Goal: Task Accomplishment & Management: Manage account settings

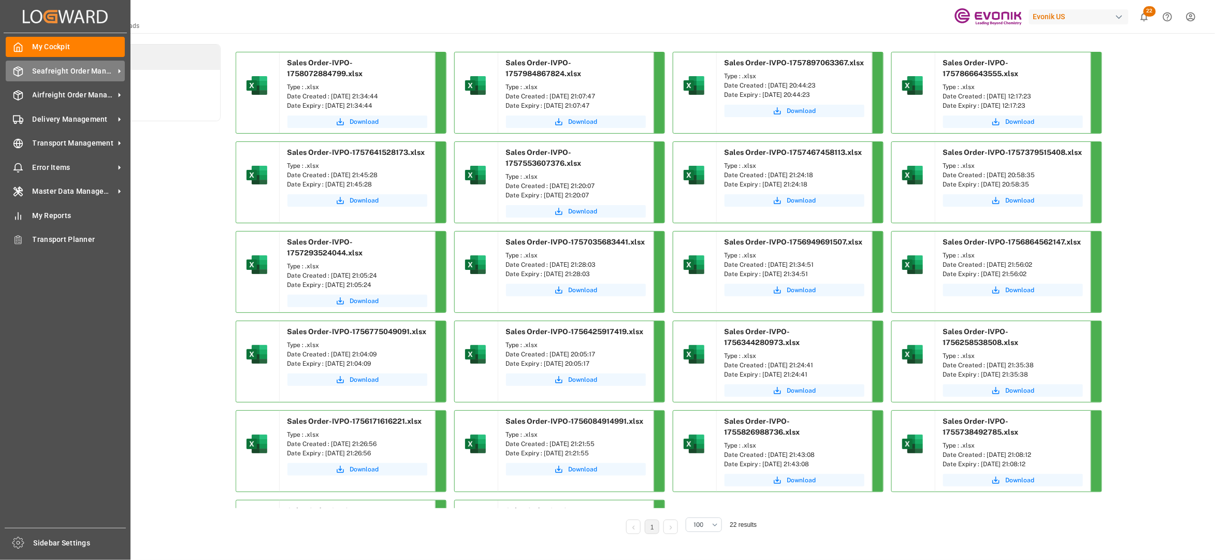
click at [61, 69] on span "Seafreight Order Management" at bounding box center [74, 71] width 82 height 11
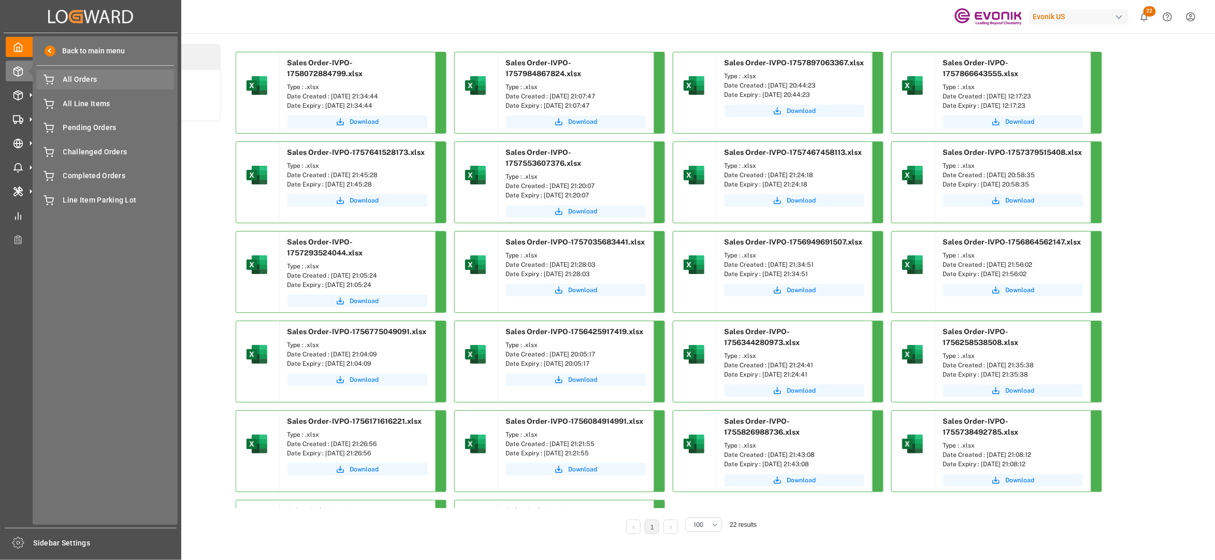
click at [77, 81] on span "All Orders" at bounding box center [118, 79] width 111 height 11
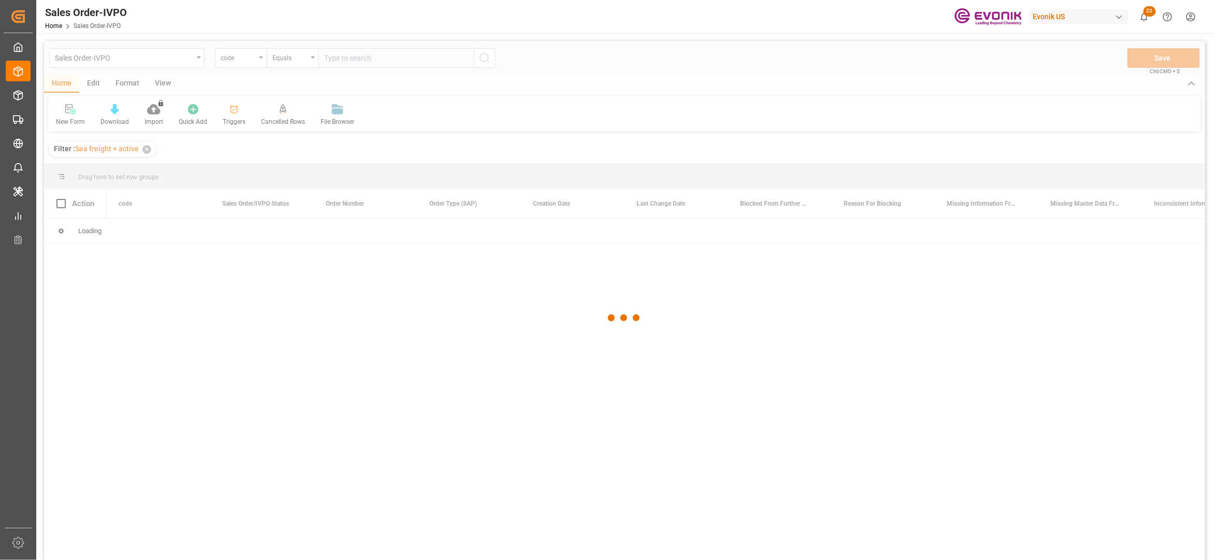
click at [251, 59] on div at bounding box center [624, 318] width 1161 height 554
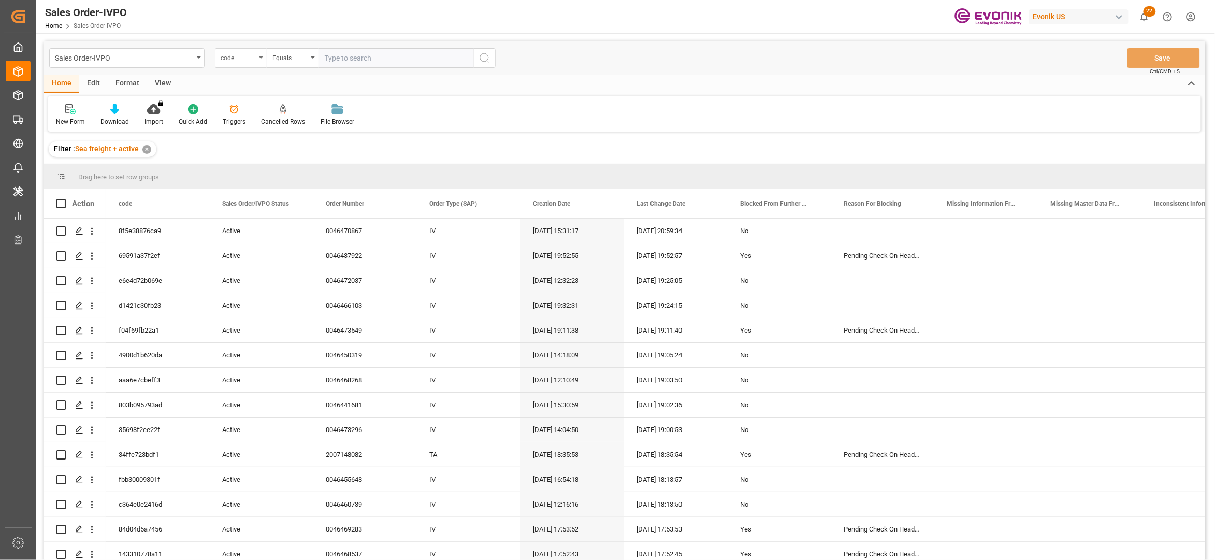
click at [246, 63] on div "code" at bounding box center [241, 58] width 52 height 20
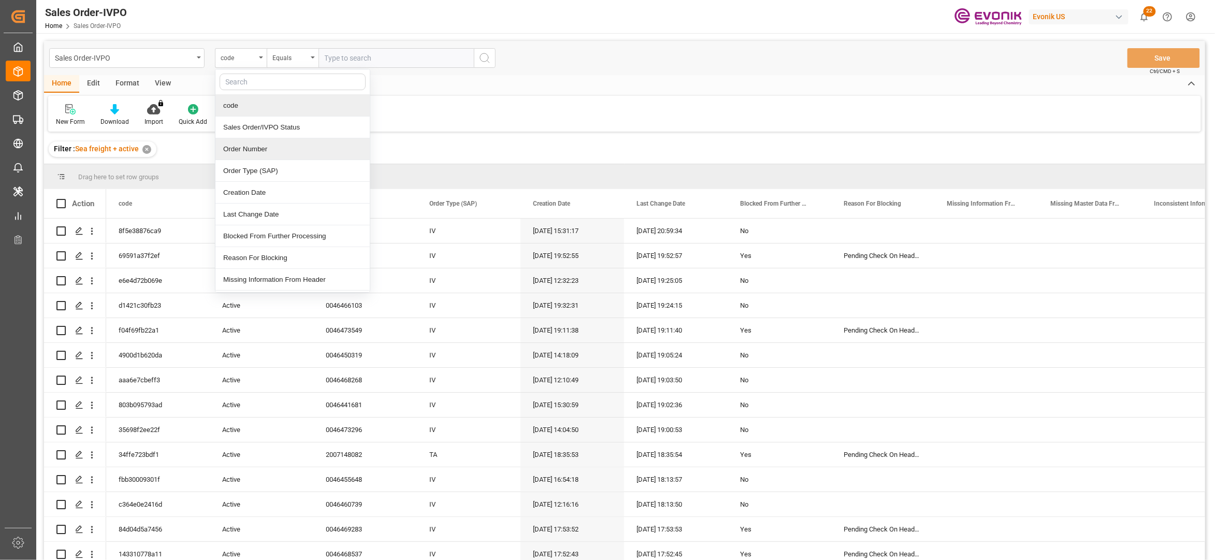
click at [262, 149] on div "Order Number" at bounding box center [292, 149] width 154 height 22
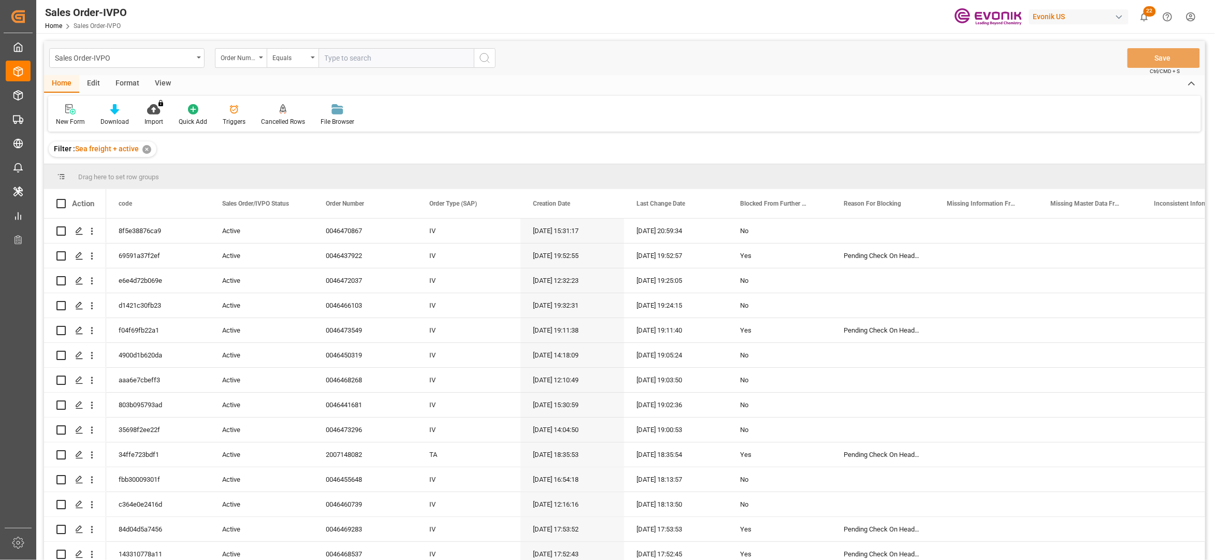
click at [344, 58] on input "text" at bounding box center [395, 58] width 155 height 20
paste input "0046467088"
type input "0046467088"
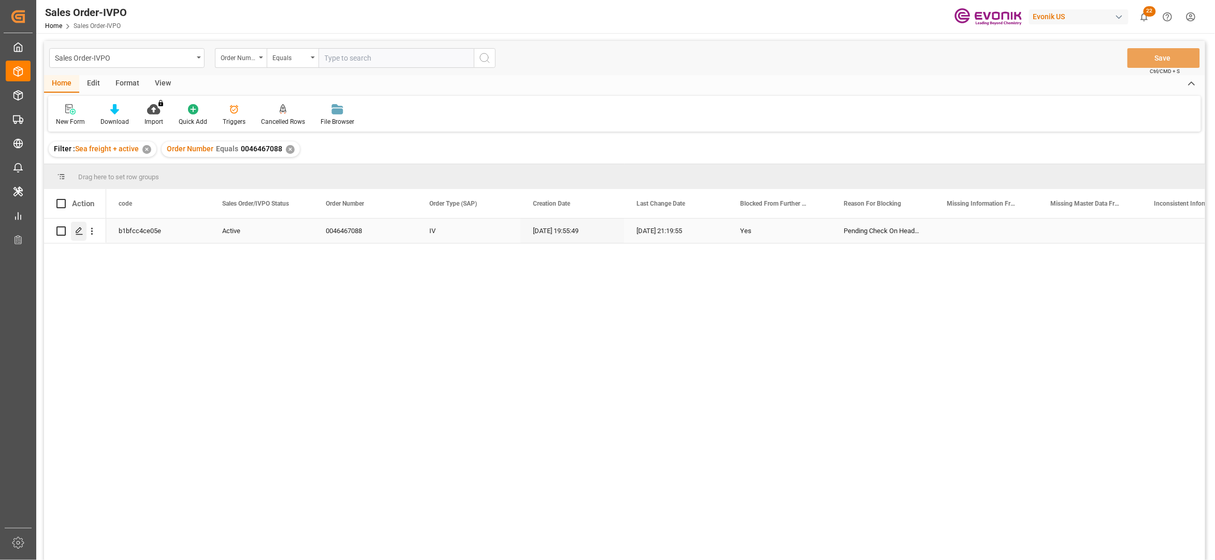
click at [80, 230] on polygon "Press SPACE to select this row." at bounding box center [78, 230] width 5 height 5
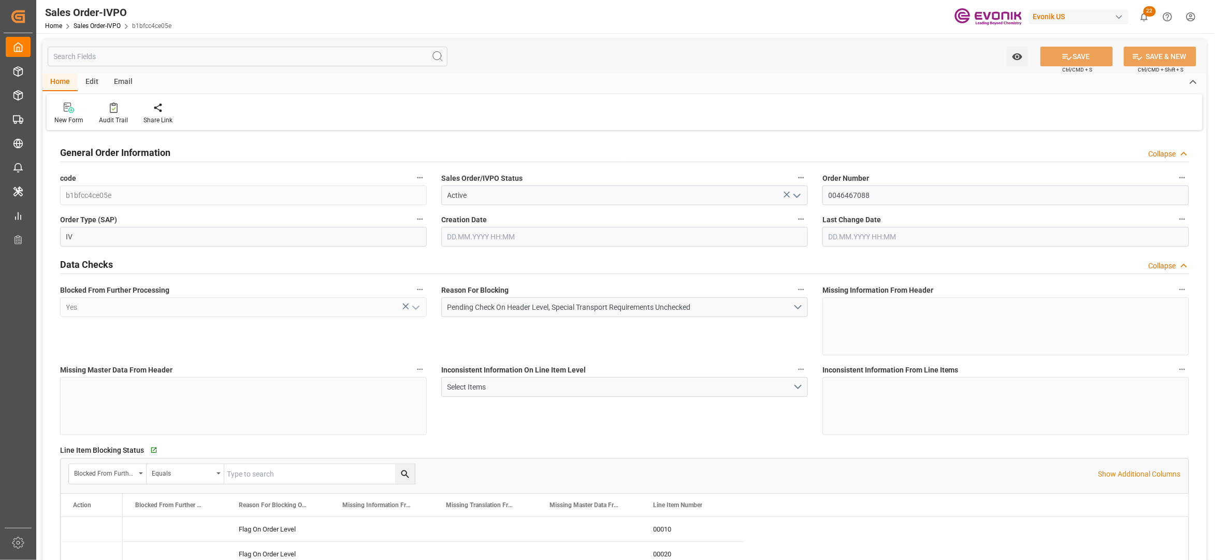
type input "CNSHA"
type input "0"
type input "2"
type input "3"
type input "2"
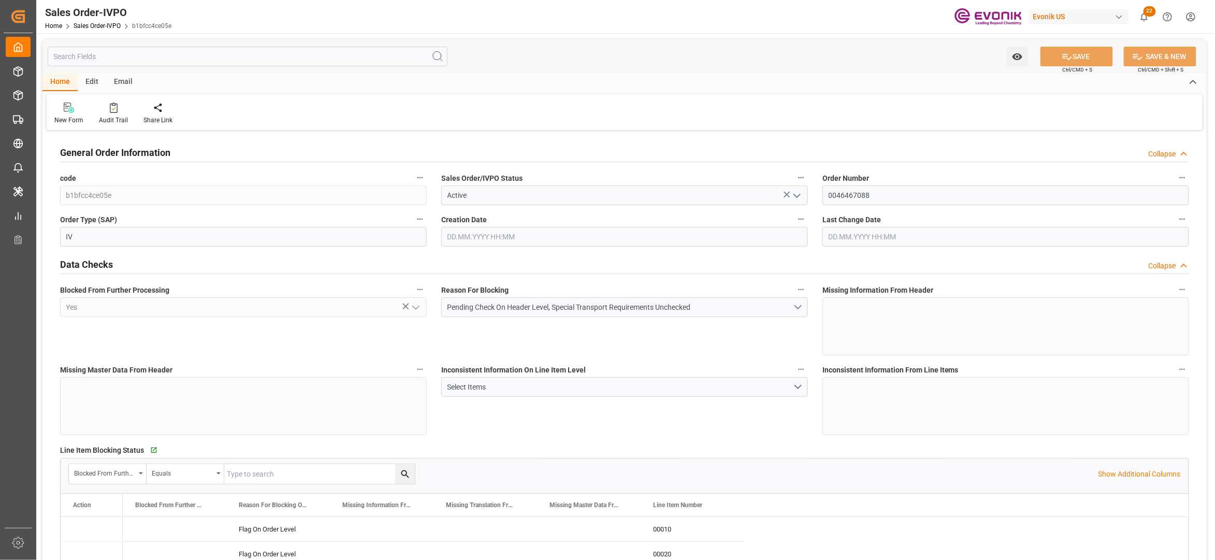
type input "35080.6"
type input "51.8868"
type input "34000"
type input "60"
type input "12.09.2025 19:55"
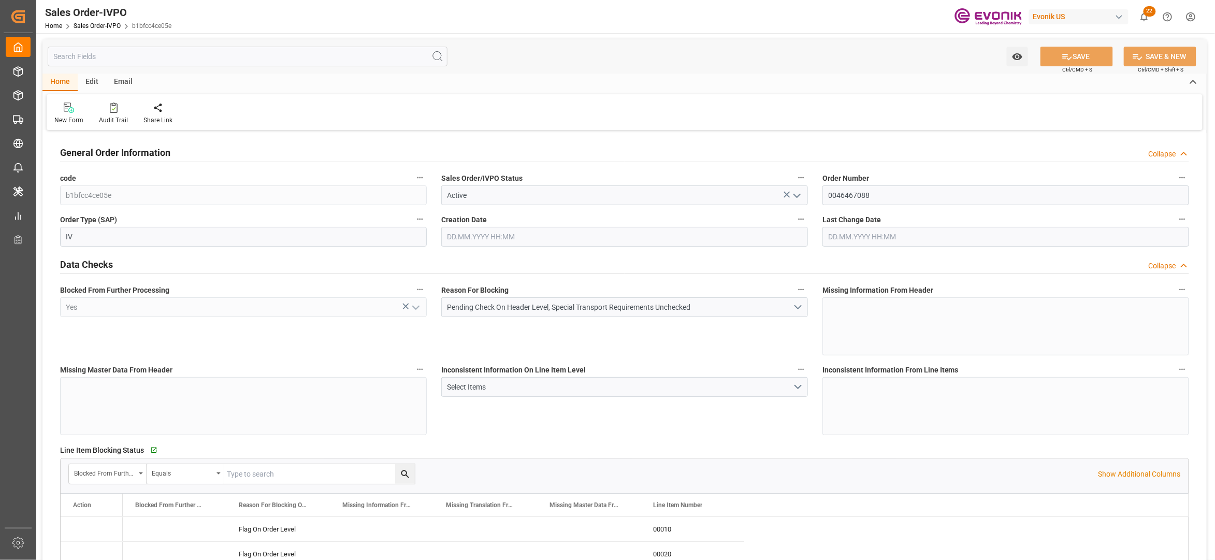
type input "15.09.2025 21:19"
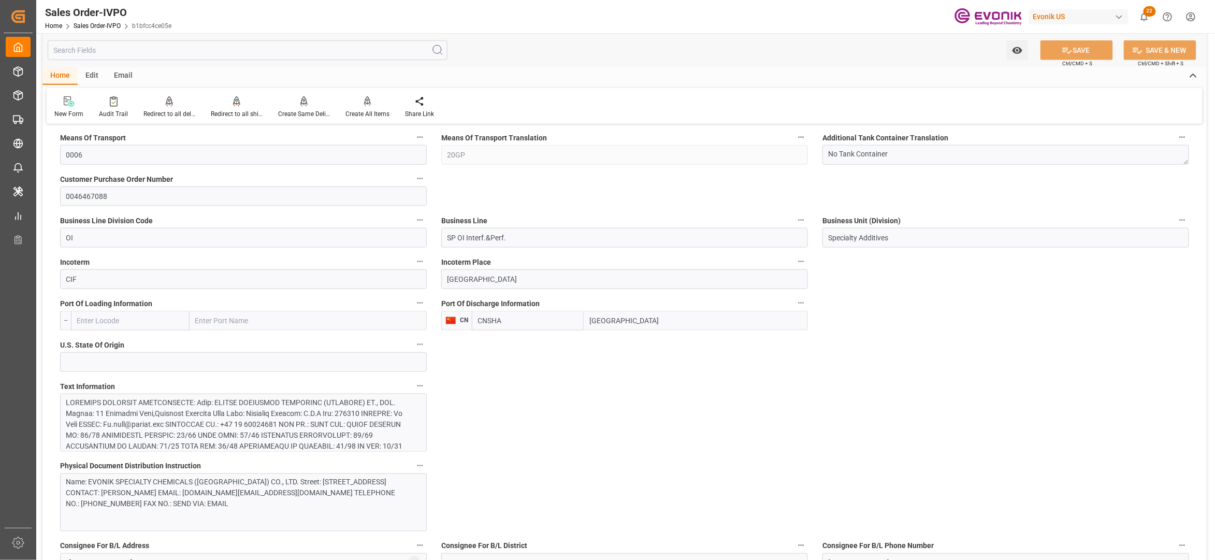
scroll to position [773, 0]
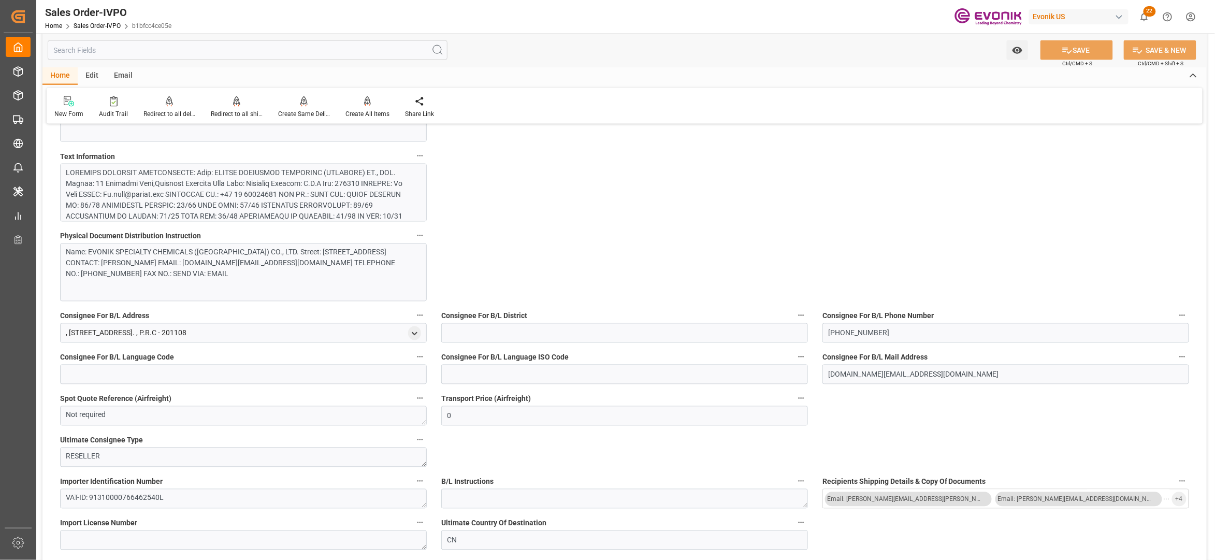
click at [317, 204] on div at bounding box center [238, 254] width 344 height 174
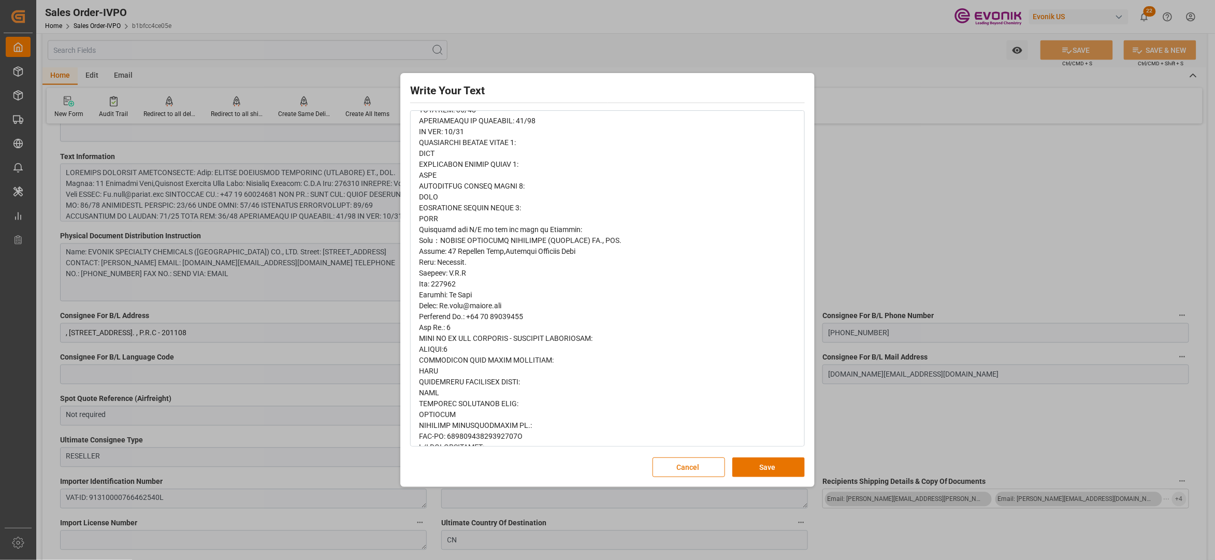
scroll to position [354, 0]
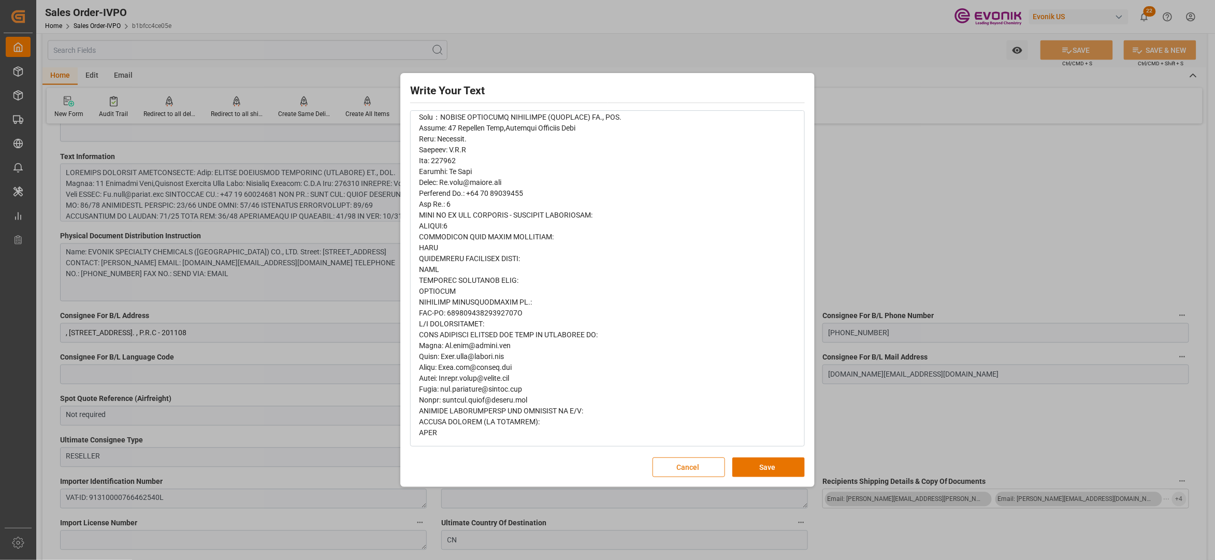
click at [676, 469] on button "Cancel" at bounding box center [688, 467] width 72 height 20
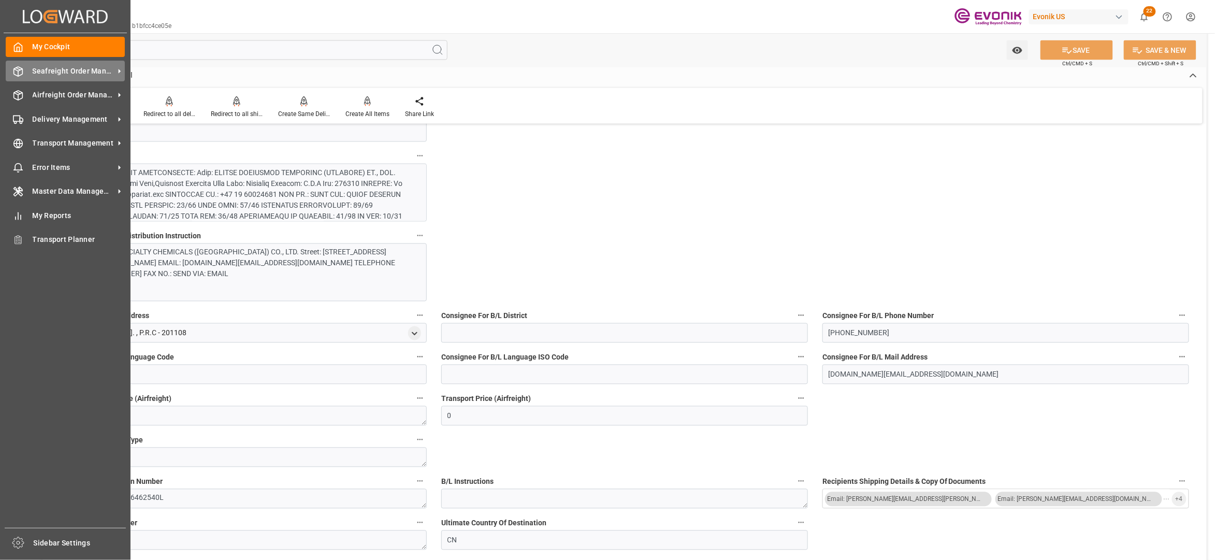
click at [50, 64] on div "Seafreight Order Management Seafreight Order Management" at bounding box center [65, 71] width 119 height 20
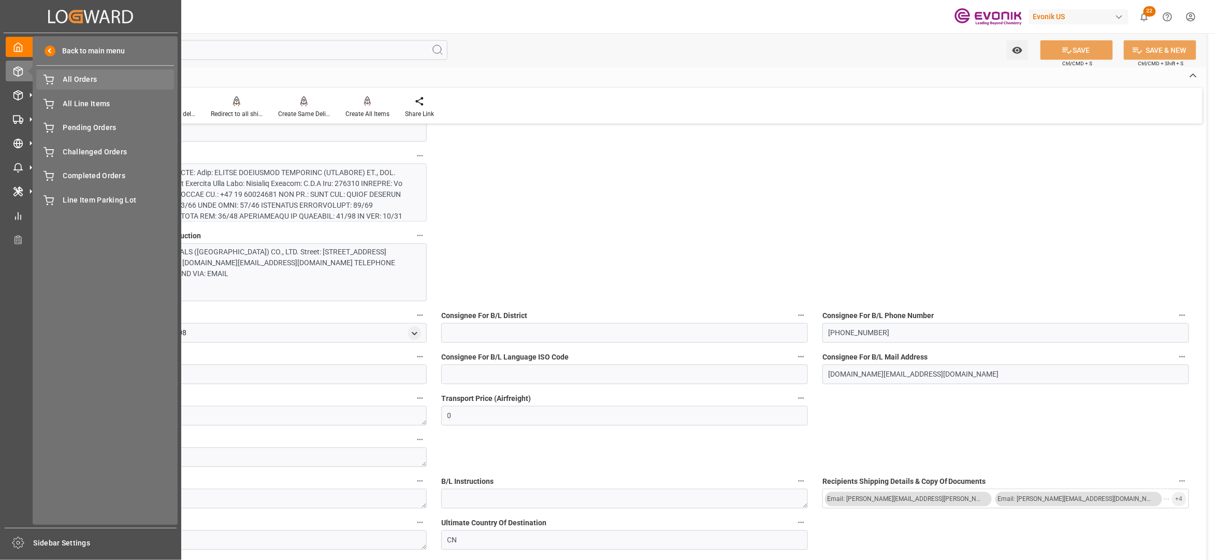
click at [68, 81] on span "All Orders" at bounding box center [118, 79] width 111 height 11
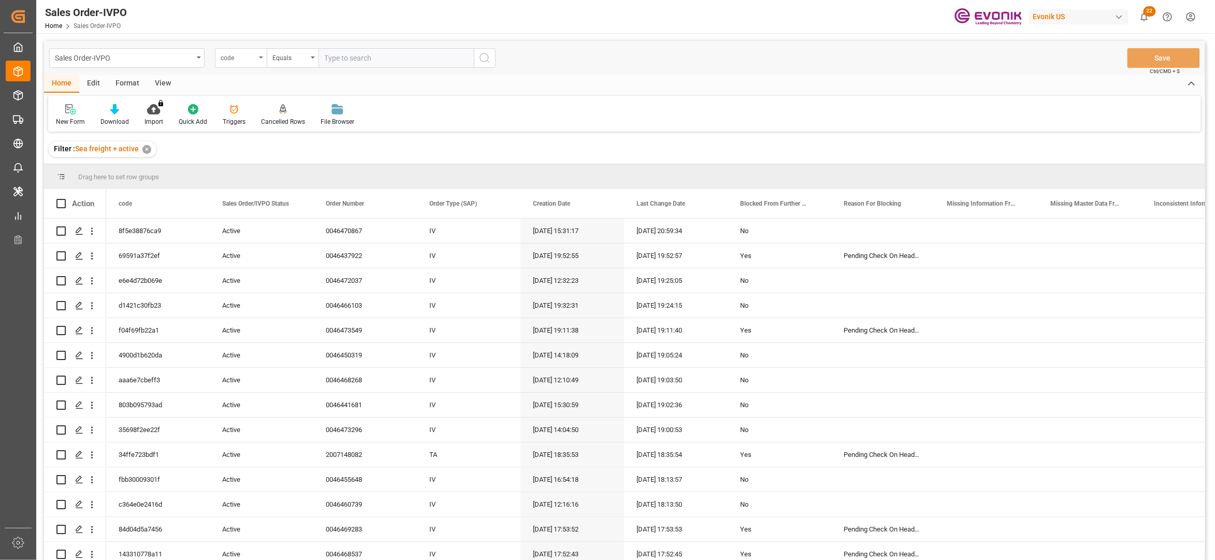
click at [247, 59] on div "code" at bounding box center [238, 57] width 35 height 12
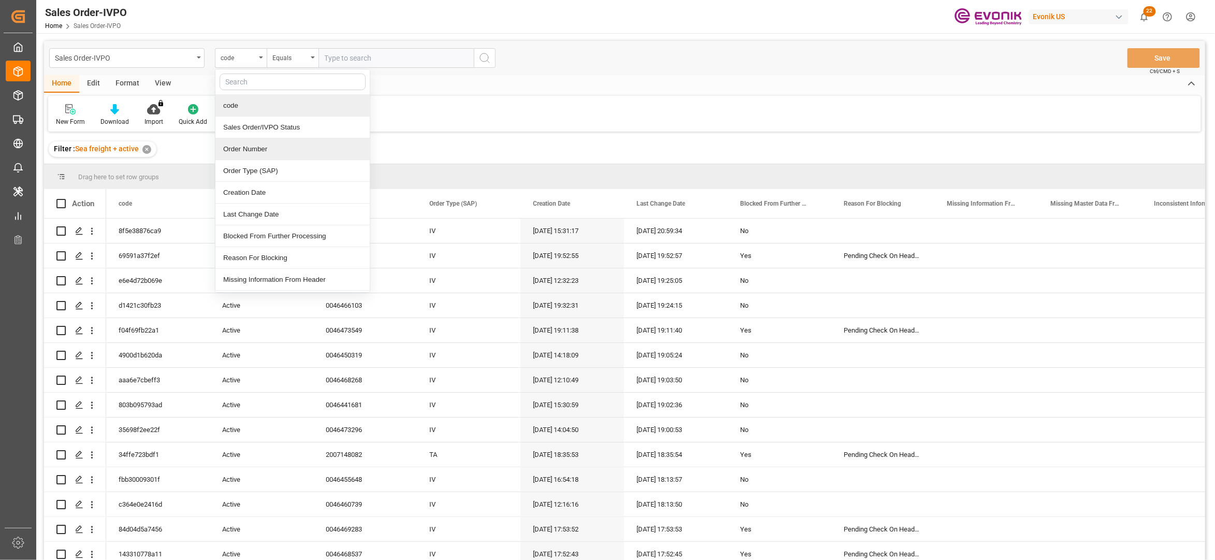
click at [266, 150] on div "Order Number" at bounding box center [292, 149] width 154 height 22
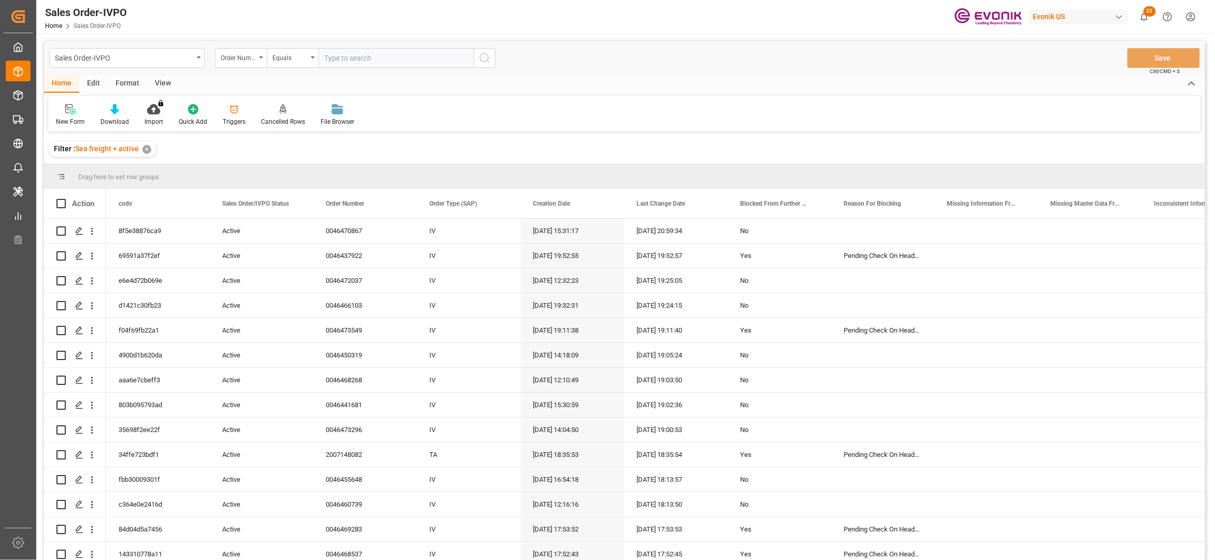
click at [359, 55] on input "text" at bounding box center [395, 58] width 155 height 20
paste input "0046470480"
type input "0046470480"
click at [485, 61] on icon "search button" at bounding box center [484, 58] width 12 height 12
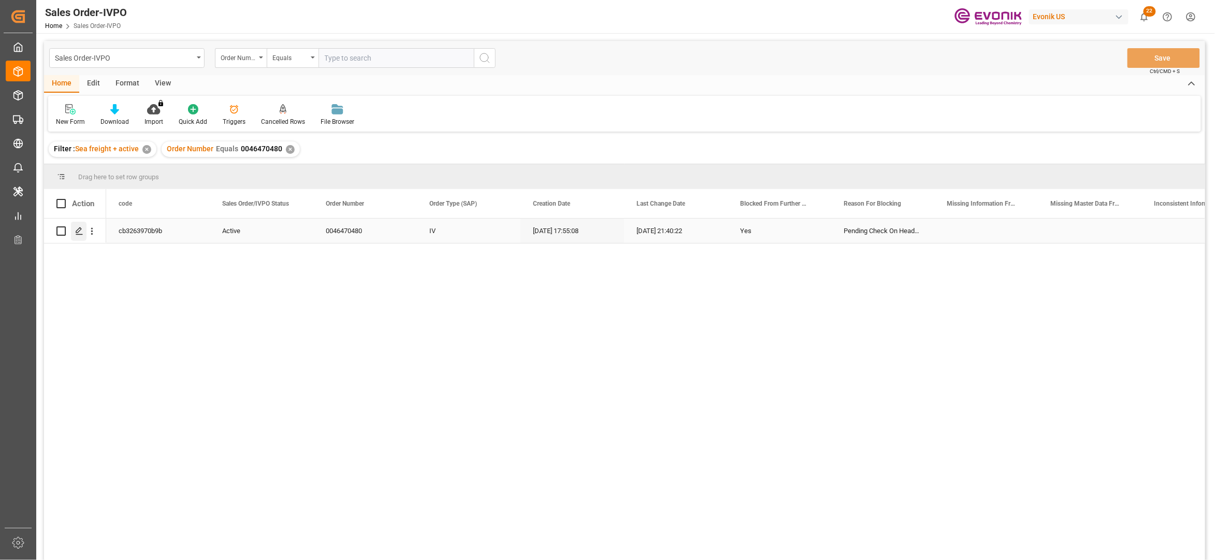
click at [76, 237] on div "Press SPACE to select this row." at bounding box center [79, 231] width 16 height 19
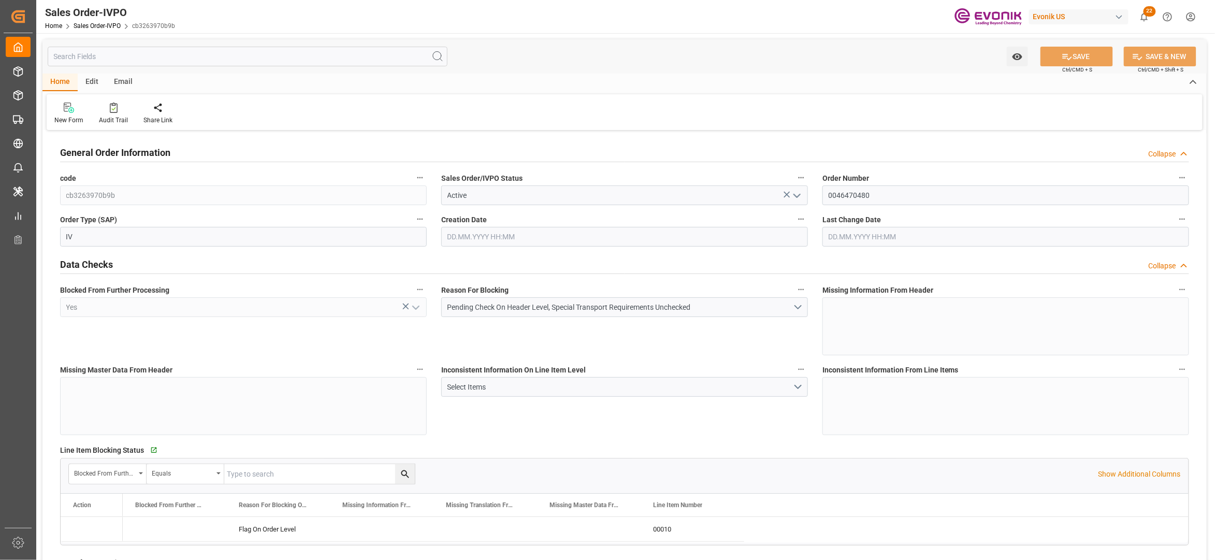
type input "CNHUN"
type input "0"
type input "1"
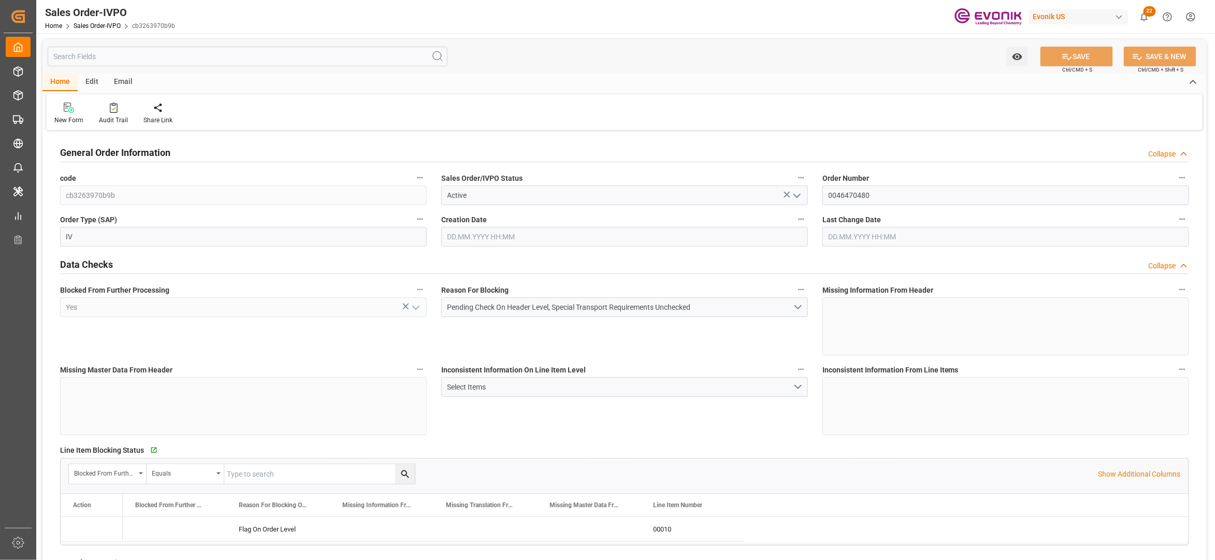
type input "5879.04"
type input "48.8764"
type input "19000"
type input "60"
type input "02.09.2025 17:55"
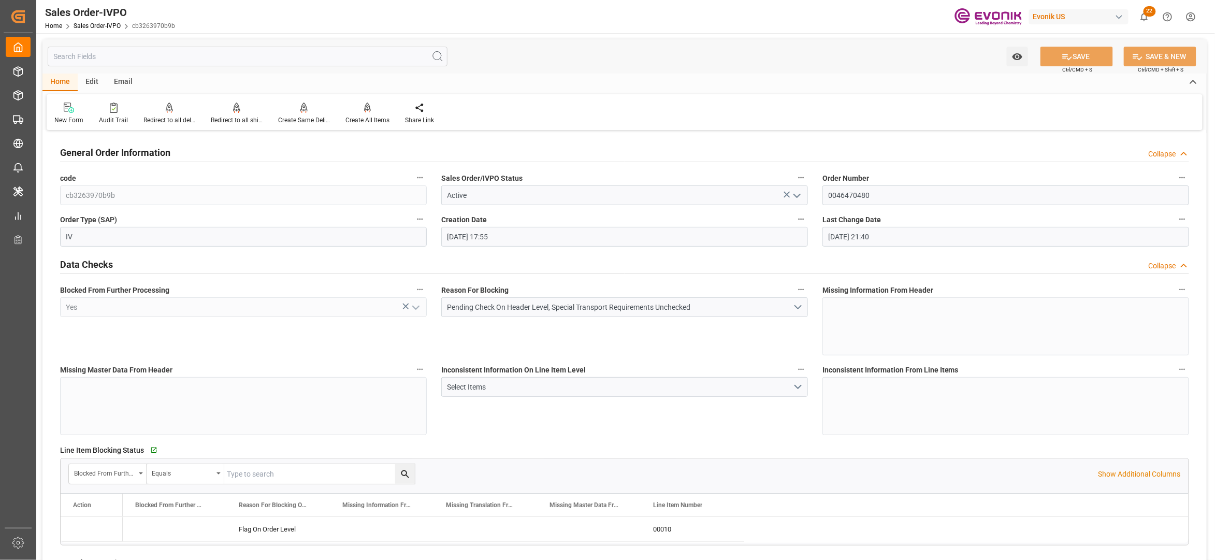
type input "09.09.2025 21:40"
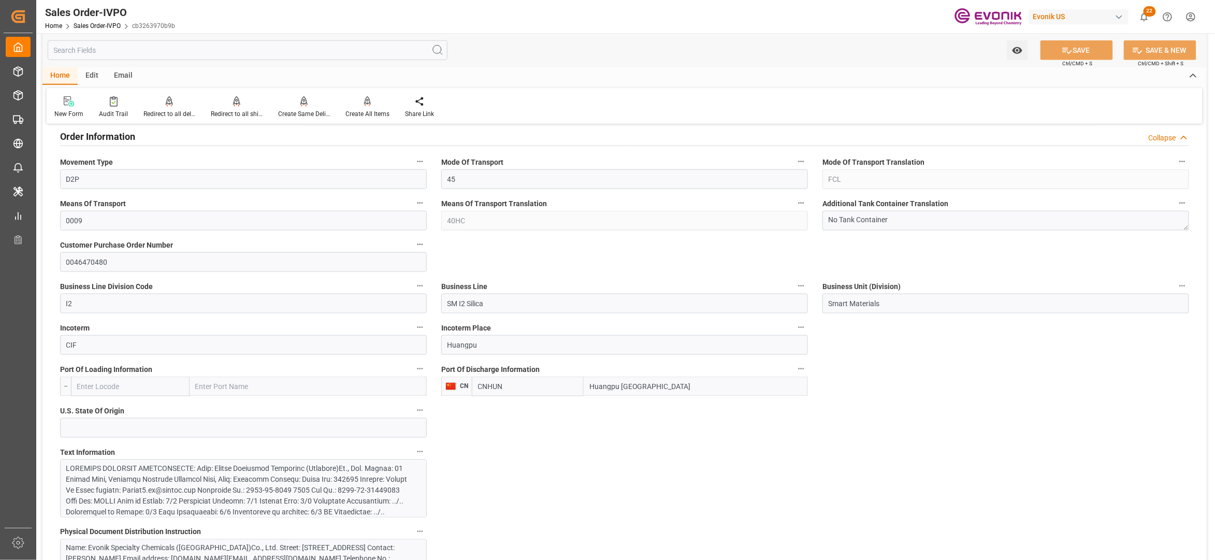
scroll to position [686, 0]
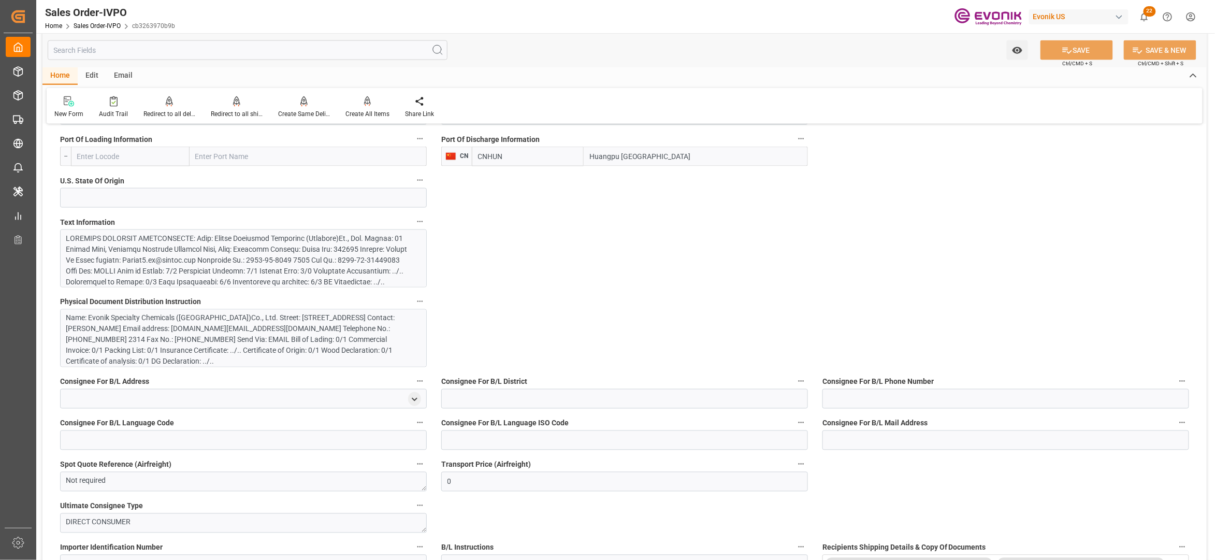
click at [371, 284] on div at bounding box center [238, 320] width 344 height 174
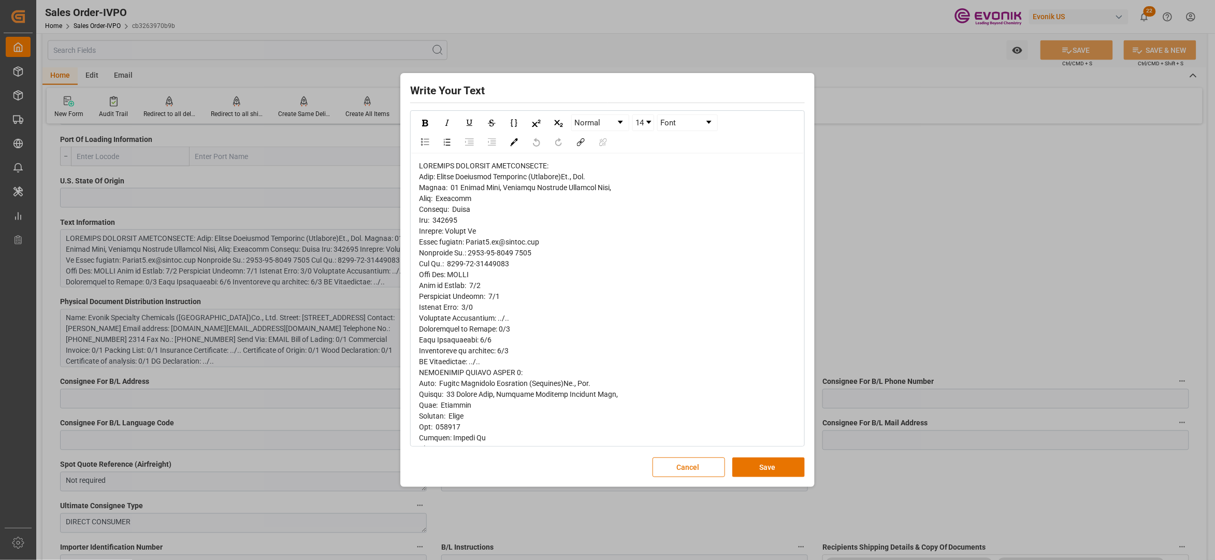
click at [429, 175] on span "rdw-editor" at bounding box center [531, 460] width 225 height 596
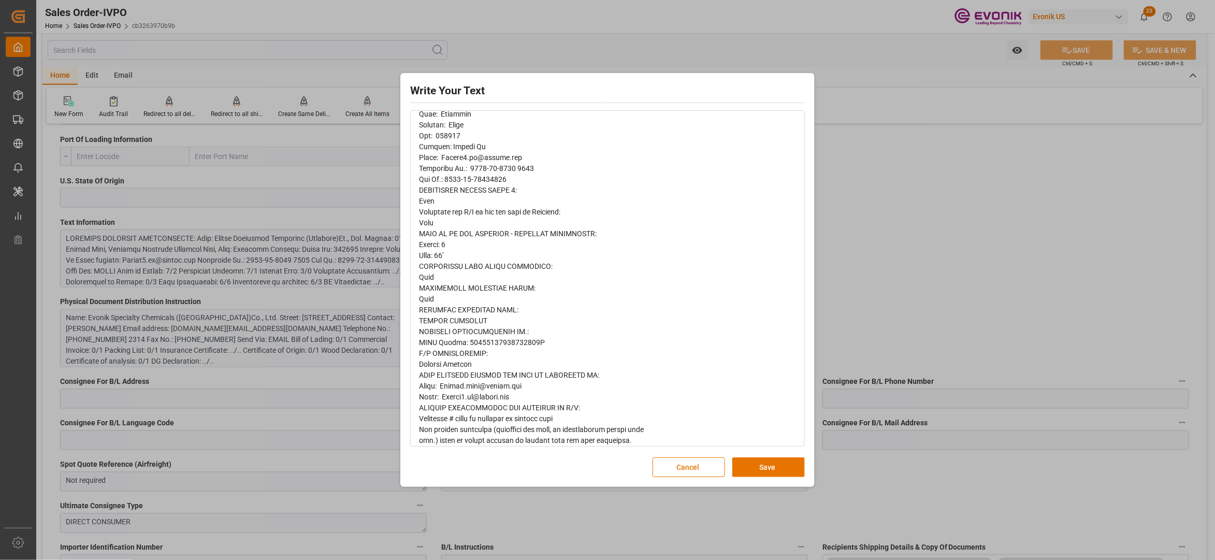
scroll to position [313, 0]
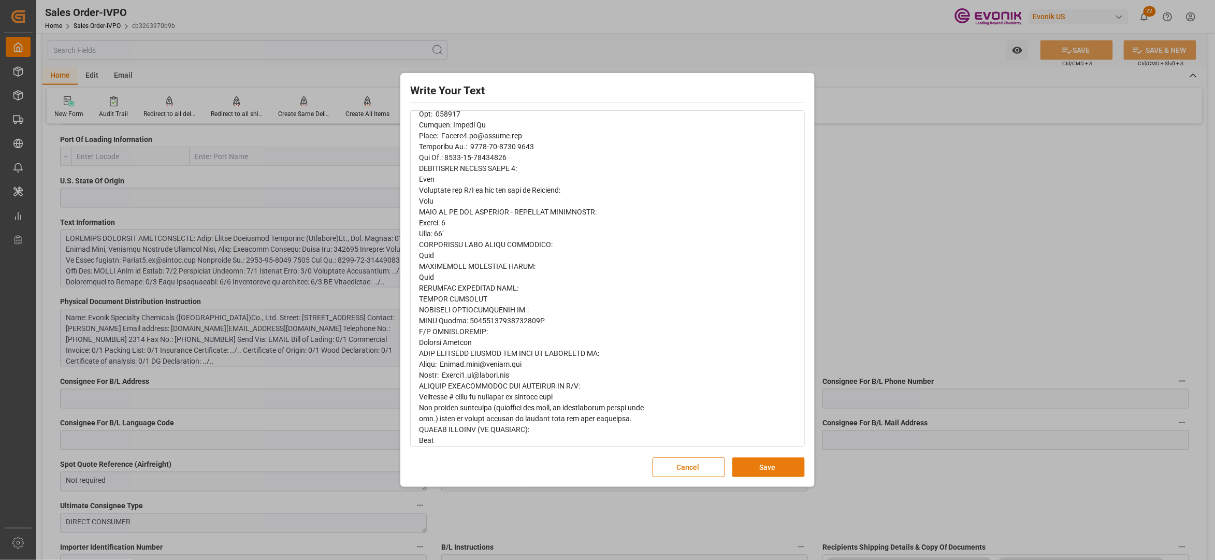
click at [759, 466] on button "Save" at bounding box center [768, 467] width 72 height 20
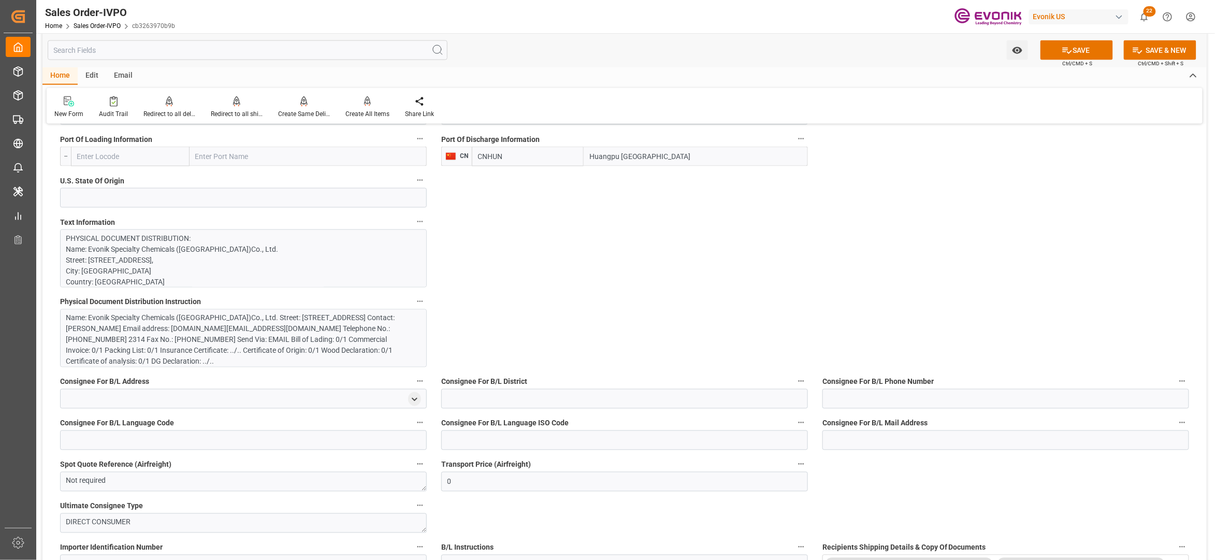
click at [297, 335] on div "Name: Evonik Specialty Chemicals (Shanghai)Co., Ltd. Street: 68 Lianhe Road, Sh…" at bounding box center [238, 340] width 344 height 54
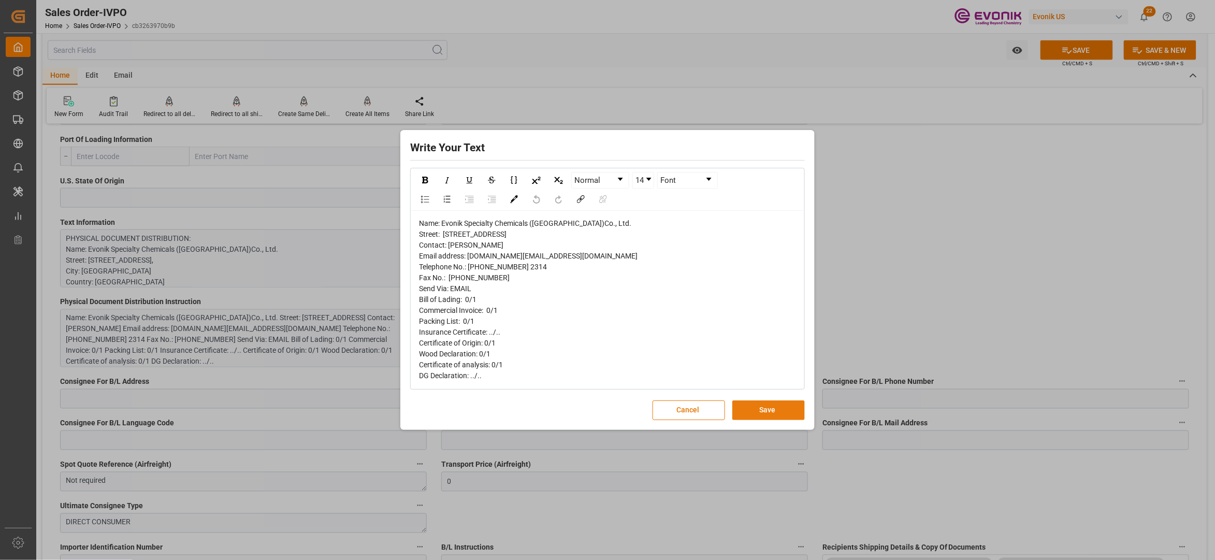
click at [759, 420] on button "Save" at bounding box center [768, 410] width 72 height 20
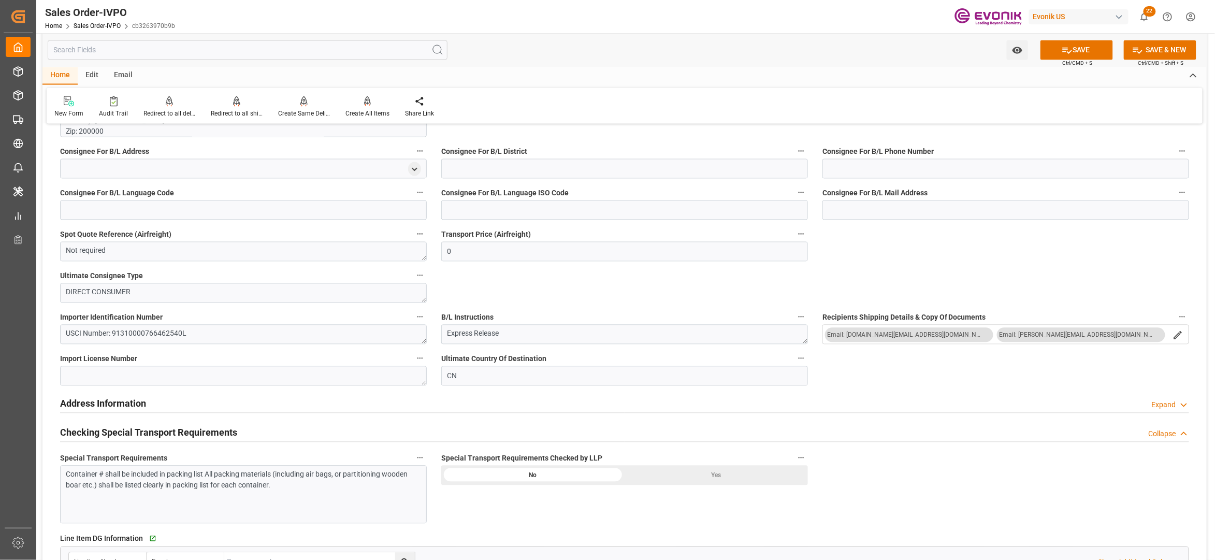
scroll to position [1146, 0]
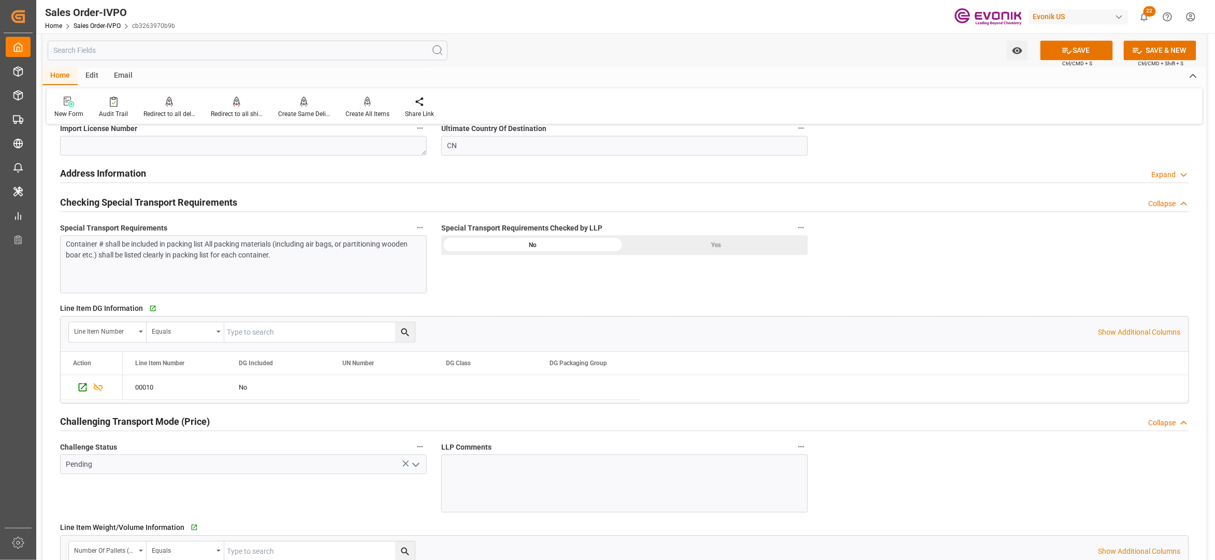
click at [709, 249] on div "Yes" at bounding box center [716, 245] width 183 height 20
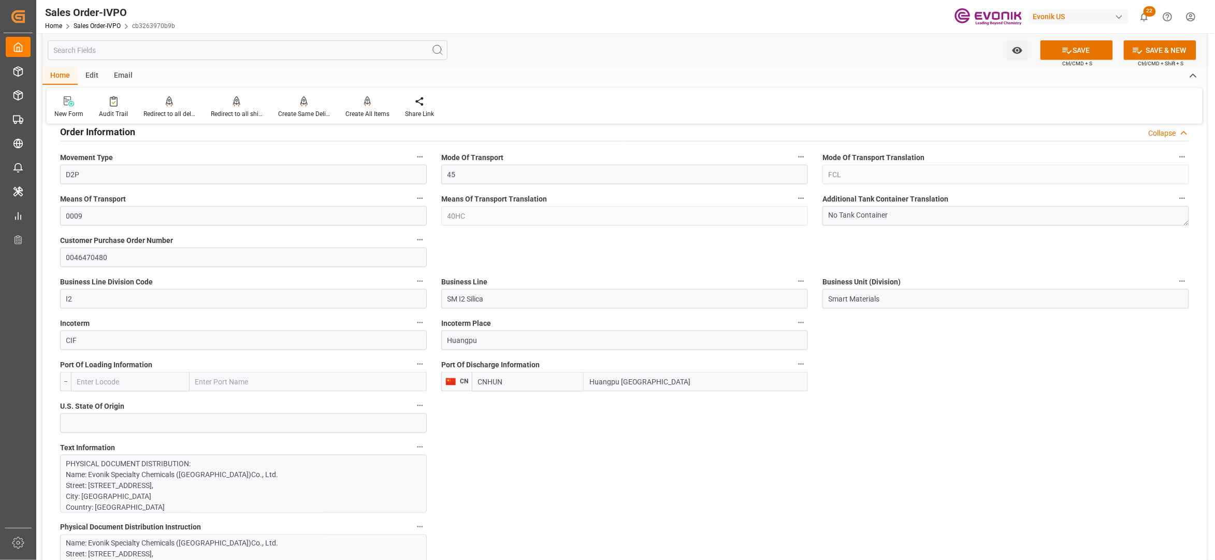
scroll to position [690, 0]
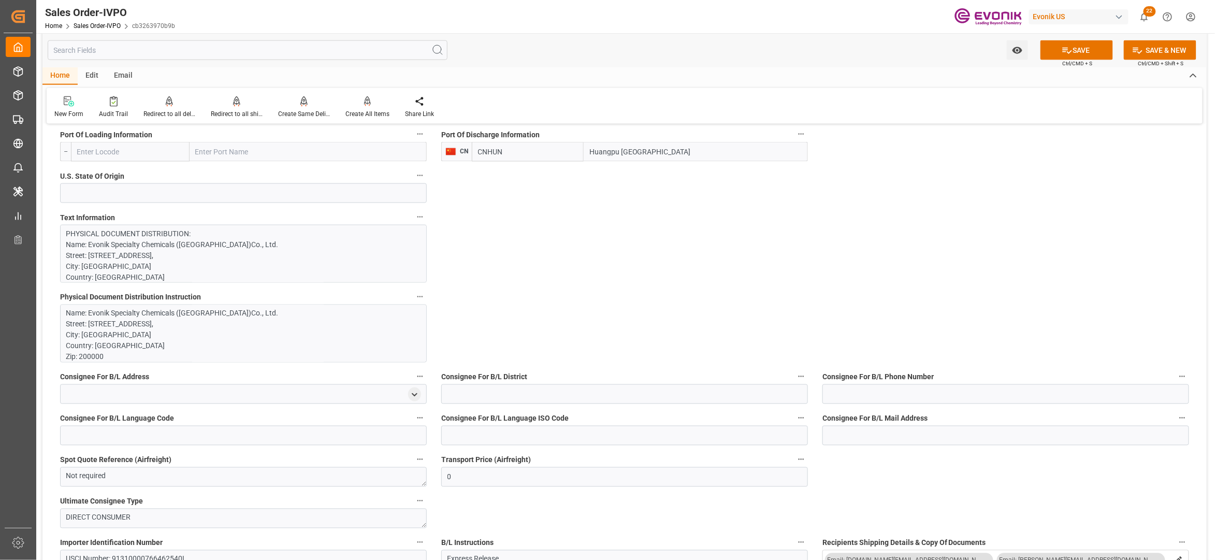
click at [302, 251] on p "PHYSICAL DOCUMENT DISTRIBUTION: Name: Evonik Specialty Chemicals (Shanghai)Co.,…" at bounding box center [238, 527] width 344 height 598
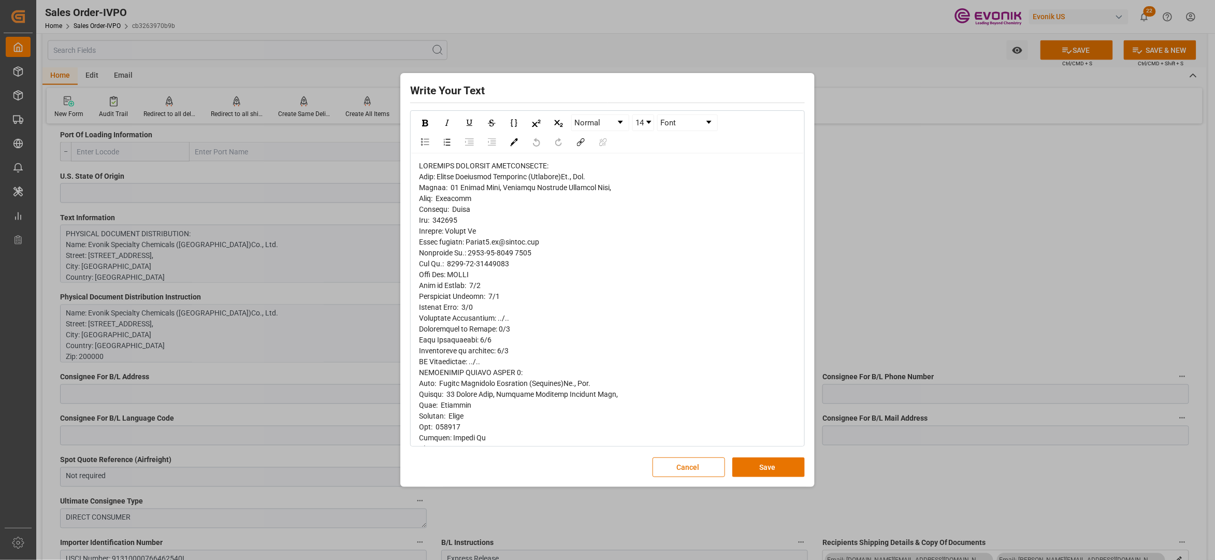
click at [773, 477] on div "Write Your Text Normal 14 Font Cancel Save" at bounding box center [607, 280] width 409 height 409
click at [771, 466] on button "Save" at bounding box center [768, 467] width 72 height 20
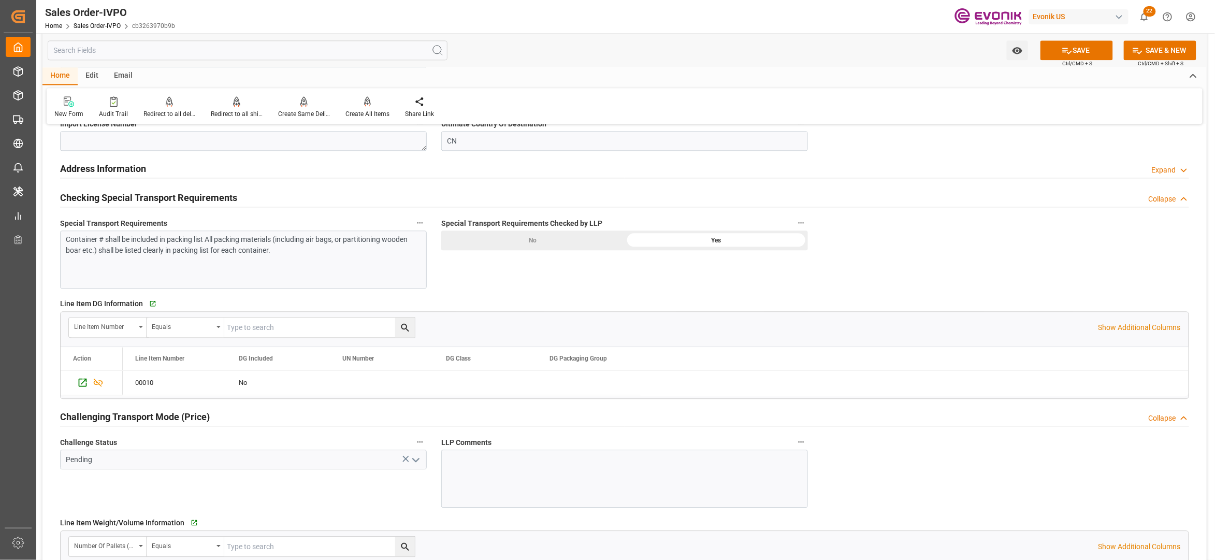
scroll to position [1381, 0]
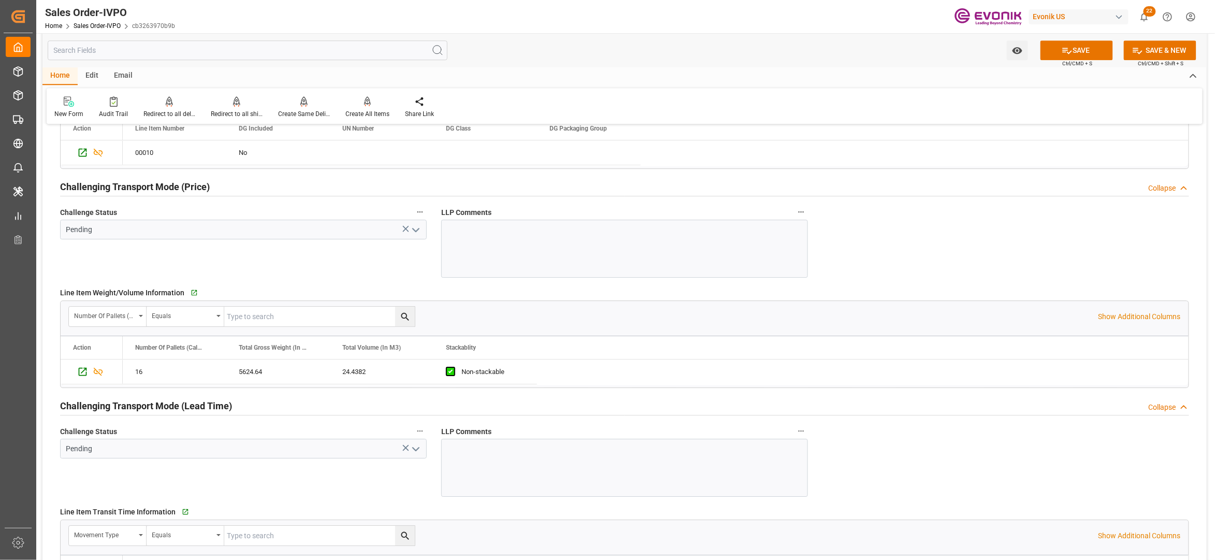
click at [413, 228] on icon "open menu" at bounding box center [416, 230] width 12 height 12
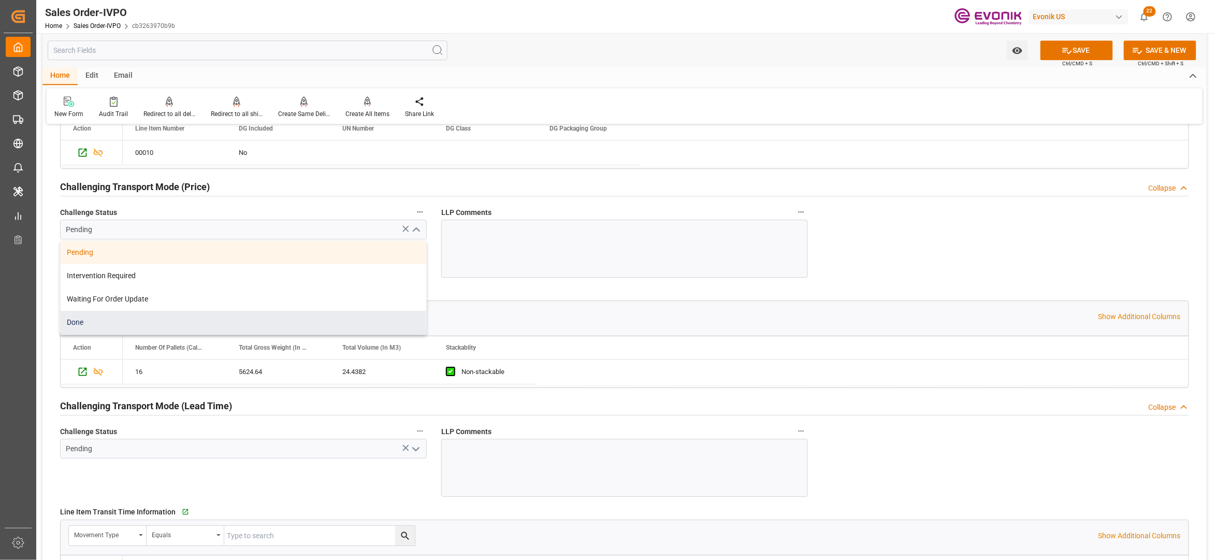
click at [170, 317] on div "Done" at bounding box center [244, 322] width 366 height 23
type input "Done"
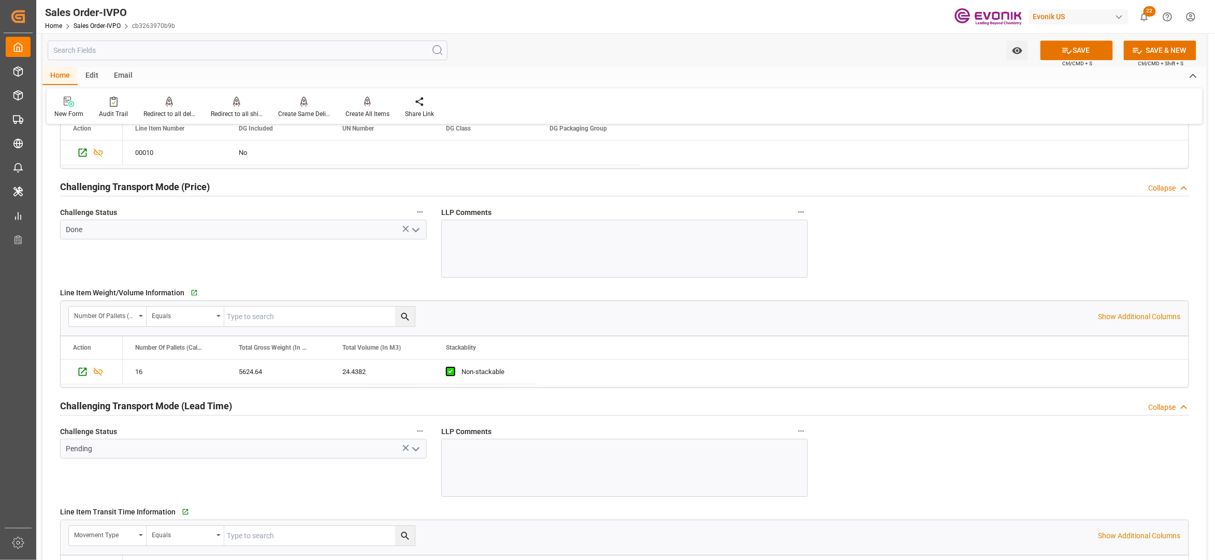
scroll to position [1611, 0]
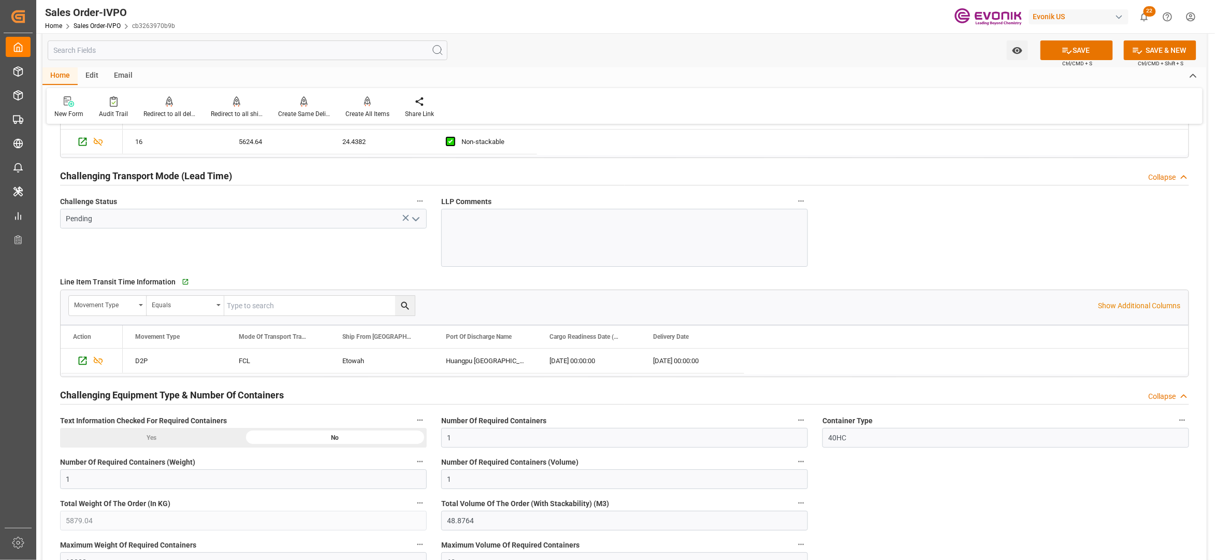
click at [411, 222] on icon "open menu" at bounding box center [416, 219] width 12 height 12
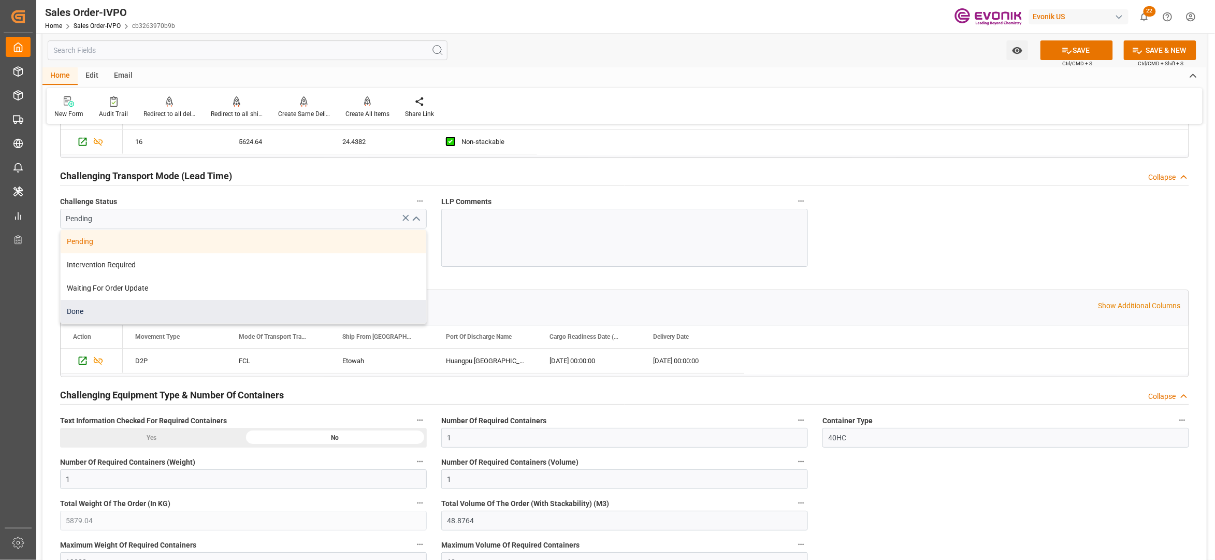
click at [214, 314] on div "Done" at bounding box center [244, 311] width 366 height 23
type input "Done"
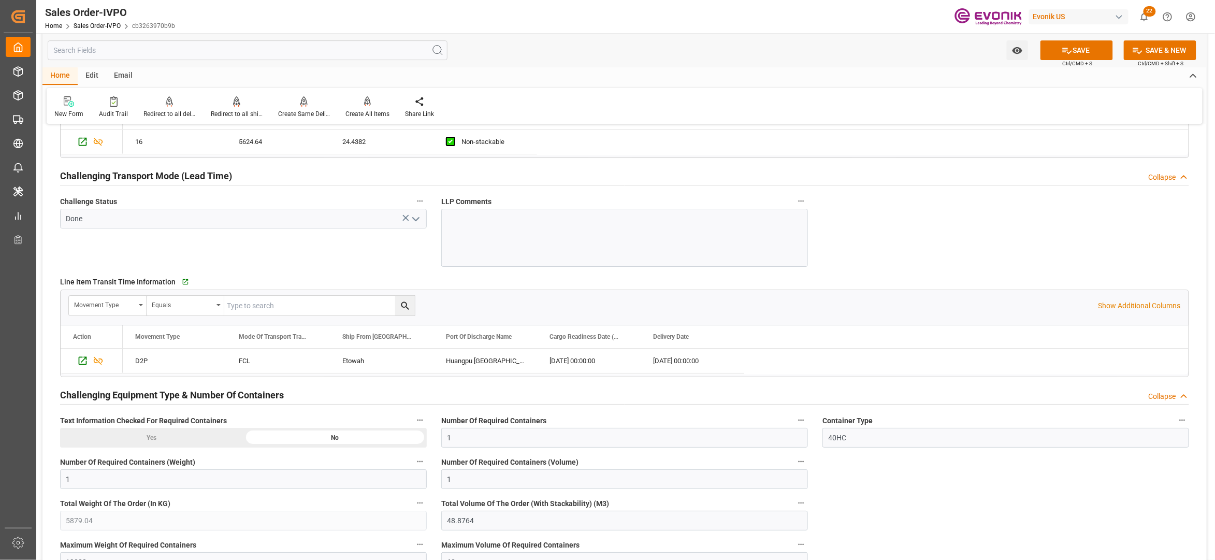
scroll to position [1841, 0]
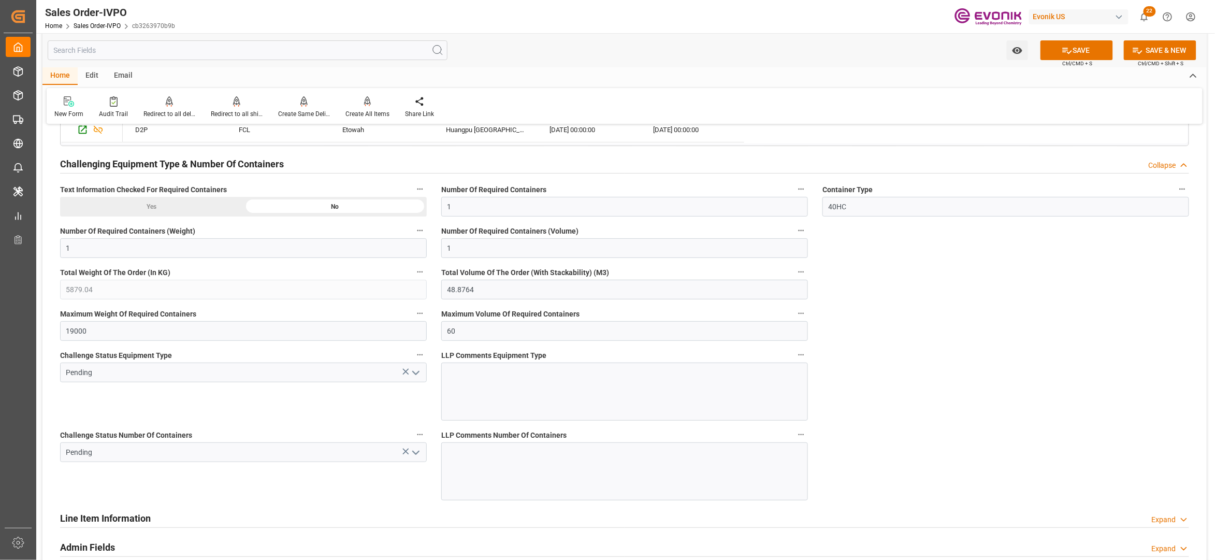
click at [417, 378] on icon "open menu" at bounding box center [416, 373] width 12 height 12
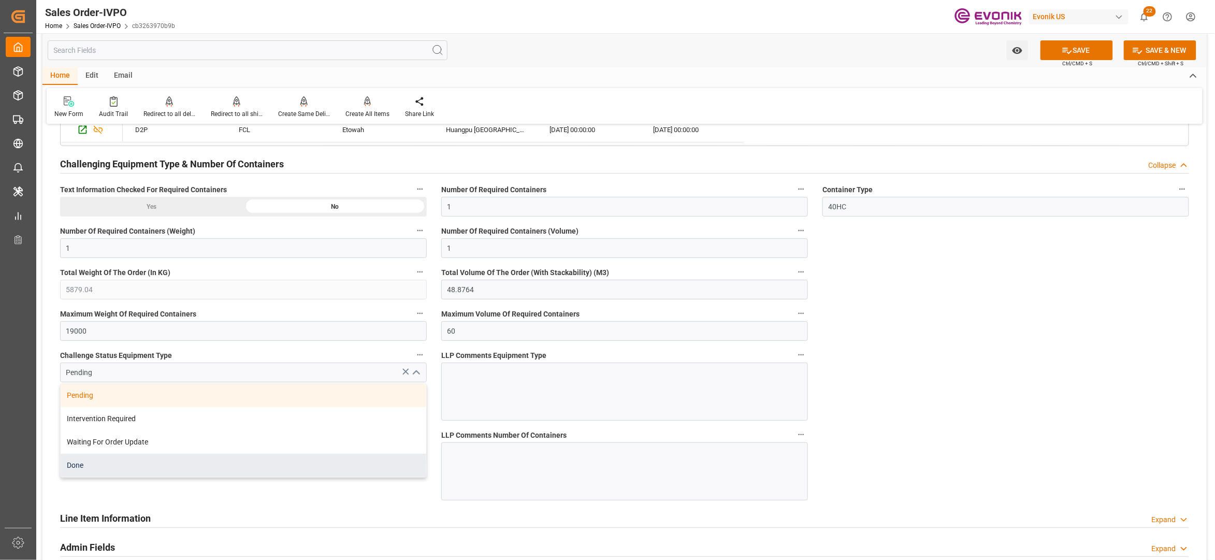
click at [207, 474] on div "Done" at bounding box center [244, 465] width 366 height 23
type input "Done"
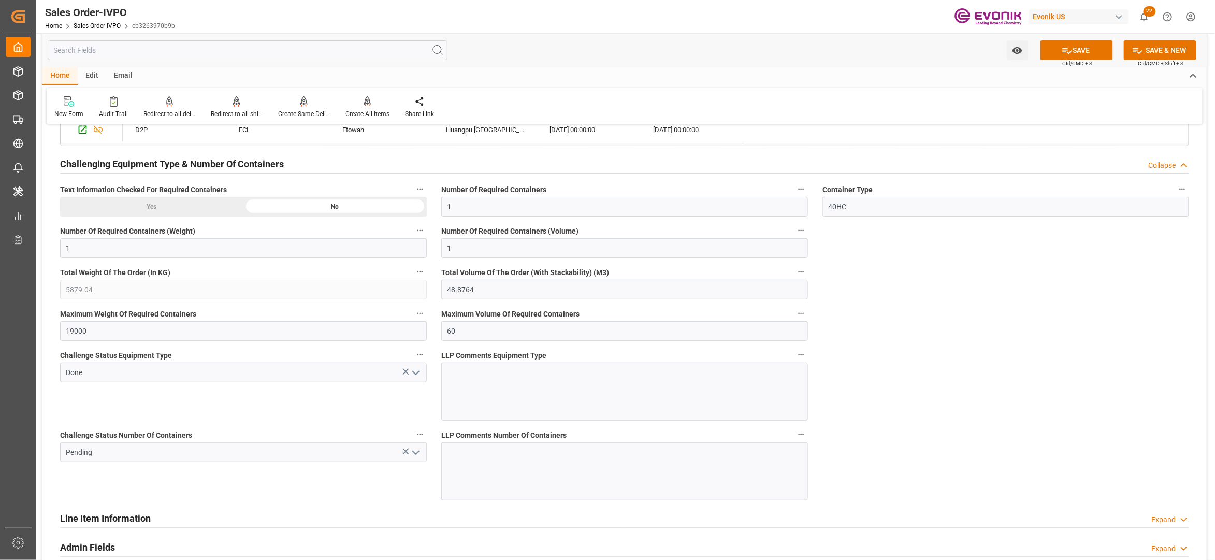
click at [419, 456] on icon "open menu" at bounding box center [416, 452] width 12 height 12
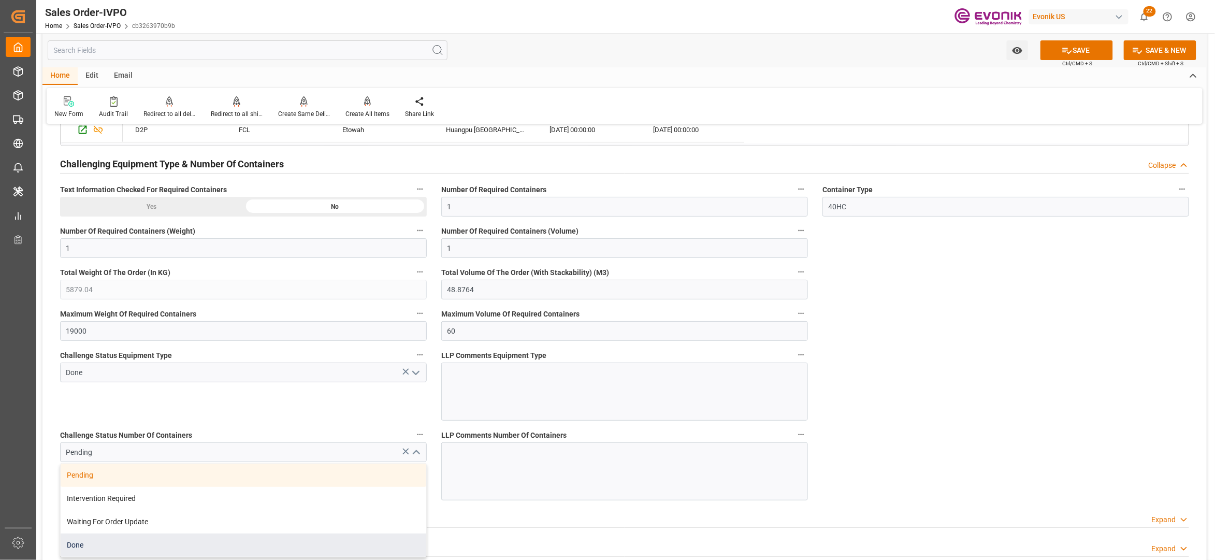
click at [143, 547] on div "Done" at bounding box center [244, 544] width 366 height 23
type input "Done"
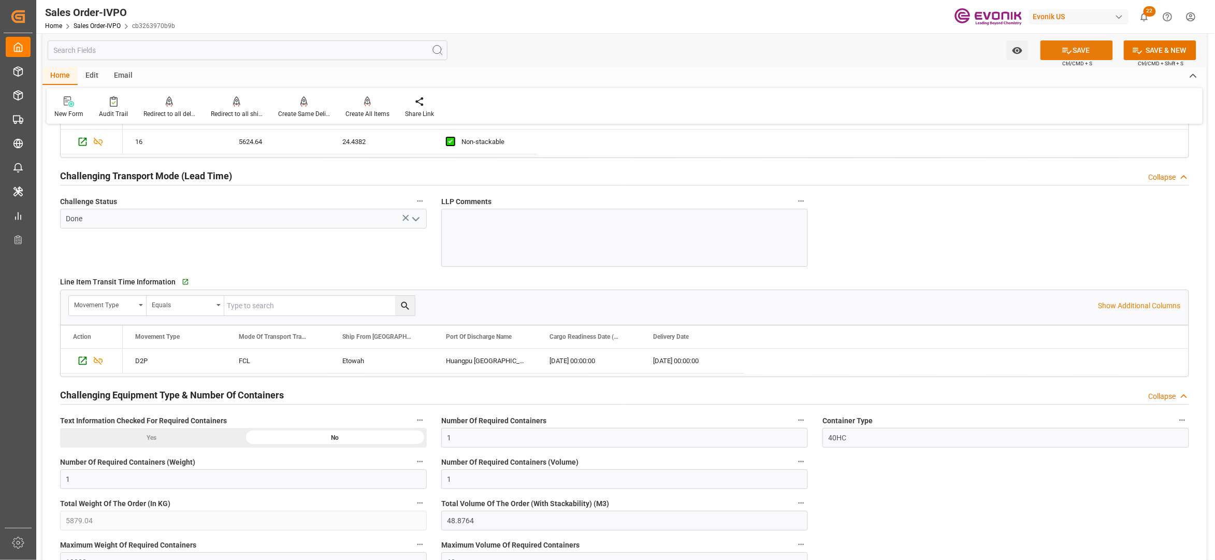
click at [1076, 53] on button "SAVE" at bounding box center [1076, 50] width 72 height 20
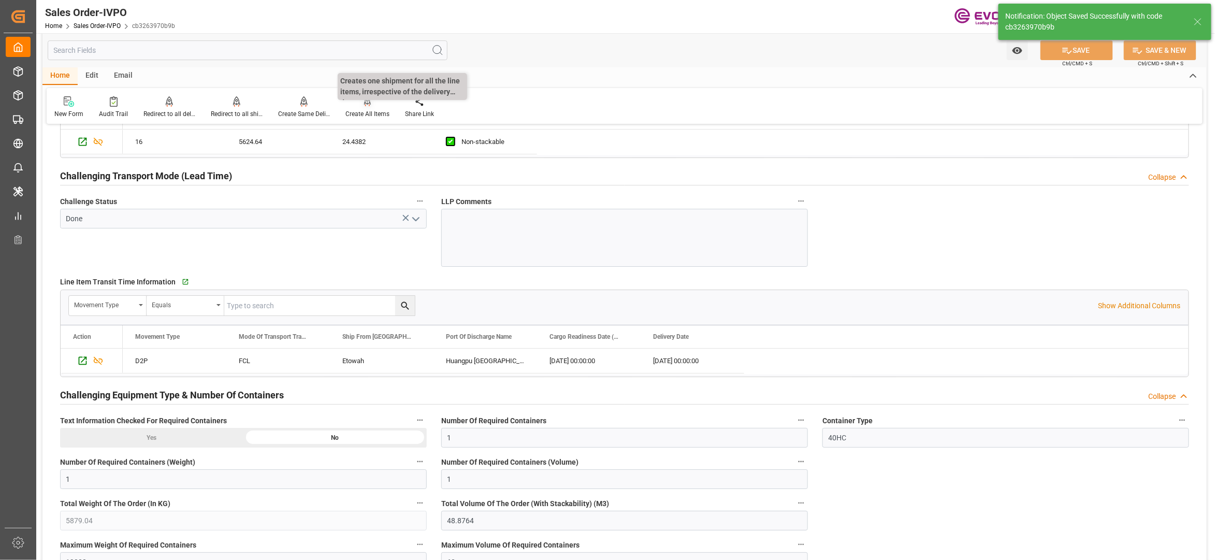
type input "No"
type input "Huangpu New Port"
type input "17.09.2025 02:17"
click at [363, 108] on div "Create All Items" at bounding box center [368, 107] width 60 height 23
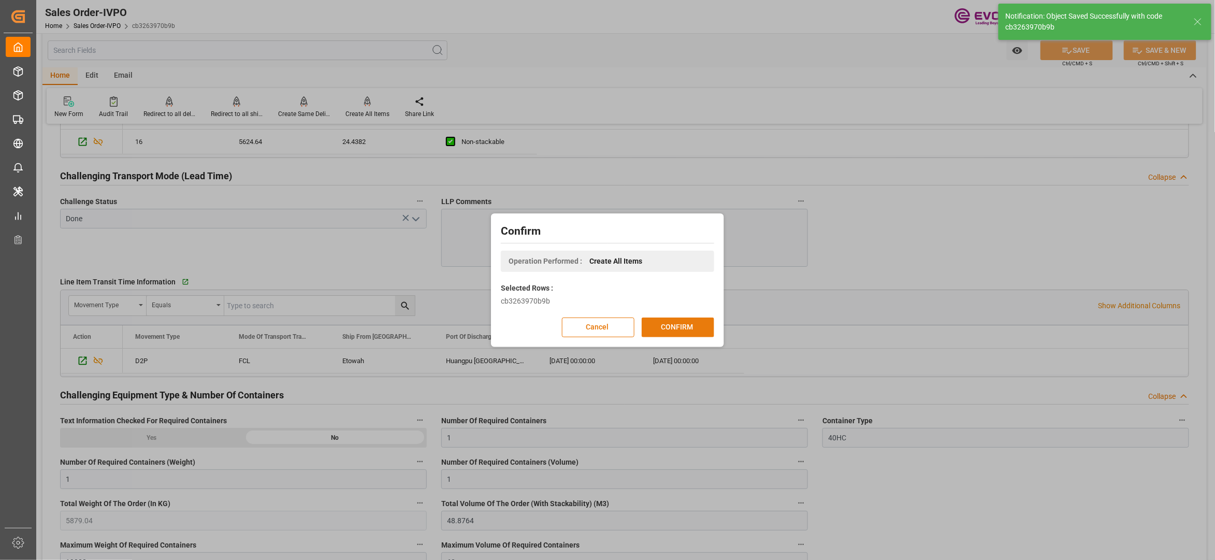
click at [666, 323] on button "CONFIRM" at bounding box center [678, 327] width 72 height 20
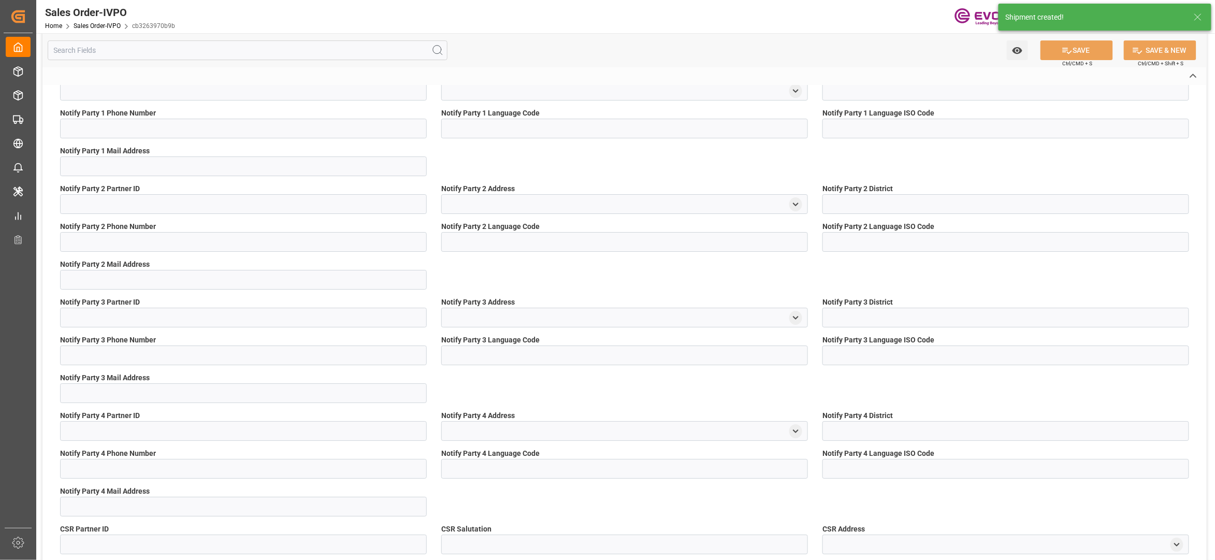
type input "cb3263970b9b"
type input "Active"
type input "0046470480"
type input "IV"
type input "No"
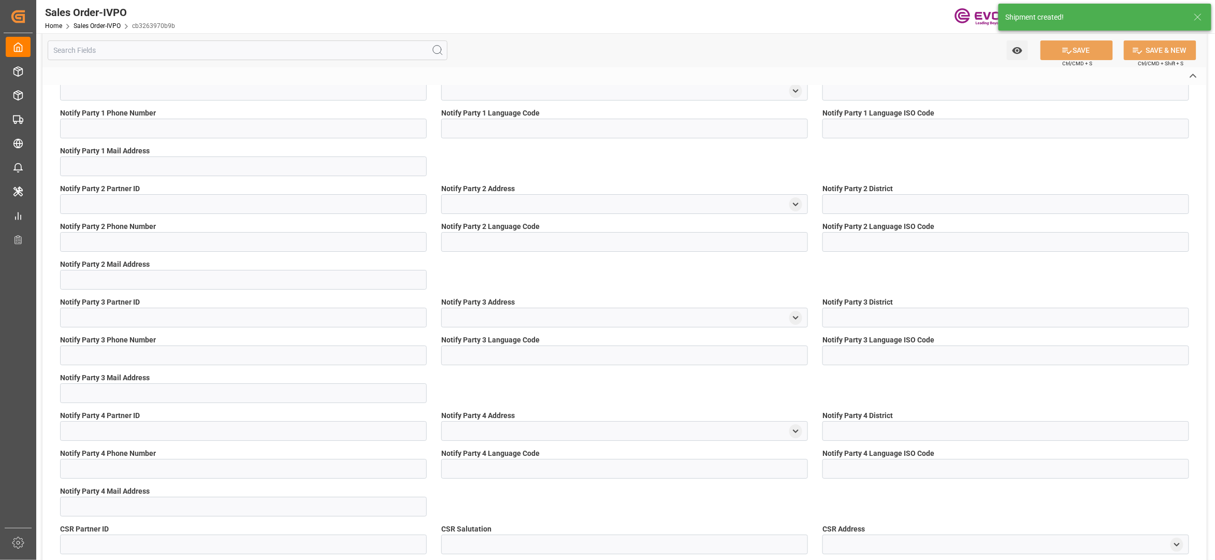
type input "D2P"
type input "45"
type input "FCL"
type input "0009"
type input "40HC"
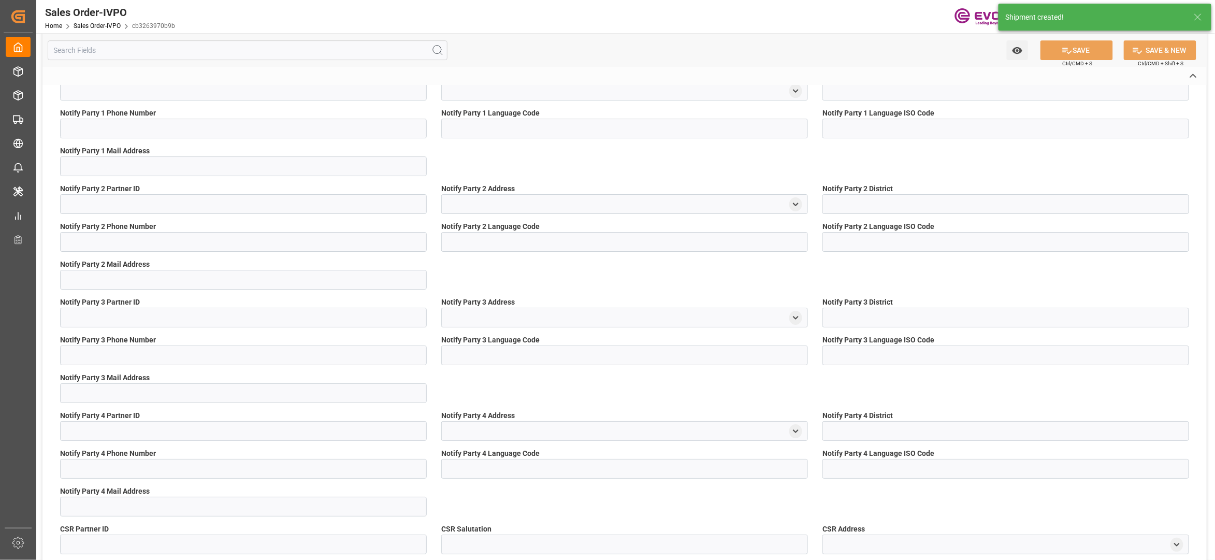
type textarea "No Tank Container"
type input "0046470480"
type input "I2"
type input "SM I2 Silica"
type input "Smart Materials"
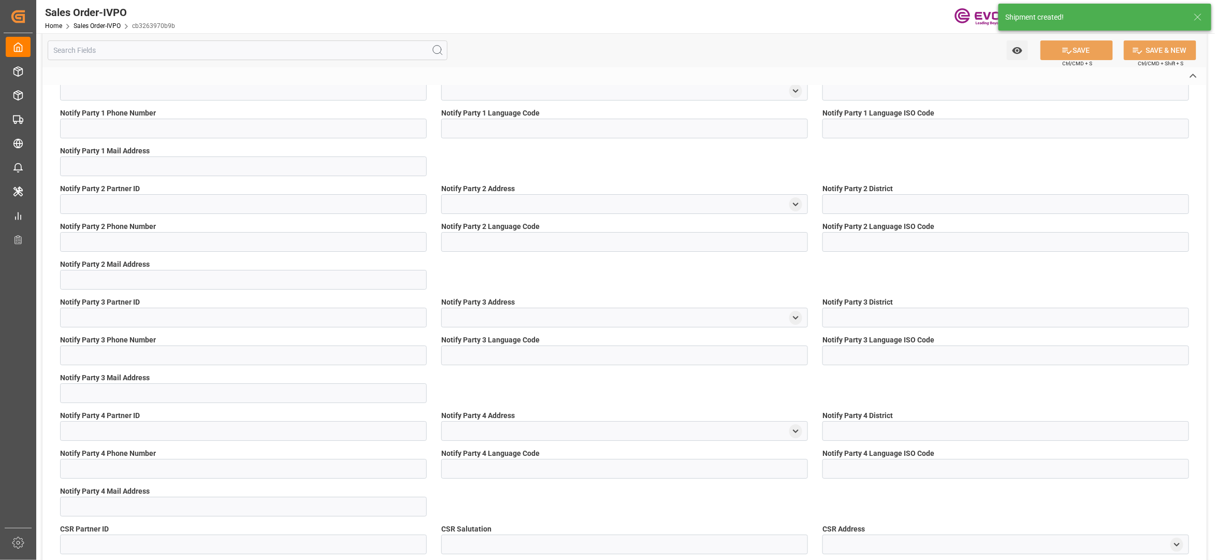
type input "CIF"
type input "Huangpu"
type input "Huangpu [GEOGRAPHIC_DATA]"
type textarea "Not required"
type textarea "DIRECT CONSUMER"
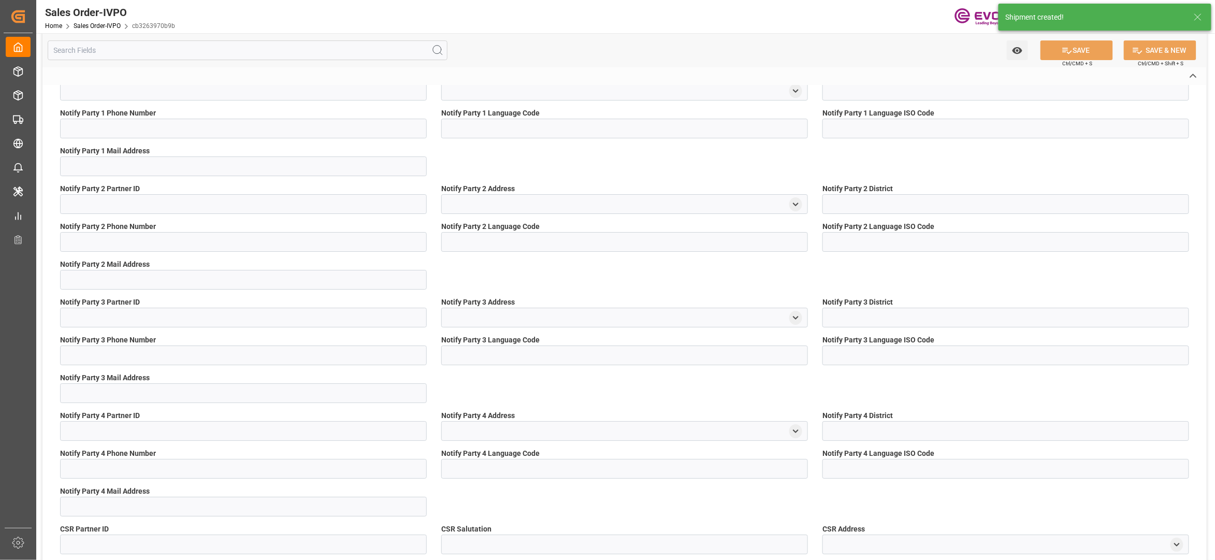
type textarea "USCI Number: 91310000766462540L"
type textarea "Express Release"
type input "CN"
type input "Done"
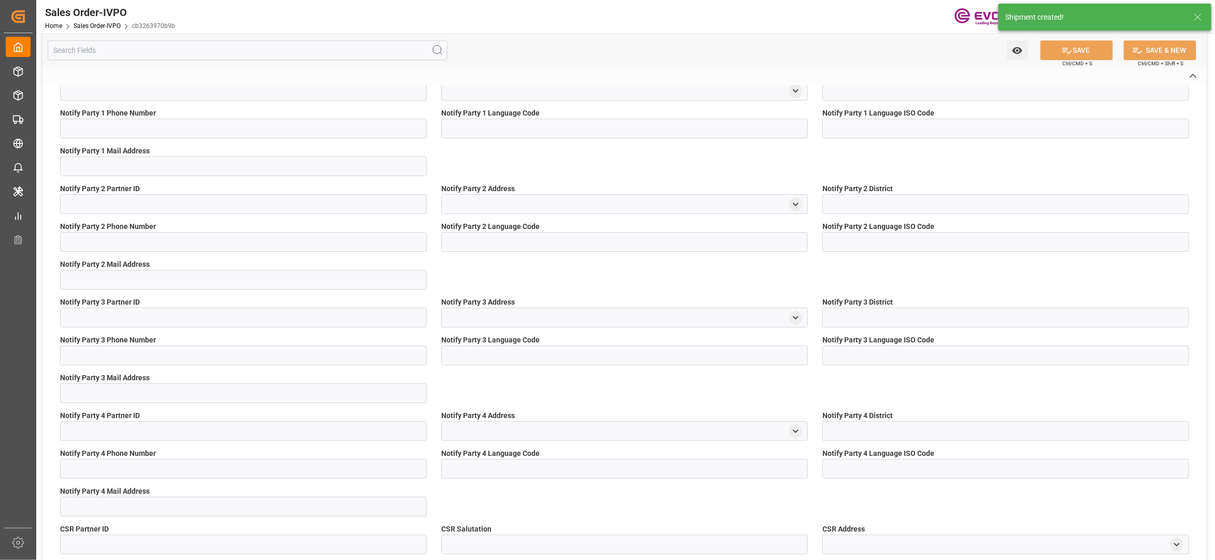
type input "40HC"
type input "Done"
type input "CNHUN"
type input "0"
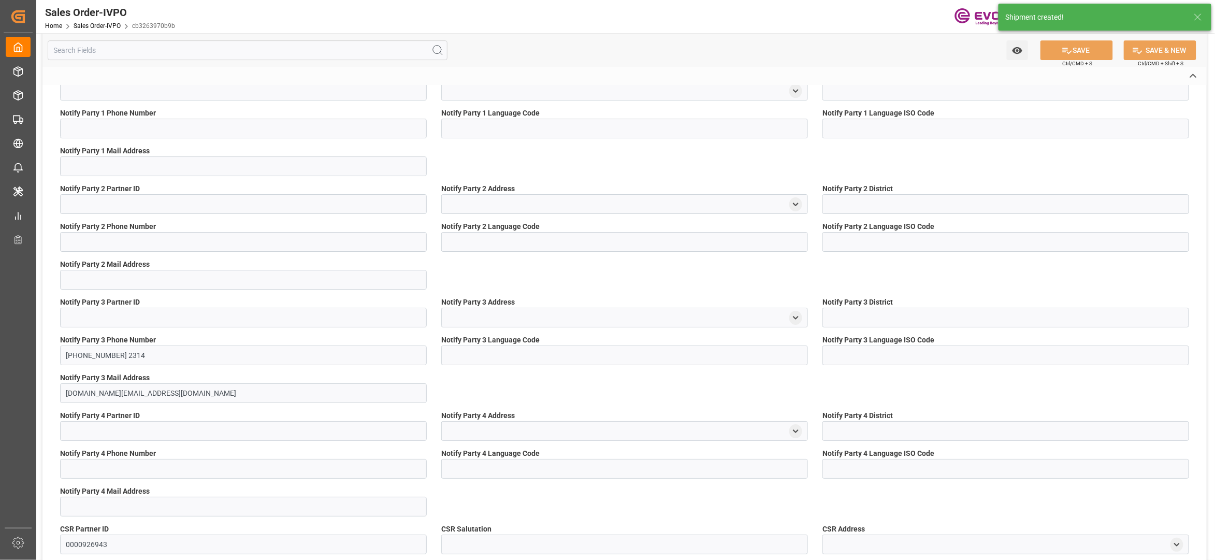
type input "1"
type input "5879.04"
type input "48.8764"
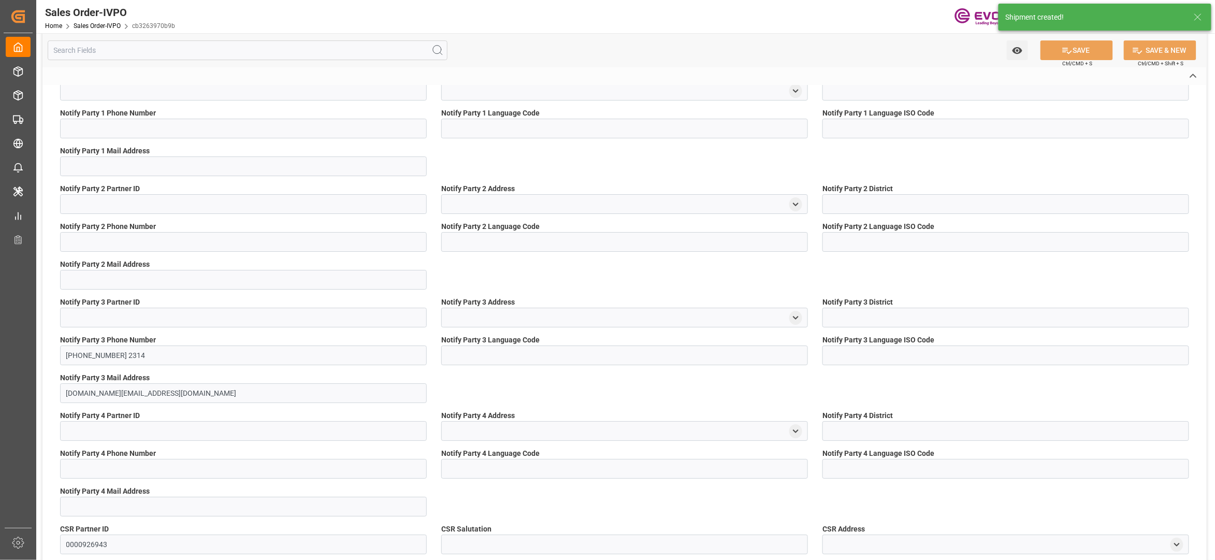
type input "19000"
type input "60"
type input "02.09.2025 17:55"
type input "17.09.2025 02:17"
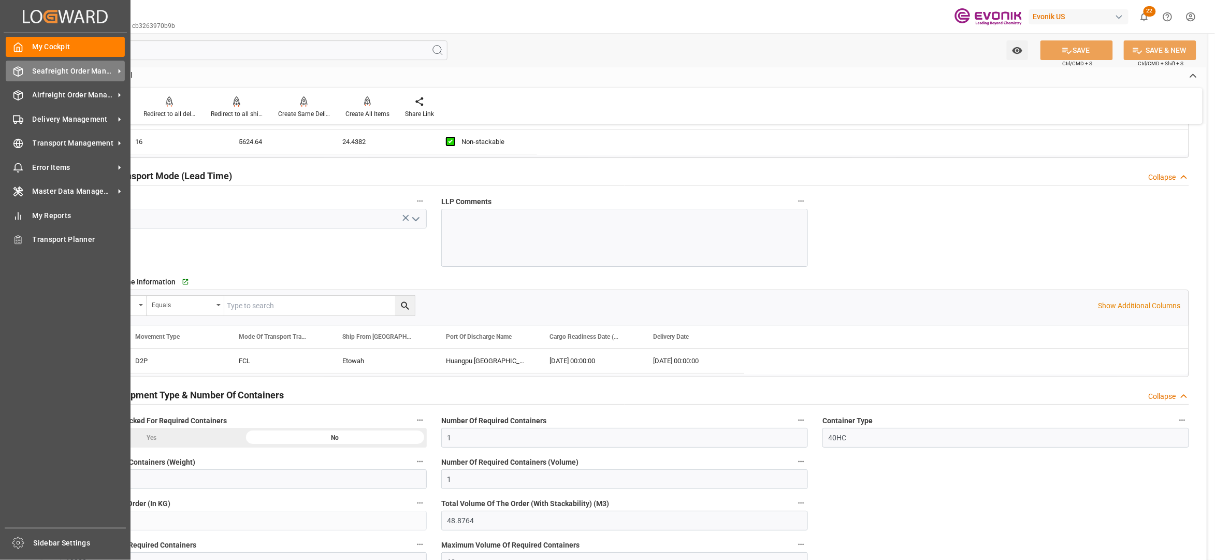
click at [33, 75] on span "Seafreight Order Management" at bounding box center [74, 71] width 82 height 11
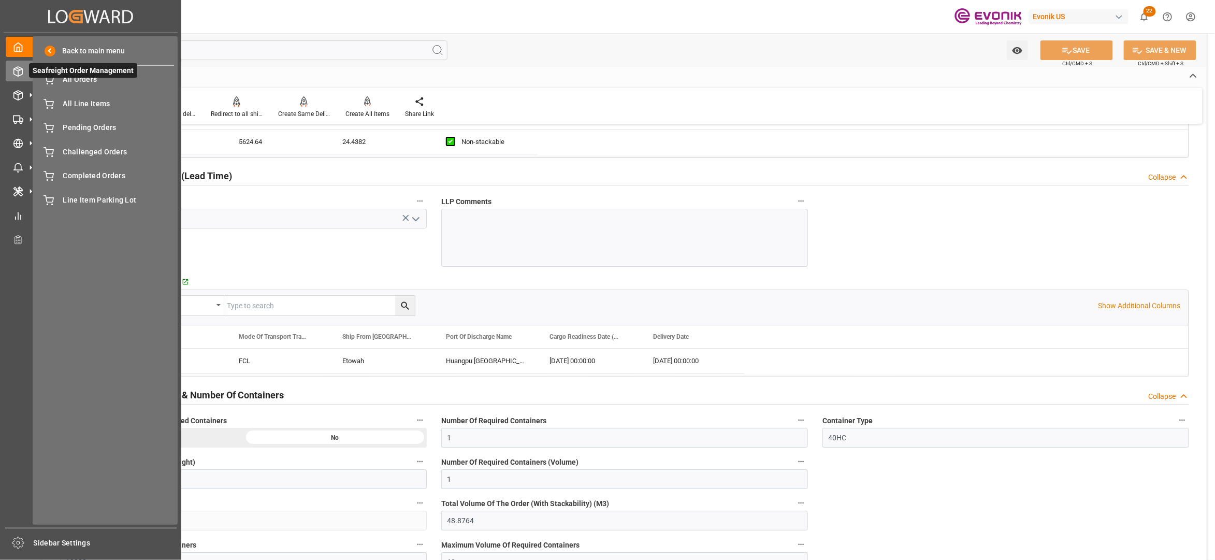
click at [79, 79] on span "All Orders" at bounding box center [118, 79] width 111 height 11
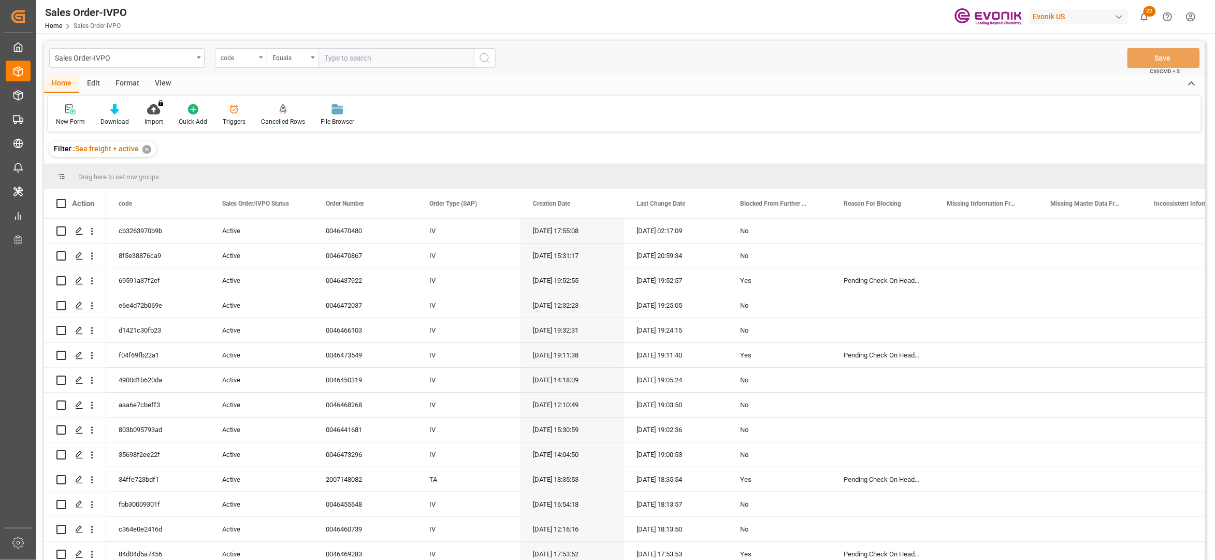
click at [249, 59] on div "code" at bounding box center [238, 57] width 35 height 12
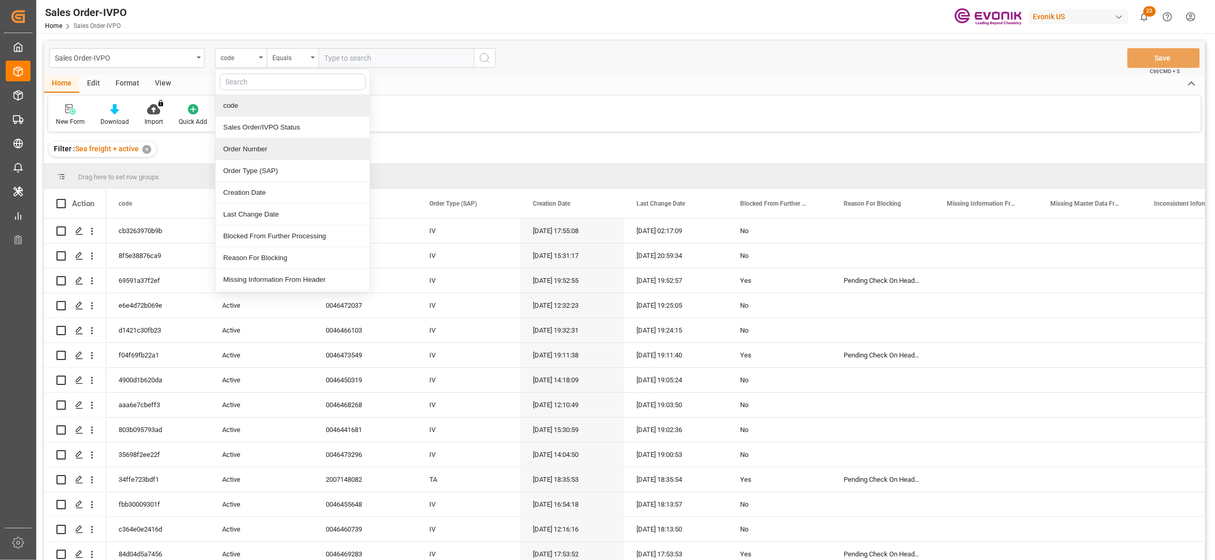
click at [262, 147] on div "Order Number" at bounding box center [292, 149] width 154 height 22
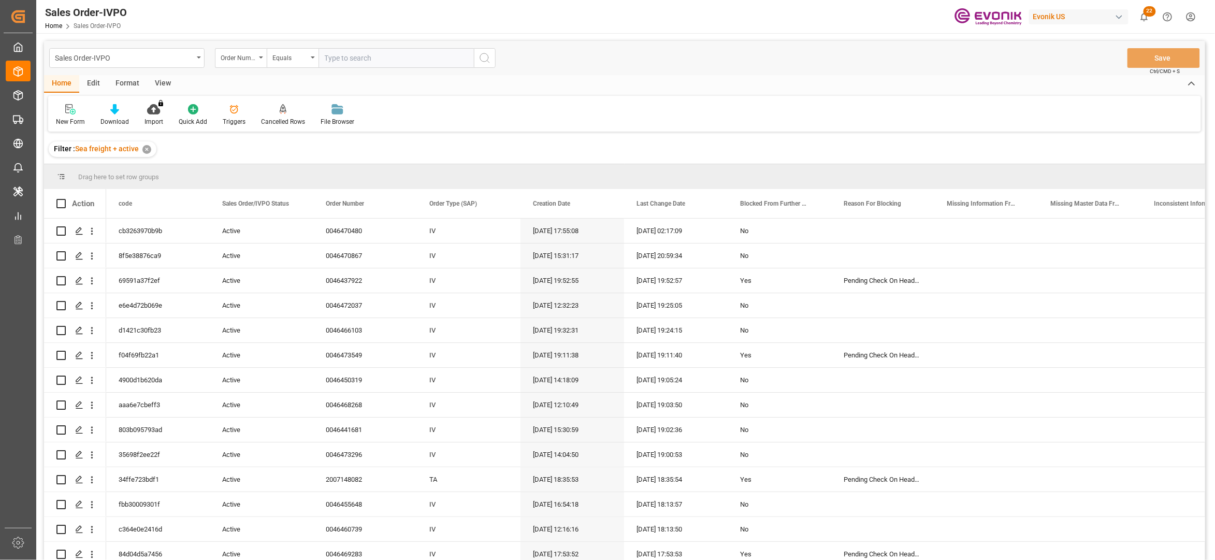
click at [349, 57] on input "text" at bounding box center [395, 58] width 155 height 20
paste input "0046467216"
type input "0046467216"
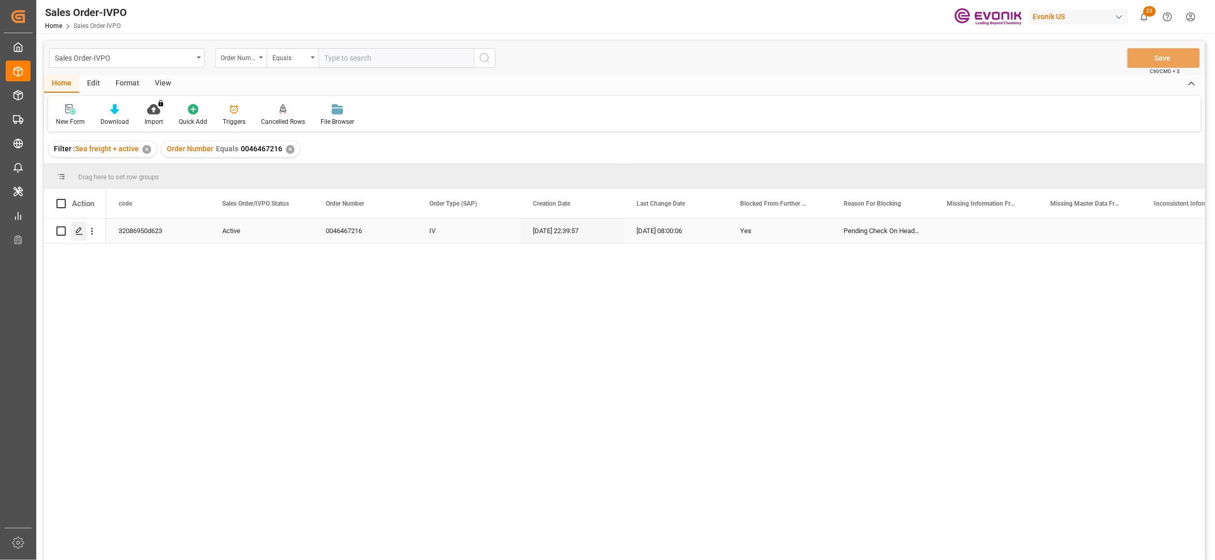
click at [75, 228] on div "Press SPACE to select this row." at bounding box center [79, 231] width 16 height 19
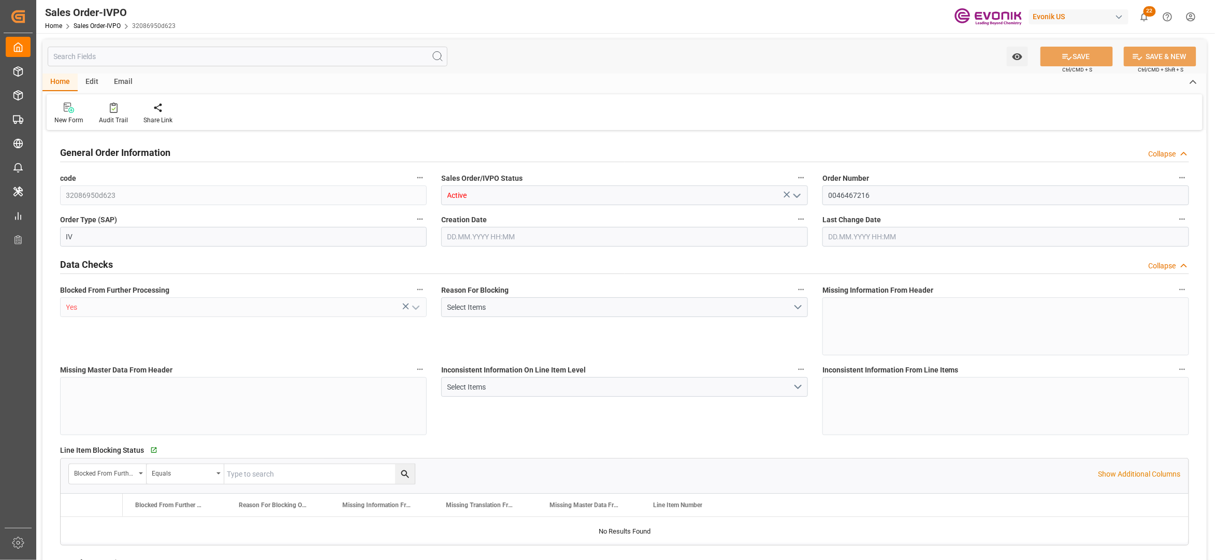
type input "BRSSZ"
type input "0"
type input "1"
type input "139"
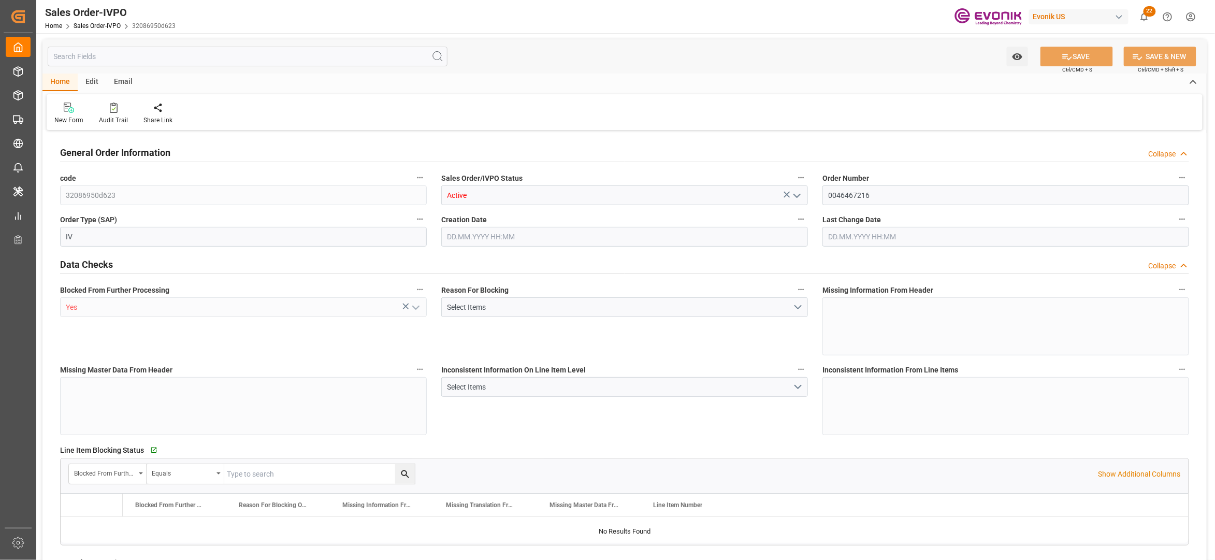
type input "15508.48"
type input "4141.76"
type input "17000"
type input "30"
type input "07.08.2025 22:39"
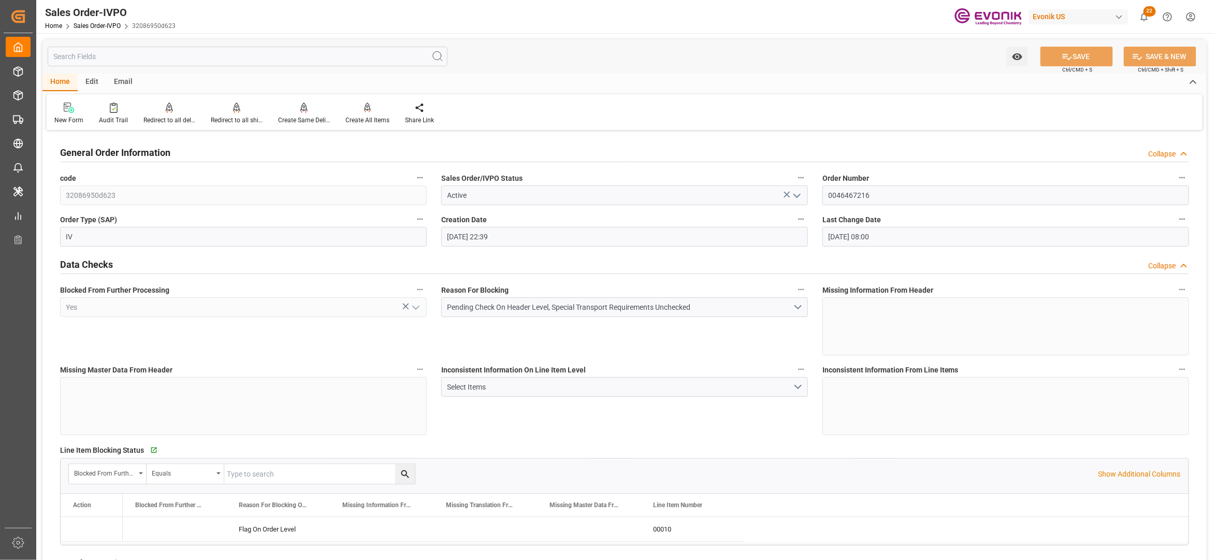
type input "11.09.2025 08:00"
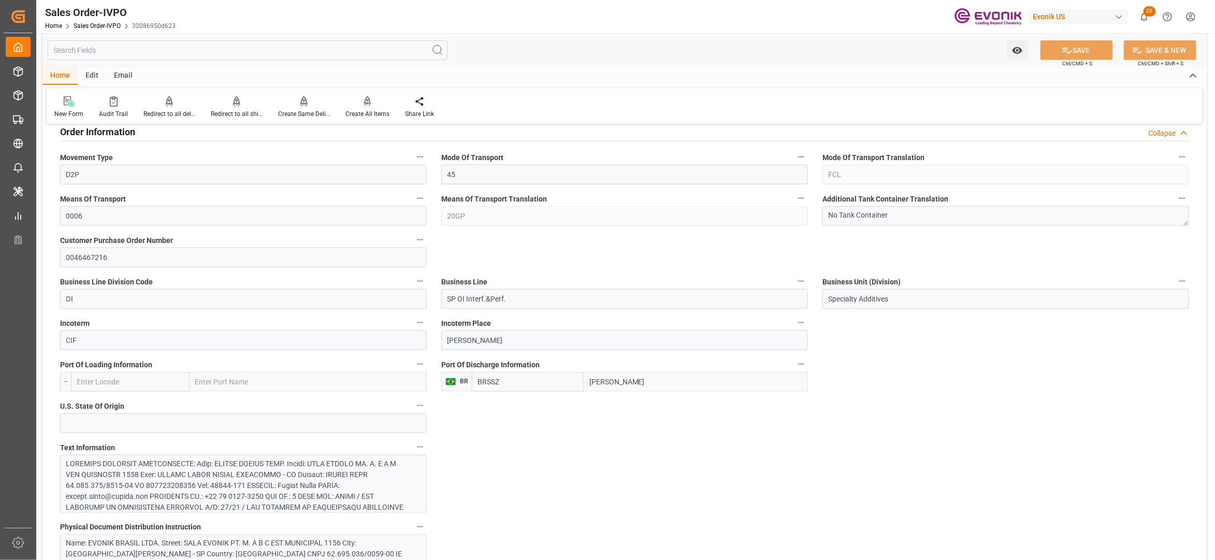
scroll to position [690, 0]
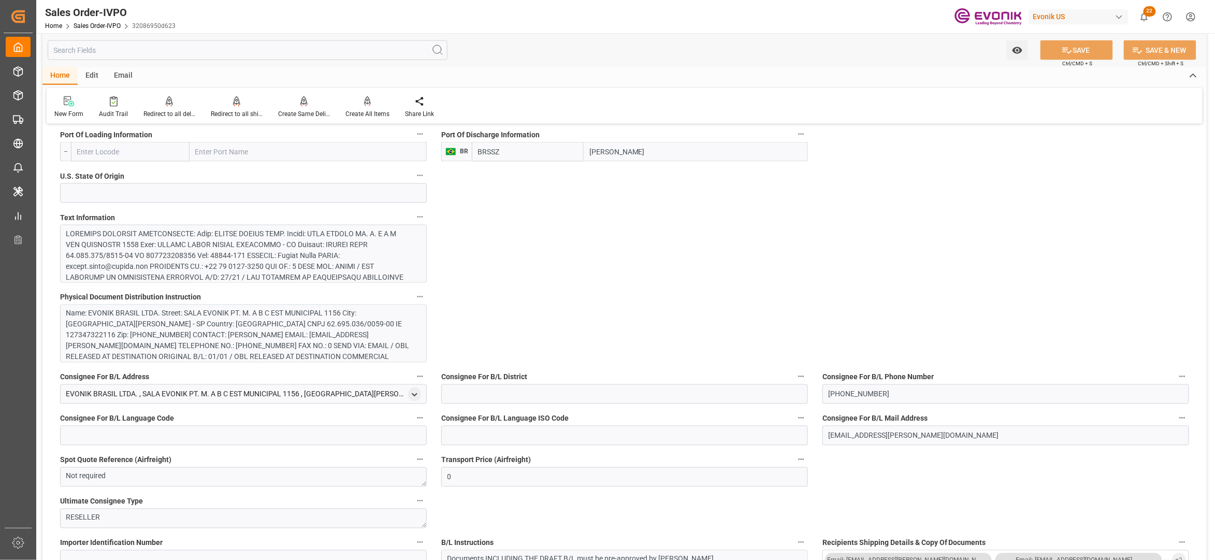
click at [330, 266] on div at bounding box center [238, 353] width 344 height 250
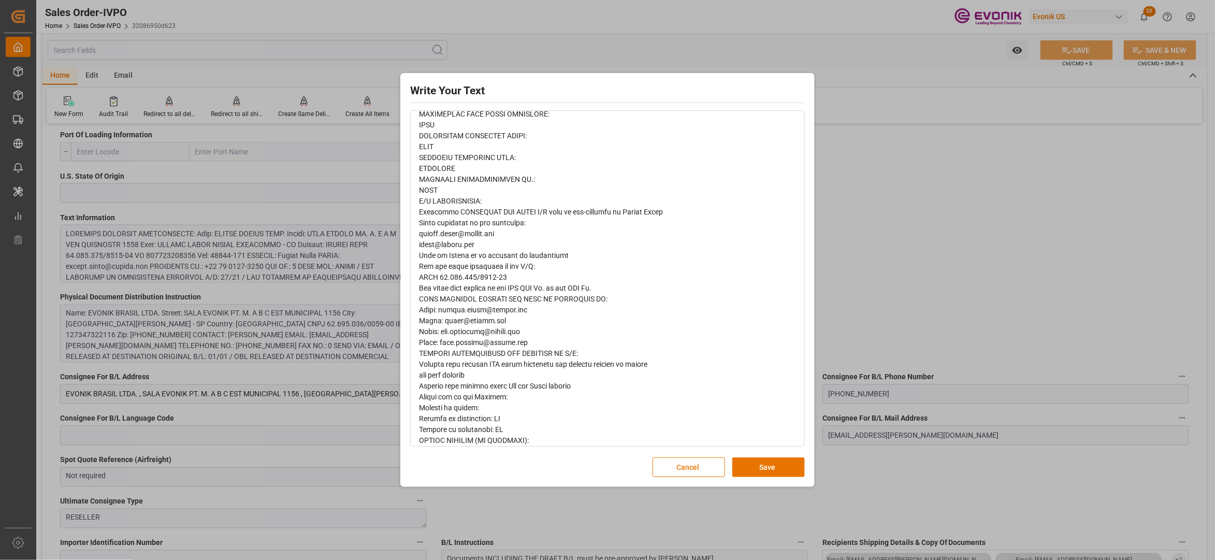
scroll to position [541, 0]
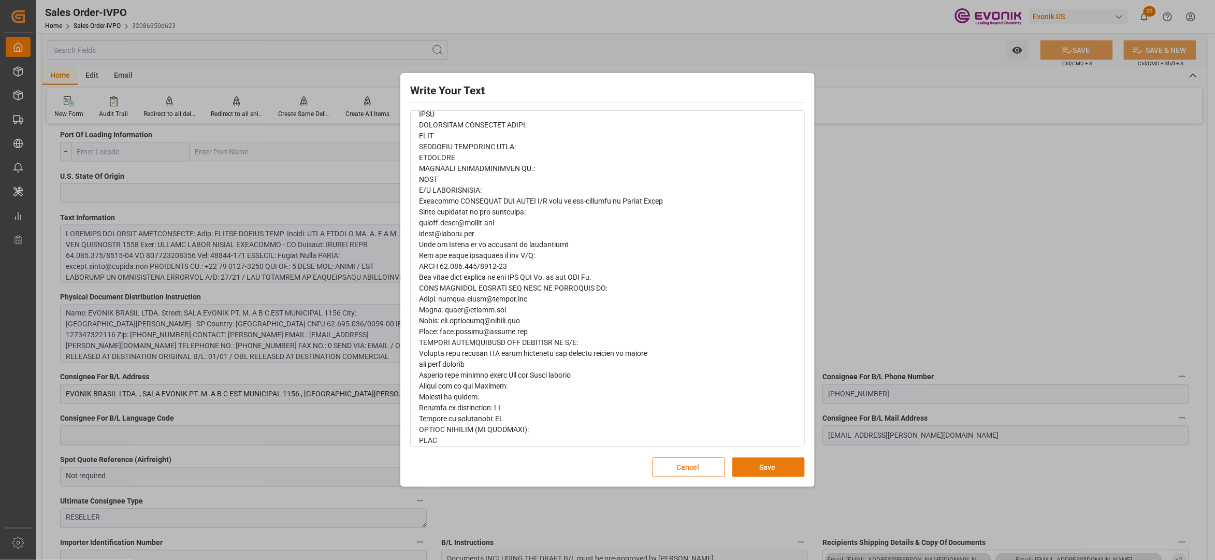
click at [776, 463] on button "Save" at bounding box center [768, 467] width 72 height 20
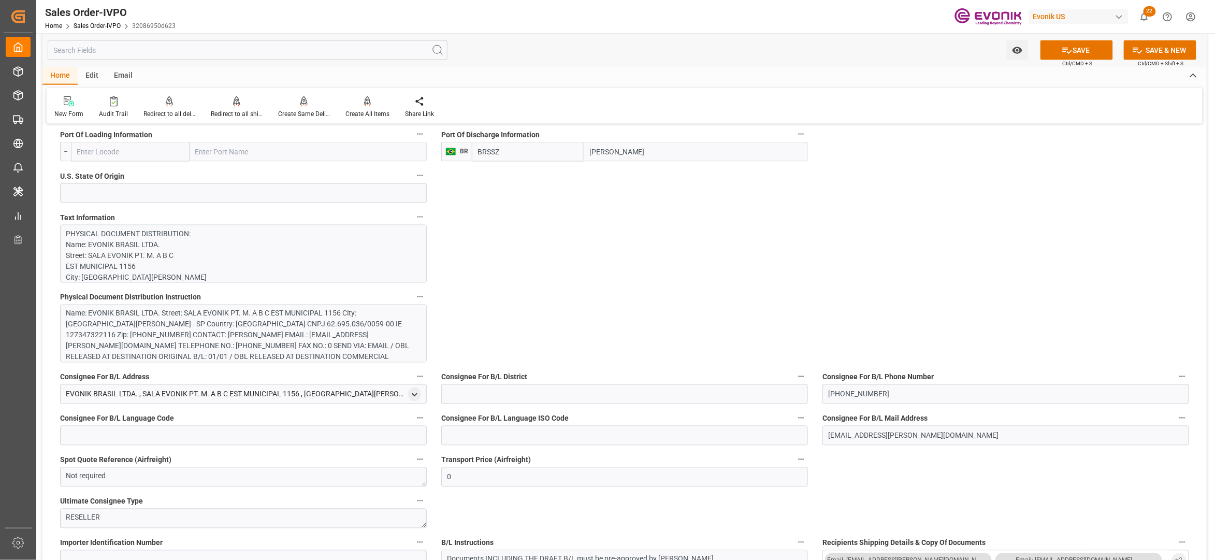
click at [357, 324] on div "Name: EVONIK BRASIL LTDA. Street: SALA EVONIK PT. M. A B C EST MUNICIPAL 1156 C…" at bounding box center [238, 346] width 344 height 76
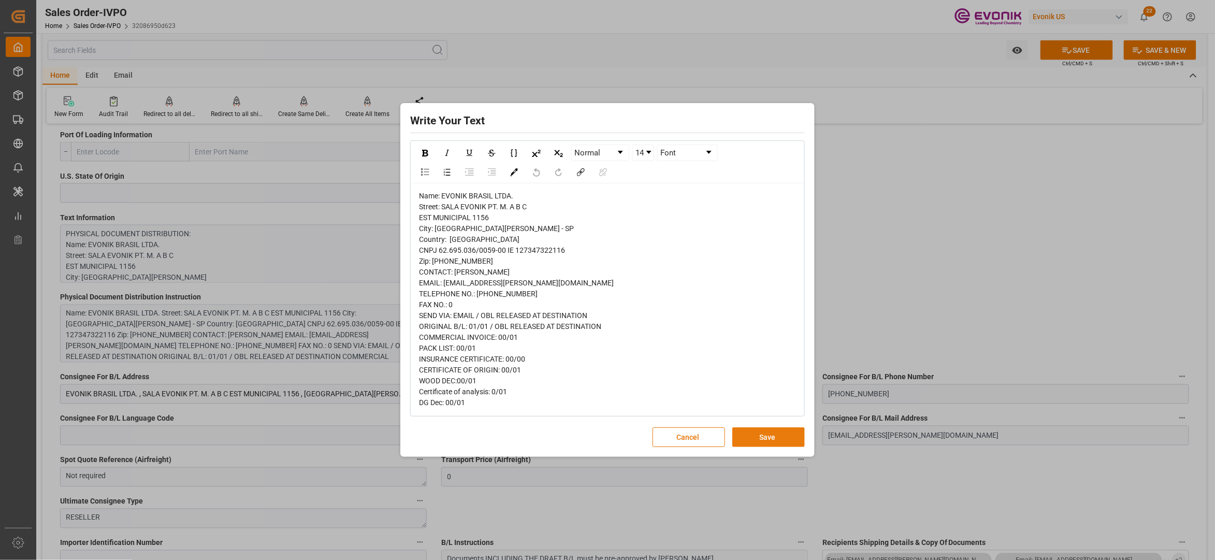
click at [767, 444] on button "Save" at bounding box center [768, 437] width 72 height 20
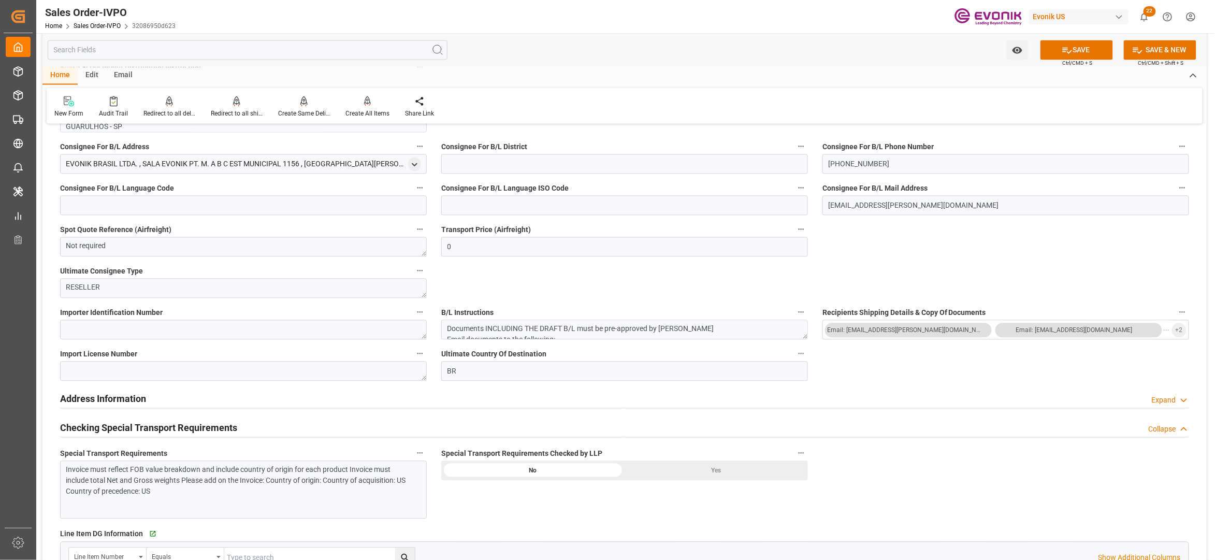
scroll to position [1151, 0]
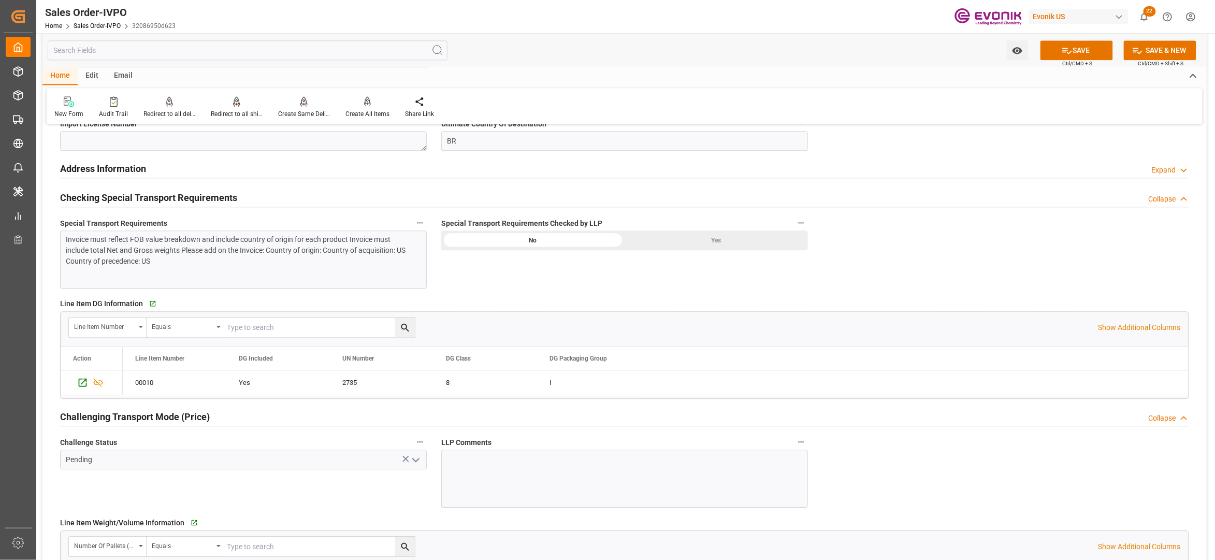
click at [336, 268] on div "Invoice must reflect FOB value breakdown and include country of origin for each…" at bounding box center [243, 259] width 367 height 58
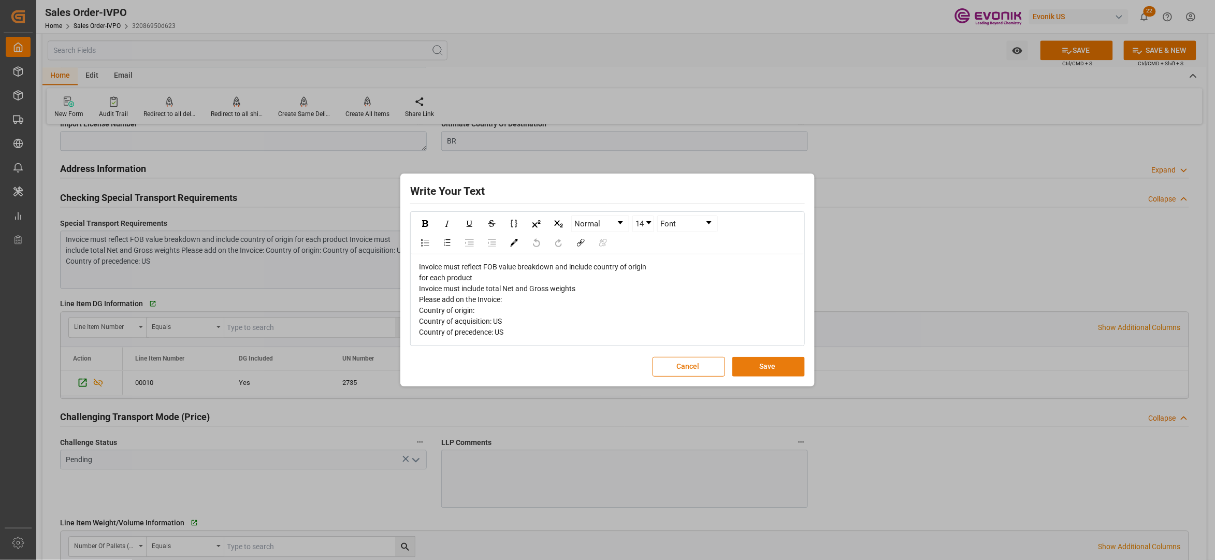
click at [749, 365] on button "Save" at bounding box center [768, 367] width 72 height 20
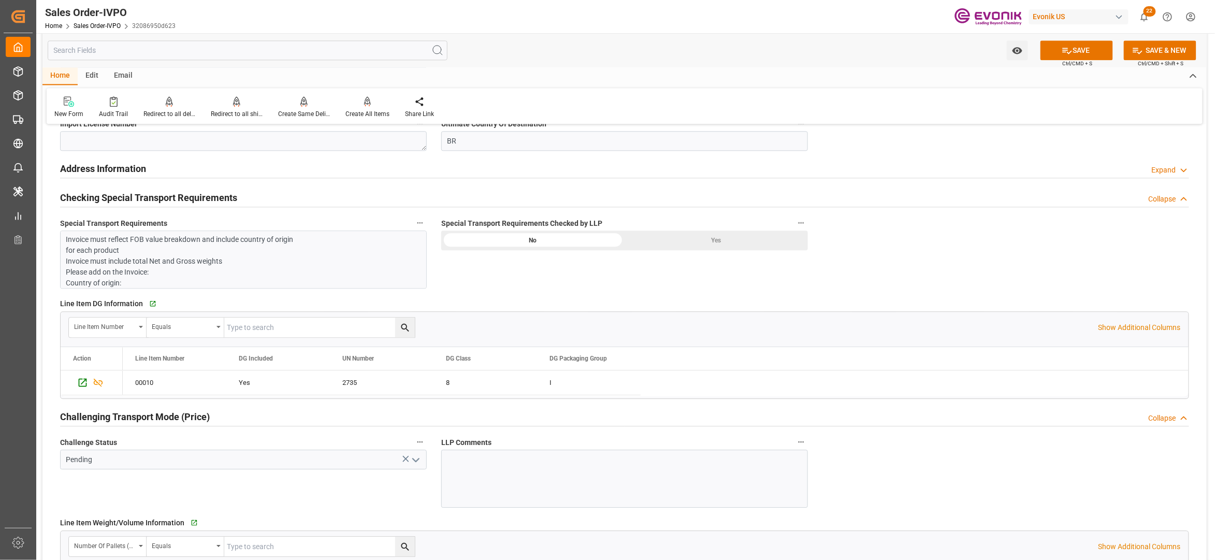
click at [694, 237] on div "Yes" at bounding box center [716, 240] width 183 height 20
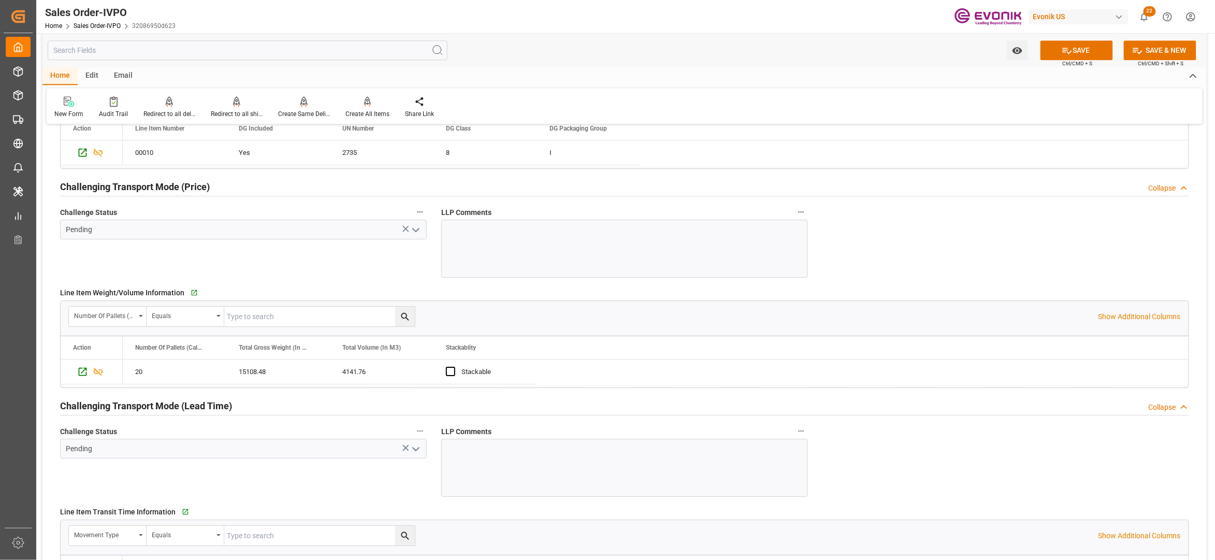
click at [418, 235] on icon "open menu" at bounding box center [416, 230] width 12 height 12
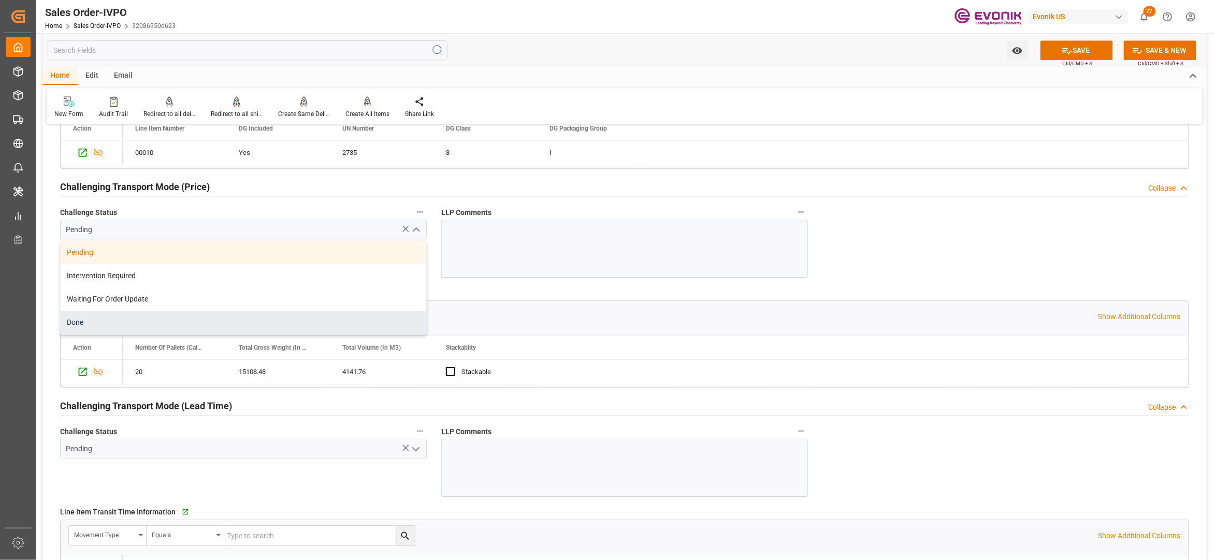
click at [192, 325] on div "Done" at bounding box center [244, 322] width 366 height 23
type input "Done"
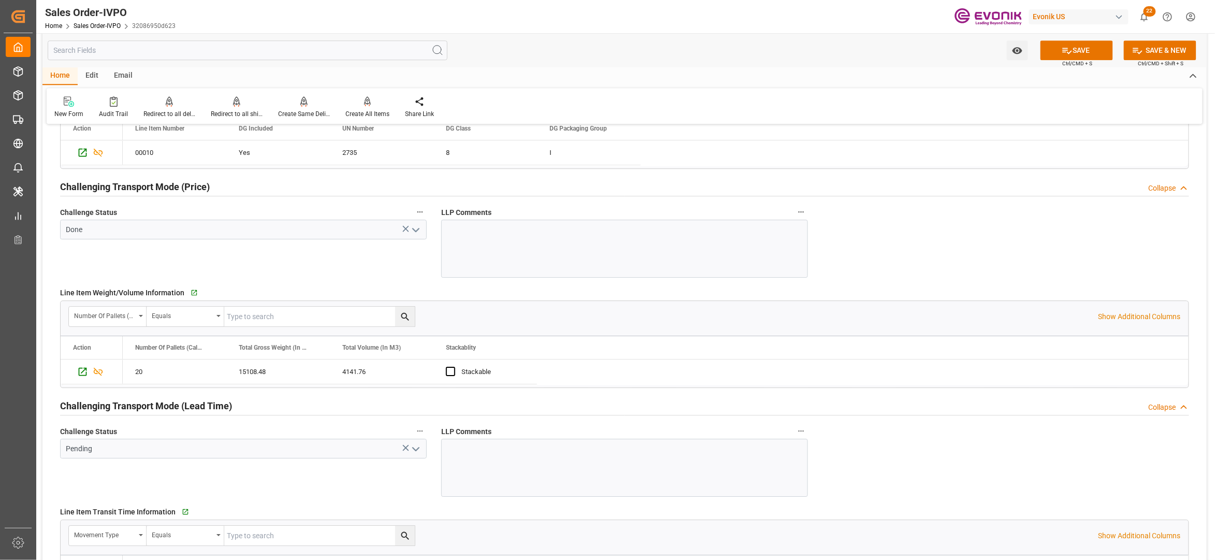
scroll to position [1611, 0]
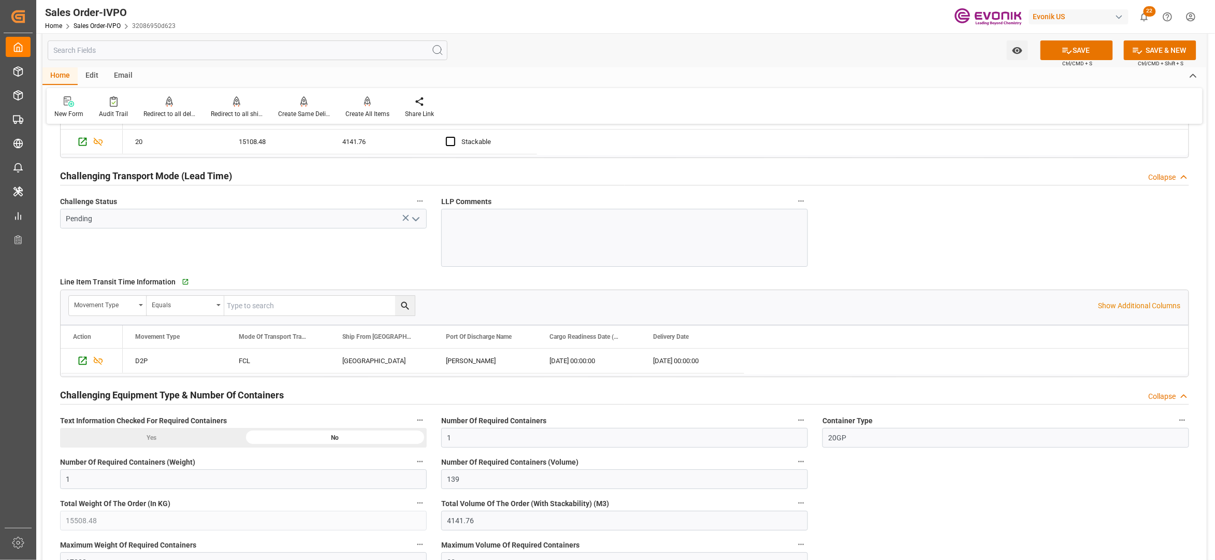
click at [417, 220] on icon "open menu" at bounding box center [416, 219] width 12 height 12
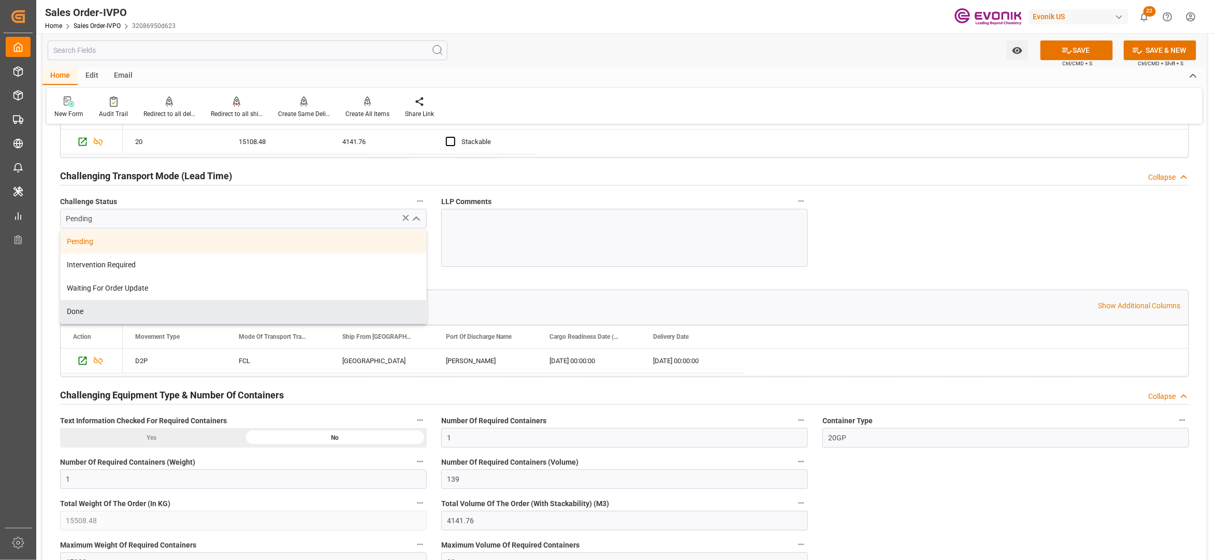
click at [181, 307] on div "Done" at bounding box center [244, 311] width 366 height 23
type input "Done"
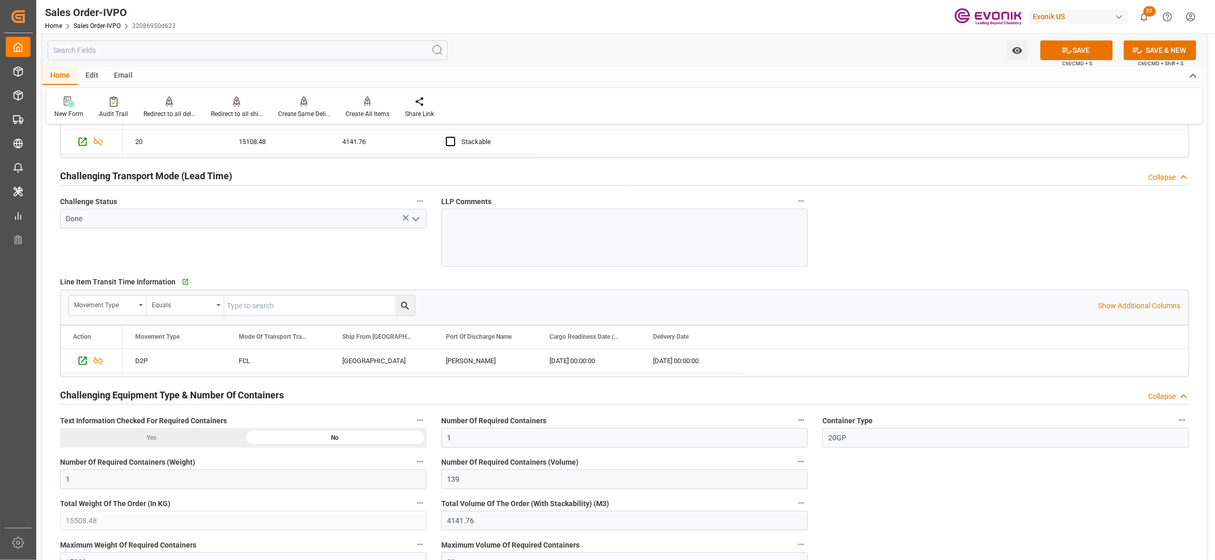
scroll to position [1841, 0]
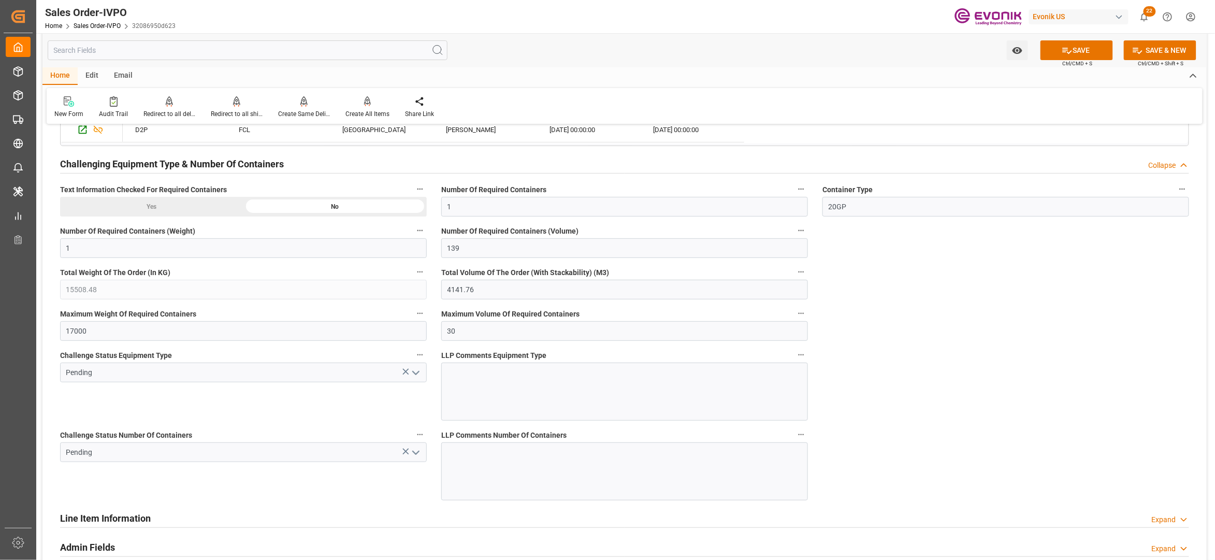
click at [415, 377] on icon "open menu" at bounding box center [416, 373] width 12 height 12
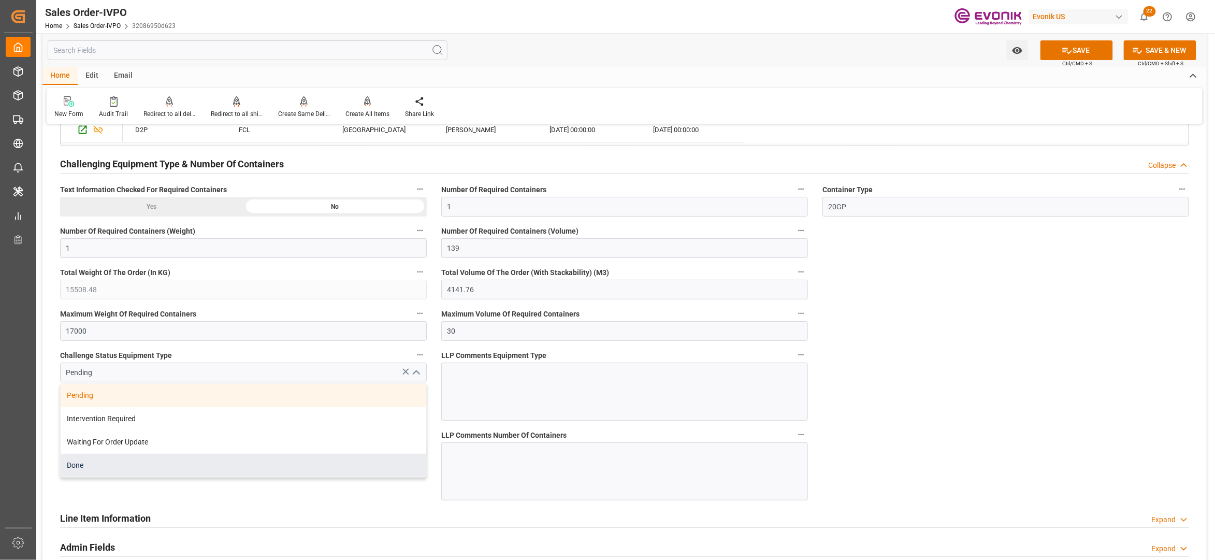
click at [220, 461] on div "Done" at bounding box center [244, 465] width 366 height 23
type input "Done"
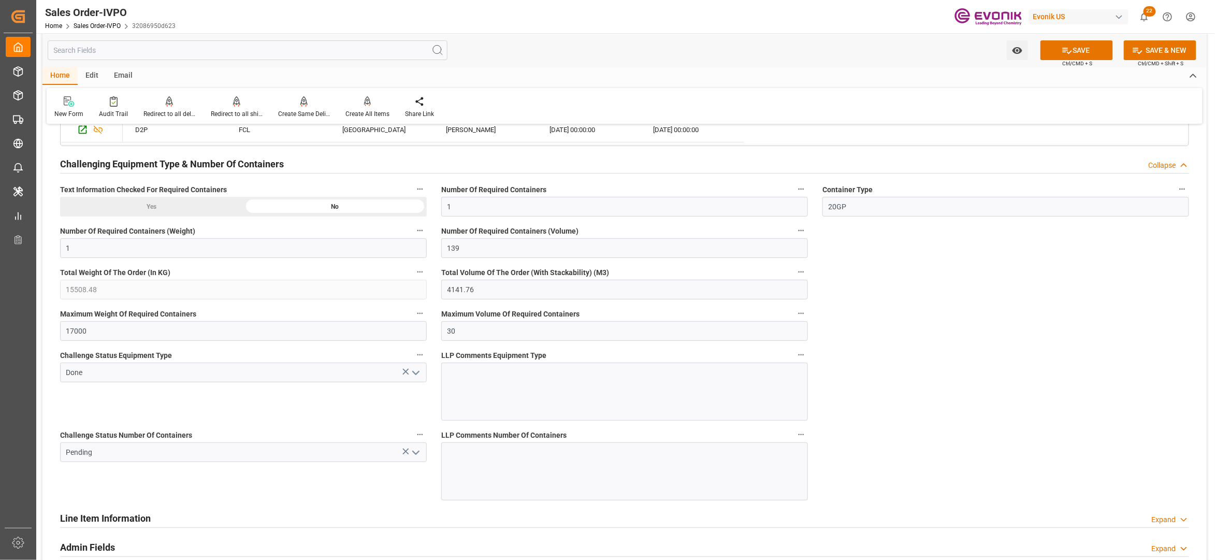
click at [413, 454] on icon "open menu" at bounding box center [416, 452] width 12 height 12
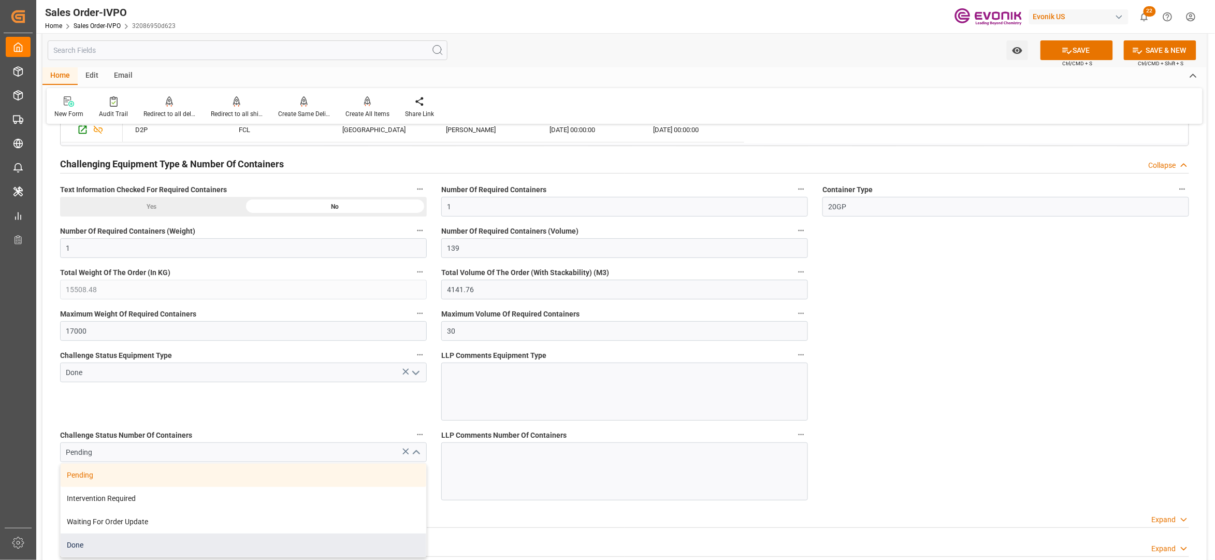
click at [160, 544] on div "Done" at bounding box center [244, 544] width 366 height 23
type input "Done"
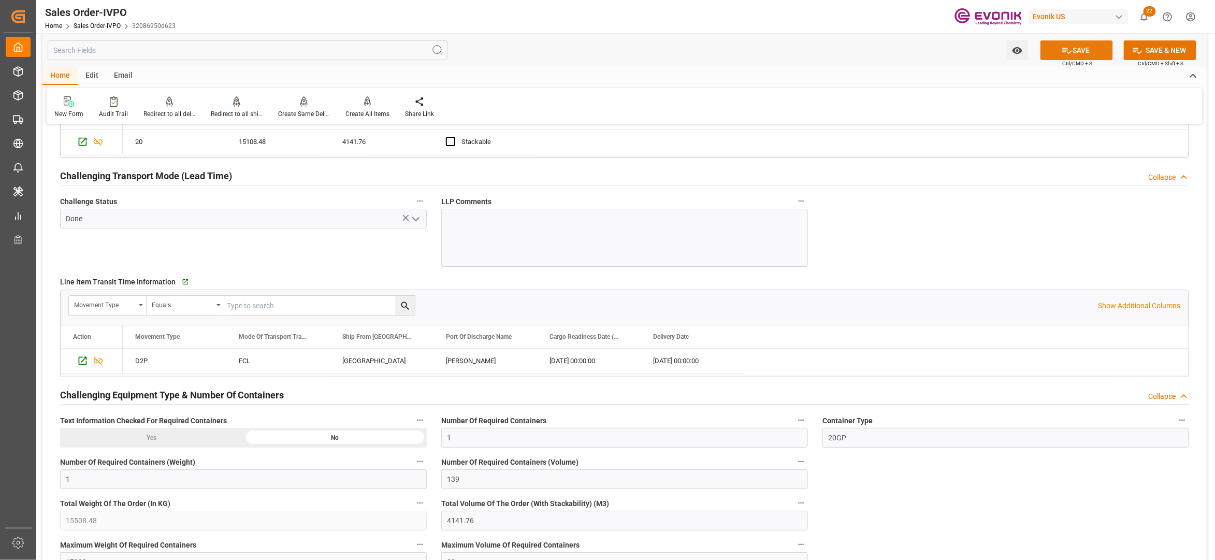
click at [1096, 52] on button "SAVE" at bounding box center [1076, 50] width 72 height 20
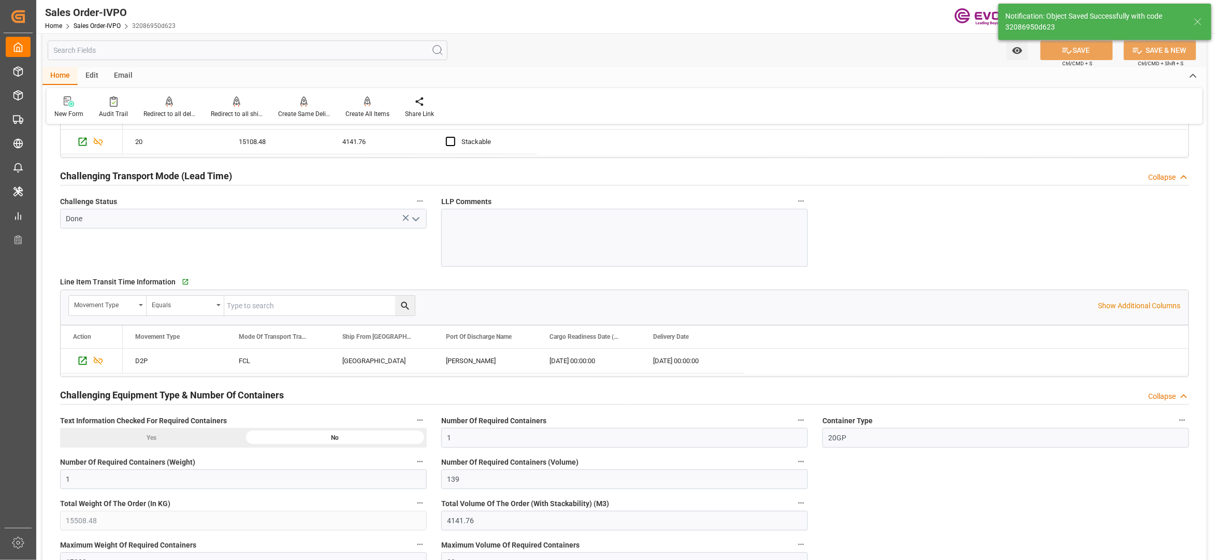
type input "17.09.2025 02:32"
type input "No"
click at [370, 113] on div "Create All Items" at bounding box center [367, 113] width 44 height 9
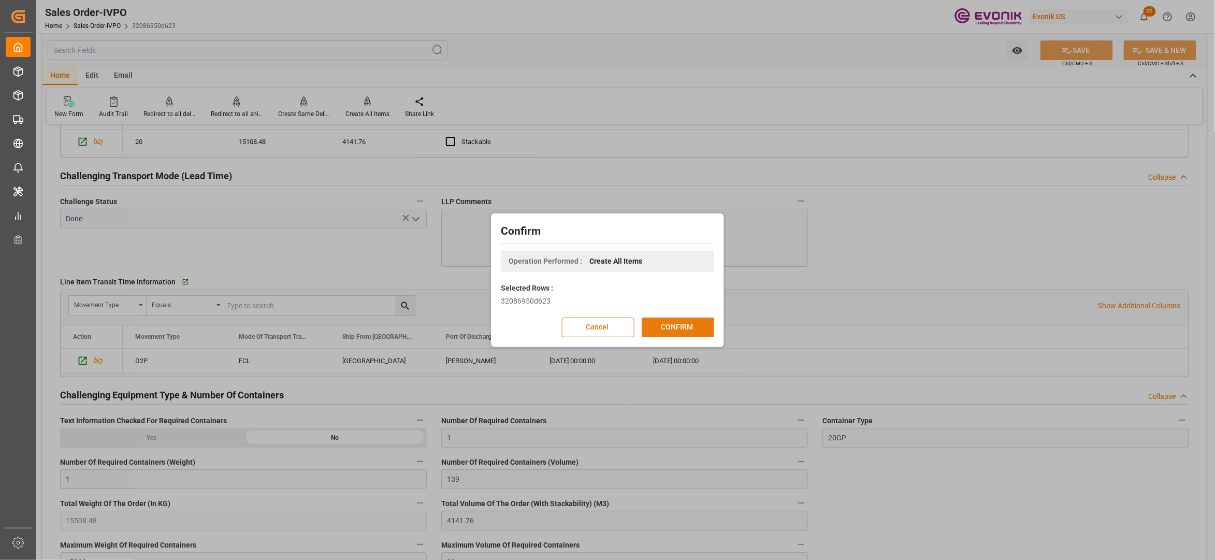
click at [678, 324] on button "CONFIRM" at bounding box center [678, 327] width 72 height 20
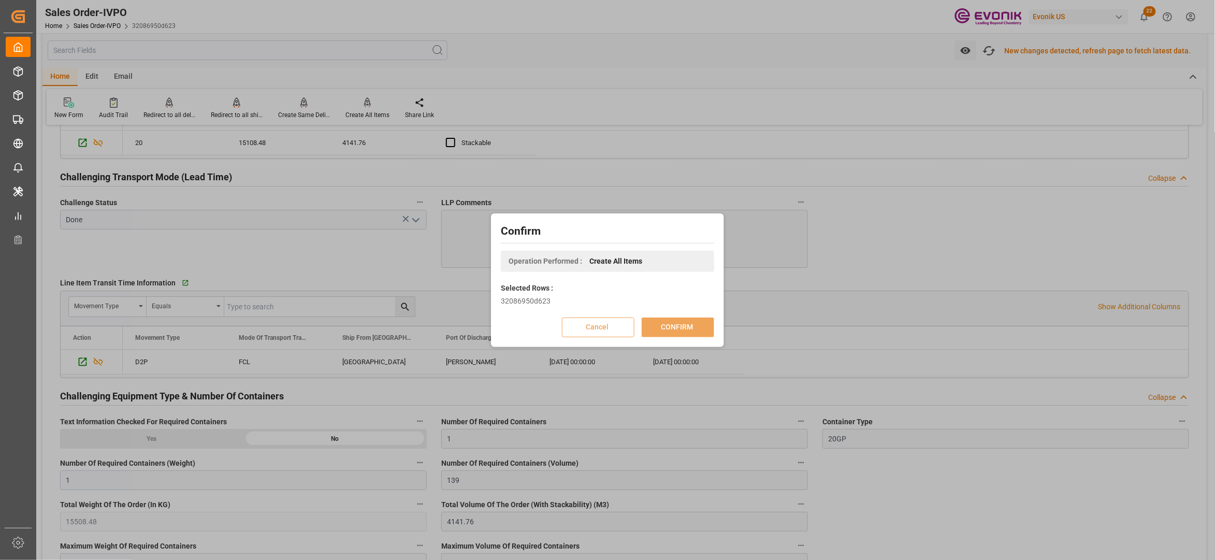
scroll to position [1612, 0]
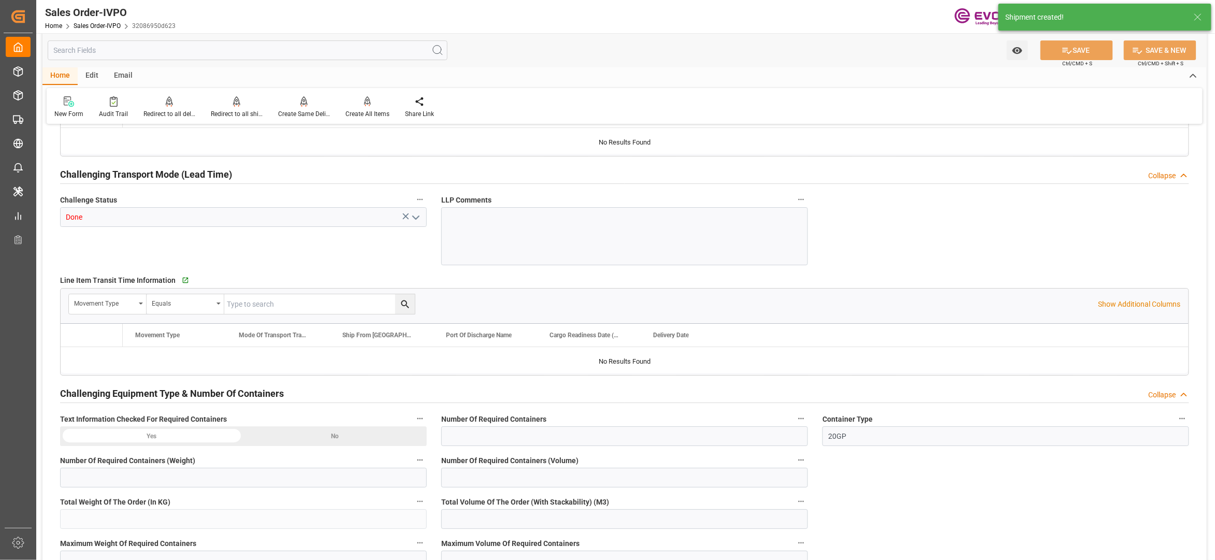
type input "BRSSZ"
type input "0"
type input "1"
type input "139"
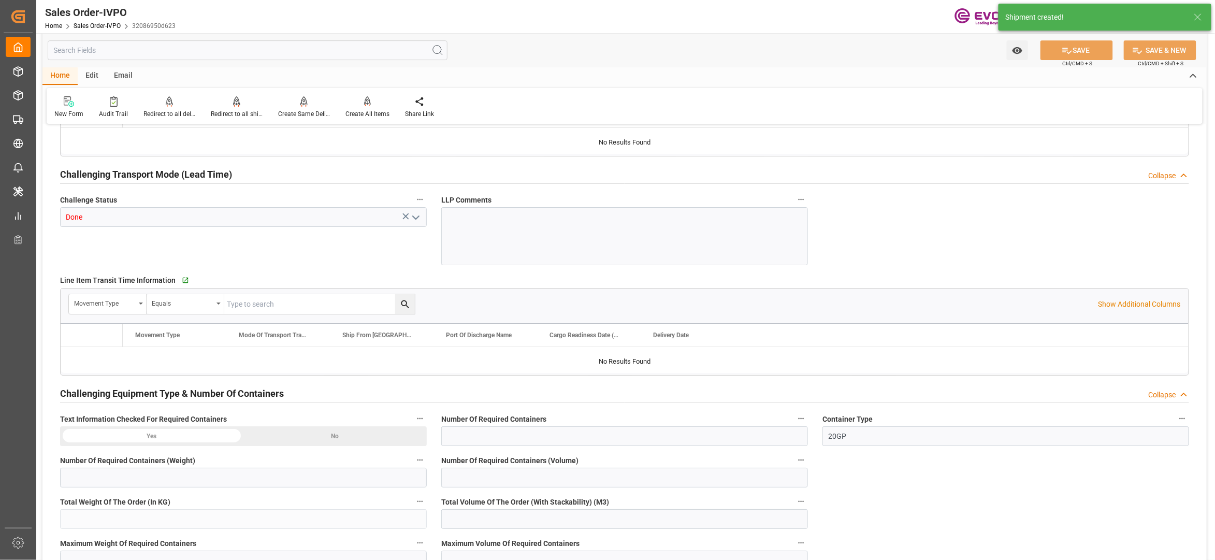
type input "15508.48"
type input "4141.76"
type input "17000"
type input "30"
type input "07.08.2025 22:39"
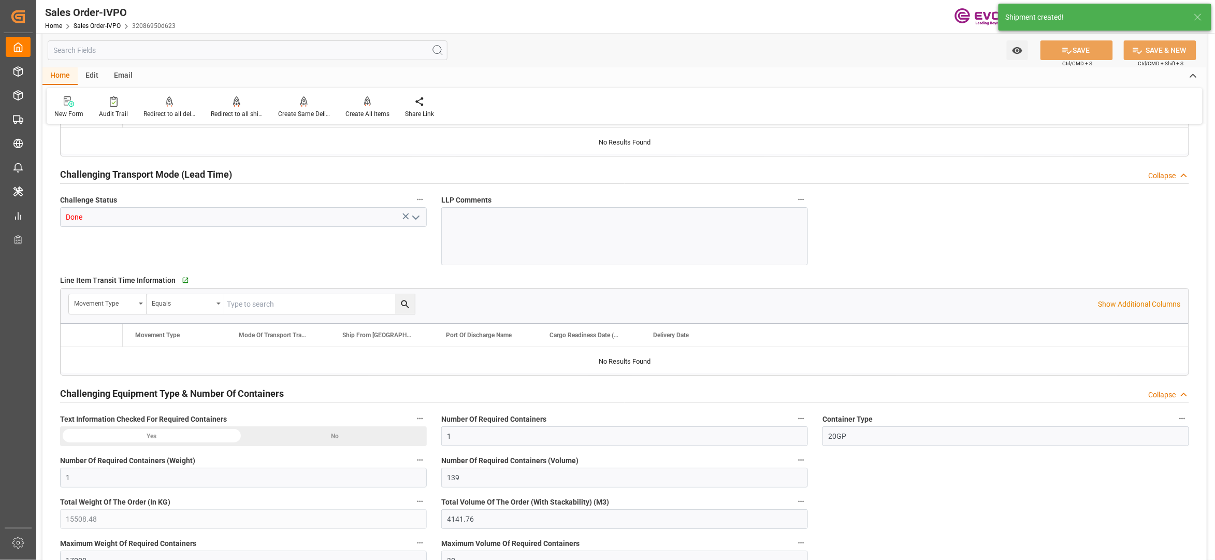
type input "17.09.2025 02:32"
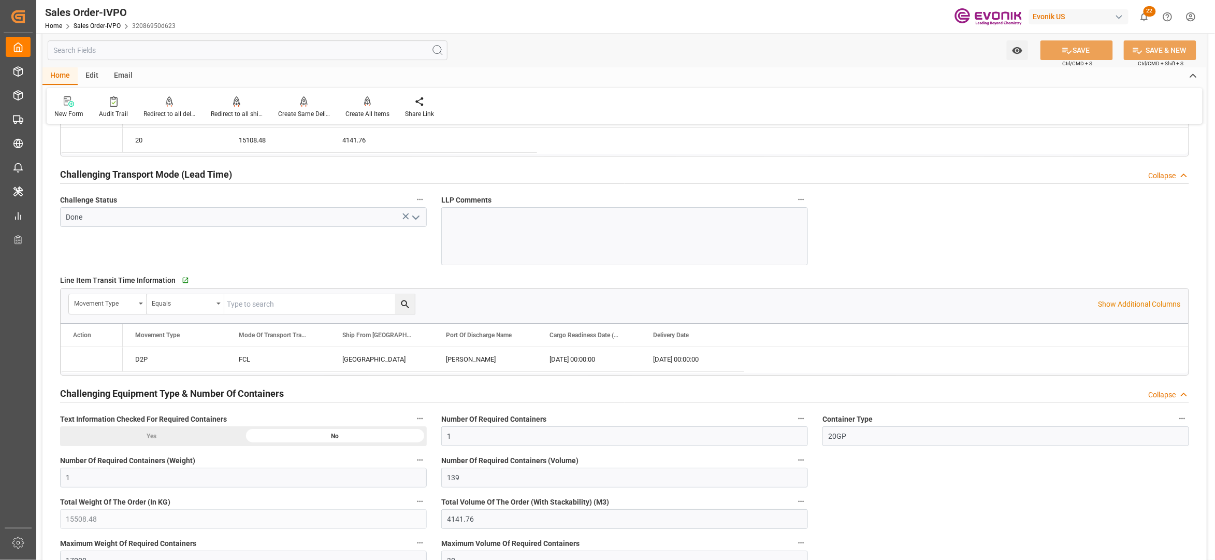
scroll to position [1611, 0]
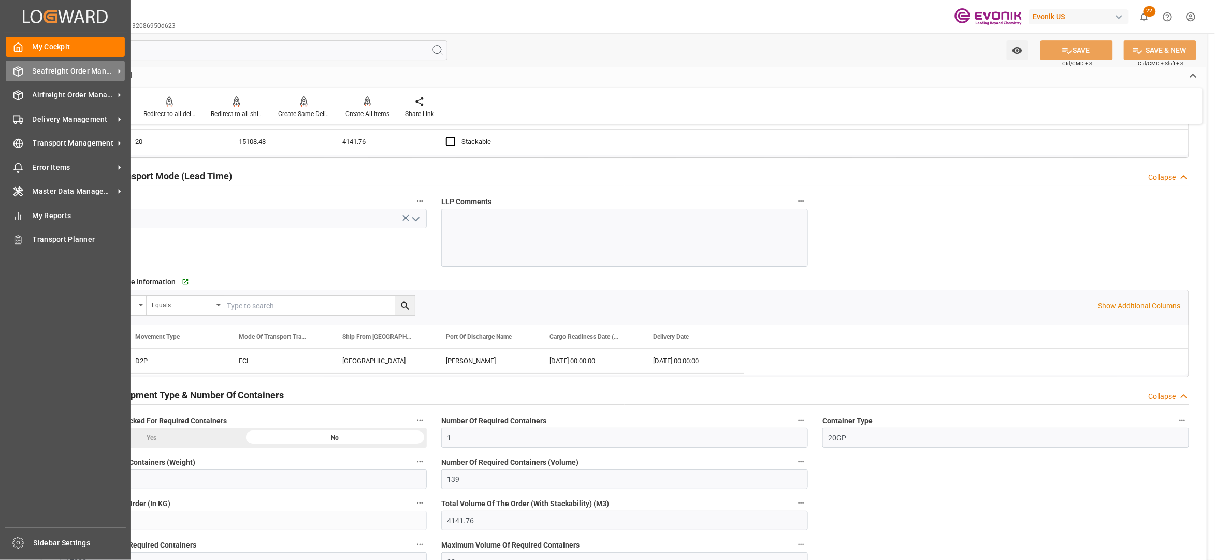
click at [67, 66] on span "Seafreight Order Management" at bounding box center [74, 71] width 82 height 11
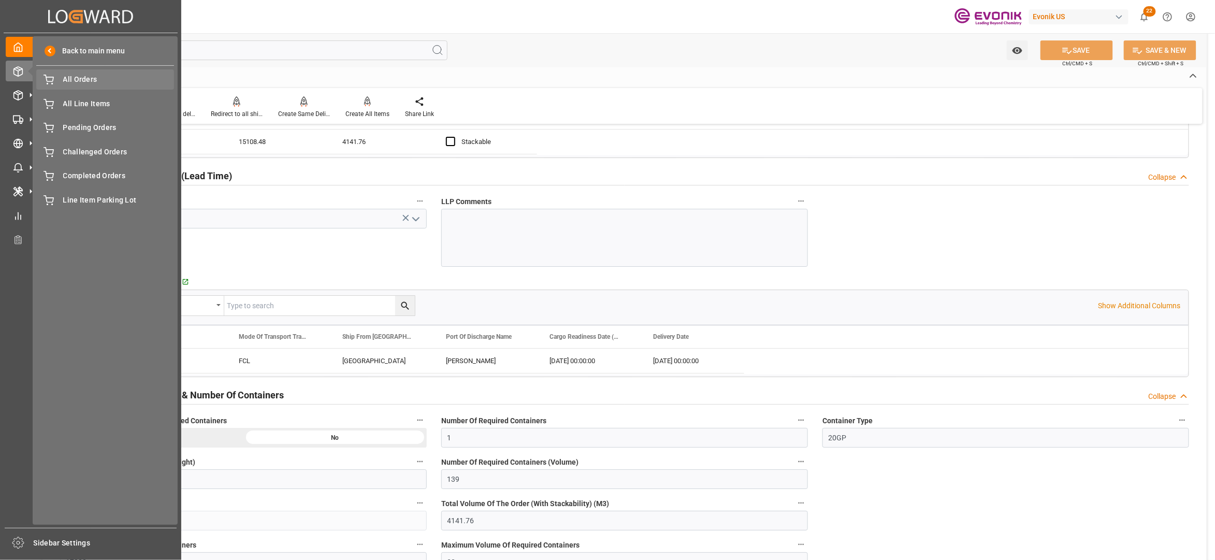
click at [113, 73] on div "All Orders All Orders" at bounding box center [105, 79] width 138 height 20
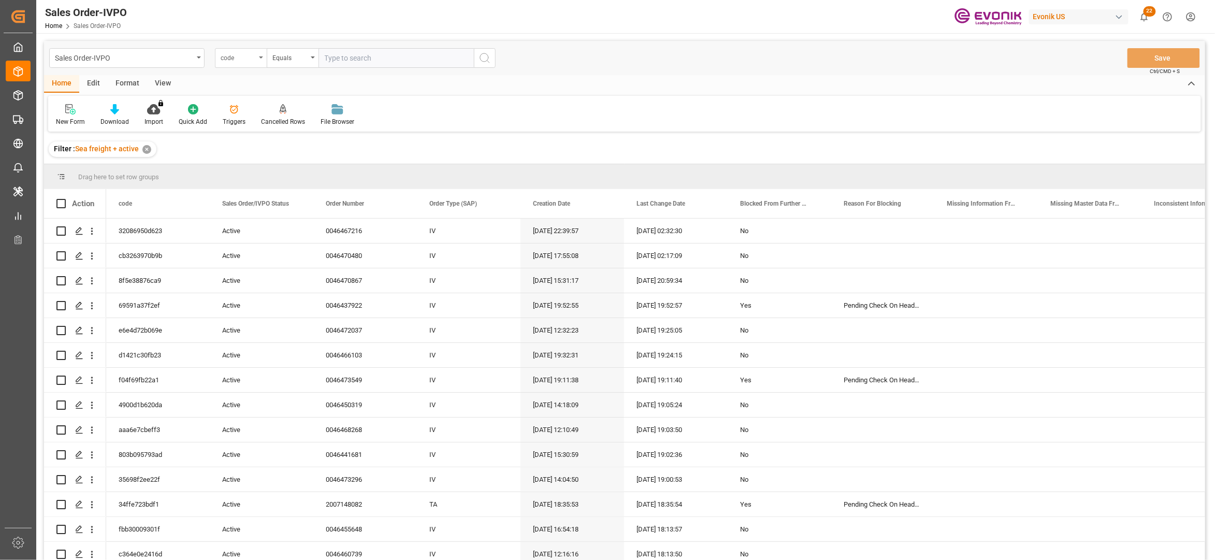
click at [249, 59] on div "code" at bounding box center [238, 57] width 35 height 12
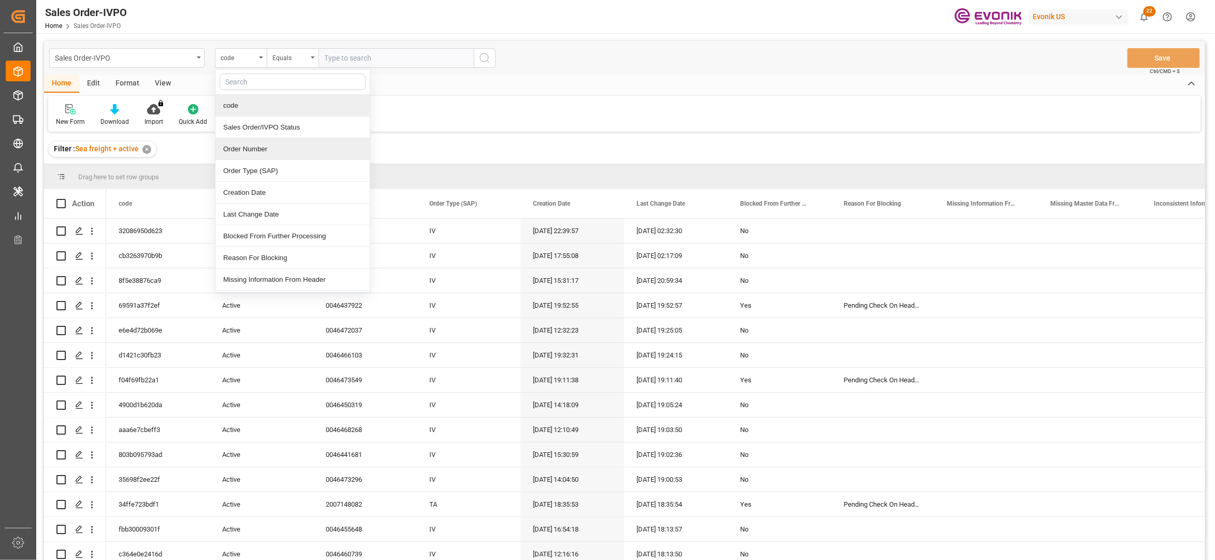
click at [263, 149] on div "Order Number" at bounding box center [292, 149] width 154 height 22
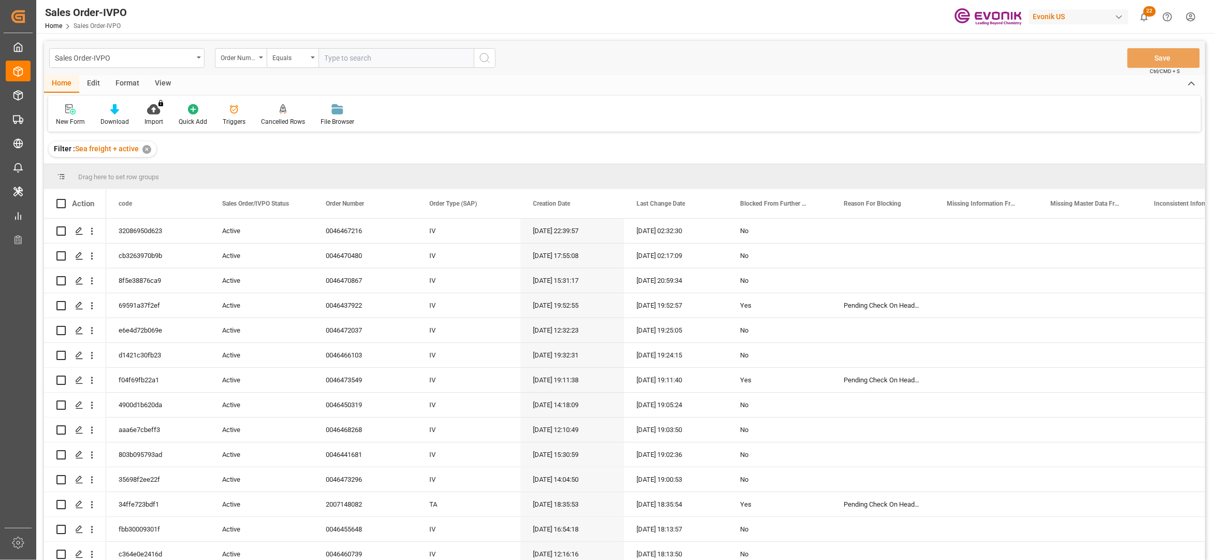
click at [362, 53] on input "text" at bounding box center [395, 58] width 155 height 20
paste input "0046467221"
type input "0046467221"
click at [483, 65] on button "search button" at bounding box center [485, 58] width 22 height 20
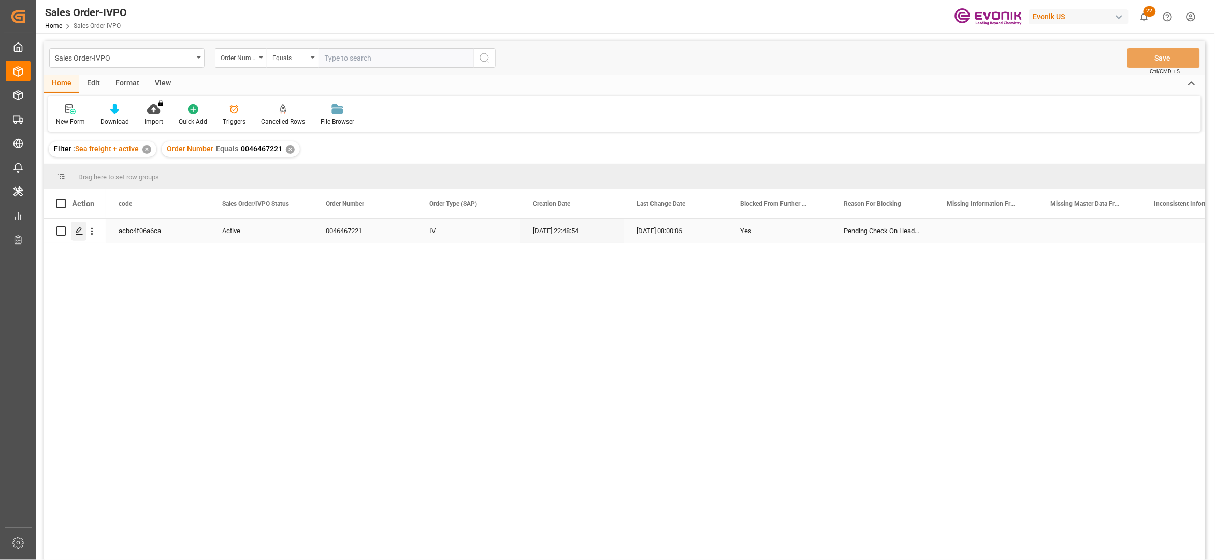
click at [82, 234] on icon "Press SPACE to select this row." at bounding box center [79, 231] width 8 height 8
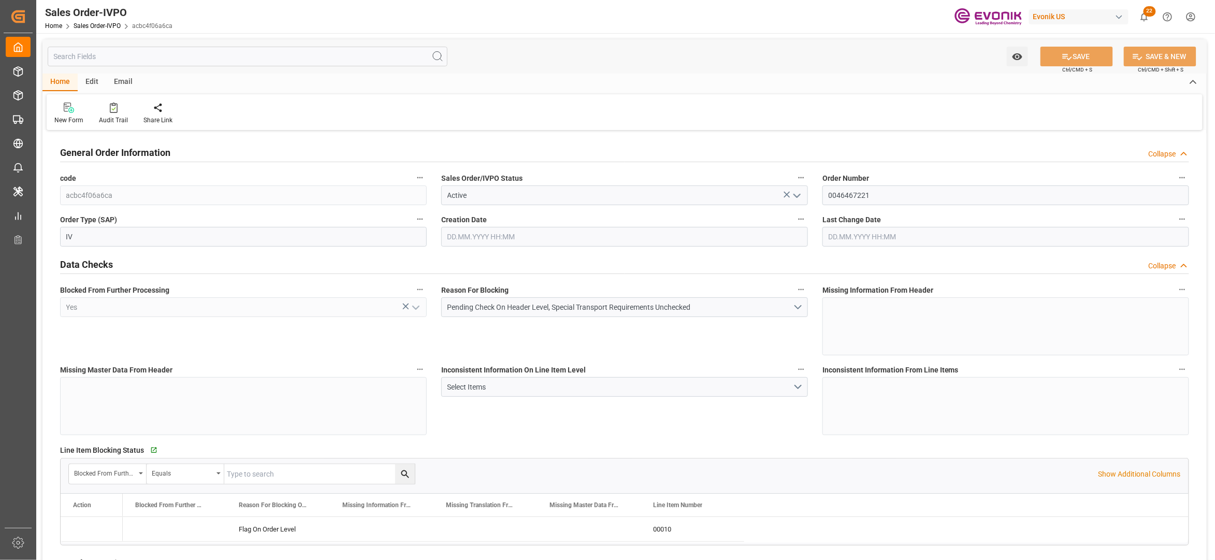
type input "BRSSZ"
type input "0"
type input "1"
type input "139"
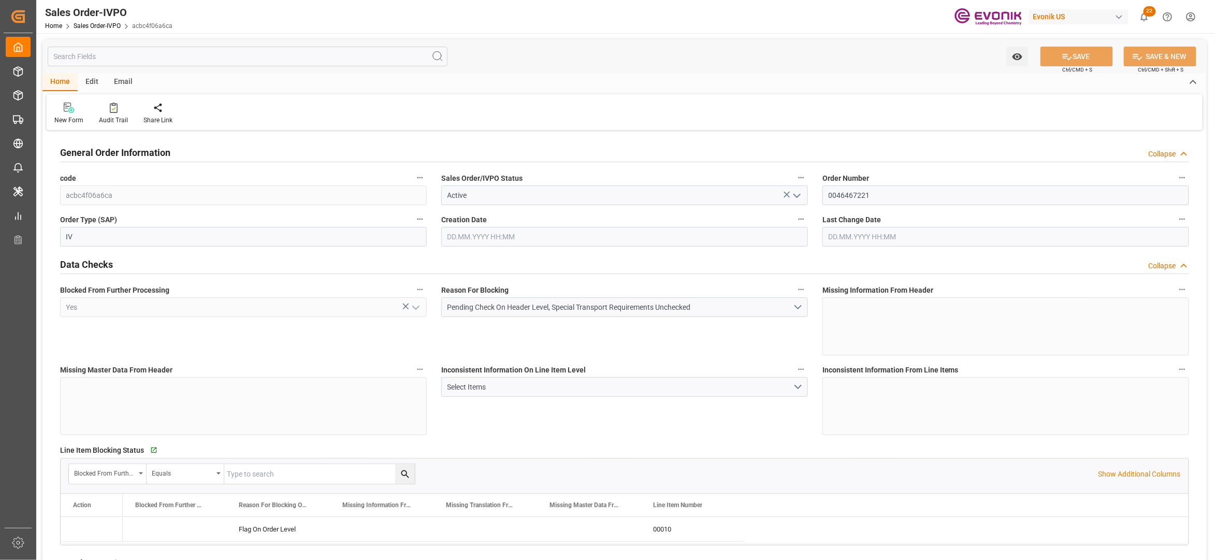
type input "15508.48"
type input "4141.76"
type input "17000"
type input "30"
type input "07.08.2025 22:48"
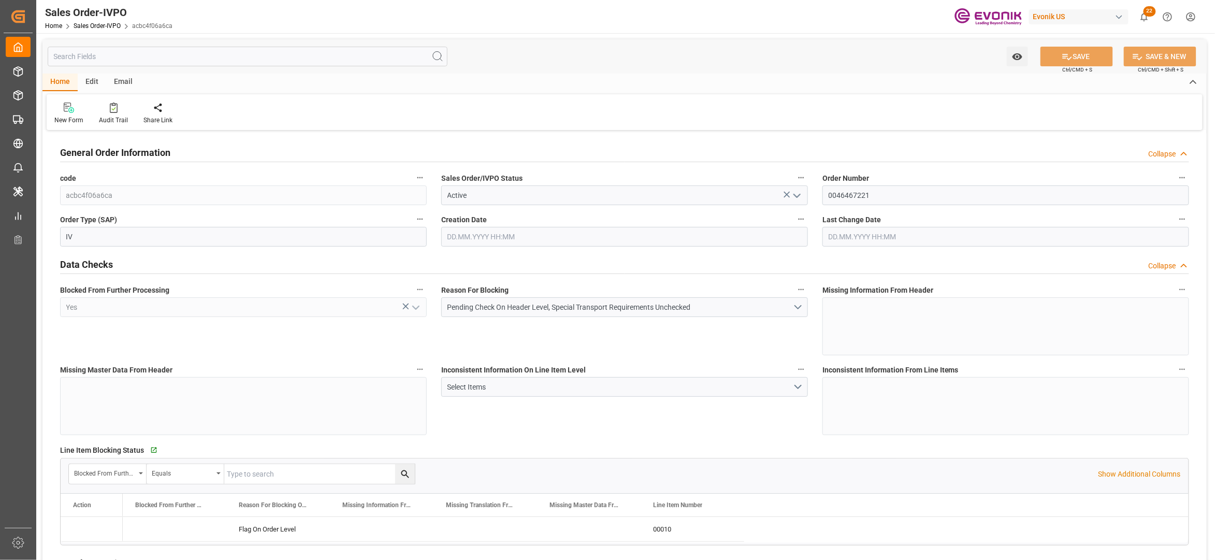
type input "11.09.2025 08:00"
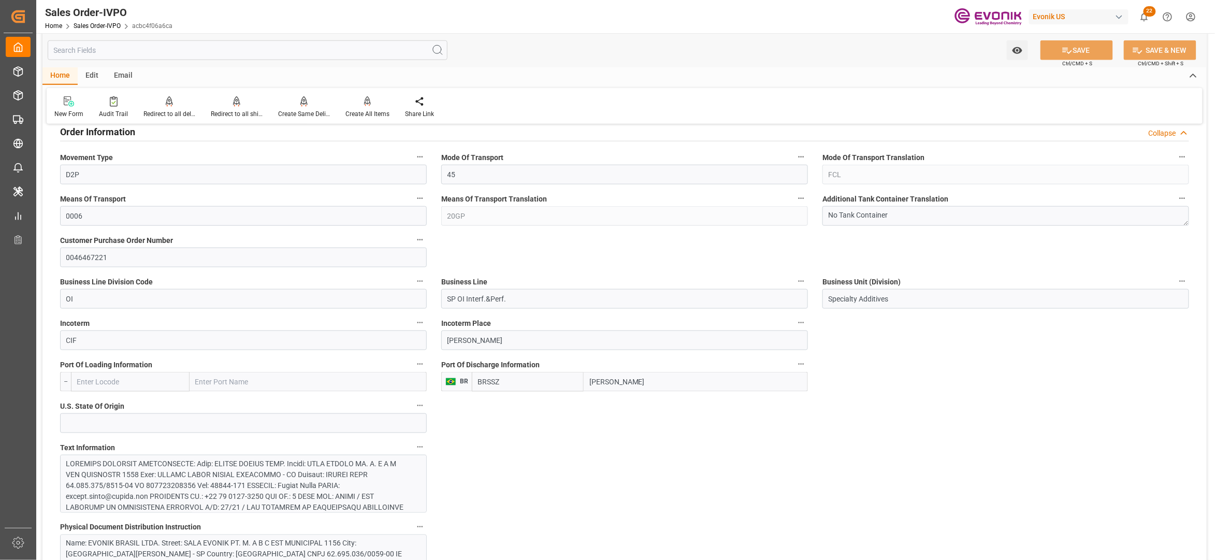
scroll to position [690, 0]
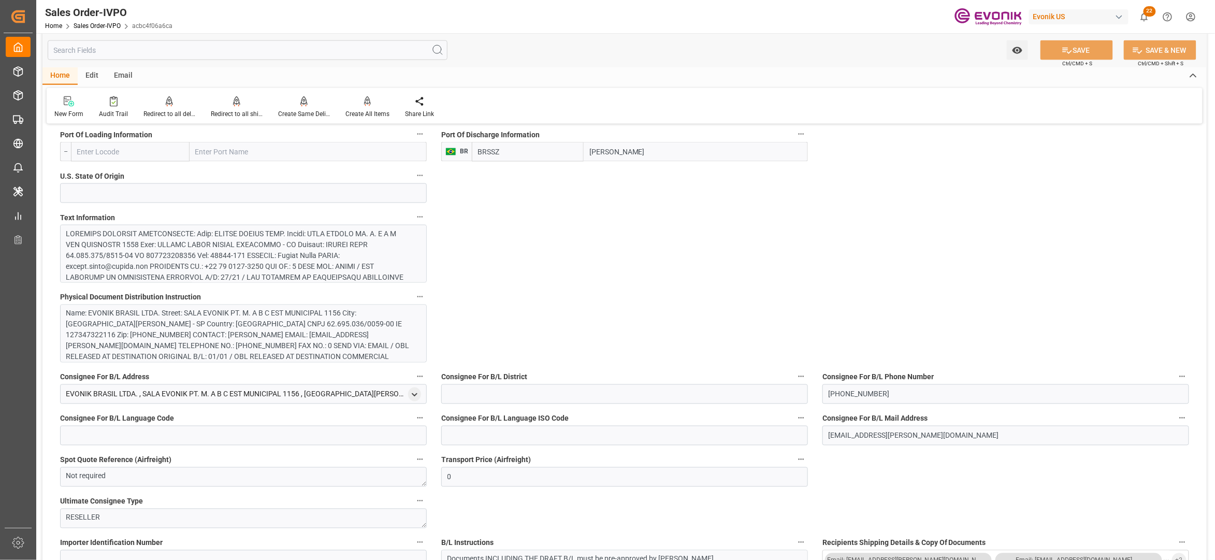
click at [372, 257] on div at bounding box center [238, 353] width 344 height 250
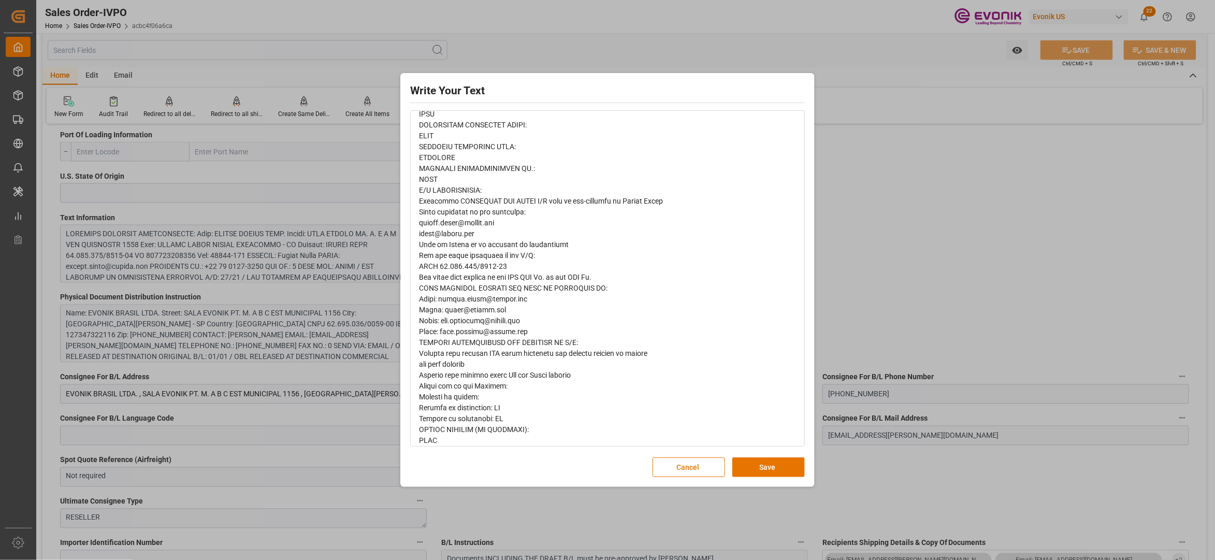
scroll to position [0, 0]
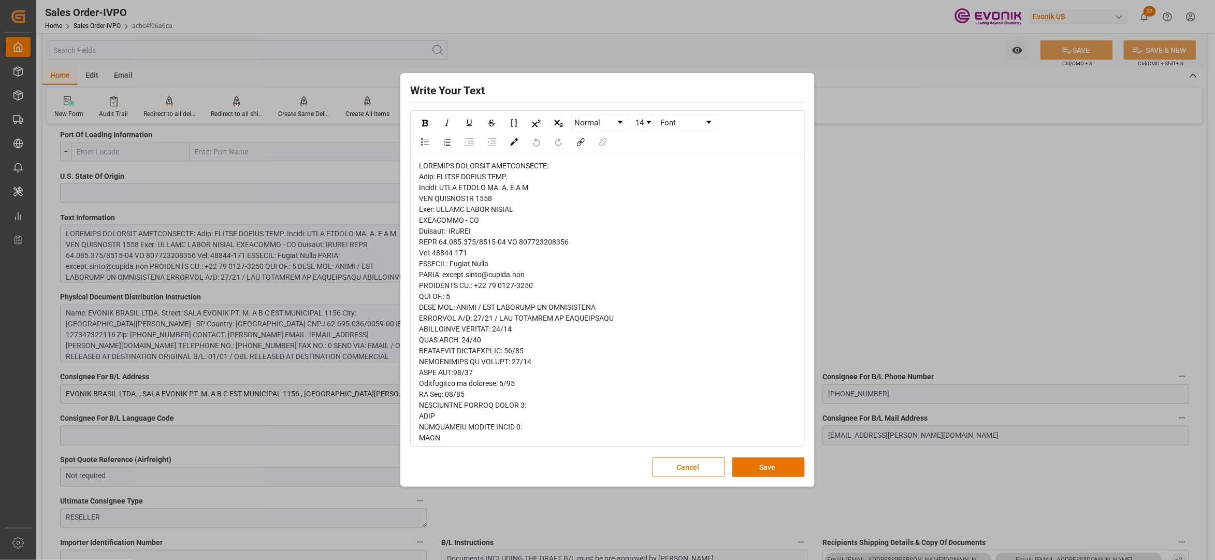
click at [780, 467] on button "Save" at bounding box center [768, 467] width 72 height 20
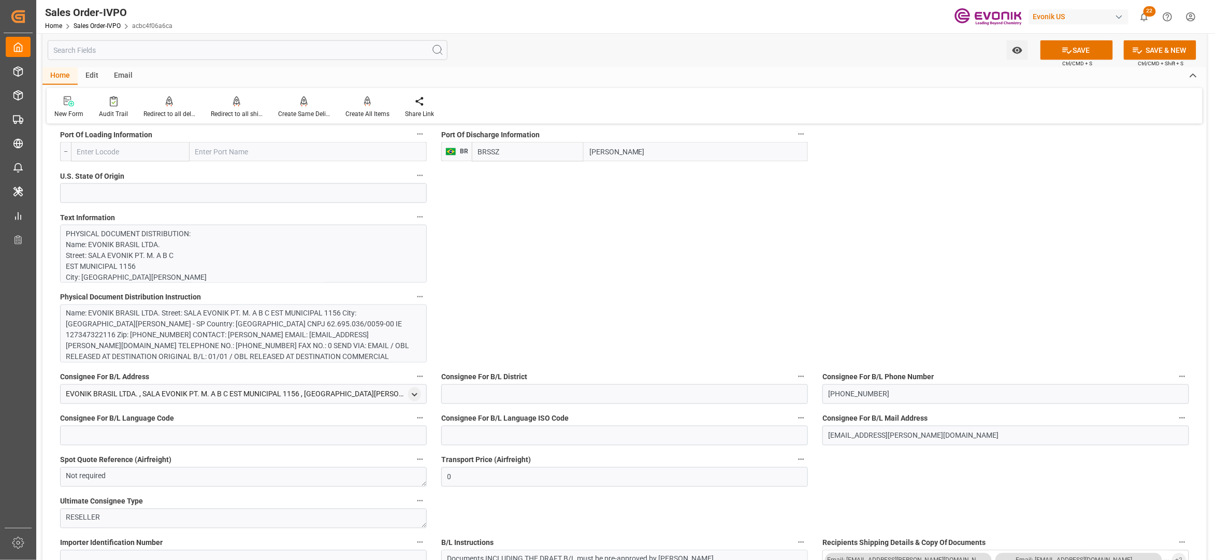
click at [297, 322] on div "Name: EVONIK BRASIL LTDA. Street: SALA EVONIK PT. M. A B C EST MUNICIPAL 1156 C…" at bounding box center [238, 346] width 344 height 76
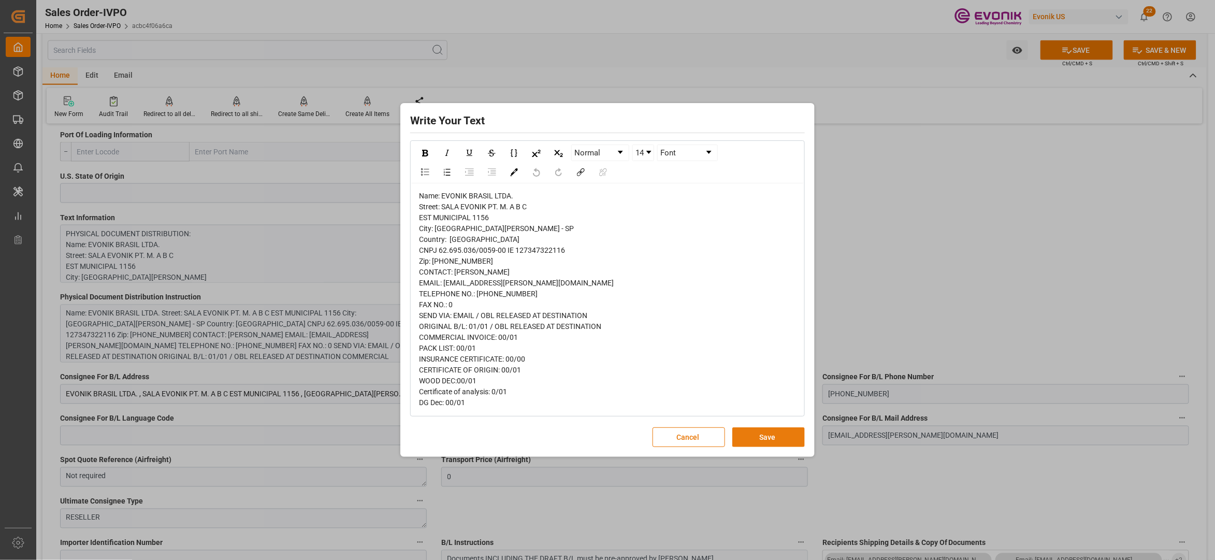
click at [760, 443] on button "Save" at bounding box center [768, 437] width 72 height 20
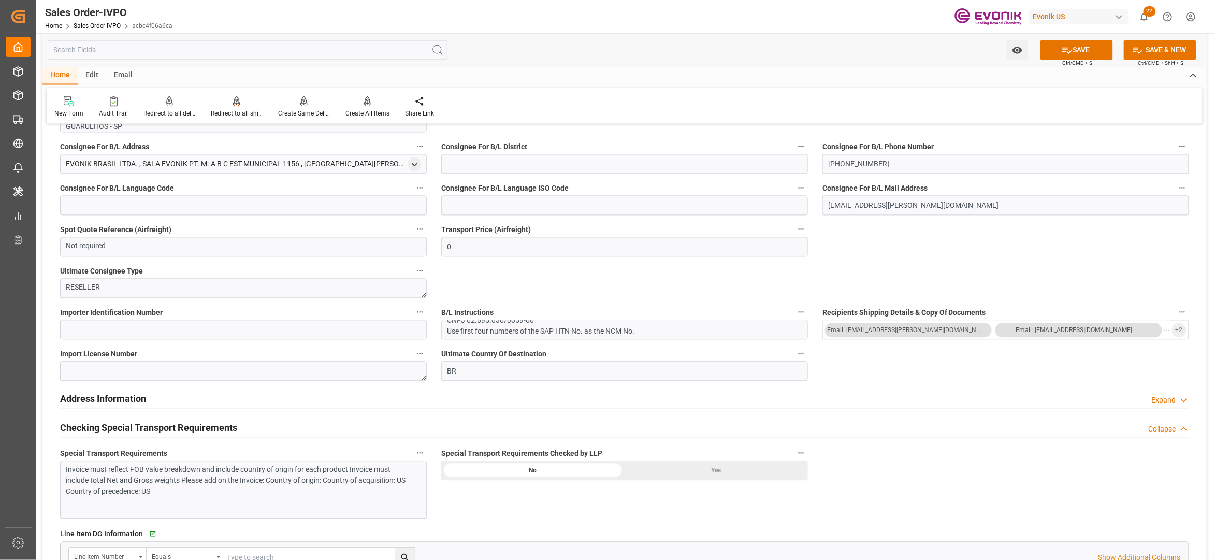
scroll to position [1151, 0]
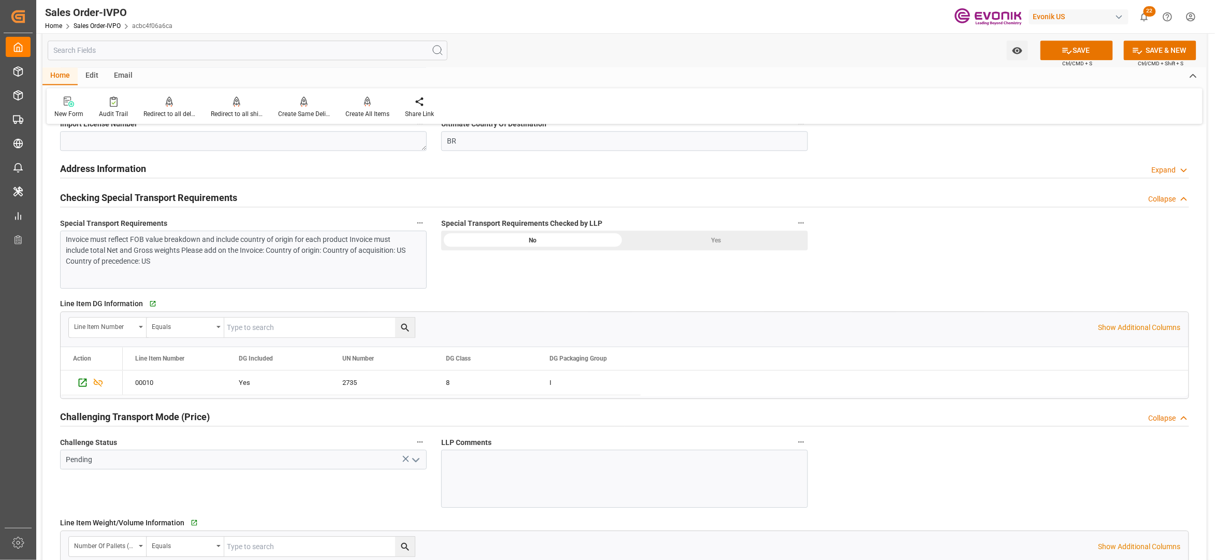
click at [667, 241] on div "Yes" at bounding box center [716, 240] width 183 height 20
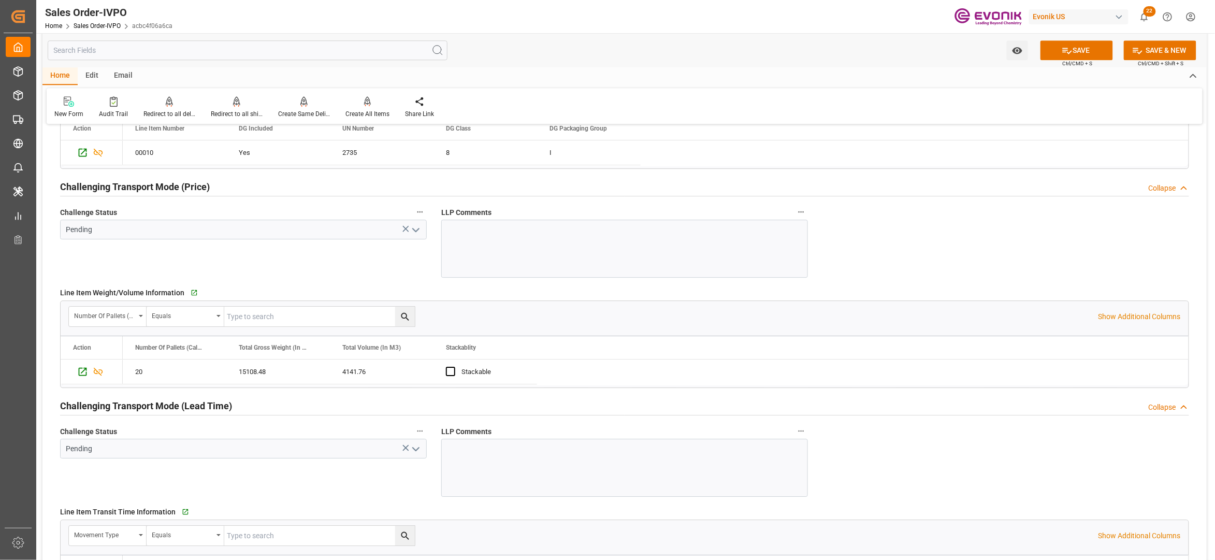
click at [415, 231] on polyline "open menu" at bounding box center [416, 229] width 6 height 3
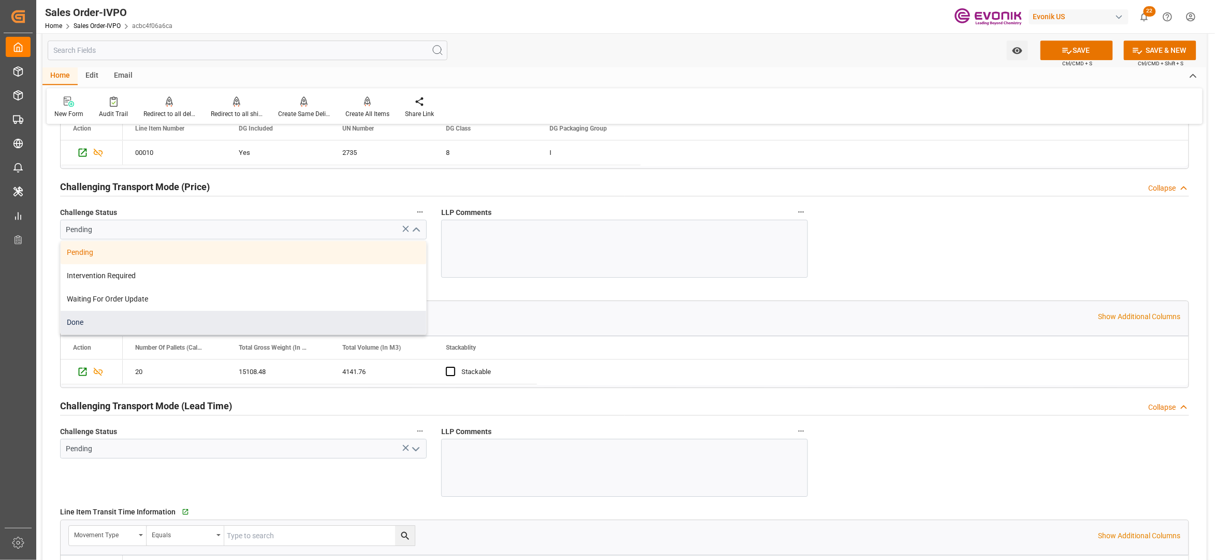
click at [117, 326] on div "Done" at bounding box center [244, 322] width 366 height 23
type input "Done"
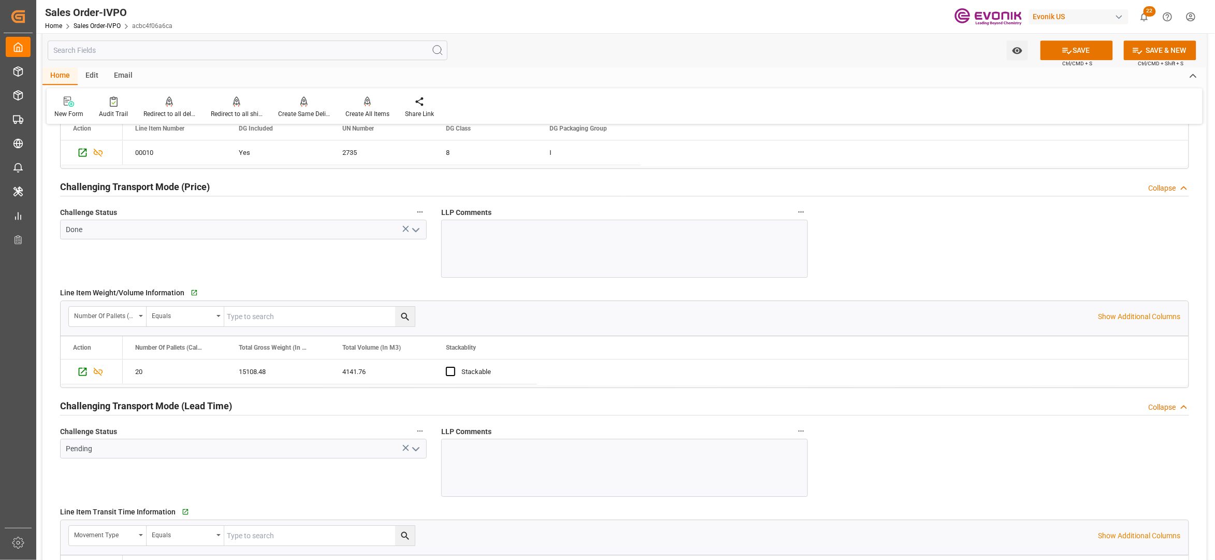
scroll to position [1611, 0]
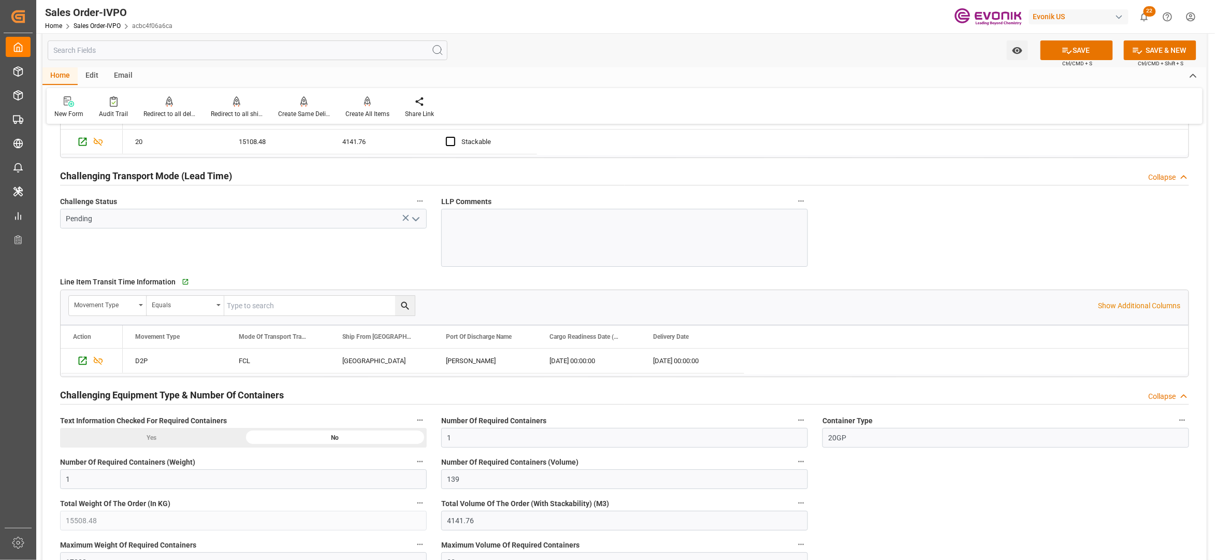
click at [414, 221] on polyline "open menu" at bounding box center [416, 218] width 6 height 3
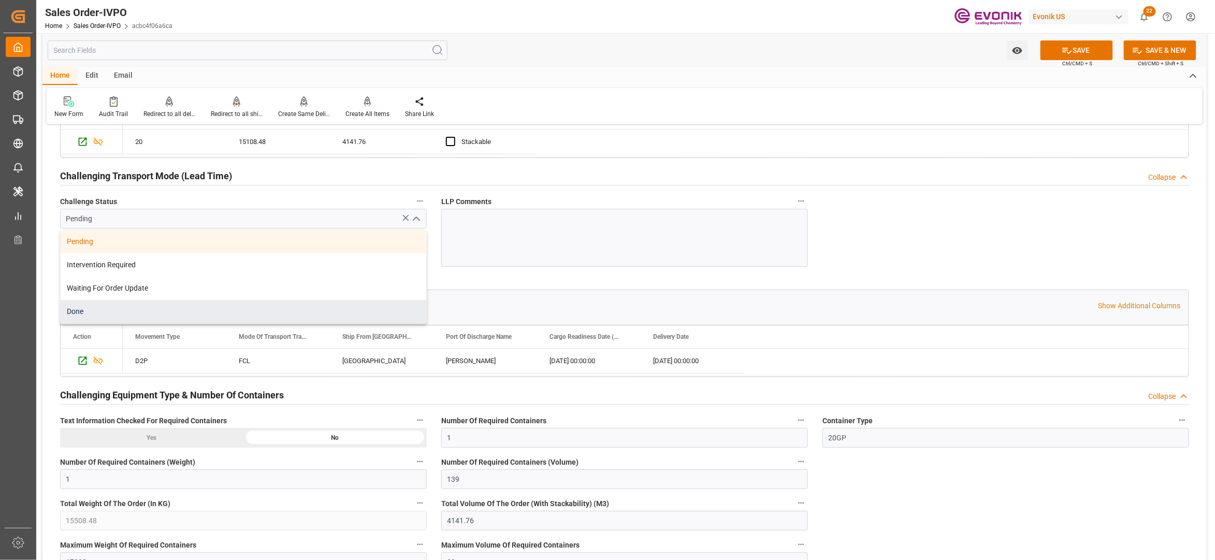
click at [179, 311] on div "Done" at bounding box center [244, 311] width 366 height 23
type input "Done"
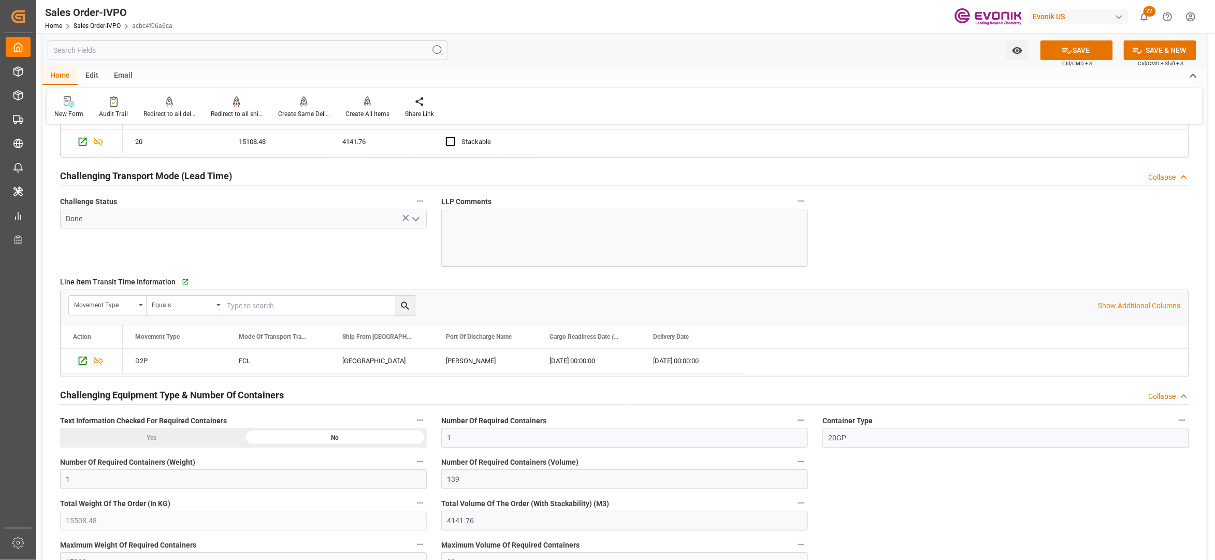
scroll to position [1841, 0]
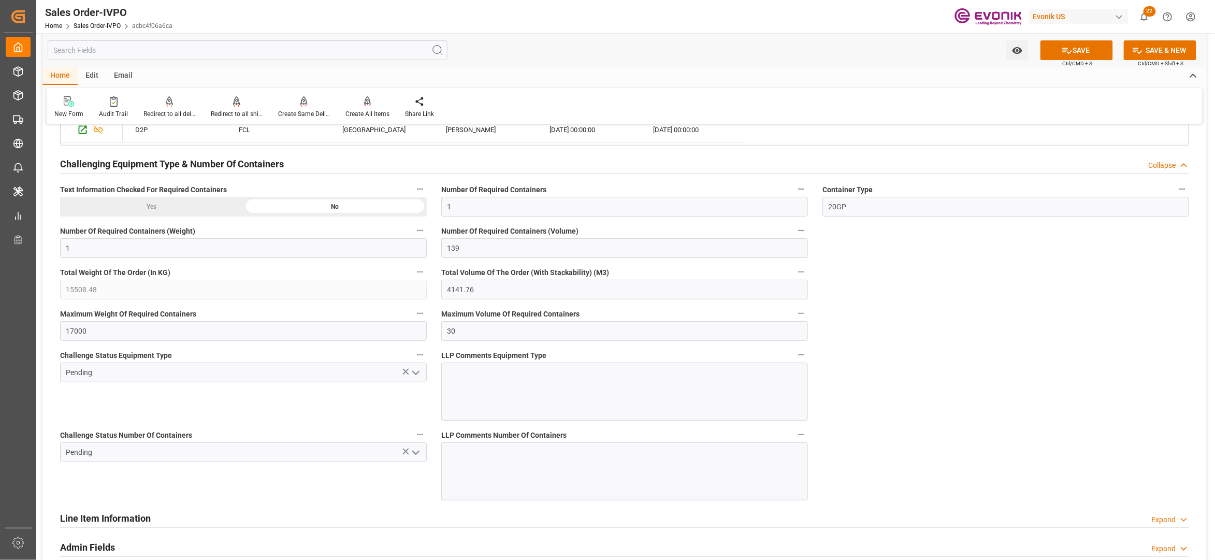
click at [413, 378] on icon "open menu" at bounding box center [416, 373] width 12 height 12
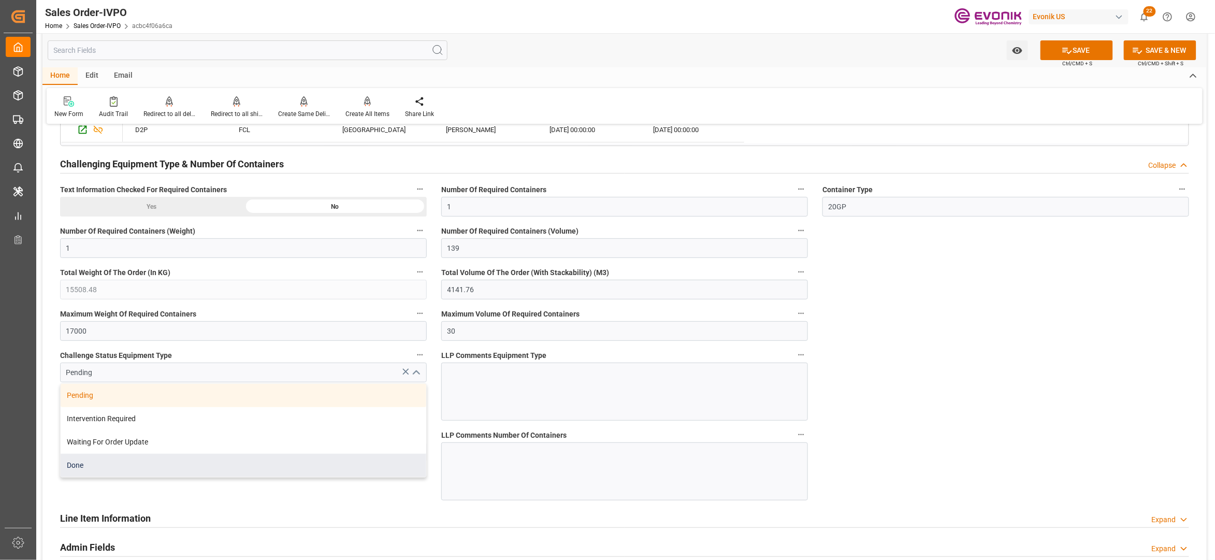
click at [222, 470] on div "Done" at bounding box center [244, 465] width 366 height 23
type input "Done"
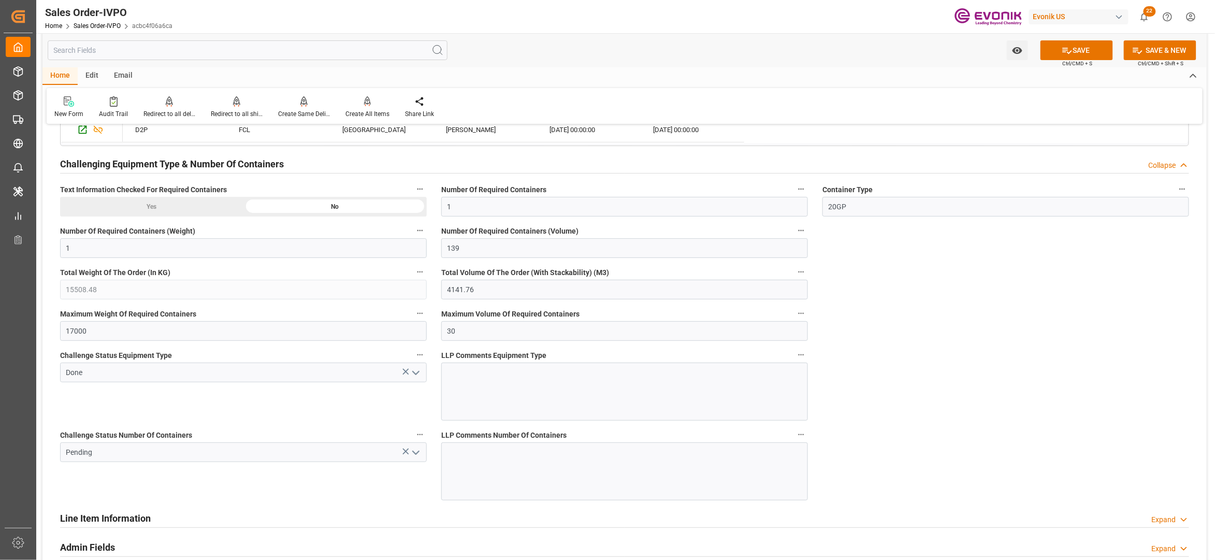
click at [414, 451] on icon "open menu" at bounding box center [416, 452] width 12 height 12
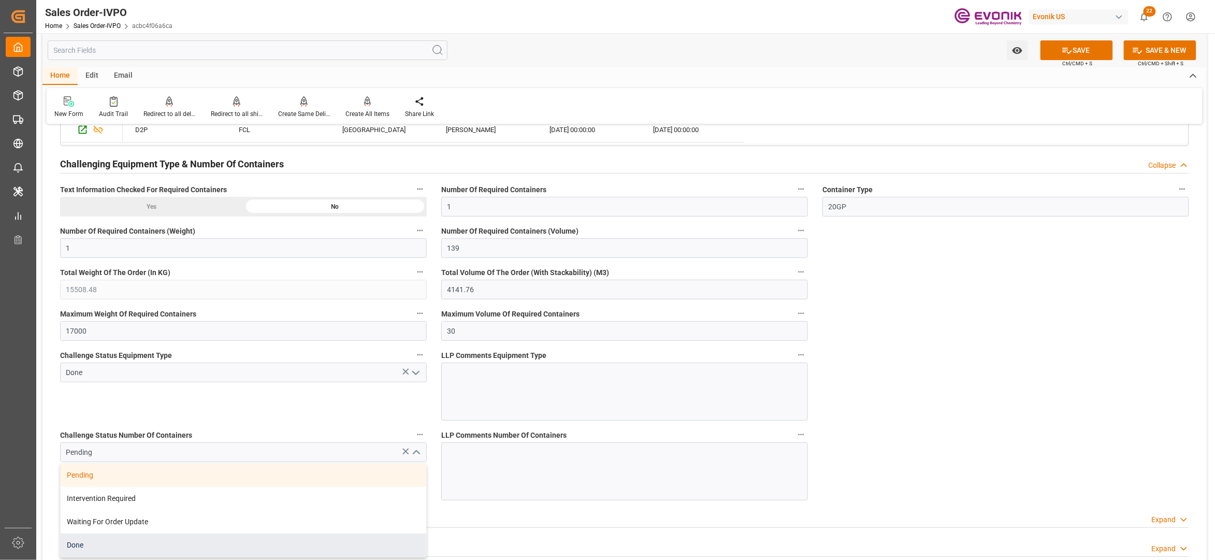
click at [147, 547] on div "Done" at bounding box center [244, 544] width 366 height 23
type input "Done"
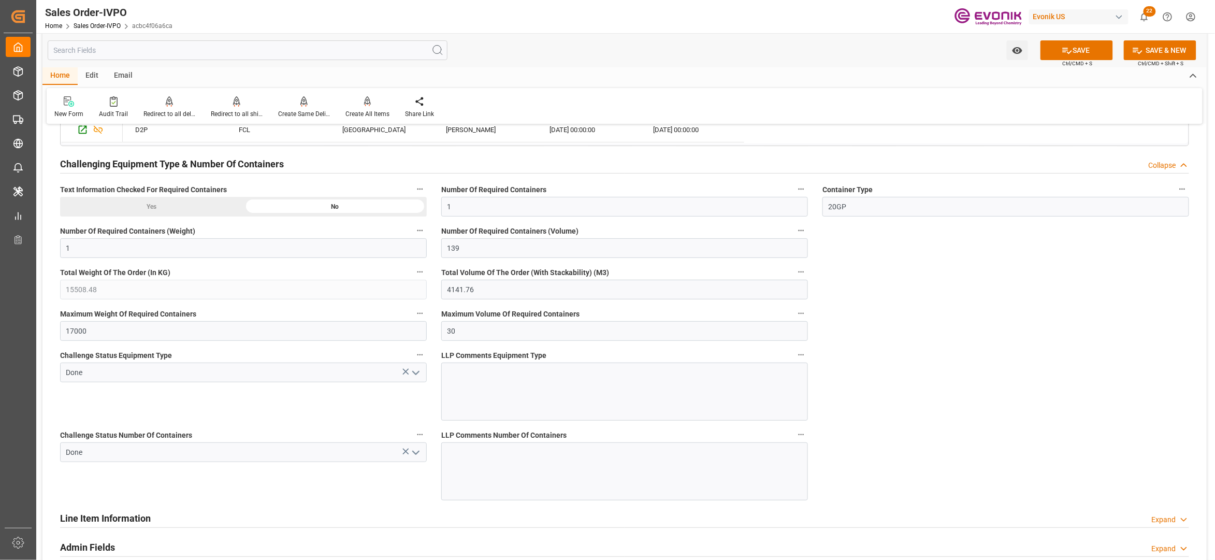
click at [1076, 53] on button "SAVE" at bounding box center [1076, 50] width 72 height 20
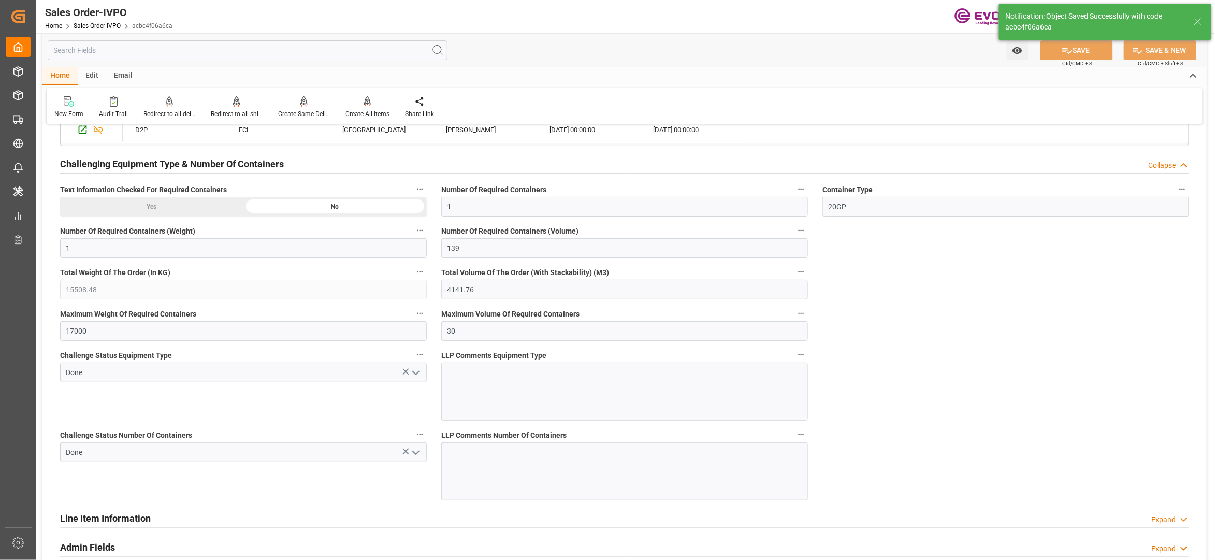
type input "17.09.2025 02:37"
type input "No"
click at [369, 104] on icon at bounding box center [367, 100] width 7 height 9
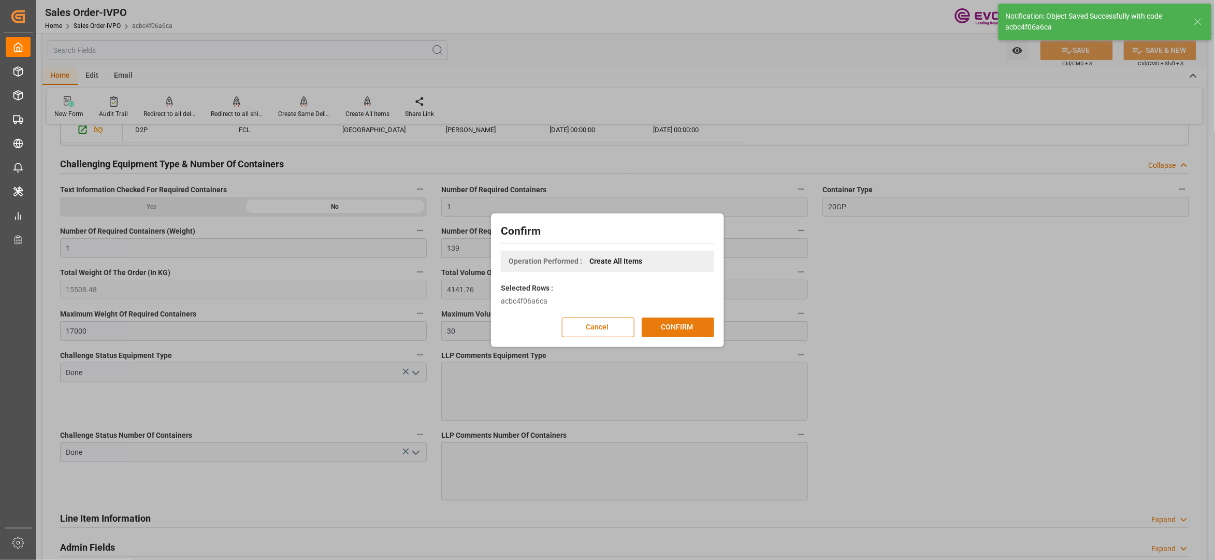
click at [656, 327] on button "CONFIRM" at bounding box center [678, 327] width 72 height 20
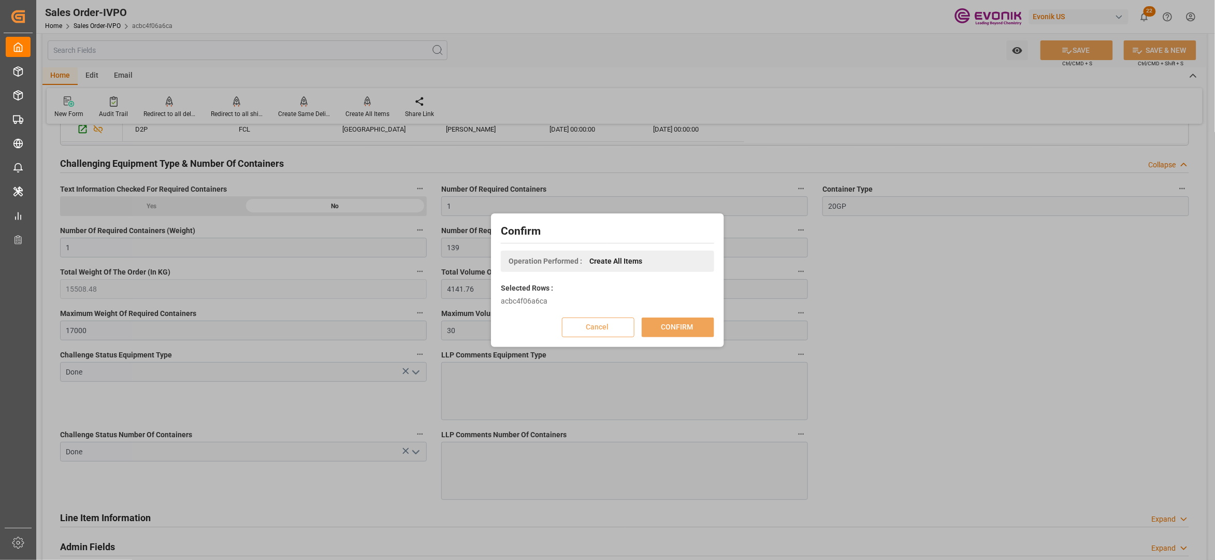
scroll to position [112, 0]
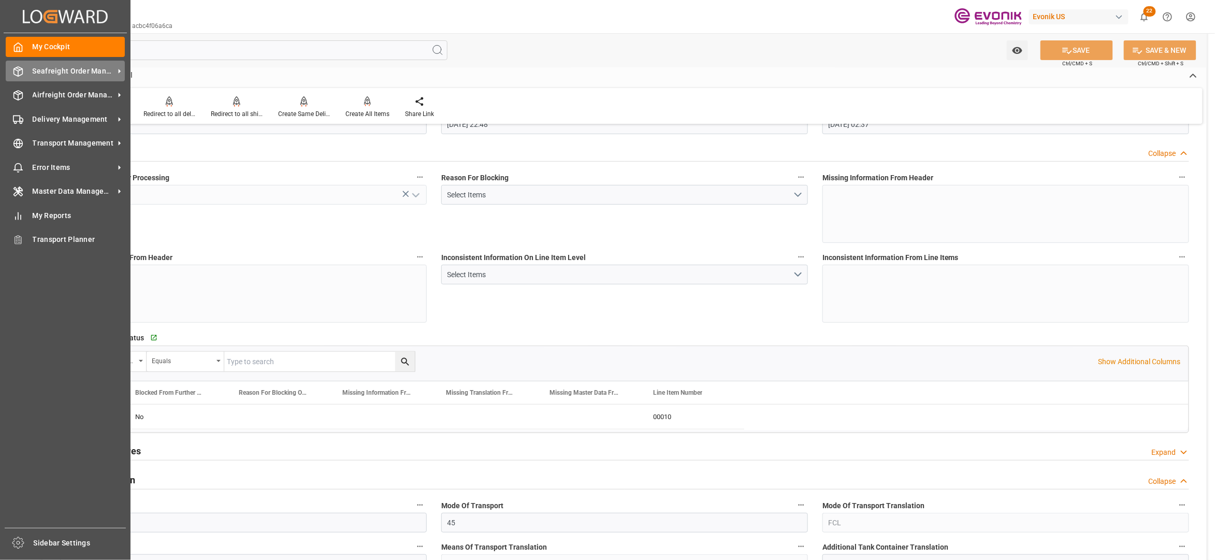
click at [52, 75] on span "Seafreight Order Management" at bounding box center [74, 71] width 82 height 11
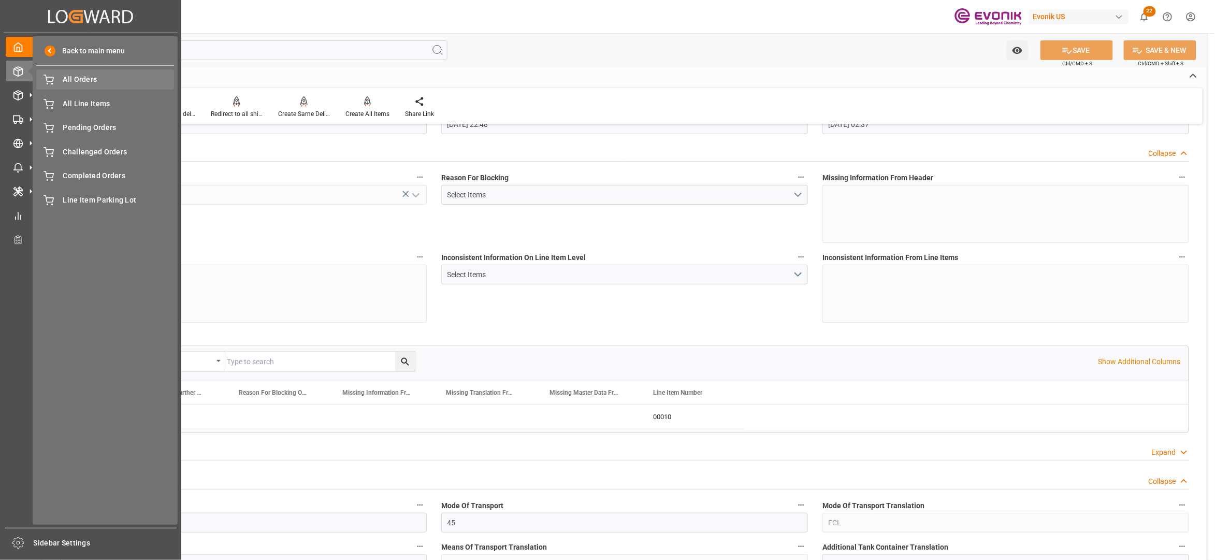
click at [87, 81] on span "All Orders" at bounding box center [118, 79] width 111 height 11
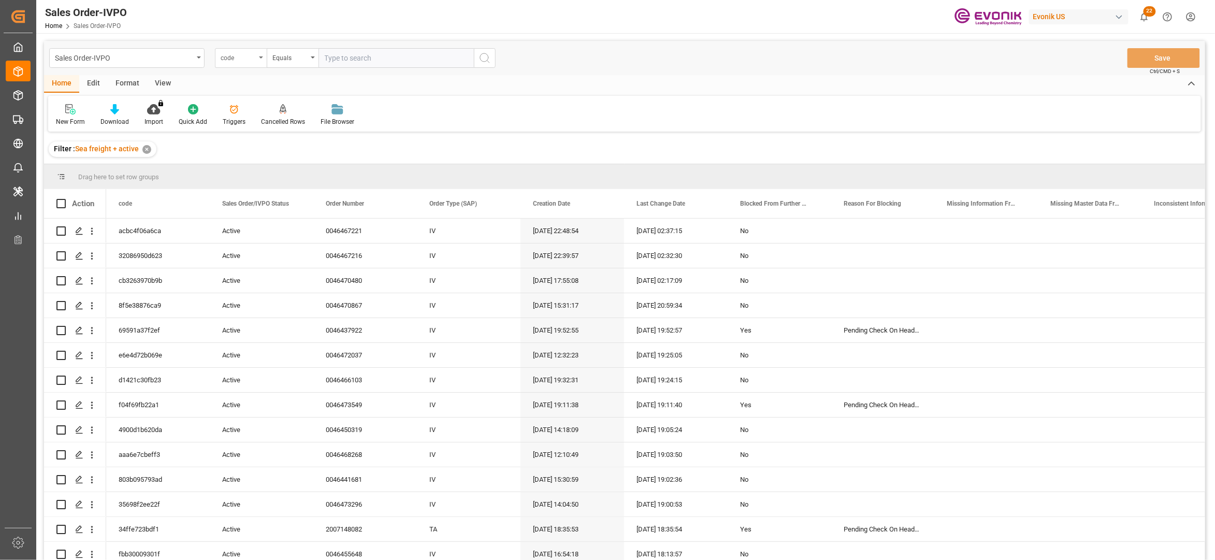
click at [253, 57] on div "code" at bounding box center [238, 57] width 35 height 12
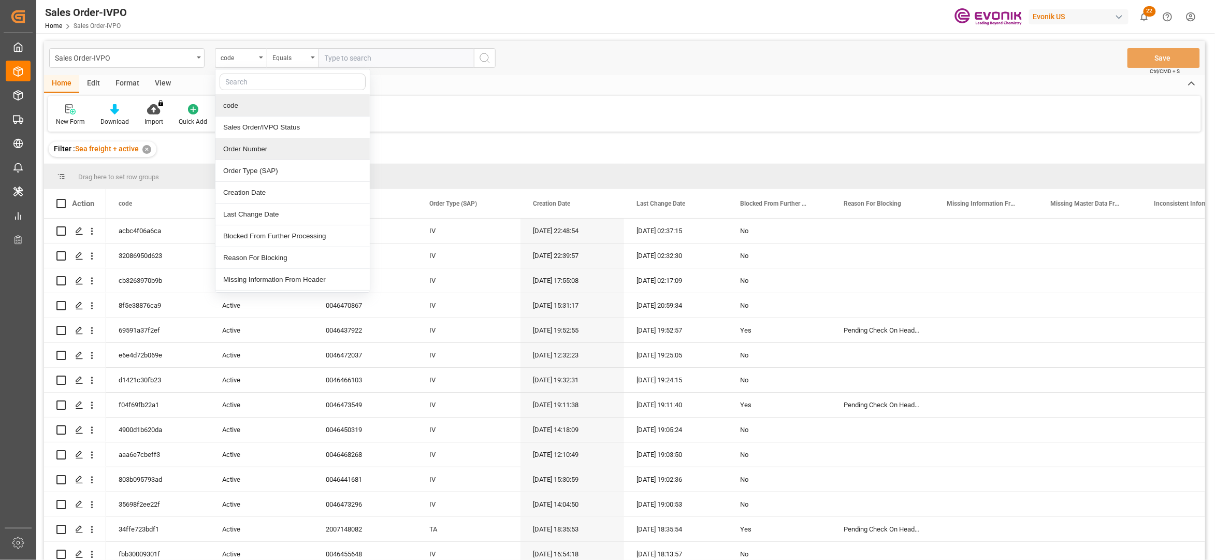
click at [275, 156] on div "Order Number" at bounding box center [292, 149] width 154 height 22
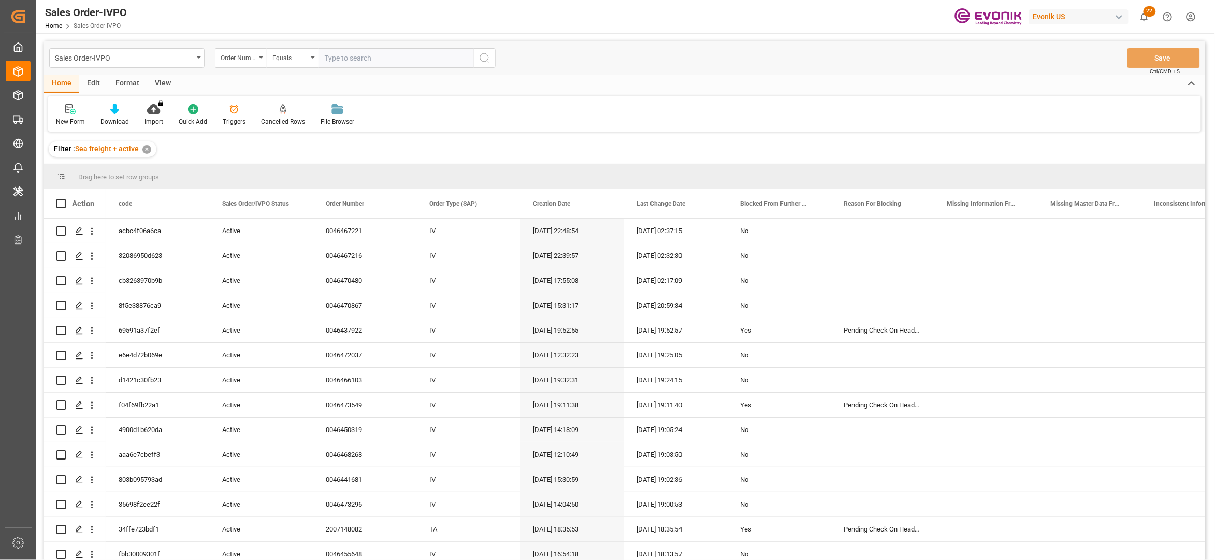
click at [372, 59] on input "text" at bounding box center [395, 58] width 155 height 20
paste input "0046464504"
type input "0046464504"
click at [489, 55] on icon "search button" at bounding box center [484, 58] width 12 height 12
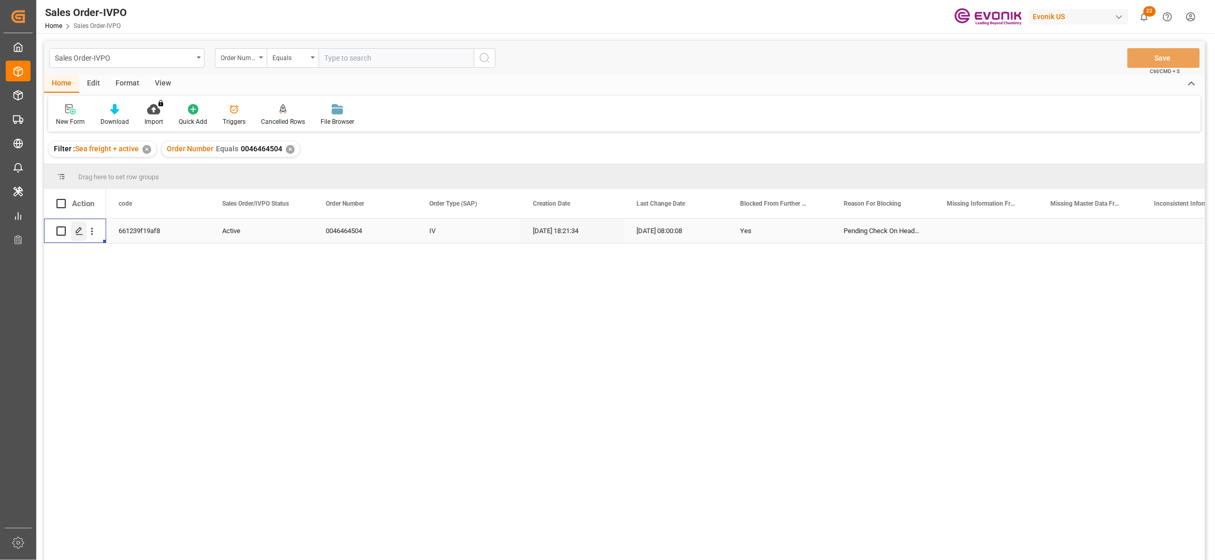
click at [77, 234] on icon "Press SPACE to select this row." at bounding box center [79, 231] width 8 height 8
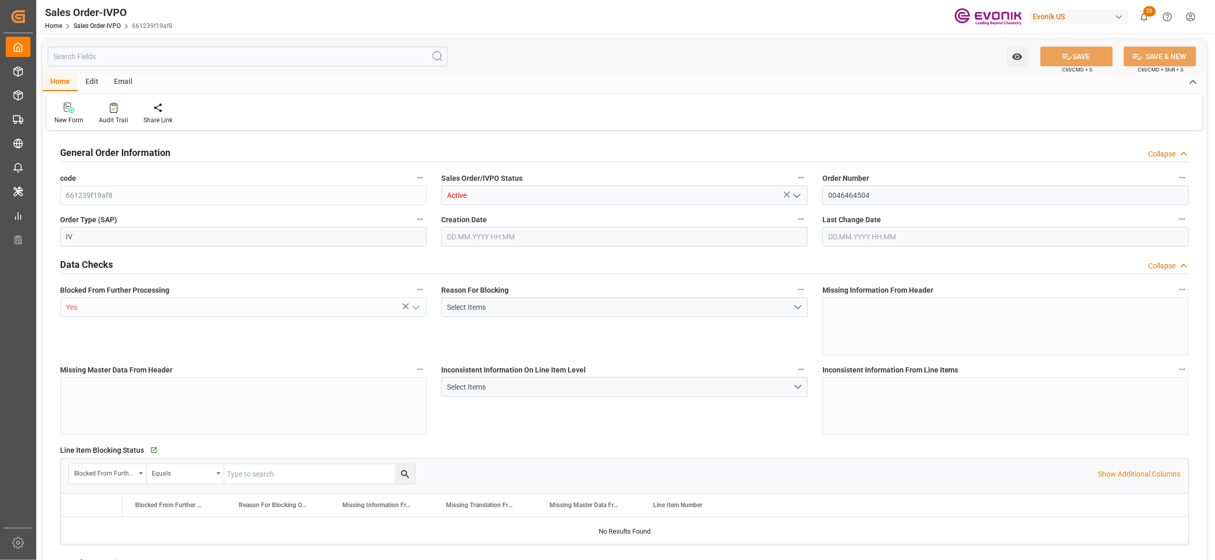
type input "CNHUN"
type input "0"
type input "1"
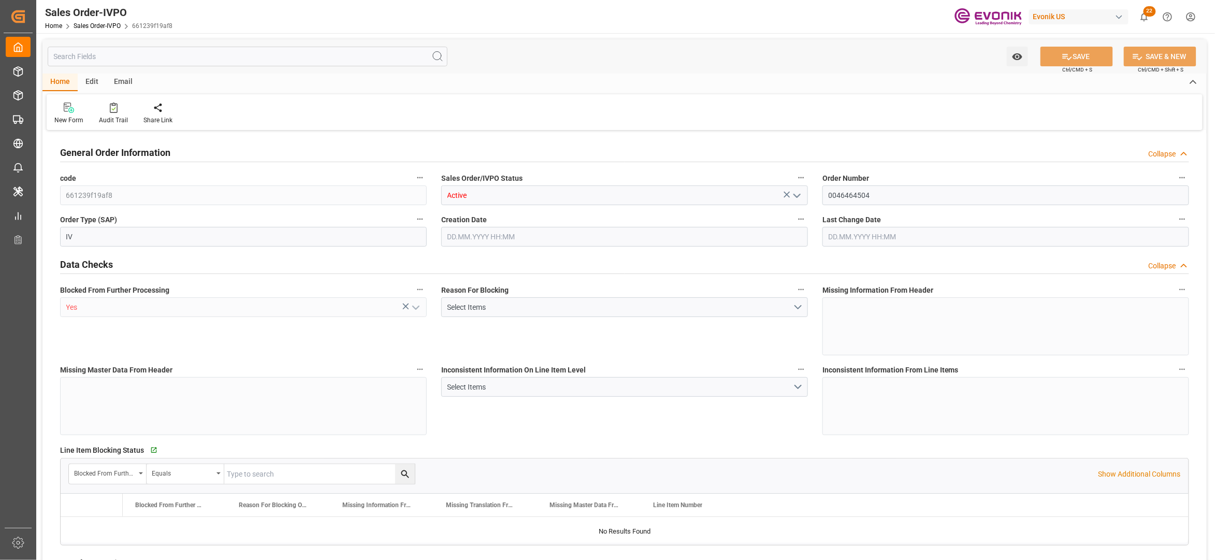
type input "10378.8"
type input "55.3858"
type input "19000"
type input "60"
type input "12.09.2025 18:21"
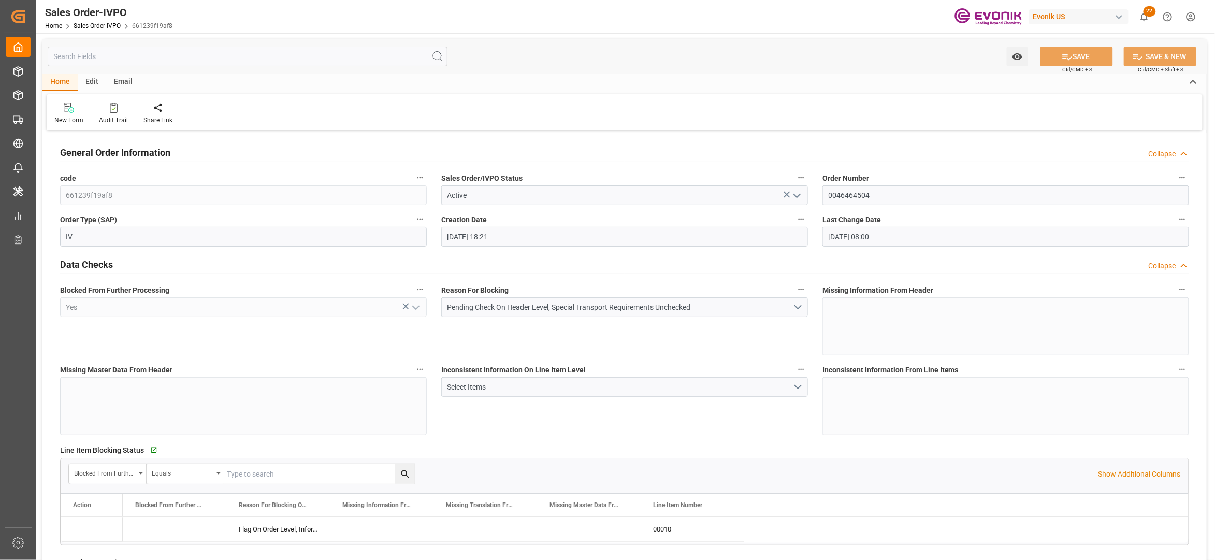
type input "15.09.2025 08:00"
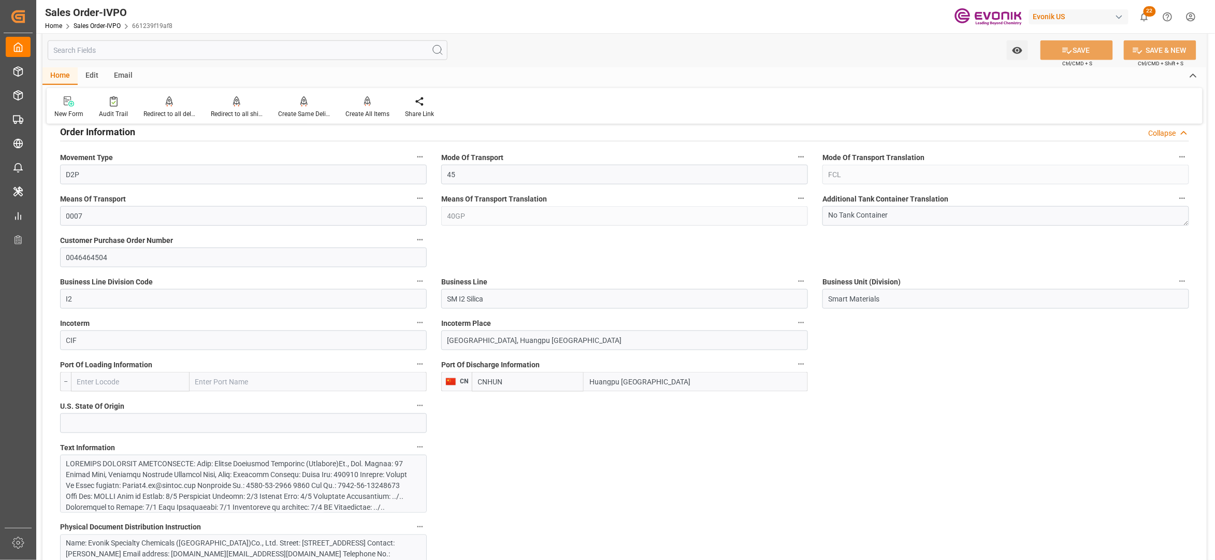
scroll to position [690, 0]
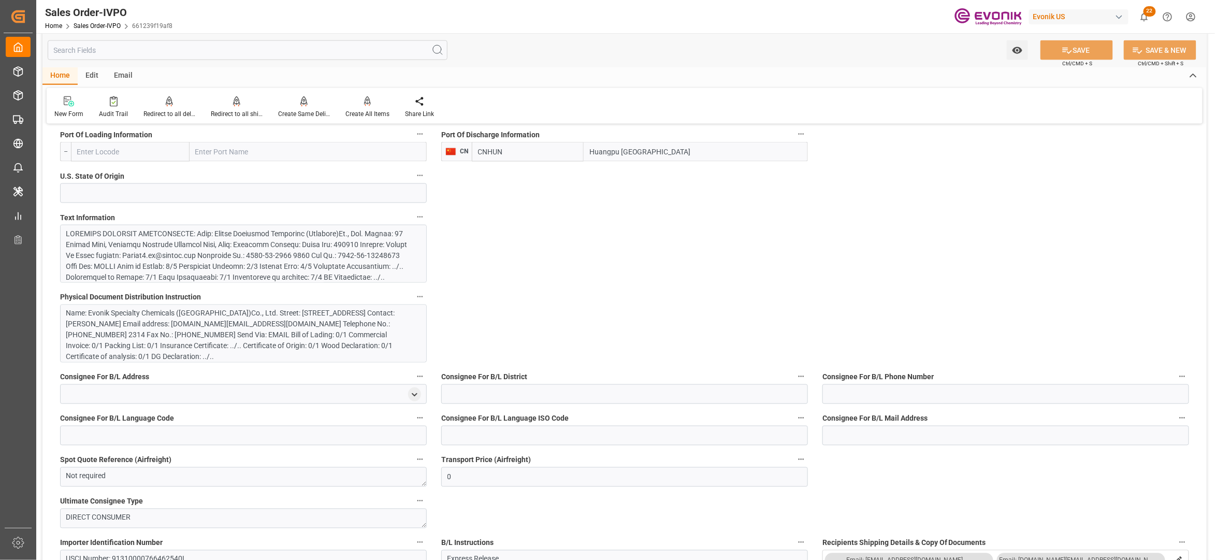
click at [352, 243] on div at bounding box center [238, 326] width 344 height 196
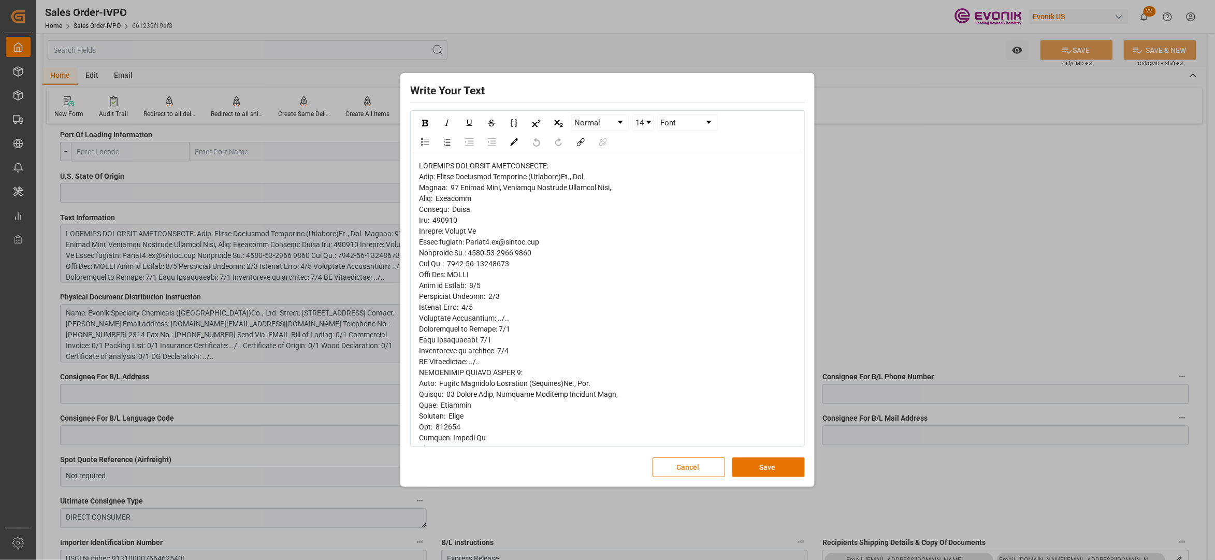
click at [440, 175] on span "rdw-editor" at bounding box center [534, 487] width 230 height 650
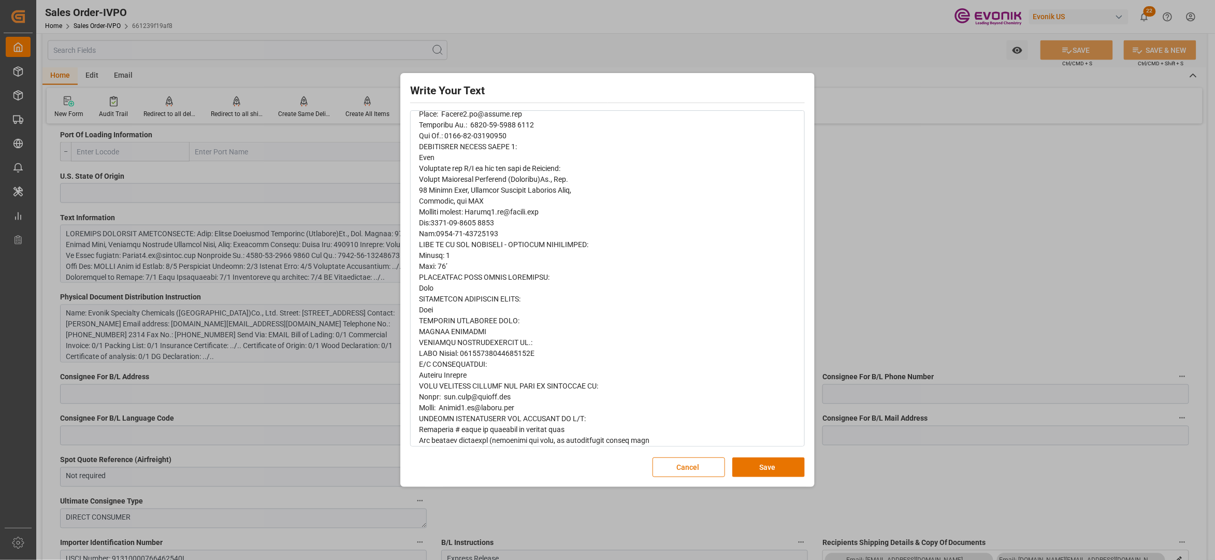
scroll to position [367, 0]
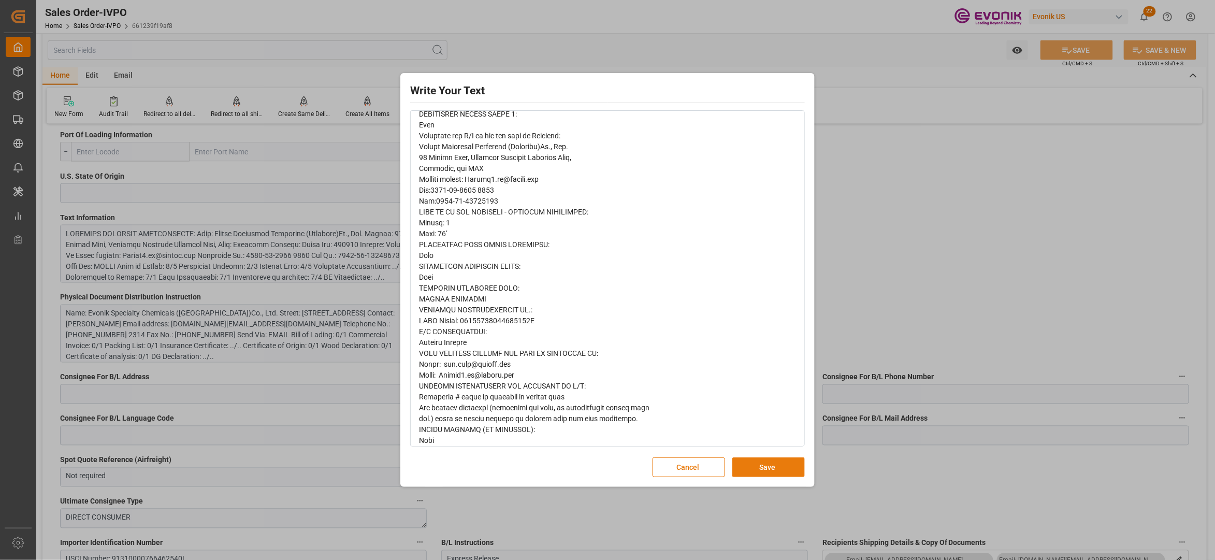
click at [770, 469] on button "Save" at bounding box center [768, 467] width 72 height 20
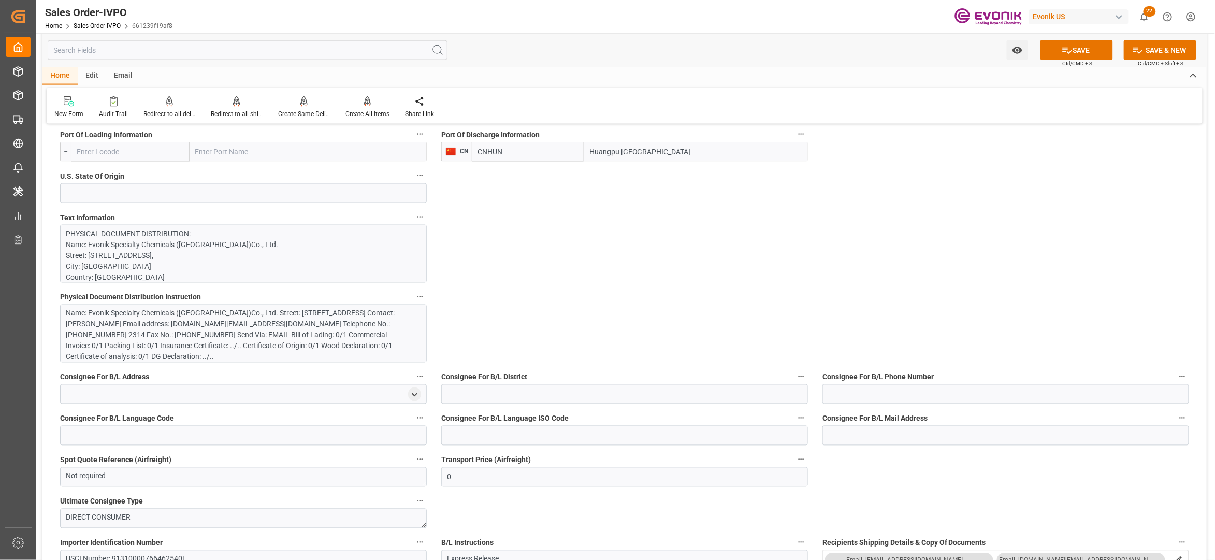
click at [359, 332] on div "Name: Evonik Specialty Chemicals (Shanghai)Co., Ltd. Street: 68 Lianhe Road, Sh…" at bounding box center [238, 335] width 344 height 54
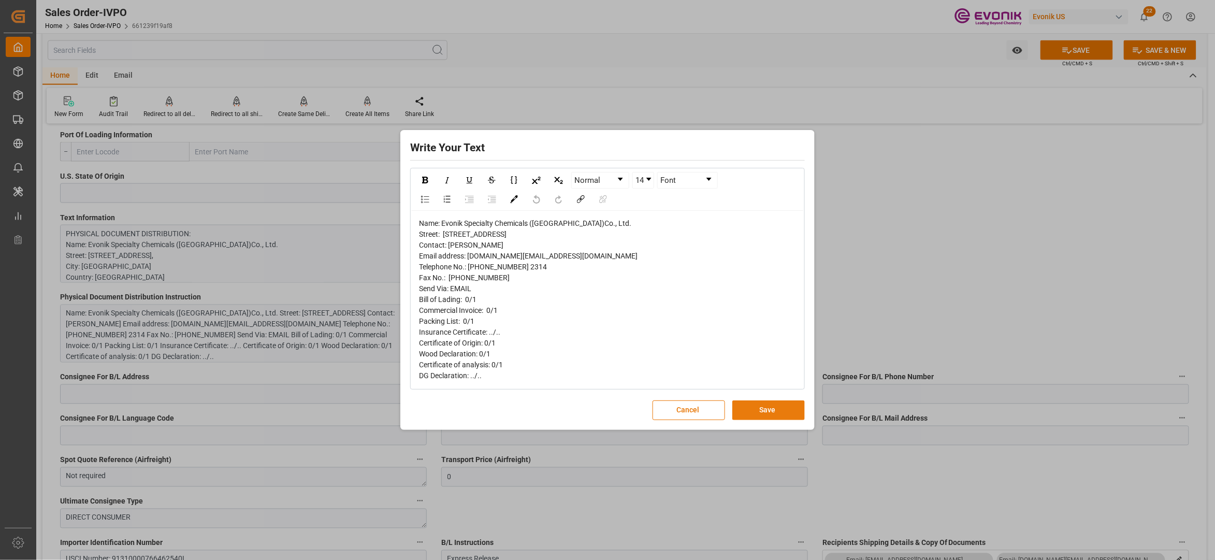
click at [768, 420] on button "Save" at bounding box center [768, 410] width 72 height 20
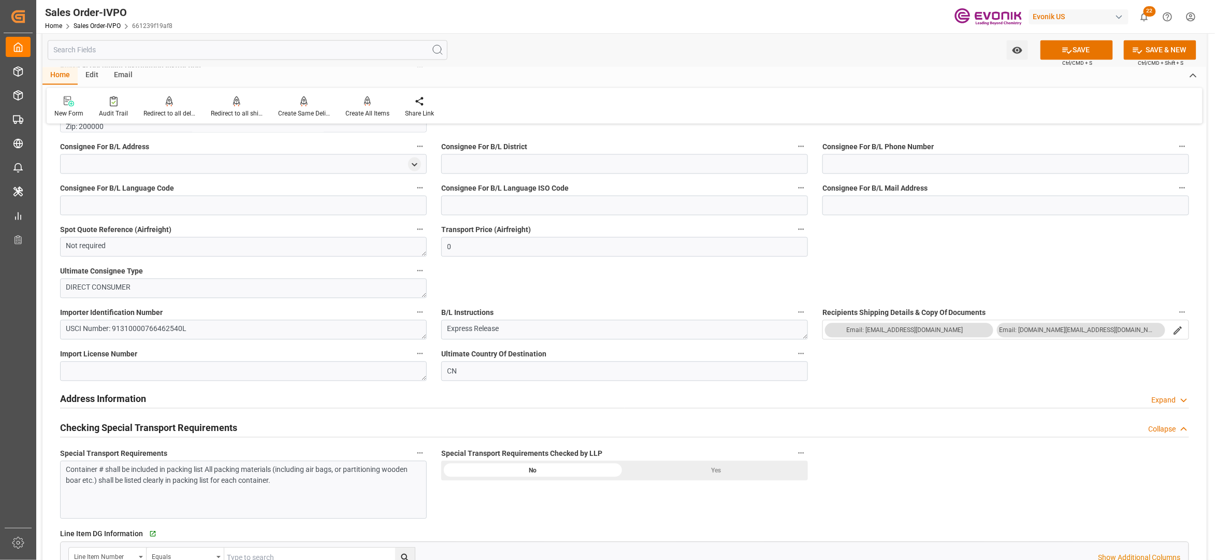
scroll to position [1151, 0]
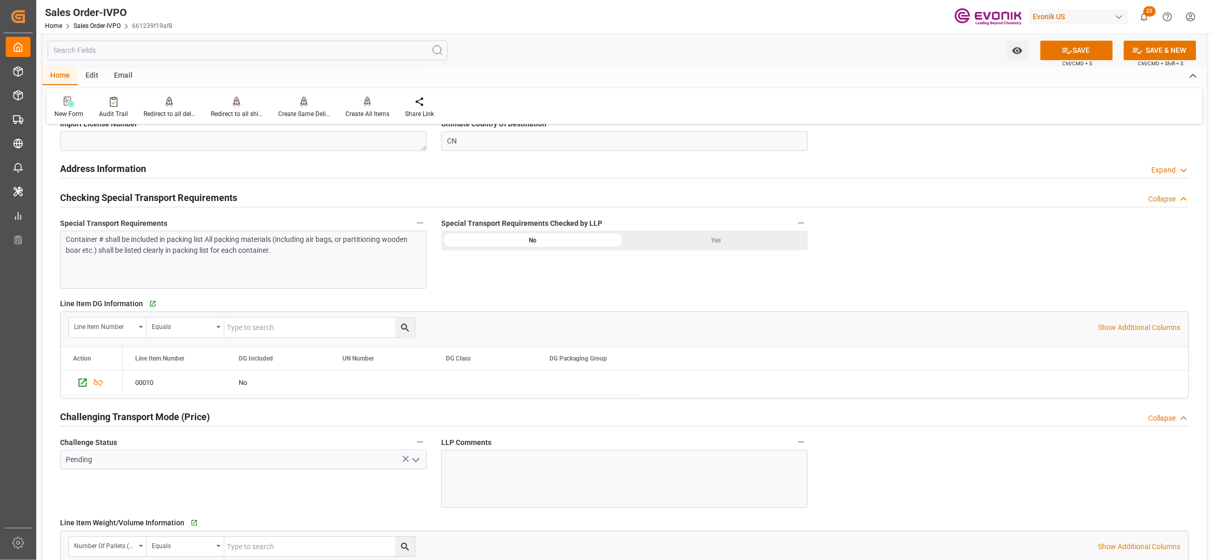
click at [726, 241] on div "Yes" at bounding box center [716, 240] width 183 height 20
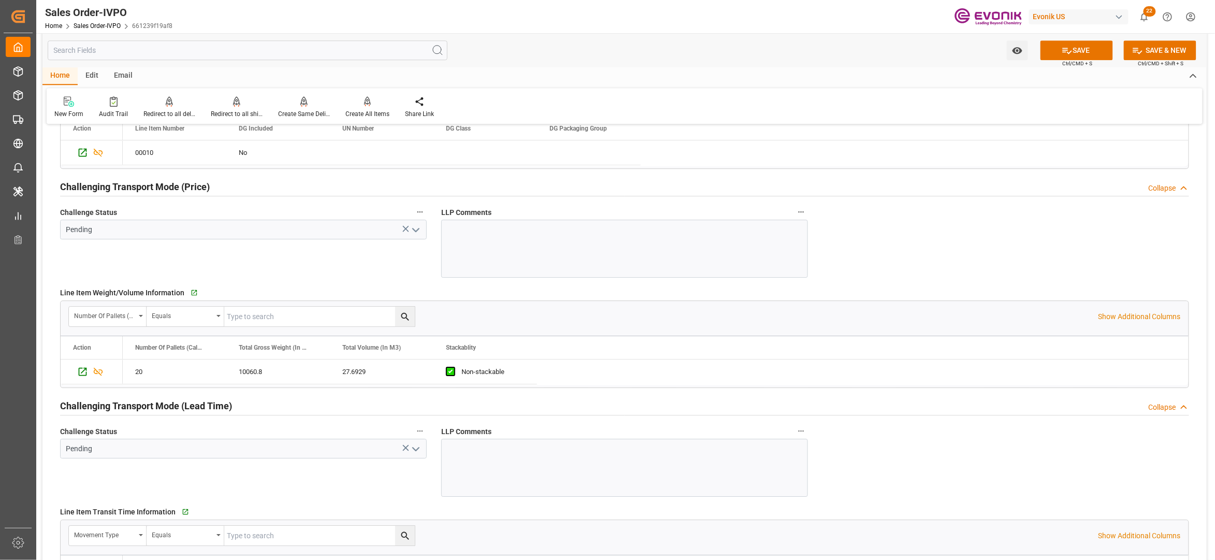
click at [417, 233] on icon "open menu" at bounding box center [416, 230] width 12 height 12
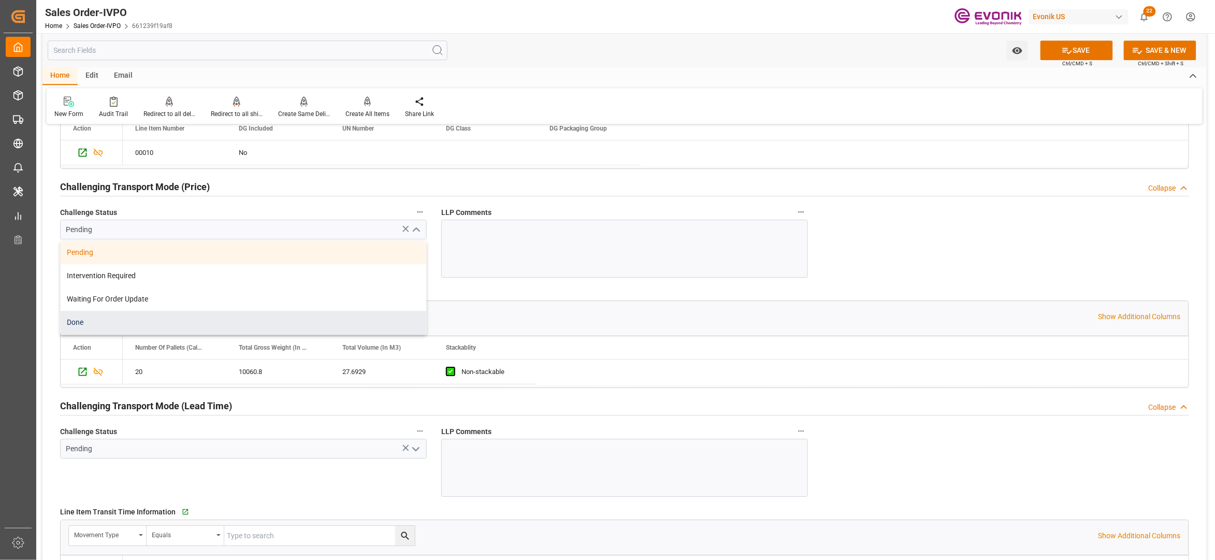
click at [179, 326] on div "Done" at bounding box center [244, 322] width 366 height 23
type input "Done"
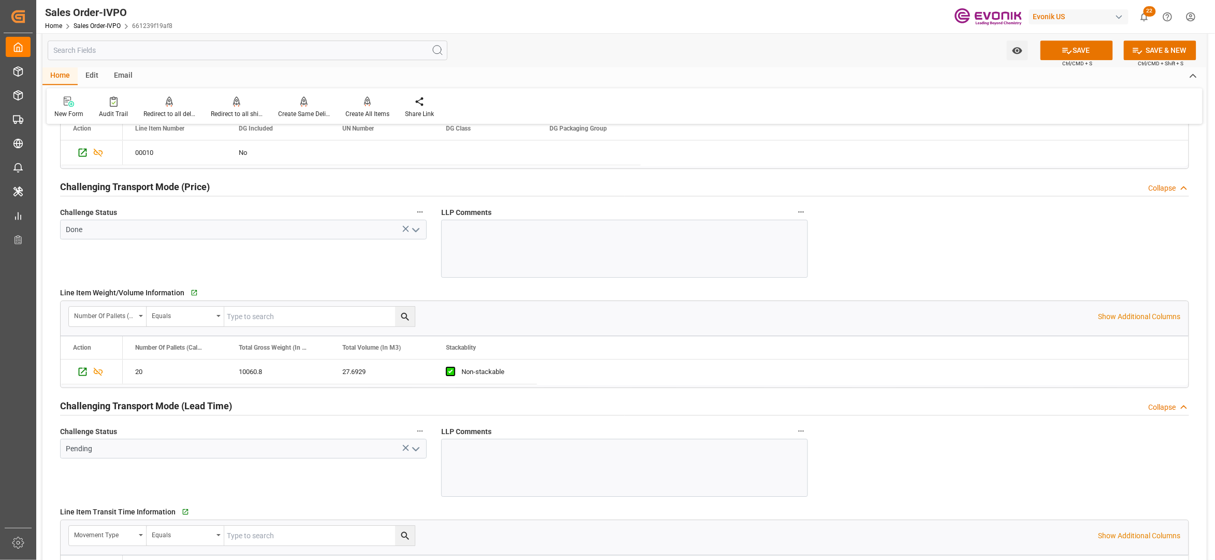
scroll to position [1611, 0]
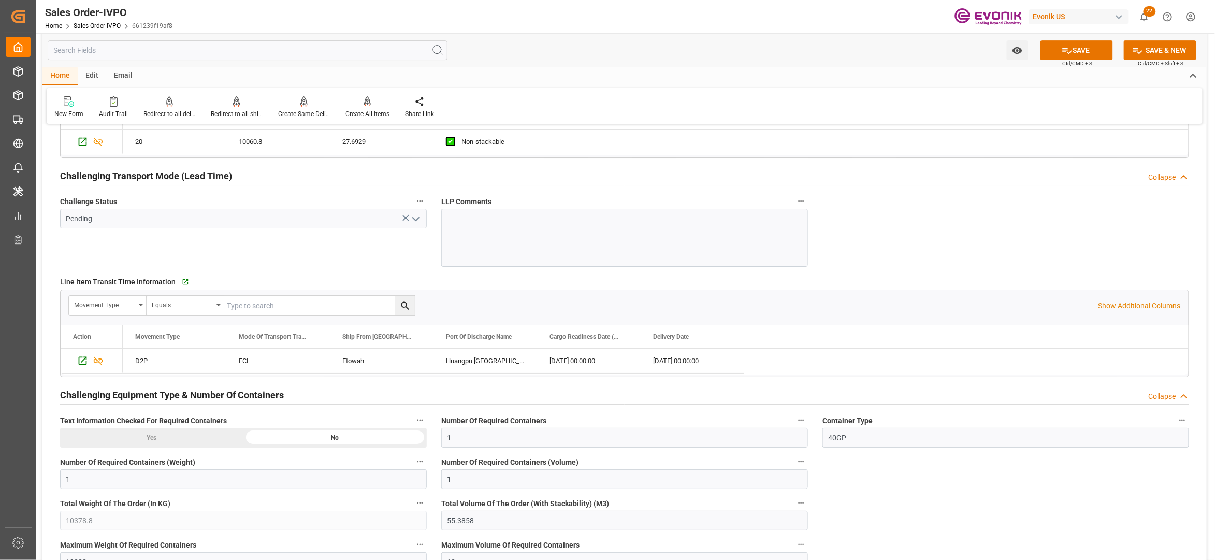
click at [417, 225] on icon "open menu" at bounding box center [416, 219] width 12 height 12
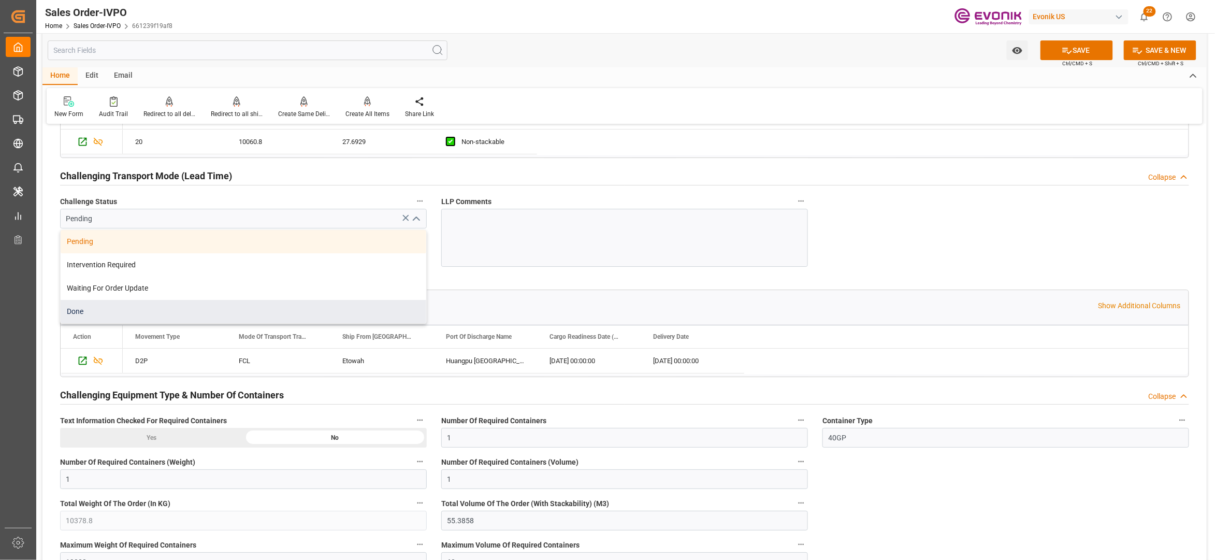
click at [218, 311] on div "Done" at bounding box center [244, 311] width 366 height 23
type input "Done"
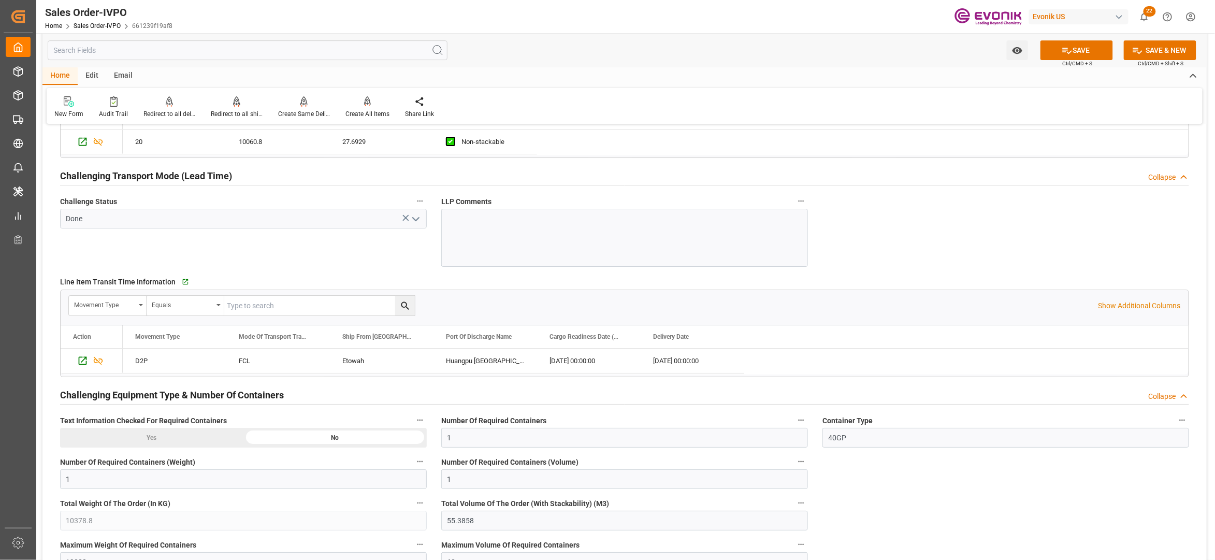
scroll to position [1841, 0]
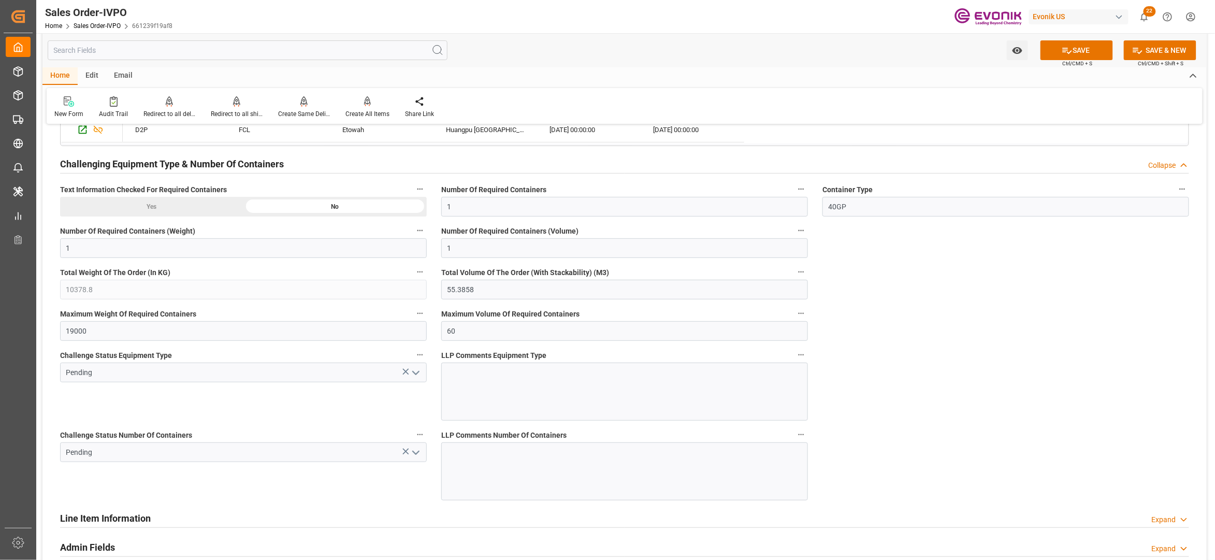
click at [417, 372] on icon "open menu" at bounding box center [416, 373] width 12 height 12
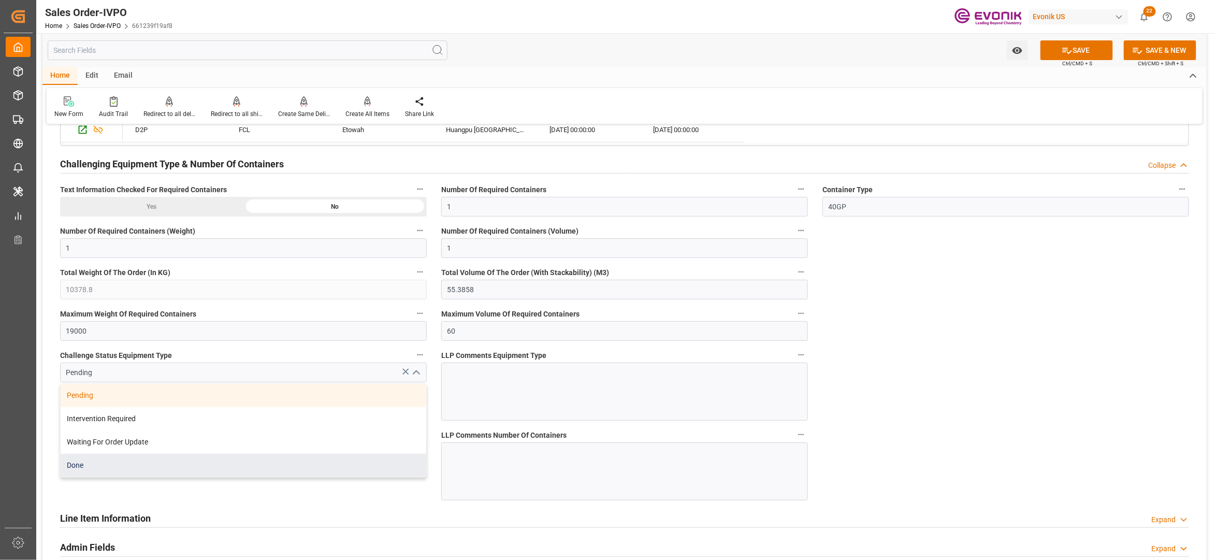
click at [403, 473] on div "Done" at bounding box center [244, 465] width 366 height 23
type input "Done"
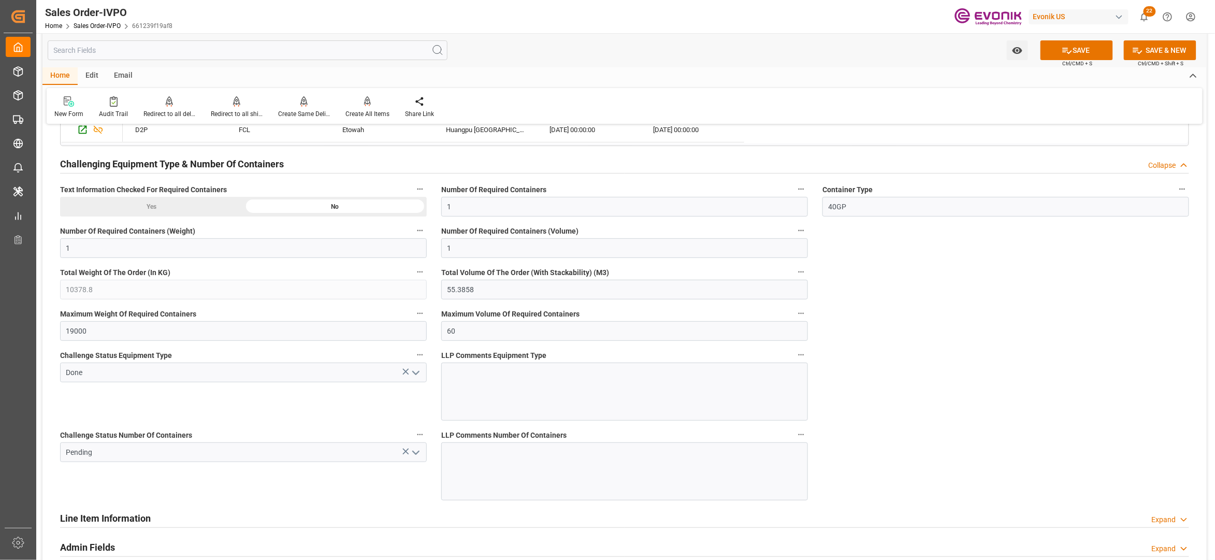
click at [417, 459] on icon "open menu" at bounding box center [416, 452] width 12 height 12
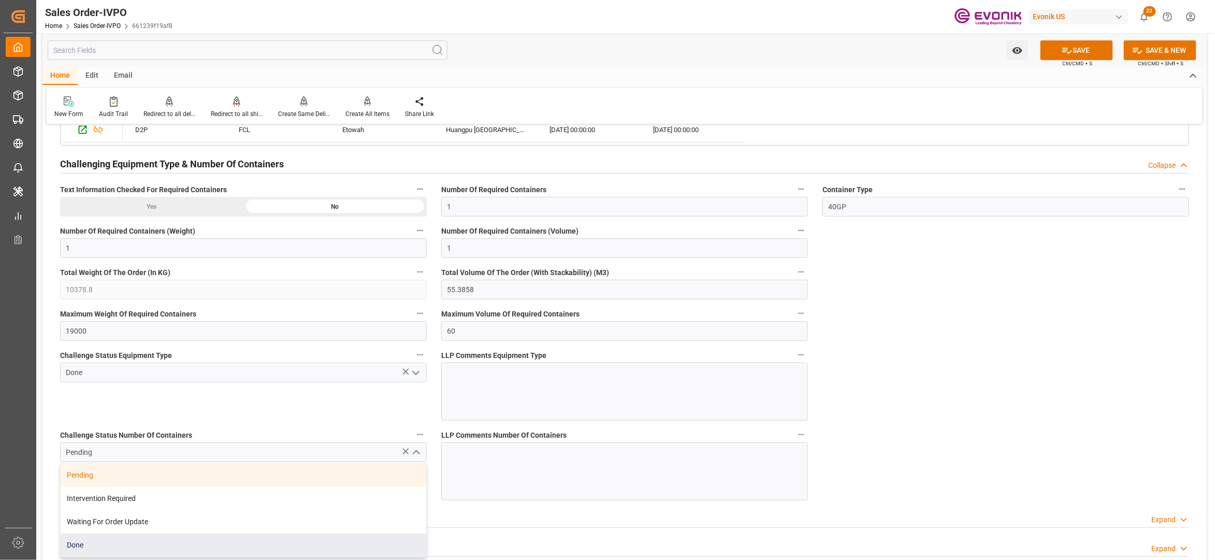
click at [123, 547] on div "Done" at bounding box center [244, 544] width 366 height 23
type input "Done"
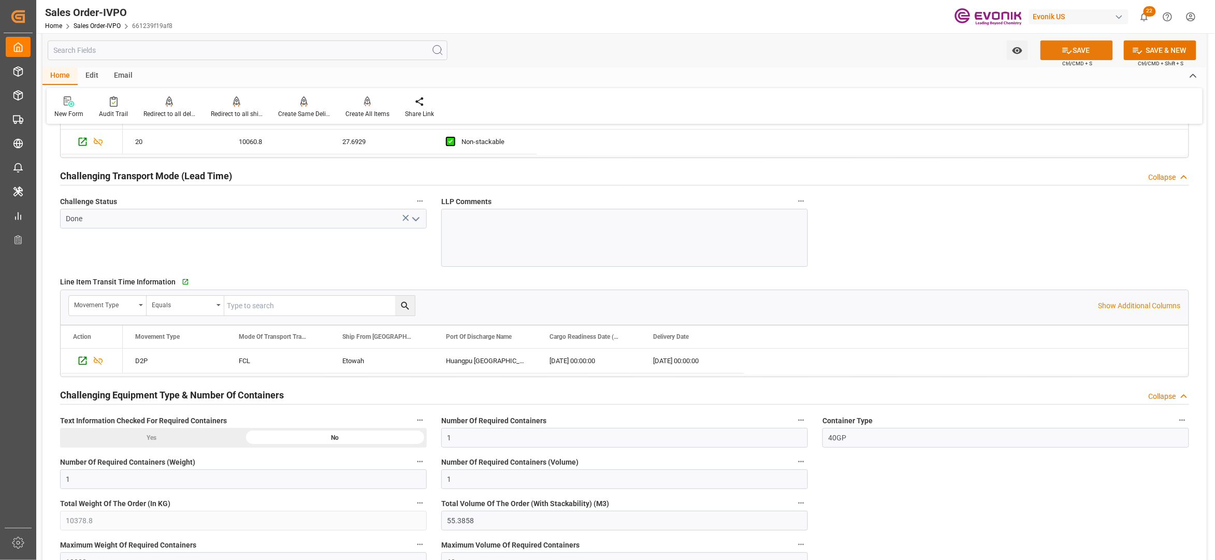
click at [1071, 45] on button "SAVE" at bounding box center [1076, 50] width 72 height 20
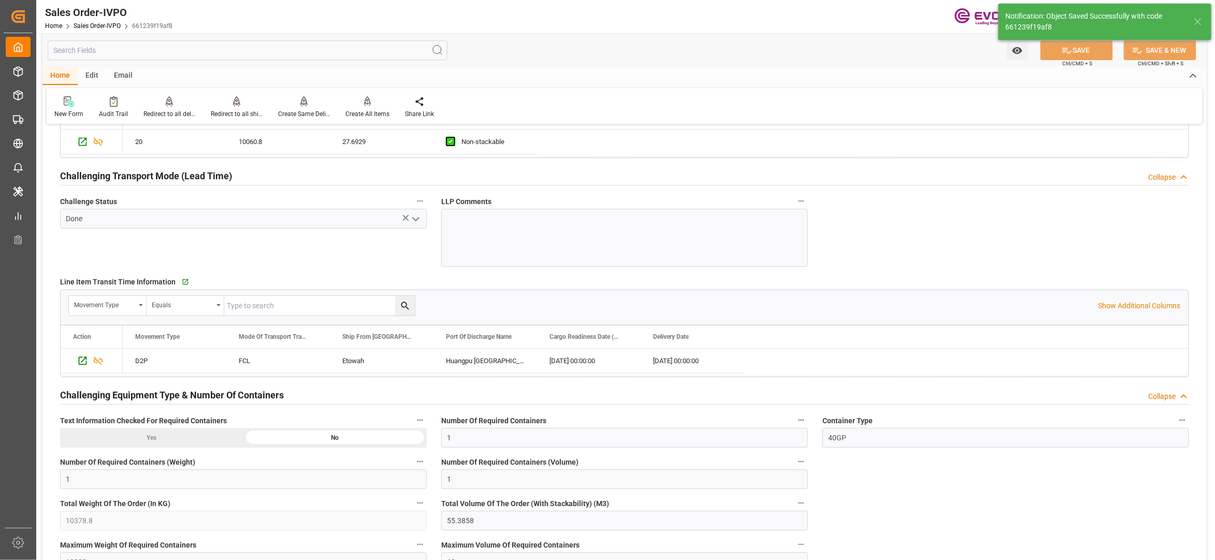
type input "No"
type input "Huangpu New Port"
type input "17.09.2025 02:47"
click at [375, 107] on div "Create All Items" at bounding box center [368, 107] width 60 height 23
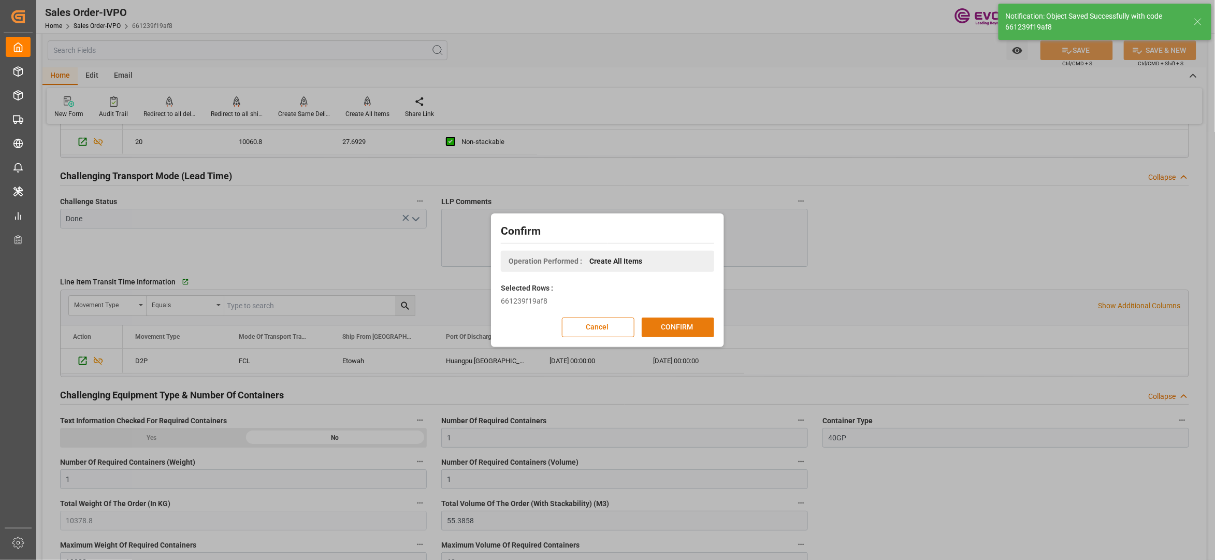
click at [713, 319] on button "CONFIRM" at bounding box center [678, 327] width 72 height 20
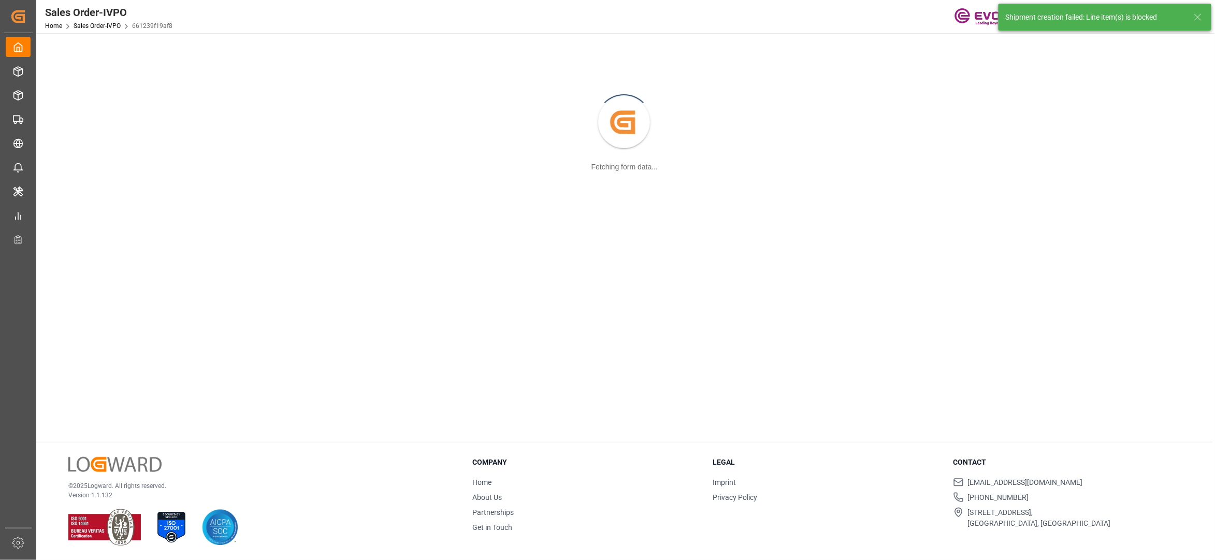
scroll to position [112, 0]
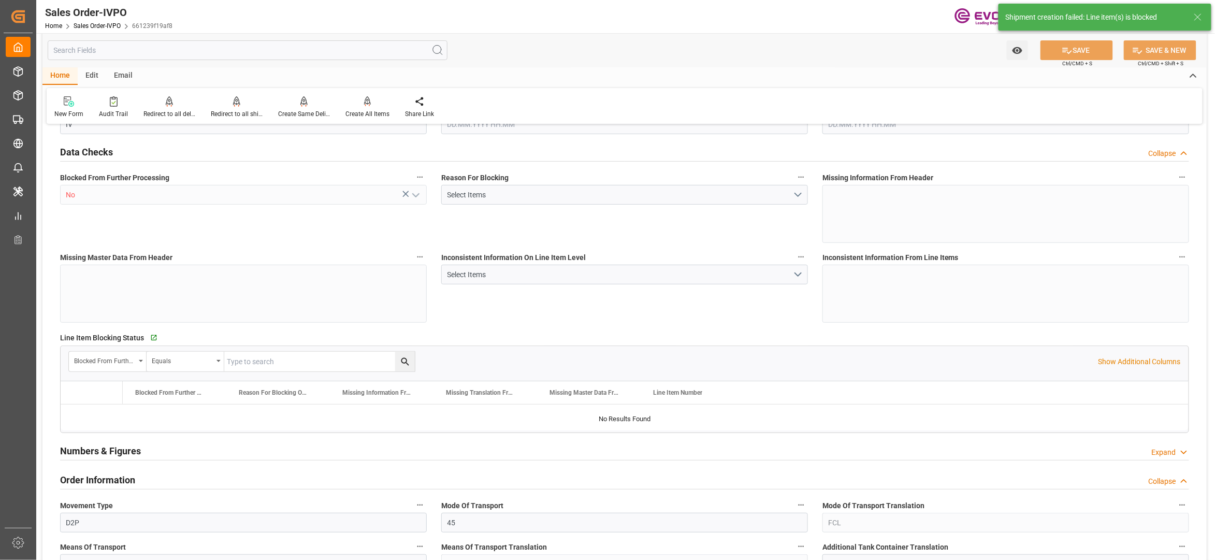
type input "CNHUN"
type input "0"
type input "1"
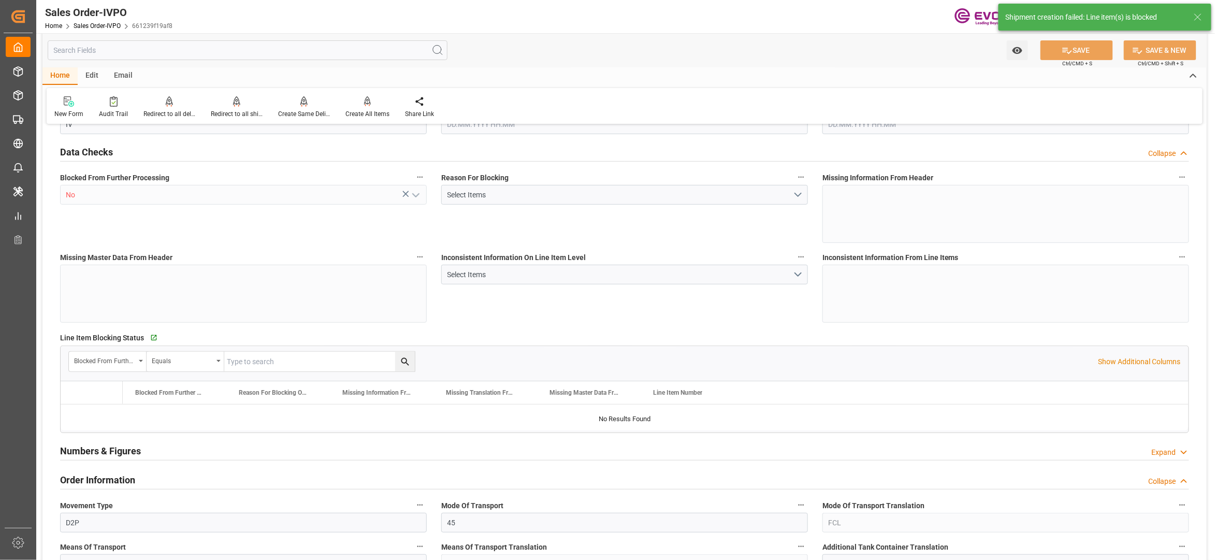
type input "10378.8"
type input "55.3858"
type input "19000"
type input "60"
type input "12.09.2025 18:21"
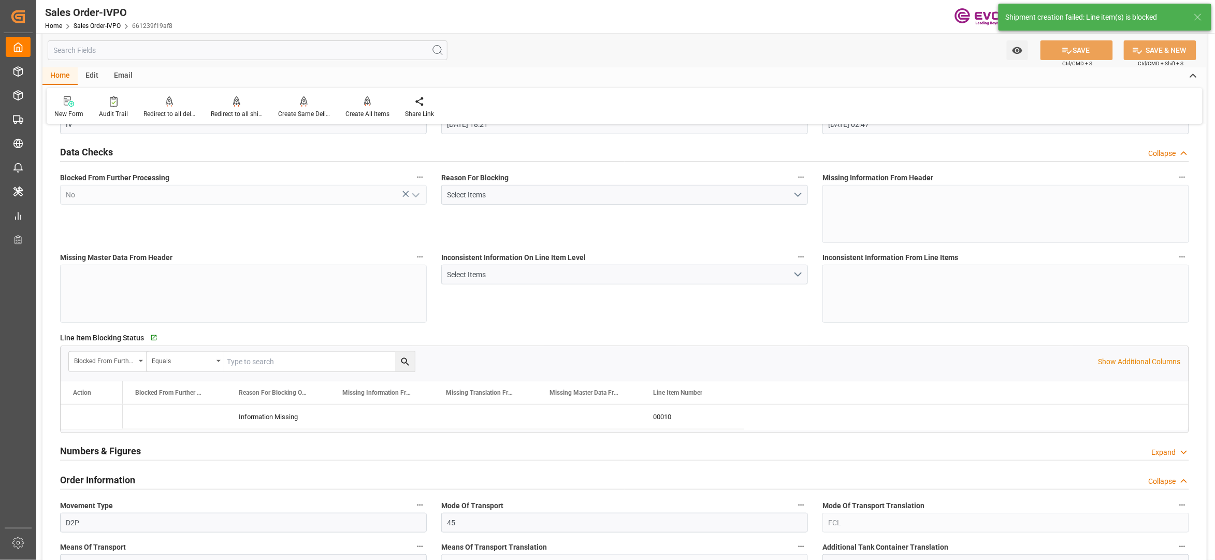
type input "17.09.2025 02:47"
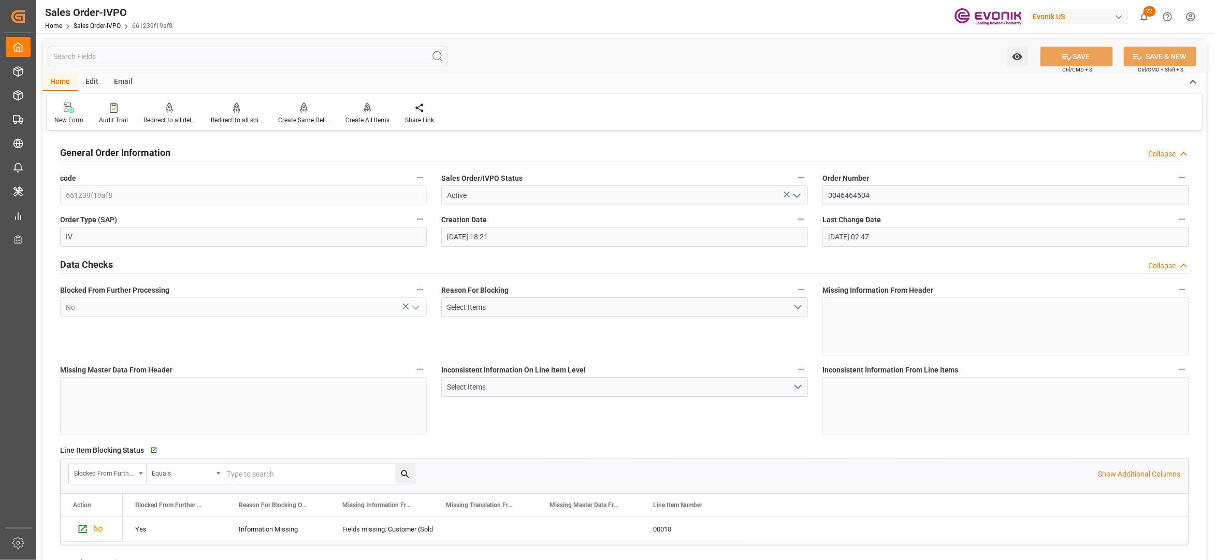
scroll to position [230, 0]
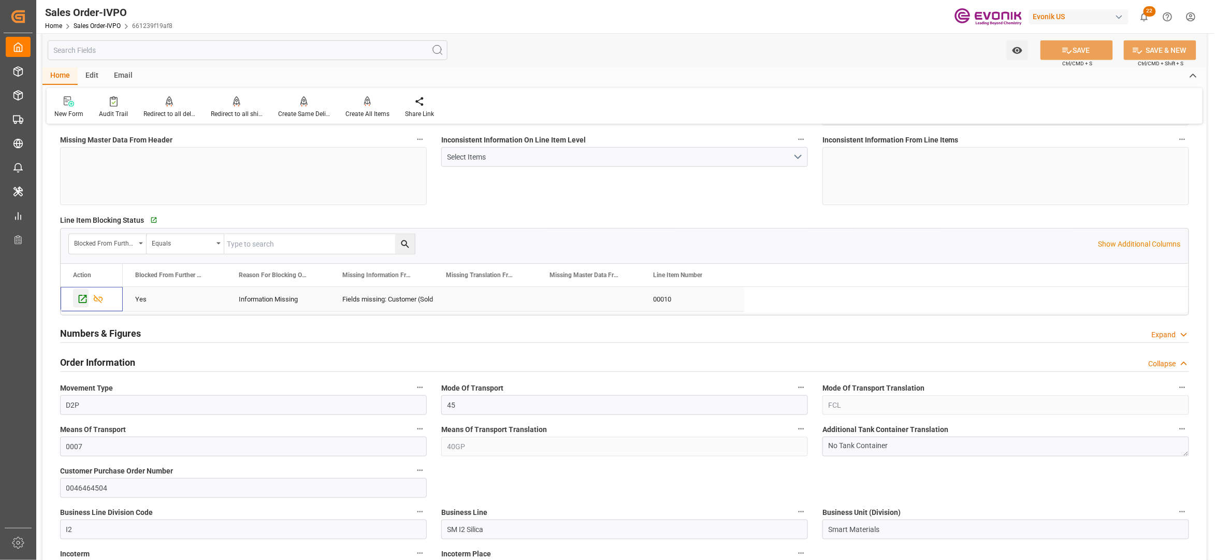
click at [77, 298] on div "Press SPACE to select this row." at bounding box center [81, 297] width 16 height 19
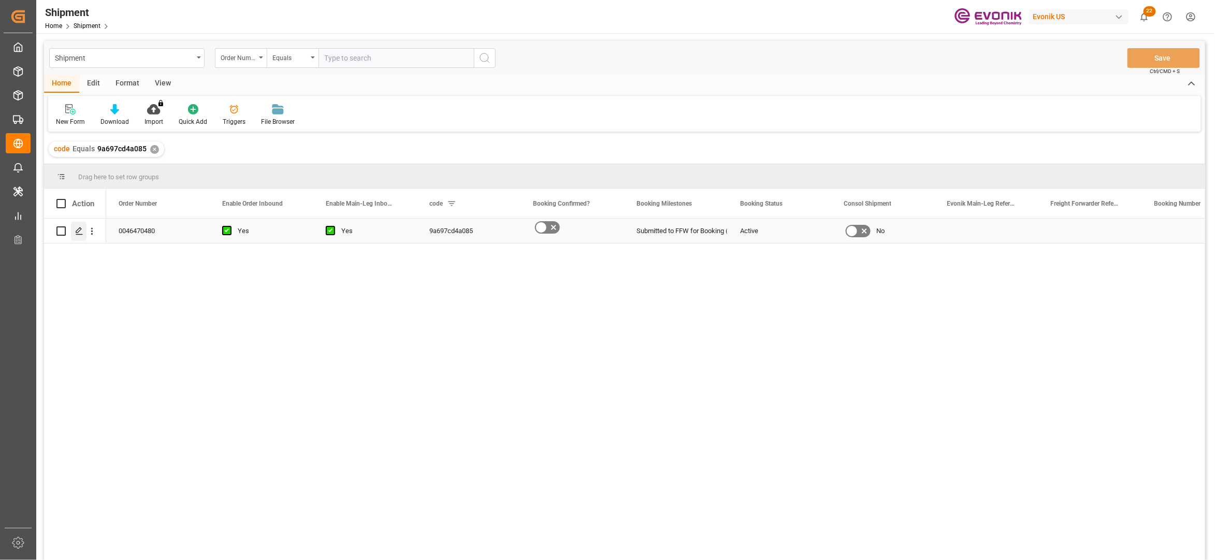
click at [79, 235] on div "Press SPACE to select this row." at bounding box center [79, 231] width 16 height 19
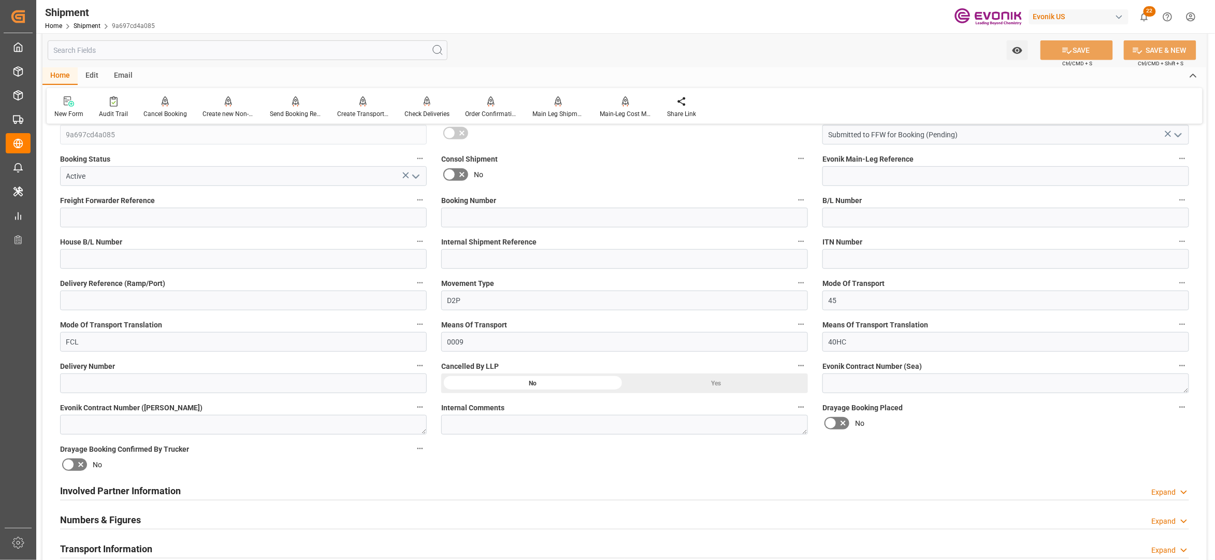
scroll to position [460, 0]
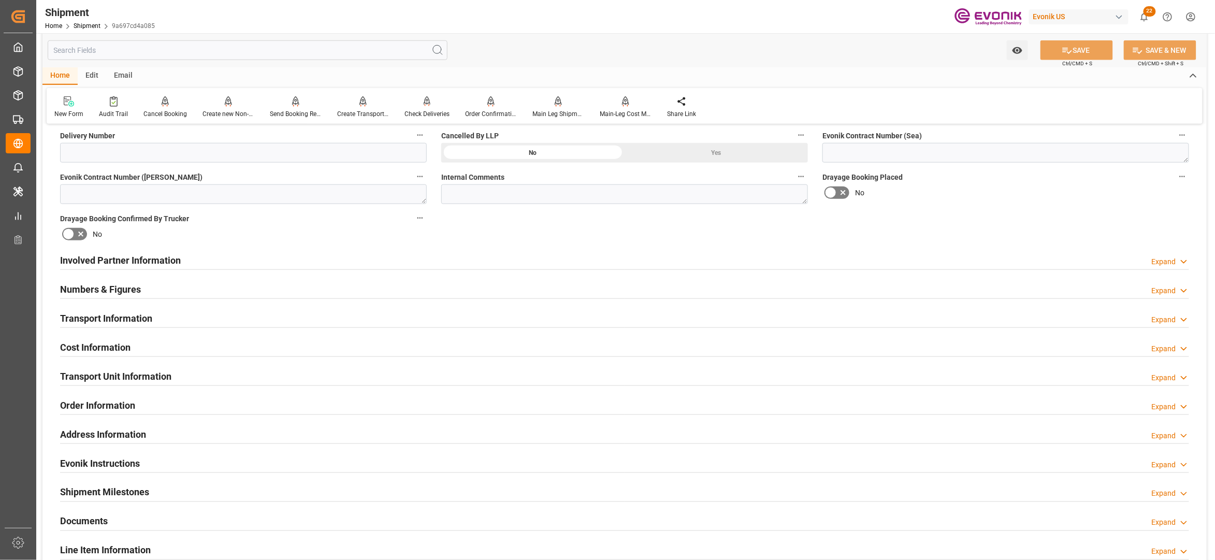
click at [605, 264] on div "Involved Partner Information Expand" at bounding box center [624, 260] width 1129 height 20
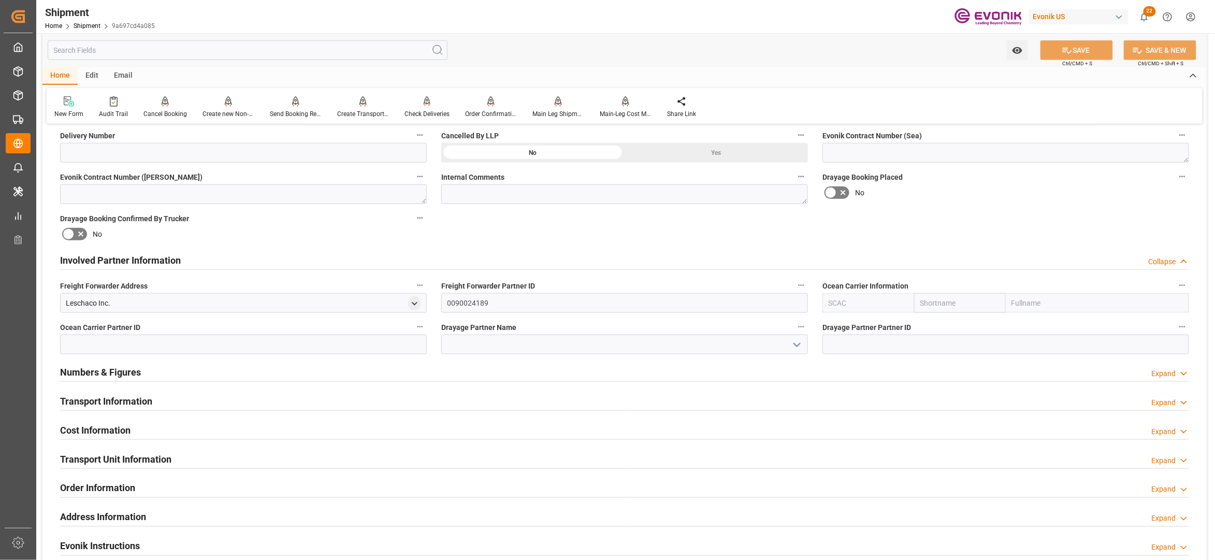
click at [953, 307] on input "text" at bounding box center [960, 303] width 92 height 20
type input "hapag"
click at [945, 323] on b "Hapag Lloyd" at bounding box center [949, 331] width 56 height 19
type input "HLCU"
type input "Hapag Lloyd"
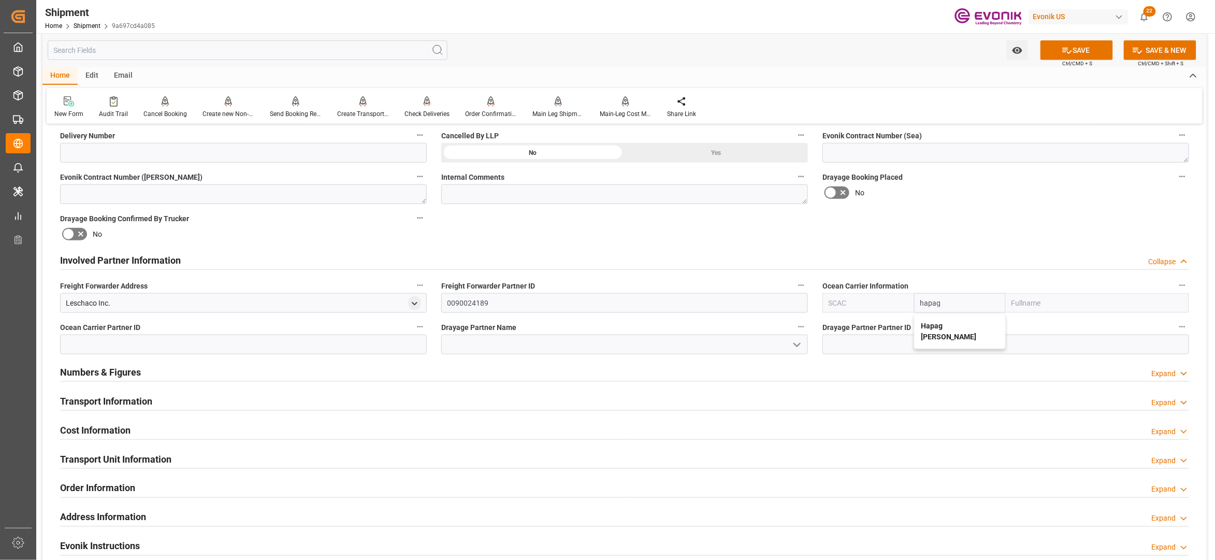
type input "Hapag Lloyd Aktiengesellschaft"
type input "Hapag Lloyd"
click at [986, 224] on div "Booking Confirmation Milestone Bar Collapse Submitted to FFW for Booking (Pendi…" at bounding box center [624, 250] width 1164 height 1154
click at [1075, 53] on button "SAVE" at bounding box center [1076, 50] width 72 height 20
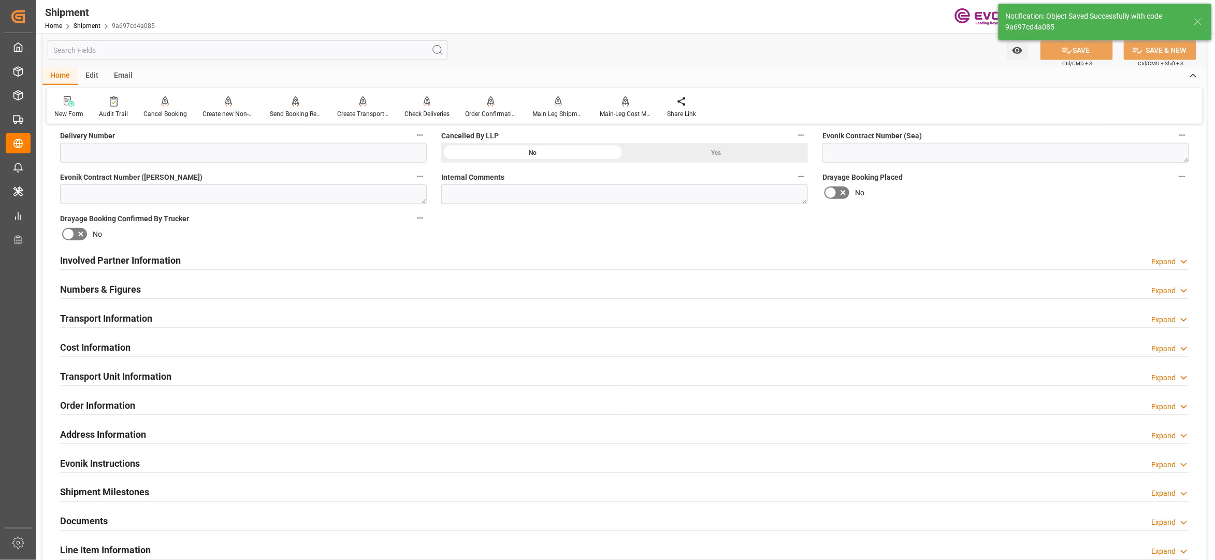
type input "0090027539"
click at [547, 262] on div "Involved Partner Information Expand" at bounding box center [624, 260] width 1129 height 20
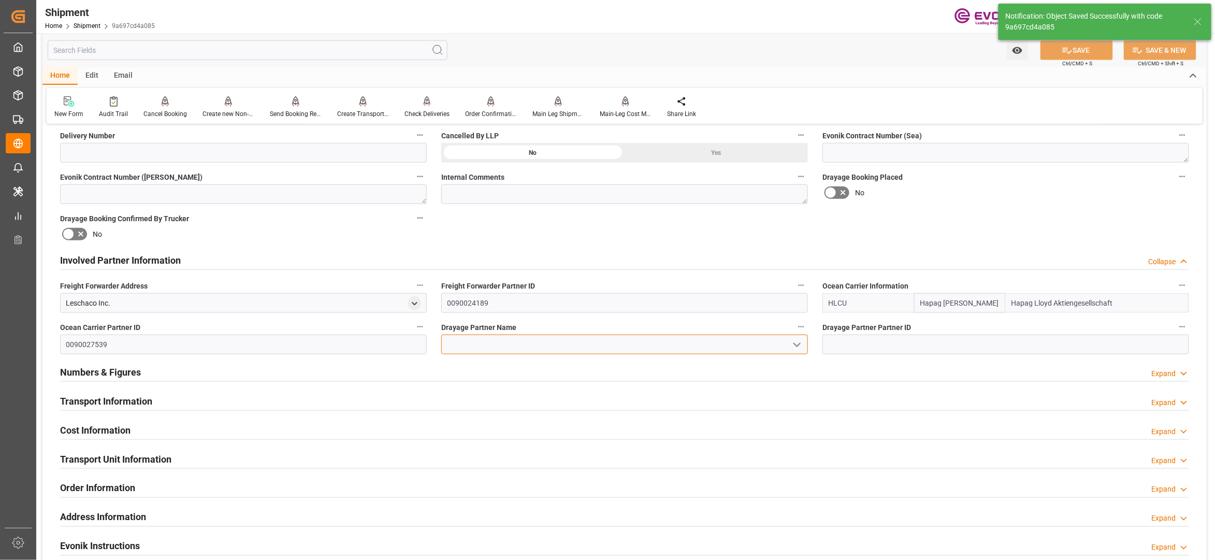
click at [465, 343] on input at bounding box center [624, 345] width 367 height 20
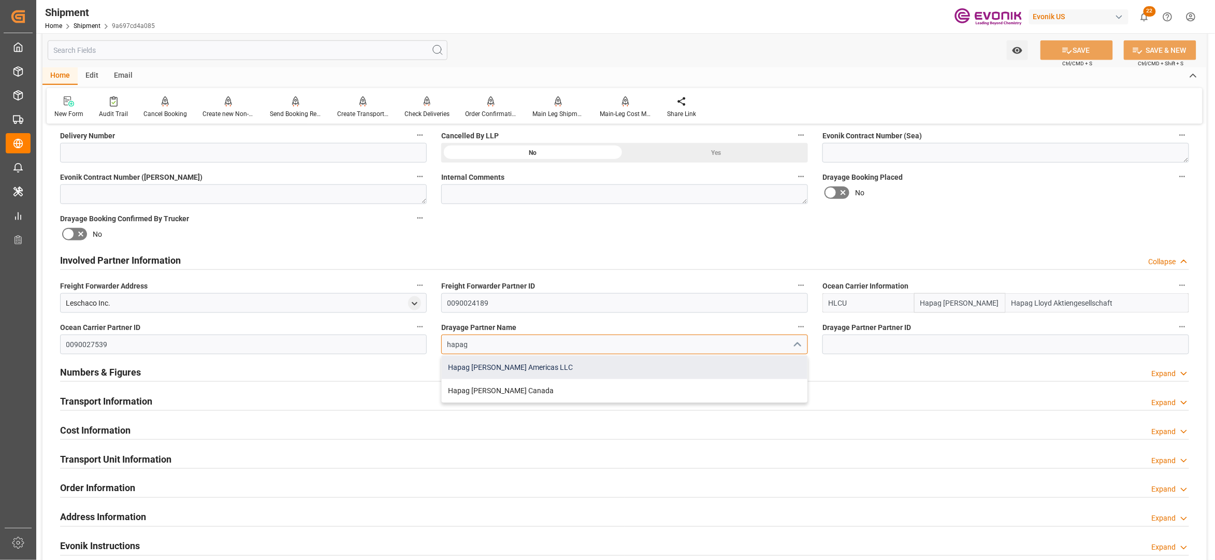
click at [502, 368] on div "Hapag Lloyd Americas LLC" at bounding box center [625, 367] width 366 height 23
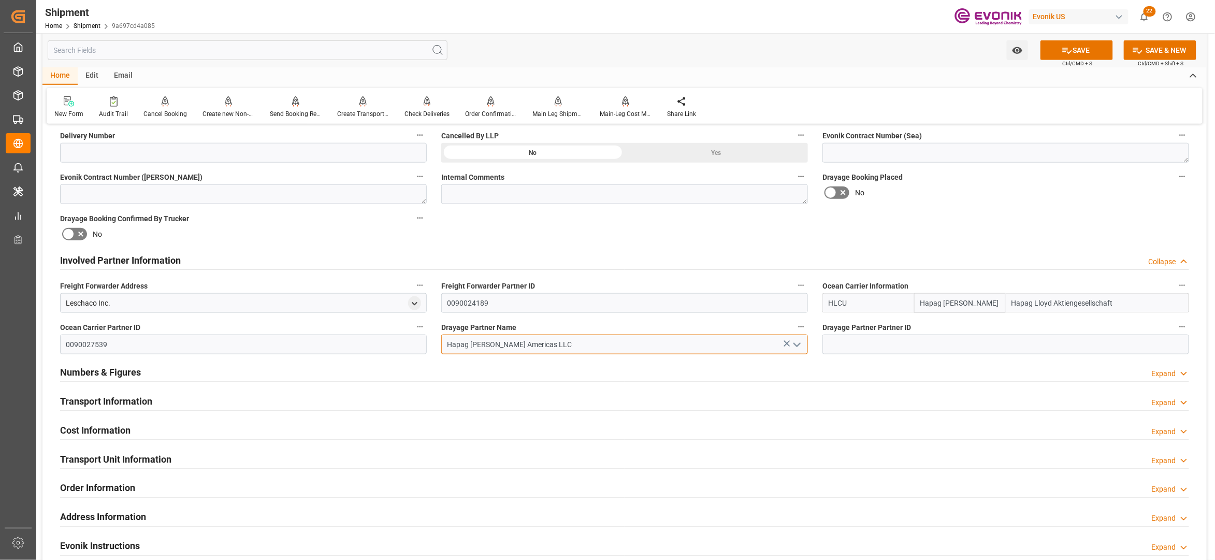
type input "Hapag Lloyd Americas LLC"
click at [976, 224] on div "Booking Confirmation Milestone Bar Collapse Submitted to FFW for Booking (Pendi…" at bounding box center [624, 250] width 1164 height 1154
click at [1074, 45] on button "SAVE" at bounding box center [1076, 50] width 72 height 20
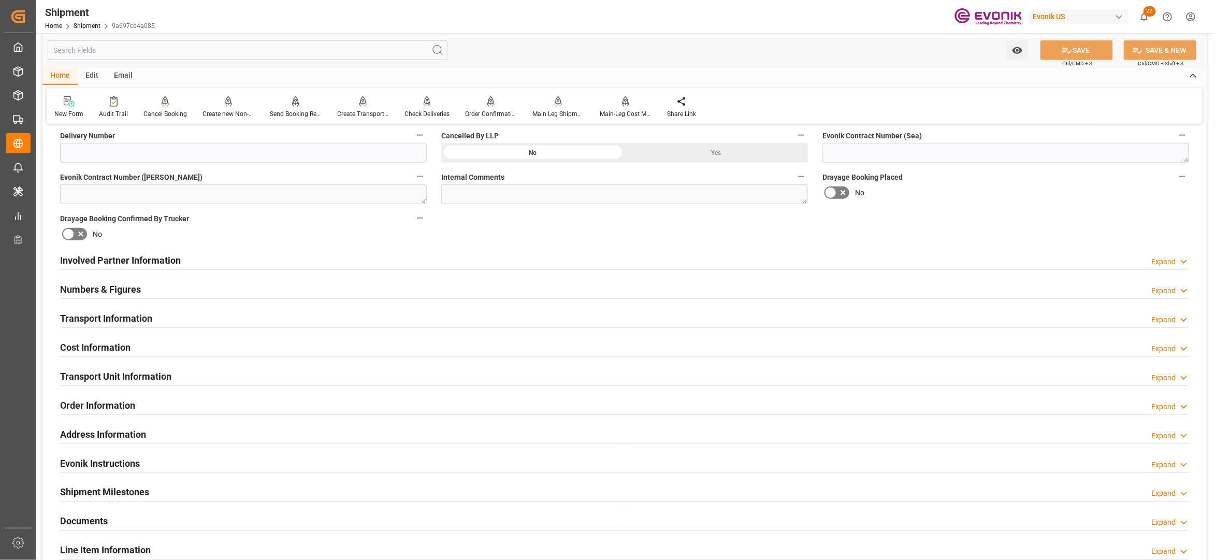
click at [371, 313] on div "Transport Information Expand" at bounding box center [624, 318] width 1129 height 20
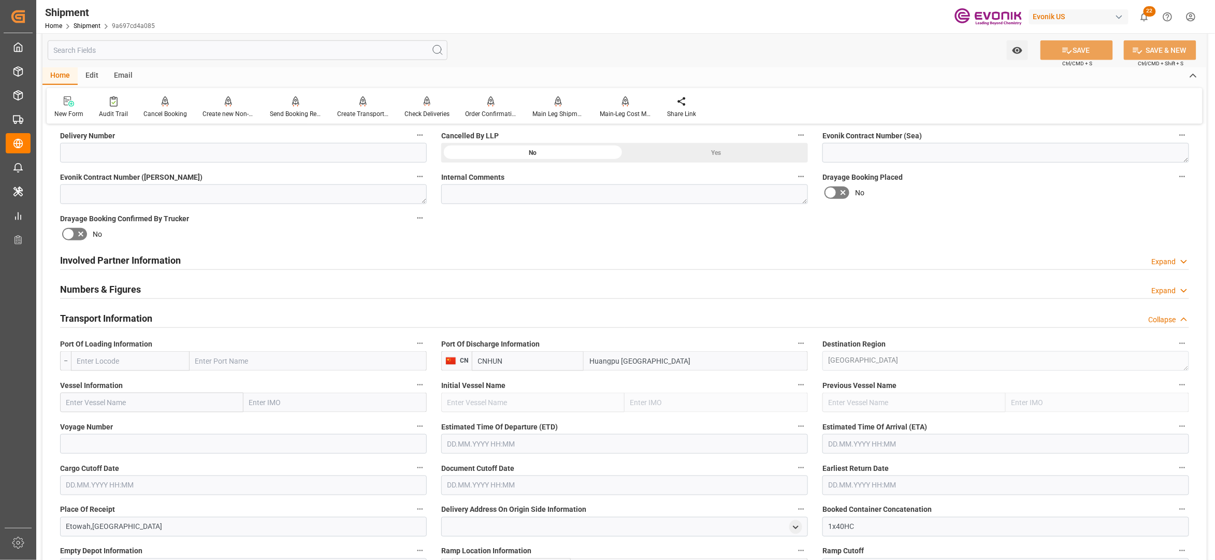
click at [123, 360] on input "text" at bounding box center [130, 361] width 119 height 20
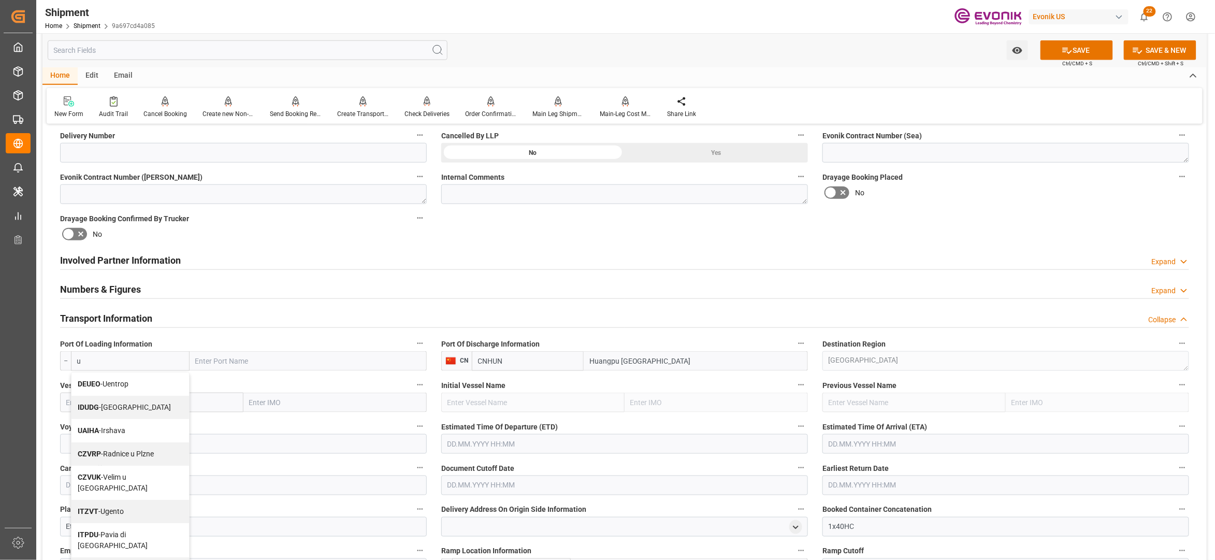
click at [123, 360] on input "u" at bounding box center [130, 361] width 119 height 20
click at [125, 407] on span "USSAV - Savannah" at bounding box center [106, 407] width 57 height 8
type input "USSAV"
type input "Savannah"
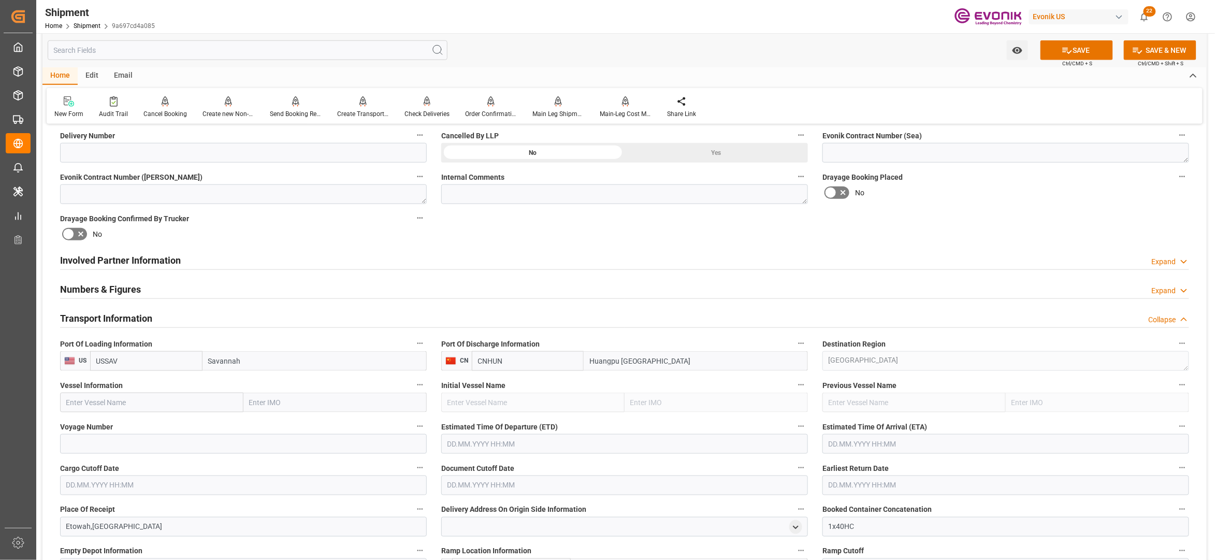
type input "USSAV"
click at [159, 407] on input "text" at bounding box center [151, 403] width 183 height 20
click at [134, 400] on input "text" at bounding box center [151, 403] width 183 height 20
paste input "WAN HAI A03 / W012"
click at [119, 403] on input "WAN HAI A03 / W012" at bounding box center [151, 403] width 183 height 20
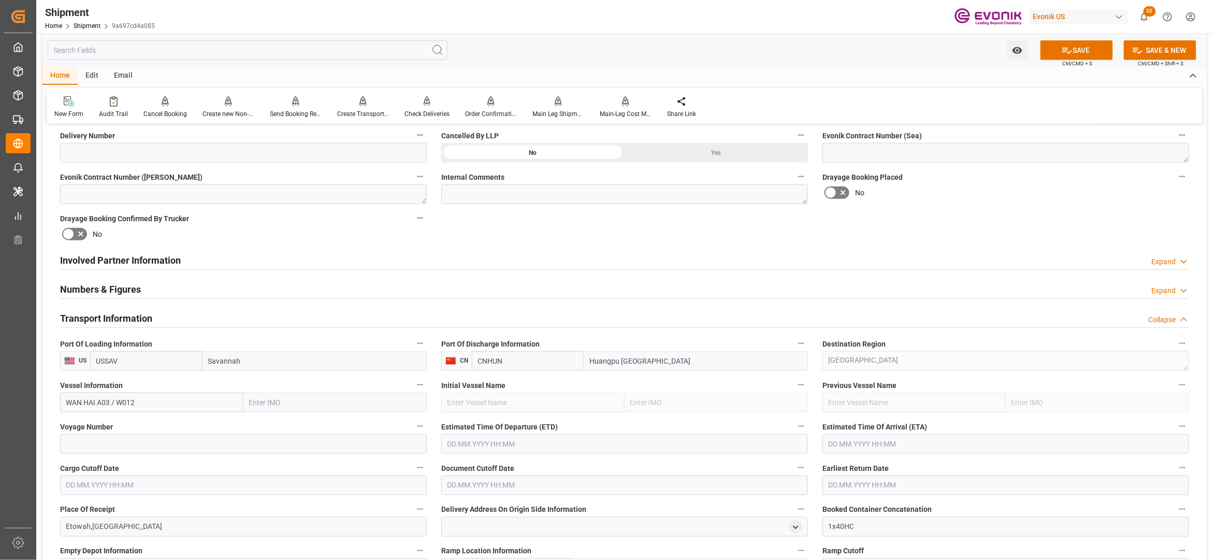
click at [119, 403] on input "WAN HAI A03 / W012" at bounding box center [151, 403] width 183 height 20
type input "WAN HAI A03"
click at [128, 427] on span "WAN HAI A03 - 9935105" at bounding box center [104, 425] width 75 height 8
type input "9935105"
type input "WAN HAI A03"
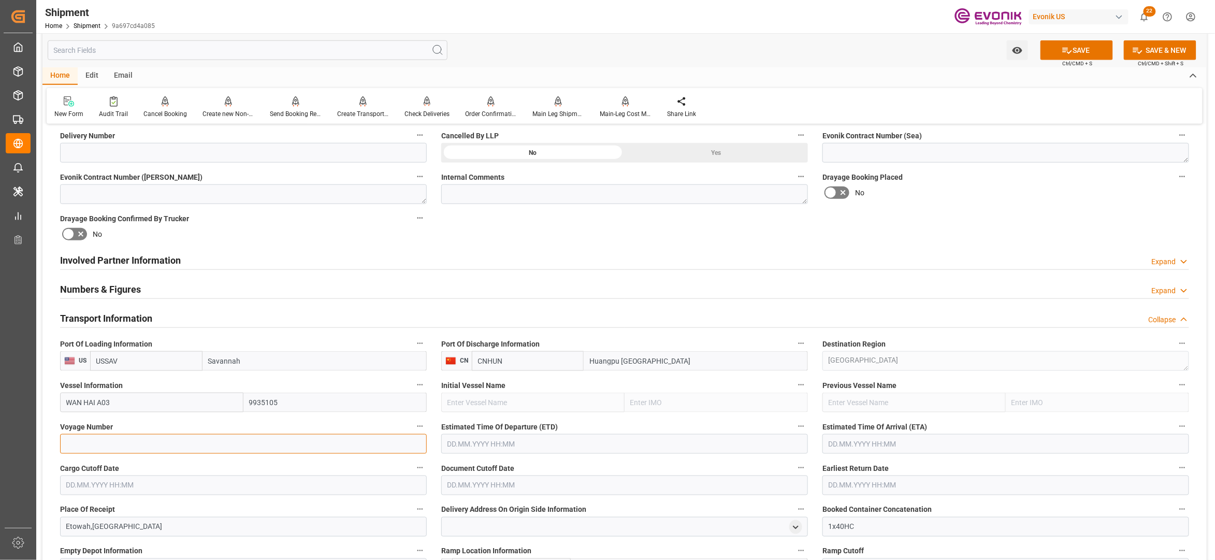
click at [140, 443] on input at bounding box center [243, 444] width 367 height 20
paste input "W012"
type input "W012"
click at [504, 441] on input "text" at bounding box center [624, 444] width 367 height 20
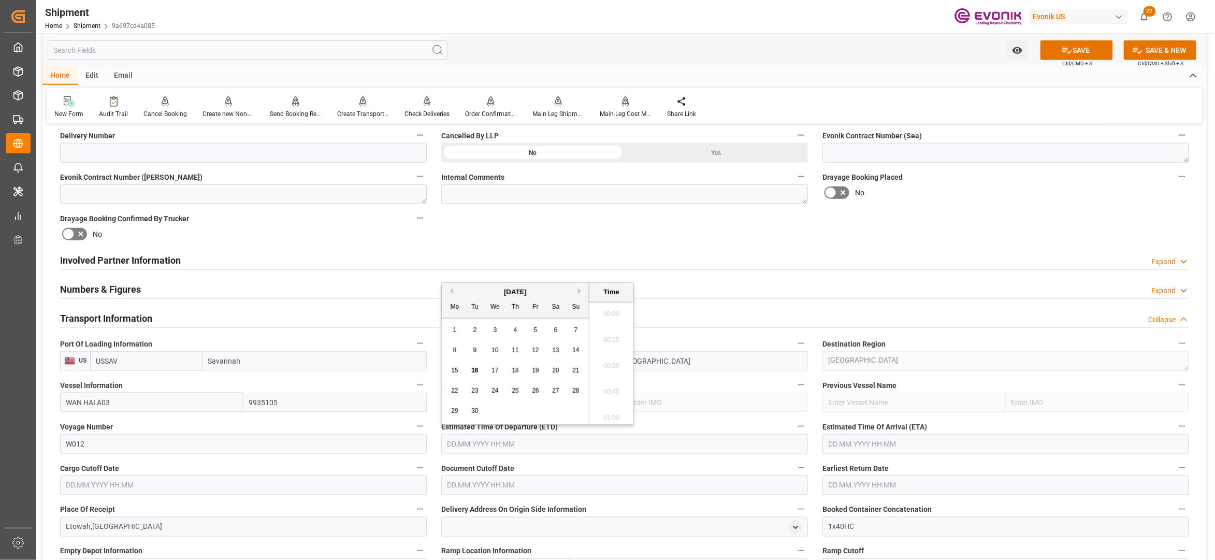
scroll to position [2256, 0]
click at [583, 289] on button "Next Month" at bounding box center [581, 291] width 6 height 6
click at [455, 349] on span "6" at bounding box center [455, 349] width 4 height 7
type input "06.10.2025 00:00"
click at [454, 351] on span "6" at bounding box center [455, 349] width 4 height 7
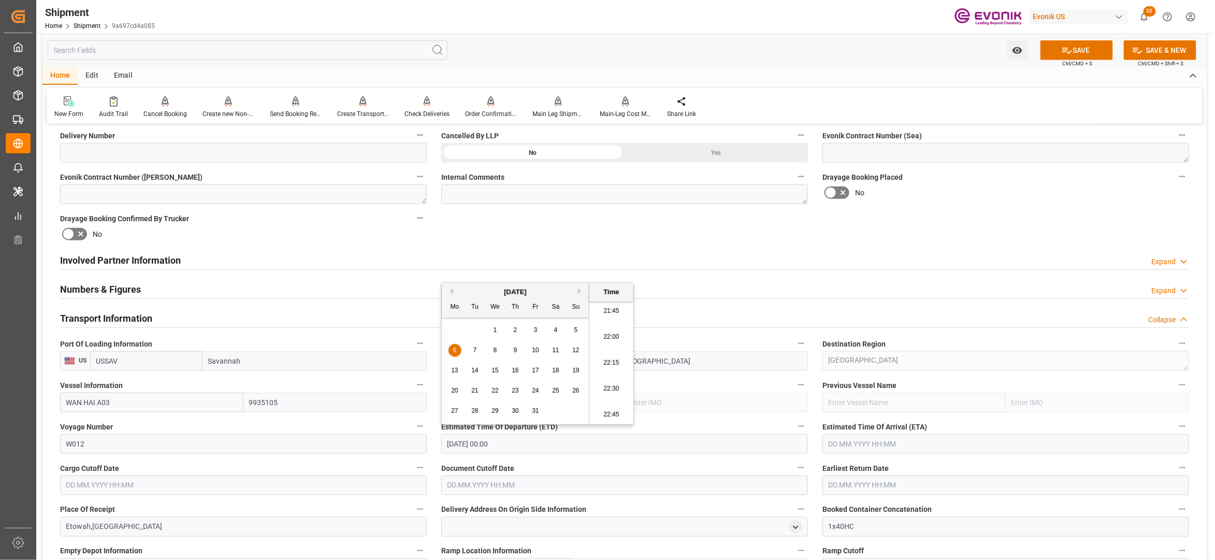
click at [858, 449] on input "text" at bounding box center [1005, 444] width 367 height 20
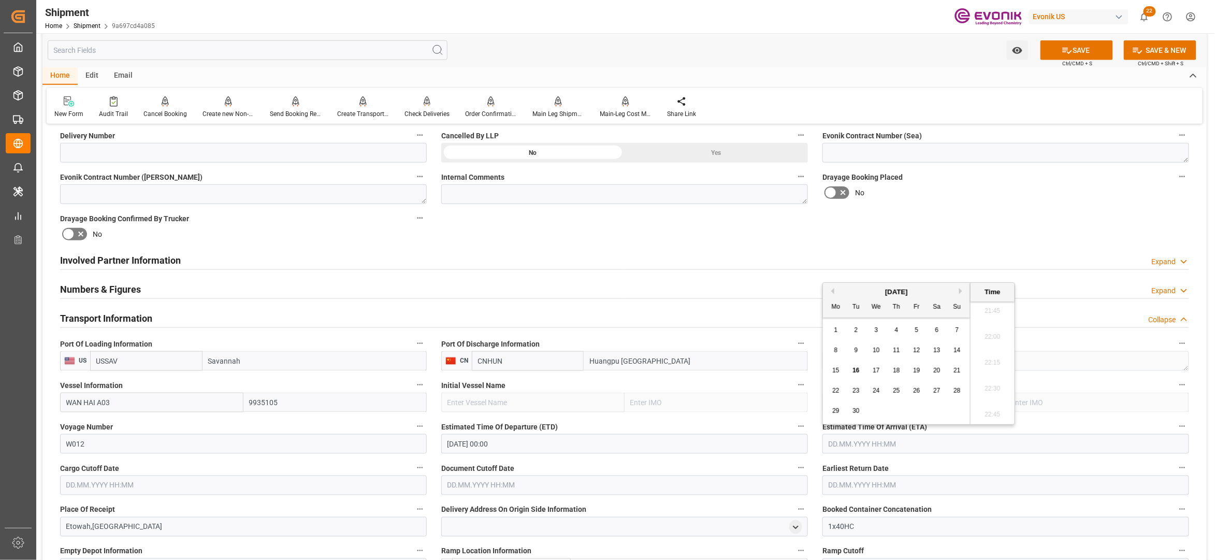
click at [961, 291] on button "Next Month" at bounding box center [962, 291] width 6 height 6
click at [963, 291] on button "Next Month" at bounding box center [962, 291] width 6 height 6
click at [876, 388] on span "19" at bounding box center [876, 390] width 7 height 7
type input "19.11.2025 00:00"
drag, startPoint x: 337, startPoint y: 483, endPoint x: 356, endPoint y: 485, distance: 19.8
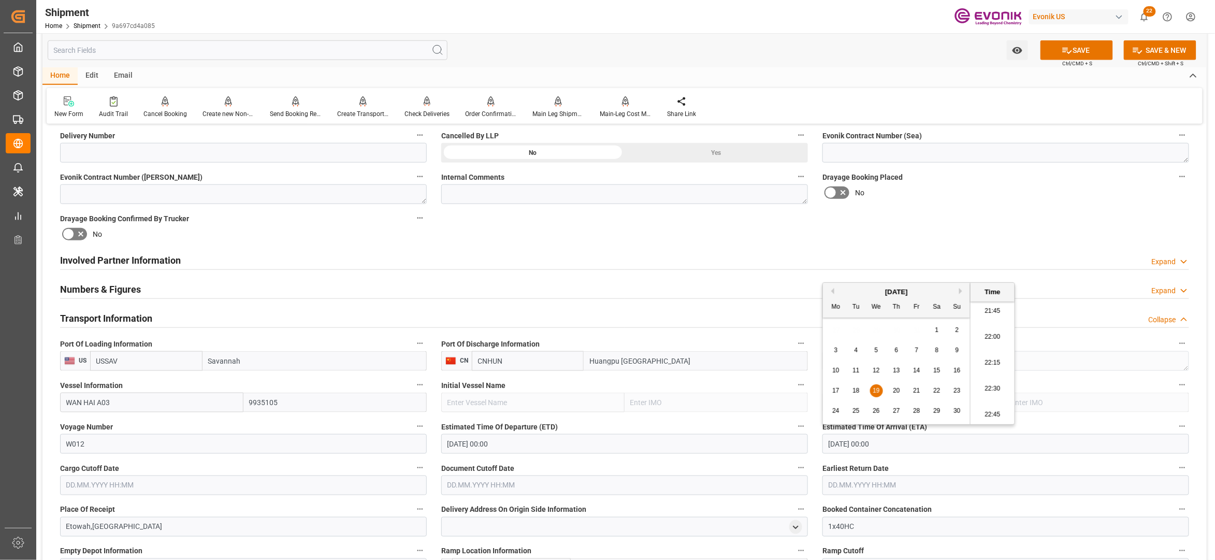
click at [337, 482] on input "text" at bounding box center [243, 485] width 367 height 20
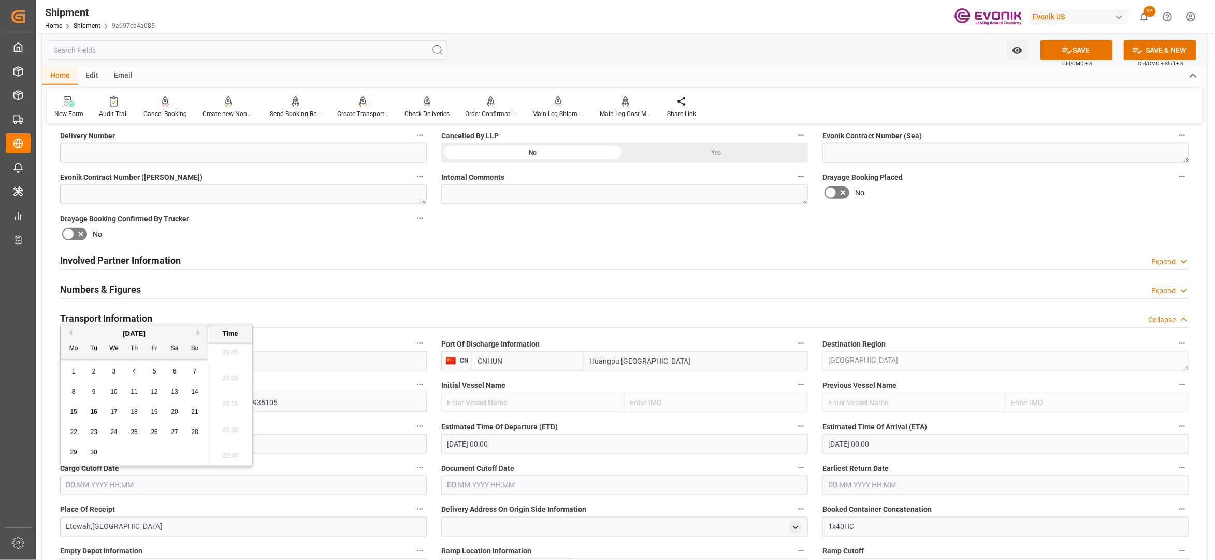
click at [117, 430] on span "24" at bounding box center [113, 431] width 7 height 7
type input "24.09.2025 00:00"
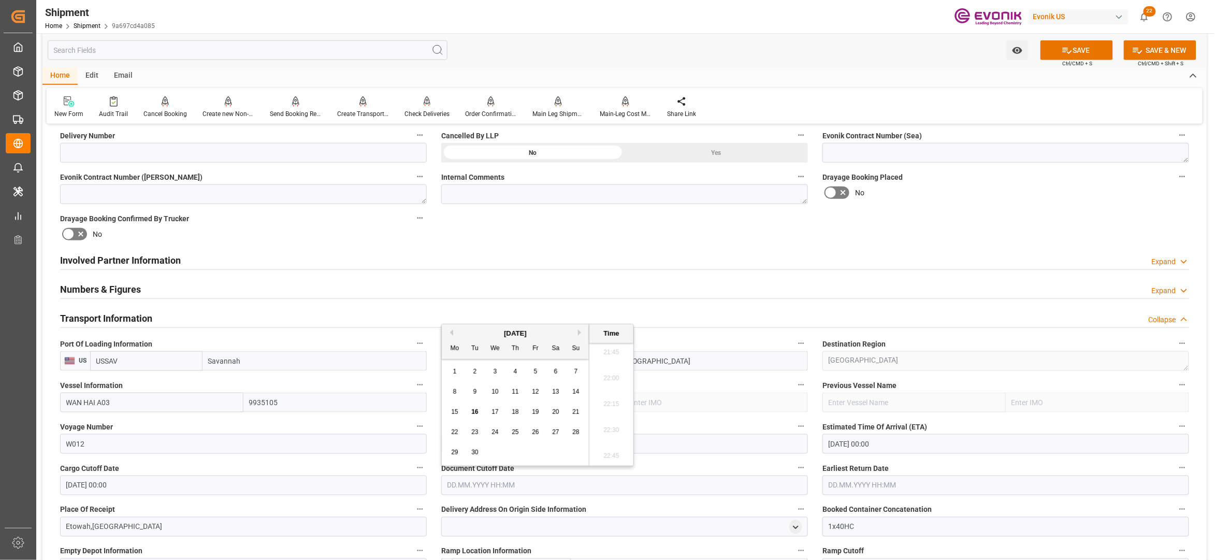
click at [517, 484] on input "text" at bounding box center [624, 485] width 367 height 20
click at [497, 431] on span "24" at bounding box center [494, 431] width 7 height 7
type input "24.09.2025 00:00"
click at [852, 484] on input "text" at bounding box center [1005, 485] width 367 height 20
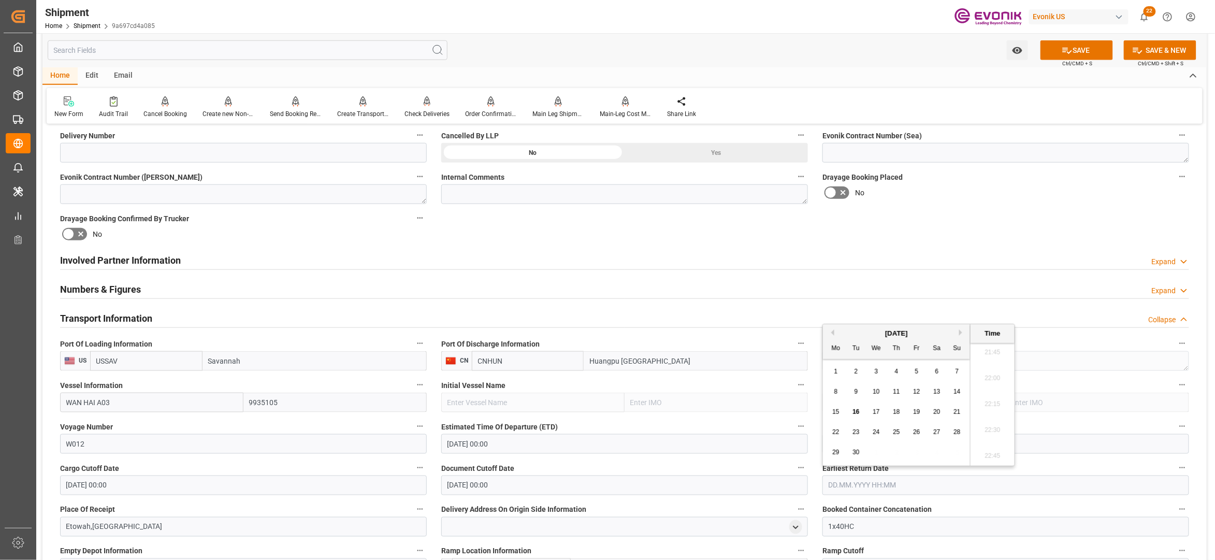
click at [877, 430] on span "24" at bounding box center [876, 431] width 7 height 7
type input "24.09.2025 00:00"
click at [1016, 226] on div "Booking Confirmation Milestone Bar Collapse Submitted to FFW for Booking (Pendi…" at bounding box center [624, 372] width 1164 height 1399
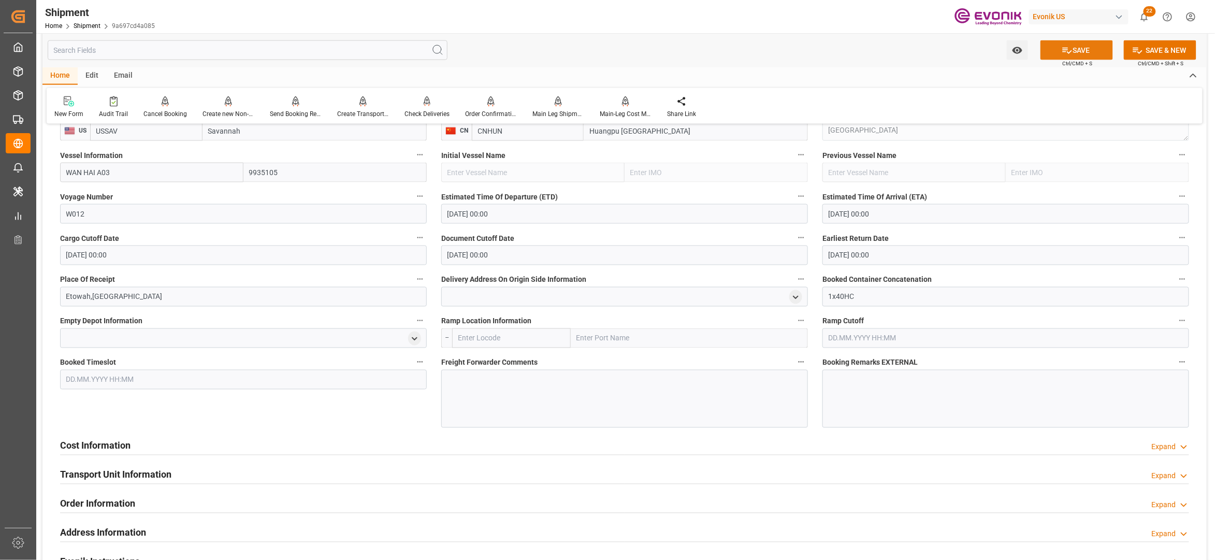
click at [1082, 52] on button "SAVE" at bounding box center [1076, 50] width 72 height 20
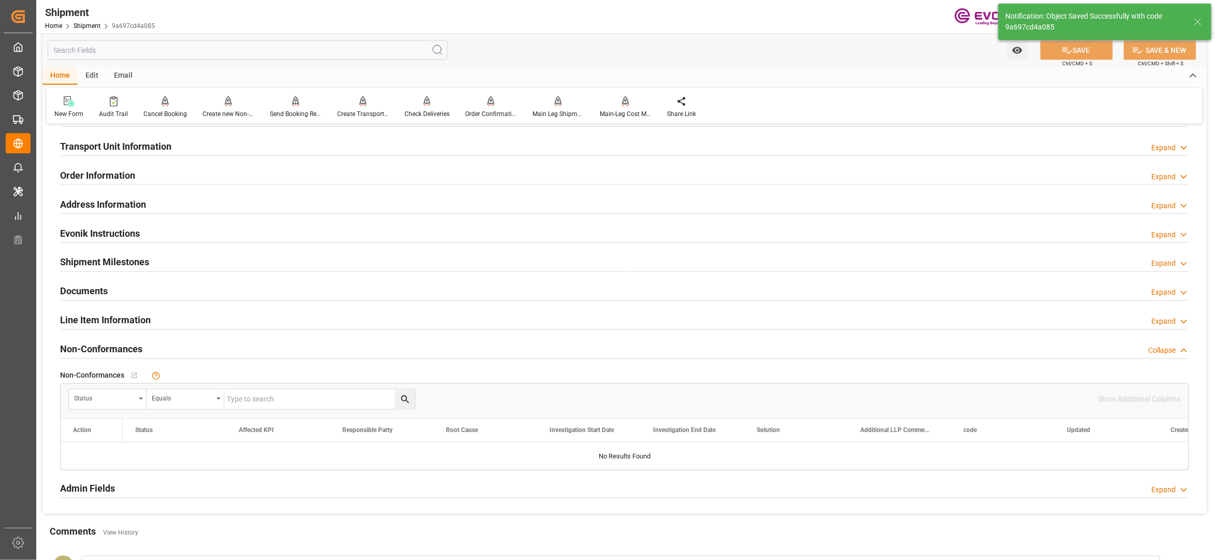
scroll to position [460, 0]
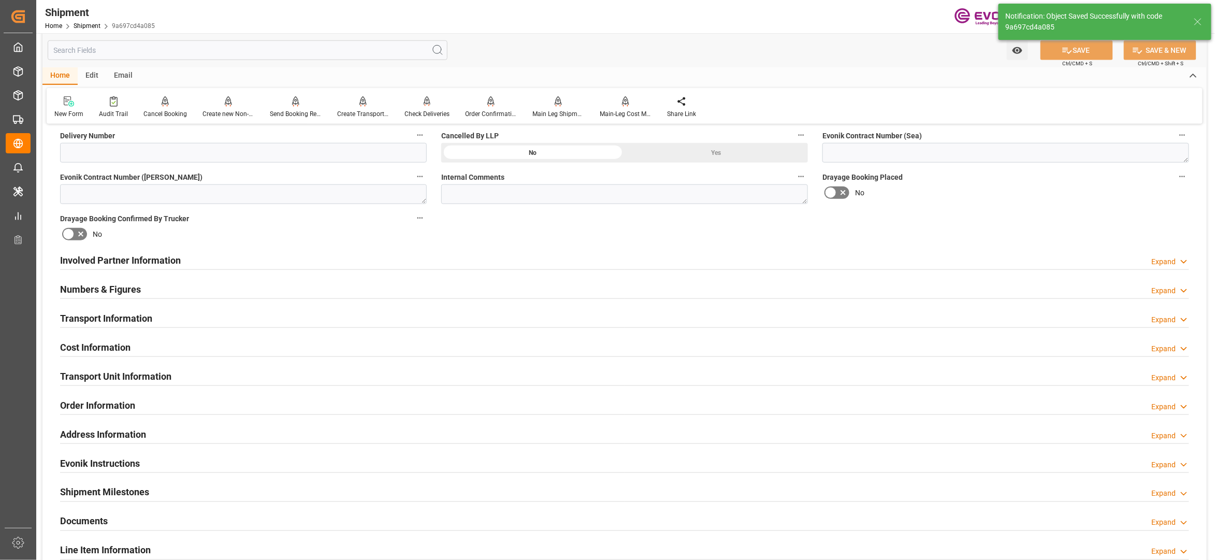
click at [343, 347] on div "Cost Information Expand" at bounding box center [624, 347] width 1129 height 20
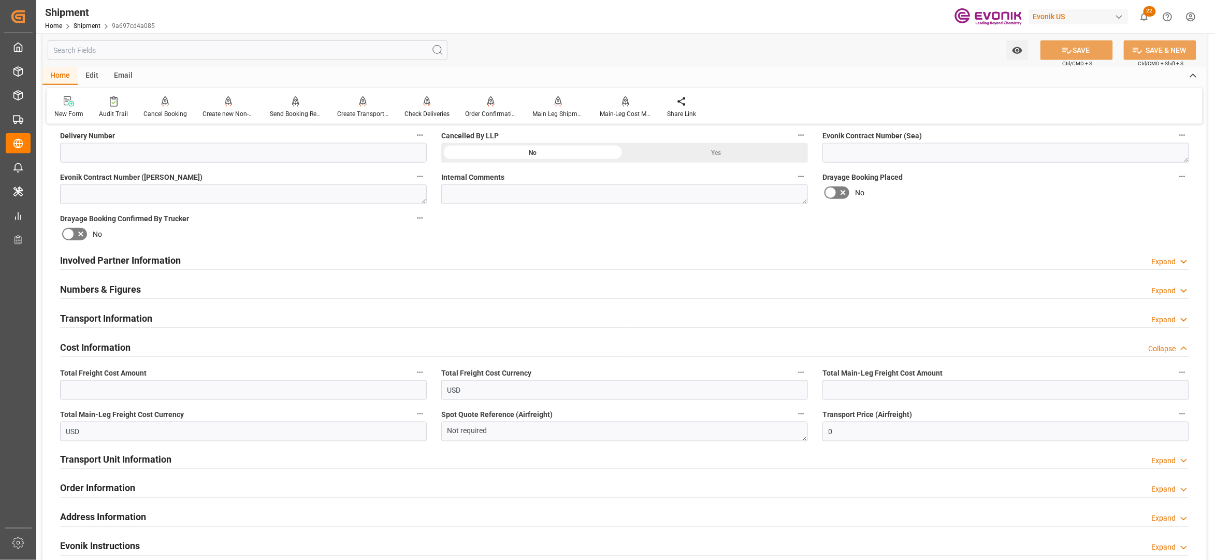
click at [414, 315] on div "Transport Information Expand" at bounding box center [624, 318] width 1129 height 20
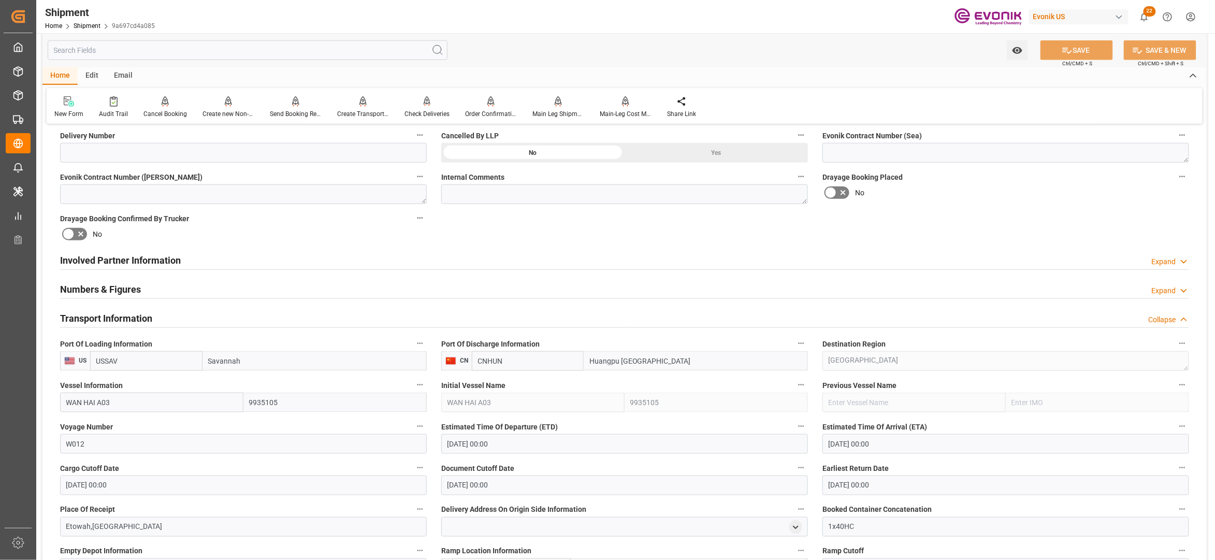
scroll to position [690, 0]
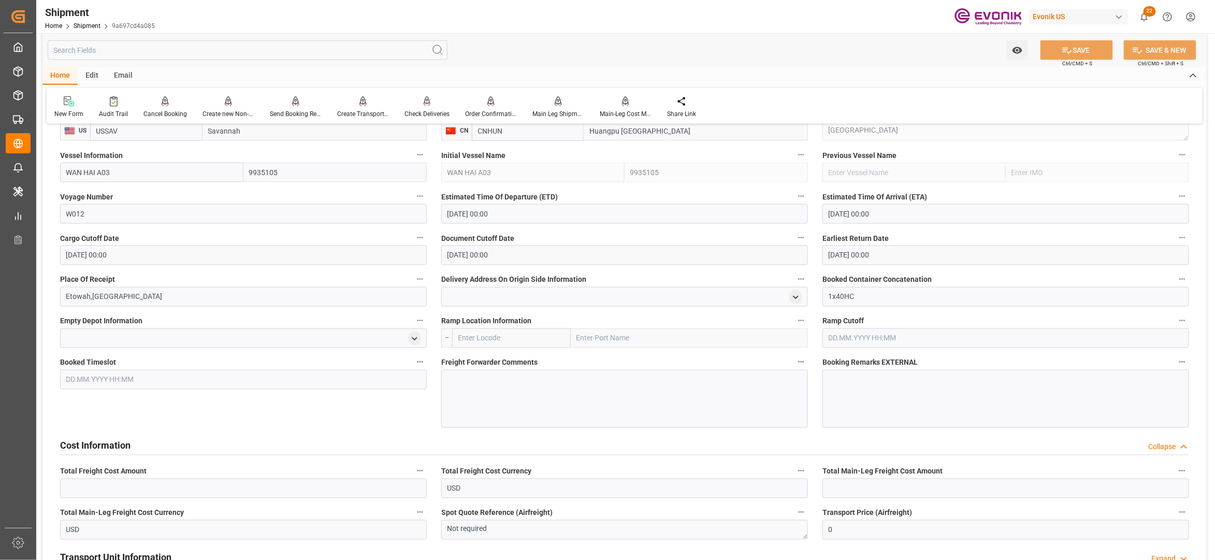
click at [506, 388] on div at bounding box center [624, 399] width 367 height 58
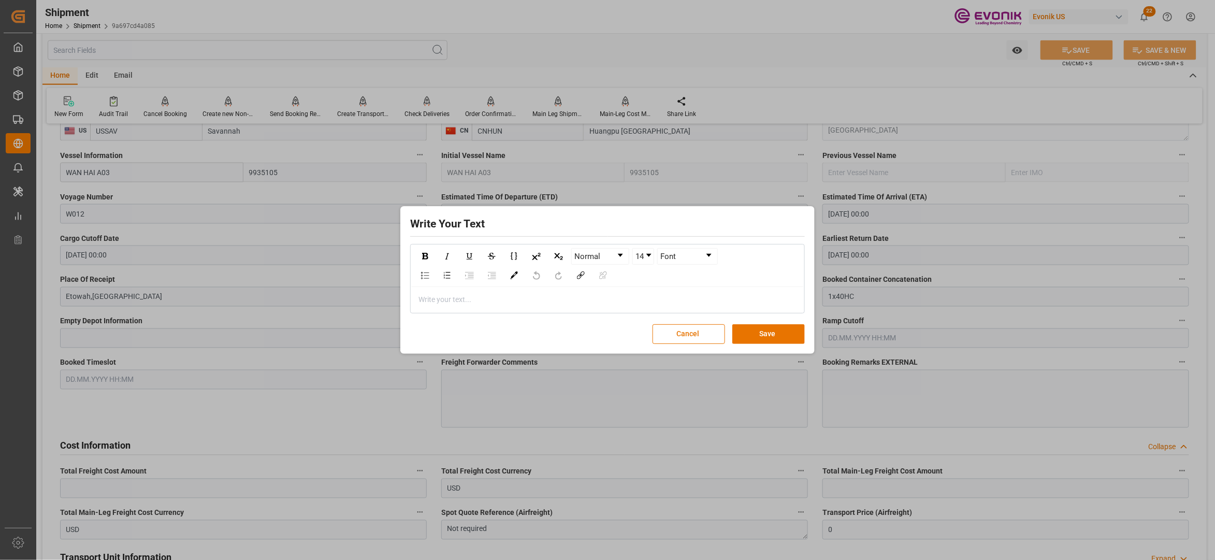
click at [510, 295] on div "rdw-editor" at bounding box center [608, 299] width 378 height 11
click at [616, 299] on div "Please book with Hapag to Huangpu Old Port (CNHUA)" at bounding box center [608, 299] width 378 height 11
click at [776, 345] on div "Write Your Text Normal 14 Font Please book with Hapag to Huangpu Old Port (CNHU…" at bounding box center [607, 280] width 409 height 142
click at [769, 330] on button "Save" at bounding box center [768, 334] width 72 height 20
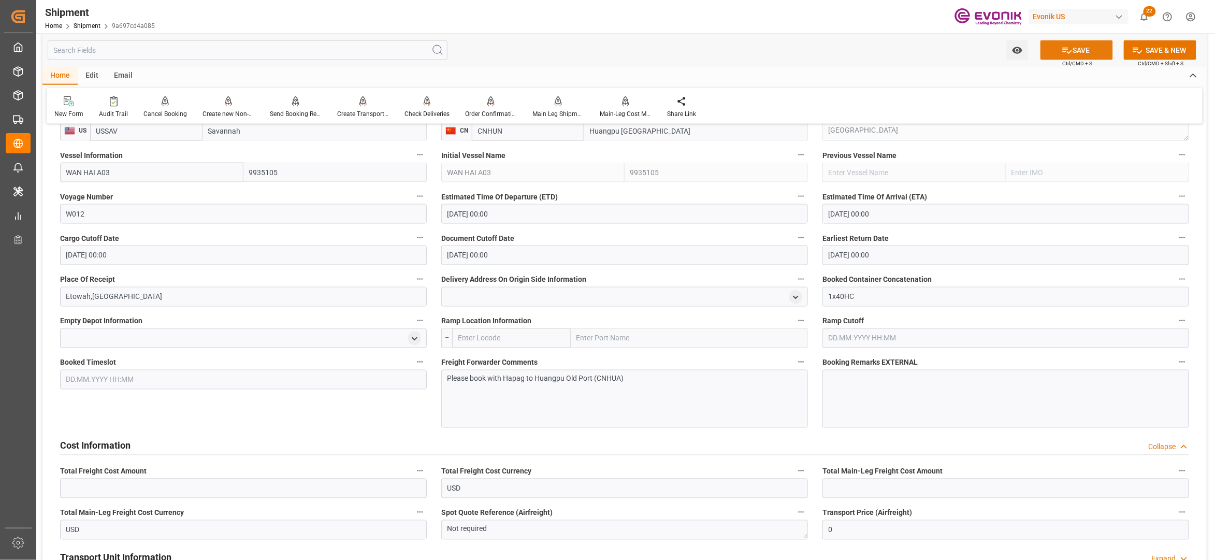
click at [1084, 54] on button "SAVE" at bounding box center [1076, 50] width 72 height 20
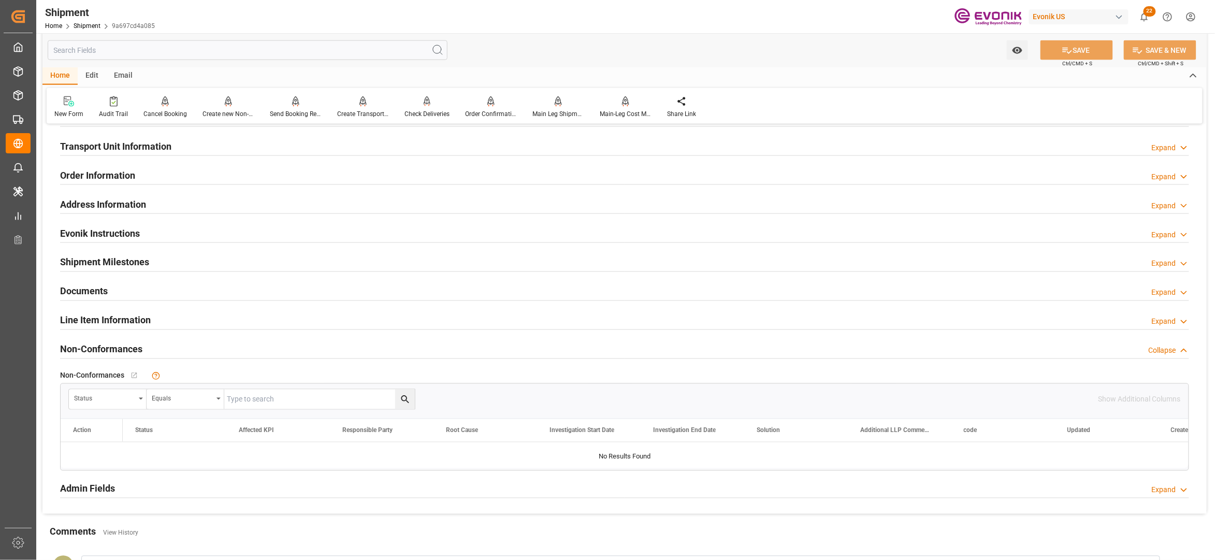
scroll to position [460, 0]
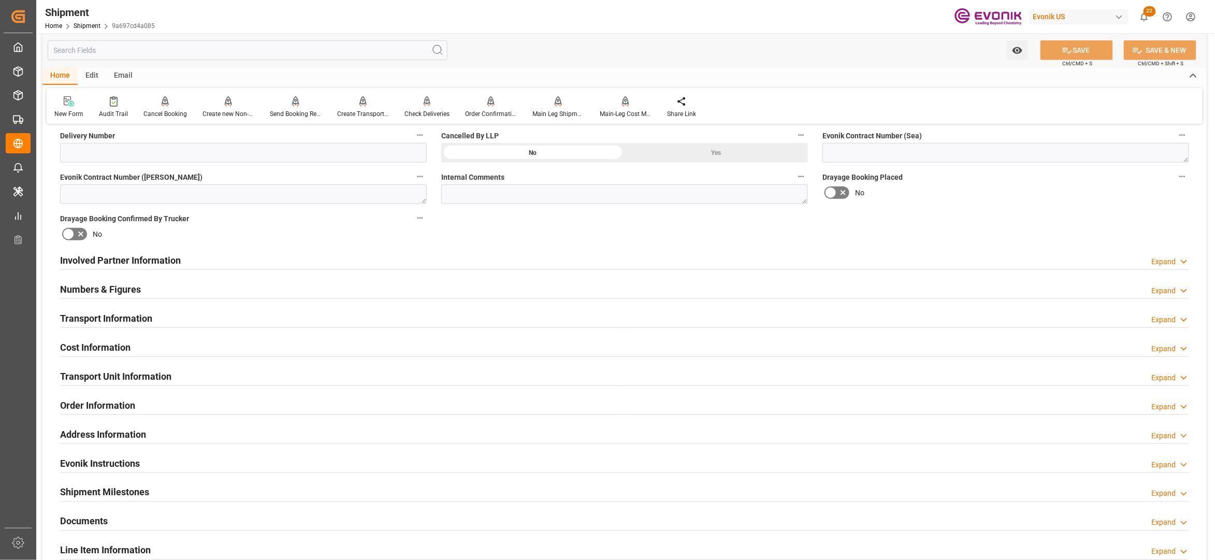
drag, startPoint x: 207, startPoint y: 348, endPoint x: 213, endPoint y: 351, distance: 6.9
click at [207, 348] on div "Cost Information Expand" at bounding box center [624, 347] width 1129 height 20
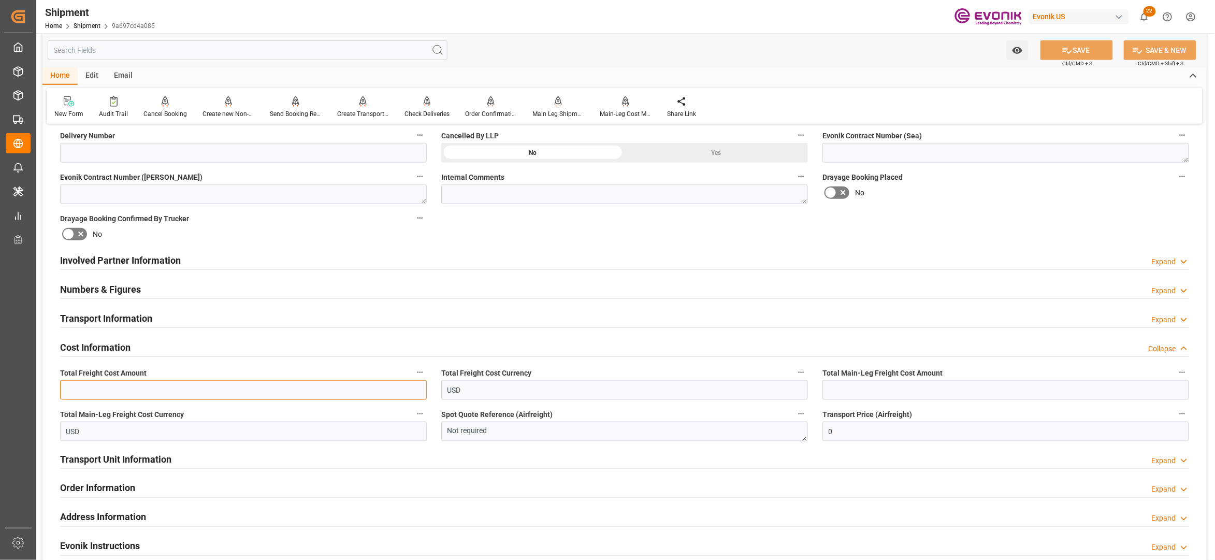
click at [173, 394] on input "text" at bounding box center [243, 390] width 367 height 20
paste input "1579"
type input "1579"
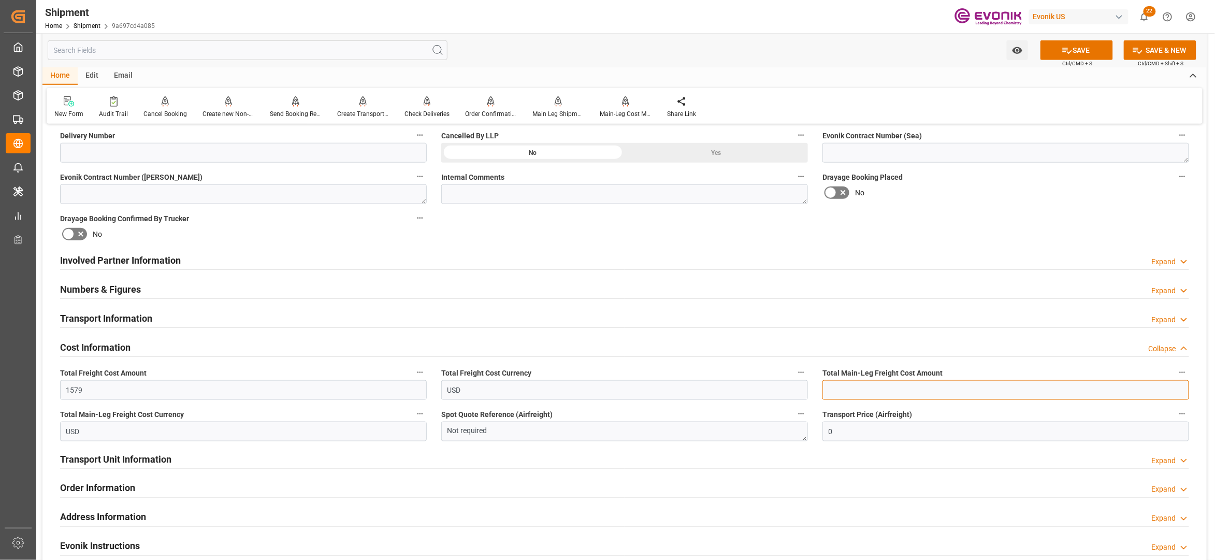
click at [912, 389] on input "text" at bounding box center [1005, 390] width 367 height 20
paste input "1579"
type input "1579"
click at [987, 214] on div "Booking Confirmation Milestone Bar Collapse Submitted to FFW for Booking (Pendi…" at bounding box center [624, 250] width 1164 height 1154
click at [1072, 45] on button "SAVE" at bounding box center [1076, 50] width 72 height 20
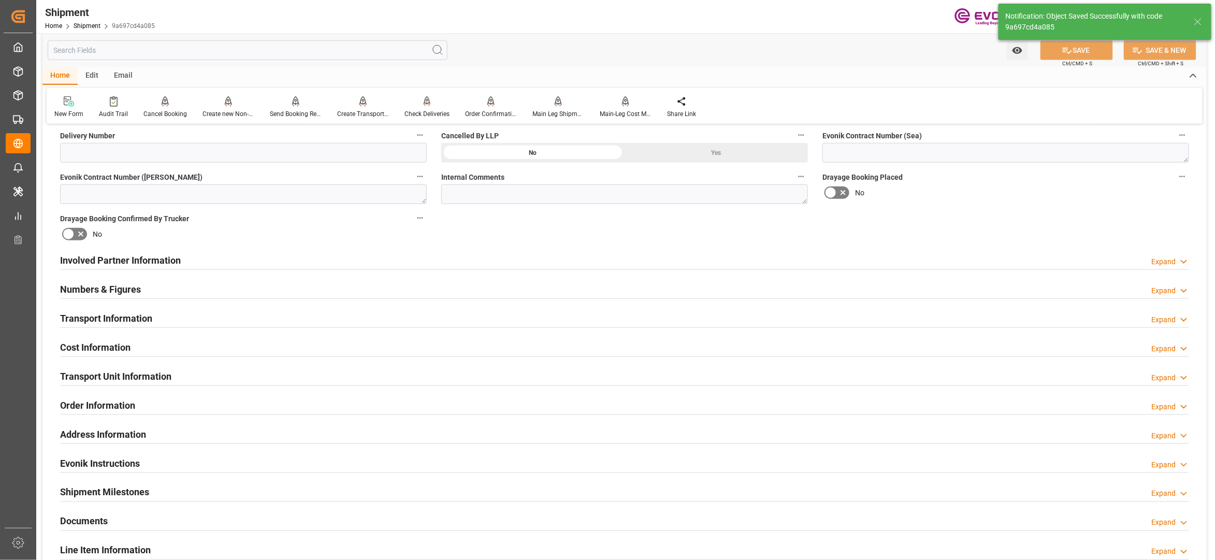
click at [580, 262] on div "Involved Partner Information Expand" at bounding box center [624, 260] width 1129 height 20
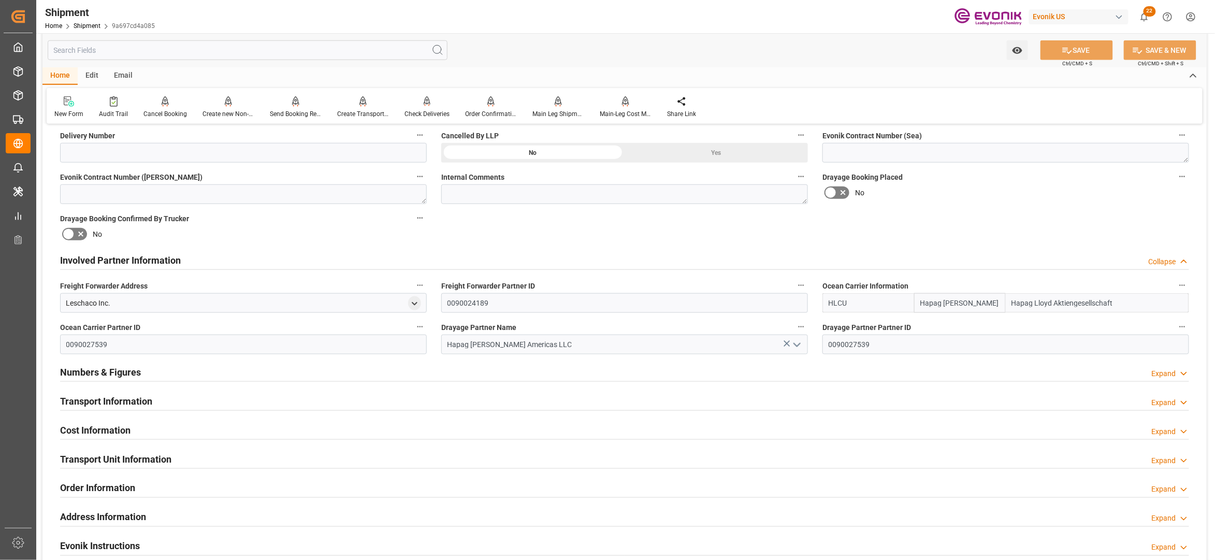
click at [487, 401] on div "Transport Information Expand" at bounding box center [624, 400] width 1129 height 20
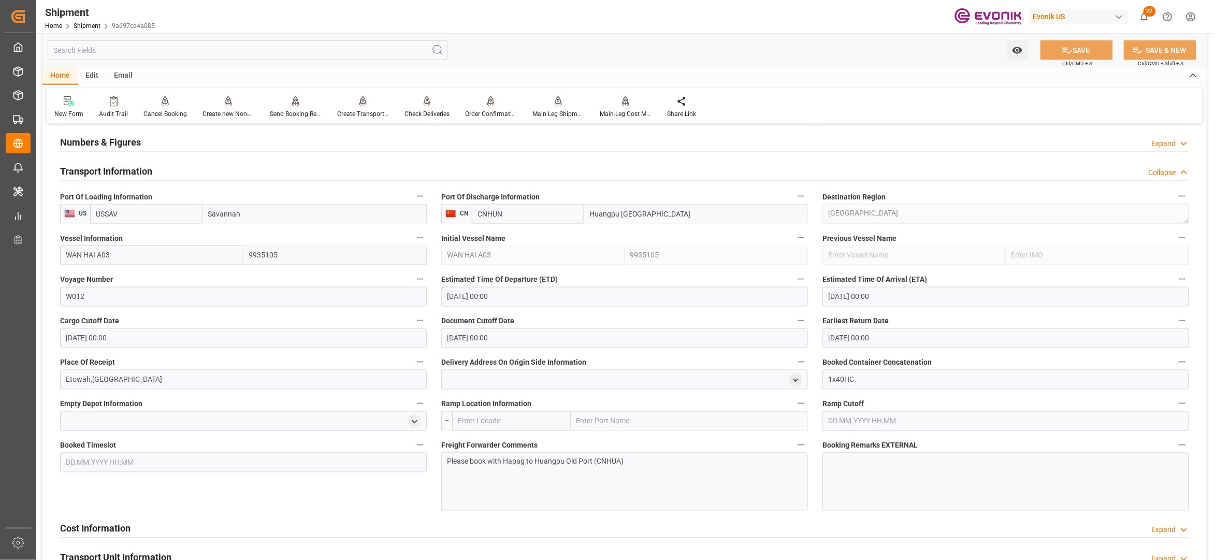
scroll to position [920, 0]
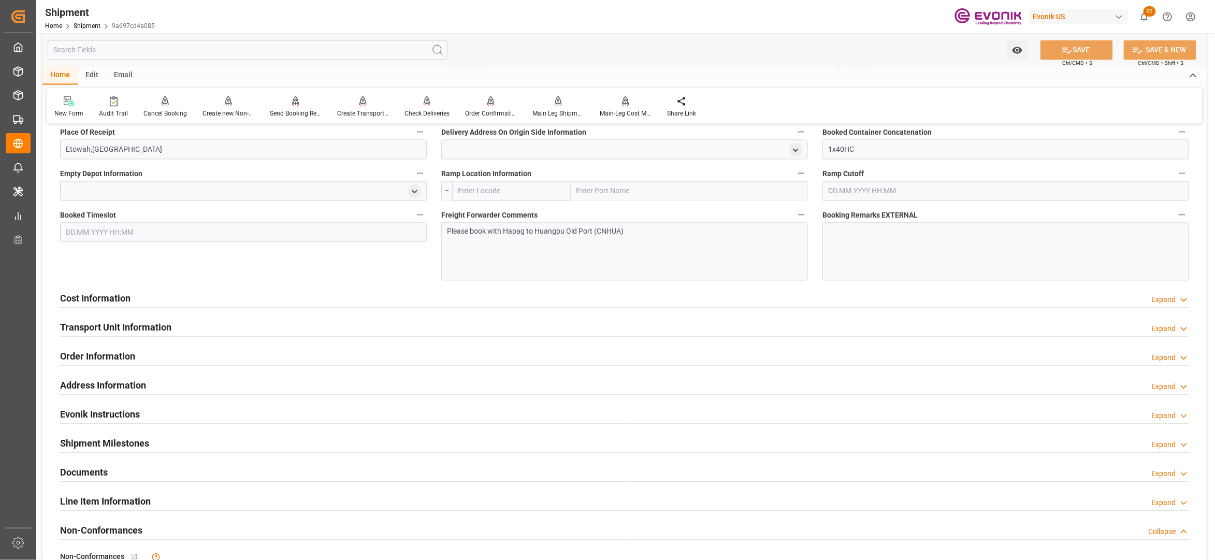
click at [644, 245] on div "Please book with Hapag to Huangpu Old Port (CNHUA)" at bounding box center [624, 252] width 367 height 58
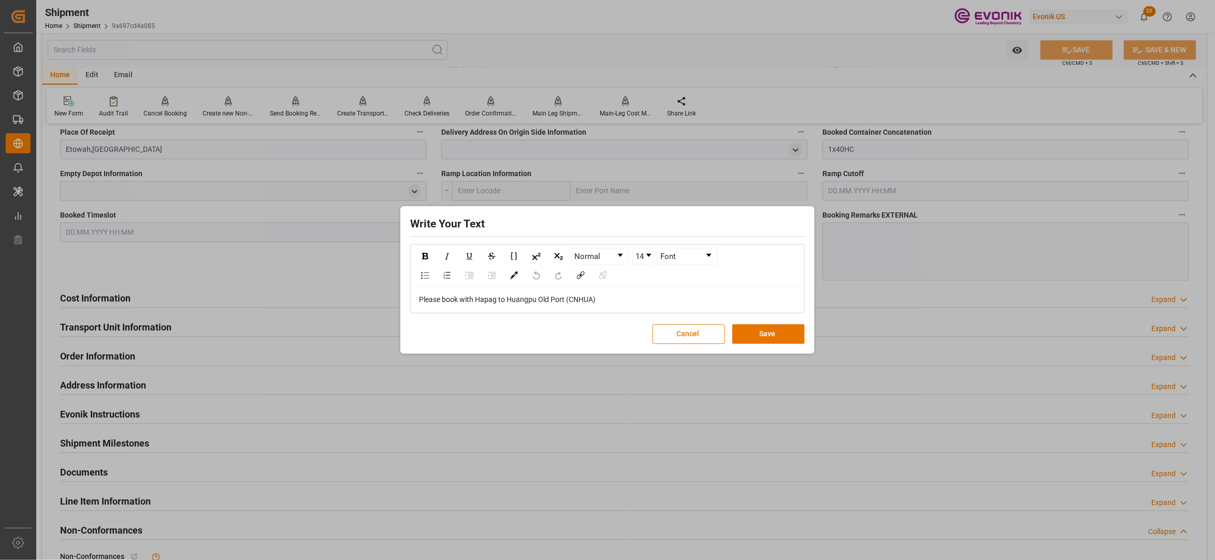
click at [614, 301] on div "Please book with Hapag to Huangpu Old Port (CNHUA)" at bounding box center [608, 299] width 378 height 11
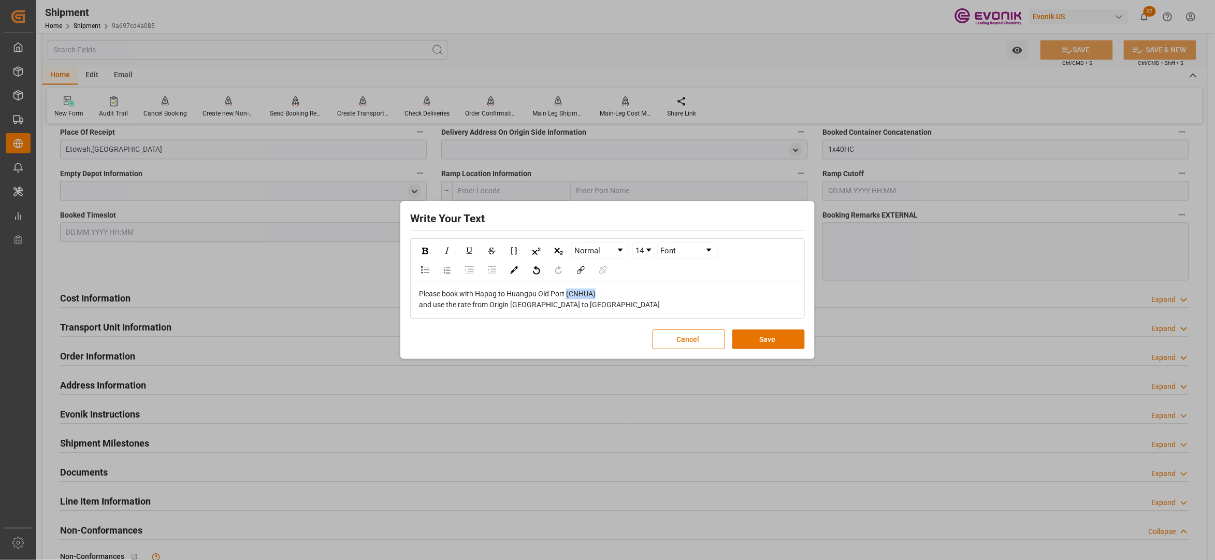
drag, startPoint x: 566, startPoint y: 293, endPoint x: 599, endPoint y: 293, distance: 33.1
click at [599, 293] on div "Please book with Hapag to Huangpu Old Port (CNHUA)" at bounding box center [608, 293] width 378 height 11
copy span "(CNHUA)"
click at [617, 307] on div "and use the rate from Origin Etowah to Huangpu Old Port" at bounding box center [608, 304] width 378 height 11
click at [759, 346] on button "Save" at bounding box center [768, 339] width 72 height 20
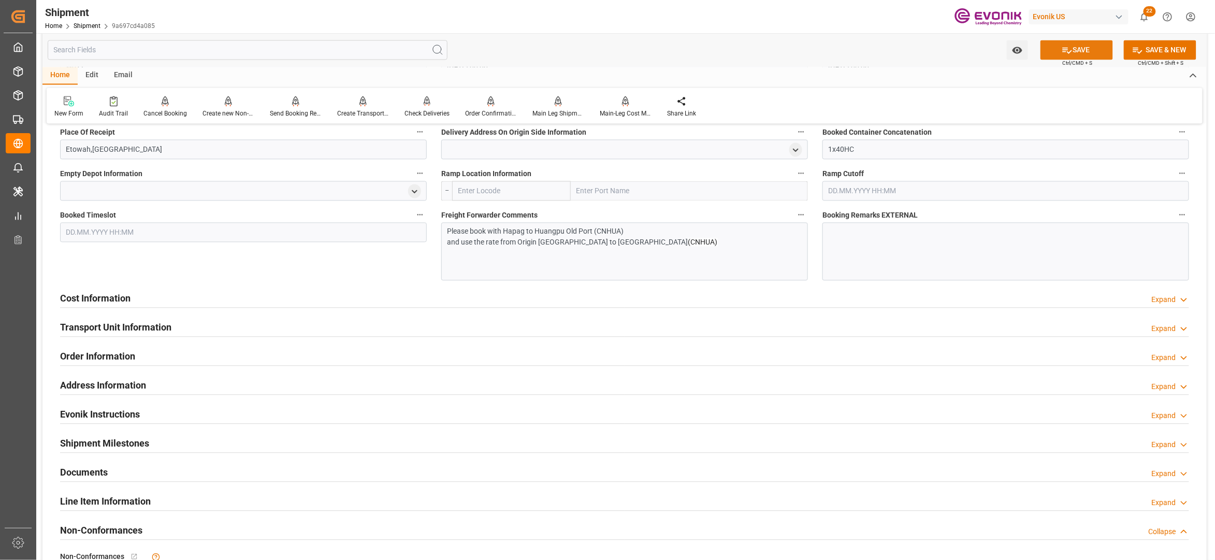
click at [1063, 52] on icon at bounding box center [1067, 51] width 9 height 6
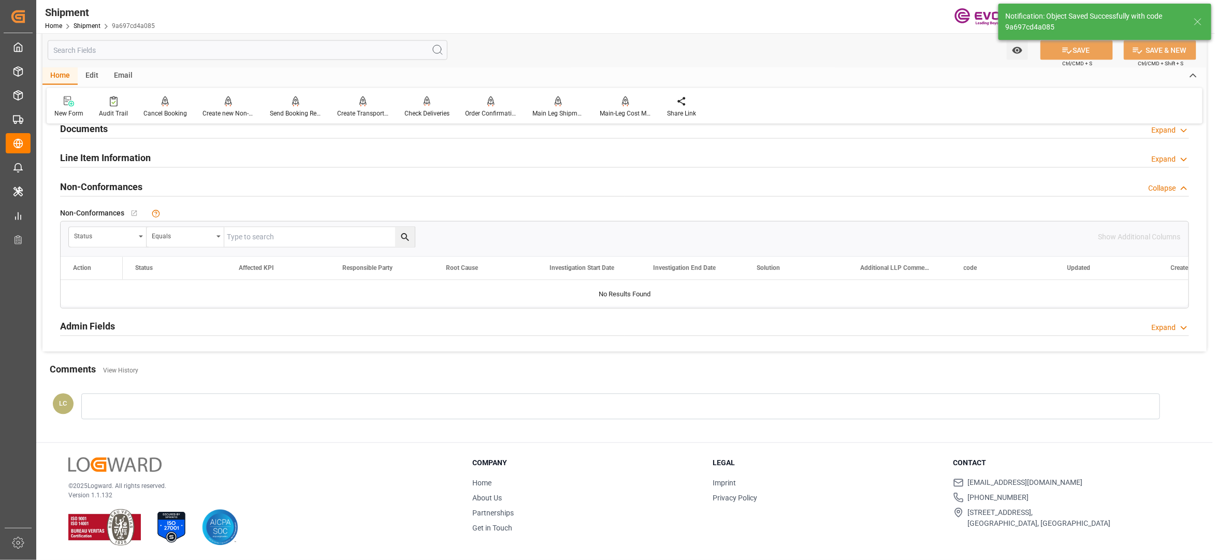
scroll to position [510, 0]
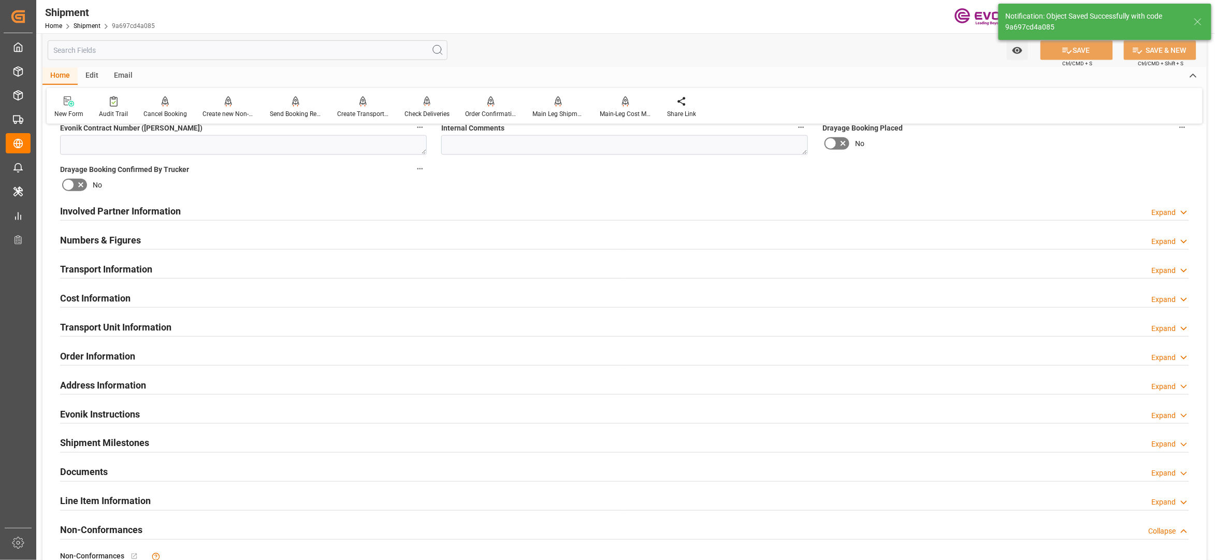
click at [469, 272] on div "Transport Information Expand" at bounding box center [624, 268] width 1129 height 20
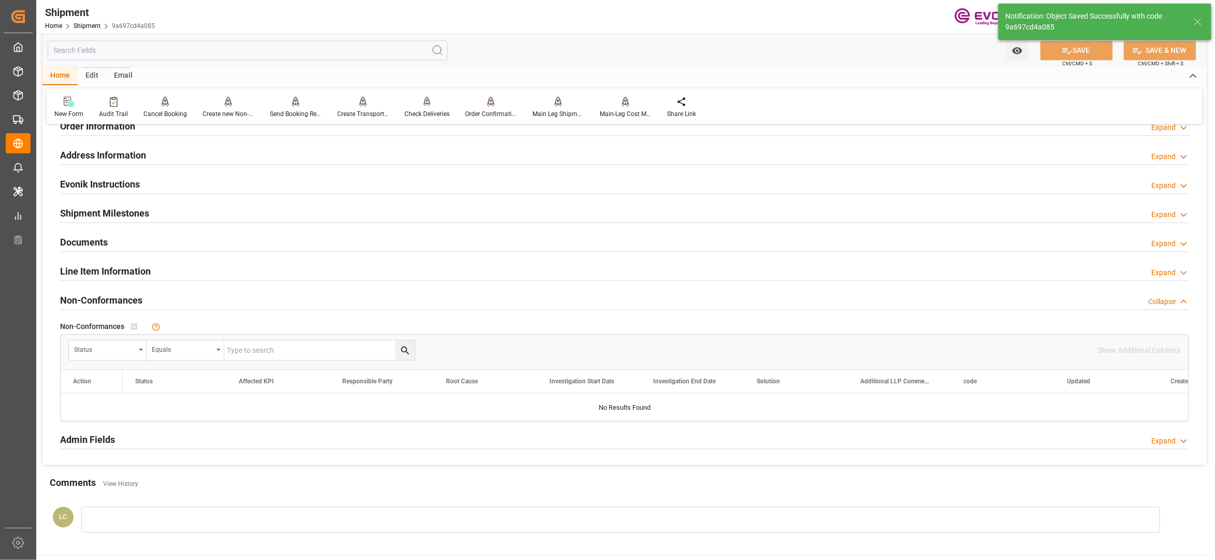
scroll to position [837, 0]
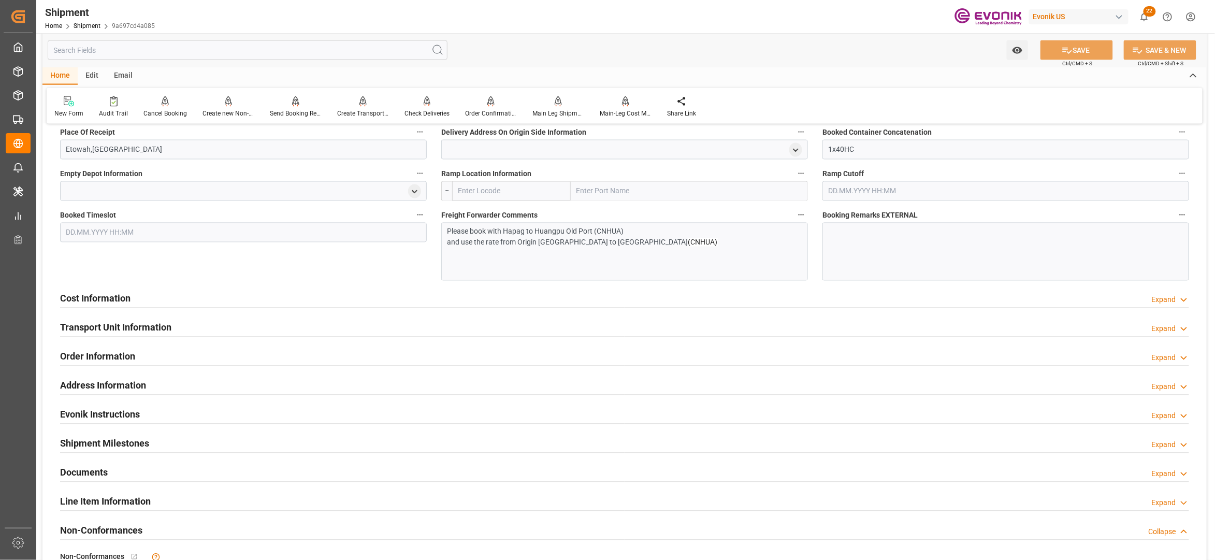
click at [340, 300] on div "Cost Information Expand" at bounding box center [624, 298] width 1129 height 20
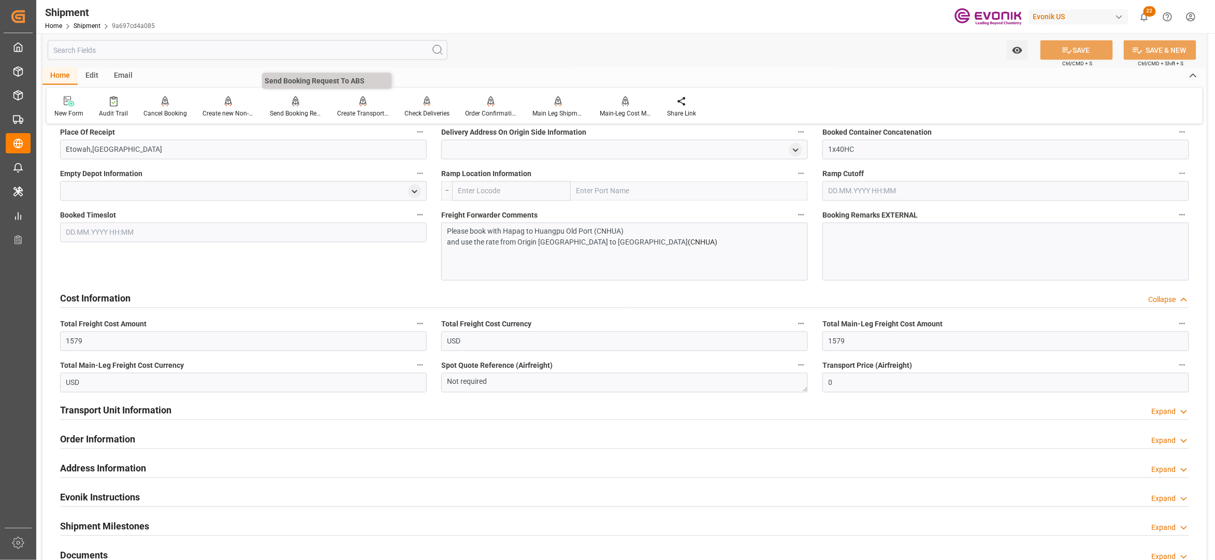
click at [287, 107] on div "Send Booking Request To ABS" at bounding box center [295, 107] width 67 height 23
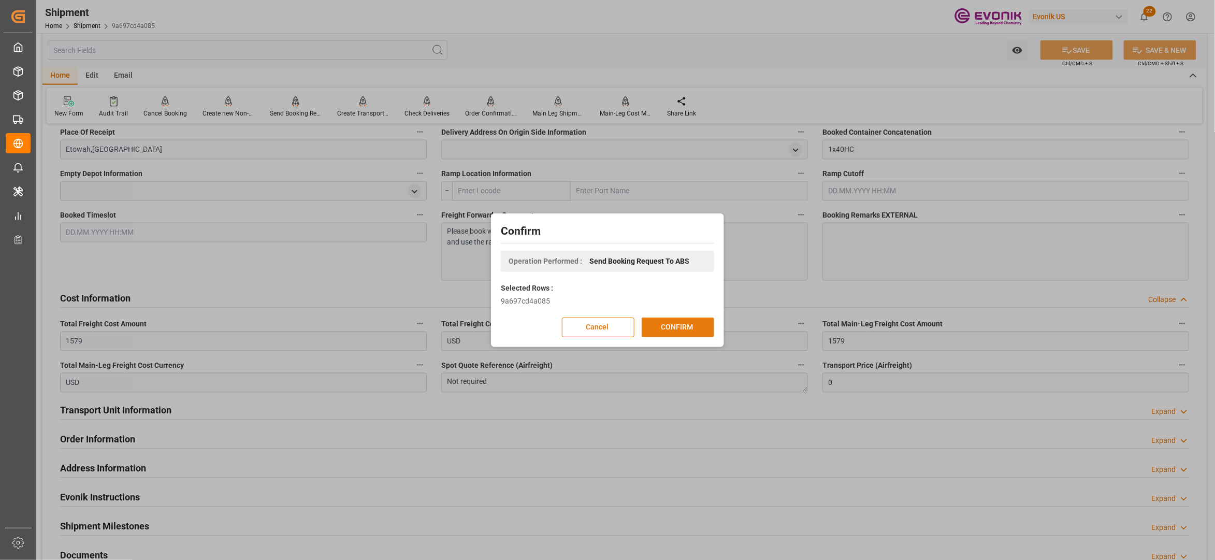
click at [681, 330] on button "CONFIRM" at bounding box center [678, 327] width 72 height 20
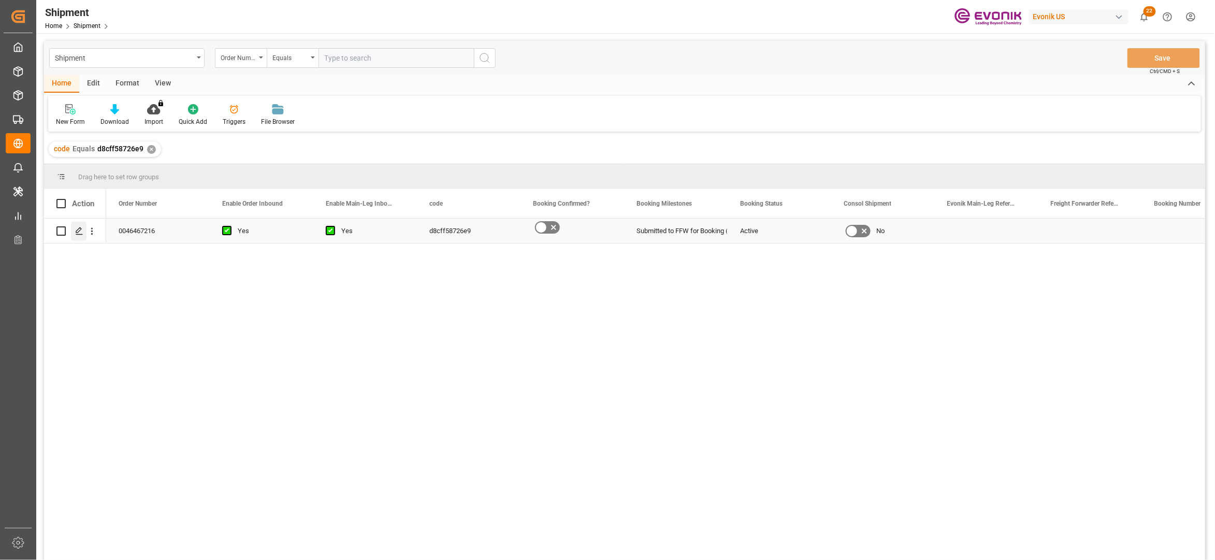
click at [81, 232] on icon "Press SPACE to select this row." at bounding box center [79, 231] width 8 height 8
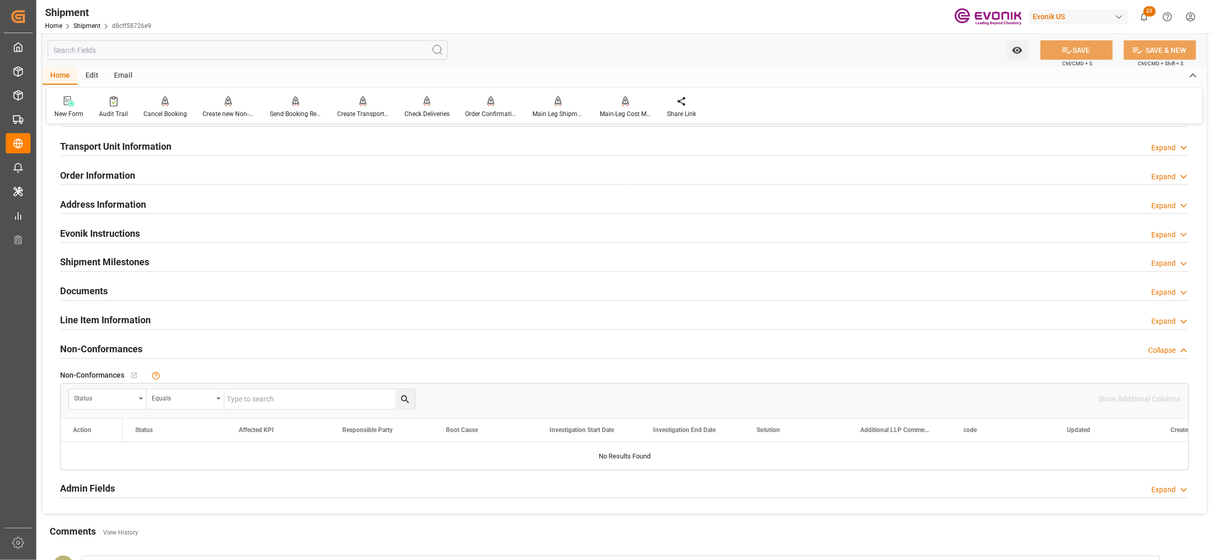
scroll to position [460, 0]
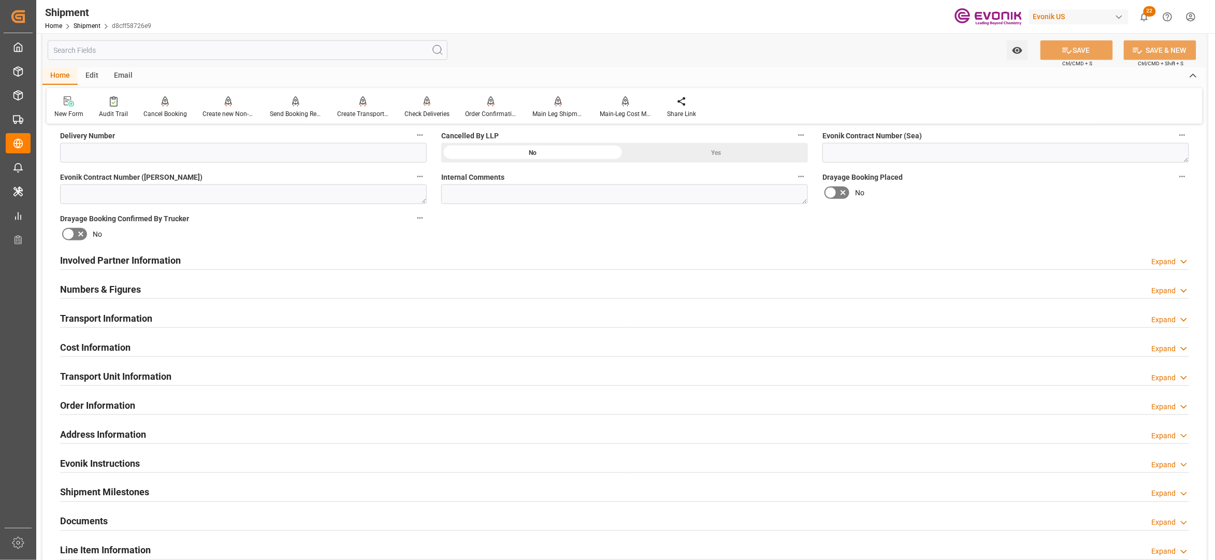
click at [529, 258] on div "Involved Partner Information Expand" at bounding box center [624, 260] width 1129 height 20
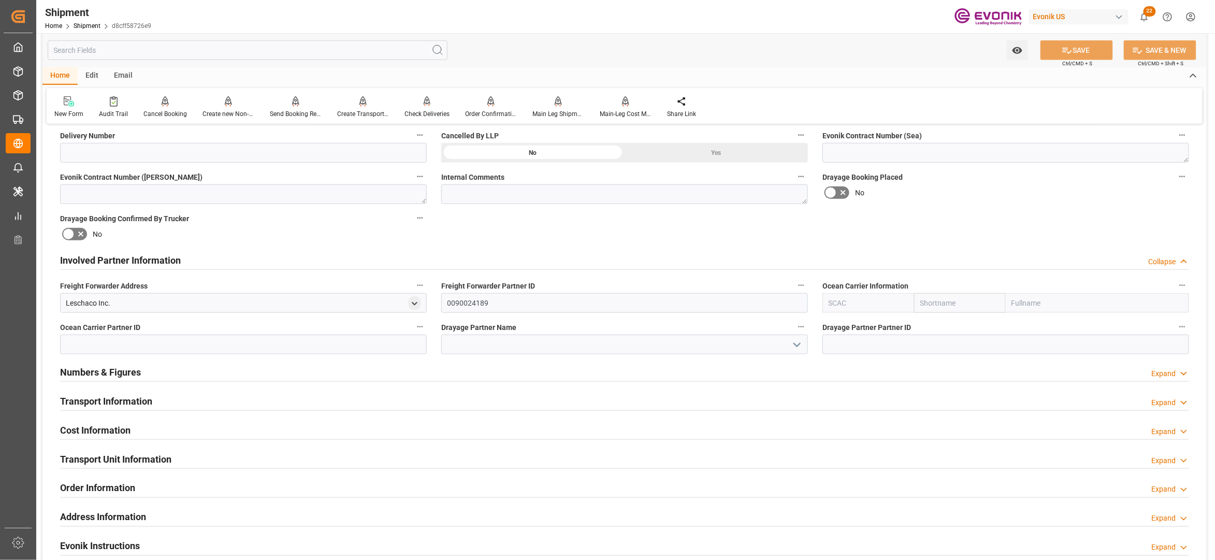
click at [966, 300] on input "text" at bounding box center [960, 303] width 92 height 20
type input "maersk"
click at [931, 330] on div "Maersk" at bounding box center [935, 325] width 40 height 23
type input "MAEU"
type input "Maersk"
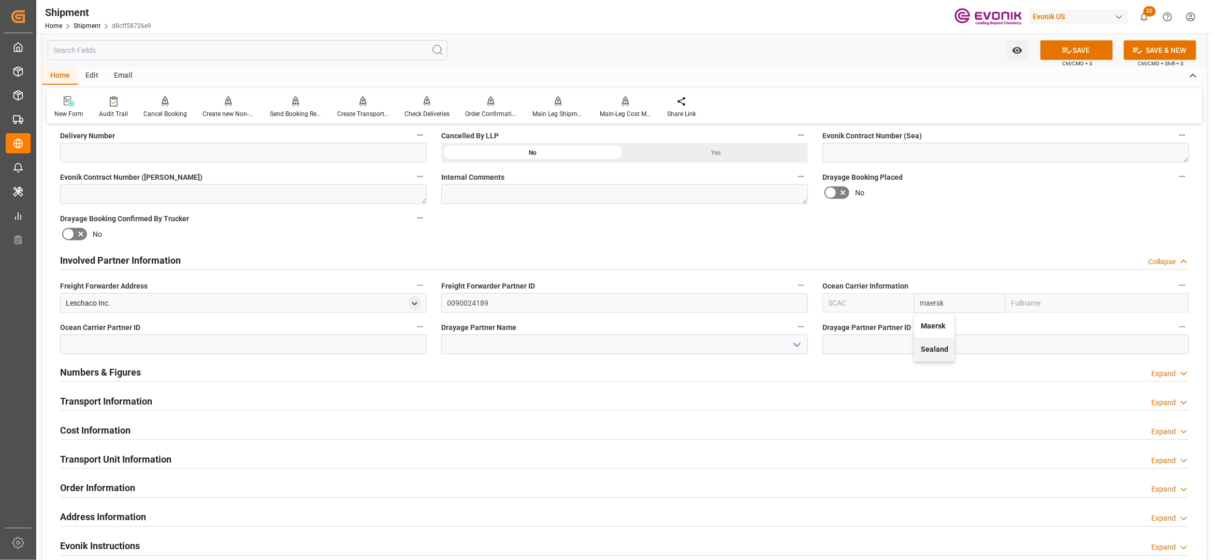
type input "Maersk Line AS"
type input "Maersk"
click at [964, 226] on div "Booking Confirmation Milestone Bar Collapse Submitted to FFW for Booking (Pendi…" at bounding box center [624, 250] width 1164 height 1154
click at [1080, 54] on button "SAVE" at bounding box center [1076, 50] width 72 height 20
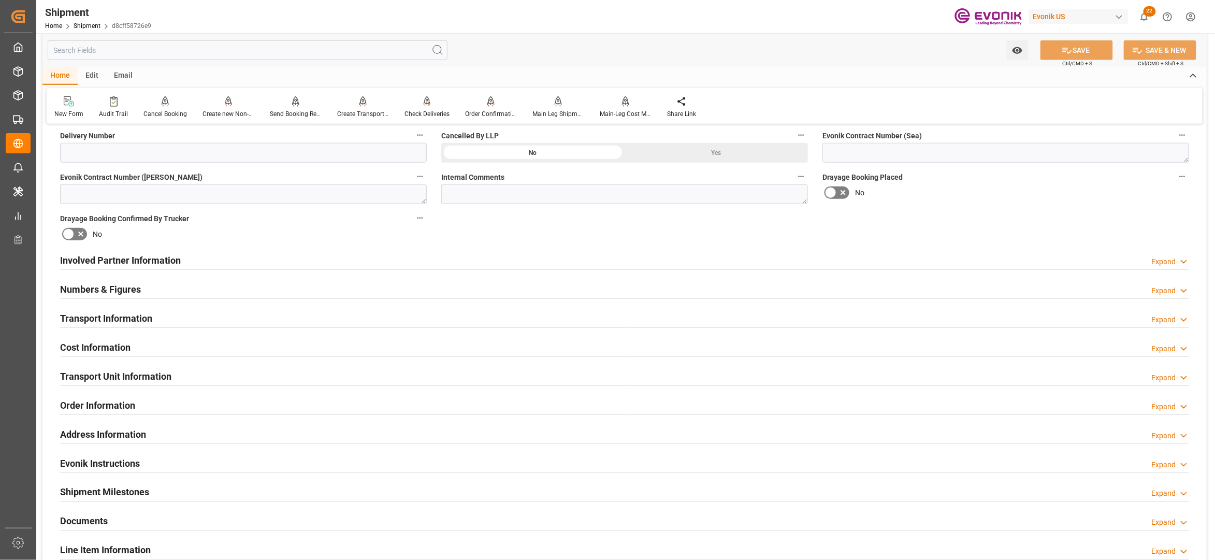
click at [398, 257] on div "Involved Partner Information Expand" at bounding box center [624, 260] width 1129 height 20
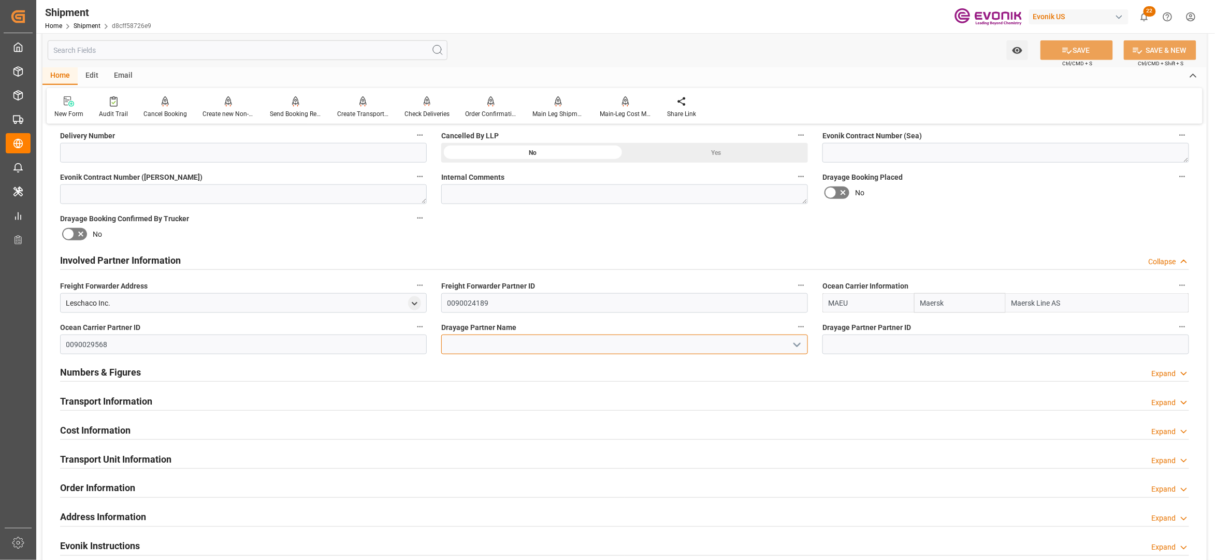
click at [497, 350] on input at bounding box center [624, 345] width 367 height 20
click at [510, 371] on div "Maersk Agency U S A Inc" at bounding box center [625, 367] width 366 height 23
type input "Maersk Agency U S A Inc"
click at [986, 222] on div "Booking Confirmation Milestone Bar Collapse Submitted to FFW for Booking (Pendi…" at bounding box center [624, 250] width 1164 height 1154
click at [1073, 50] on button "SAVE" at bounding box center [1076, 50] width 72 height 20
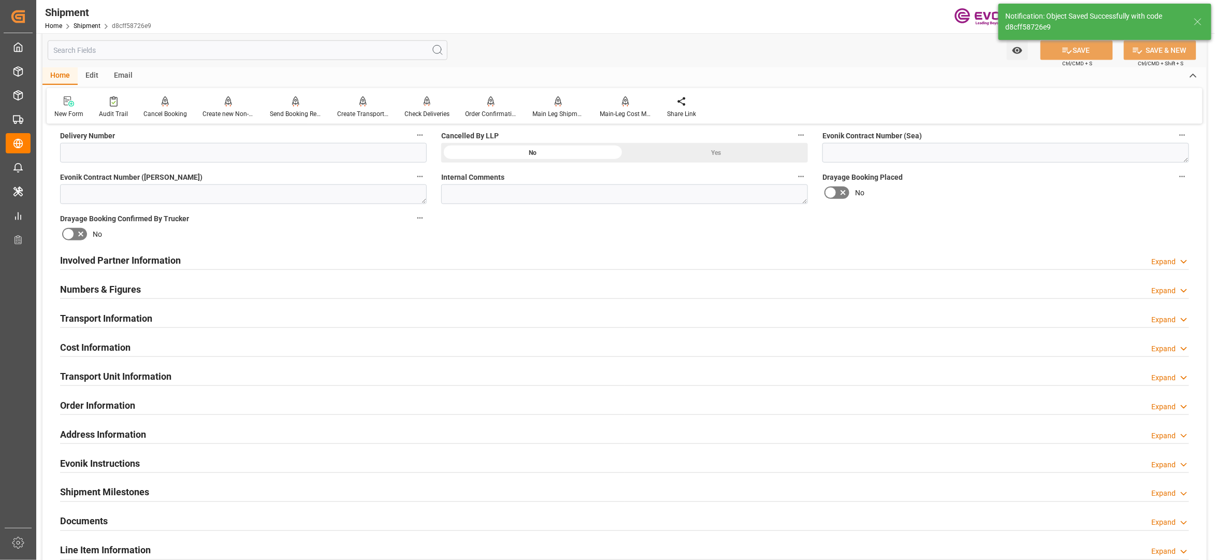
type input "0090029568"
click at [535, 262] on div "Involved Partner Information Expand" at bounding box center [624, 260] width 1129 height 20
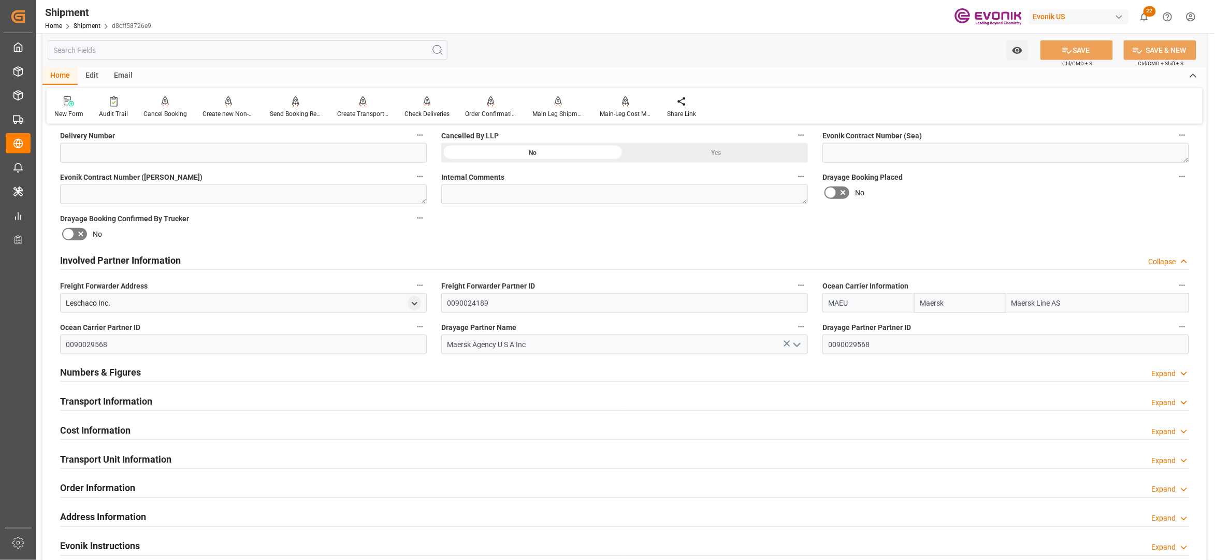
click at [529, 398] on div "Transport Information Expand" at bounding box center [624, 400] width 1129 height 20
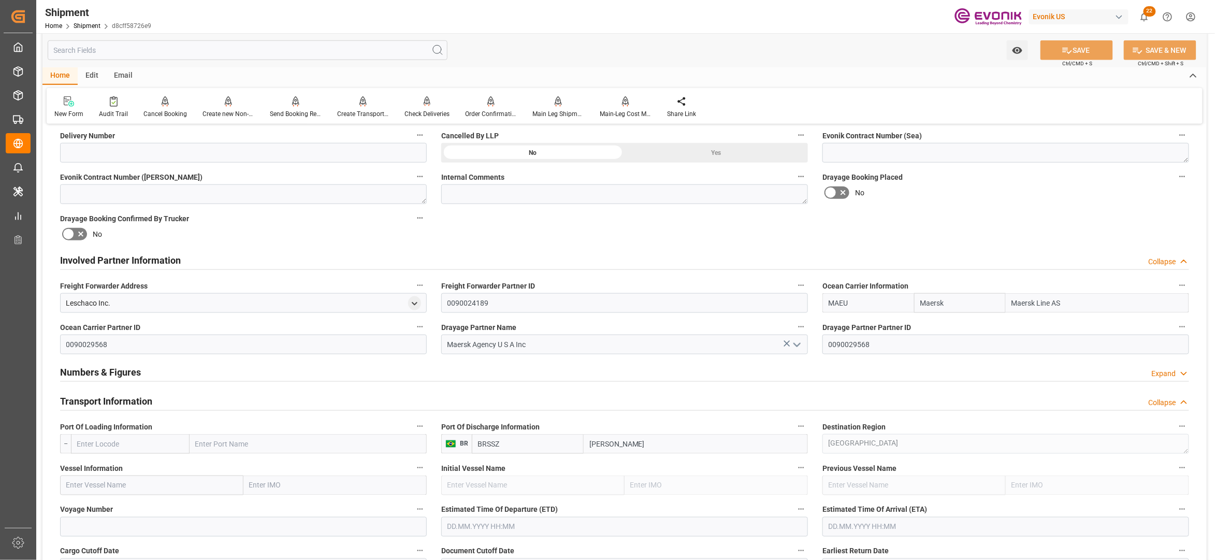
scroll to position [690, 0]
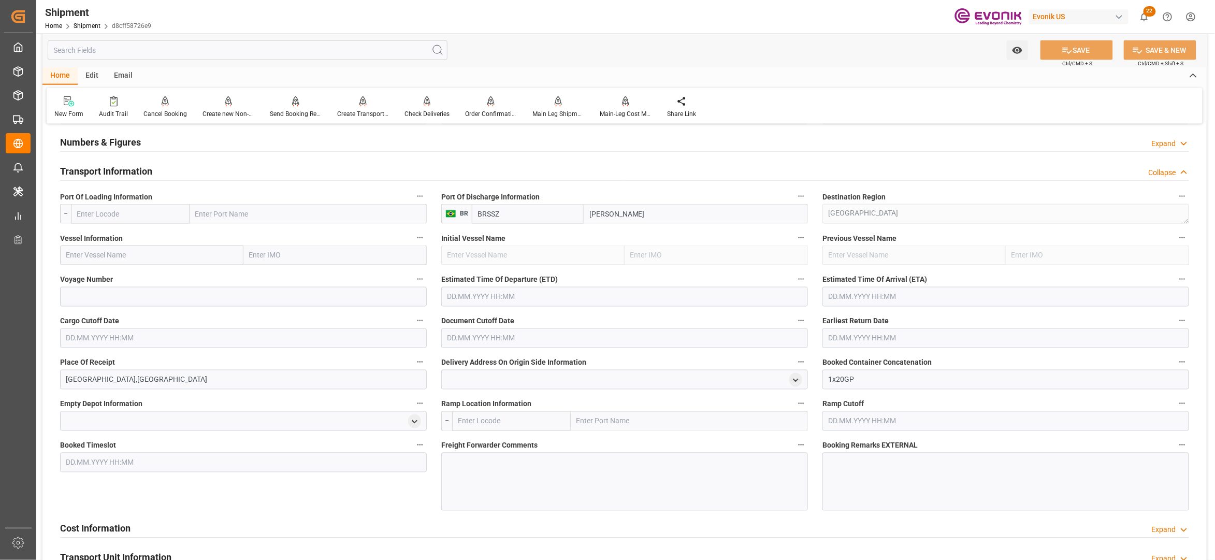
click at [148, 214] on input "text" at bounding box center [130, 214] width 119 height 20
click at [127, 235] on span "USJAX - [GEOGRAPHIC_DATA]" at bounding box center [125, 237] width 95 height 8
type input "USJAX"
type input "[GEOGRAPHIC_DATA]"
type input "USJAX"
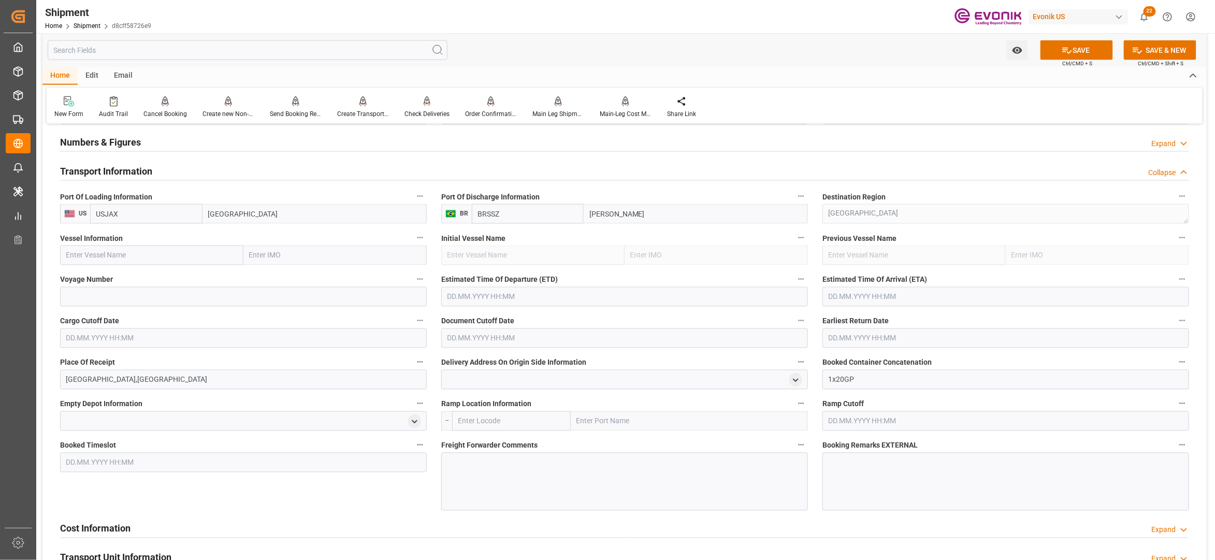
click at [132, 253] on input "text" at bounding box center [151, 255] width 183 height 20
paste input "RDO FORTUNE / 543S"
click at [130, 255] on input "RDO FORTUNE / 543S" at bounding box center [151, 255] width 183 height 20
click at [135, 274] on span "RDO Fortune - 9623673" at bounding box center [103, 278] width 73 height 8
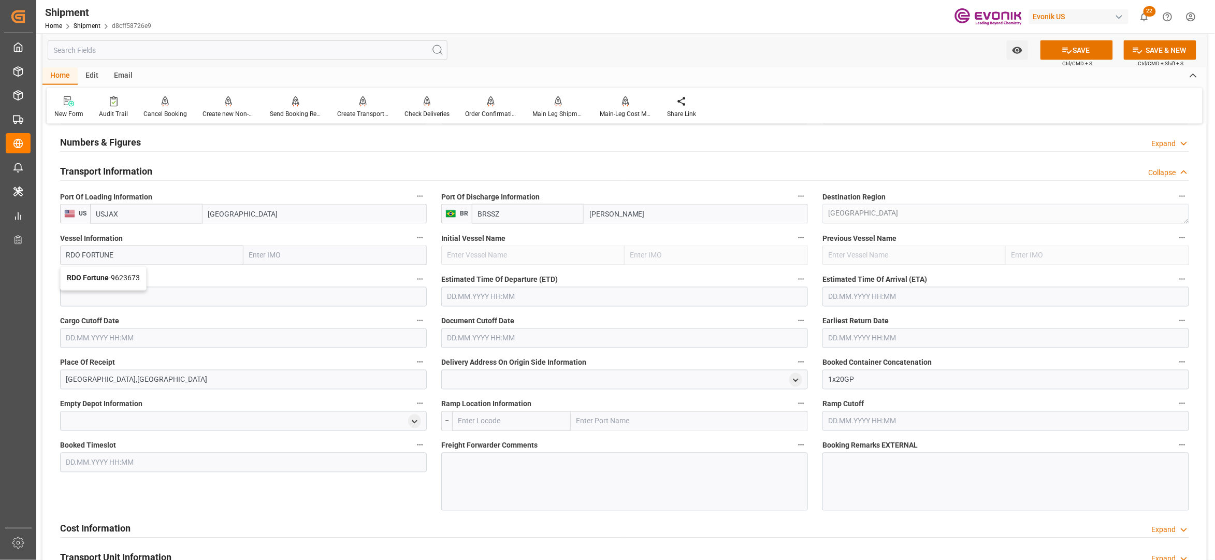
type input "RDO Fortune"
type input "9623673"
type input "RDO Fortune"
click at [166, 298] on input at bounding box center [243, 297] width 367 height 20
paste input "543S"
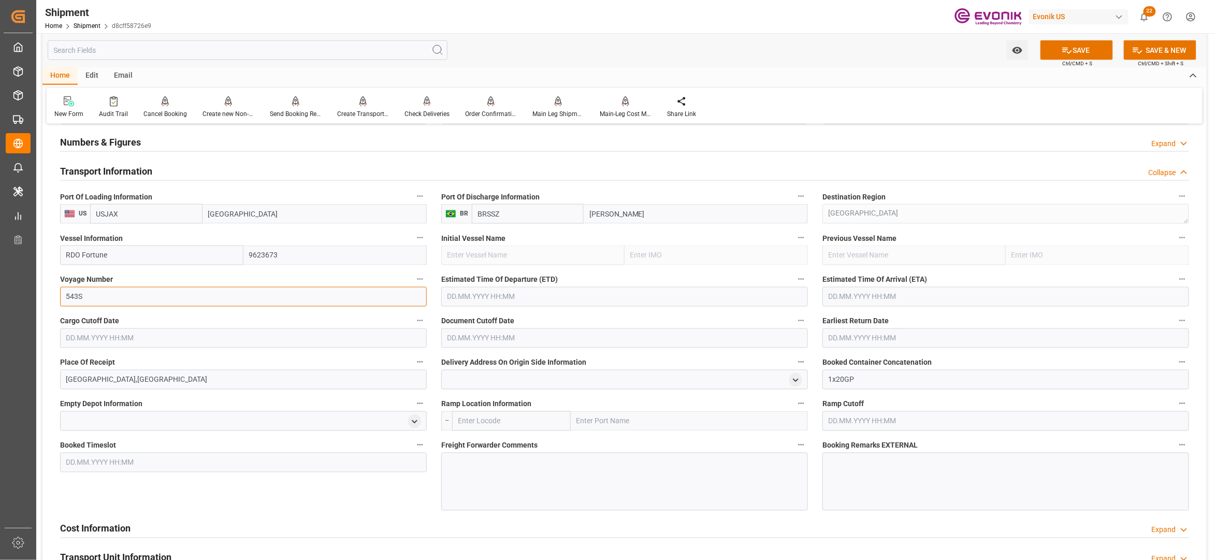
type input "543S"
click at [494, 297] on input "text" at bounding box center [624, 297] width 367 height 20
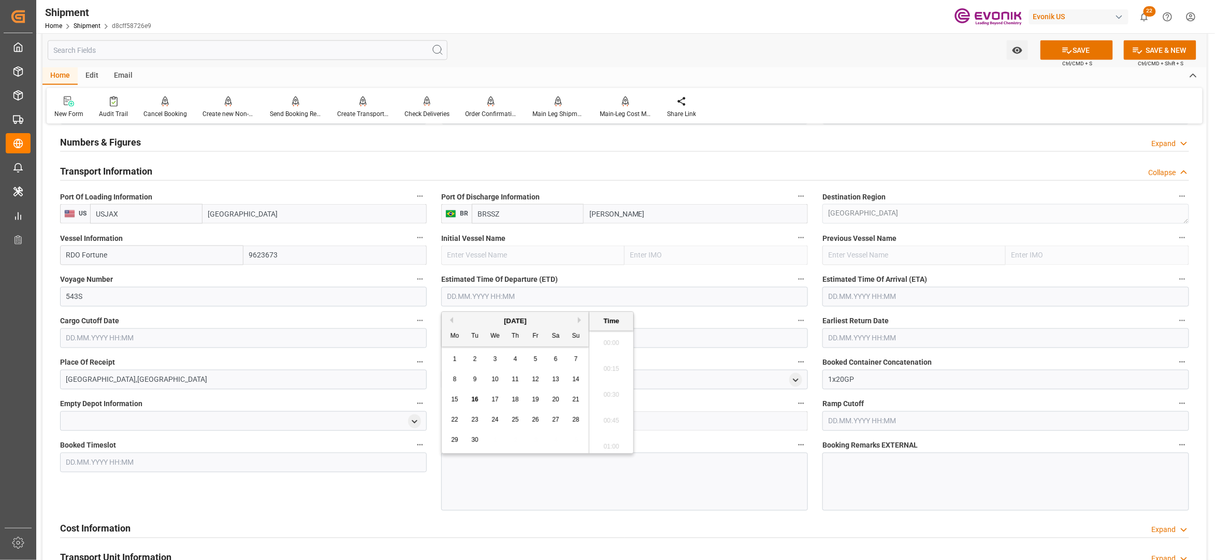
scroll to position [2282, 0]
click at [583, 322] on button "Next Month" at bounding box center [581, 320] width 6 height 6
click at [496, 438] on span "29" at bounding box center [494, 439] width 7 height 7
type input "29.10.2025 00:00"
click at [895, 297] on input "text" at bounding box center [1005, 297] width 367 height 20
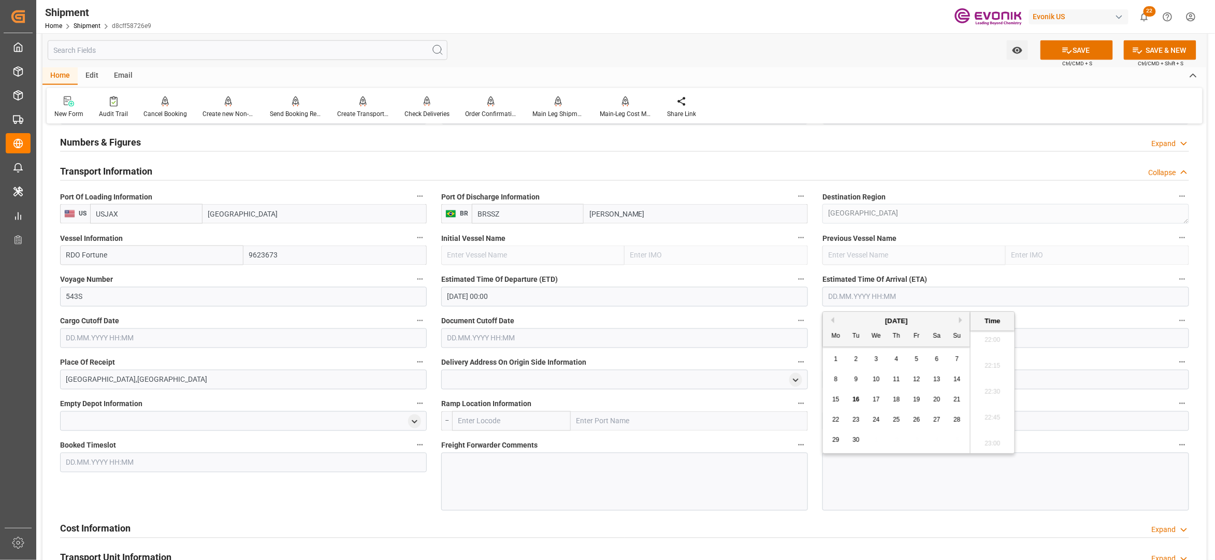
click at [963, 322] on button "Next Month" at bounding box center [962, 320] width 6 height 6
click at [856, 399] on span "11" at bounding box center [855, 399] width 7 height 7
type input "11.11.2025 00:00"
click at [369, 340] on input "text" at bounding box center [243, 338] width 367 height 20
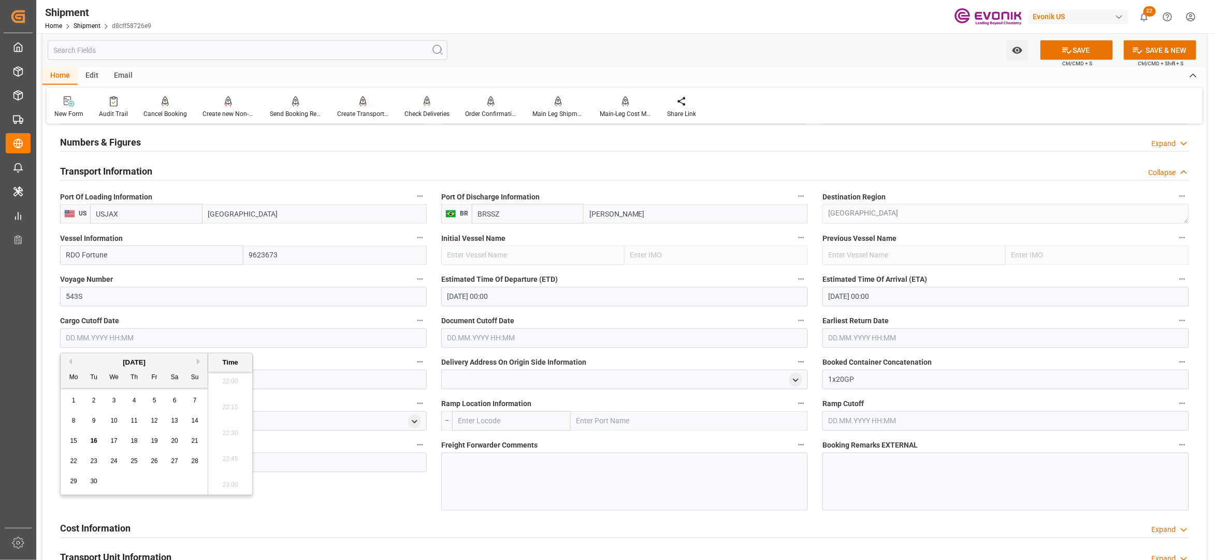
click at [200, 364] on button "Next Month" at bounding box center [200, 361] width 6 height 6
click at [133, 441] on span "16" at bounding box center [133, 440] width 7 height 7
type input "16.10.2025 00:00"
click at [581, 336] on input "text" at bounding box center [624, 338] width 367 height 20
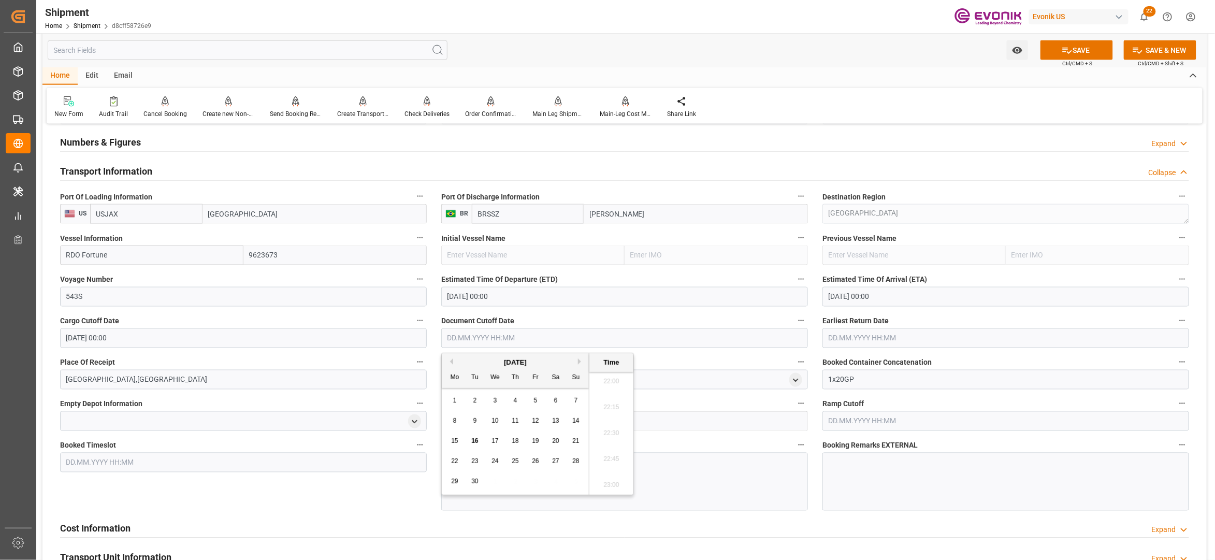
click at [581, 360] on button "Next Month" at bounding box center [581, 361] width 6 height 6
click at [516, 440] on span "16" at bounding box center [515, 440] width 7 height 7
type input "16.10.2025 00:00"
click at [890, 332] on input "text" at bounding box center [1005, 338] width 367 height 20
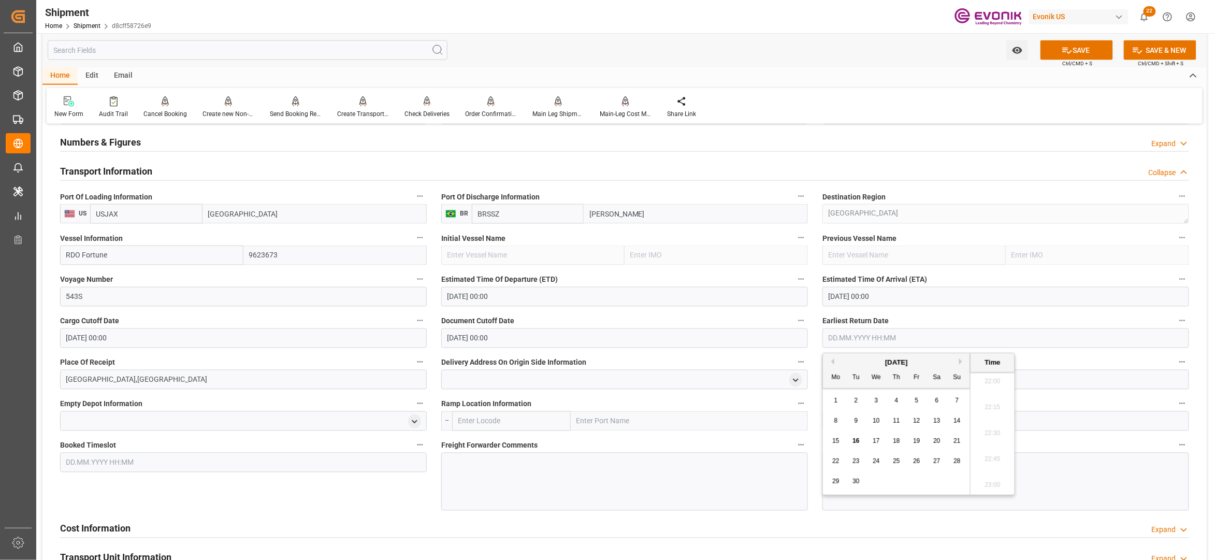
click at [963, 359] on button "Next Month" at bounding box center [962, 361] width 6 height 6
click at [895, 438] on span "16" at bounding box center [896, 440] width 7 height 7
type input "16.10.2025 00:00"
click at [363, 494] on div "Booked Timeslot" at bounding box center [243, 474] width 381 height 80
click at [1081, 51] on button "SAVE" at bounding box center [1076, 50] width 72 height 20
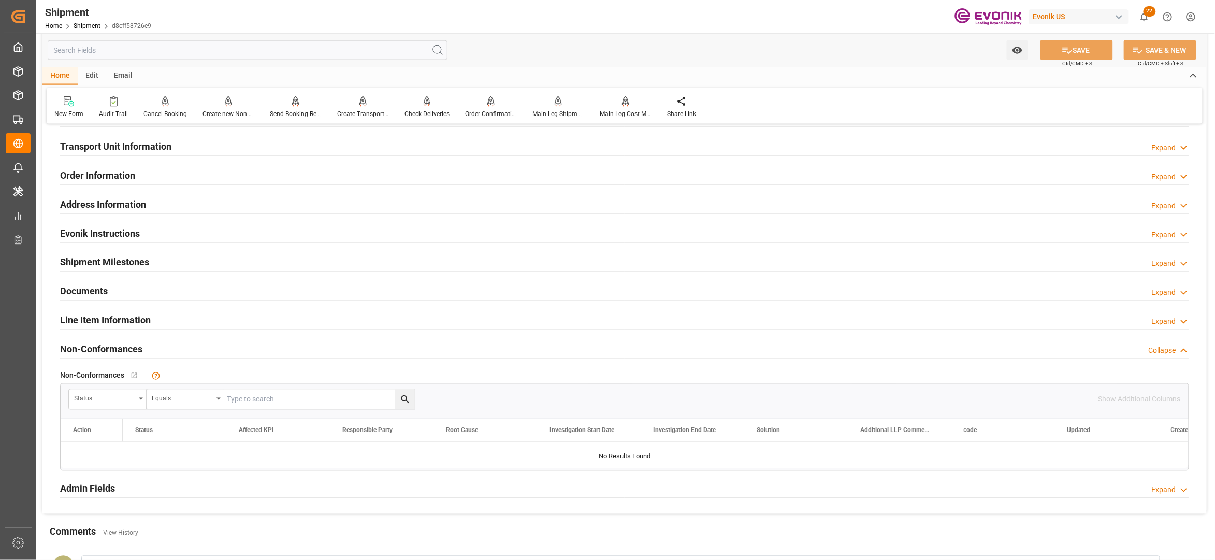
scroll to position [460, 0]
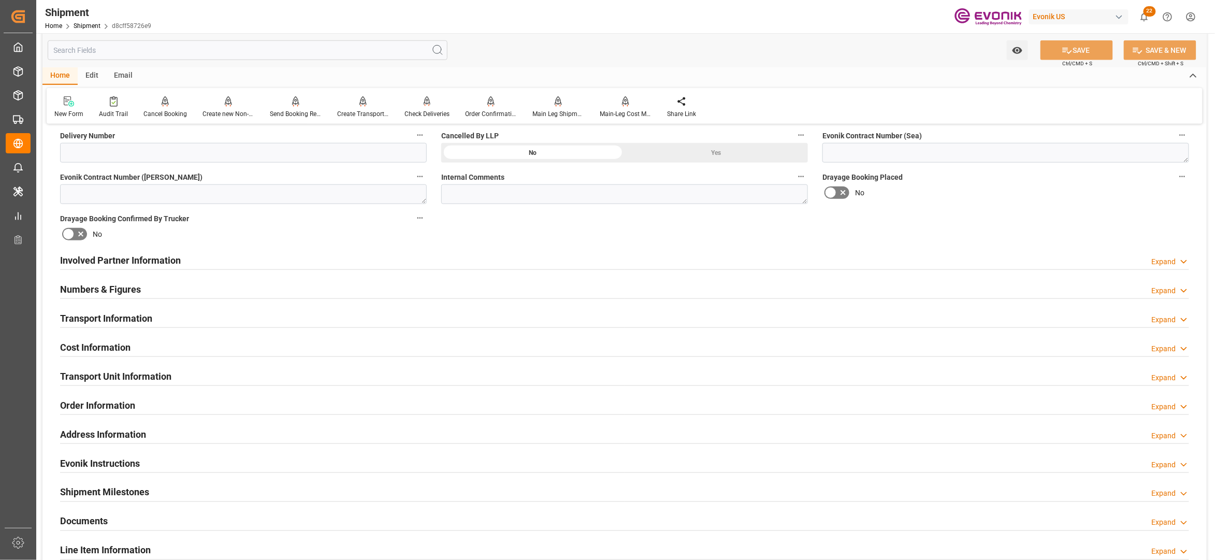
click at [184, 353] on div "Cost Information Expand" at bounding box center [624, 347] width 1129 height 20
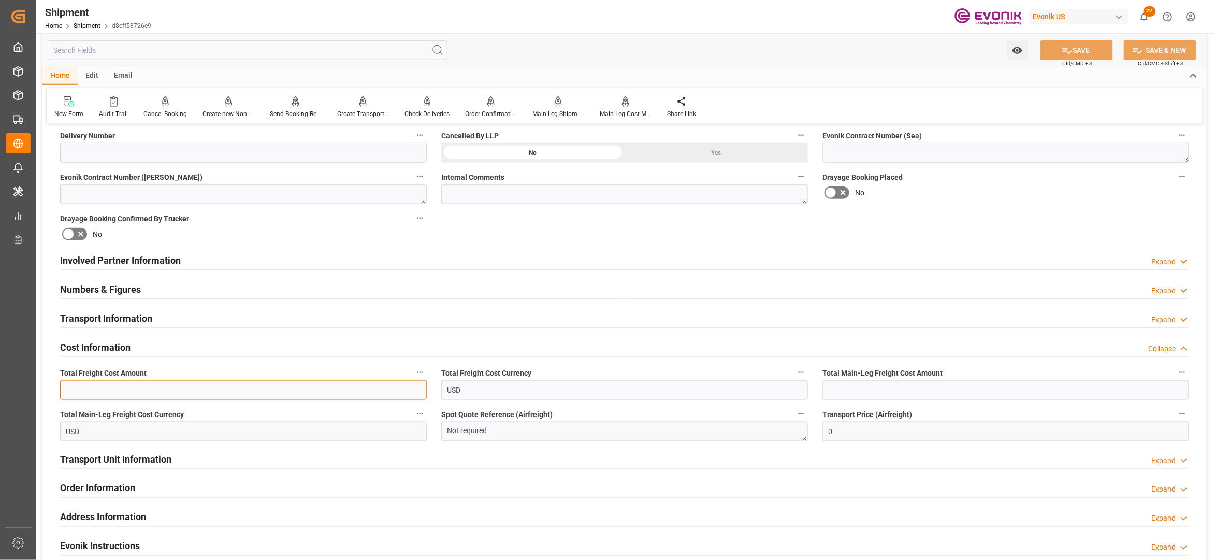
click at [135, 388] on input "text" at bounding box center [243, 390] width 367 height 20
type input "2327"
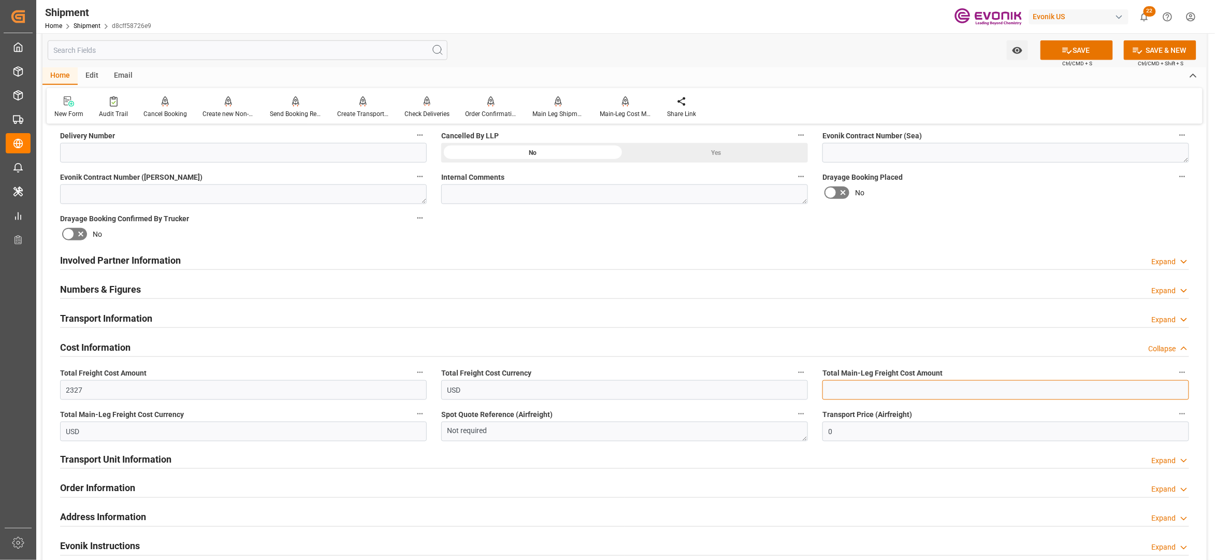
click at [911, 389] on input "text" at bounding box center [1005, 390] width 367 height 20
type input "2327"
click at [1037, 206] on div "Drayage Booking Placed No" at bounding box center [1005, 186] width 381 height 41
click at [1091, 53] on button "SAVE" at bounding box center [1076, 50] width 72 height 20
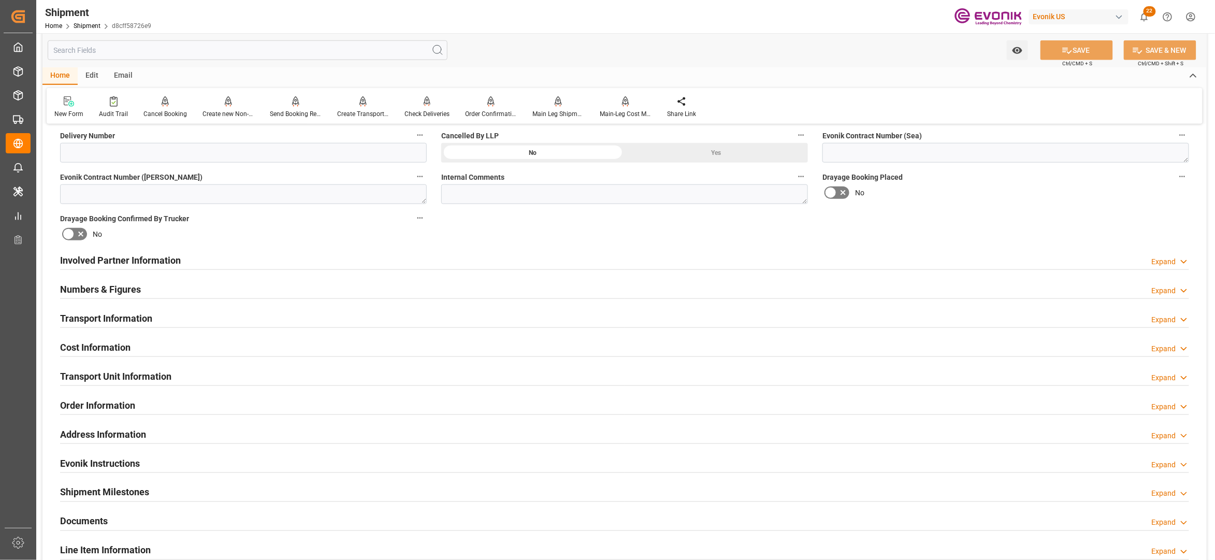
click at [293, 345] on div "Cost Information Expand" at bounding box center [624, 347] width 1129 height 20
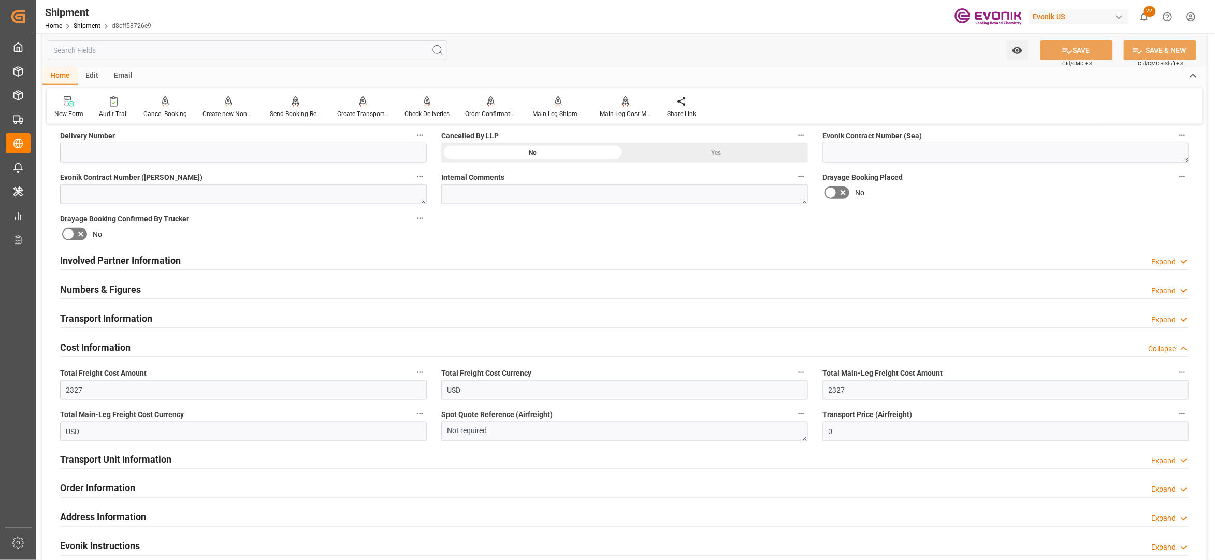
scroll to position [690, 0]
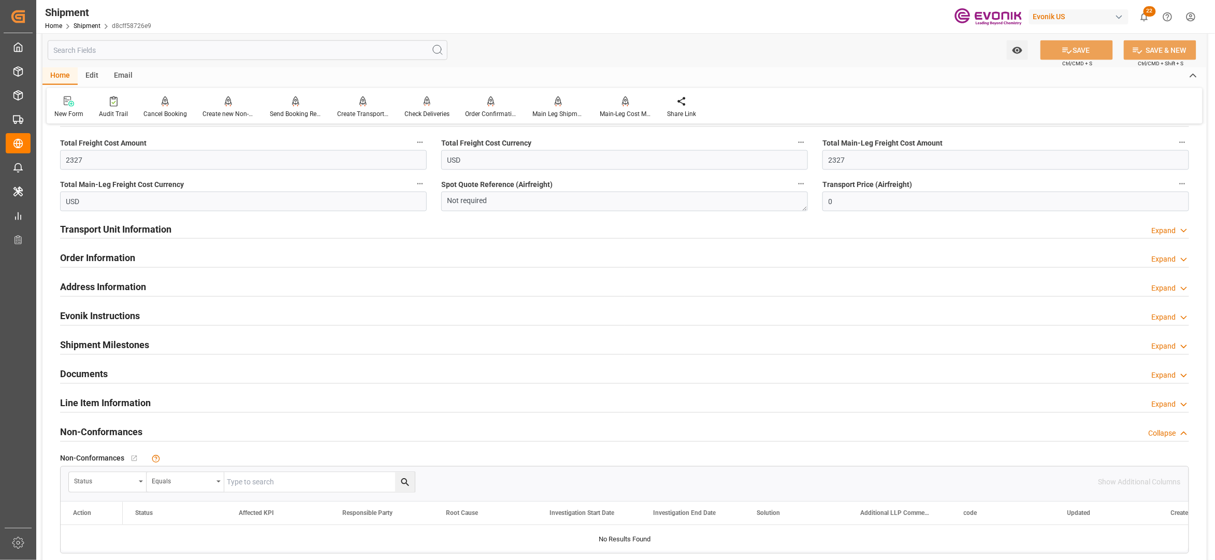
click at [233, 234] on div "Transport Unit Information Expand" at bounding box center [624, 229] width 1129 height 20
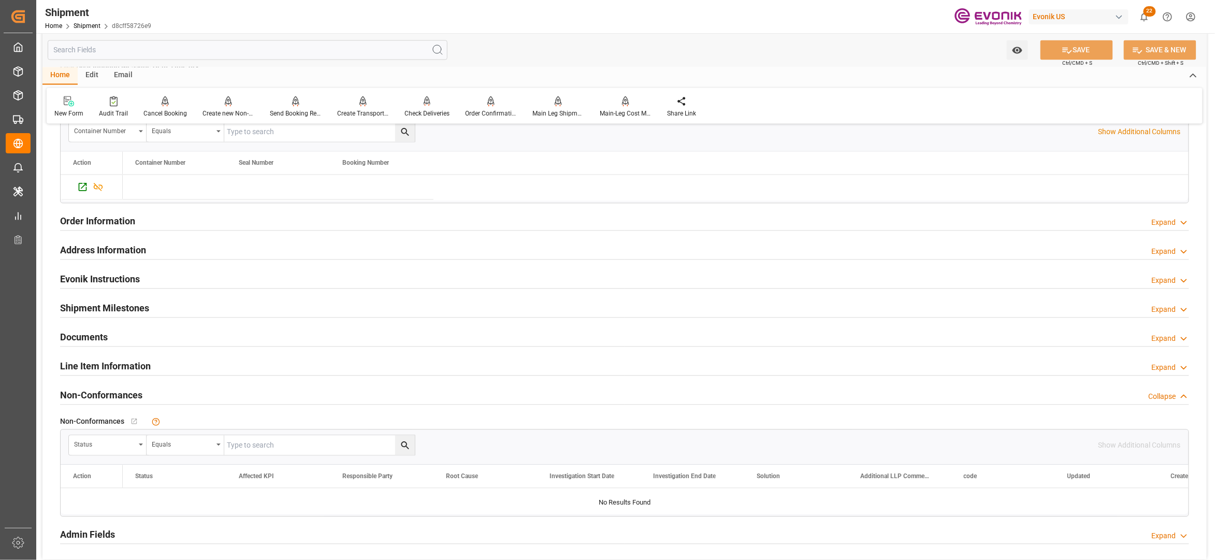
scroll to position [1132, 0]
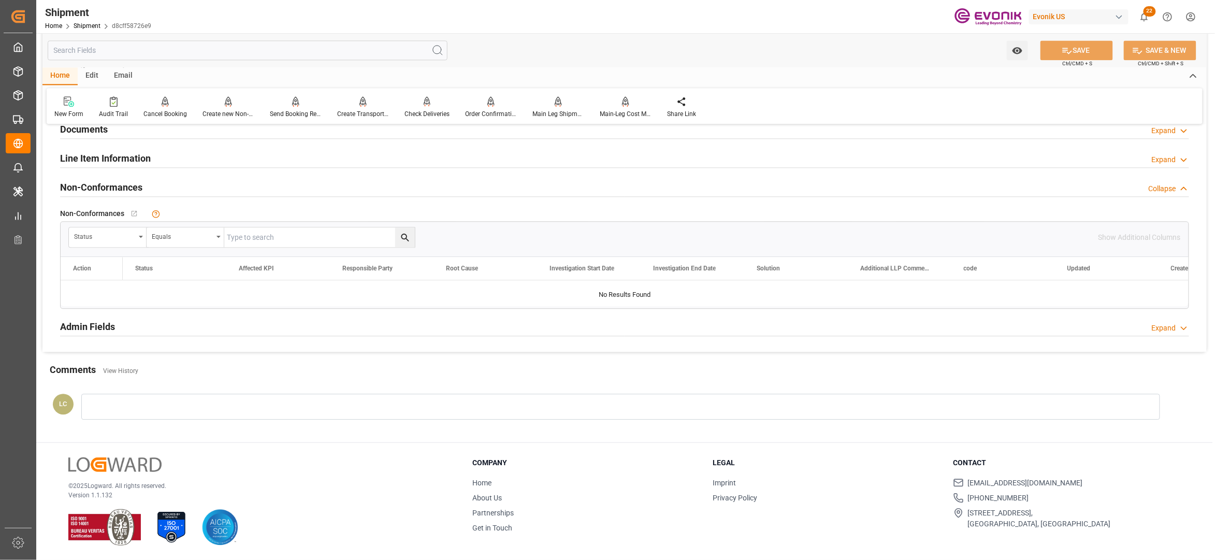
click at [342, 161] on div "Line Item Information Expand" at bounding box center [624, 158] width 1129 height 20
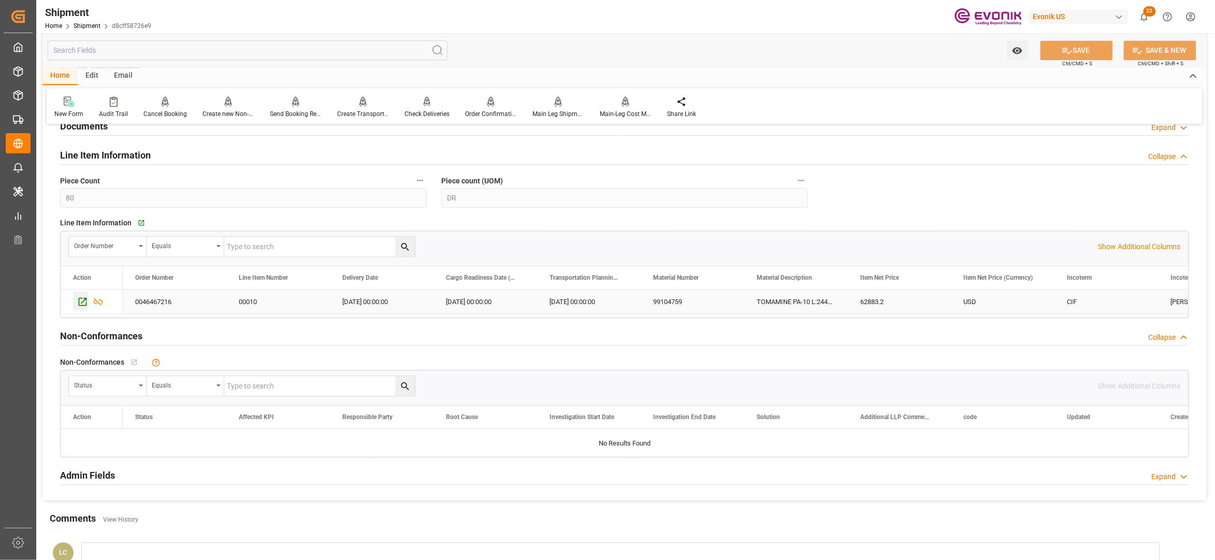
click at [84, 307] on icon "Press SPACE to select this row." at bounding box center [82, 301] width 11 height 11
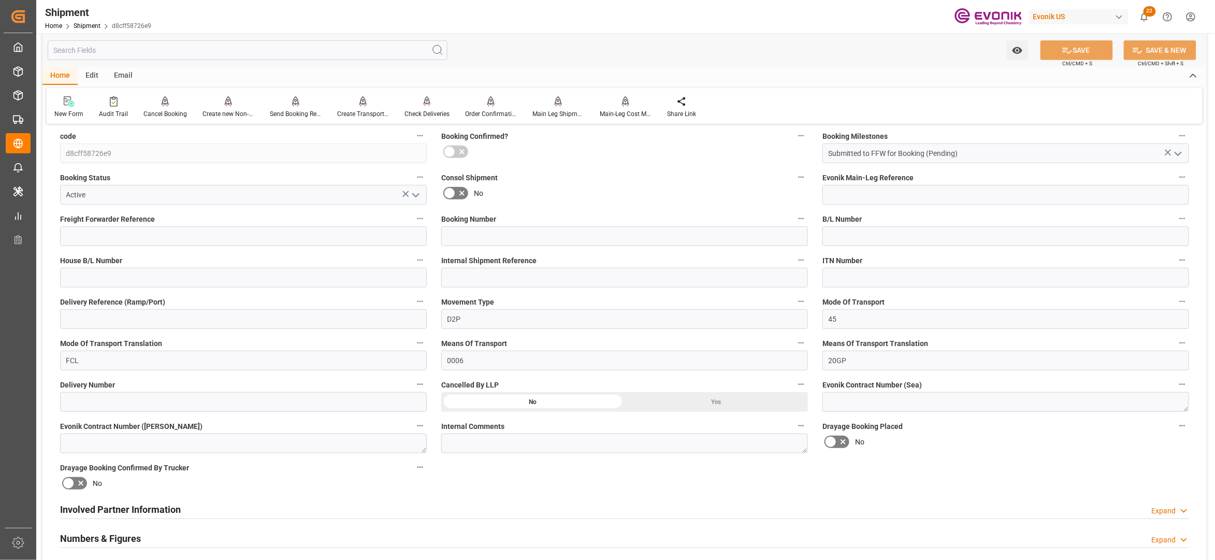
scroll to position [441, 0]
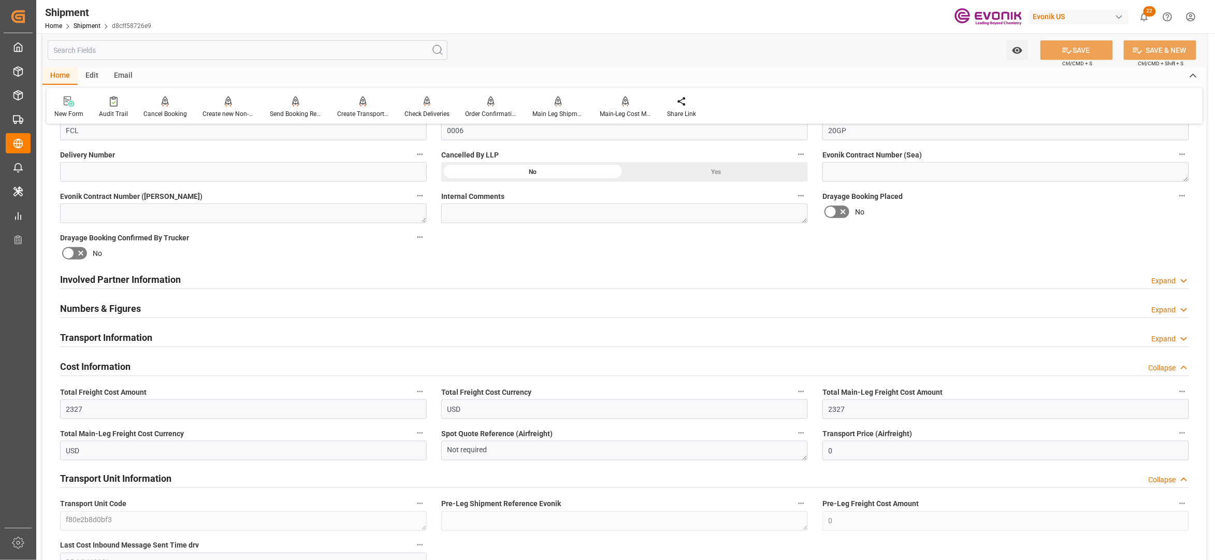
click at [459, 278] on div "Involved Partner Information Expand" at bounding box center [624, 279] width 1129 height 20
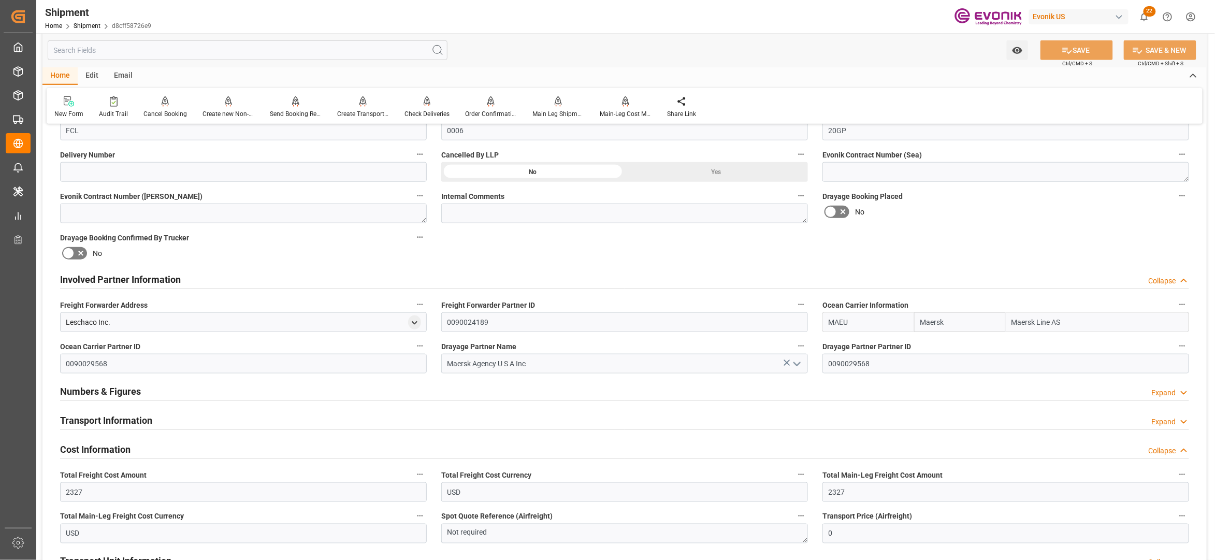
scroll to position [671, 0]
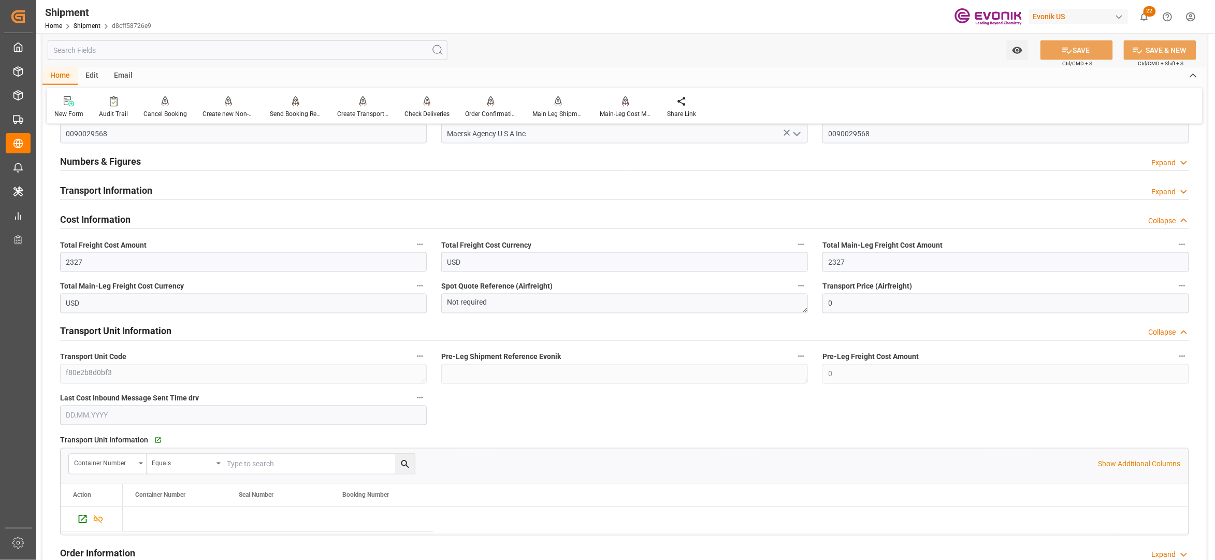
click at [300, 193] on div "Transport Information Expand" at bounding box center [624, 190] width 1129 height 20
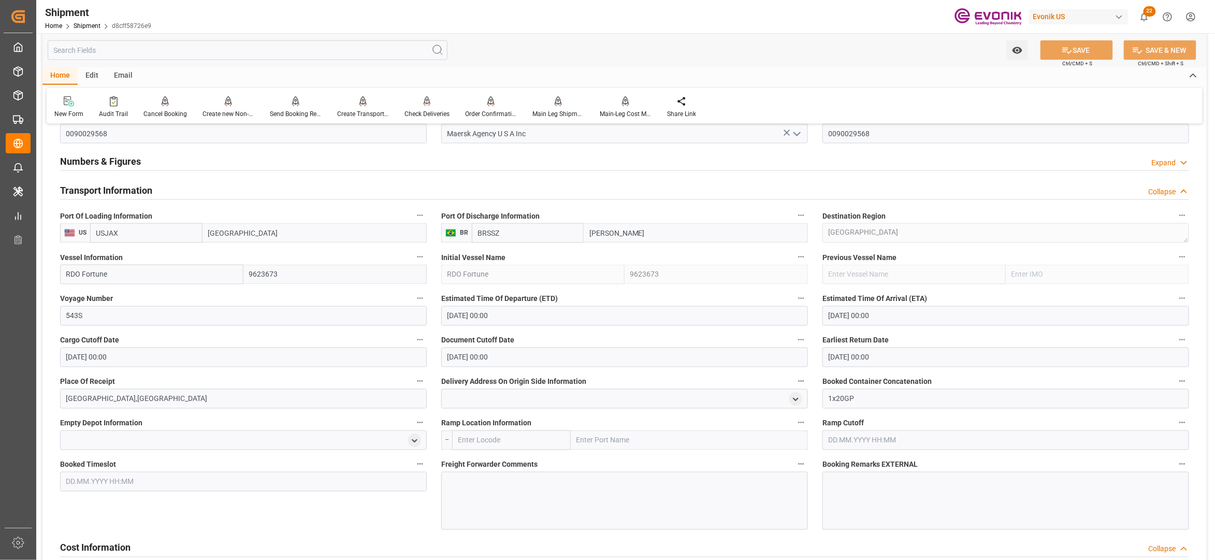
scroll to position [902, 0]
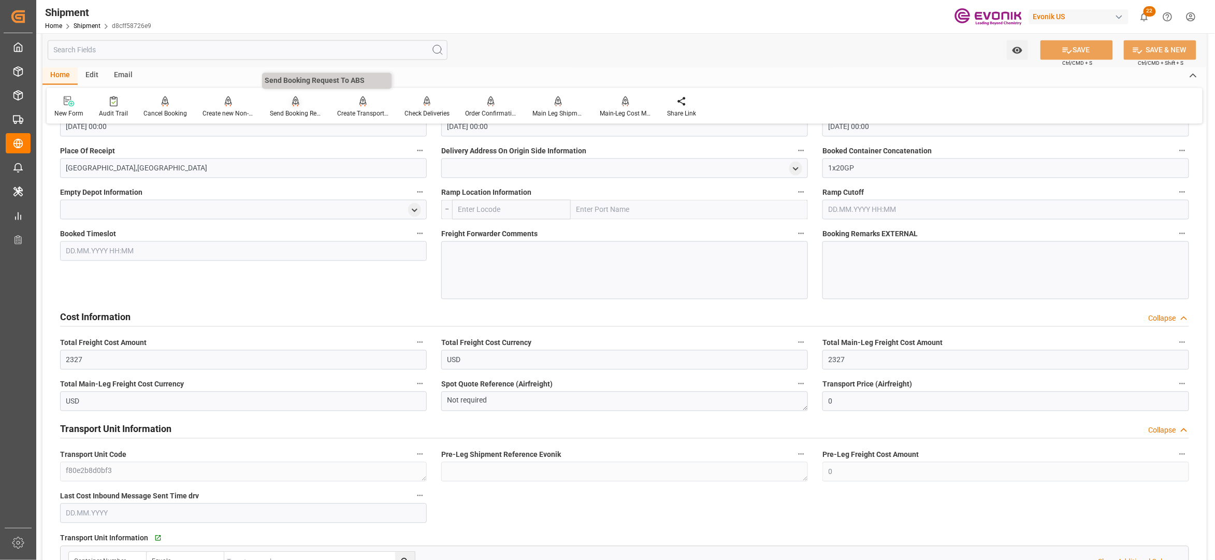
click at [297, 108] on div "Send Booking Request To ABS" at bounding box center [295, 107] width 67 height 23
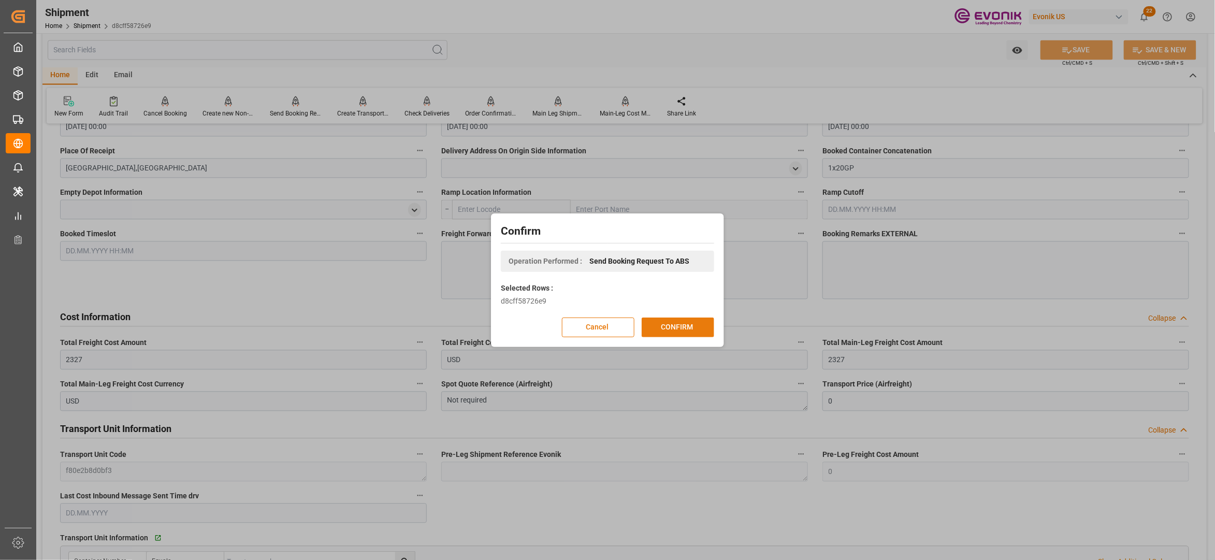
click at [692, 326] on button "CONFIRM" at bounding box center [678, 327] width 72 height 20
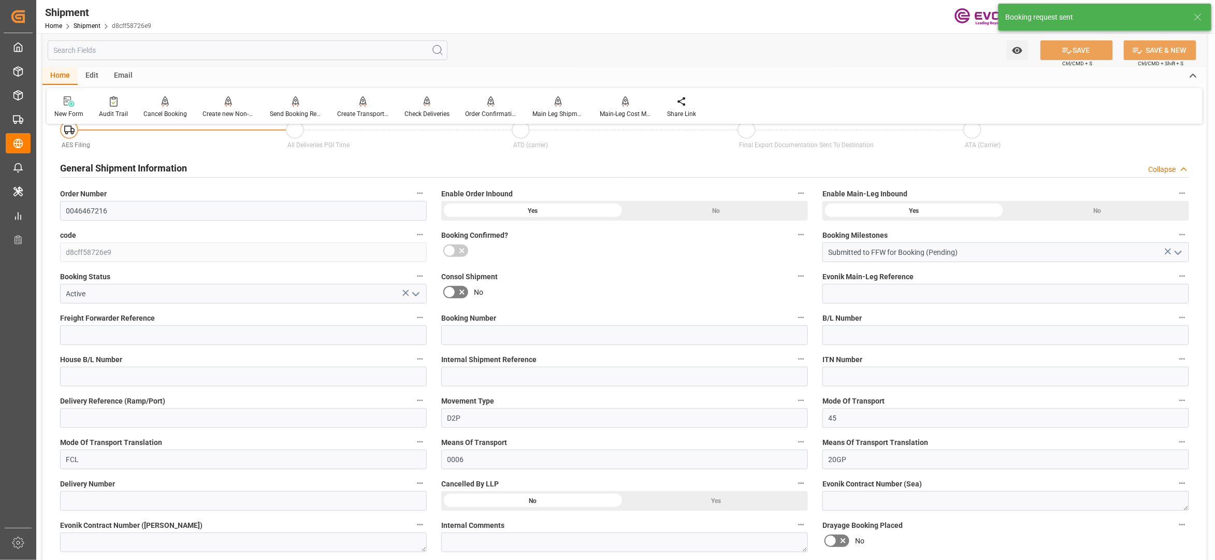
scroll to position [854, 0]
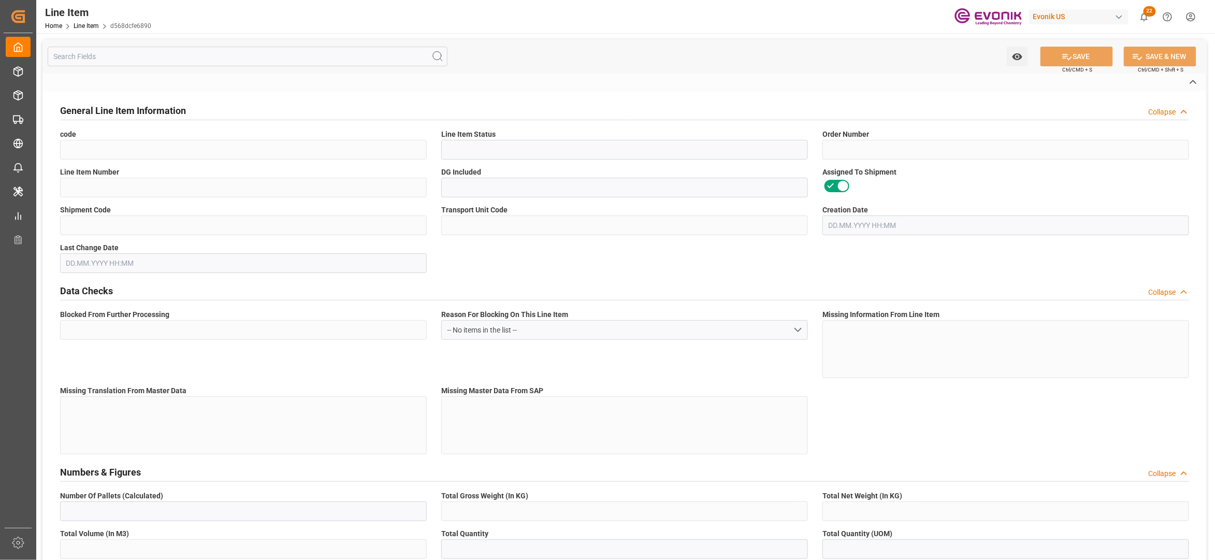
type input "d568dcfe6890"
type input "Active"
type input "0046467216"
type input "00010"
type input "Yes"
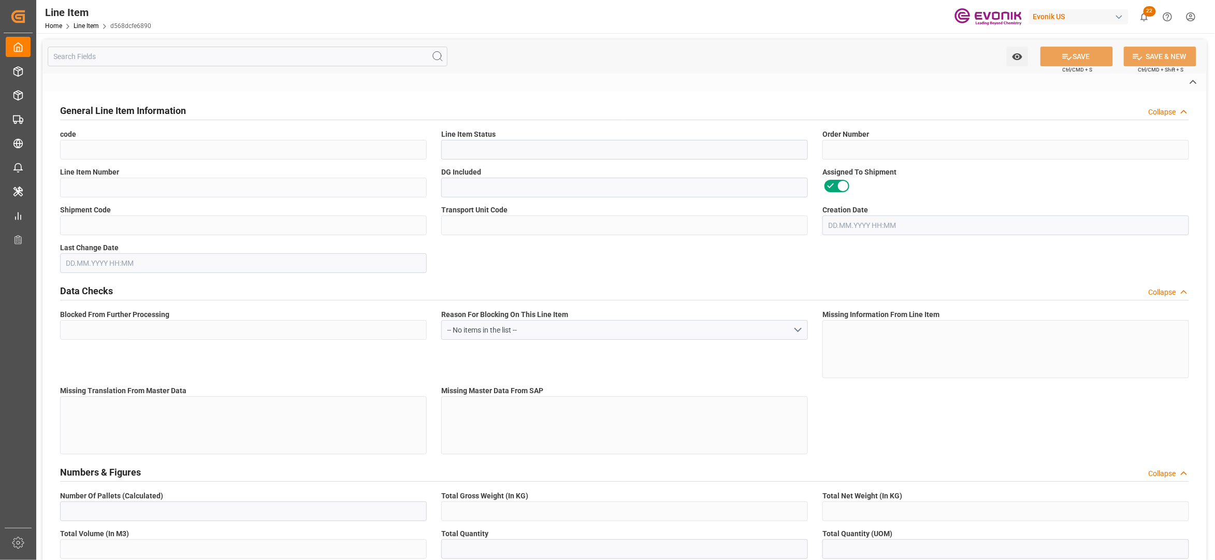
type input "d8cff58726e9"
type input "f80e2b8d0bf3"
type input "No"
type input "DR"
type input "No"
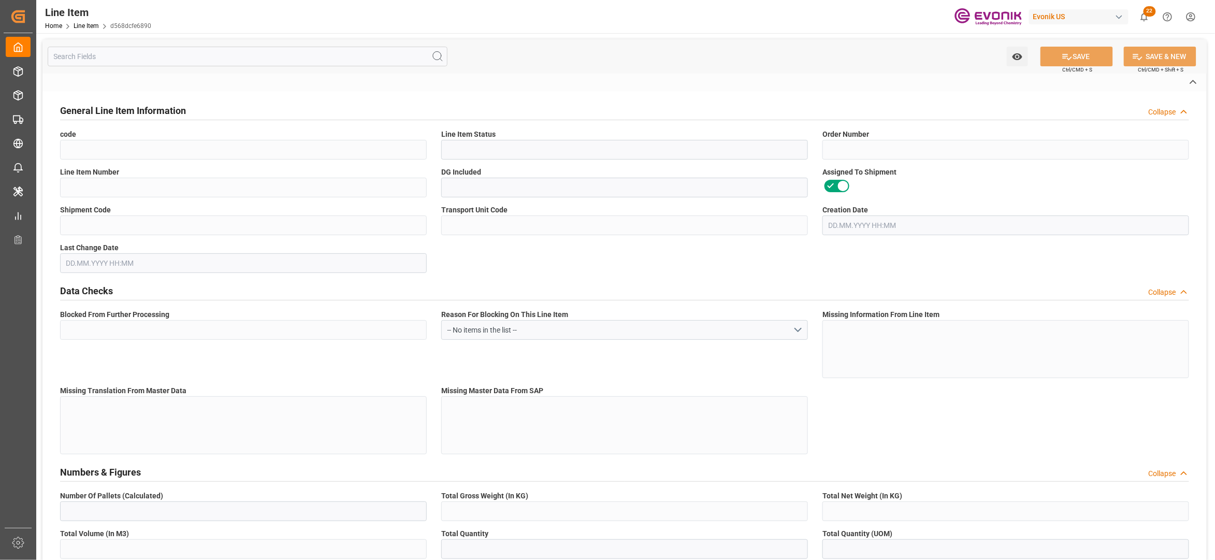
type input "99104759"
type textarea "TOMAMINE PA-10 L:2445:172:OI:P"
type input "USD"
type input "PACK"
type input "292219"
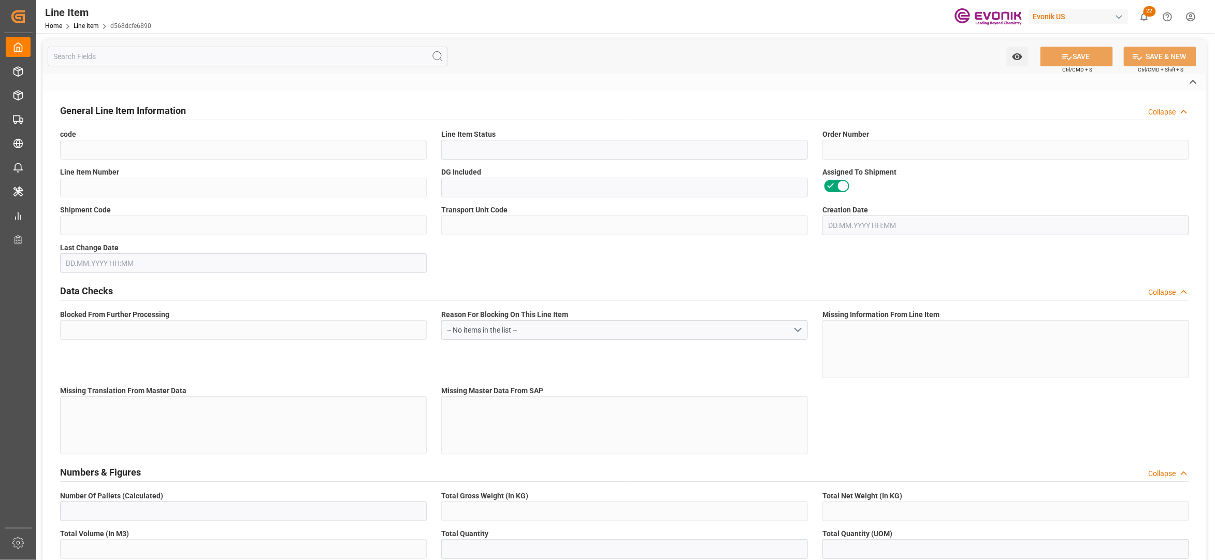
type input "EAR99"
type input "US"
type input "DR"
type input "KGM"
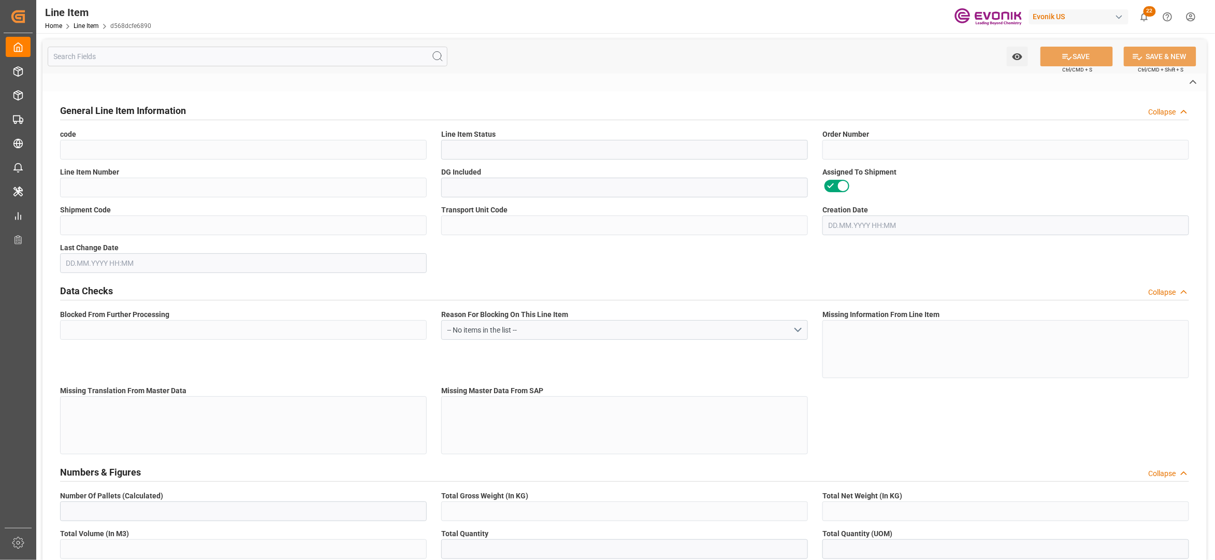
type textarea "KGM"
type input "KGM"
type textarea "KGM"
type input "M3"
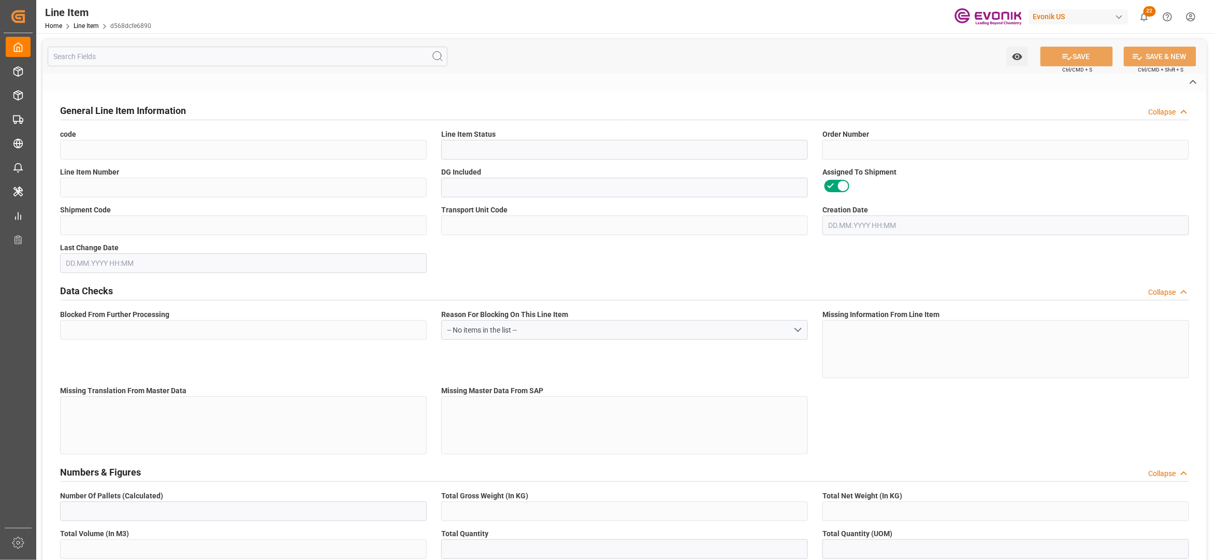
type textarea "MTQ"
type input "M3"
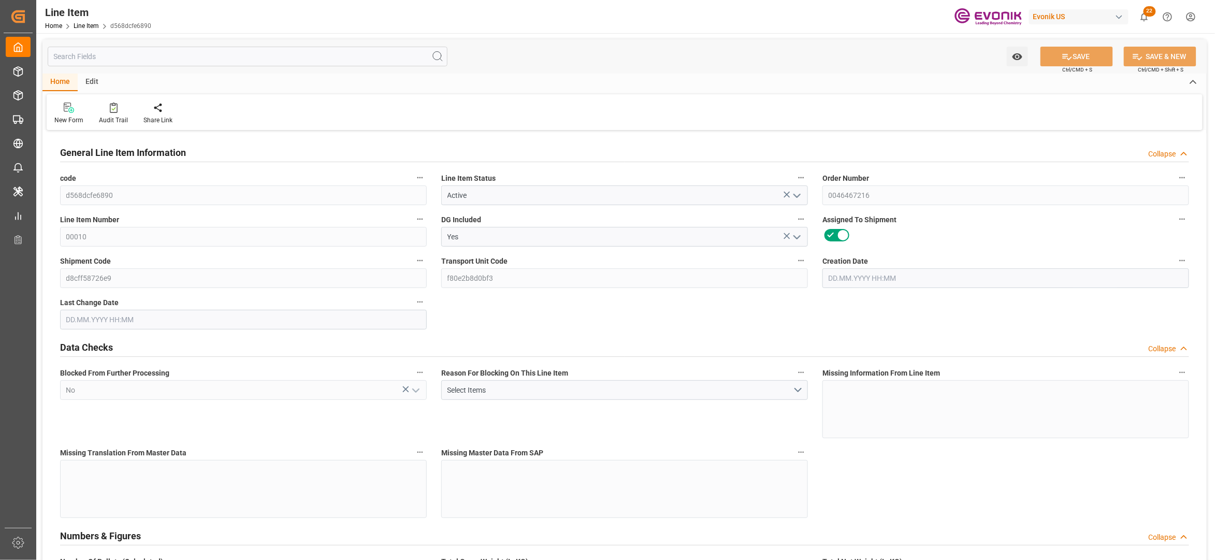
type input "20"
type input "15108.48"
type input "13760"
type input "4141.76"
type input "80"
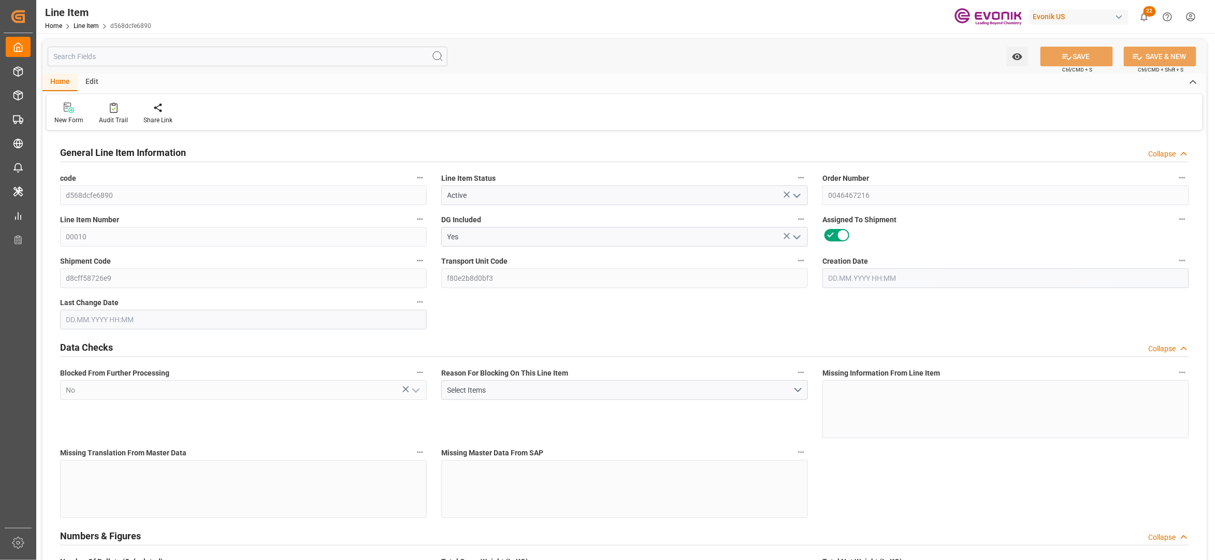
type input "62883.2"
type input "80"
type input "13760"
type input "15108.48"
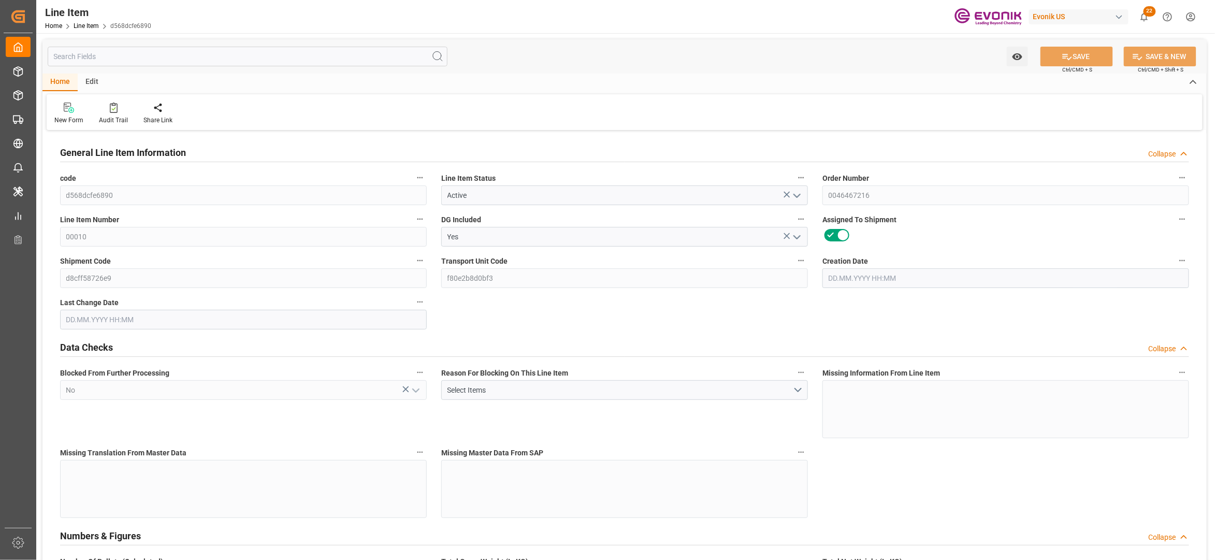
type input "15508.48"
type input "13760"
type input "4141.76"
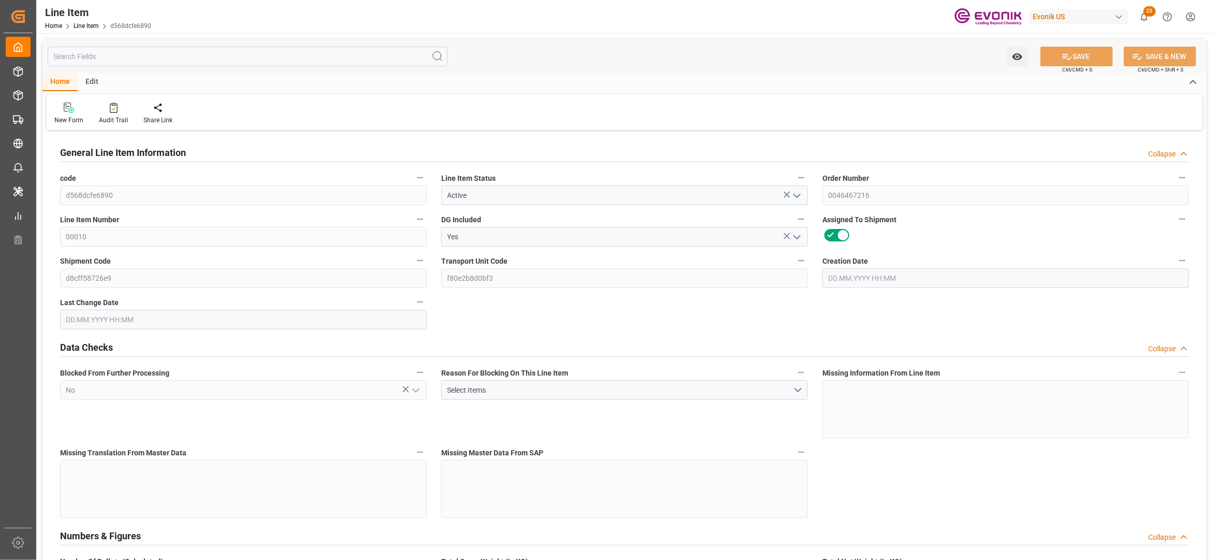
type input "0"
type input "07.08.2025 22:40"
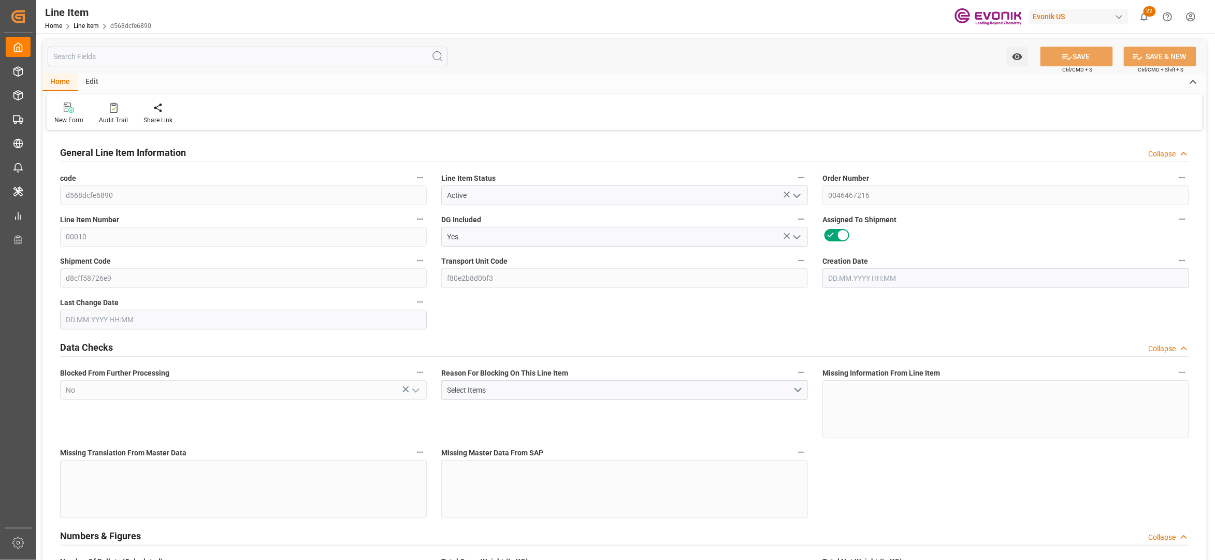
type input "[DATE] 02:32"
type input "19.11.2025"
type input "16.10.2025"
type input "09.10.2025"
click at [295, 55] on input "text" at bounding box center [248, 57] width 400 height 20
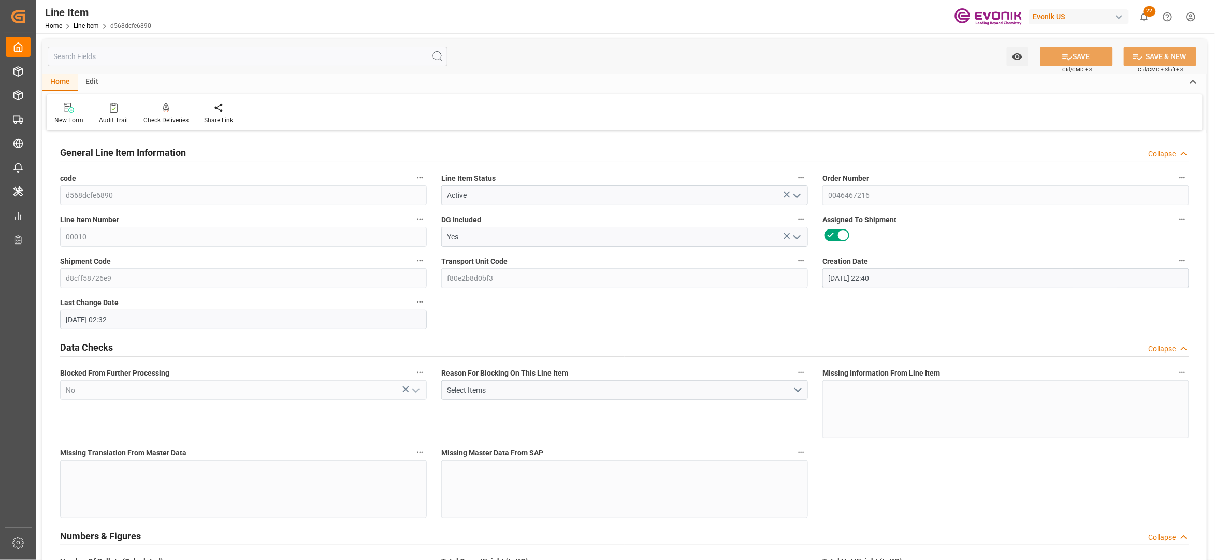
click at [293, 54] on input "text" at bounding box center [248, 57] width 400 height 20
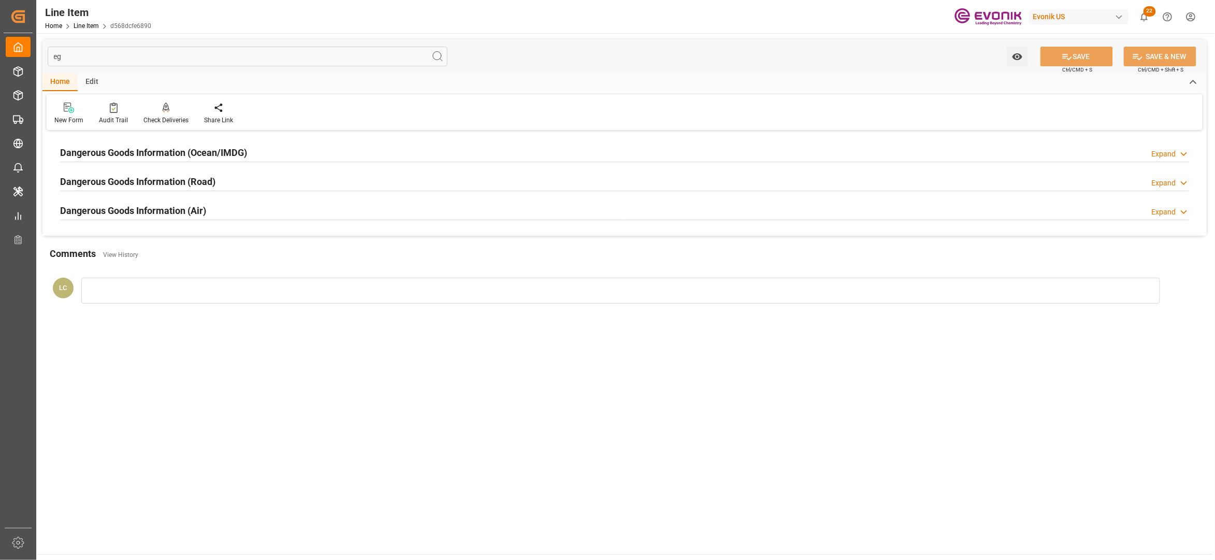
type input "eg"
click at [372, 152] on div "Dangerous Goods Information (Ocean/IMDG) Expand" at bounding box center [624, 152] width 1129 height 20
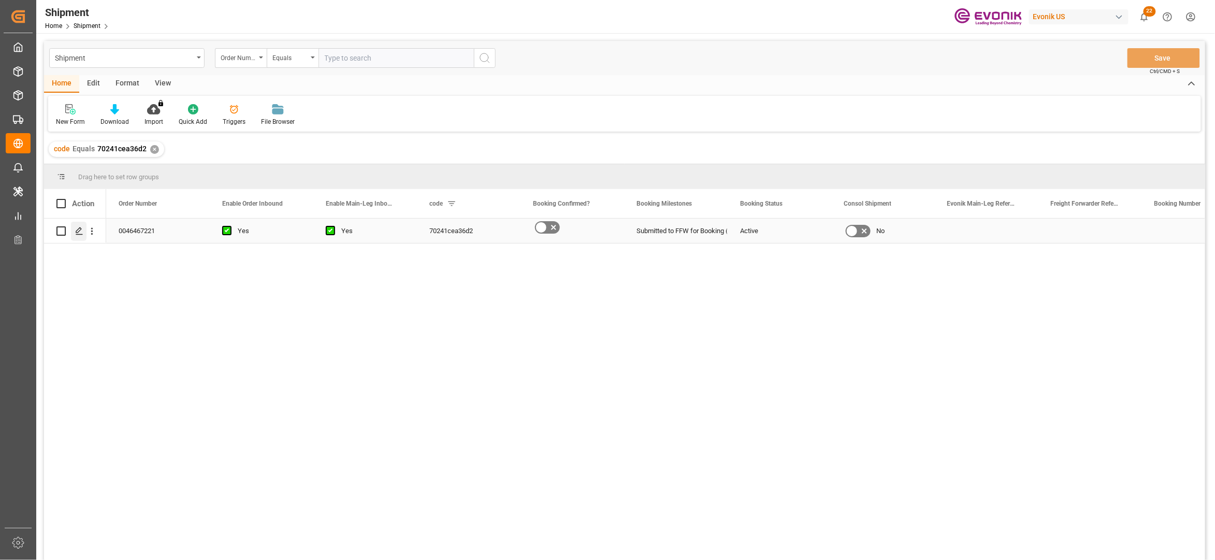
click at [80, 235] on line "Press SPACE to select this row." at bounding box center [79, 235] width 6 height 0
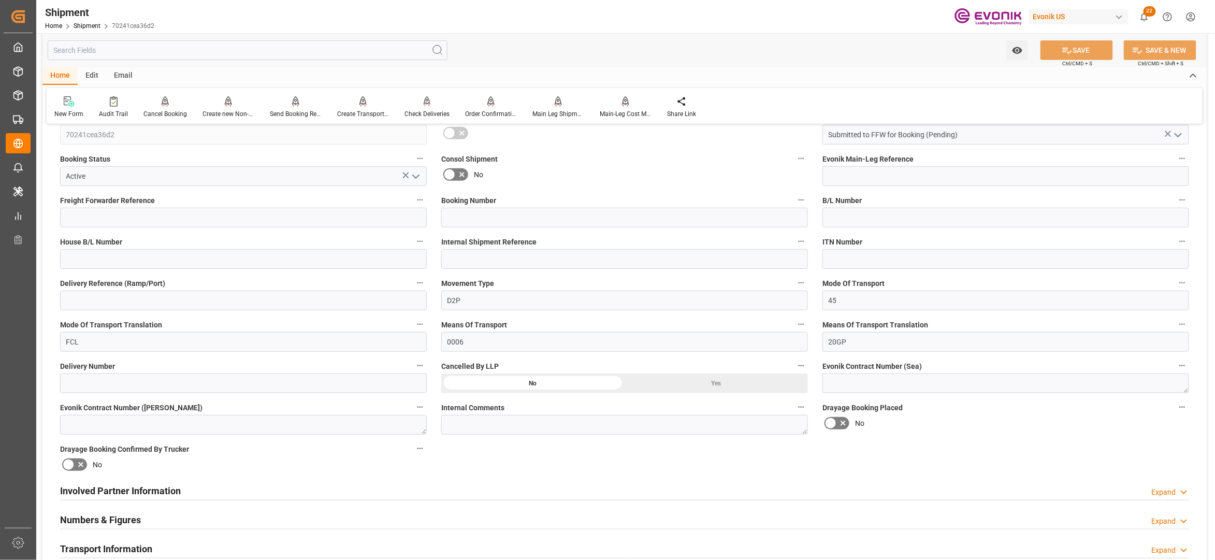
scroll to position [460, 0]
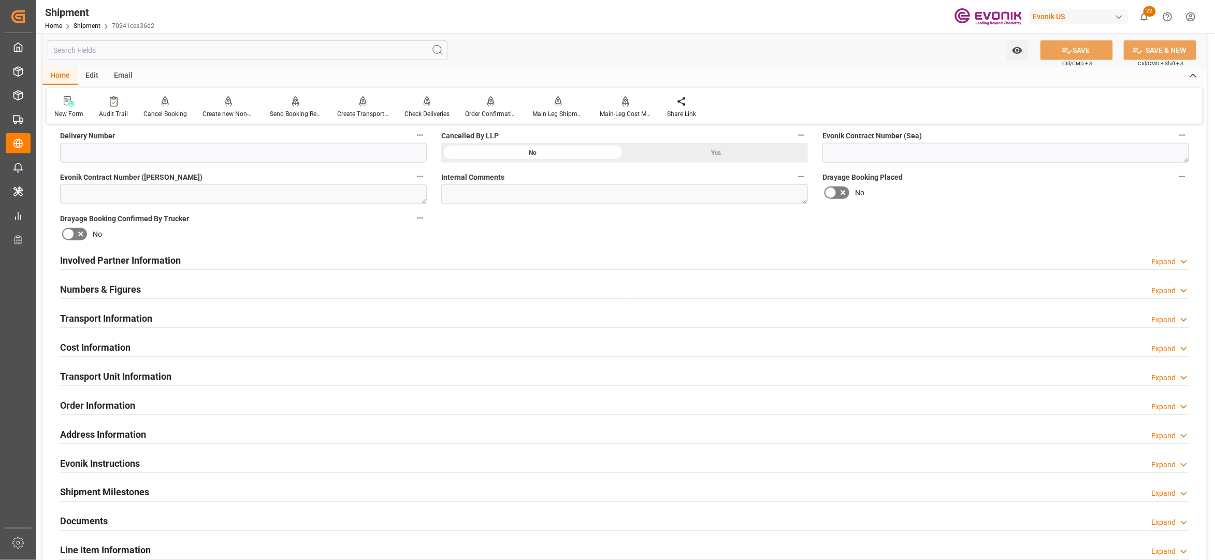
click at [513, 269] on div at bounding box center [624, 269] width 1129 height 1
click at [519, 262] on div "Involved Partner Information Expand" at bounding box center [624, 260] width 1129 height 20
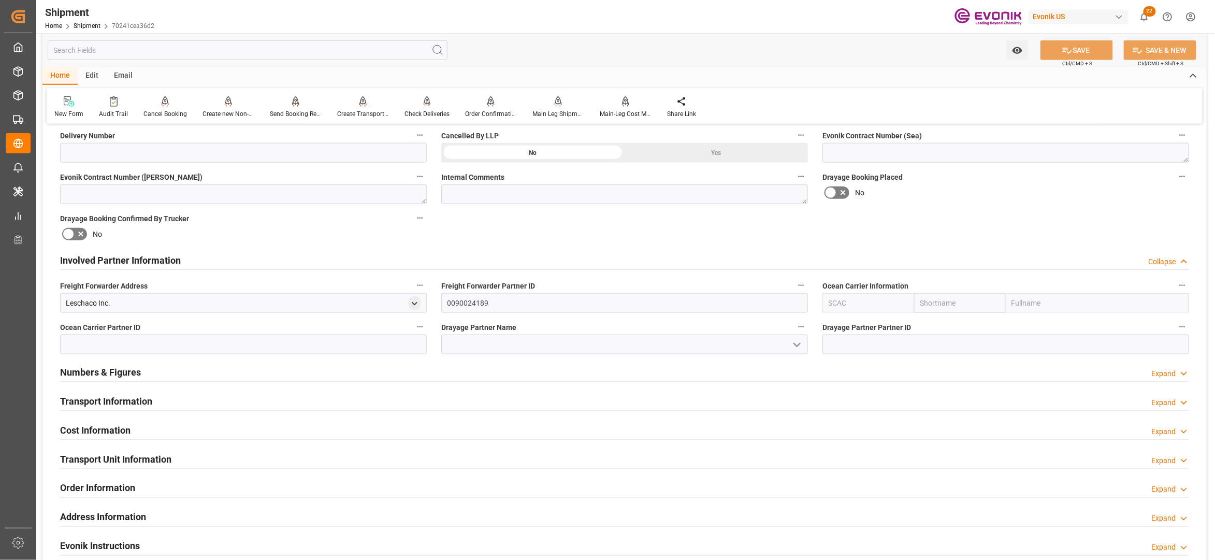
click at [949, 301] on input "text" at bounding box center [960, 303] width 92 height 20
type input "maersk"
click at [938, 328] on b "Maersk" at bounding box center [933, 326] width 24 height 8
type input "MAEU"
type input "Maersk"
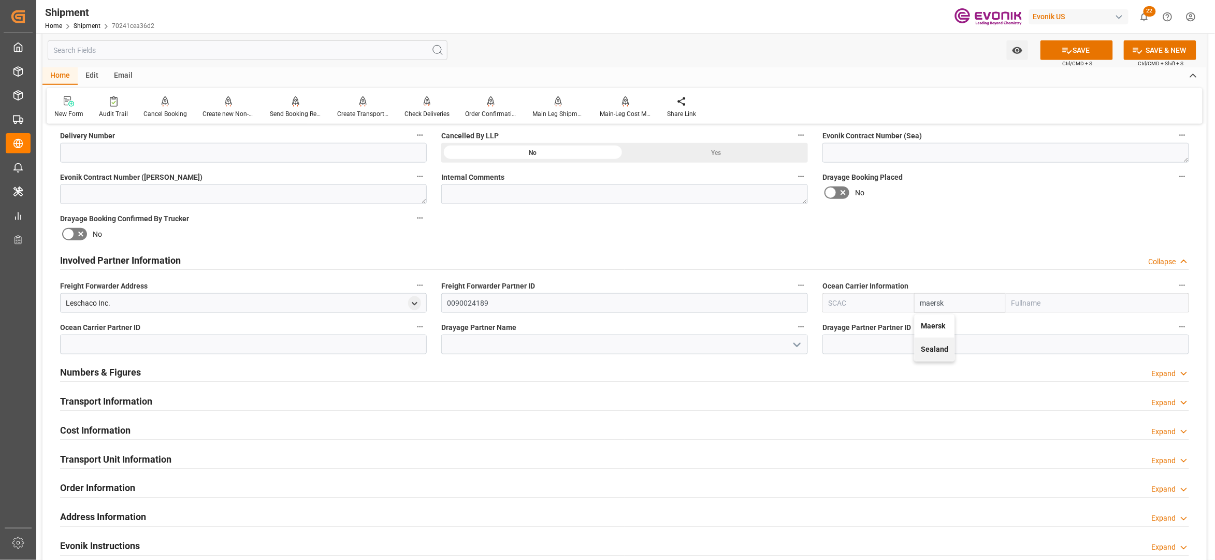
type input "Maersk Line AS"
type input "Maersk"
click at [1002, 214] on div "Booking Confirmation Milestone Bar Collapse Submitted to FFW for Booking (Pendi…" at bounding box center [624, 250] width 1164 height 1154
click at [1099, 48] on button "SAVE" at bounding box center [1076, 50] width 72 height 20
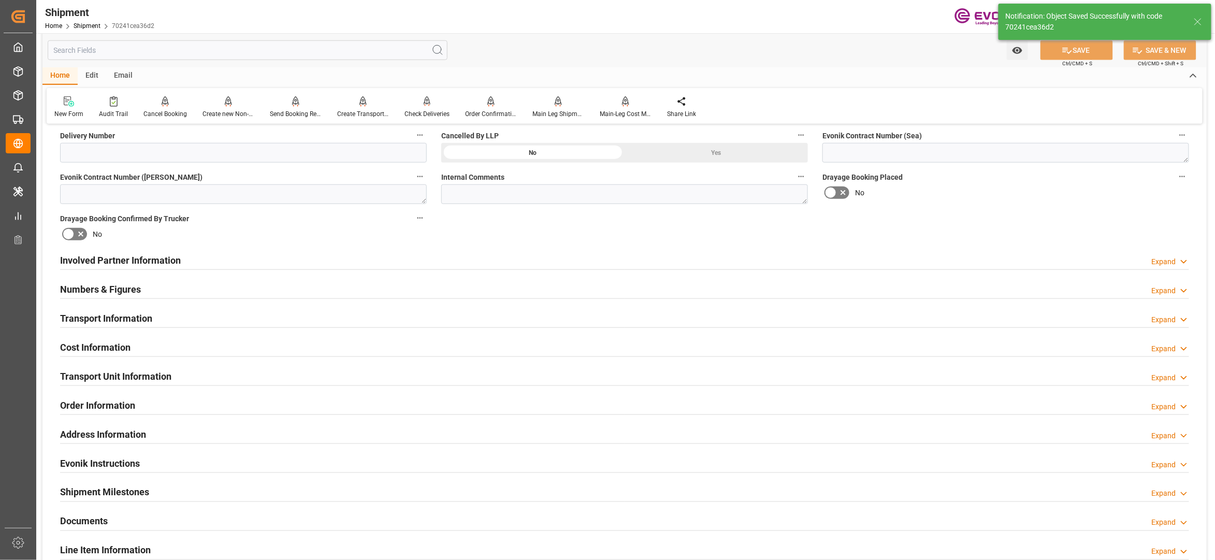
type input "0090029568"
drag, startPoint x: 519, startPoint y: 257, endPoint x: 509, endPoint y: 324, distance: 68.1
click at [519, 257] on div "Involved Partner Information Expand" at bounding box center [624, 260] width 1129 height 20
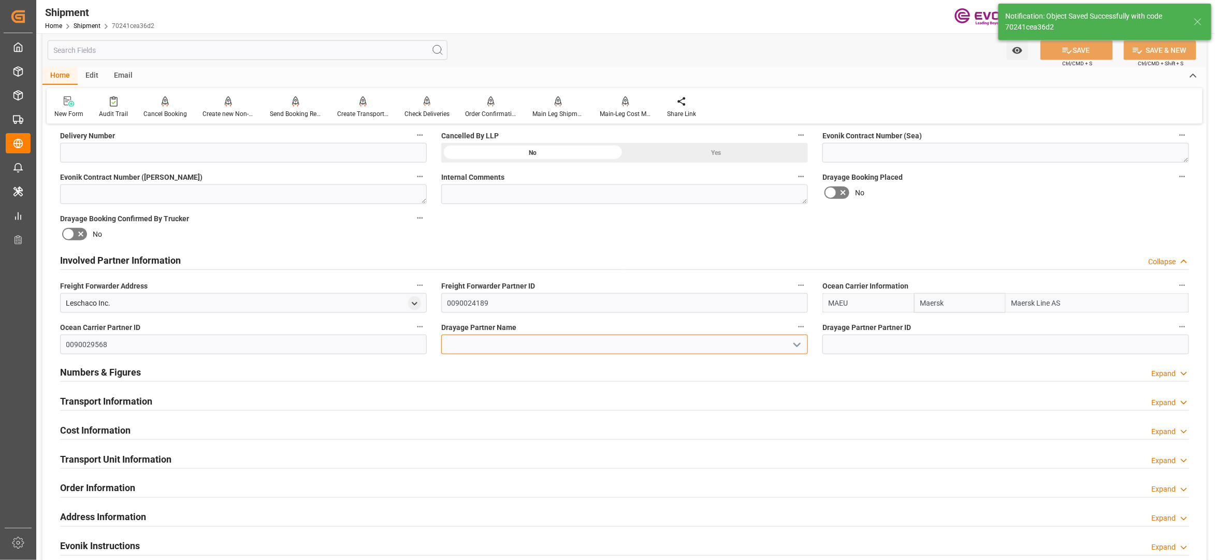
click at [483, 346] on input at bounding box center [624, 345] width 367 height 20
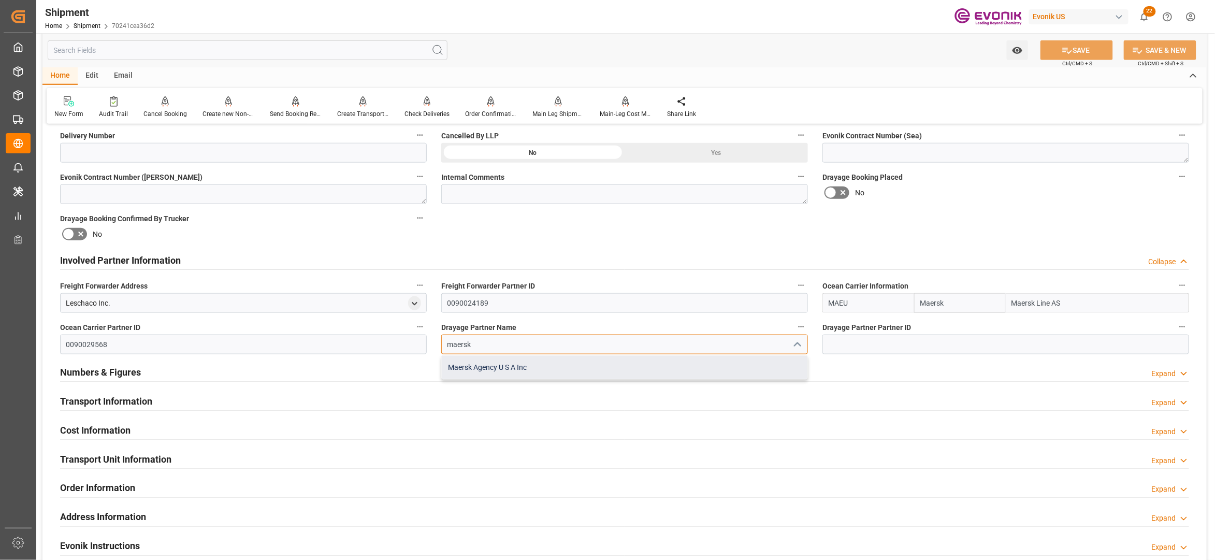
click at [498, 366] on div "Maersk Agency U S A Inc" at bounding box center [625, 367] width 366 height 23
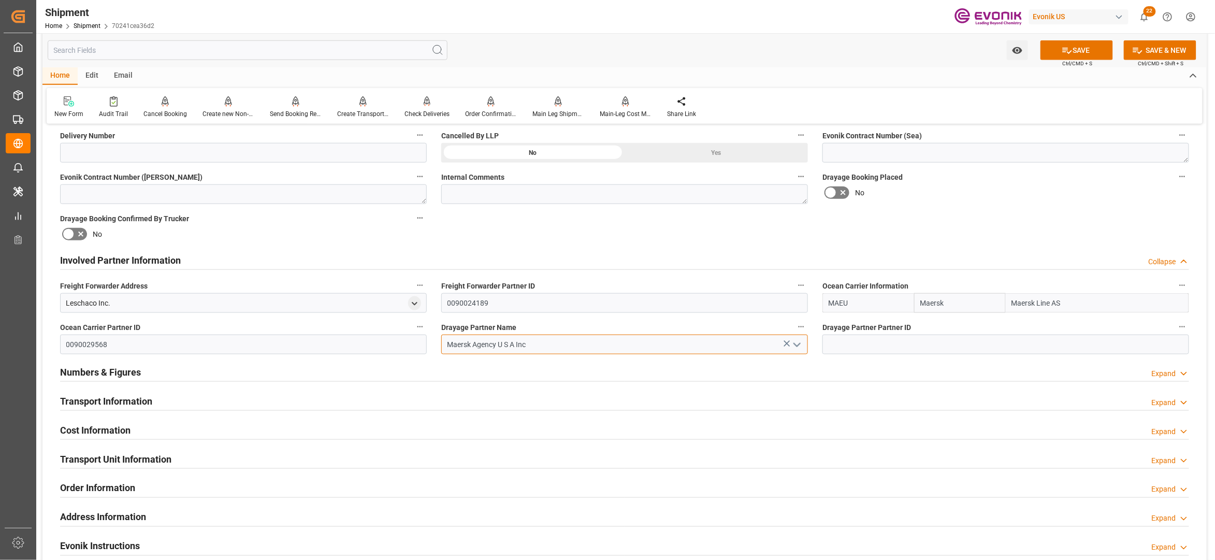
type input "Maersk Agency U S A Inc"
click at [913, 230] on div "Booking Confirmation Milestone Bar Collapse Submitted to FFW for Booking (Pendi…" at bounding box center [624, 250] width 1164 height 1154
click at [1068, 51] on icon at bounding box center [1067, 50] width 11 height 11
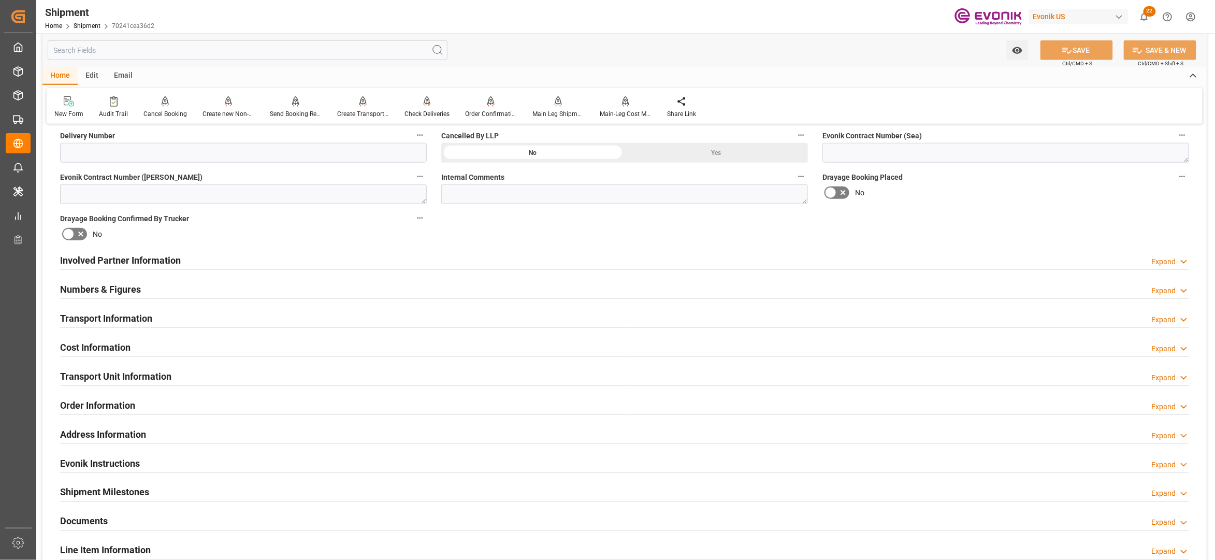
click at [473, 257] on div "Involved Partner Information Expand" at bounding box center [624, 260] width 1129 height 20
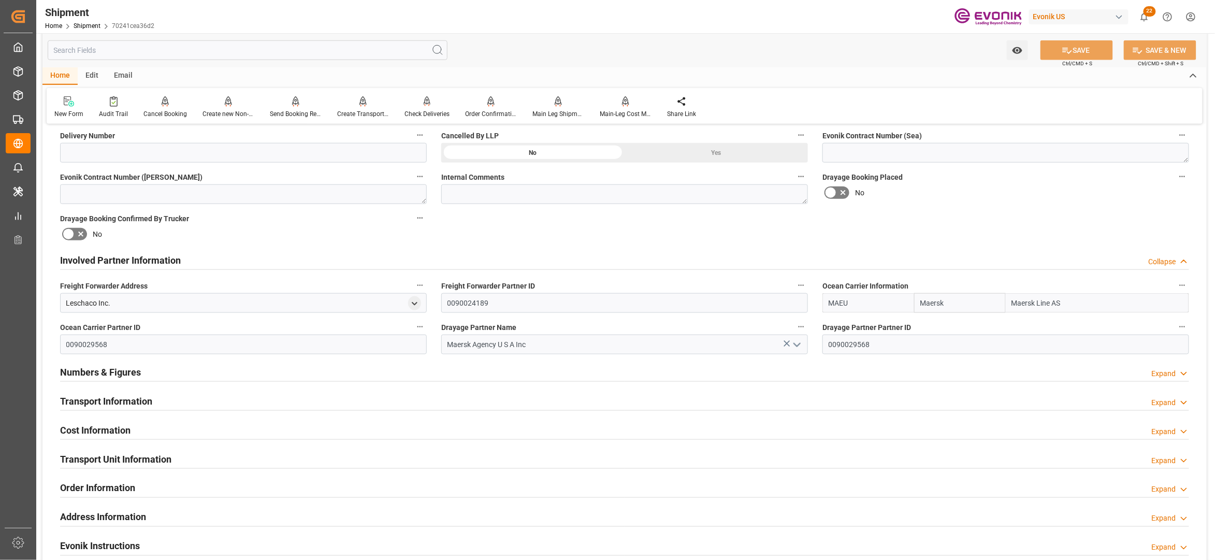
click at [481, 406] on div "Transport Information Expand" at bounding box center [624, 400] width 1129 height 20
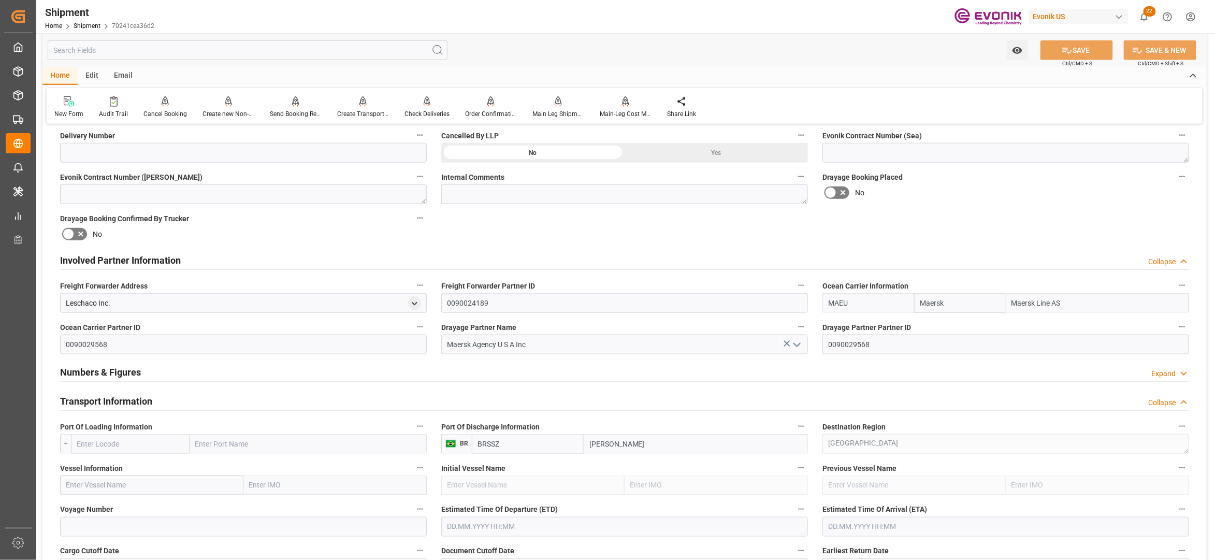
scroll to position [690, 0]
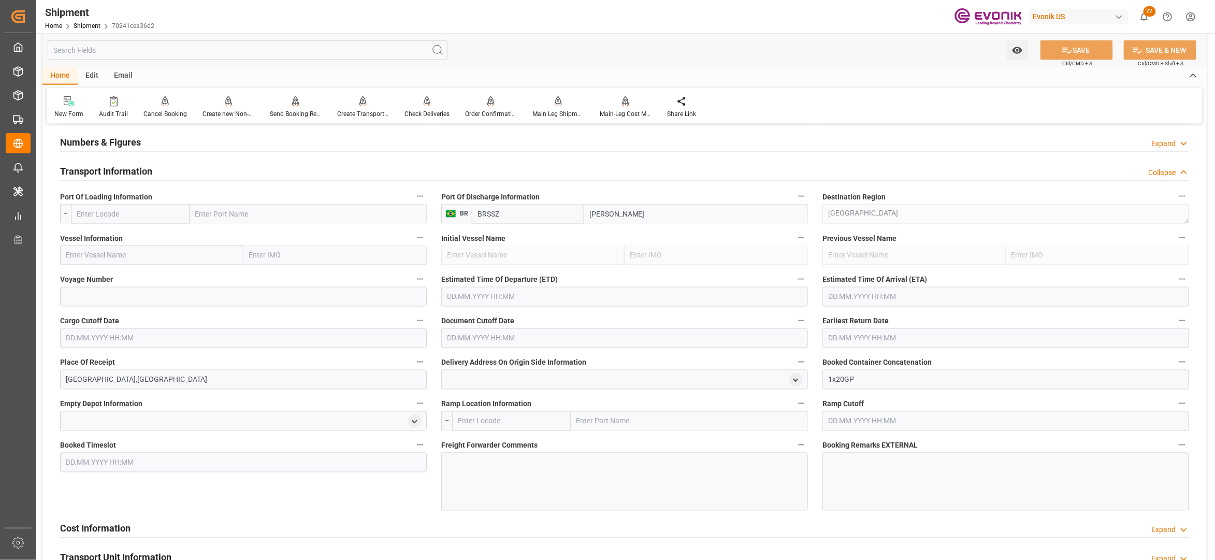
click at [137, 213] on input "text" at bounding box center [130, 214] width 119 height 20
click at [125, 243] on div "USJAX - [GEOGRAPHIC_DATA]" at bounding box center [124, 236] width 107 height 23
type input "USJAX"
type input "[GEOGRAPHIC_DATA]"
type input "USJAX"
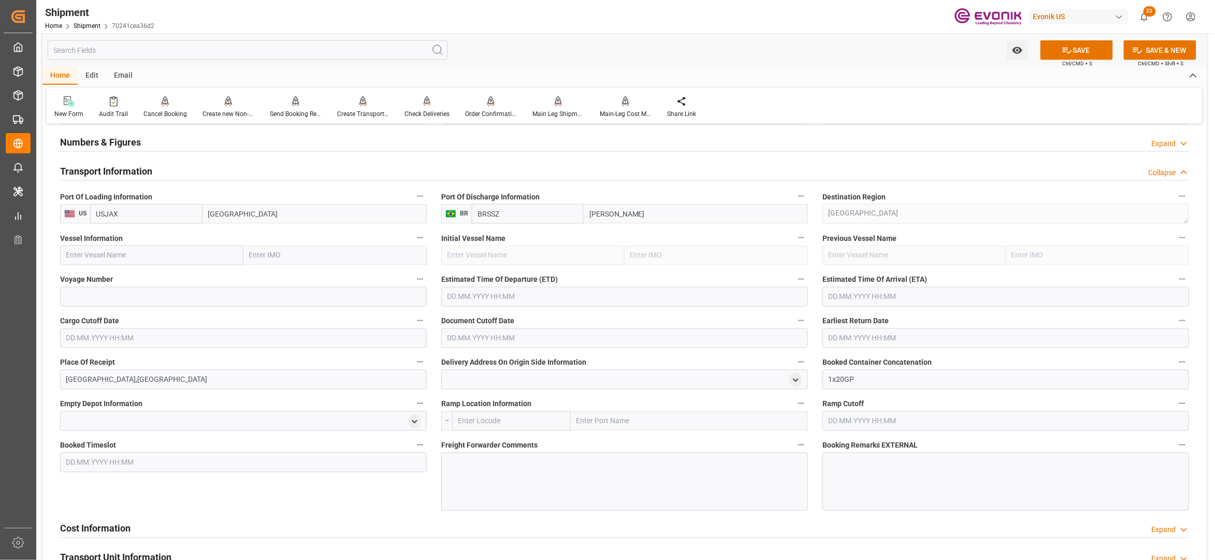
click at [150, 255] on input "text" at bounding box center [151, 255] width 183 height 20
paste input "RDO FORTUNE / 543S"
click at [136, 257] on input "RDO FORTUNE / 543S" at bounding box center [151, 255] width 183 height 20
click at [129, 284] on div "RDO Fortune - 9623673" at bounding box center [103, 278] width 85 height 23
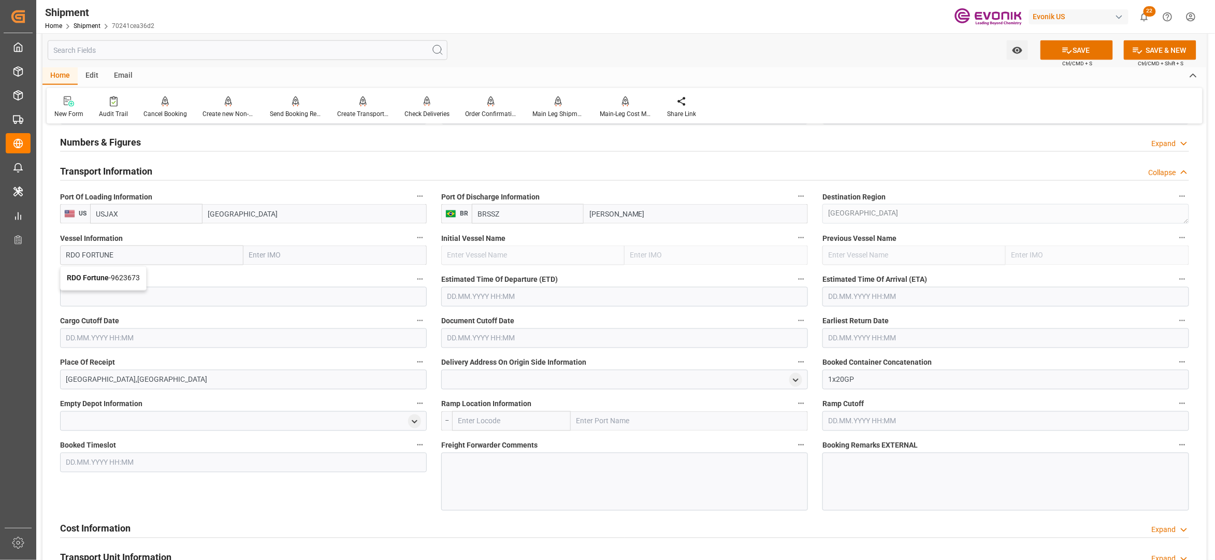
type input "RDO Fortune"
type input "9623673"
type input "RDO Fortune"
click at [149, 302] on input at bounding box center [243, 297] width 367 height 20
paste input "543S"
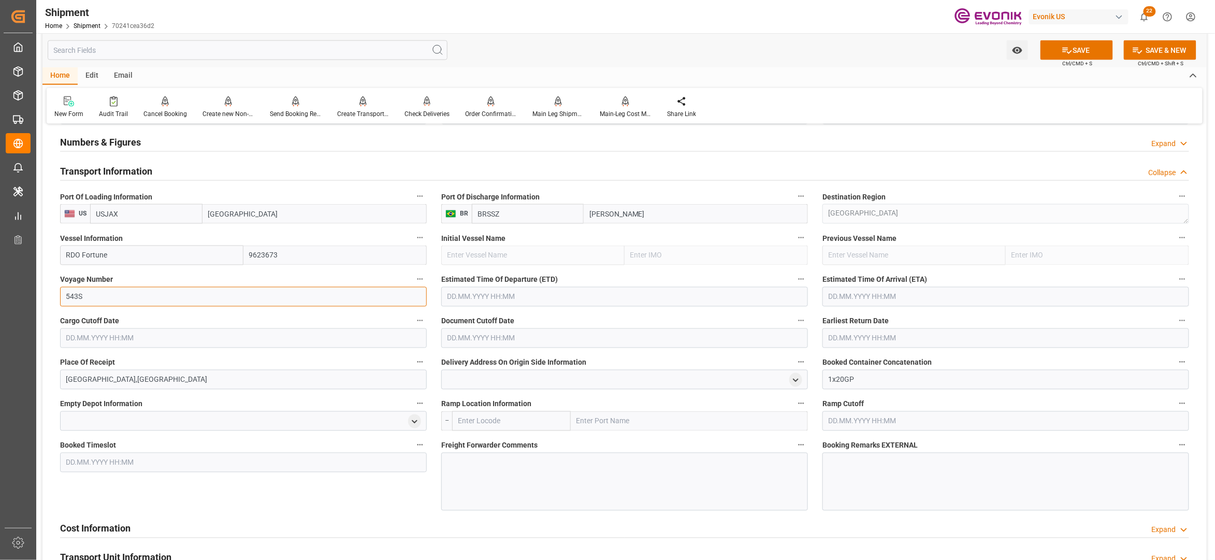
type input "543S"
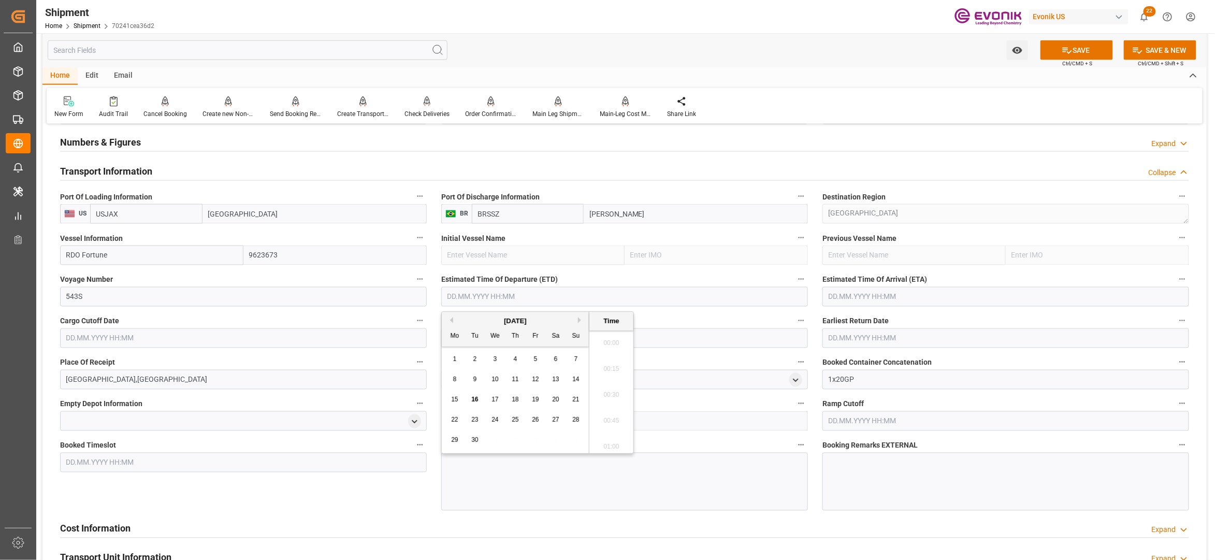
click at [480, 298] on input "text" at bounding box center [624, 297] width 367 height 20
click at [582, 322] on button "Next Month" at bounding box center [581, 320] width 6 height 6
click at [496, 440] on span "29" at bounding box center [494, 439] width 7 height 7
type input "[DATE] 00:00"
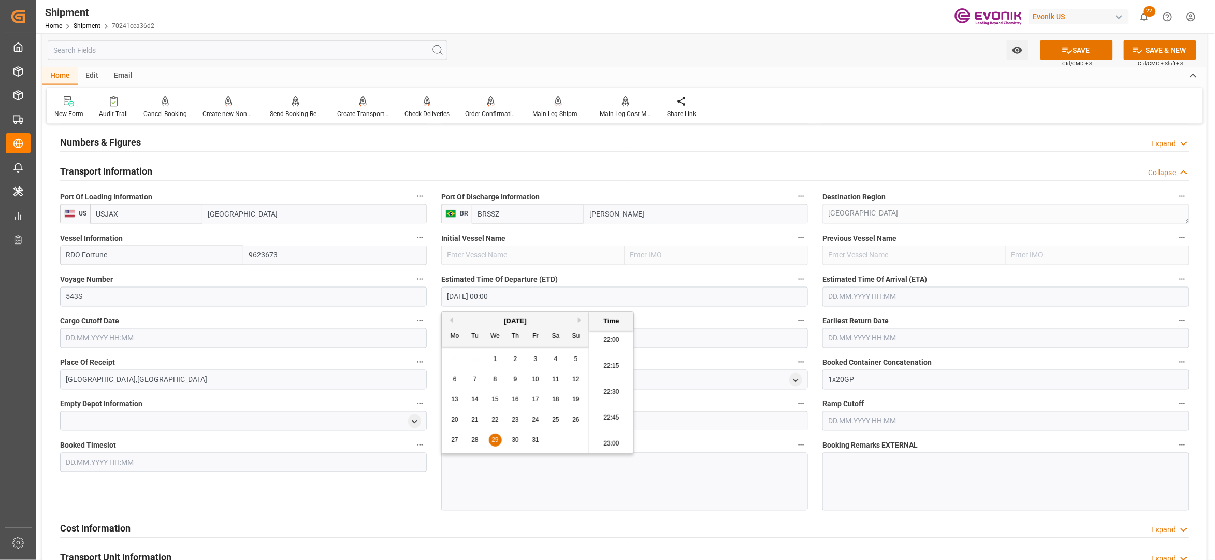
click at [897, 293] on input "text" at bounding box center [1005, 297] width 367 height 20
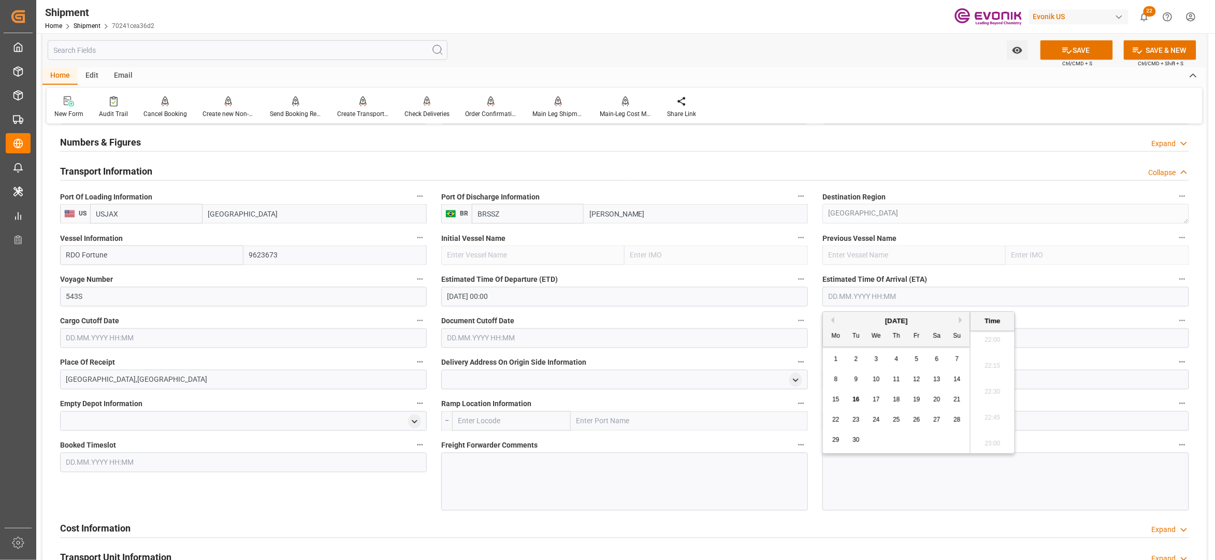
click at [964, 320] on button "Next Month" at bounding box center [962, 320] width 6 height 6
click at [858, 398] on span "11" at bounding box center [855, 399] width 7 height 7
type input "[DATE] 00:00"
click at [378, 345] on input "text" at bounding box center [243, 338] width 367 height 20
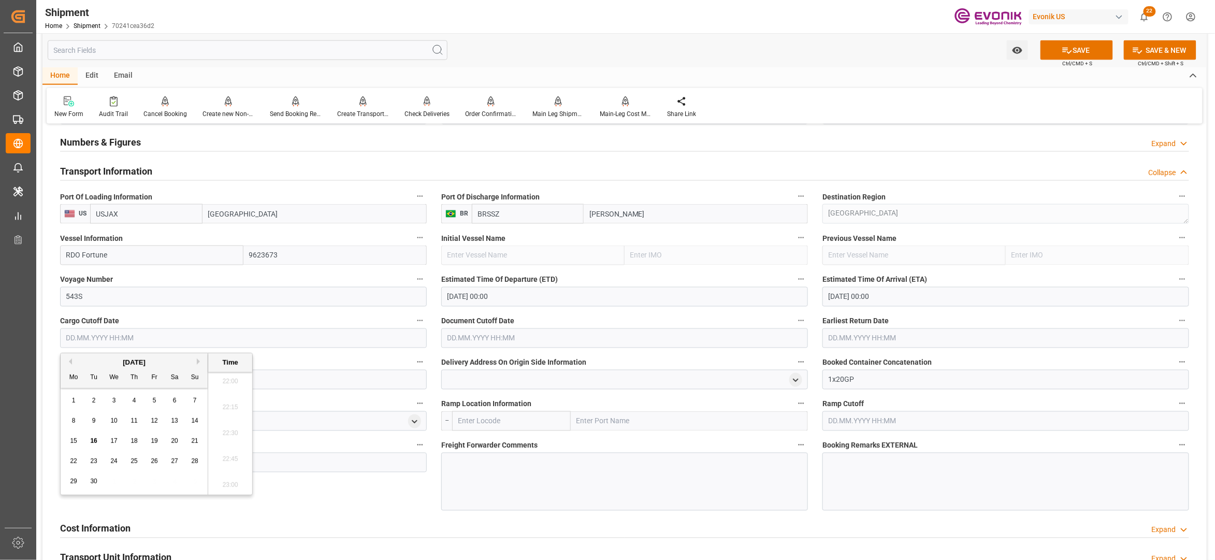
click at [199, 360] on button "Next Month" at bounding box center [200, 361] width 6 height 6
click at [134, 442] on span "16" at bounding box center [133, 440] width 7 height 7
type input "[DATE] 00:00"
click at [574, 333] on input "text" at bounding box center [624, 338] width 367 height 20
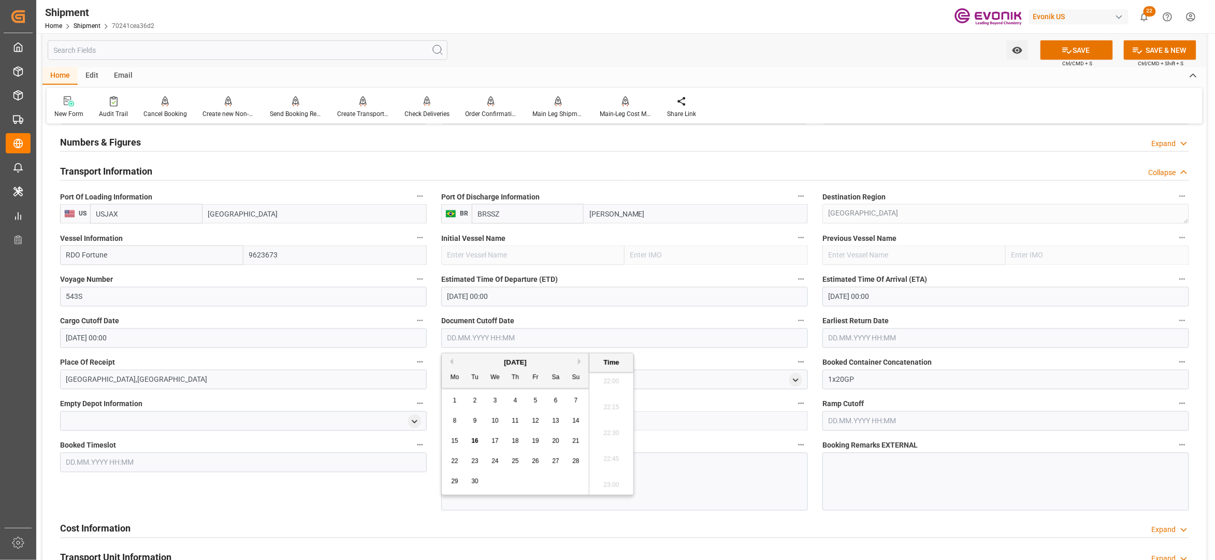
click at [585, 359] on div "[DATE]" at bounding box center [515, 362] width 147 height 10
click at [579, 361] on button "Next Month" at bounding box center [581, 361] width 6 height 6
click at [511, 440] on div "16" at bounding box center [515, 441] width 13 height 12
type input "[DATE] 00:00"
click at [850, 343] on input "text" at bounding box center [1005, 338] width 367 height 20
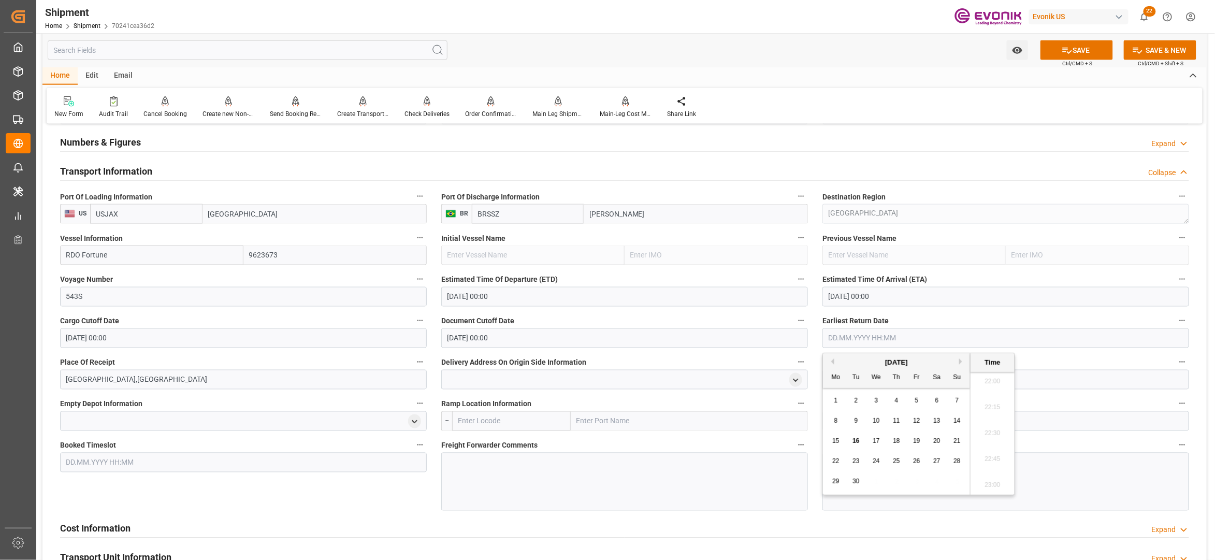
click at [964, 359] on button "Next Month" at bounding box center [962, 361] width 6 height 6
click at [903, 441] on div "13 14 15 16 17 18 19" at bounding box center [896, 441] width 141 height 20
click at [892, 444] on div "16" at bounding box center [896, 441] width 13 height 12
type input "[DATE] 00:00"
click at [366, 500] on div "Booked Timeslot" at bounding box center [243, 474] width 381 height 80
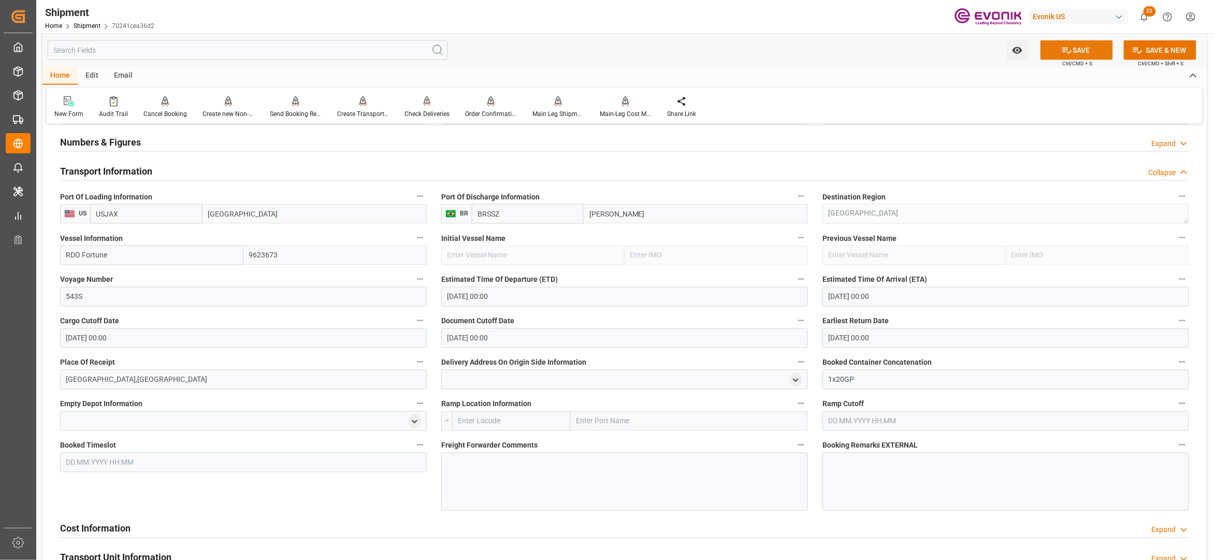
click at [1080, 50] on button "SAVE" at bounding box center [1076, 50] width 72 height 20
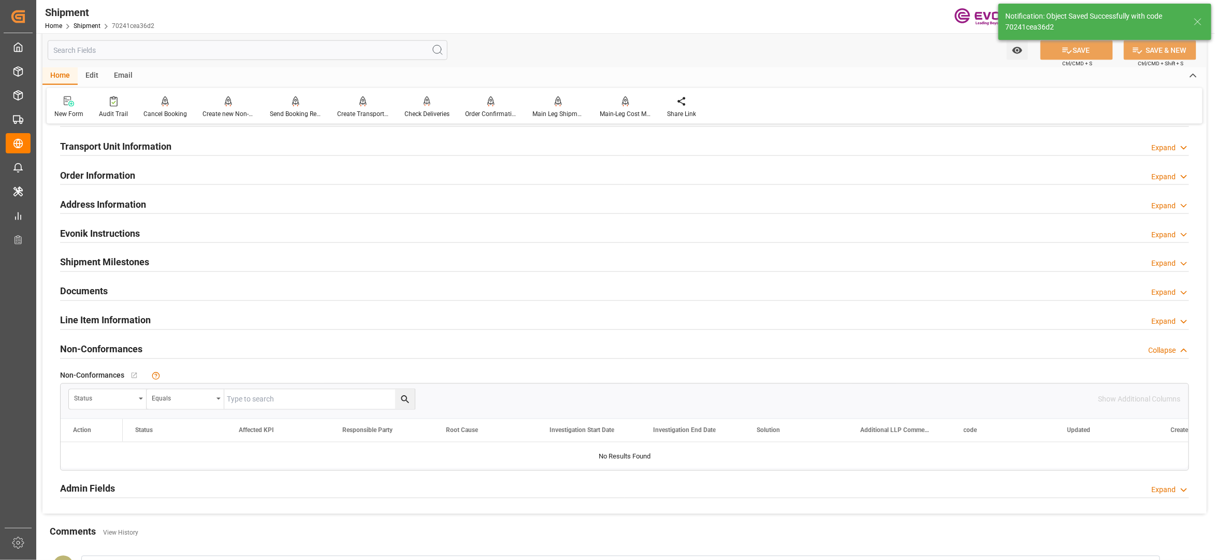
scroll to position [460, 0]
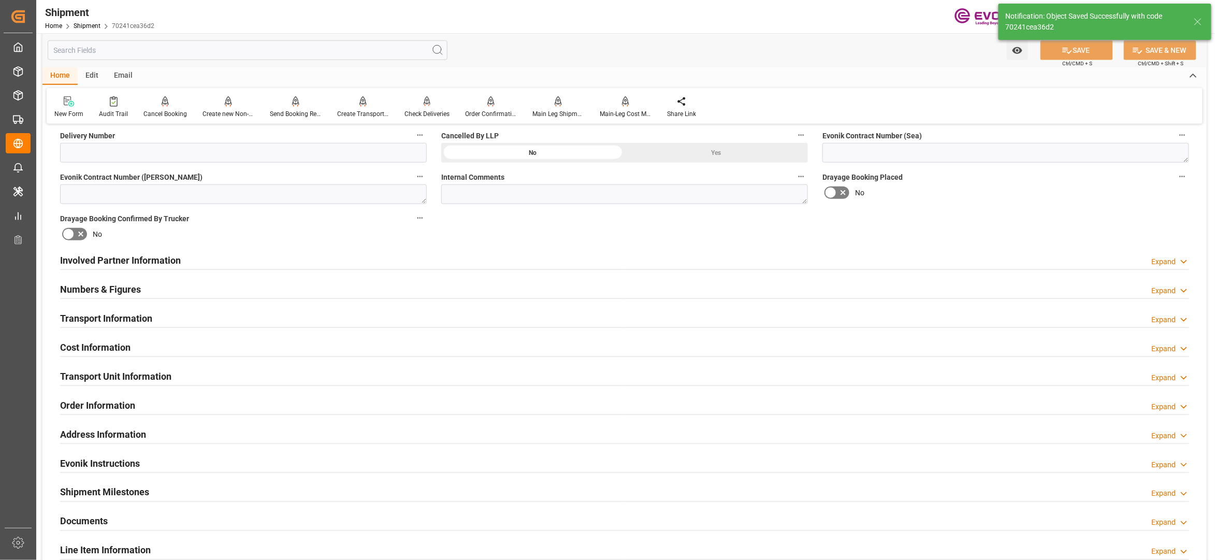
click at [204, 344] on div "Cost Information Expand" at bounding box center [624, 347] width 1129 height 20
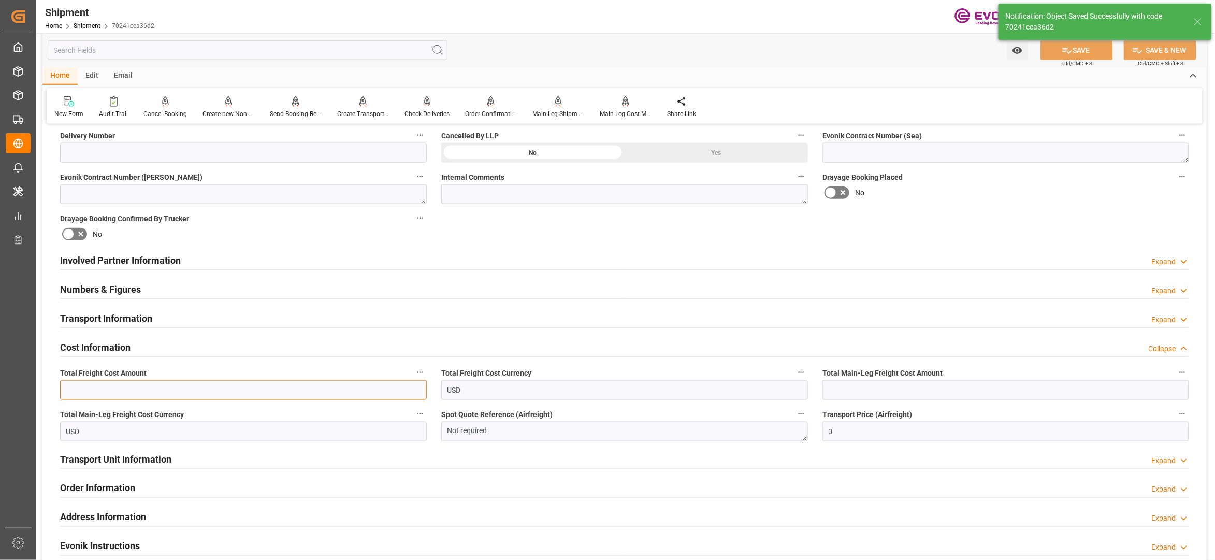
click at [163, 394] on input "text" at bounding box center [243, 390] width 367 height 20
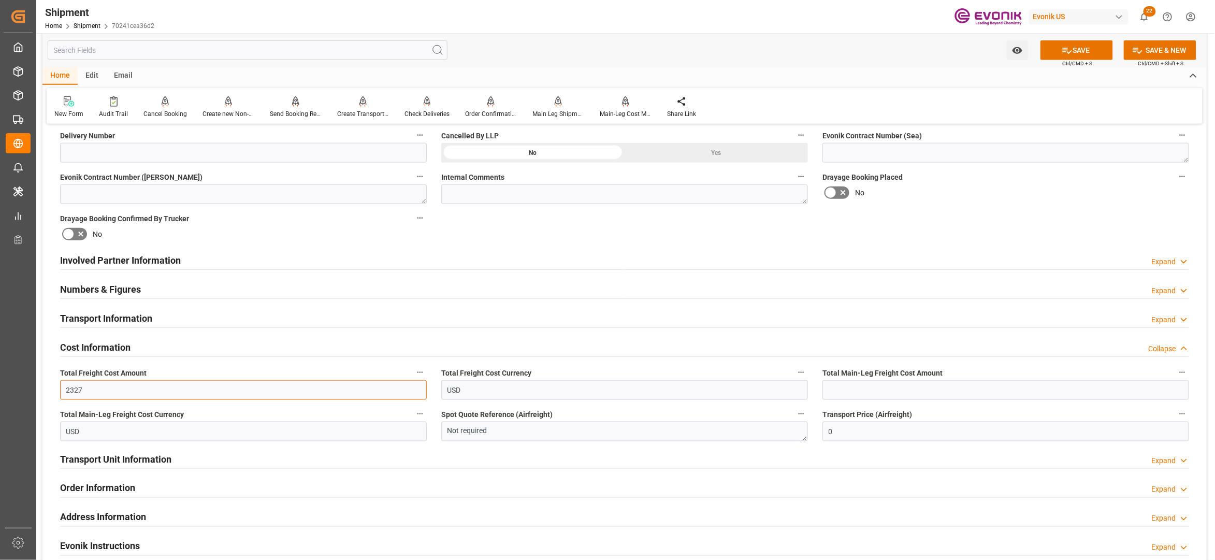
type input "2327"
click at [904, 390] on input "text" at bounding box center [1005, 390] width 367 height 20
type input "2327"
click at [917, 241] on div "Booking Confirmation Milestone Bar Collapse Submitted to FFW for Booking (Pendi…" at bounding box center [624, 250] width 1164 height 1154
click at [1084, 52] on button "SAVE" at bounding box center [1076, 50] width 72 height 20
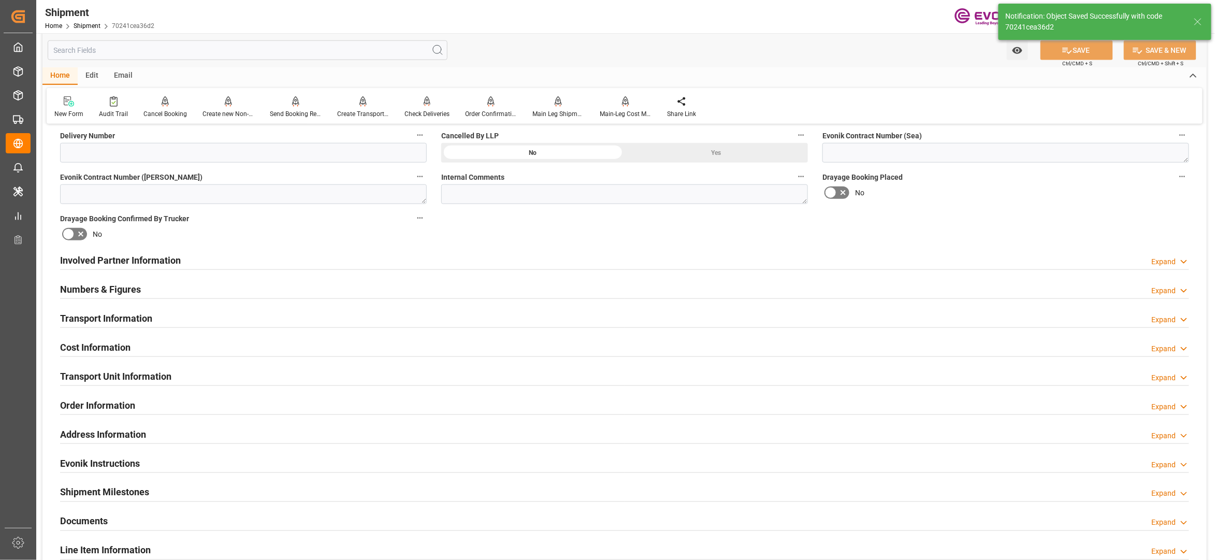
click at [383, 261] on div "Involved Partner Information Expand" at bounding box center [624, 260] width 1129 height 20
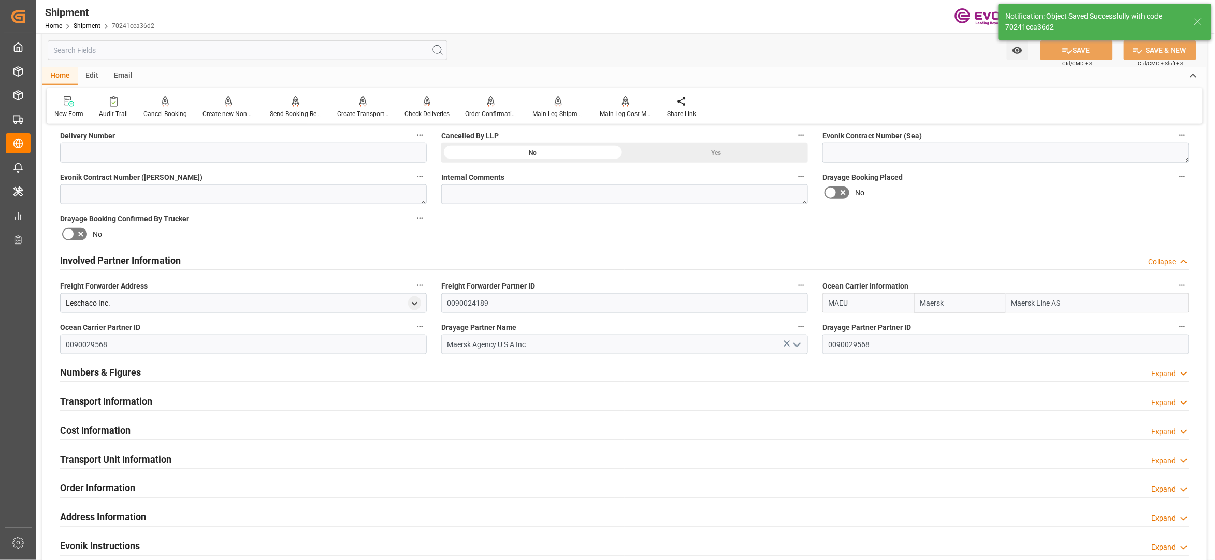
click at [400, 403] on div "Transport Information Expand" at bounding box center [624, 400] width 1129 height 20
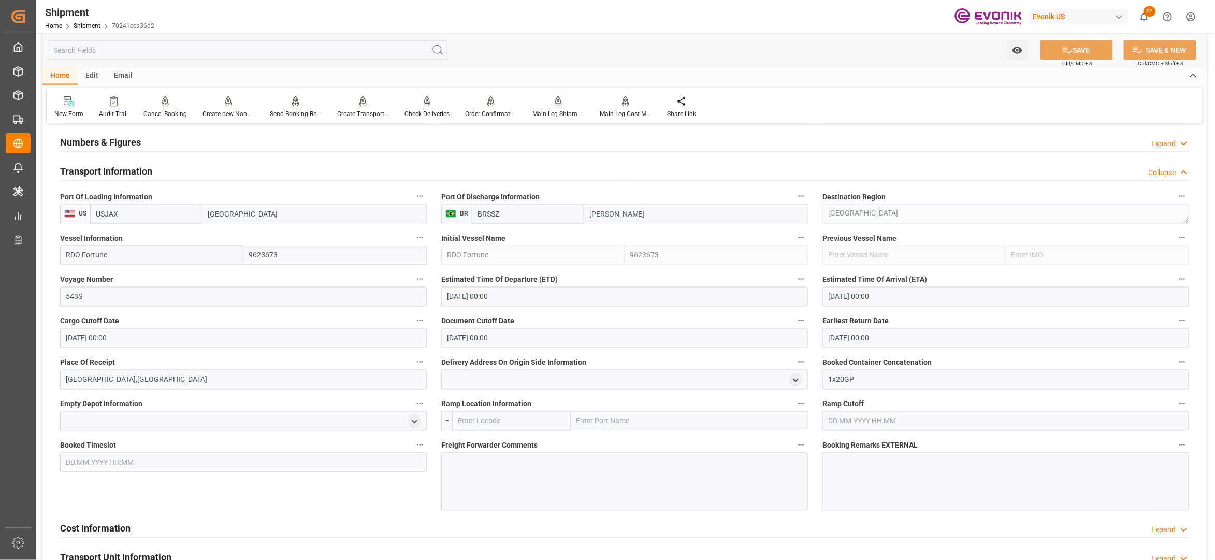
scroll to position [920, 0]
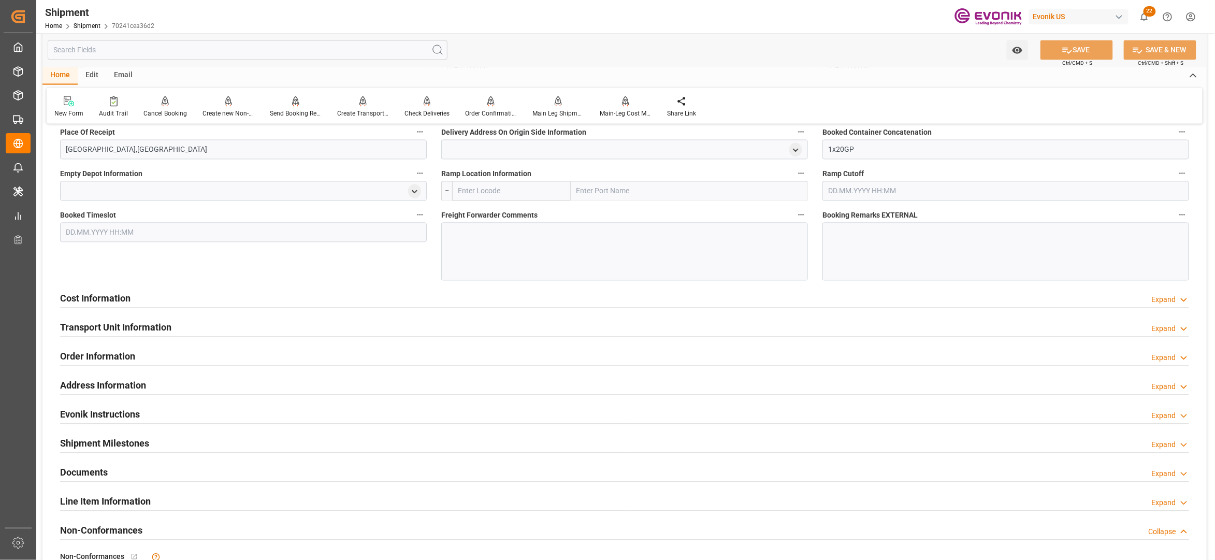
click at [364, 297] on div "Cost Information Expand" at bounding box center [624, 298] width 1129 height 20
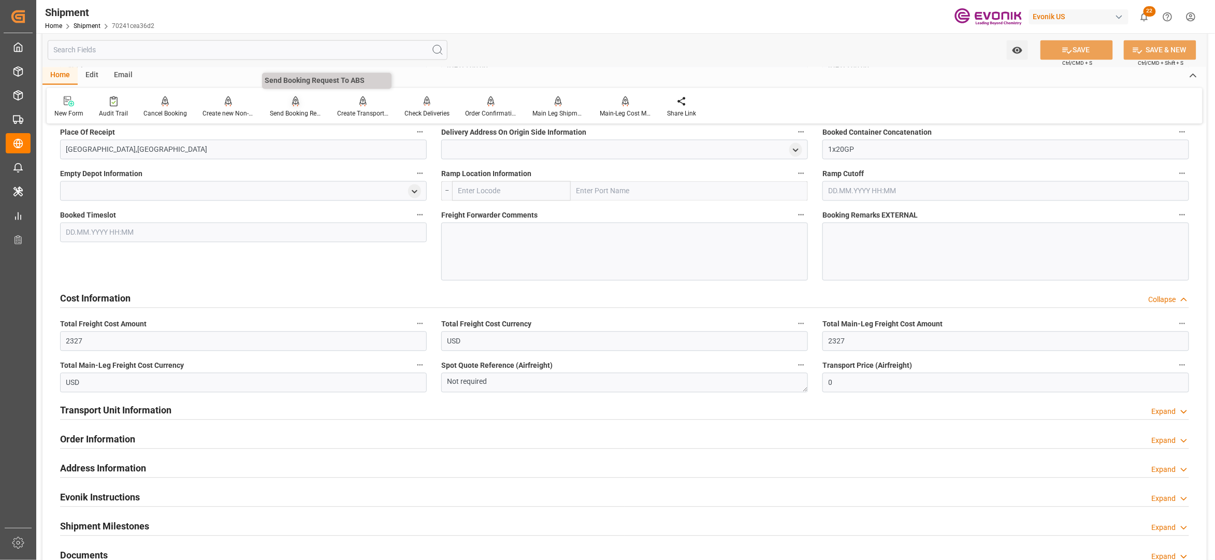
click at [294, 100] on icon at bounding box center [295, 100] width 7 height 9
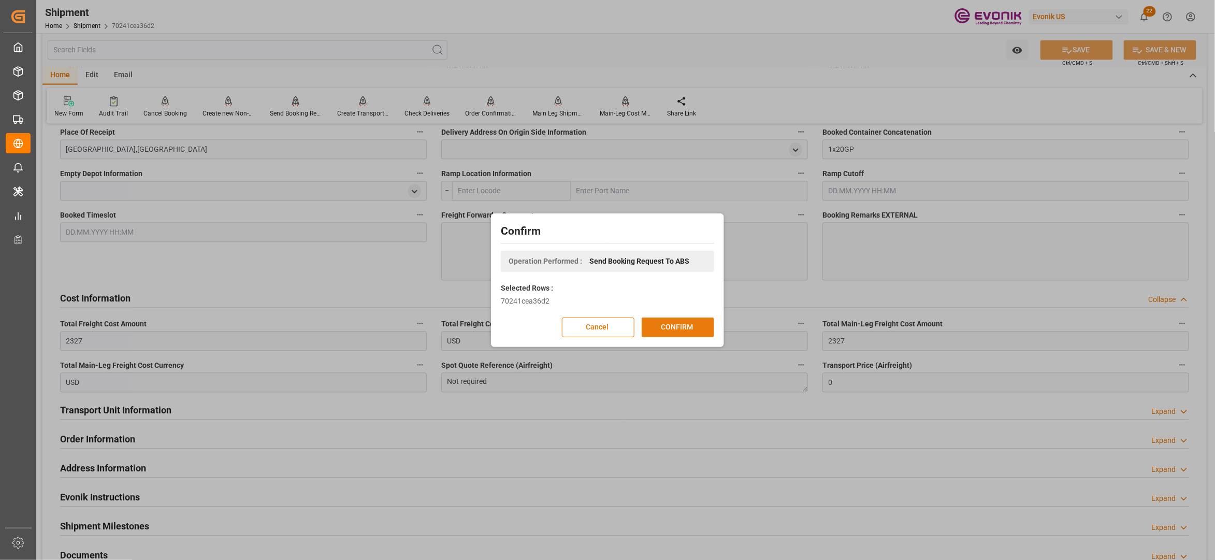
click at [681, 321] on button "CONFIRM" at bounding box center [678, 327] width 72 height 20
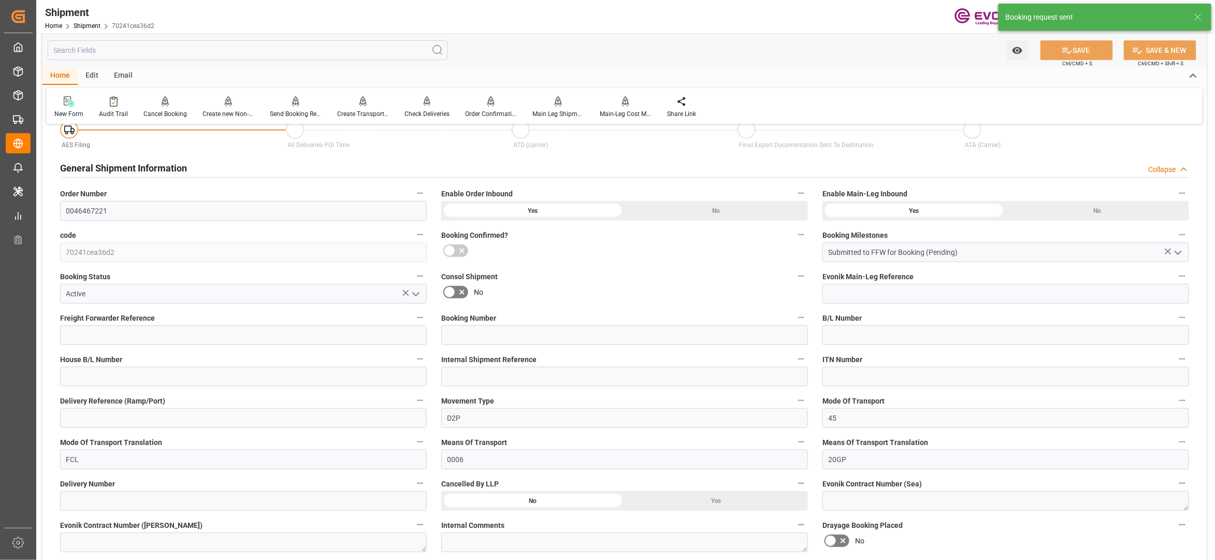
scroll to position [854, 0]
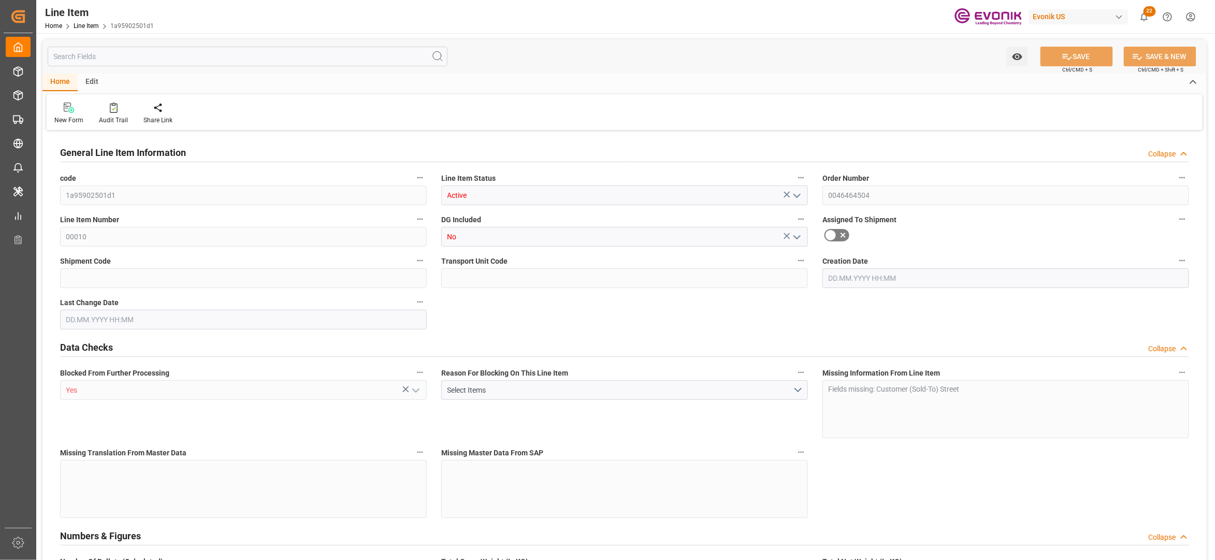
type input "20"
type input "10060.8"
type input "10000"
type input "27.6929"
type input "20"
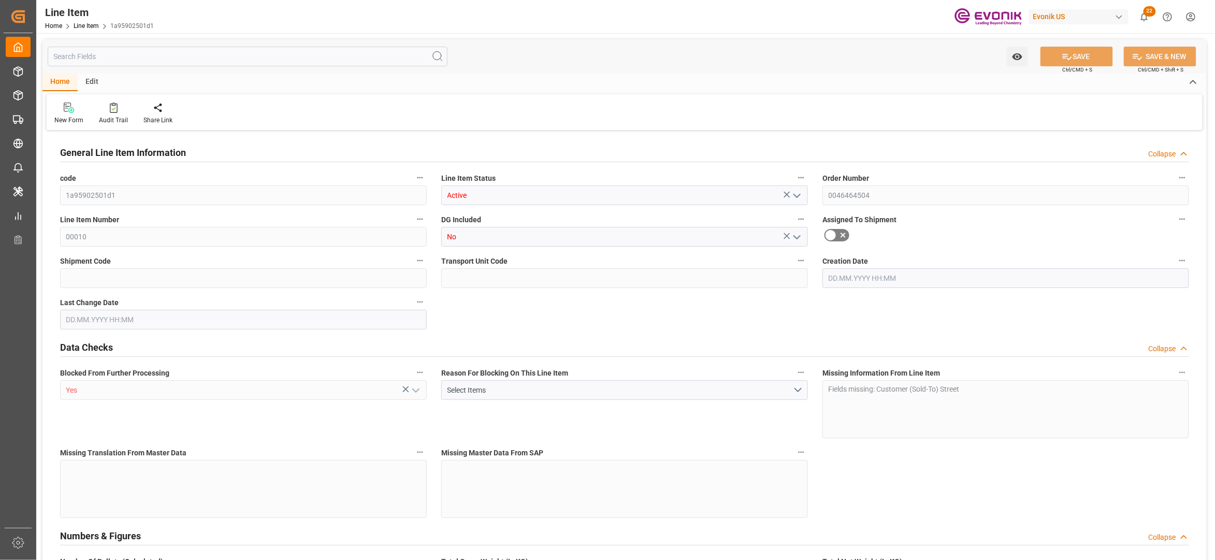
type input "62400"
type input "20"
type input "10060.8"
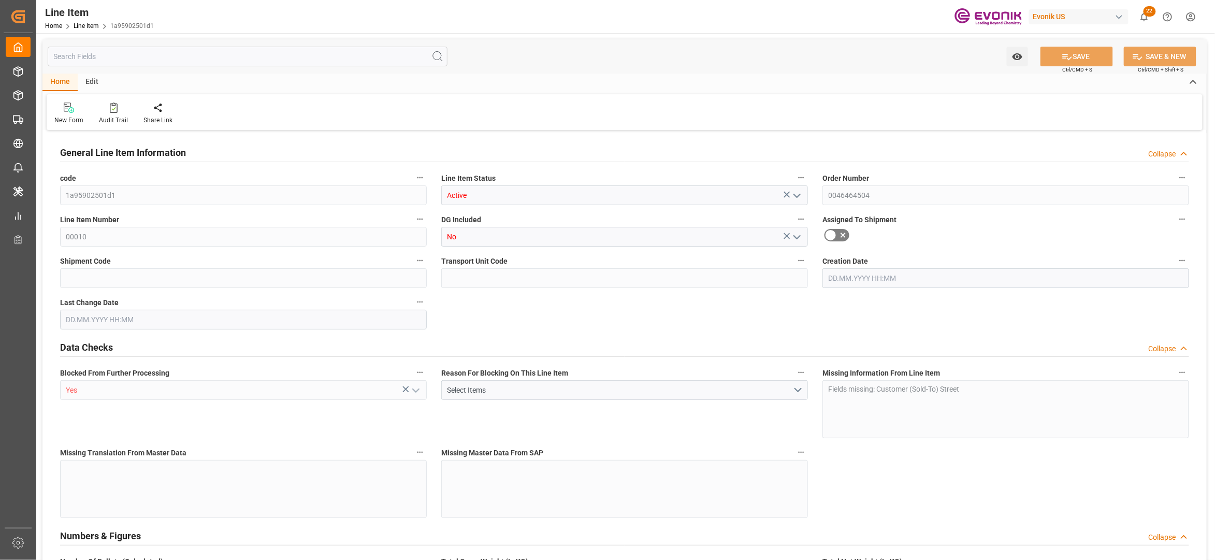
type input "10378.8"
type input "10000"
type input "27.6929"
type input "27692.94"
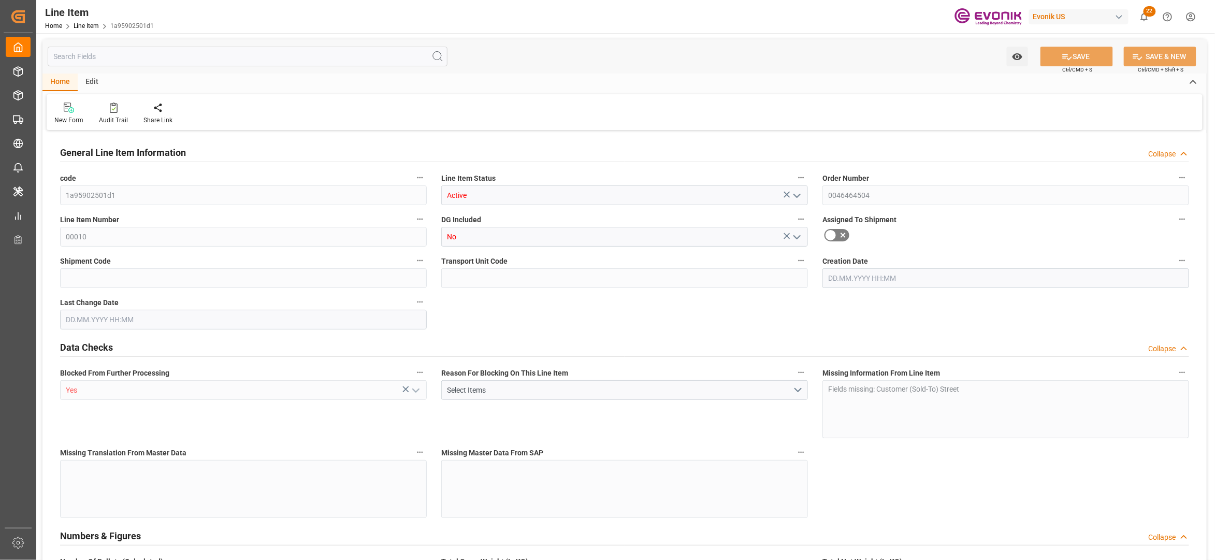
type input "0"
type input "[DATE] 18:21"
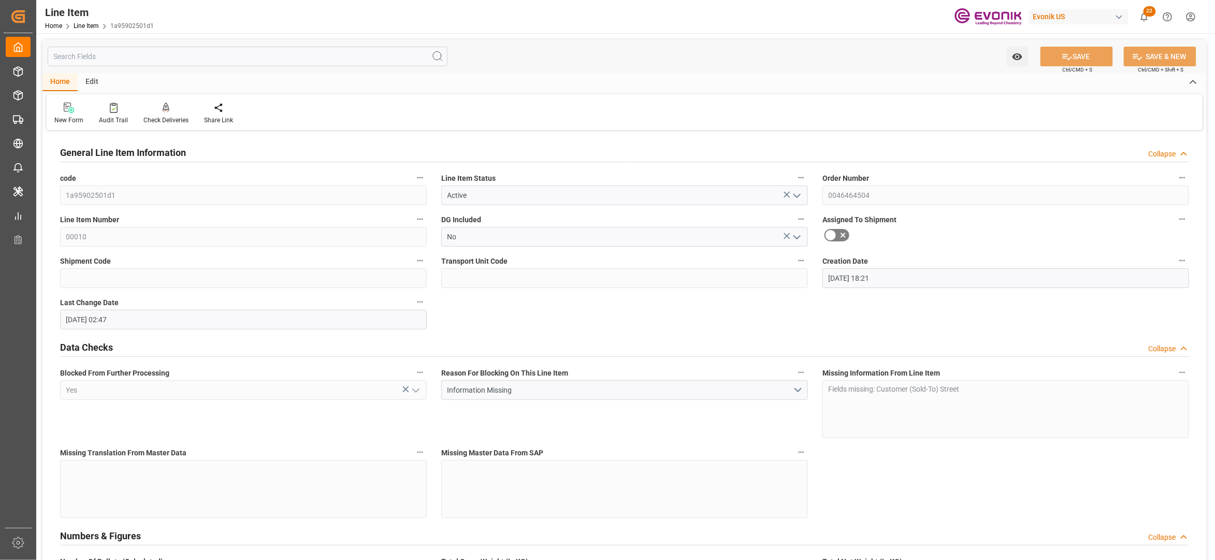
type input "[DATE] 02:47"
type input "[DATE]"
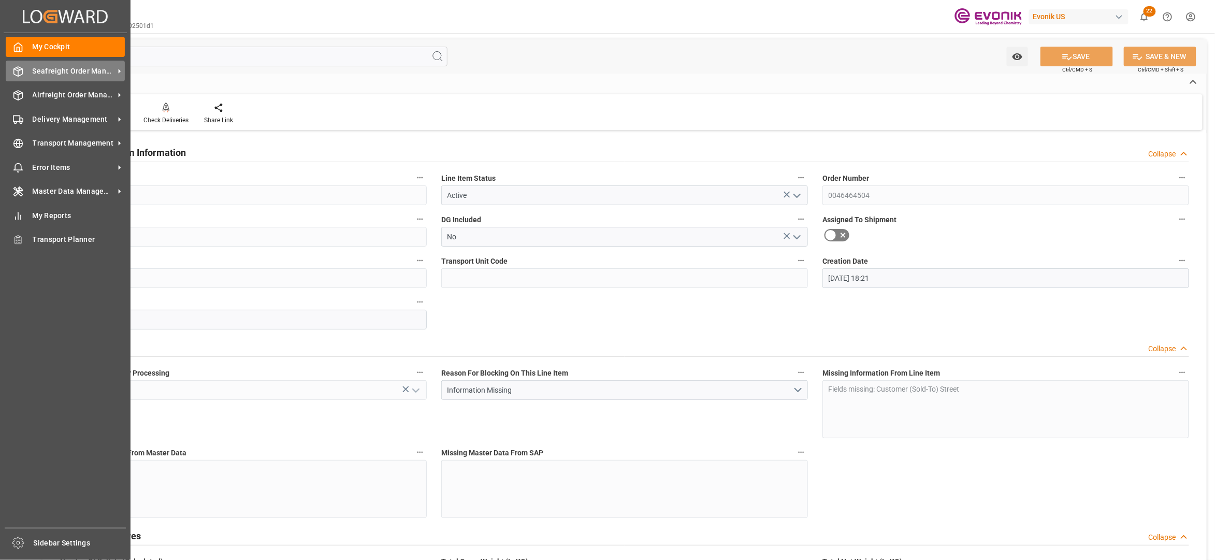
click at [54, 75] on span "Seafreight Order Management" at bounding box center [74, 71] width 82 height 11
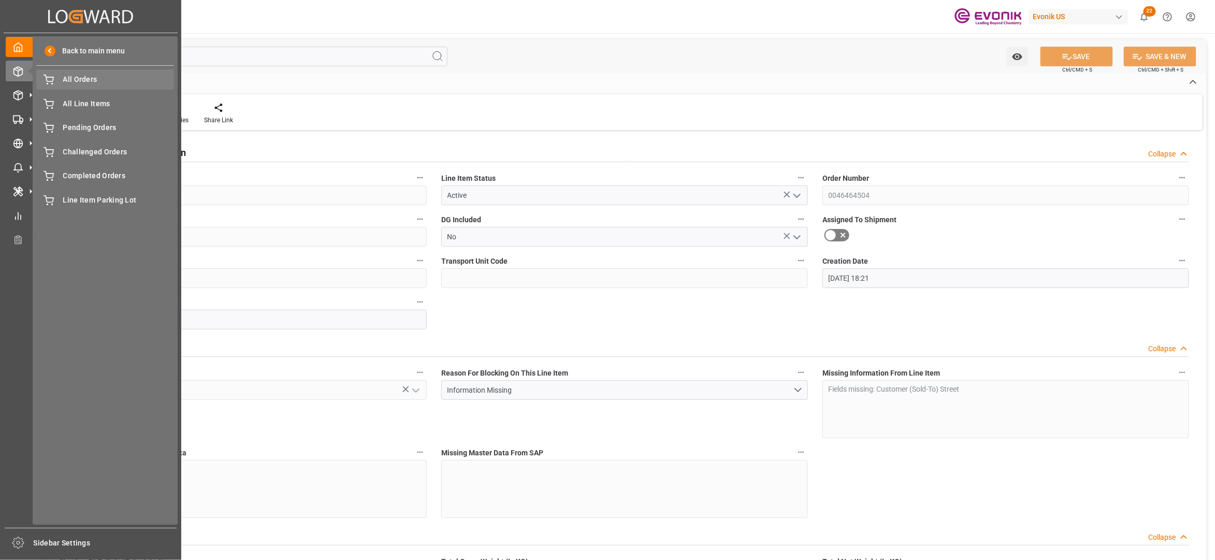
click at [92, 81] on span "All Orders" at bounding box center [118, 79] width 111 height 11
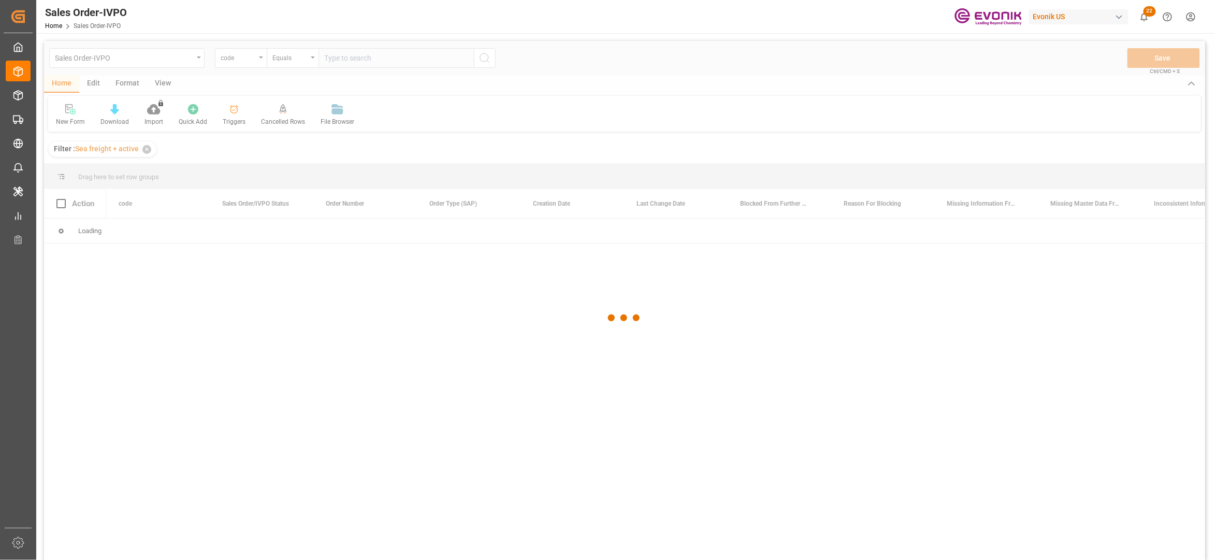
click at [254, 59] on div at bounding box center [624, 318] width 1161 height 554
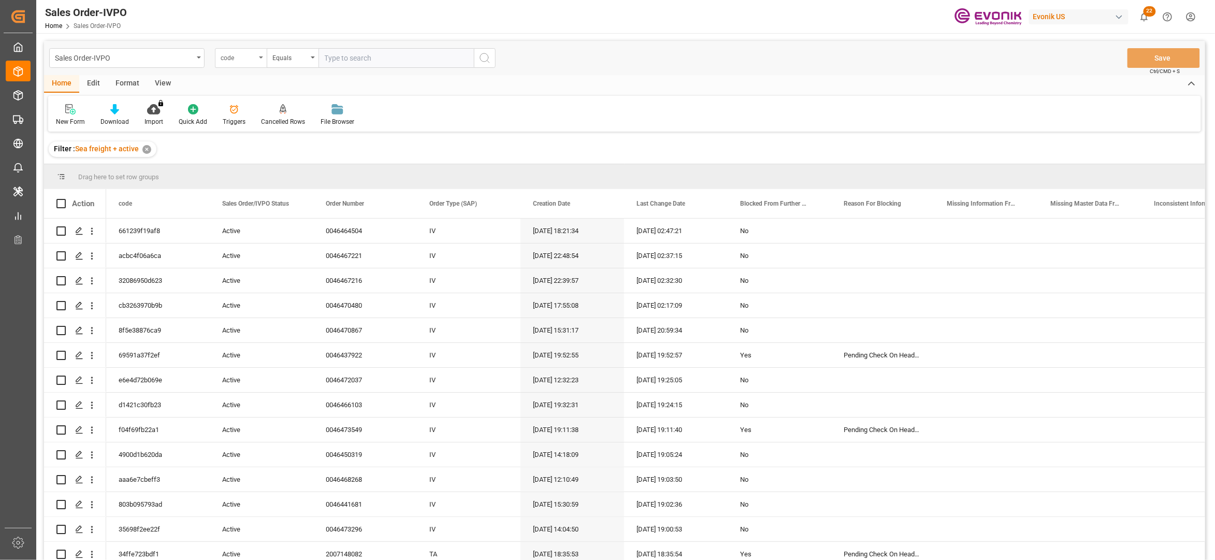
click at [249, 59] on div "code" at bounding box center [238, 57] width 35 height 12
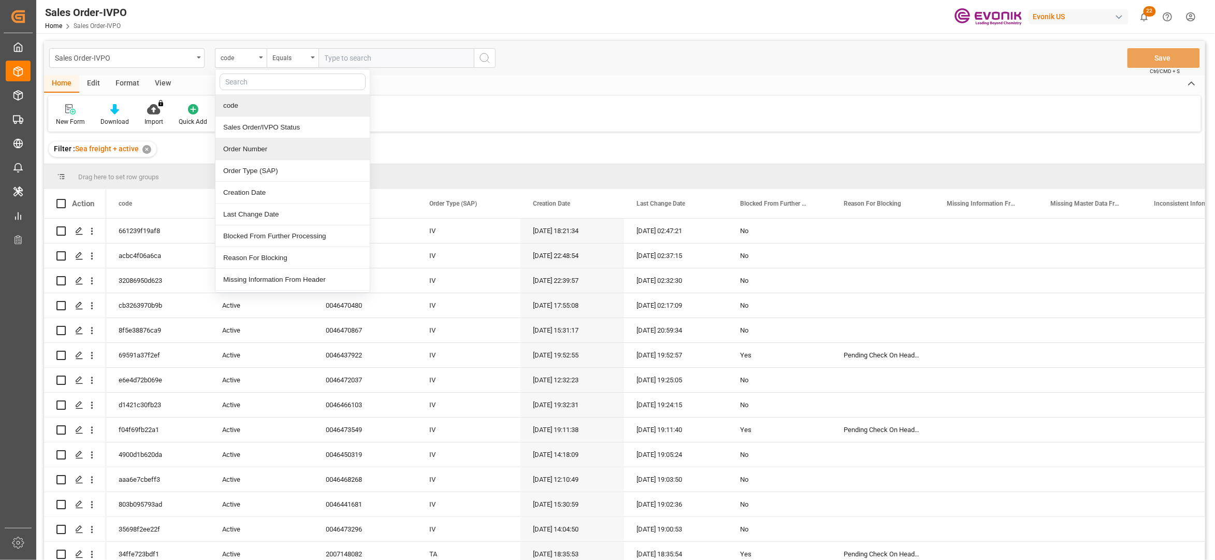
click at [268, 147] on div "Order Number" at bounding box center [292, 149] width 154 height 22
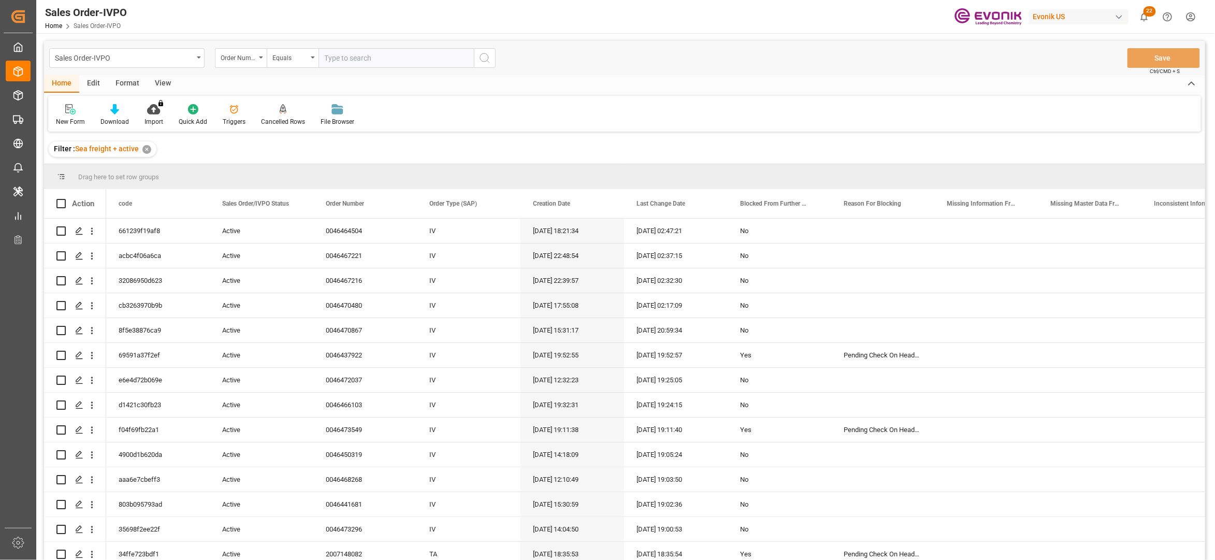
click at [345, 58] on input "text" at bounding box center [395, 58] width 155 height 20
paste input "0046473297"
type input "0046473297"
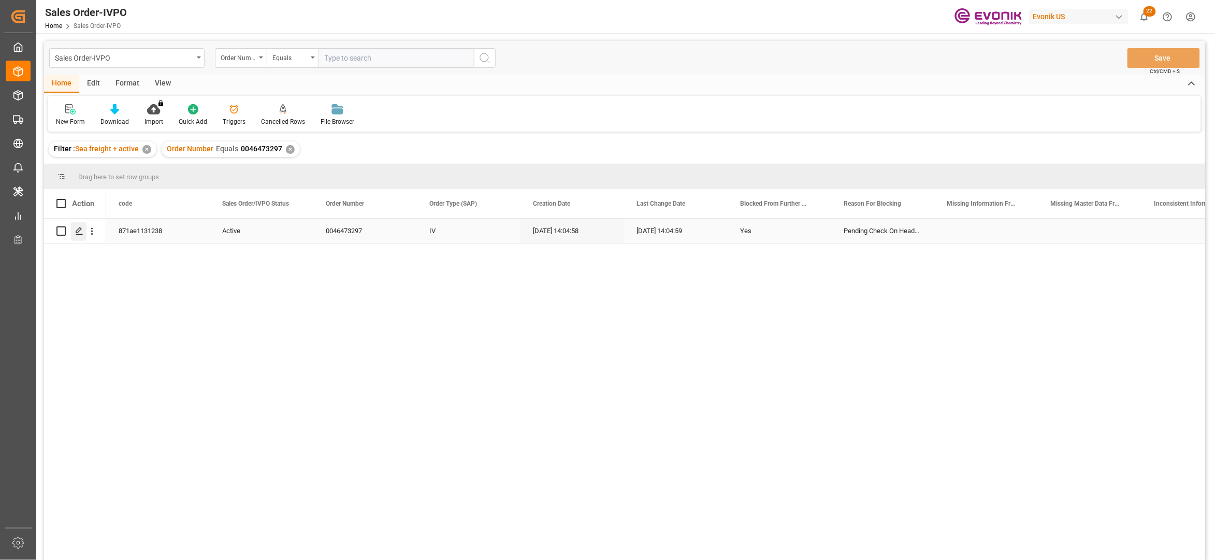
click at [81, 234] on icon "Press SPACE to select this row." at bounding box center [79, 231] width 8 height 8
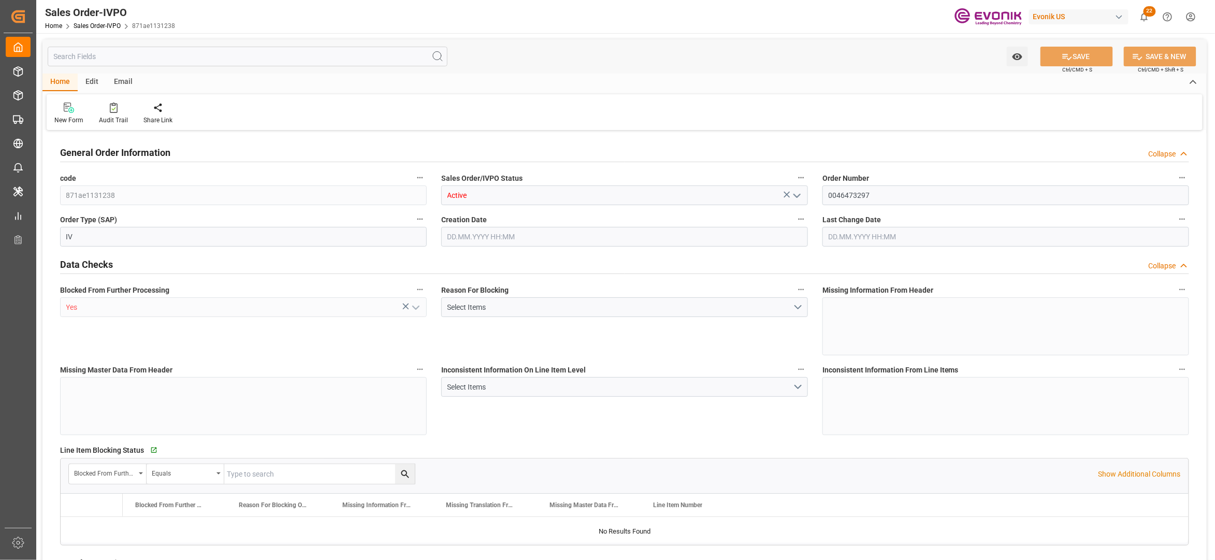
type input "COCTG"
type input "0"
type input "5"
type input "102600"
type input "15.09.2025 14:04"
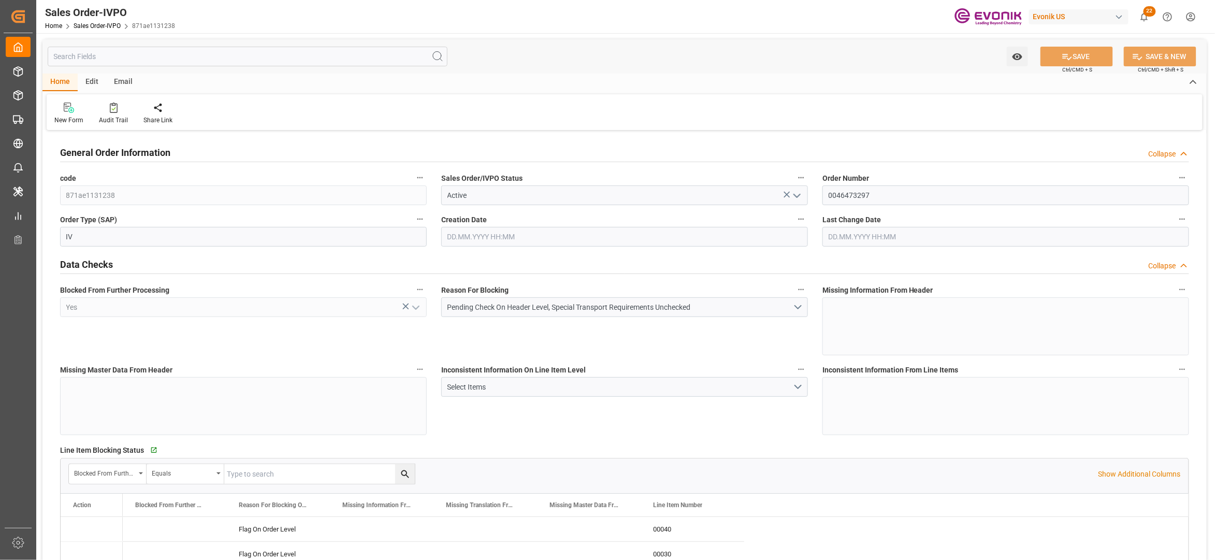
type input "15.09.2025 14:04"
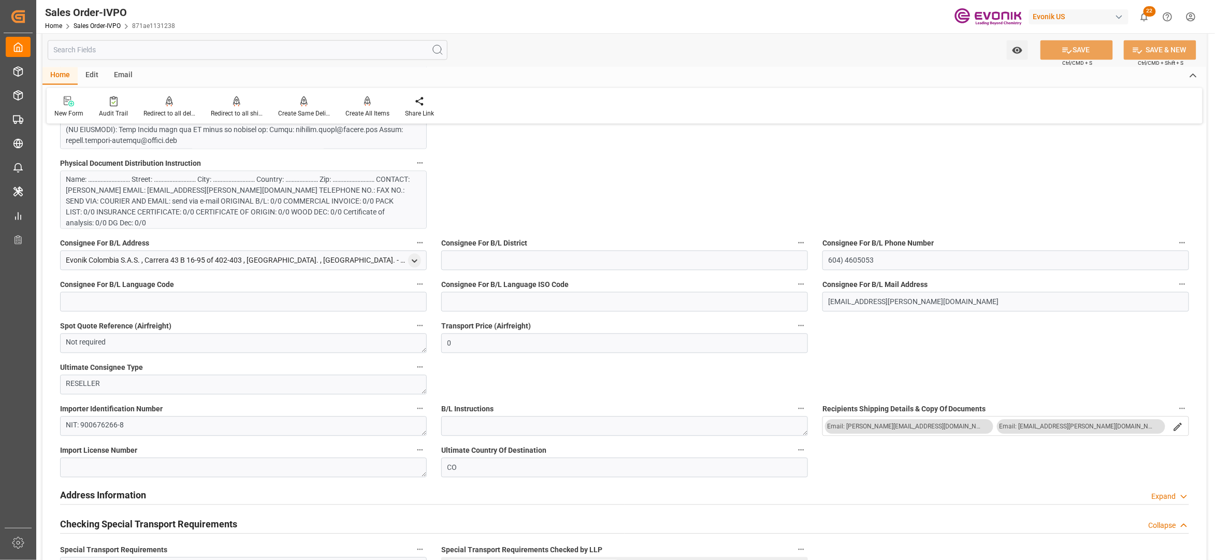
scroll to position [690, 0]
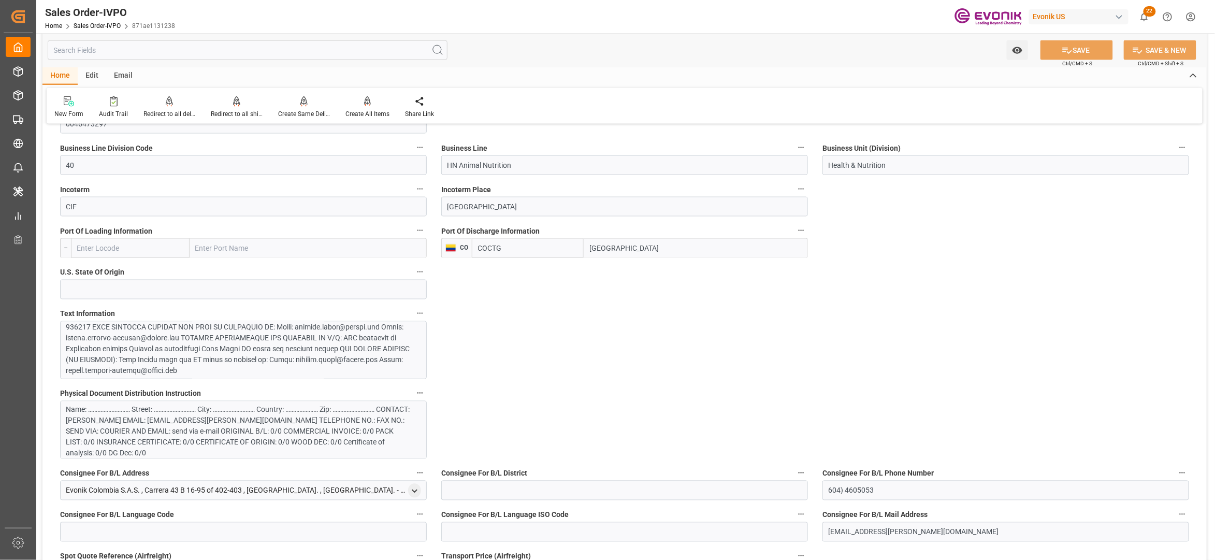
click at [271, 338] on div at bounding box center [238, 272] width 344 height 207
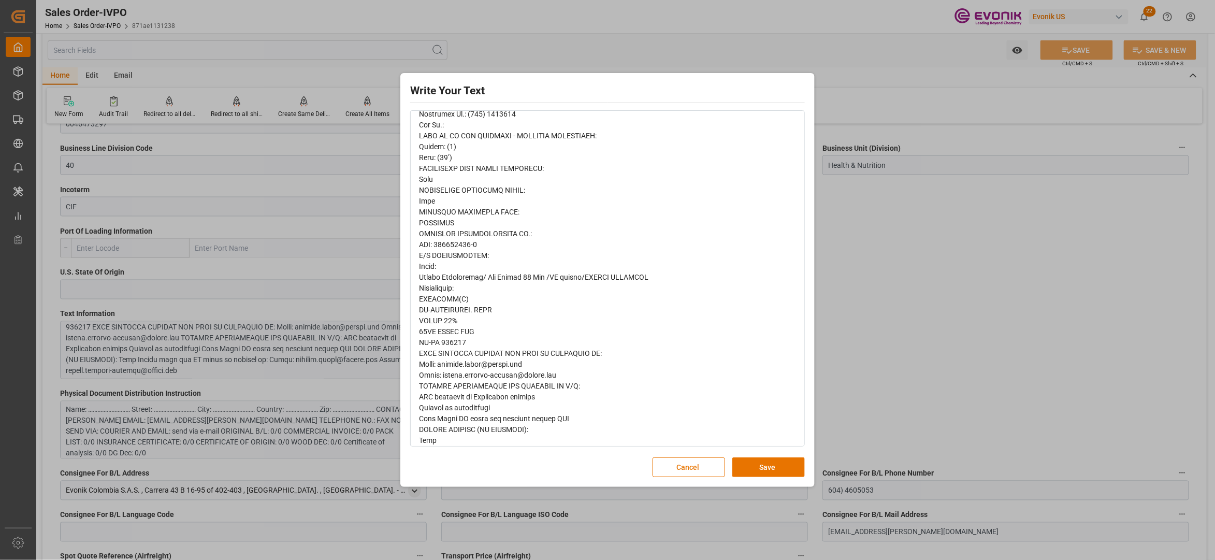
scroll to position [498, 0]
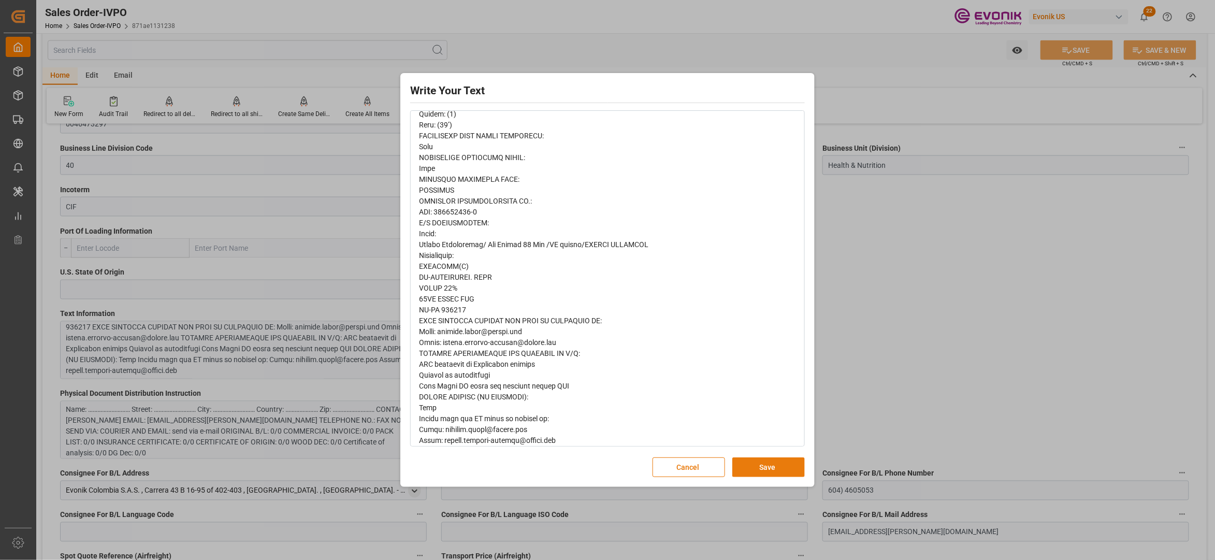
drag, startPoint x: 746, startPoint y: 467, endPoint x: 772, endPoint y: 467, distance: 25.9
click at [746, 467] on button "Save" at bounding box center [768, 467] width 72 height 20
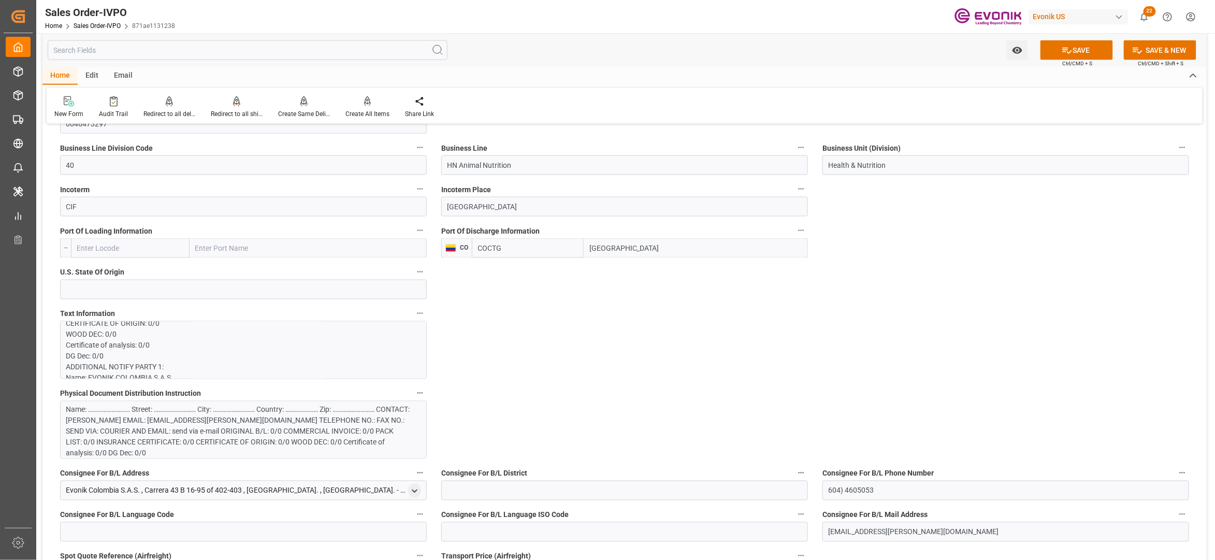
click at [309, 426] on div "Name: ……………………… Street: ……………………… City: ……………………… Country: ………………… Zip: ……………………" at bounding box center [238, 431] width 344 height 54
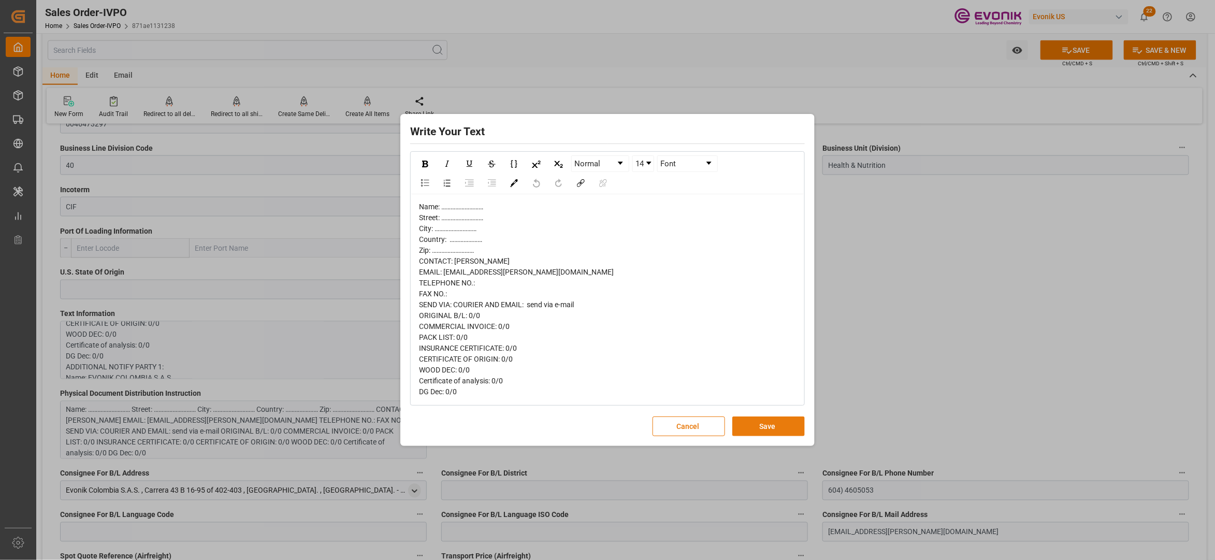
click at [765, 432] on button "Save" at bounding box center [768, 426] width 72 height 20
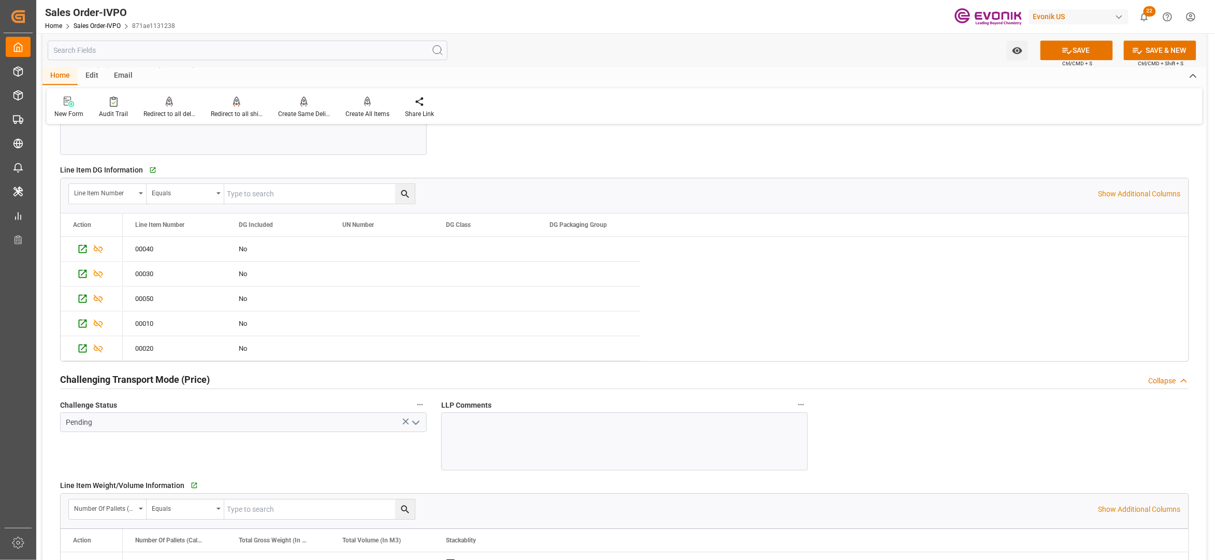
scroll to position [1151, 0]
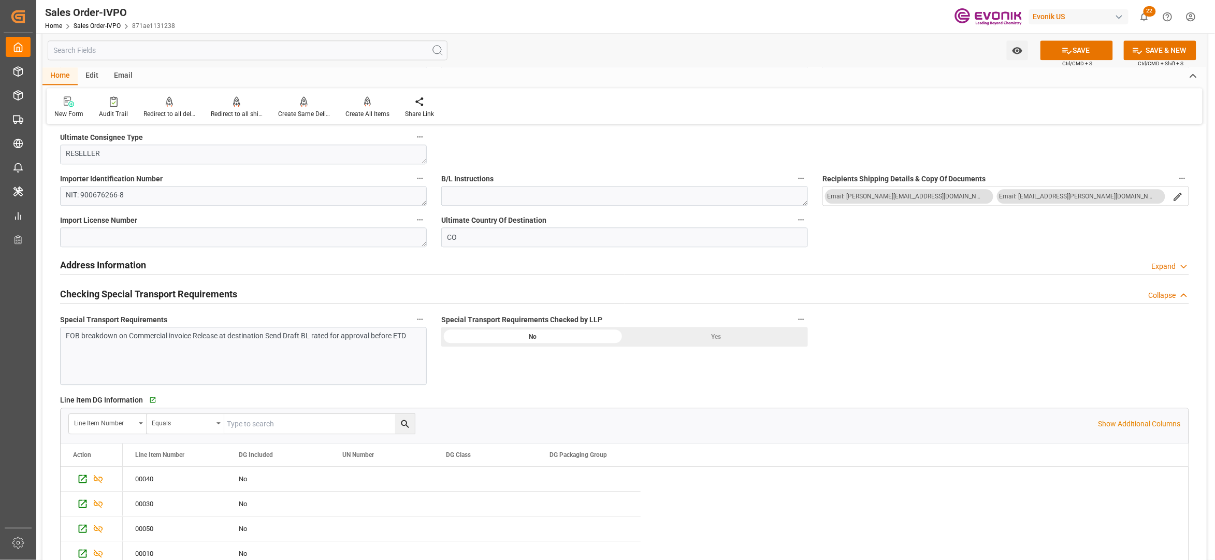
click at [713, 331] on div "Yes" at bounding box center [716, 337] width 183 height 20
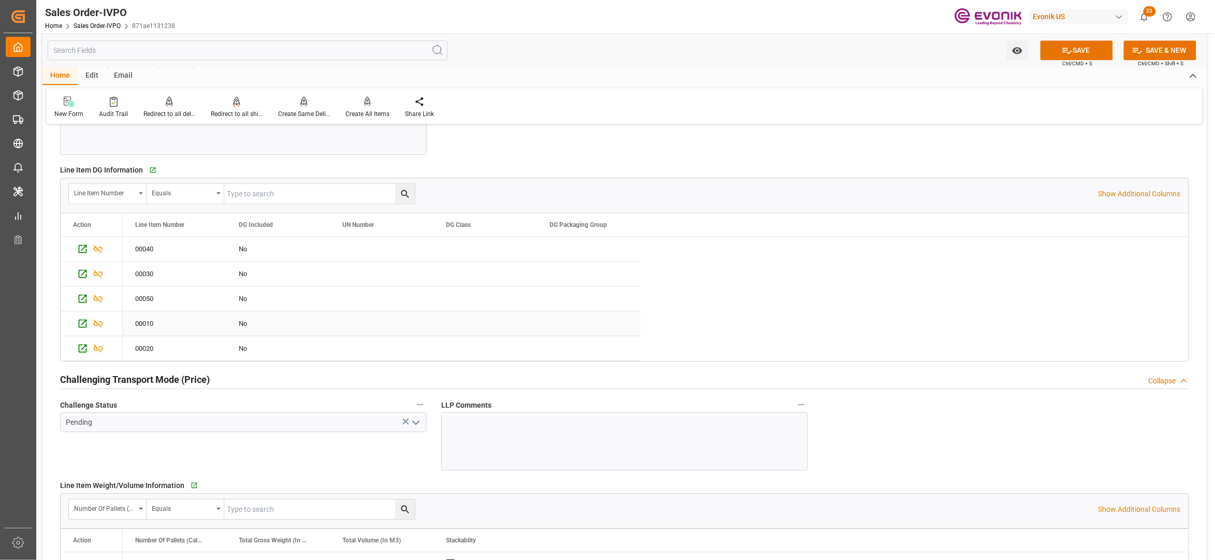
scroll to position [1611, 0]
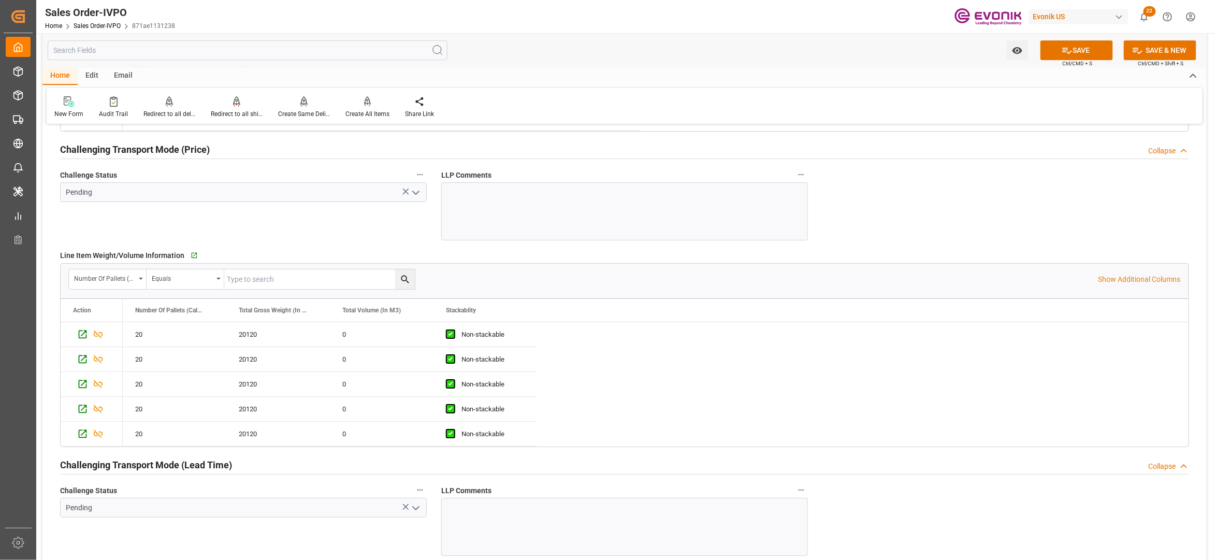
click at [416, 194] on icon "open menu" at bounding box center [416, 192] width 12 height 12
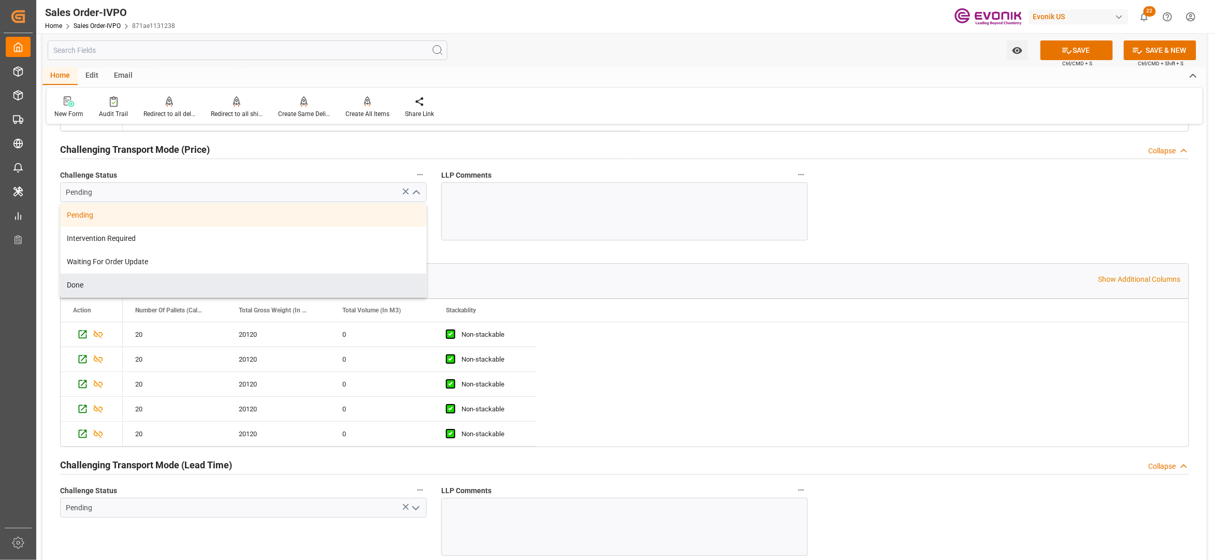
click at [190, 288] on div "Done" at bounding box center [244, 284] width 366 height 23
type input "Done"
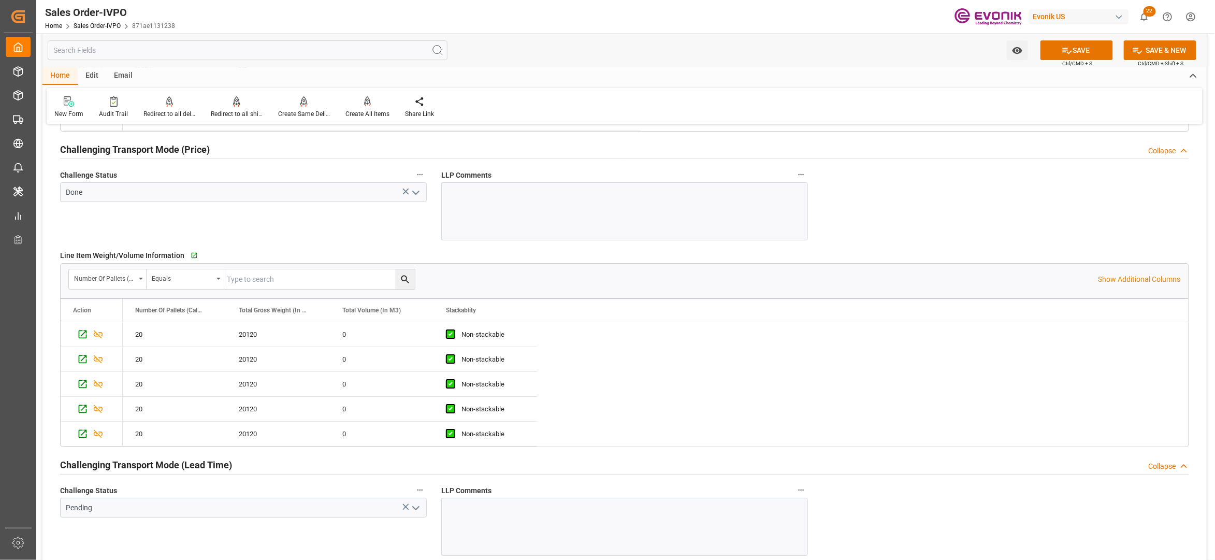
scroll to position [1841, 0]
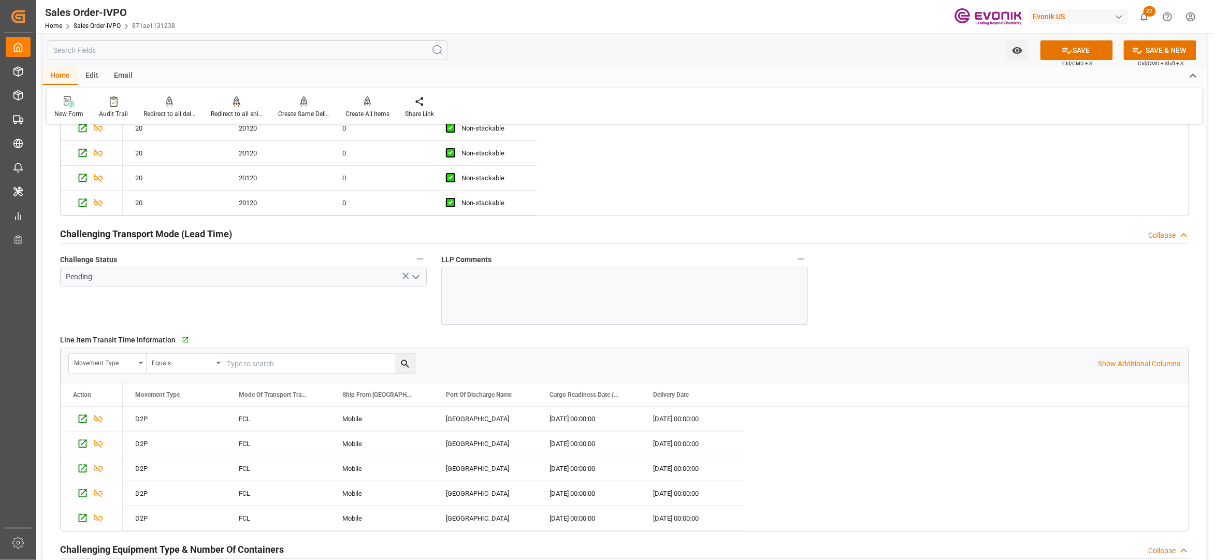
click at [415, 279] on polyline "open menu" at bounding box center [416, 276] width 6 height 3
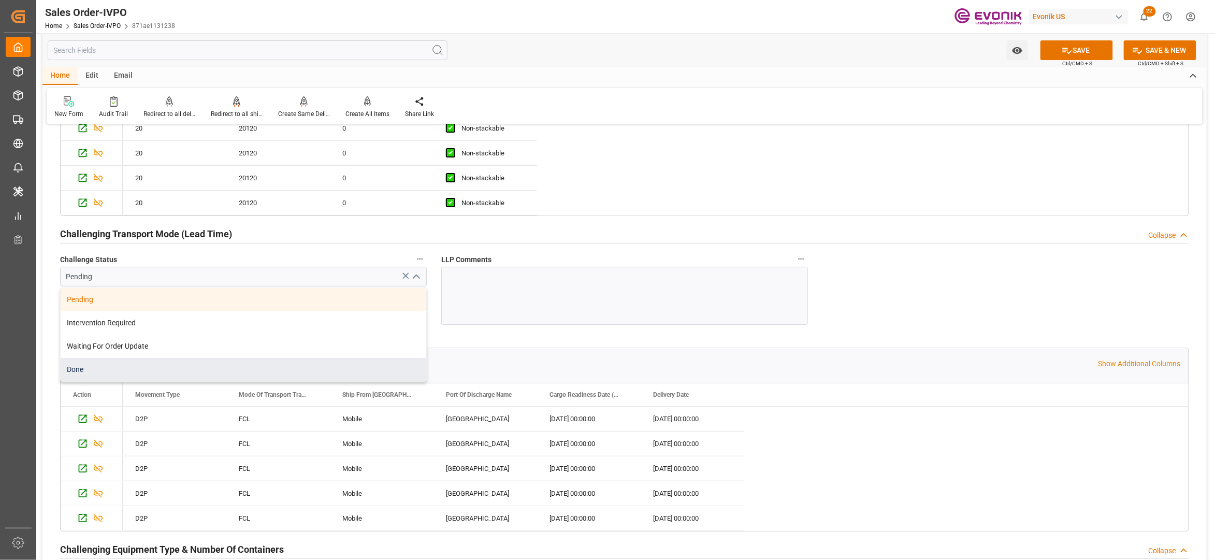
click at [212, 372] on div "Done" at bounding box center [244, 369] width 366 height 23
type input "Done"
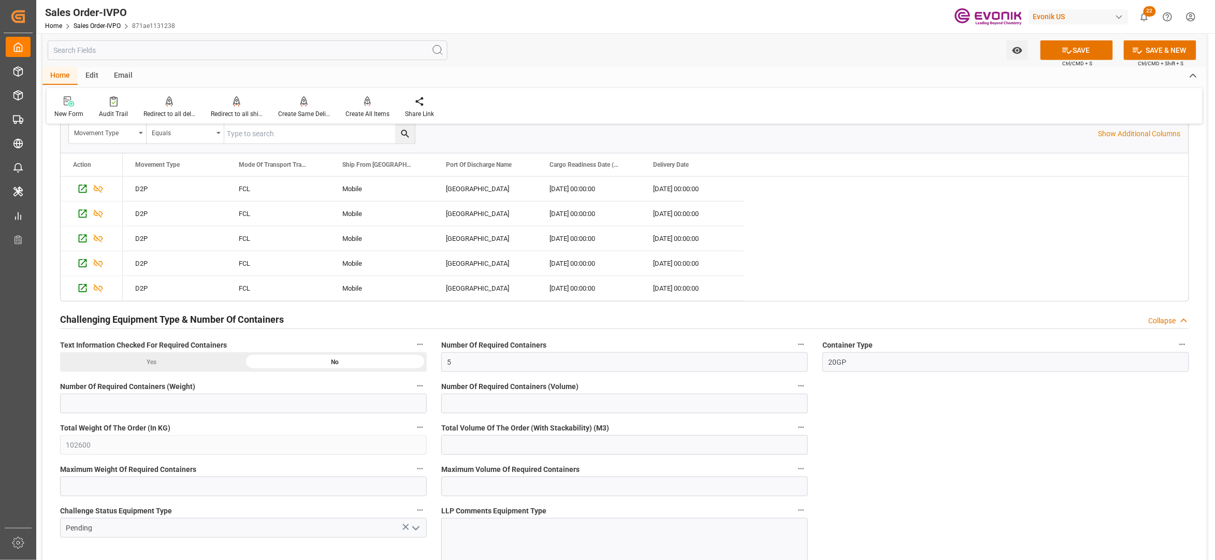
scroll to position [2301, 0]
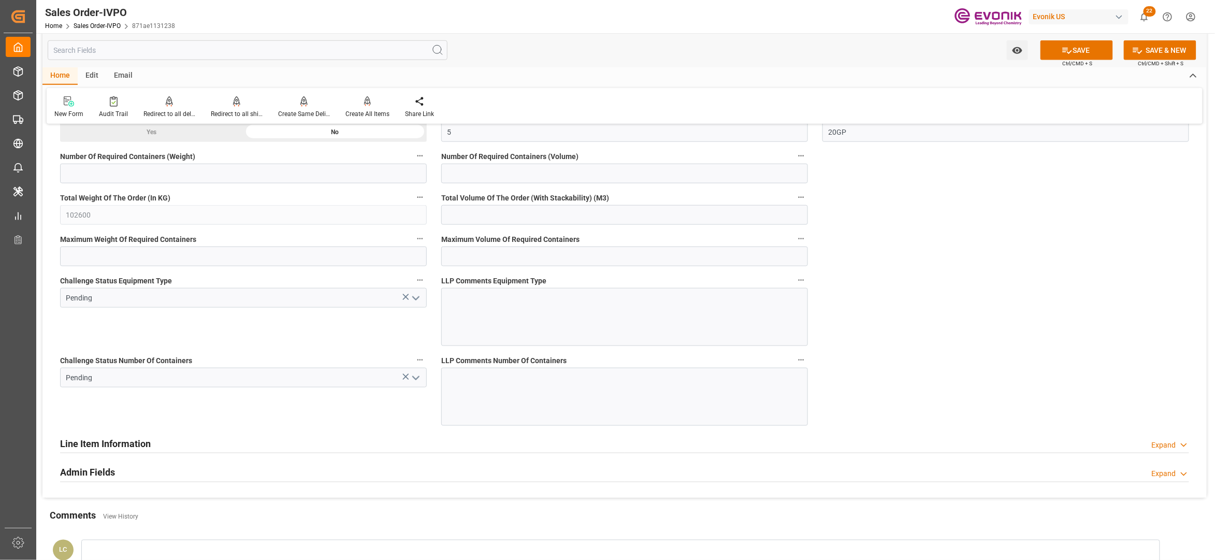
click at [418, 300] on icon "open menu" at bounding box center [416, 298] width 12 height 12
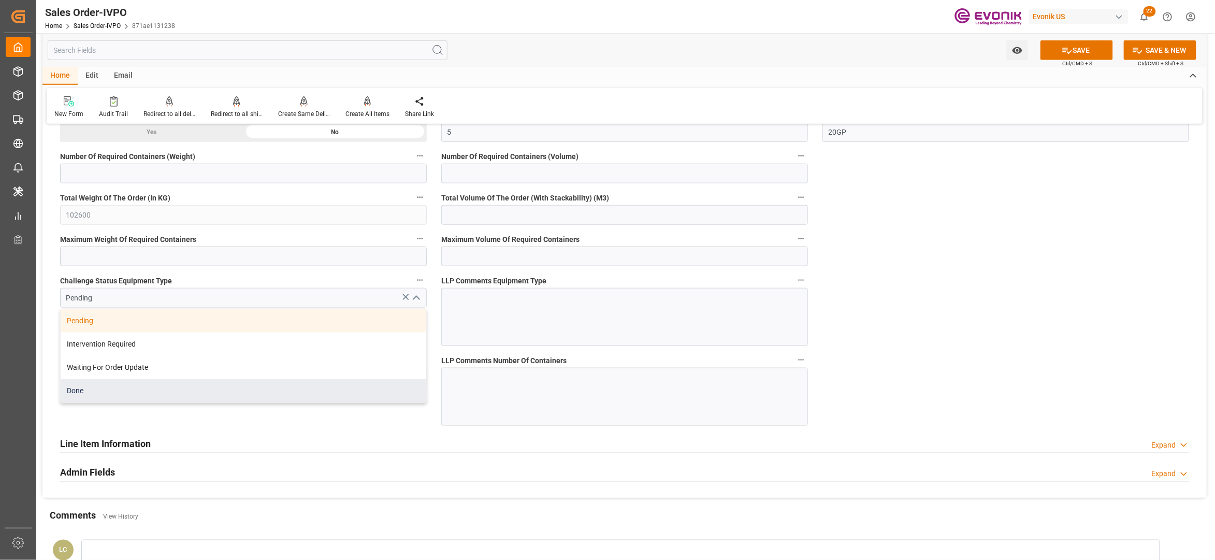
click at [215, 392] on div "Done" at bounding box center [244, 390] width 366 height 23
type input "Done"
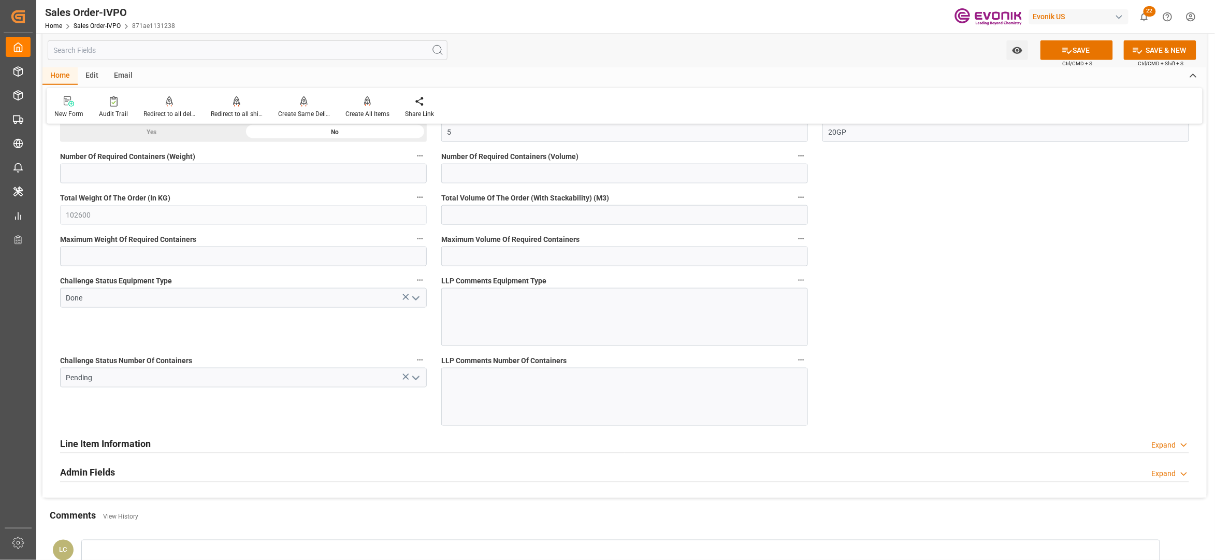
click at [417, 384] on icon "open menu" at bounding box center [416, 378] width 12 height 12
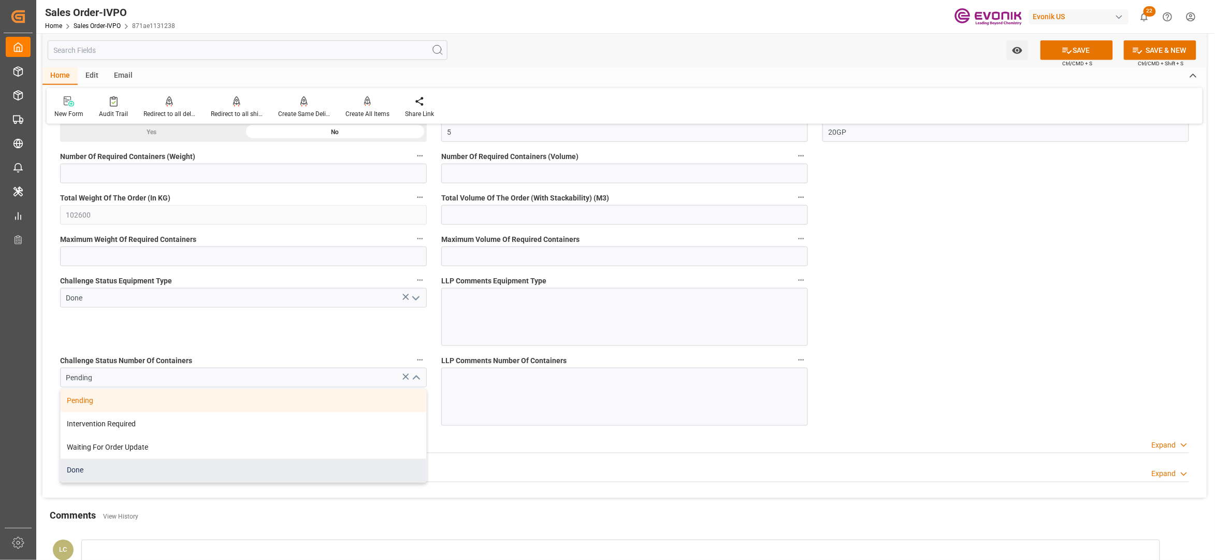
click at [223, 472] on div "Done" at bounding box center [244, 470] width 366 height 23
type input "Done"
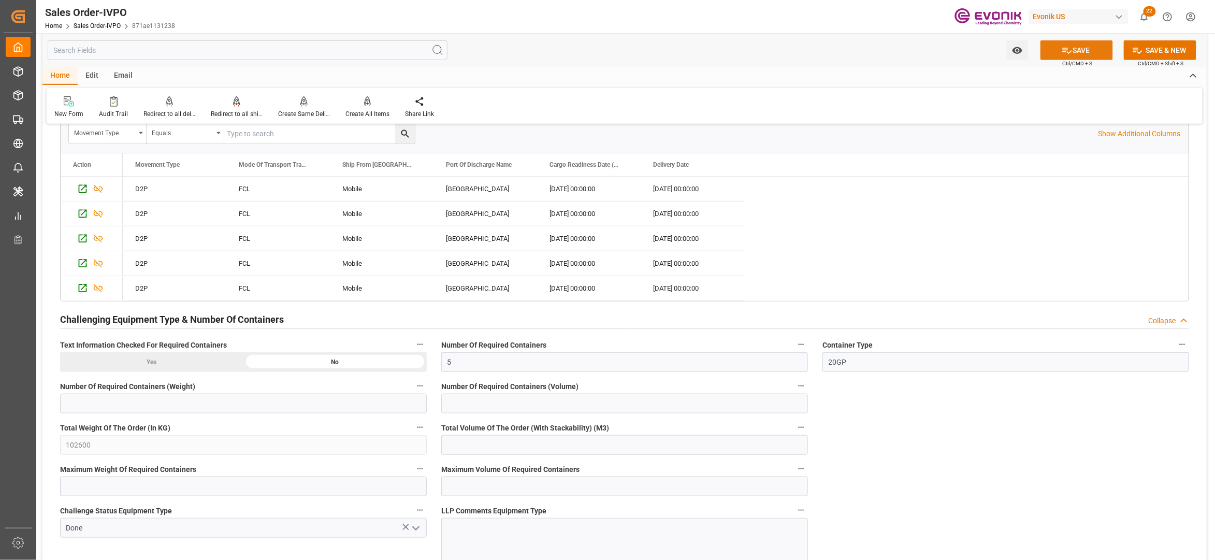
click at [1076, 50] on button "SAVE" at bounding box center [1076, 50] width 72 height 20
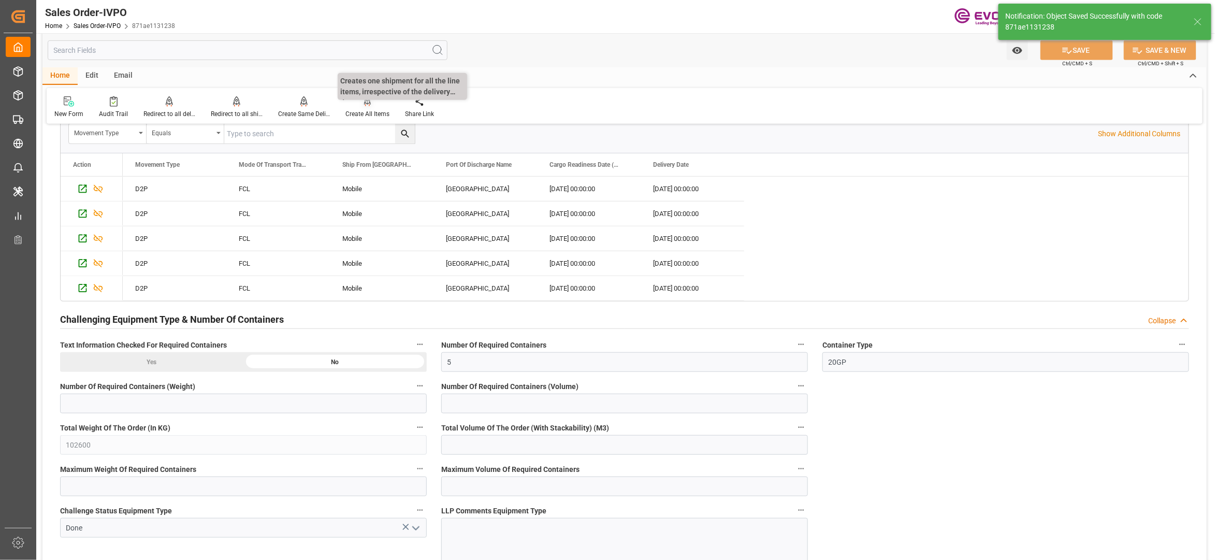
type input "[DATE] 03:00"
type input "No"
type input "7"
type input "0"
type input "85000"
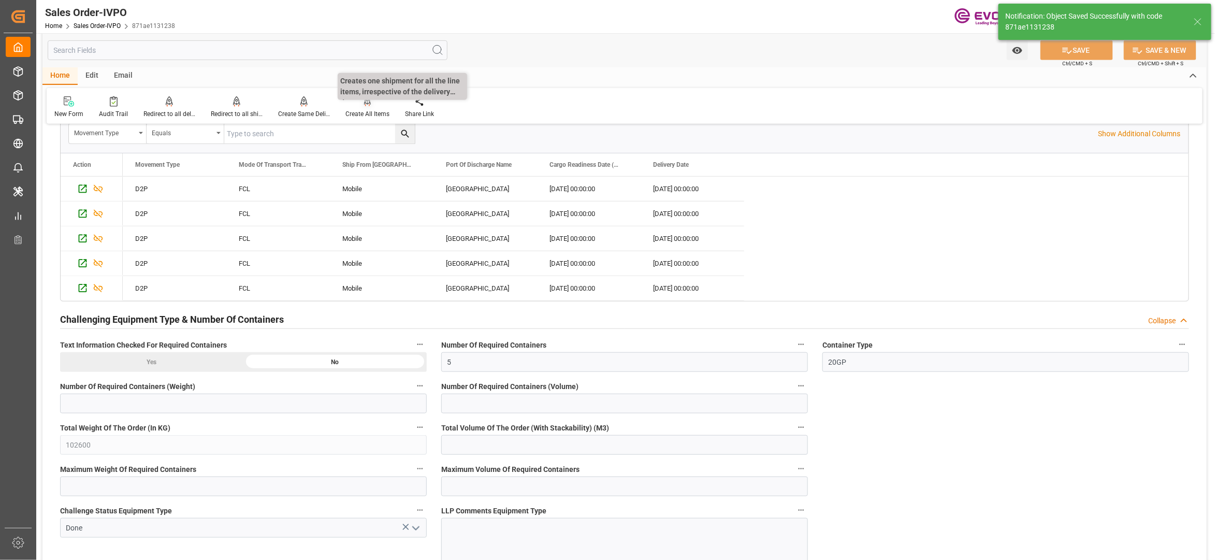
type input "150"
click at [365, 105] on icon at bounding box center [367, 106] width 5 height 2
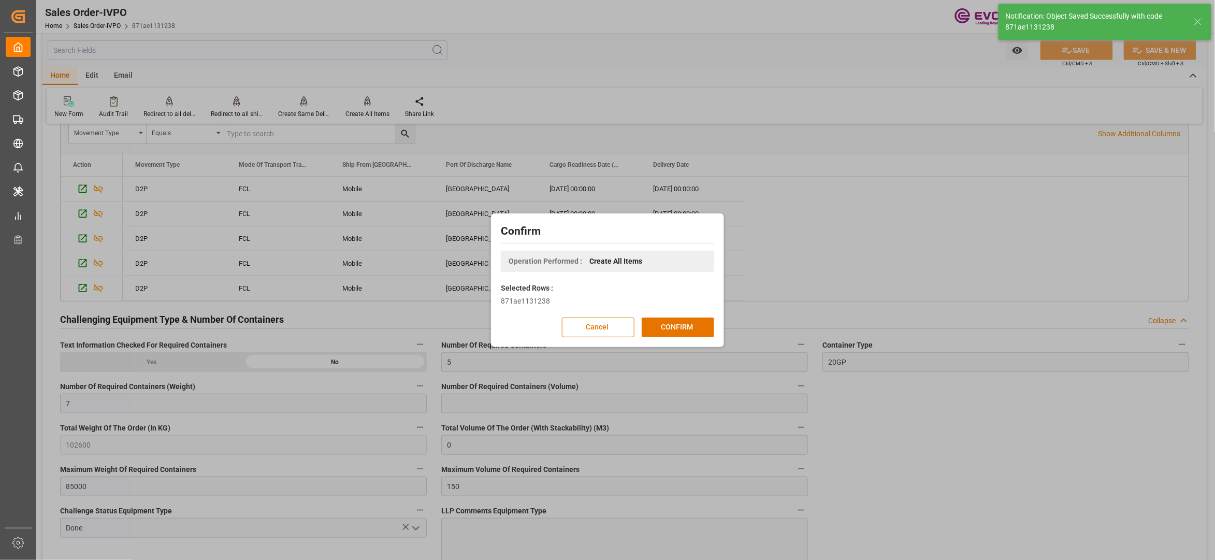
click at [685, 315] on div "Confirm Operation Performed : Create All Items Selected Rows : 871ae1131238 Can…" at bounding box center [608, 280] width 228 height 128
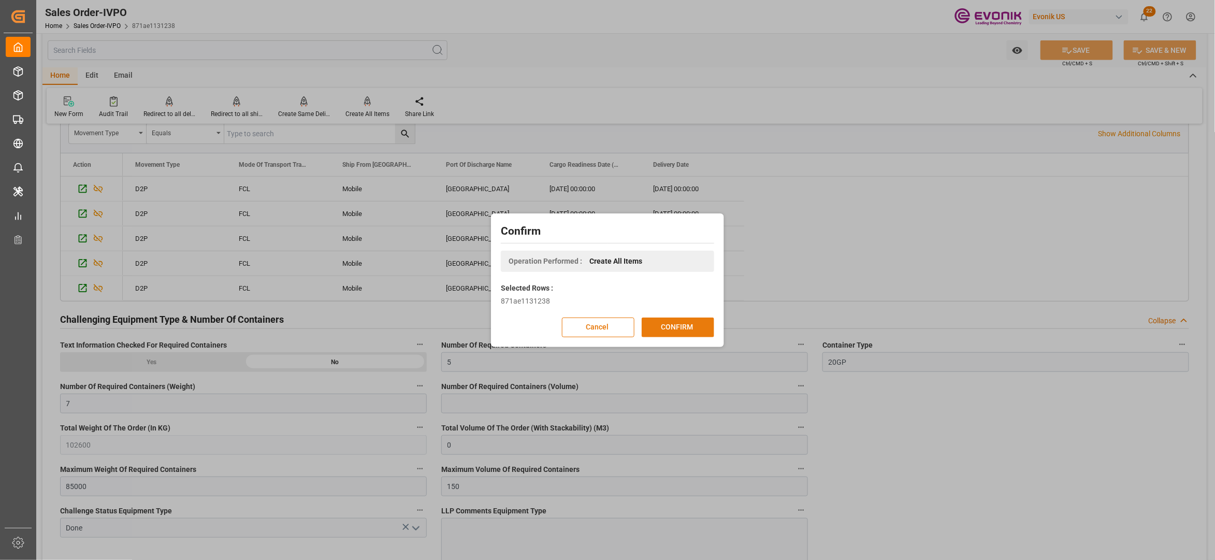
click at [679, 328] on button "CONFIRM" at bounding box center [678, 327] width 72 height 20
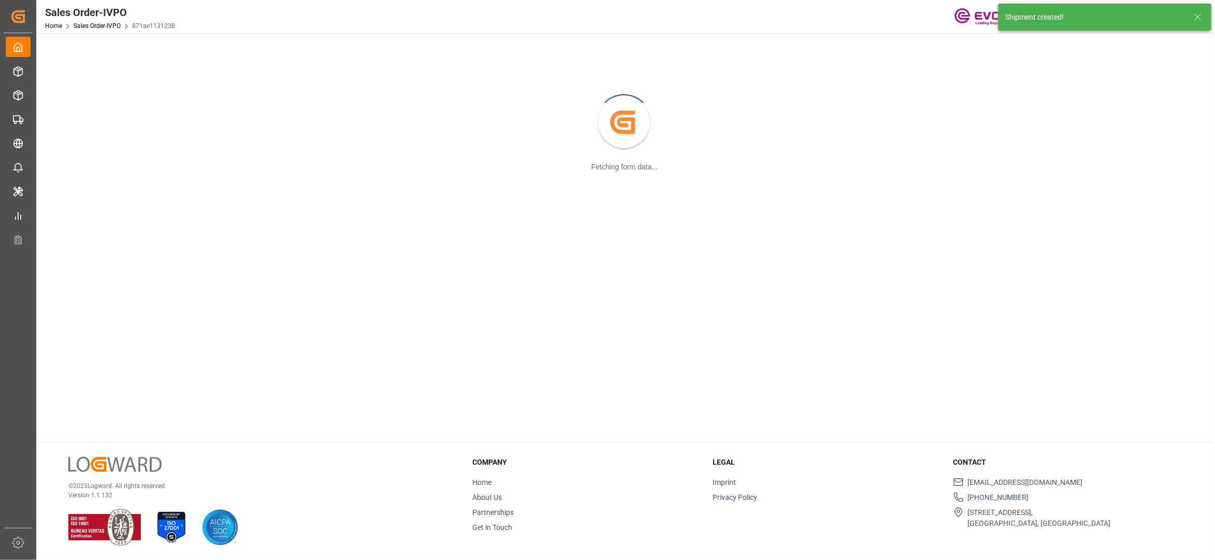
scroll to position [112, 0]
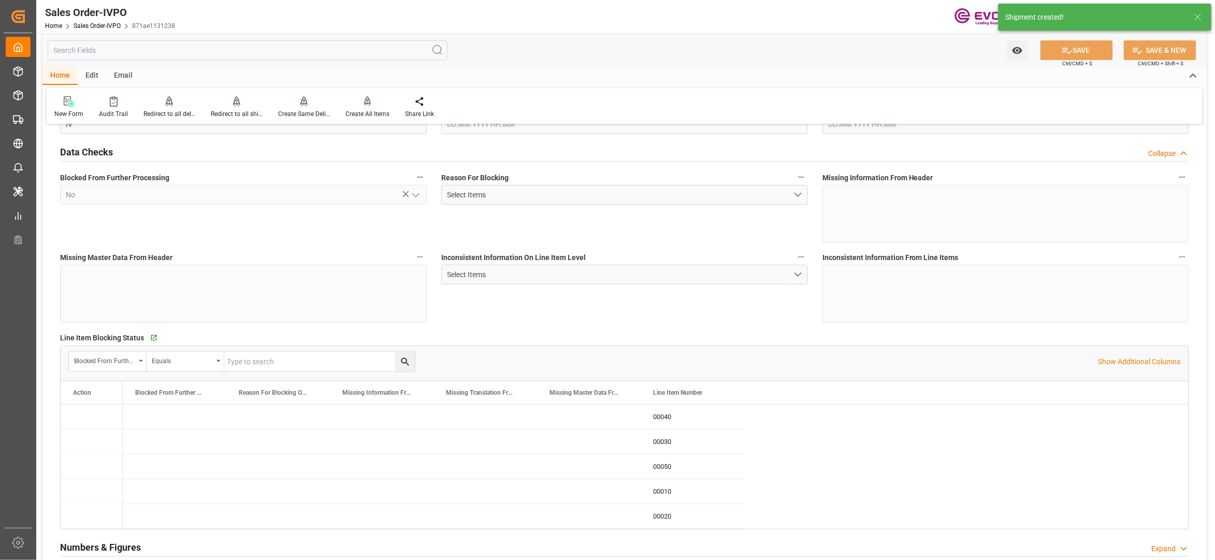
type input "COCTG"
type input "0"
type input "5"
type input "7"
type input "102600"
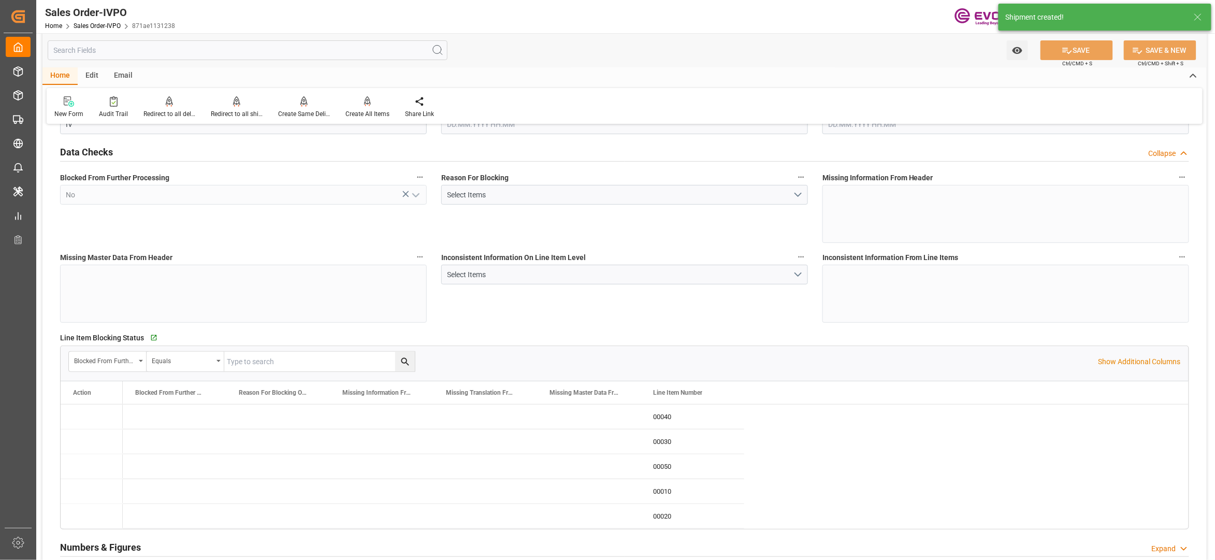
type input "0"
type input "85000"
type input "150"
type input "15.09.2025 14:04"
type input "[DATE] 03:00"
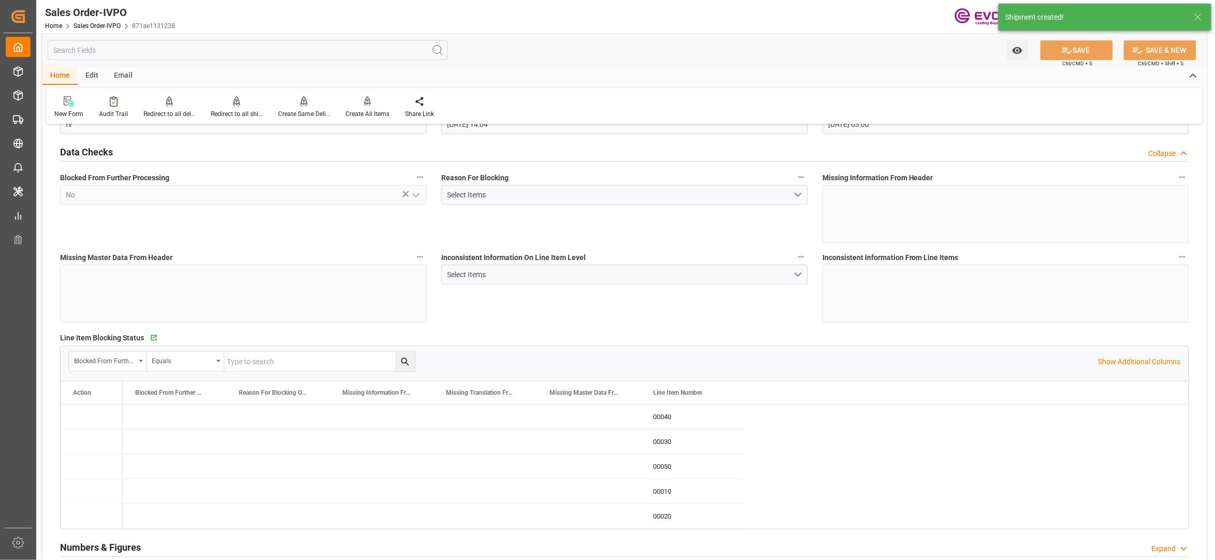
scroll to position [2071, 0]
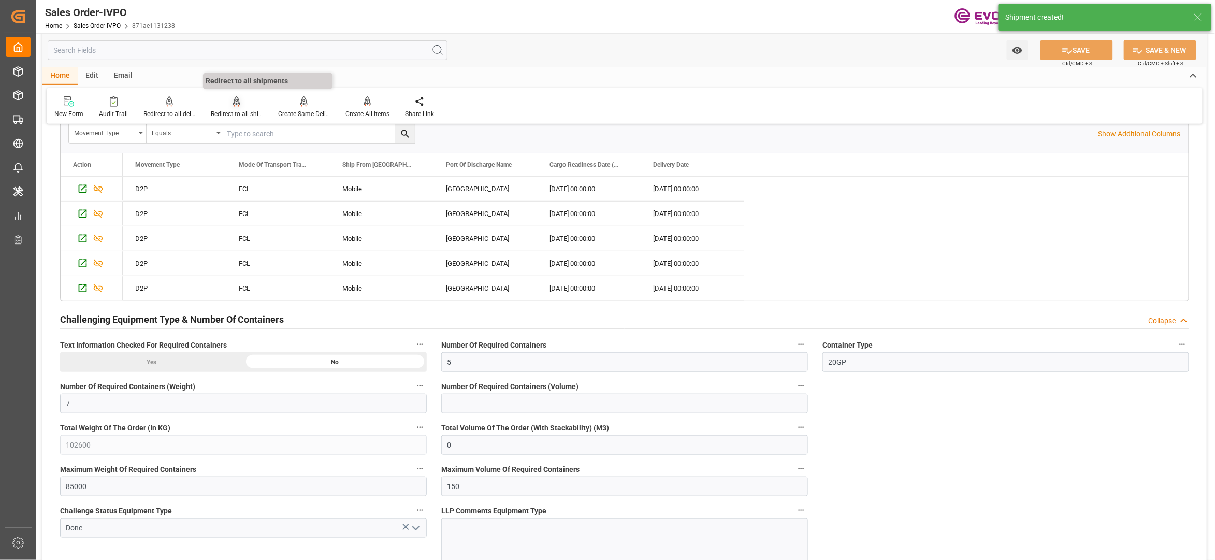
click at [233, 104] on icon at bounding box center [236, 100] width 7 height 9
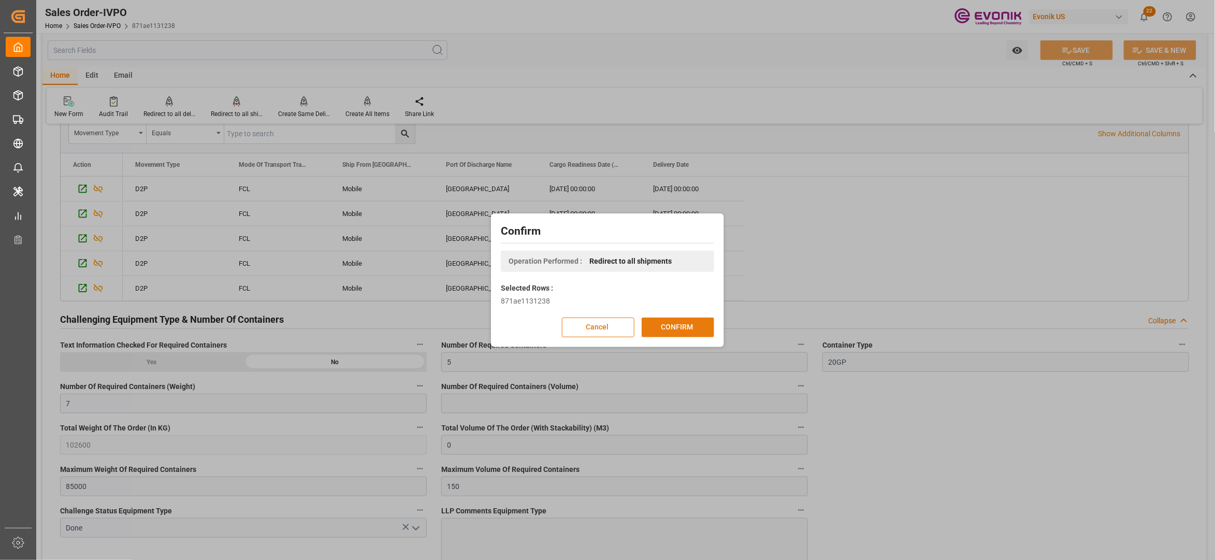
click at [668, 329] on button "CONFIRM" at bounding box center [678, 327] width 72 height 20
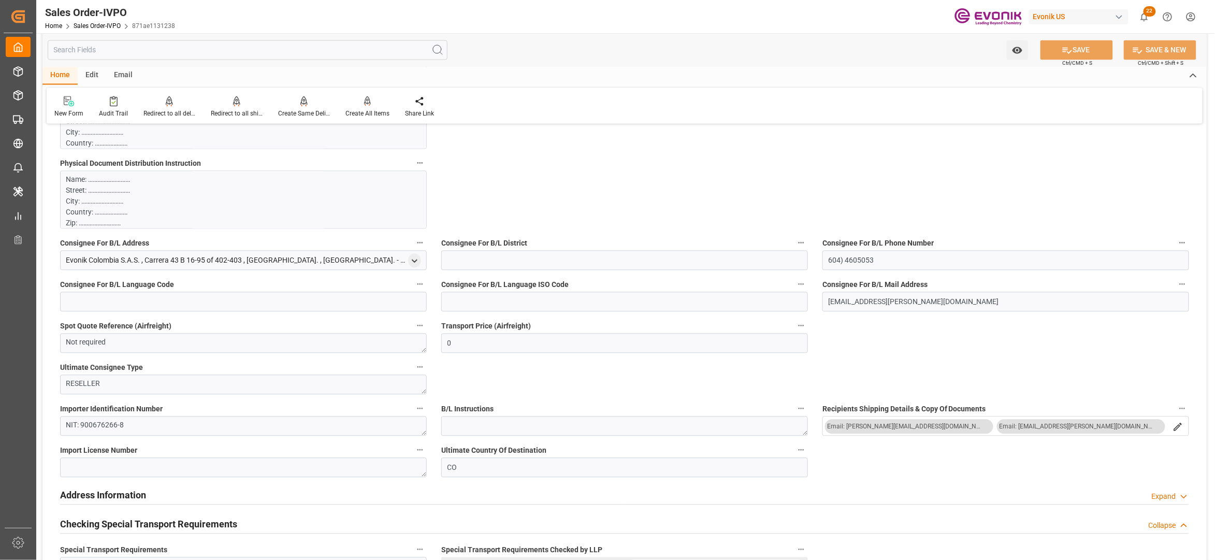
scroll to position [0, 0]
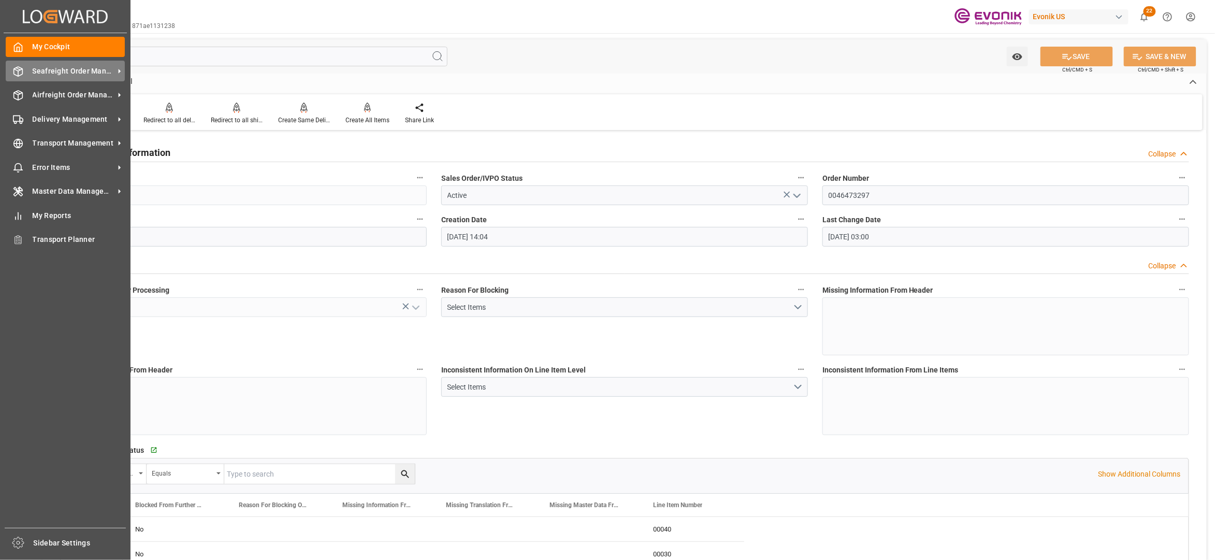
click at [45, 72] on span "Seafreight Order Management" at bounding box center [74, 71] width 82 height 11
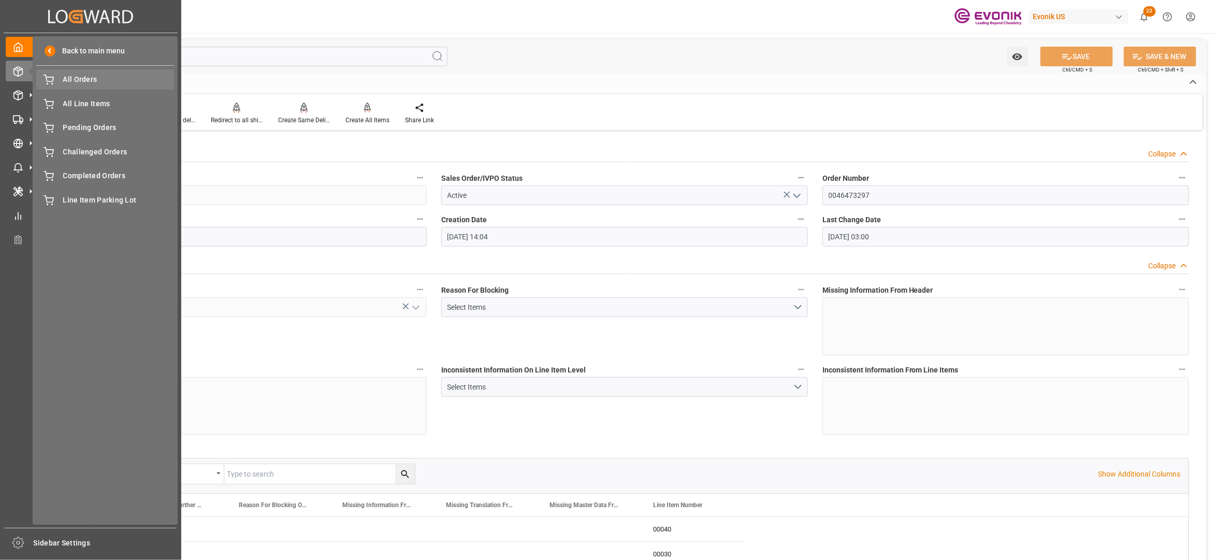
click at [97, 78] on span "All Orders" at bounding box center [118, 79] width 111 height 11
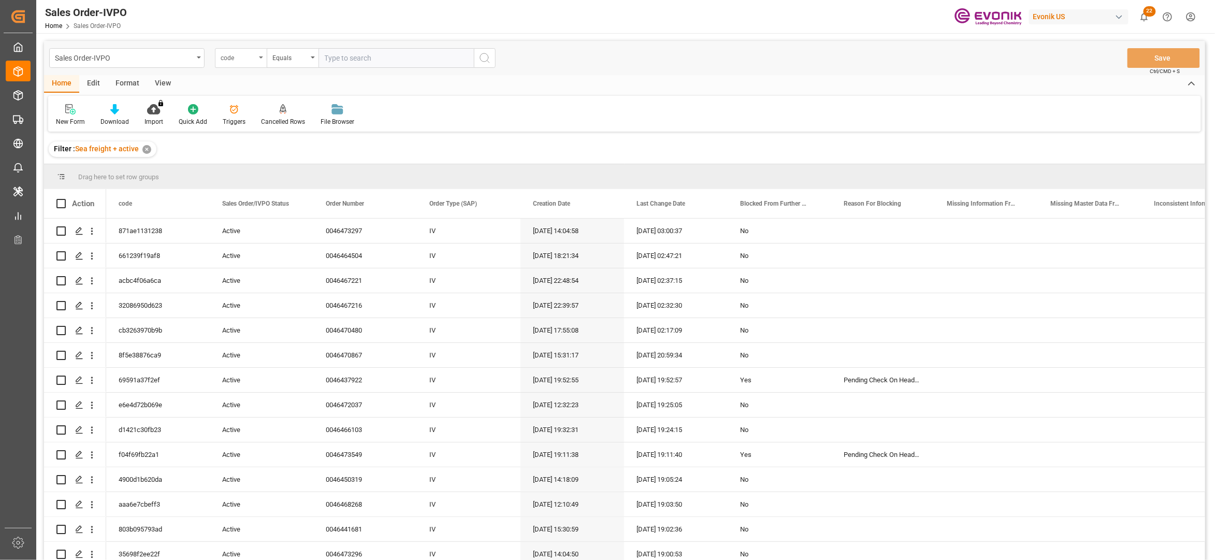
click at [249, 61] on div "code" at bounding box center [238, 57] width 35 height 12
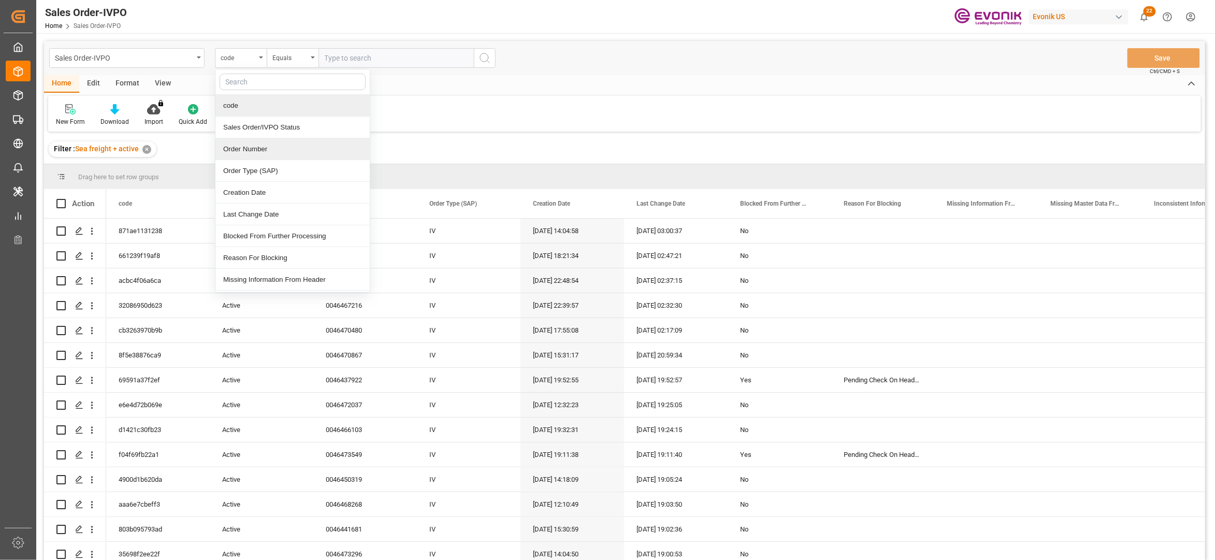
click at [276, 148] on div "Order Number" at bounding box center [292, 149] width 154 height 22
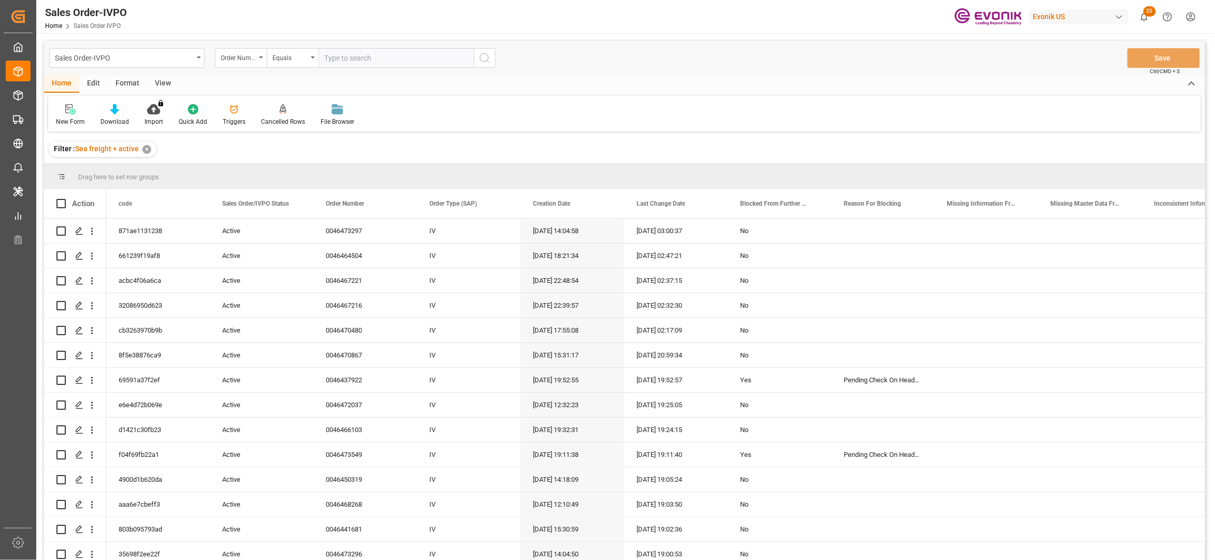
click at [350, 56] on input "text" at bounding box center [395, 58] width 155 height 20
paste input "0046467088"
type input "0046467088"
click at [480, 66] on button "search button" at bounding box center [485, 58] width 22 height 20
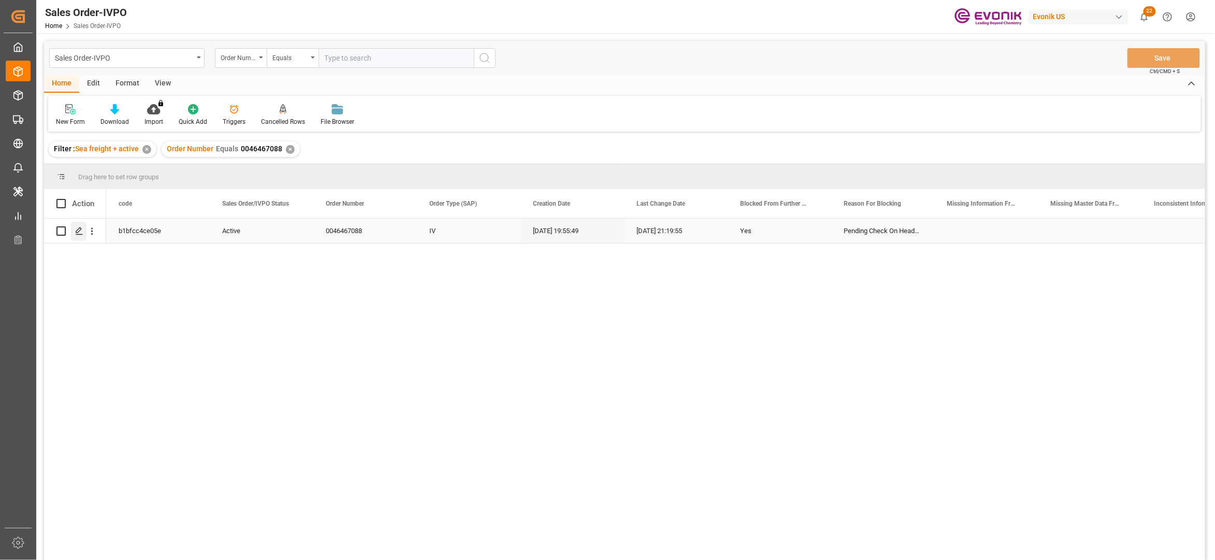
click at [81, 234] on icon "Press SPACE to select this row." at bounding box center [79, 231] width 8 height 8
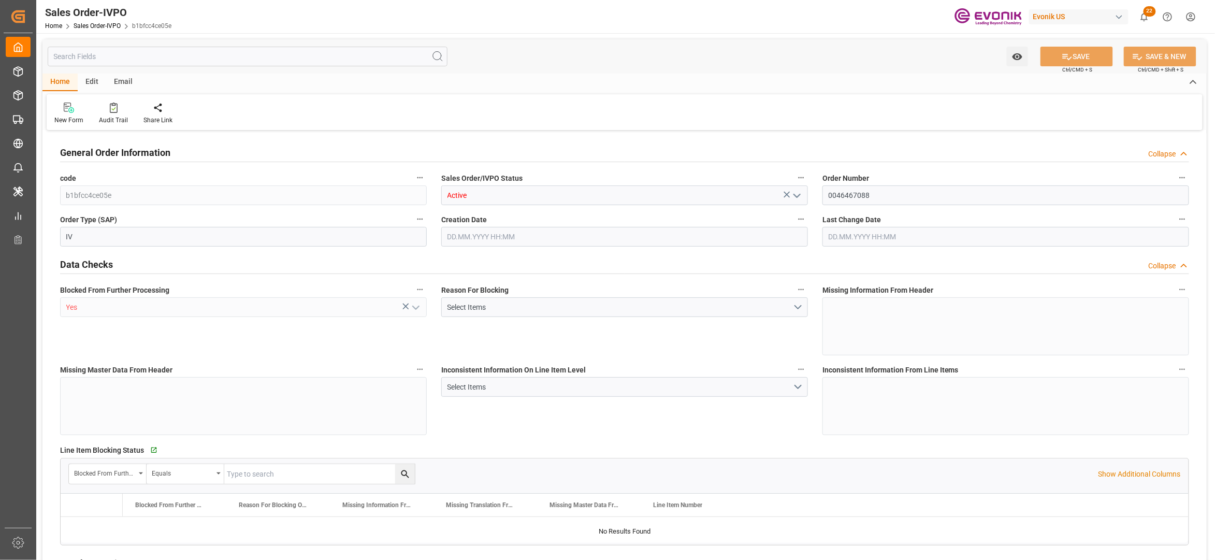
type input "CNSHA"
type input "0"
type input "2"
type input "3"
type input "2"
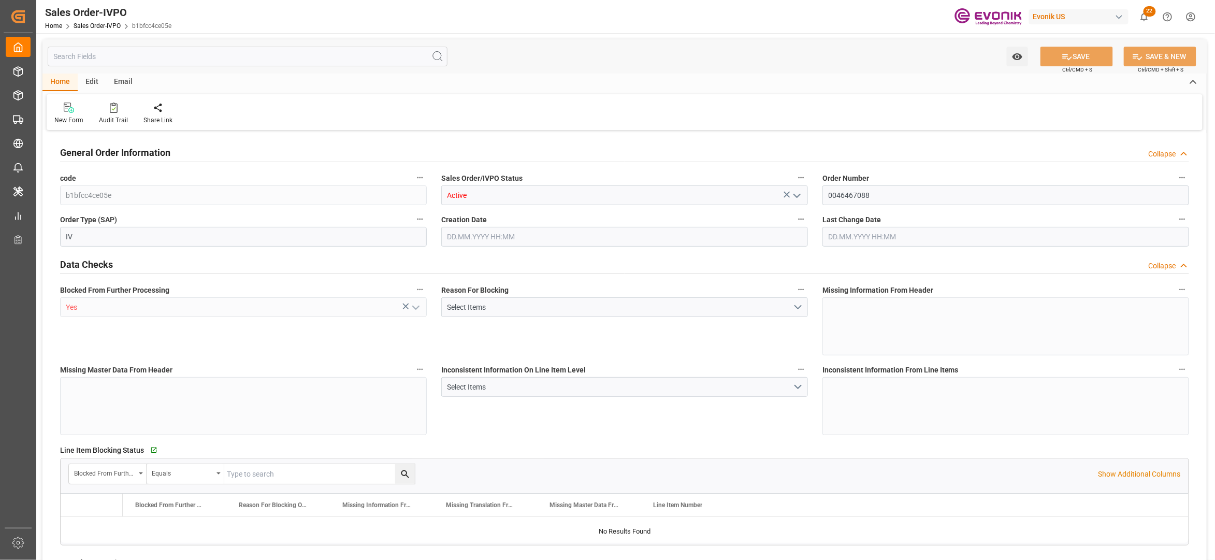
type input "35080.6"
type input "51.8868"
type input "34000"
type input "60"
type input "12.09.2025 19:55"
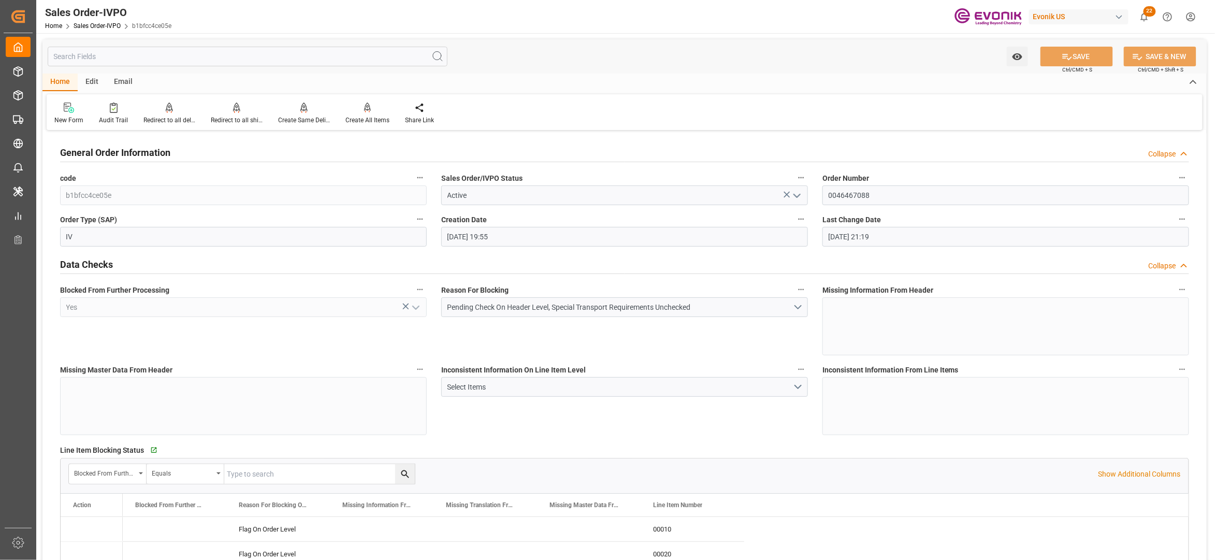
type input "15.09.2025 21:19"
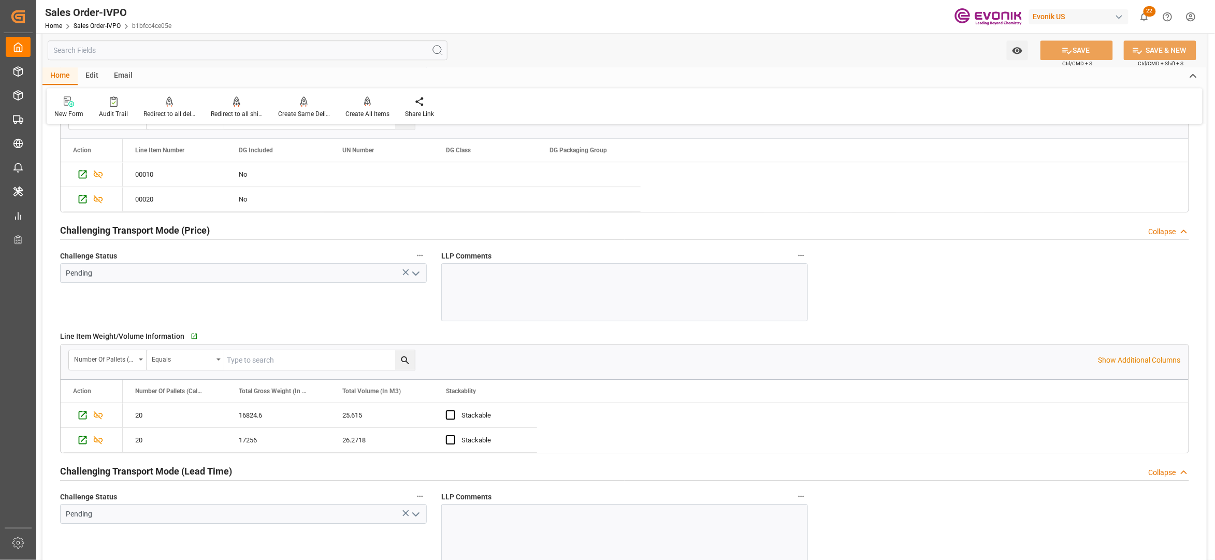
scroll to position [690, 0]
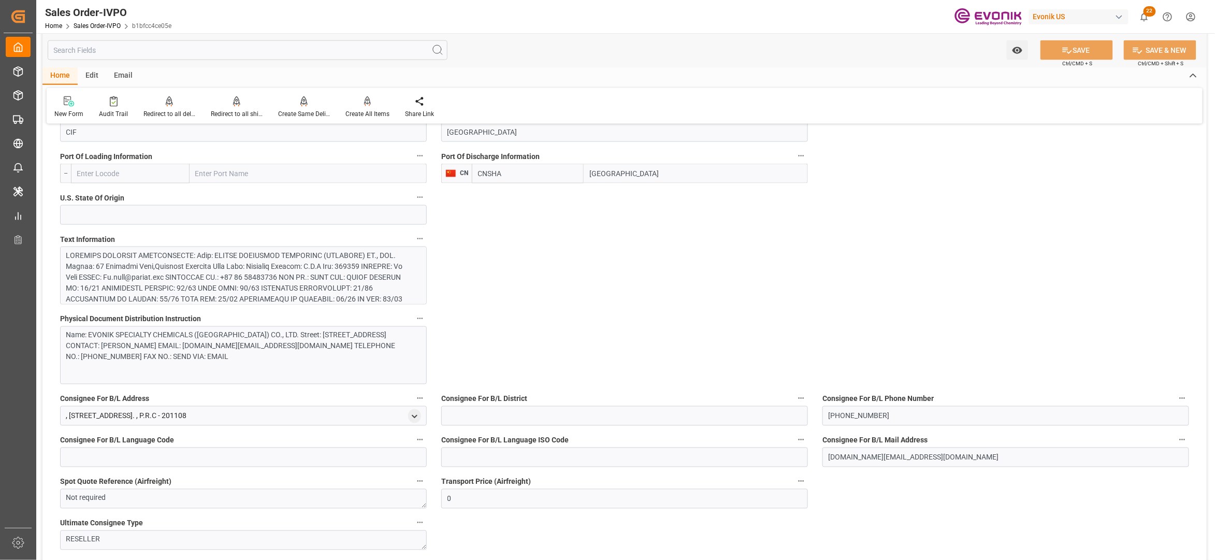
click at [291, 280] on div at bounding box center [238, 337] width 344 height 174
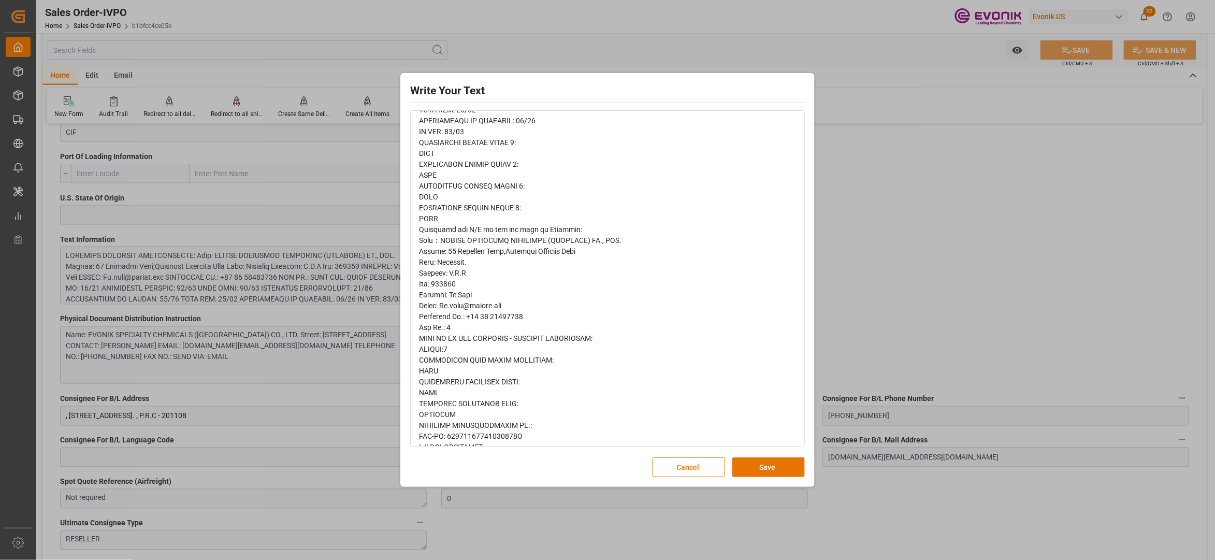
scroll to position [354, 0]
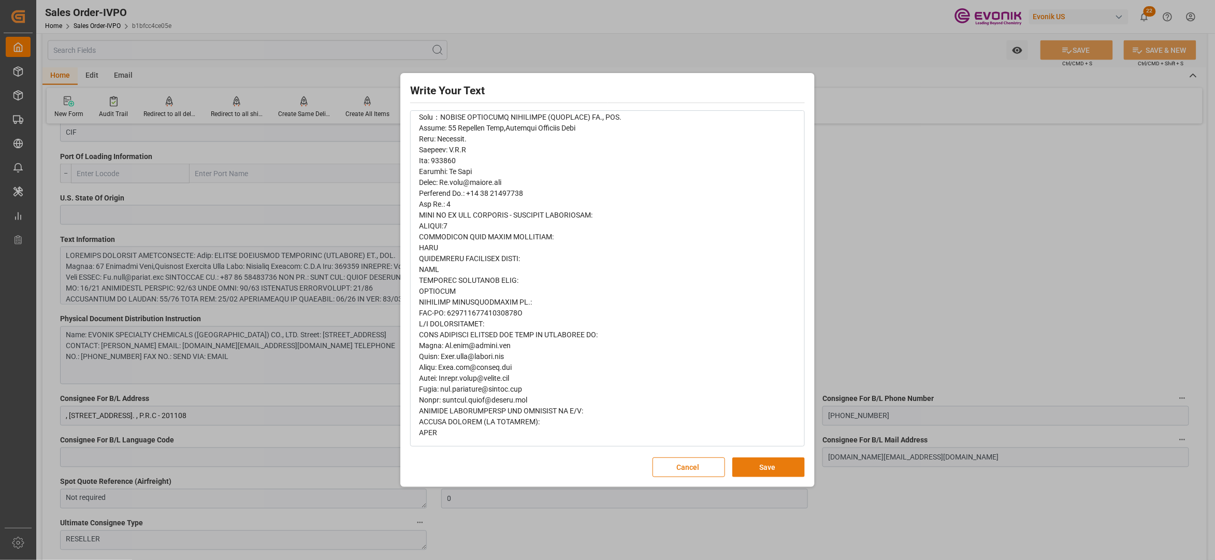
click at [747, 465] on button "Save" at bounding box center [768, 467] width 72 height 20
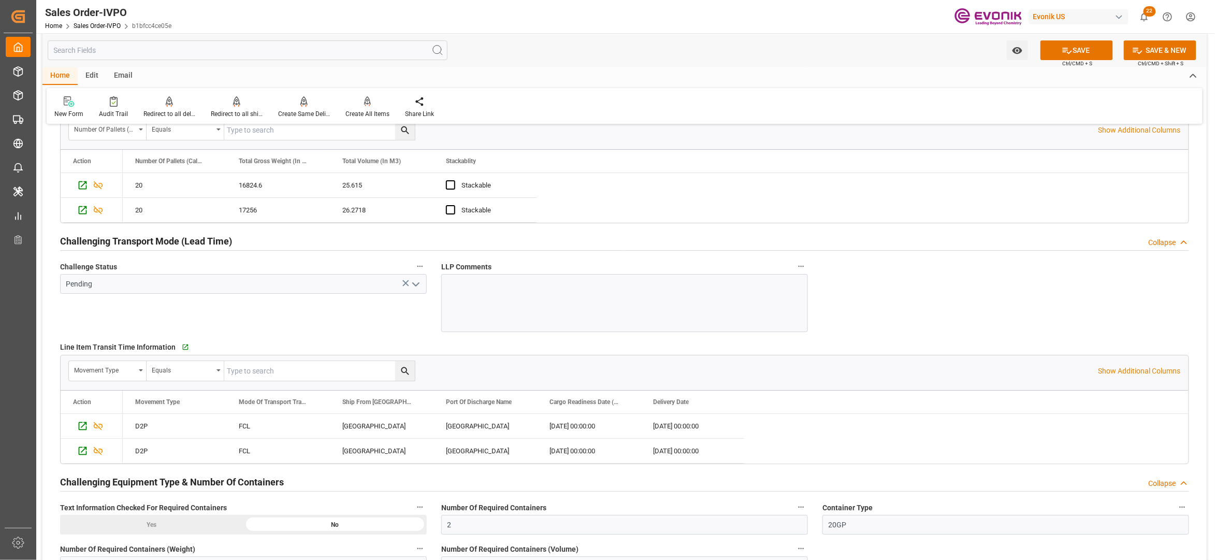
scroll to position [1841, 0]
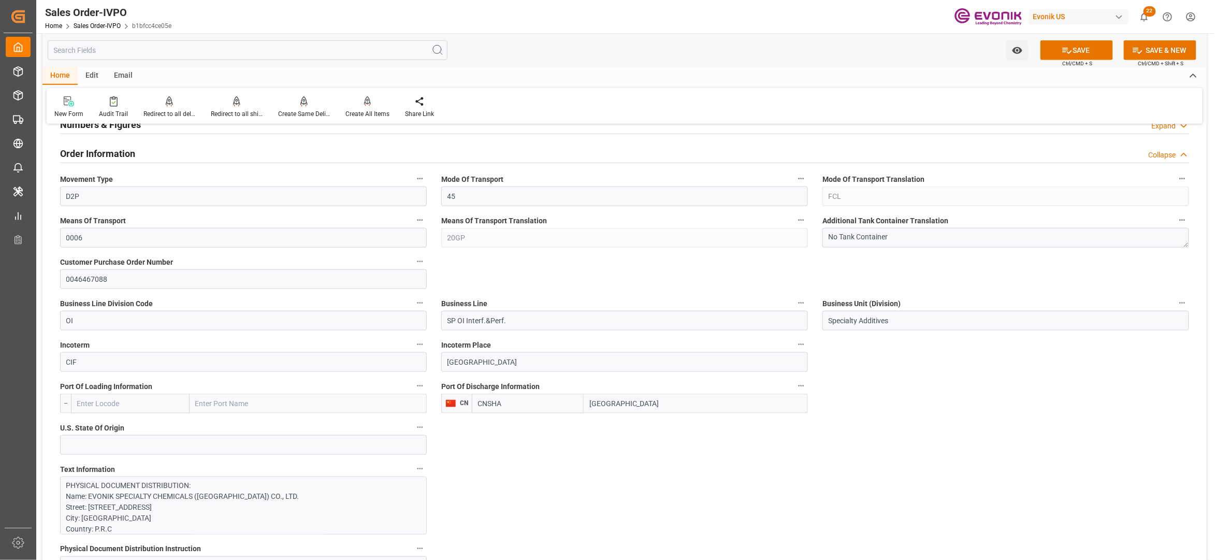
scroll to position [690, 0]
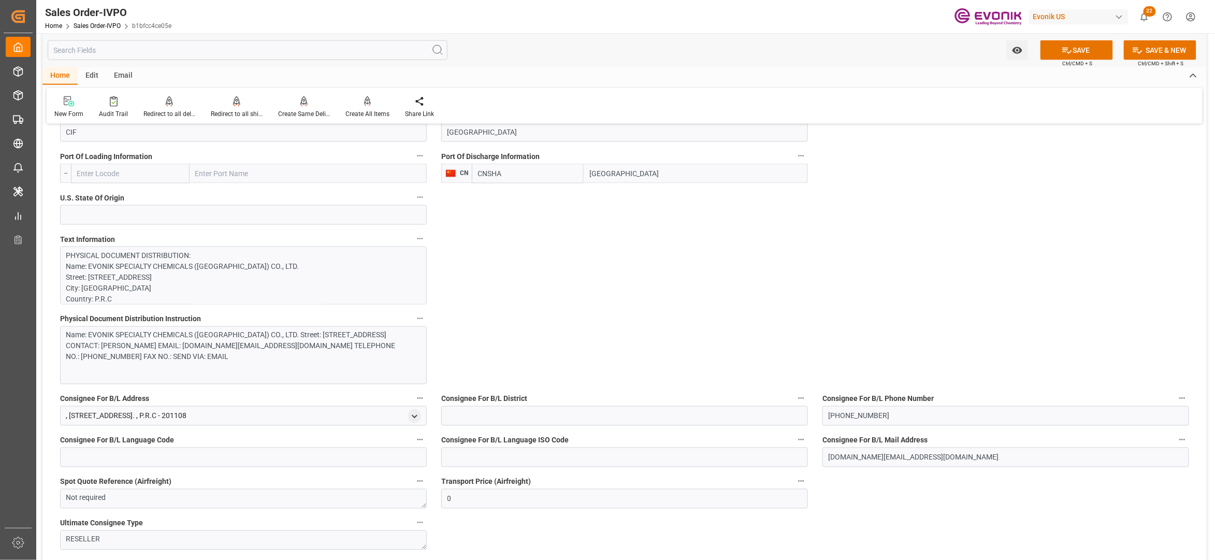
click at [293, 339] on div "Name: EVONIK SPECIALTY CHEMICALS (SHANGHAI) CO., LTD. Street: 55 Chundong Road,…" at bounding box center [238, 346] width 344 height 33
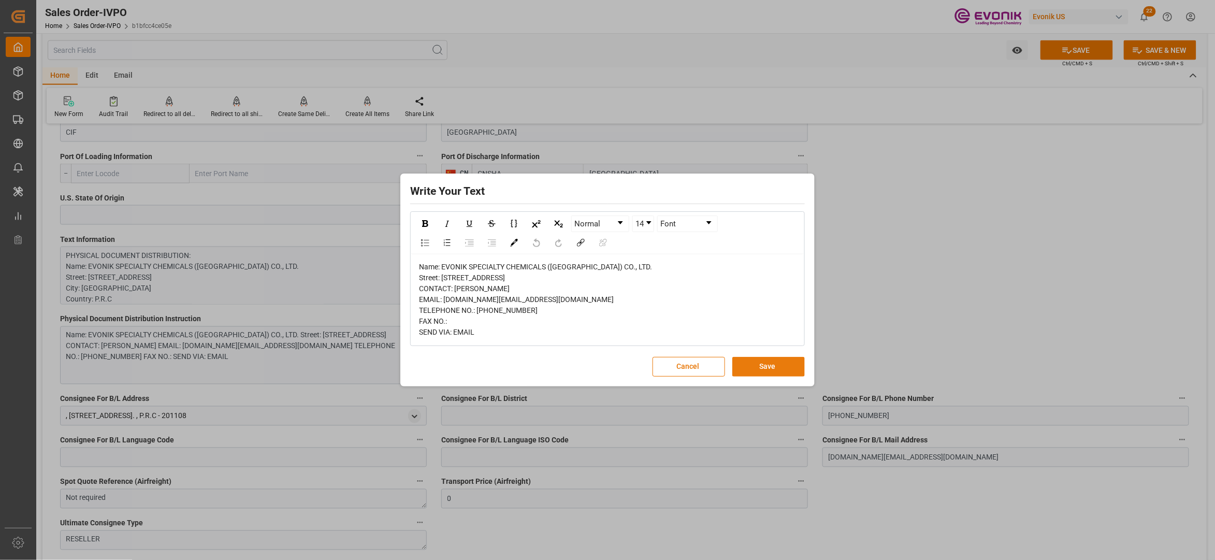
click at [779, 376] on button "Save" at bounding box center [768, 367] width 72 height 20
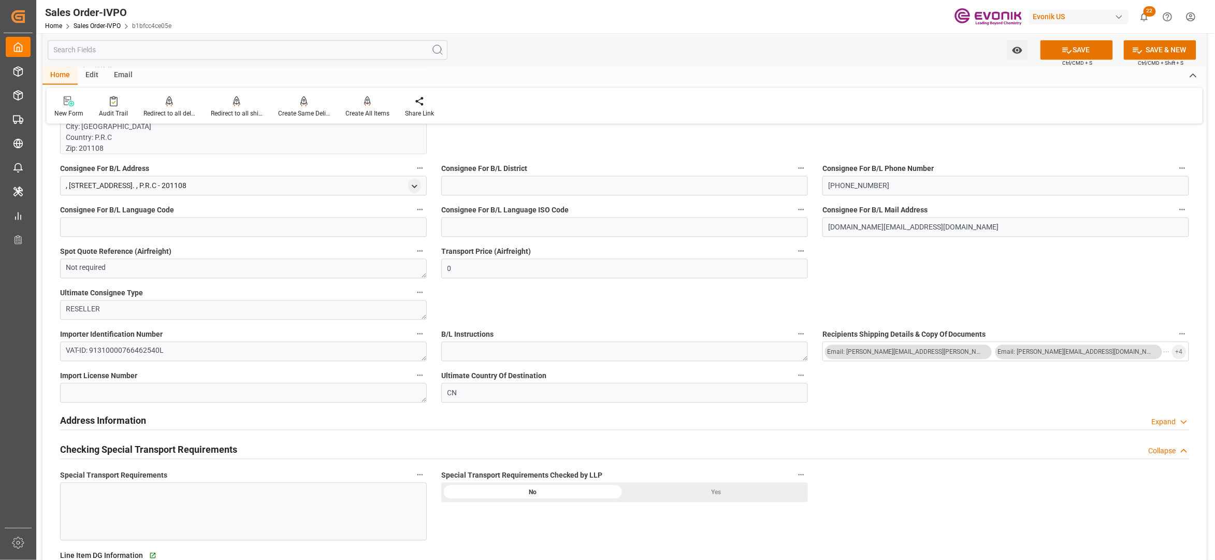
scroll to position [1151, 0]
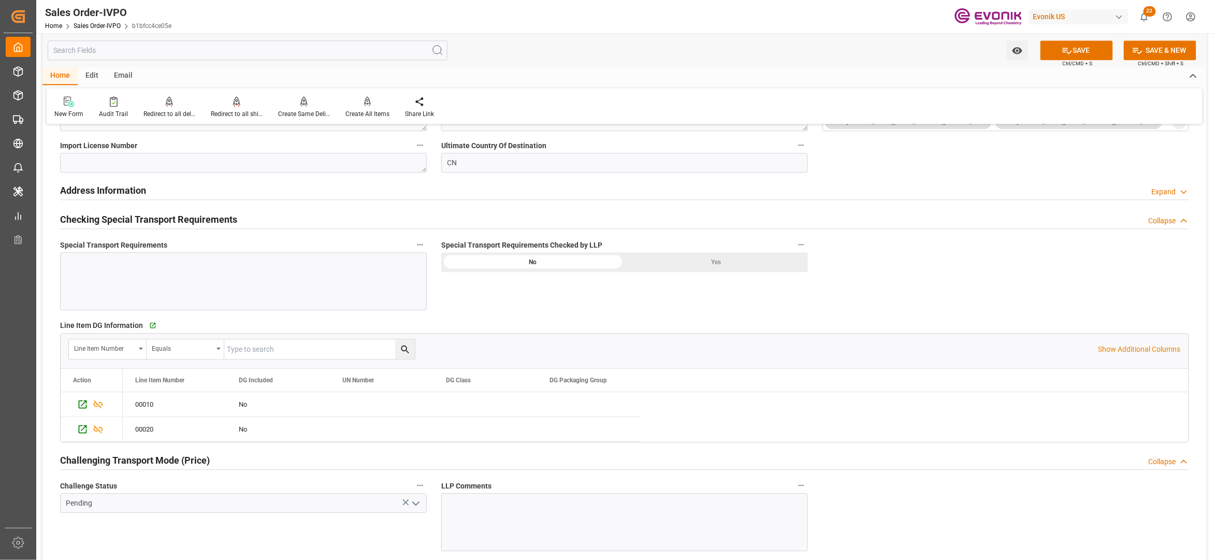
click at [671, 262] on div "Yes" at bounding box center [716, 262] width 183 height 20
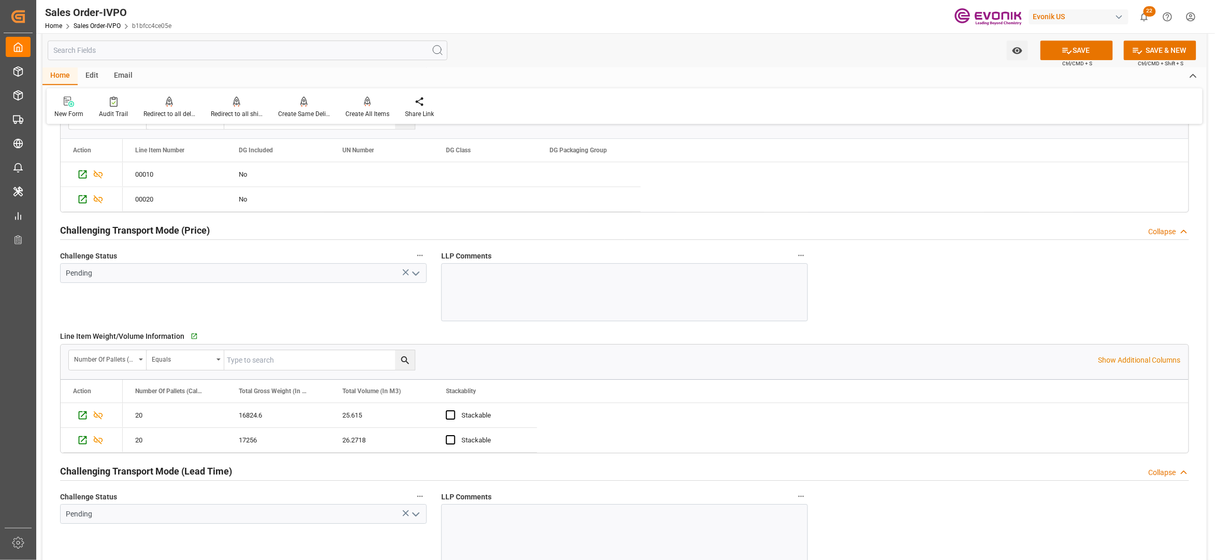
click at [414, 274] on icon "open menu" at bounding box center [416, 273] width 12 height 12
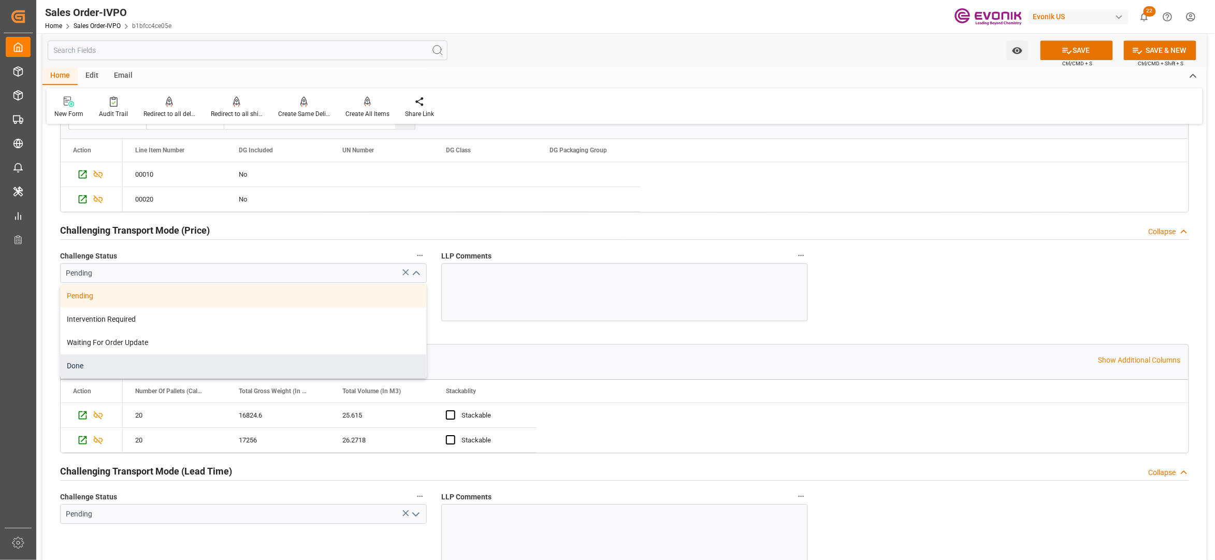
click at [125, 368] on div "Done" at bounding box center [244, 365] width 366 height 23
type input "Done"
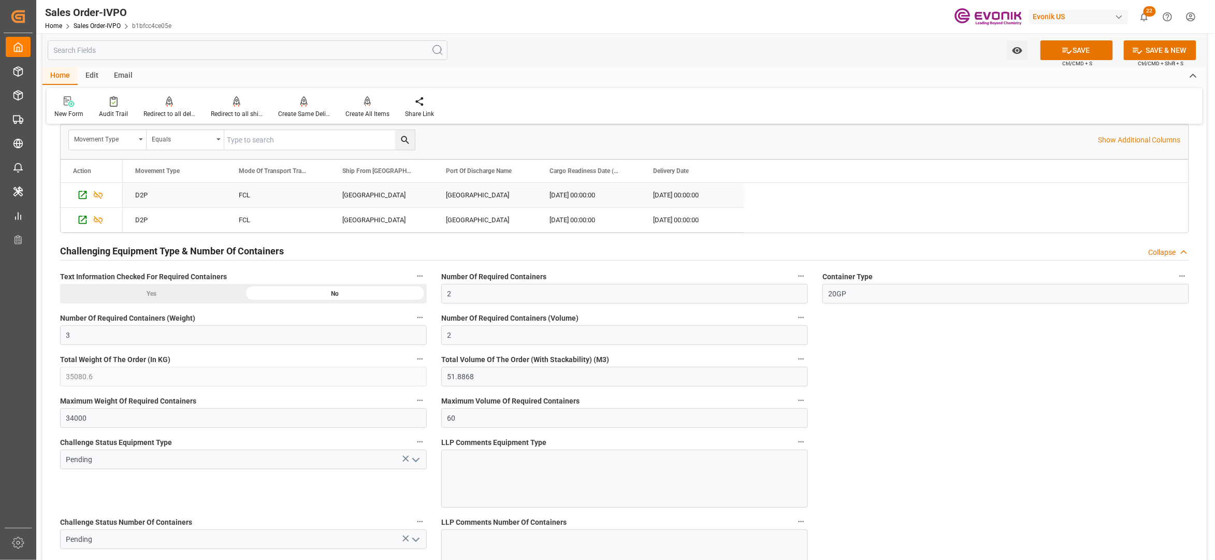
scroll to position [1611, 0]
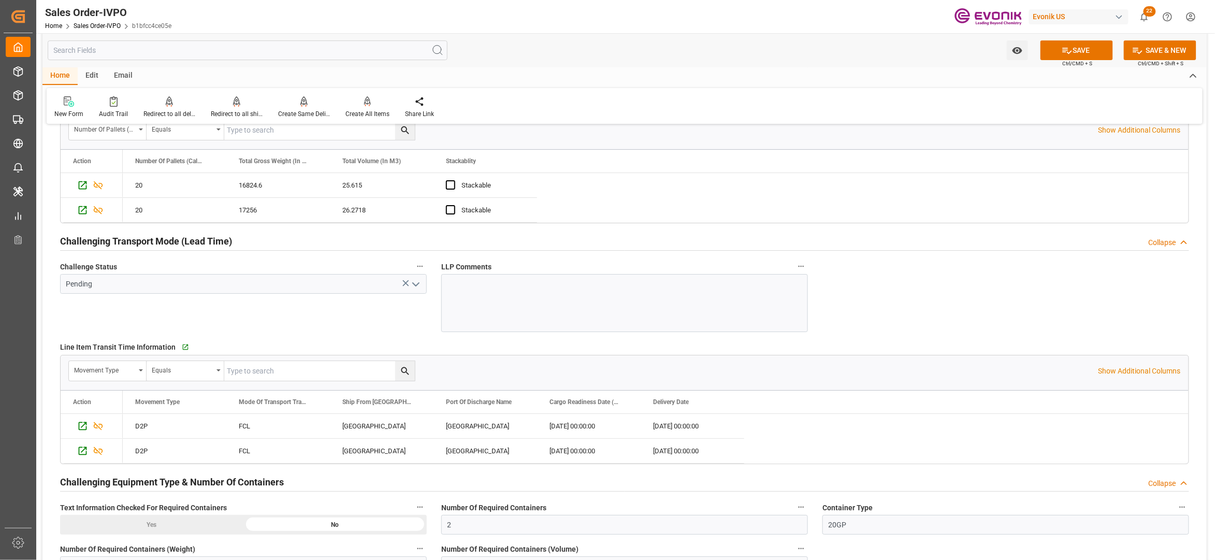
click at [417, 286] on polyline "open menu" at bounding box center [416, 284] width 6 height 3
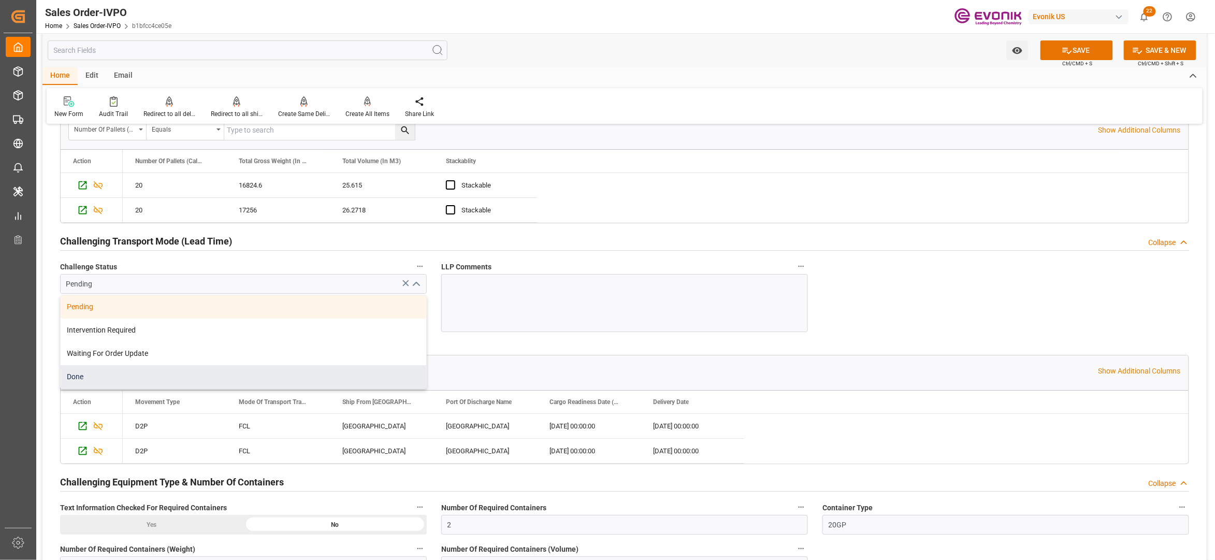
click at [129, 380] on div "Done" at bounding box center [244, 376] width 366 height 23
type input "Done"
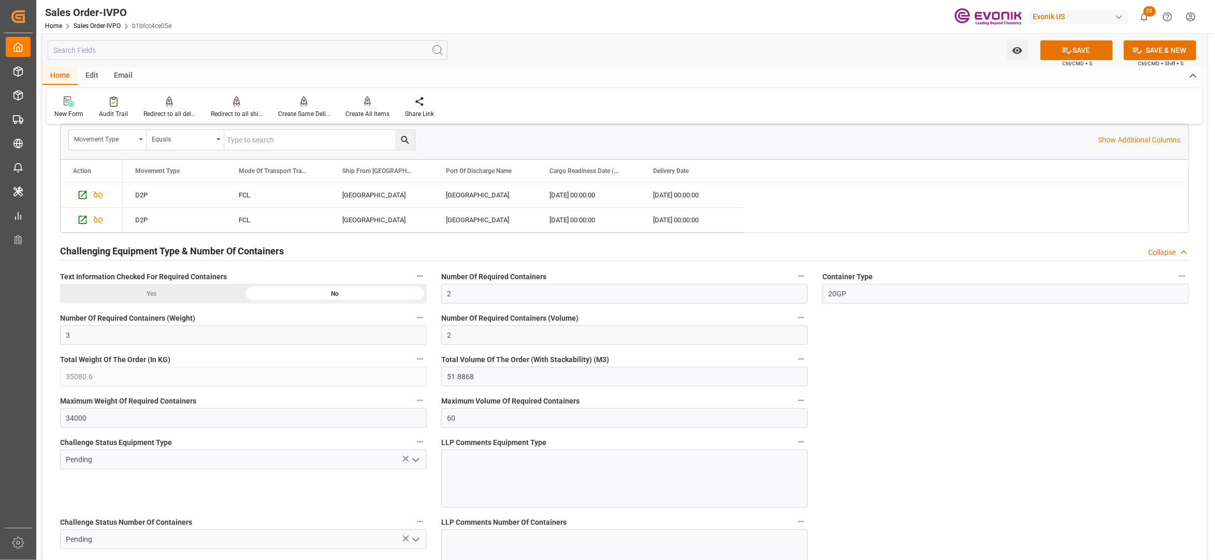
scroll to position [2071, 0]
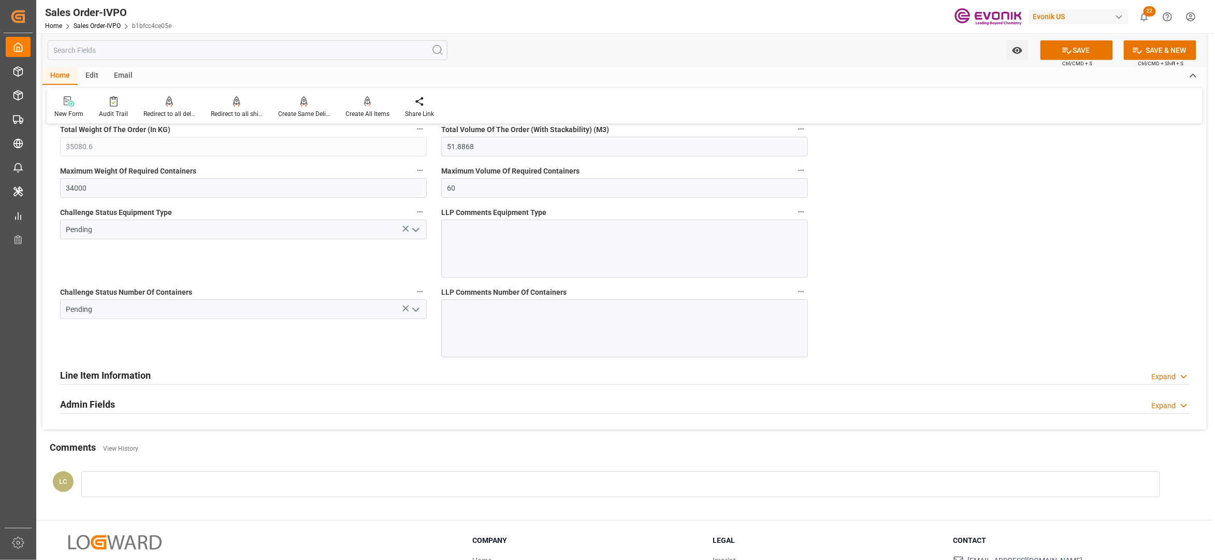
click at [415, 236] on icon "open menu" at bounding box center [416, 230] width 12 height 12
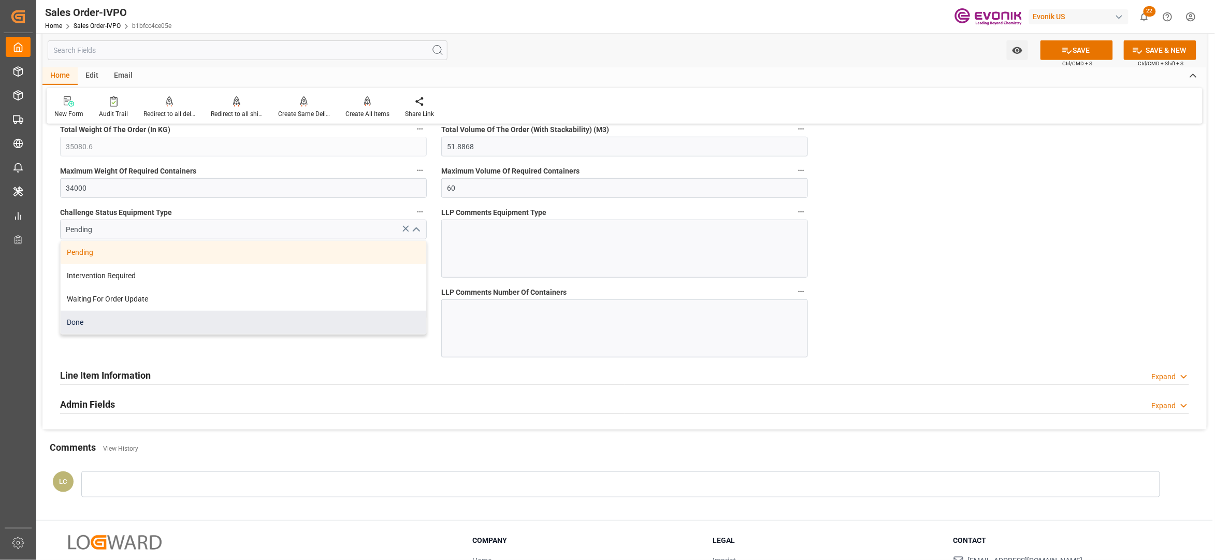
click at [166, 322] on div "Done" at bounding box center [244, 322] width 366 height 23
type input "Done"
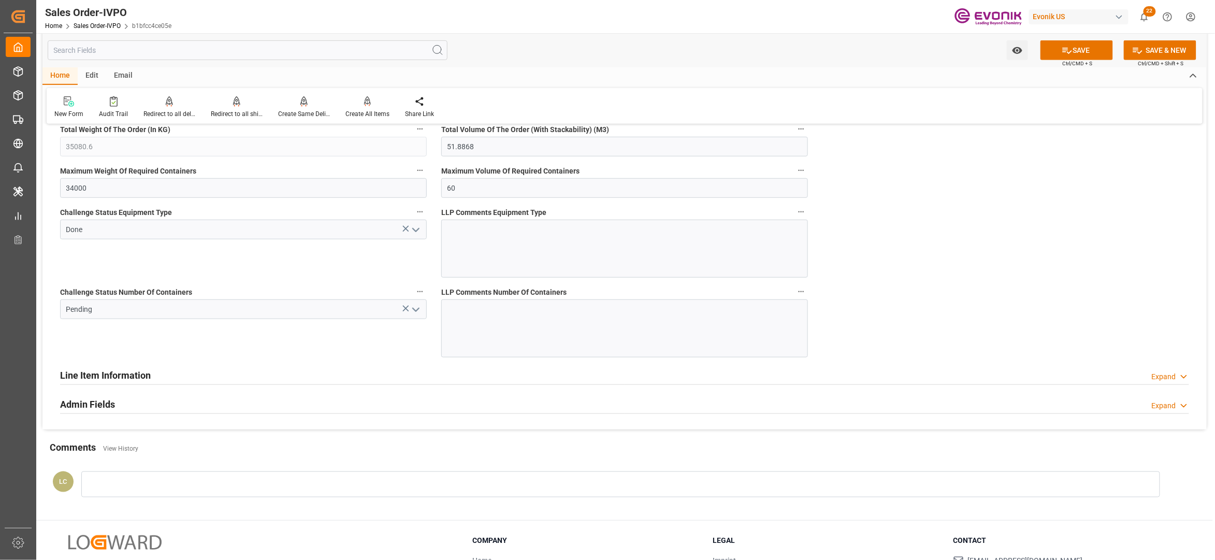
click at [413, 311] on polyline "open menu" at bounding box center [416, 309] width 6 height 3
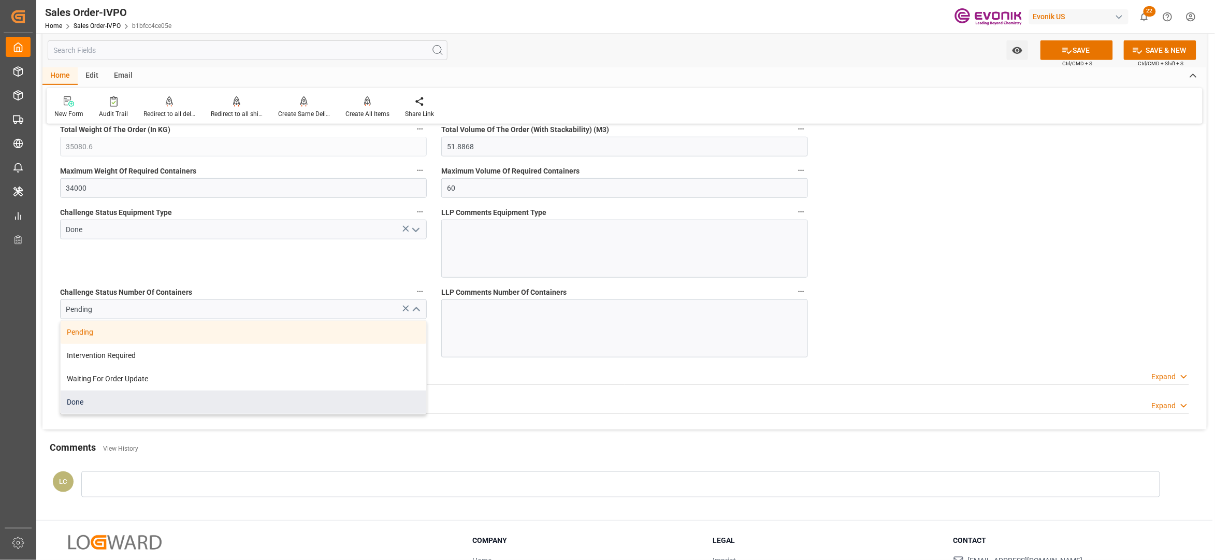
click at [158, 402] on div "Done" at bounding box center [244, 401] width 366 height 23
type input "Done"
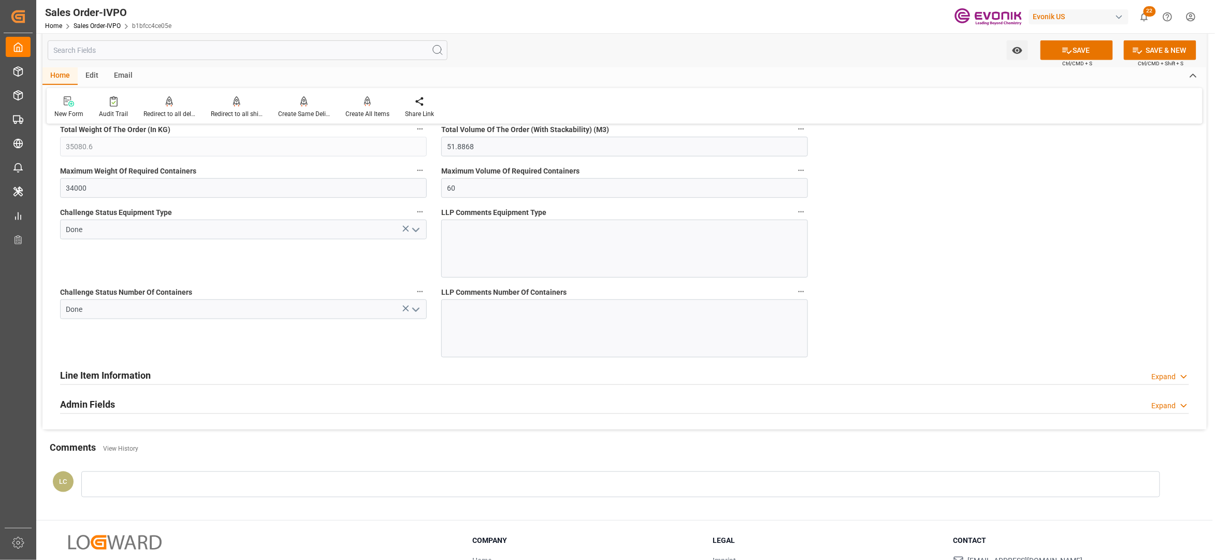
scroll to position [1841, 0]
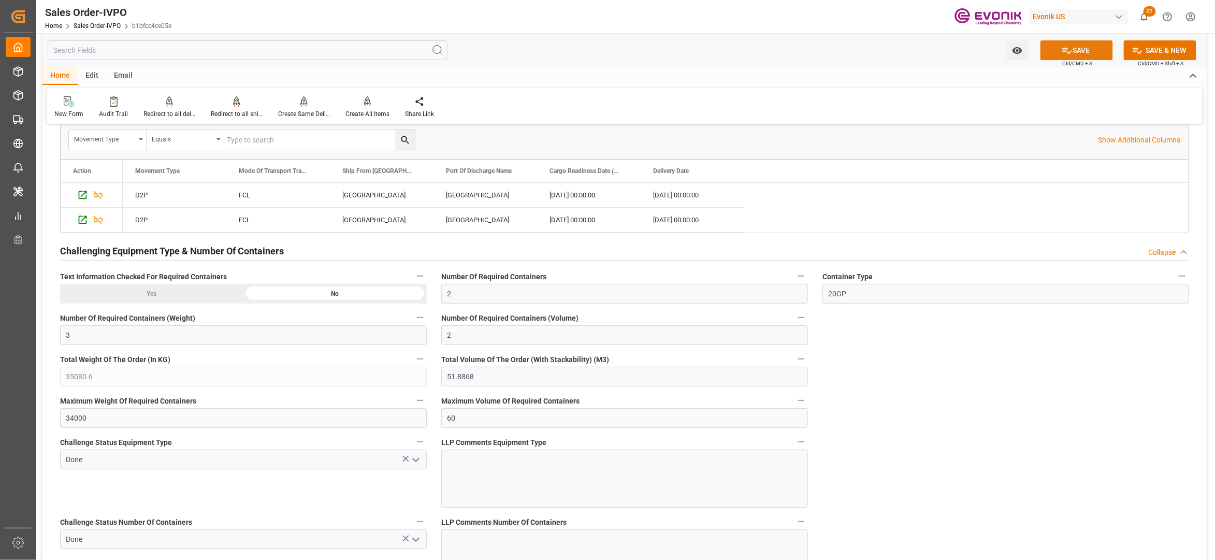
click at [1065, 55] on icon at bounding box center [1067, 50] width 11 height 11
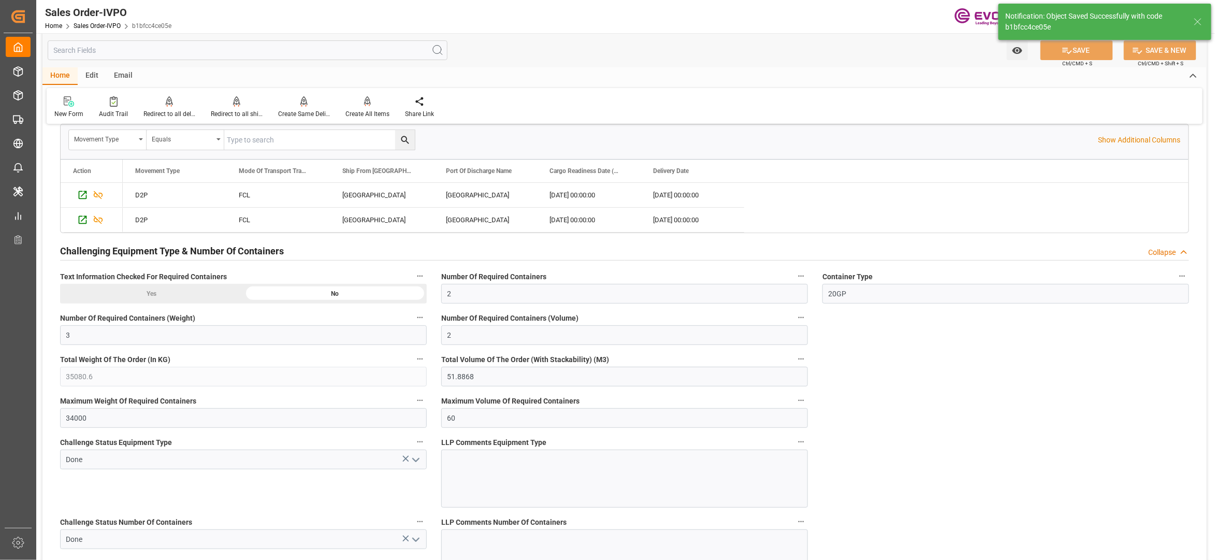
type input "No"
type input "17.09.2025 03:14"
click at [369, 102] on icon at bounding box center [367, 101] width 7 height 10
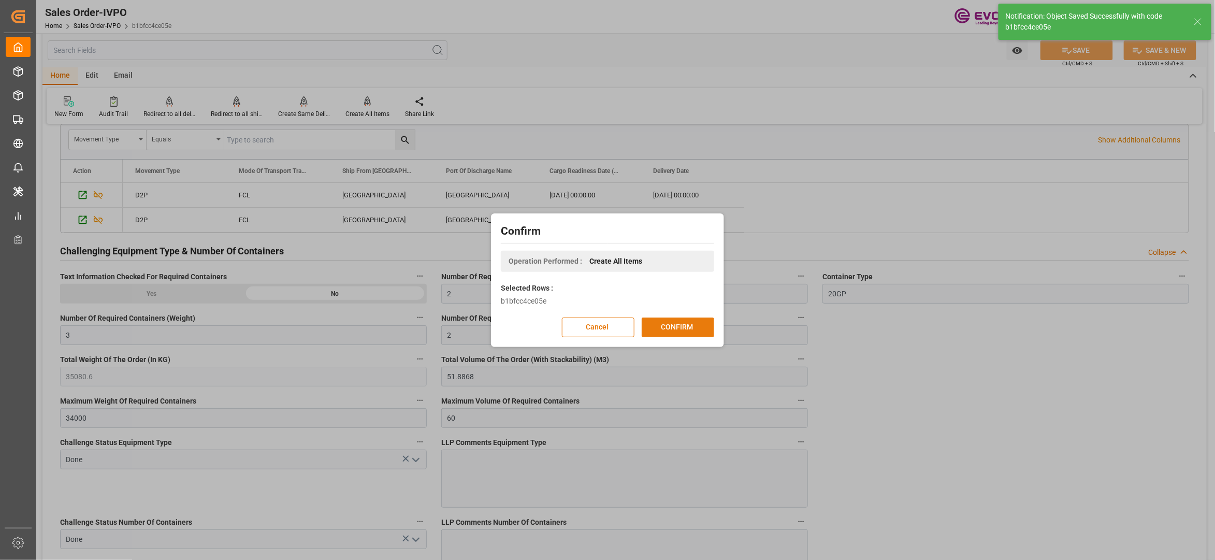
click at [678, 321] on button "CONFIRM" at bounding box center [678, 327] width 72 height 20
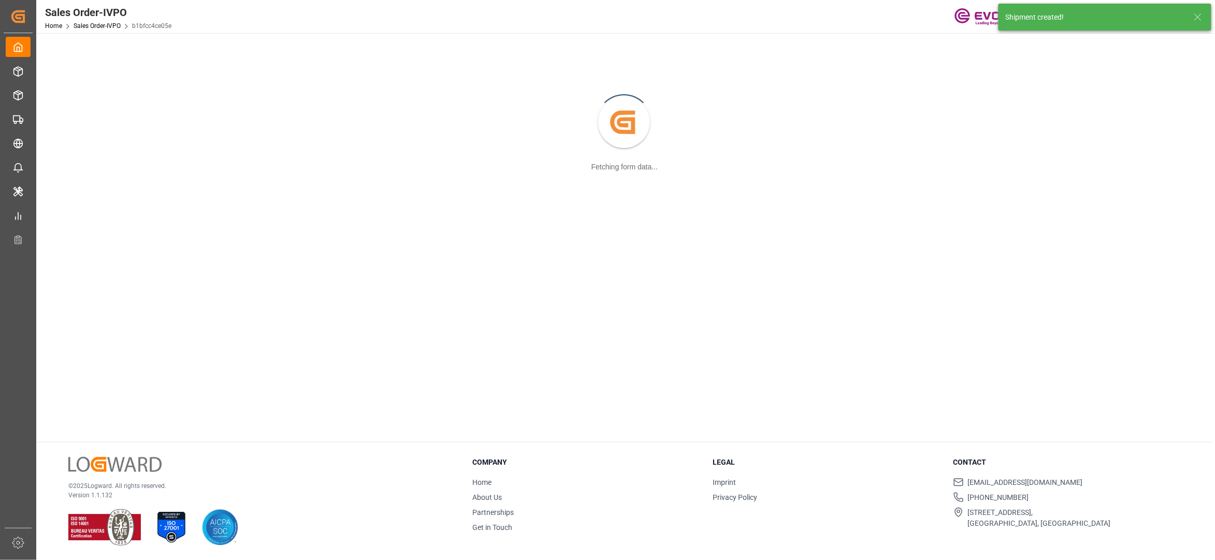
scroll to position [112, 0]
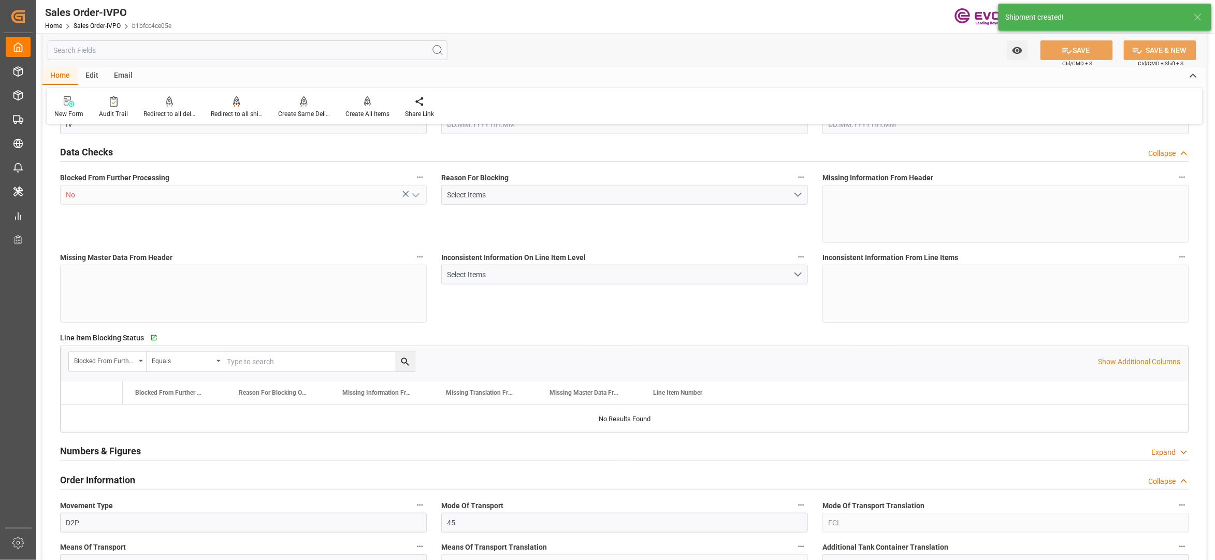
type input "CNSHA"
type input "0"
type input "2"
type input "3"
type input "2"
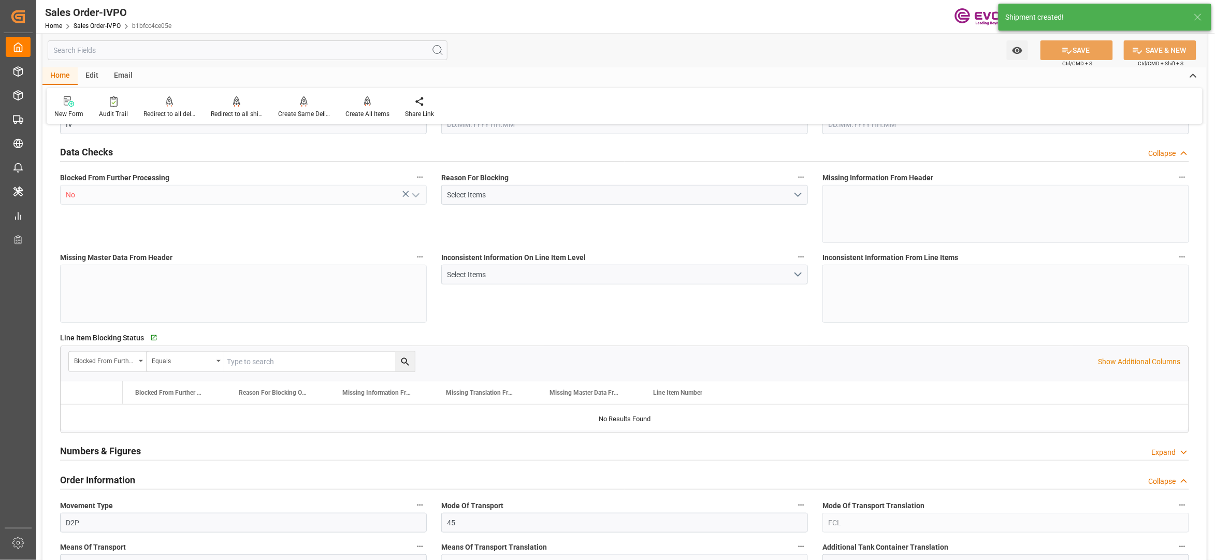
type input "35080.6"
type input "51.8868"
type input "34000"
type input "60"
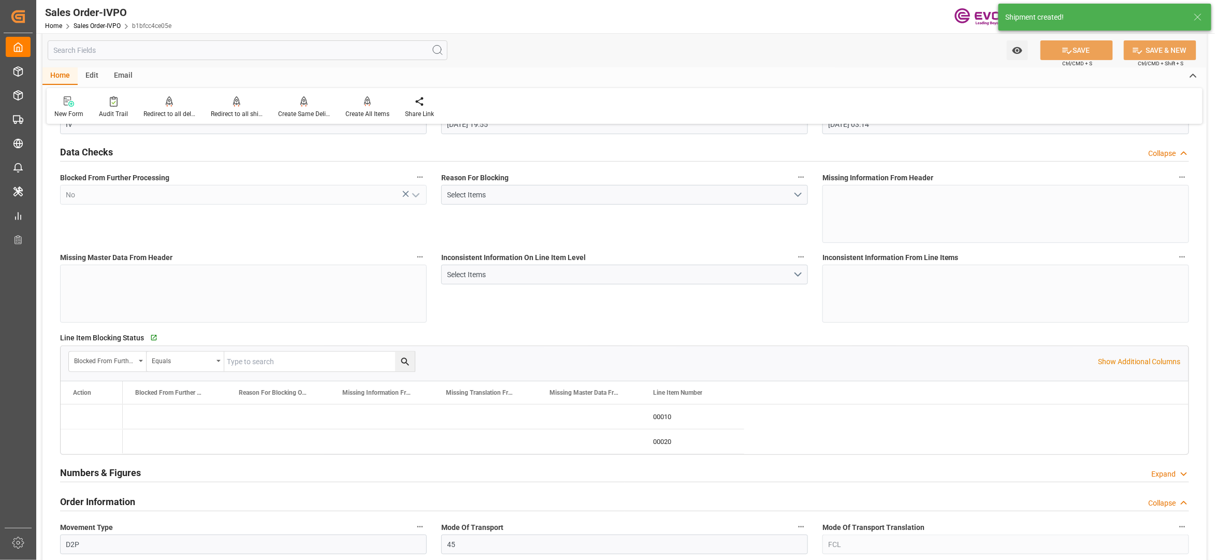
type input "12.09.2025 19:55"
type input "17.09.2025 03:14"
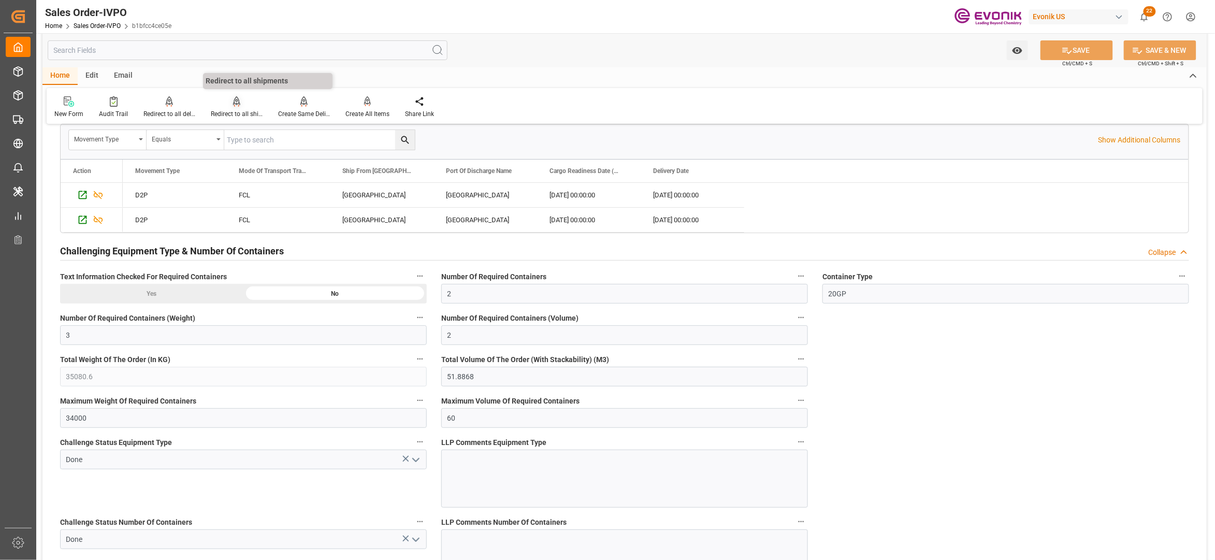
click at [227, 117] on div "Redirect to all shipments" at bounding box center [237, 113] width 52 height 9
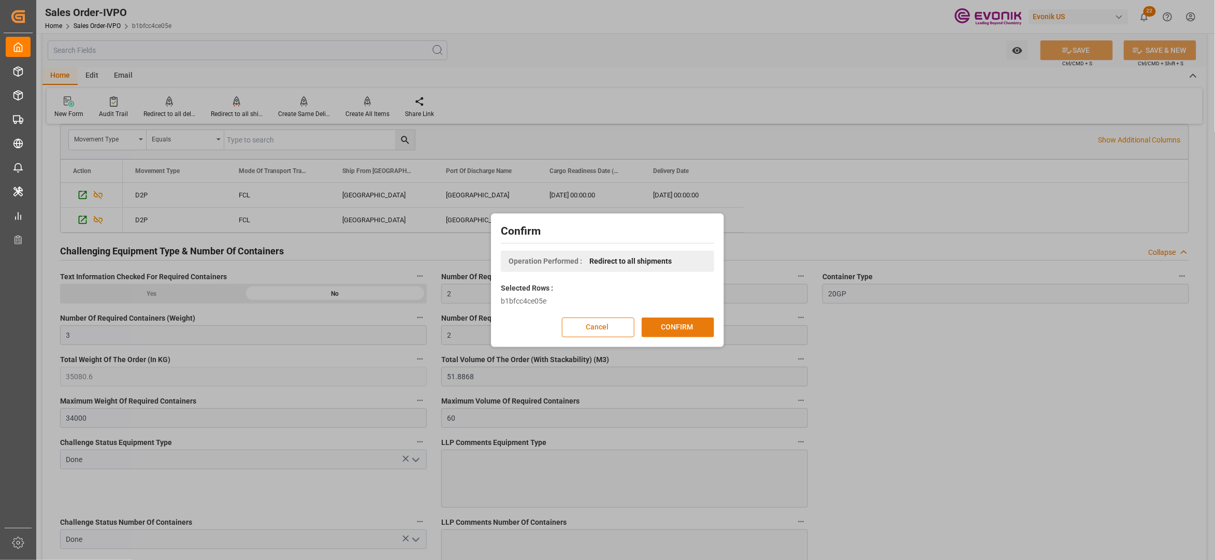
click at [687, 327] on button "CONFIRM" at bounding box center [678, 327] width 72 height 20
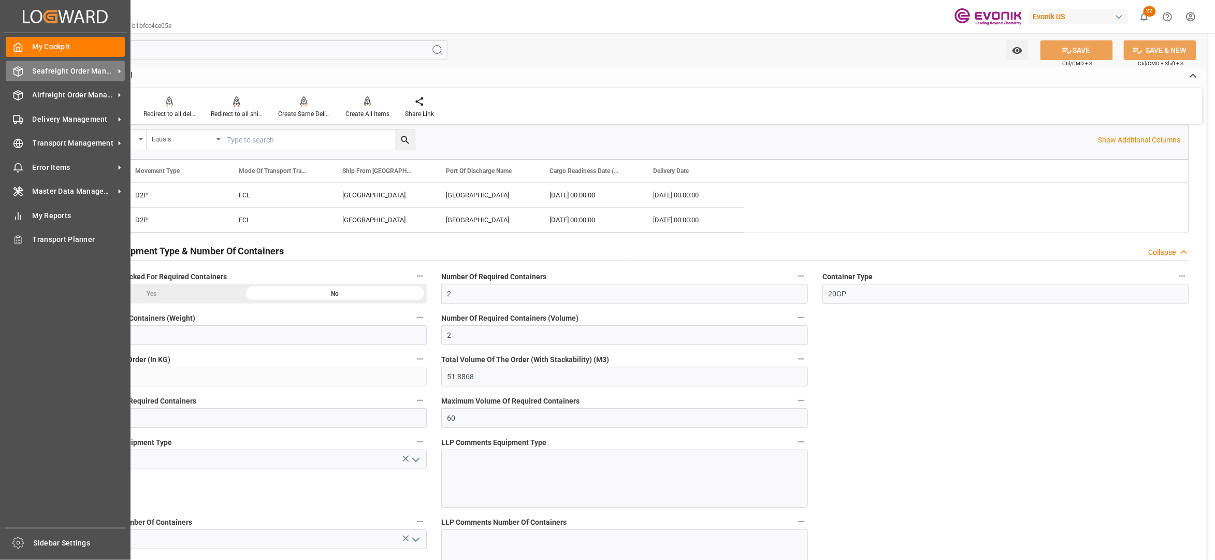
click at [34, 67] on span "Seafreight Order Management" at bounding box center [74, 71] width 82 height 11
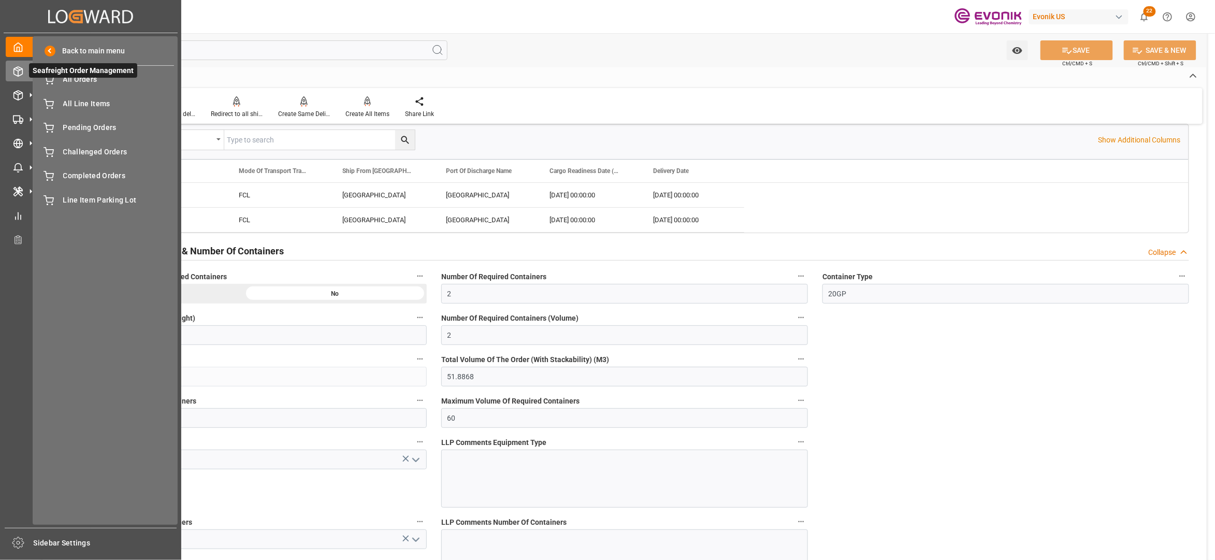
click at [73, 71] on span "Seafreight Order Management" at bounding box center [83, 70] width 108 height 14
click at [97, 81] on span "All Orders" at bounding box center [118, 79] width 111 height 11
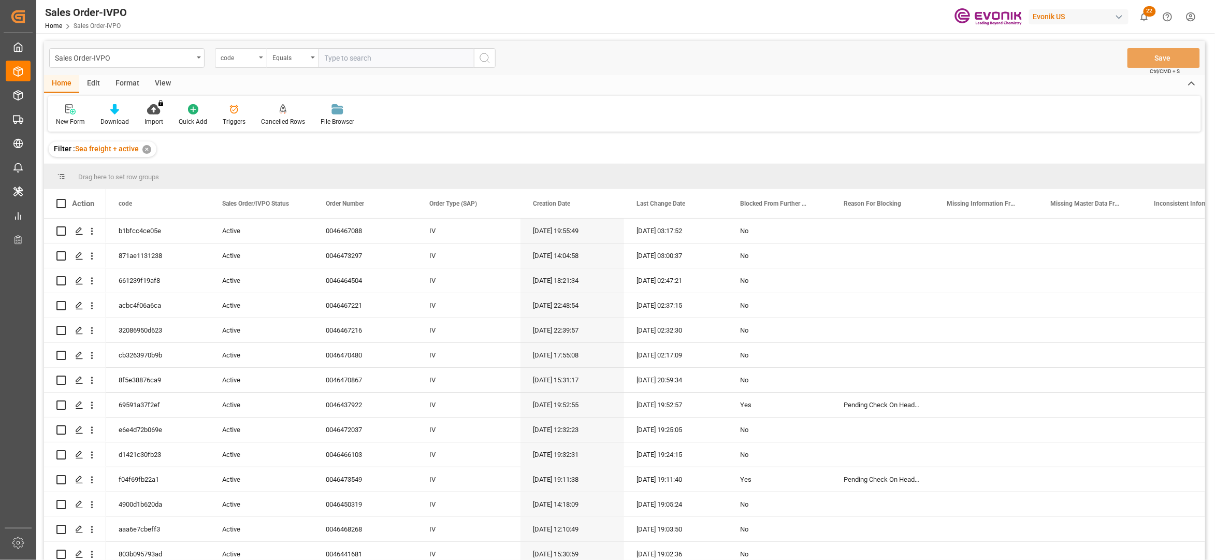
click at [259, 54] on div "code" at bounding box center [241, 58] width 52 height 20
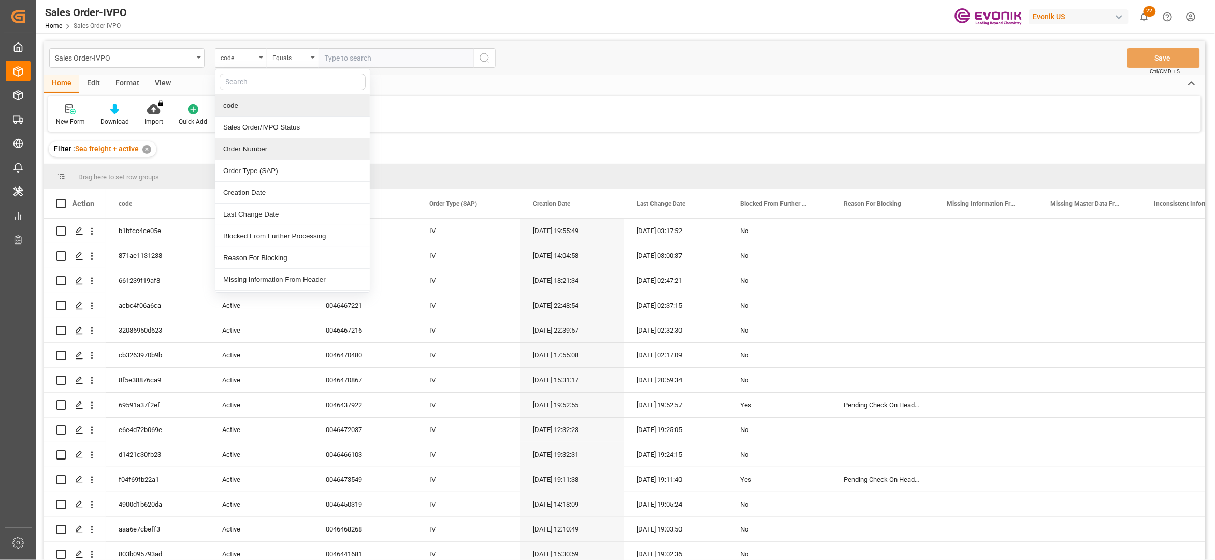
click at [276, 148] on div "Order Number" at bounding box center [292, 149] width 154 height 22
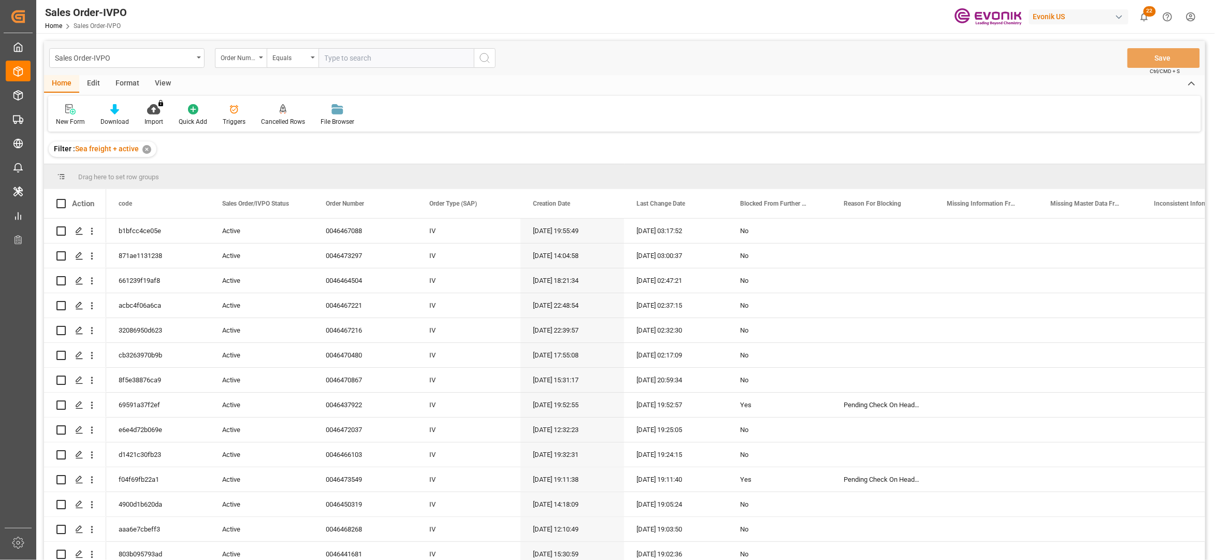
click at [375, 56] on input "text" at bounding box center [395, 58] width 155 height 20
paste input "0046473298"
type input "0046473298"
click at [485, 62] on icon "search button" at bounding box center [484, 58] width 12 height 12
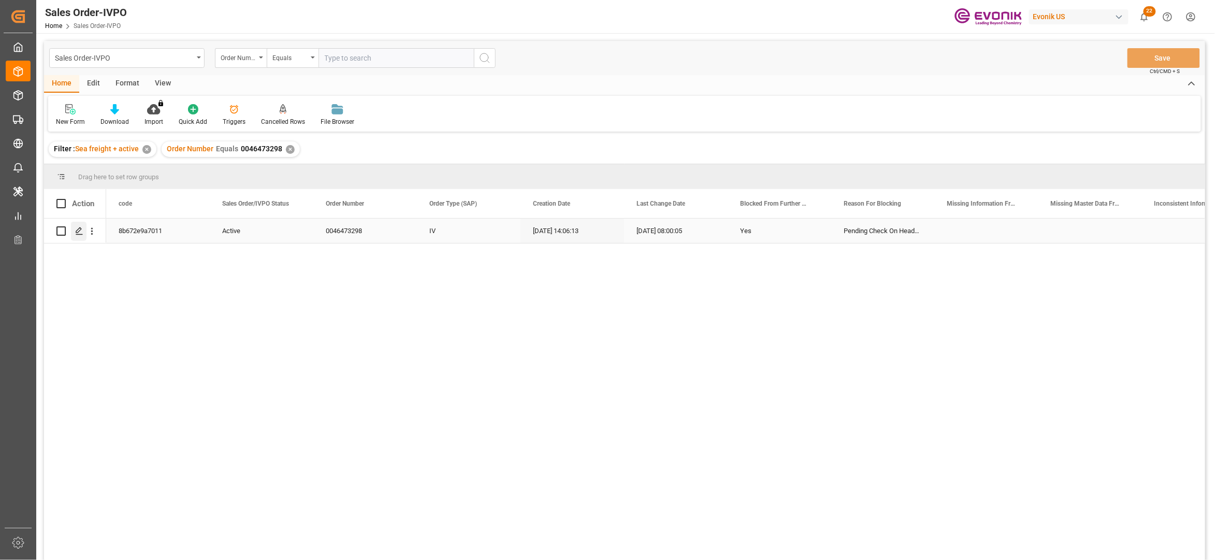
click at [75, 229] on div "Press SPACE to select this row." at bounding box center [79, 231] width 16 height 19
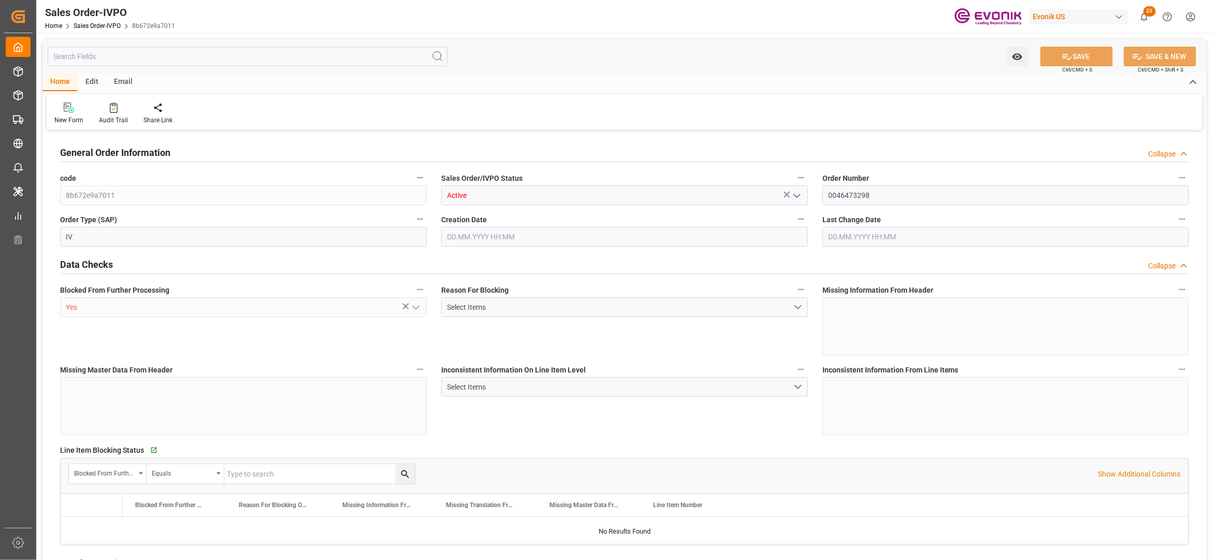
type input "COCTG"
type input "0"
type input "5"
type input "7"
type input "102600"
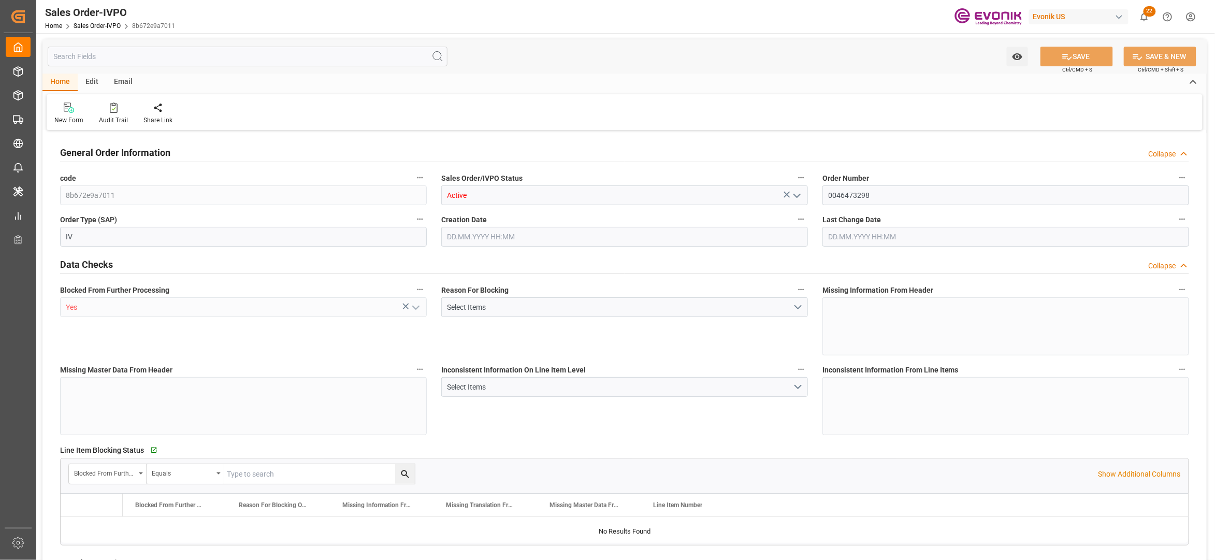
type input "0"
type input "85000"
type input "150"
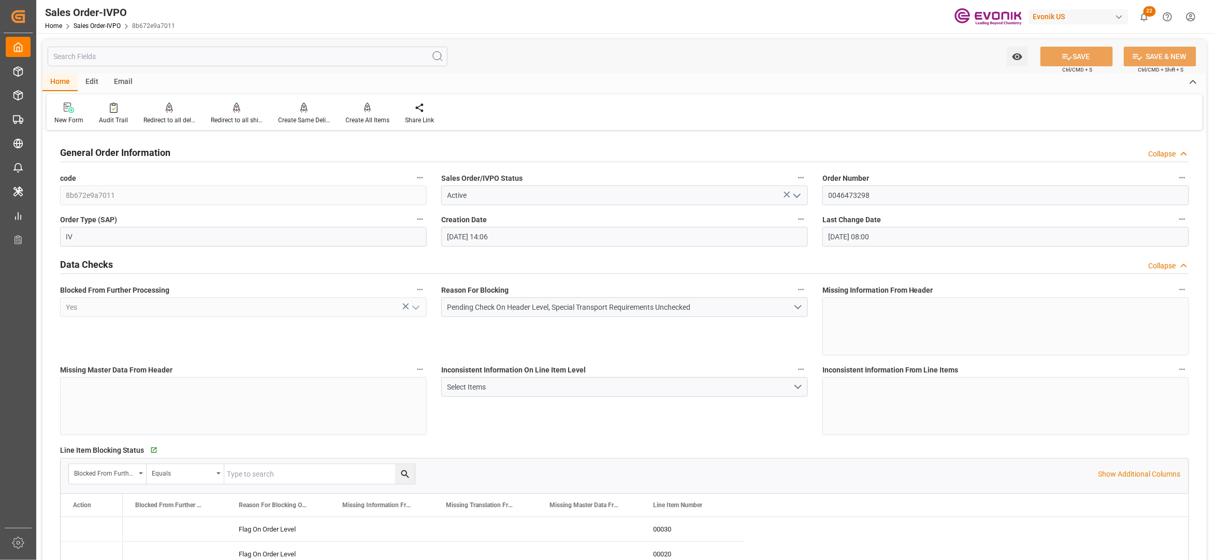
type input "15.09.2025 14:06"
type input "16.09.2025 08:00"
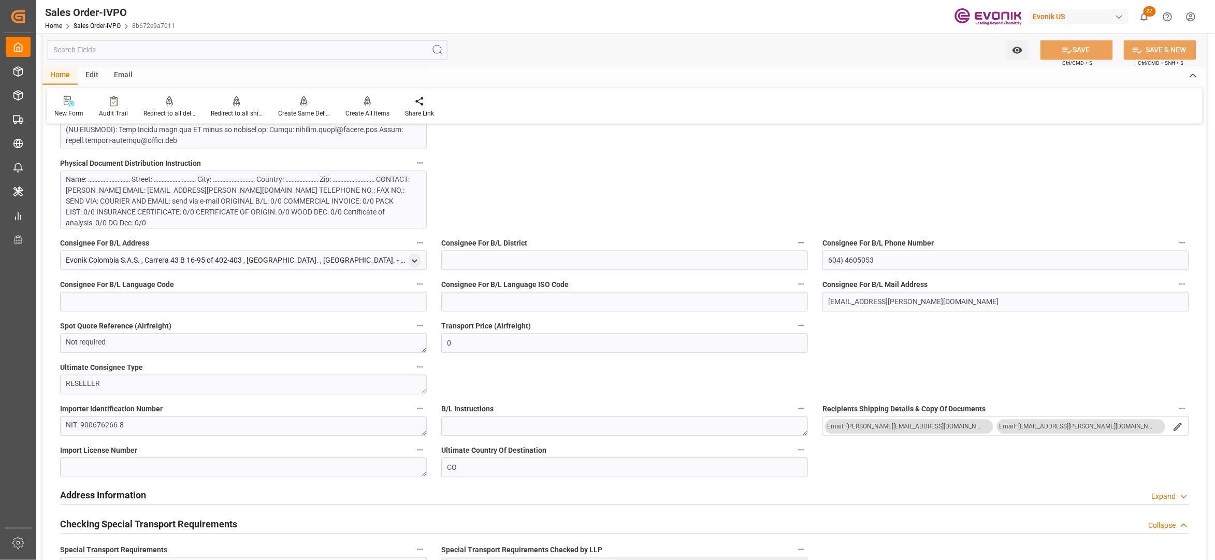
scroll to position [690, 0]
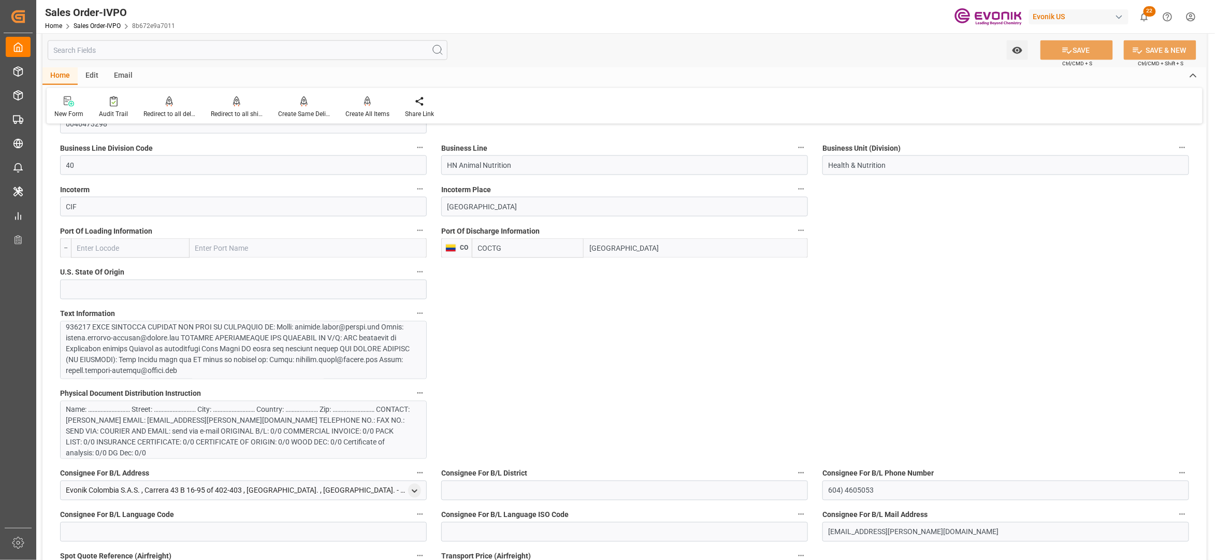
click at [239, 346] on div at bounding box center [238, 272] width 344 height 207
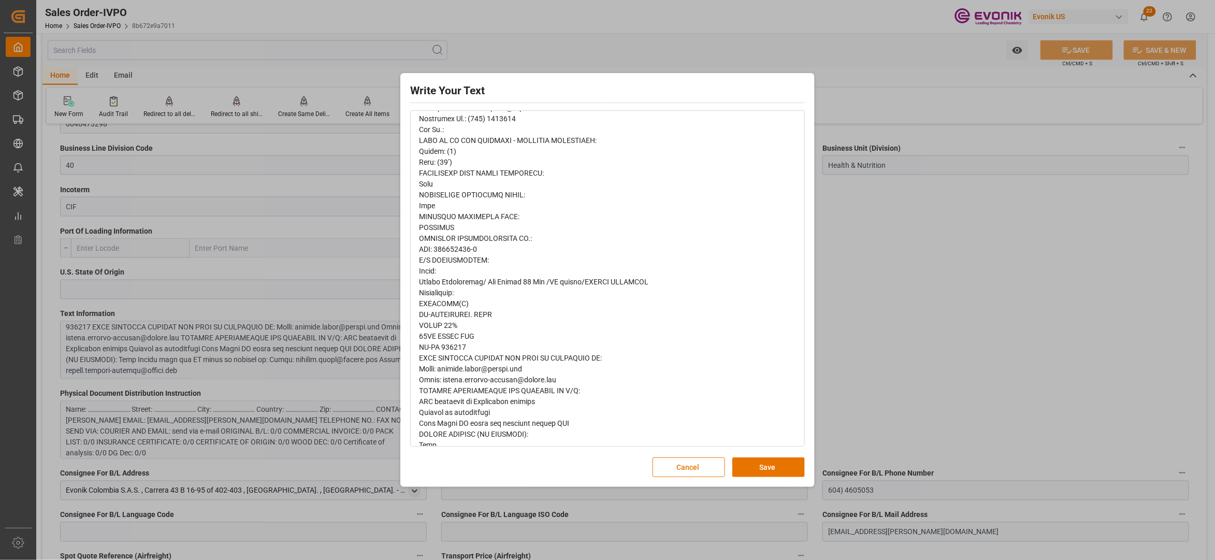
scroll to position [506, 0]
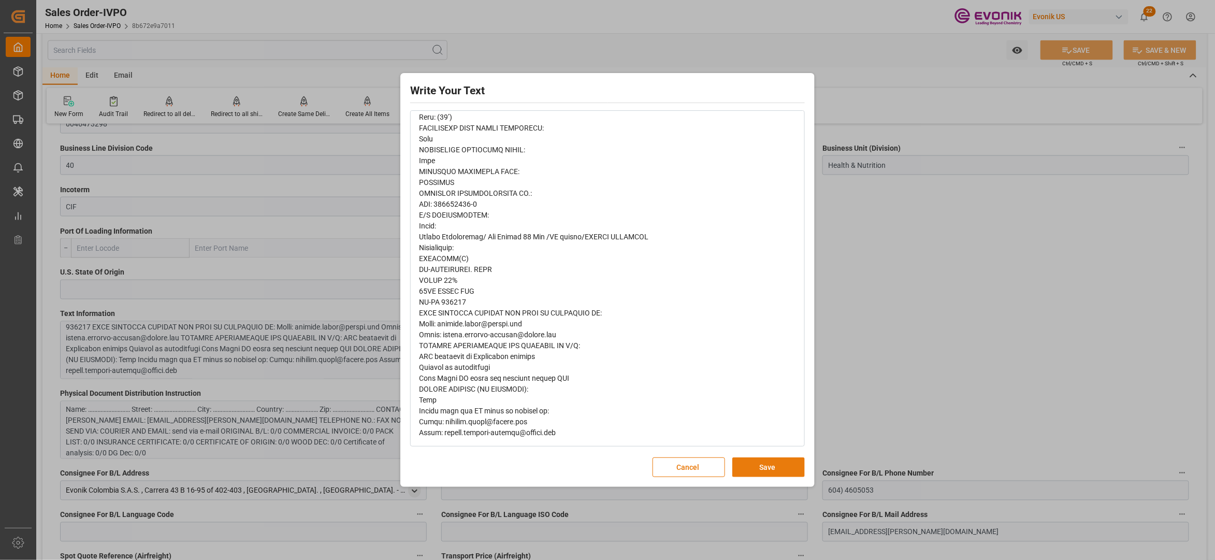
click at [771, 464] on button "Save" at bounding box center [768, 467] width 72 height 20
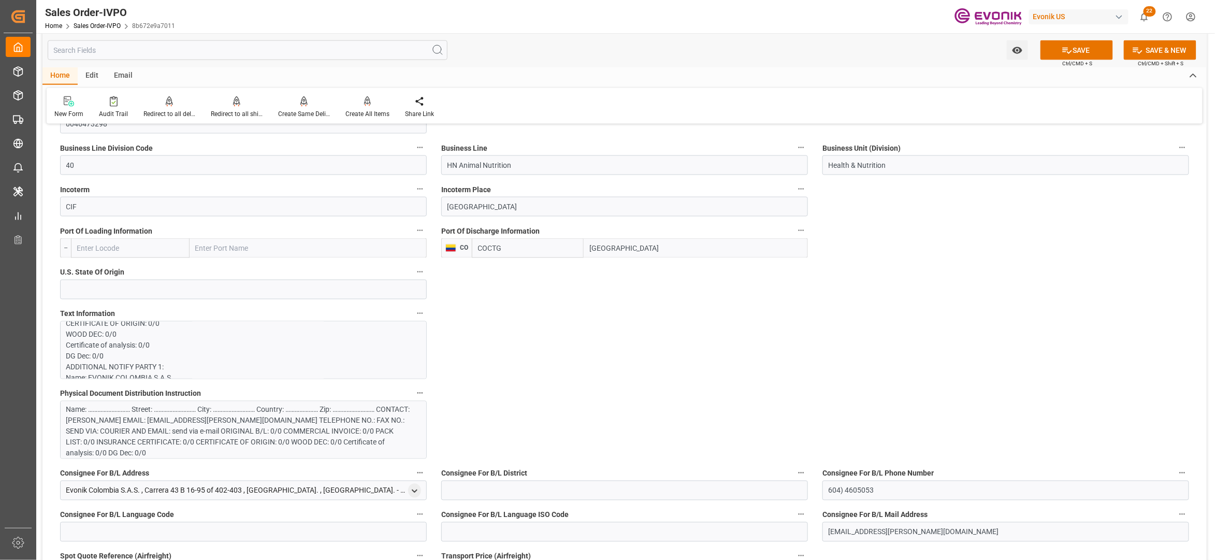
click at [330, 438] on div "Name: ……………………… Street: ……………………… City: ……………………… Country: ………………… Zip: ……………………" at bounding box center [238, 431] width 344 height 54
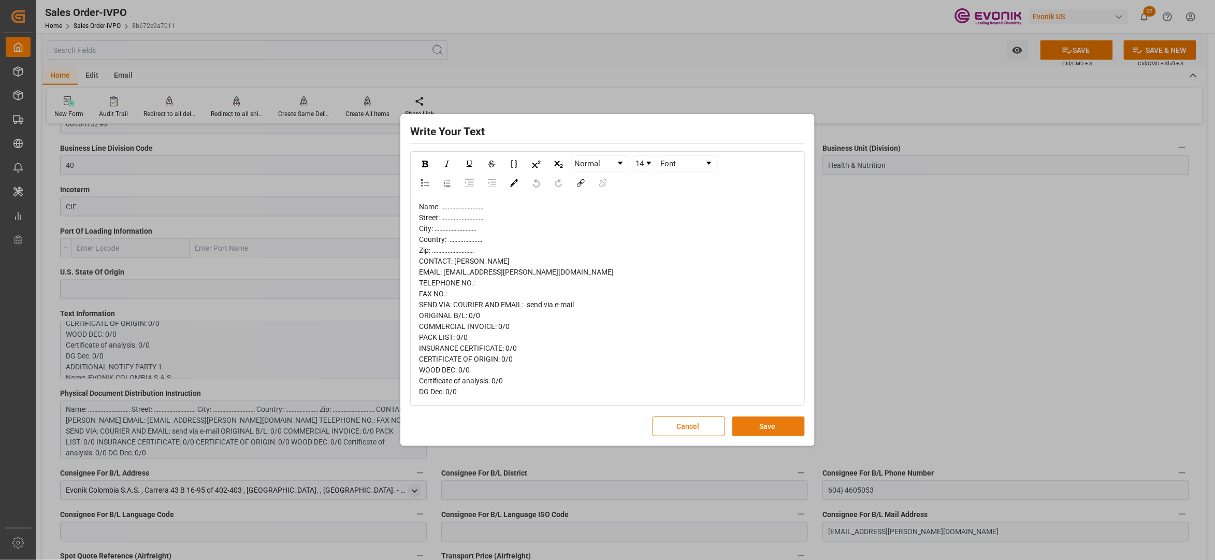
click at [767, 421] on button "Save" at bounding box center [768, 426] width 72 height 20
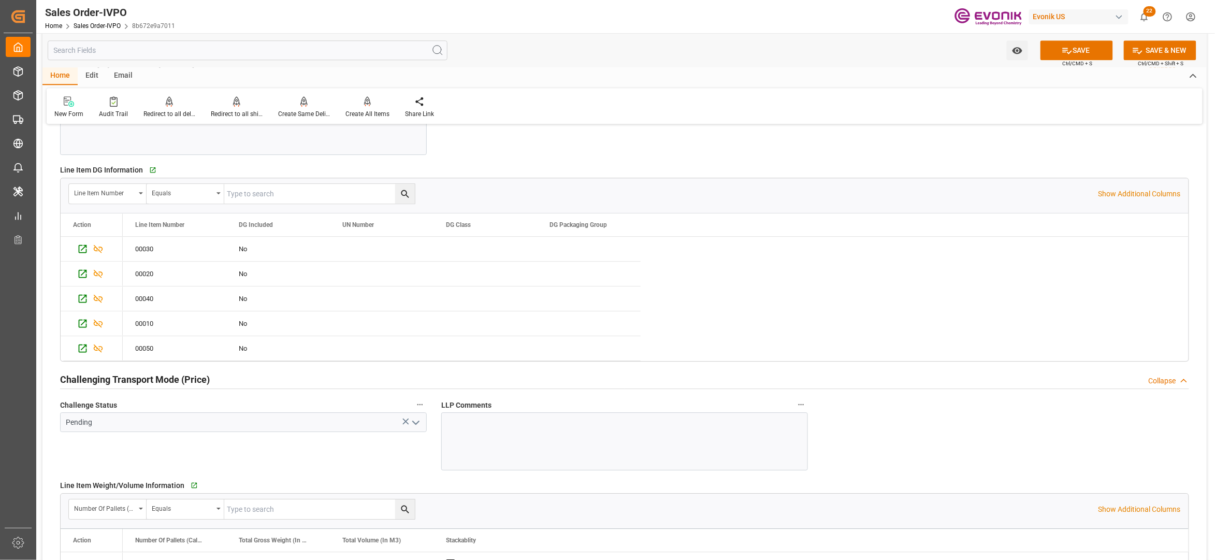
scroll to position [1151, 0]
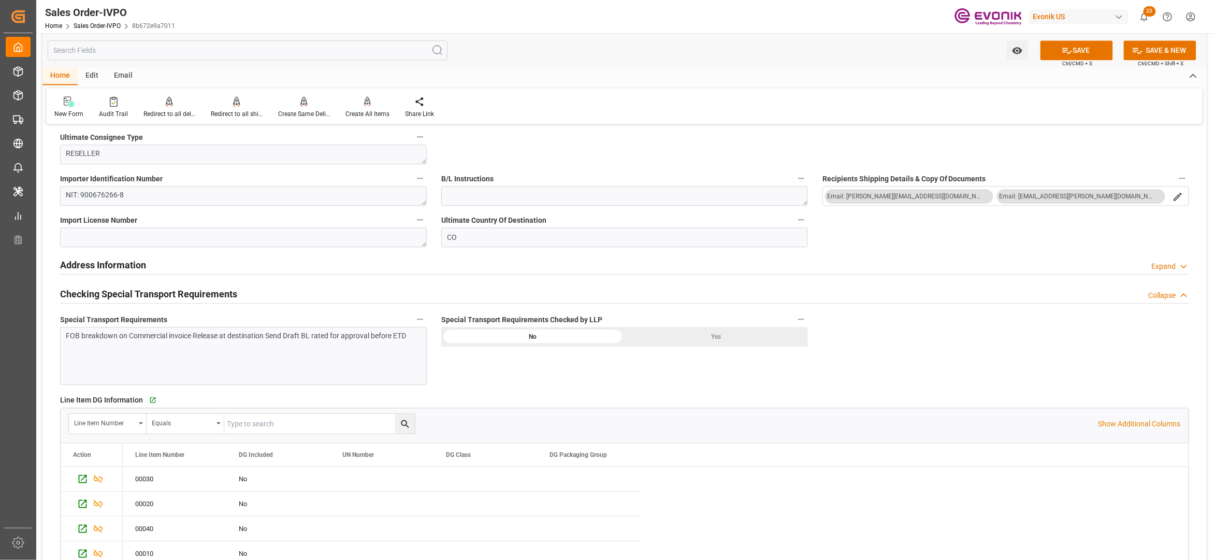
click at [699, 337] on div "Yes" at bounding box center [716, 337] width 183 height 20
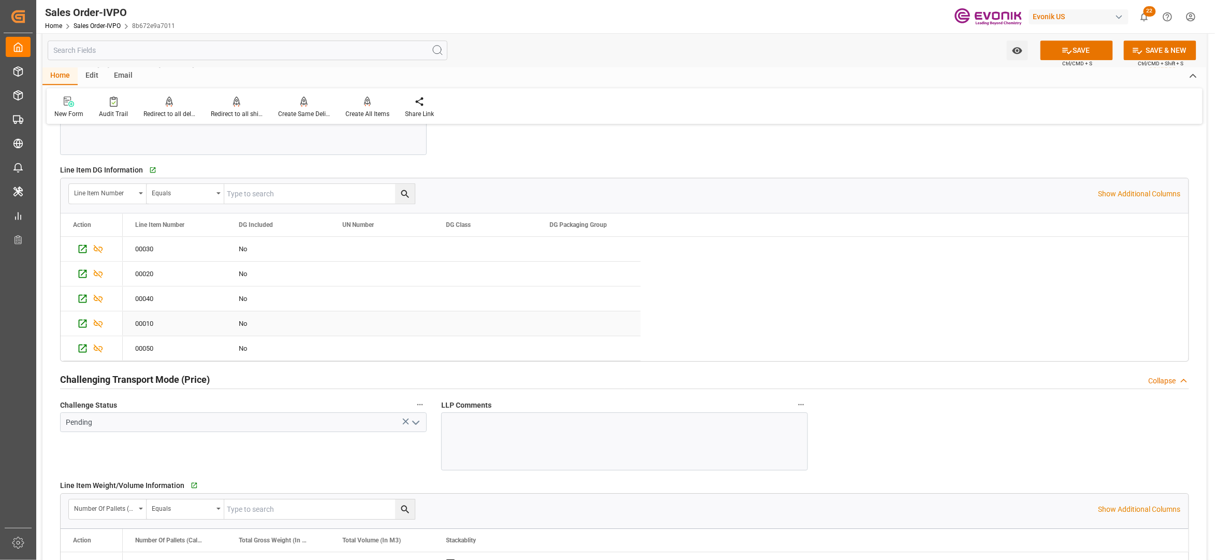
scroll to position [1611, 0]
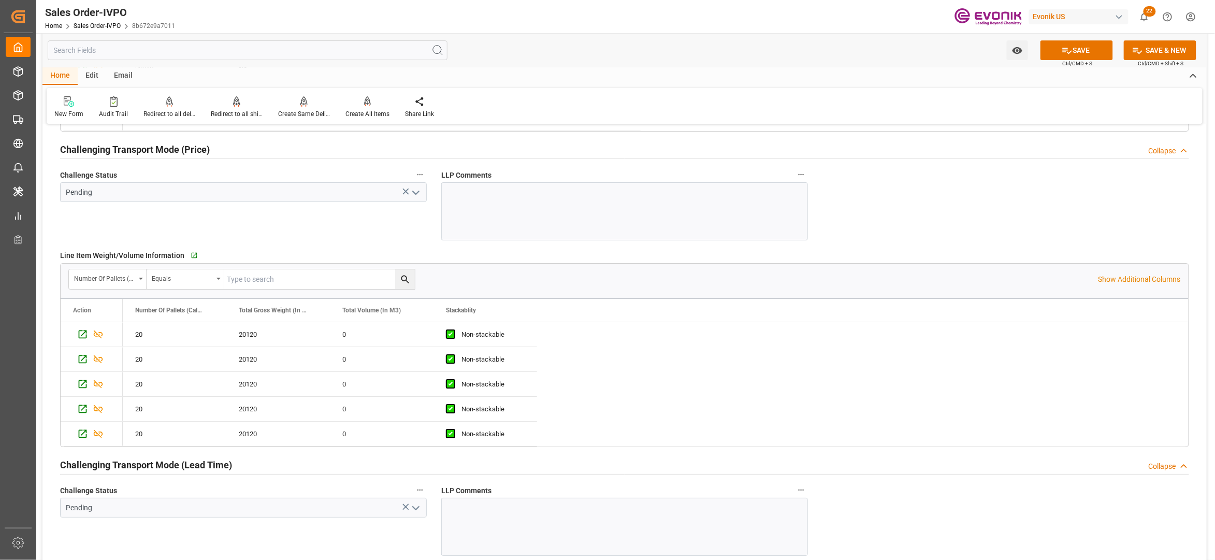
click at [413, 196] on icon "open menu" at bounding box center [416, 192] width 12 height 12
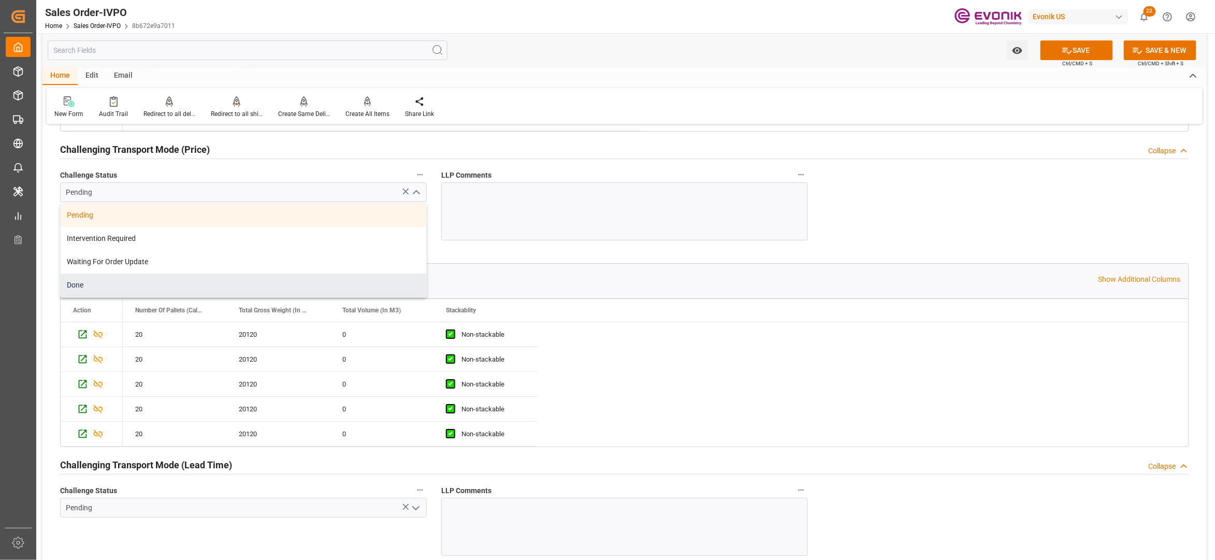
click at [198, 282] on div "Done" at bounding box center [244, 284] width 366 height 23
type input "Done"
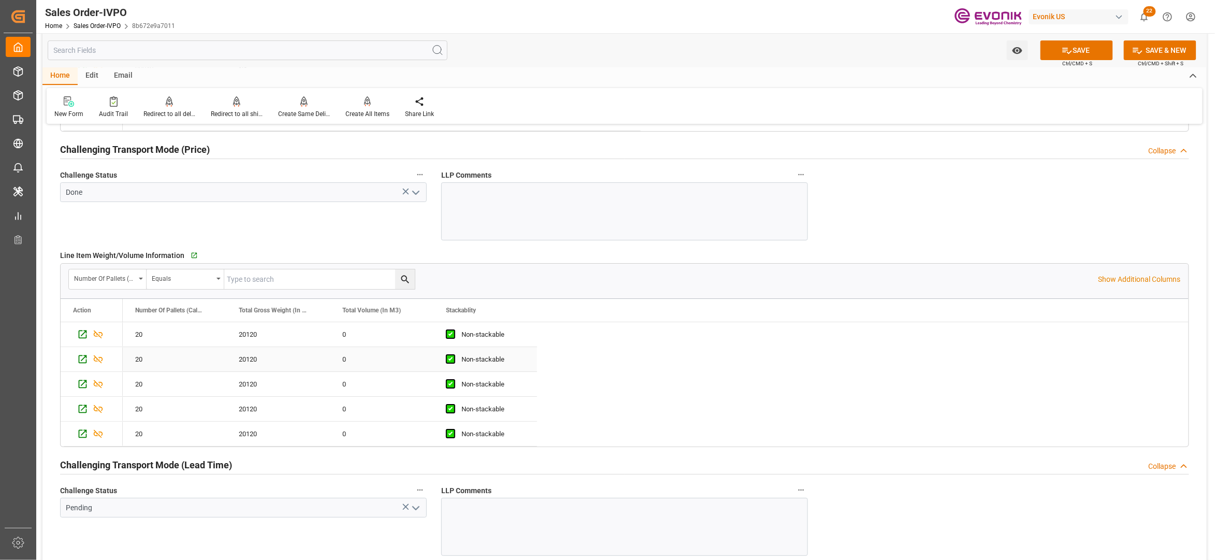
scroll to position [1841, 0]
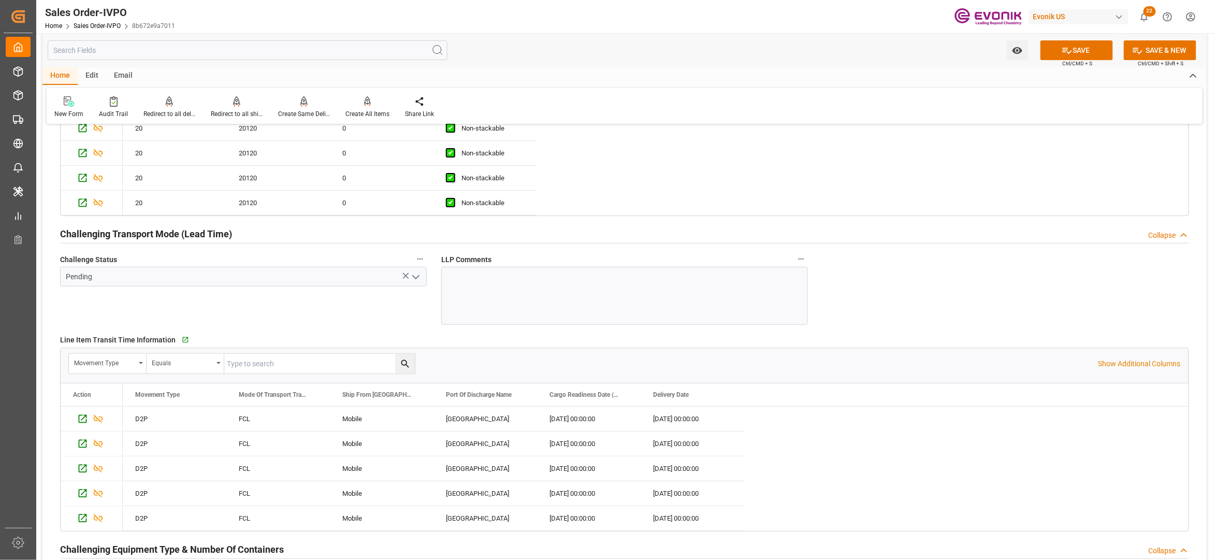
click at [415, 279] on polyline "open menu" at bounding box center [416, 276] width 6 height 3
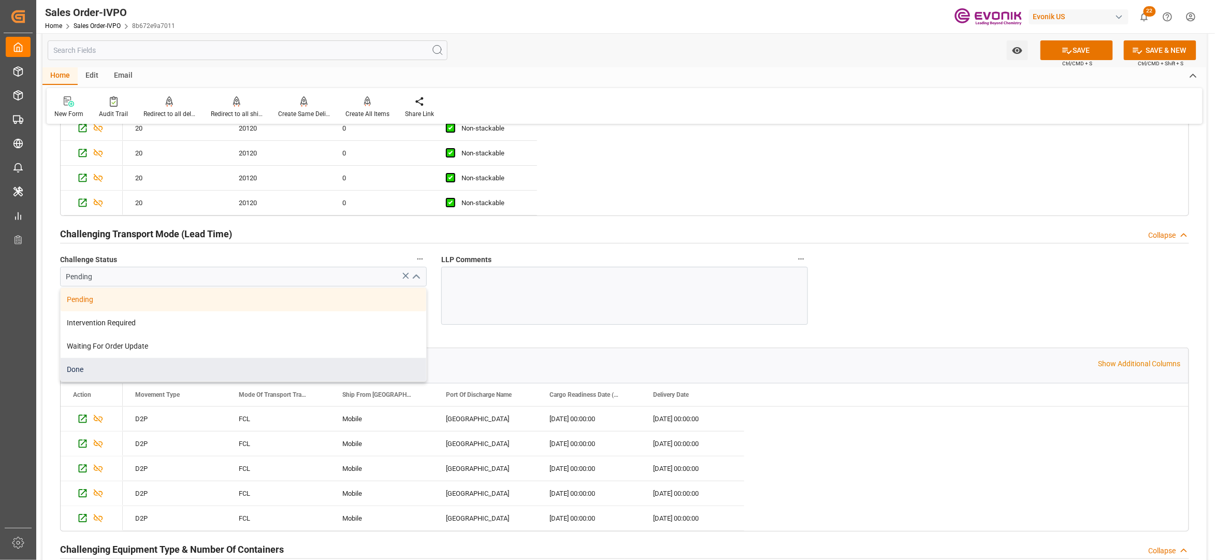
click at [204, 369] on div "Done" at bounding box center [244, 369] width 366 height 23
type input "Done"
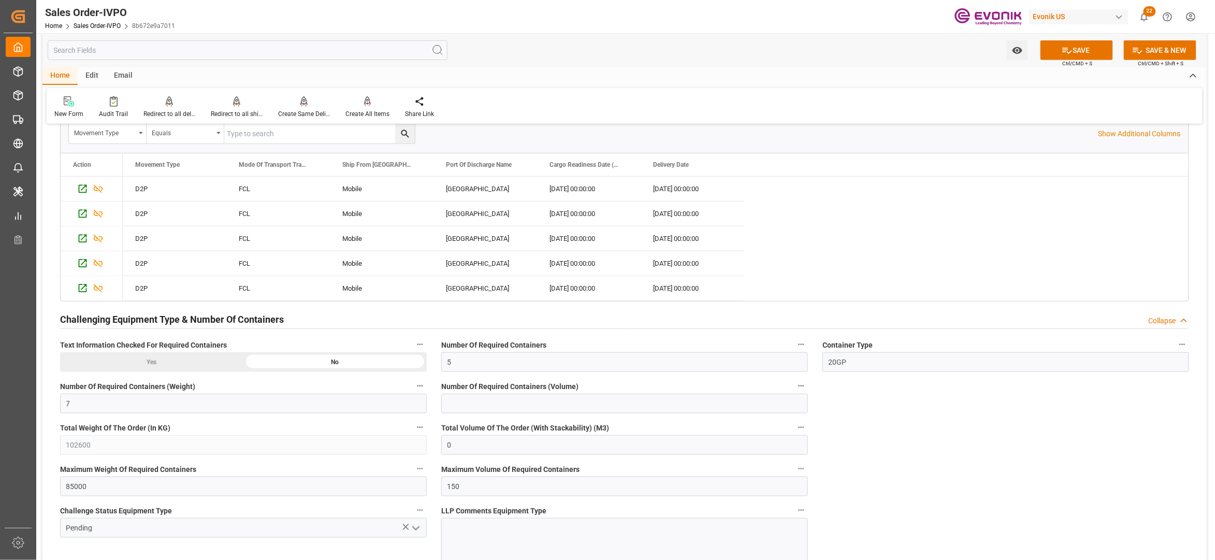
scroll to position [2301, 0]
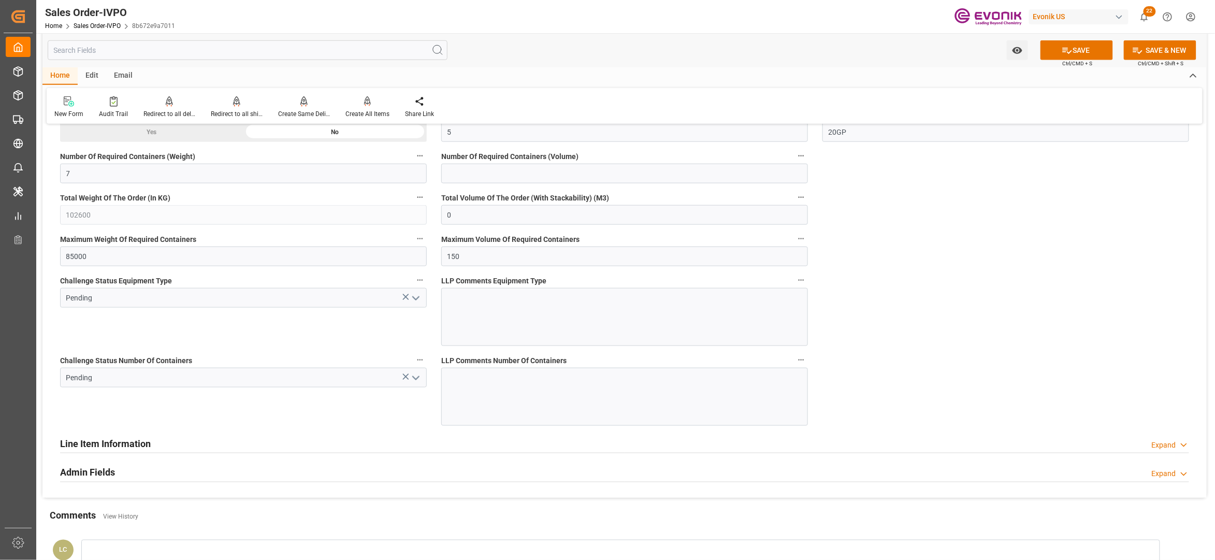
click at [413, 304] on icon "open menu" at bounding box center [416, 298] width 12 height 12
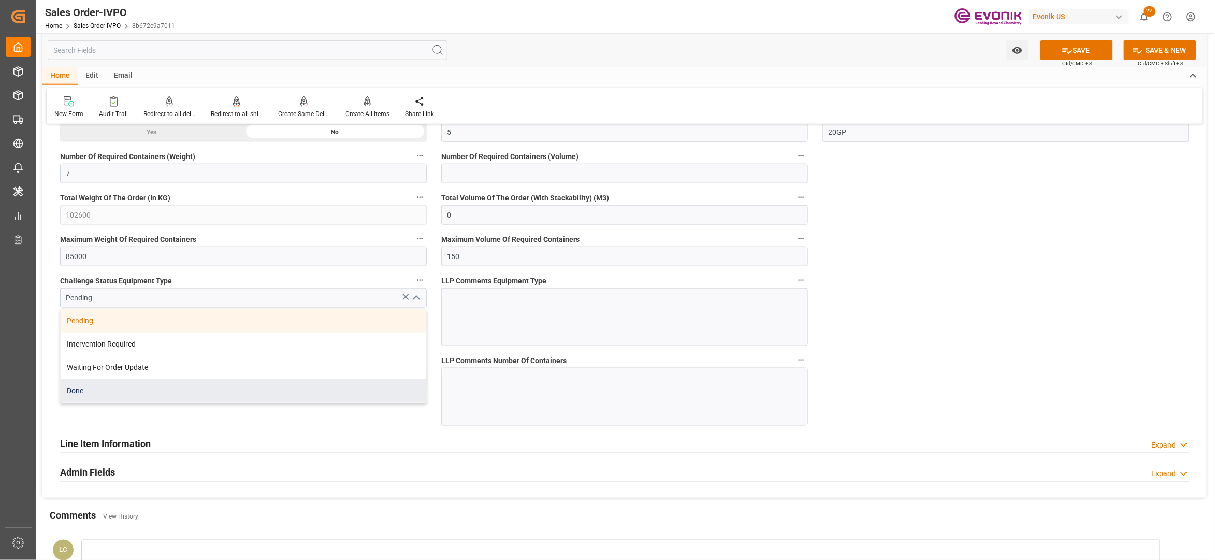
click at [196, 394] on div "Done" at bounding box center [244, 390] width 366 height 23
type input "Done"
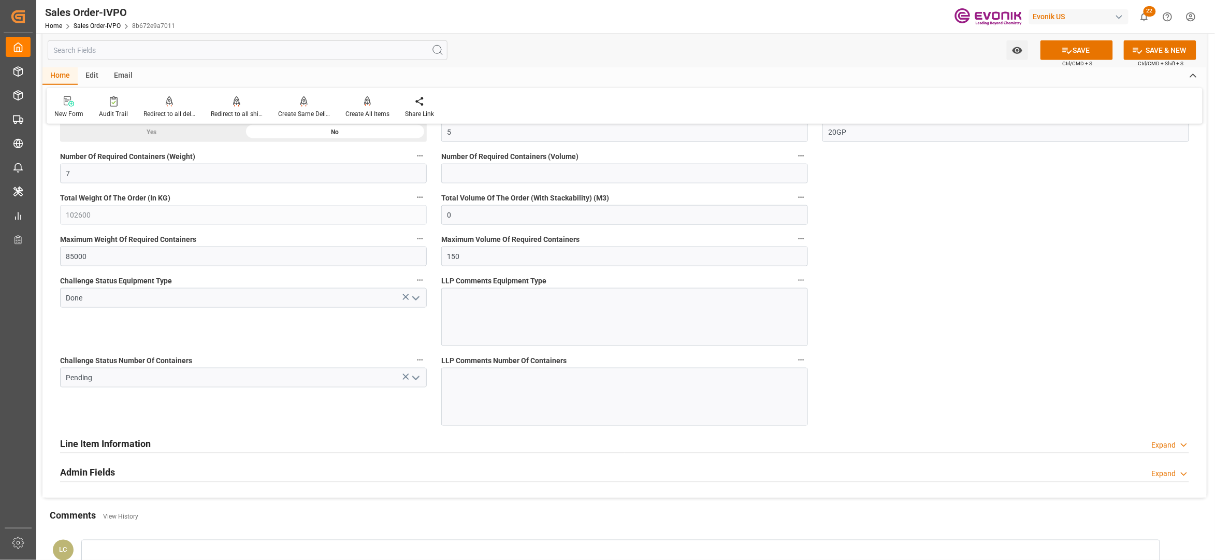
click at [412, 384] on icon "open menu" at bounding box center [416, 378] width 12 height 12
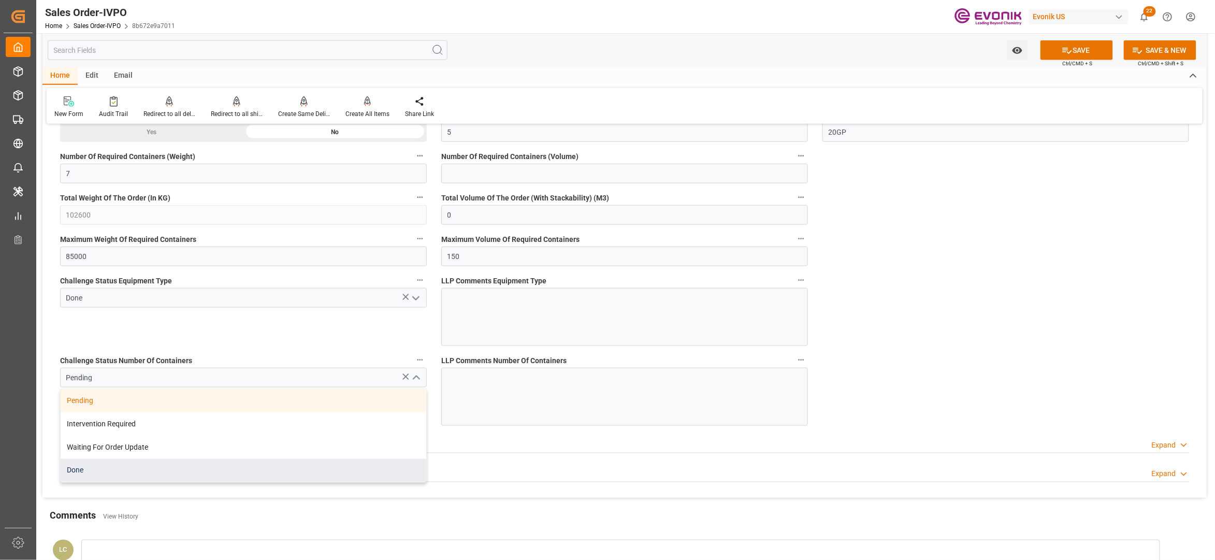
click at [170, 479] on div "Done" at bounding box center [244, 470] width 366 height 23
type input "Done"
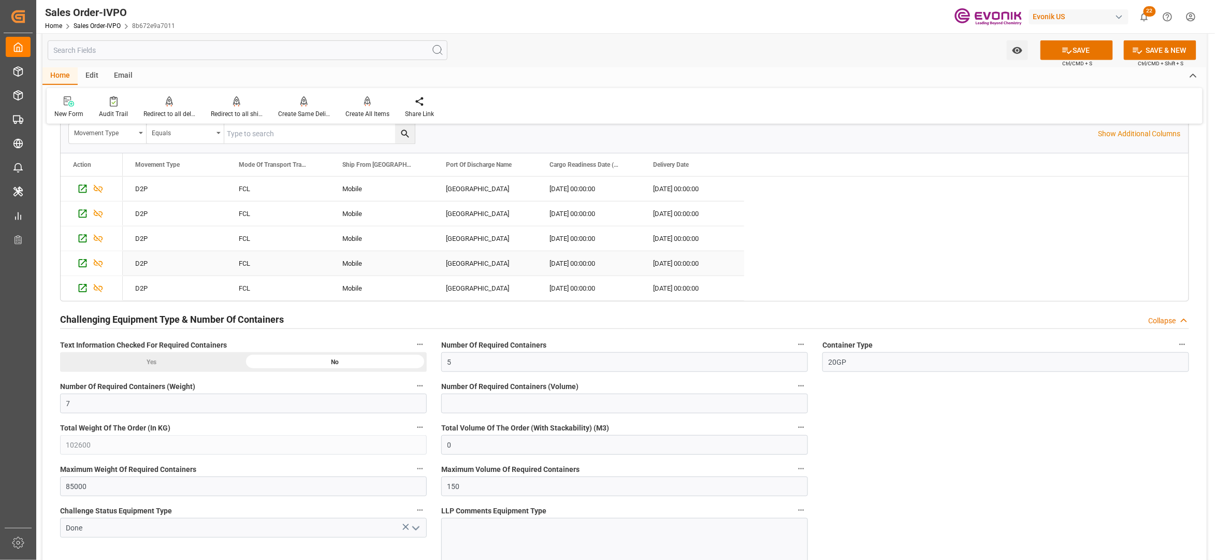
scroll to position [1841, 0]
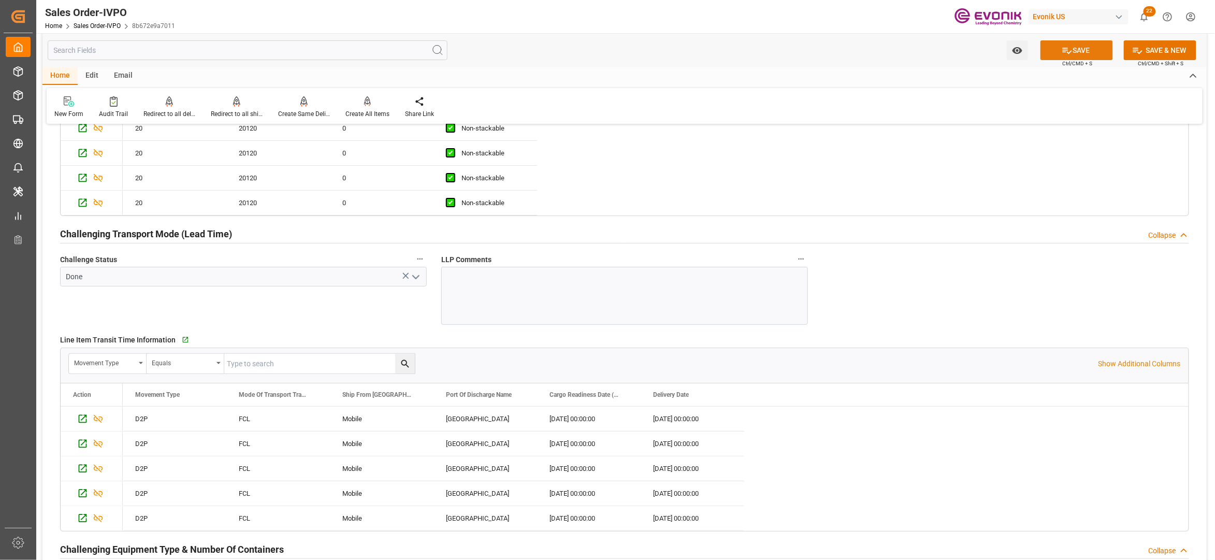
click at [1084, 52] on button "SAVE" at bounding box center [1076, 50] width 72 height 20
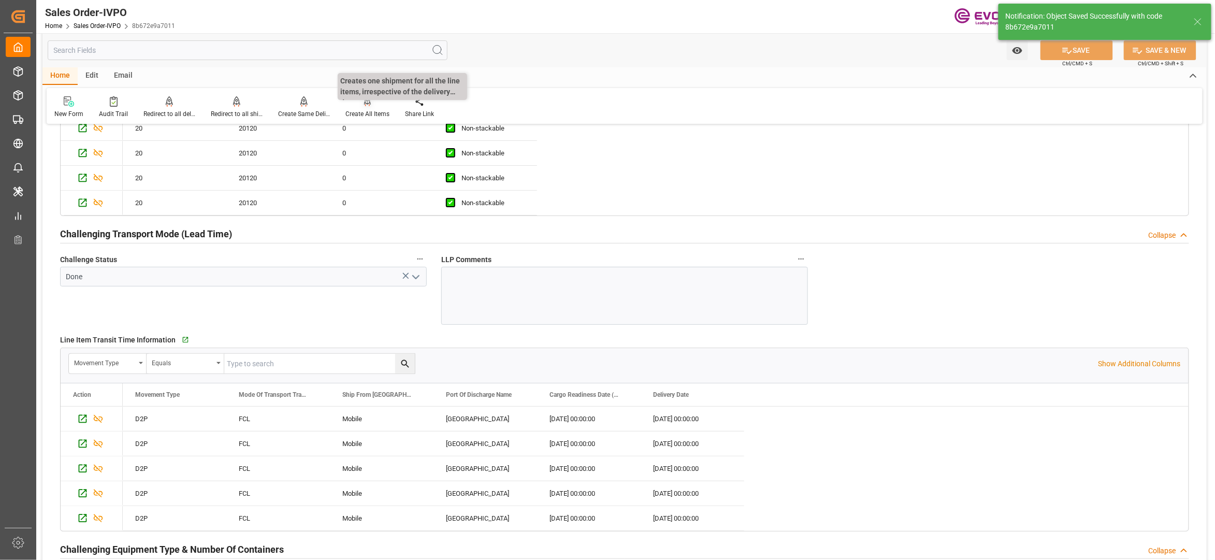
type input "No"
type input "17.09.2025 03:25"
click at [362, 112] on div "Create All Items" at bounding box center [367, 113] width 44 height 9
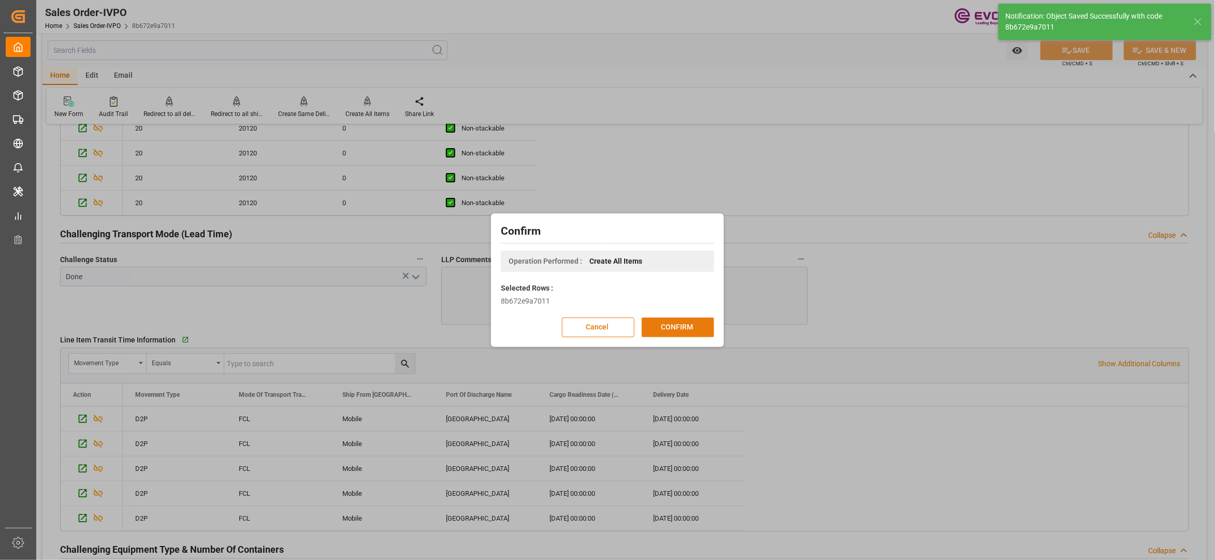
click at [691, 328] on button "CONFIRM" at bounding box center [678, 327] width 72 height 20
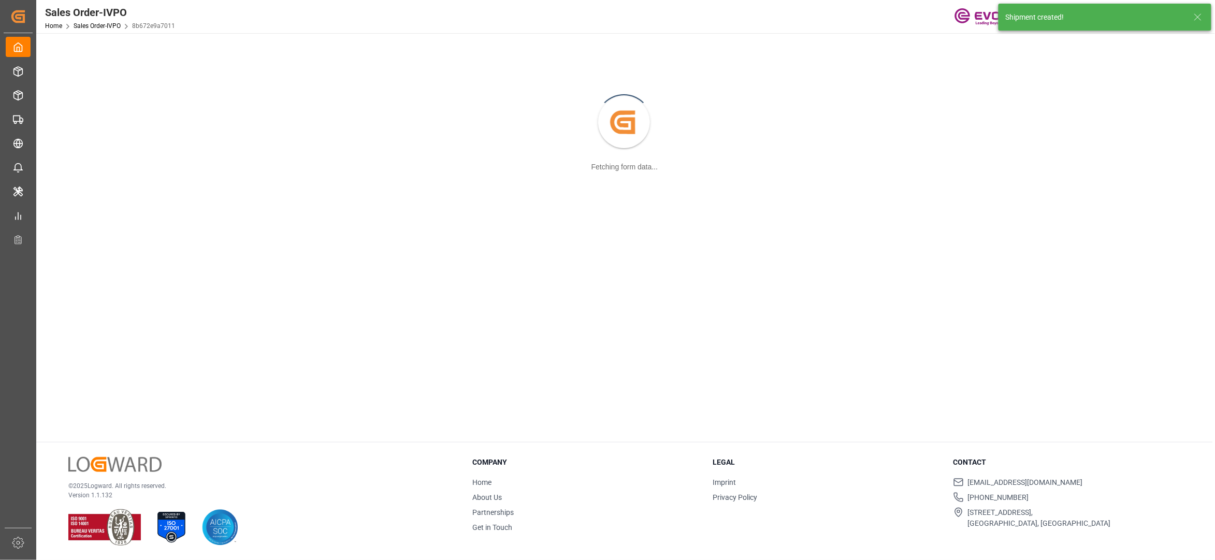
scroll to position [112, 0]
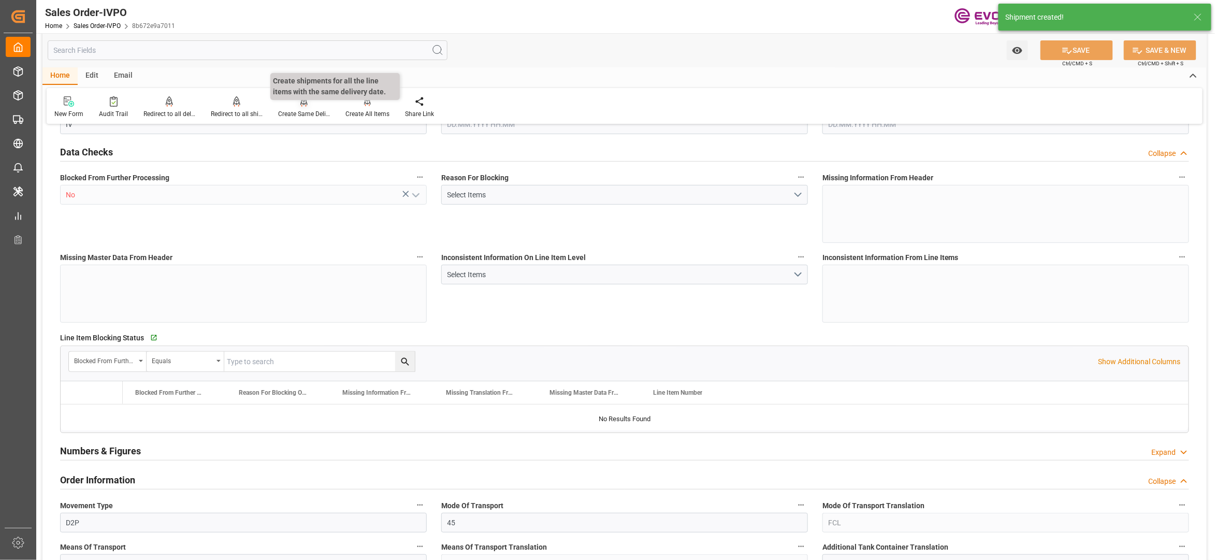
type input "COCTG"
type input "0"
type input "5"
type input "7"
type input "102600"
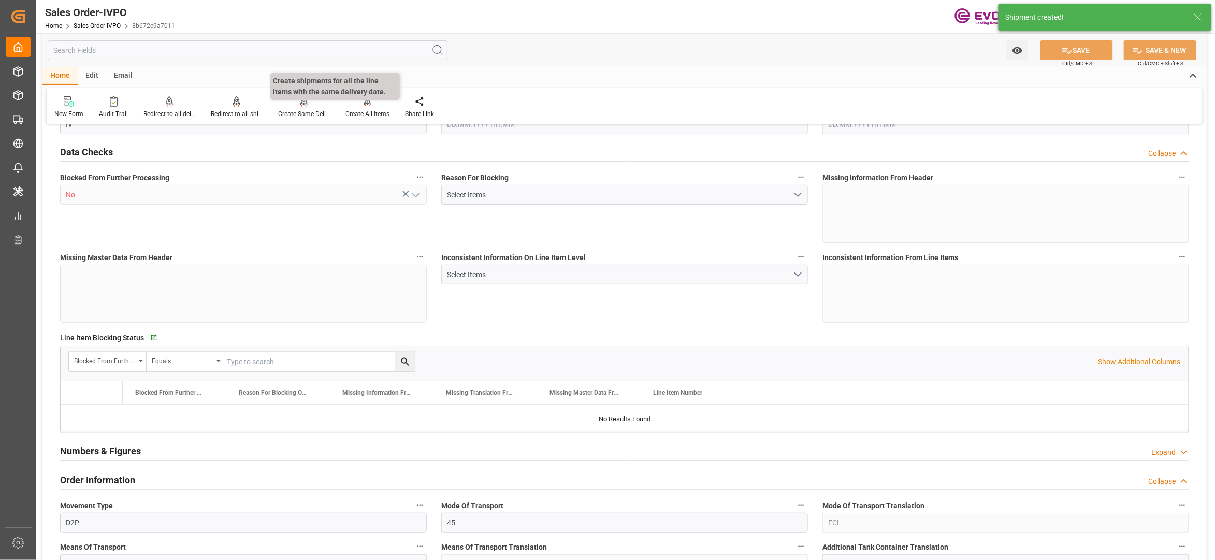
type input "0"
type input "85000"
type input "150"
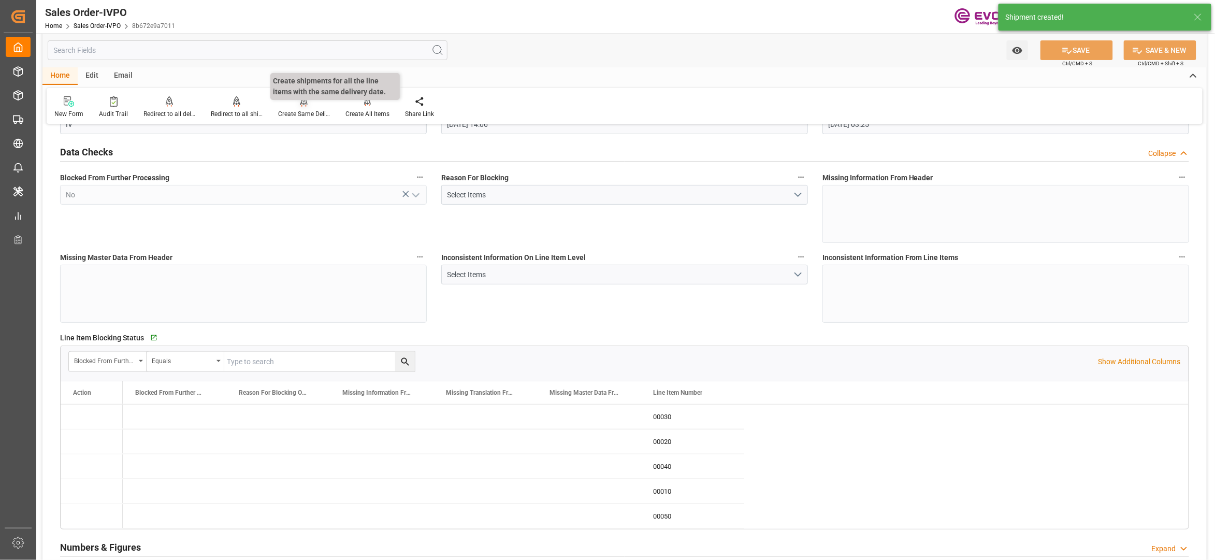
type input "15.09.2025 14:06"
type input "17.09.2025 03:25"
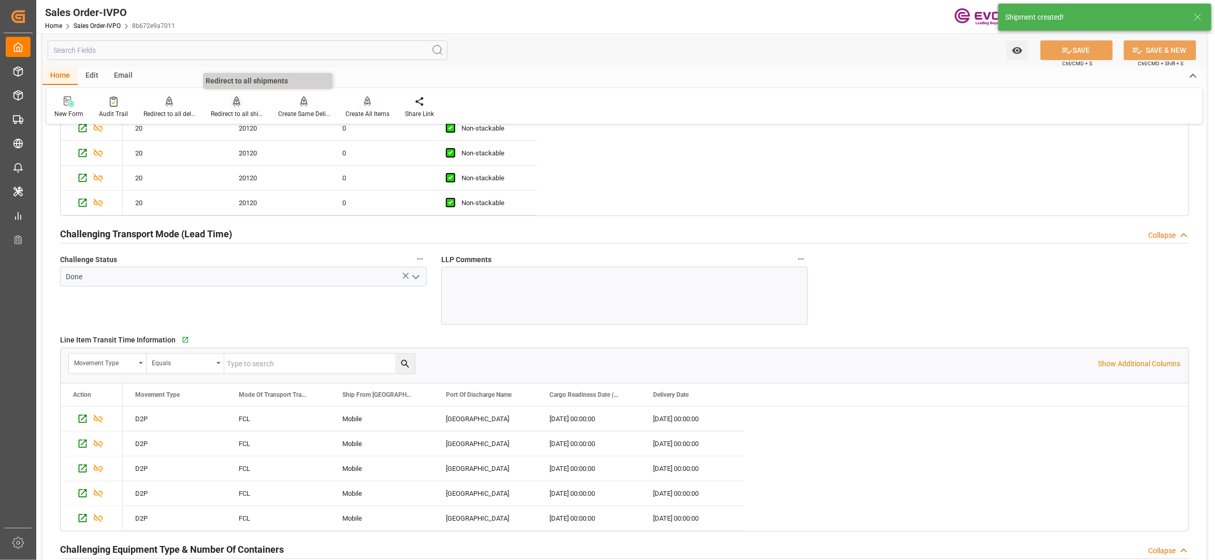
click at [233, 107] on div "Redirect to all shipments" at bounding box center [236, 107] width 67 height 23
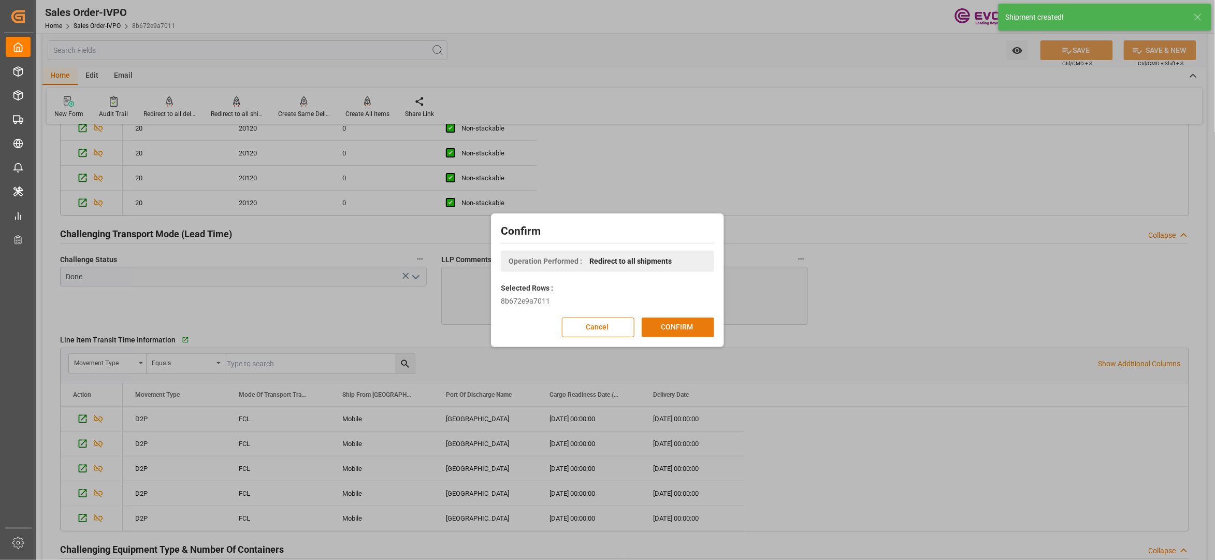
click at [674, 325] on button "CONFIRM" at bounding box center [678, 327] width 72 height 20
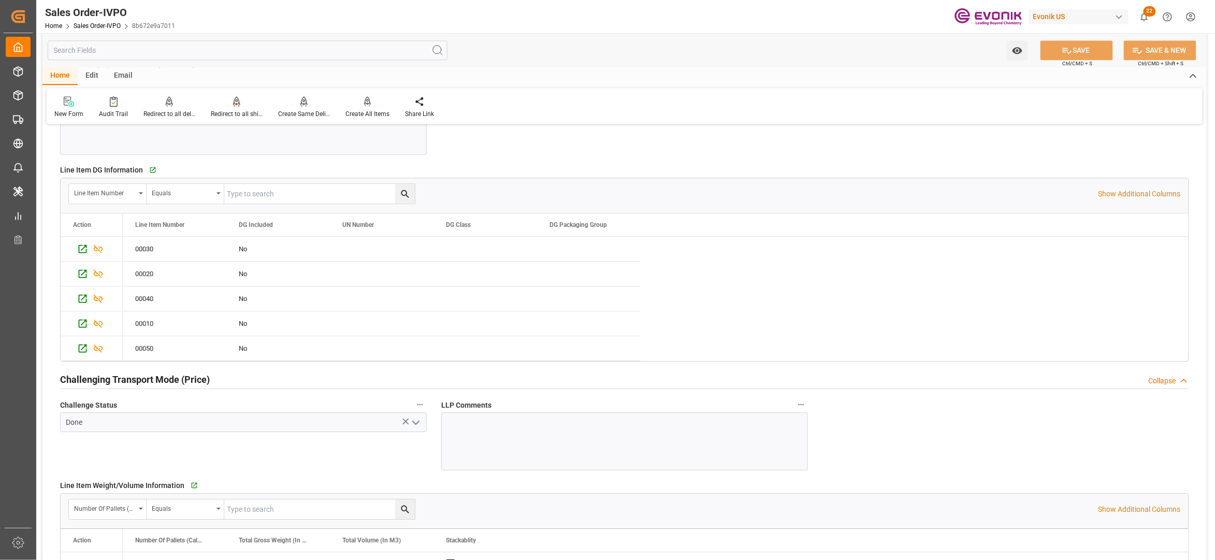
scroll to position [690, 0]
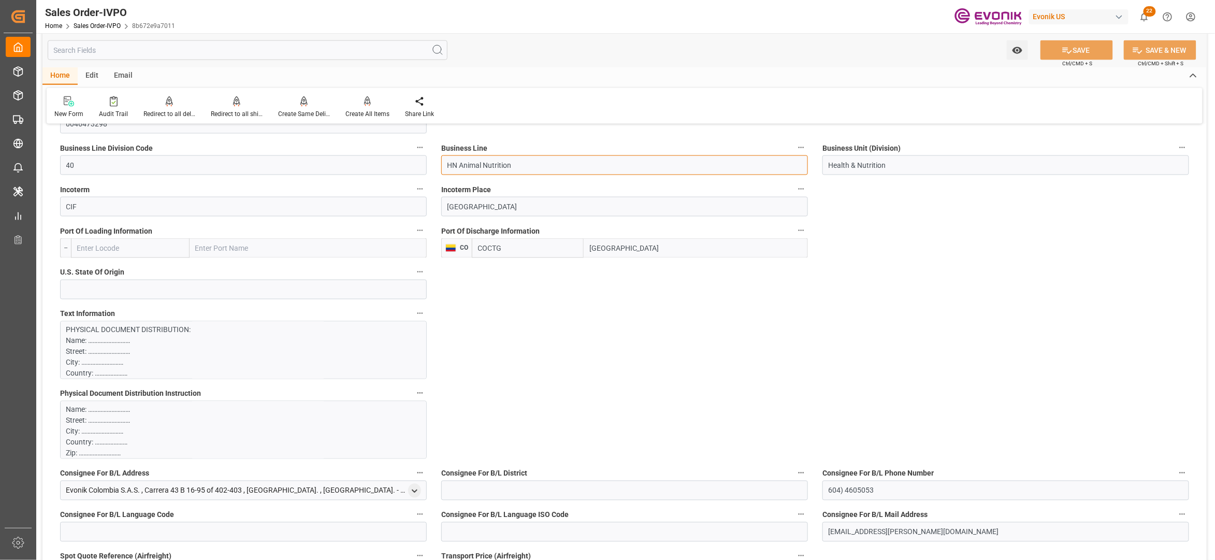
drag, startPoint x: 528, startPoint y: 168, endPoint x: 455, endPoint y: 164, distance: 73.6
click at [455, 164] on input "HN Animal Nutrition" at bounding box center [624, 165] width 367 height 20
type input "HN Animal Nutrition"
click at [533, 165] on input "HN Animal Nutrition" at bounding box center [624, 165] width 367 height 20
drag, startPoint x: 525, startPoint y: 166, endPoint x: 426, endPoint y: 170, distance: 99.0
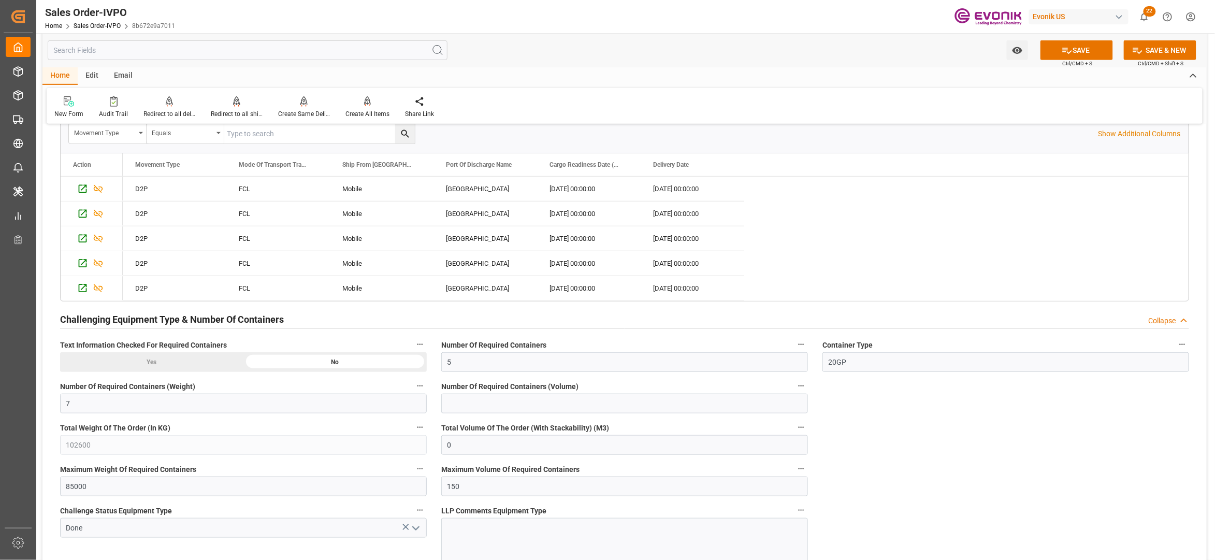
scroll to position [1841, 0]
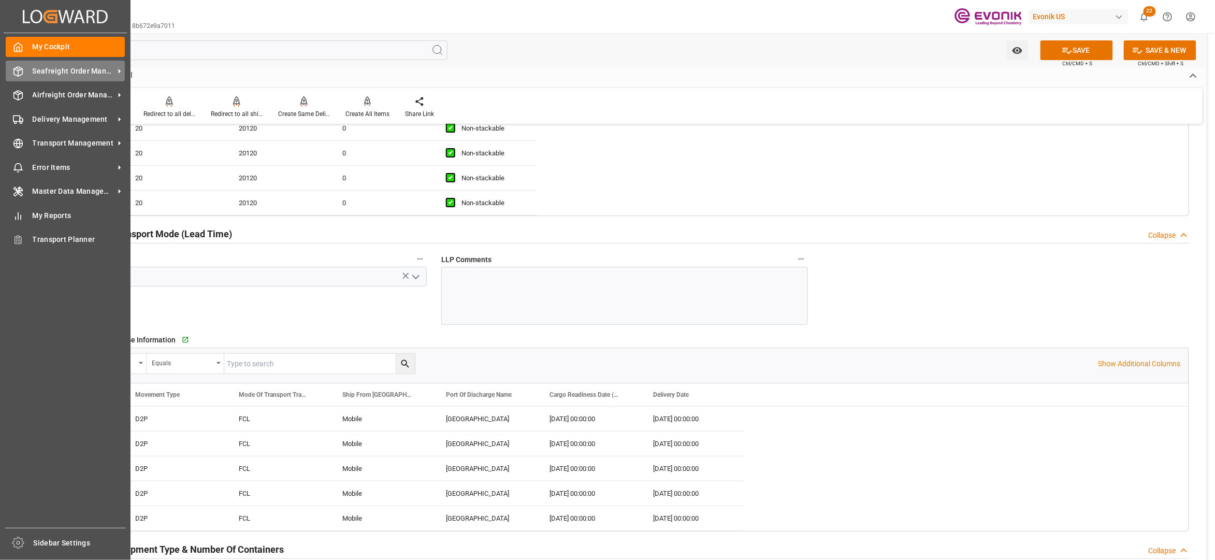
click at [58, 67] on span "Seafreight Order Management" at bounding box center [74, 71] width 82 height 11
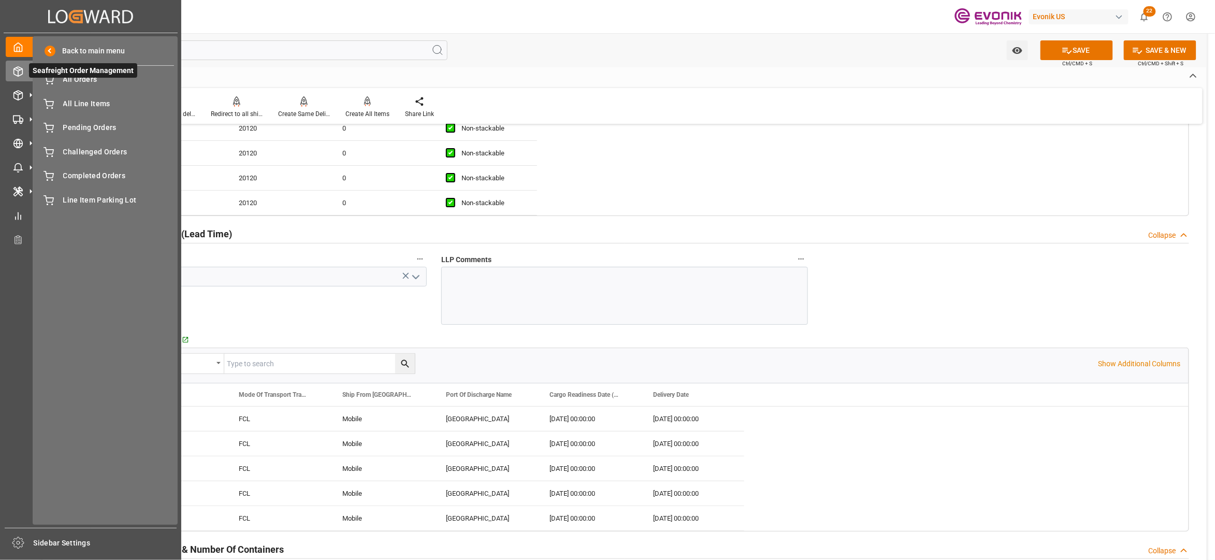
click at [69, 77] on span "Seafreight Order Management" at bounding box center [83, 70] width 108 height 14
click at [69, 81] on span "All Orders" at bounding box center [118, 79] width 111 height 11
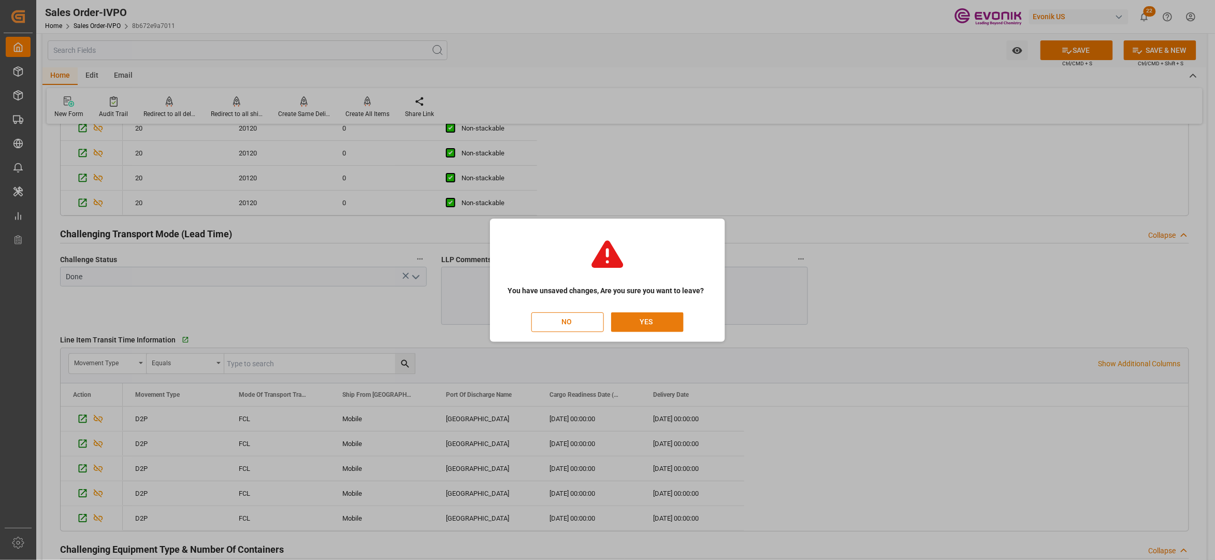
click at [663, 322] on button "YES" at bounding box center [647, 322] width 72 height 20
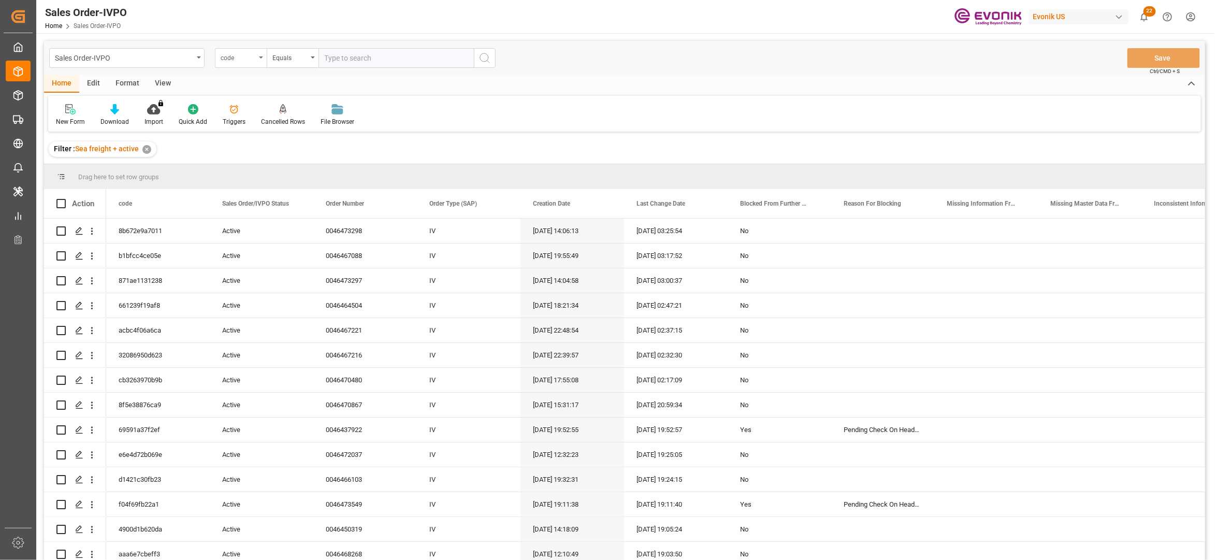
click at [245, 57] on div "code" at bounding box center [238, 57] width 35 height 12
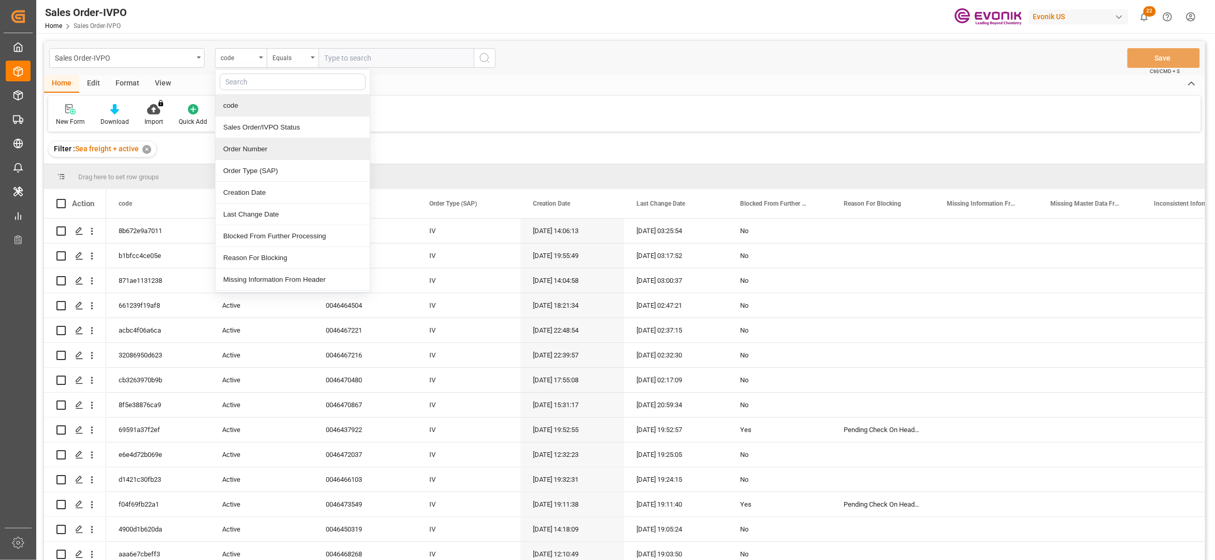
click at [273, 151] on div "Order Number" at bounding box center [292, 149] width 154 height 22
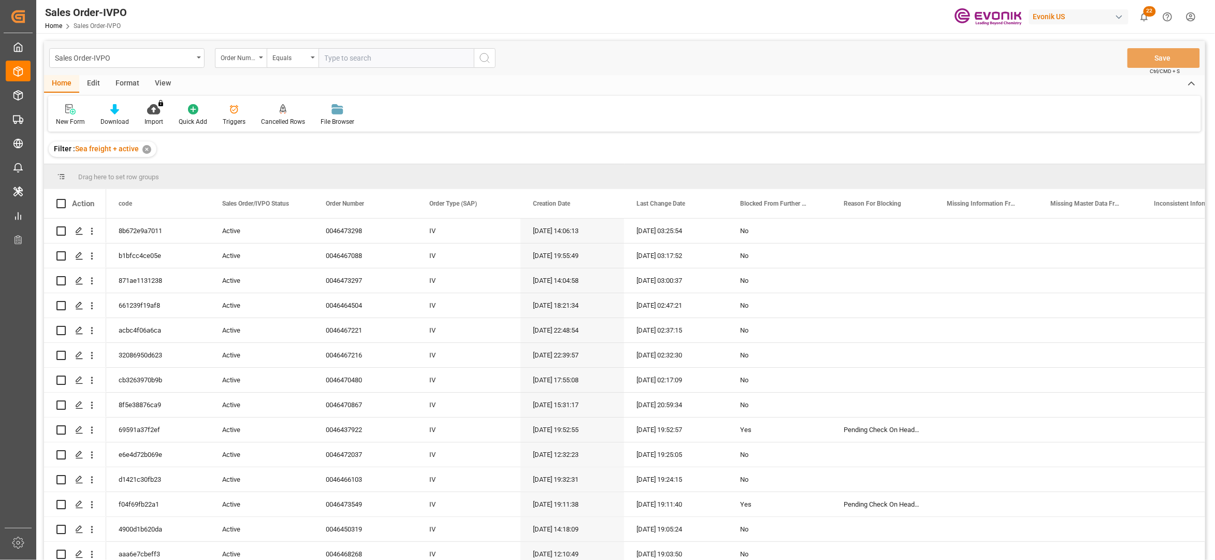
click at [369, 54] on input "text" at bounding box center [395, 58] width 155 height 20
paste input "0046472011"
type input "0046472011"
click at [480, 63] on icon "search button" at bounding box center [484, 58] width 12 height 12
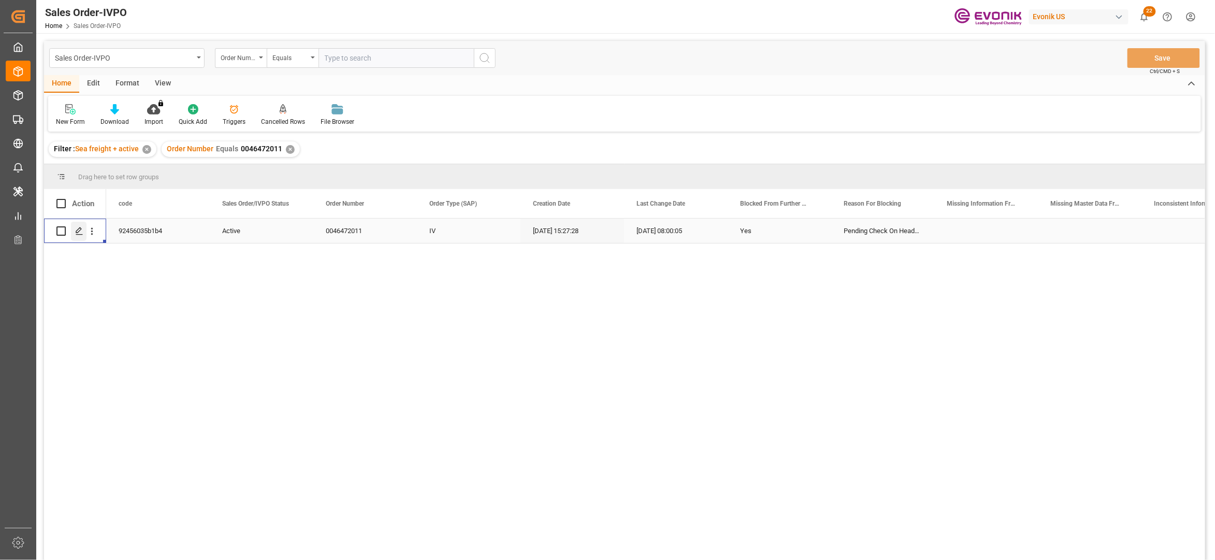
click at [74, 234] on div "Press SPACE to select this row." at bounding box center [79, 231] width 16 height 19
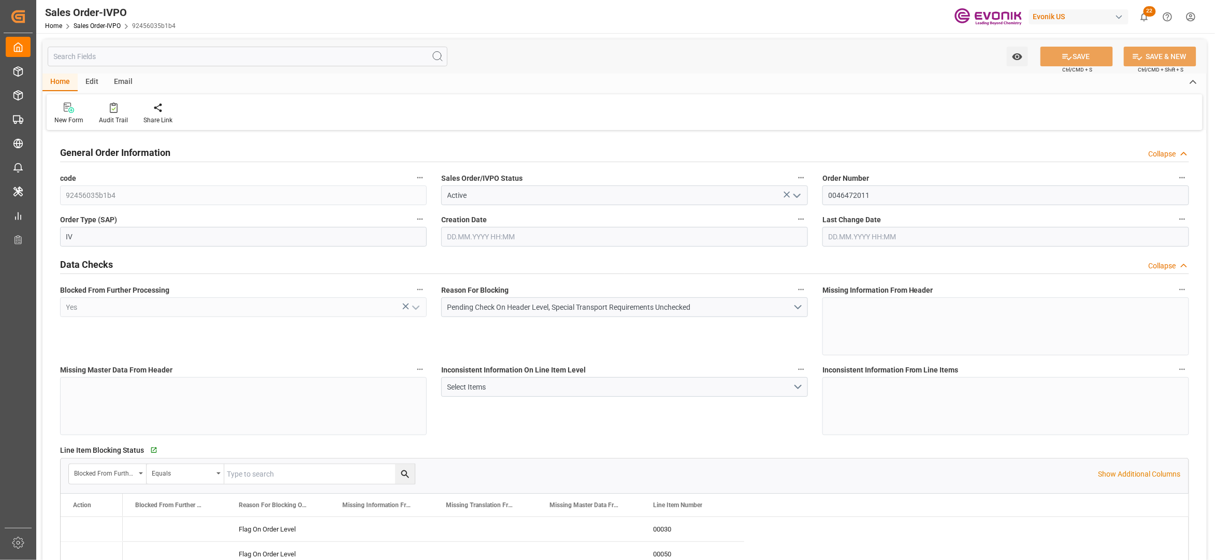
type input "COCTG"
type input "0"
type input "5"
type input "7"
type input "10"
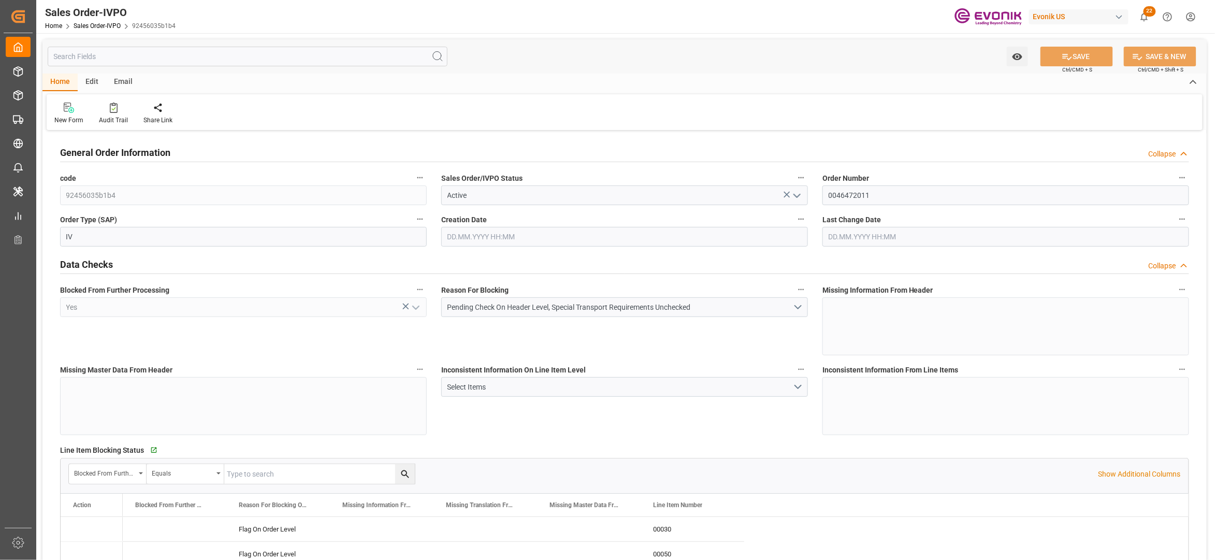
type input "102300"
type input "288"
type input "85000"
type input "150"
type input "05.09.2025 15:27"
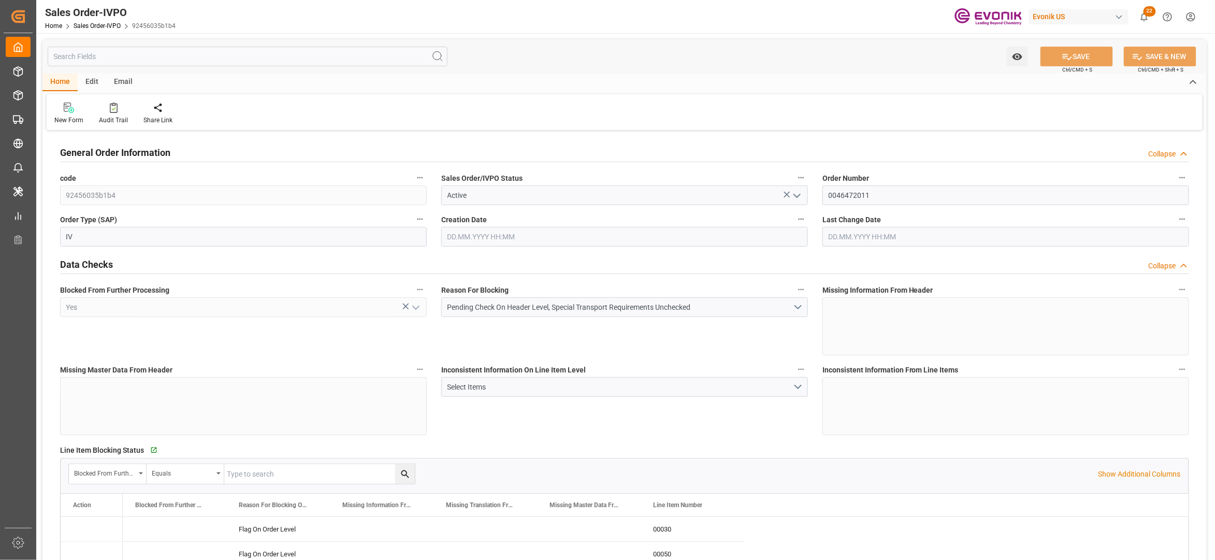
type input "16.09.2025 08:00"
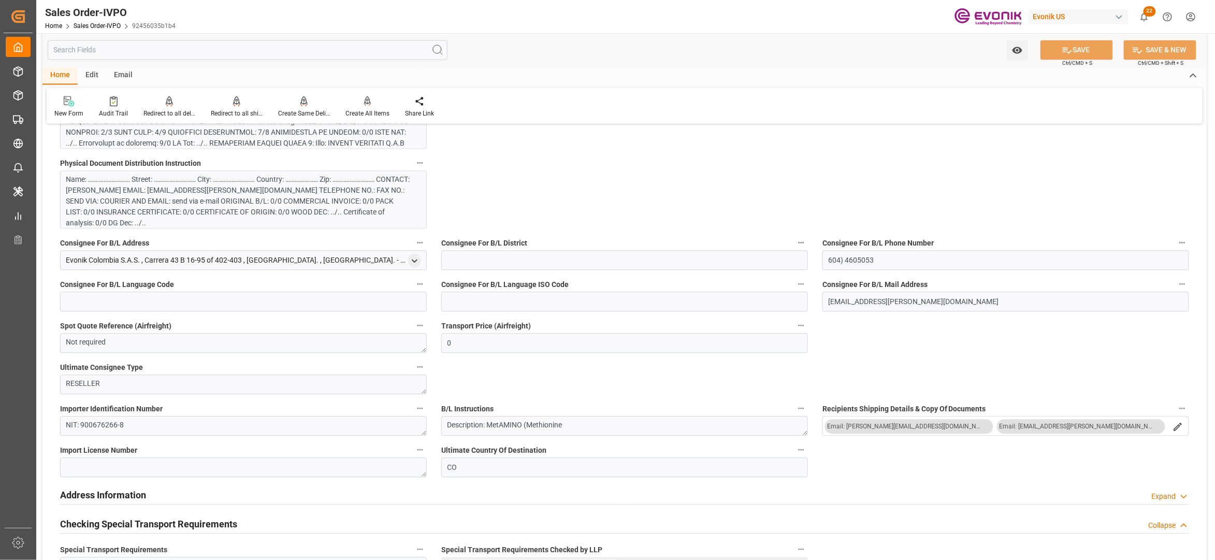
scroll to position [690, 0]
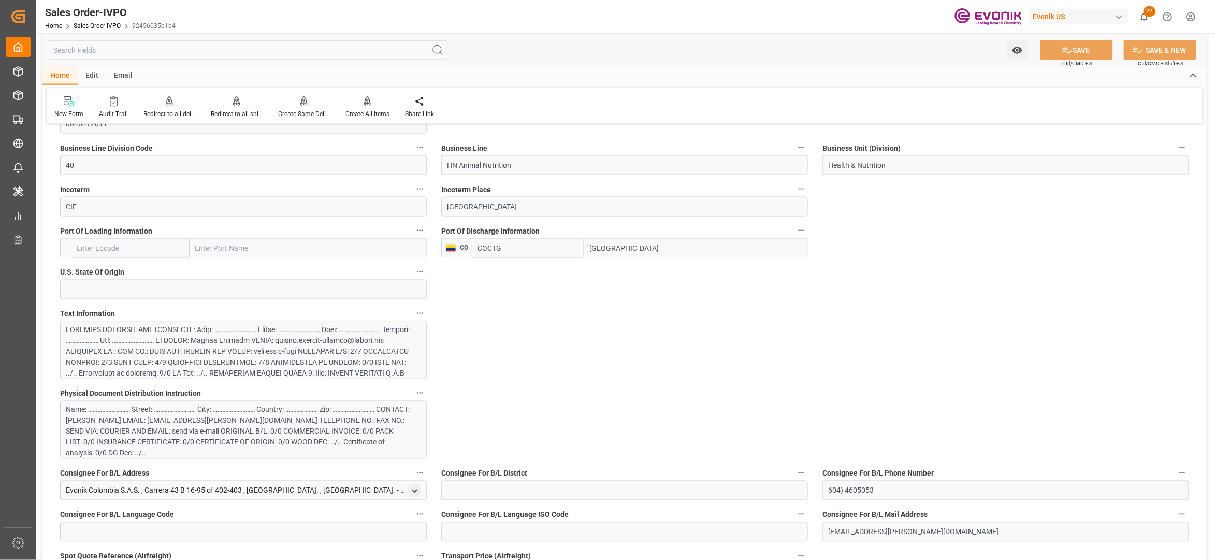
click at [353, 350] on div at bounding box center [238, 417] width 344 height 185
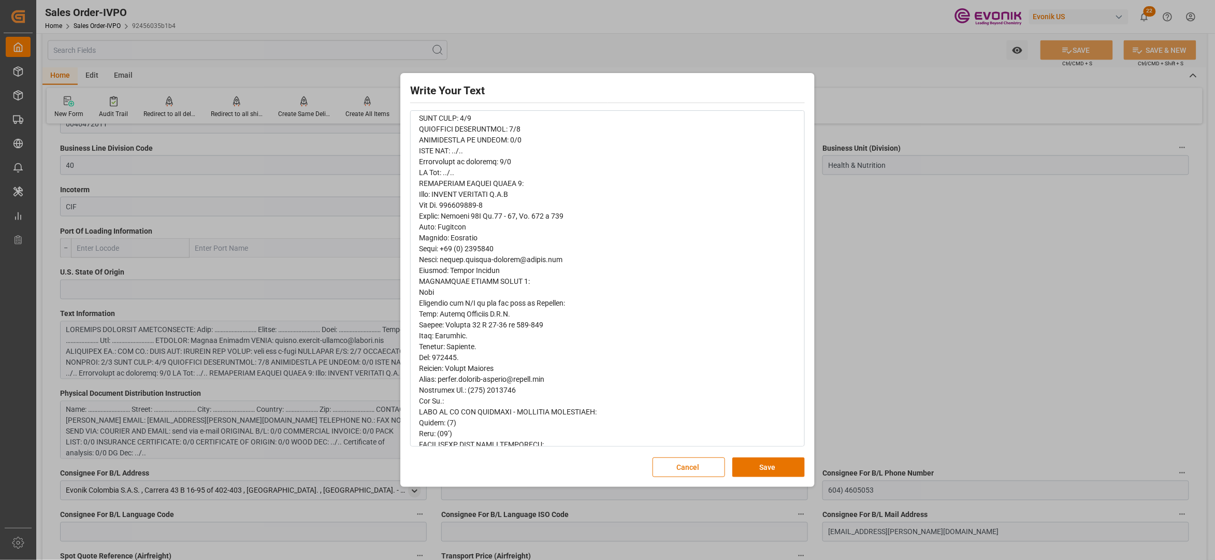
scroll to position [0, 0]
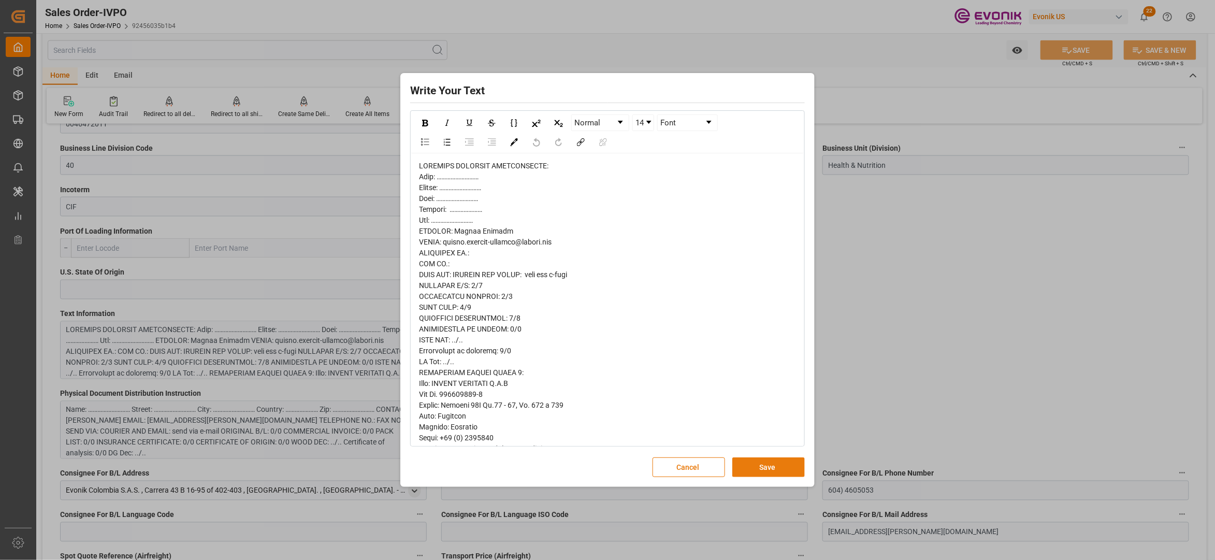
click at [763, 464] on button "Save" at bounding box center [768, 467] width 72 height 20
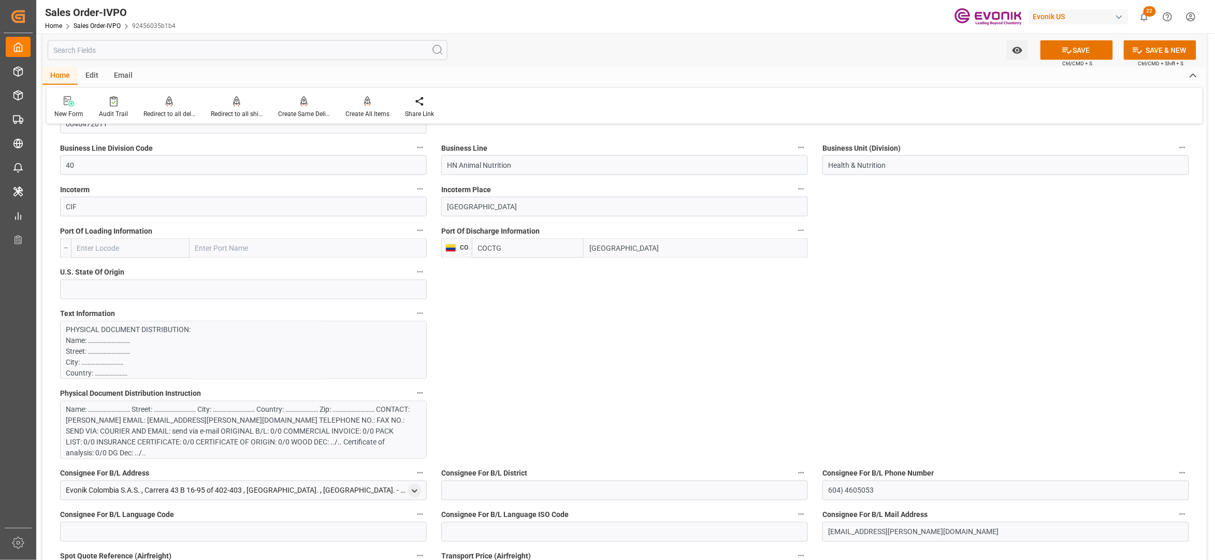
click at [354, 425] on div "Name: ……………………… Street: ……………………… City: ……………………… Country: ………………… Zip: ……………………" at bounding box center [238, 431] width 344 height 54
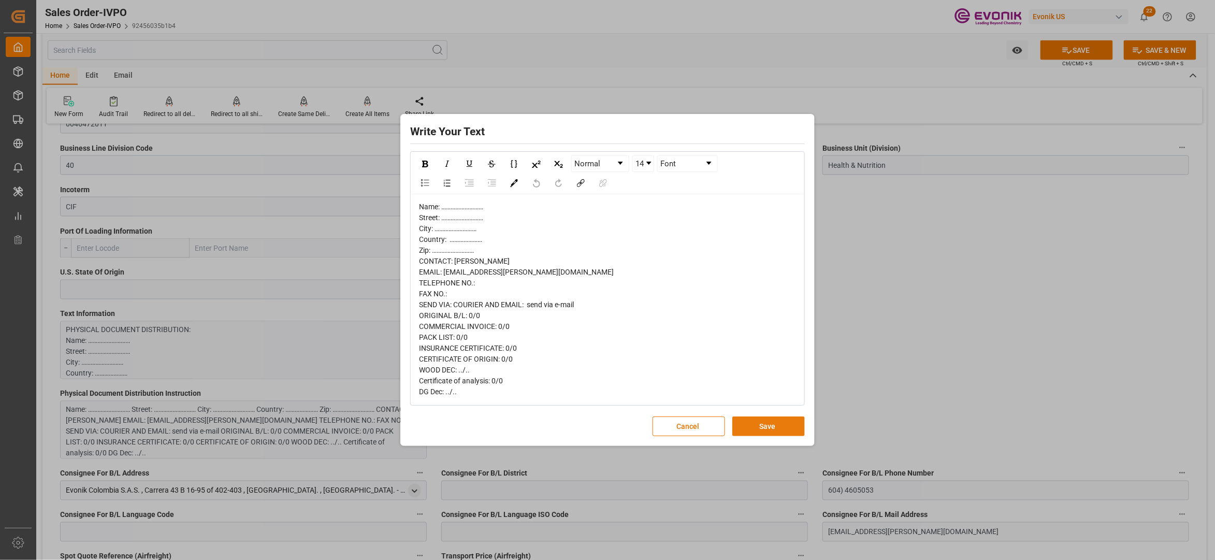
click at [767, 426] on button "Save" at bounding box center [768, 426] width 72 height 20
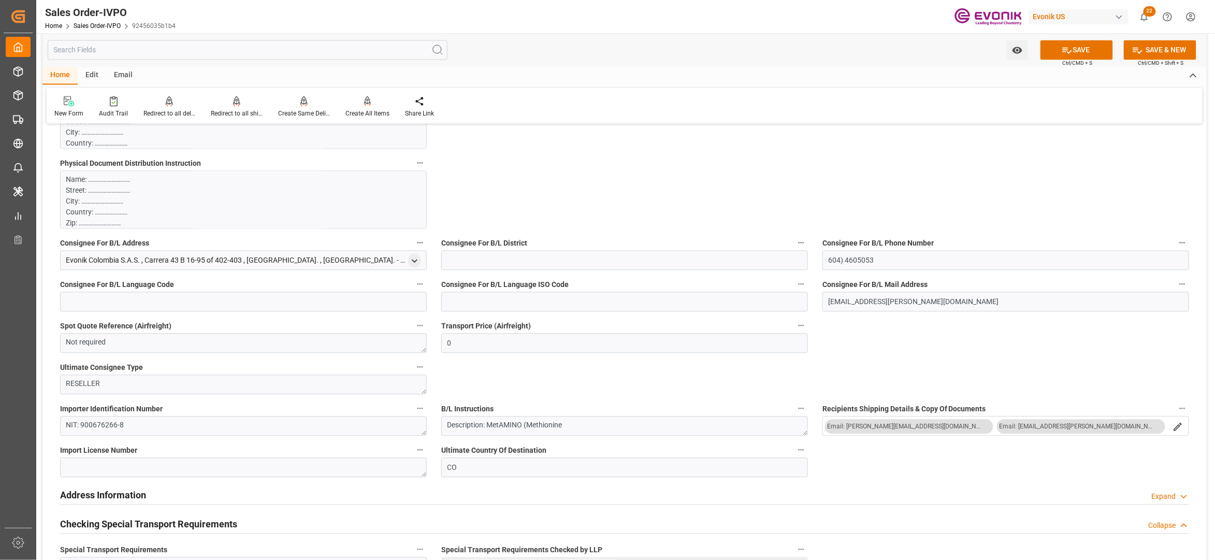
scroll to position [1151, 0]
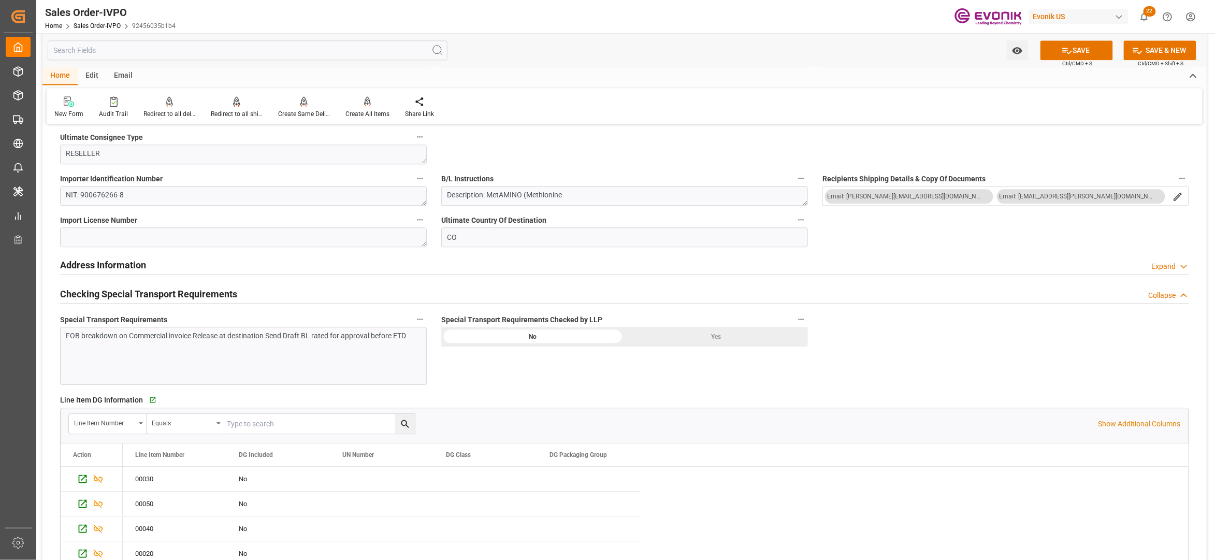
click at [664, 333] on div "Yes" at bounding box center [716, 337] width 183 height 20
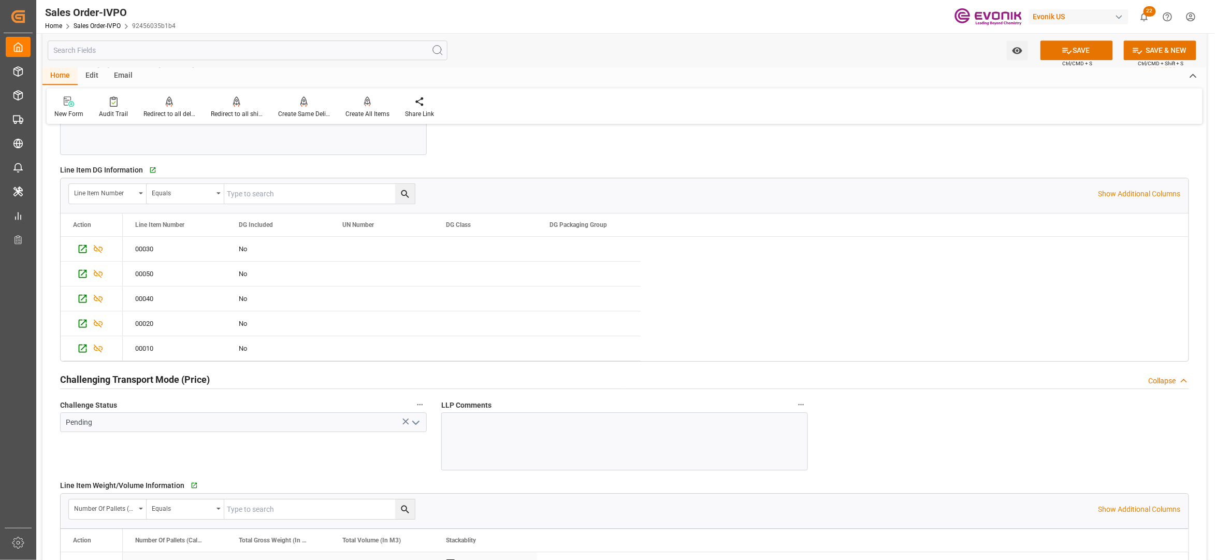
scroll to position [1611, 0]
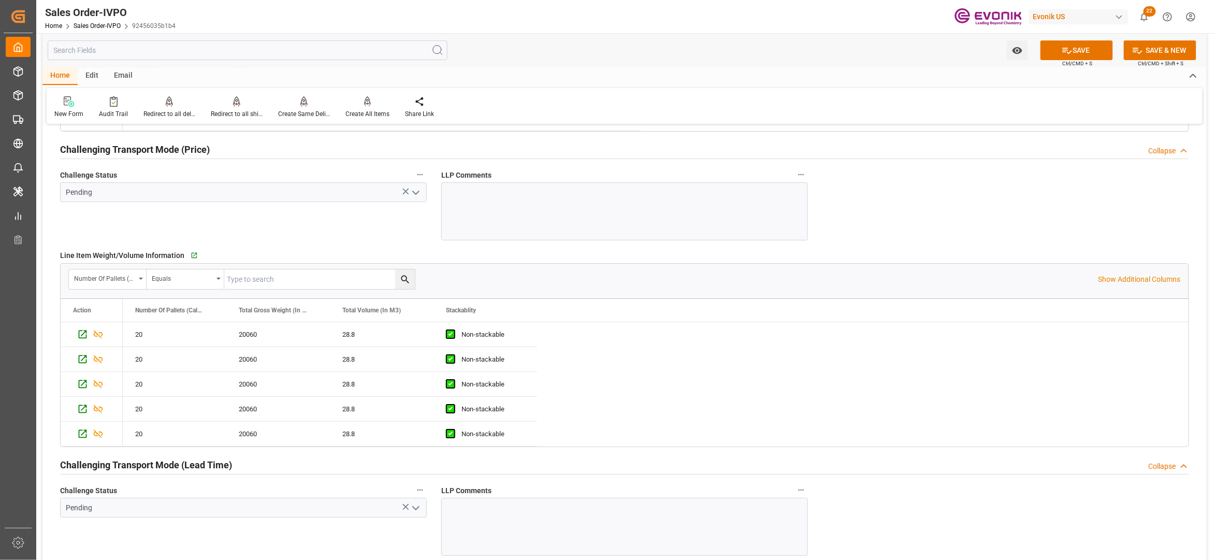
click at [415, 194] on polyline "open menu" at bounding box center [416, 192] width 6 height 3
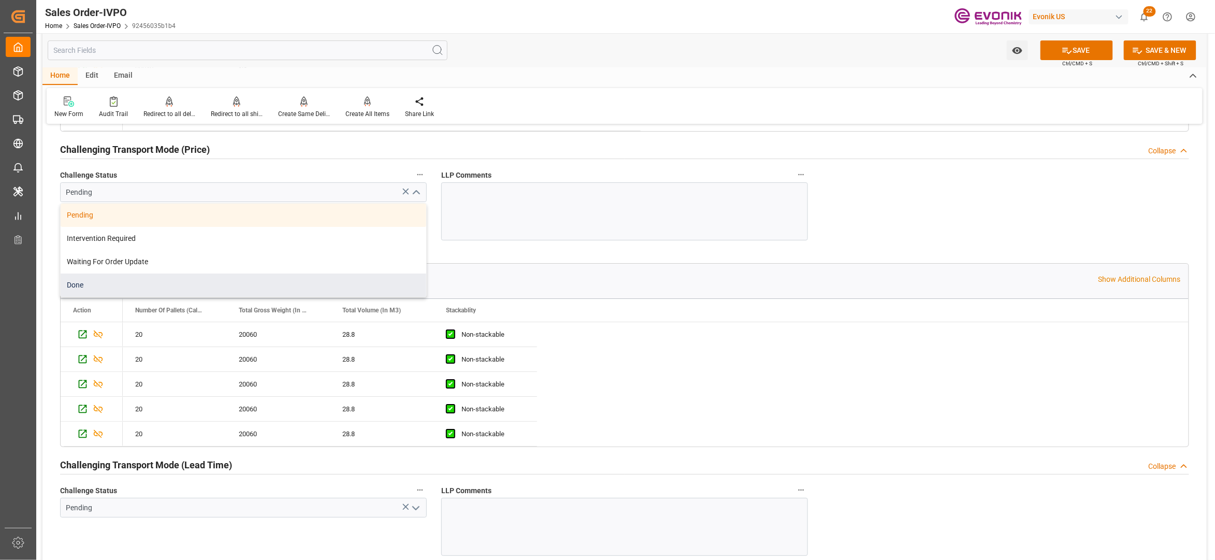
click at [150, 292] on div "Done" at bounding box center [244, 284] width 366 height 23
type input "Done"
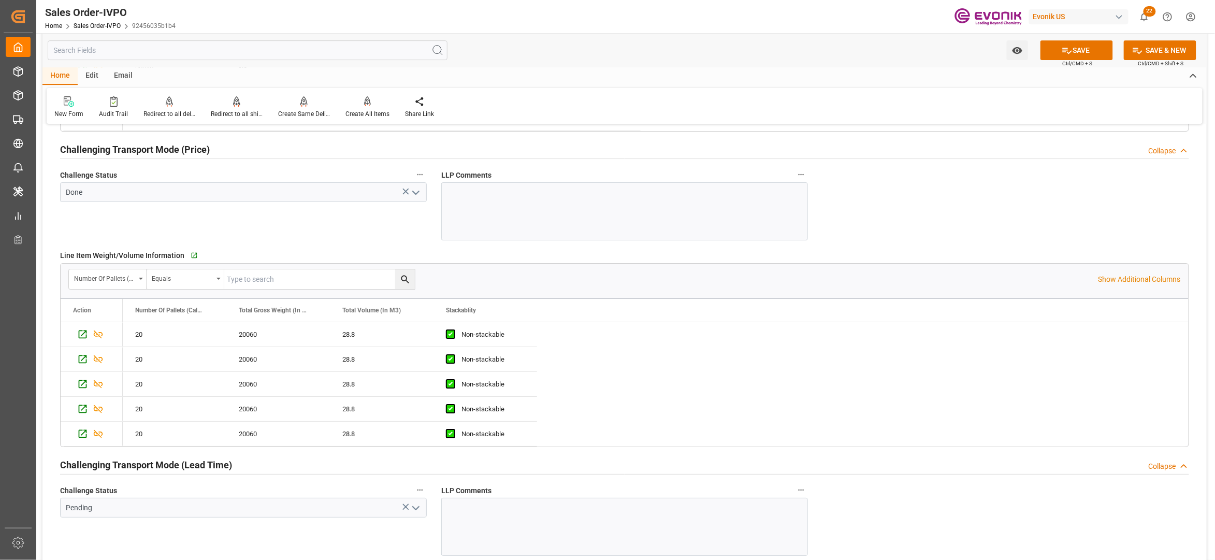
scroll to position [1841, 0]
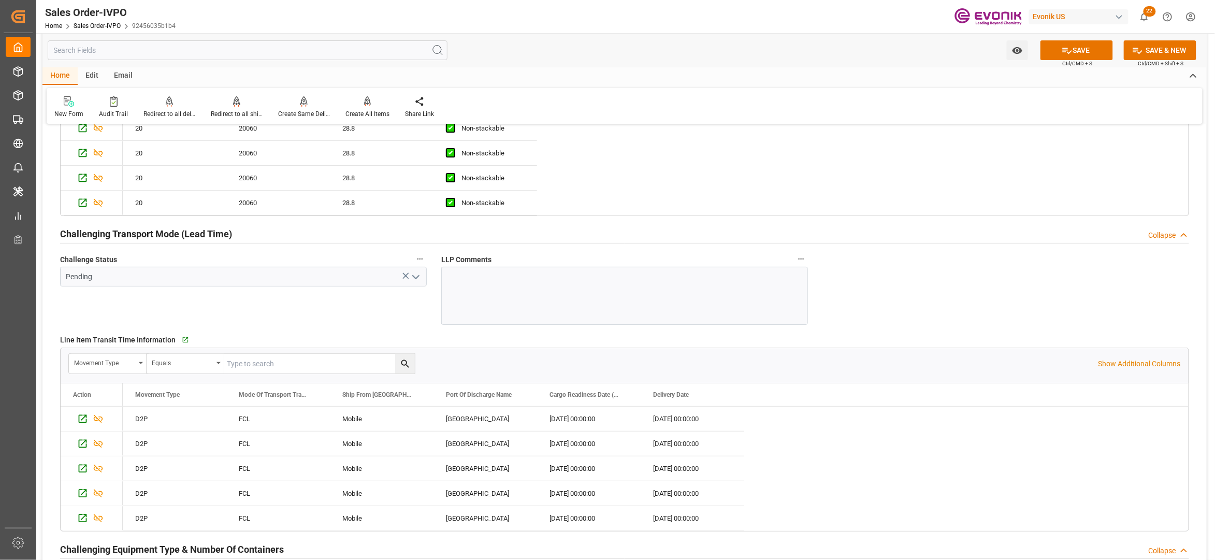
click at [417, 282] on icon "open menu" at bounding box center [416, 277] width 12 height 12
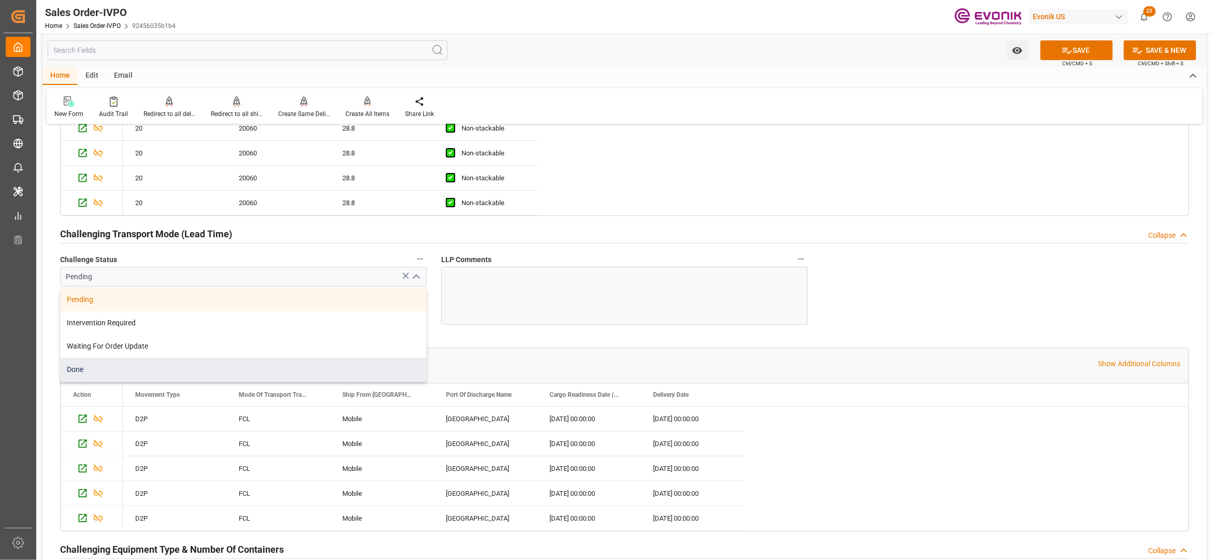
click at [185, 376] on div "Done" at bounding box center [244, 369] width 366 height 23
type input "Done"
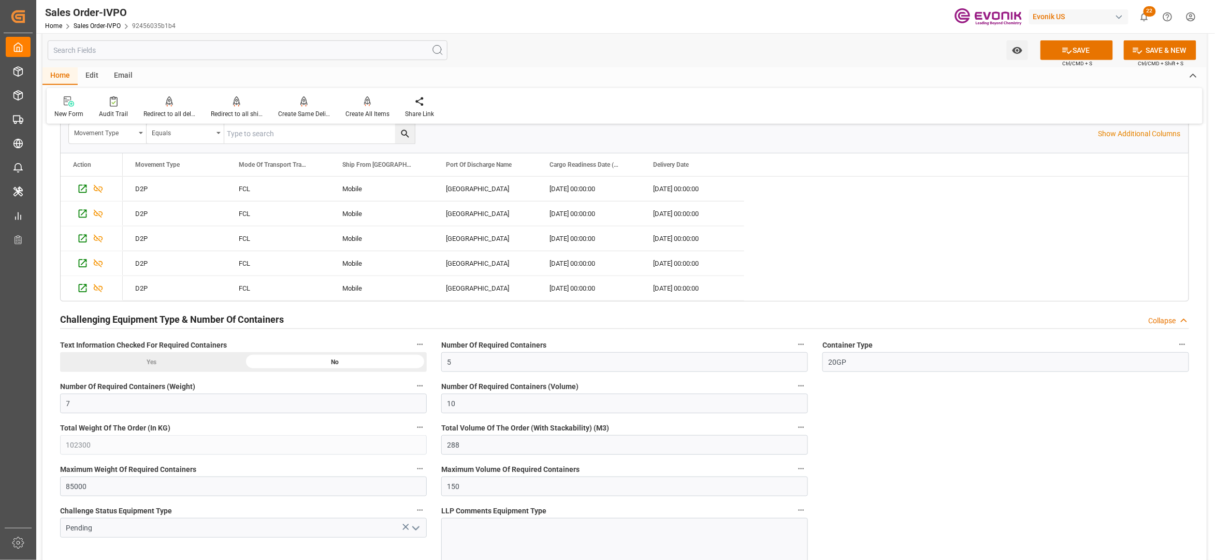
scroll to position [2301, 0]
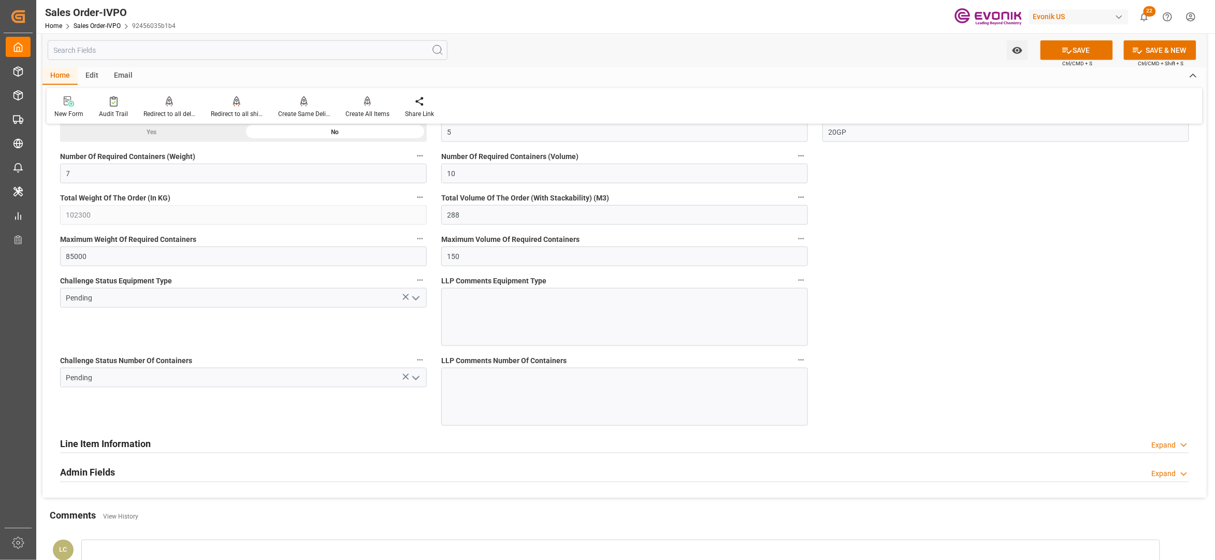
click at [410, 303] on icon "open menu" at bounding box center [416, 298] width 12 height 12
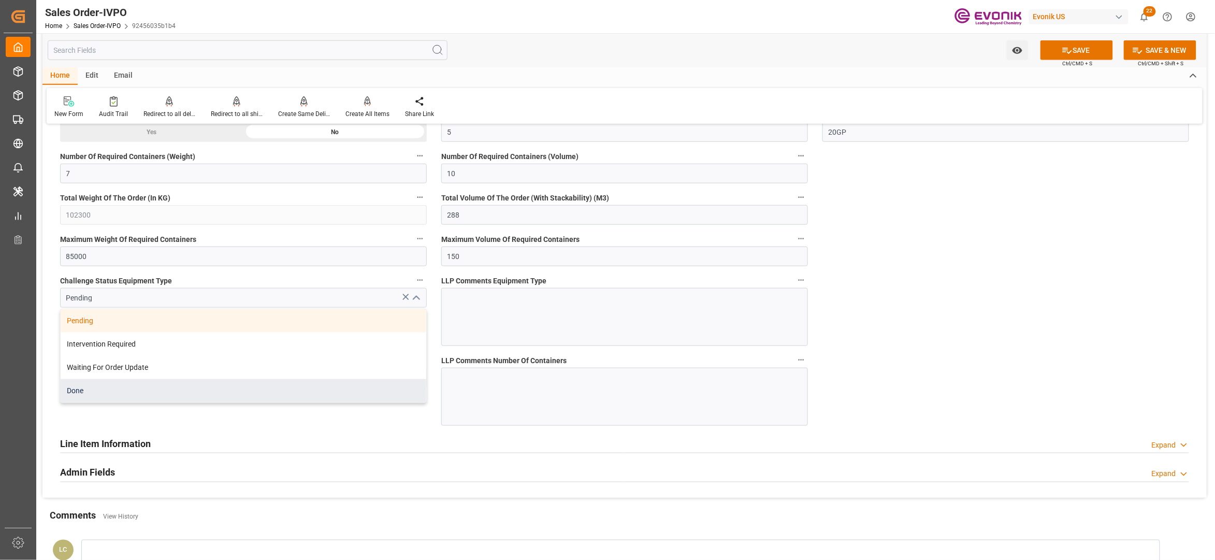
click at [206, 402] on div "Done" at bounding box center [244, 390] width 366 height 23
type input "Done"
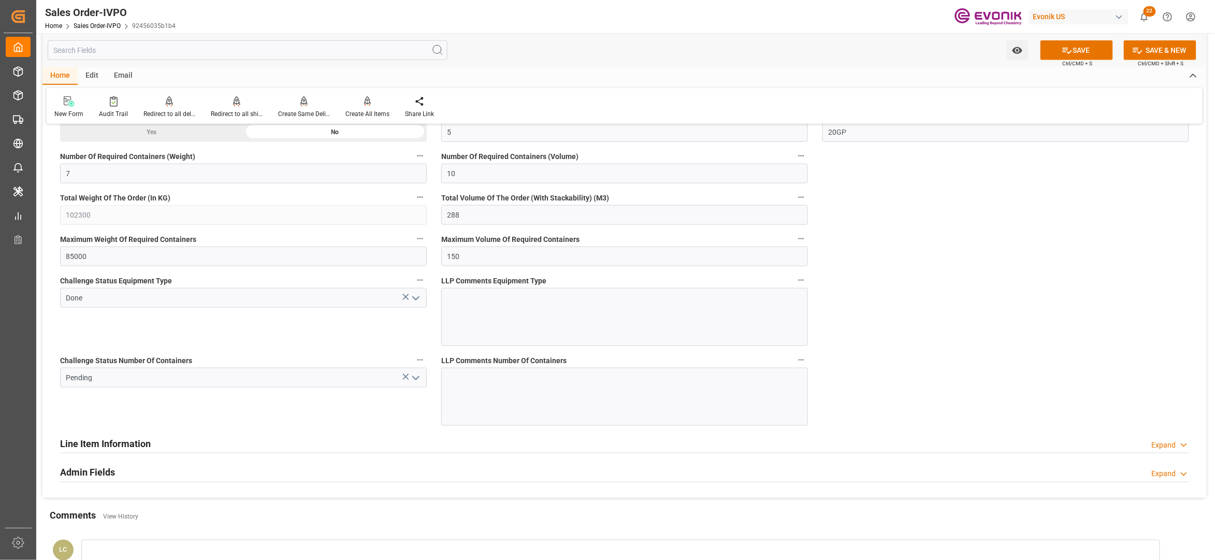
click at [411, 384] on icon "open menu" at bounding box center [416, 378] width 12 height 12
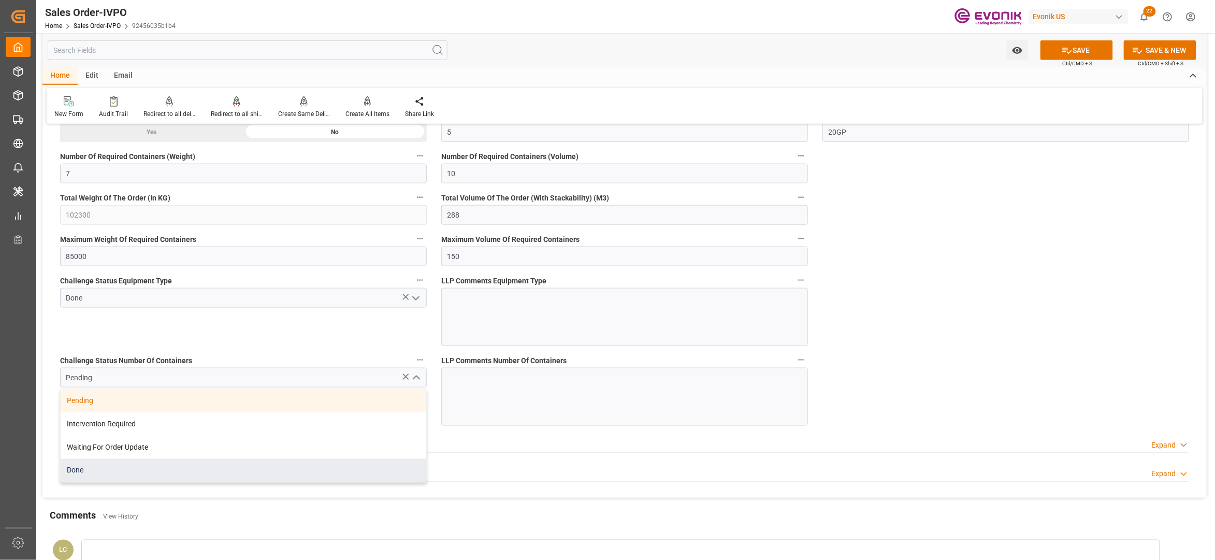
click at [130, 480] on div "Done" at bounding box center [244, 470] width 366 height 23
type input "Done"
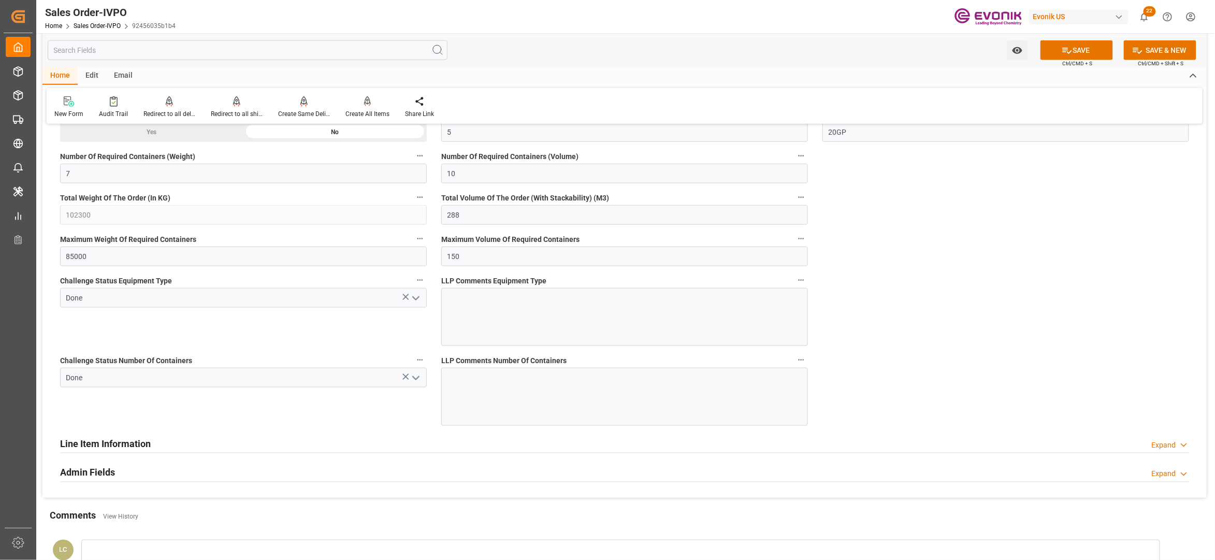
scroll to position [2071, 0]
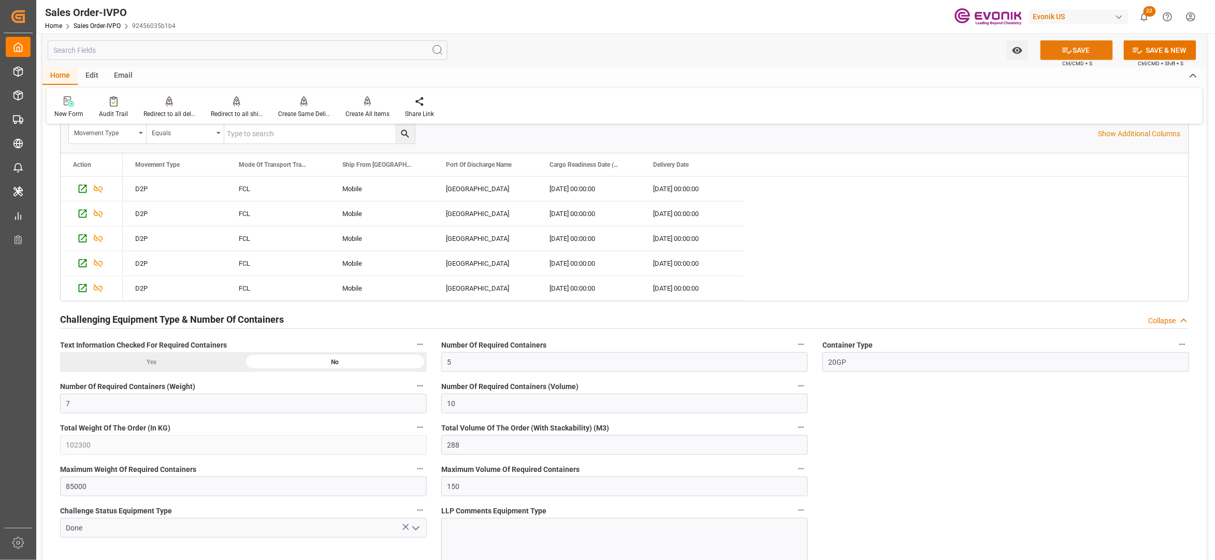
click at [1100, 52] on button "SAVE" at bounding box center [1076, 50] width 72 height 20
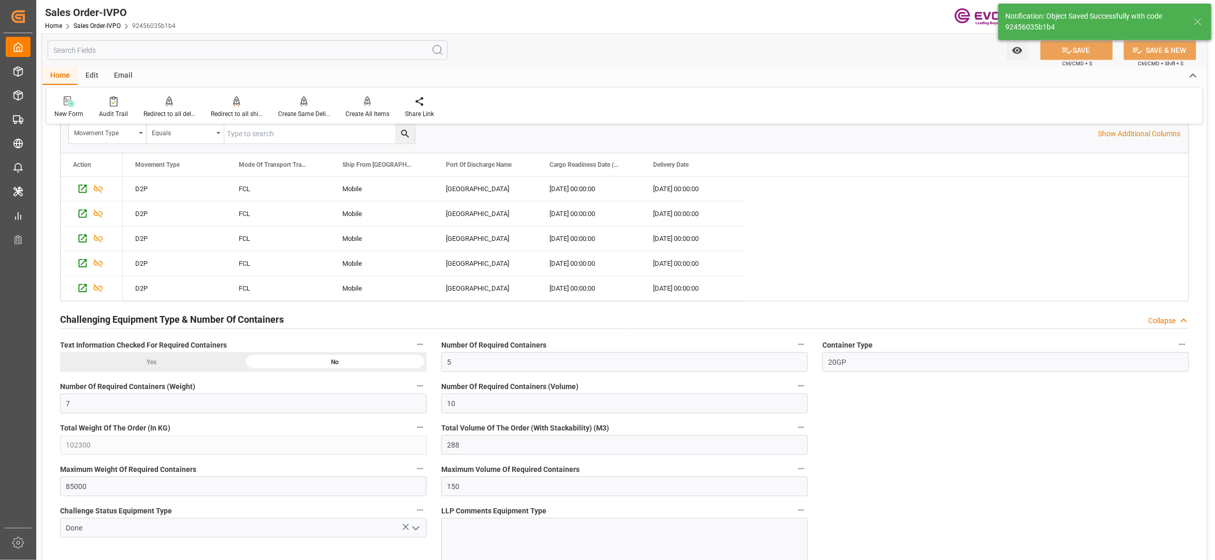
type input "17.09.2025 03:40"
type input "No"
click at [359, 106] on div at bounding box center [367, 101] width 44 height 11
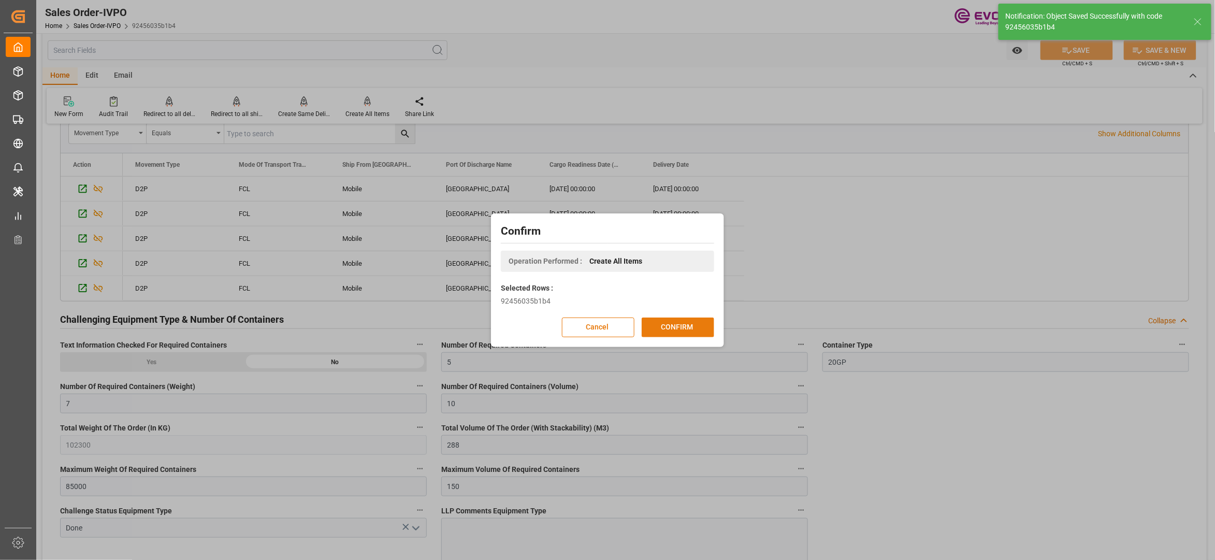
click at [673, 322] on button "CONFIRM" at bounding box center [678, 327] width 72 height 20
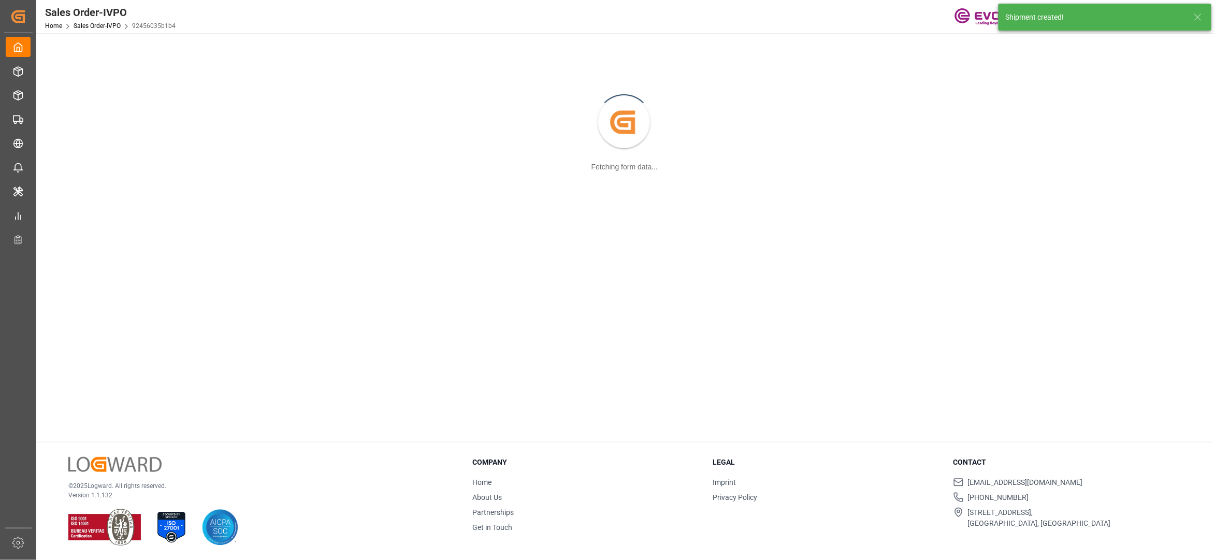
scroll to position [112, 0]
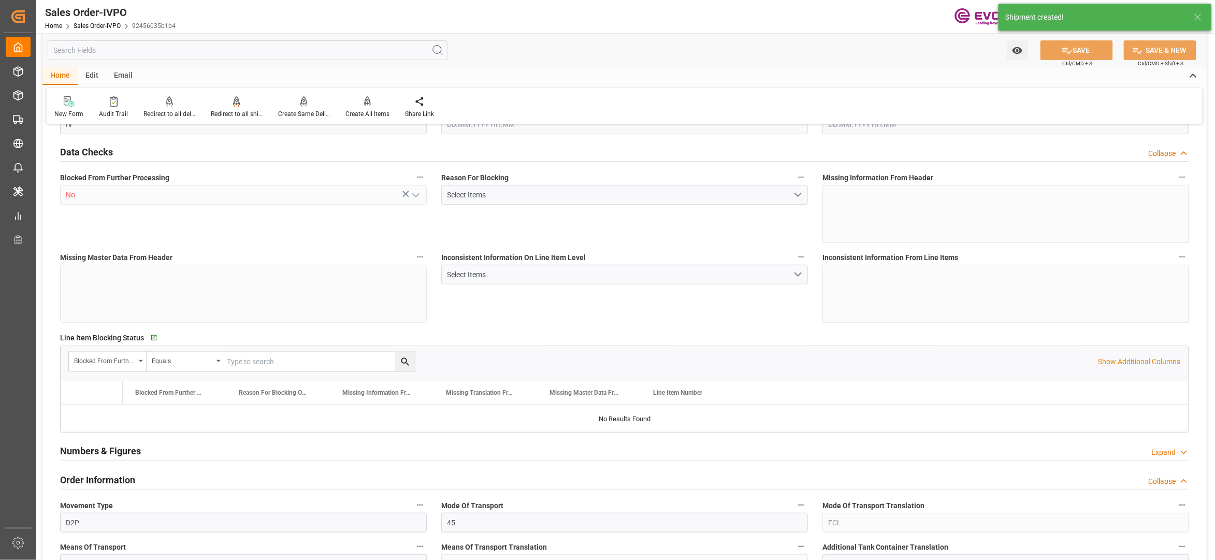
type input "COCTG"
type input "0"
type input "5"
type input "7"
type input "10"
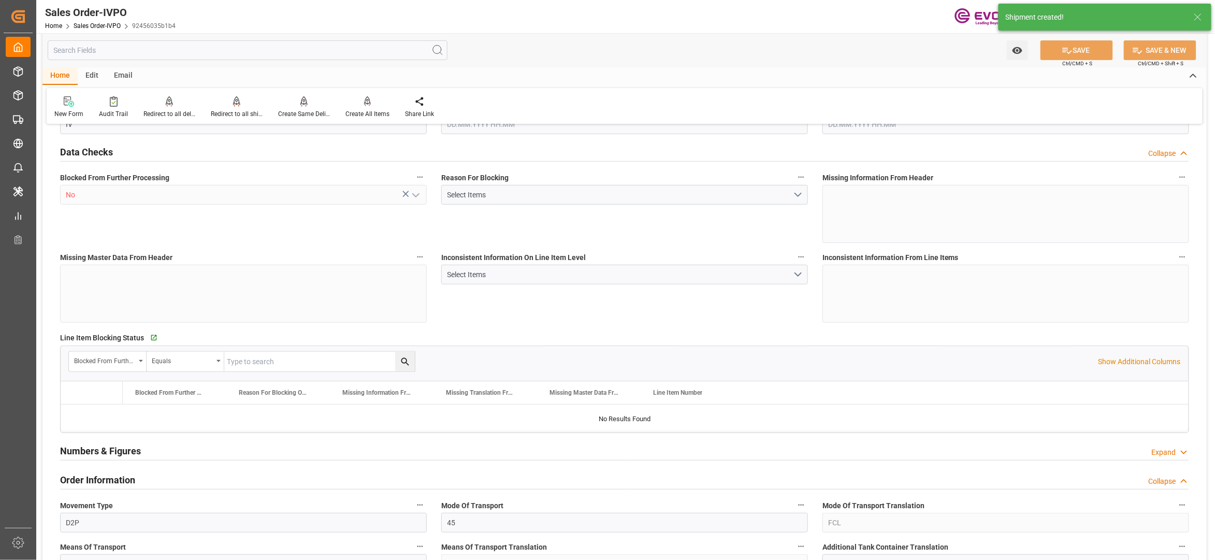
type input "102300"
type input "288"
type input "85000"
type input "150"
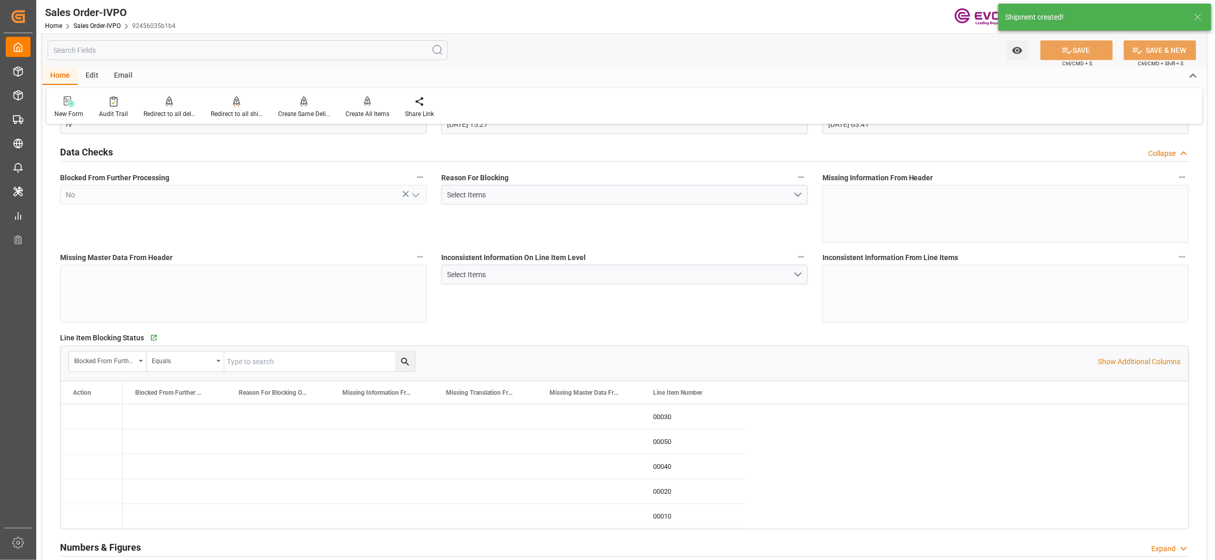
type input "05.09.2025 15:27"
type input "17.09.2025 03:41"
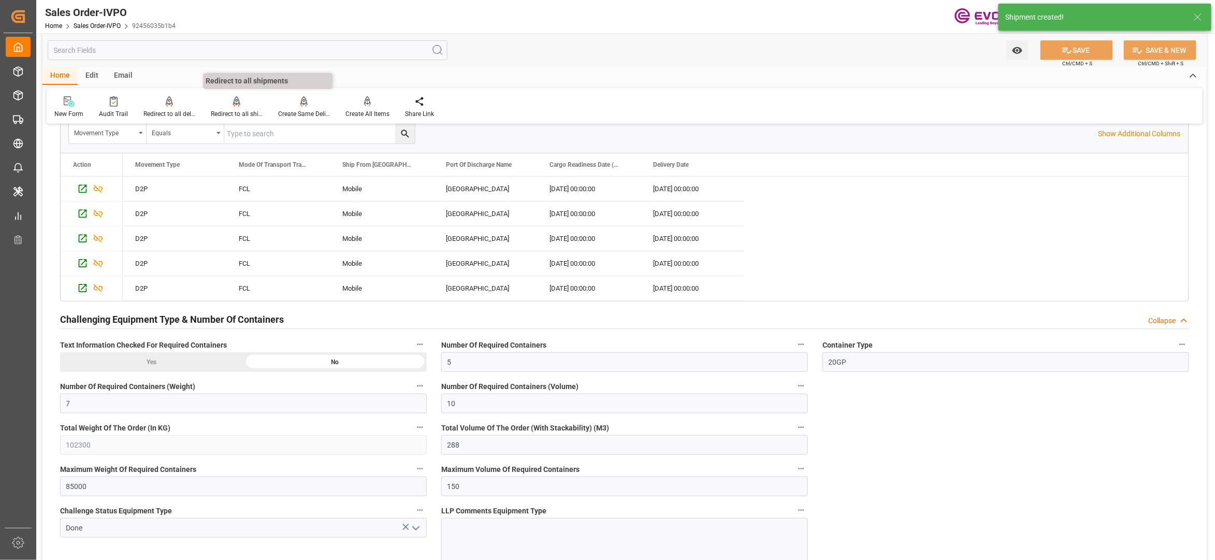
click at [229, 108] on div "Redirect to all shipments" at bounding box center [236, 107] width 67 height 23
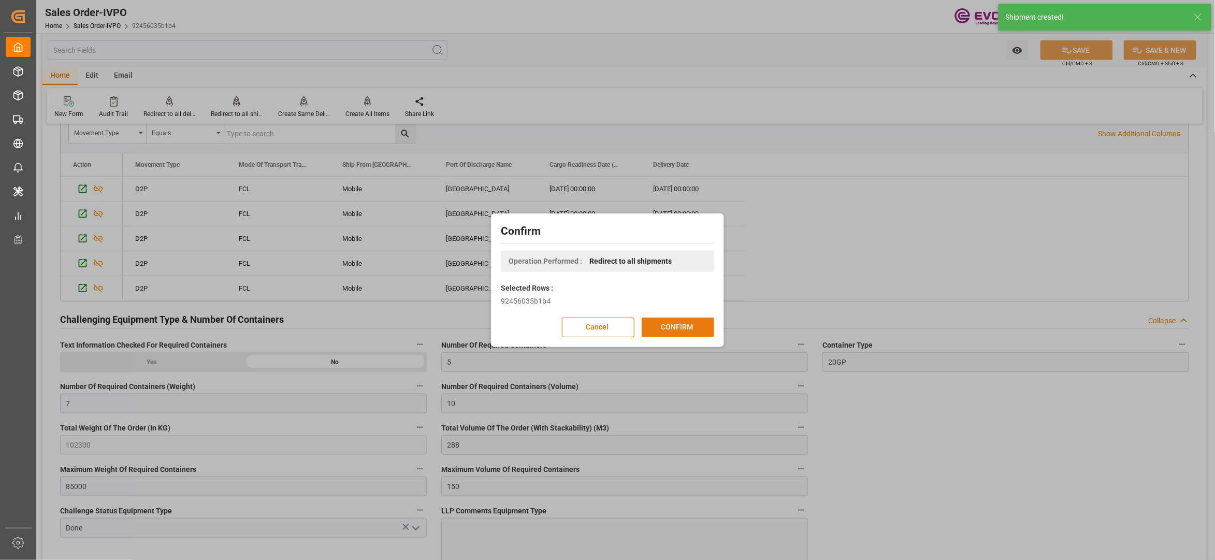
click at [701, 320] on button "CONFIRM" at bounding box center [678, 327] width 72 height 20
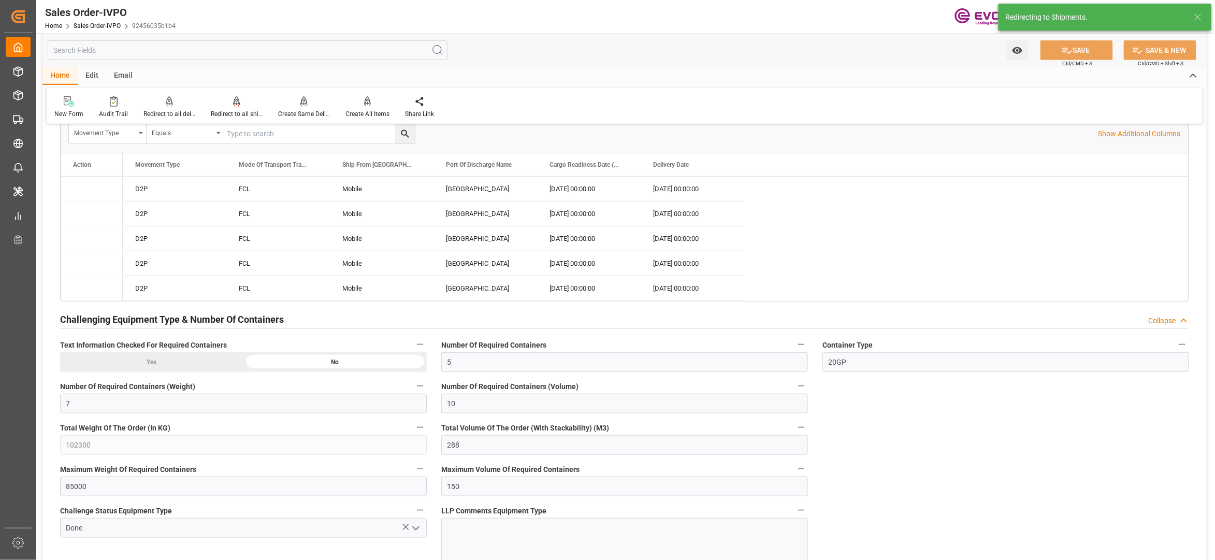
type input "05.09.2025 15:27"
type input "17.09.2025 03:41"
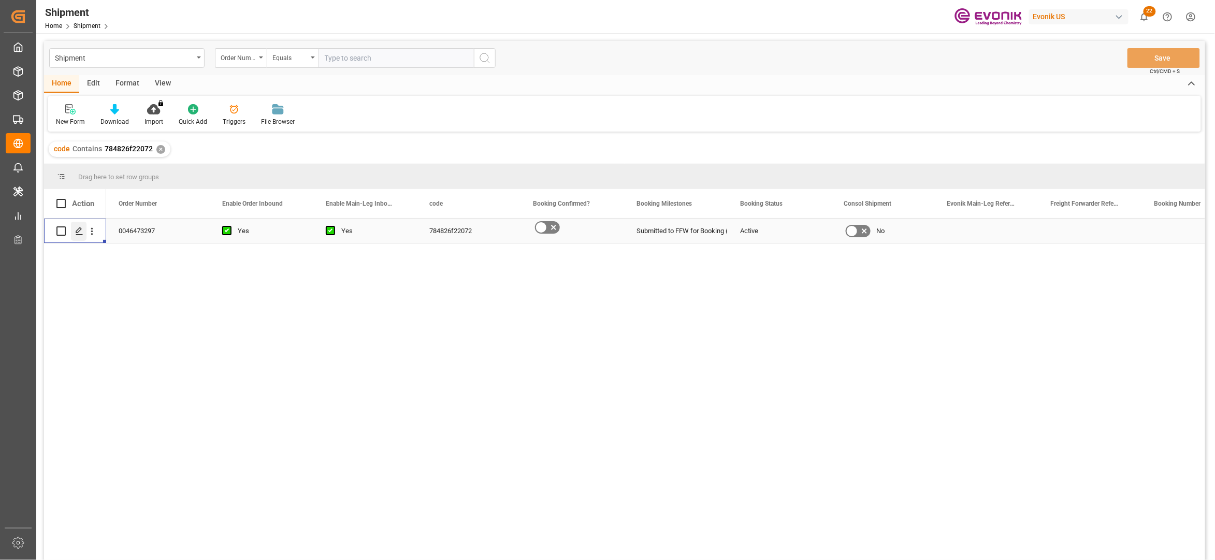
click at [79, 231] on polygon "Press SPACE to select this row." at bounding box center [78, 230] width 5 height 5
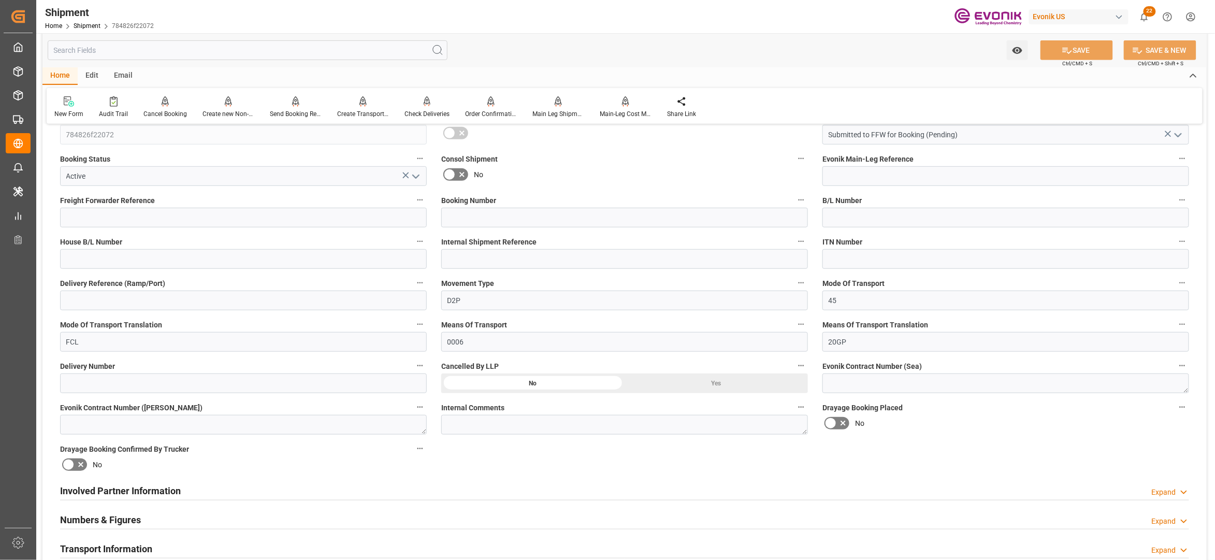
scroll to position [460, 0]
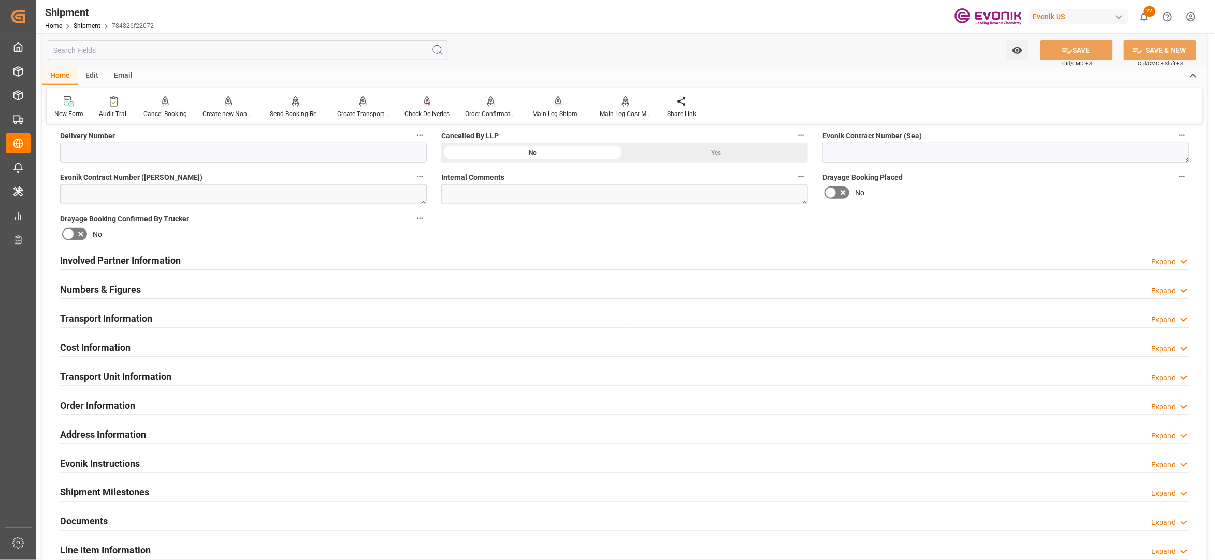
click at [539, 263] on div "Involved Partner Information Expand" at bounding box center [624, 260] width 1129 height 20
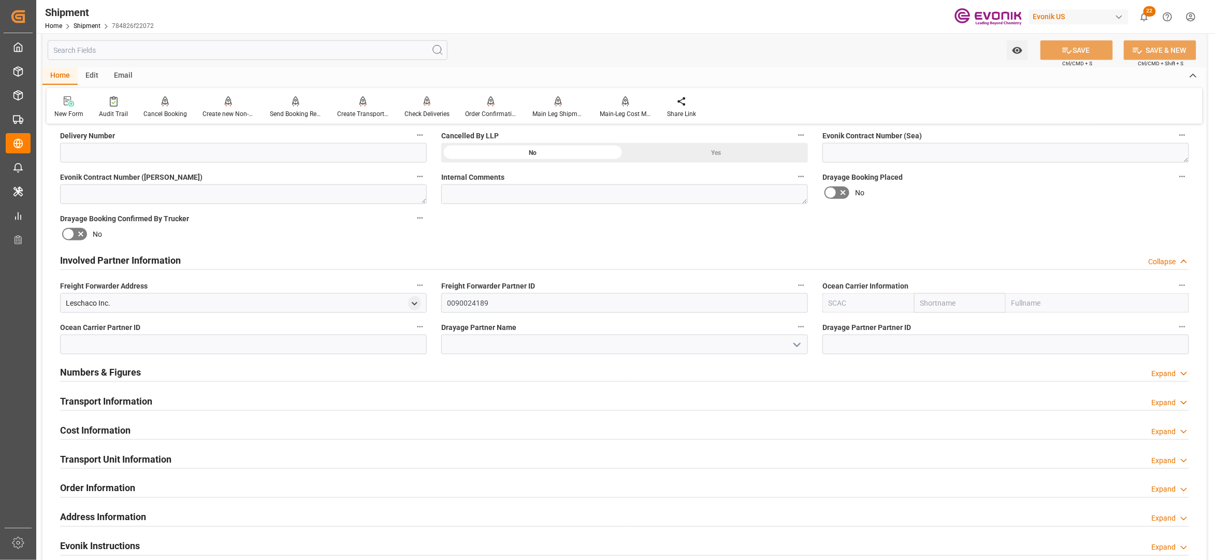
click at [946, 301] on input "text" at bounding box center [960, 303] width 92 height 20
type input "ท"
type input "m"
type input "maersk"
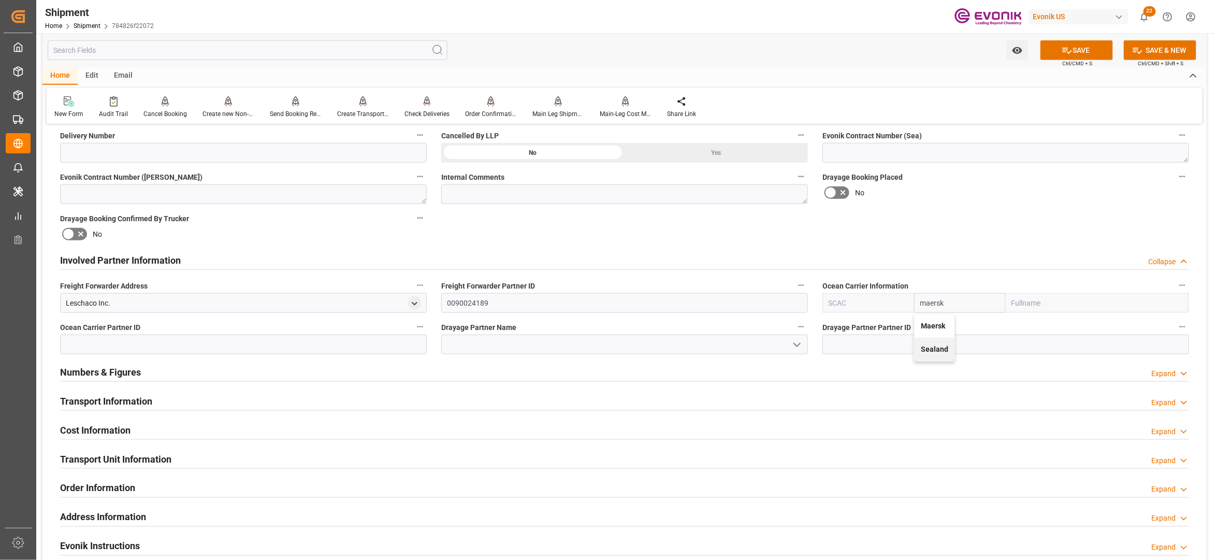
click at [932, 326] on b "Maersk" at bounding box center [933, 326] width 24 height 8
type input "MAEU"
type input "Maersk"
type input "Maersk Line AS"
type input "Maersk"
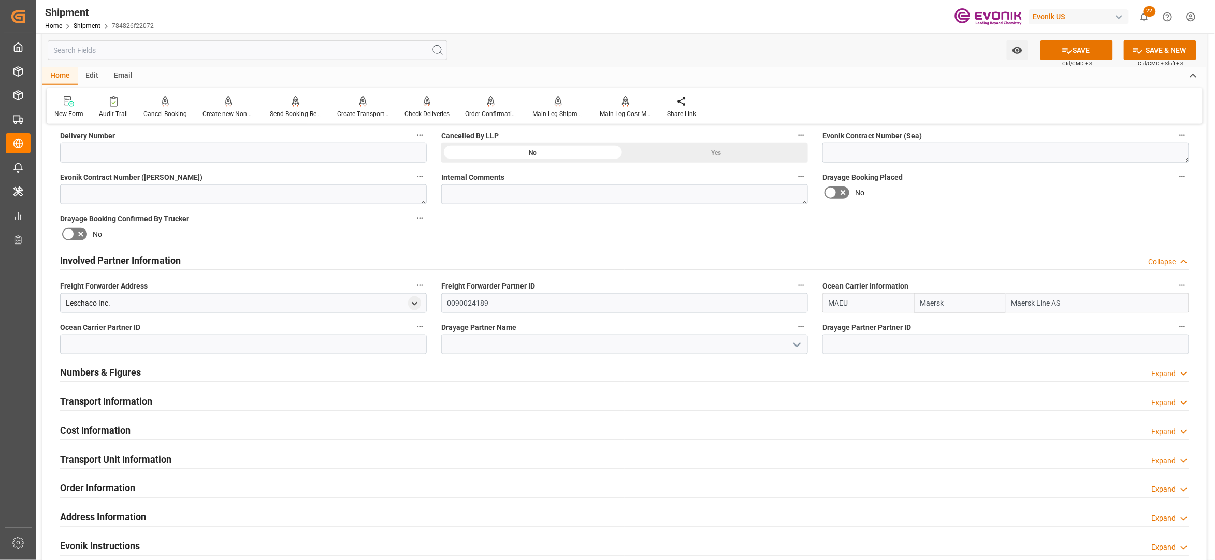
click at [992, 239] on div "Booking Confirmation Milestone Bar Collapse Submitted to FFW for Booking (Pendi…" at bounding box center [624, 250] width 1164 height 1154
click at [1085, 49] on button "SAVE" at bounding box center [1076, 50] width 72 height 20
click at [382, 527] on div "Address Information Expand" at bounding box center [624, 517] width 1143 height 29
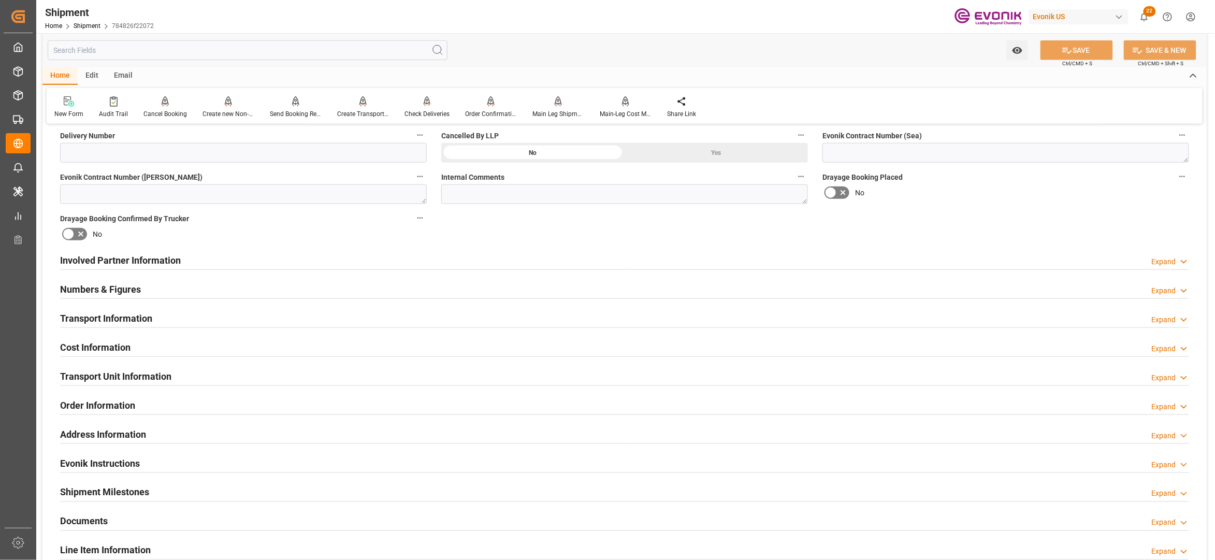
click at [506, 257] on div "Involved Partner Information Expand" at bounding box center [624, 260] width 1129 height 20
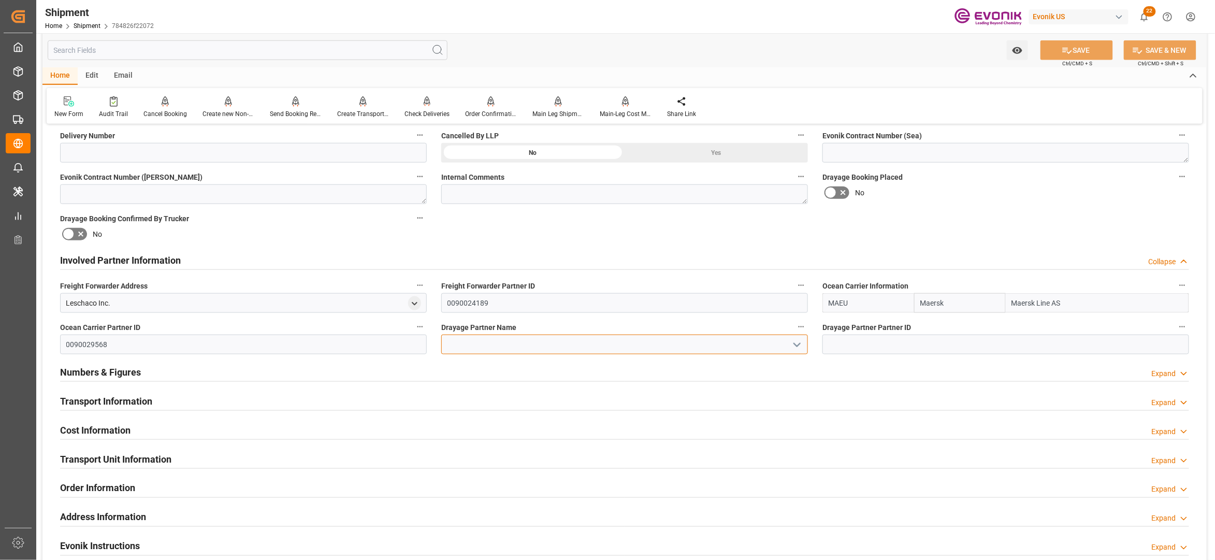
click at [526, 345] on input at bounding box center [624, 345] width 367 height 20
click at [530, 364] on div "Maersk Agency U S A Inc" at bounding box center [625, 367] width 366 height 23
type input "Maersk Agency U S A Inc"
click at [929, 228] on div "Booking Confirmation Milestone Bar Collapse Submitted to FFW for Booking (Pendi…" at bounding box center [624, 250] width 1164 height 1154
click at [1077, 46] on button "SAVE" at bounding box center [1076, 50] width 72 height 20
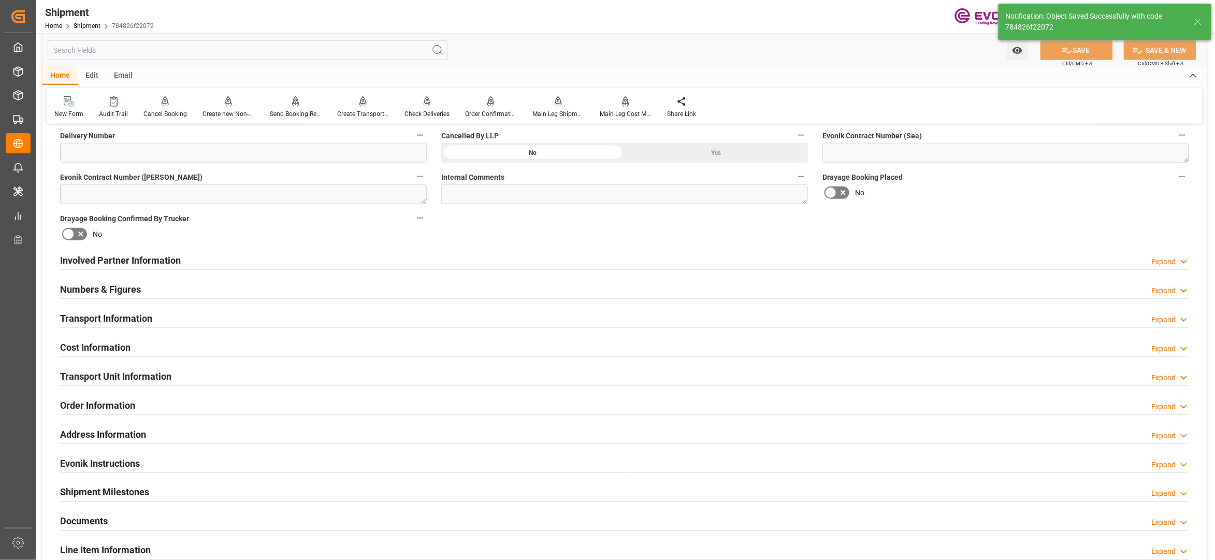
type input "0090029568"
click at [541, 262] on div "Involved Partner Information Expand" at bounding box center [624, 260] width 1129 height 20
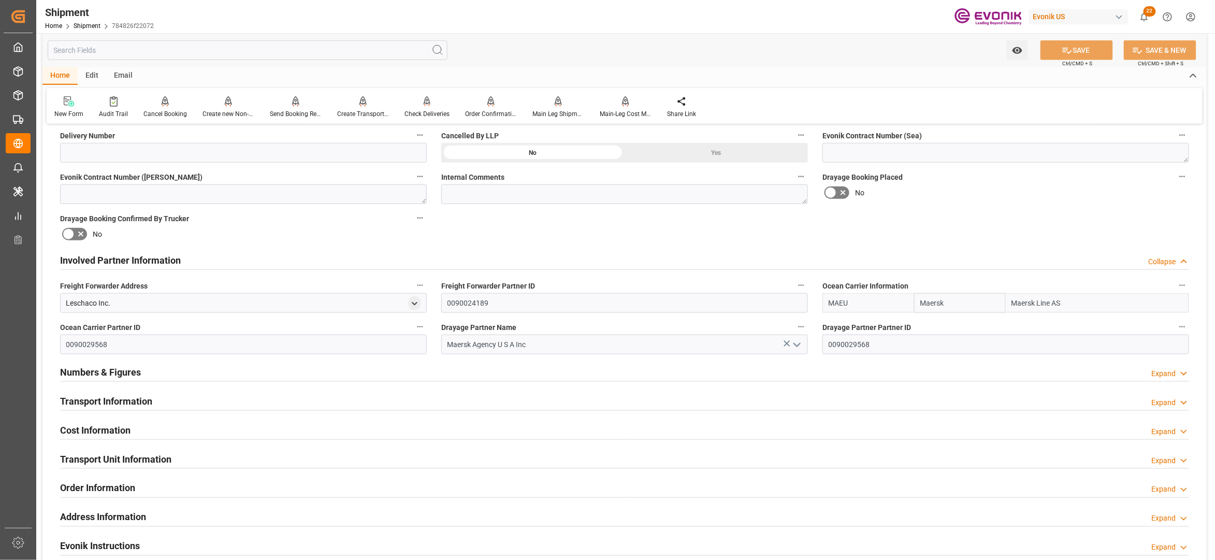
click at [503, 402] on div "Transport Information Expand" at bounding box center [624, 400] width 1129 height 20
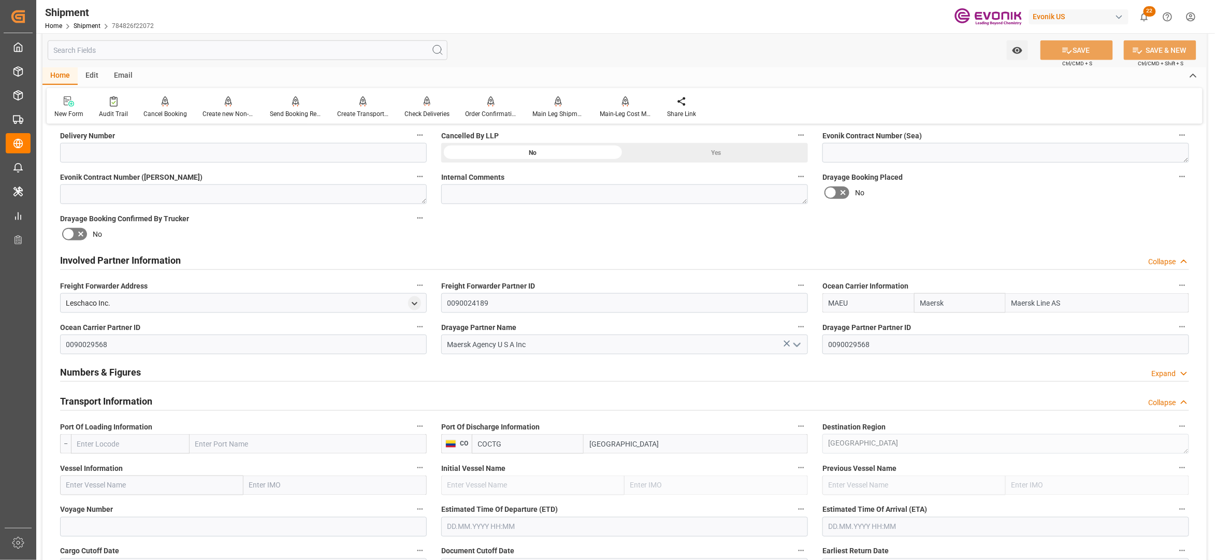
scroll to position [690, 0]
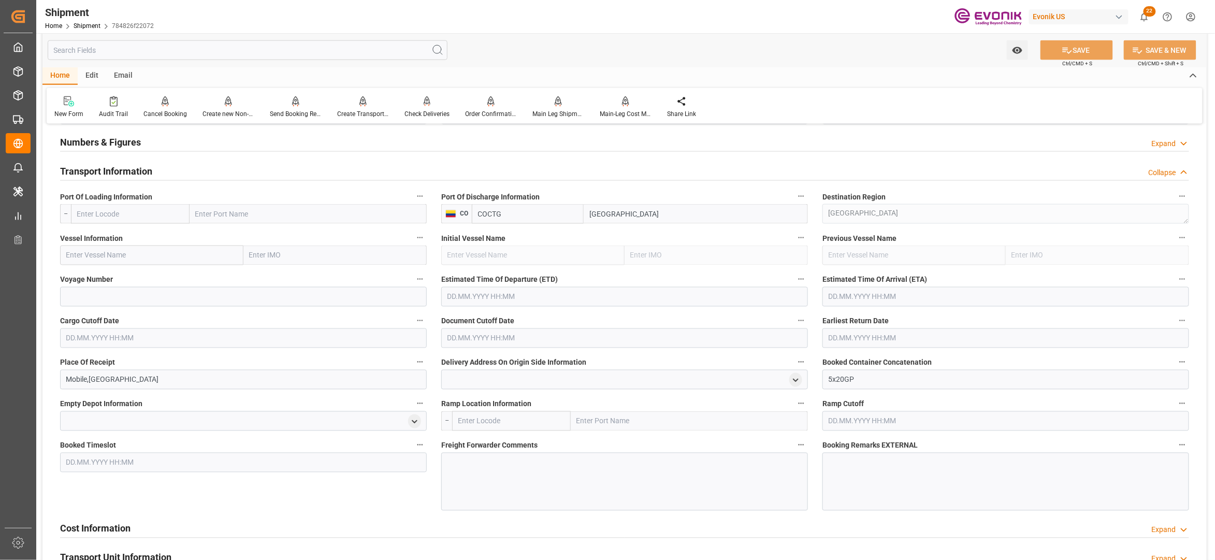
click at [144, 214] on input "text" at bounding box center [130, 214] width 119 height 20
drag, startPoint x: 117, startPoint y: 243, endPoint x: 136, endPoint y: 243, distance: 19.2
click at [117, 244] on div "USMOB - Mobile" at bounding box center [101, 236] width 61 height 23
type input "USMOB"
type input "Mobile"
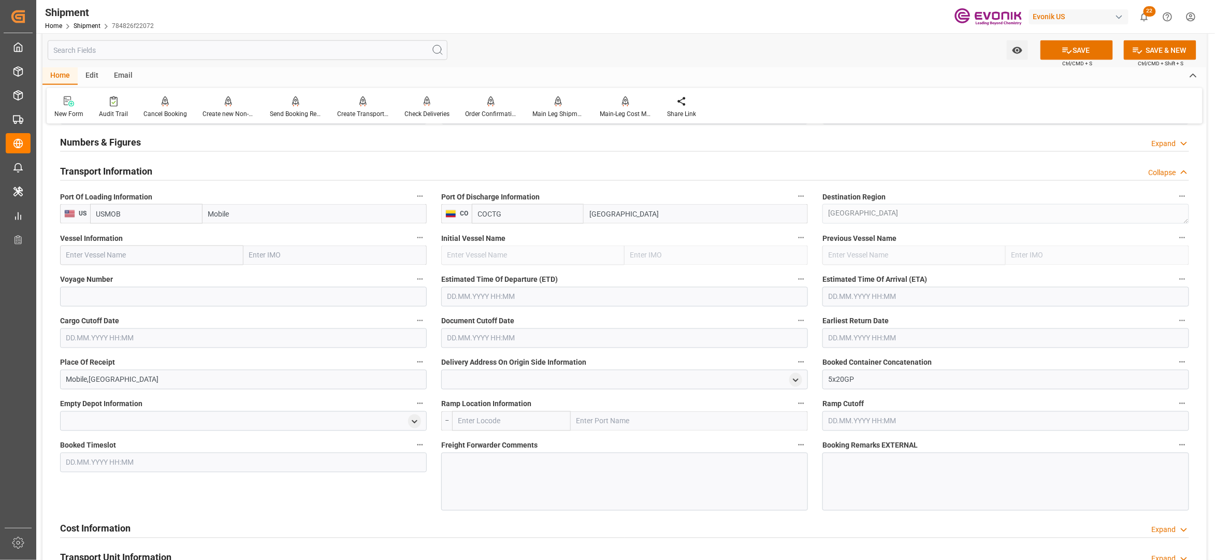
type input "USMOB"
click at [126, 257] on input "text" at bounding box center [151, 255] width 183 height 20
paste input "MAERSK SANA / 542W"
click at [134, 253] on input "MAERSK SANA / 542W" at bounding box center [151, 255] width 183 height 20
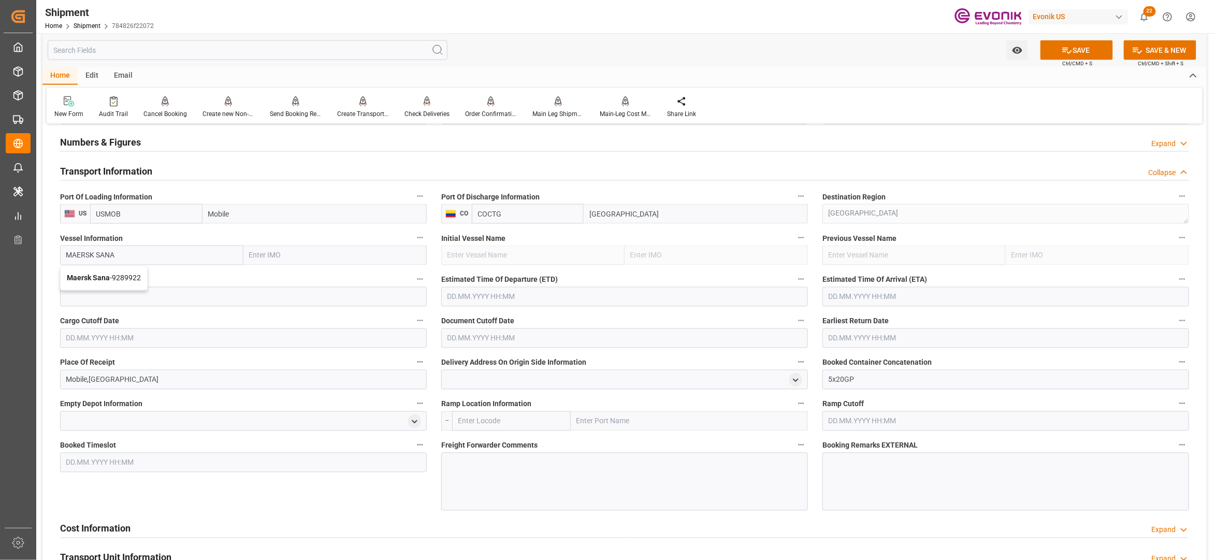
click at [139, 281] on span "Maersk Sana - 9289922" at bounding box center [104, 278] width 74 height 8
type input "Maersk Sana"
type input "9289922"
type input "Maersk Sana"
click at [156, 297] on input at bounding box center [243, 297] width 367 height 20
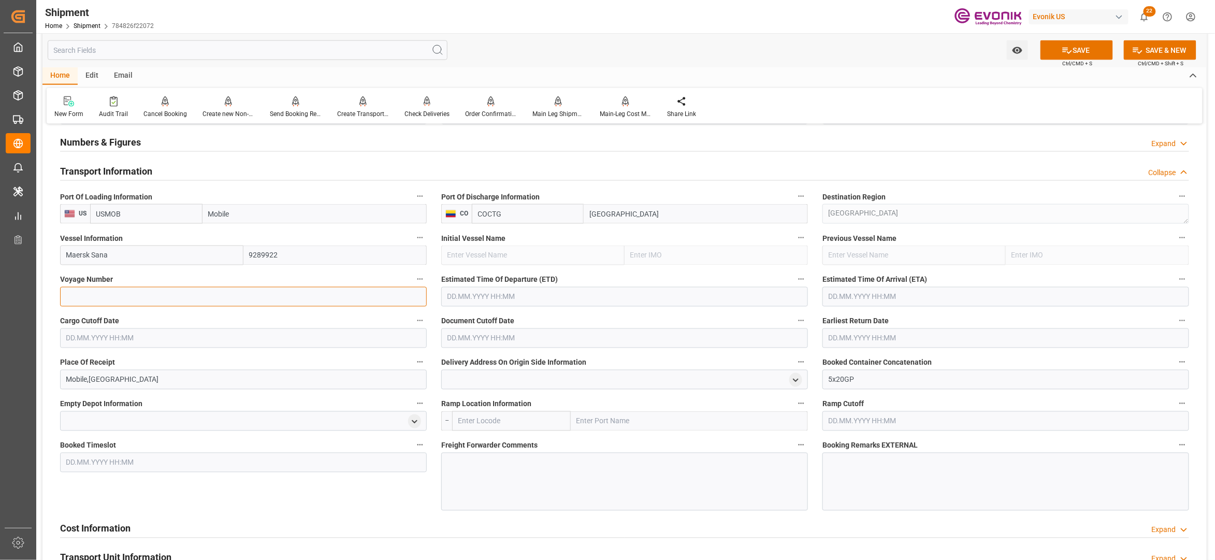
paste input "542W"
type input "542W"
click at [551, 294] on input "text" at bounding box center [624, 297] width 367 height 20
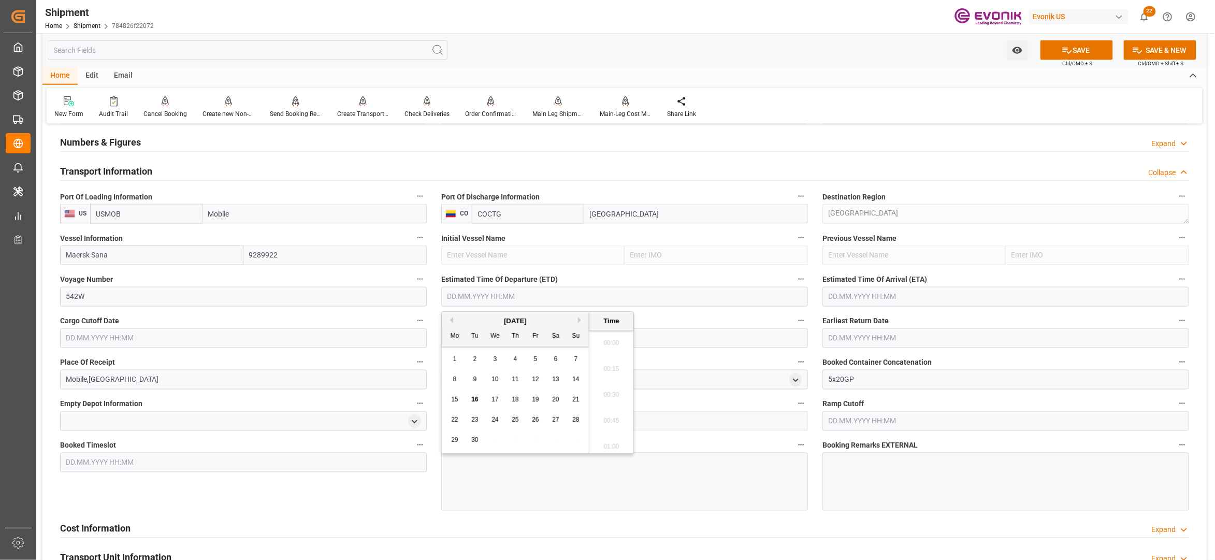
scroll to position [2333, 0]
click at [582, 320] on button "Next Month" at bounding box center [581, 320] width 6 height 6
click at [512, 418] on span "23" at bounding box center [515, 419] width 7 height 7
type input "23.10.2025 00:00"
click at [850, 300] on input "text" at bounding box center [1005, 297] width 367 height 20
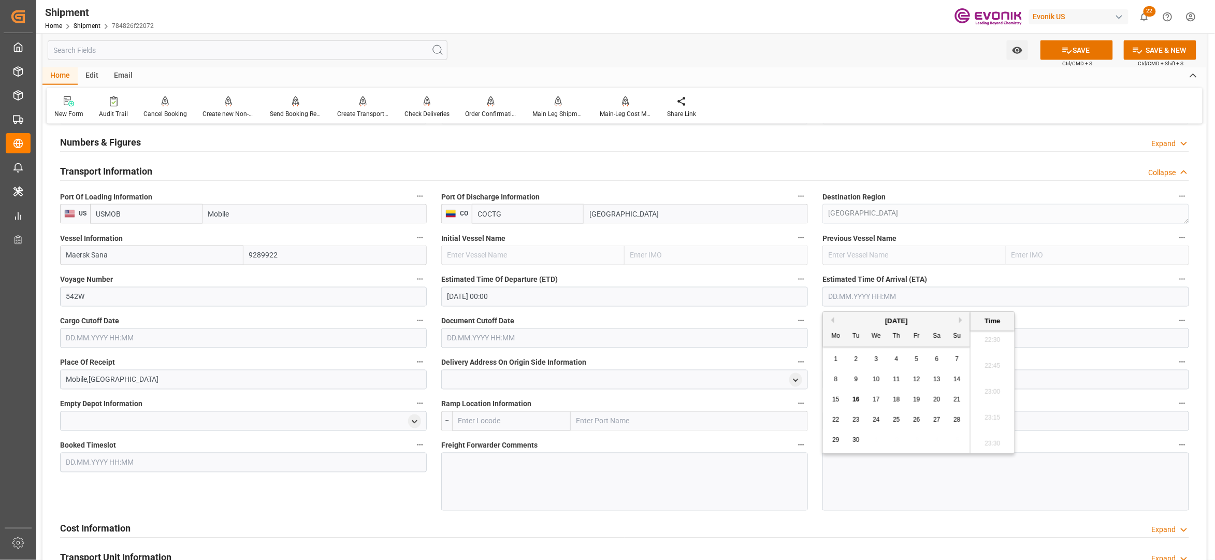
click at [962, 319] on button "Next Month" at bounding box center [962, 320] width 6 height 6
click at [858, 440] on span "28" at bounding box center [855, 439] width 7 height 7
type input "28.10.2025 00:00"
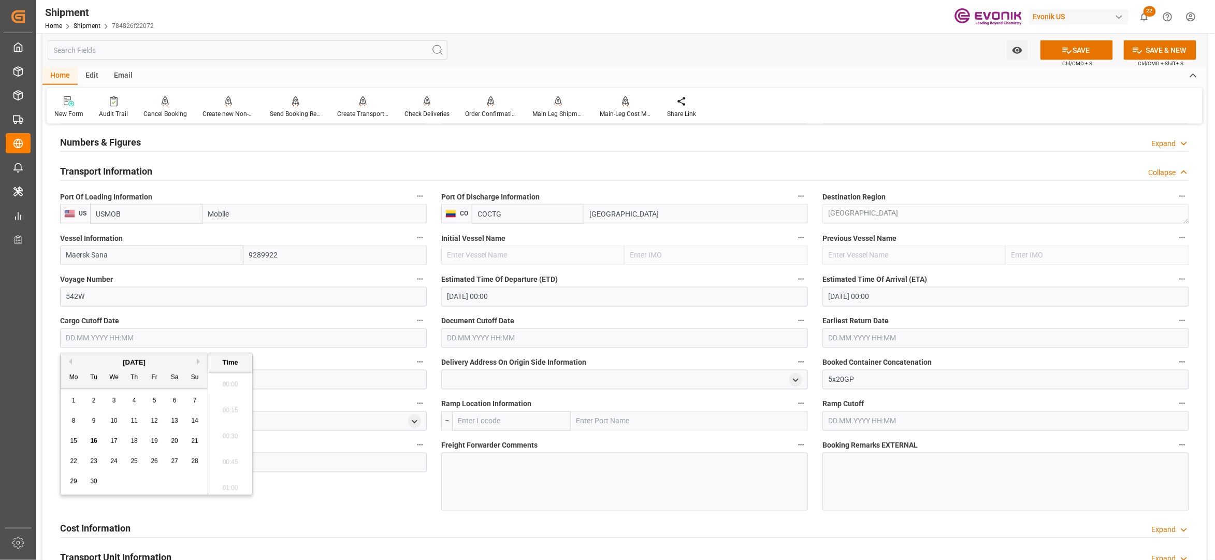
click at [394, 337] on input "text" at bounding box center [243, 338] width 367 height 20
click at [199, 360] on button "Next Month" at bounding box center [200, 361] width 6 height 6
click at [95, 438] on span "14" at bounding box center [93, 440] width 7 height 7
type input "14.10.2025 00:00"
click at [610, 335] on input "text" at bounding box center [624, 338] width 367 height 20
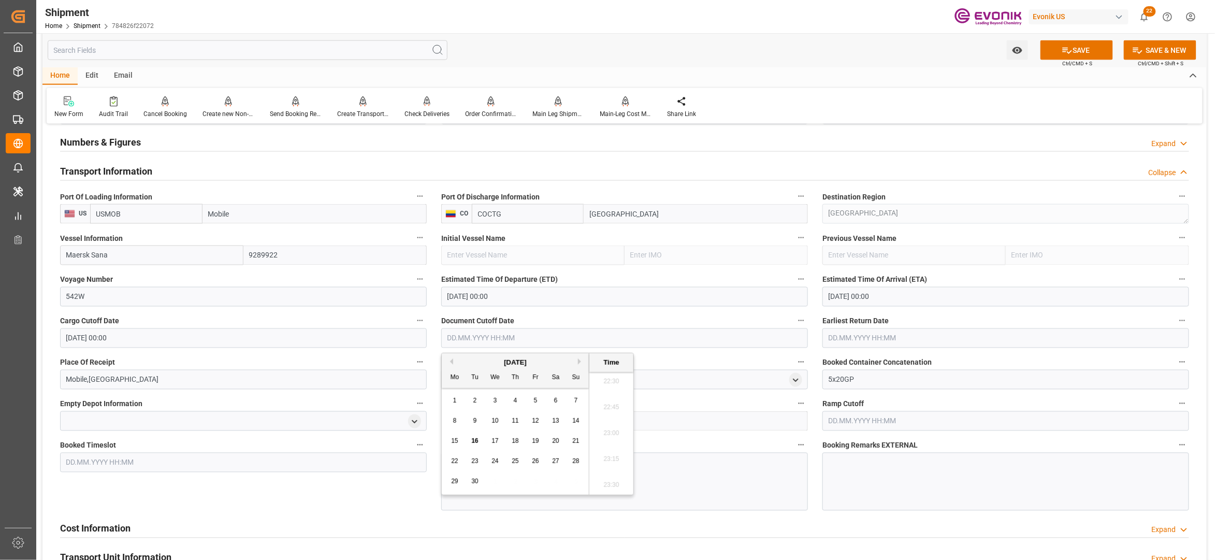
click at [581, 361] on button "Next Month" at bounding box center [581, 361] width 6 height 6
click at [475, 441] on span "14" at bounding box center [474, 440] width 7 height 7
type input "14.10.2025 00:00"
click at [897, 341] on input "text" at bounding box center [1005, 338] width 367 height 20
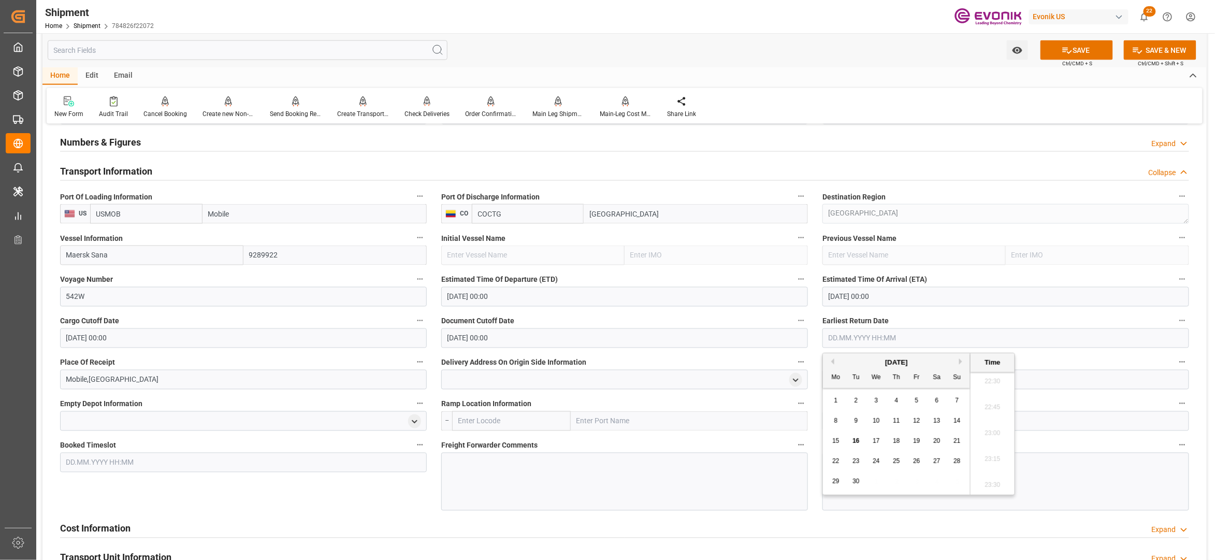
click at [962, 359] on button "Next Month" at bounding box center [962, 361] width 6 height 6
click at [858, 440] on span "14" at bounding box center [855, 440] width 7 height 7
type input "14.10.2025 00:00"
click at [388, 494] on div "Booked Timeslot" at bounding box center [243, 474] width 381 height 80
click at [1057, 52] on button "SAVE" at bounding box center [1076, 50] width 72 height 20
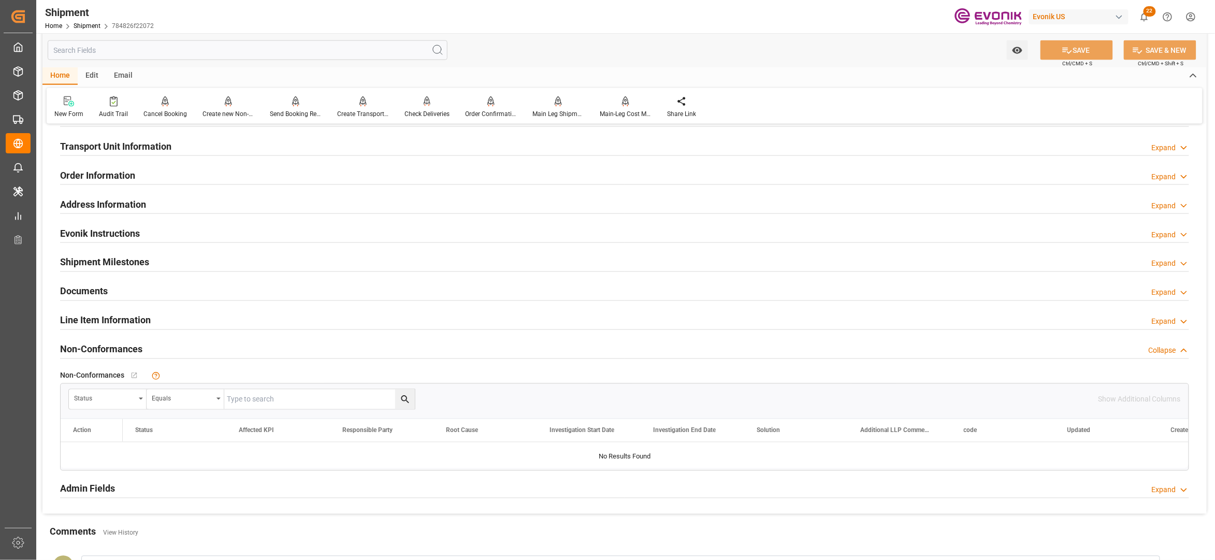
scroll to position [460, 0]
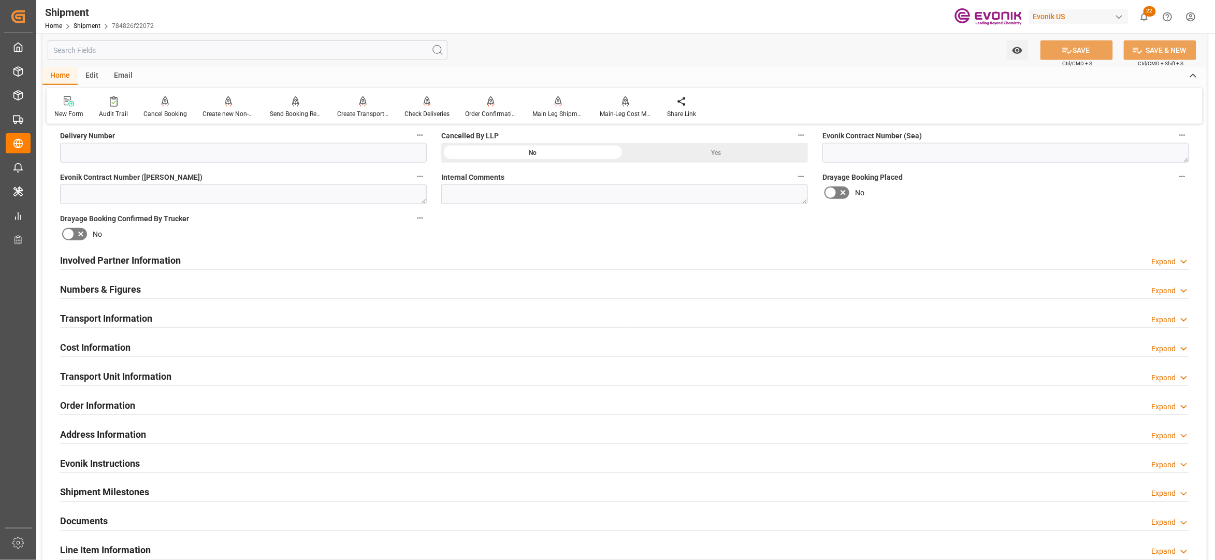
click at [397, 324] on div "Transport Information Expand" at bounding box center [624, 318] width 1129 height 20
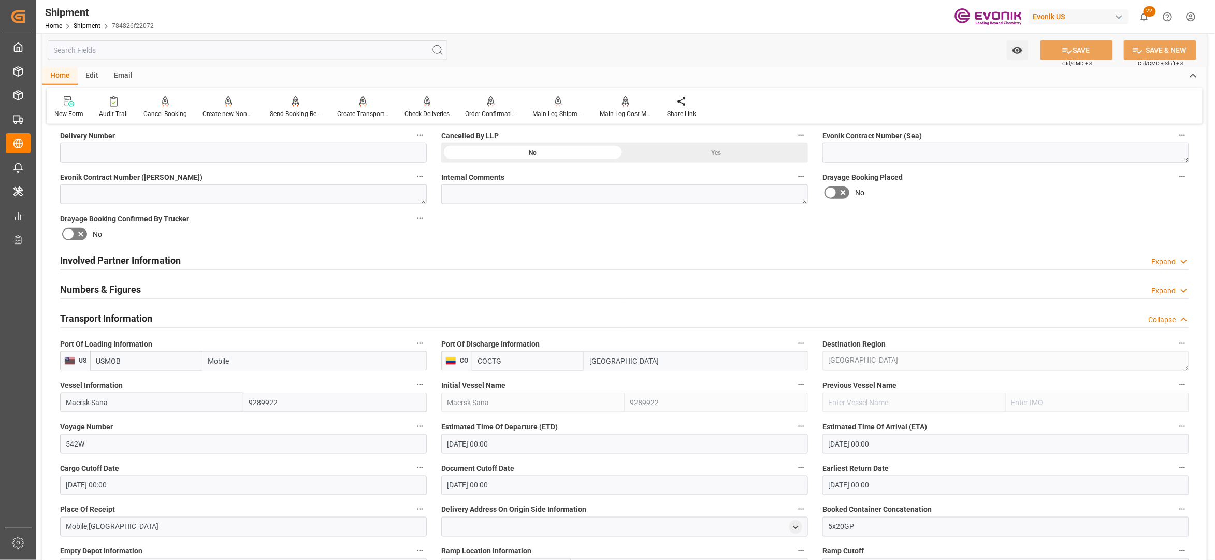
scroll to position [690, 0]
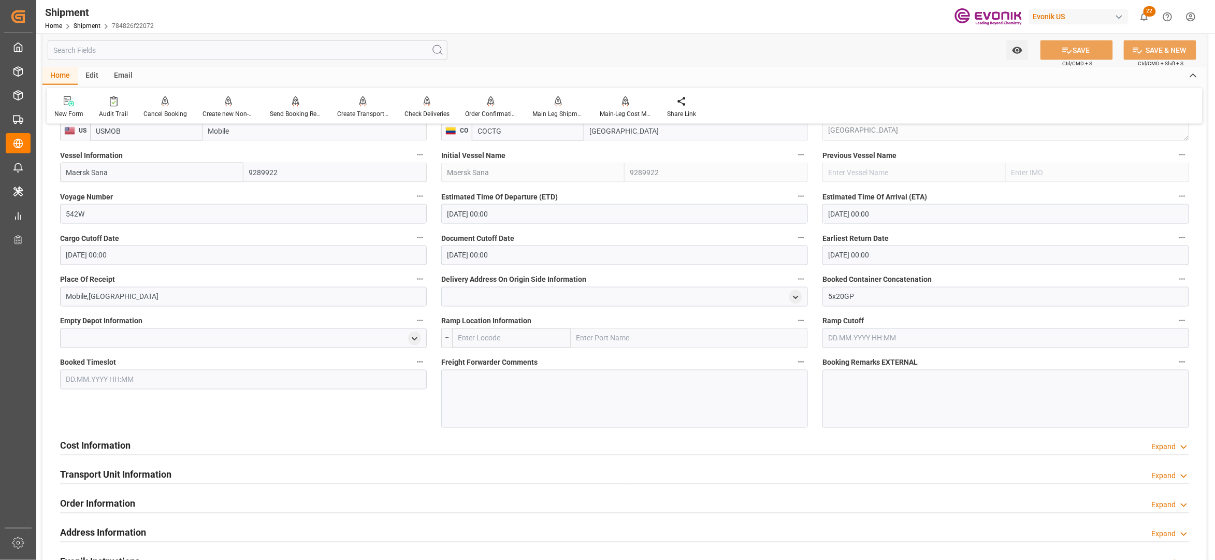
click at [494, 379] on div at bounding box center [624, 399] width 367 height 58
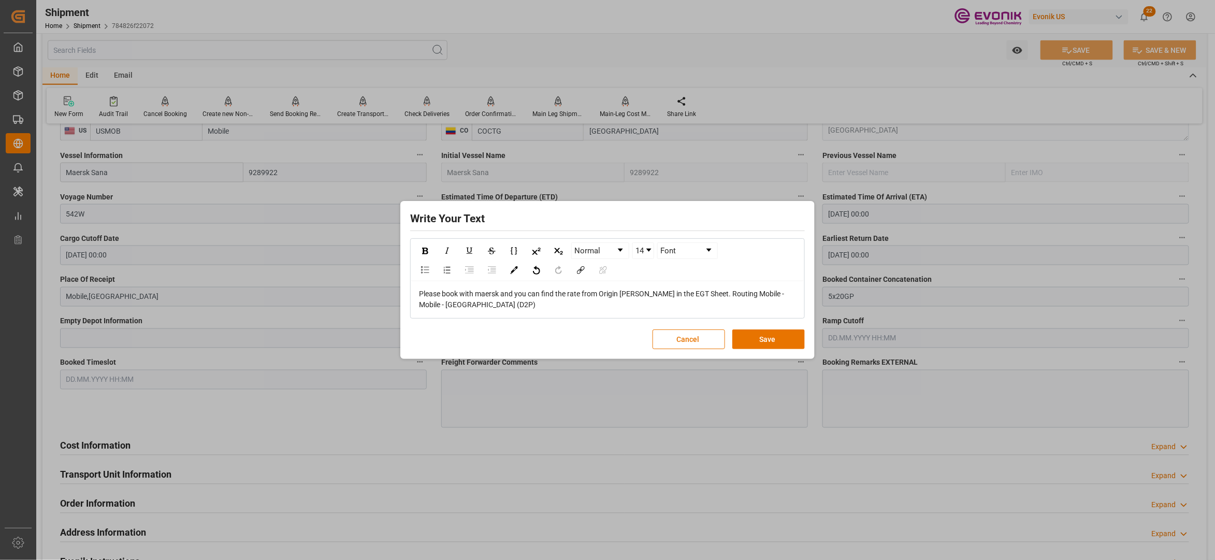
click at [709, 294] on span "Please book with maersk and you can find the rate from Origin Theodore in the E…" at bounding box center [602, 298] width 367 height 19
click at [765, 337] on button "Save" at bounding box center [768, 339] width 72 height 20
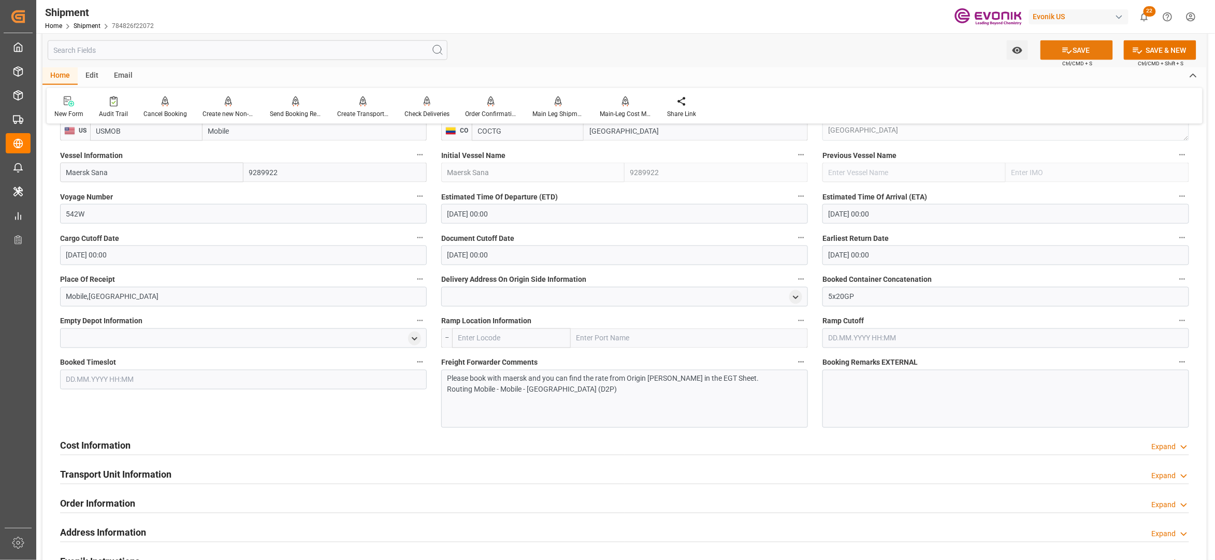
click at [1063, 51] on icon at bounding box center [1067, 50] width 11 height 11
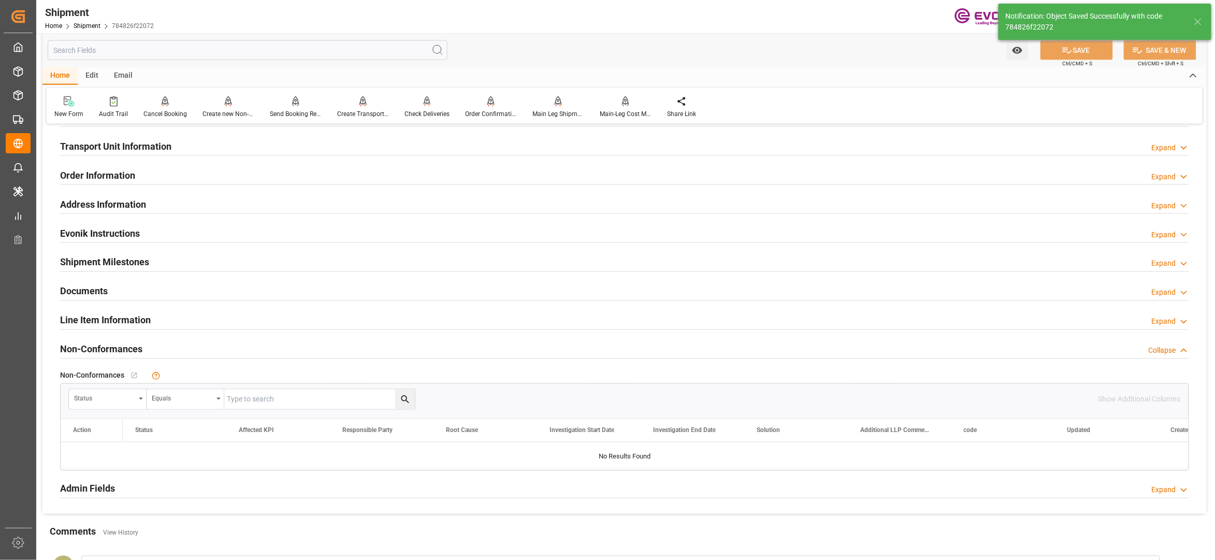
scroll to position [460, 0]
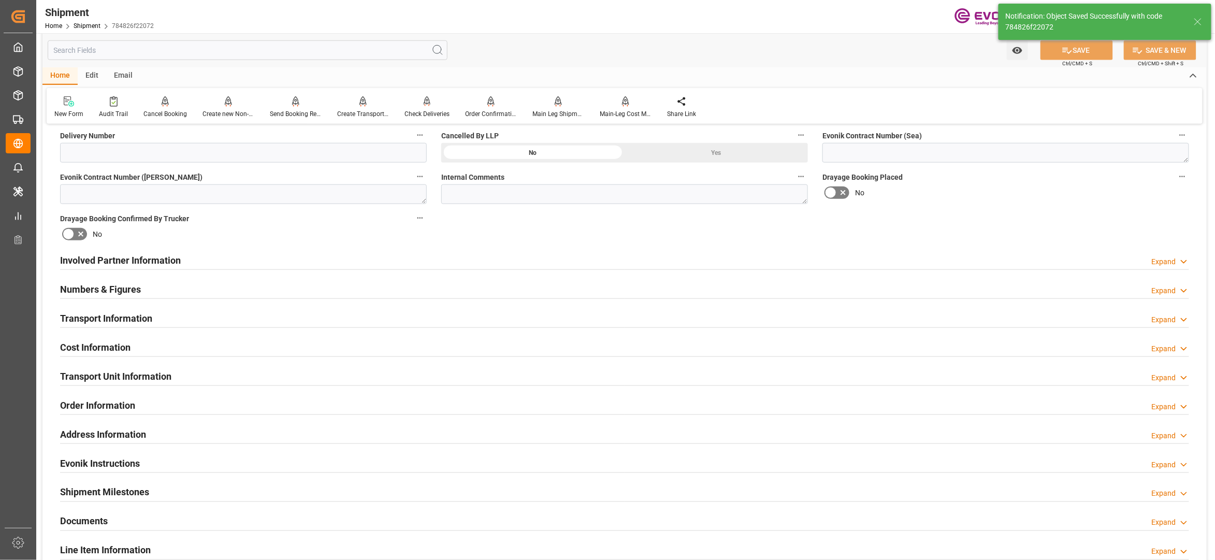
click at [268, 346] on div "Cost Information Expand" at bounding box center [624, 347] width 1129 height 20
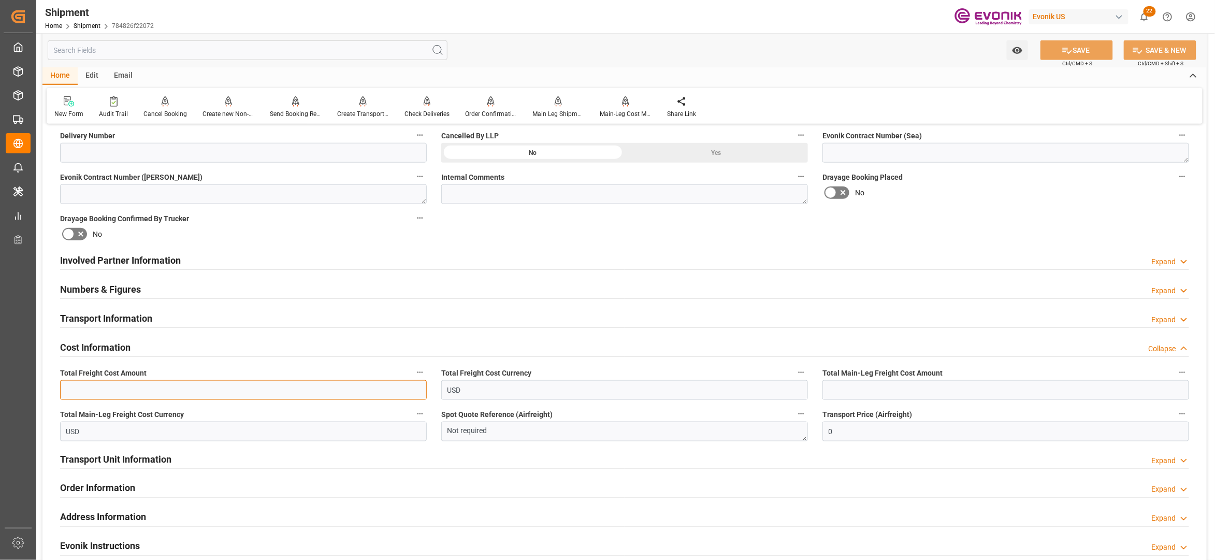
click at [185, 388] on input "text" at bounding box center [243, 390] width 367 height 20
paste input "1505"
type input "1505"
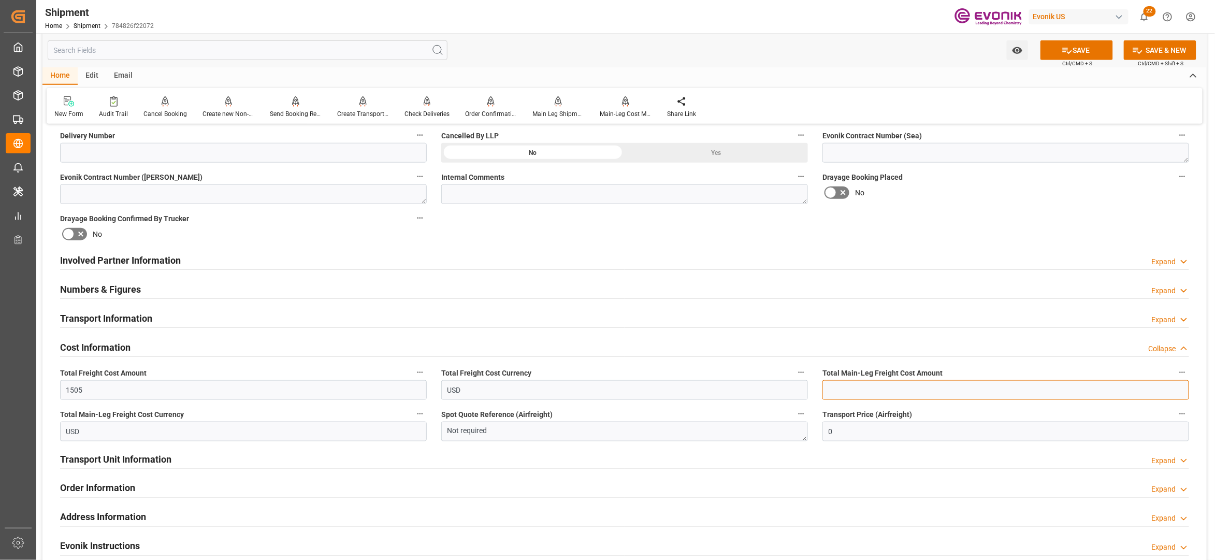
click at [844, 389] on input "text" at bounding box center [1005, 390] width 367 height 20
paste input "1505"
type input "1505"
click at [970, 226] on div "Booking Confirmation Milestone Bar Collapse Submitted to FFW for Booking (Pendi…" at bounding box center [624, 250] width 1164 height 1154
click at [1087, 41] on button "SAVE" at bounding box center [1076, 50] width 72 height 20
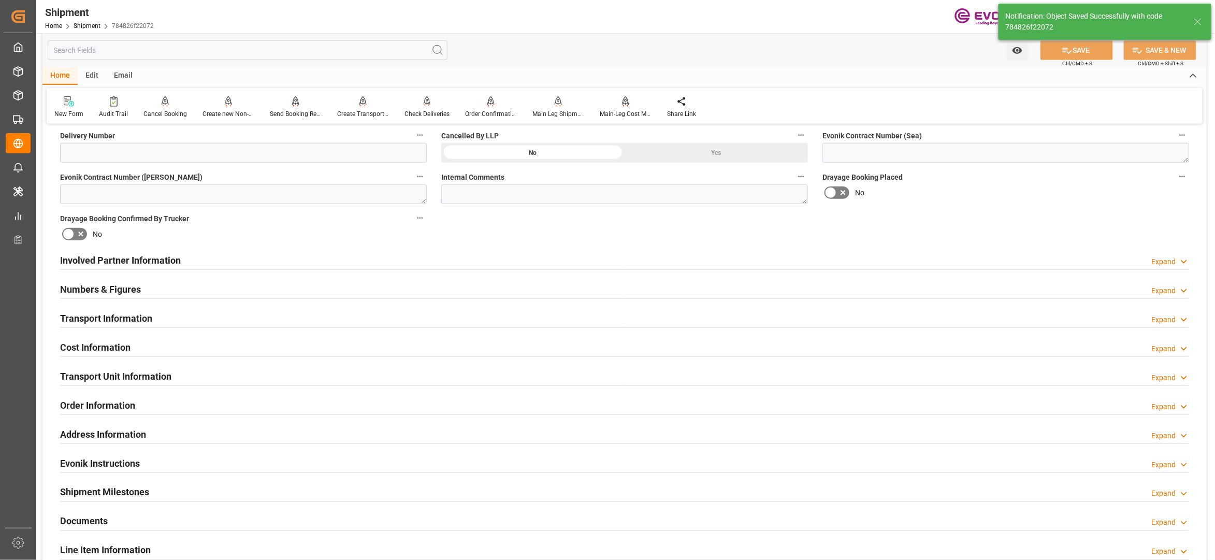
drag, startPoint x: 453, startPoint y: 260, endPoint x: 417, endPoint y: 293, distance: 48.7
click at [453, 260] on div "Involved Partner Information Expand" at bounding box center [624, 260] width 1129 height 20
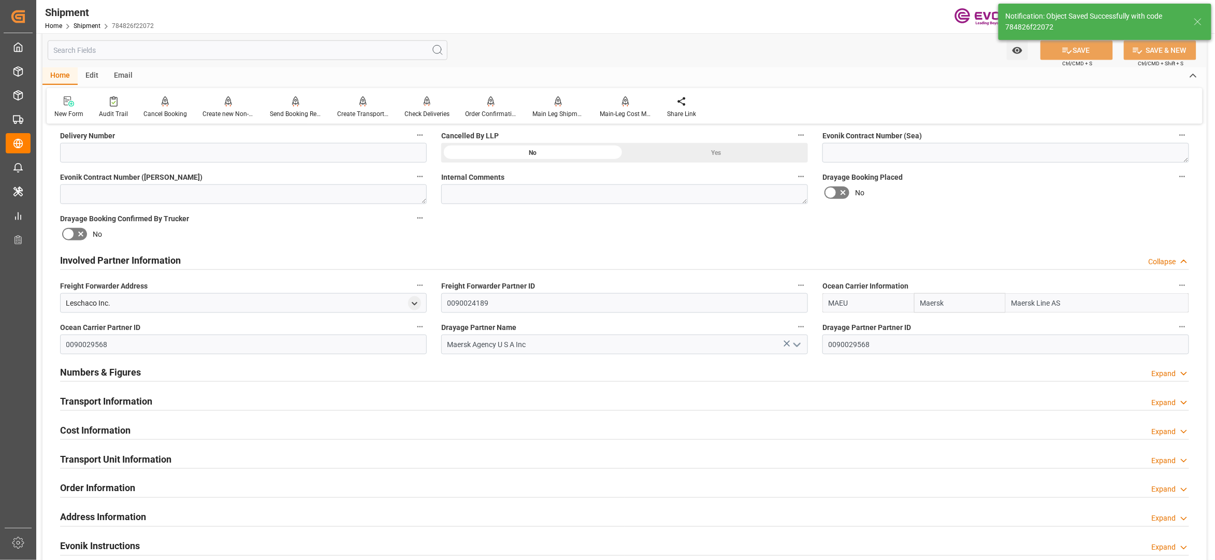
click at [395, 398] on div "Transport Information Expand" at bounding box center [624, 400] width 1129 height 20
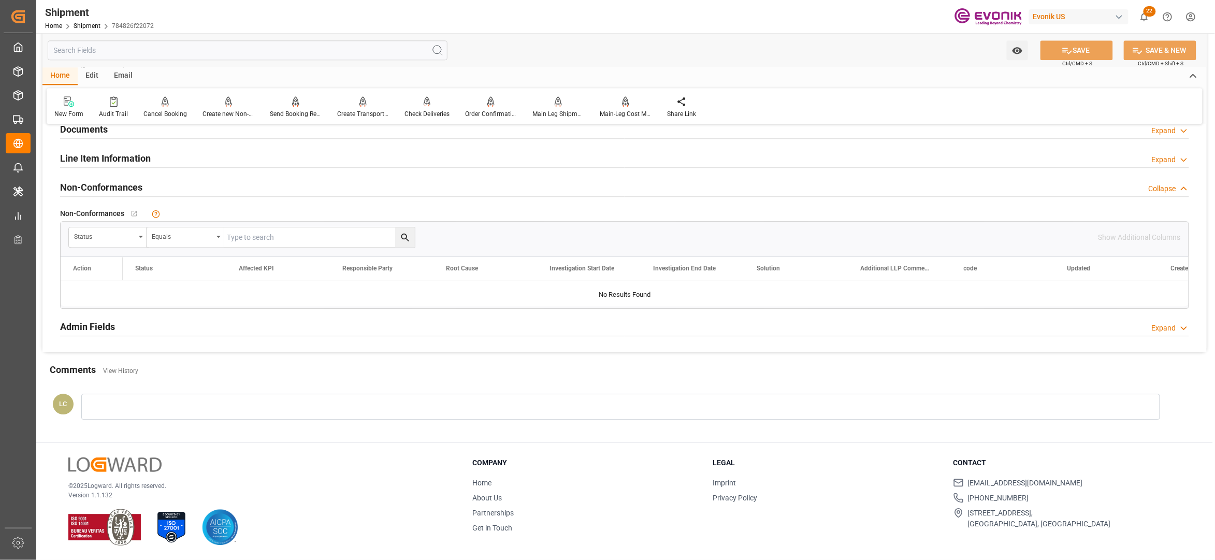
scroll to position [1036, 0]
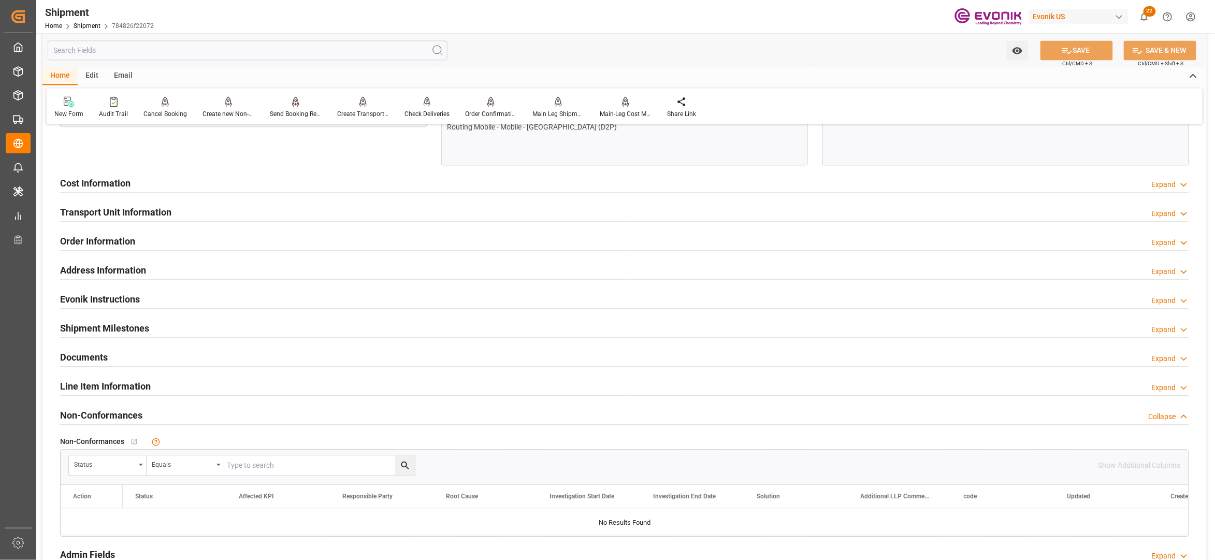
click at [288, 185] on div "Cost Information Expand" at bounding box center [624, 182] width 1129 height 20
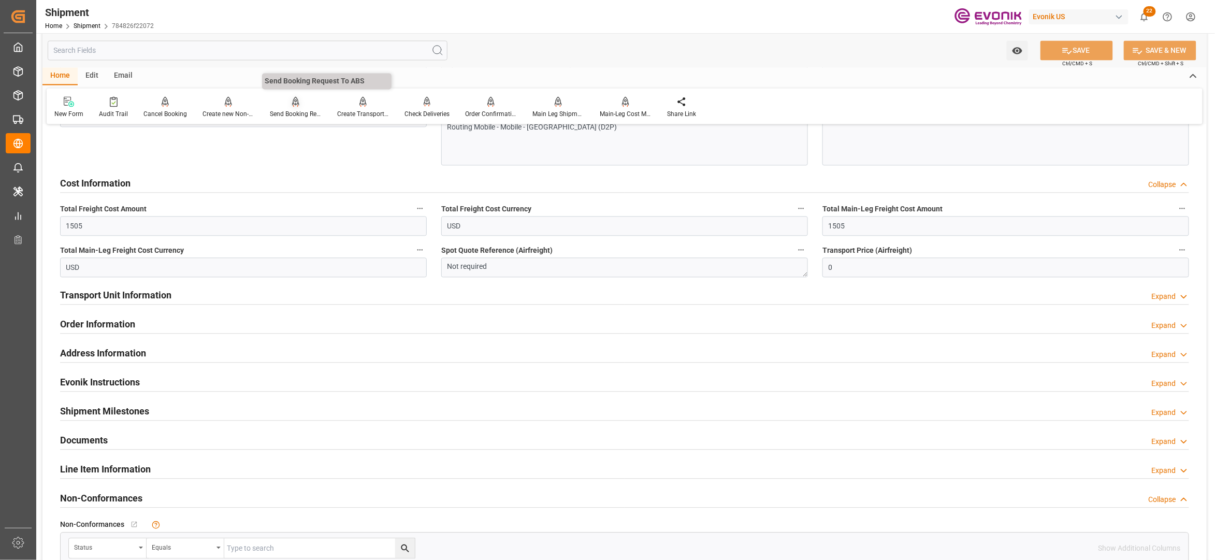
click at [286, 106] on div at bounding box center [296, 101] width 52 height 11
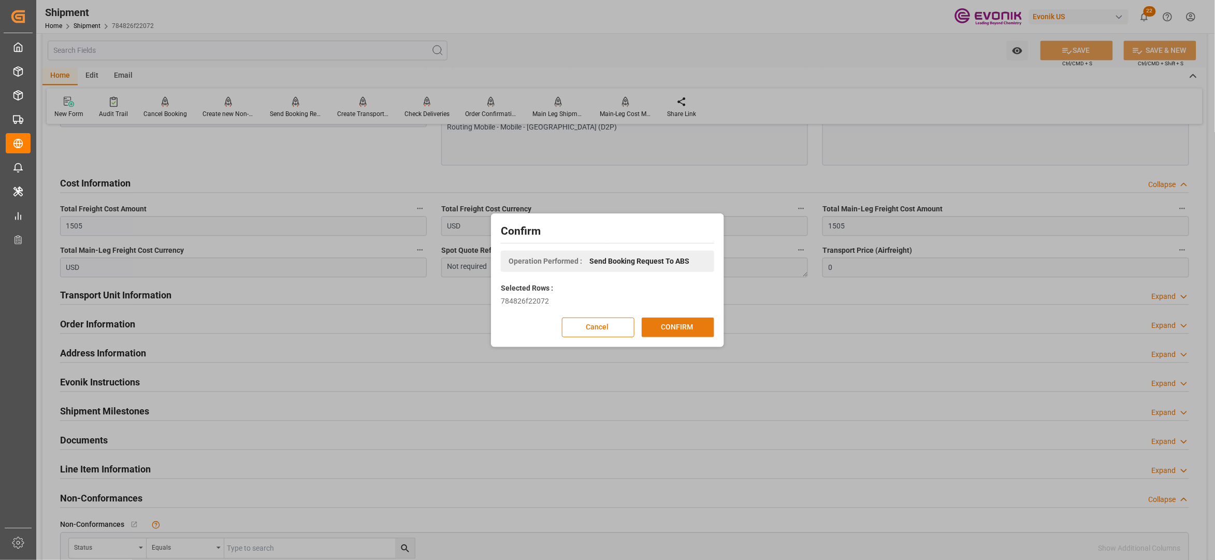
click at [670, 332] on button "CONFIRM" at bounding box center [678, 327] width 72 height 20
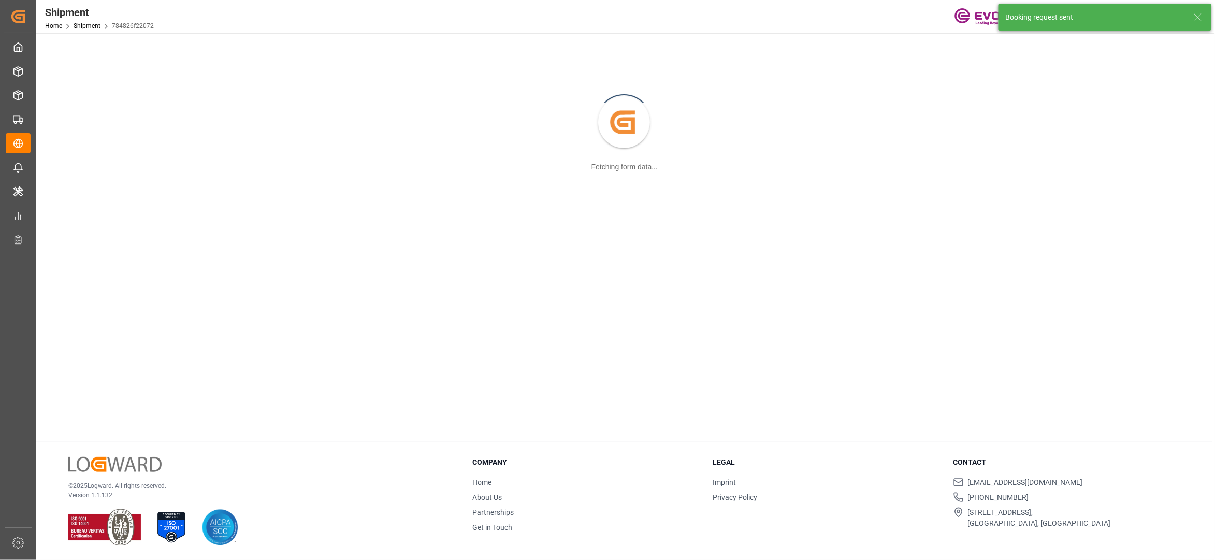
scroll to position [112, 0]
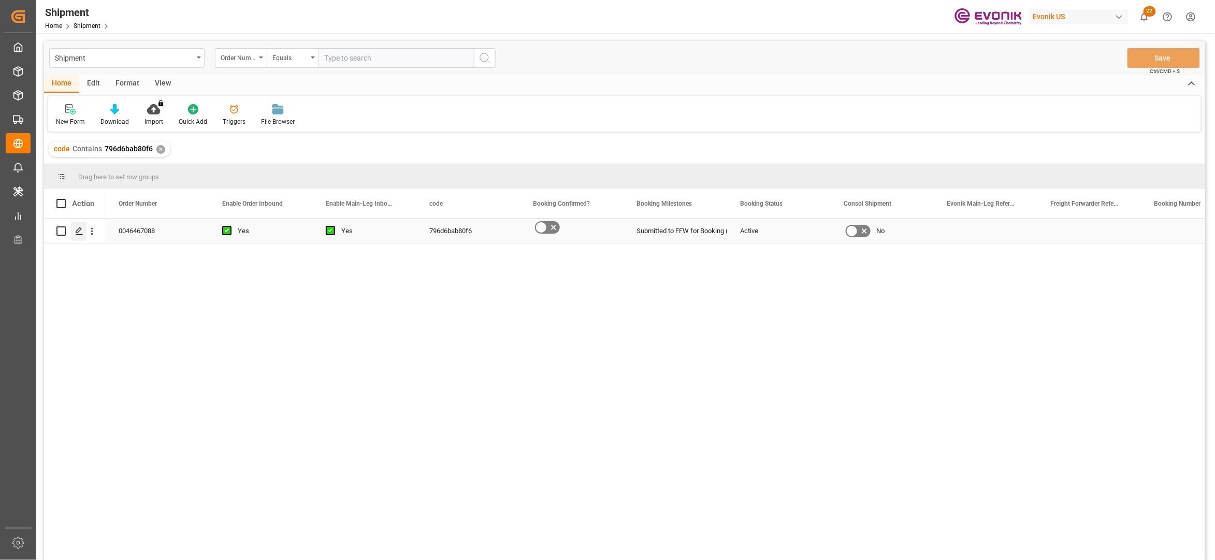
click at [79, 233] on icon "Press SPACE to select this row." at bounding box center [79, 231] width 8 height 8
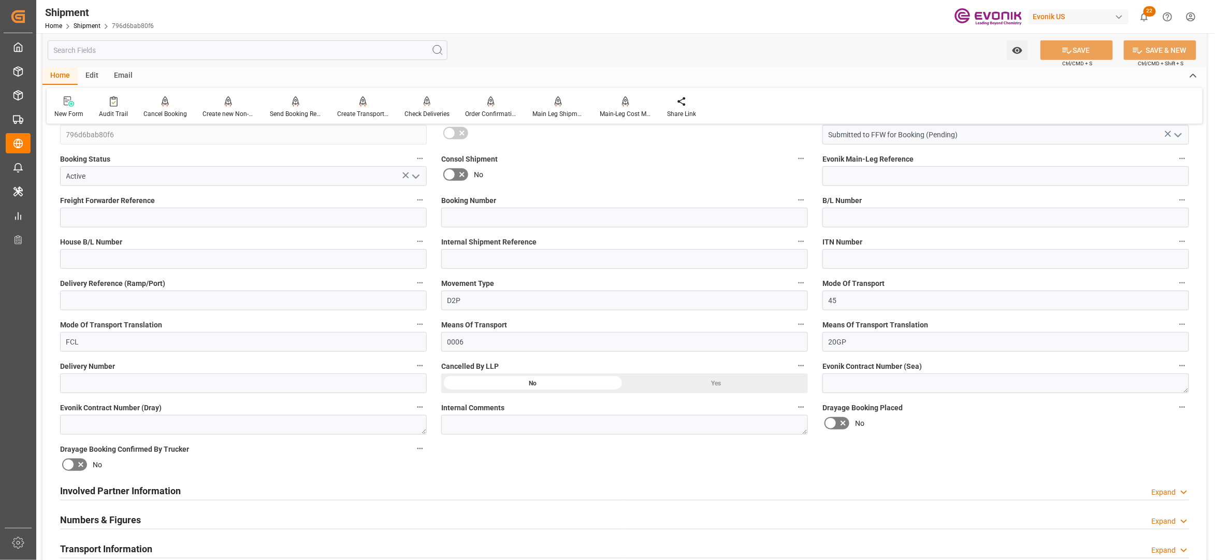
scroll to position [460, 0]
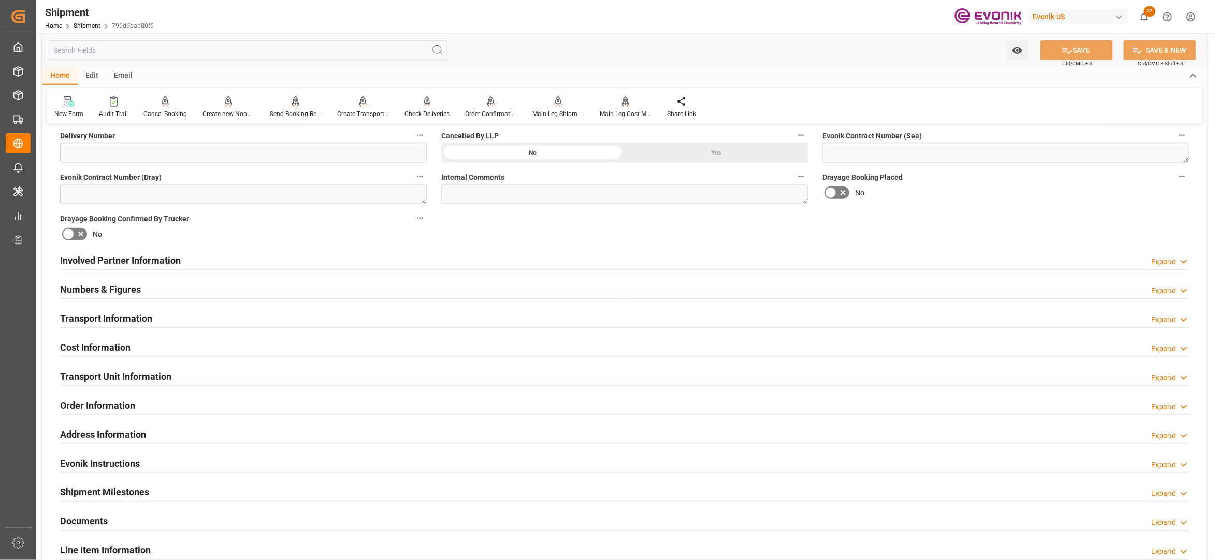
click at [610, 257] on div "Involved Partner Information Expand" at bounding box center [624, 260] width 1129 height 20
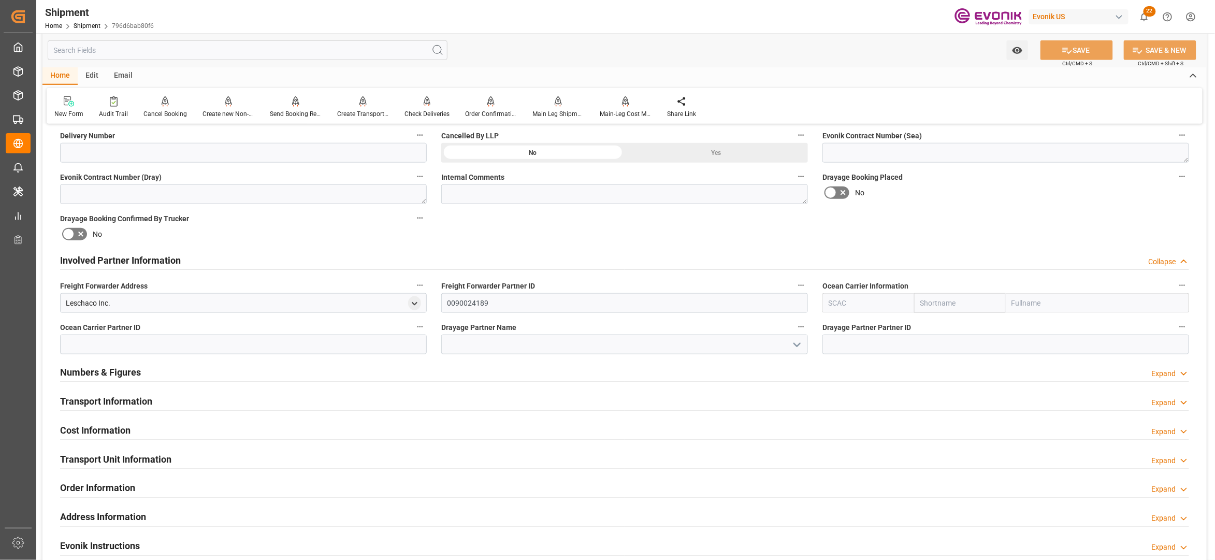
click at [948, 301] on input "text" at bounding box center [960, 303] width 92 height 20
type input "cma"
click at [945, 324] on b "CMACGM" at bounding box center [937, 326] width 32 height 8
type input "CMDU"
type input "CMACGM"
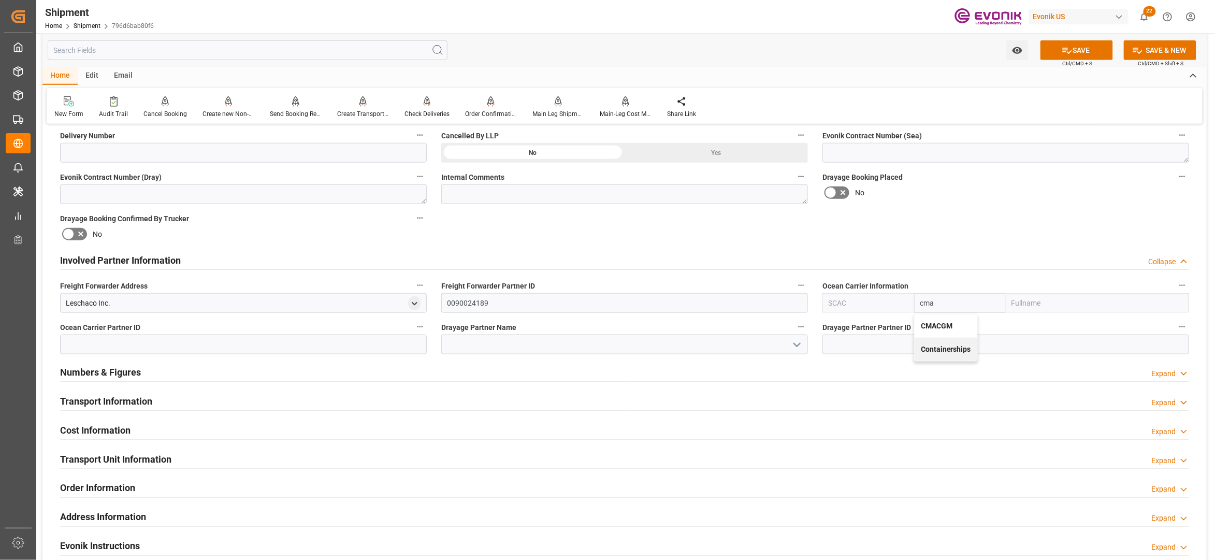
type input "CMA CGM Group"
type input "CMACGM"
click at [949, 208] on div "Booking Confirmation Milestone Bar Collapse Submitted to FFW for Booking (Pendi…" at bounding box center [624, 250] width 1164 height 1154
click at [1084, 54] on button "SAVE" at bounding box center [1076, 50] width 72 height 20
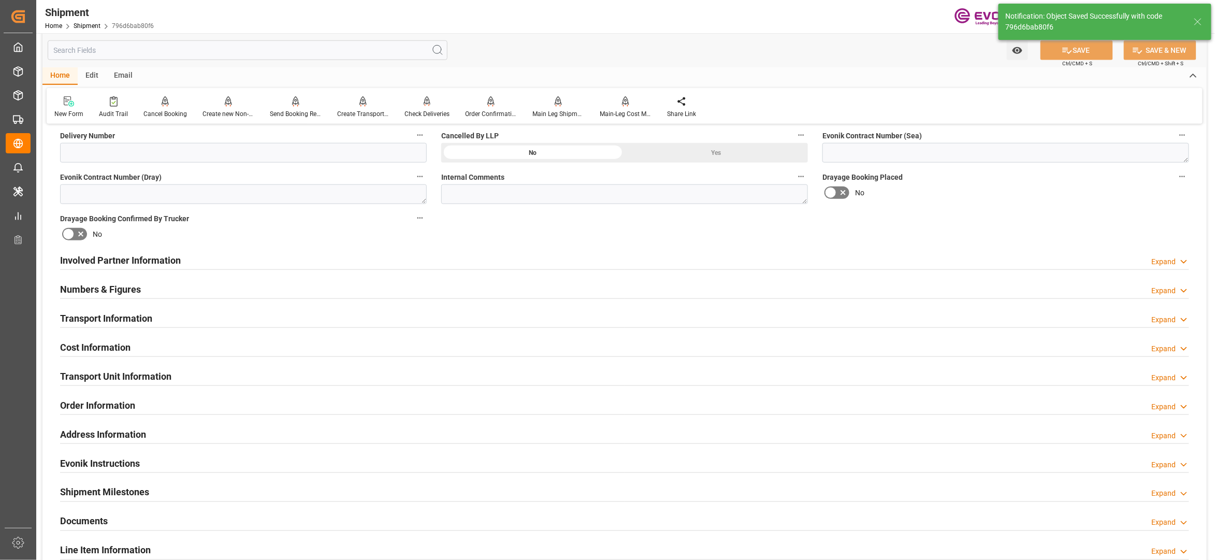
drag, startPoint x: 519, startPoint y: 259, endPoint x: 522, endPoint y: 272, distance: 12.8
click at [519, 259] on div "Involved Partner Information Expand" at bounding box center [624, 260] width 1129 height 20
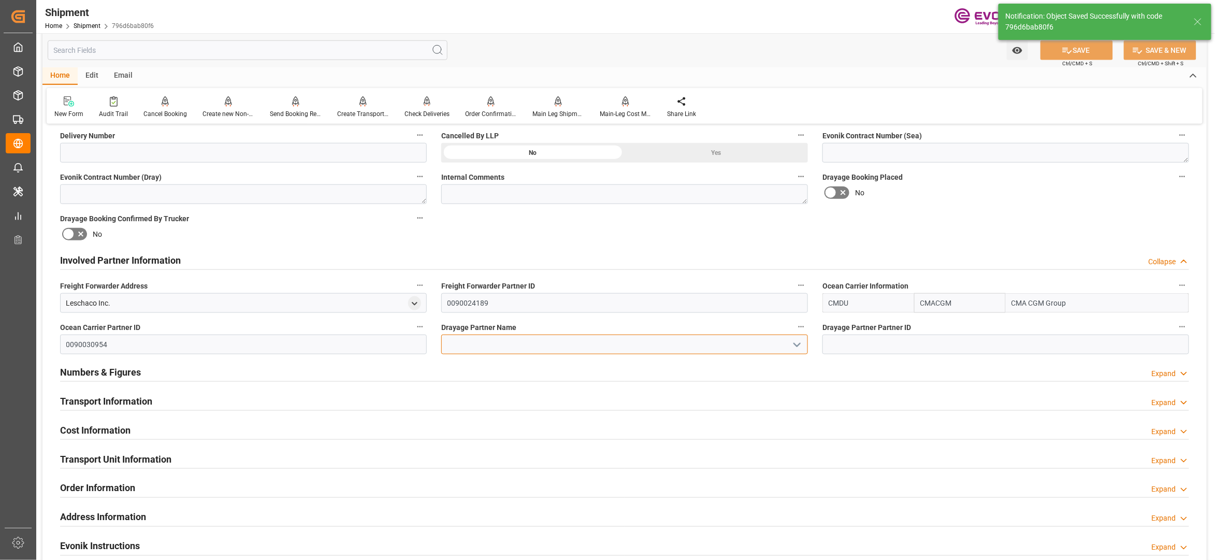
click at [513, 347] on input at bounding box center [624, 345] width 367 height 20
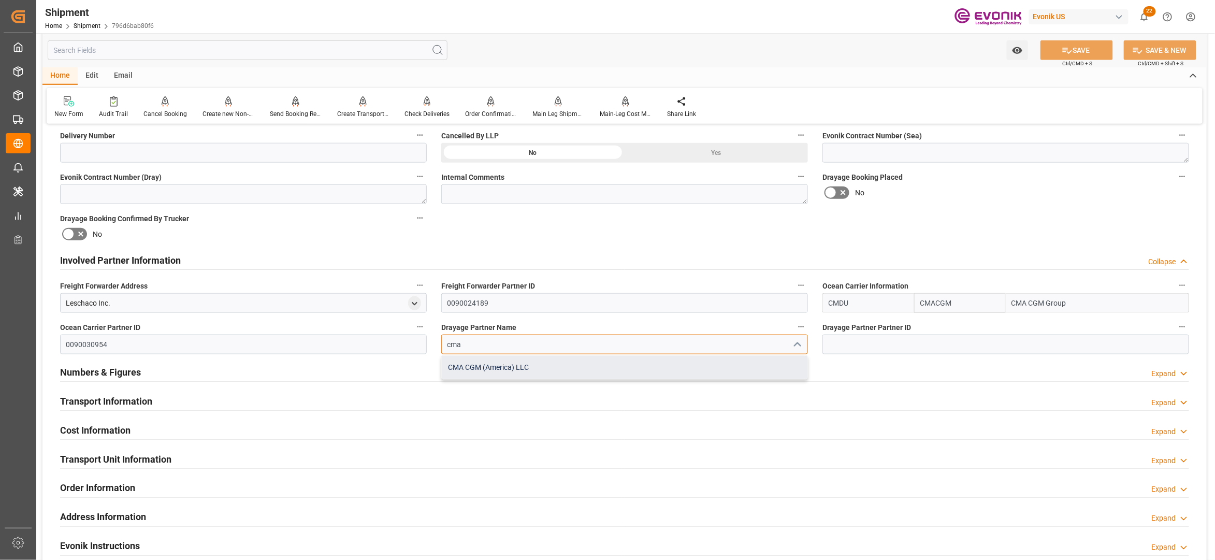
click at [514, 375] on div "CMA CGM (America) LLC" at bounding box center [625, 367] width 366 height 23
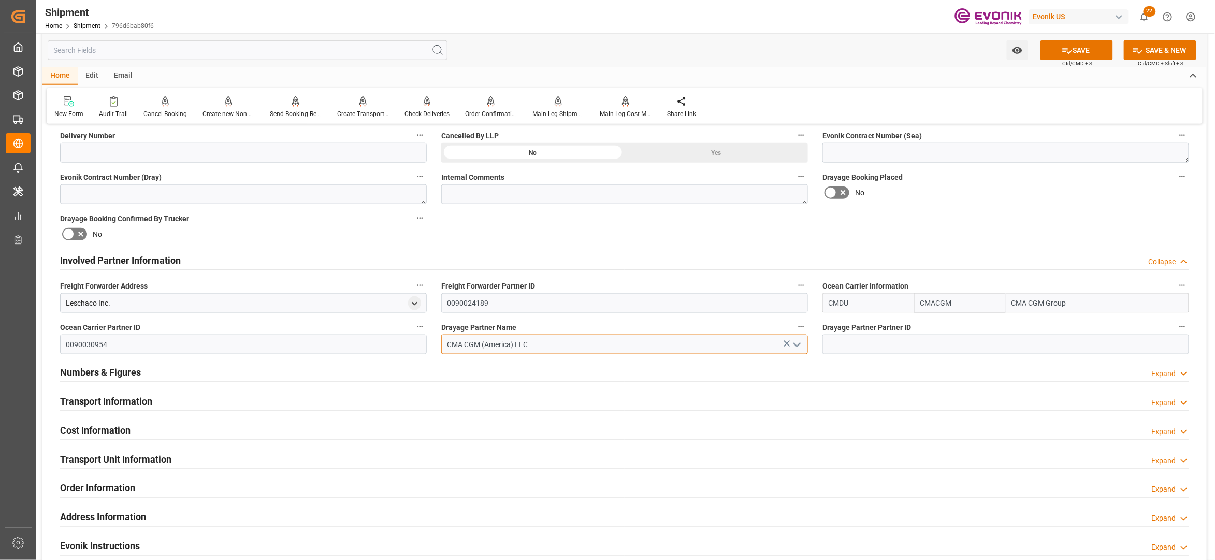
type input "CMA CGM (America) LLC"
click at [960, 216] on div "Booking Confirmation Milestone Bar Collapse Submitted to FFW for Booking (Pendi…" at bounding box center [624, 250] width 1164 height 1154
click at [1089, 42] on button "SAVE" at bounding box center [1076, 50] width 72 height 20
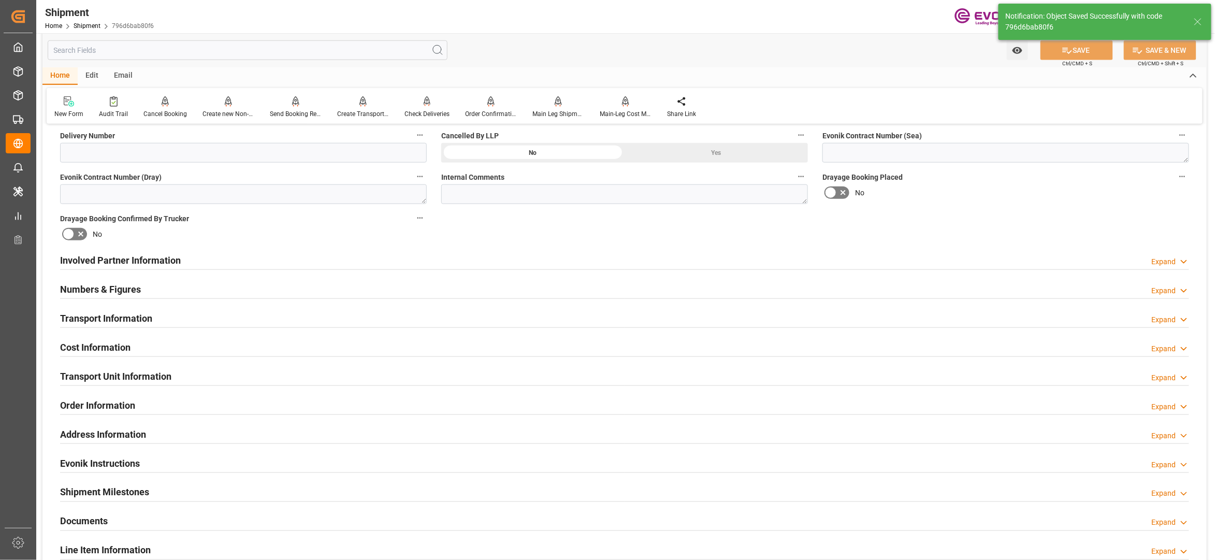
type input "0090030954"
click at [510, 261] on div "Involved Partner Information Expand" at bounding box center [624, 260] width 1129 height 20
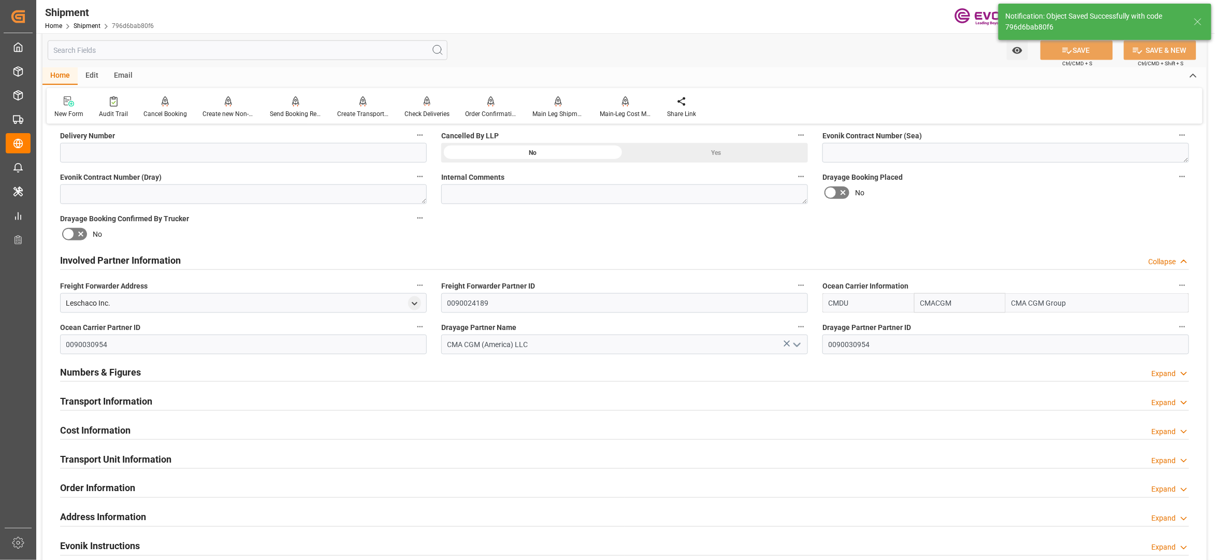
click at [336, 394] on div "Transport Information Expand" at bounding box center [624, 400] width 1129 height 20
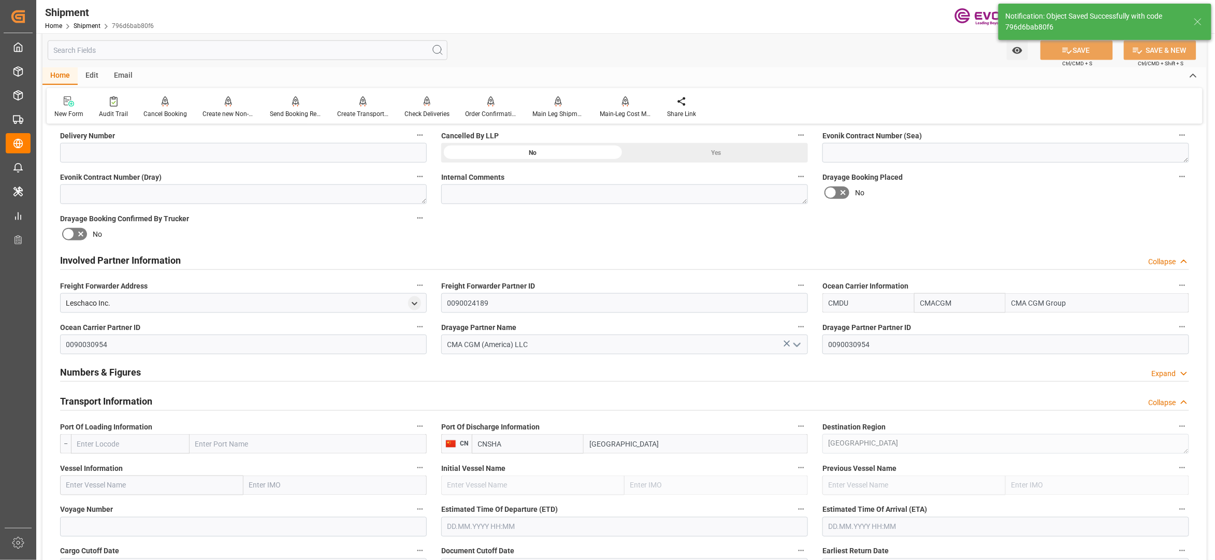
scroll to position [690, 0]
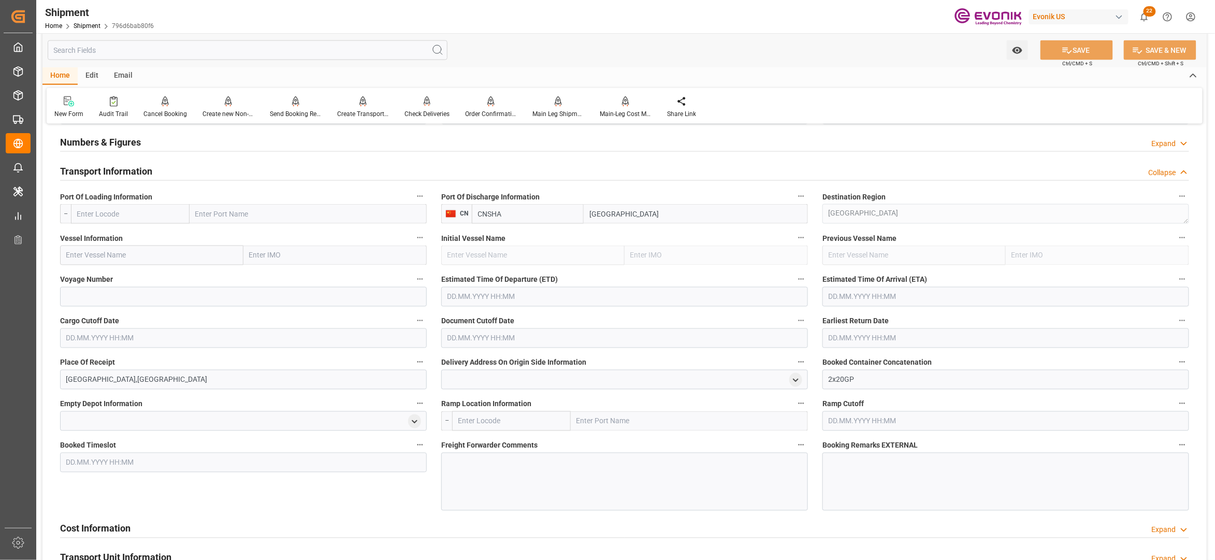
click at [150, 216] on input "text" at bounding box center [130, 214] width 119 height 20
click at [127, 266] on div "USSAV - Savannah" at bounding box center [106, 260] width 70 height 23
type input "USSAV"
type input "Savannah"
type input "USSAV"
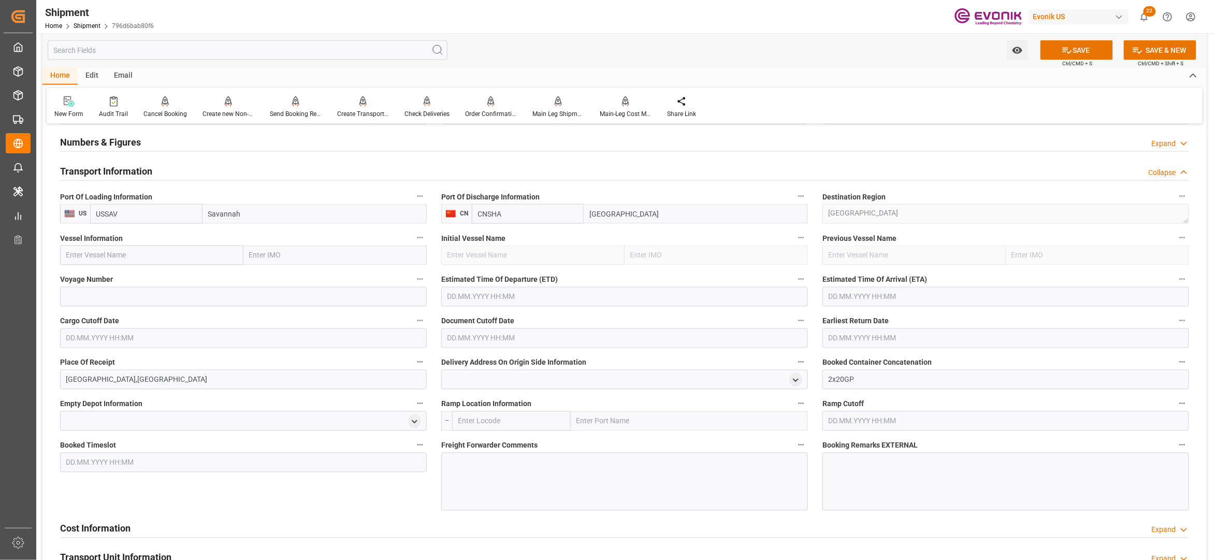
click at [154, 257] on input "text" at bounding box center [151, 255] width 183 height 20
paste input "CMA CGM FORT DIAMANT / 0XR8YW1MA"
click at [185, 253] on input "CMA CGM FORT DIAMANT / 0XR8YW1MA" at bounding box center [151, 255] width 183 height 20
type input "CMA CGM FORT DIAMANT"
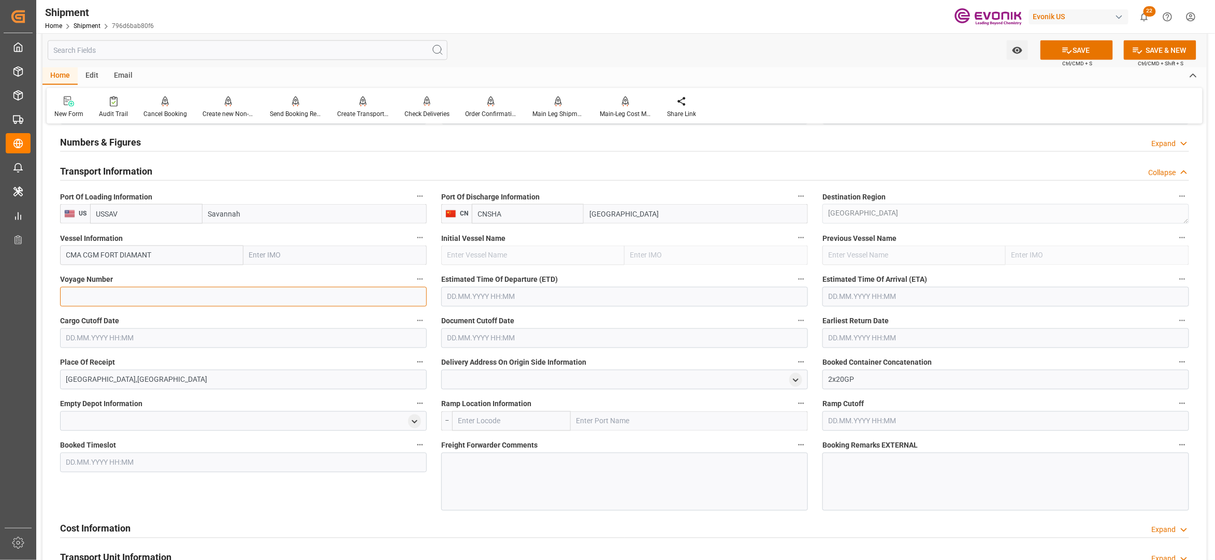
click at [128, 297] on input at bounding box center [243, 297] width 367 height 20
paste input "0XR8YW1MA"
type input "0XR8YW1MA"
click at [536, 296] on input "text" at bounding box center [624, 297] width 367 height 20
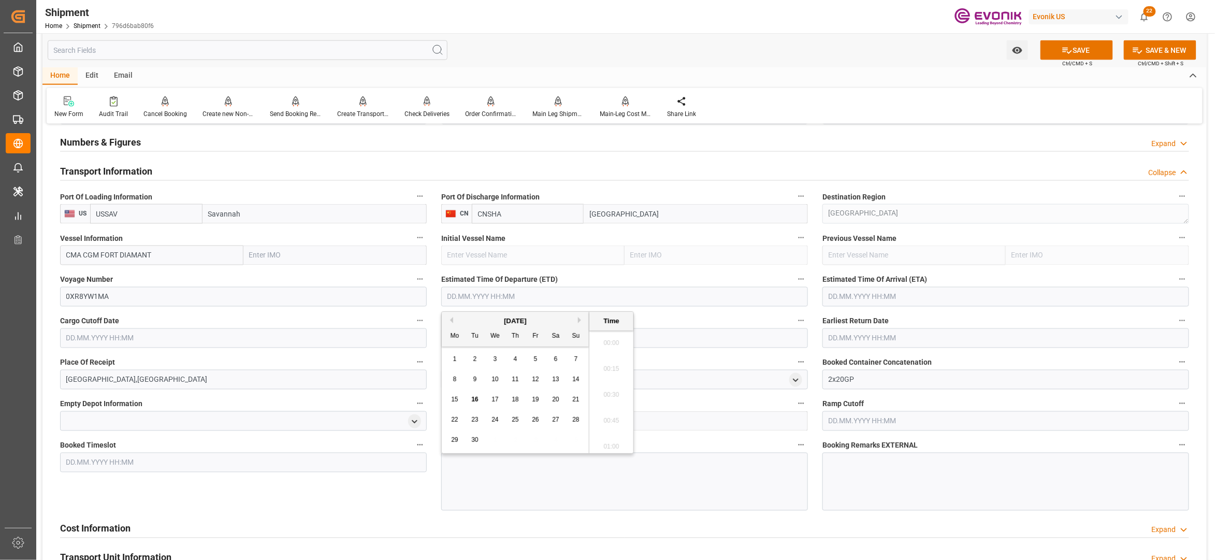
scroll to position [2359, 0]
click at [581, 322] on button "Next Month" at bounding box center [581, 320] width 6 height 6
click at [558, 357] on div "4" at bounding box center [555, 359] width 13 height 12
type input "04.10.2025 00:00"
click at [855, 297] on input "text" at bounding box center [1005, 297] width 367 height 20
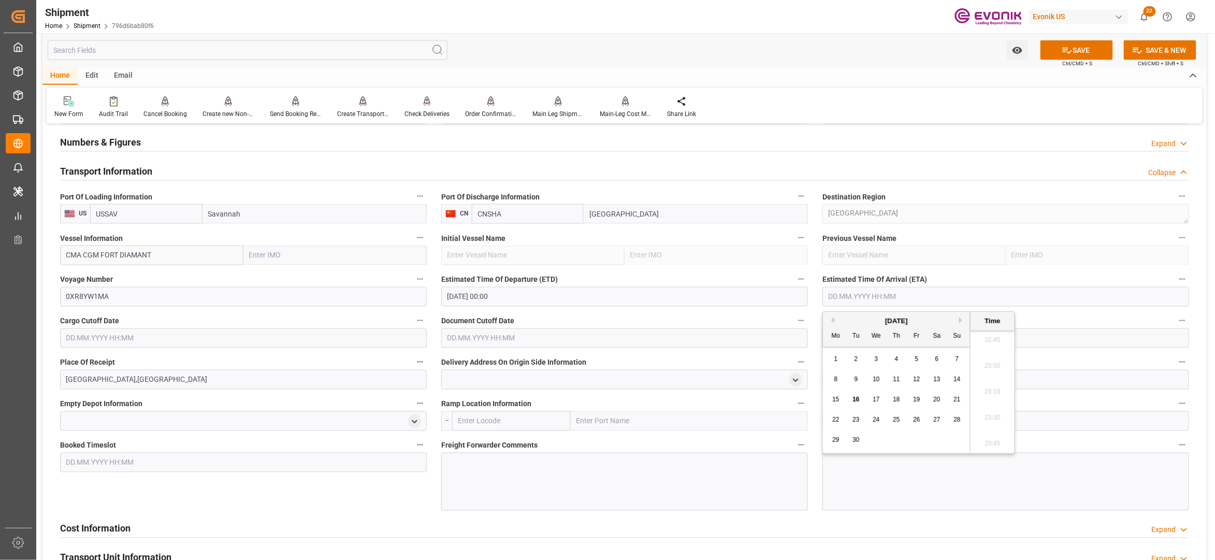
click at [840, 417] on div "22" at bounding box center [836, 420] width 13 height 12
type input "22.09.2025 00:00"
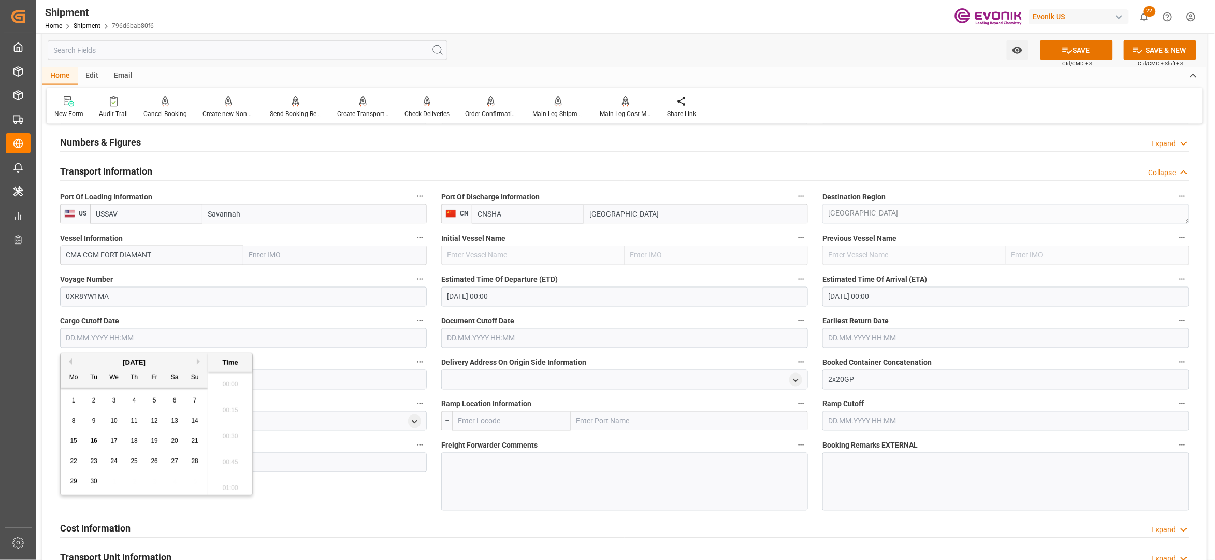
click at [330, 338] on input "text" at bounding box center [243, 338] width 367 height 20
click at [154, 438] on span "19" at bounding box center [154, 440] width 7 height 7
type input "19.09.2025 00:00"
click at [525, 342] on input "text" at bounding box center [624, 338] width 367 height 20
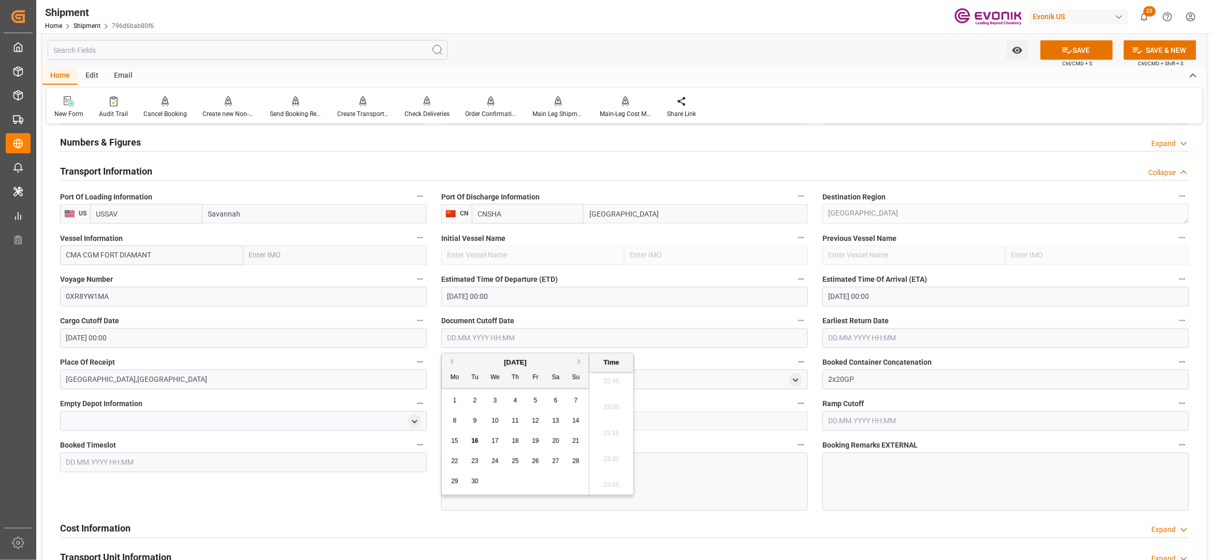
click at [535, 442] on span "19" at bounding box center [535, 440] width 7 height 7
type input "19.09.2025 00:00"
click at [901, 338] on input "text" at bounding box center [1005, 338] width 367 height 20
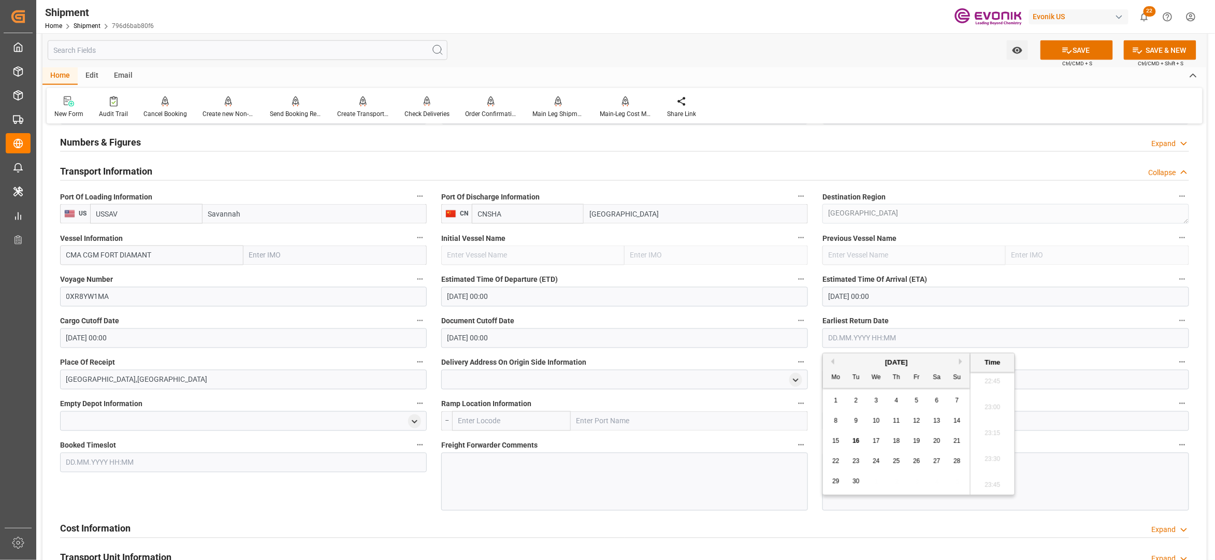
click at [917, 440] on span "19" at bounding box center [916, 440] width 7 height 7
type input "19.09.2025 00:00"
click at [344, 506] on div "Booked Timeslot" at bounding box center [243, 474] width 381 height 80
click at [1084, 48] on button "SAVE" at bounding box center [1076, 50] width 72 height 20
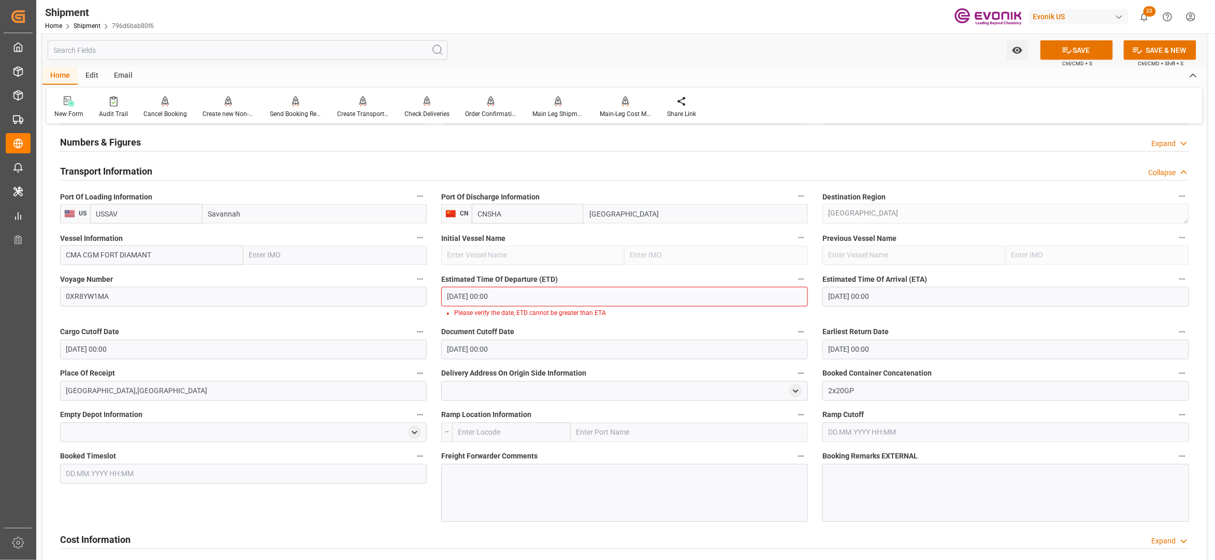
click at [885, 299] on input "22.09.2025 00:00" at bounding box center [1005, 297] width 367 height 20
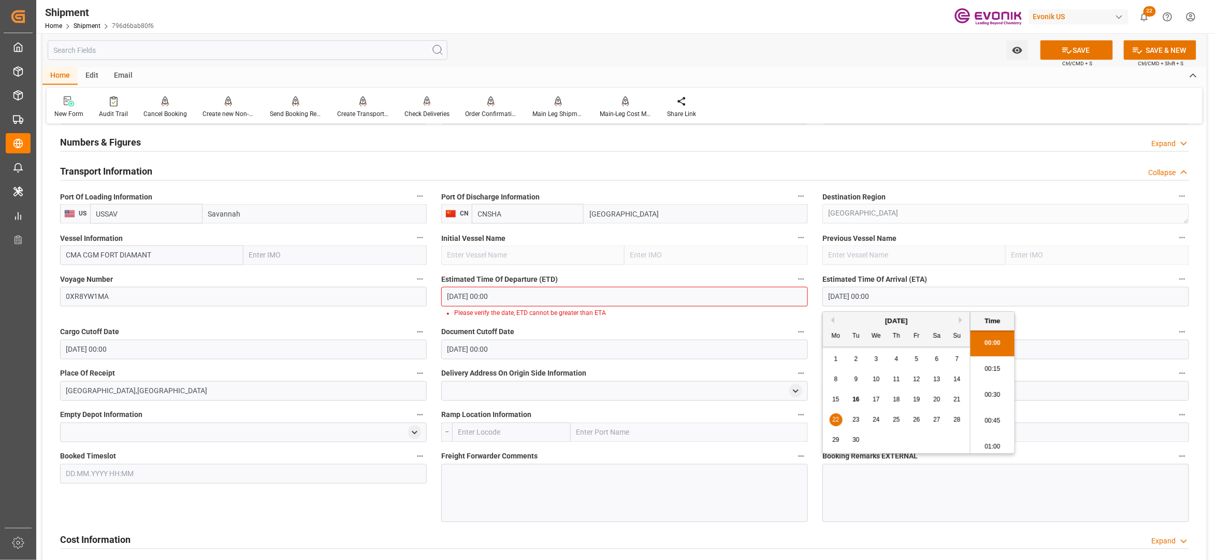
click at [963, 320] on button "Next Month" at bounding box center [962, 320] width 6 height 6
click at [939, 416] on span "22" at bounding box center [936, 419] width 7 height 7
type input "22.11.2025 00:00"
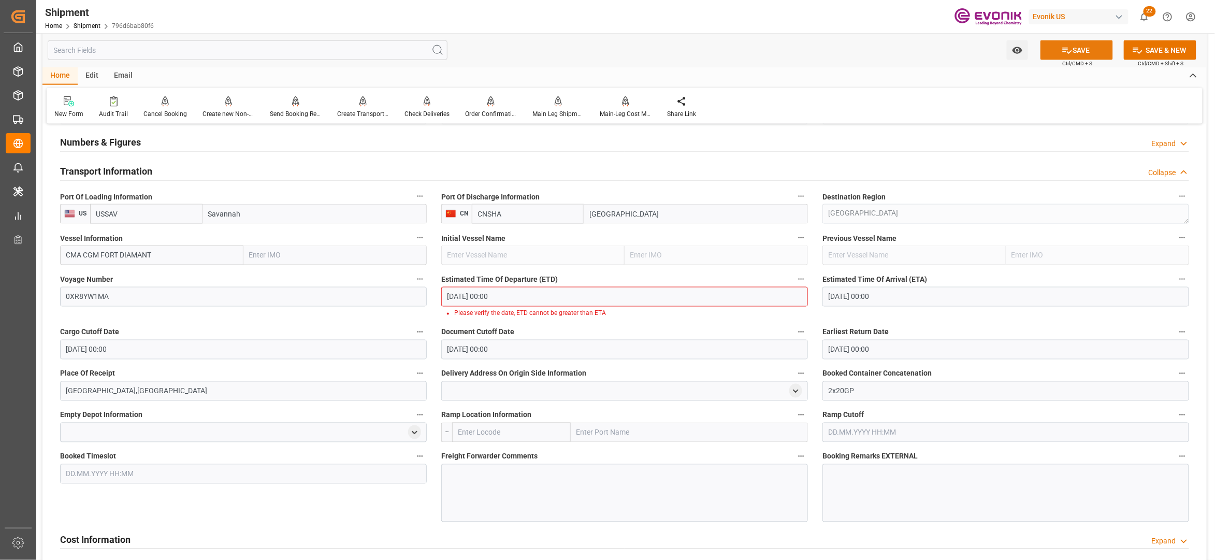
click at [1082, 47] on button "SAVE" at bounding box center [1076, 50] width 72 height 20
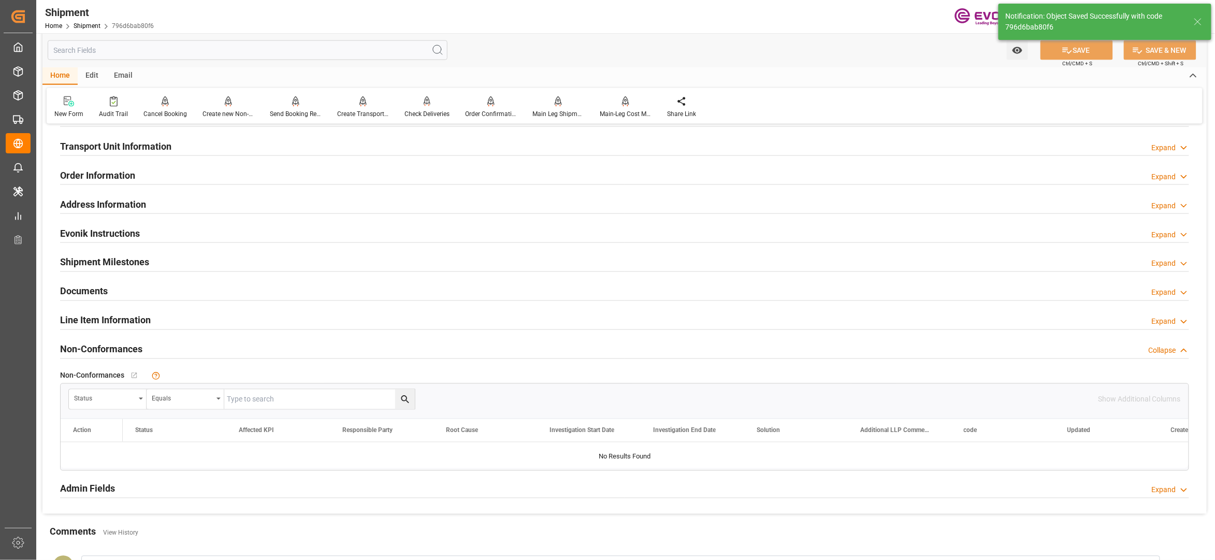
scroll to position [460, 0]
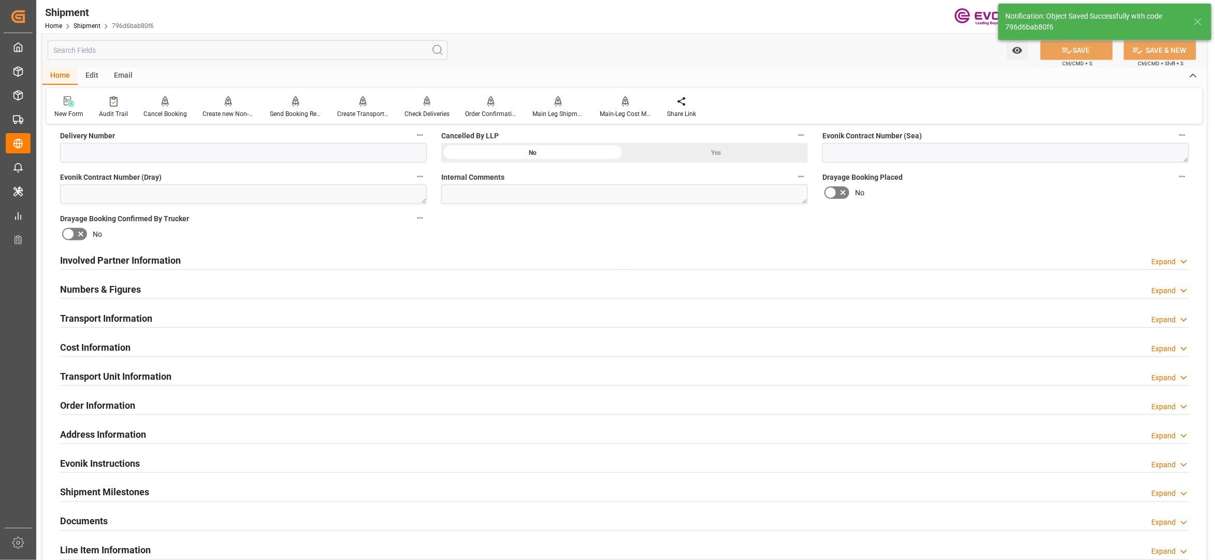
click at [223, 340] on div "Cost Information Expand" at bounding box center [624, 347] width 1129 height 20
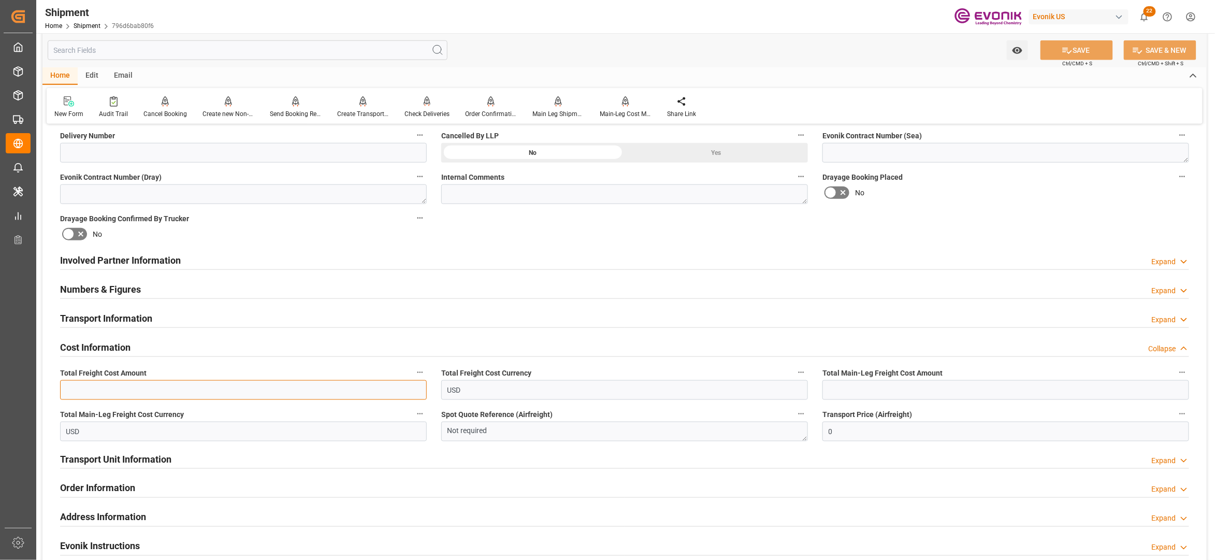
click at [208, 392] on input "text" at bounding box center [243, 390] width 367 height 20
paste input "1600"
type input "1600"
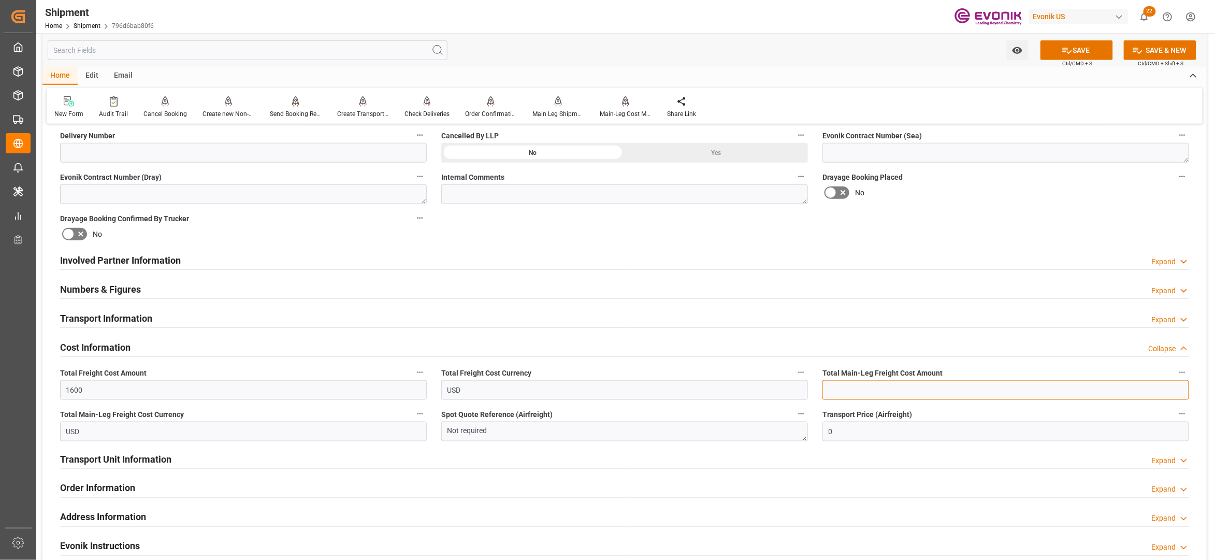
click at [860, 386] on input "text" at bounding box center [1005, 390] width 367 height 20
paste input "1600"
type input "1600"
click at [1005, 200] on div "Drayage Booking Placed No" at bounding box center [1005, 186] width 381 height 41
click at [1092, 54] on button "SAVE" at bounding box center [1076, 50] width 72 height 20
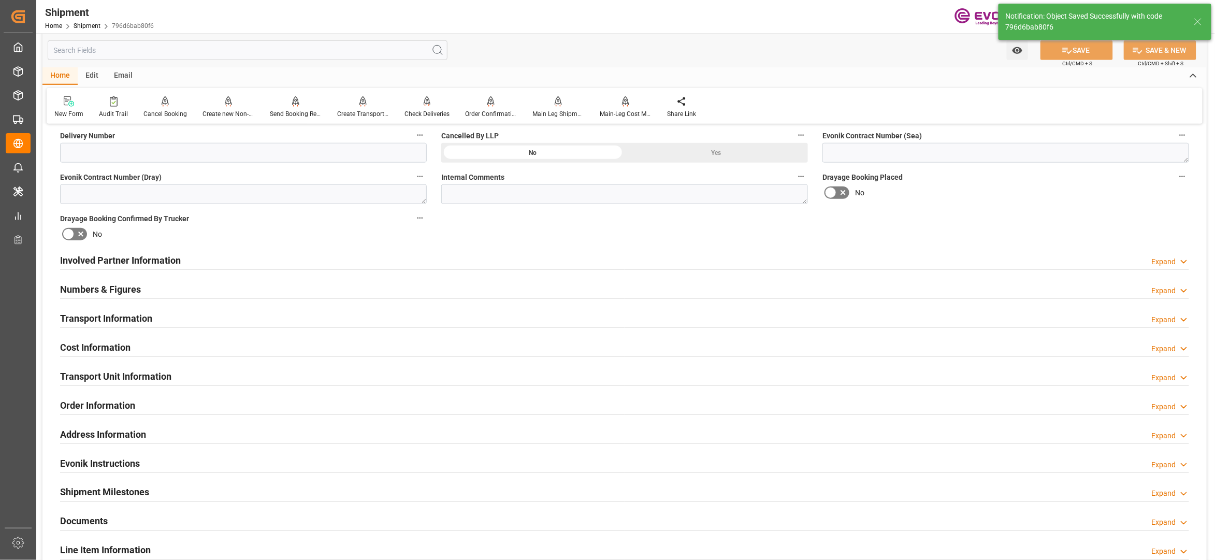
click at [460, 260] on div "Involved Partner Information Expand" at bounding box center [624, 260] width 1129 height 20
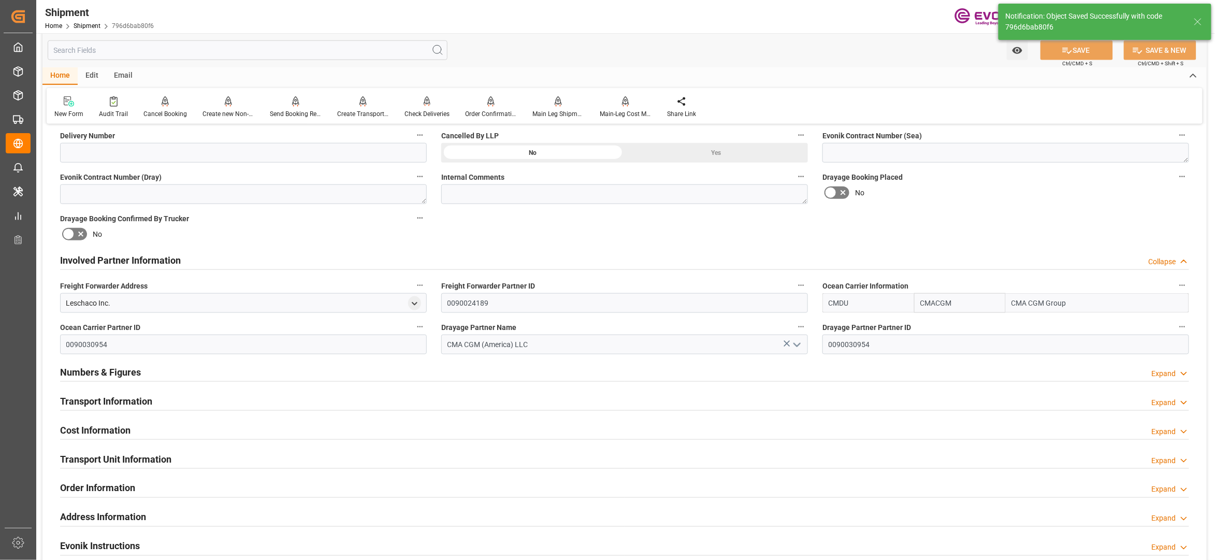
click at [485, 394] on div "Transport Information Expand" at bounding box center [624, 400] width 1129 height 20
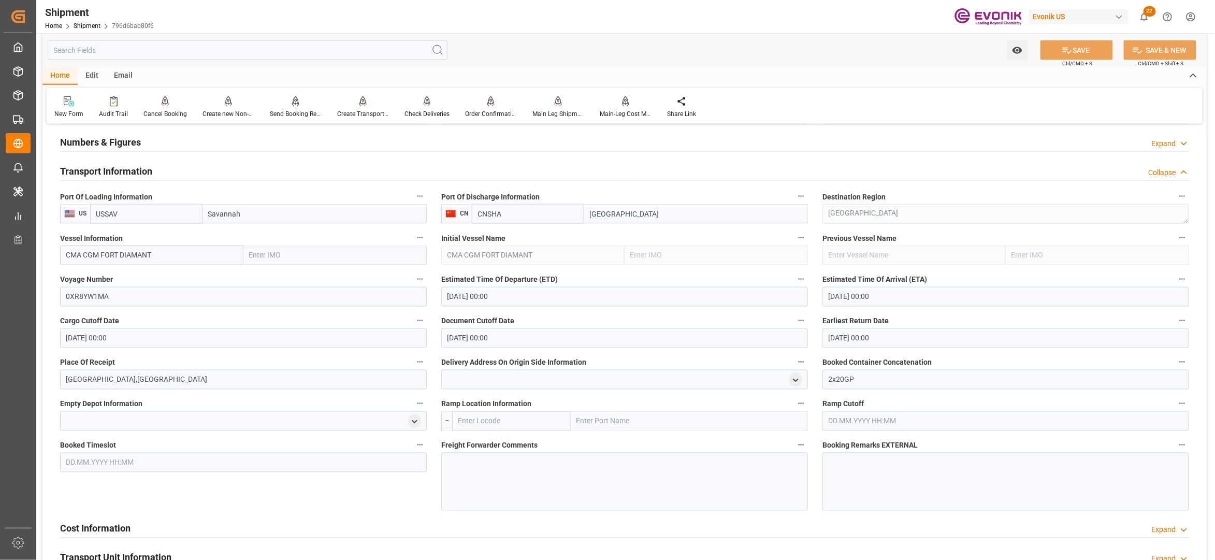
scroll to position [920, 0]
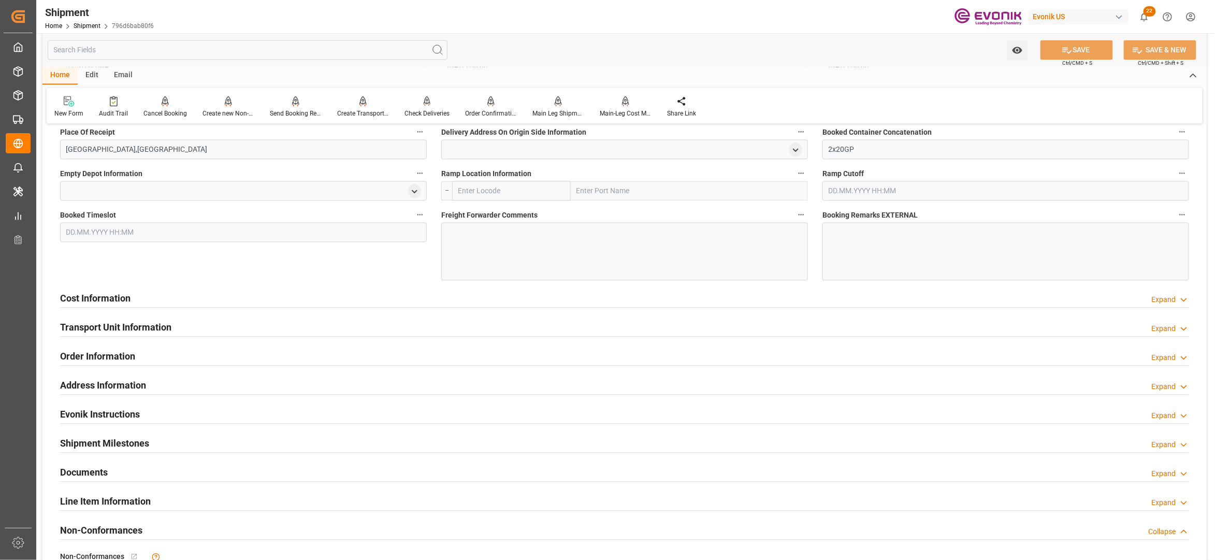
click at [414, 297] on div "Cost Information Expand" at bounding box center [624, 298] width 1129 height 20
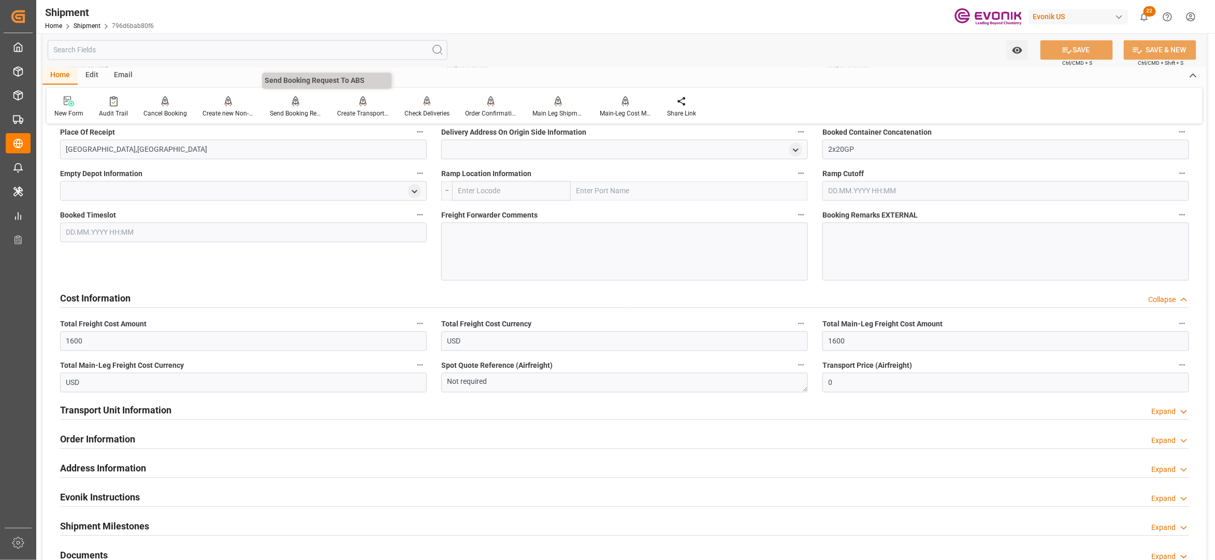
click at [288, 103] on div at bounding box center [296, 101] width 52 height 11
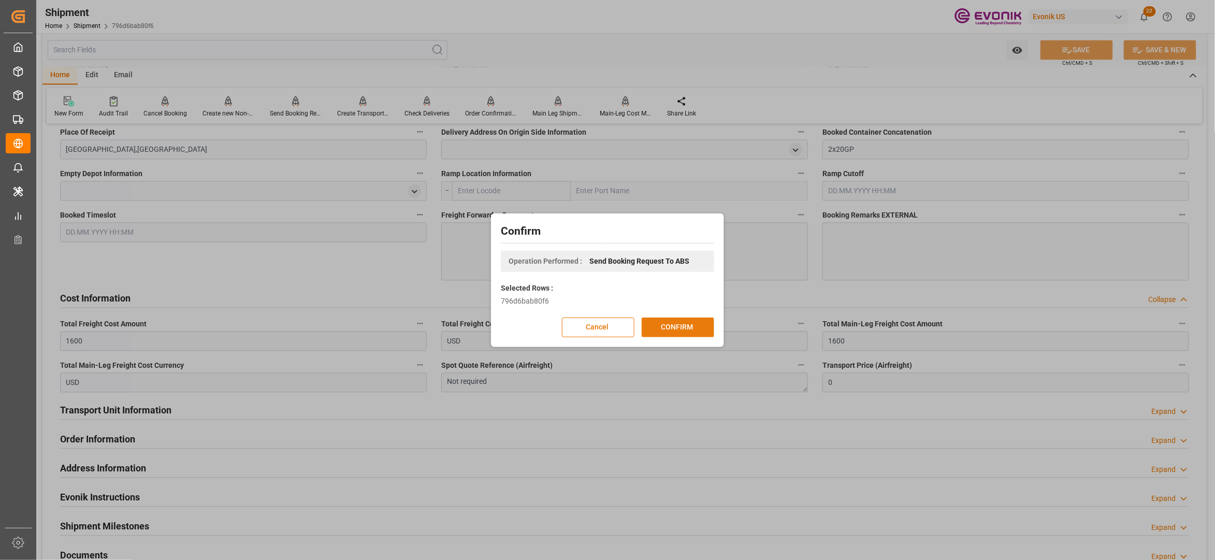
click at [674, 330] on button "CONFIRM" at bounding box center [678, 327] width 72 height 20
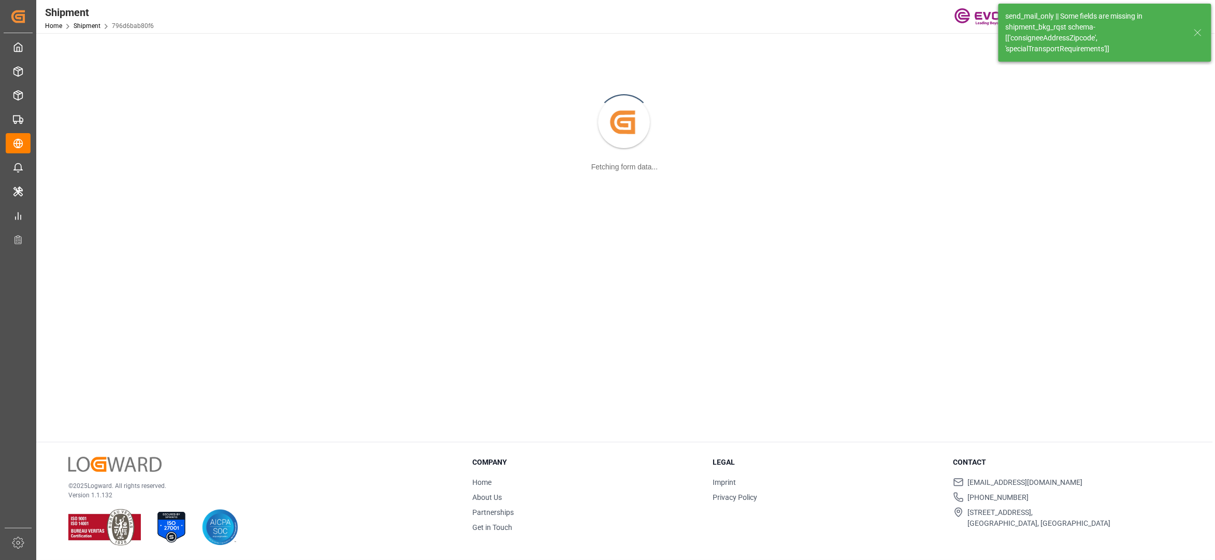
scroll to position [112, 0]
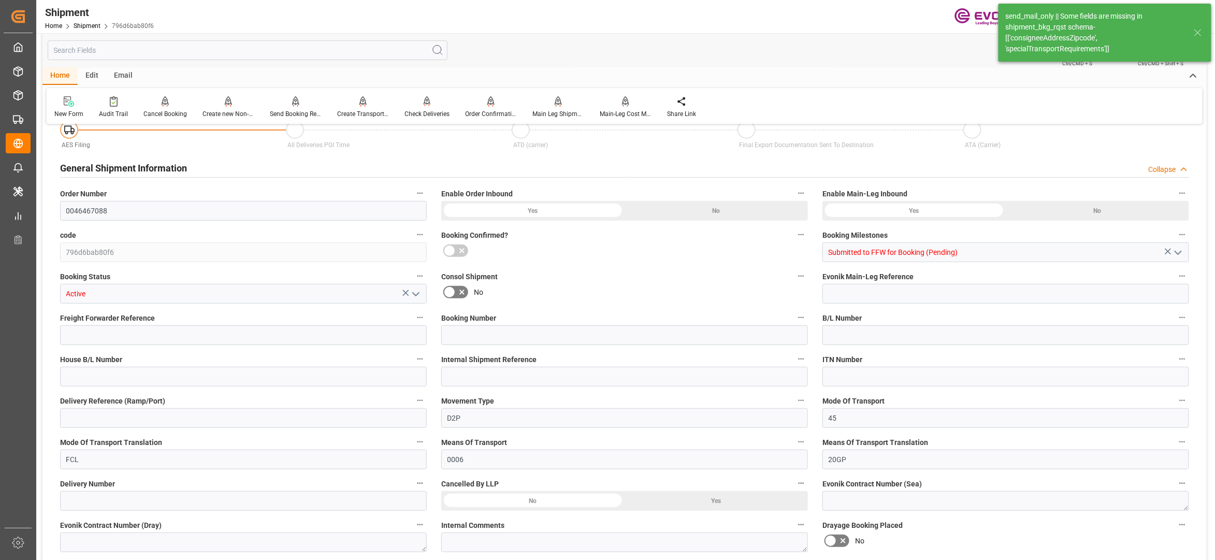
type input "158"
type input "DR"
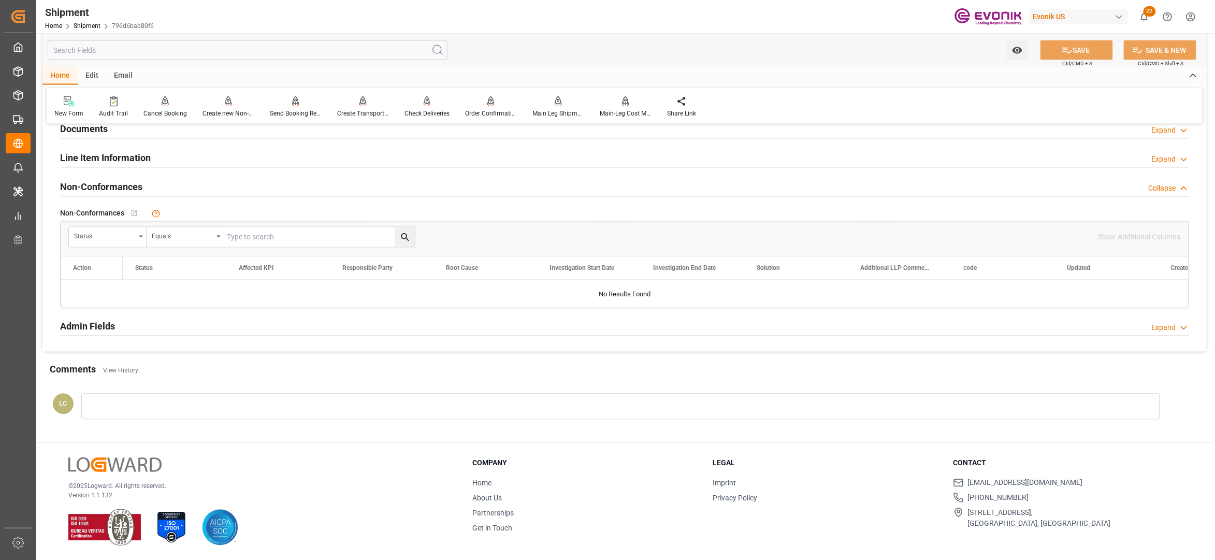
click at [272, 157] on div "Line Item Information Expand" at bounding box center [624, 158] width 1129 height 20
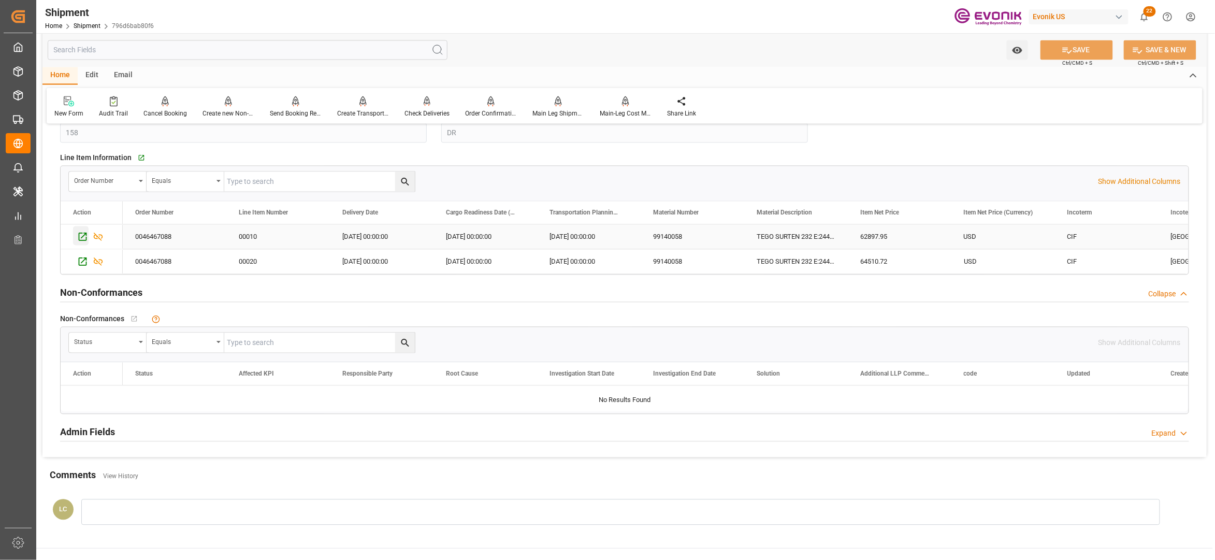
click at [81, 240] on icon "Press SPACE to select this row." at bounding box center [82, 236] width 11 height 11
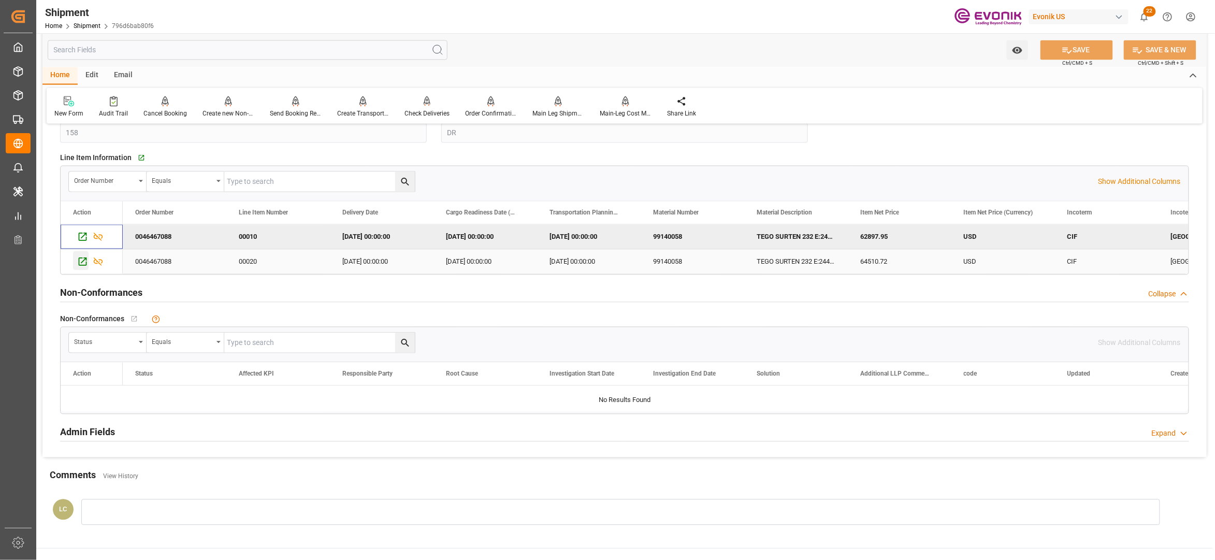
click at [80, 264] on icon "Press SPACE to select this row." at bounding box center [82, 261] width 11 height 11
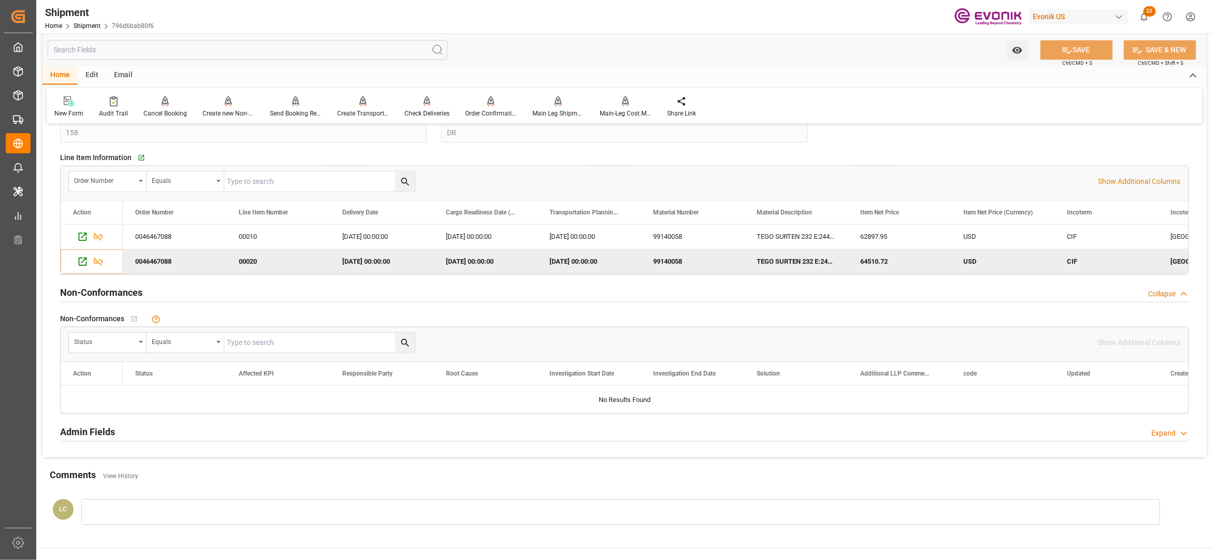
click at [290, 50] on input "text" at bounding box center [248, 50] width 400 height 20
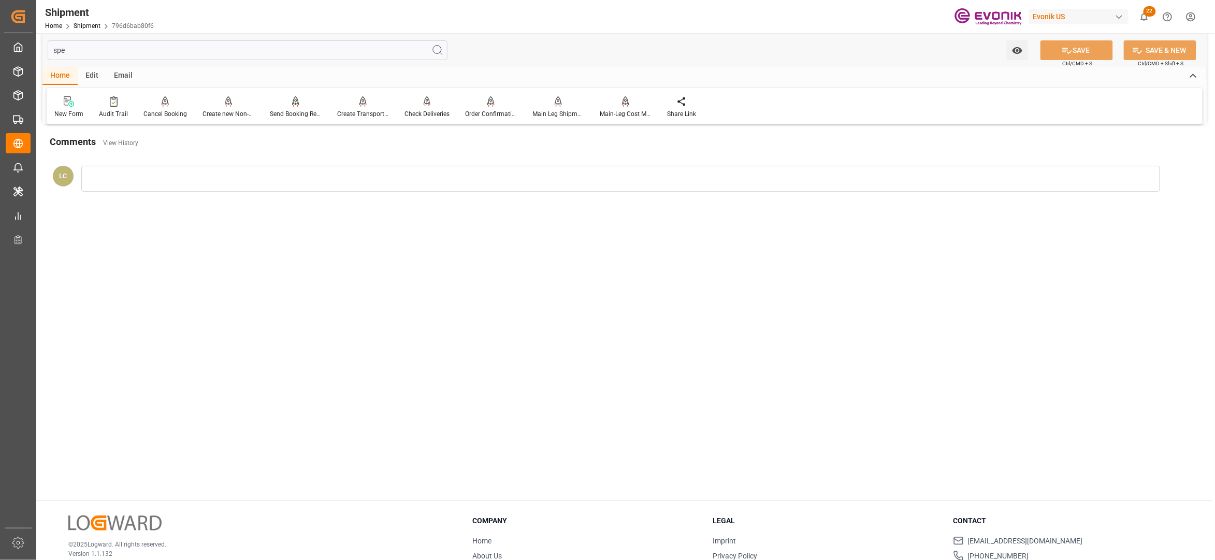
scroll to position [0, 0]
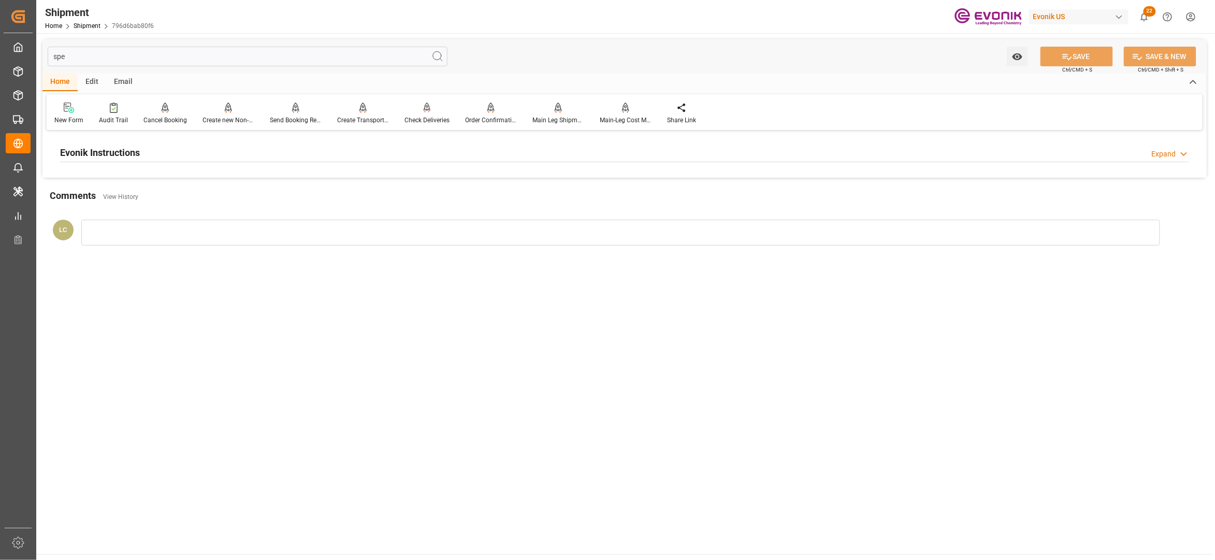
type input "spe"
click at [364, 151] on div "Evonik Instructions Expand" at bounding box center [624, 152] width 1129 height 20
click at [359, 216] on div at bounding box center [243, 214] width 367 height 58
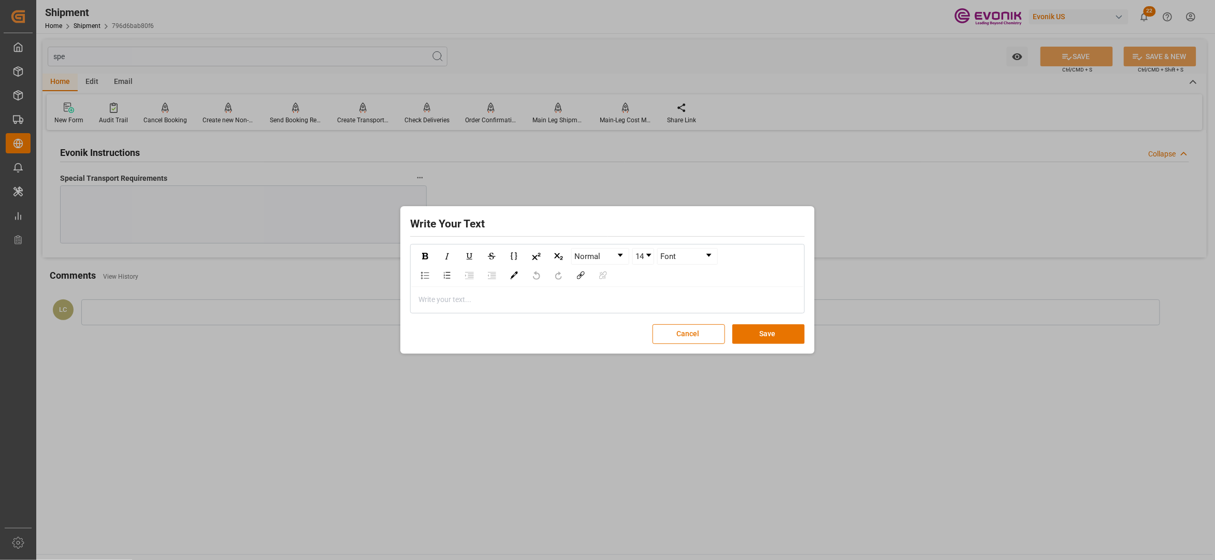
click at [507, 295] on div "rdw-editor" at bounding box center [608, 299] width 378 height 11
click at [767, 331] on button "Save" at bounding box center [768, 334] width 72 height 20
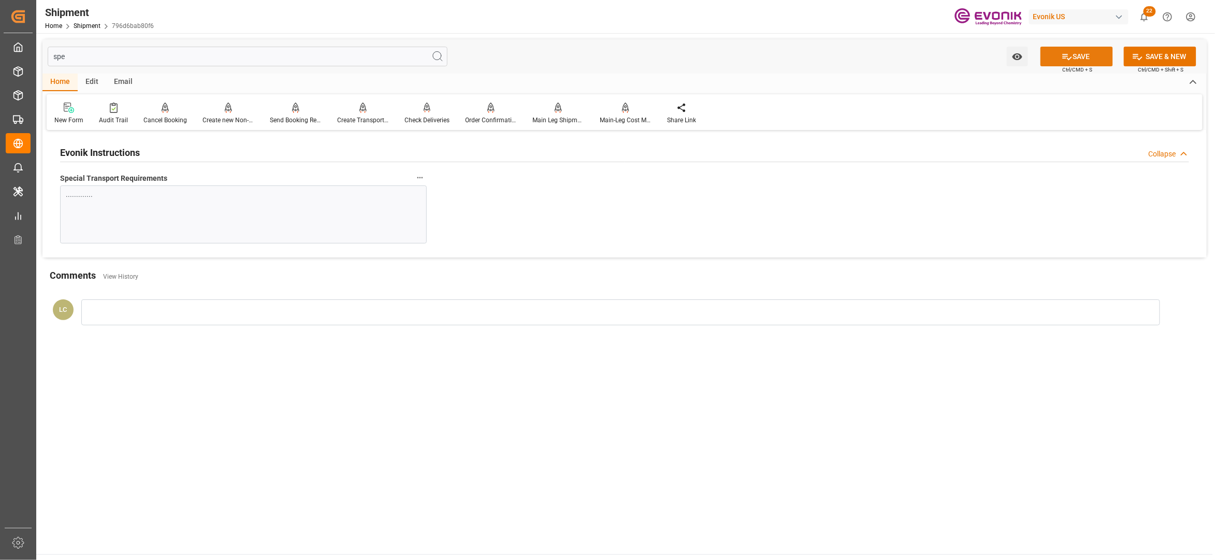
click at [1088, 62] on button "SAVE" at bounding box center [1076, 57] width 72 height 20
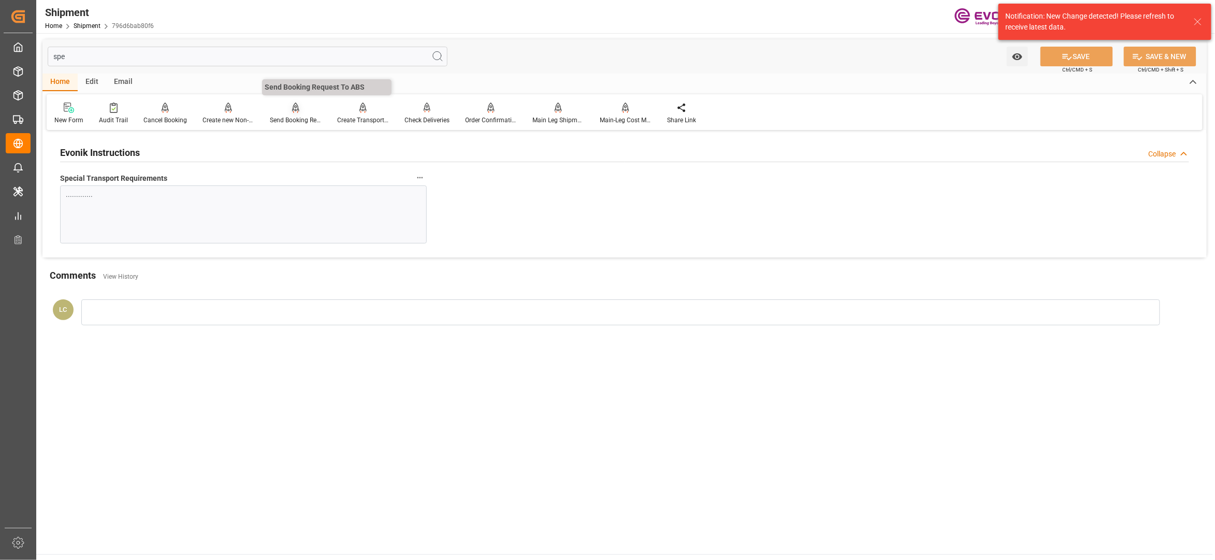
click at [297, 112] on div at bounding box center [296, 107] width 52 height 11
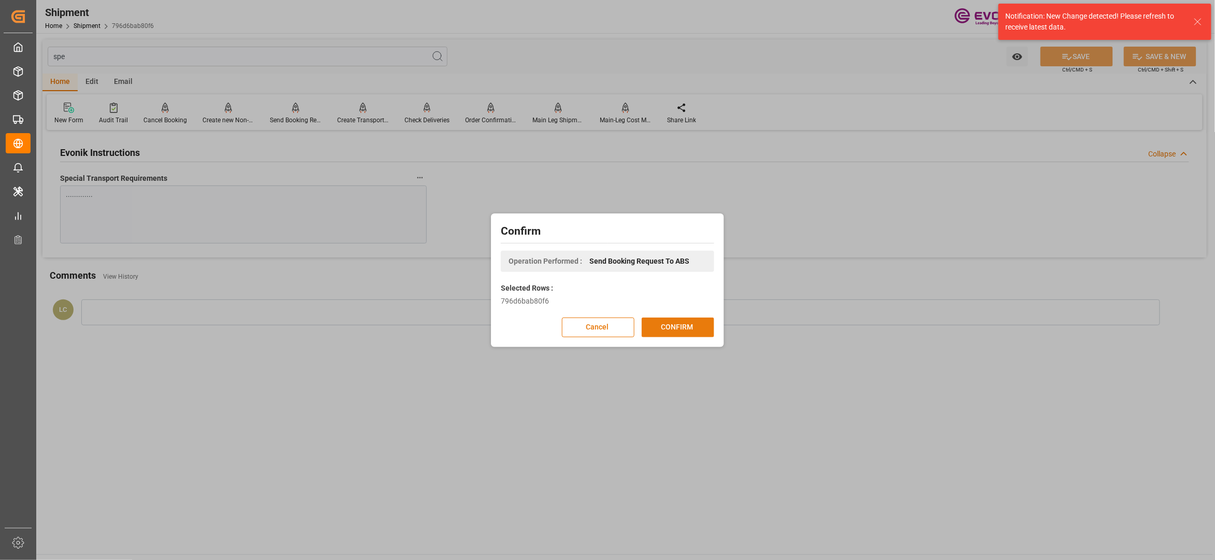
click at [675, 327] on button "CONFIRM" at bounding box center [678, 327] width 72 height 20
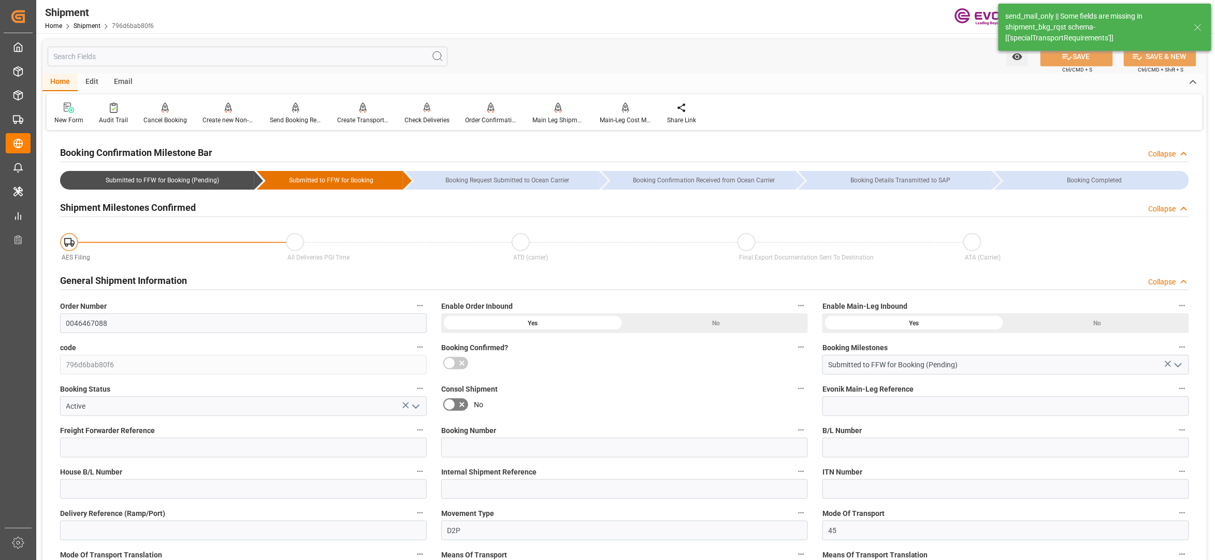
type input "CMACGM"
type input "CMA CGM Group"
type input "40"
type input "1000"
type input "35080.6"
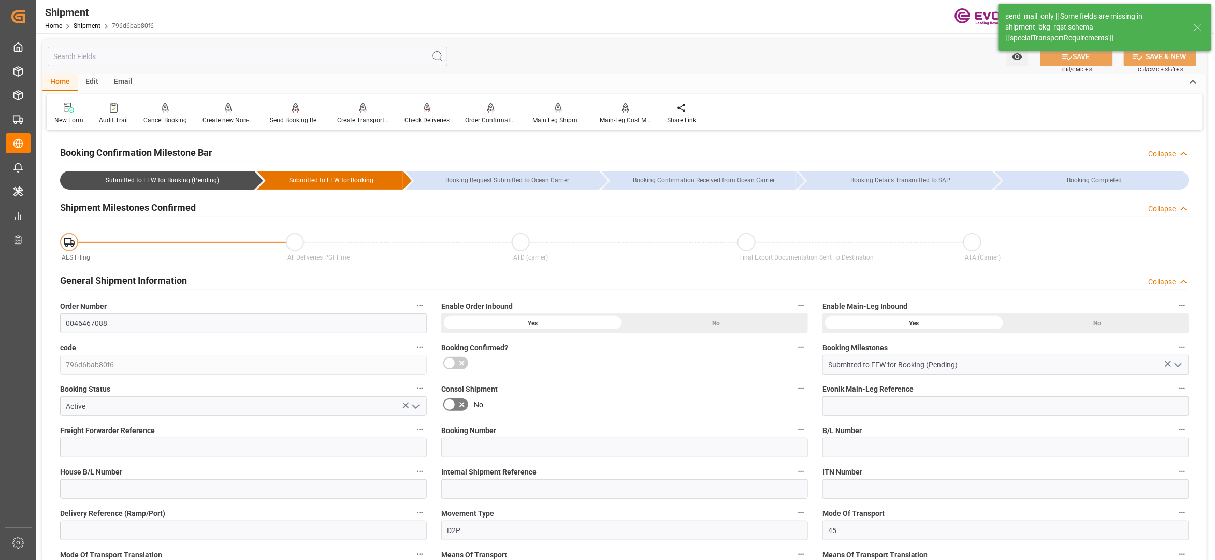
type input "60.2068"
type input "USSAV"
type input "CNSHA"
type input "1600"
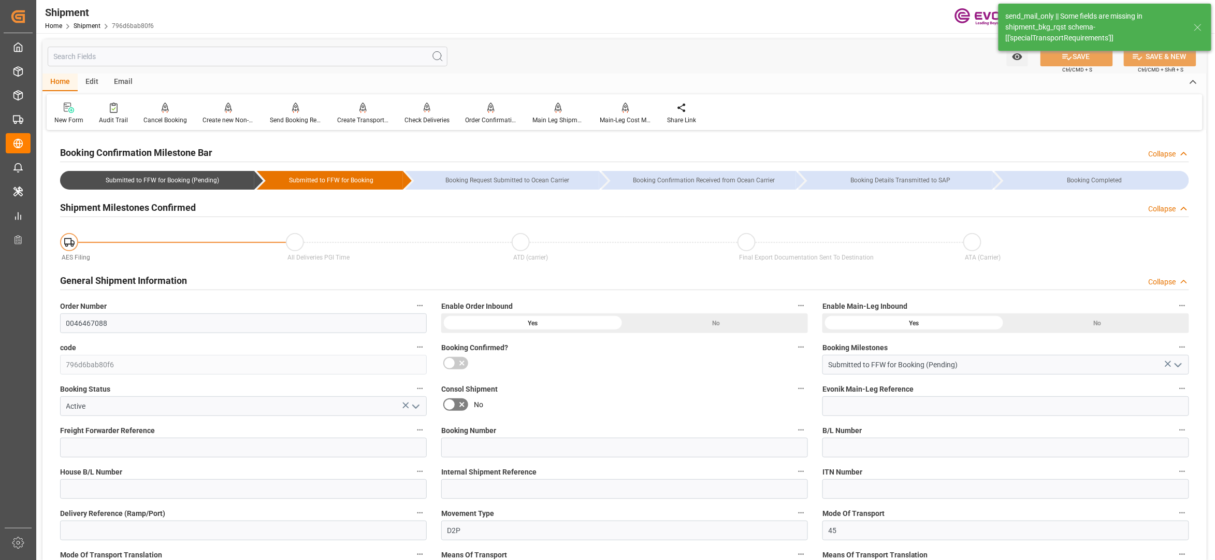
type input "0"
type input "158"
type input "DR"
type input "0"
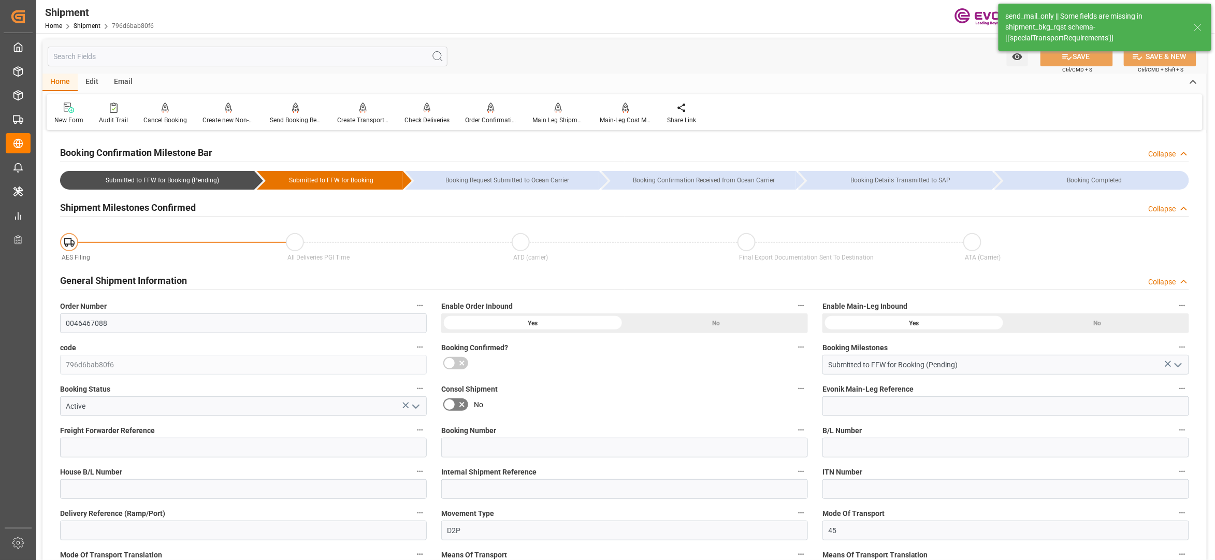
type input "CMACGM"
type input "CMA CGM Group"
type input "04.10.2025 00:00"
type input "22.11.2025 00:00"
type input "19.09.2025 00:00"
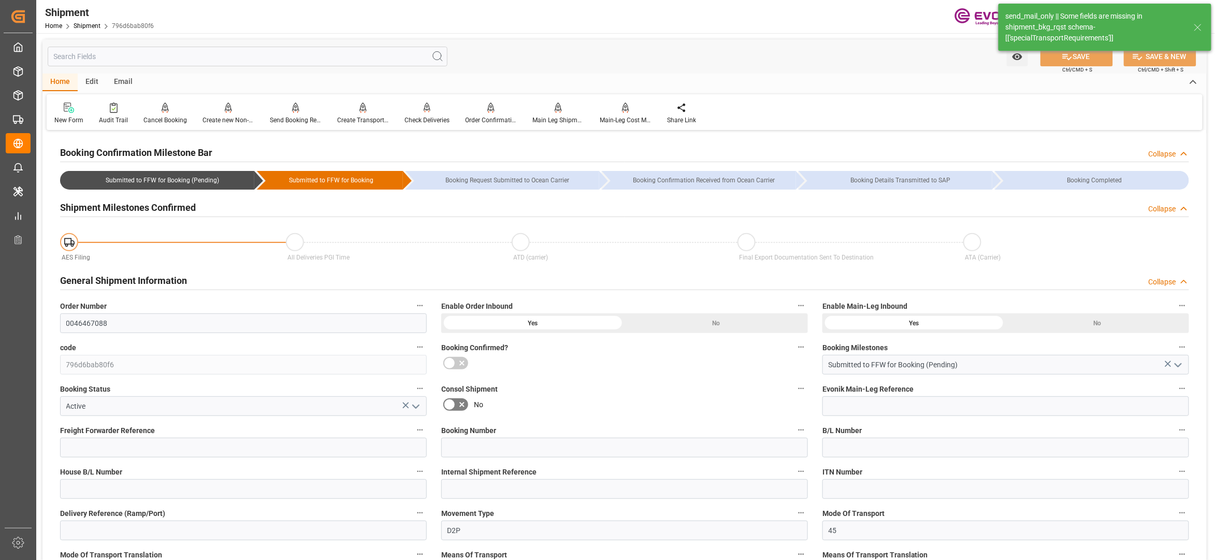
type input "19.09.2025 00:00"
type input "[DATE]"
type input "[DATE] 03:14"
type input "[DATE] 03:18"
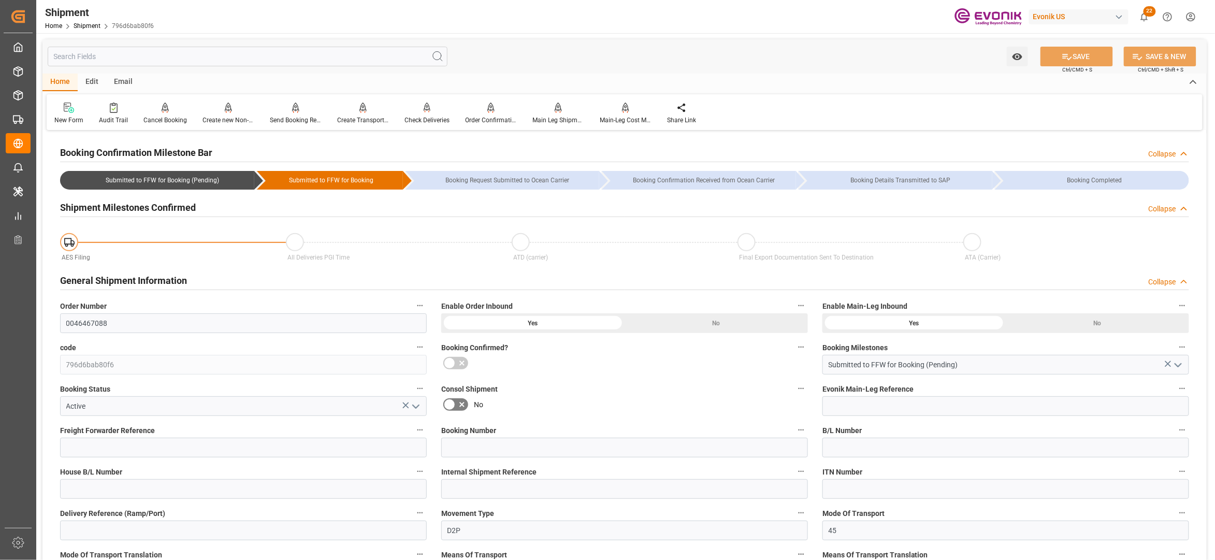
click at [252, 54] on input "text" at bounding box center [248, 57] width 400 height 20
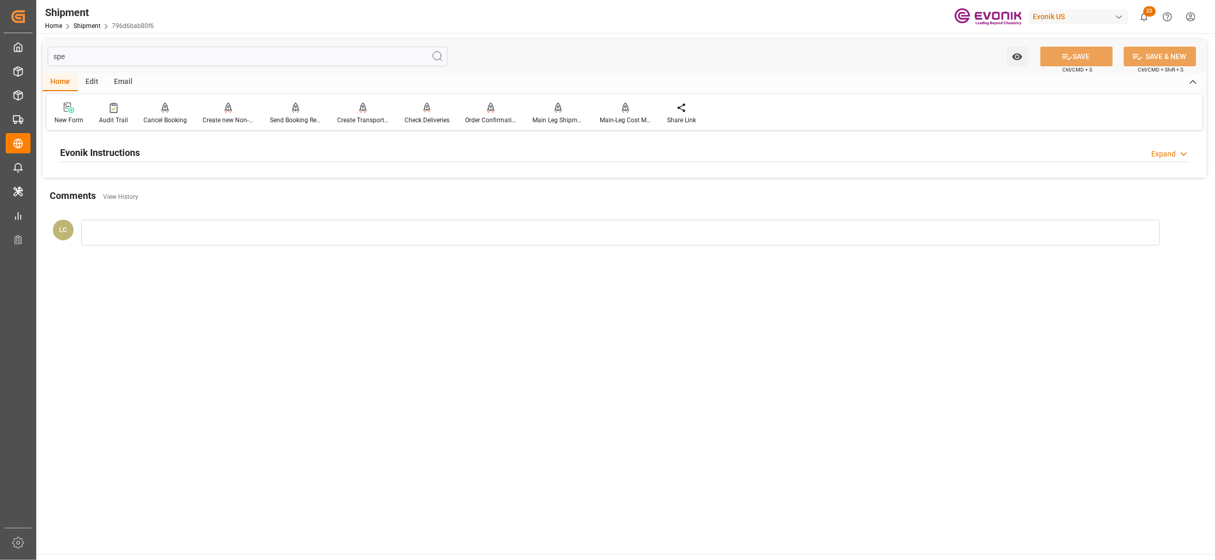
type input "spe"
click at [309, 149] on div "Evonik Instructions Expand" at bounding box center [624, 152] width 1129 height 20
click at [345, 223] on div at bounding box center [243, 214] width 367 height 58
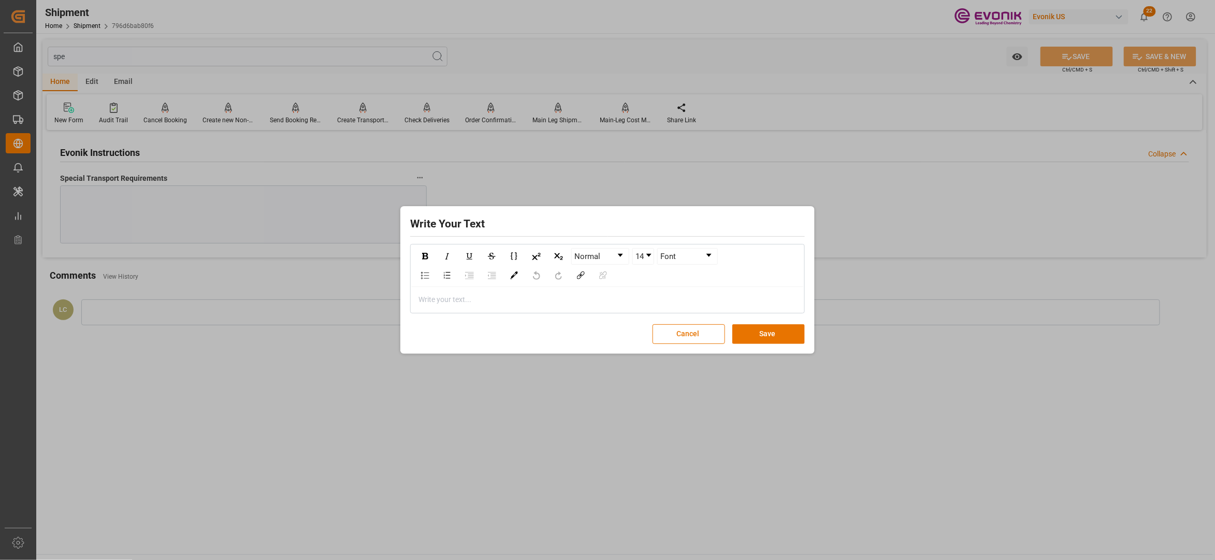
click at [578, 303] on div "rdw-editor" at bounding box center [608, 299] width 378 height 11
click at [769, 326] on button "Save" at bounding box center [768, 334] width 72 height 20
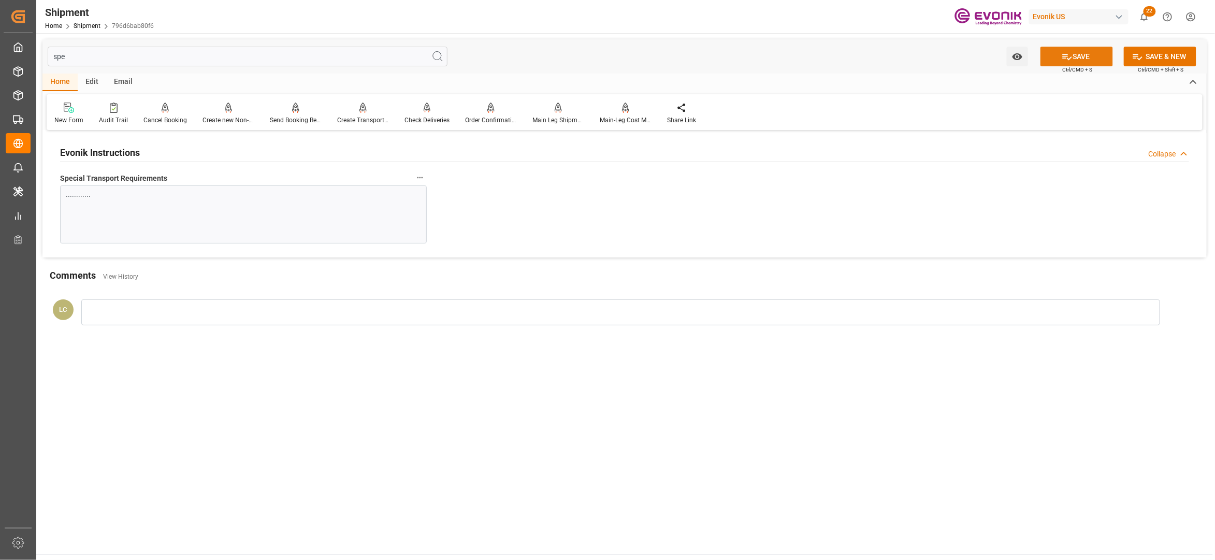
click at [1085, 54] on button "SAVE" at bounding box center [1076, 57] width 72 height 20
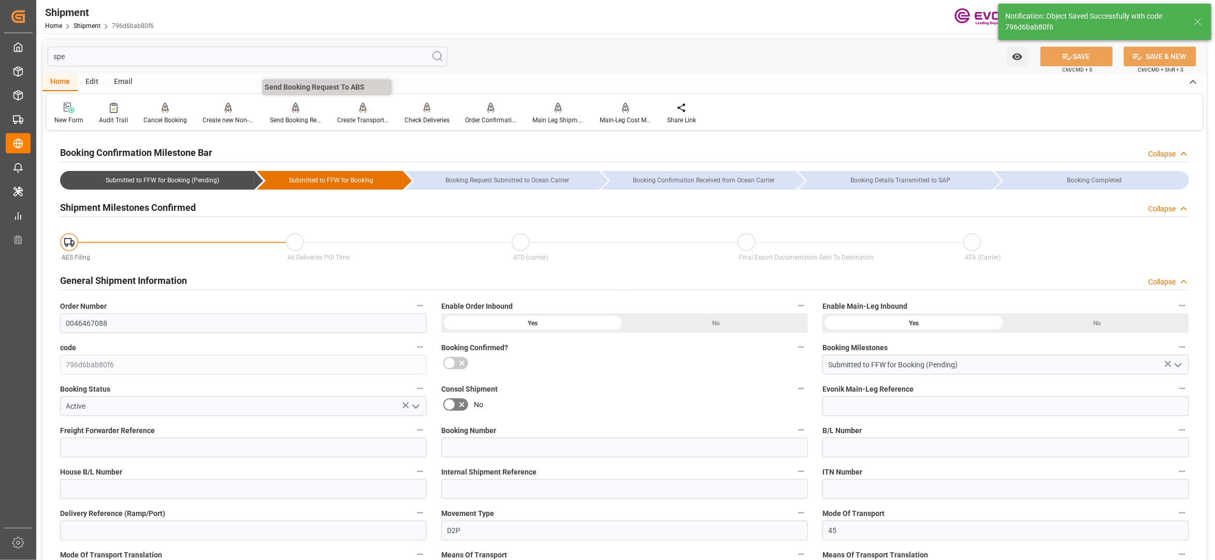
click at [297, 109] on icon at bounding box center [295, 108] width 7 height 10
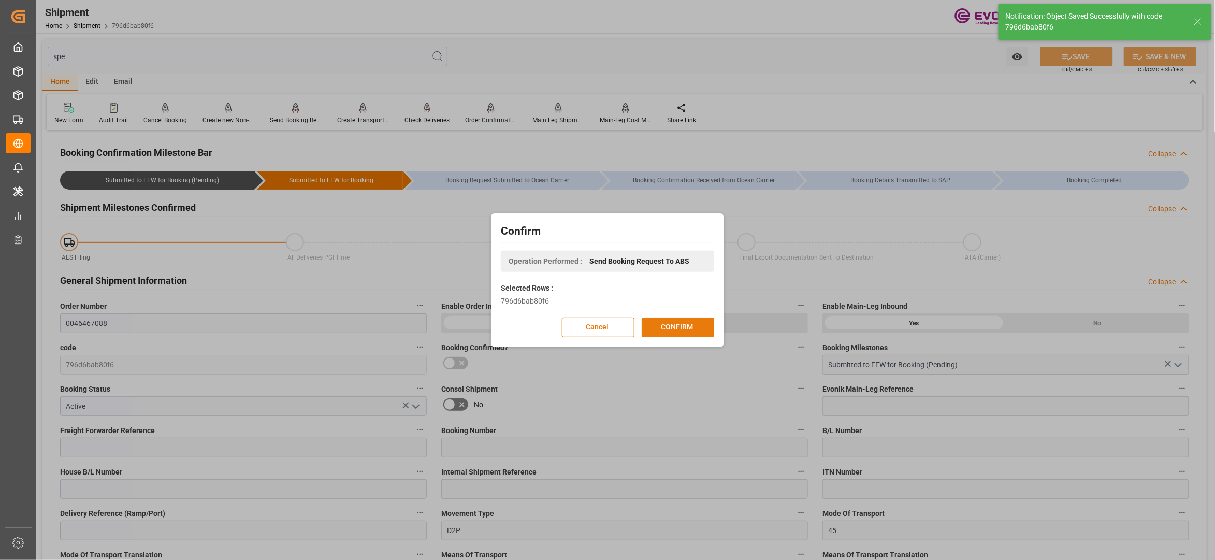
click at [690, 327] on button "CONFIRM" at bounding box center [678, 327] width 72 height 20
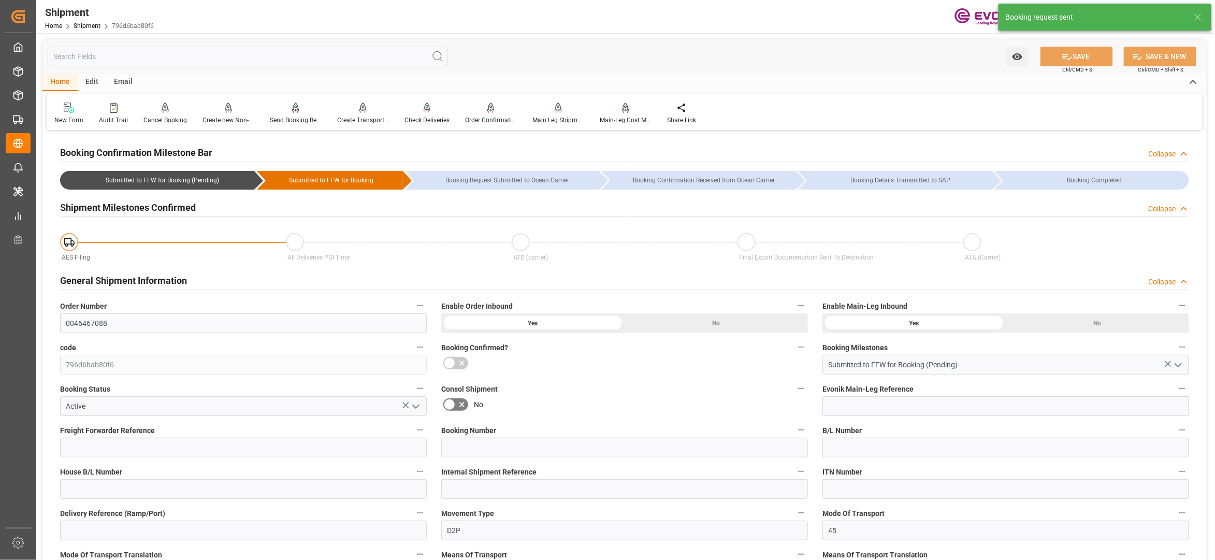
type input "CMACGM"
type input "CMA CGM Group"
type input "40"
type input "1000"
type input "35080.6"
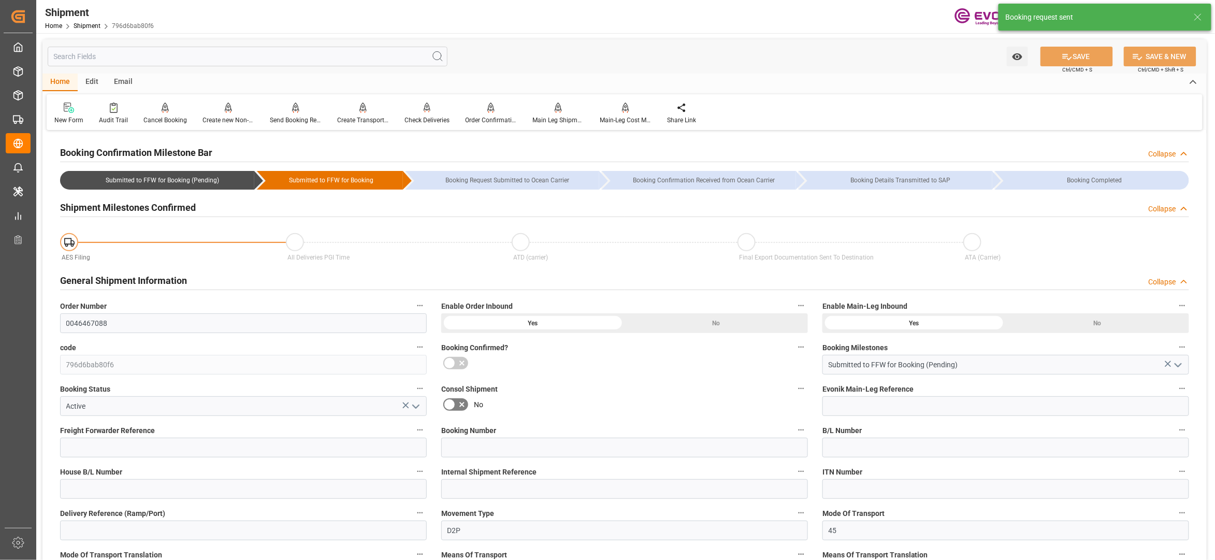
type input "60.2068"
type input "USSAV"
type input "CNSHA"
type input "1600"
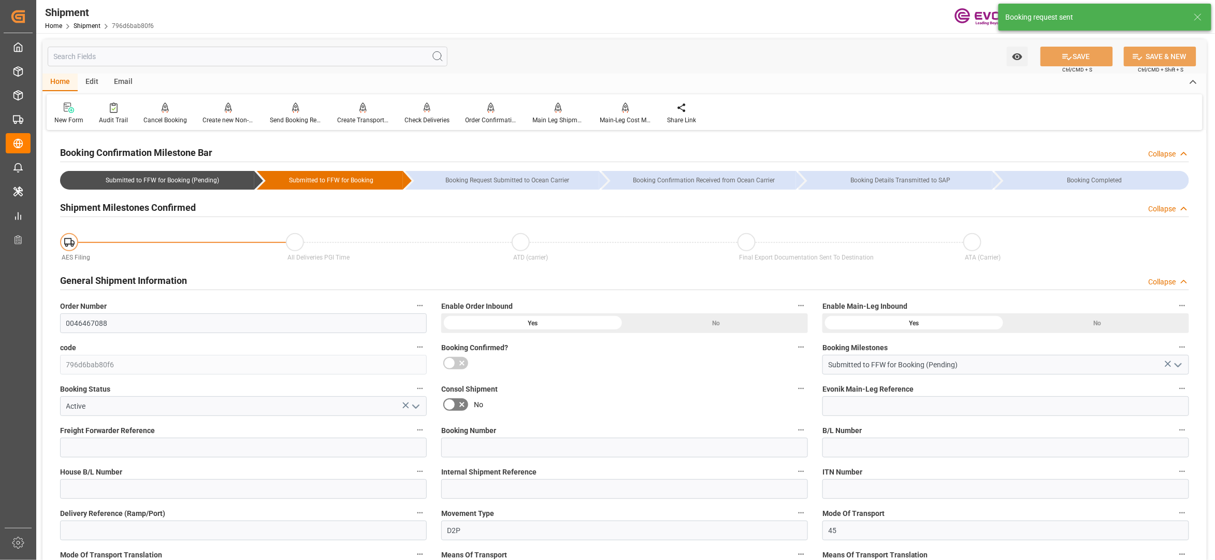
type input "0"
type input "158"
type input "DR"
type input "0"
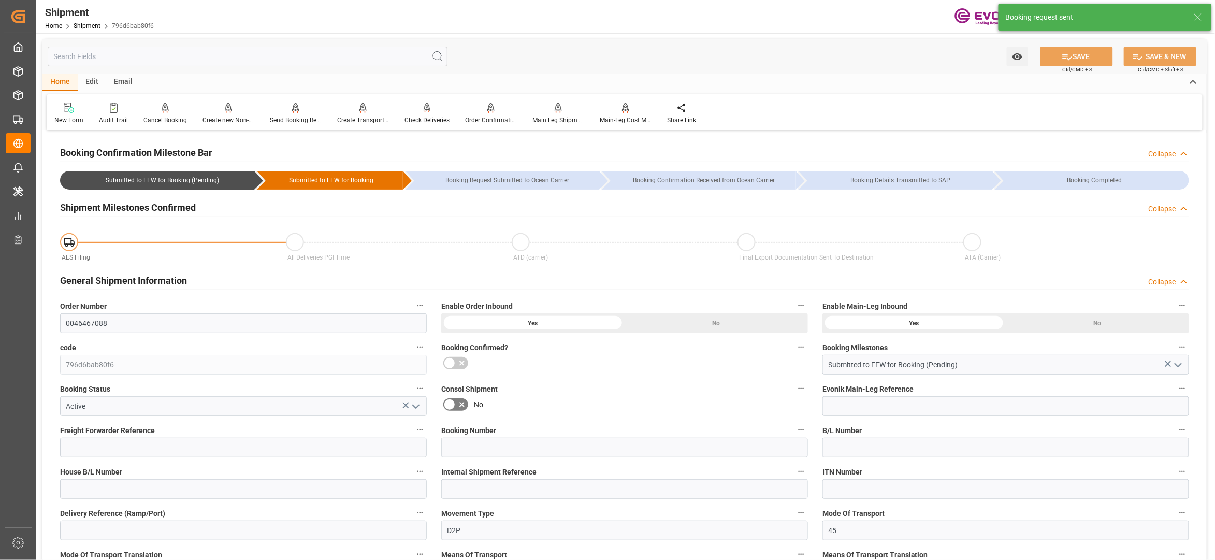
type input "CMACGM"
type input "CMA CGM Group"
type input "04.10.2025 00:00"
type input "22.11.2025 00:00"
type input "19.09.2025 00:00"
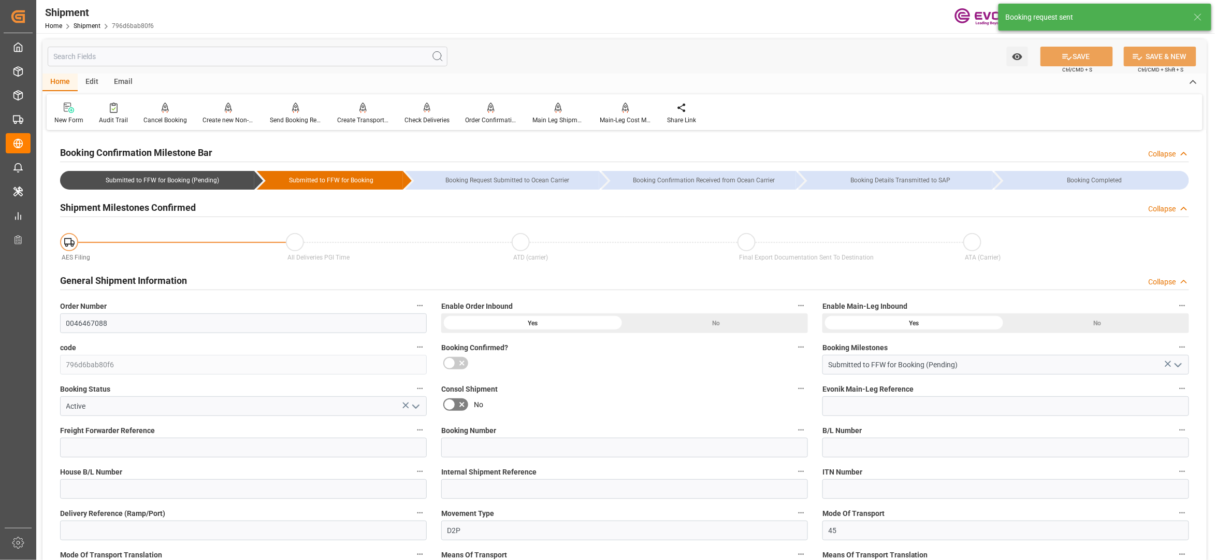
type input "19.09.2025 00:00"
type input "15.11.2025"
type input "17.09.2025 03:19"
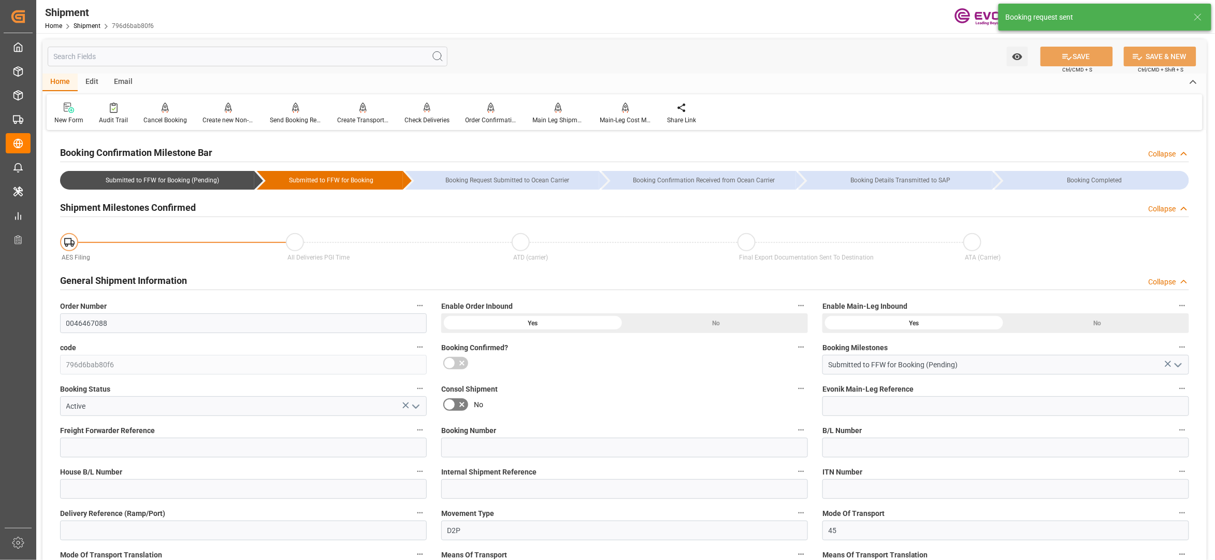
type input "17.09.2025 03:14"
type input "17.09.2025 03:19"
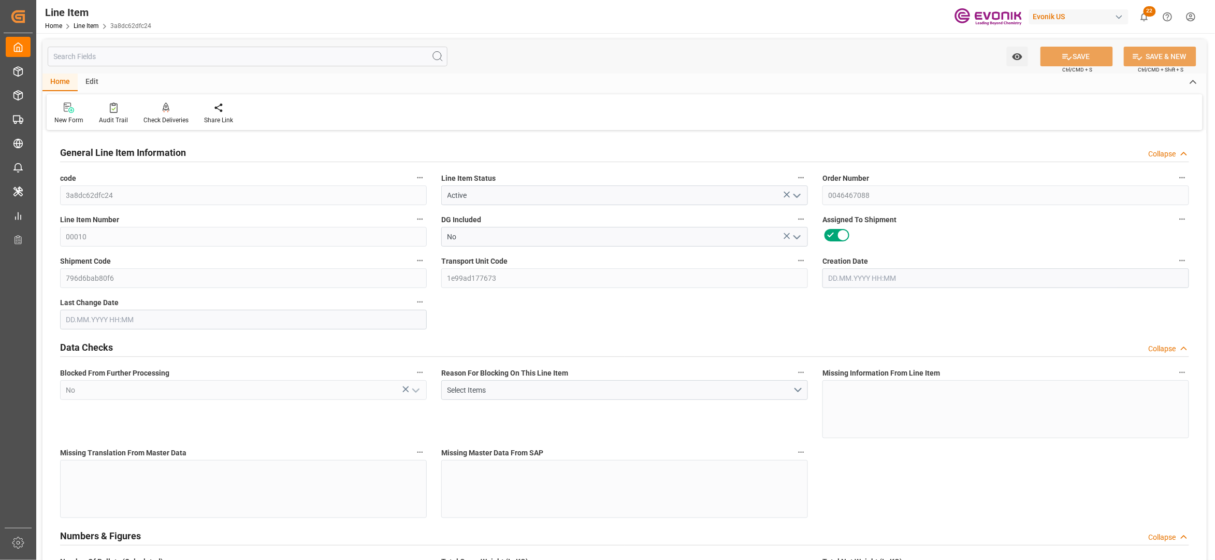
click at [226, 56] on input "text" at bounding box center [248, 57] width 400 height 20
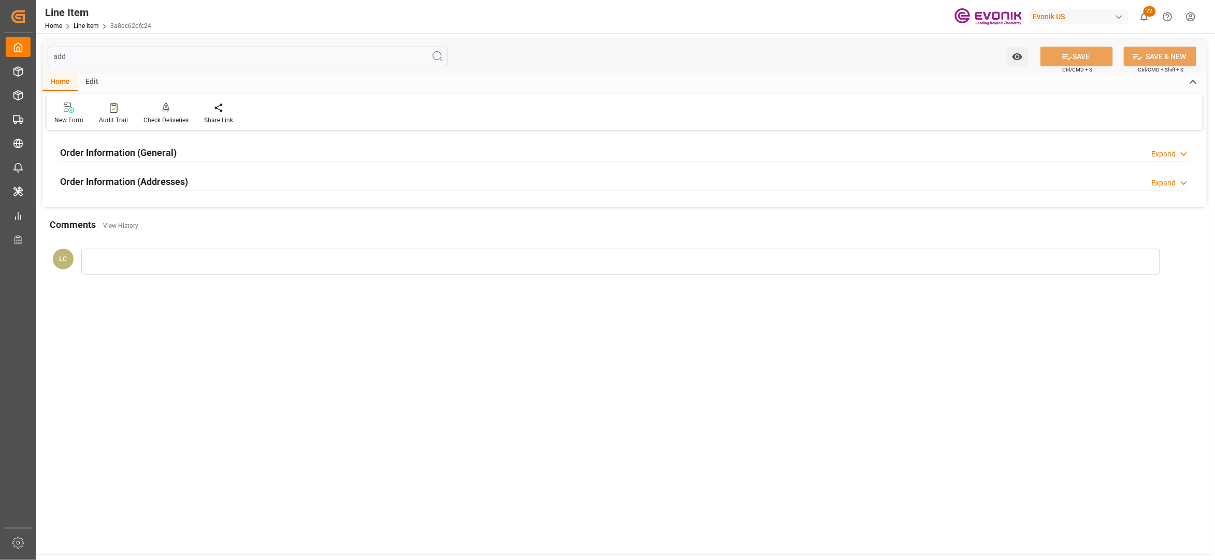
type input "add"
click at [312, 197] on div "Order Information (General) Expand Consignee For B/L Address , [STREET_ADDRESS]…" at bounding box center [624, 170] width 1164 height 74
click at [317, 185] on div "Order Information (Addresses) Expand" at bounding box center [624, 181] width 1129 height 20
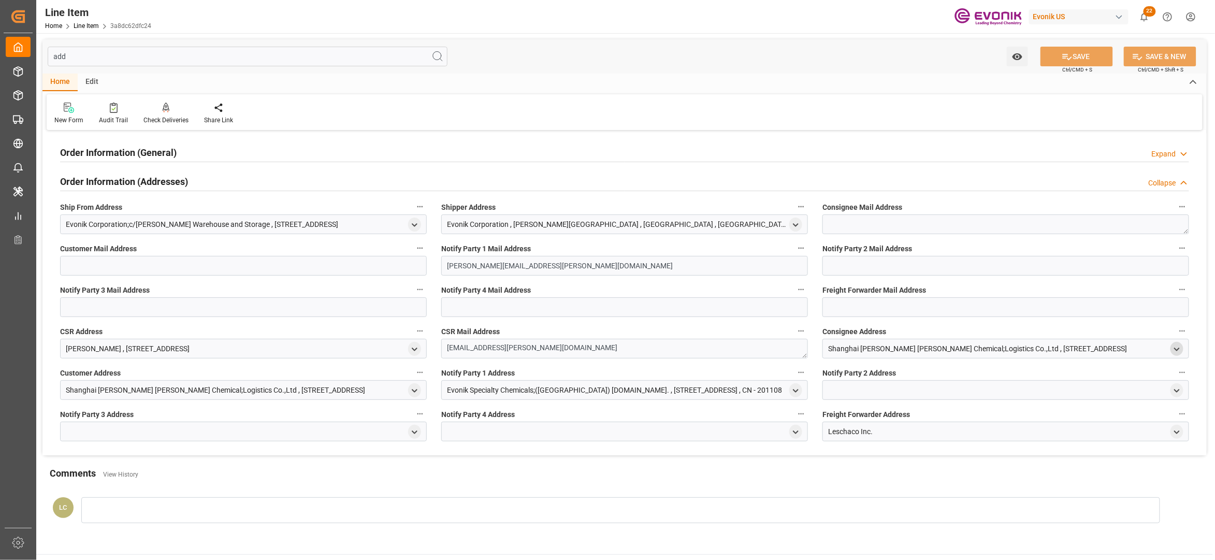
click at [1177, 347] on icon "open menu" at bounding box center [1176, 349] width 9 height 9
click at [1024, 436] on input "text" at bounding box center [1092, 436] width 167 height 11
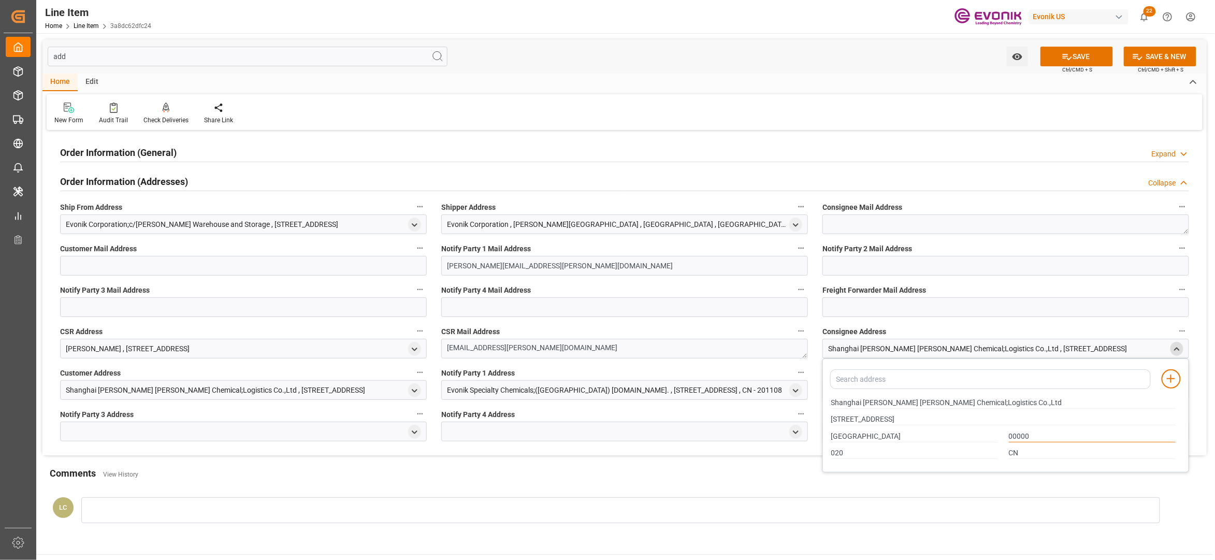
type input "00000"
click at [100, 59] on input "add" at bounding box center [248, 57] width 400 height 20
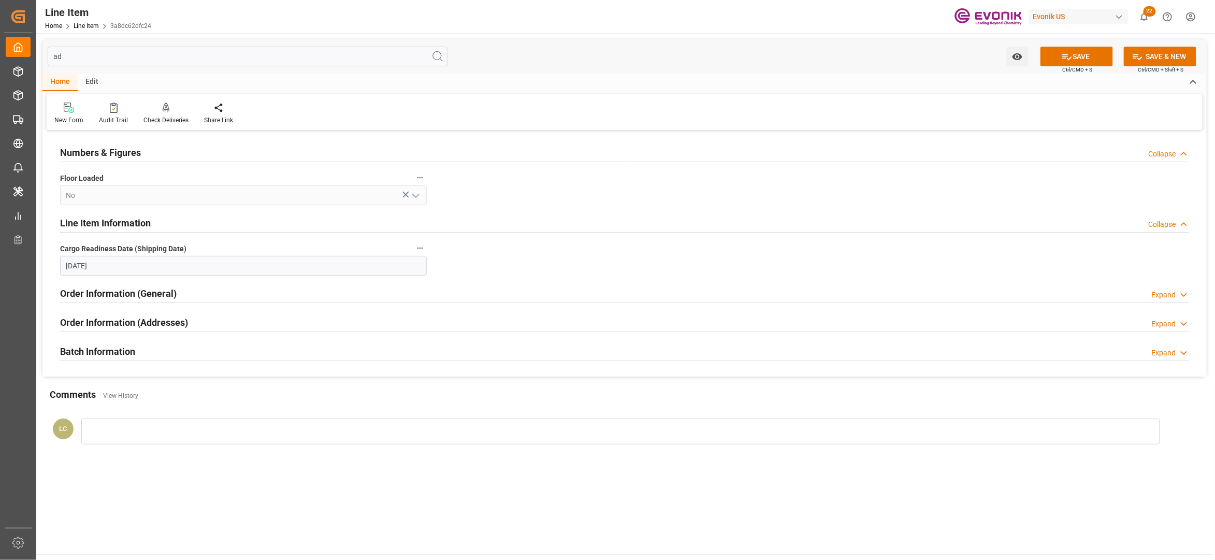
type input "a"
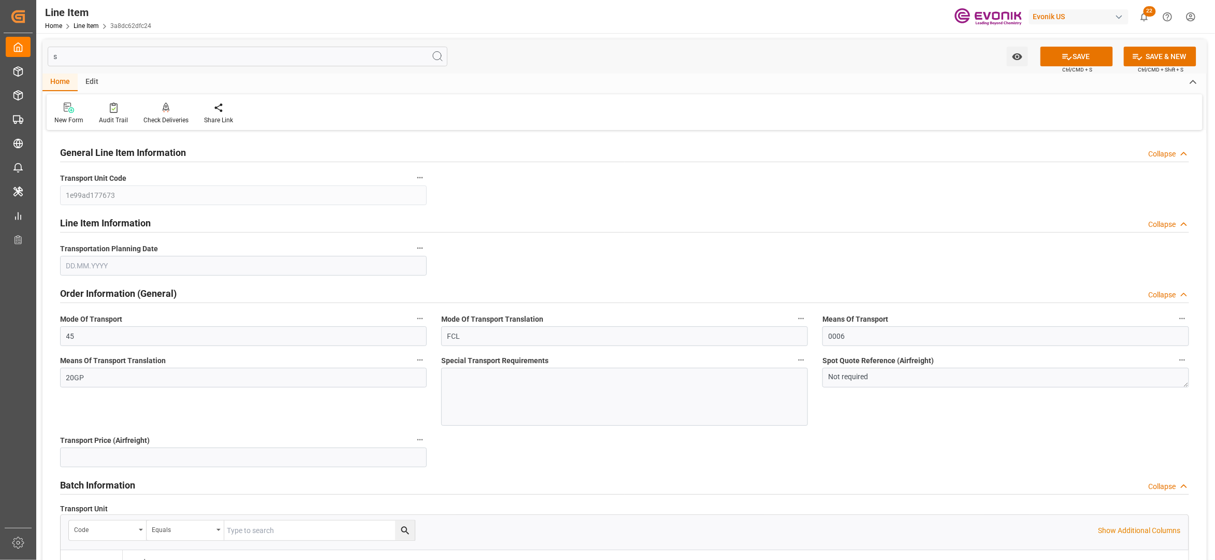
type input "sp"
type input "[DATE]"
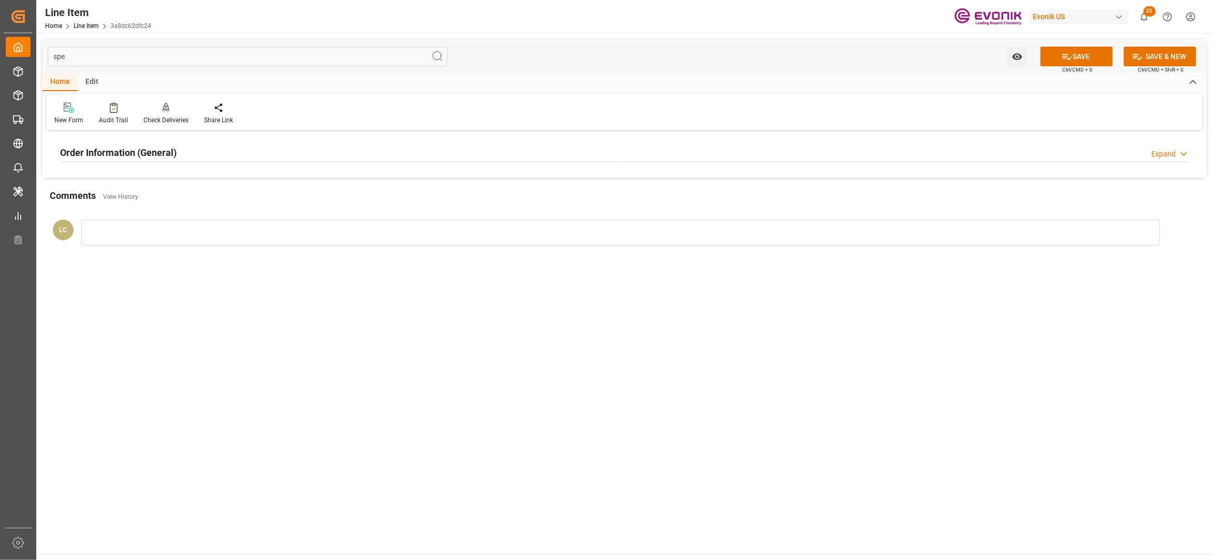
type input "spe"
click at [264, 151] on div "Order Information (General) Expand" at bounding box center [624, 152] width 1129 height 20
click at [317, 212] on div at bounding box center [243, 214] width 367 height 58
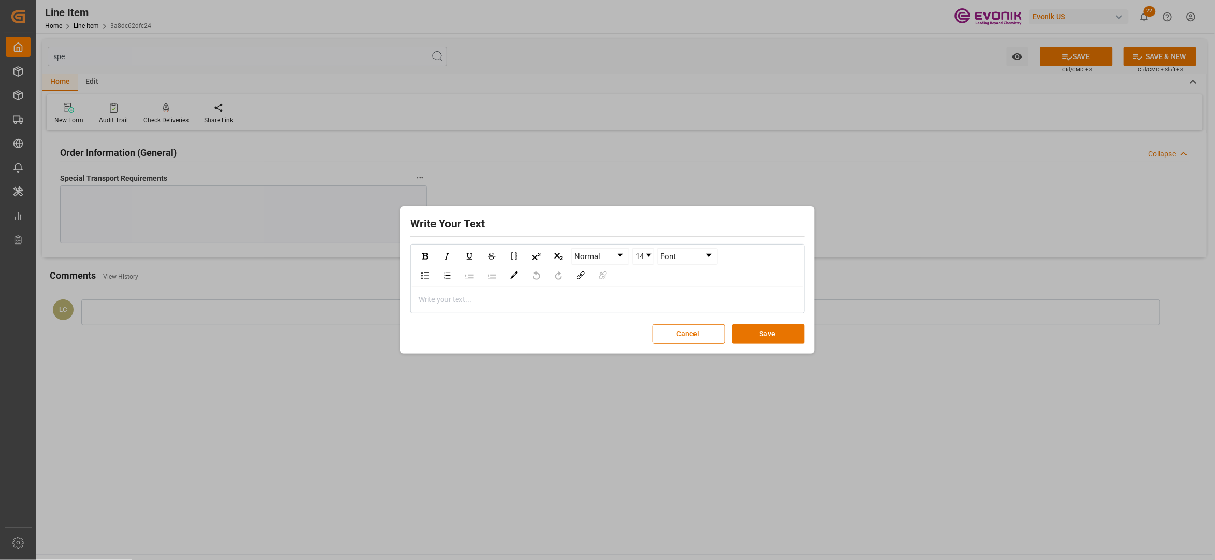
click at [576, 299] on div "rdw-editor" at bounding box center [608, 299] width 378 height 11
click at [772, 335] on button "Save" at bounding box center [768, 334] width 72 height 20
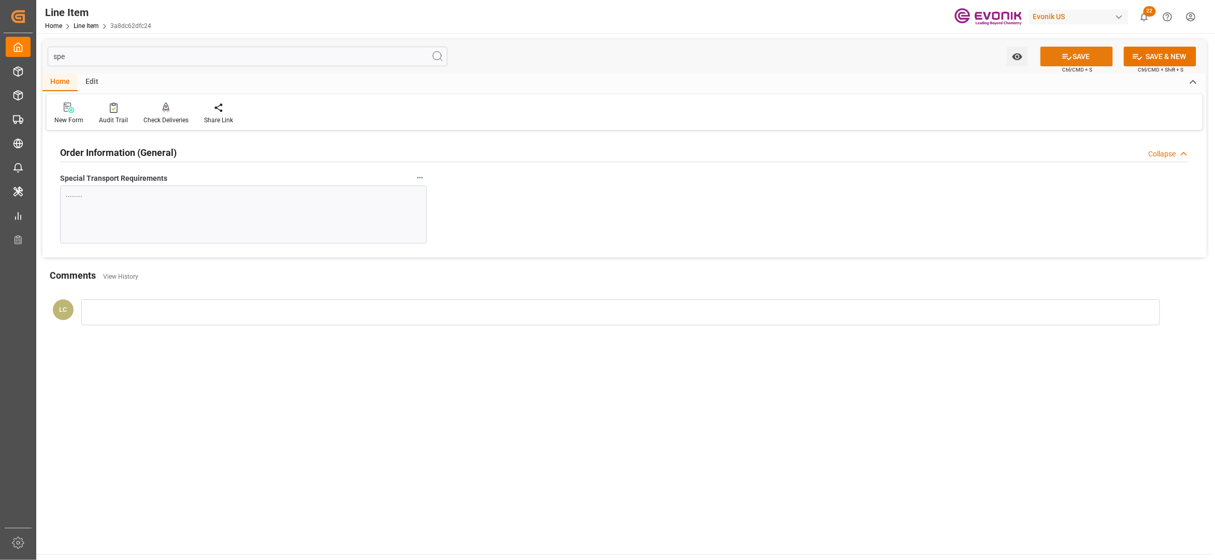
click at [1076, 59] on button "SAVE" at bounding box center [1076, 57] width 72 height 20
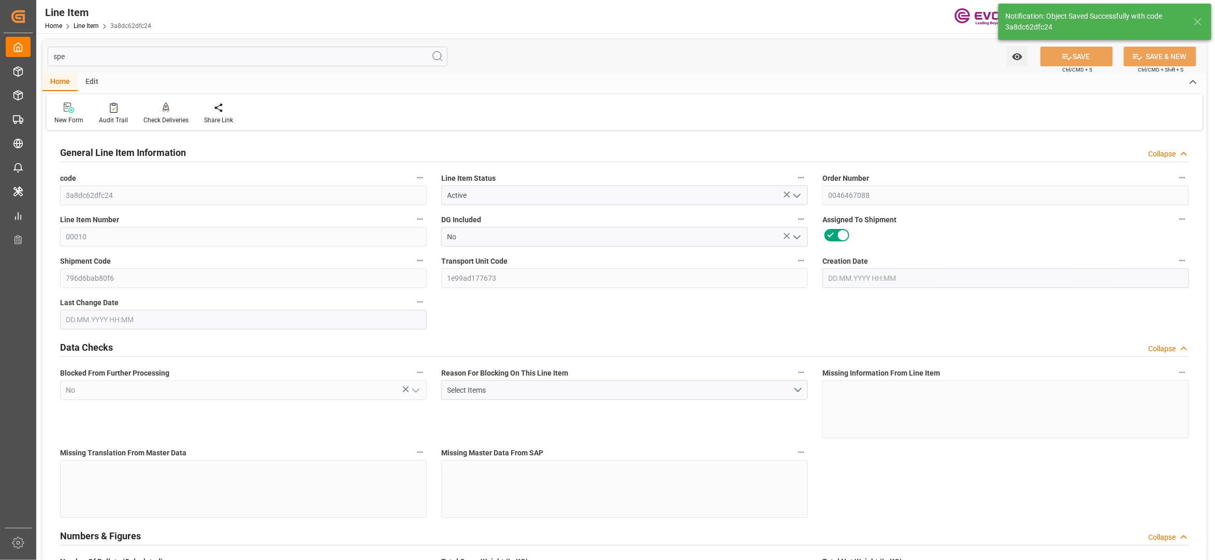
type input "[DATE] 19:55"
type input "[DATE] 03:17"
type input "[DATE]"
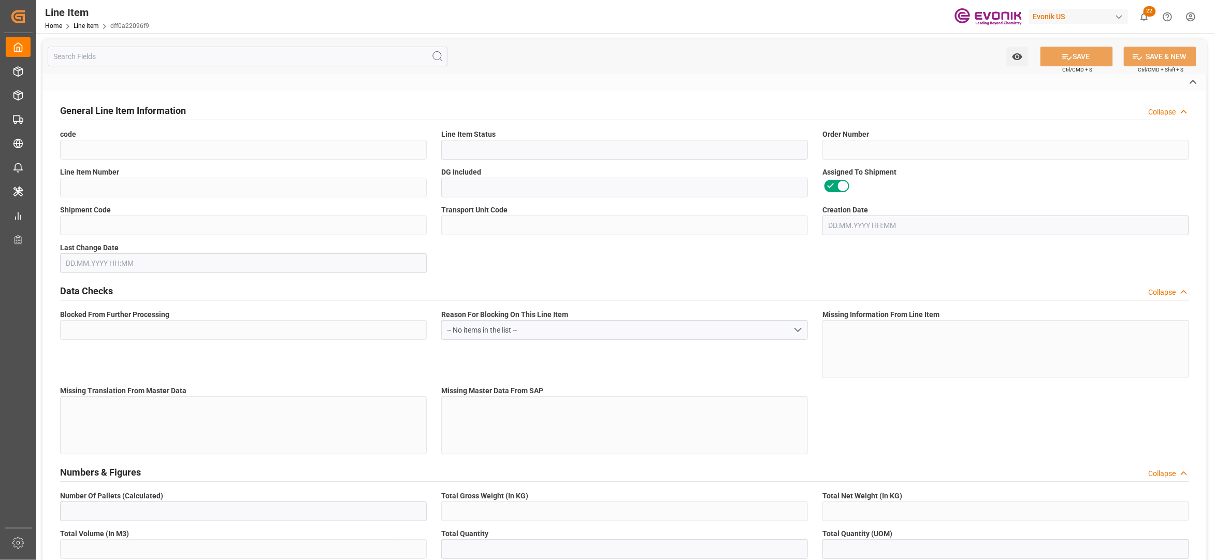
type input "dff0a22096f9"
type input "Active"
type input "0046467088"
type input "00020"
type input "No"
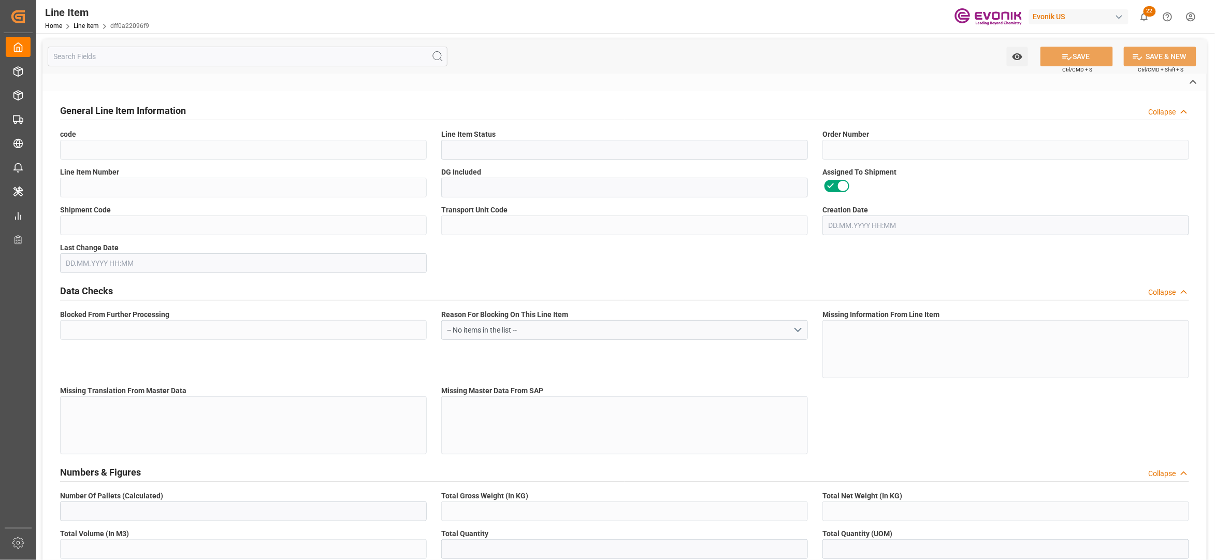
type input "796d6bab80f6"
type input "240cdd366a3f"
type input "No"
type input "DR"
type input "No"
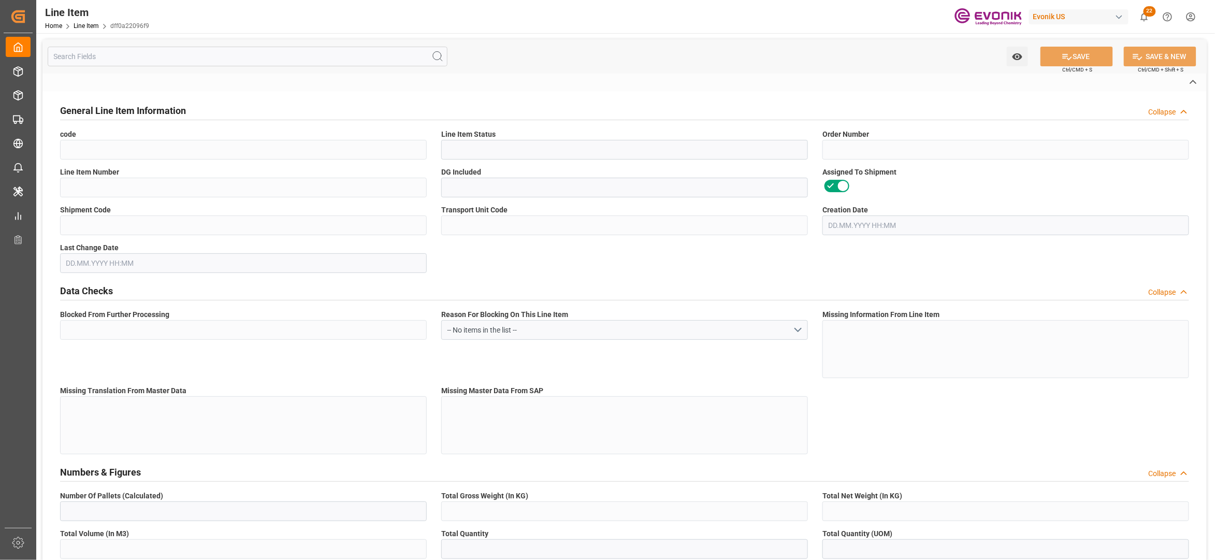
type input "99140058"
type textarea "TEGO SURTEN 232 E:2446:199.6:OI:AP"
type input "USD"
type input "PACK"
type input "382499"
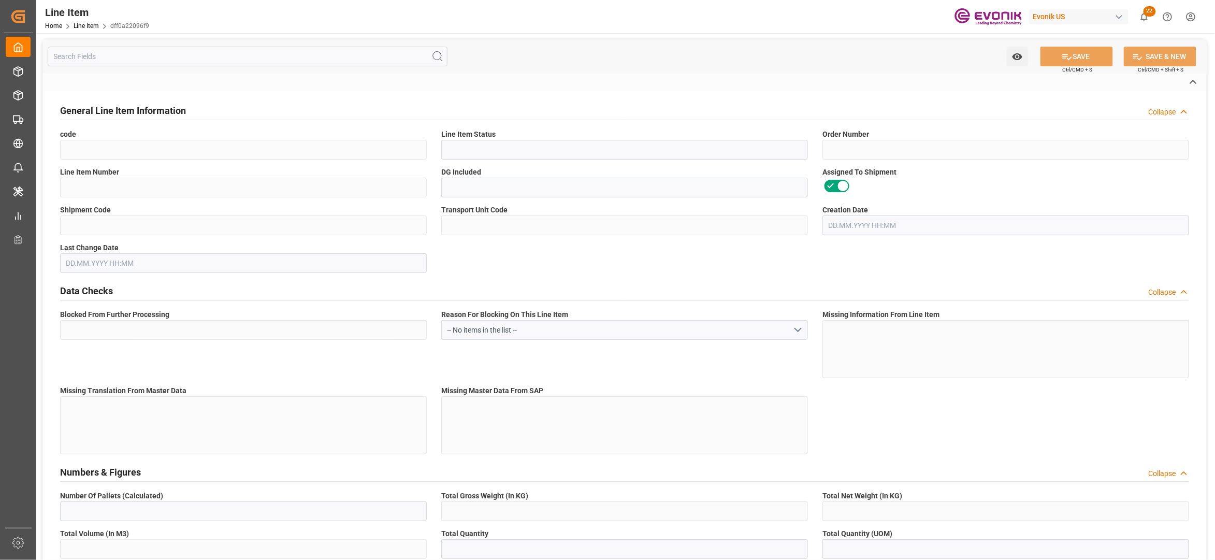
type input "EAR99"
type input "US"
type input "DR"
type input "[MEDICAL_DATA]"
type input "KGM"
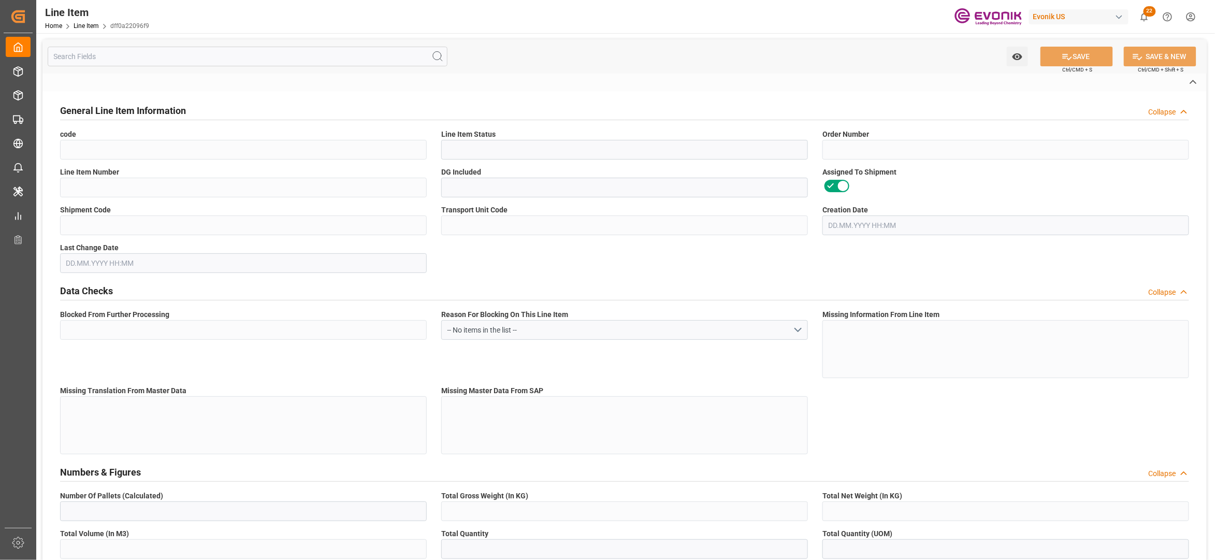
type textarea "KGM"
type input "KGM"
type textarea "KGM"
type input "M3"
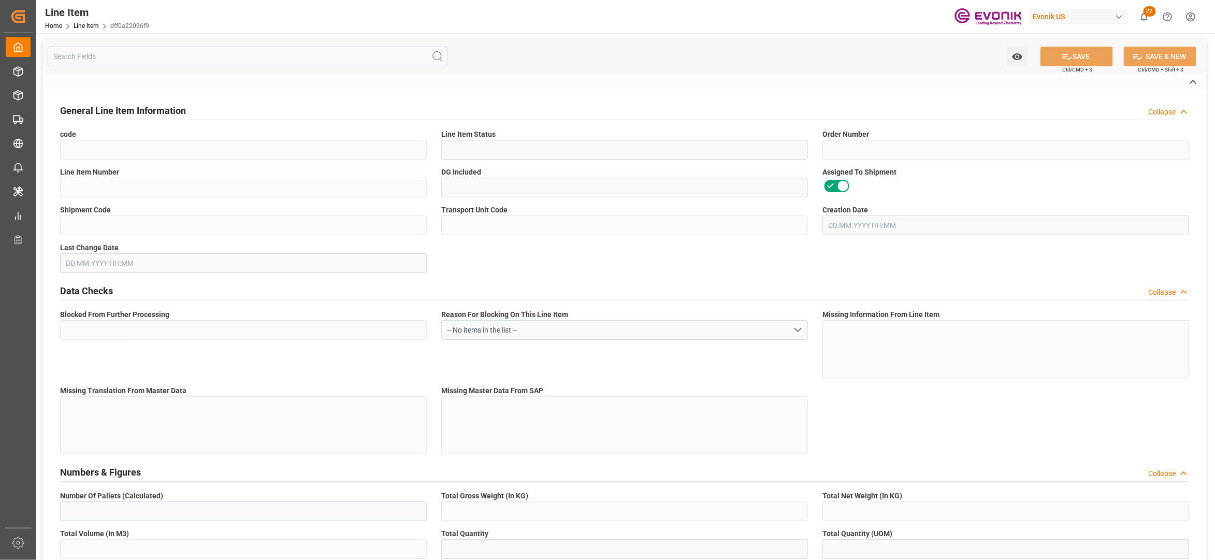
type textarea "DMQ"
type input "M3"
type input "20"
type input "17256"
type input "15968"
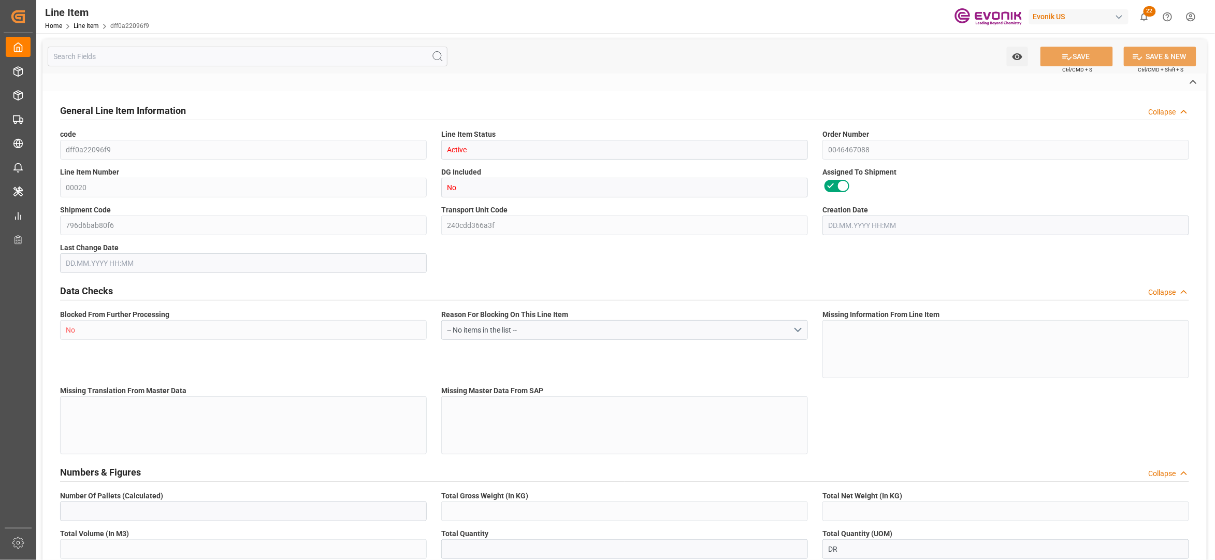
type input "26.2718"
type input "80"
type input "64510.72"
type input "80"
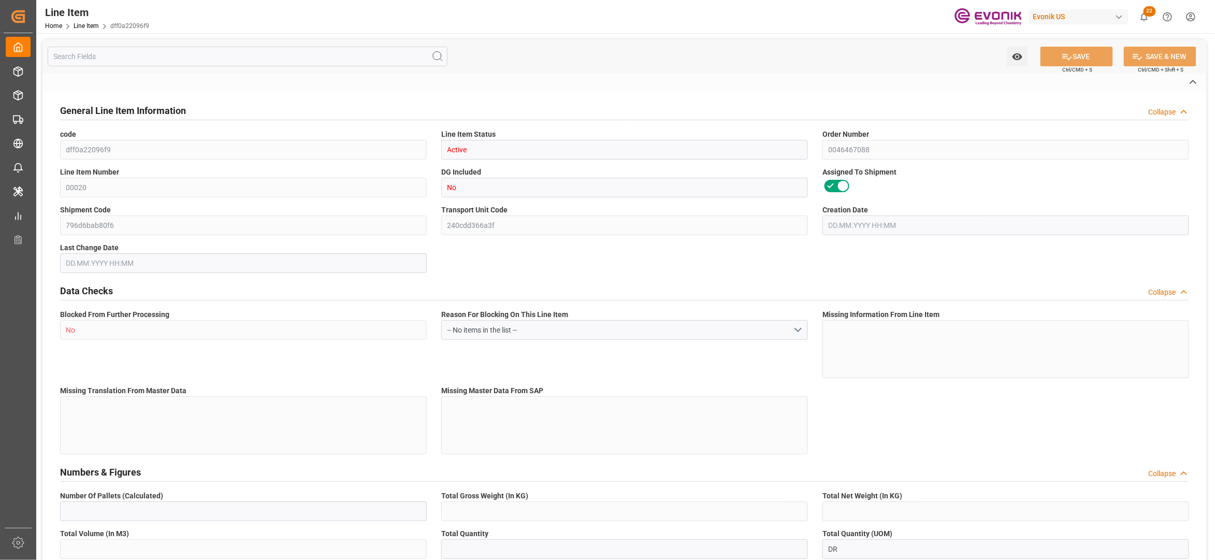
type input "17256"
type input "17756"
type input "15968"
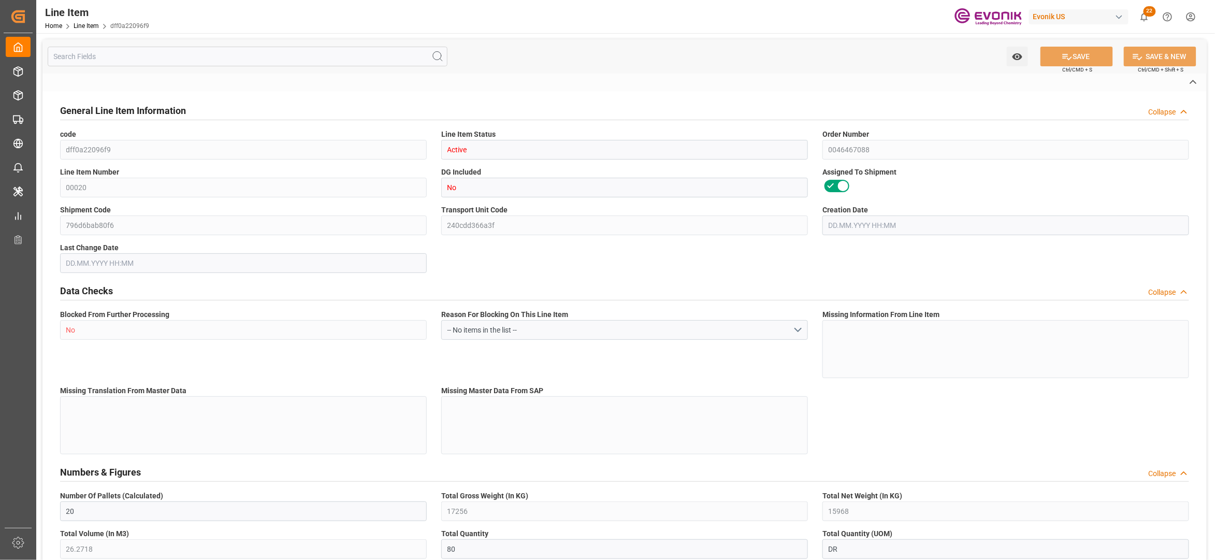
type input "26.2718"
type input "26271.76"
type input "0"
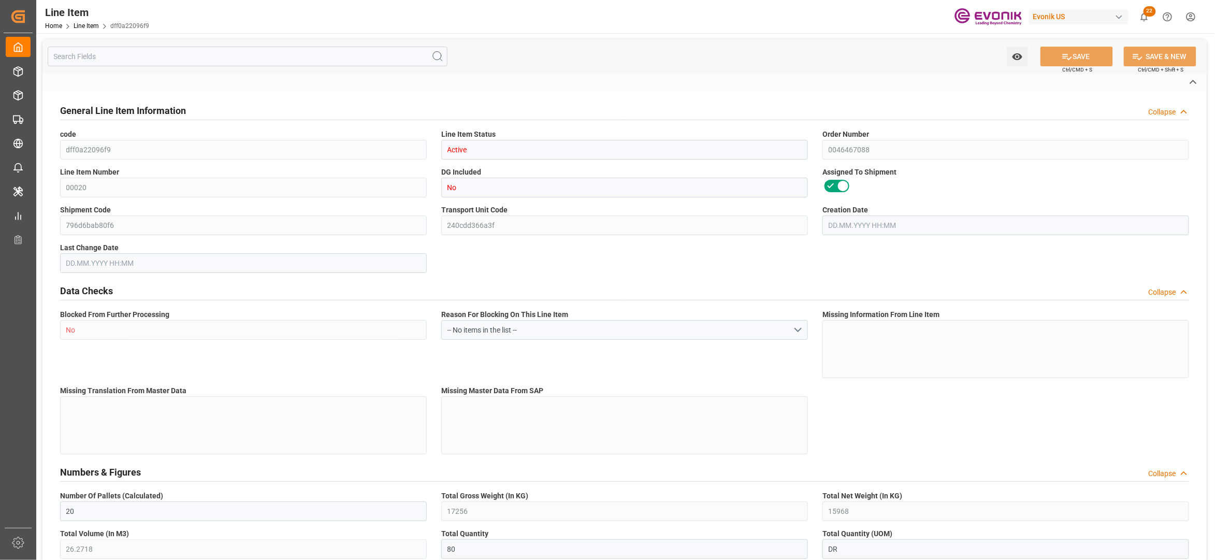
type input "0"
type input "[DATE] 19:55"
type input "[DATE] 03:14"
type input "[DATE]"
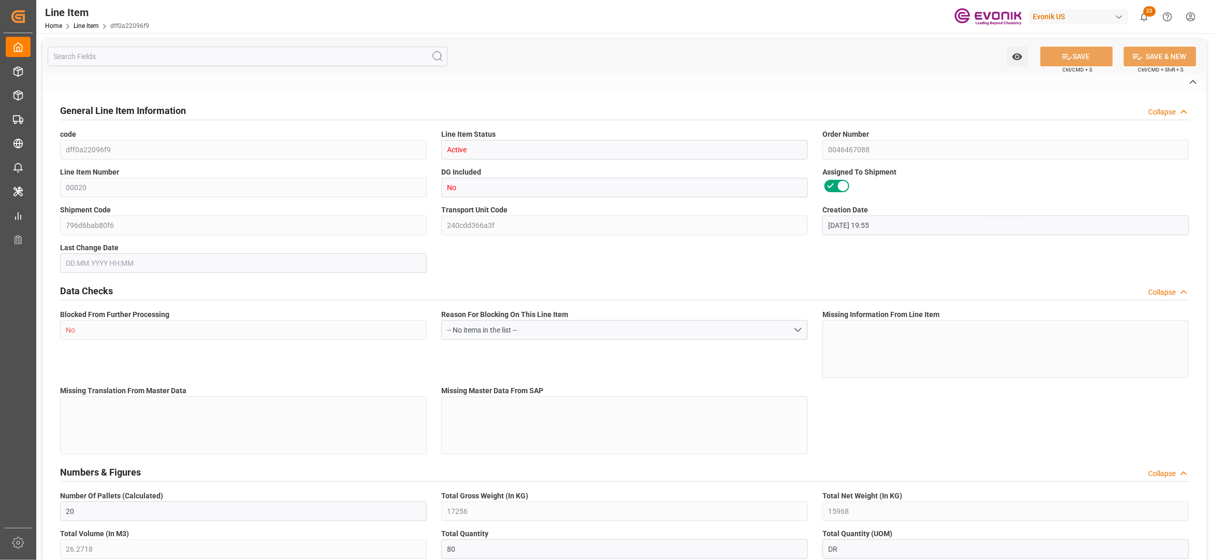
type input "[DATE]"
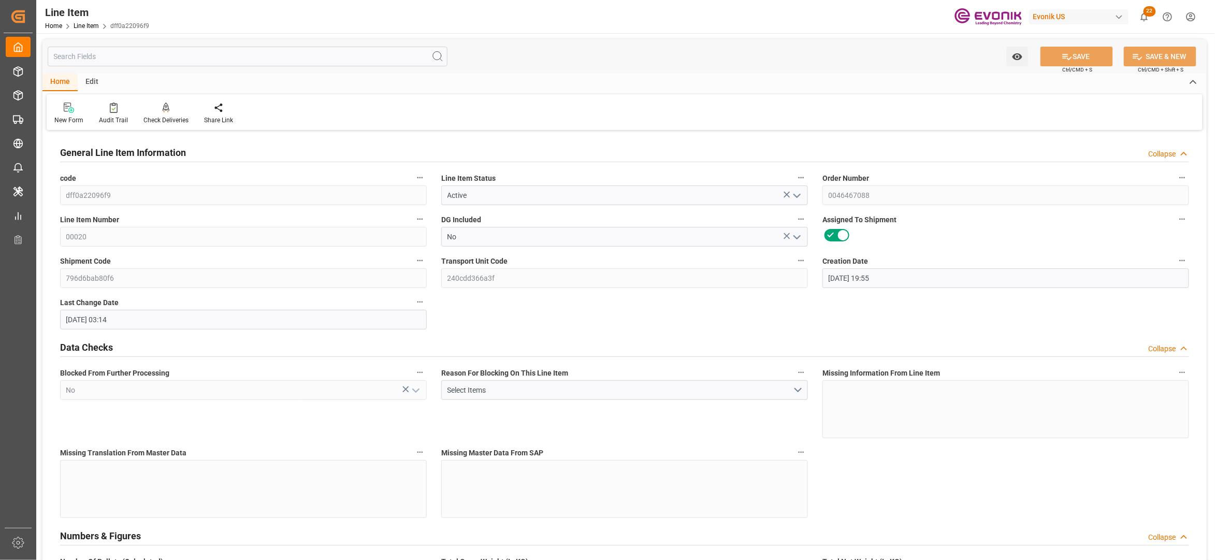
click at [216, 59] on input "text" at bounding box center [248, 57] width 400 height 20
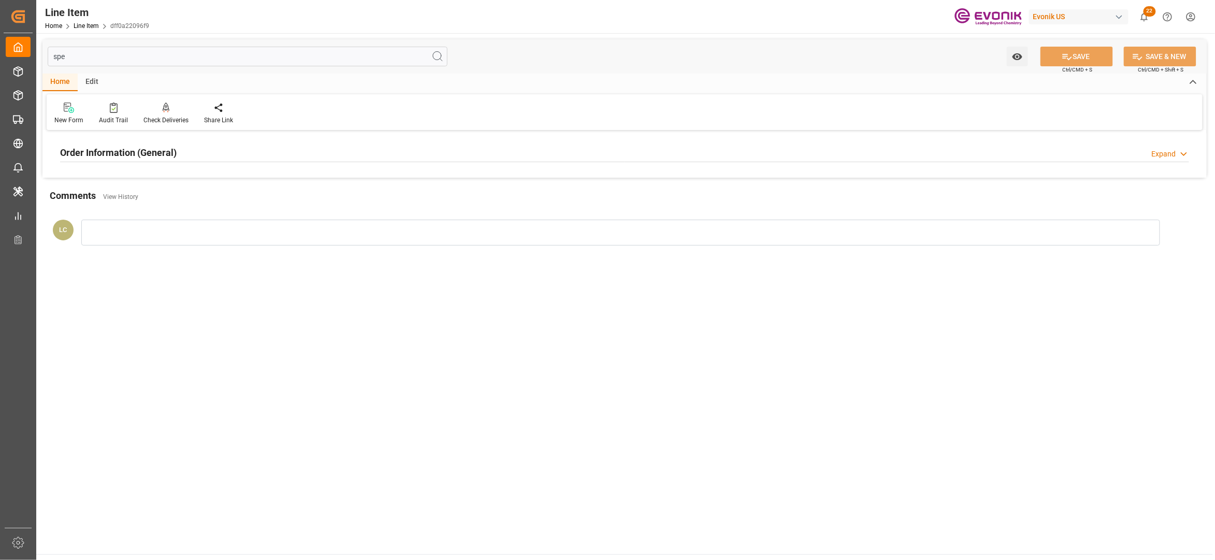
type input "spe"
click at [255, 152] on div "Order Information (General) Expand" at bounding box center [624, 152] width 1129 height 20
click at [225, 199] on div at bounding box center [243, 214] width 367 height 58
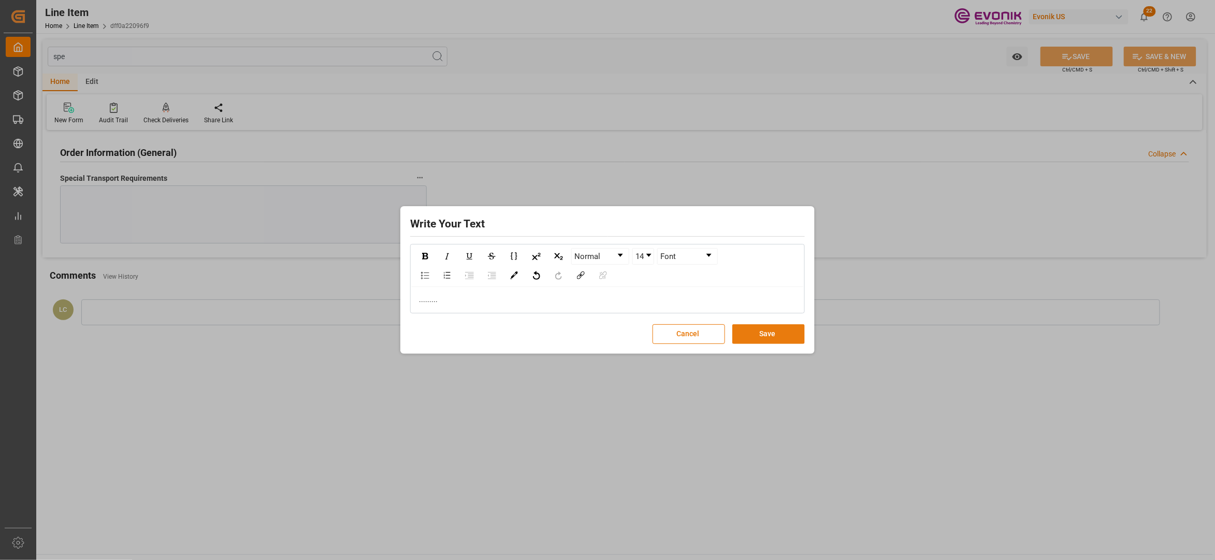
click at [761, 340] on button "Save" at bounding box center [768, 334] width 72 height 20
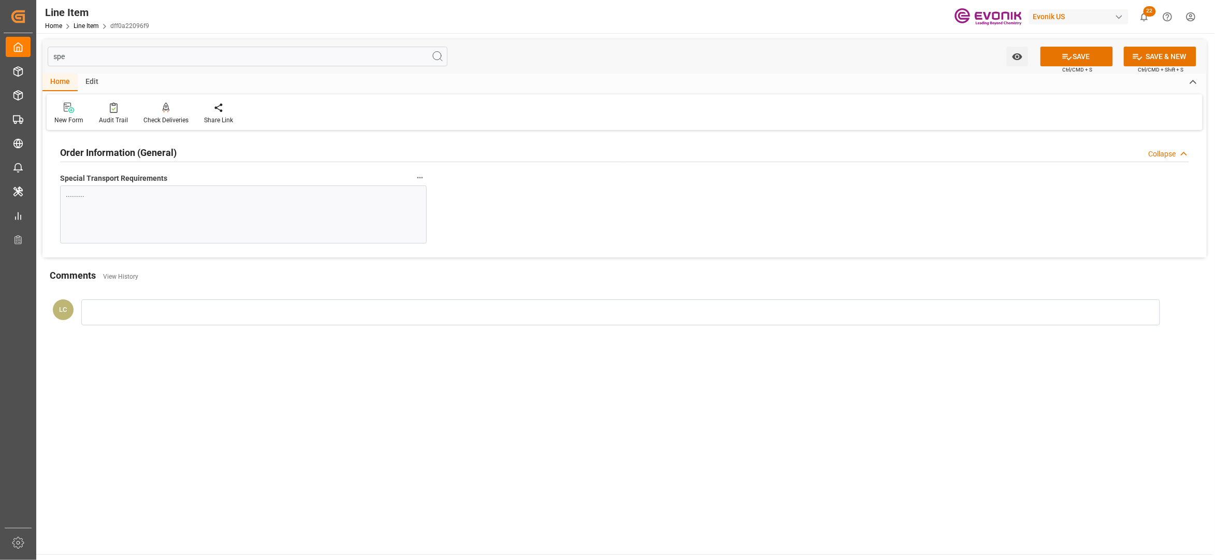
click at [119, 56] on input "spe" at bounding box center [248, 57] width 400 height 20
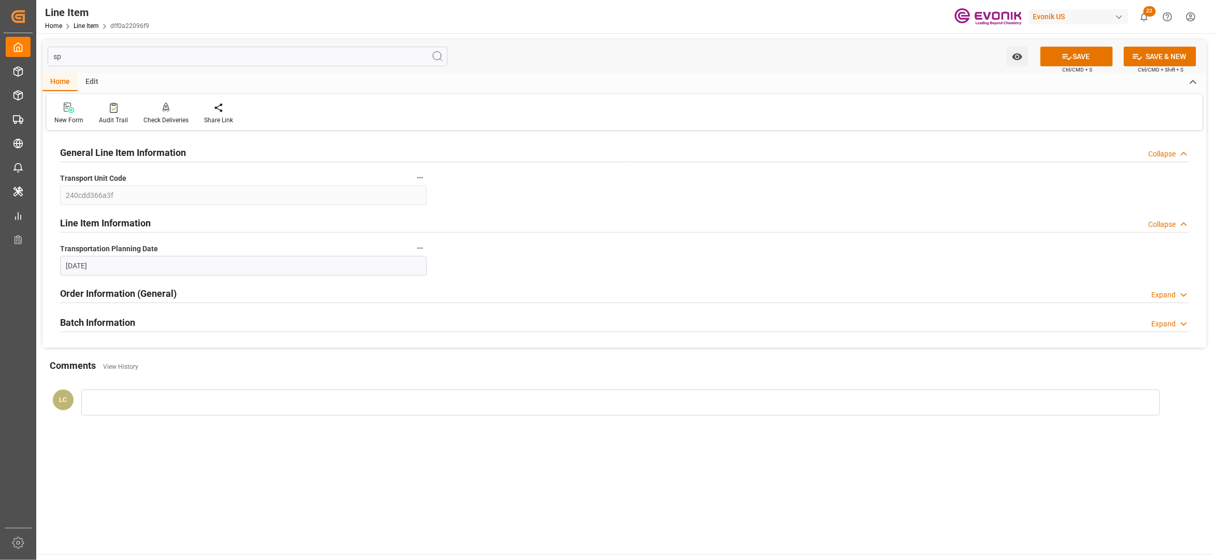
type input "s"
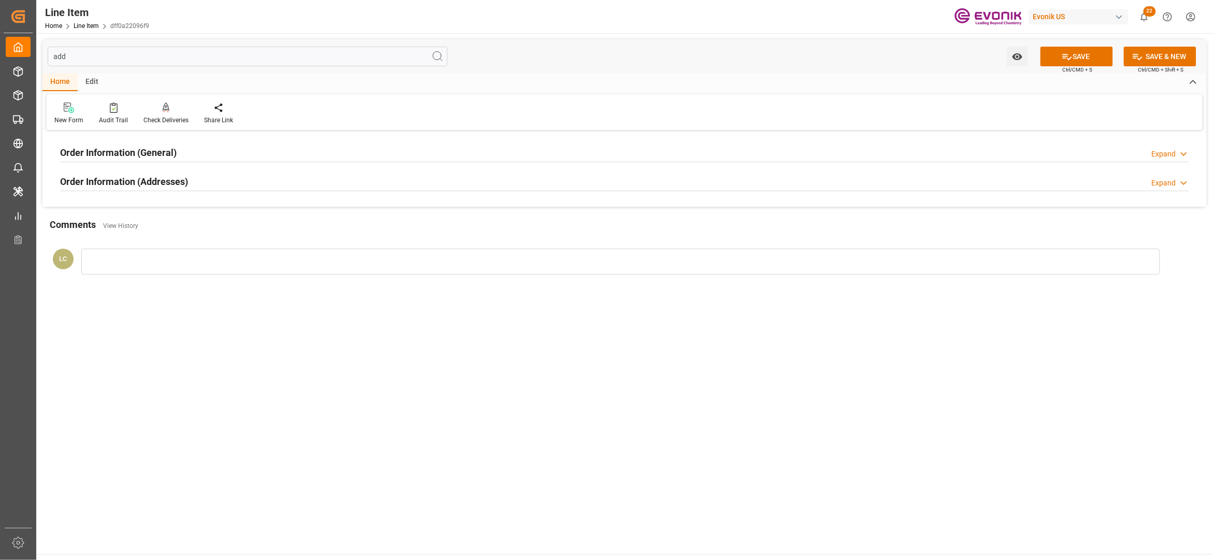
type input "add"
click at [201, 181] on div "Order Information (Addresses) Expand" at bounding box center [624, 181] width 1129 height 20
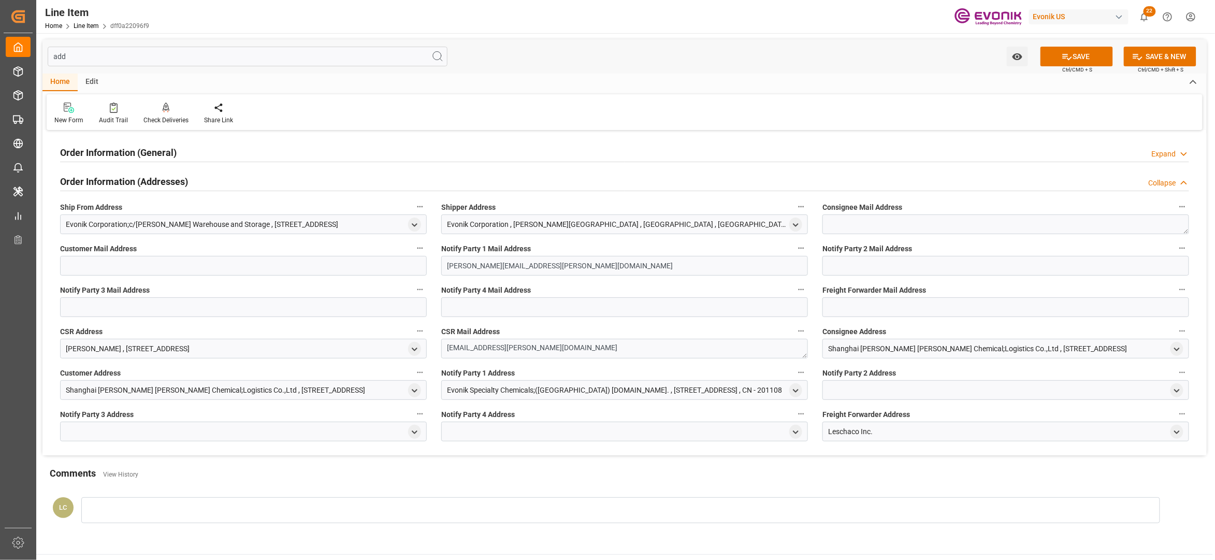
click at [1174, 348] on polyline "open menu" at bounding box center [1176, 349] width 5 height 2
click at [1024, 433] on input "text" at bounding box center [1092, 436] width 167 height 11
type input "00000"
click at [1098, 51] on button "SAVE" at bounding box center [1076, 57] width 72 height 20
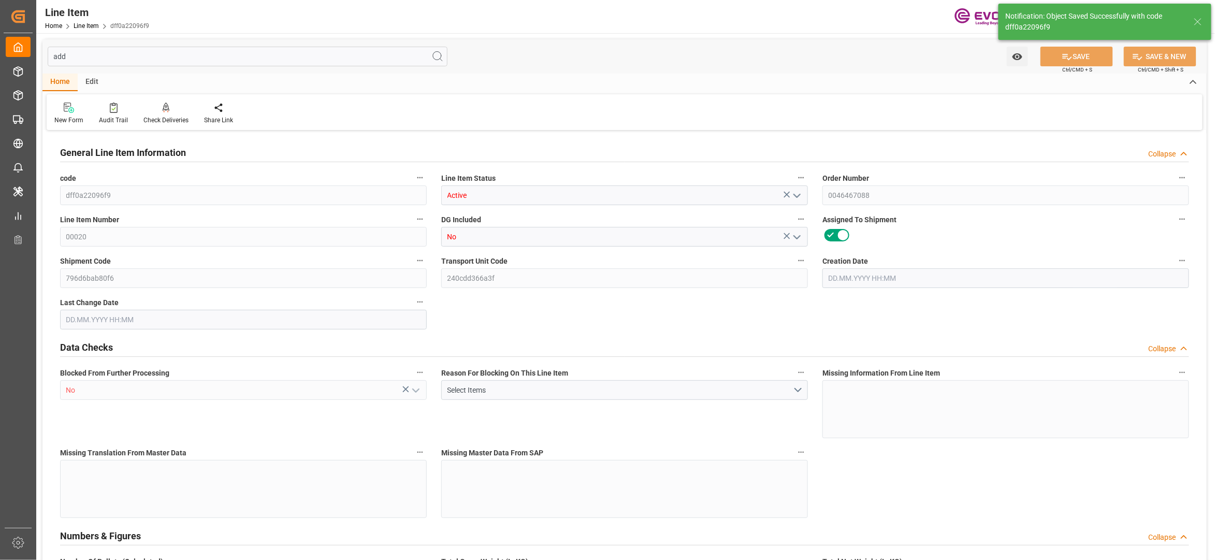
type input "20"
type input "17256"
type input "15968"
type input "26.2718"
type input "80"
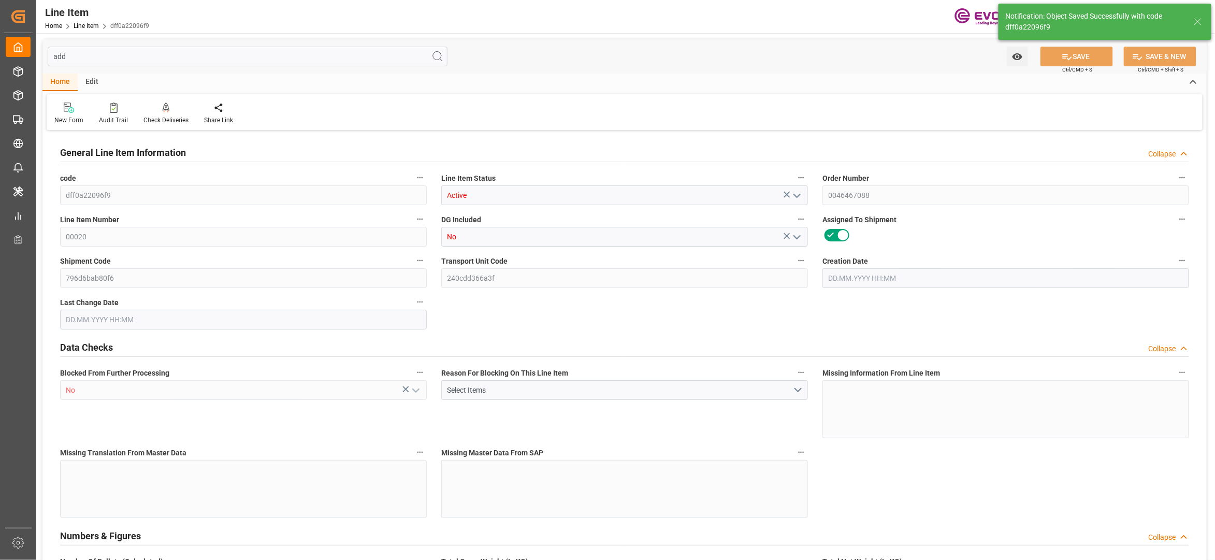
type input "64510.72"
type input "80"
type input "17256"
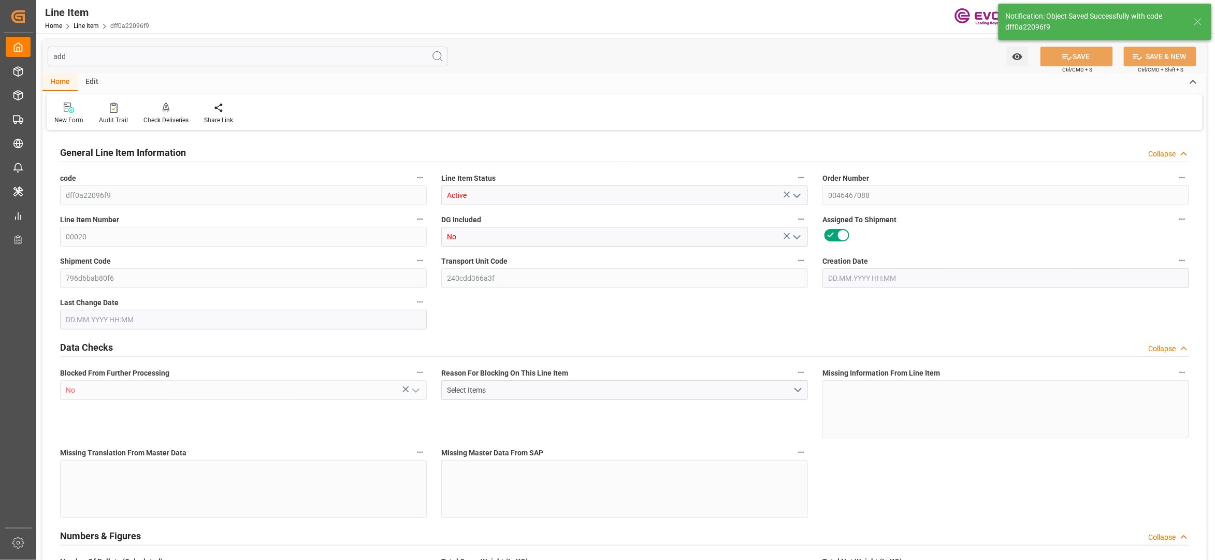
type input "17756"
type input "15968"
type input "26.2718"
type input "26271.76"
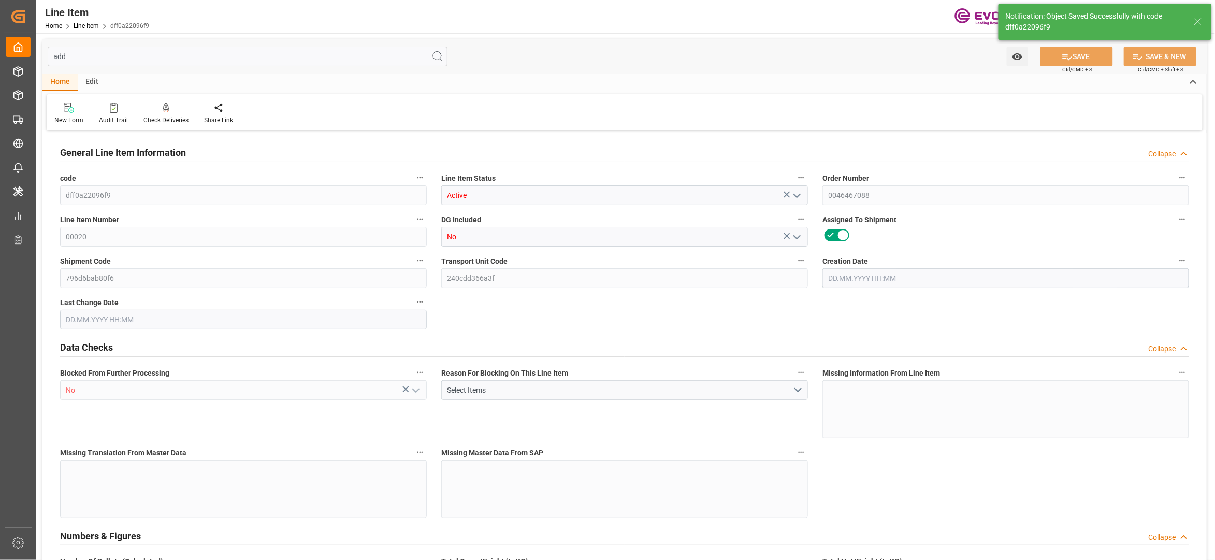
type input "0"
type input "[DATE] 19:55"
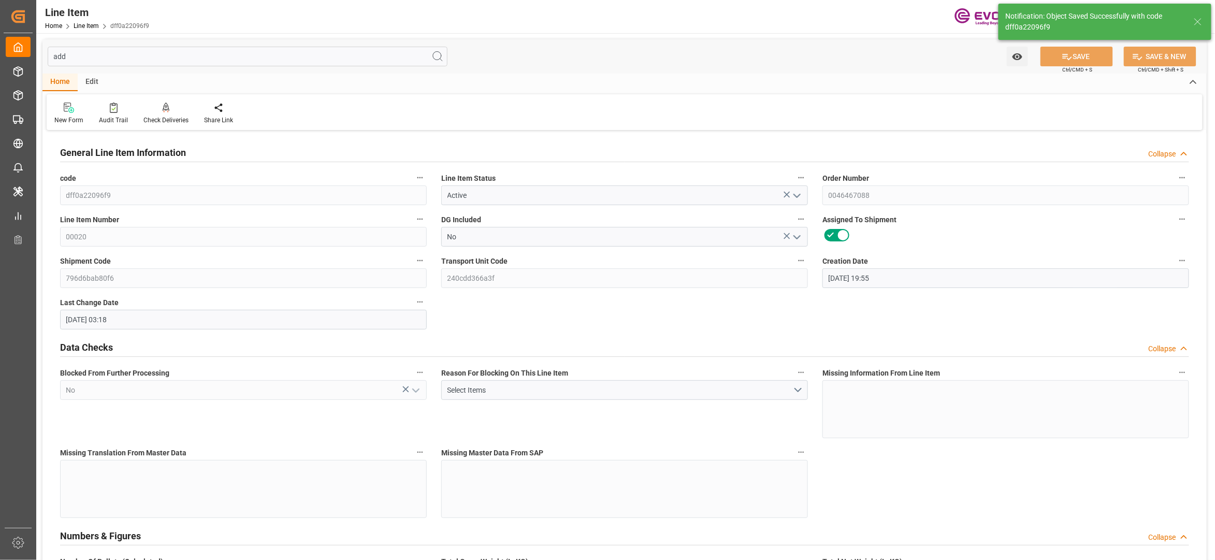
type input "[DATE] 03:18"
type input "[DATE]"
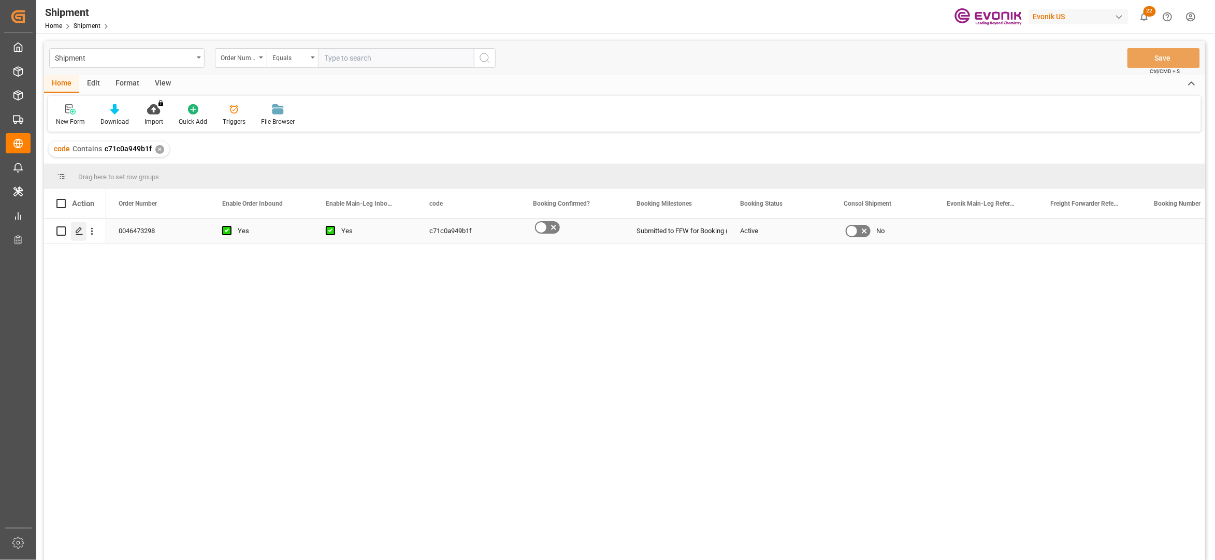
click at [81, 227] on icon "Press SPACE to select this row." at bounding box center [79, 231] width 8 height 8
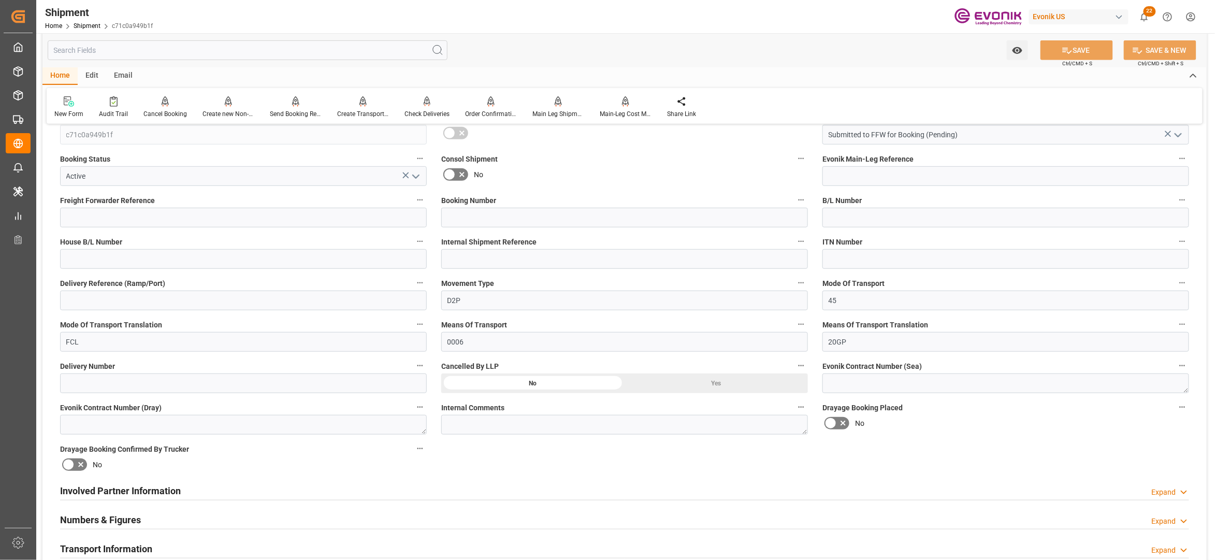
scroll to position [460, 0]
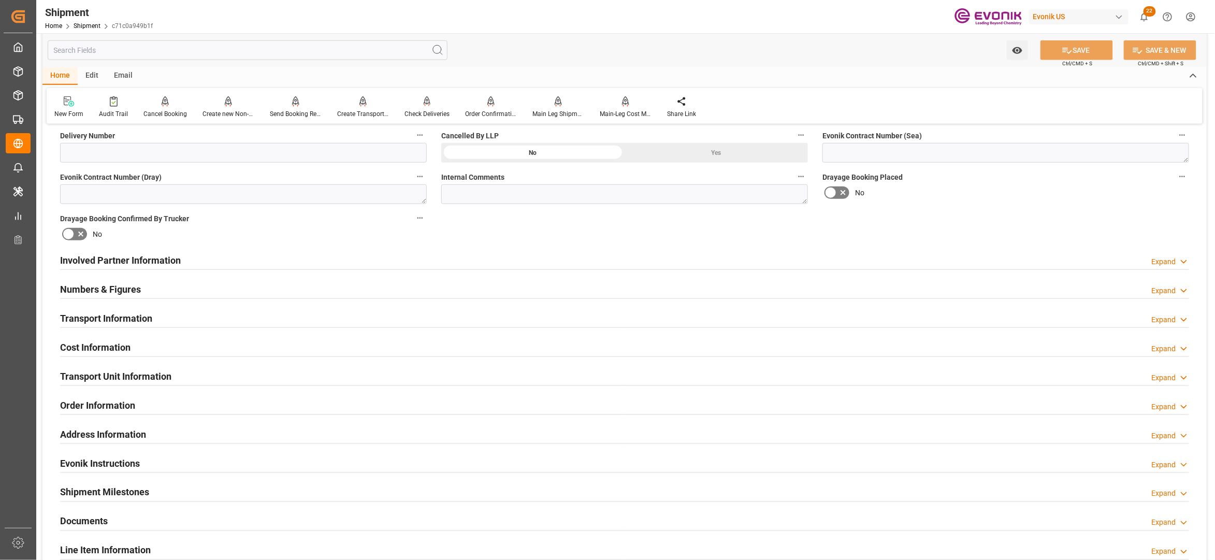
click at [609, 261] on div "Involved Partner Information Expand" at bounding box center [624, 260] width 1129 height 20
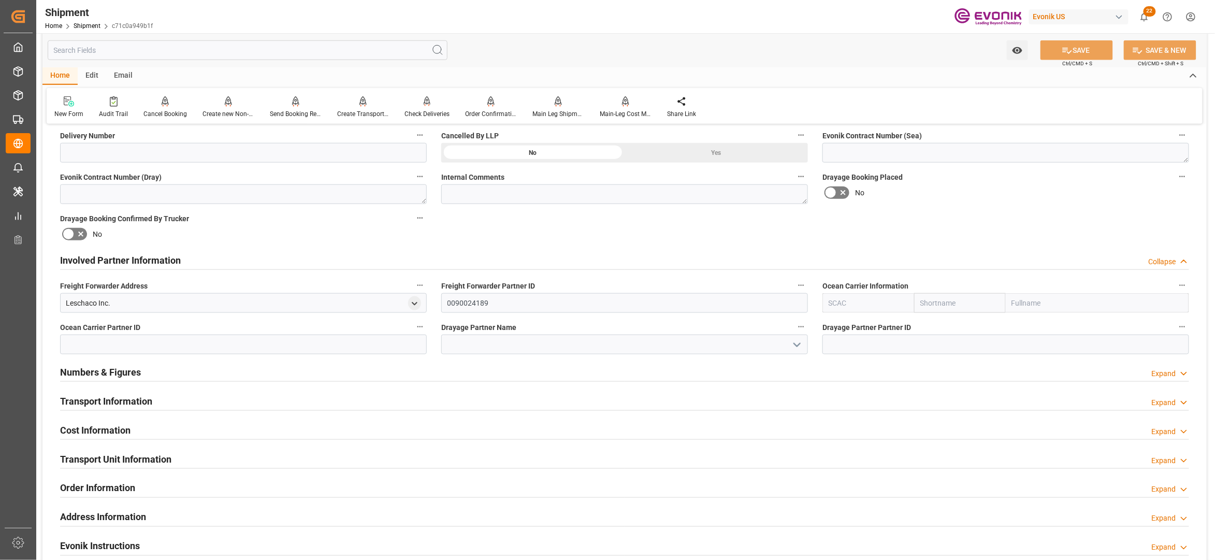
click at [960, 301] on input "text" at bounding box center [960, 303] width 92 height 20
type input "maersk"
click at [936, 324] on b "Maersk" at bounding box center [933, 326] width 24 height 8
type input "MAEU"
type input "Maersk"
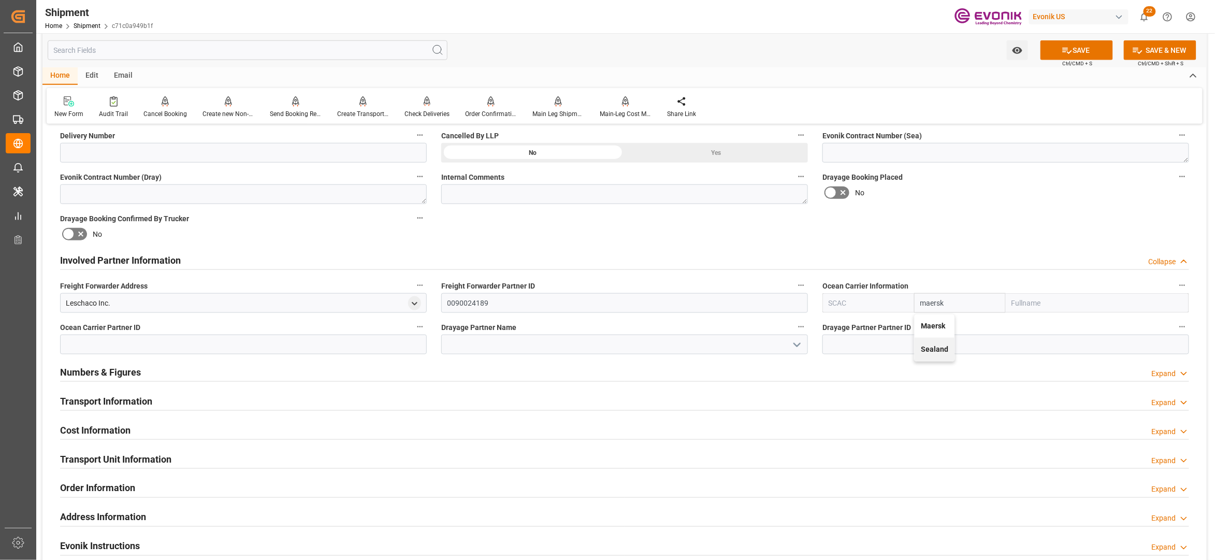
type input "Maersk Line AS"
type input "Maersk"
click at [947, 214] on div "Booking Confirmation Milestone Bar Collapse Submitted to FFW for Booking (Pendi…" at bounding box center [624, 250] width 1164 height 1154
click at [1072, 50] on button "SAVE" at bounding box center [1076, 50] width 72 height 20
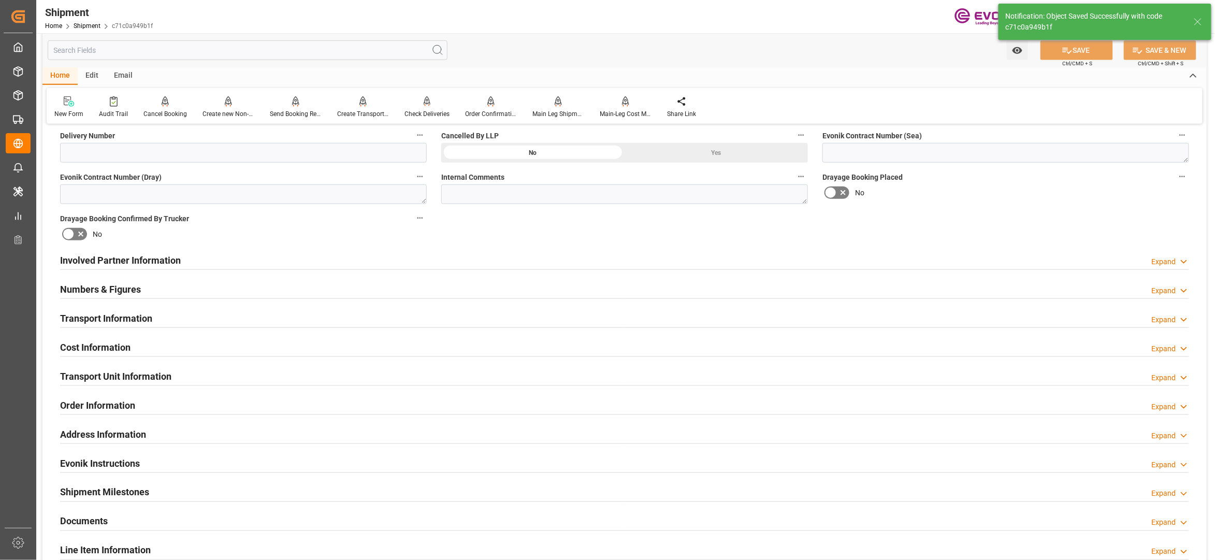
type input "0090029568"
click at [562, 259] on div "Involved Partner Information Expand" at bounding box center [624, 260] width 1129 height 20
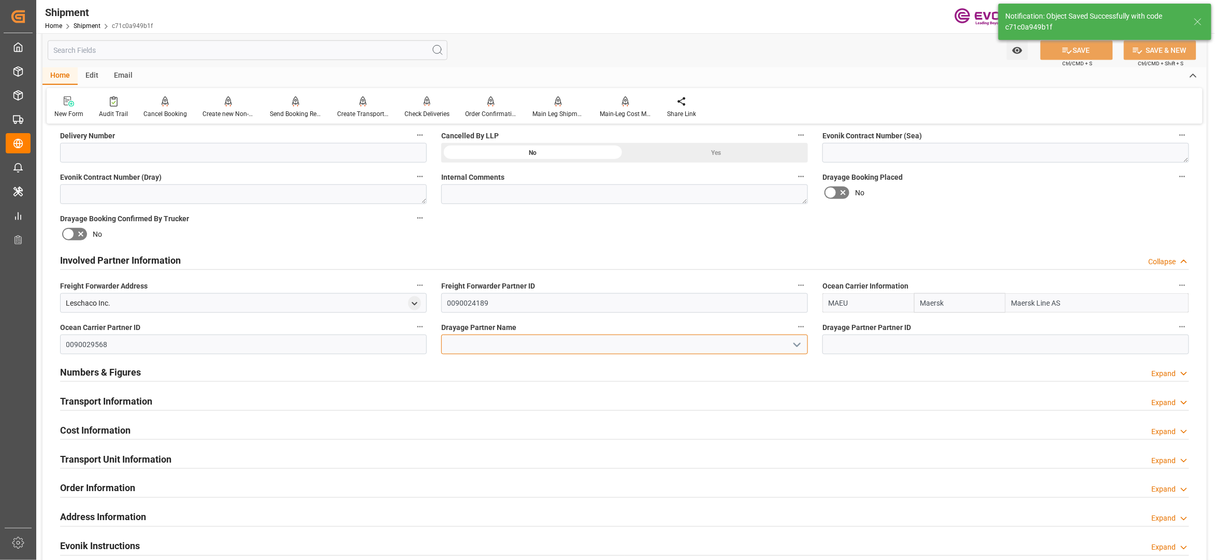
click at [494, 349] on input at bounding box center [624, 345] width 367 height 20
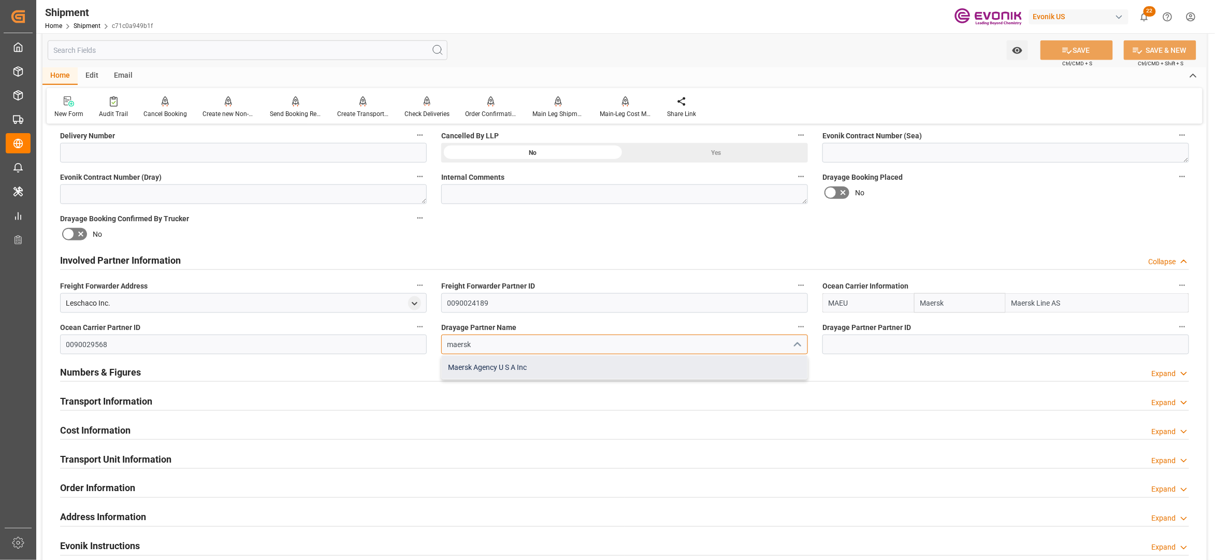
click at [531, 367] on div "Maersk Agency U S A Inc" at bounding box center [625, 367] width 366 height 23
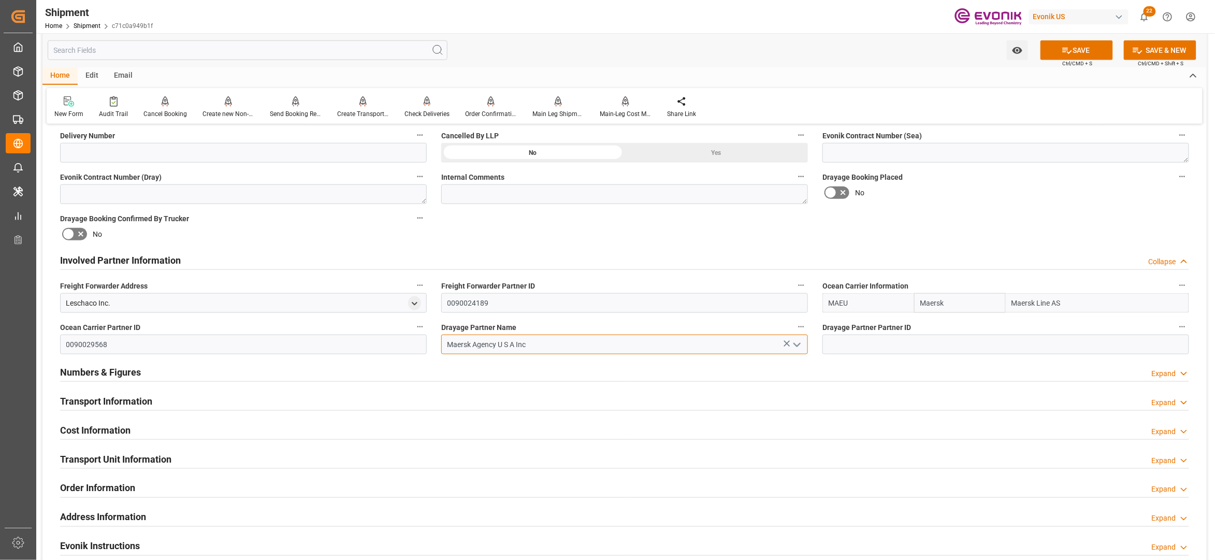
type input "Maersk Agency U S A Inc"
click at [929, 237] on div "Booking Confirmation Milestone Bar Collapse Submitted to FFW for Booking (Pendi…" at bounding box center [624, 250] width 1164 height 1154
click at [1080, 52] on button "SAVE" at bounding box center [1076, 50] width 72 height 20
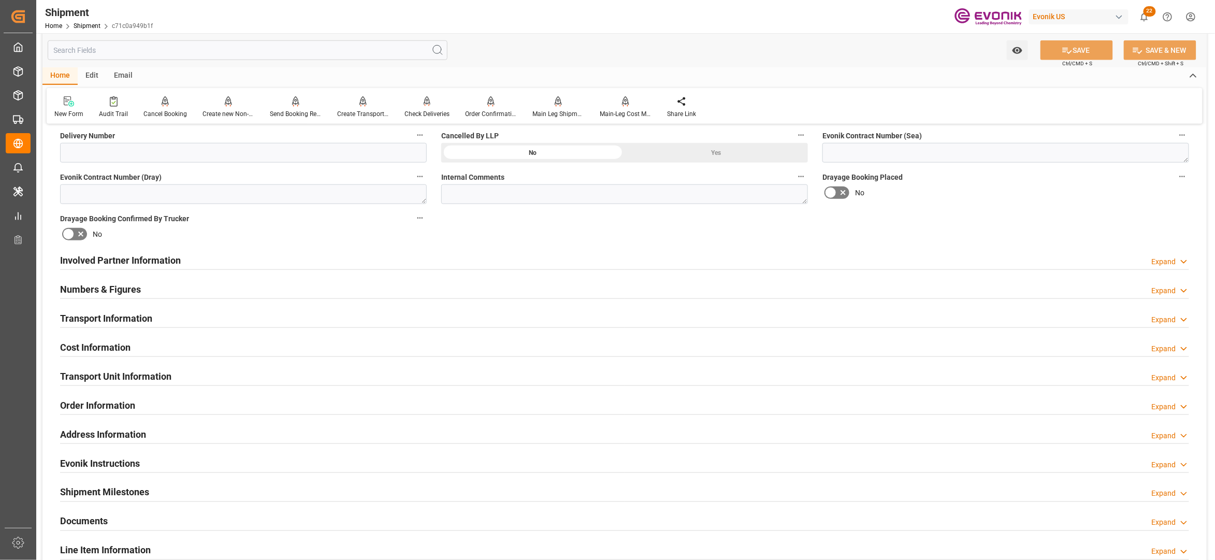
click at [446, 262] on div "Involved Partner Information Expand" at bounding box center [624, 260] width 1129 height 20
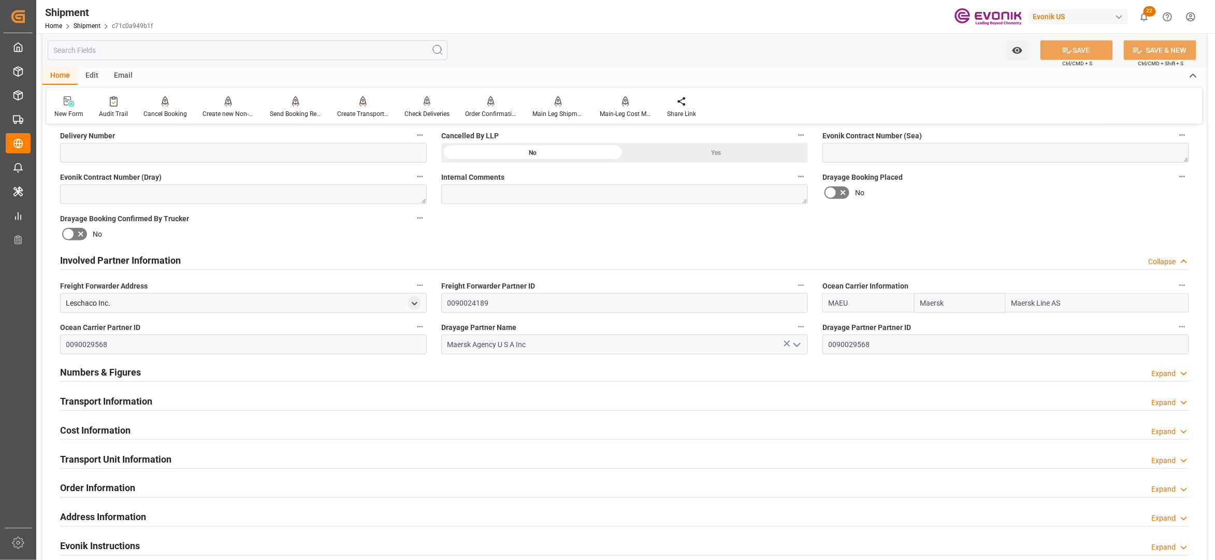
click at [495, 397] on div "Transport Information Expand" at bounding box center [624, 400] width 1129 height 20
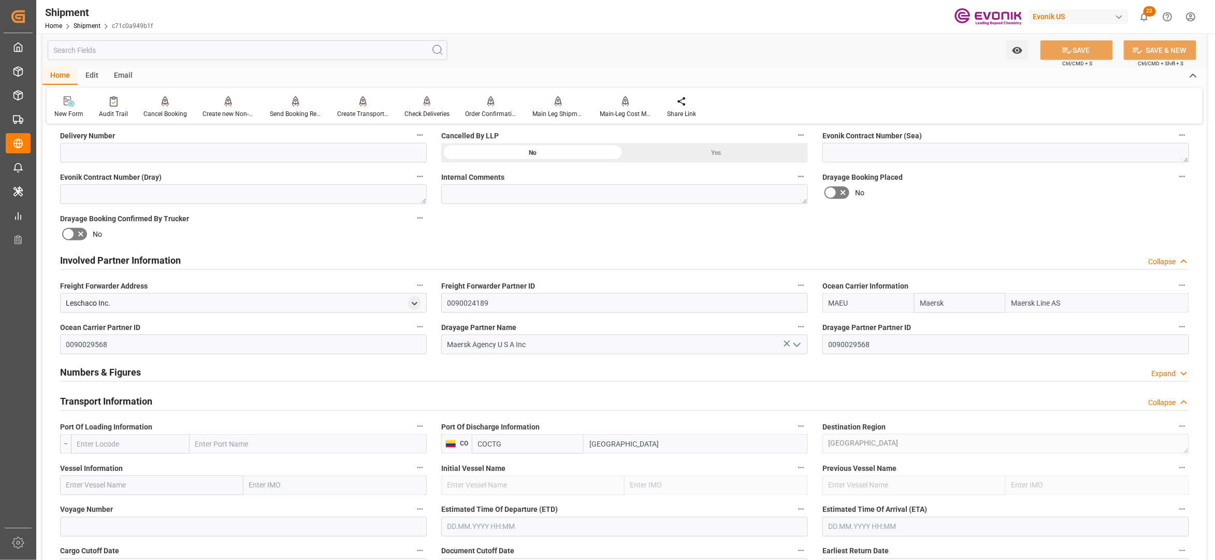
scroll to position [690, 0]
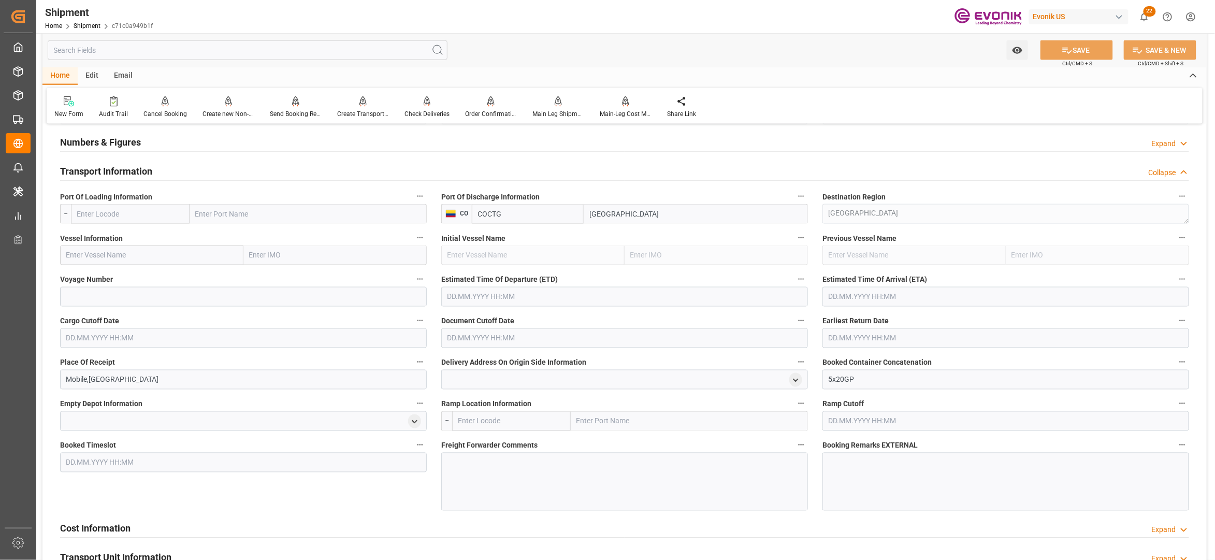
click at [157, 216] on input "text" at bounding box center [130, 214] width 119 height 20
click at [111, 241] on div "USMOB - Mobile" at bounding box center [101, 236] width 61 height 23
type input "USMOB"
type input "Mobile"
type input "USMOB"
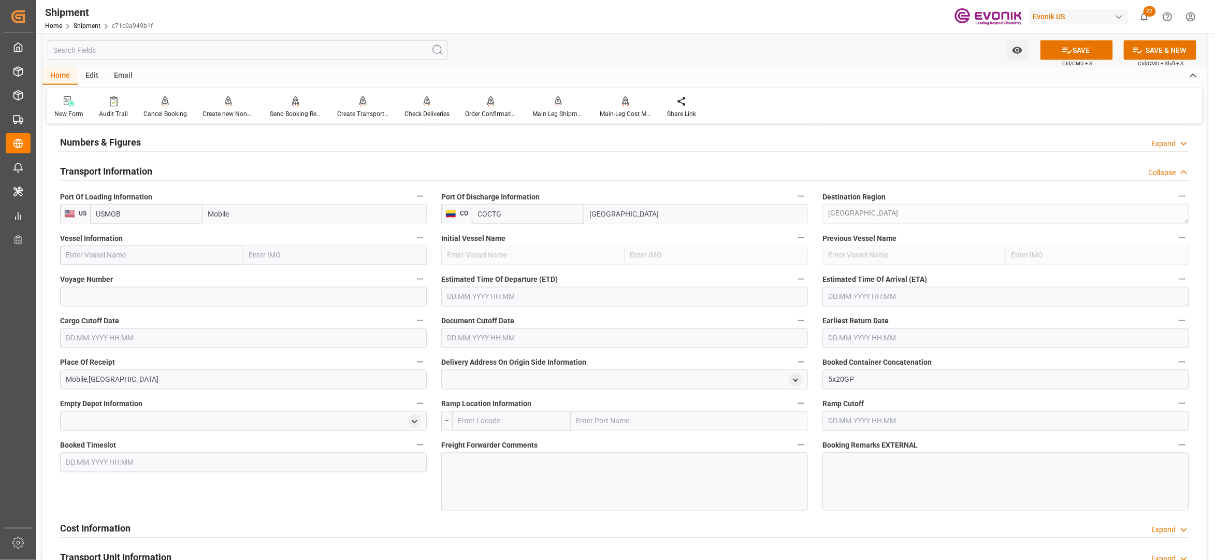
click at [148, 251] on input "text" at bounding box center [151, 255] width 183 height 20
click at [139, 257] on input "text" at bounding box center [151, 255] width 183 height 20
paste input "MAERSK [PERSON_NAME] / 543W"
click at [137, 256] on input "MAERSK [PERSON_NAME] / 543W" at bounding box center [151, 255] width 183 height 20
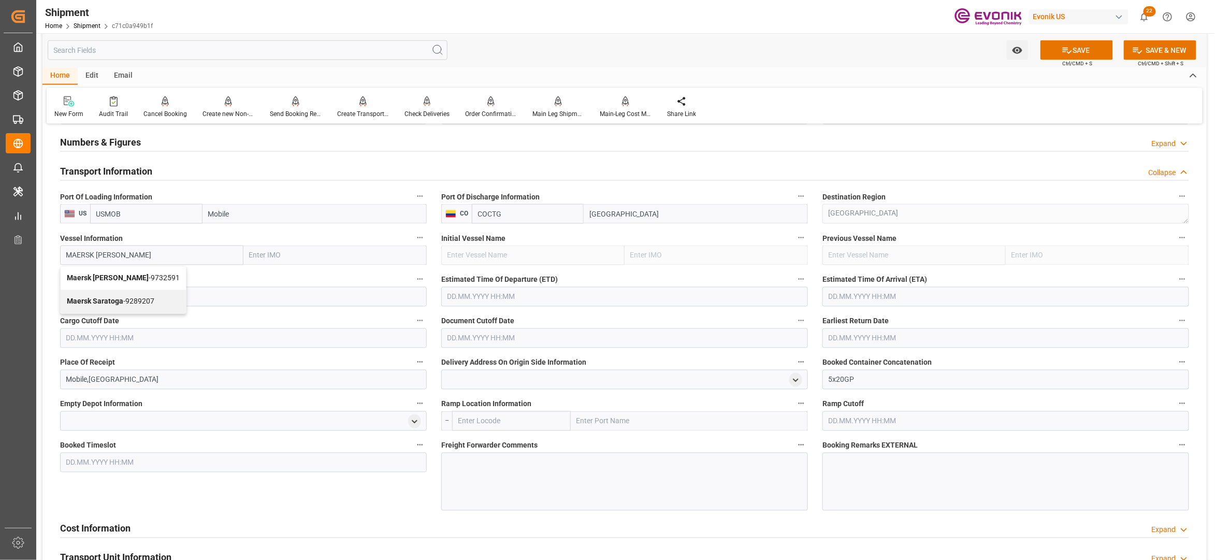
click at [142, 278] on span "Maersk [PERSON_NAME] - 9732591" at bounding box center [123, 278] width 113 height 8
type input "Maersk [PERSON_NAME]"
type input "9732591"
type input "Maersk [PERSON_NAME]"
click at [172, 299] on input at bounding box center [243, 297] width 367 height 20
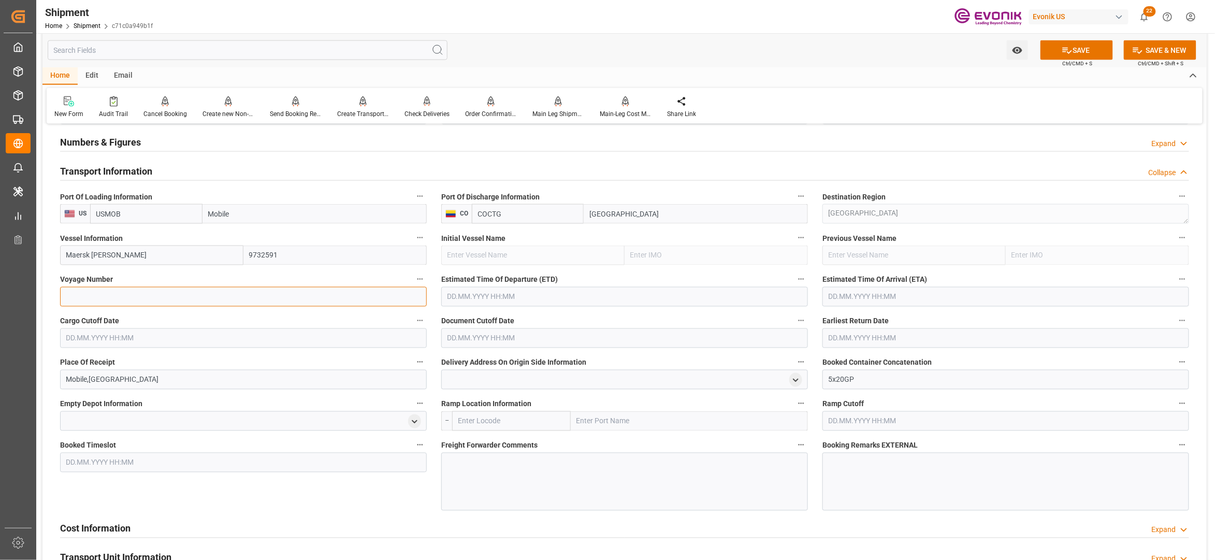
paste input "543W"
type input "543W"
click at [478, 304] on input "text" at bounding box center [624, 297] width 367 height 20
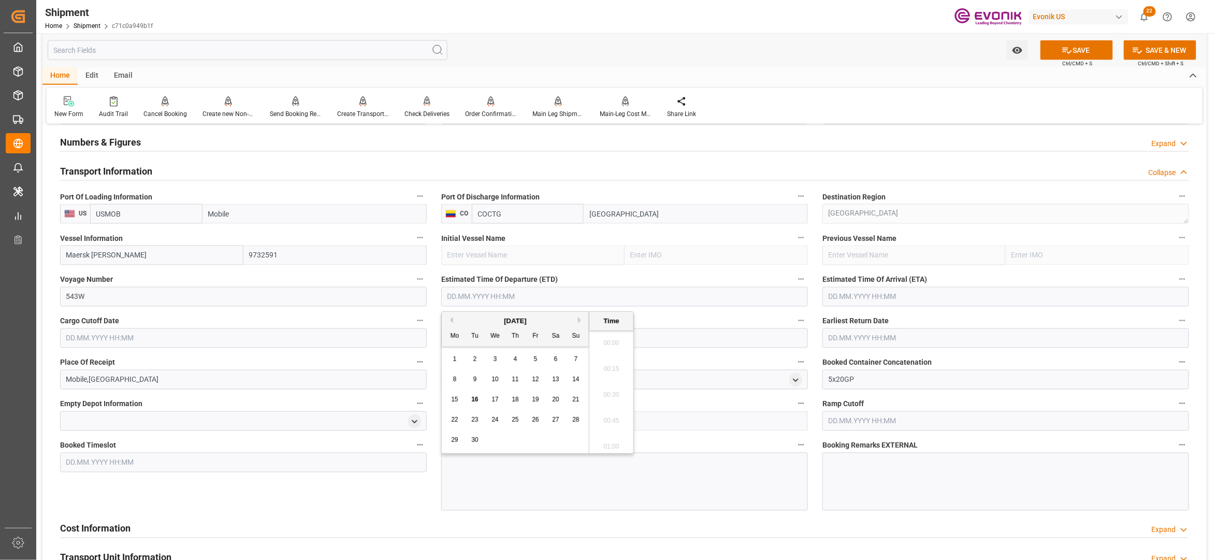
scroll to position [2359, 0]
click at [581, 320] on button "Next Month" at bounding box center [581, 320] width 6 height 6
click at [517, 438] on span "30" at bounding box center [515, 439] width 7 height 7
type input "[DATE] 00:00"
click at [840, 299] on input "text" at bounding box center [1005, 297] width 367 height 20
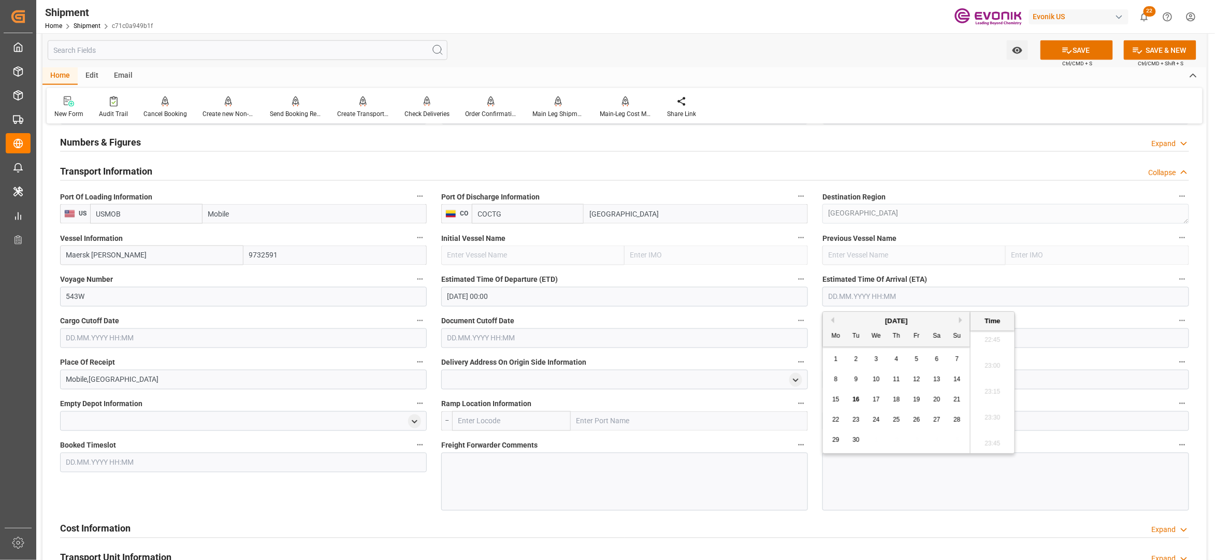
click at [966, 318] on div "[DATE]" at bounding box center [896, 321] width 147 height 10
click at [962, 319] on button "Next Month" at bounding box center [962, 320] width 6 height 6
click at [964, 320] on button "Next Month" at bounding box center [962, 320] width 6 height 6
click at [857, 378] on span "4" at bounding box center [856, 378] width 4 height 7
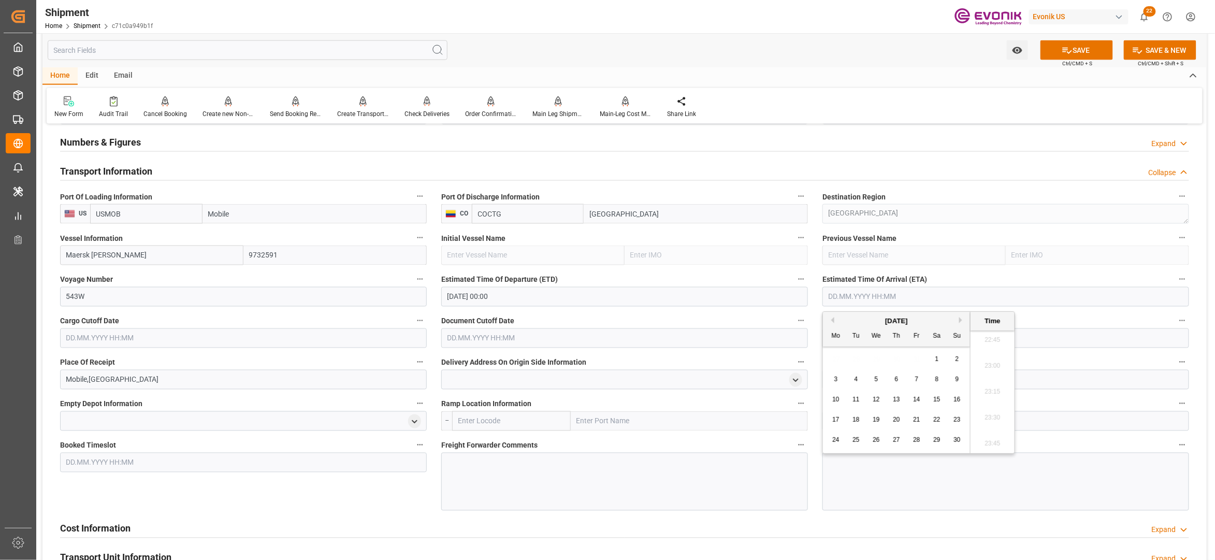
type input "[DATE] 00:00"
click at [344, 339] on input "text" at bounding box center [243, 338] width 367 height 20
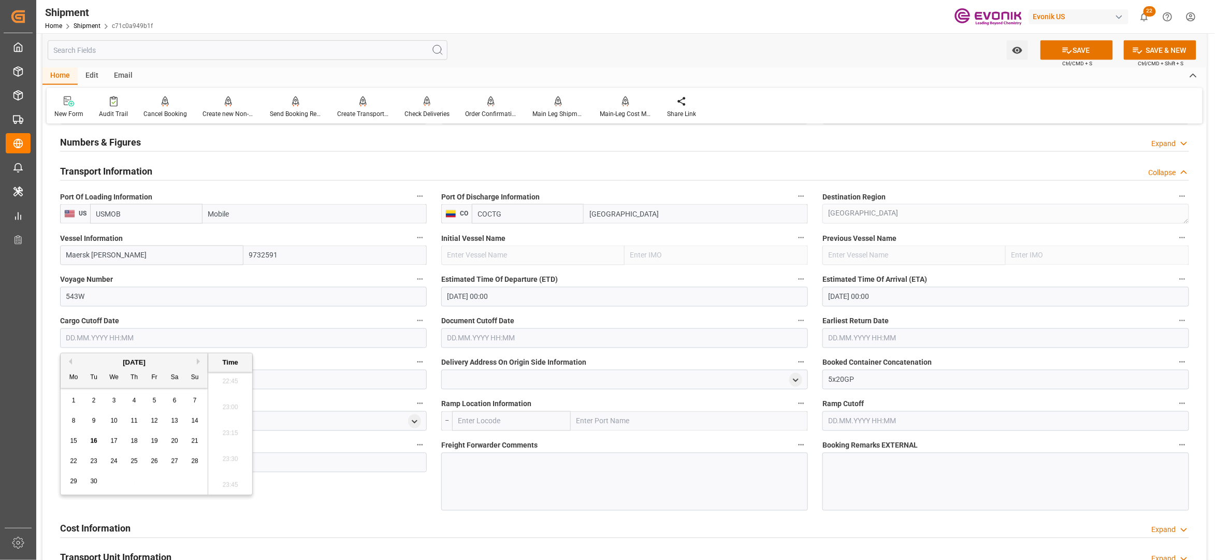
click at [202, 360] on button "Next Month" at bounding box center [200, 361] width 6 height 6
click at [95, 459] on span "21" at bounding box center [93, 460] width 7 height 7
type input "21.10.2025 00:00"
click at [572, 336] on input "text" at bounding box center [624, 338] width 367 height 20
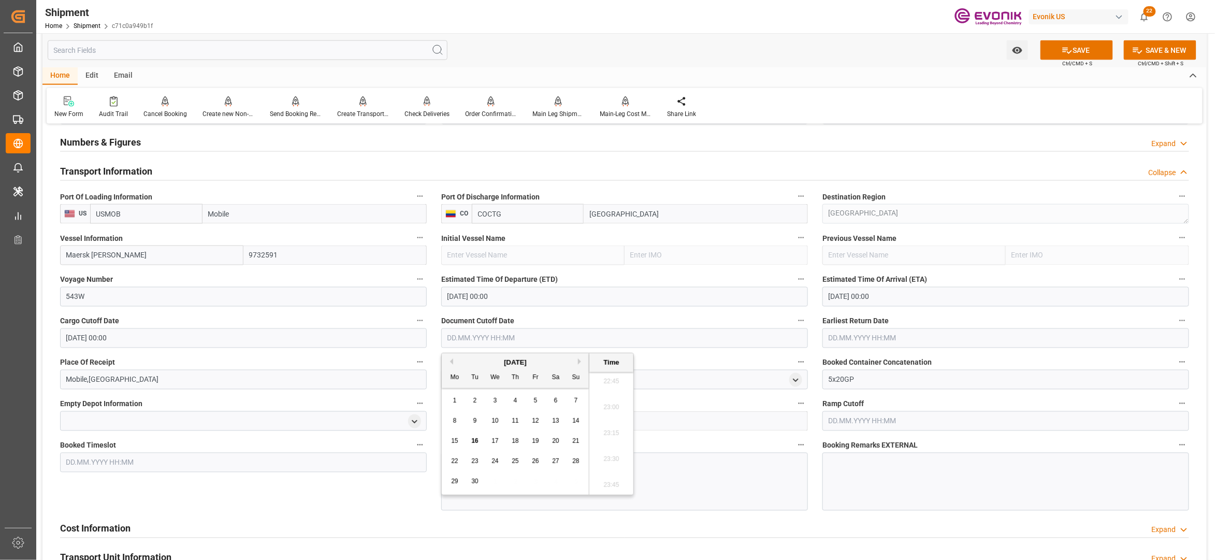
click at [580, 361] on button "Next Month" at bounding box center [581, 361] width 6 height 6
click at [472, 462] on span "21" at bounding box center [474, 460] width 7 height 7
type input "21.10.2025 00:00"
click at [901, 332] on input "text" at bounding box center [1005, 338] width 367 height 20
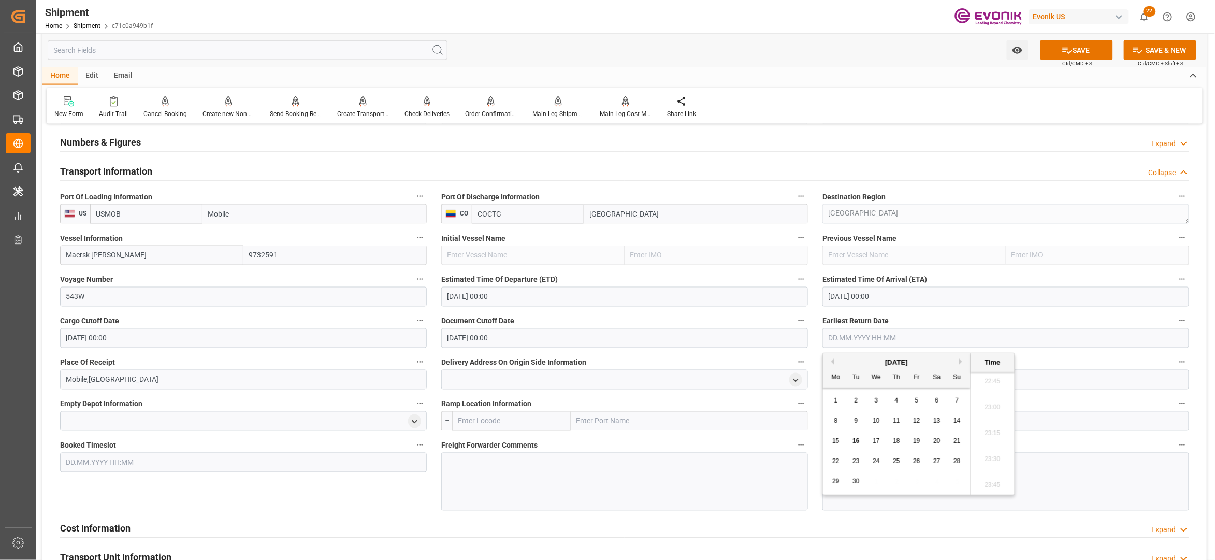
click at [964, 359] on button "Next Month" at bounding box center [962, 361] width 6 height 6
click at [853, 458] on span "21" at bounding box center [855, 460] width 7 height 7
type input "21.10.2025 00:00"
click at [265, 498] on div "Booked Timeslot" at bounding box center [243, 474] width 381 height 80
click at [1080, 53] on button "SAVE" at bounding box center [1076, 50] width 72 height 20
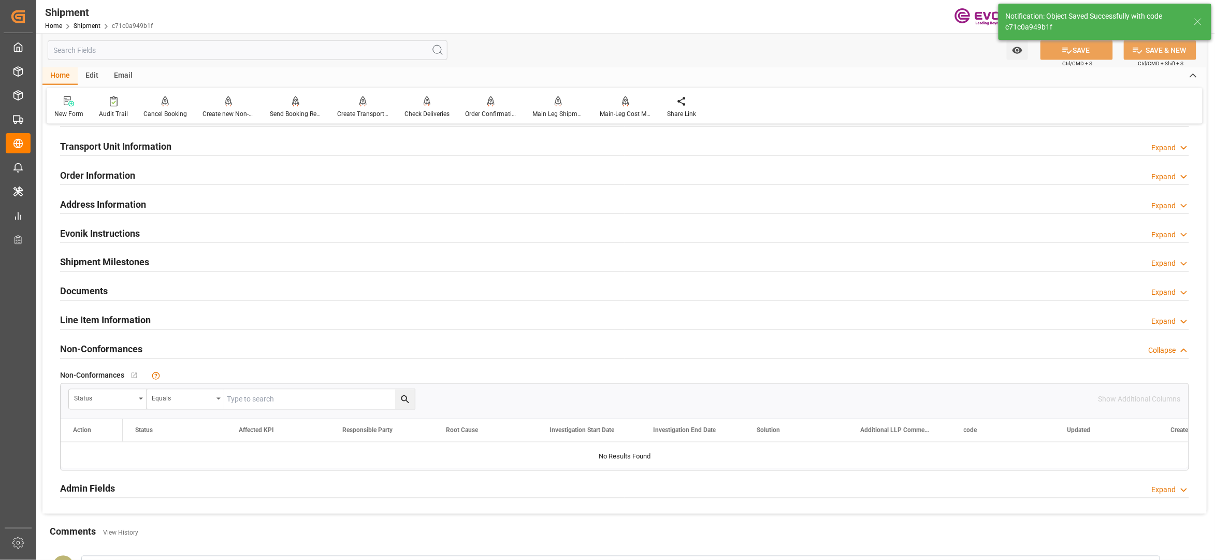
scroll to position [460, 0]
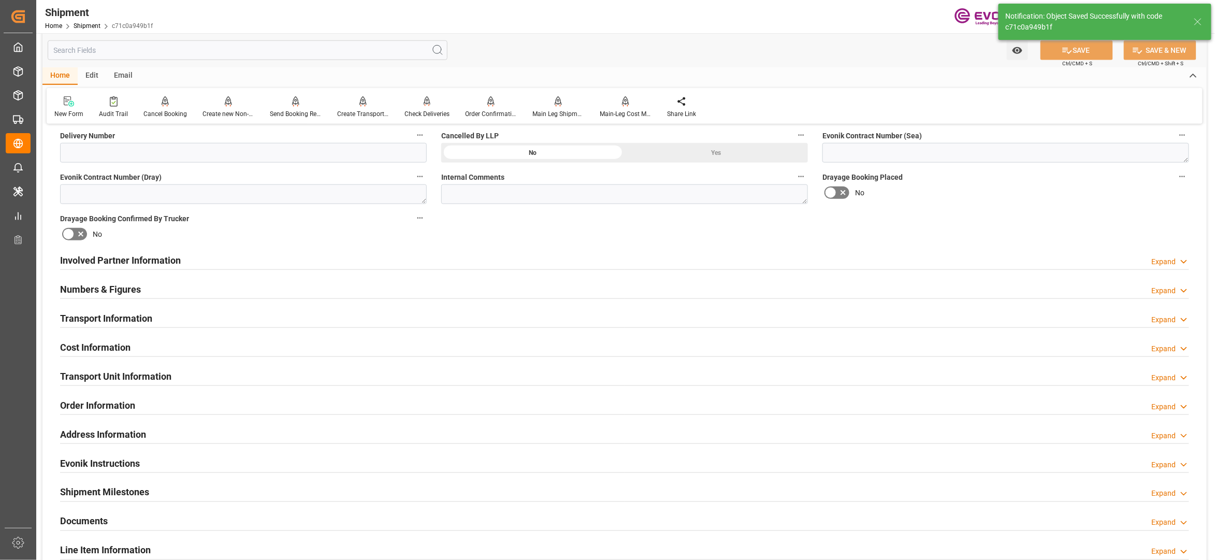
click at [322, 351] on div "Cost Information Expand" at bounding box center [624, 347] width 1129 height 20
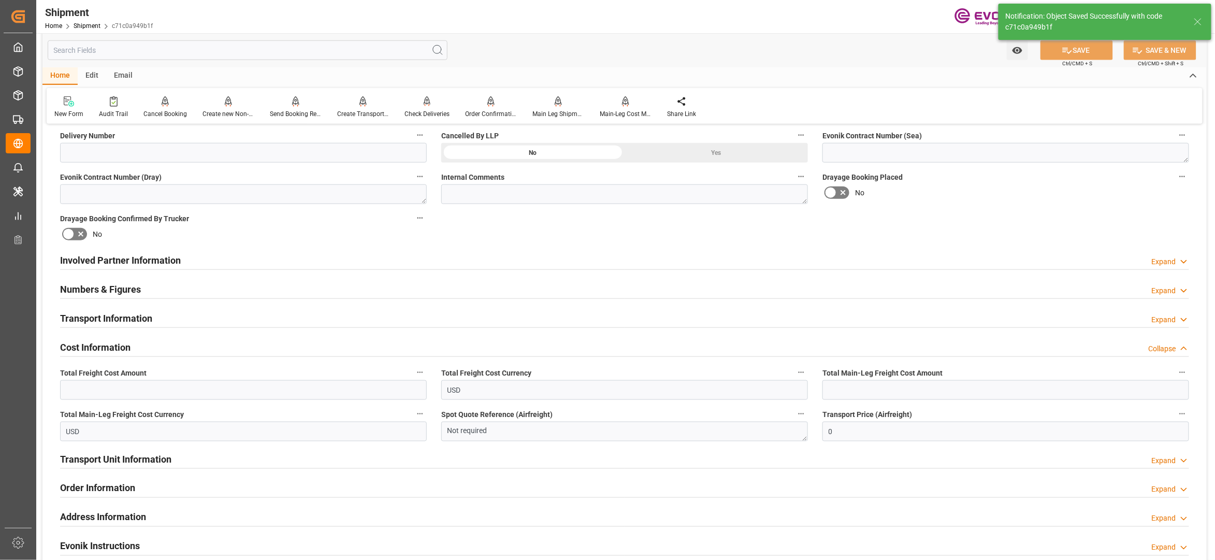
click at [454, 316] on div "Transport Information Expand" at bounding box center [624, 318] width 1129 height 20
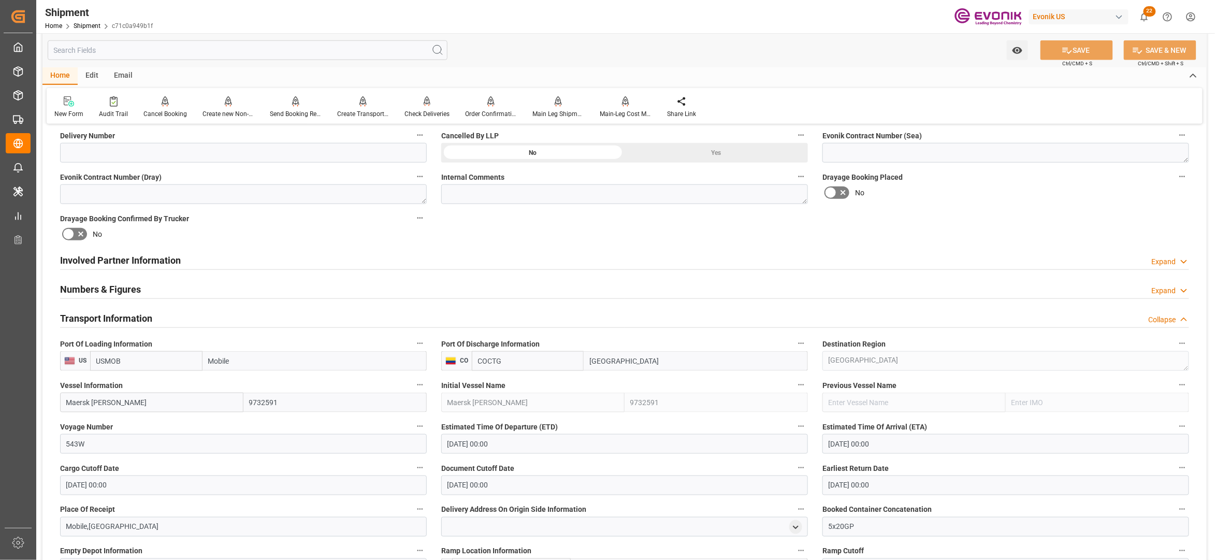
scroll to position [690, 0]
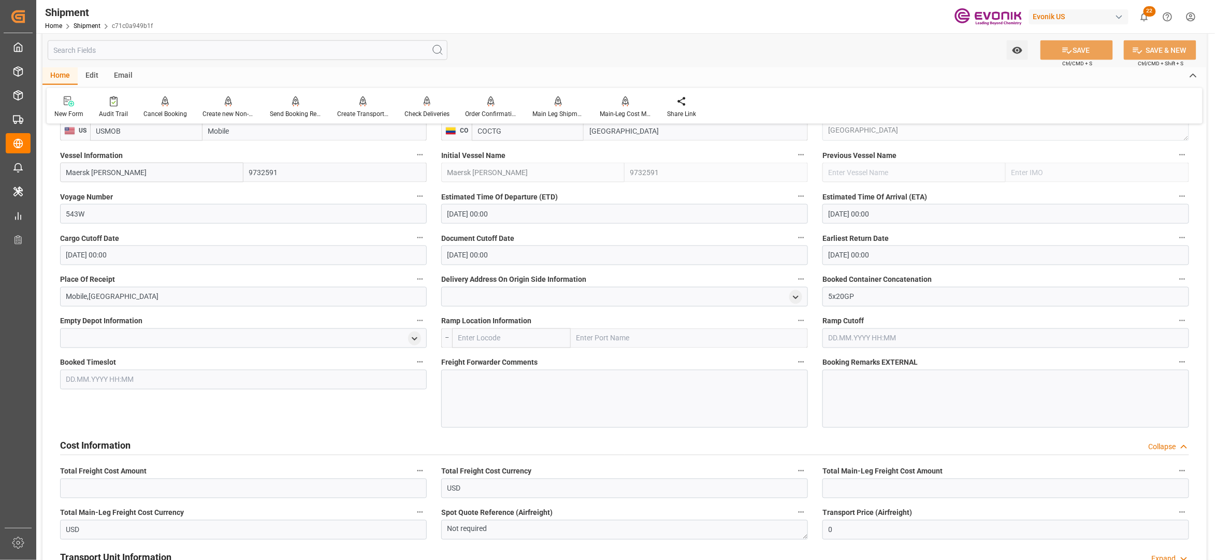
click at [520, 393] on div at bounding box center [624, 399] width 367 height 58
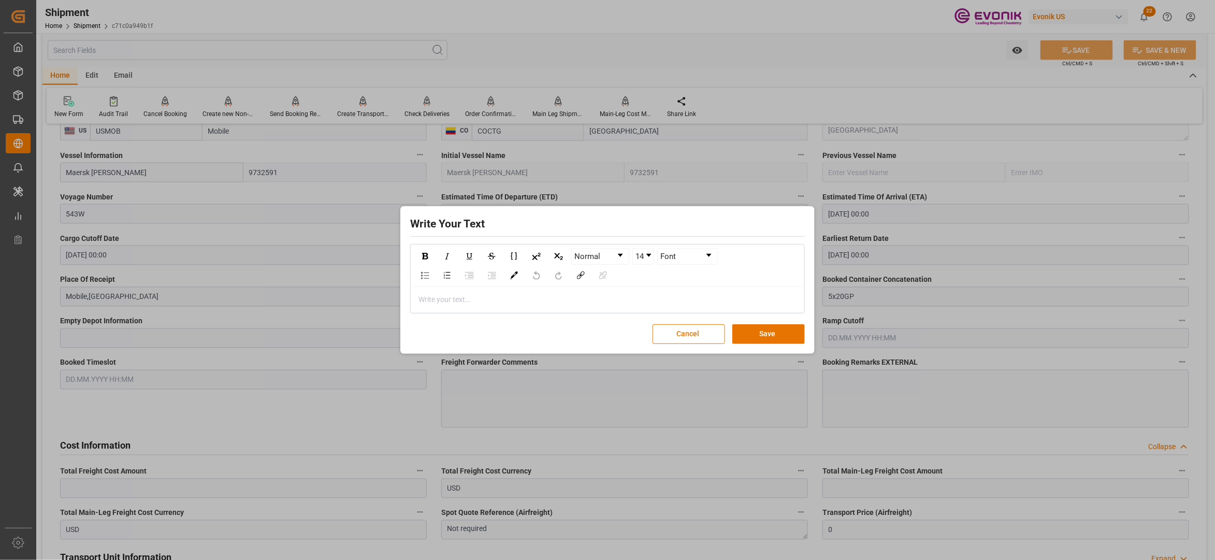
click at [494, 300] on div "rdw-editor" at bounding box center [608, 299] width 378 height 11
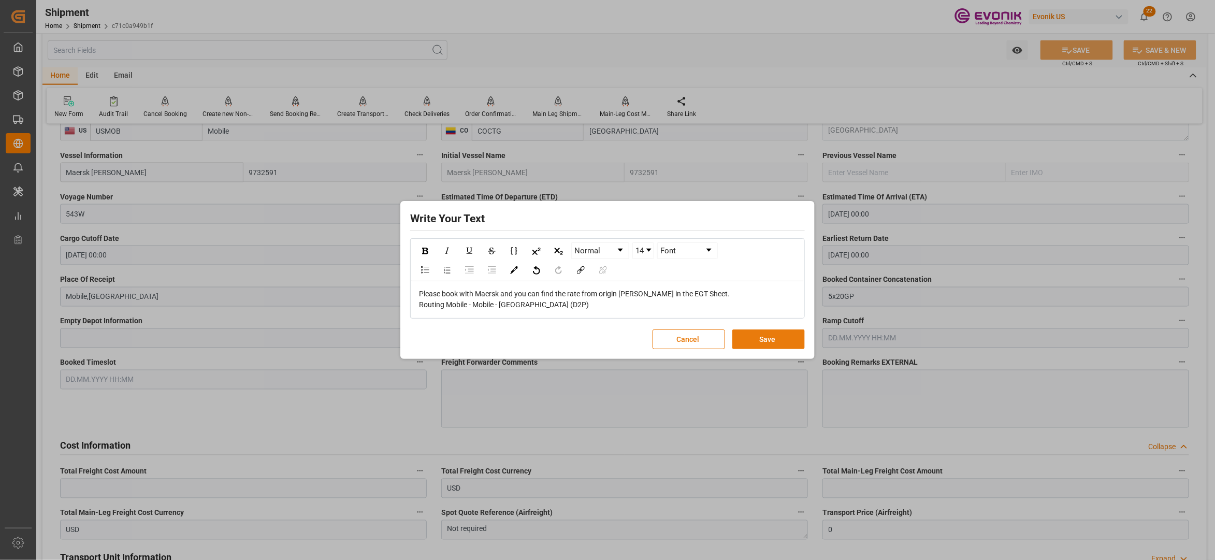
click at [773, 340] on button "Save" at bounding box center [768, 339] width 72 height 20
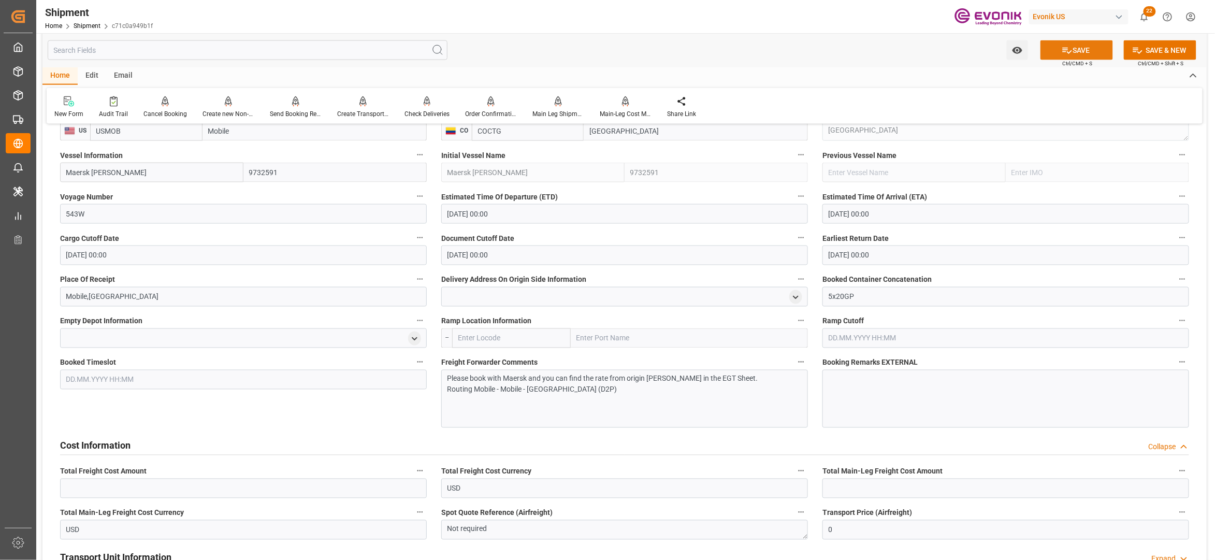
click at [1080, 43] on button "SAVE" at bounding box center [1076, 50] width 72 height 20
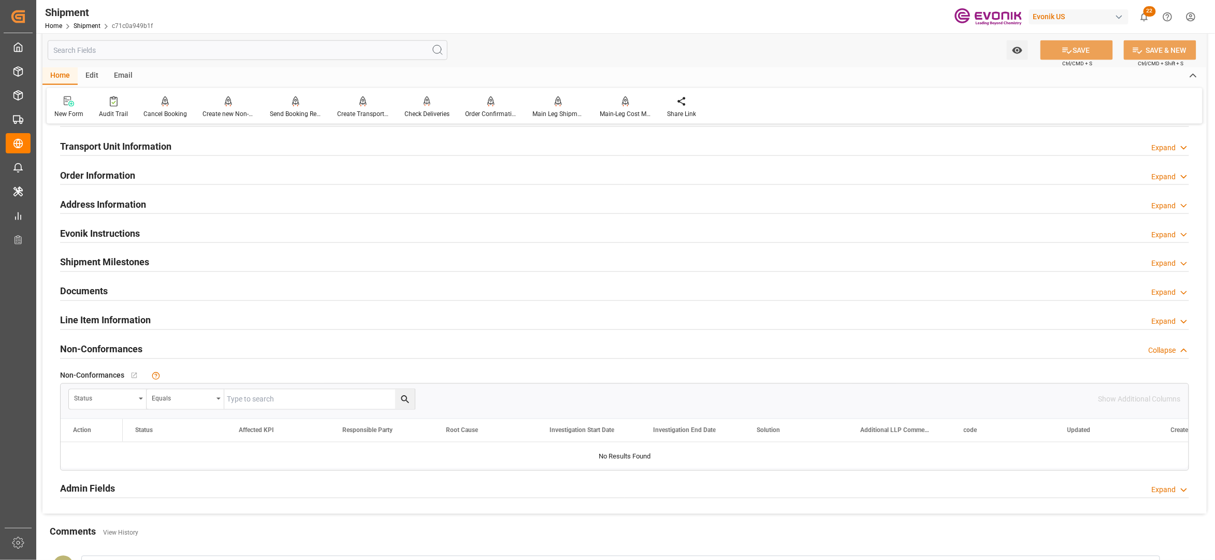
scroll to position [460, 0]
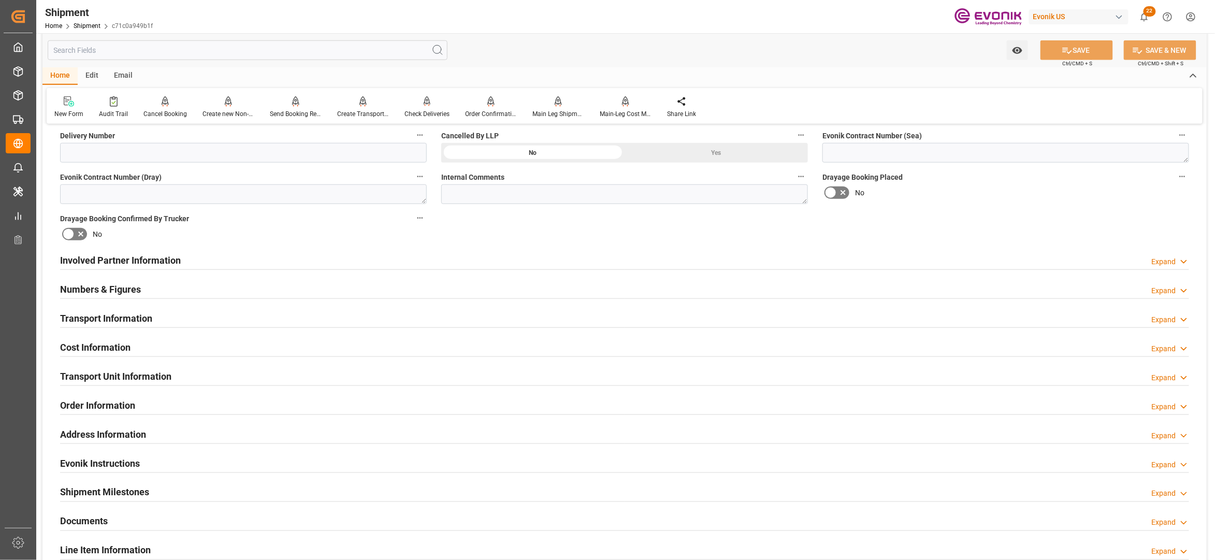
click at [262, 346] on div "Cost Information Expand" at bounding box center [624, 347] width 1129 height 20
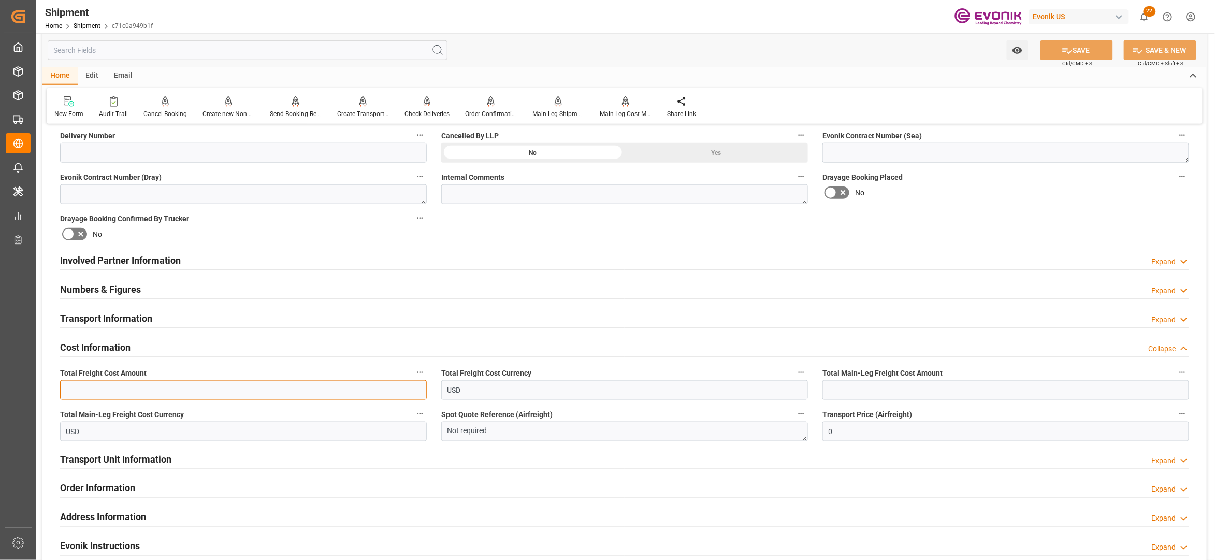
click at [210, 388] on input "text" at bounding box center [243, 390] width 367 height 20
paste input "1505"
type input "1505"
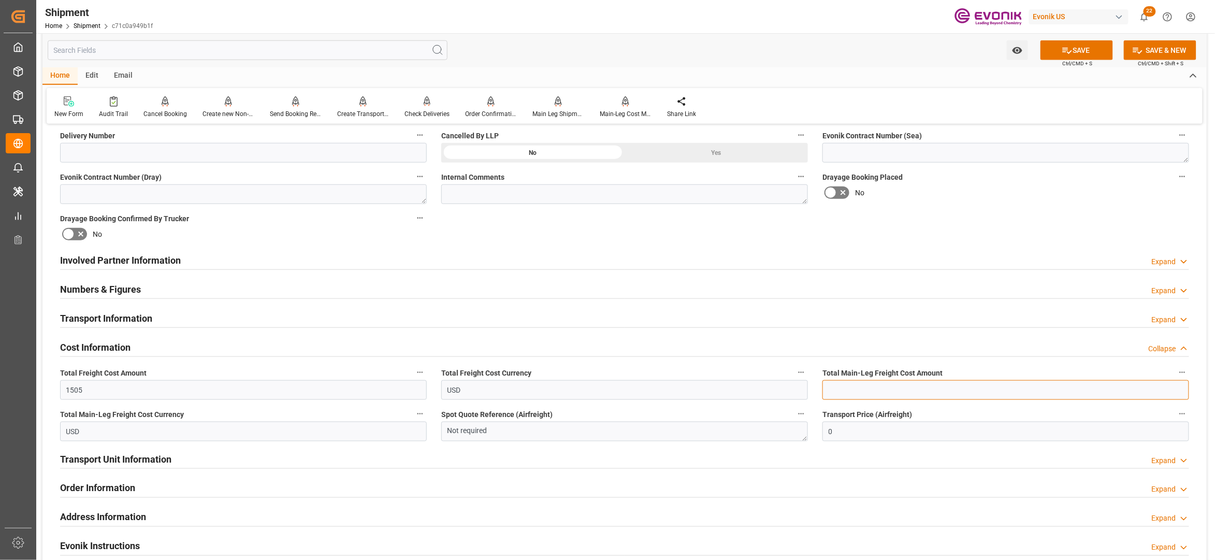
click at [845, 396] on input "text" at bounding box center [1005, 390] width 367 height 20
paste input "1505"
type input "1505"
click at [984, 224] on div "Booking Confirmation Milestone Bar Collapse Submitted to FFW for Booking (Pendi…" at bounding box center [624, 250] width 1164 height 1154
click at [1091, 54] on button "SAVE" at bounding box center [1076, 50] width 72 height 20
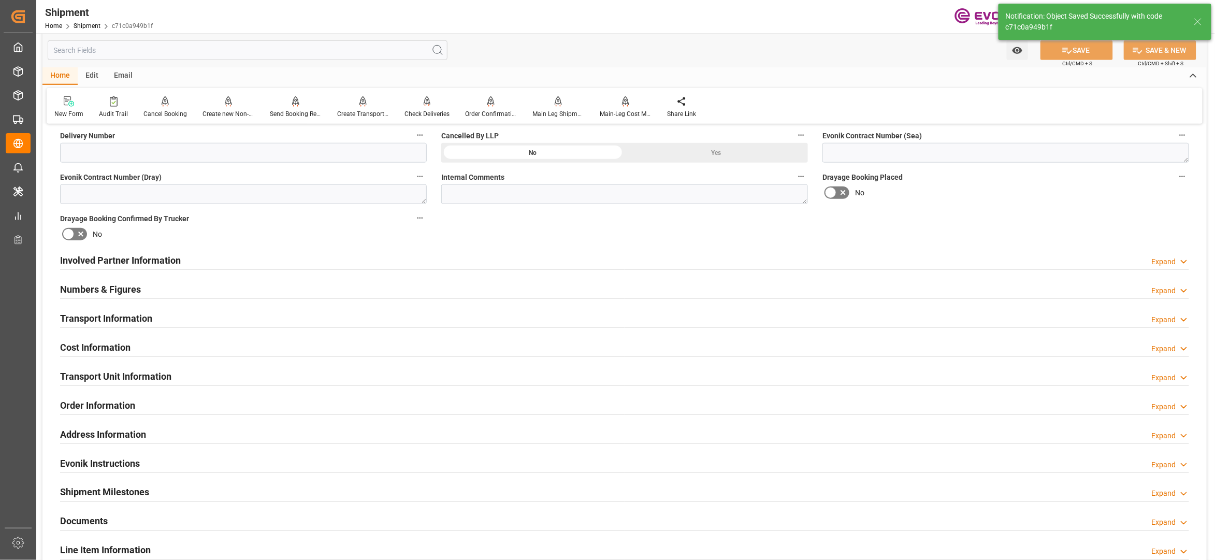
click at [332, 262] on div "Involved Partner Information Expand" at bounding box center [624, 260] width 1129 height 20
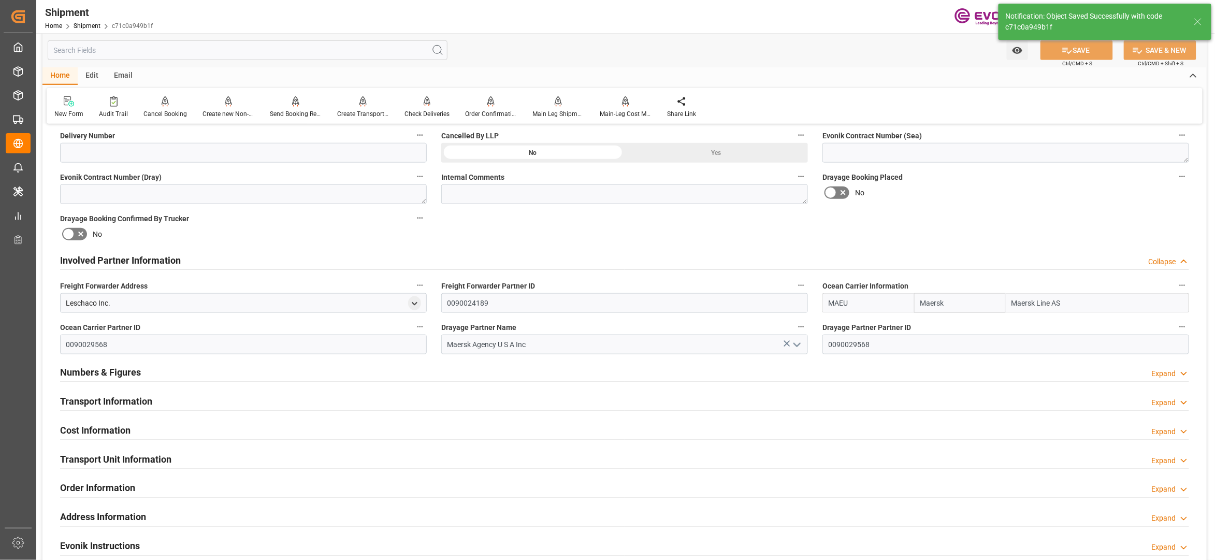
click at [227, 394] on div "Transport Information Expand" at bounding box center [624, 400] width 1129 height 20
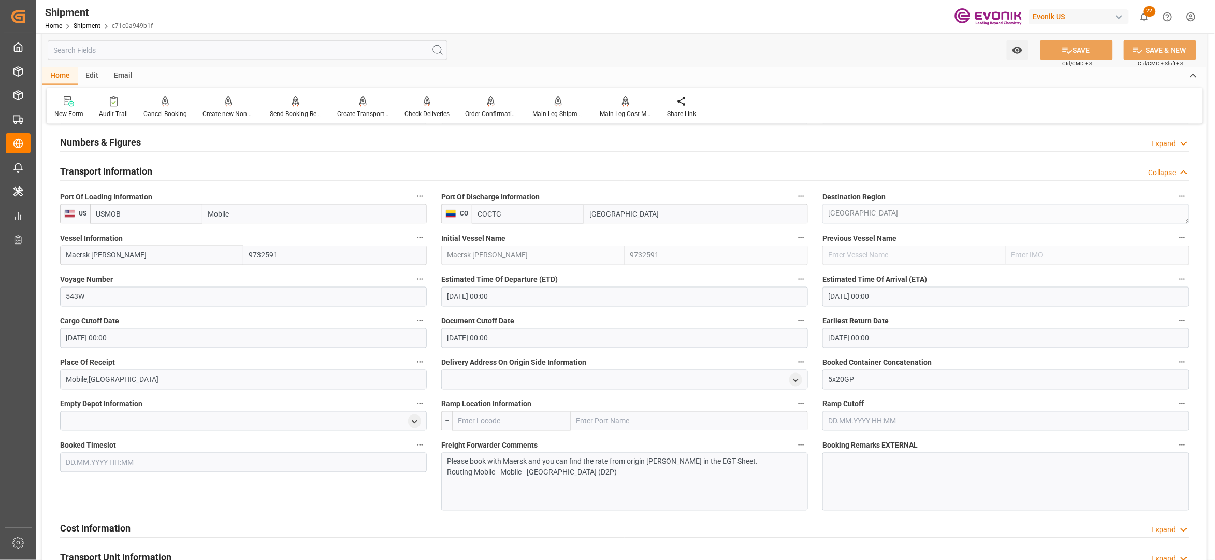
scroll to position [920, 0]
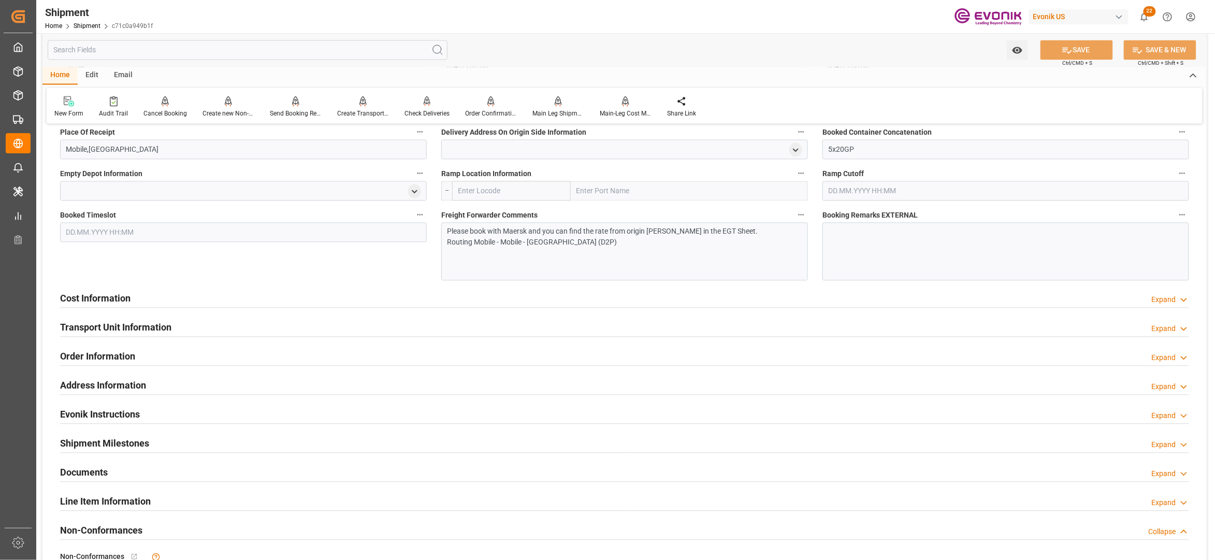
click at [396, 300] on div "Cost Information Expand" at bounding box center [624, 298] width 1129 height 20
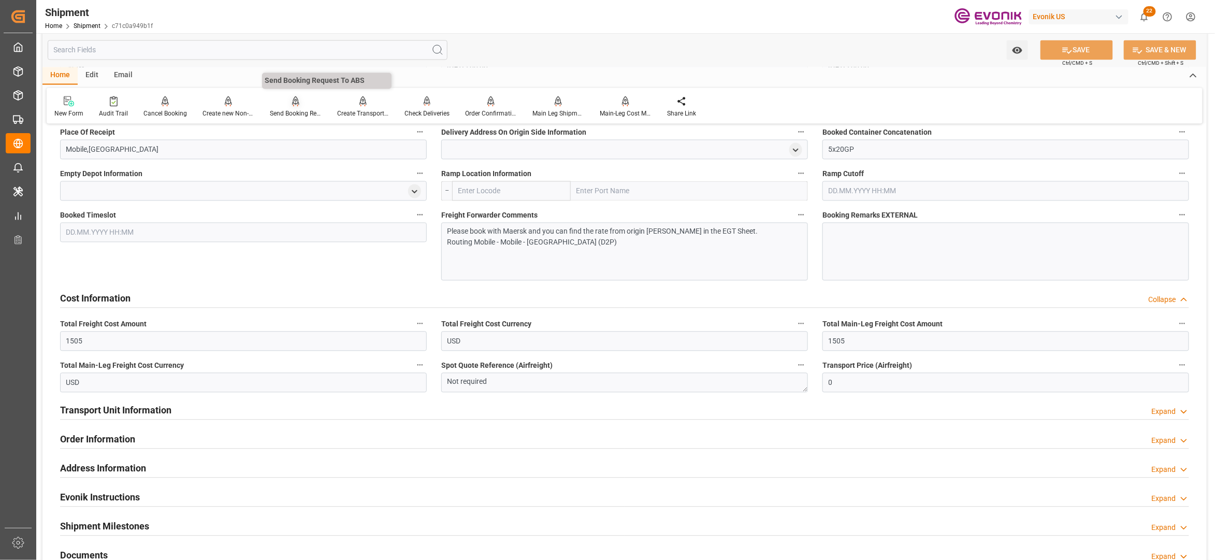
click at [293, 107] on div "Send Booking Request To ABS" at bounding box center [295, 107] width 67 height 23
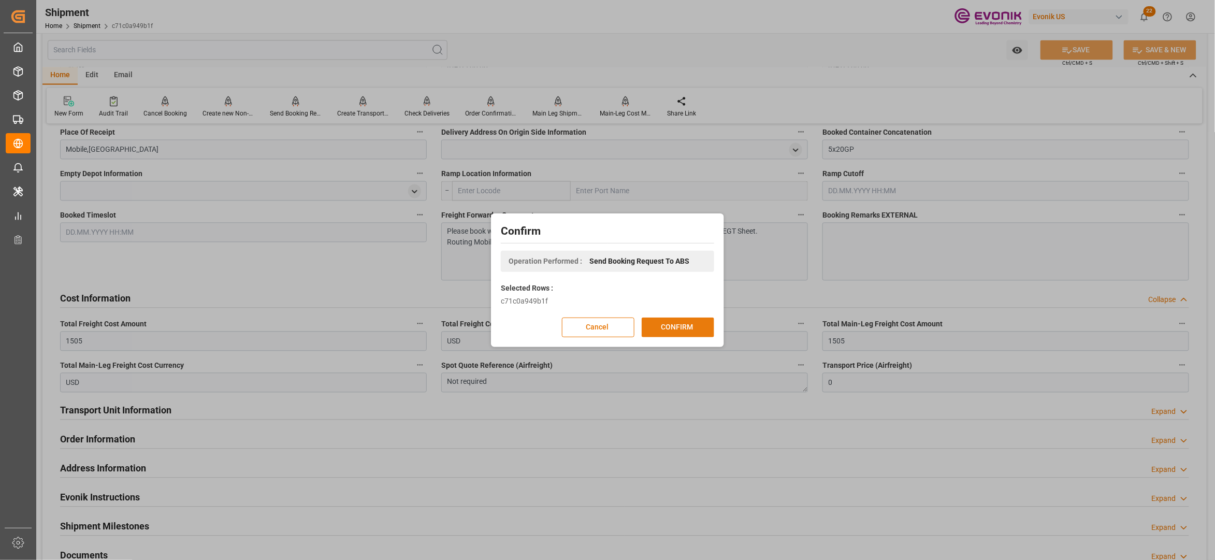
click at [697, 328] on button "CONFIRM" at bounding box center [678, 327] width 72 height 20
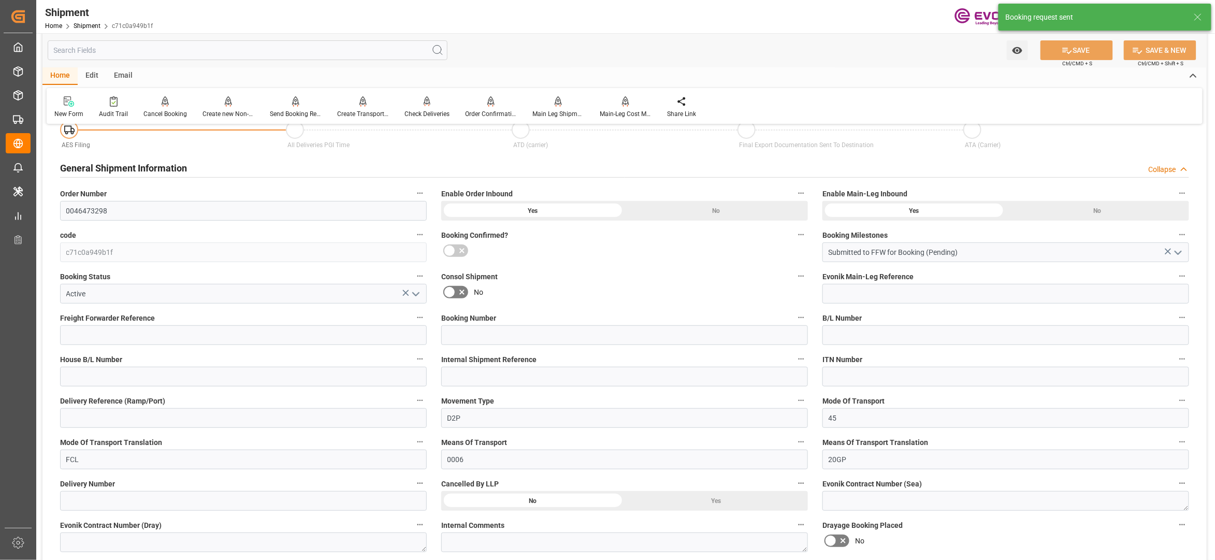
scroll to position [854, 0]
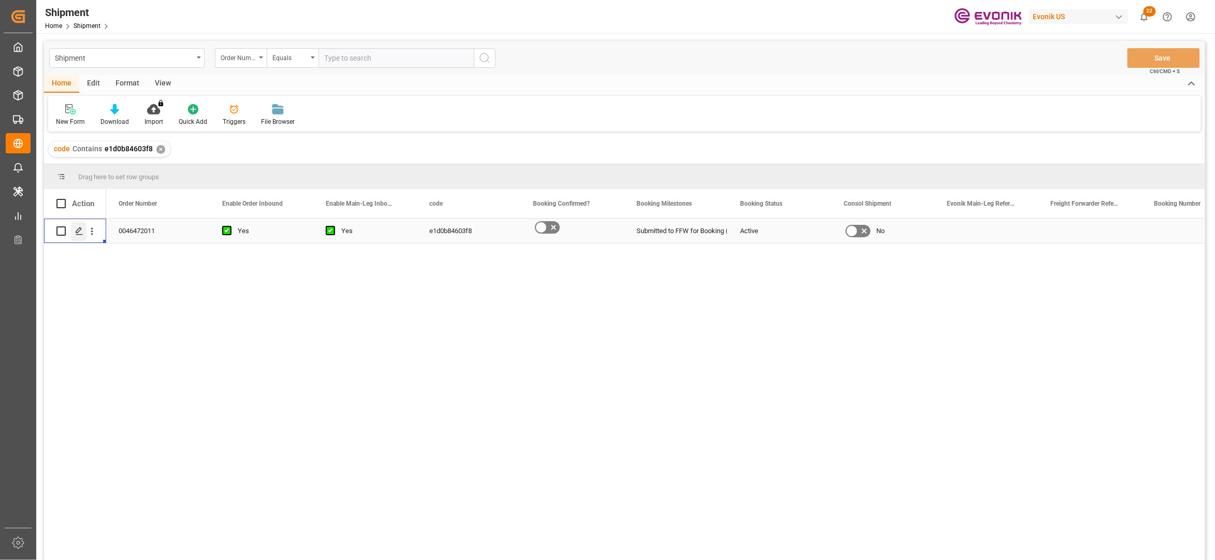
click at [84, 231] on div "Press SPACE to select this row." at bounding box center [79, 231] width 16 height 19
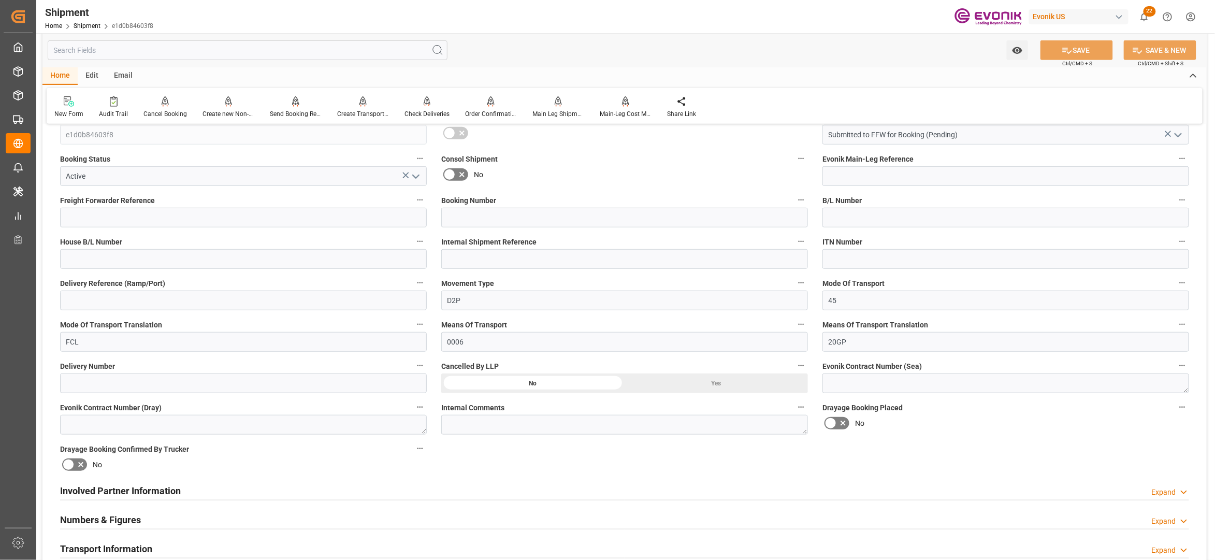
scroll to position [460, 0]
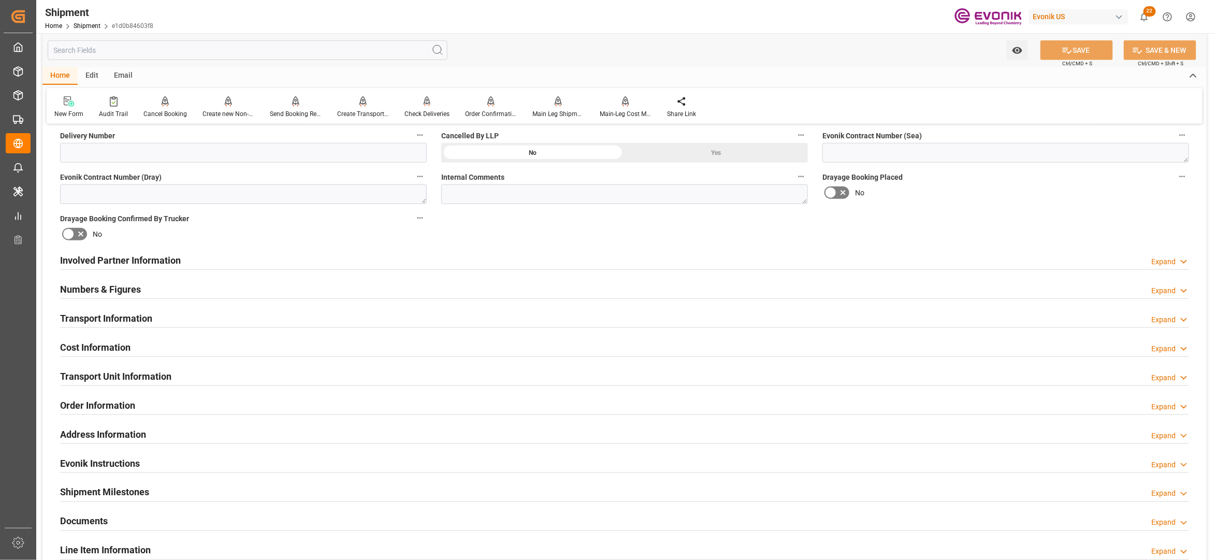
click at [523, 260] on div "Involved Partner Information Expand" at bounding box center [624, 260] width 1129 height 20
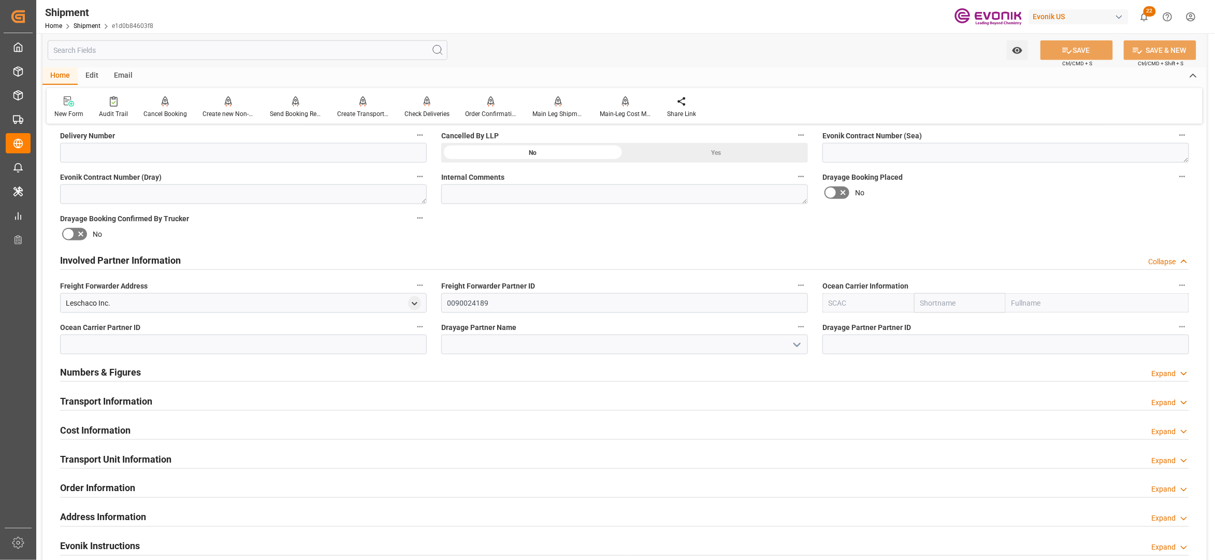
click at [931, 307] on input "text" at bounding box center [960, 303] width 92 height 20
type input "maersk"
click at [938, 326] on b "Maersk" at bounding box center [933, 326] width 24 height 8
type input "MAEU"
type input "Maersk"
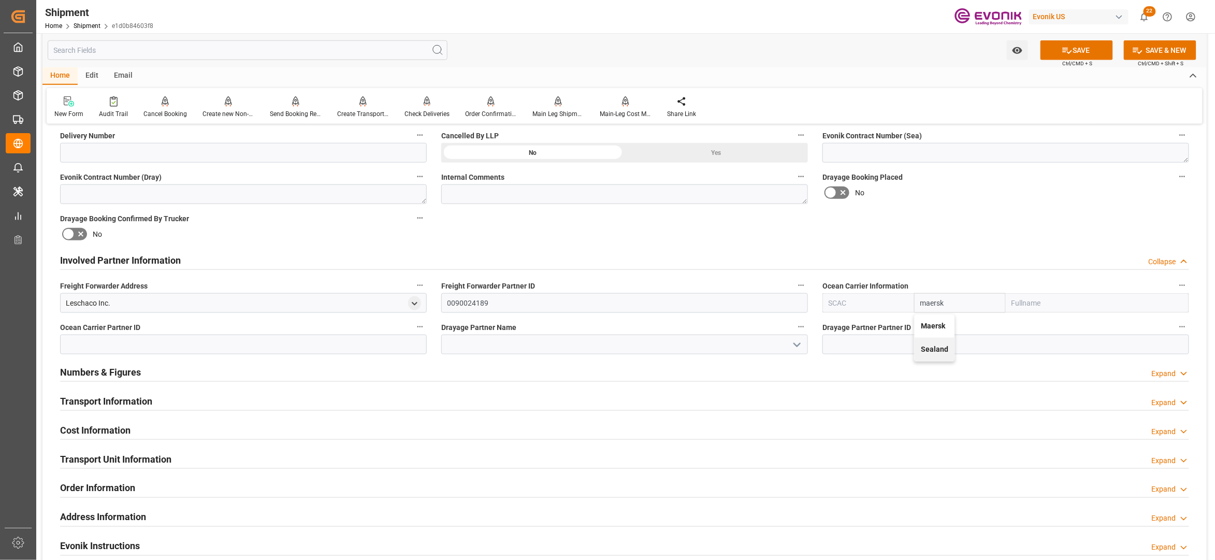
type input "Maersk Line AS"
type input "Maersk"
click at [949, 237] on div "Booking Confirmation Milestone Bar Collapse Submitted to FFW for Booking (Pendi…" at bounding box center [624, 250] width 1164 height 1154
click at [1063, 54] on icon at bounding box center [1067, 50] width 11 height 11
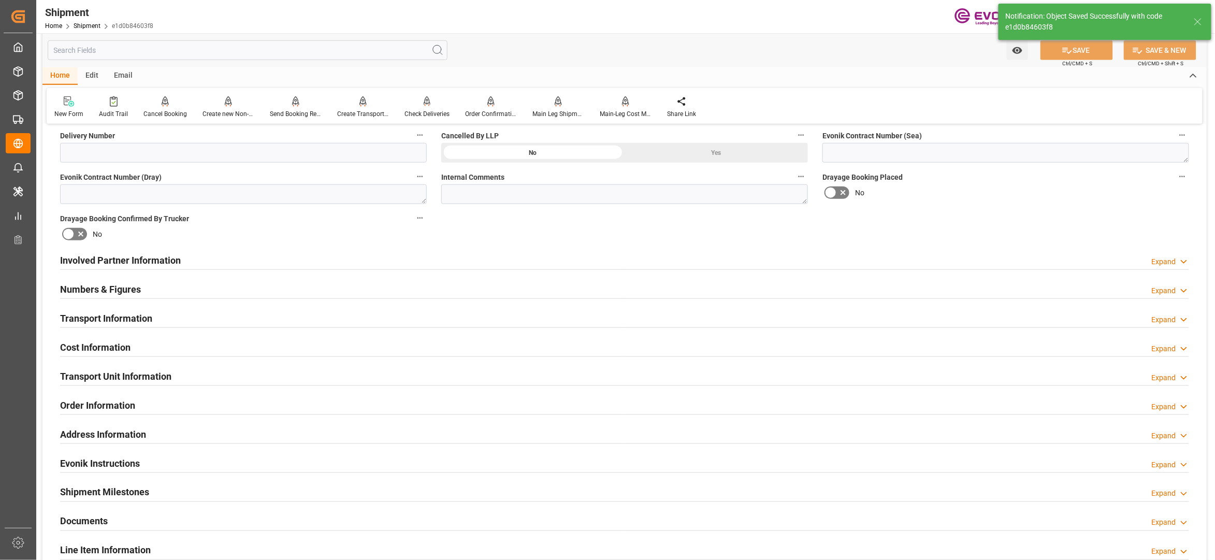
click at [475, 259] on div "Involved Partner Information Expand" at bounding box center [624, 260] width 1129 height 20
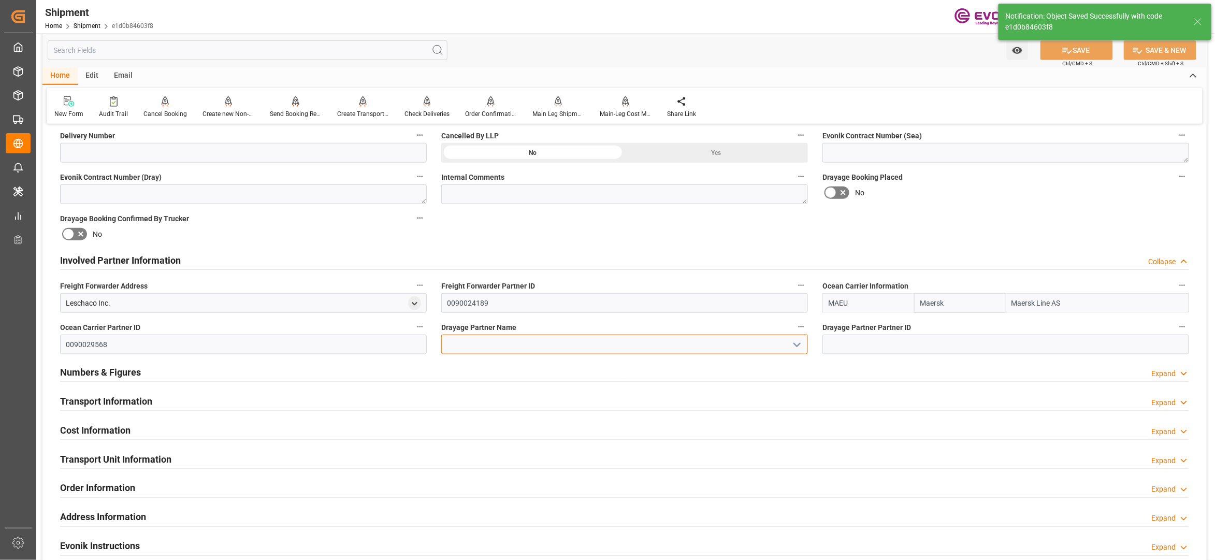
click at [460, 346] on input at bounding box center [624, 345] width 367 height 20
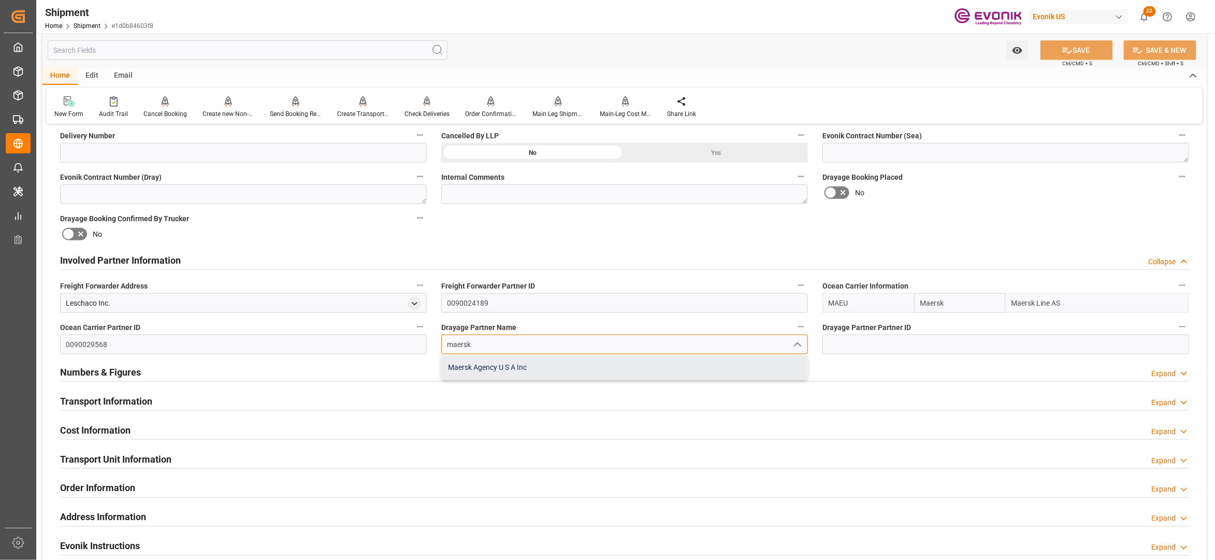
click at [573, 367] on div "Maersk Agency U S A Inc" at bounding box center [625, 367] width 366 height 23
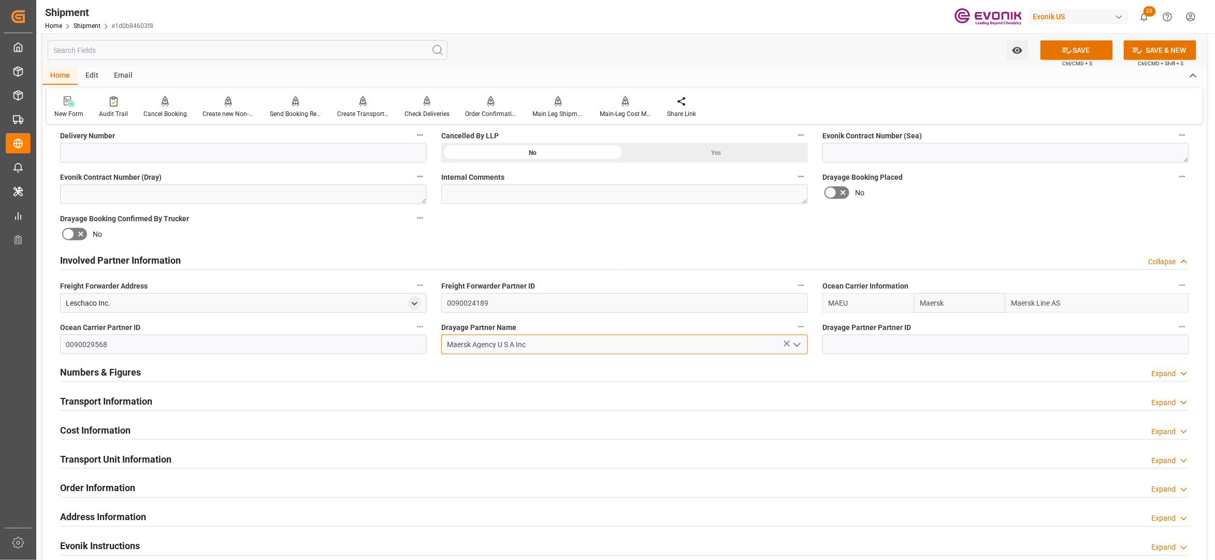
type input "Maersk Agency U S A Inc"
click at [924, 228] on div "Booking Confirmation Milestone Bar Collapse Submitted to FFW for Booking (Pendi…" at bounding box center [624, 250] width 1164 height 1154
click at [1077, 49] on button "SAVE" at bounding box center [1076, 50] width 72 height 20
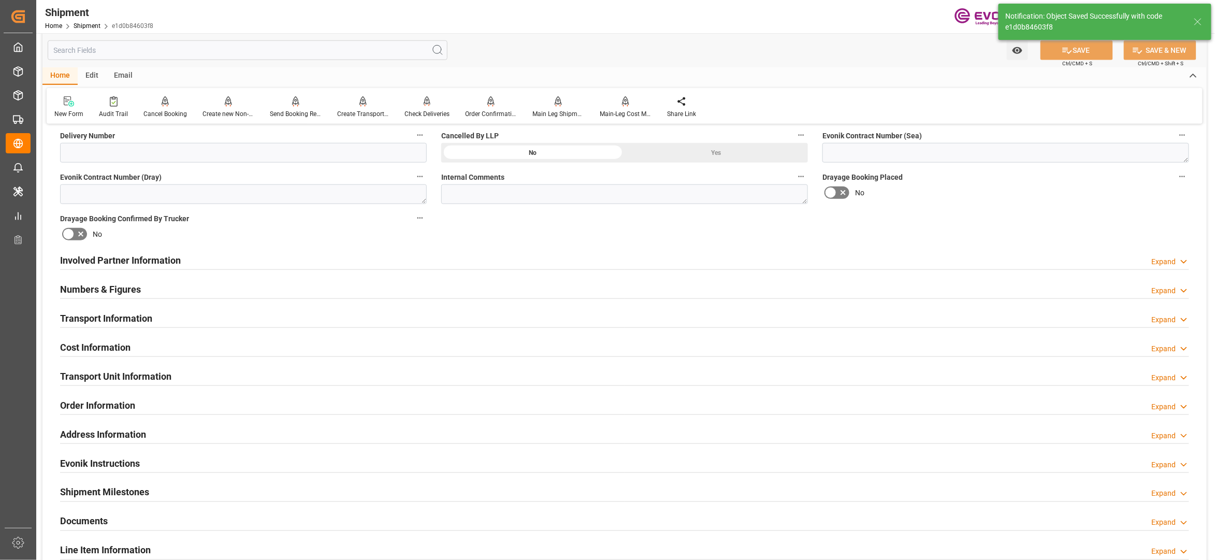
type input "0090029568"
click at [481, 258] on div "Involved Partner Information Expand" at bounding box center [624, 260] width 1129 height 20
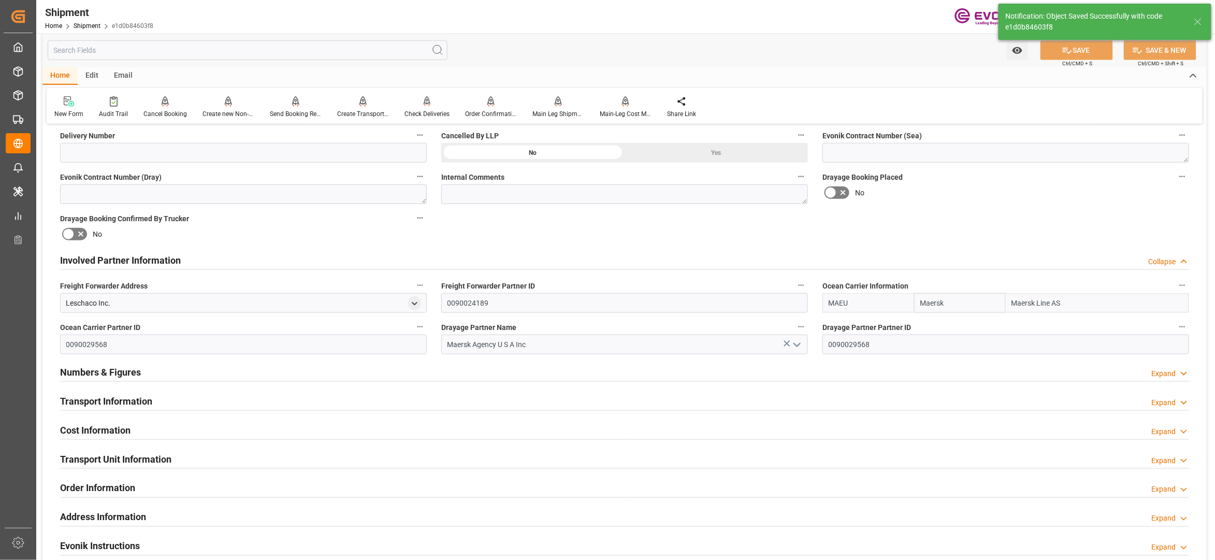
click at [488, 401] on div "Transport Information Expand" at bounding box center [624, 400] width 1129 height 20
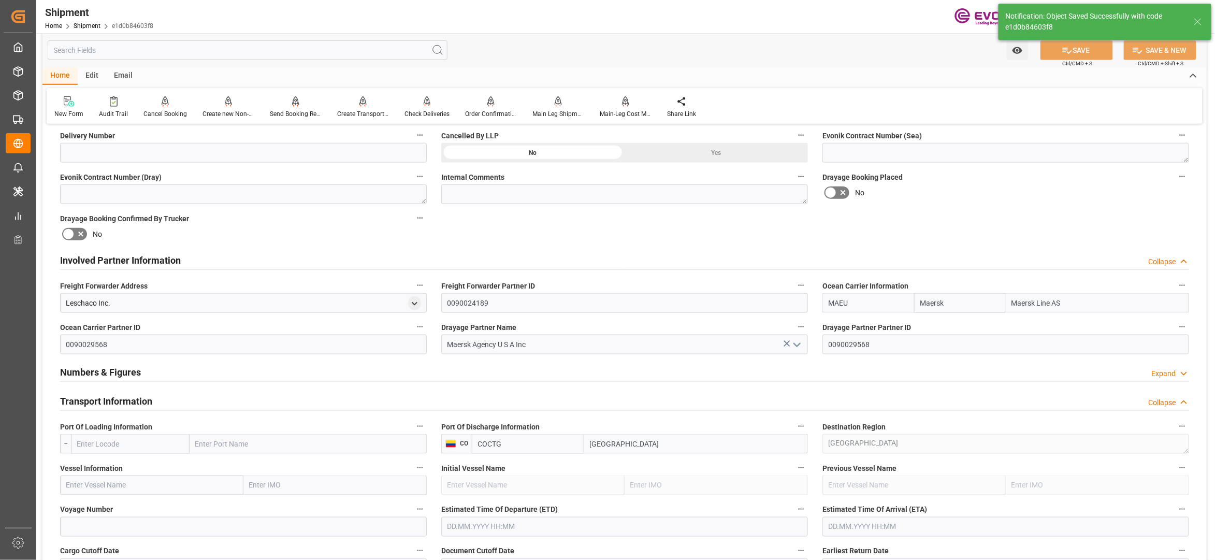
scroll to position [690, 0]
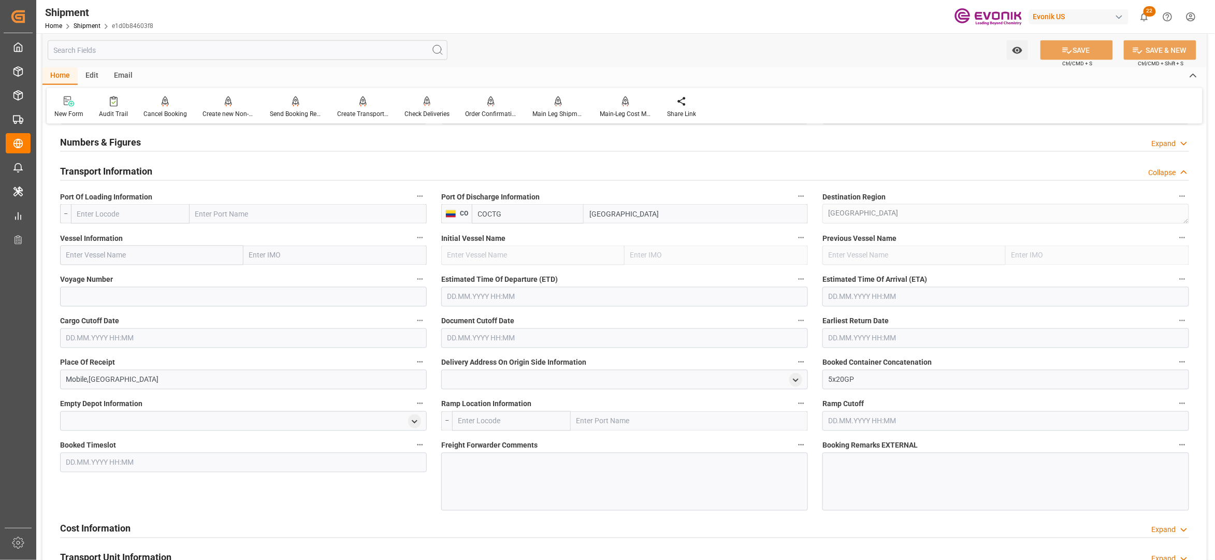
click at [143, 210] on input "text" at bounding box center [130, 214] width 119 height 20
click at [133, 234] on div "USMOB - Mobile" at bounding box center [101, 236] width 61 height 23
type input "USMOB"
type input "Mobile"
type input "USMOB"
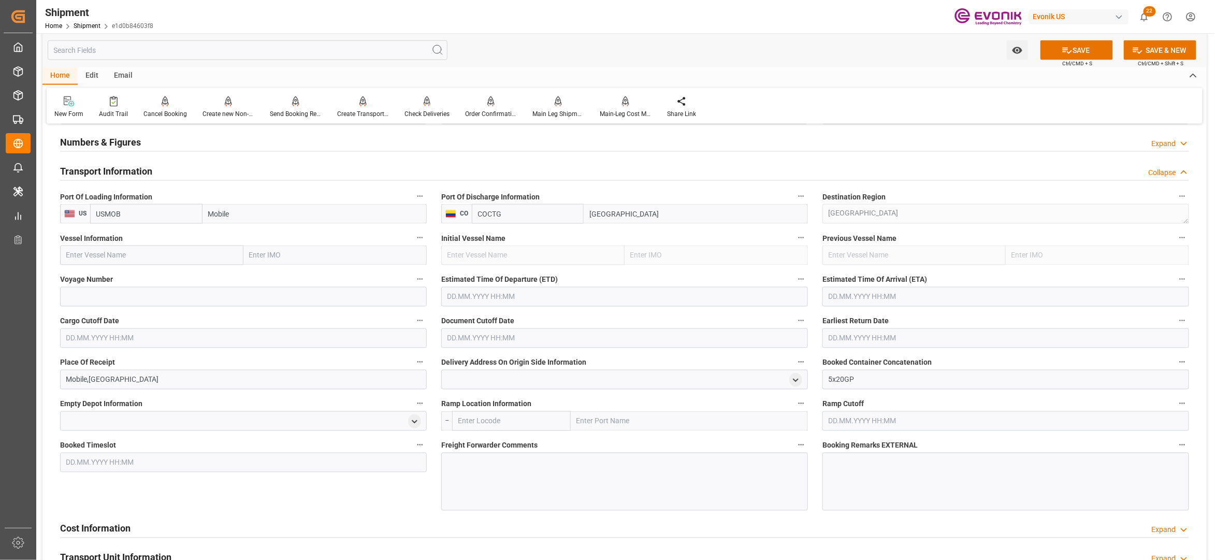
click at [157, 256] on input "text" at bounding box center [151, 255] width 183 height 20
paste input "MAERSK [PERSON_NAME] / 543W"
click at [146, 258] on input "MAERSK [PERSON_NAME] / 543W" at bounding box center [151, 255] width 183 height 20
click at [139, 271] on div "Maersk [PERSON_NAME] - 9732591" at bounding box center [123, 278] width 125 height 23
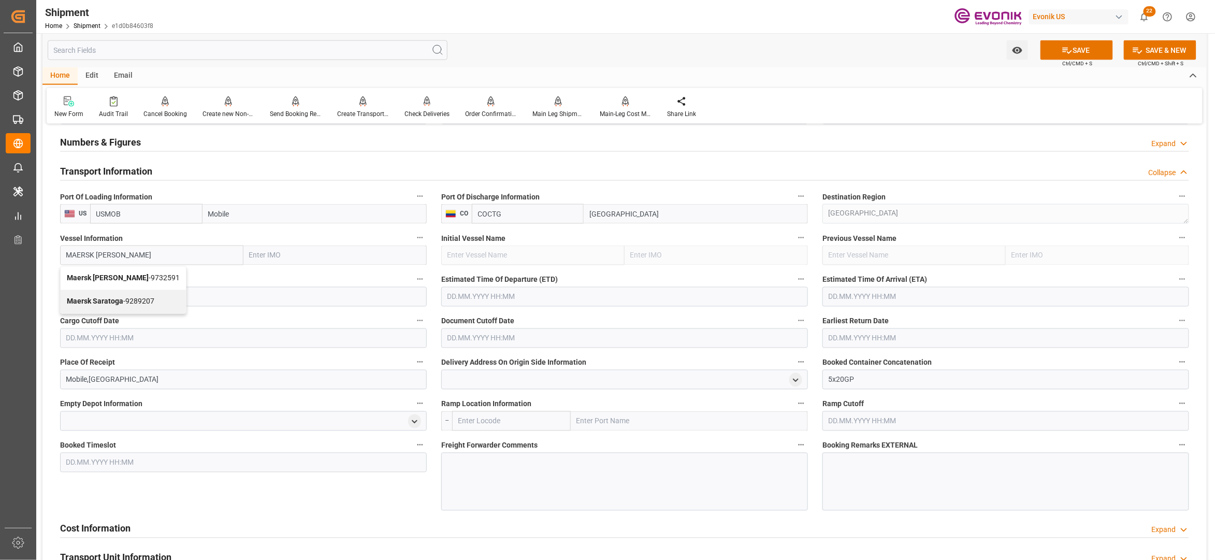
type input "Maersk [PERSON_NAME]"
type input "9732591"
type input "Maersk [PERSON_NAME]"
click at [165, 301] on input at bounding box center [243, 297] width 367 height 20
paste input "543W"
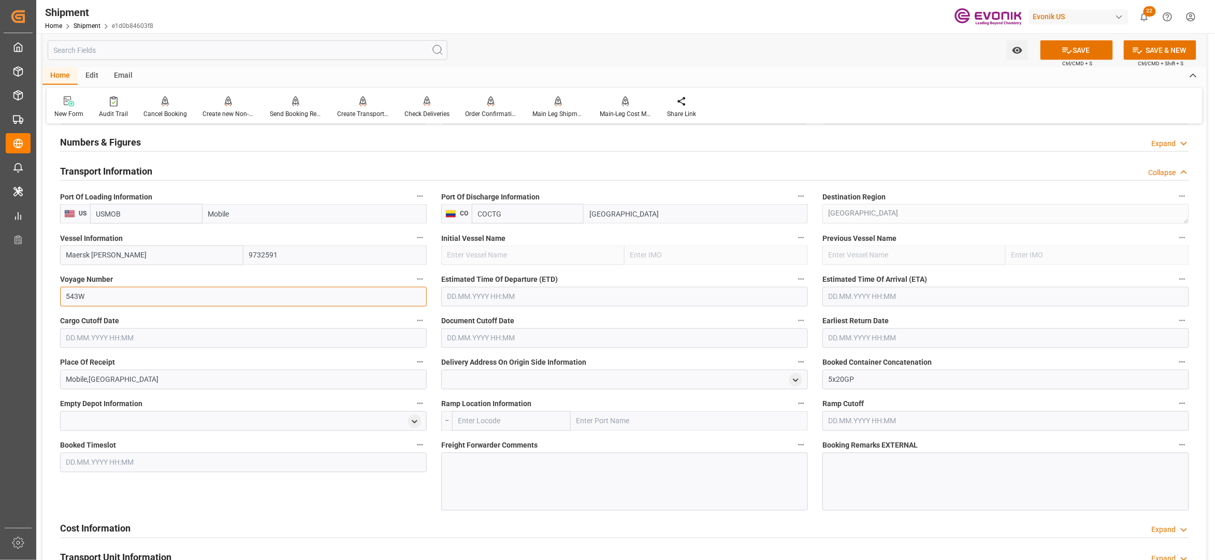
type input "543W"
click at [473, 301] on input "text" at bounding box center [624, 297] width 367 height 20
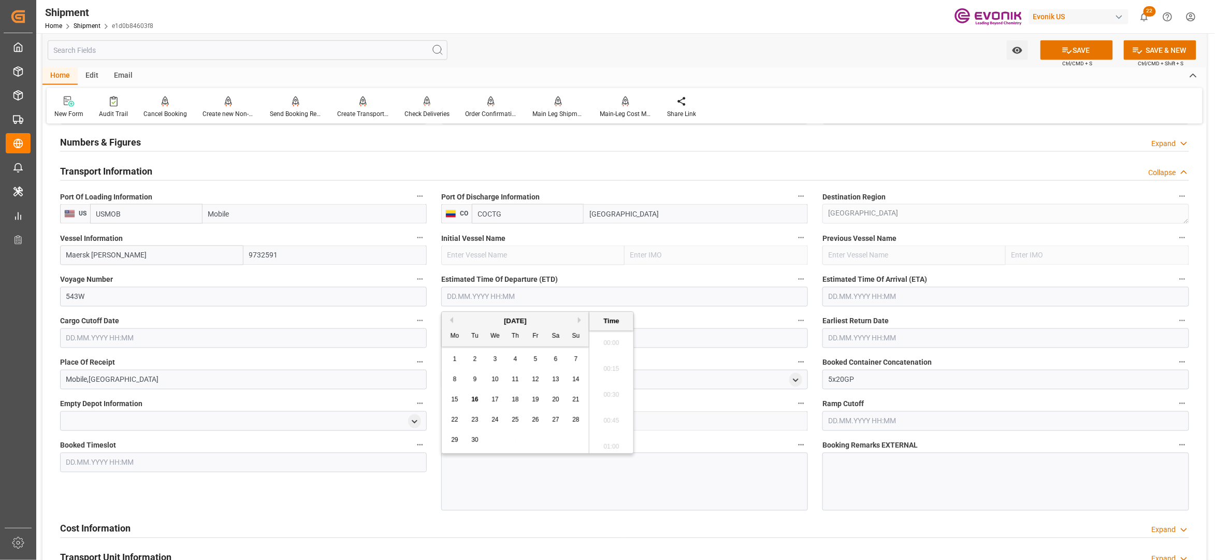
scroll to position [2362, 0]
click at [579, 319] on button "Next Month" at bounding box center [581, 320] width 6 height 6
click at [515, 436] on span "30" at bounding box center [515, 439] width 7 height 7
type input "[DATE] 00:00"
click at [895, 296] on input "text" at bounding box center [1005, 297] width 367 height 20
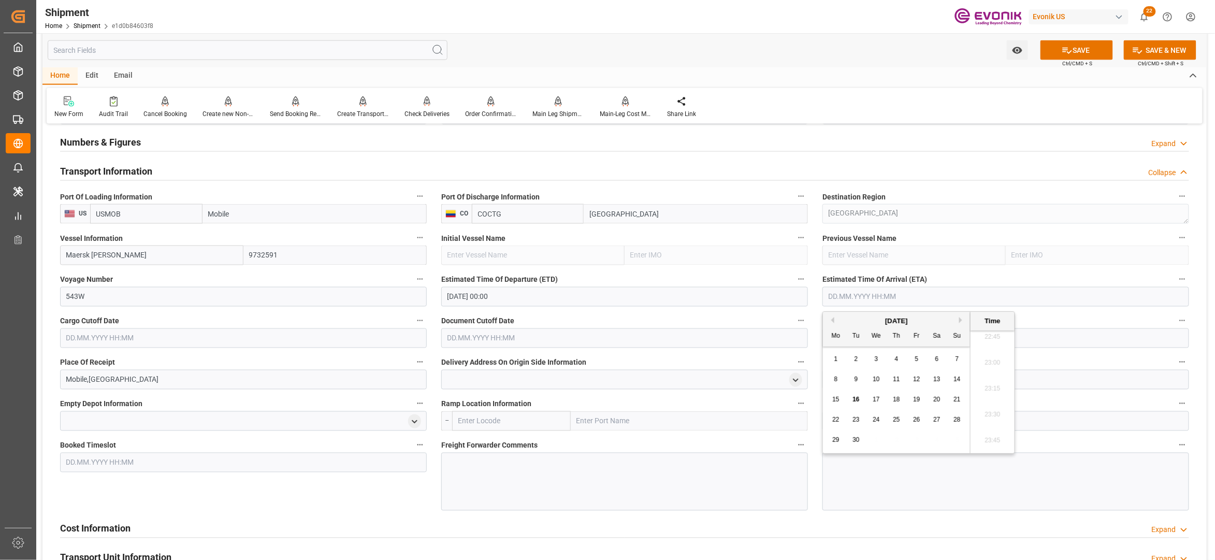
click at [960, 317] on button "Next Month" at bounding box center [962, 320] width 6 height 6
click at [964, 317] on button "Next Month" at bounding box center [962, 320] width 6 height 6
click at [855, 380] on span "4" at bounding box center [856, 378] width 4 height 7
type input "[DATE] 00:00"
click at [382, 336] on input "text" at bounding box center [243, 338] width 367 height 20
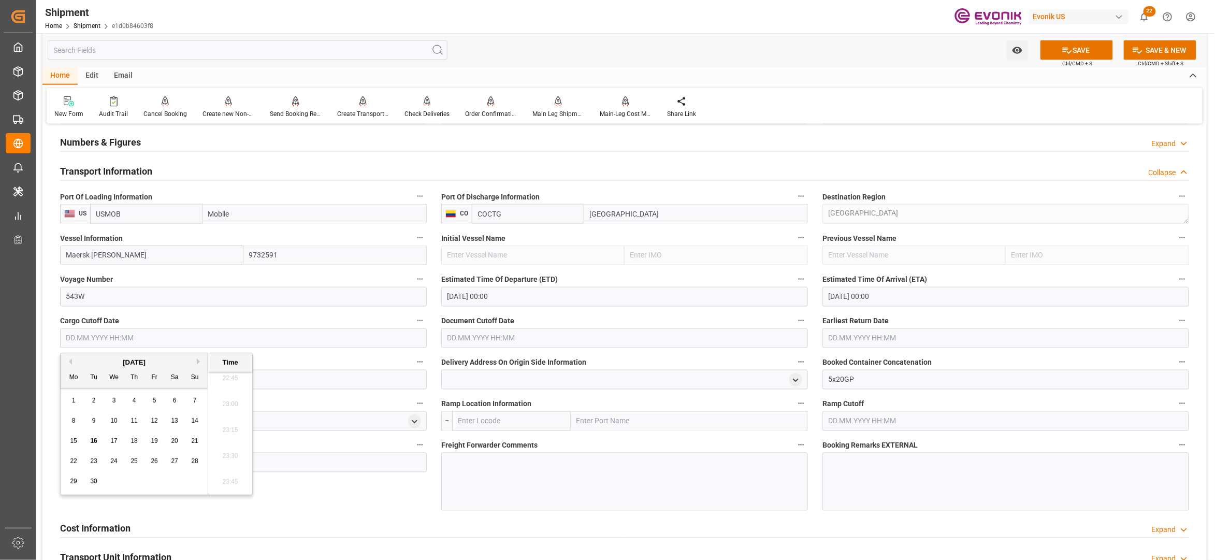
click at [201, 362] on button "Next Month" at bounding box center [200, 361] width 6 height 6
click at [96, 461] on span "21" at bounding box center [93, 460] width 7 height 7
type input "[DATE] 00:00"
click at [584, 338] on input "text" at bounding box center [624, 338] width 367 height 20
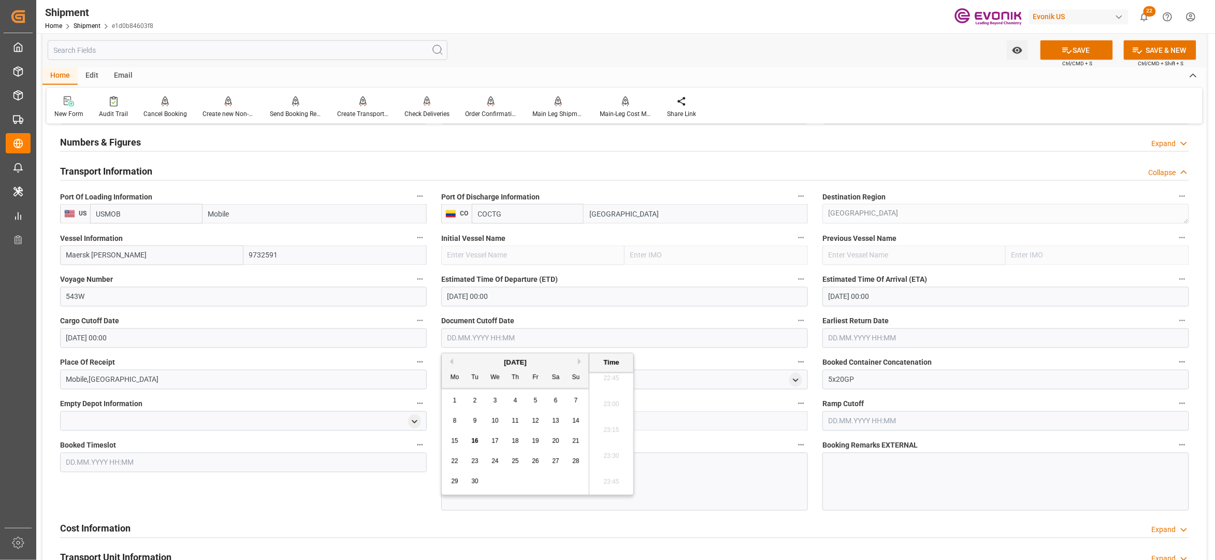
click at [583, 361] on button "Next Month" at bounding box center [581, 361] width 6 height 6
click at [472, 458] on span "21" at bounding box center [474, 460] width 7 height 7
type input "[DATE] 00:00"
click at [919, 336] on input "text" at bounding box center [1005, 338] width 367 height 20
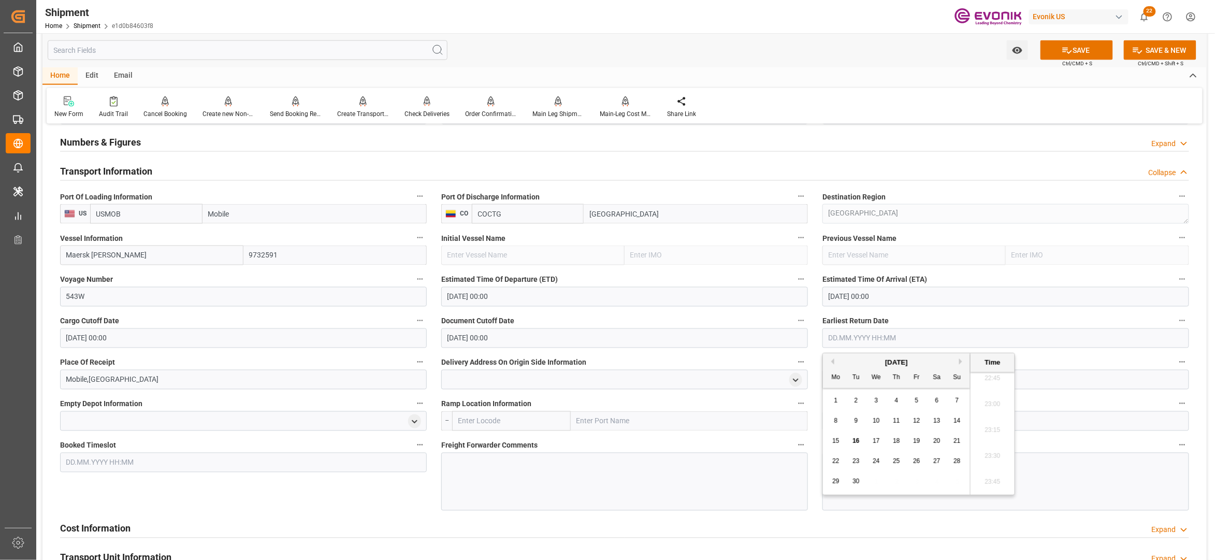
click at [962, 359] on button "Next Month" at bounding box center [962, 361] width 6 height 6
click at [858, 459] on span "21" at bounding box center [855, 460] width 7 height 7
type input "[DATE] 00:00"
click at [408, 494] on div "Booked Timeslot" at bounding box center [243, 474] width 381 height 80
click at [487, 483] on div at bounding box center [624, 482] width 367 height 58
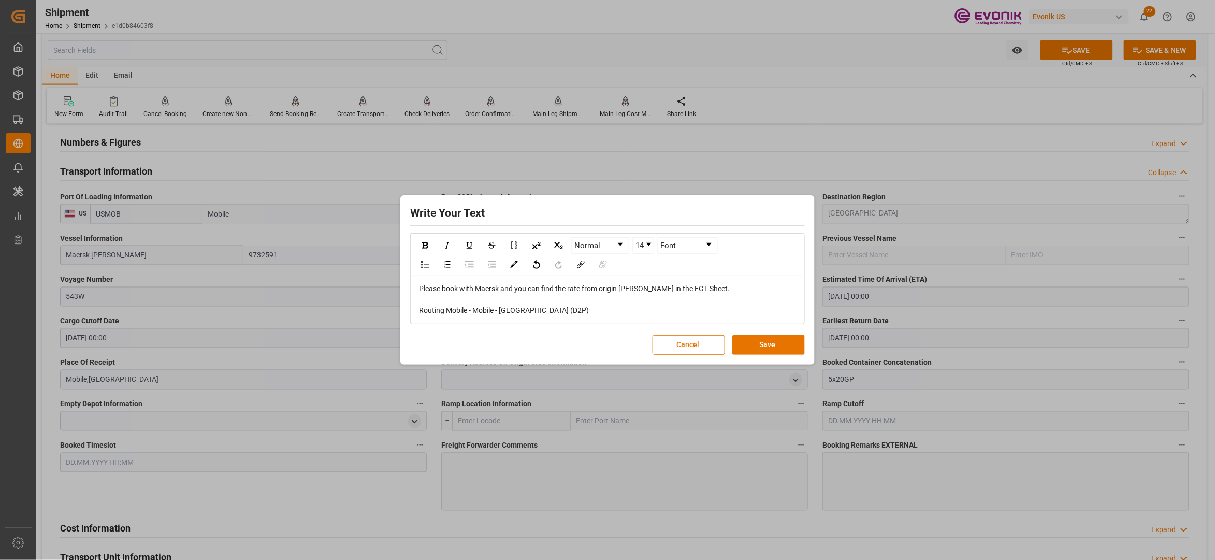
click at [470, 298] on div "Please book with Maersk and you can find the rate from origin [PERSON_NAME] in …" at bounding box center [608, 299] width 378 height 33
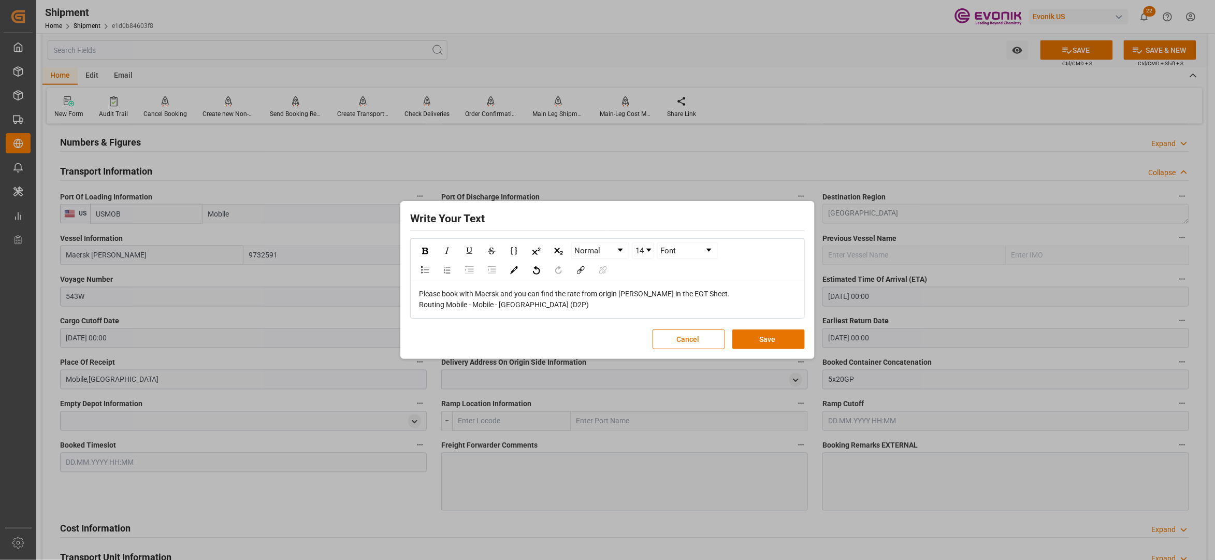
click at [562, 305] on div "Please book with Maersk and you can find the rate from origin [PERSON_NAME] in …" at bounding box center [608, 299] width 378 height 22
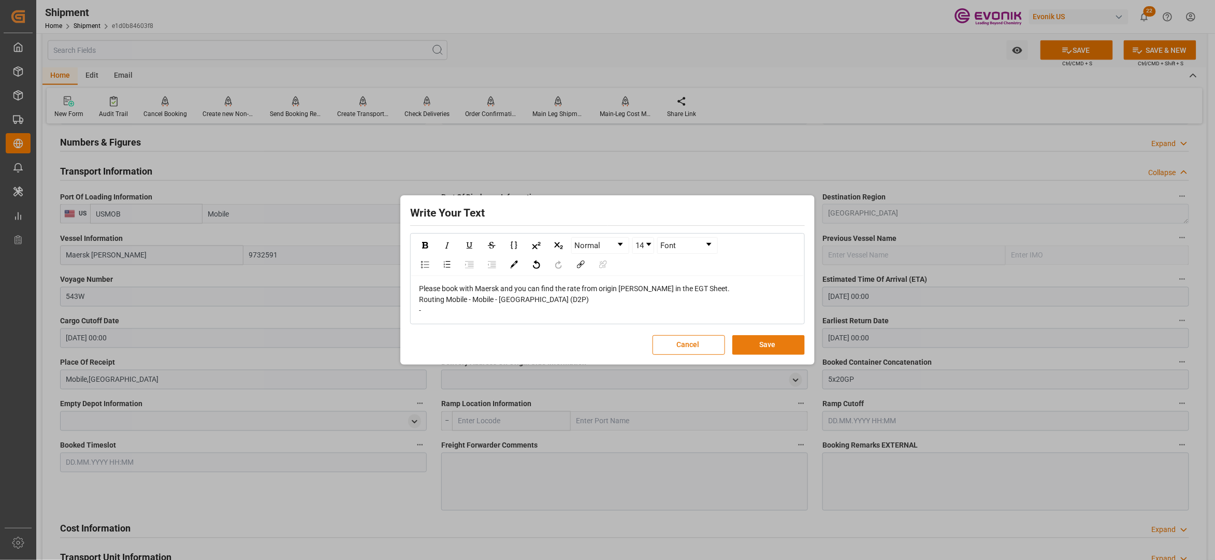
click at [776, 342] on button "Save" at bounding box center [768, 345] width 72 height 20
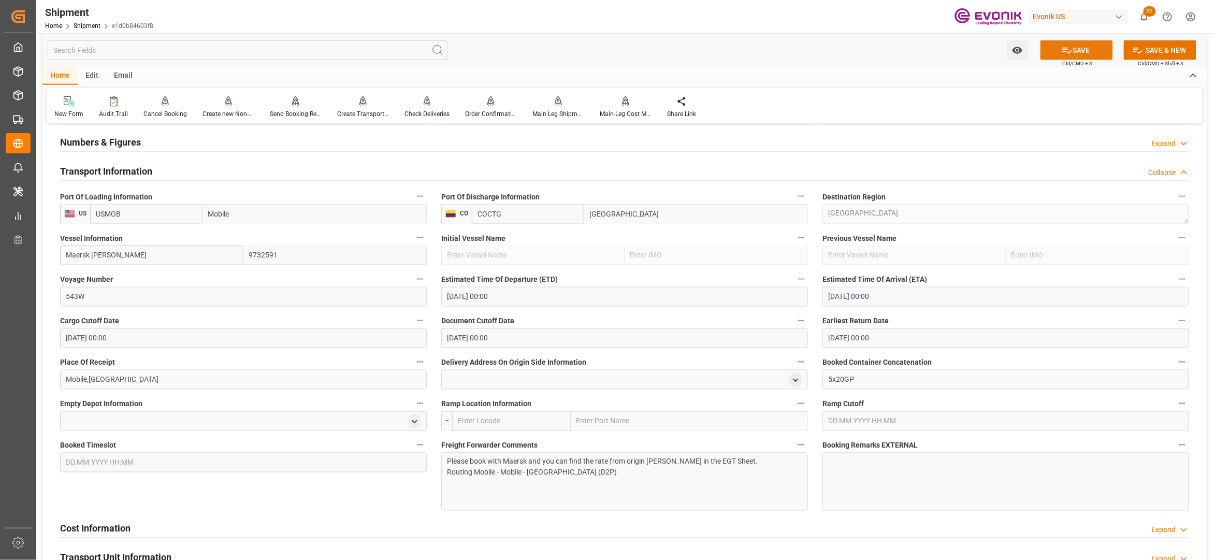
click at [1085, 46] on button "SAVE" at bounding box center [1076, 50] width 72 height 20
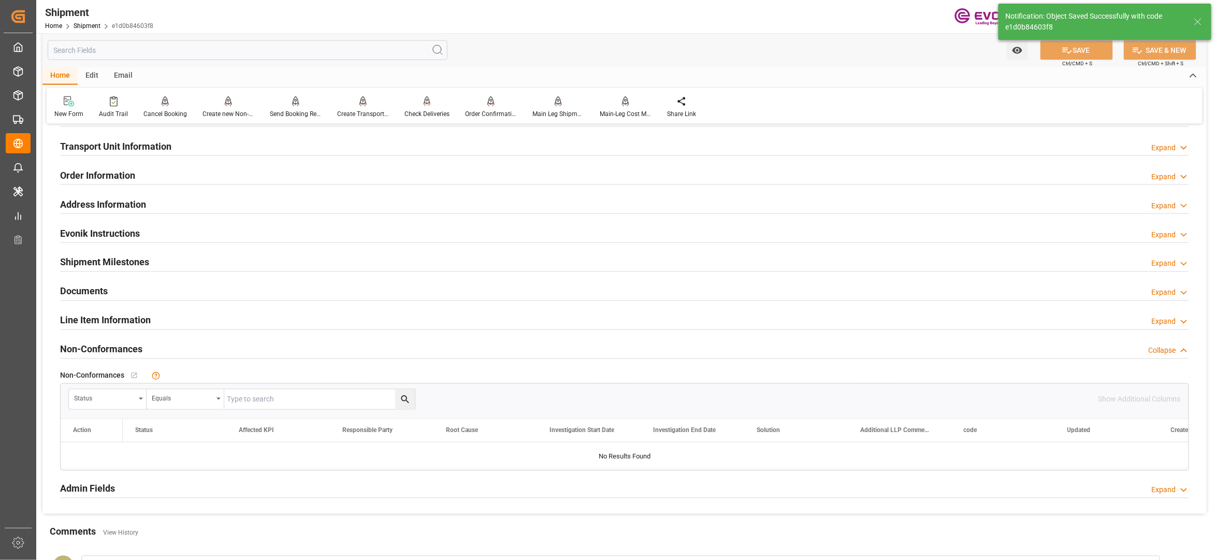
scroll to position [460, 0]
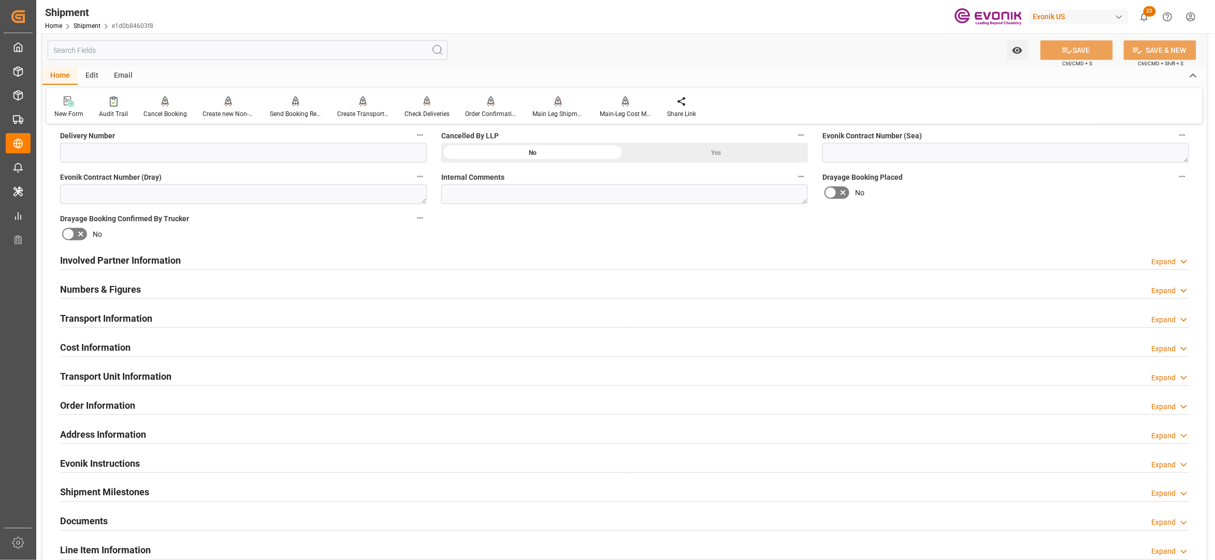
click at [206, 348] on div "Cost Information Expand" at bounding box center [624, 347] width 1129 height 20
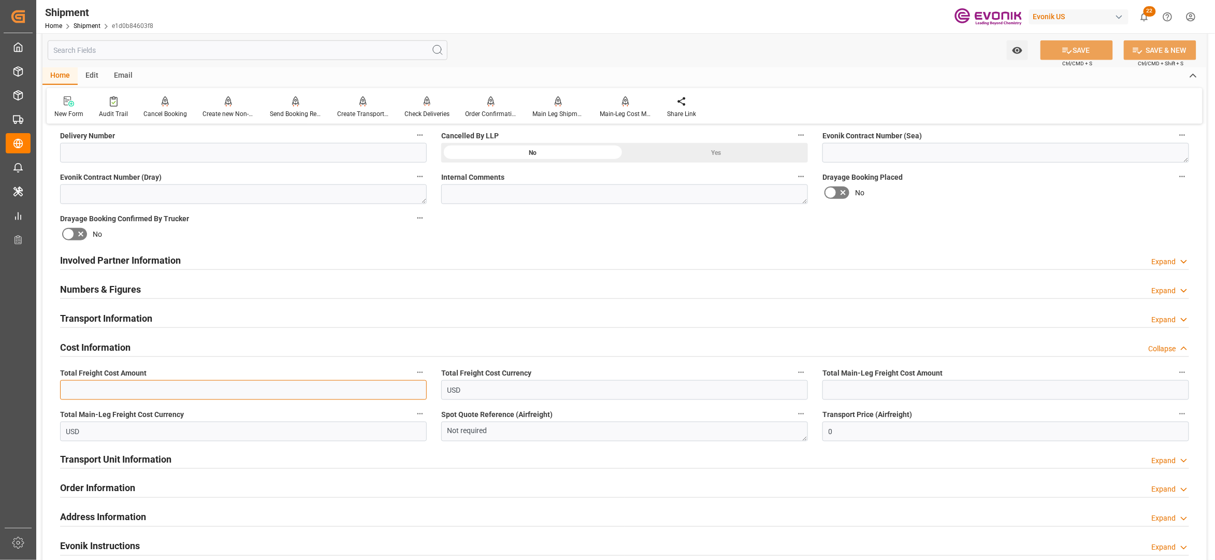
click at [183, 388] on input "text" at bounding box center [243, 390] width 367 height 20
paste input "1505"
type input "1505"
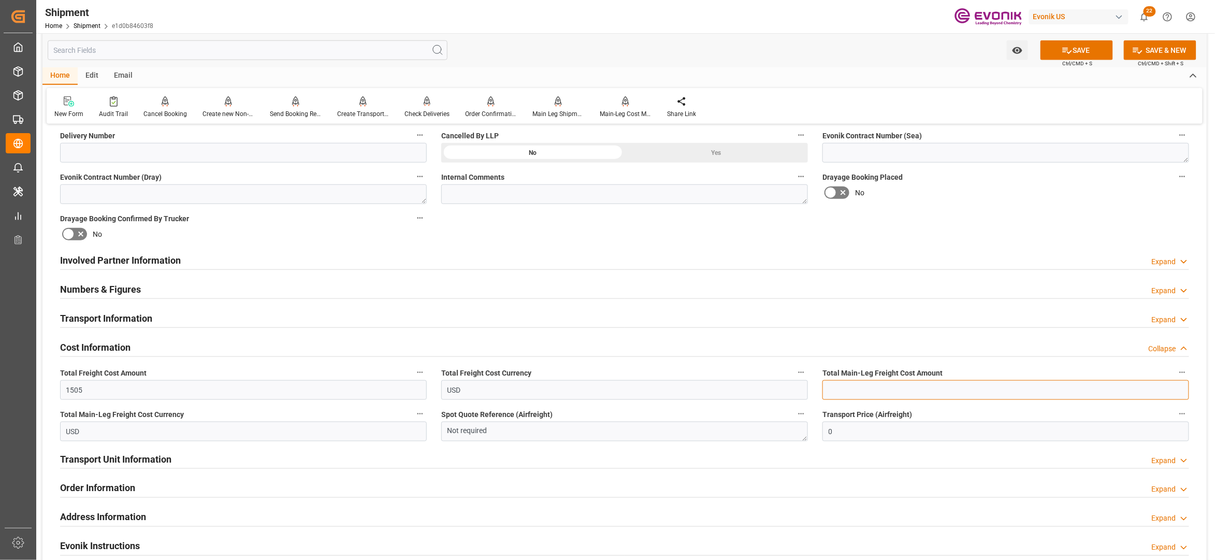
click at [857, 390] on input "text" at bounding box center [1005, 390] width 367 height 20
paste input "1505"
type input "1505"
click at [976, 226] on div "Booking Confirmation Milestone Bar Collapse Submitted to FFW for Booking (Pendi…" at bounding box center [624, 250] width 1164 height 1154
click at [1092, 48] on button "SAVE" at bounding box center [1076, 50] width 72 height 20
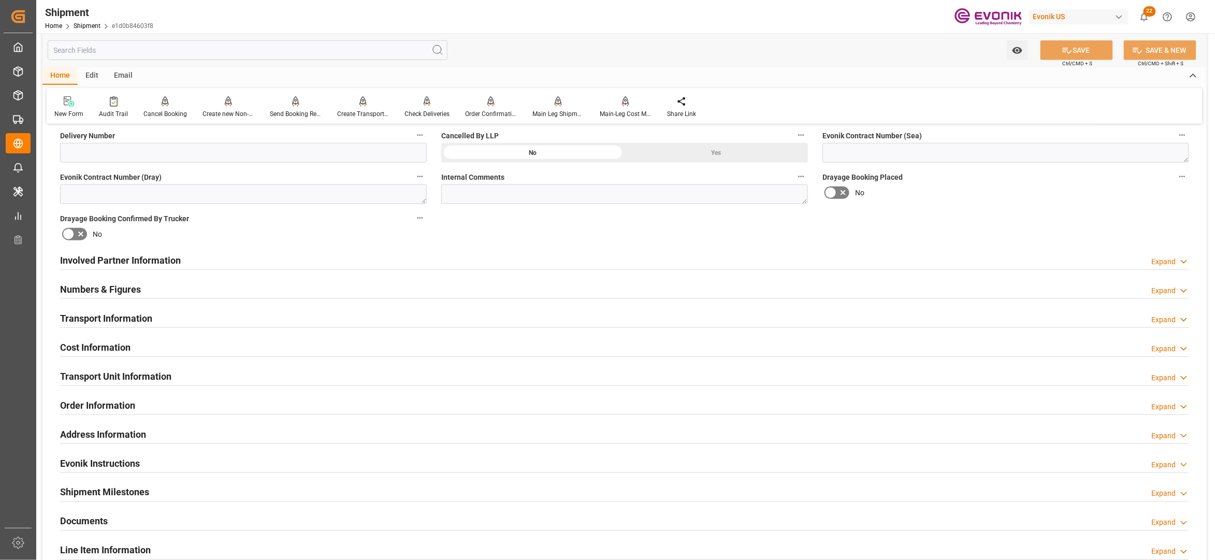
click at [527, 264] on div "Involved Partner Information Expand" at bounding box center [624, 260] width 1129 height 20
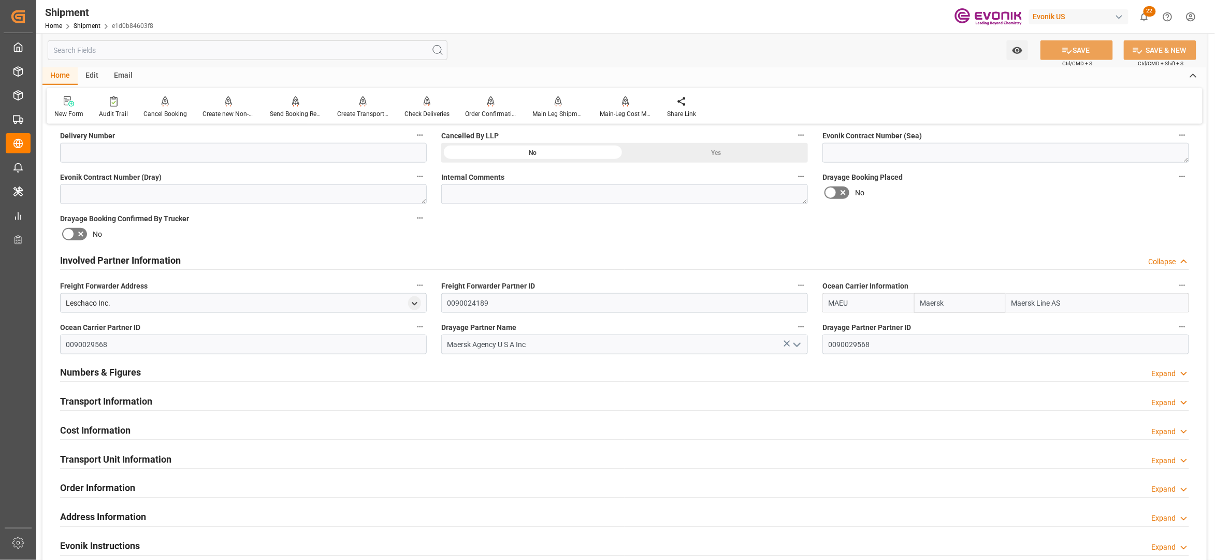
click at [471, 403] on div "Transport Information Expand" at bounding box center [624, 400] width 1129 height 20
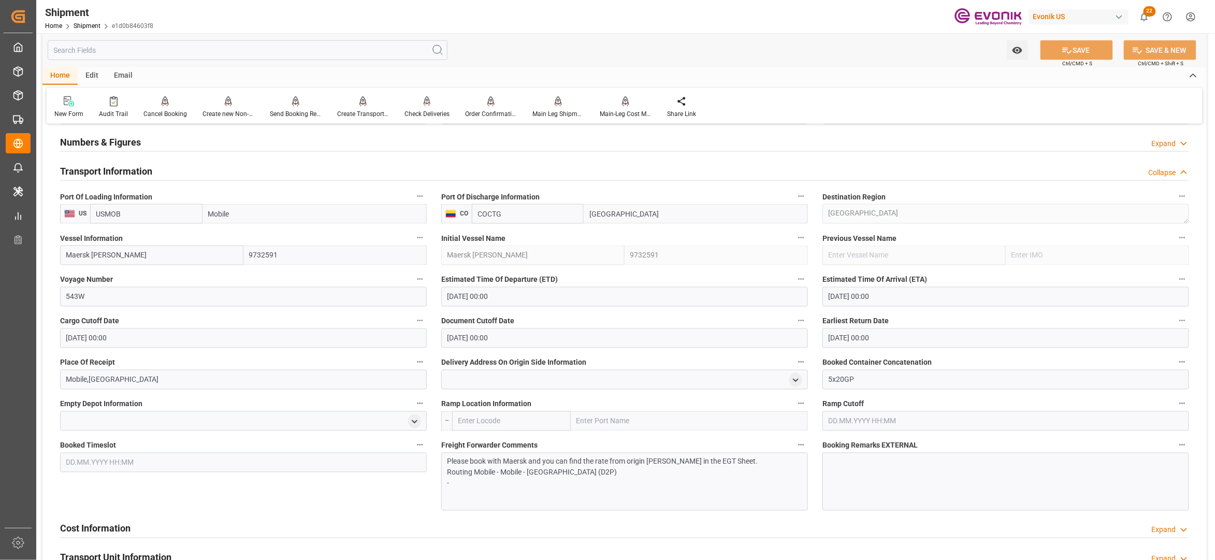
scroll to position [920, 0]
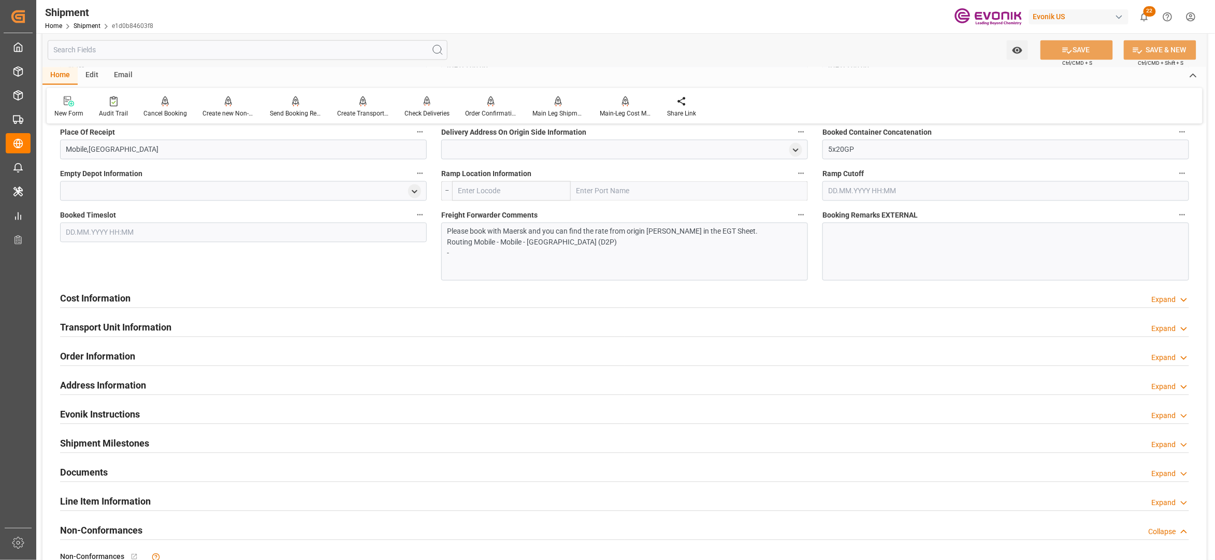
click at [369, 291] on div "Cost Information Expand" at bounding box center [624, 298] width 1129 height 20
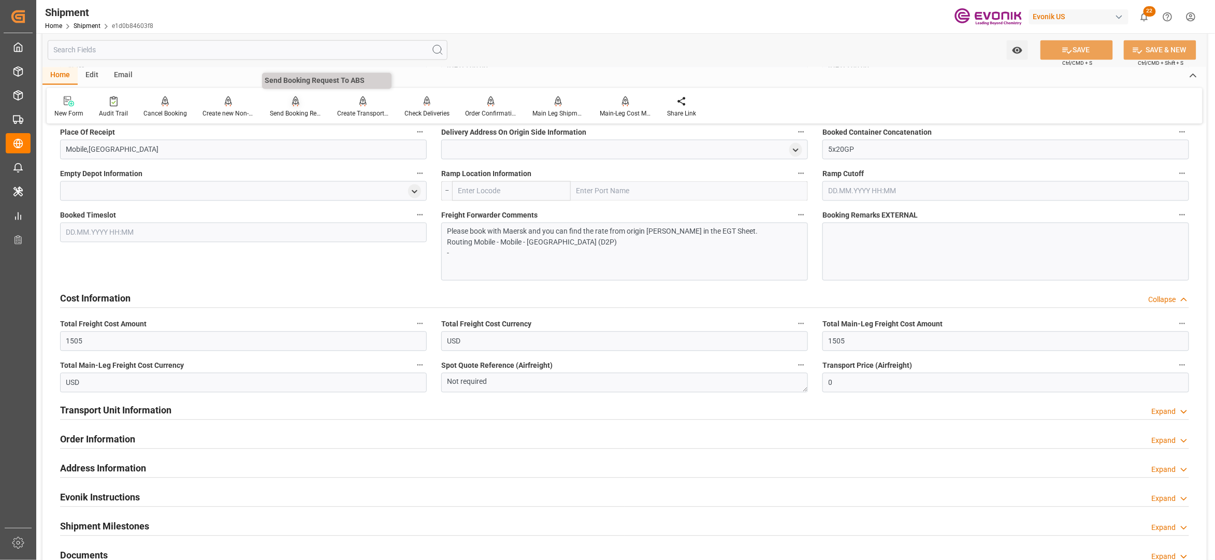
click at [293, 99] on icon at bounding box center [295, 100] width 7 height 9
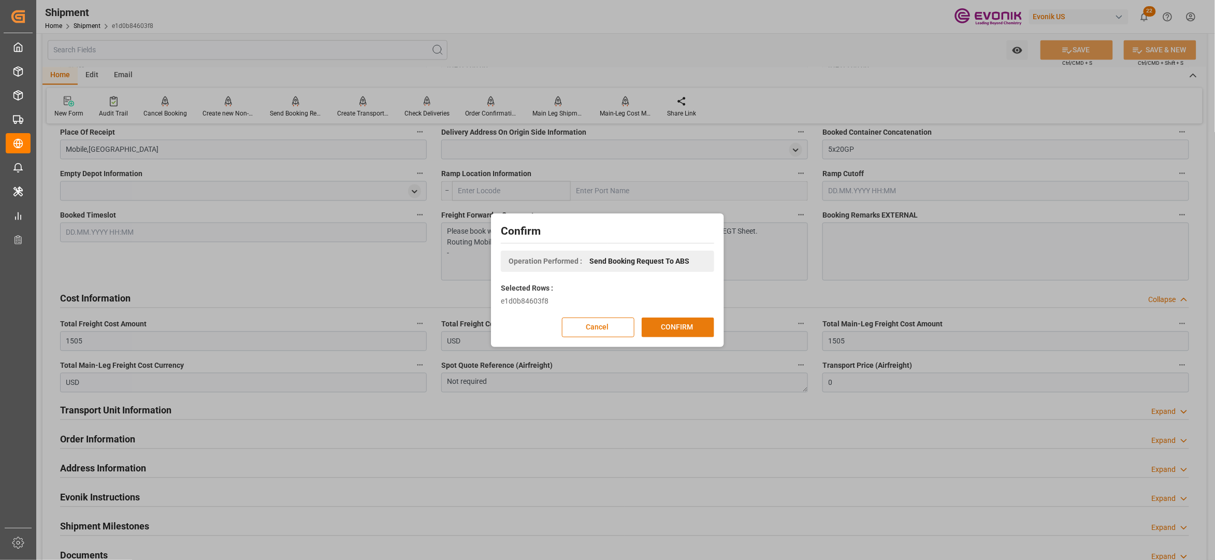
click at [688, 323] on button "CONFIRM" at bounding box center [678, 327] width 72 height 20
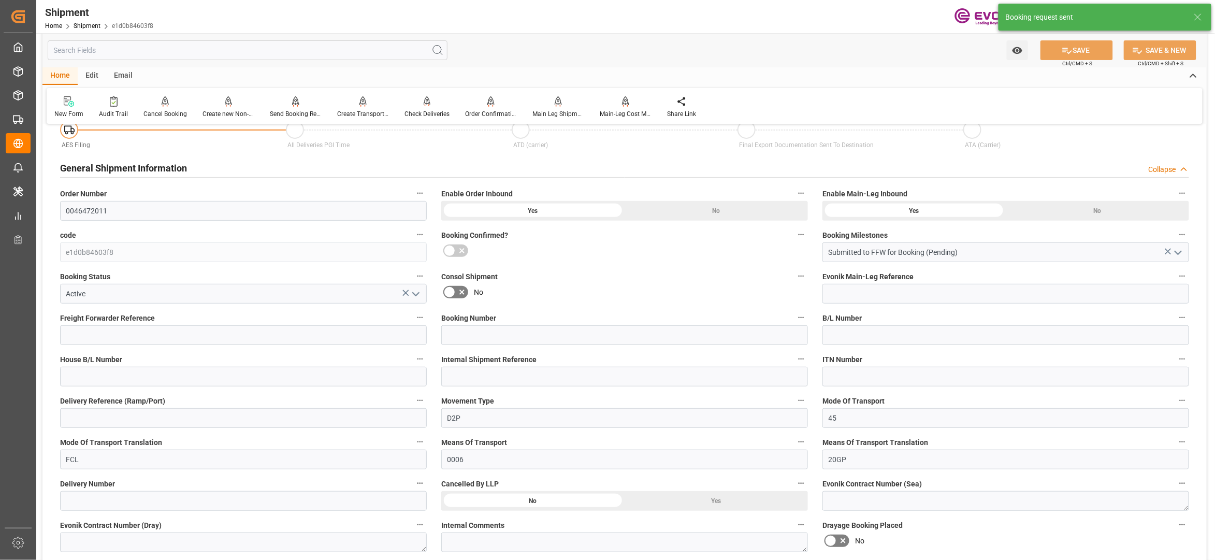
scroll to position [854, 0]
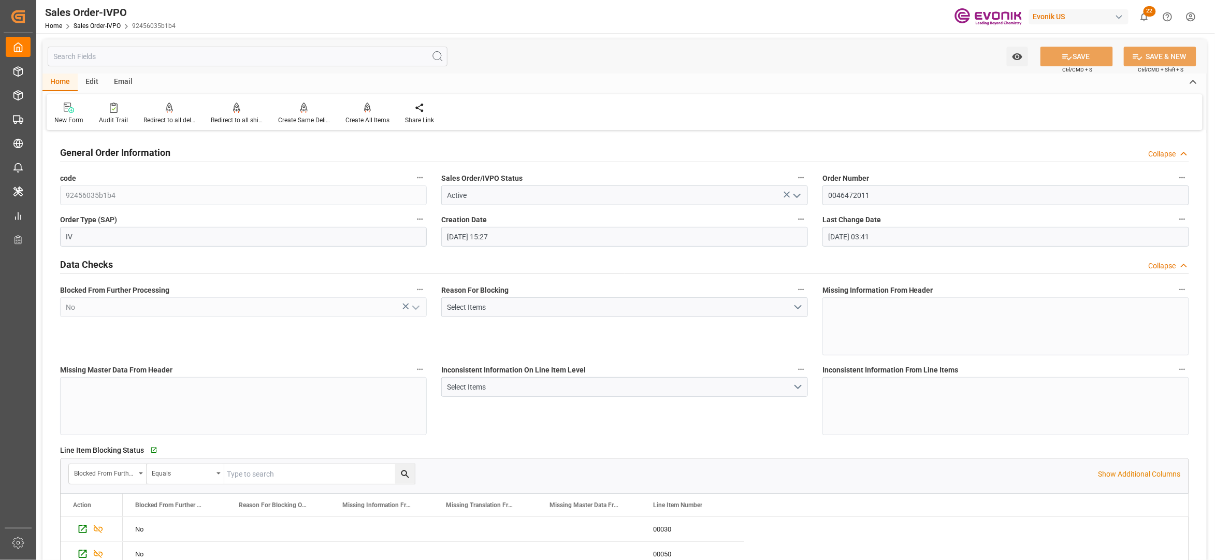
scroll to position [460, 0]
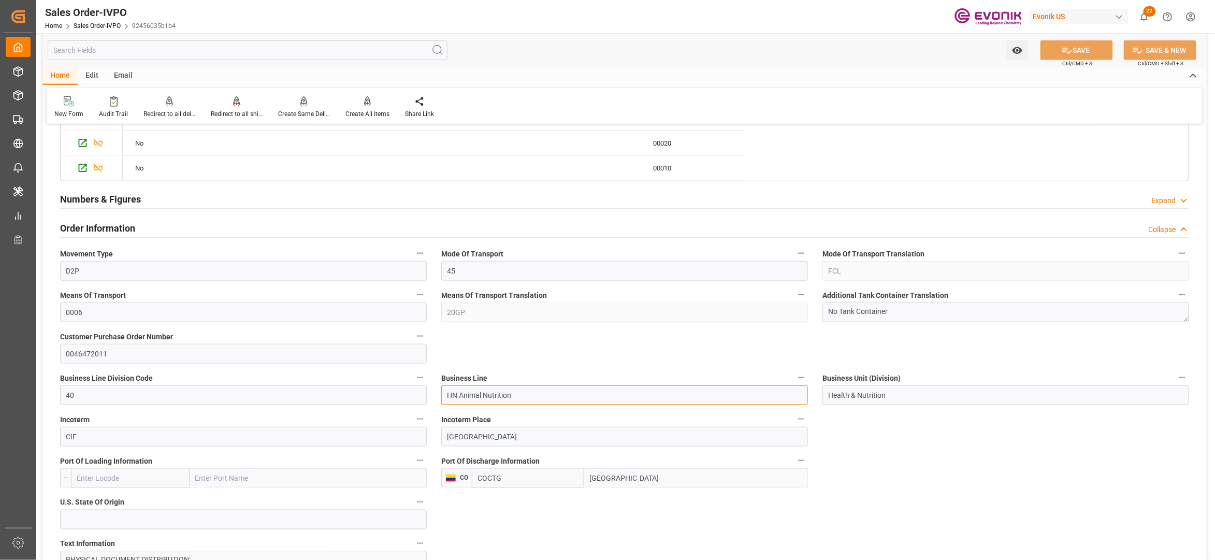
drag, startPoint x: 535, startPoint y: 399, endPoint x: 444, endPoint y: 400, distance: 90.6
click at [444, 400] on input "HN Animal Nutrition" at bounding box center [624, 395] width 367 height 20
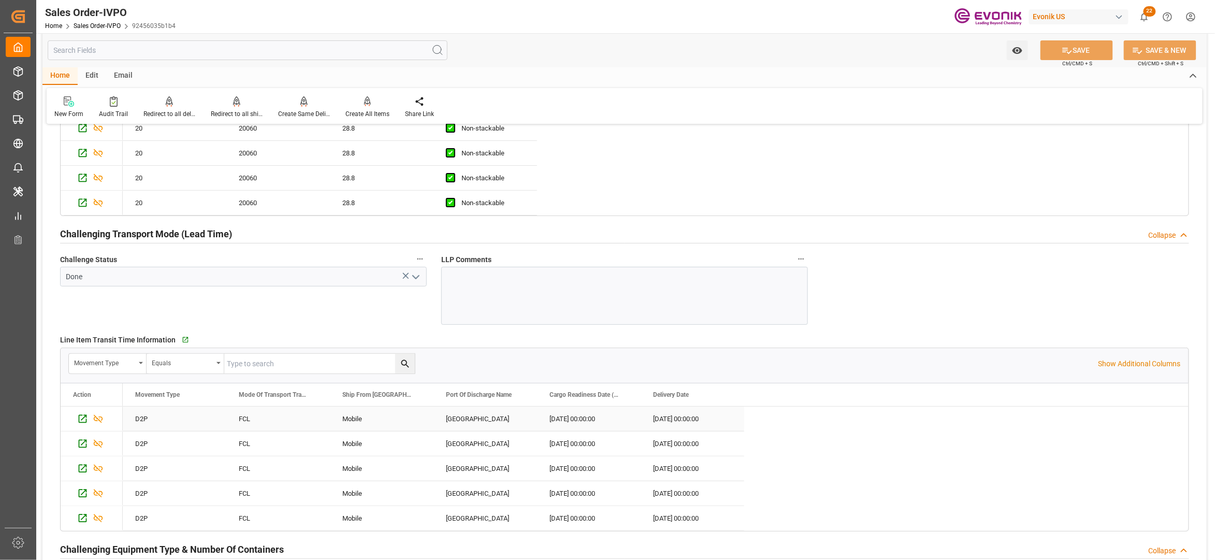
scroll to position [2071, 0]
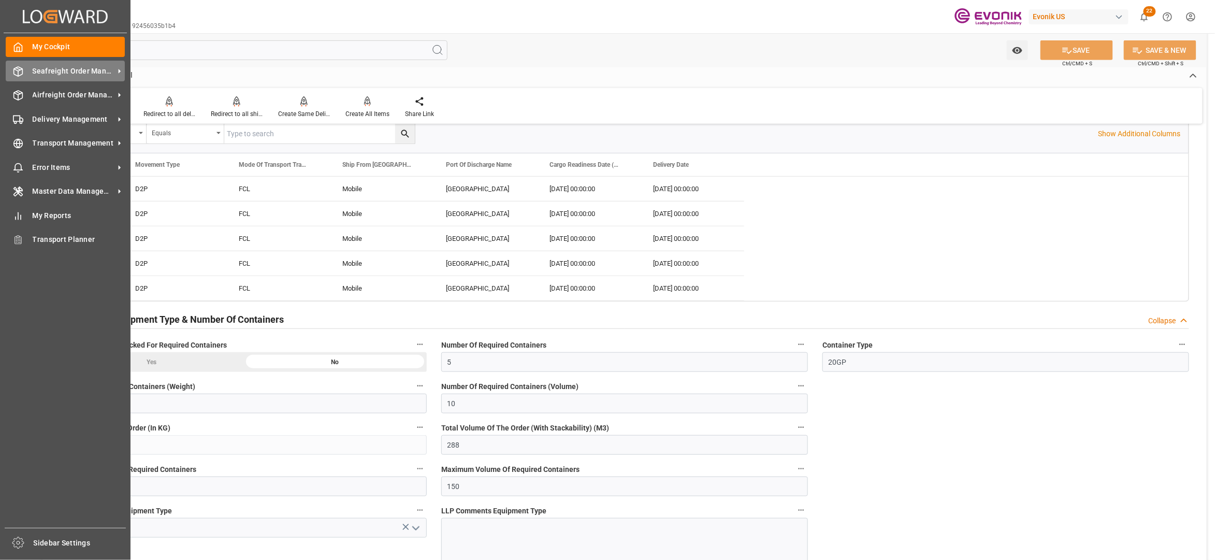
click at [34, 67] on span "Seafreight Order Management" at bounding box center [74, 71] width 82 height 11
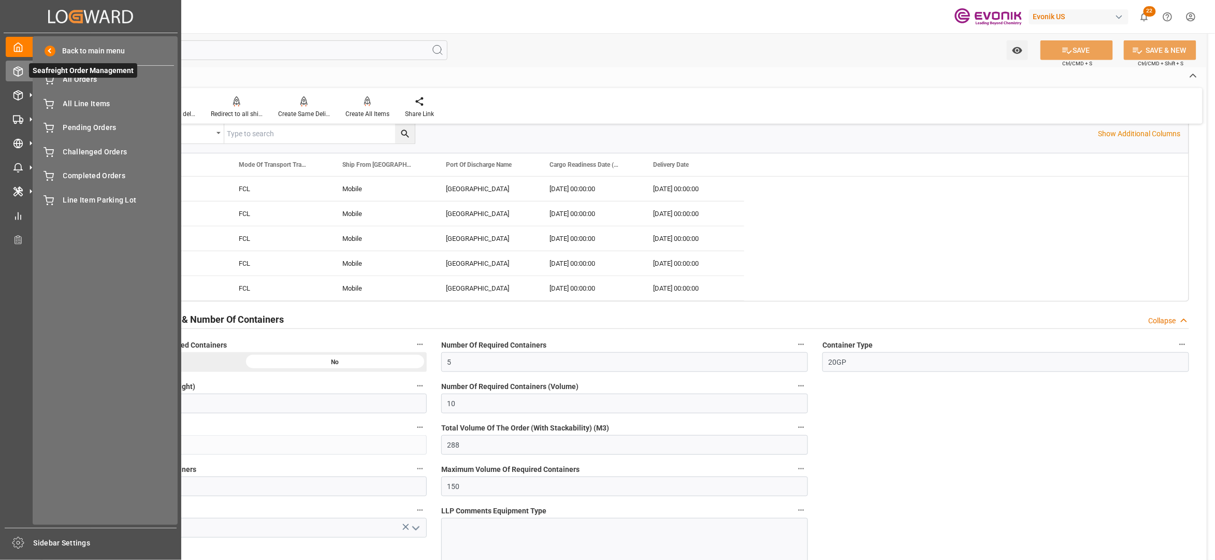
click at [69, 77] on span "Seafreight Order Management" at bounding box center [83, 70] width 108 height 14
click at [71, 81] on span "All Orders" at bounding box center [118, 79] width 111 height 11
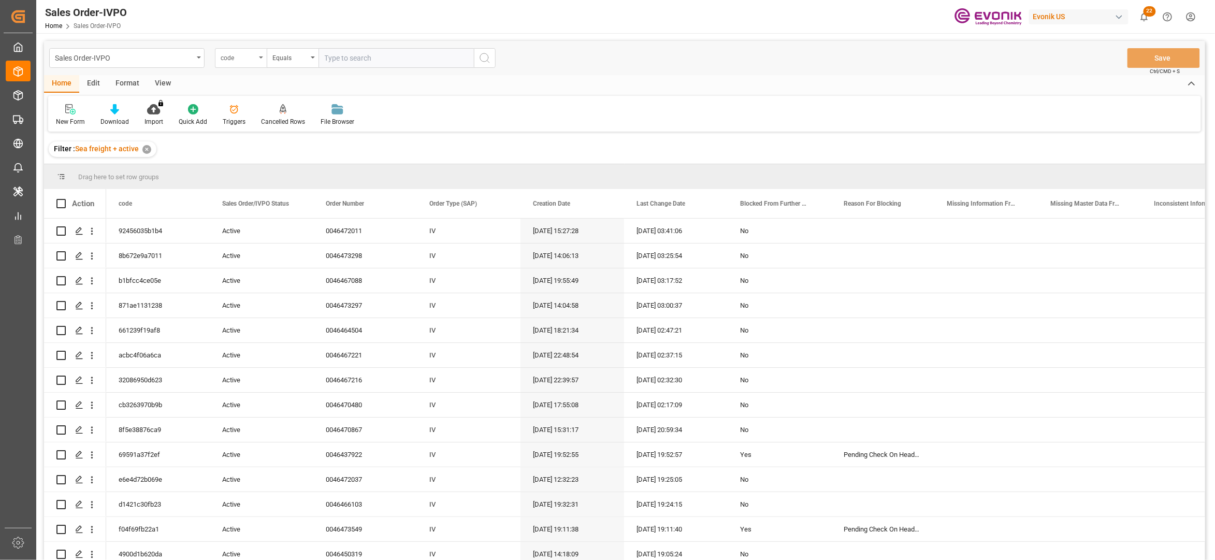
click at [230, 59] on div "code" at bounding box center [238, 57] width 35 height 12
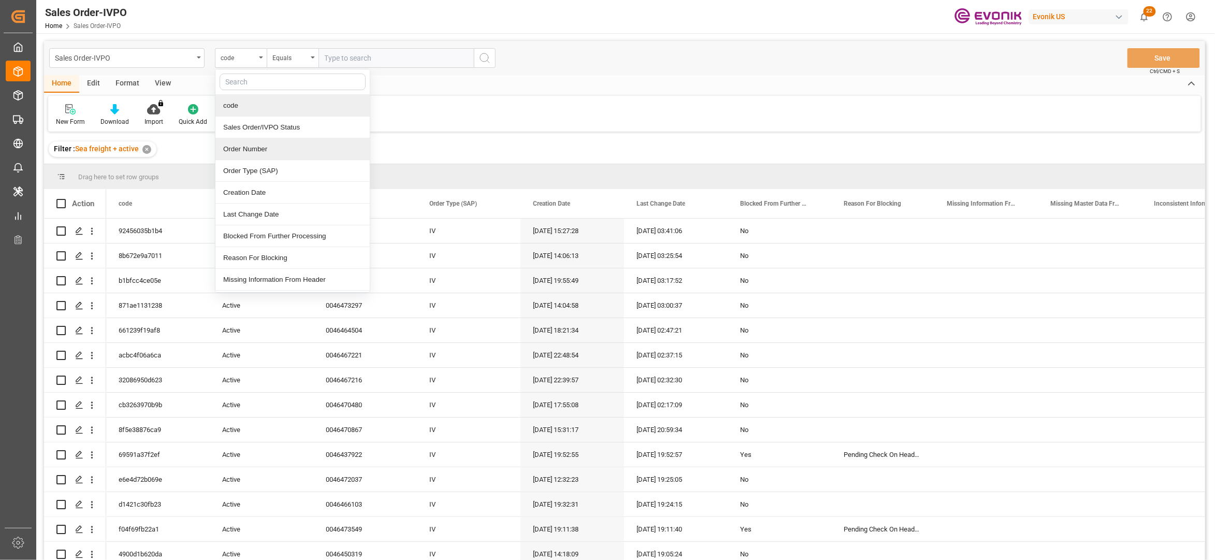
click at [264, 149] on div "Order Number" at bounding box center [292, 149] width 154 height 22
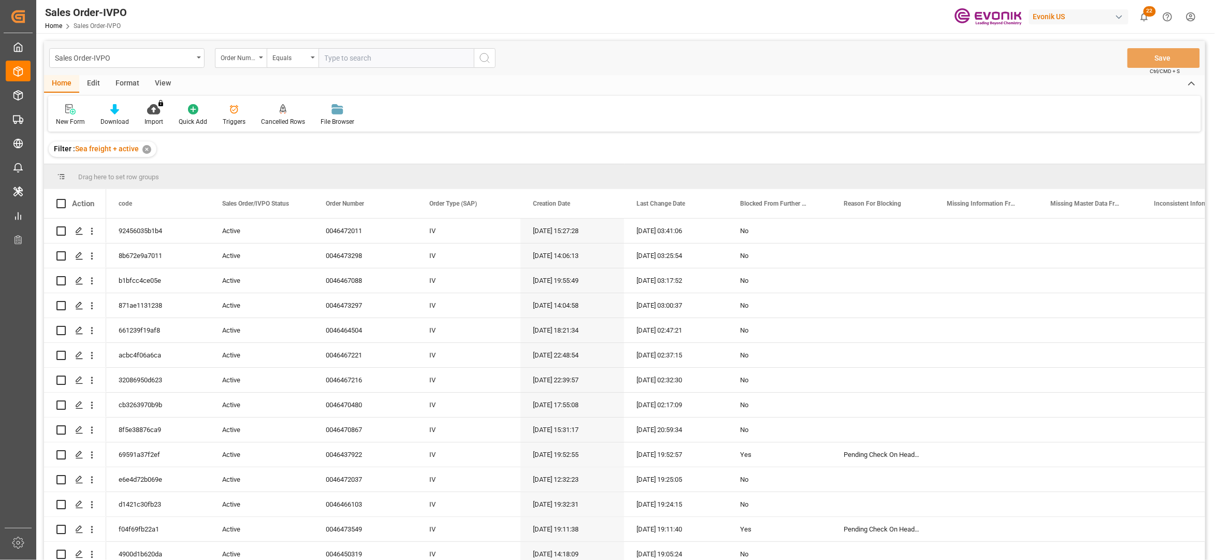
click at [349, 55] on input "text" at bounding box center [395, 58] width 155 height 20
paste input "2007108591"
type input "2007108591"
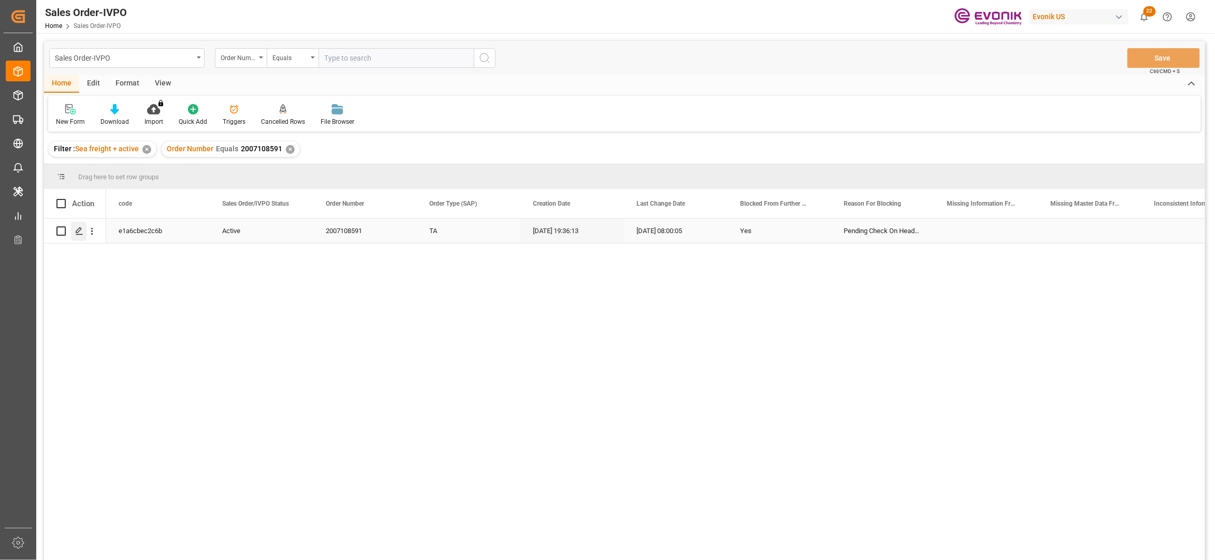
click at [79, 233] on icon "Press SPACE to select this row." at bounding box center [79, 231] width 8 height 8
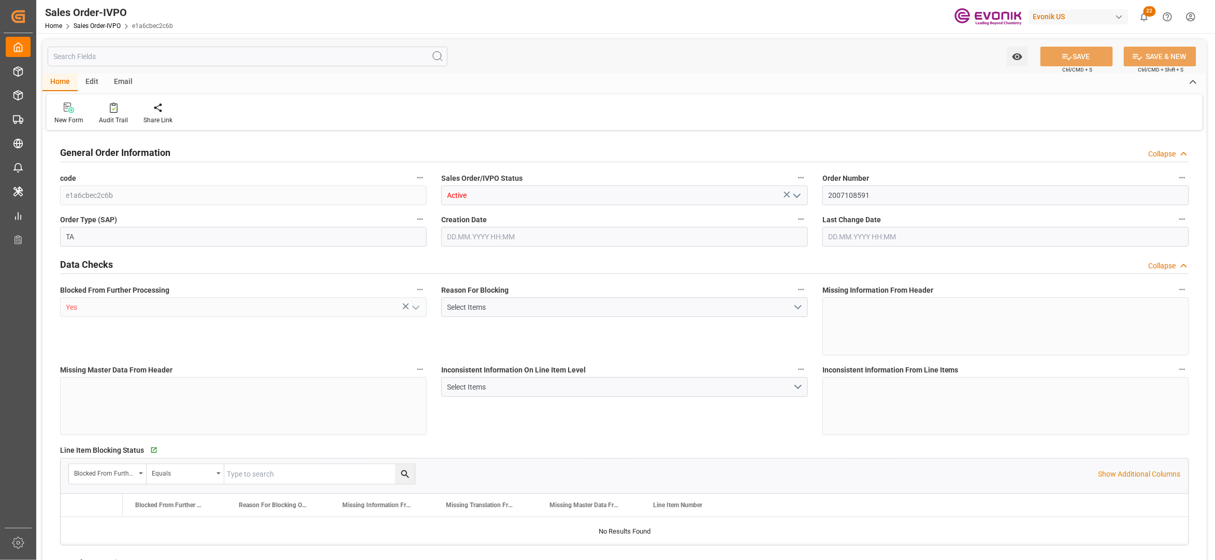
type input "COCTG"
type input "0"
type input "1"
type input "2"
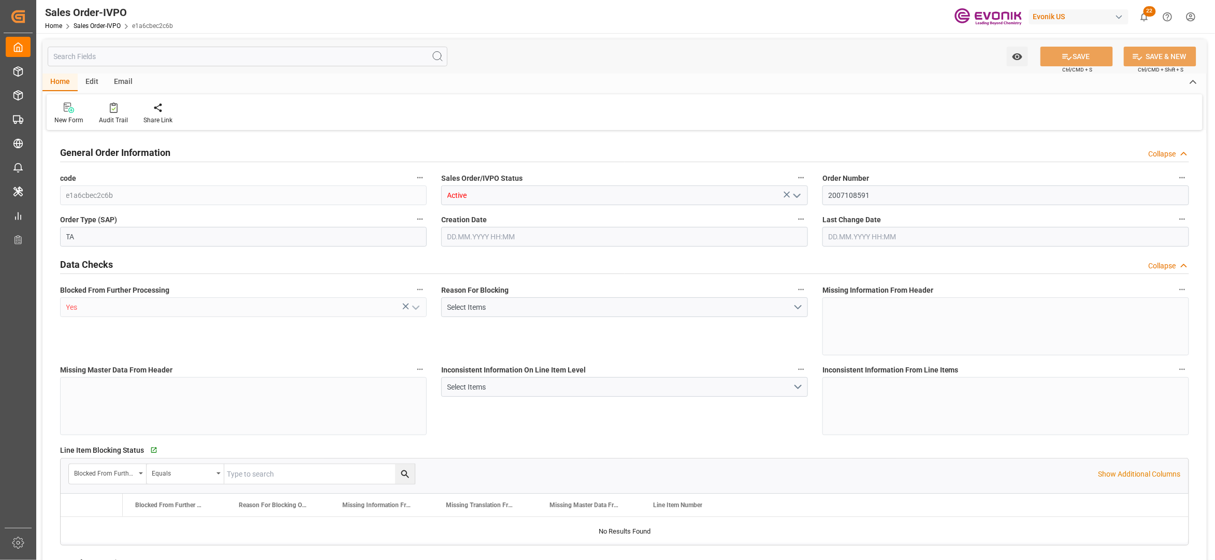
type input "9479.04"
type input "91.7876"
type input "19000"
type input "60"
type input "[DATE] 19:36"
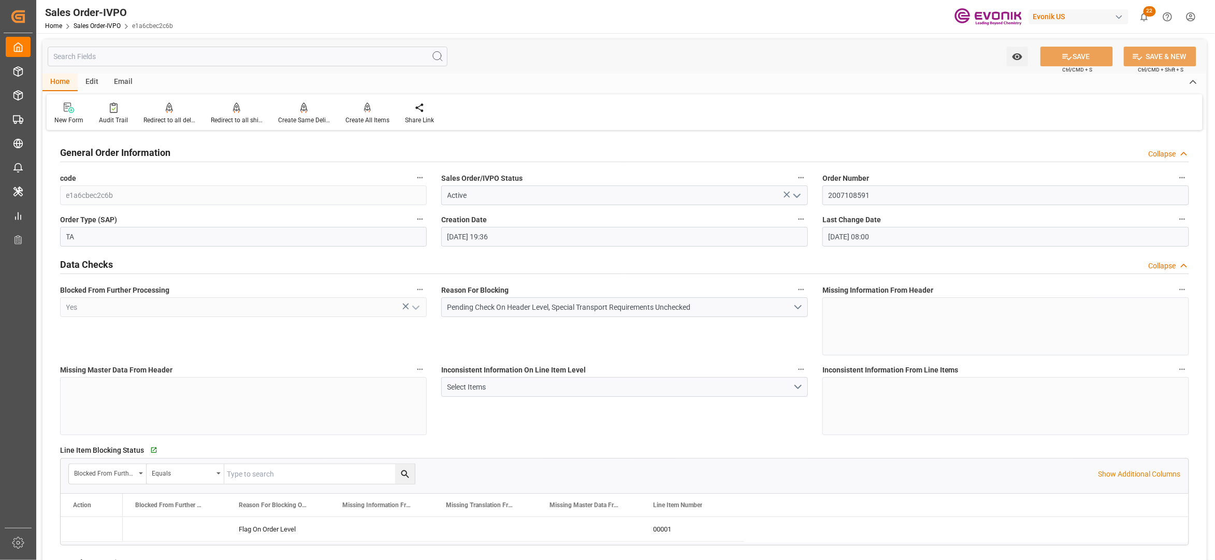
type input "[DATE] 08:00"
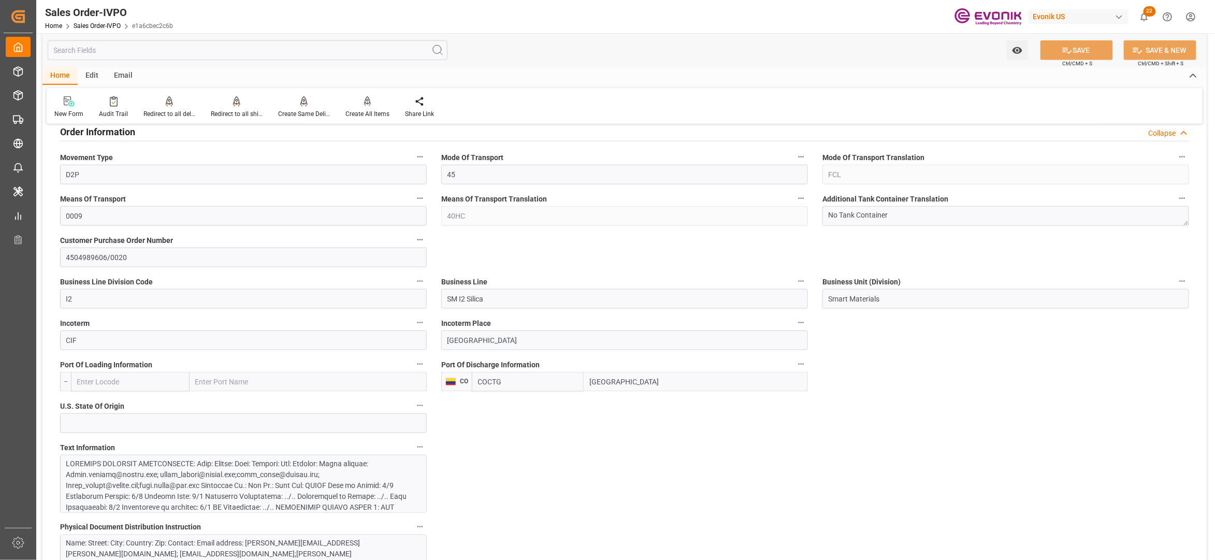
scroll to position [920, 0]
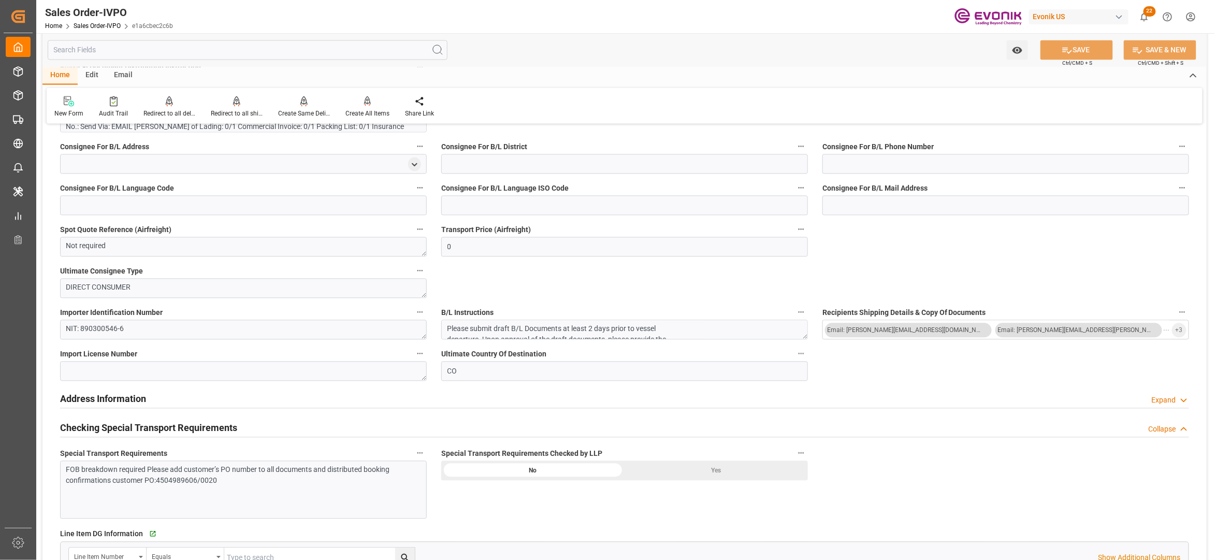
click at [285, 468] on div "FOB breakdown required Please add customer’s PO number to all documents and dis…" at bounding box center [238, 476] width 344 height 22
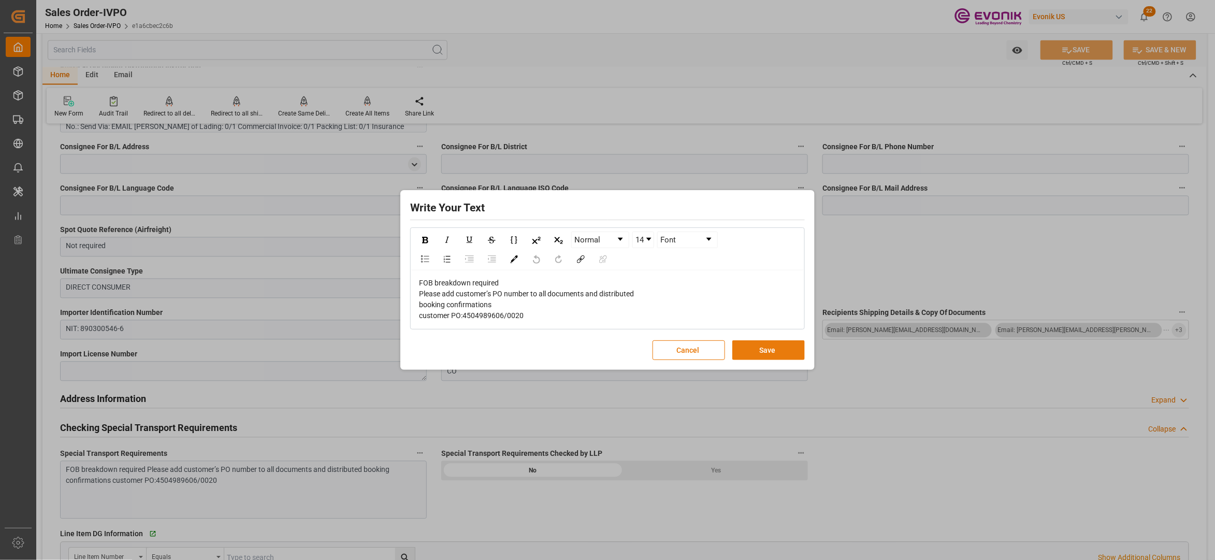
click at [766, 353] on button "Save" at bounding box center [768, 350] width 72 height 20
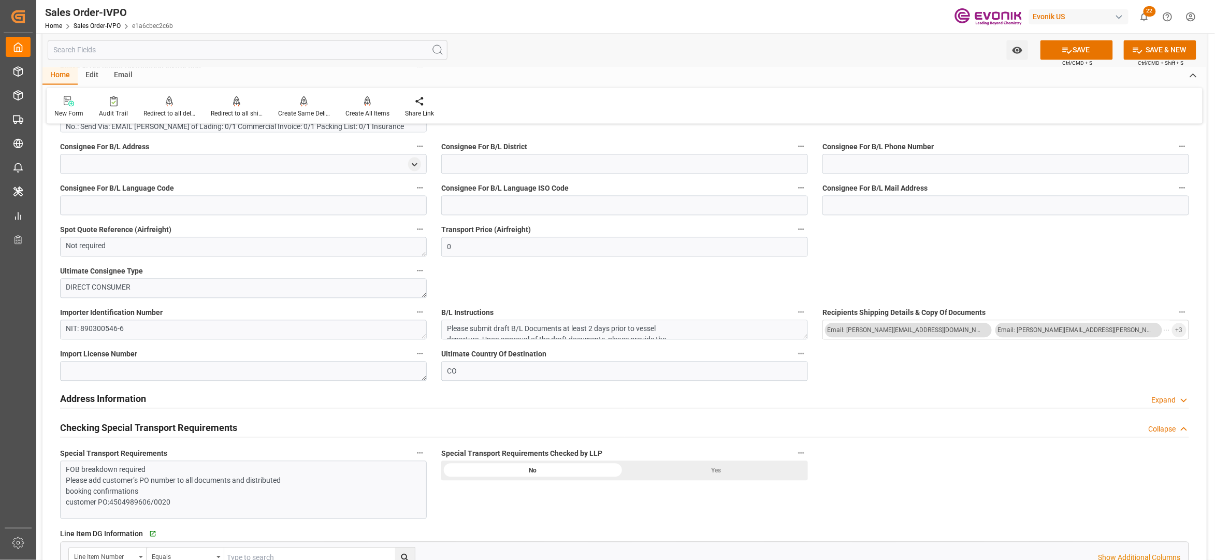
scroll to position [690, 0]
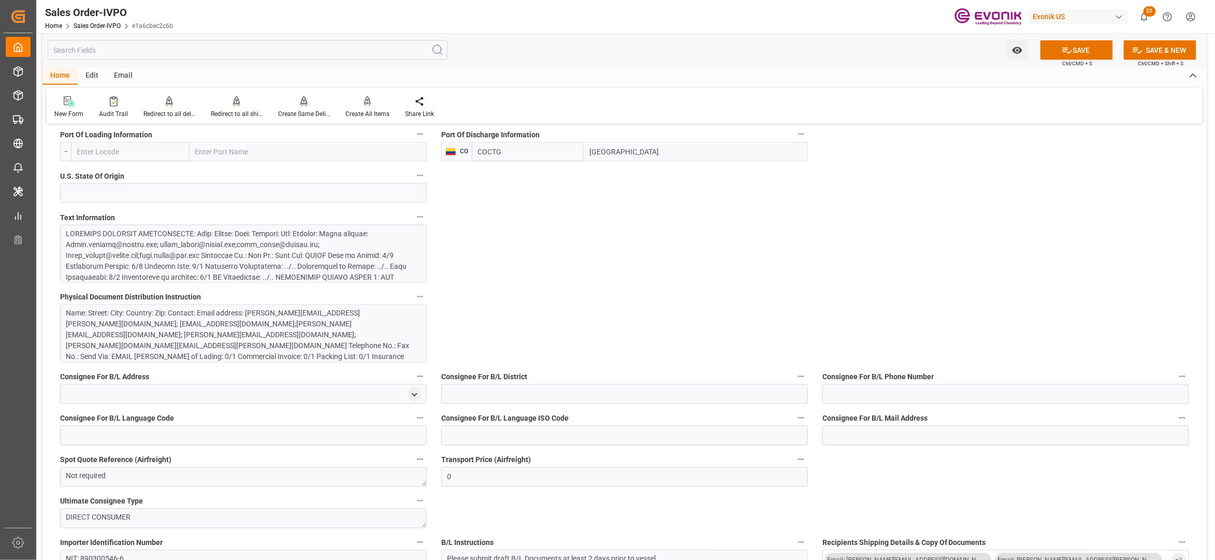
click at [338, 255] on div at bounding box center [238, 326] width 344 height 196
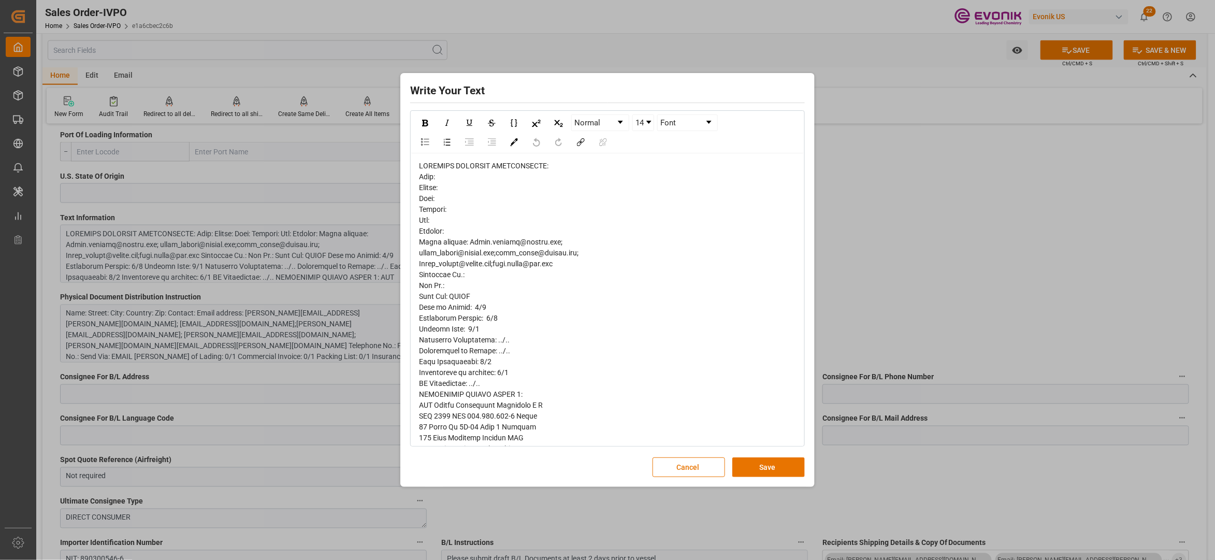
click at [446, 183] on div "rdw-editor" at bounding box center [608, 498] width 378 height 674
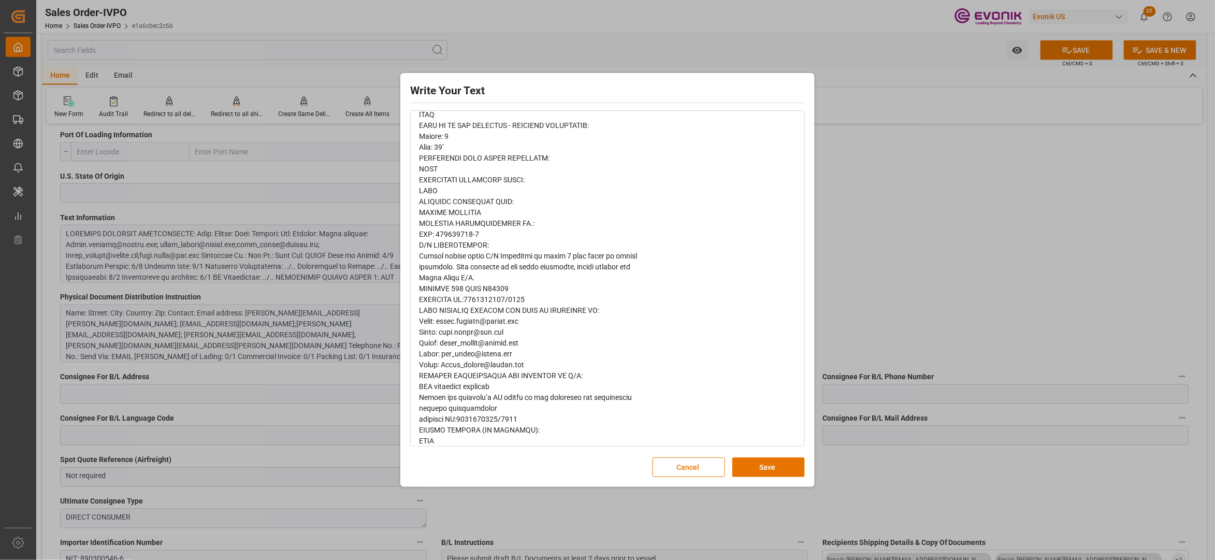
scroll to position [398, 0]
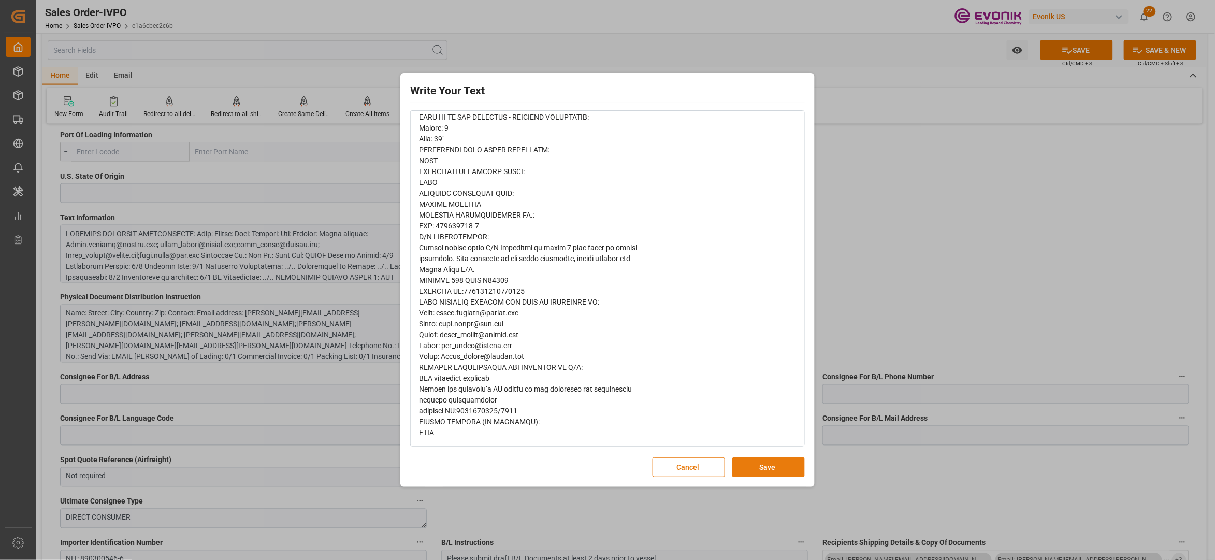
click at [762, 466] on button "Save" at bounding box center [768, 467] width 72 height 20
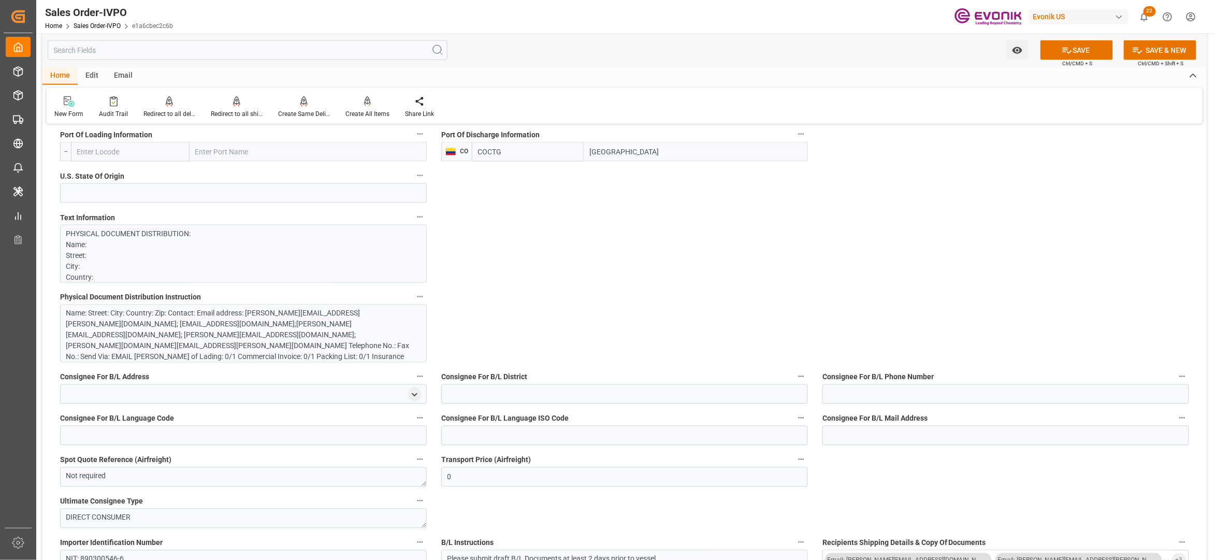
click at [304, 344] on div "Name: Street: City: Country: Zip: Contact: Email address: [PERSON_NAME][EMAIL_A…" at bounding box center [238, 346] width 344 height 76
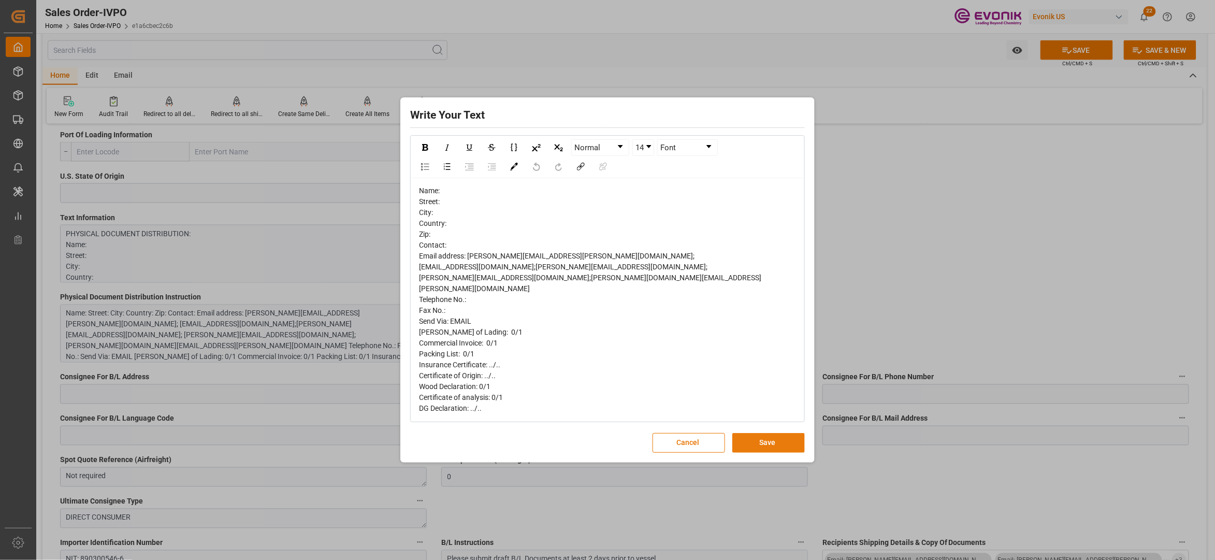
click at [790, 440] on button "Save" at bounding box center [768, 443] width 72 height 20
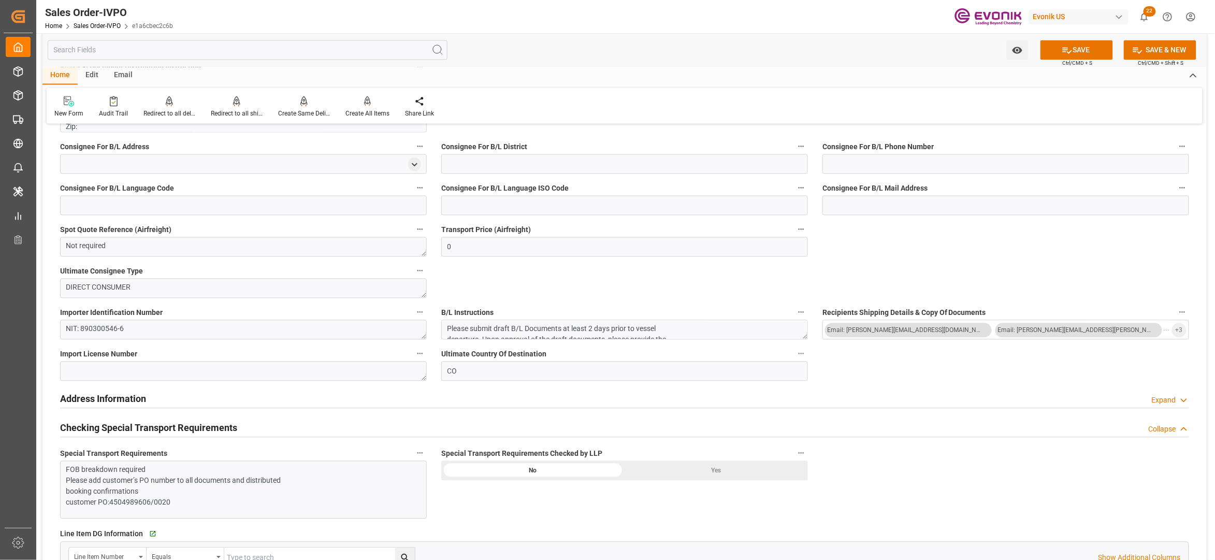
scroll to position [1151, 0]
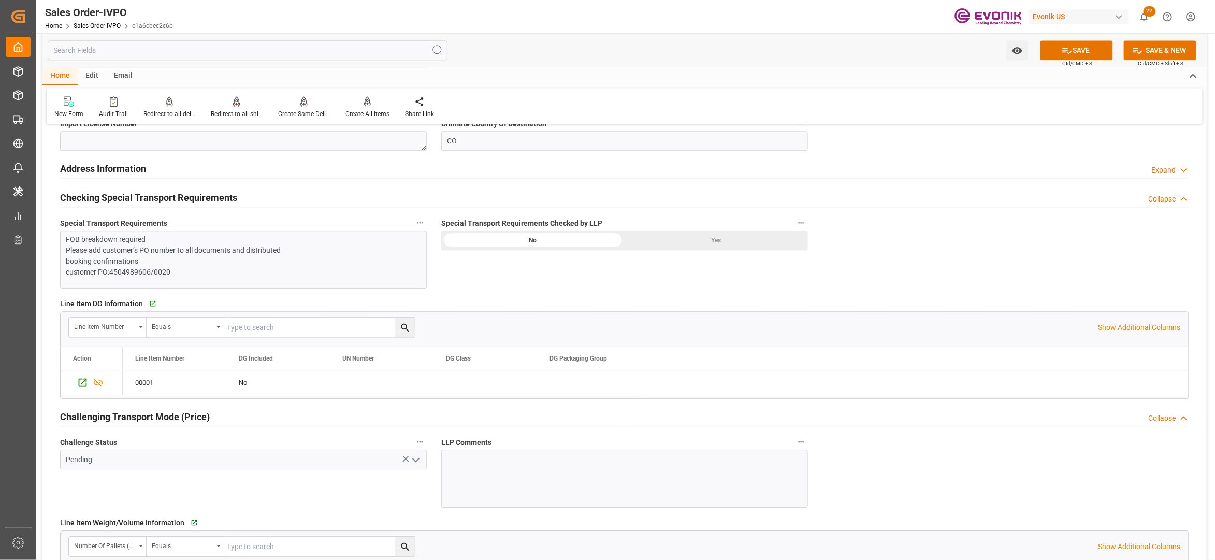
click at [706, 248] on div "Yes" at bounding box center [716, 240] width 183 height 20
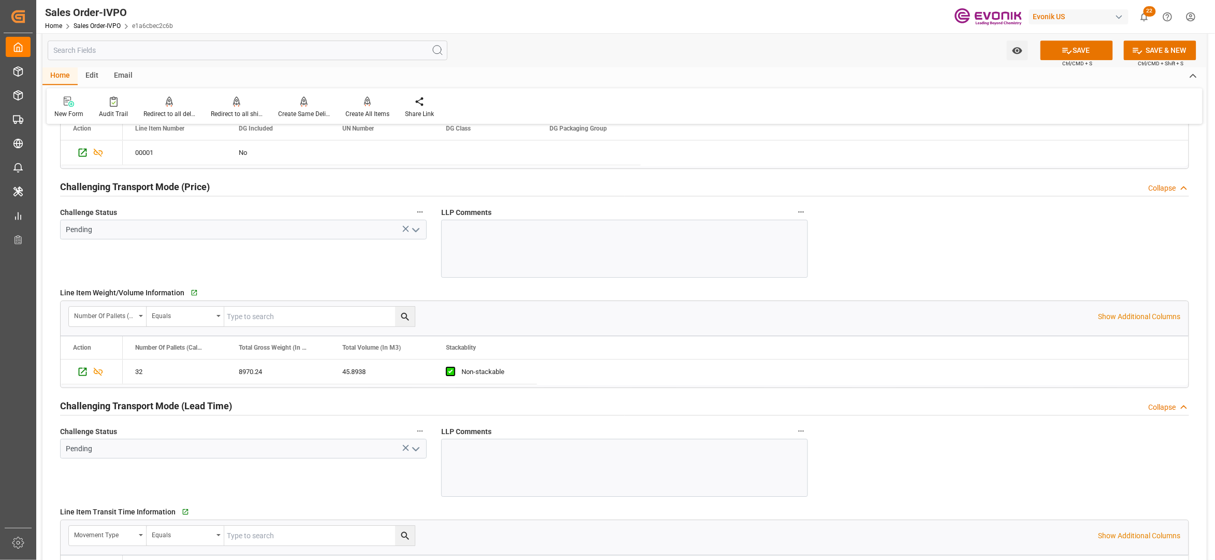
click at [416, 235] on icon "open menu" at bounding box center [416, 230] width 12 height 12
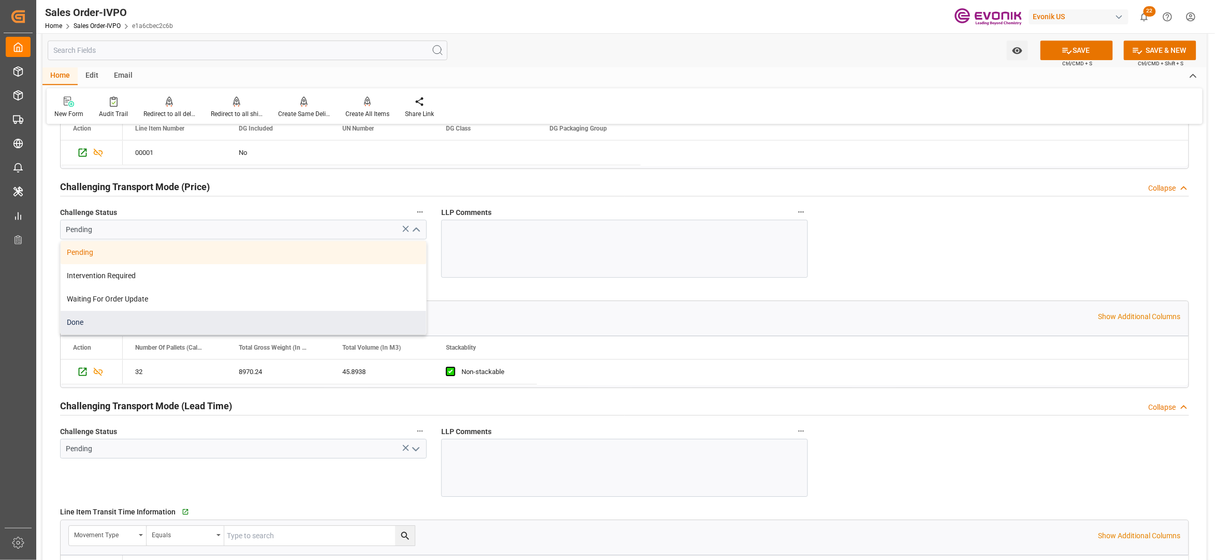
click at [150, 323] on div "Done" at bounding box center [244, 322] width 366 height 23
type input "Done"
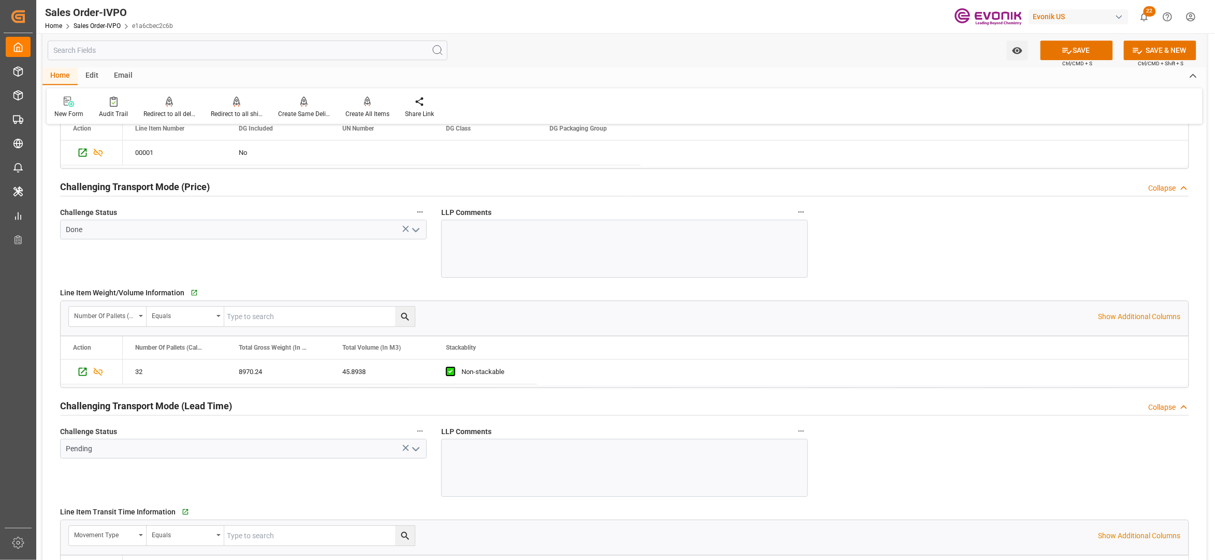
scroll to position [1611, 0]
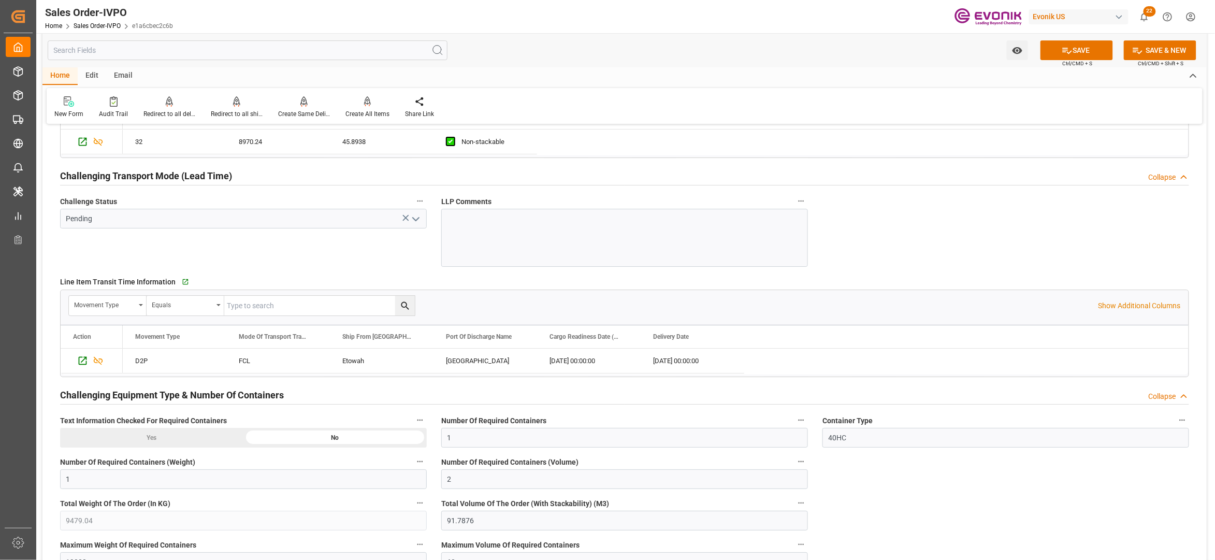
click at [415, 221] on icon "open menu" at bounding box center [416, 219] width 12 height 12
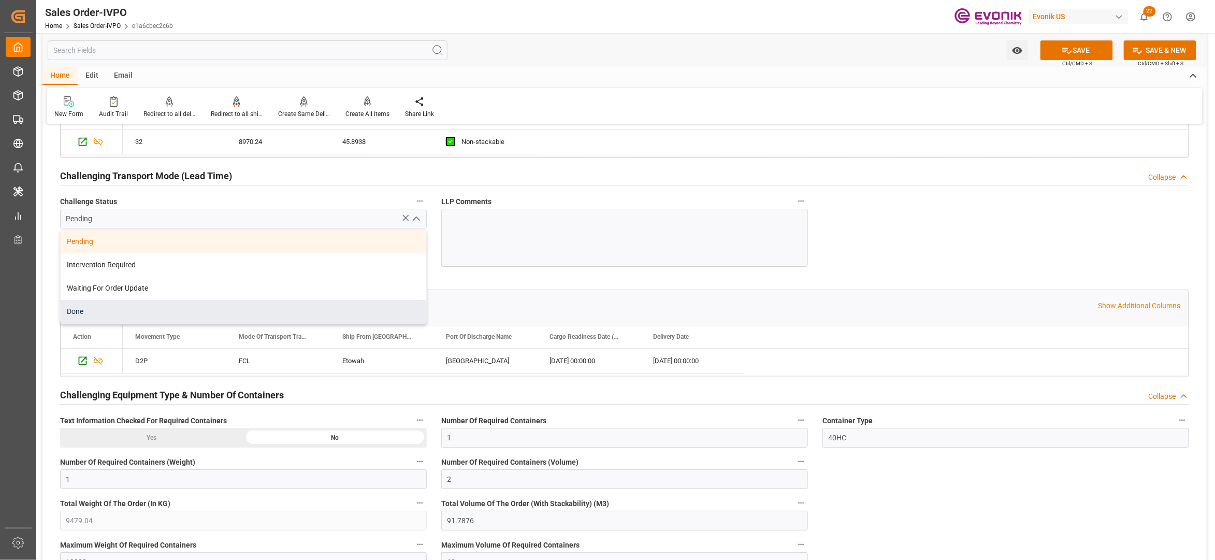
click at [172, 311] on div "Done" at bounding box center [244, 311] width 366 height 23
type input "Done"
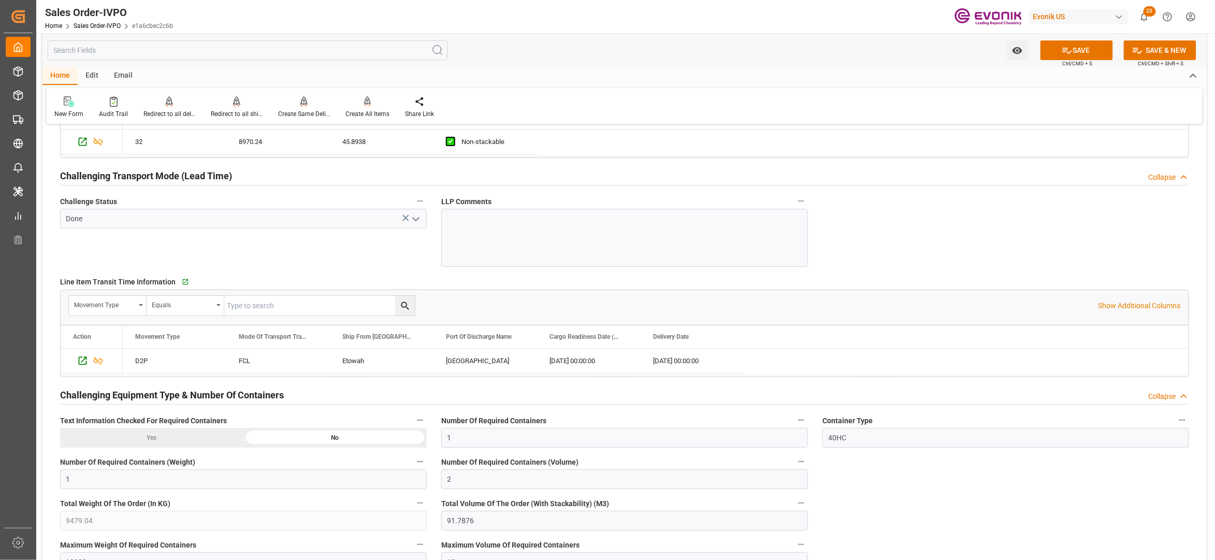
scroll to position [1841, 0]
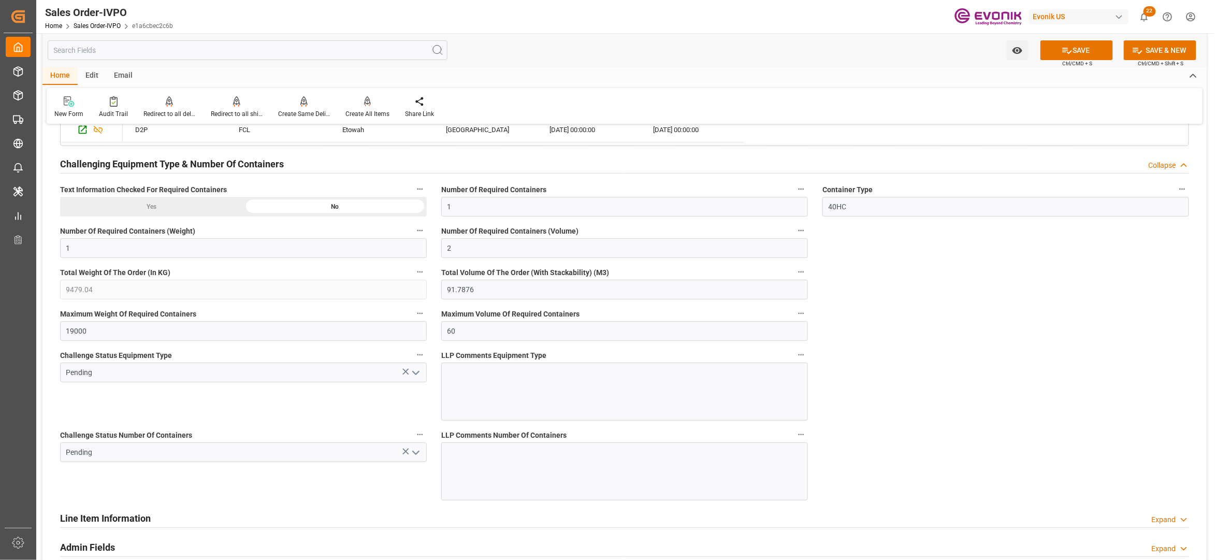
click at [414, 375] on icon "open menu" at bounding box center [416, 373] width 12 height 12
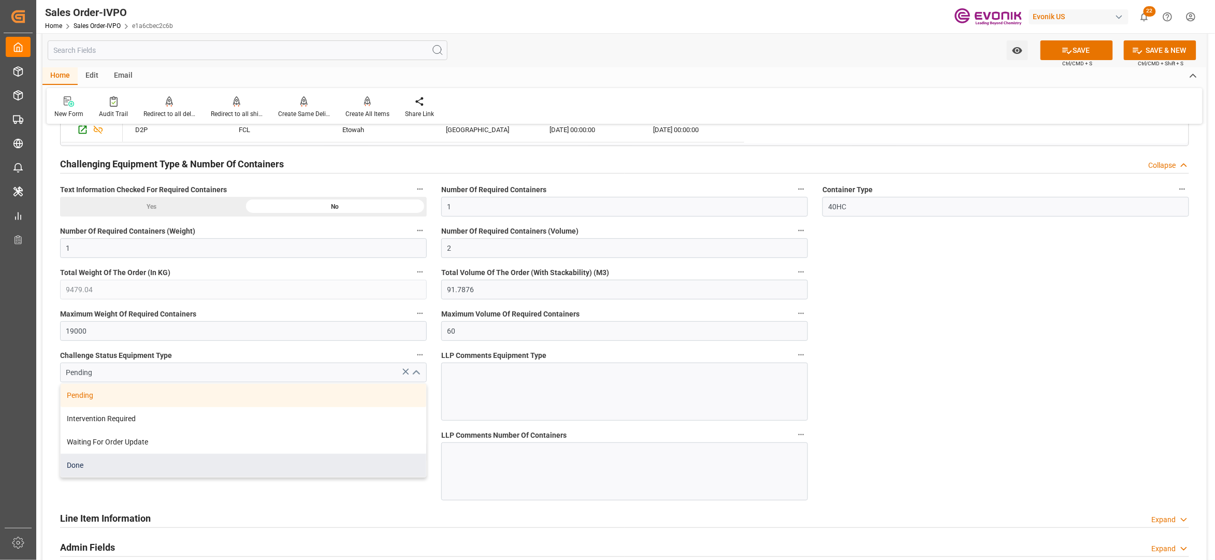
click at [177, 469] on div "Done" at bounding box center [244, 465] width 366 height 23
type input "Done"
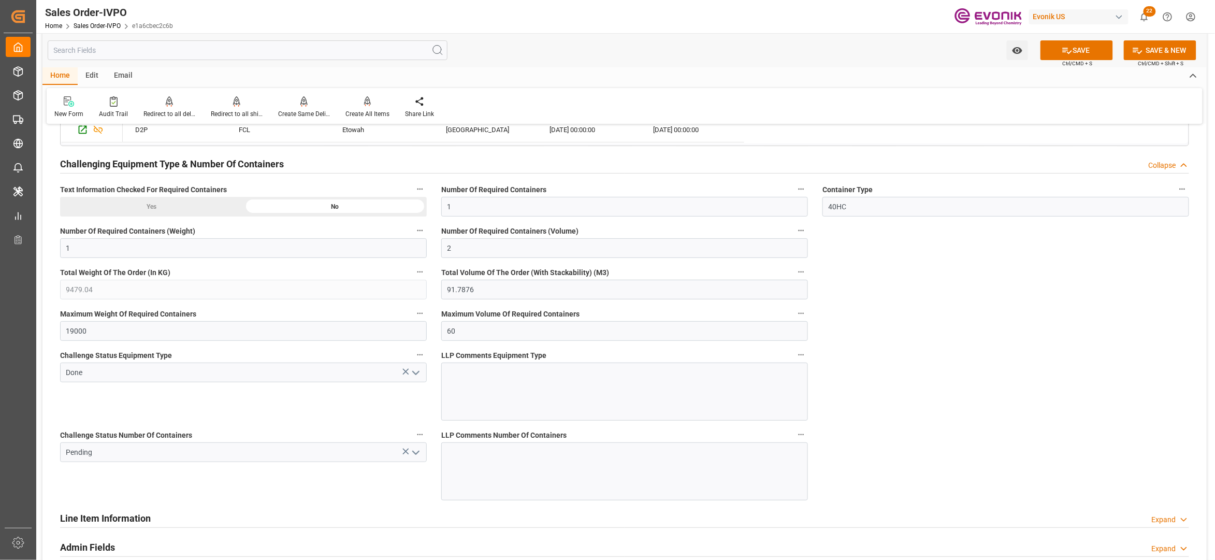
click at [414, 456] on icon "open menu" at bounding box center [416, 452] width 12 height 12
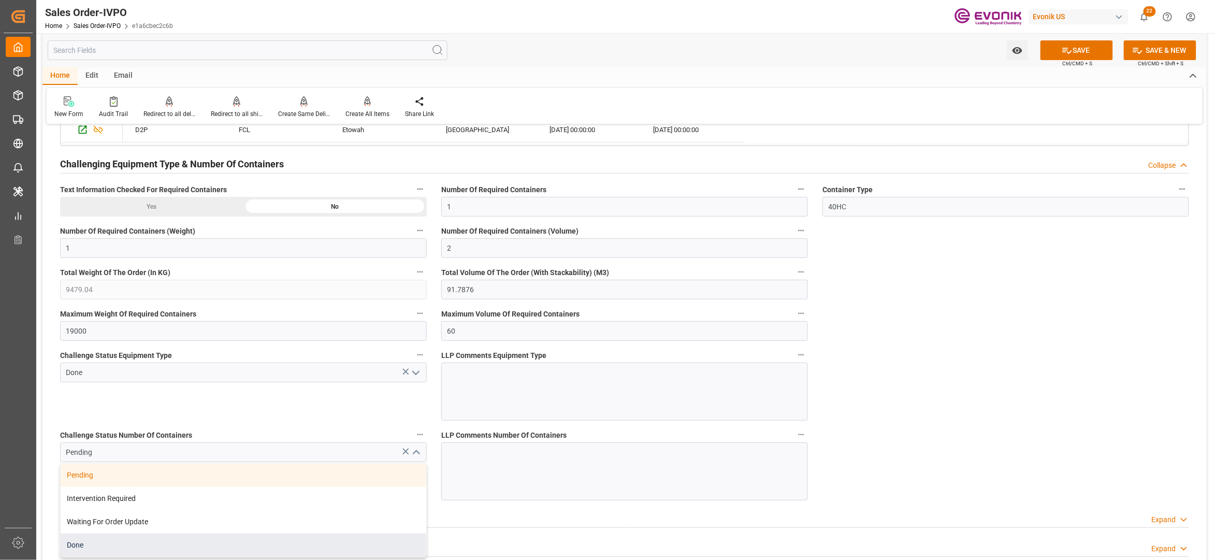
click at [121, 544] on div "Done" at bounding box center [244, 544] width 366 height 23
type input "Done"
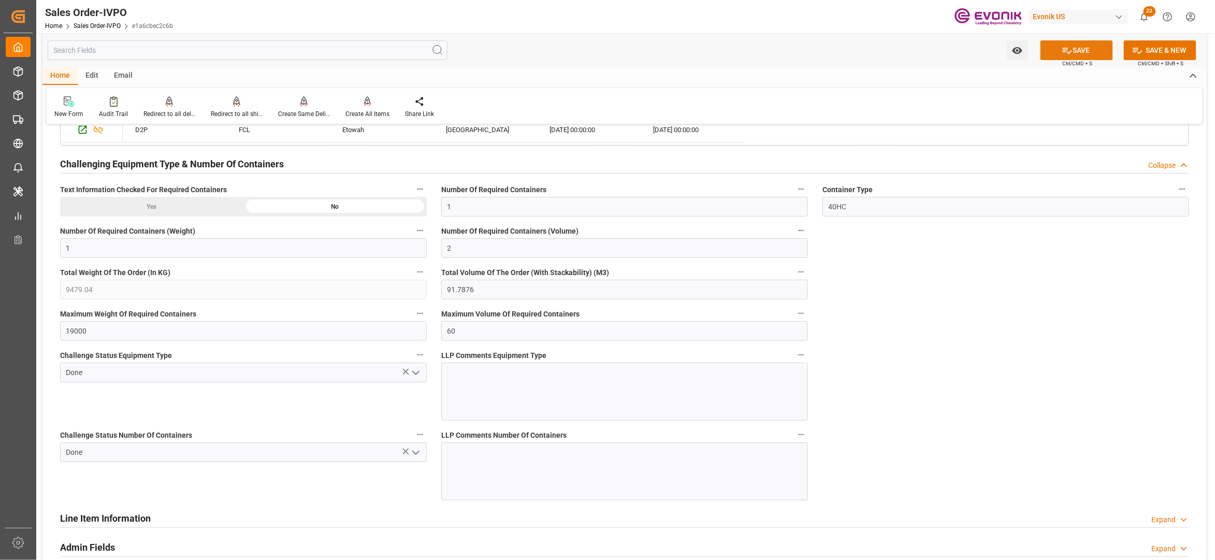
click at [1087, 49] on button "SAVE" at bounding box center [1076, 50] width 72 height 20
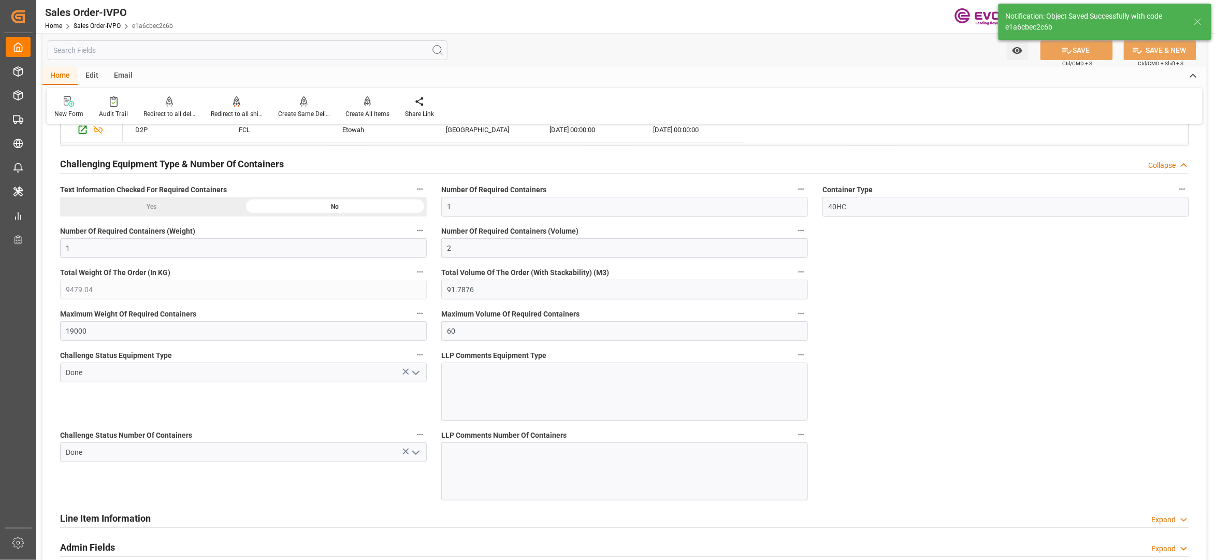
type input "17.09.2025 04:07"
type input "No"
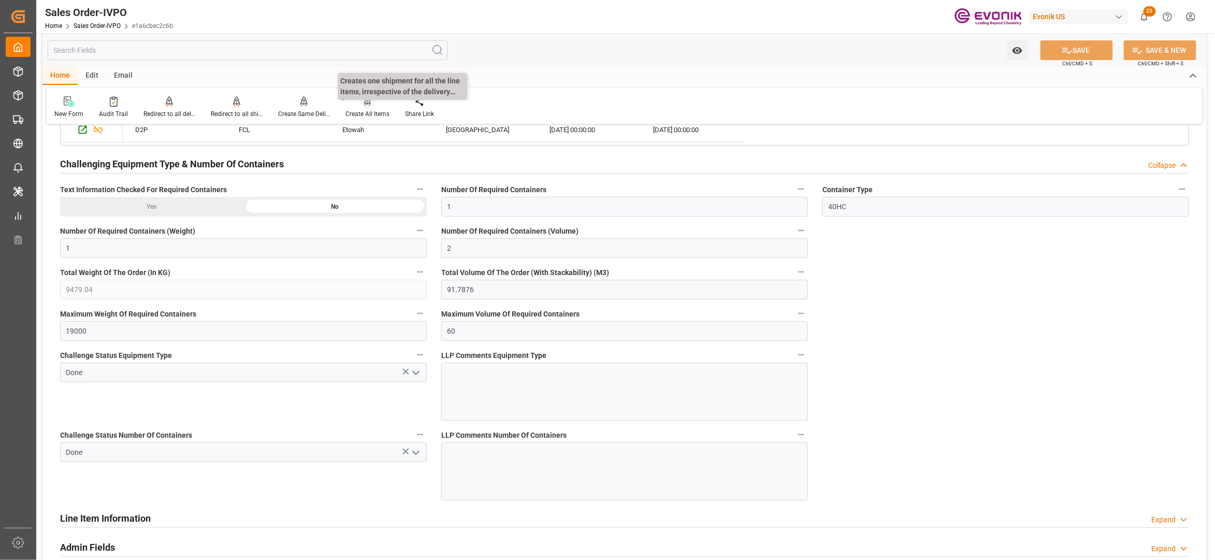
click at [367, 111] on div "Create All Items" at bounding box center [367, 113] width 44 height 9
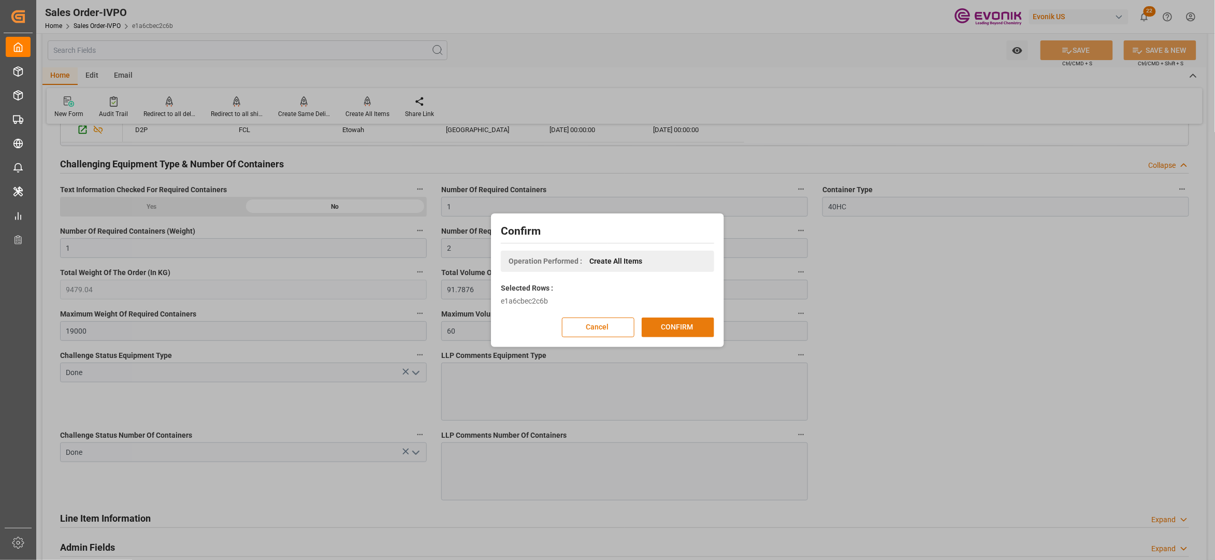
click at [695, 332] on button "CONFIRM" at bounding box center [678, 327] width 72 height 20
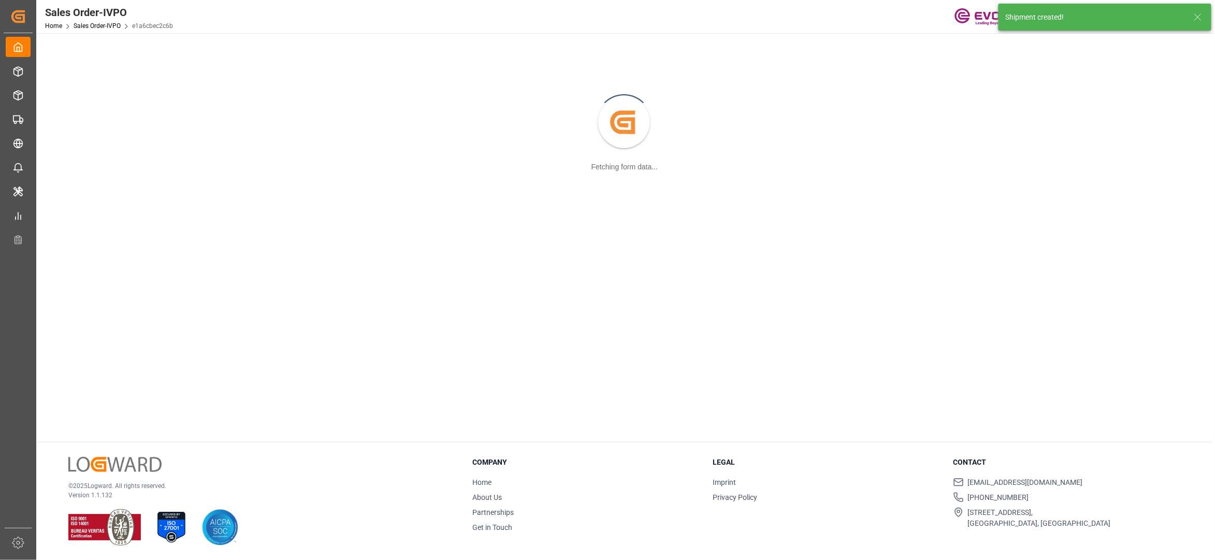
scroll to position [112, 0]
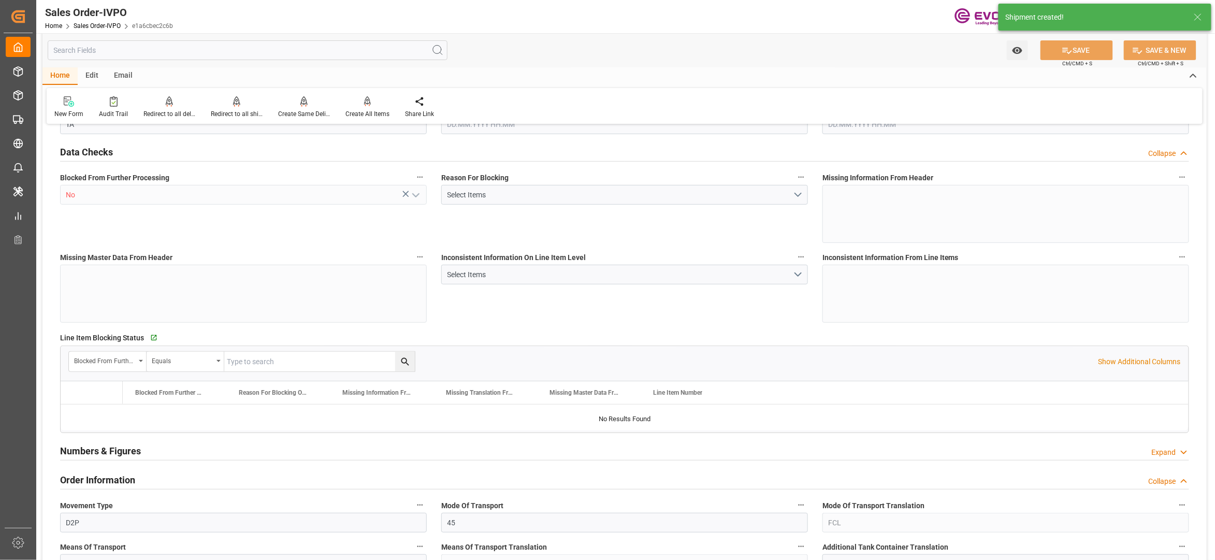
type input "COCTG"
type input "0"
type input "1"
type input "2"
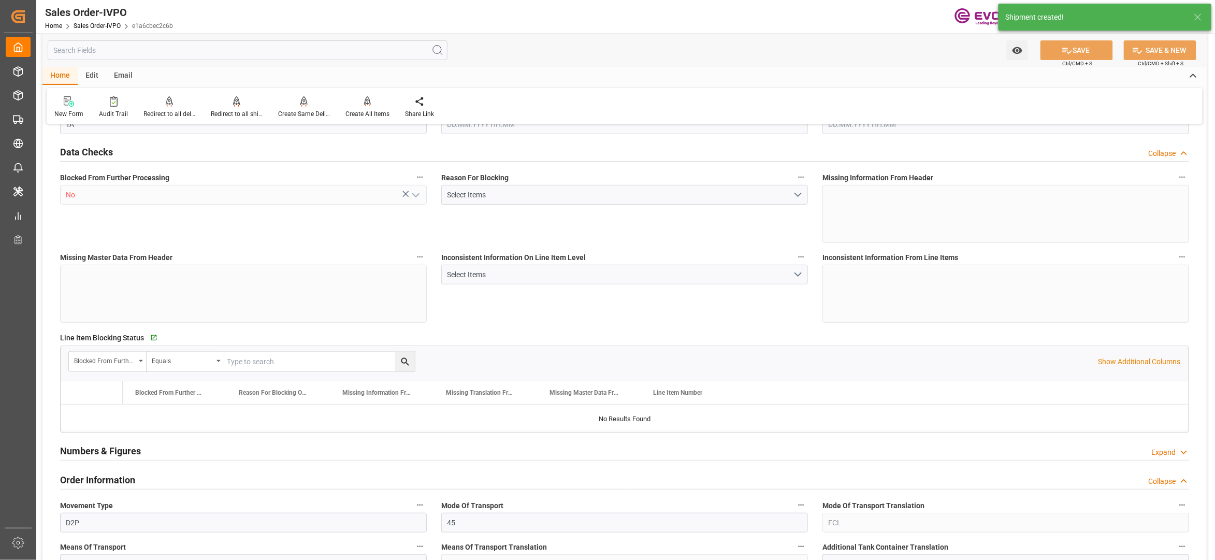
type input "9479.04"
type input "91.7876"
type input "19000"
type input "60"
type input "23.07.2025 19:36"
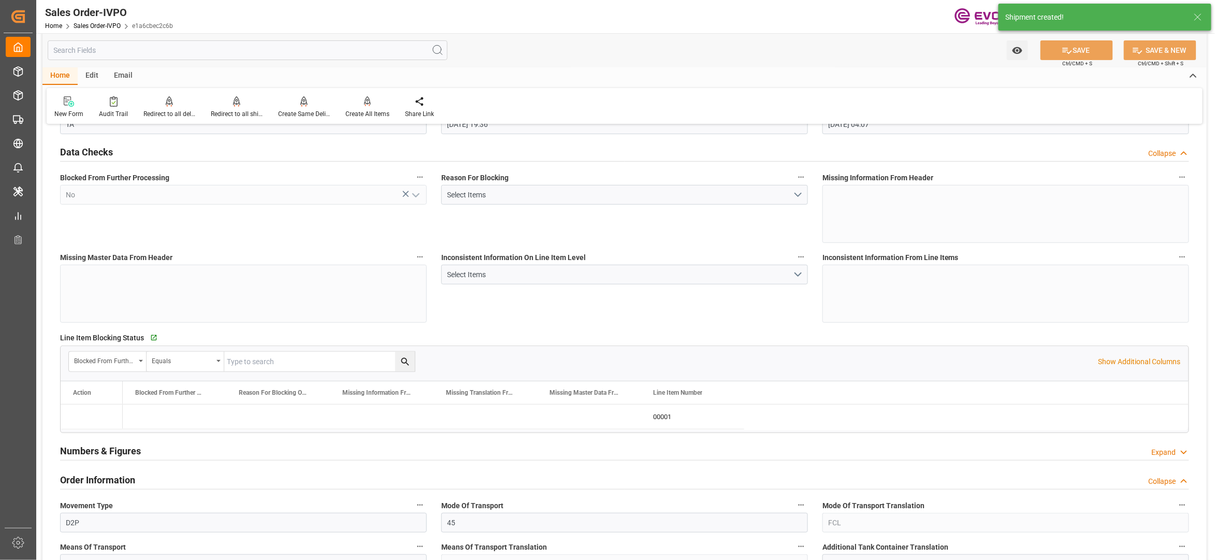
type input "17.09.2025 04:07"
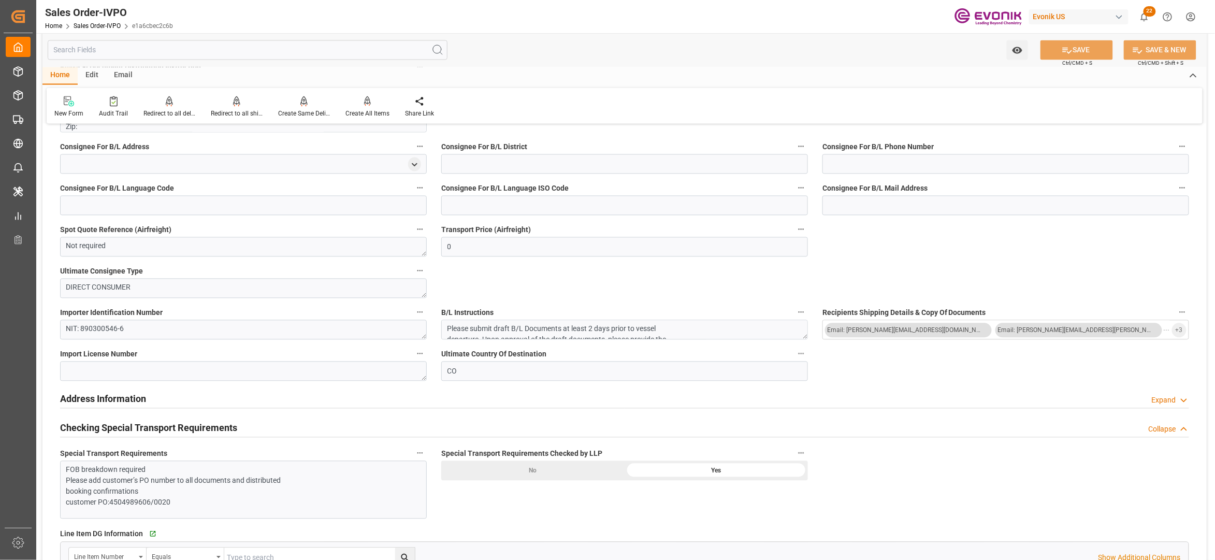
scroll to position [1381, 0]
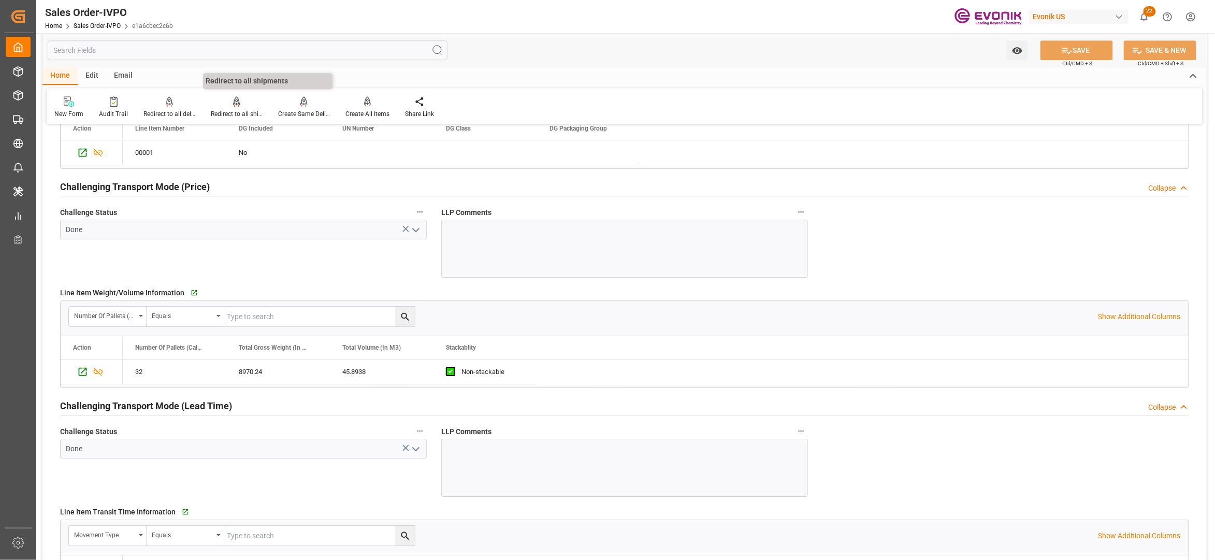
click at [237, 102] on icon at bounding box center [236, 100] width 7 height 9
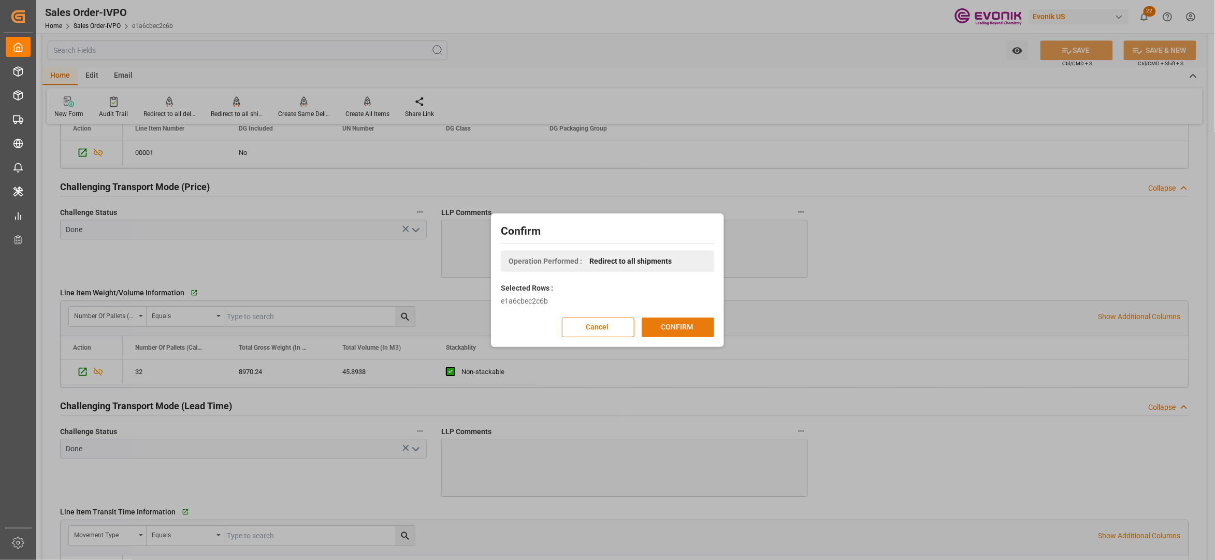
click at [678, 327] on button "CONFIRM" at bounding box center [678, 327] width 72 height 20
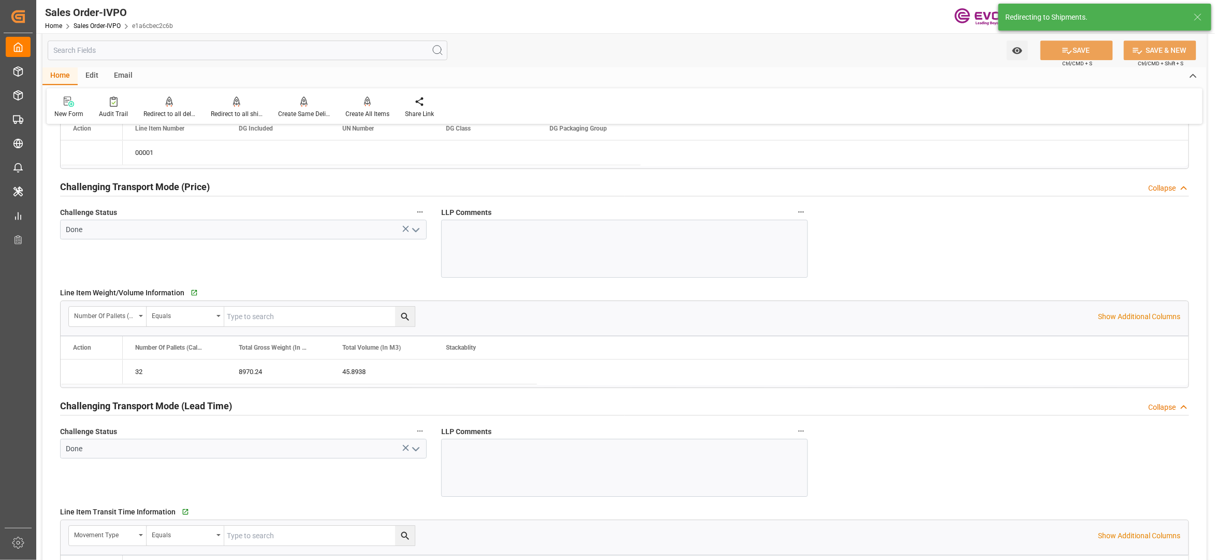
type input "23.07.2025 19:36"
type input "17.09.2025 04:07"
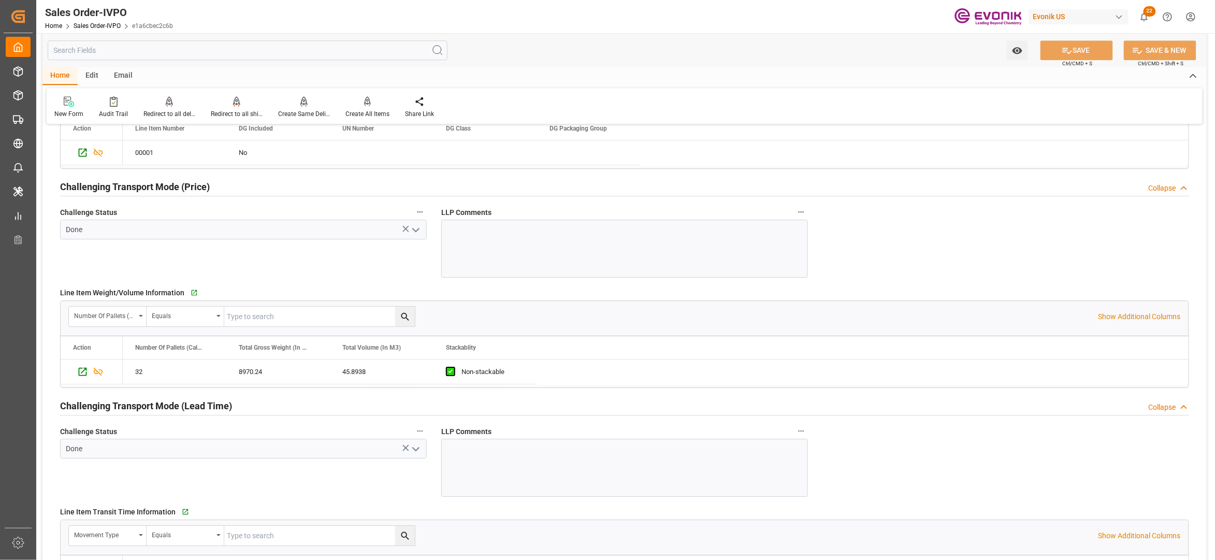
scroll to position [1611, 0]
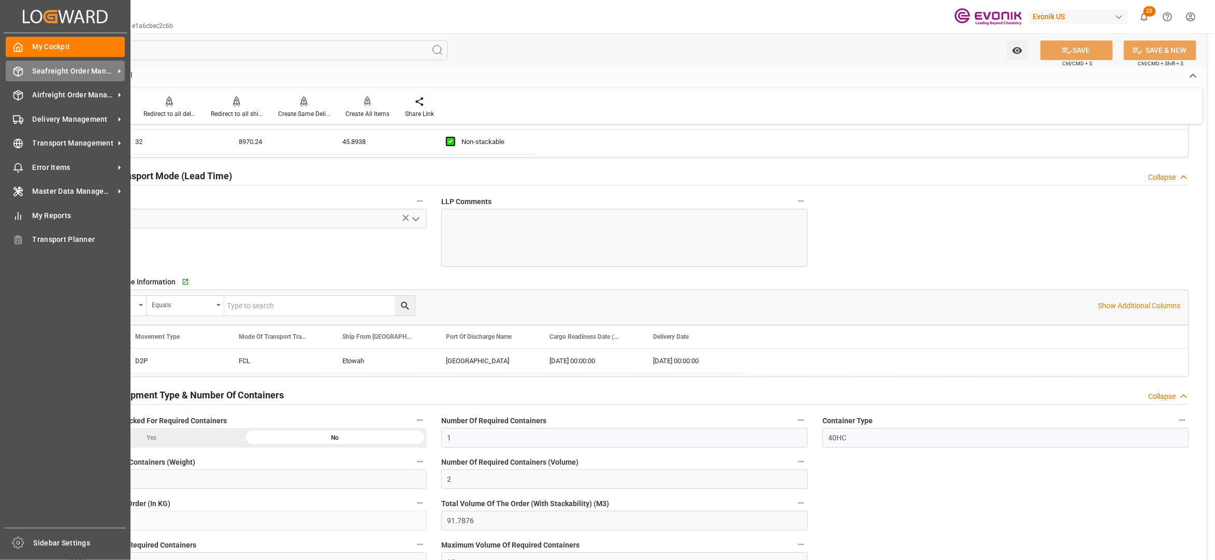
click at [61, 66] on span "Seafreight Order Management" at bounding box center [74, 71] width 82 height 11
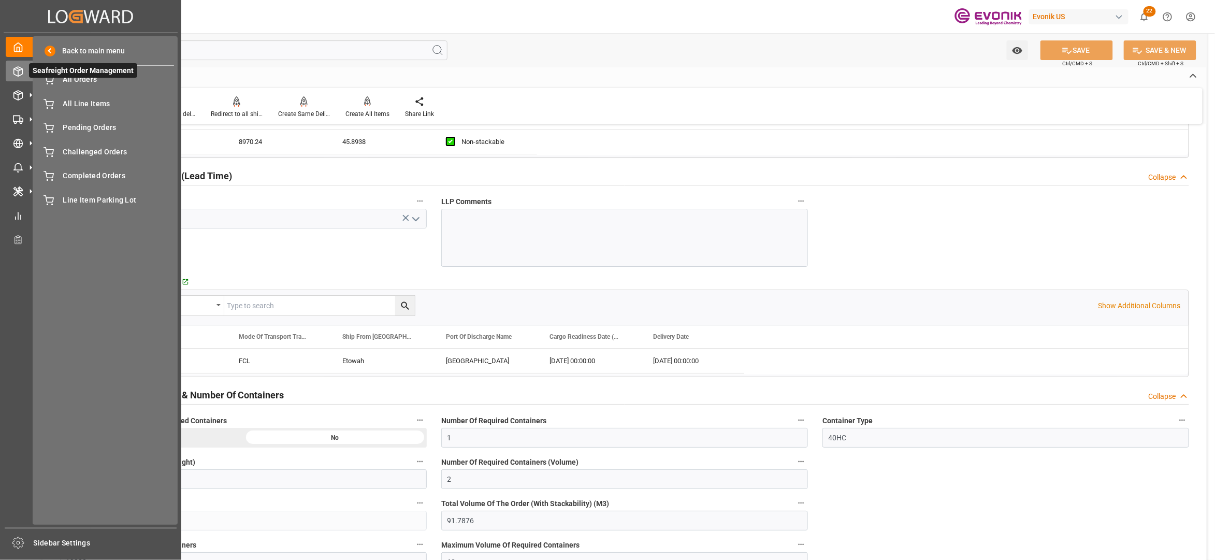
click at [79, 75] on span "Seafreight Order Management" at bounding box center [83, 70] width 108 height 14
click at [84, 78] on span "All Orders" at bounding box center [118, 79] width 111 height 11
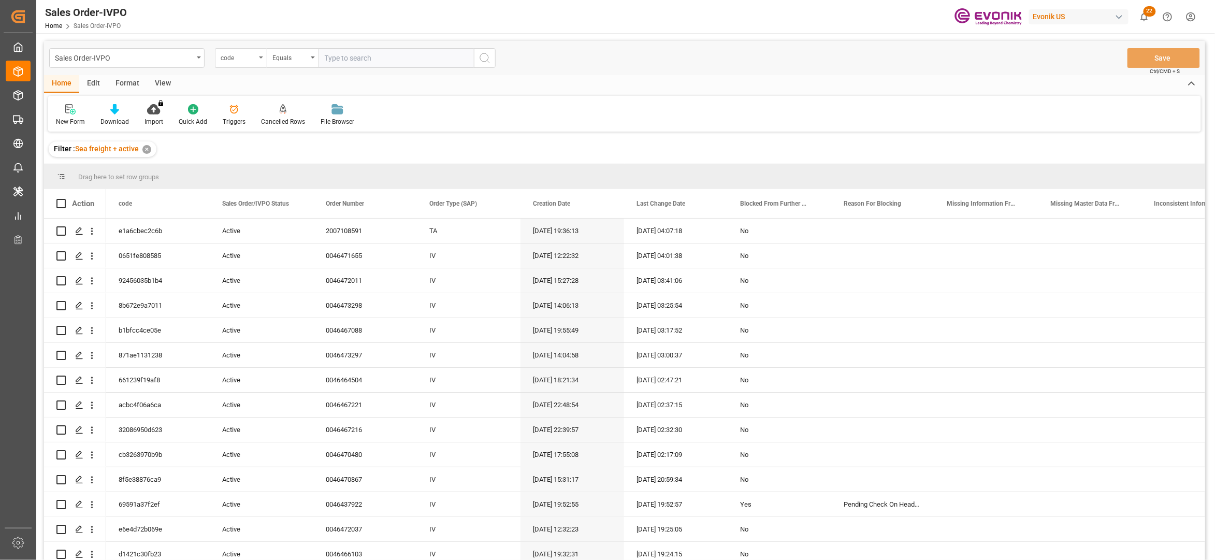
click at [241, 59] on div "code" at bounding box center [238, 57] width 35 height 12
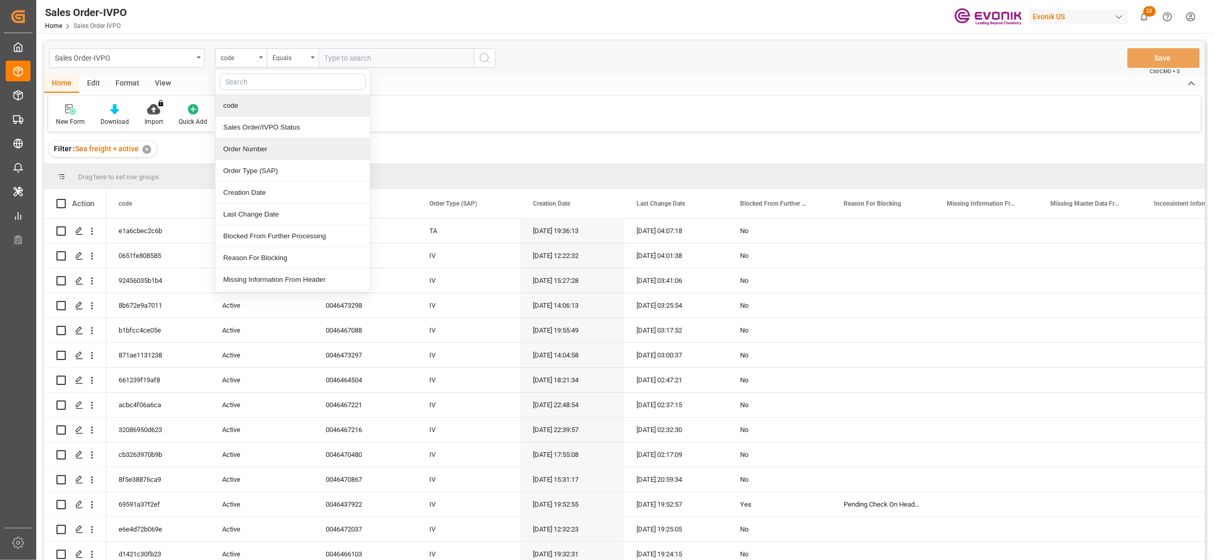
click at [273, 148] on div "Order Number" at bounding box center [292, 149] width 154 height 22
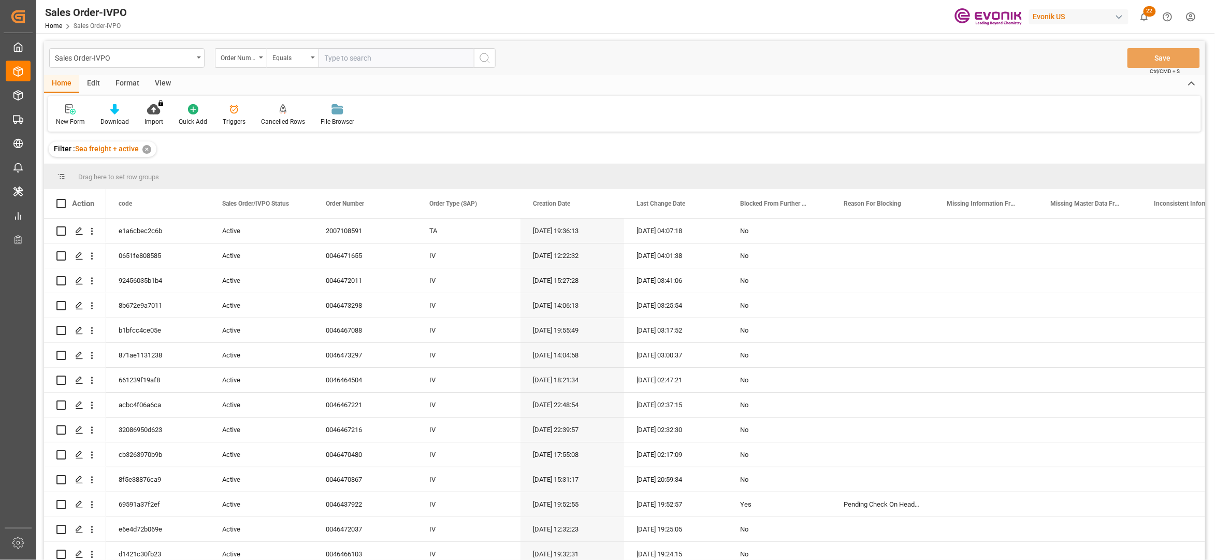
click at [343, 56] on input "text" at bounding box center [395, 58] width 155 height 20
paste input "0046462785"
type input "0046462785"
click at [479, 60] on icon "search button" at bounding box center [484, 58] width 12 height 12
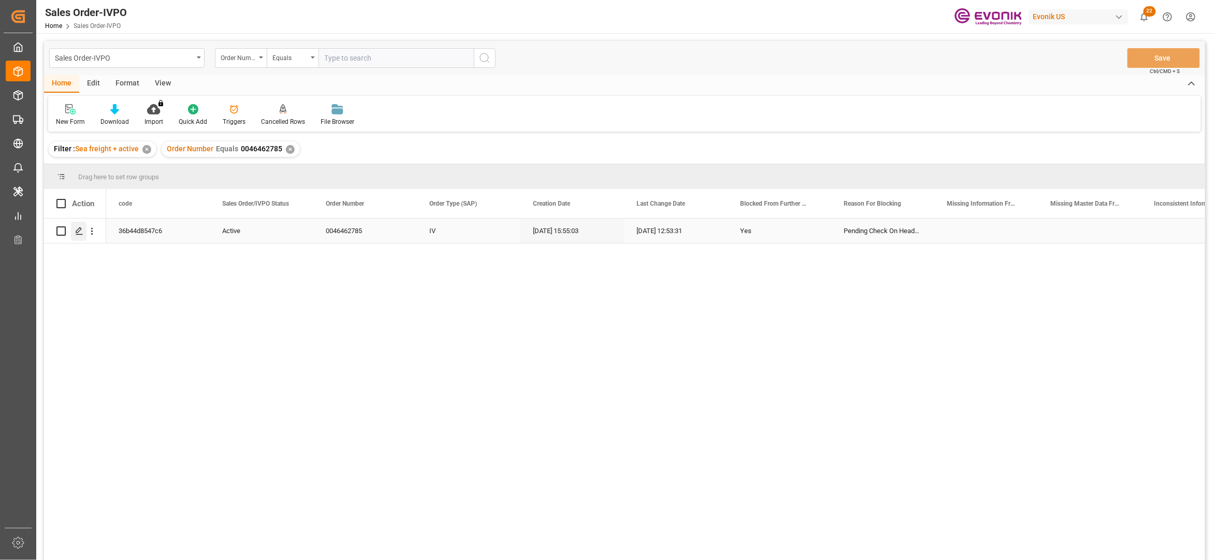
click at [78, 233] on polygon "Press SPACE to select this row." at bounding box center [78, 230] width 5 height 5
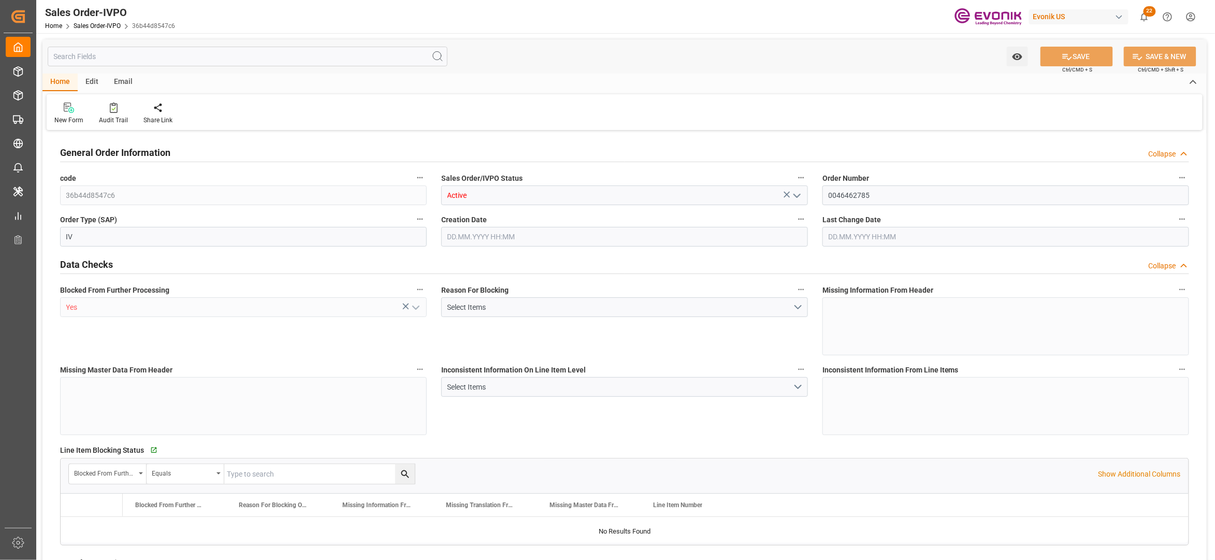
type input "NLRTM"
type input "0"
type input "1"
type input "2"
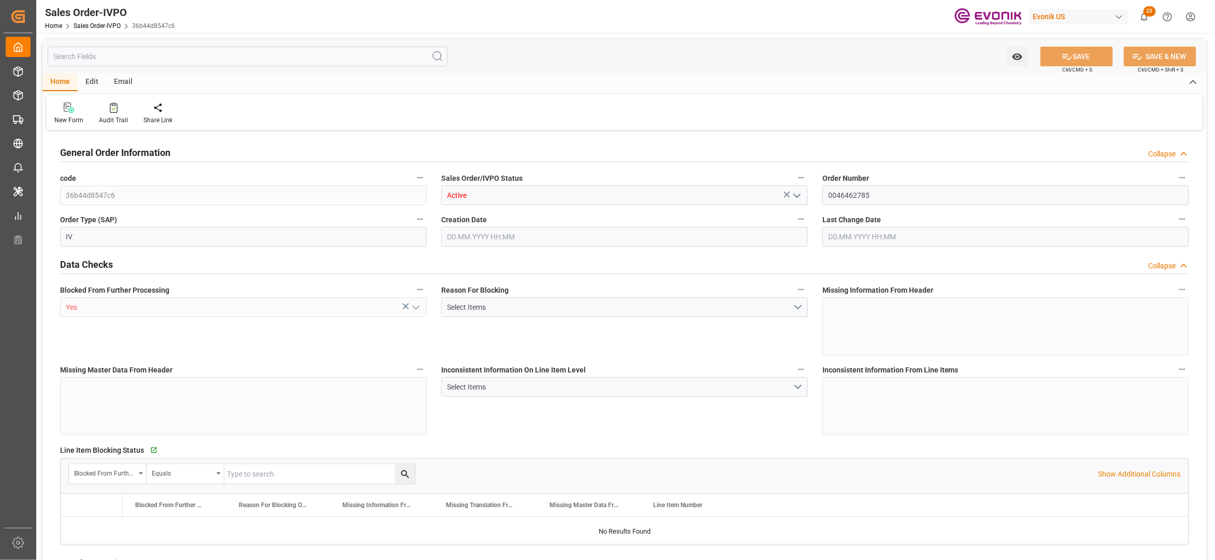
type input "18106.2"
type input "50.112"
type input "17000"
type input "30"
type input "08.07.2025 15:55"
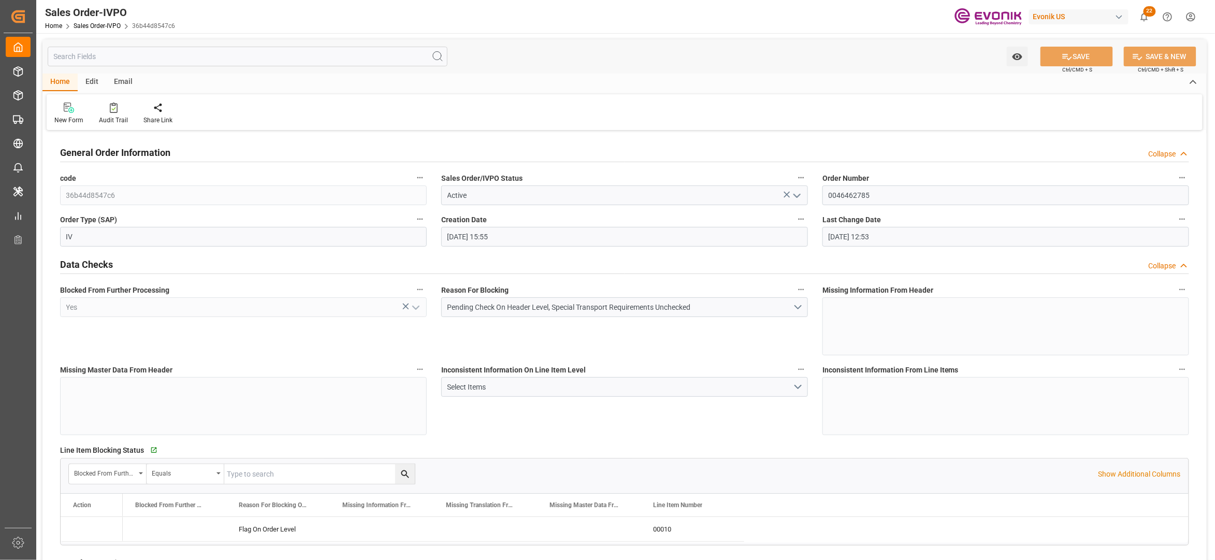
type input "16.09.2025 12:53"
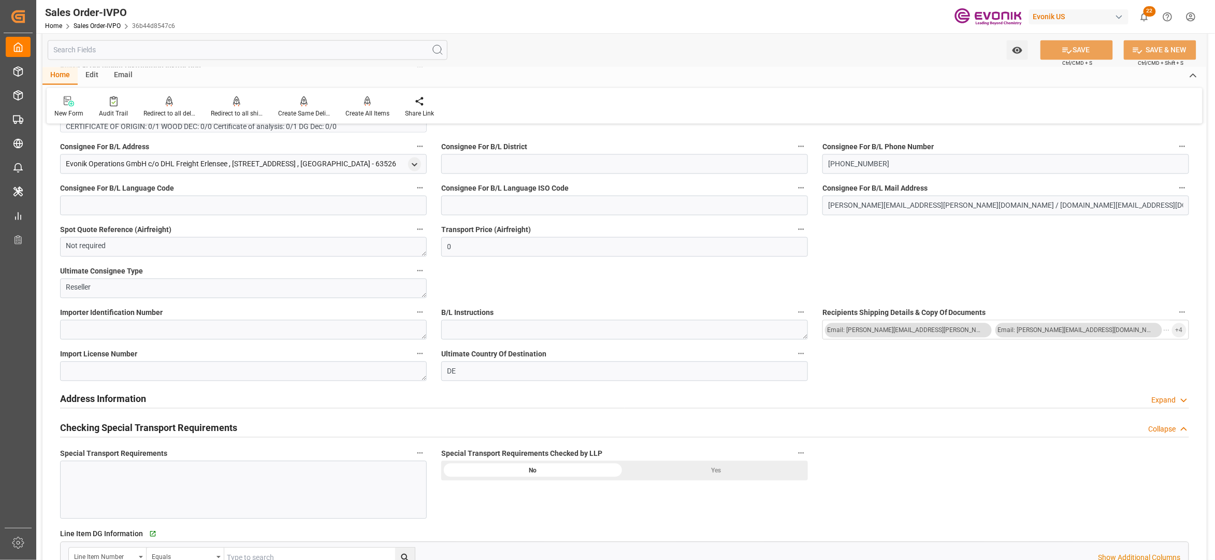
scroll to position [690, 0]
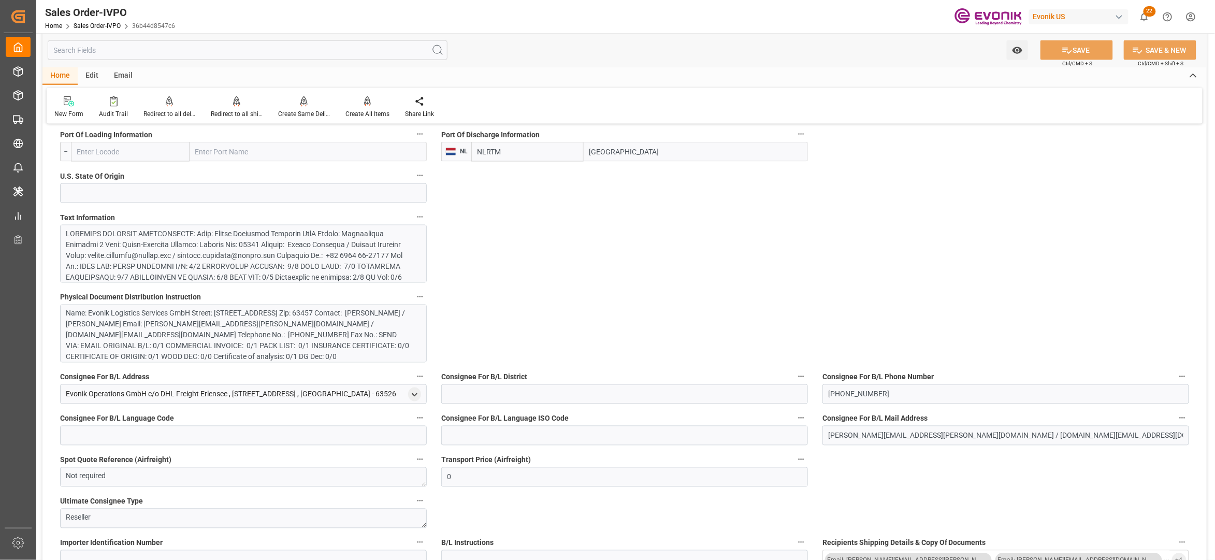
click at [288, 321] on div "Name: Evonik Logistics Services GmbH Street: Rodenbacher Chaussee 4 City: Hanau…" at bounding box center [238, 335] width 344 height 54
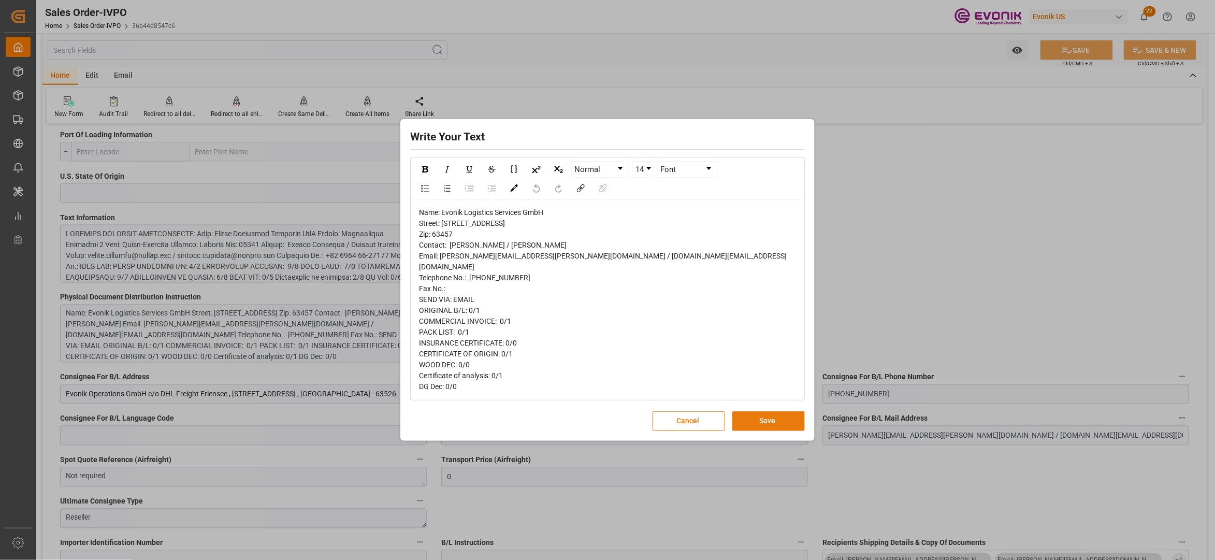
click at [775, 431] on button "Save" at bounding box center [768, 421] width 72 height 20
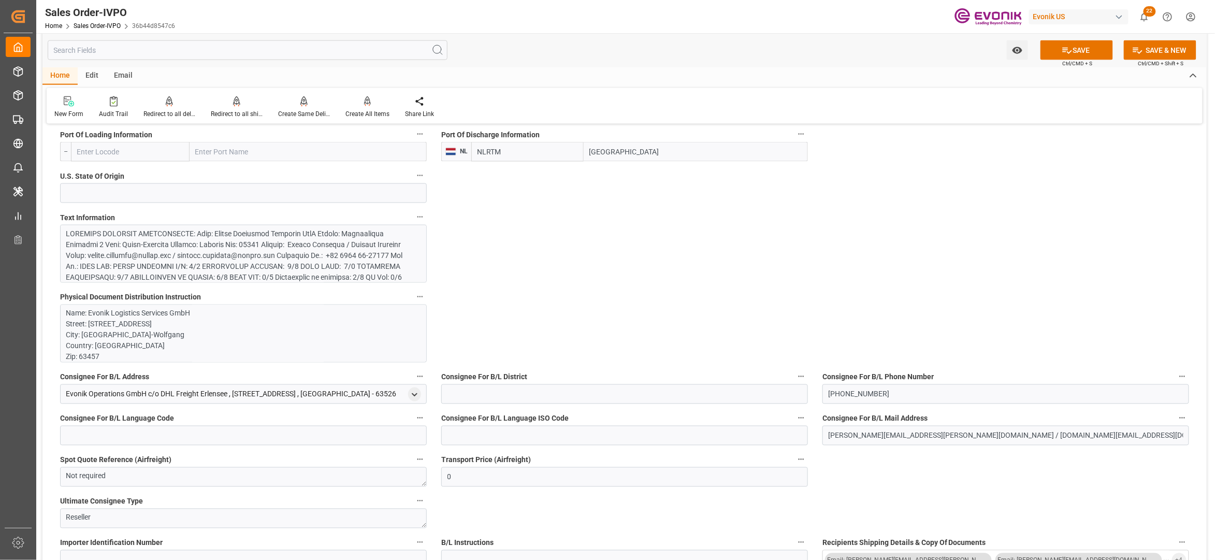
click at [244, 251] on div at bounding box center [238, 315] width 344 height 174
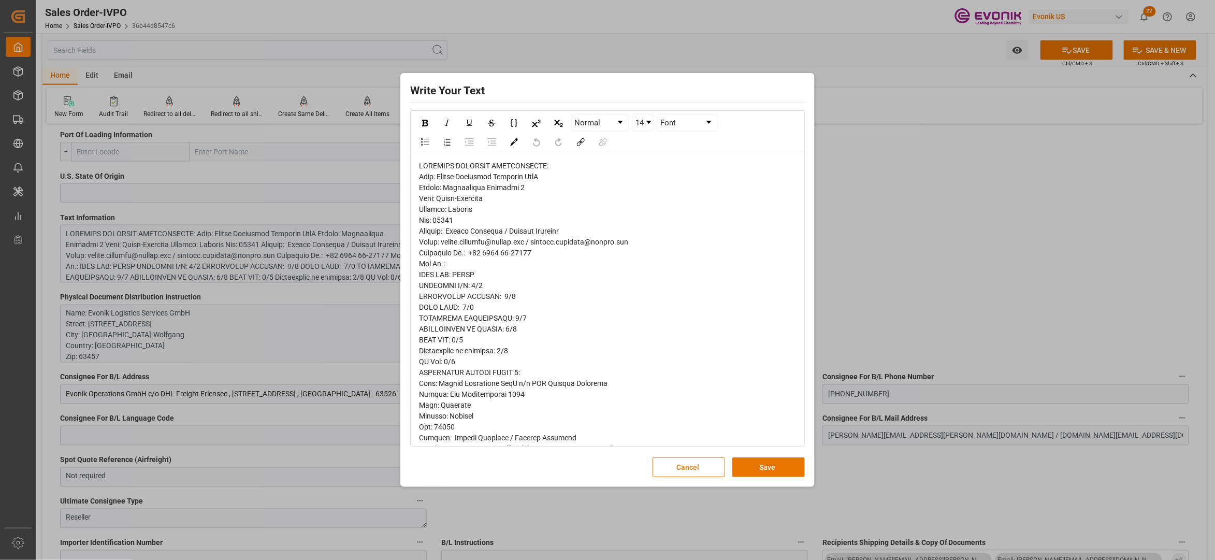
click at [431, 179] on span "rdw-editor" at bounding box center [531, 465] width 224 height 606
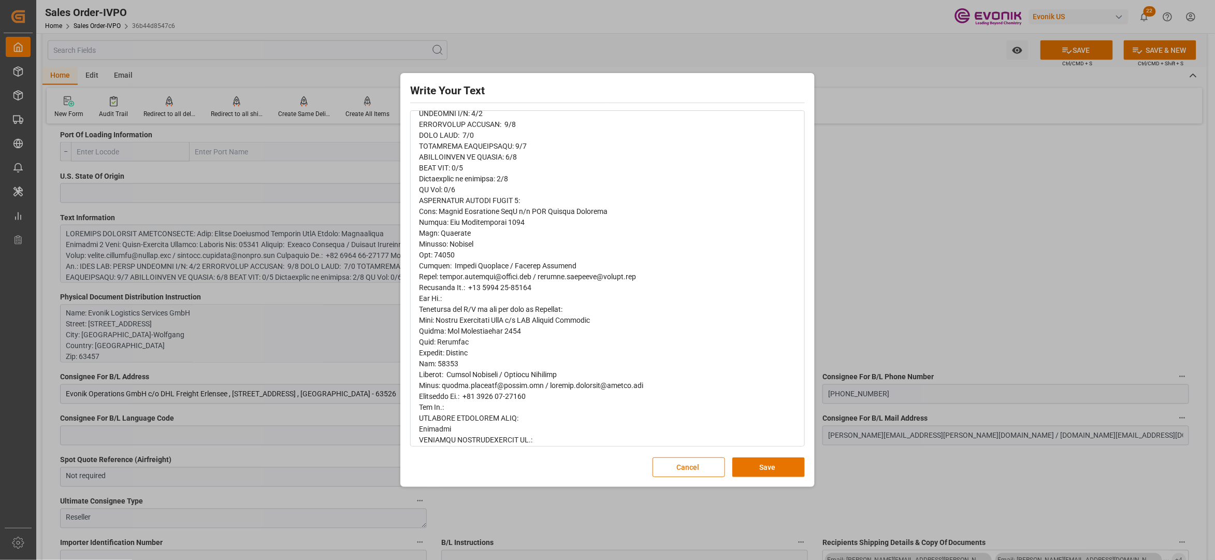
scroll to position [0, 0]
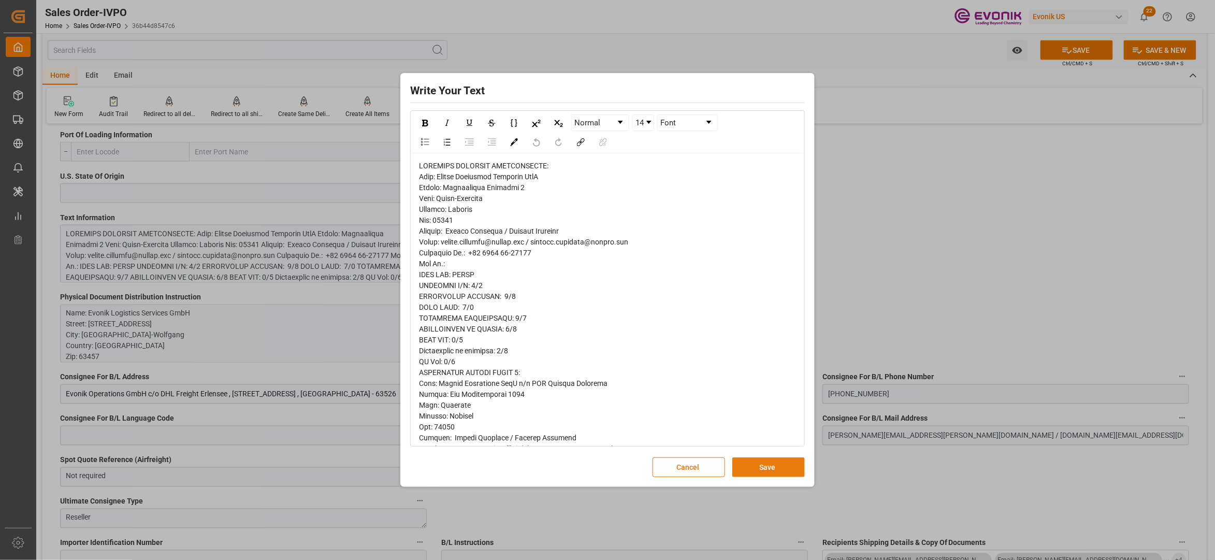
click at [781, 465] on button "Save" at bounding box center [768, 467] width 72 height 20
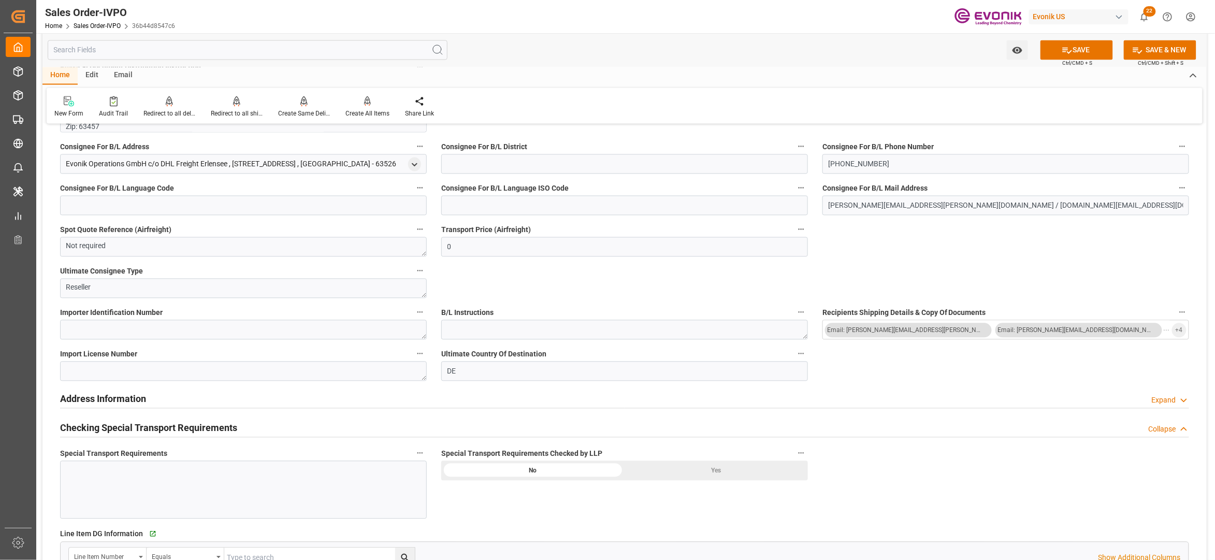
scroll to position [690, 0]
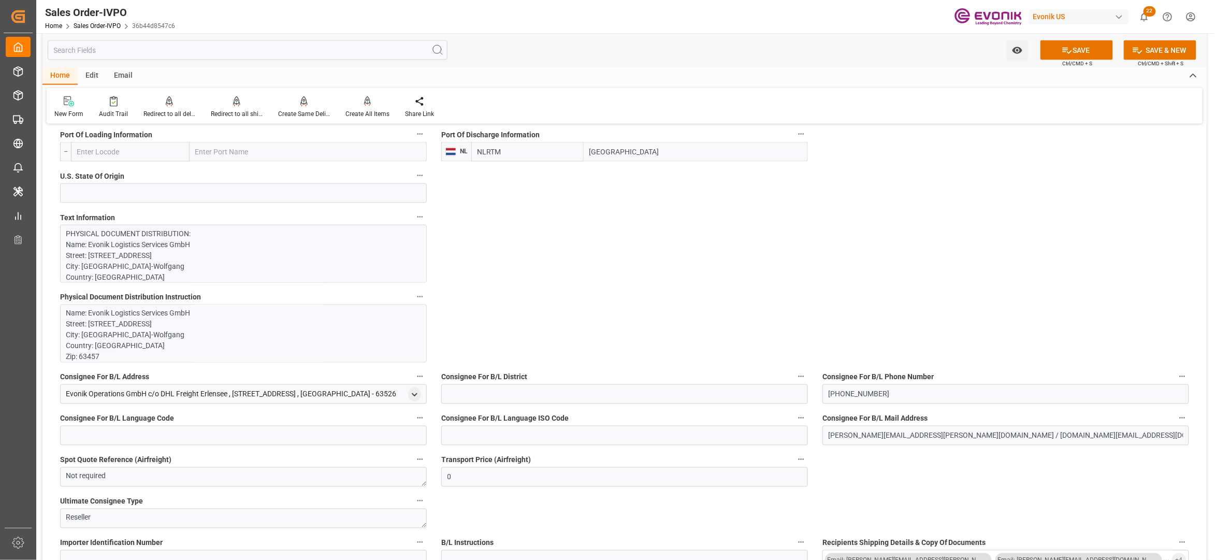
click at [318, 269] on p "PHYSICAL DOCUMENT DISTRIBUTION: Name: Evonik Logistics Services GmbH Street: Ro…" at bounding box center [238, 549] width 344 height 642
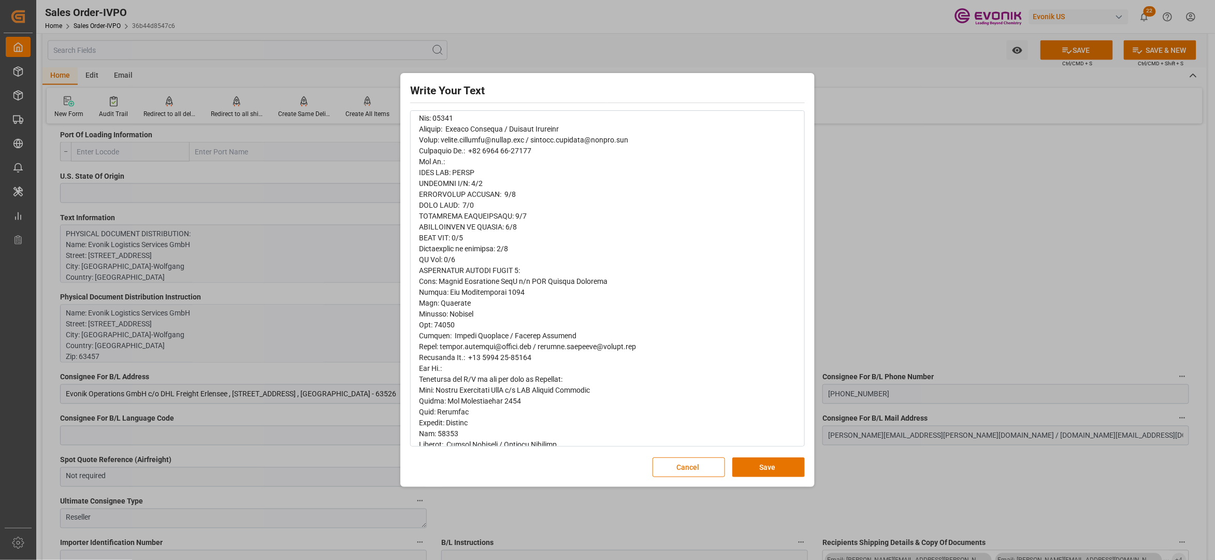
scroll to position [0, 0]
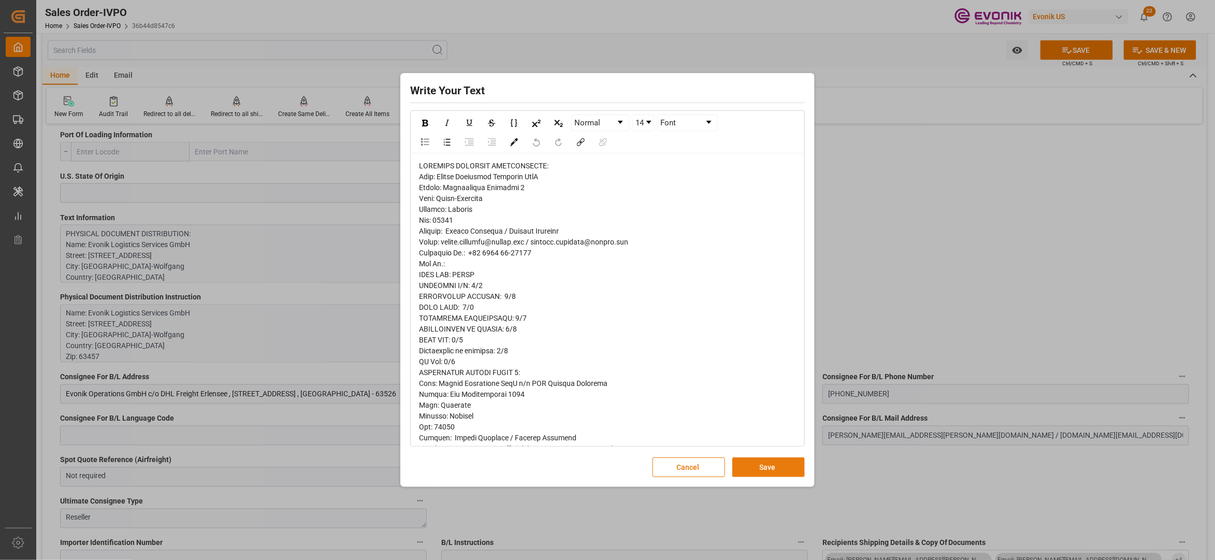
click at [752, 465] on button "Save" at bounding box center [768, 467] width 72 height 20
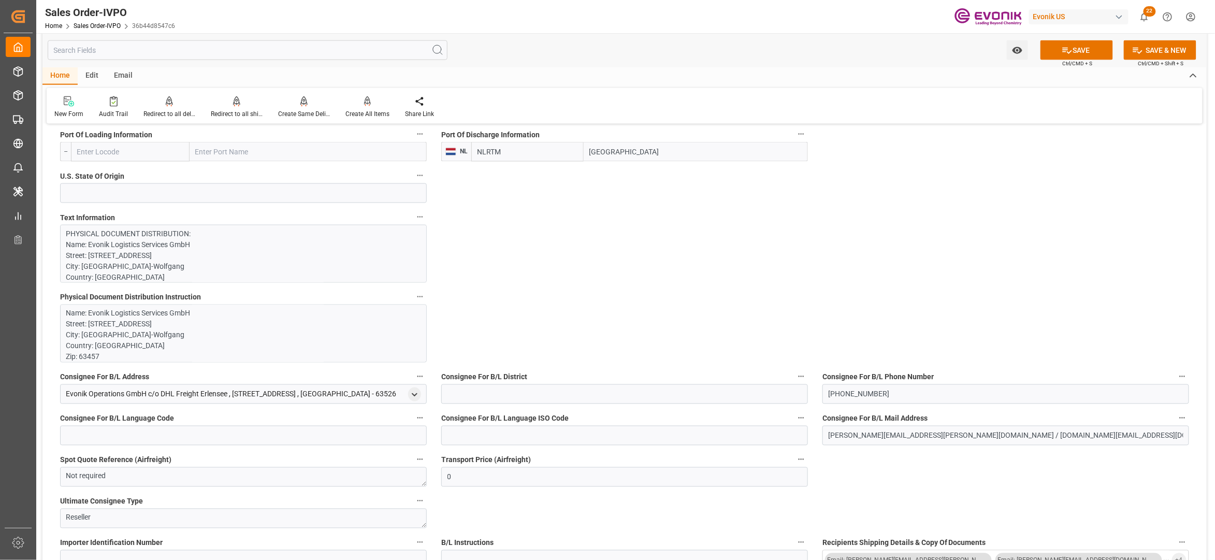
click at [205, 315] on p "Name: Evonik Logistics Services GmbH Street: Rodenbacher Chaussee 4 City: Hanau…" at bounding box center [238, 411] width 344 height 207
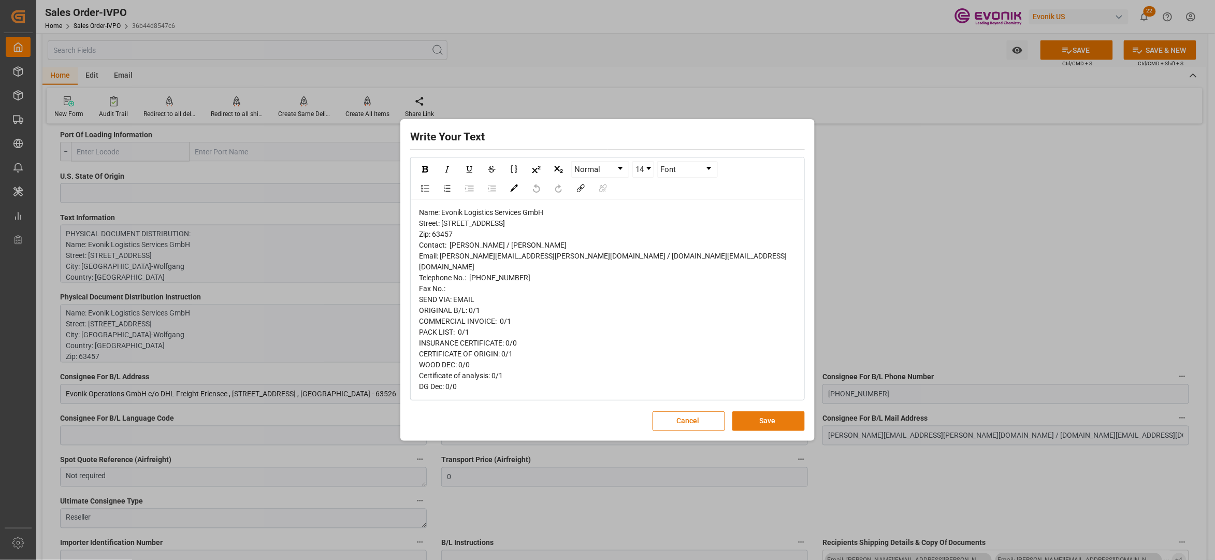
click at [775, 425] on button "Save" at bounding box center [768, 421] width 72 height 20
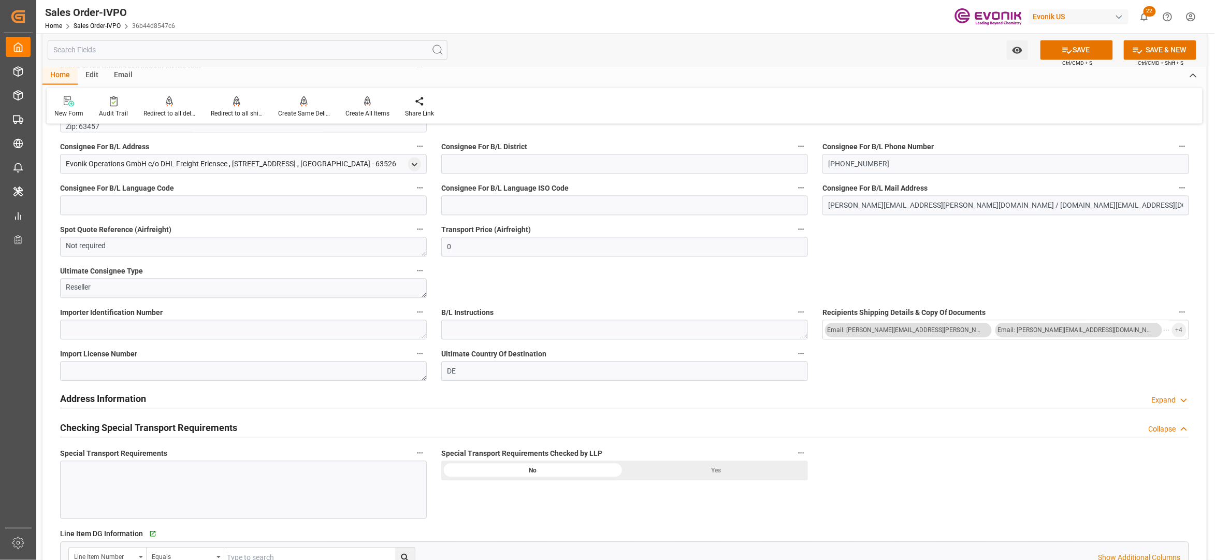
scroll to position [1151, 0]
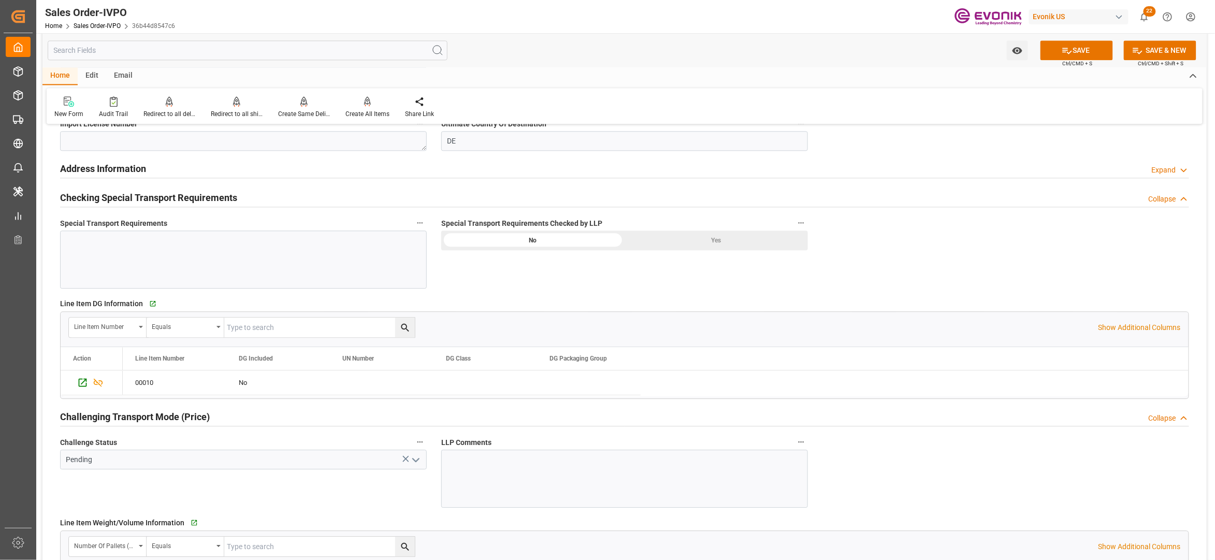
click at [699, 239] on div "Yes" at bounding box center [716, 240] width 183 height 20
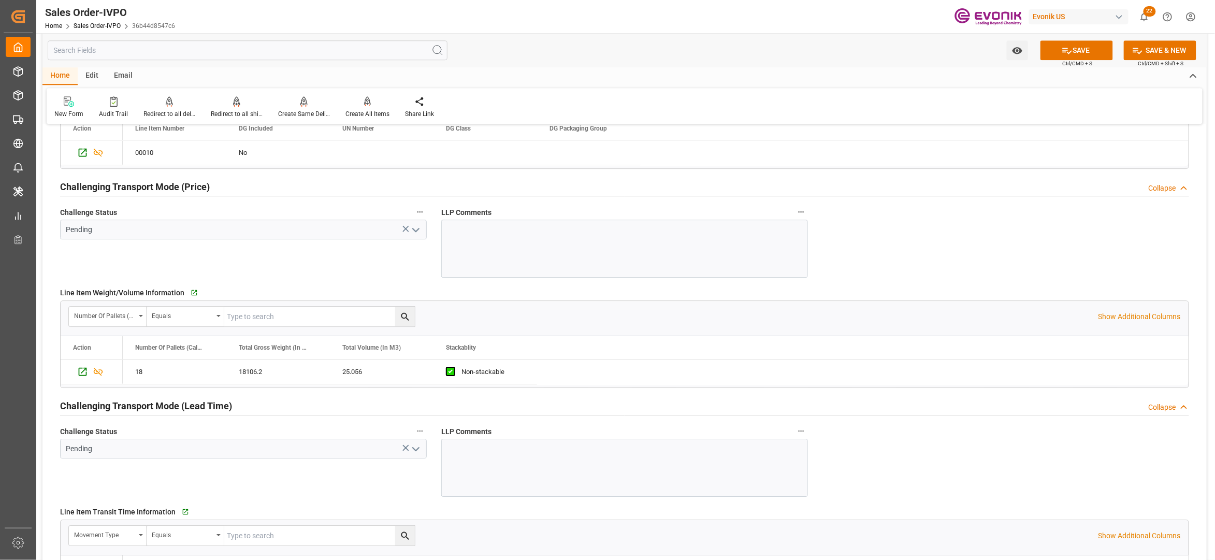
click at [419, 232] on icon "open menu" at bounding box center [416, 230] width 12 height 12
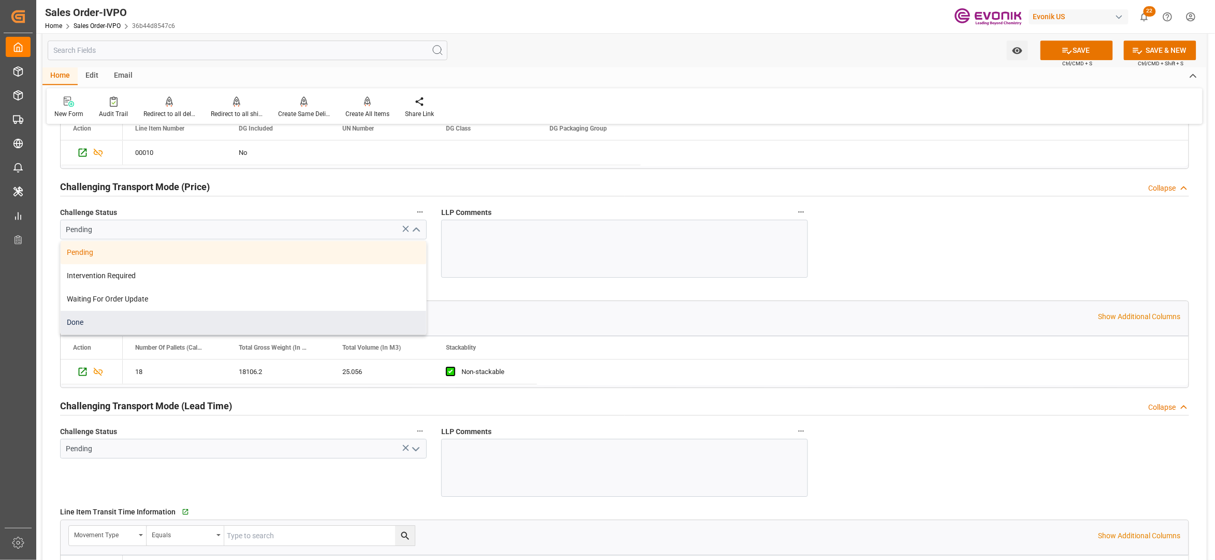
click at [121, 325] on div "Done" at bounding box center [244, 322] width 366 height 23
type input "Done"
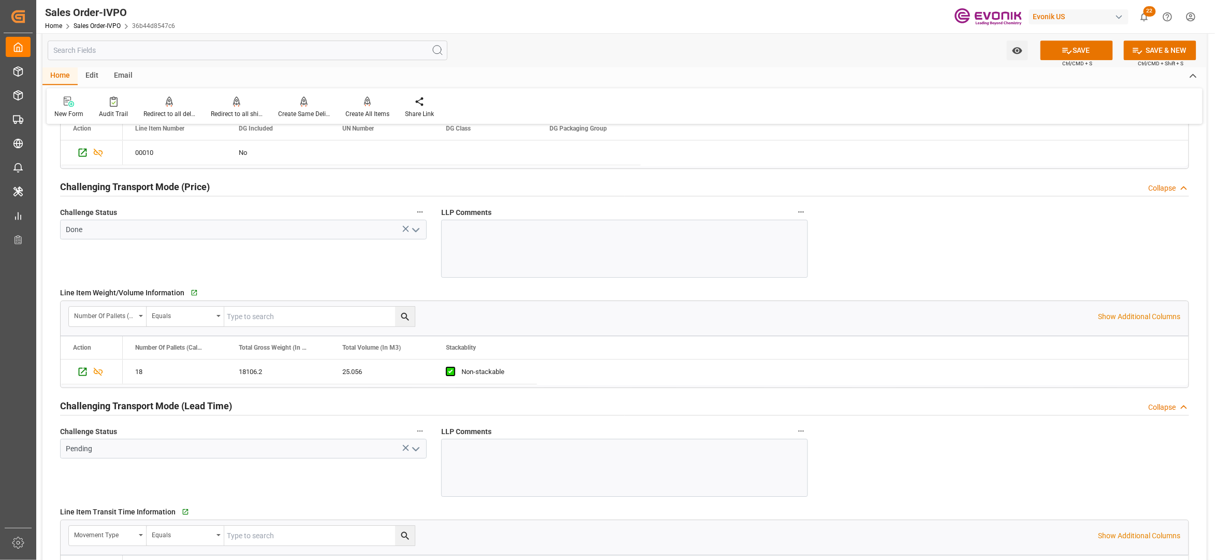
scroll to position [1611, 0]
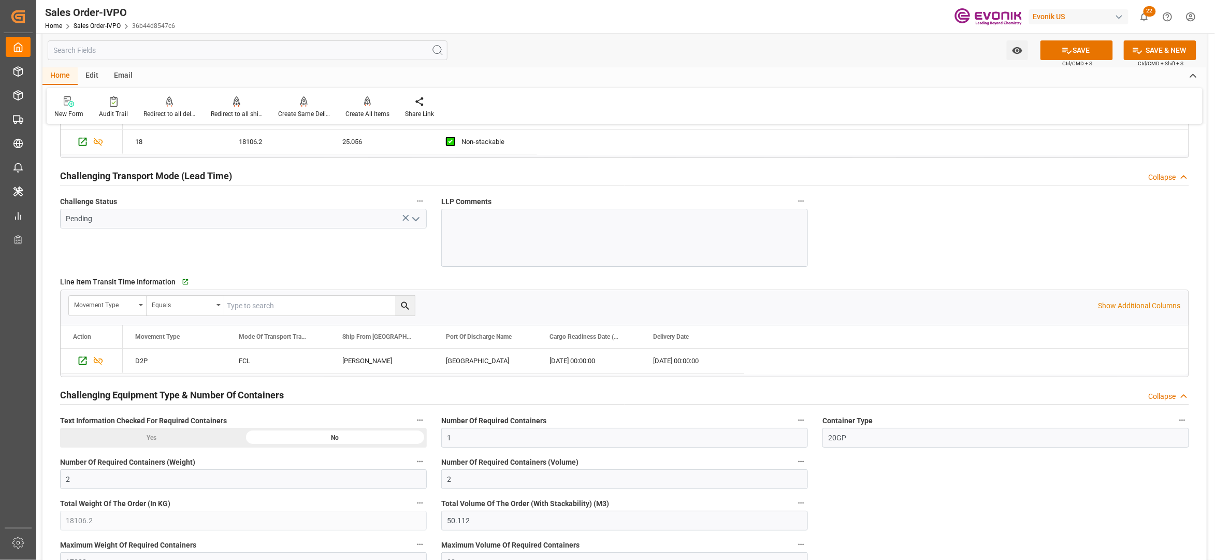
click at [415, 220] on icon "open menu" at bounding box center [416, 219] width 12 height 12
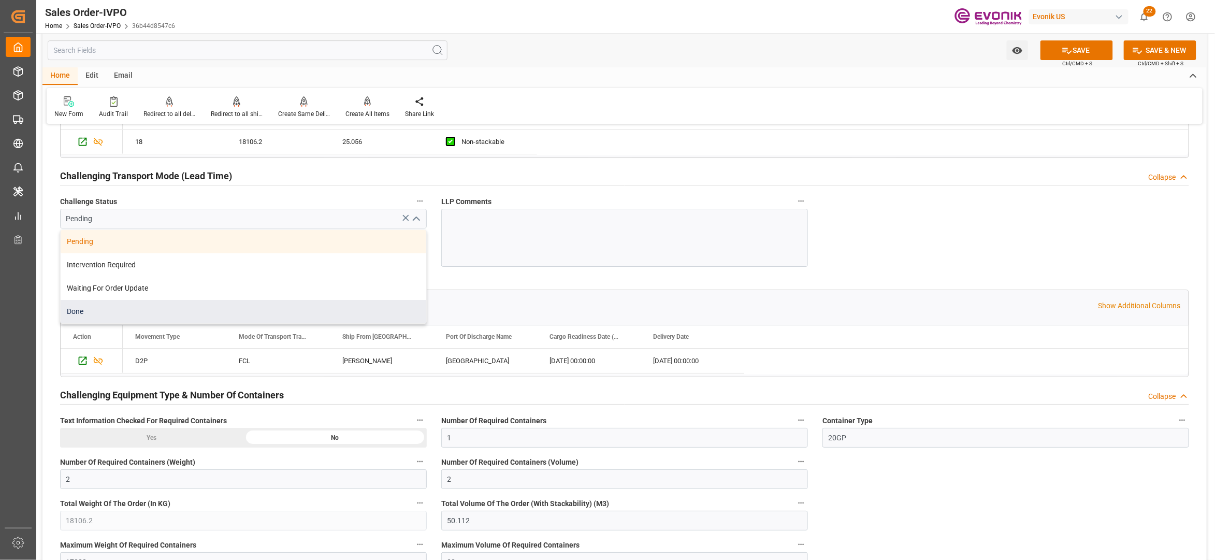
click at [138, 313] on div "Done" at bounding box center [244, 311] width 366 height 23
type input "Done"
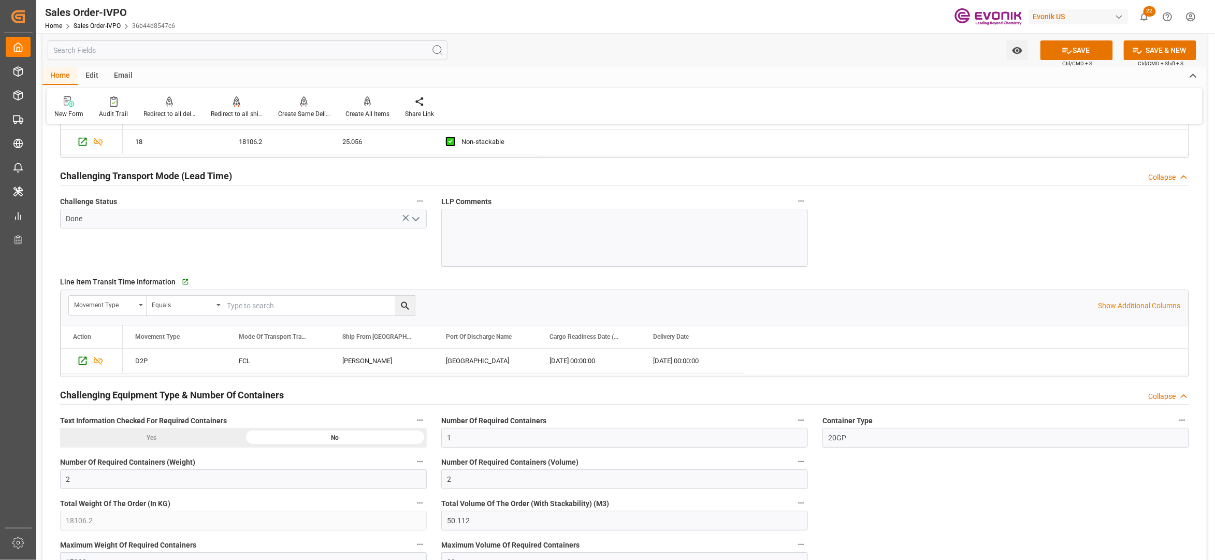
scroll to position [1841, 0]
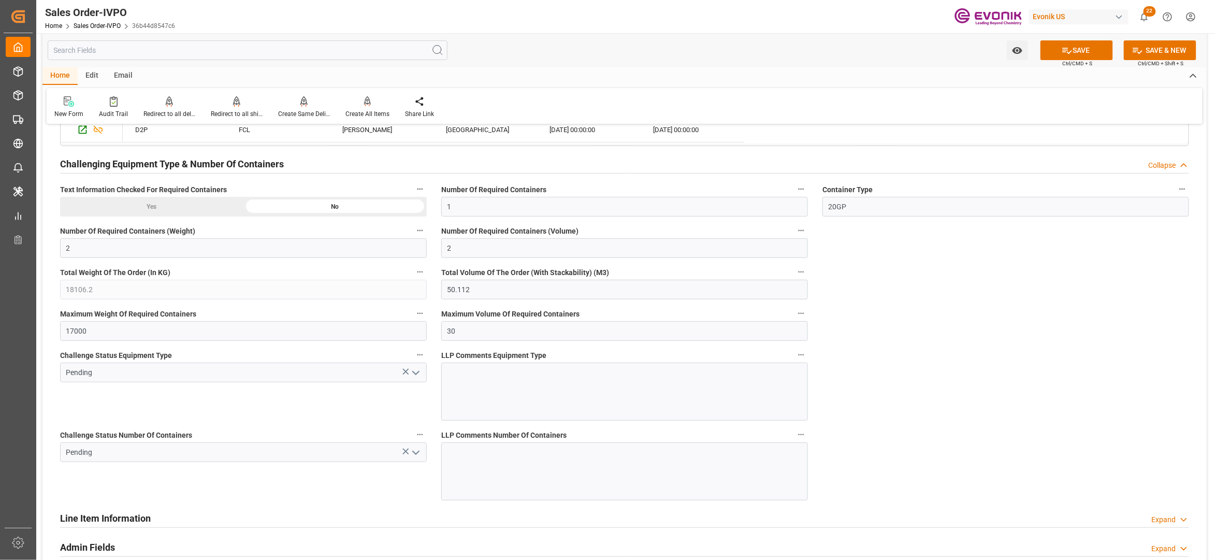
click at [413, 374] on polyline "open menu" at bounding box center [416, 372] width 6 height 3
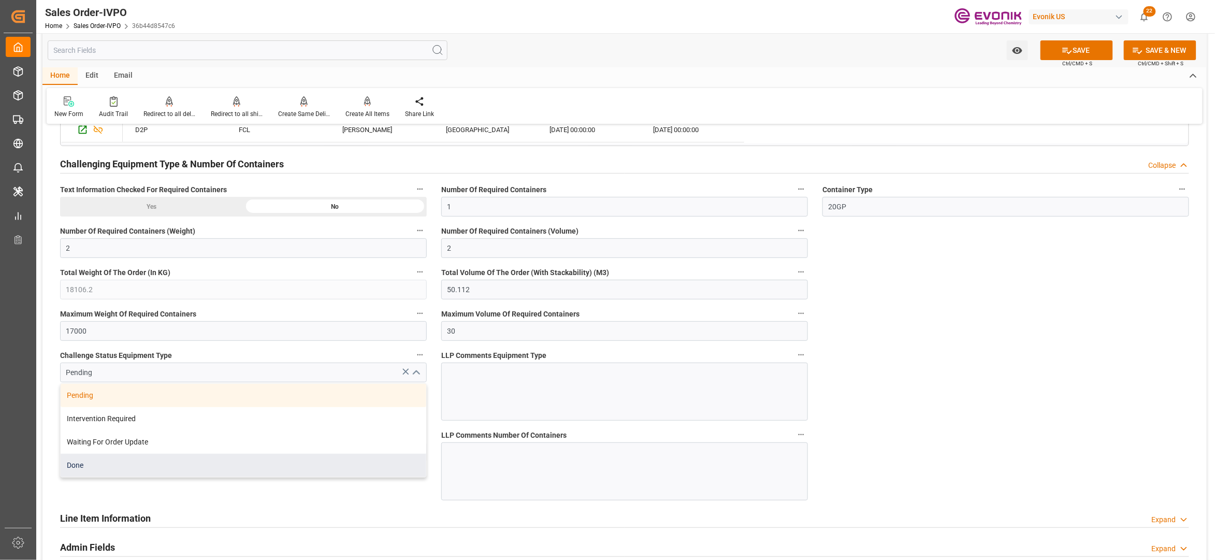
click at [138, 467] on div "Done" at bounding box center [244, 465] width 366 height 23
type input "Done"
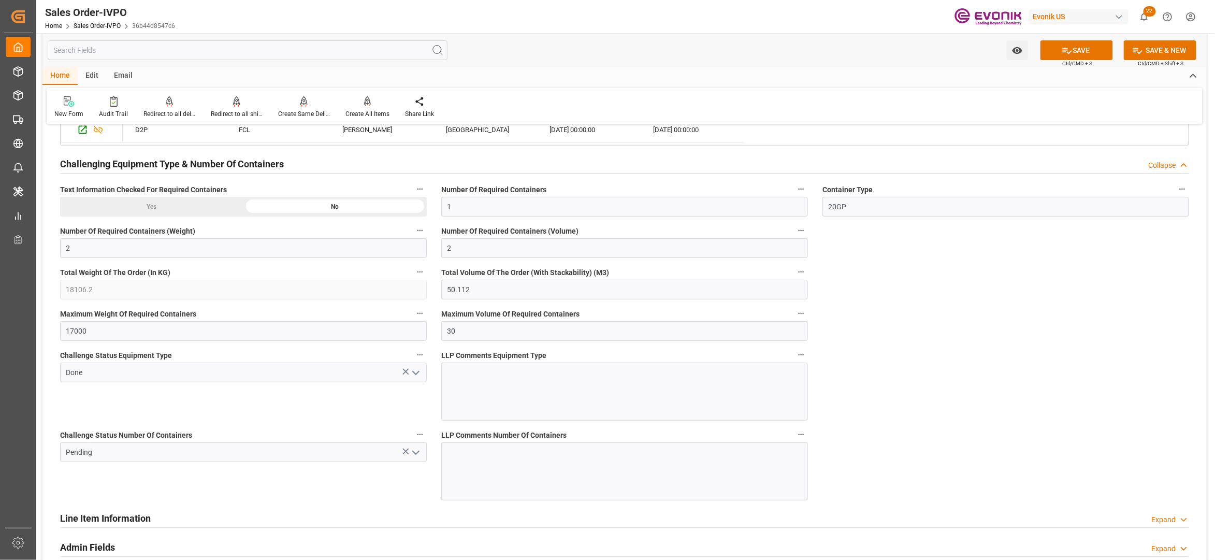
click at [416, 453] on icon "open menu" at bounding box center [416, 452] width 12 height 12
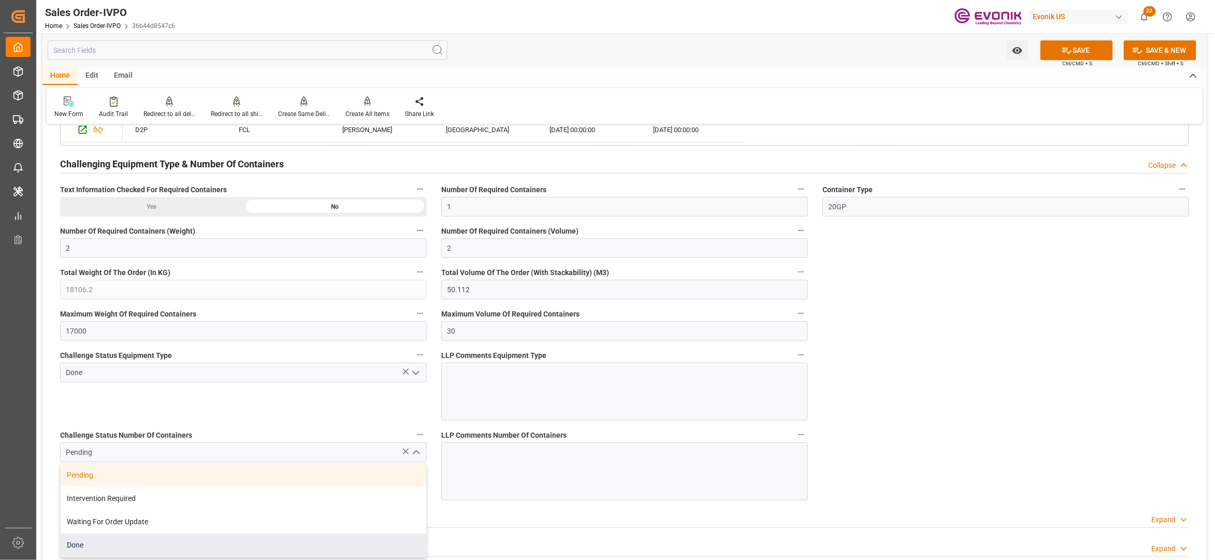
click at [95, 549] on div "Done" at bounding box center [244, 544] width 366 height 23
type input "Done"
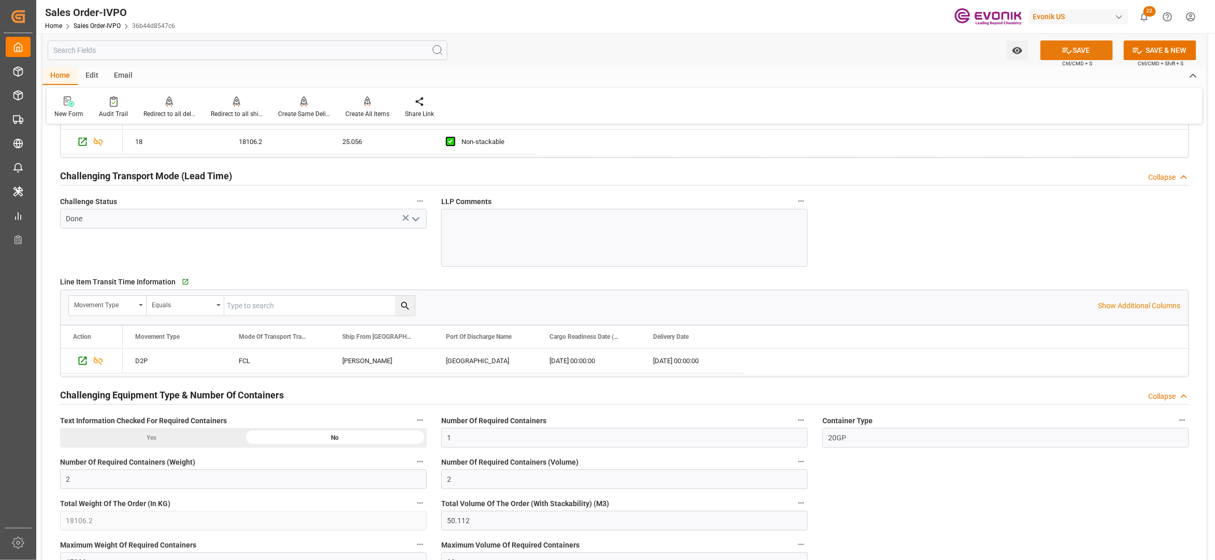
click at [1074, 51] on button "SAVE" at bounding box center [1076, 50] width 72 height 20
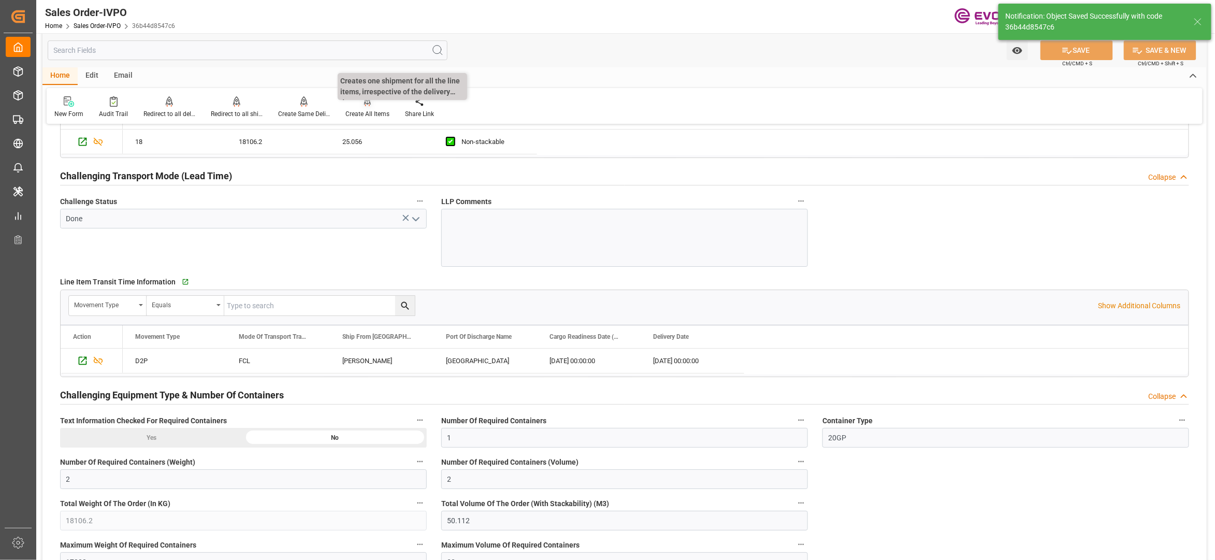
type input "17.09.2025 04:23"
type input "No"
click at [370, 102] on div at bounding box center [367, 101] width 44 height 11
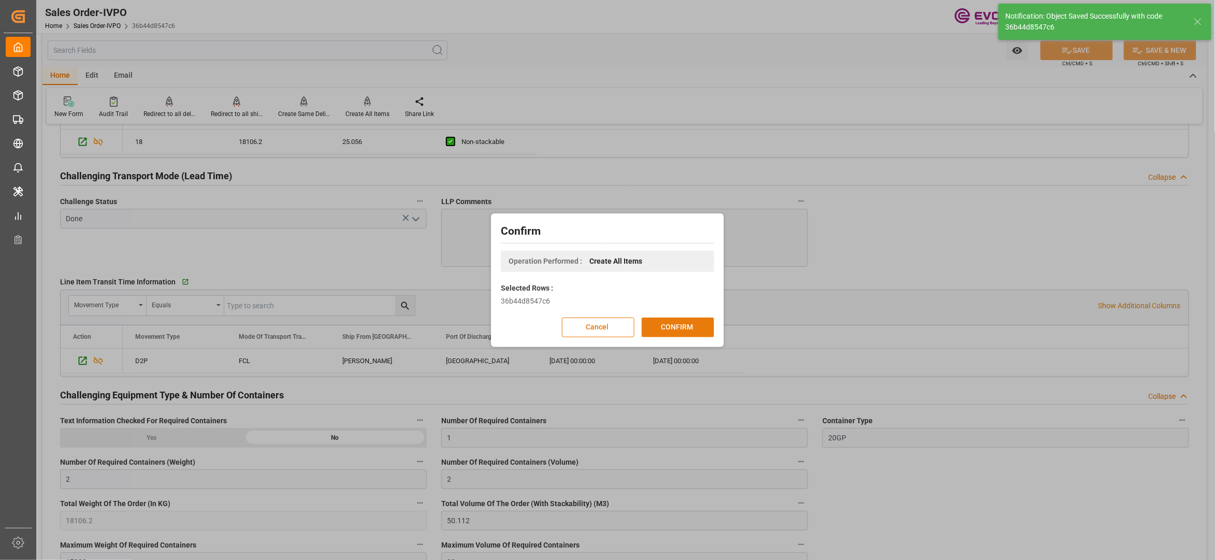
click at [678, 326] on button "CONFIRM" at bounding box center [678, 327] width 72 height 20
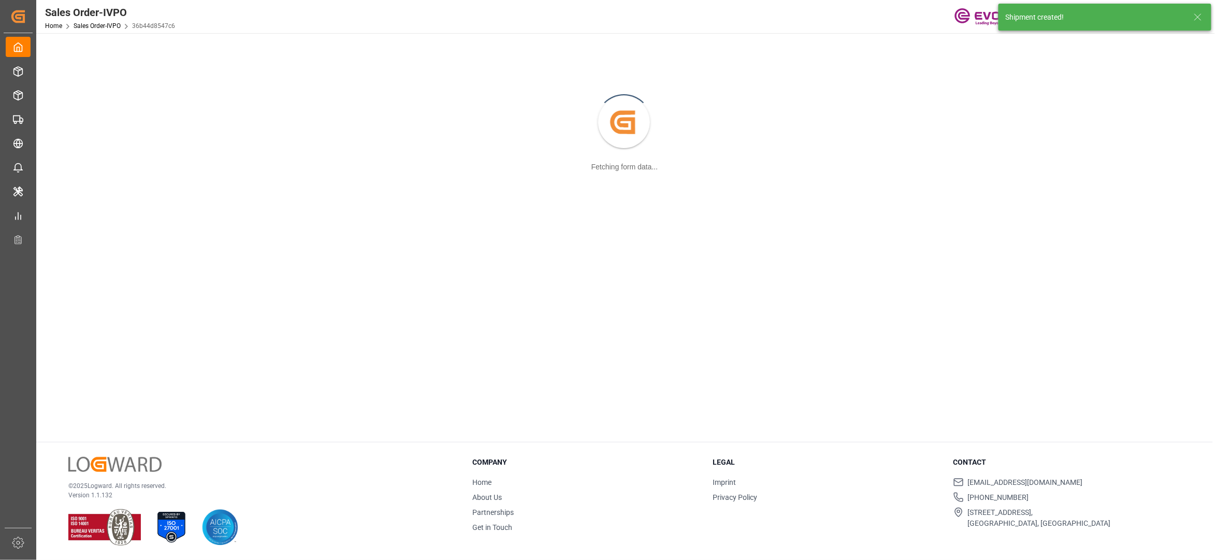
scroll to position [112, 0]
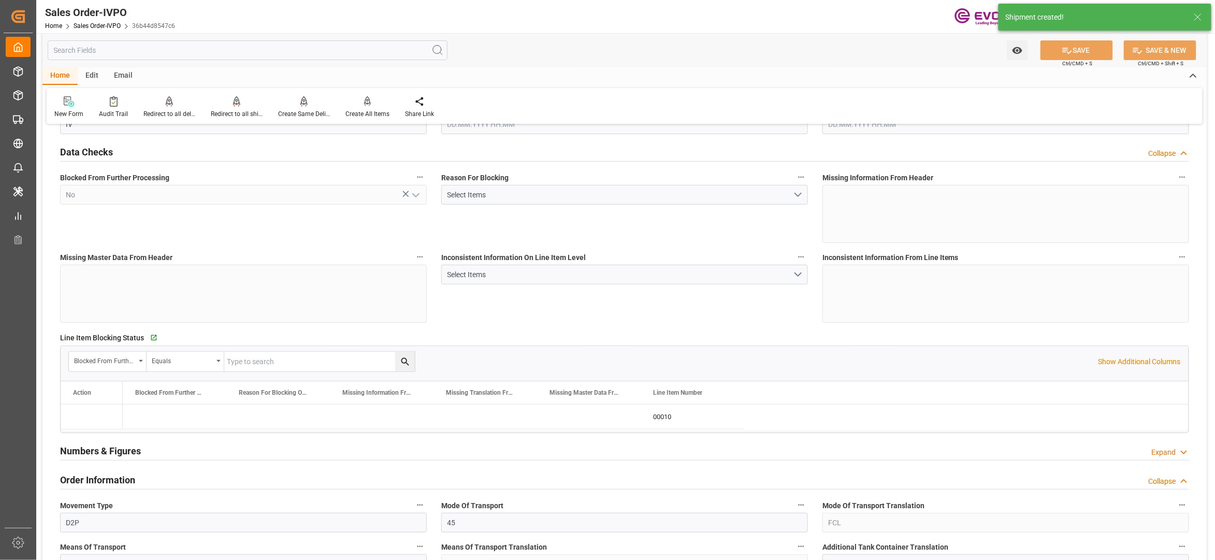
type input "NLRTM"
type input "0"
type input "1"
type input "2"
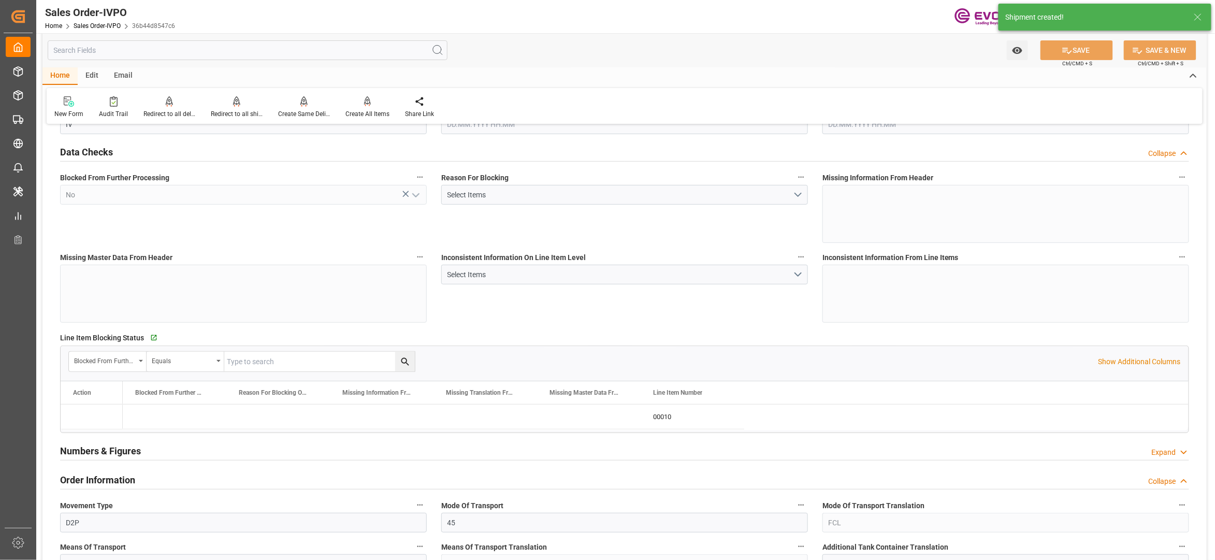
type input "18106.2"
type input "50.112"
type input "17000"
type input "30"
type input "08.07.2025 15:55"
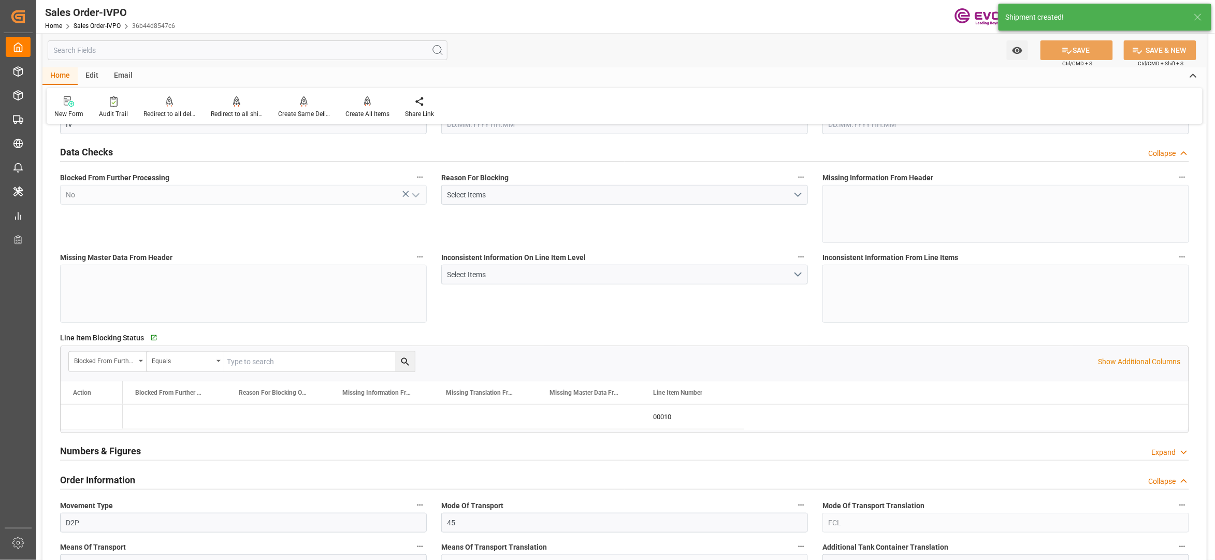
type input "17.09.2025 04:23"
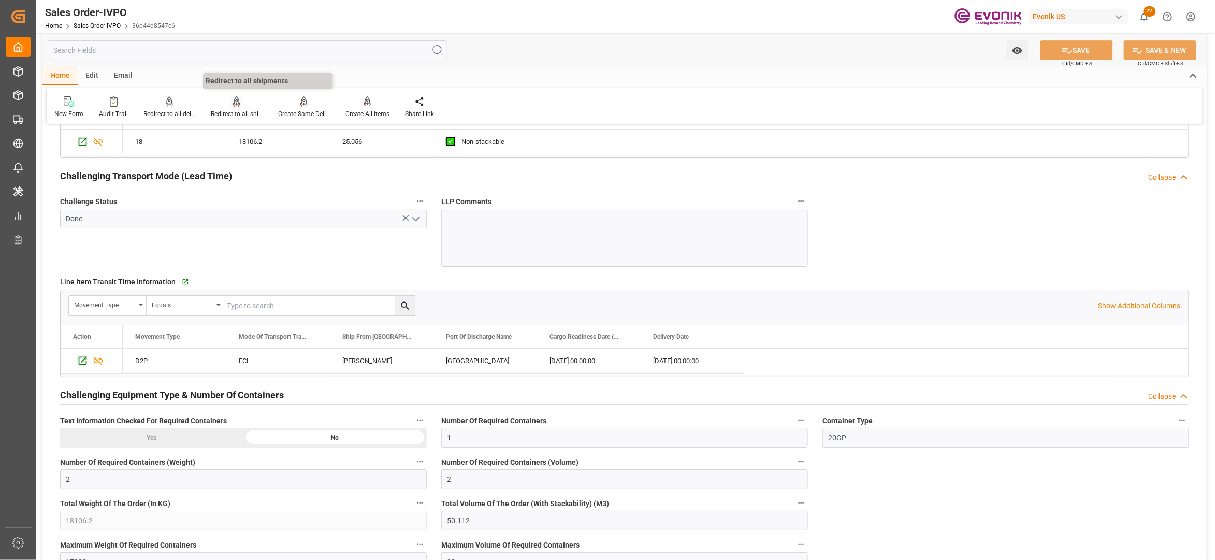
click at [231, 112] on div "Redirect to all shipments" at bounding box center [237, 113] width 52 height 9
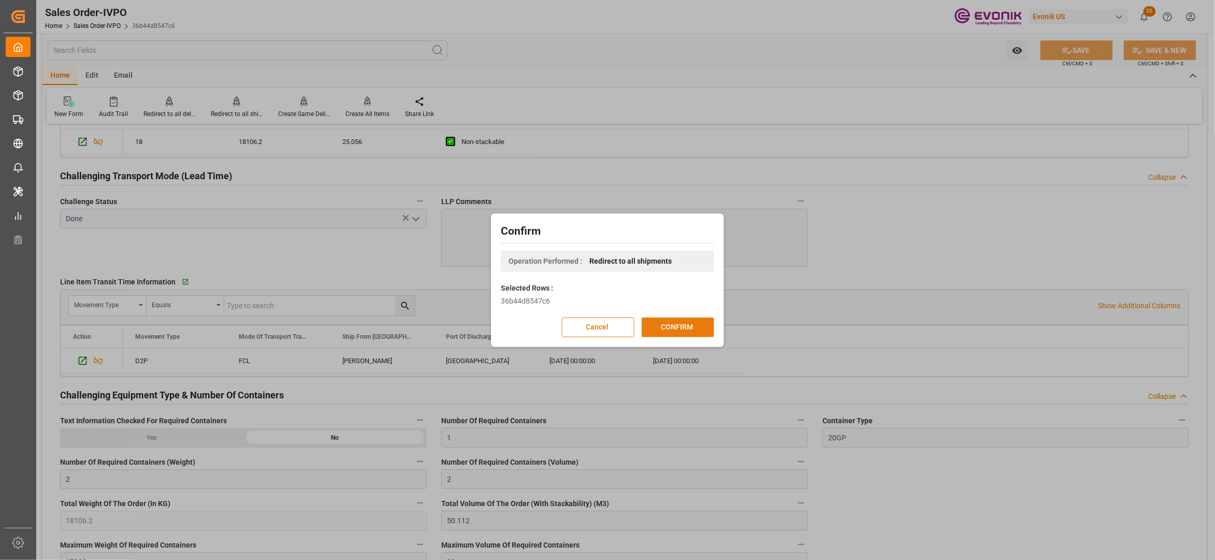
click at [667, 336] on button "CONFIRM" at bounding box center [678, 327] width 72 height 20
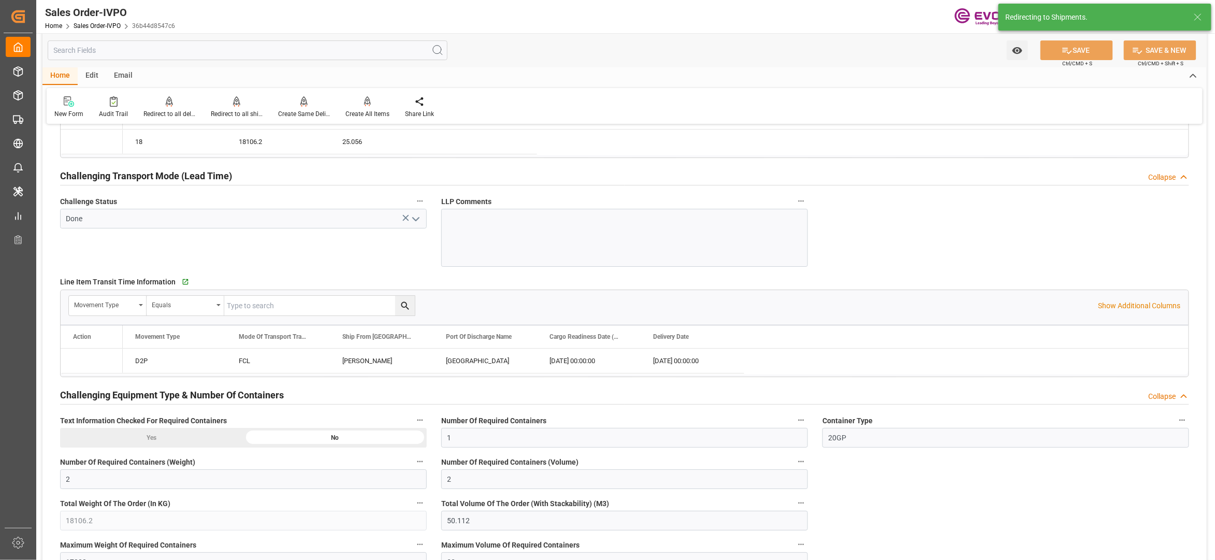
type input "08.07.2025 15:55"
type input "17.09.2025 04:23"
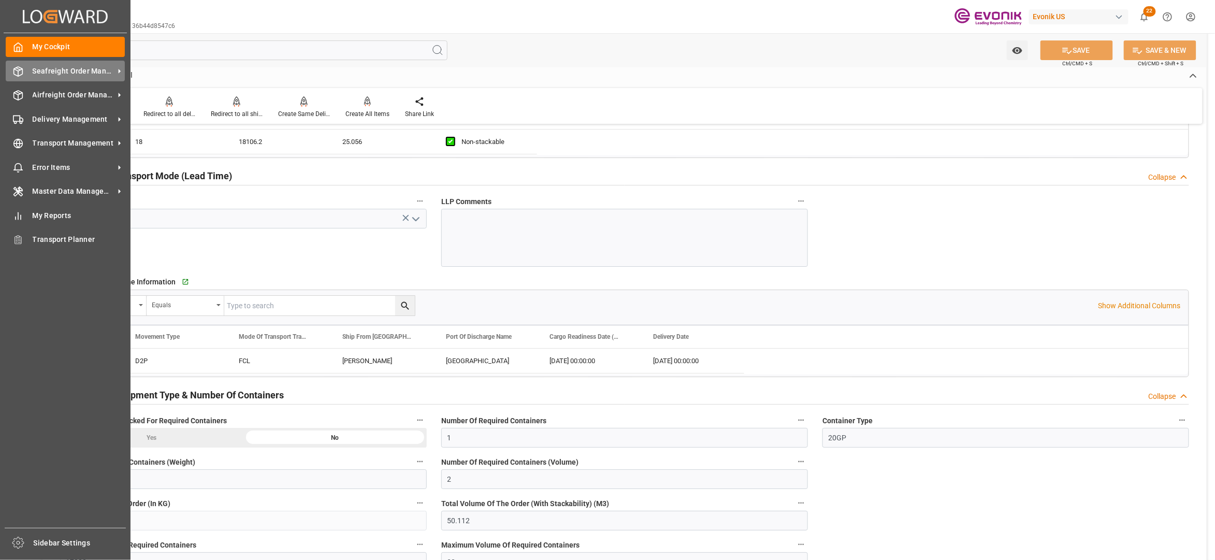
click at [71, 72] on span "Seafreight Order Management" at bounding box center [74, 71] width 82 height 11
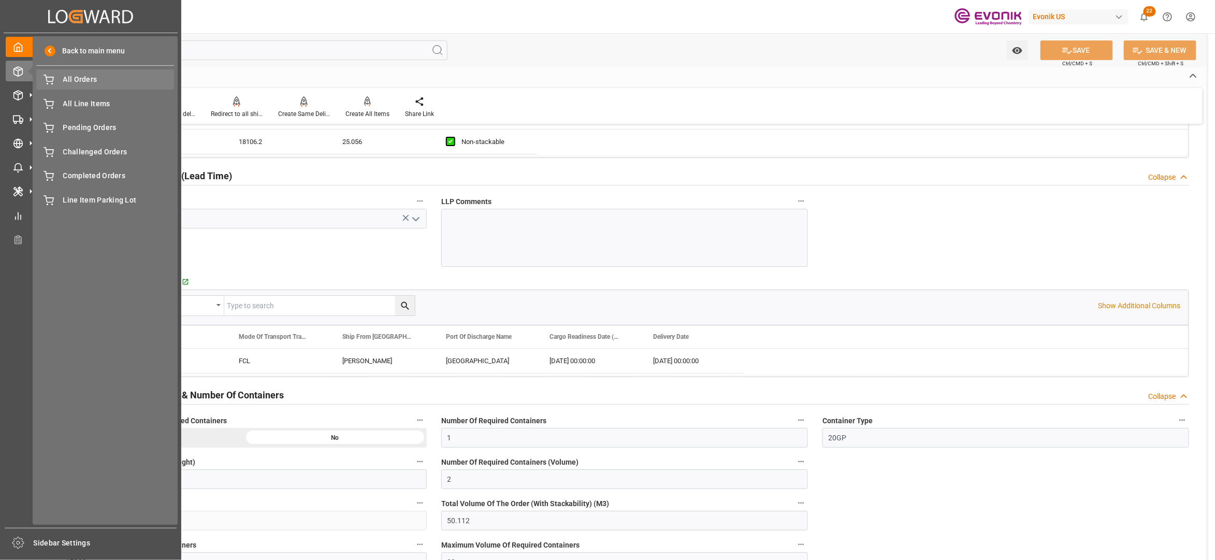
click at [86, 79] on span "All Orders" at bounding box center [118, 79] width 111 height 11
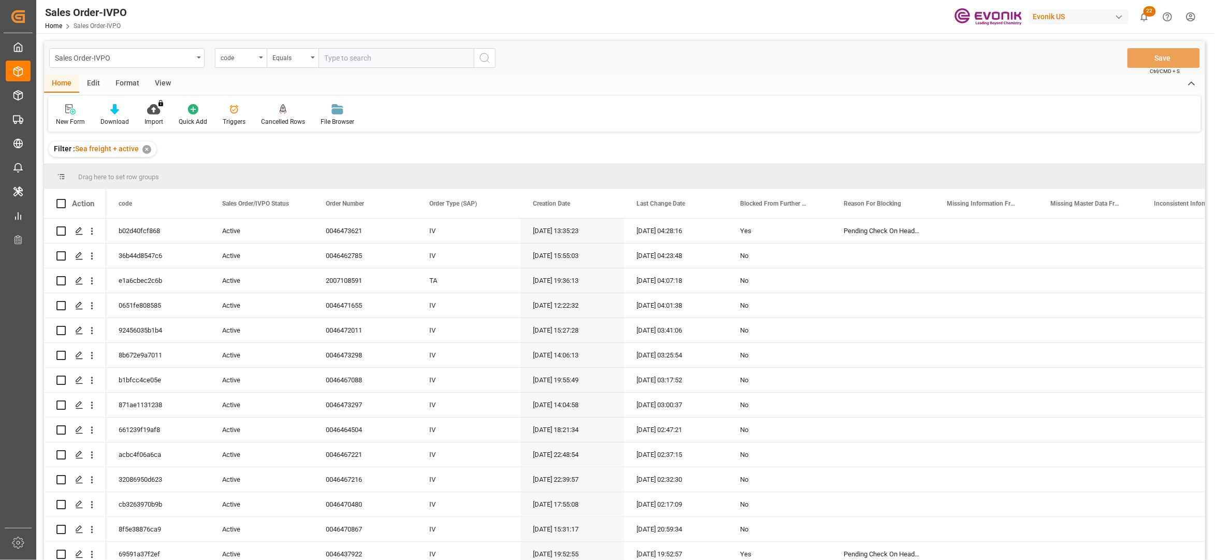
click at [251, 60] on div "code" at bounding box center [238, 57] width 35 height 12
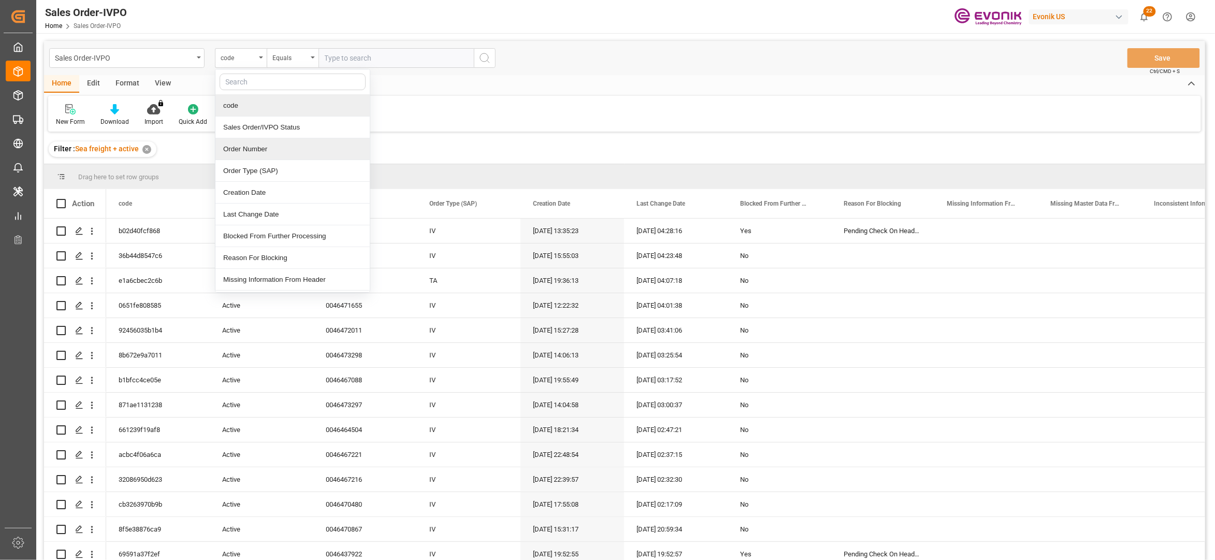
click at [257, 153] on div "Order Number" at bounding box center [292, 149] width 154 height 22
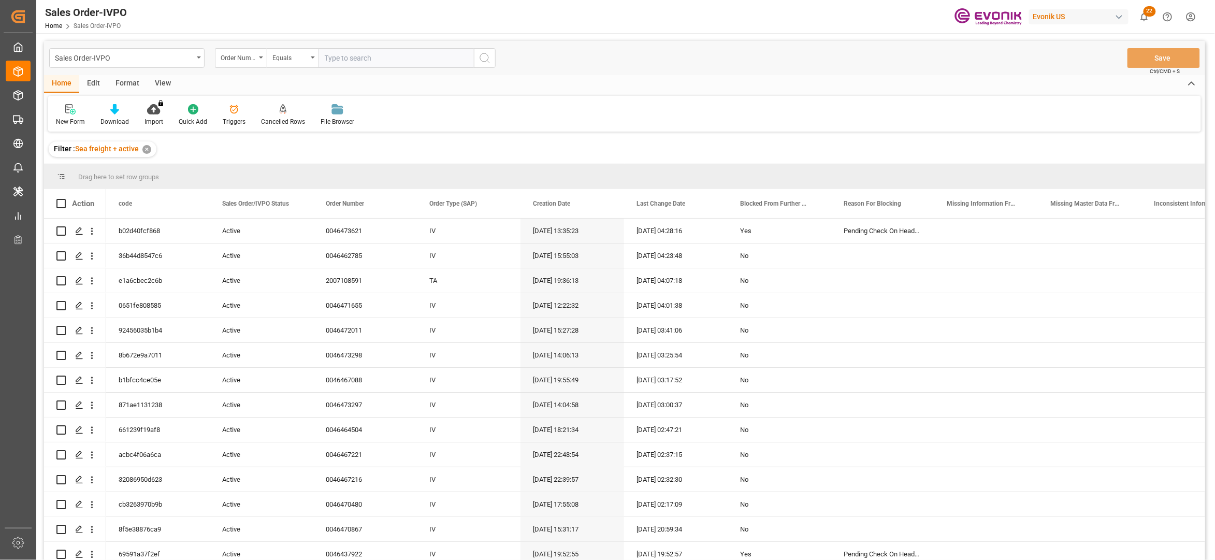
click at [357, 52] on input "text" at bounding box center [395, 58] width 155 height 20
paste input "0046473361"
type input "0046473361"
click at [481, 55] on icon "search button" at bounding box center [484, 58] width 12 height 12
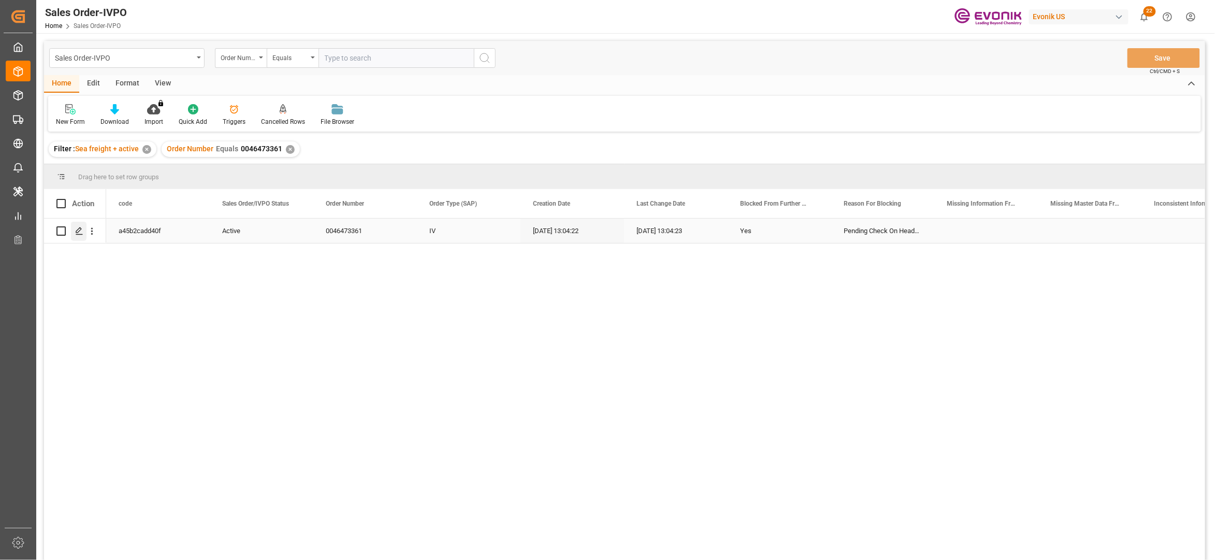
click at [83, 225] on div "Press SPACE to select this row." at bounding box center [79, 231] width 16 height 19
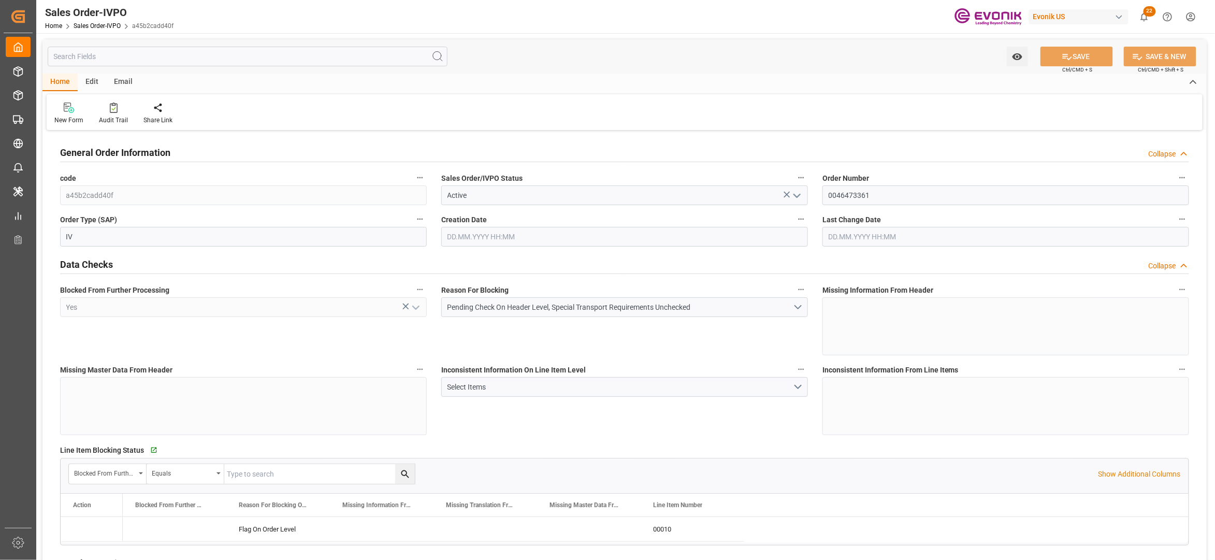
type input "BEANR"
type input "0"
type input "1"
type input "16617.5"
type input "16.09.2025 13:04"
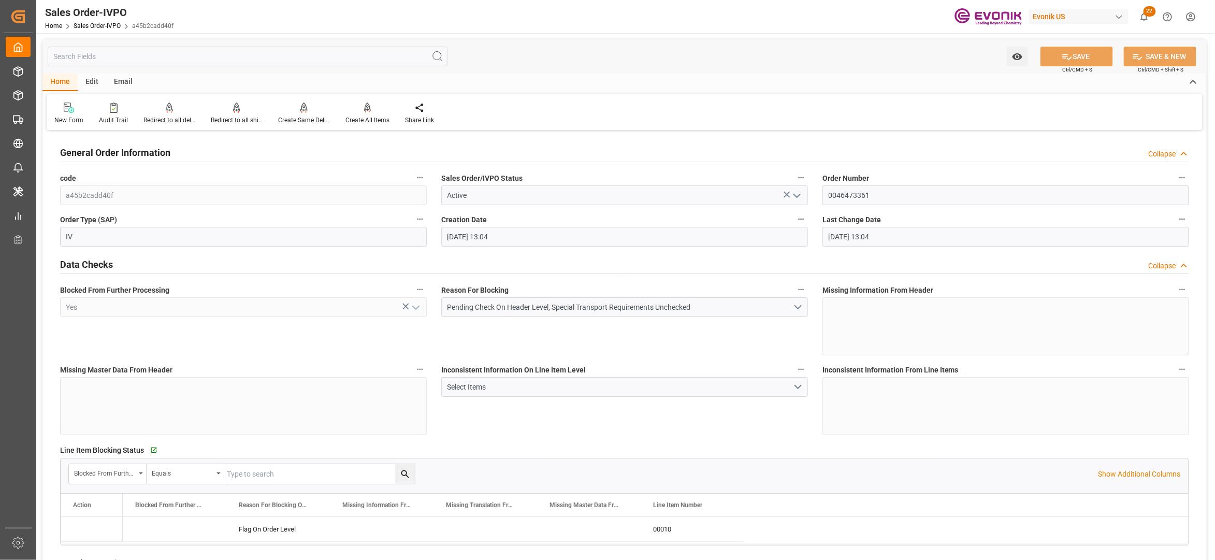
type input "16.09.2025 13:04"
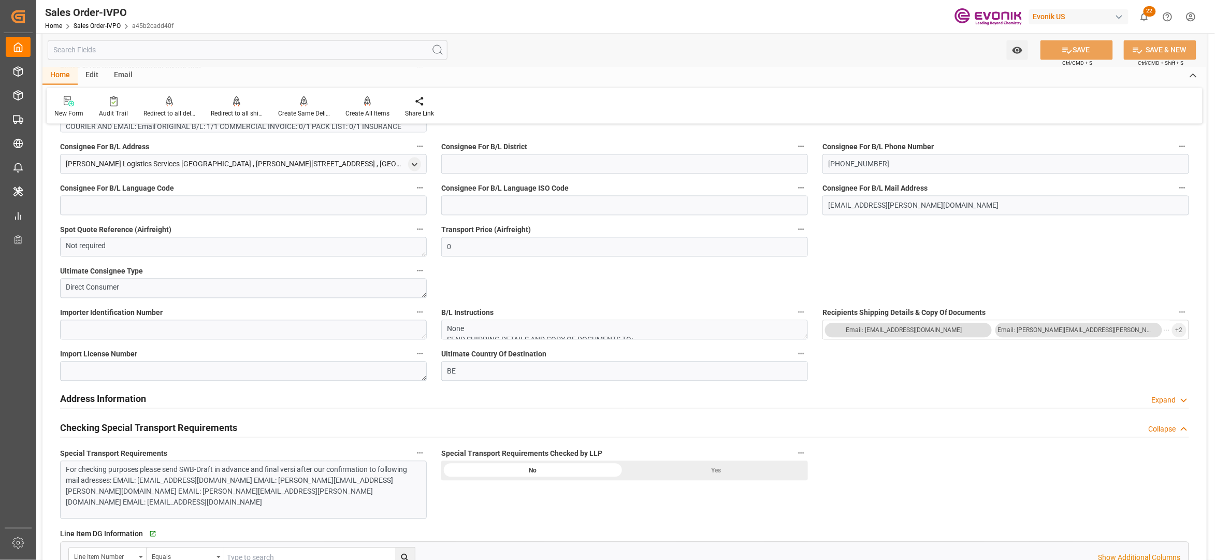
scroll to position [690, 0]
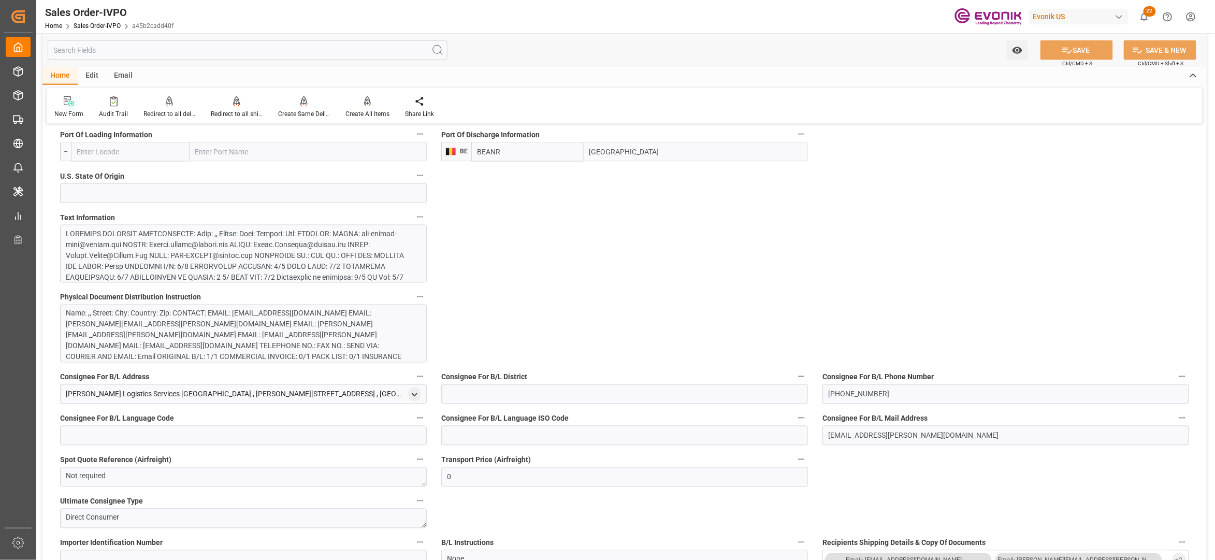
click at [343, 265] on div at bounding box center [238, 353] width 344 height 250
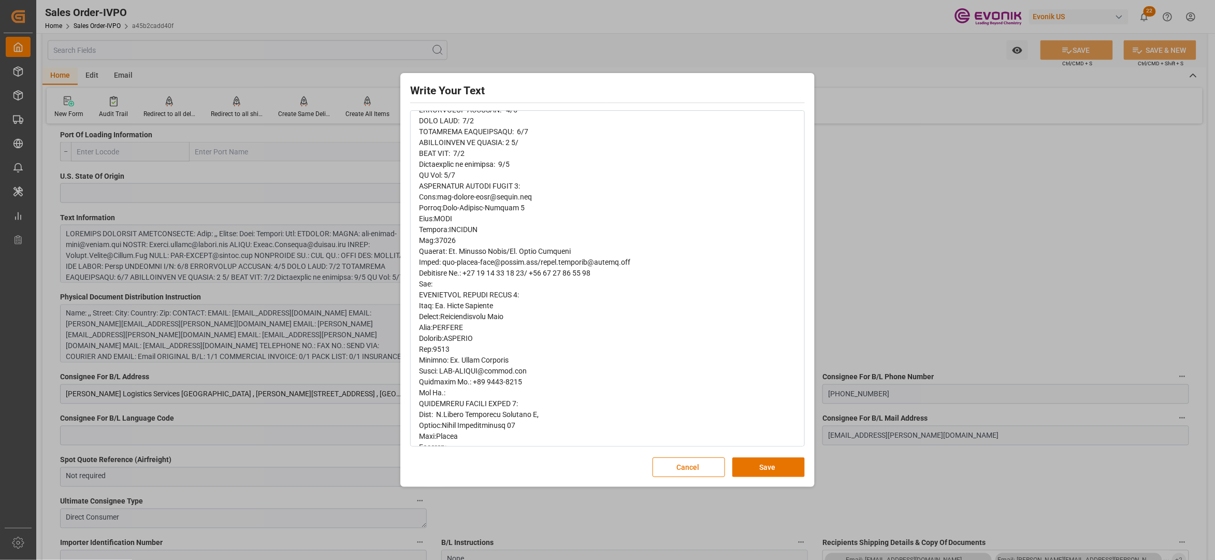
scroll to position [460, 0]
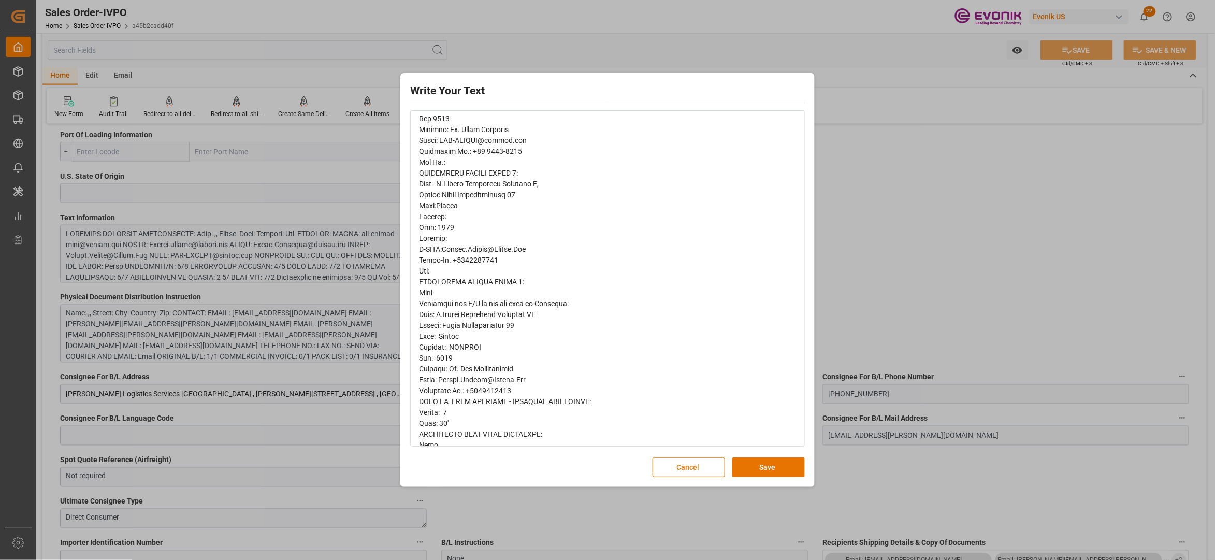
click at [760, 467] on button "Save" at bounding box center [768, 467] width 72 height 20
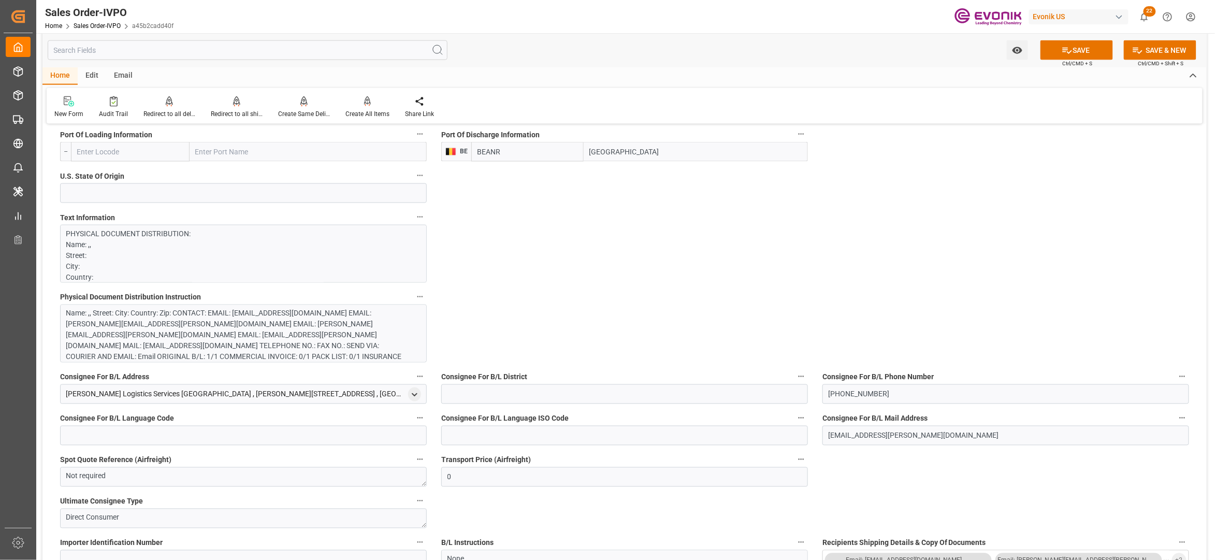
click at [288, 352] on div "Name: ,, Street: City: Country: Zip: CONTACT: EMAIL: scm-adcats-emea@evonik.com…" at bounding box center [238, 340] width 344 height 65
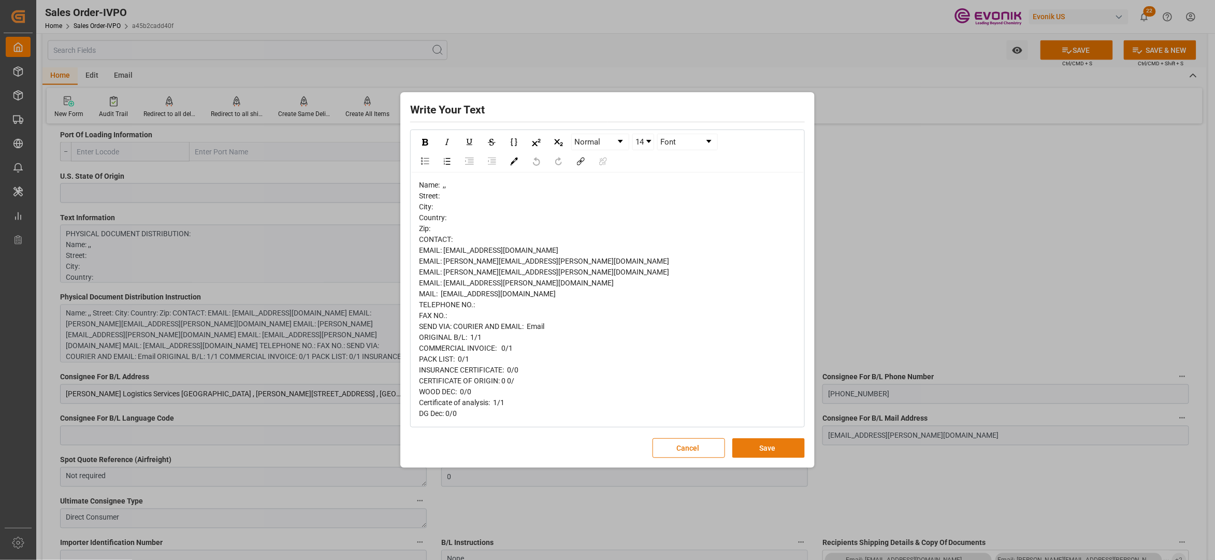
click at [762, 446] on button "Save" at bounding box center [768, 448] width 72 height 20
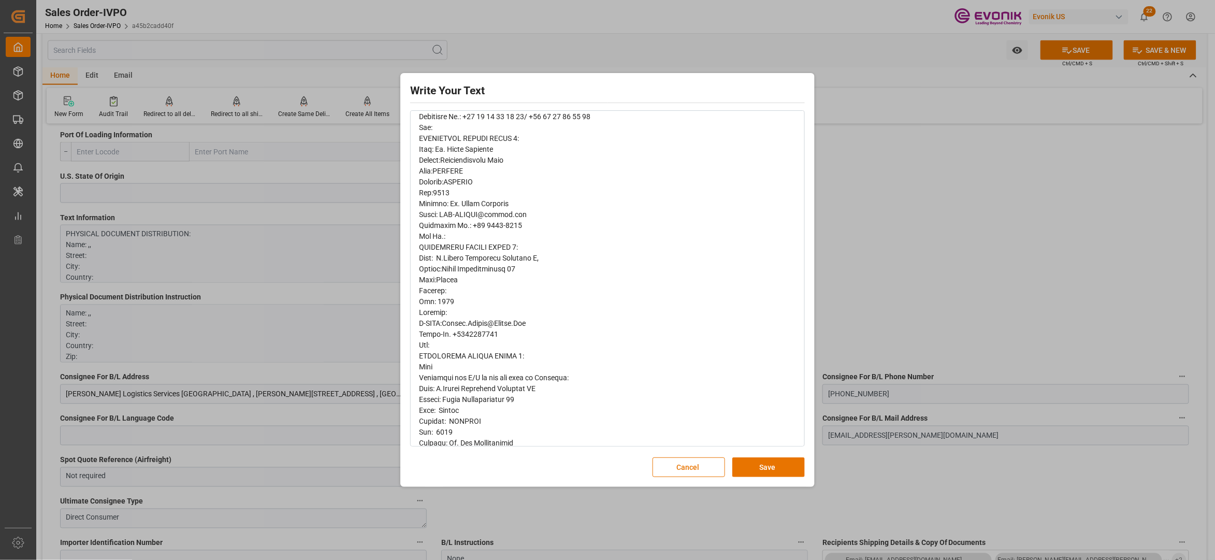
scroll to position [408, 0]
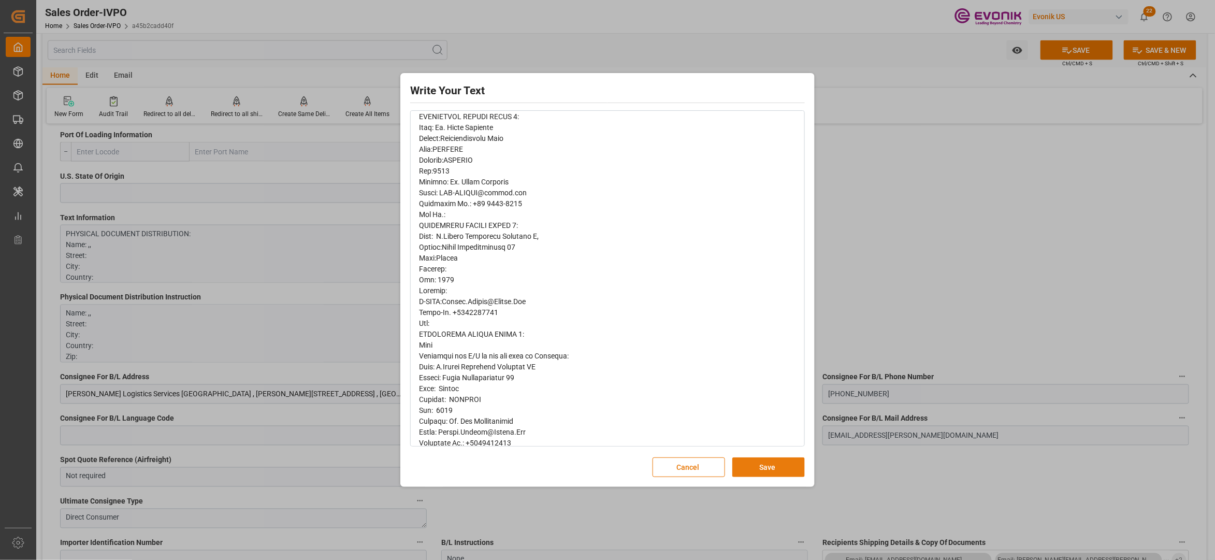
click at [771, 465] on button "Save" at bounding box center [768, 467] width 72 height 20
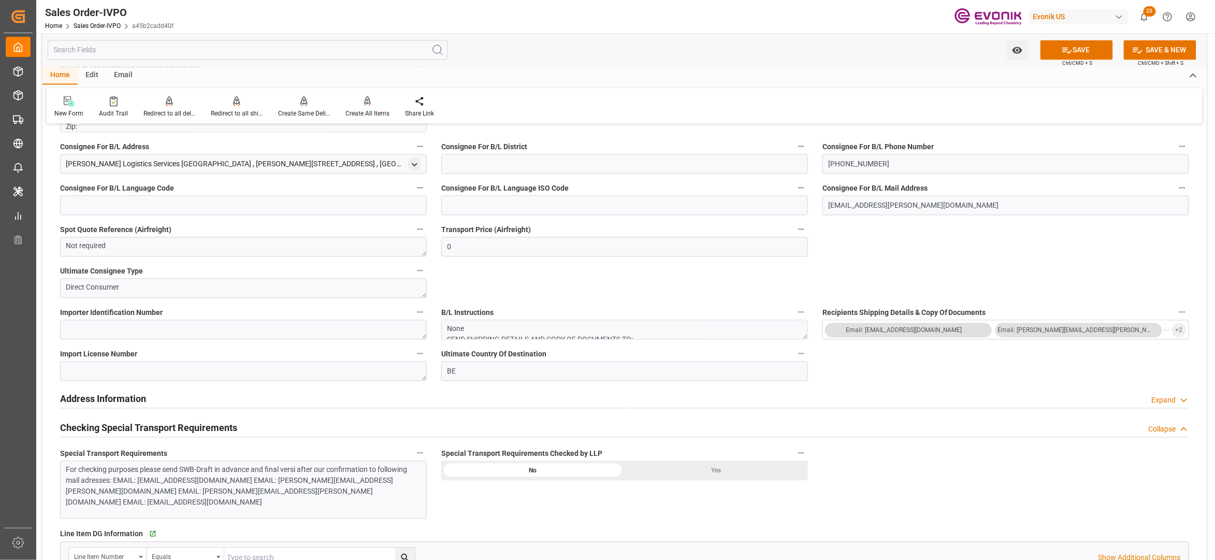
scroll to position [1151, 0]
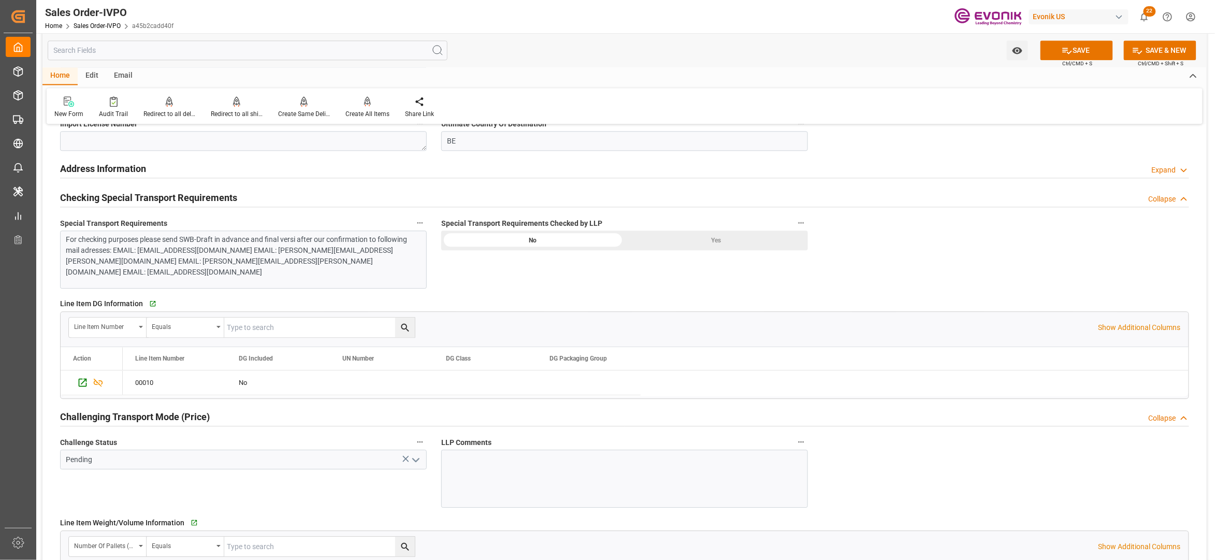
click at [721, 240] on div "Yes" at bounding box center [716, 240] width 183 height 20
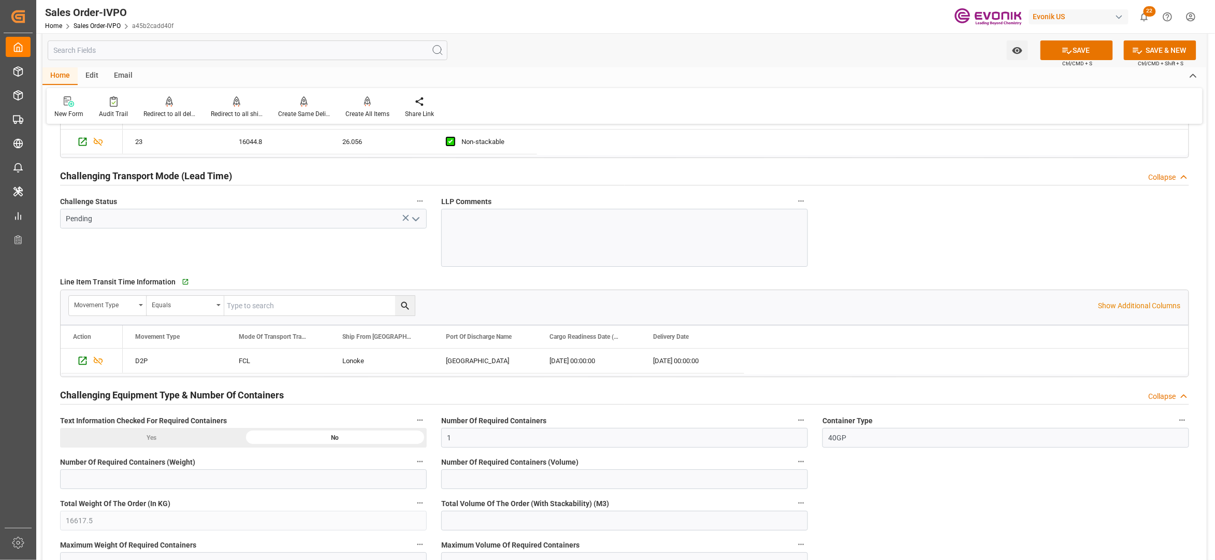
scroll to position [1381, 0]
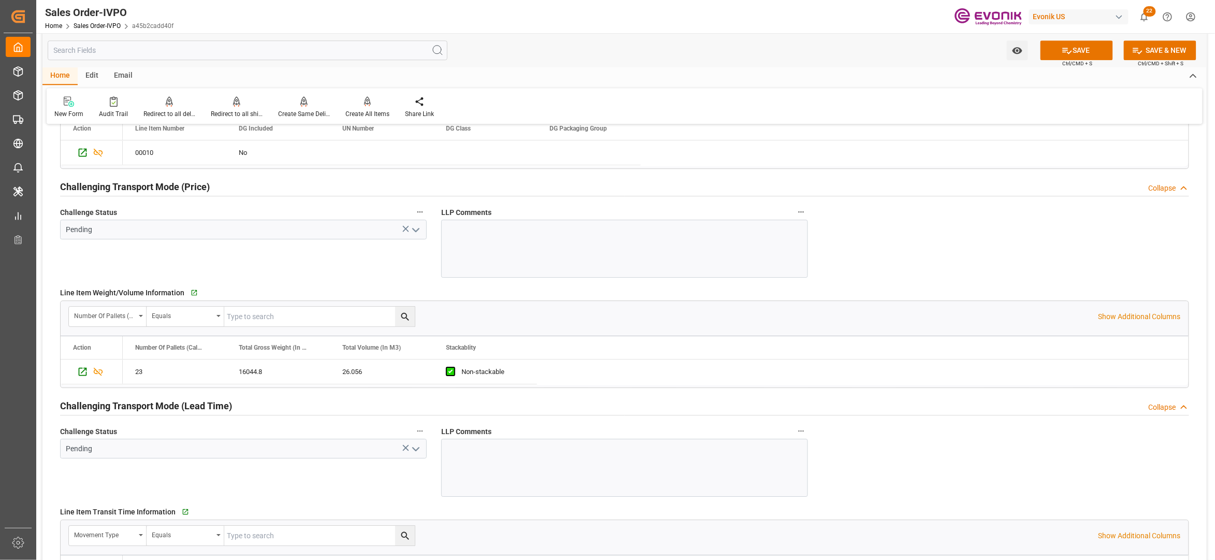
click at [418, 233] on icon "open menu" at bounding box center [416, 230] width 12 height 12
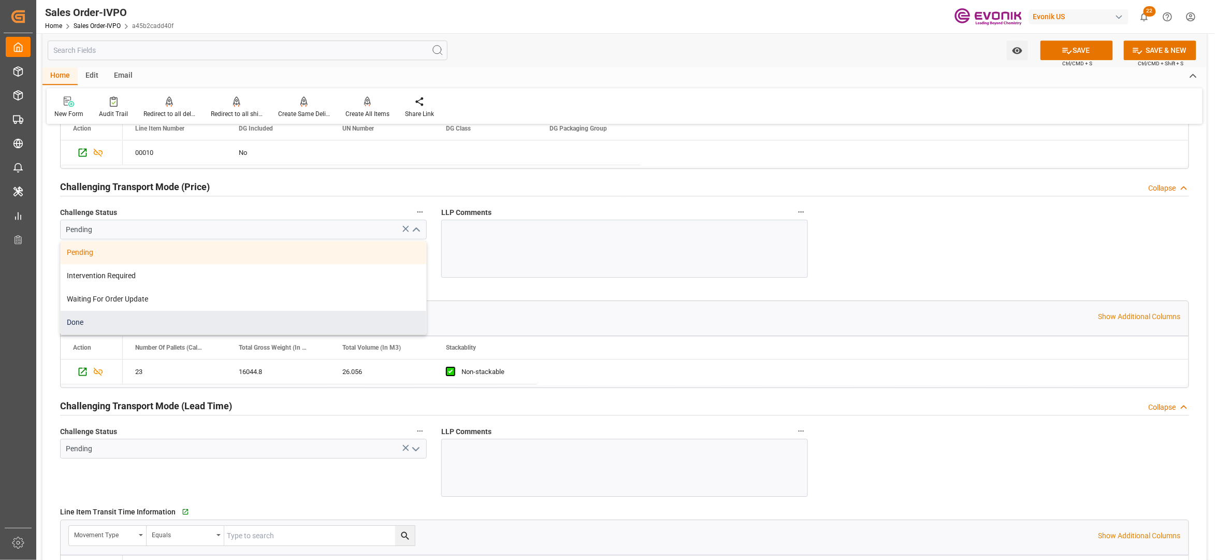
click at [185, 326] on div "Done" at bounding box center [244, 322] width 366 height 23
type input "Done"
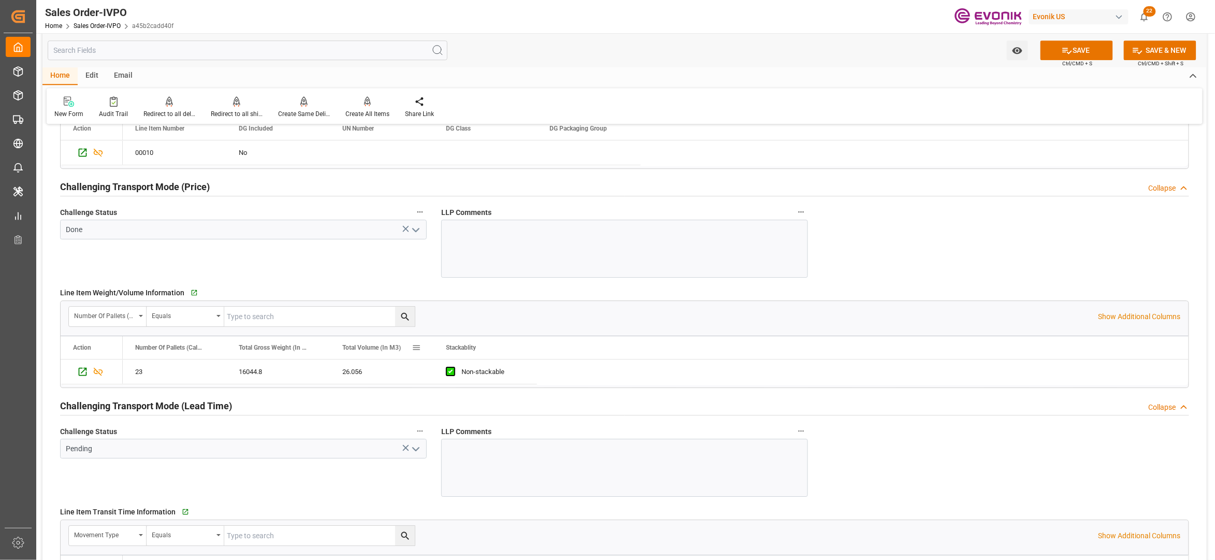
scroll to position [1611, 0]
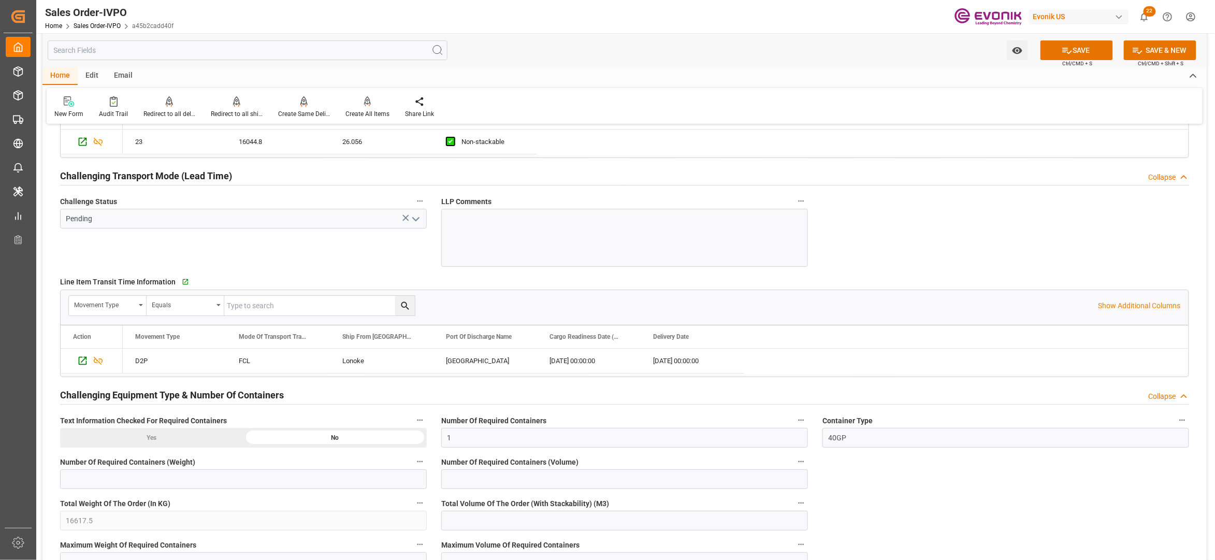
click at [416, 222] on icon "open menu" at bounding box center [416, 219] width 12 height 12
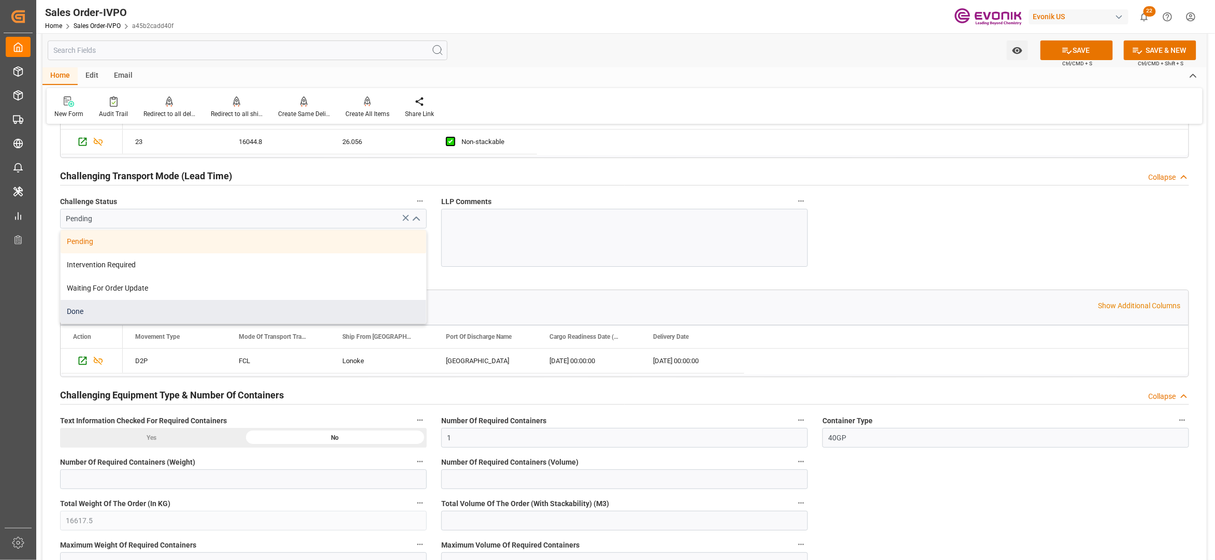
click at [208, 311] on div "Done" at bounding box center [244, 311] width 366 height 23
type input "Done"
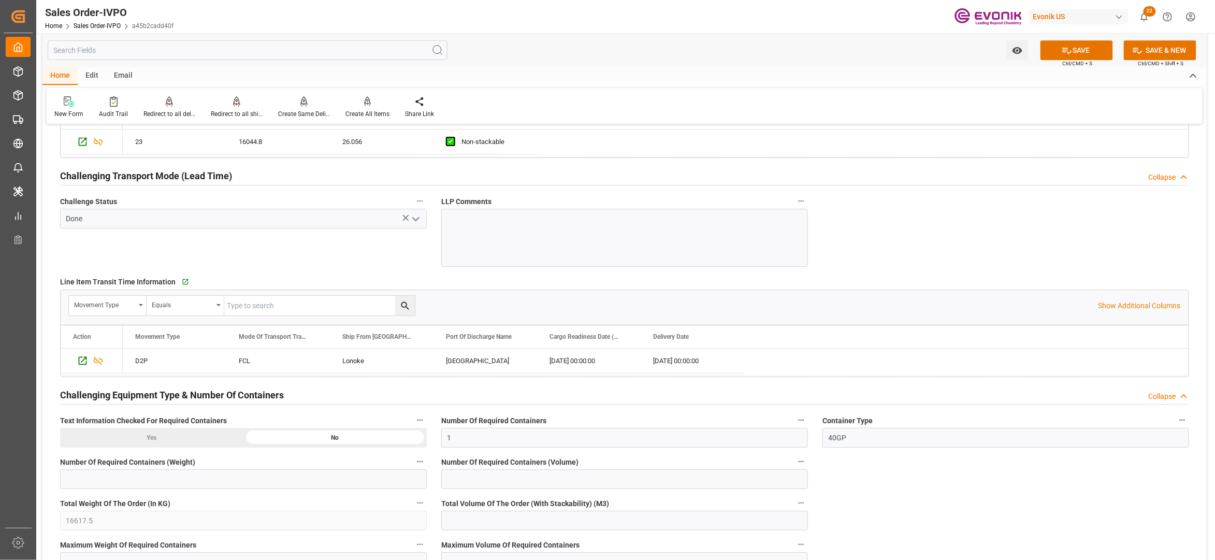
scroll to position [1841, 0]
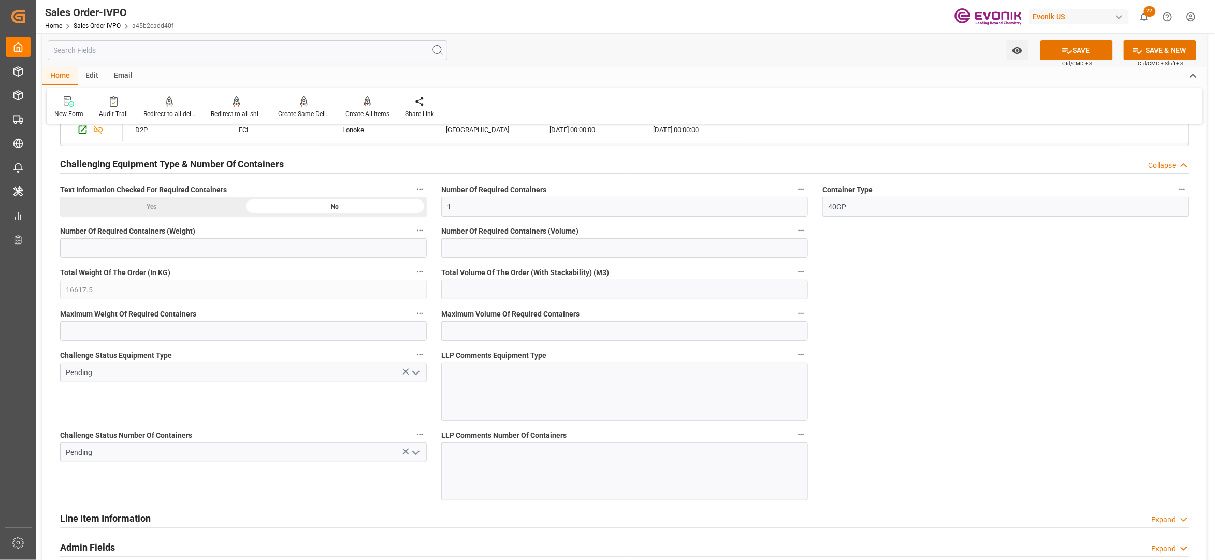
click at [412, 375] on icon "open menu" at bounding box center [416, 373] width 12 height 12
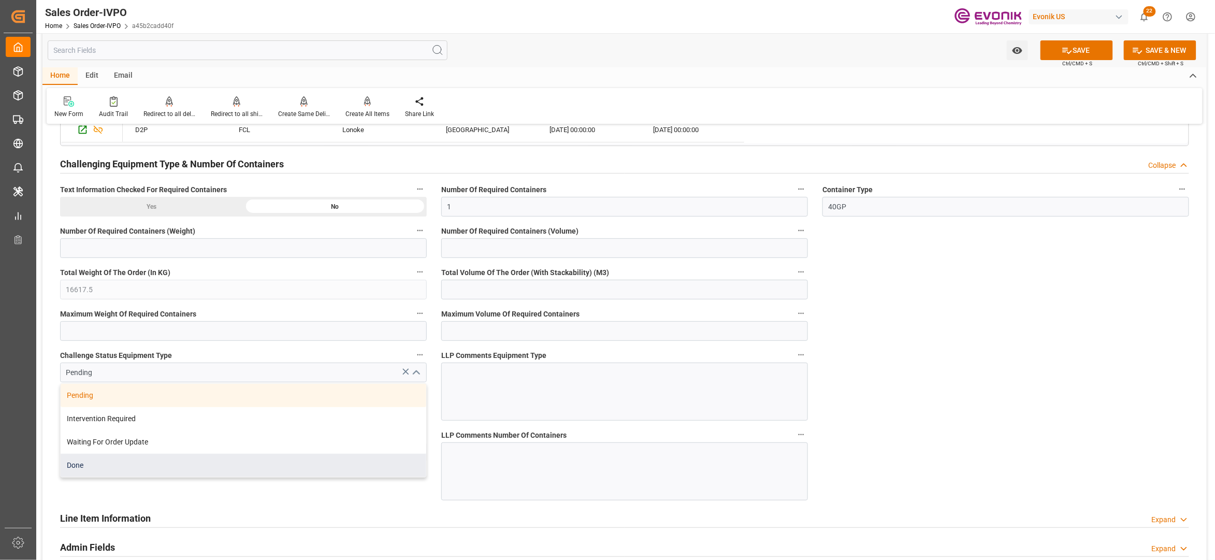
click at [178, 465] on div "Done" at bounding box center [244, 465] width 366 height 23
type input "Done"
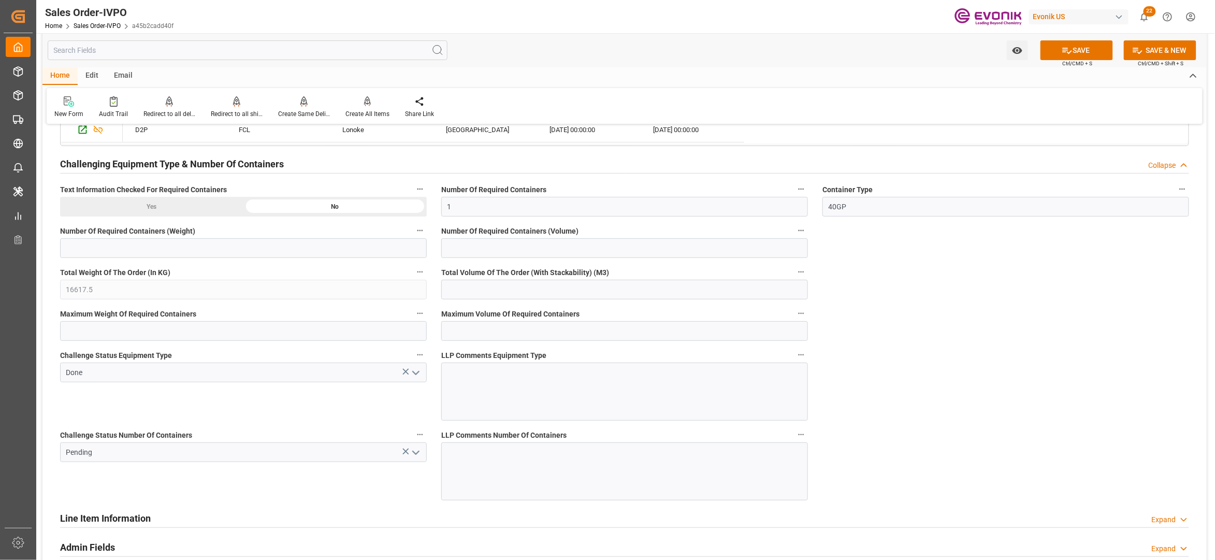
click at [414, 454] on icon "open menu" at bounding box center [416, 452] width 12 height 12
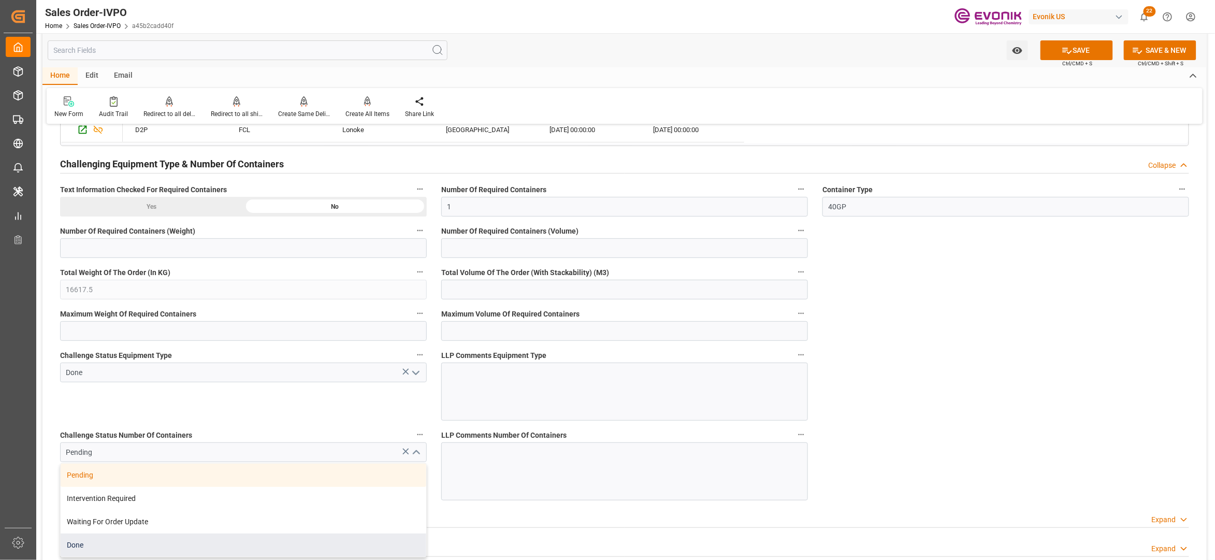
click at [118, 550] on div "Done" at bounding box center [244, 544] width 366 height 23
type input "Done"
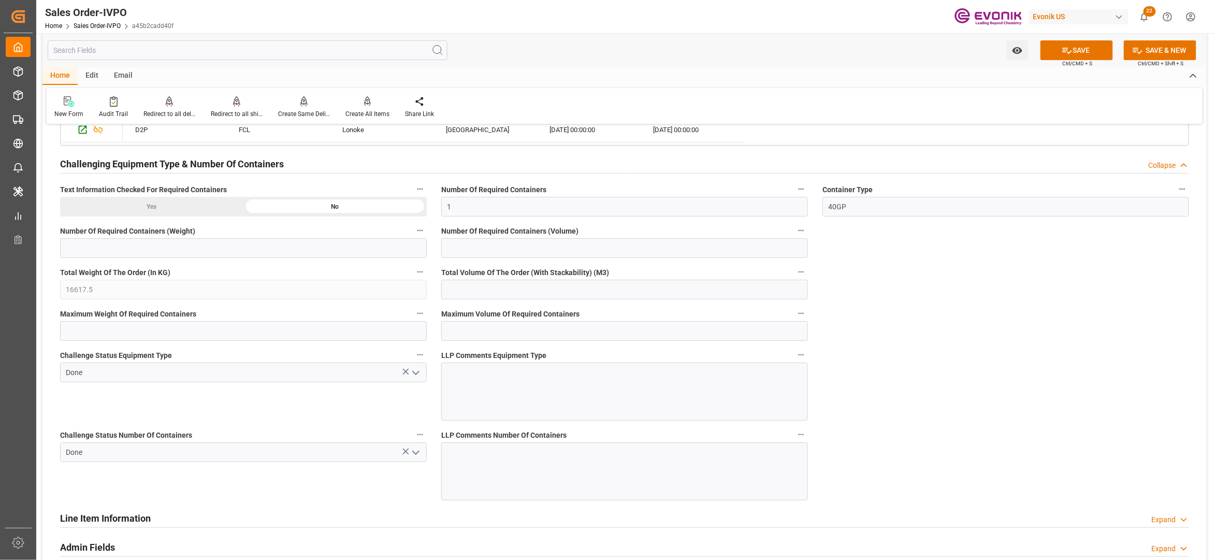
click at [1078, 54] on button "SAVE" at bounding box center [1076, 50] width 72 height 20
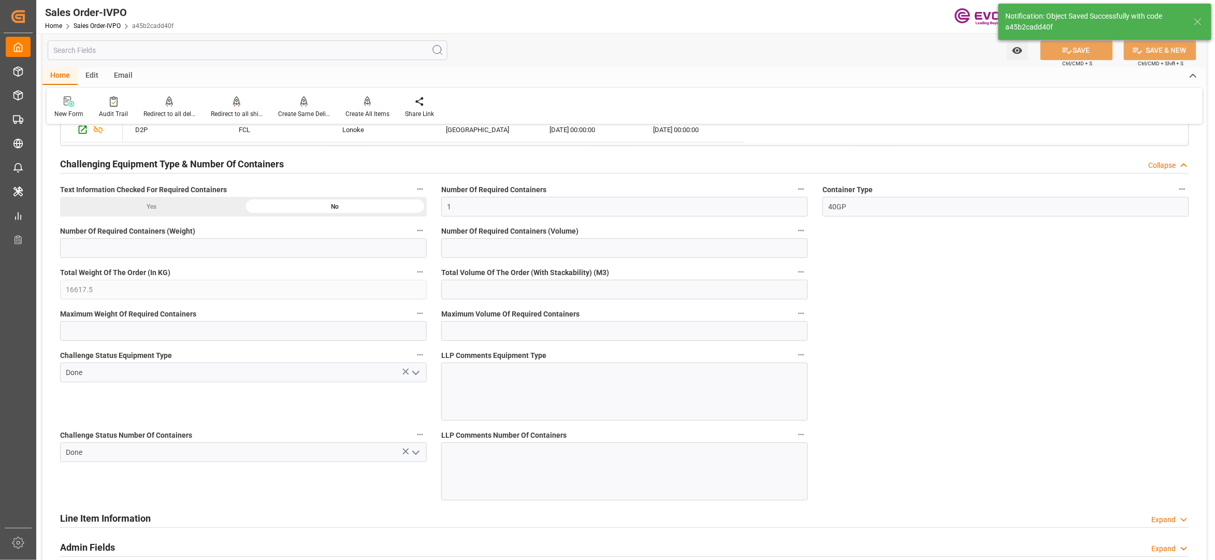
type input "No"
type input "1"
type input "52.112"
type input "19000"
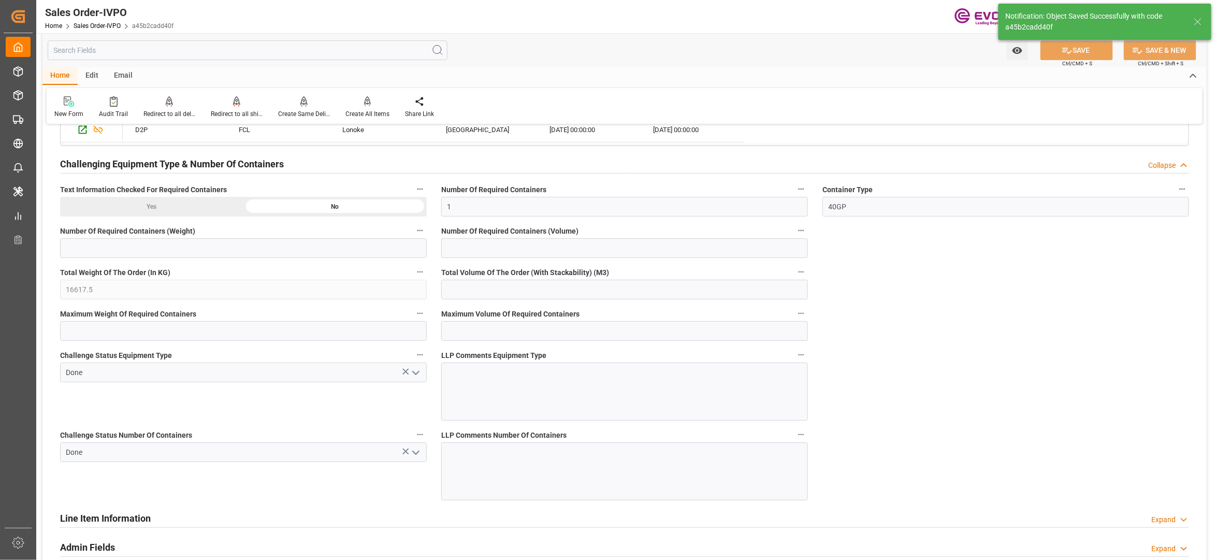
type input "60"
type input "17.09.2025 04:40"
click at [369, 112] on div "Create All Items" at bounding box center [367, 113] width 44 height 9
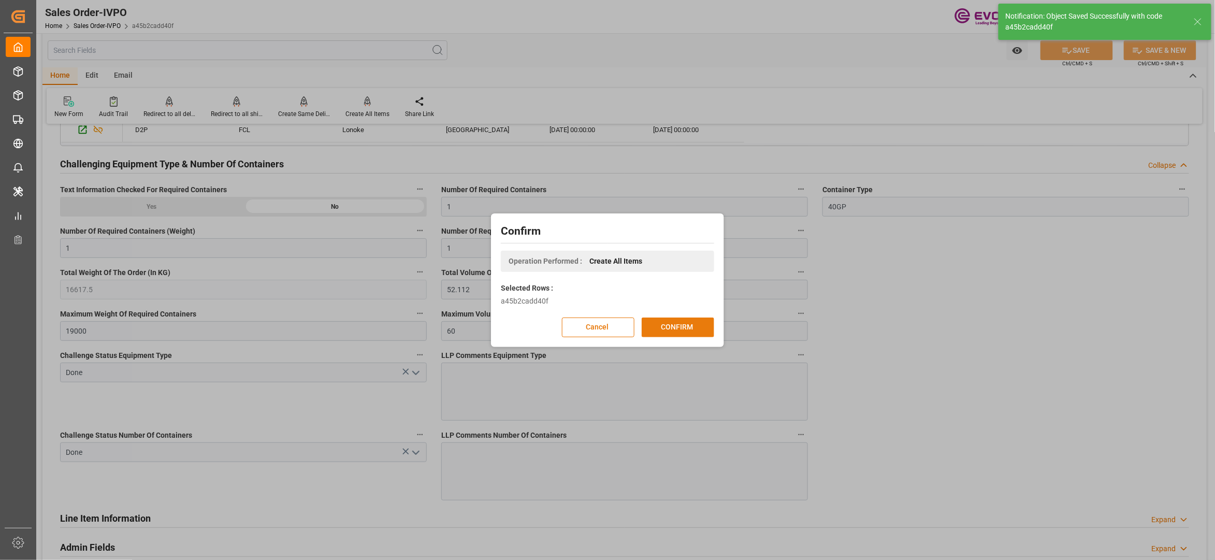
click at [697, 330] on button "CONFIRM" at bounding box center [678, 327] width 72 height 20
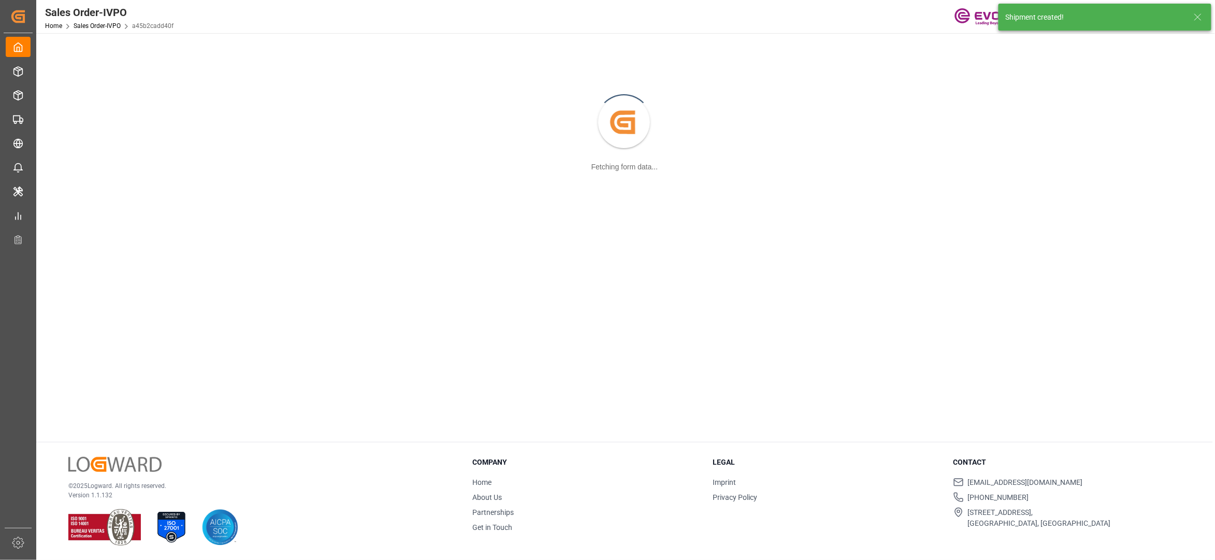
scroll to position [112, 0]
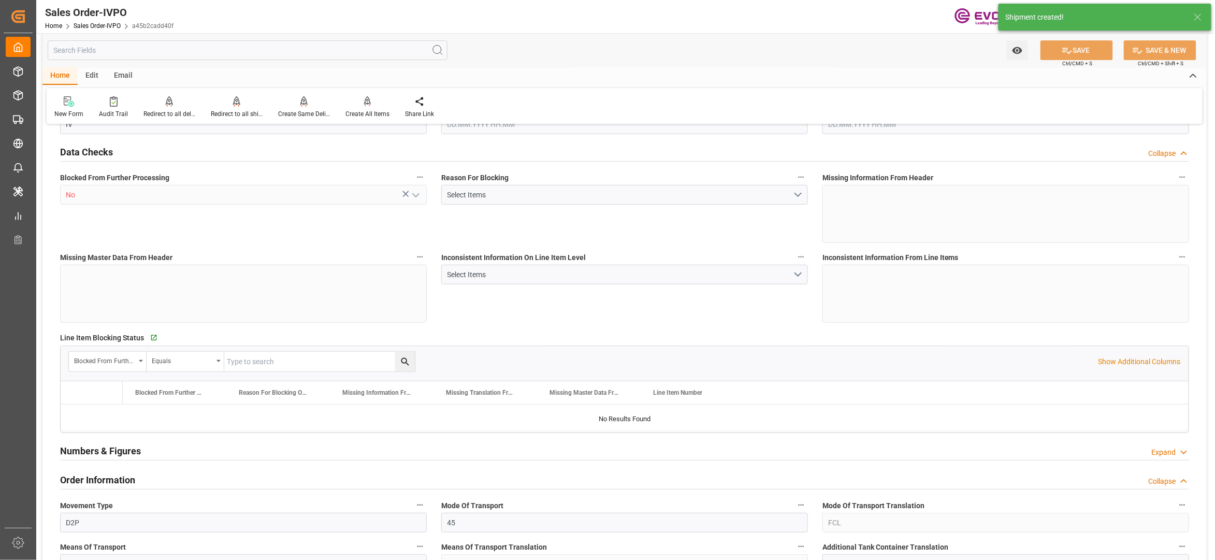
type input "BEANR"
type input "0"
type input "1"
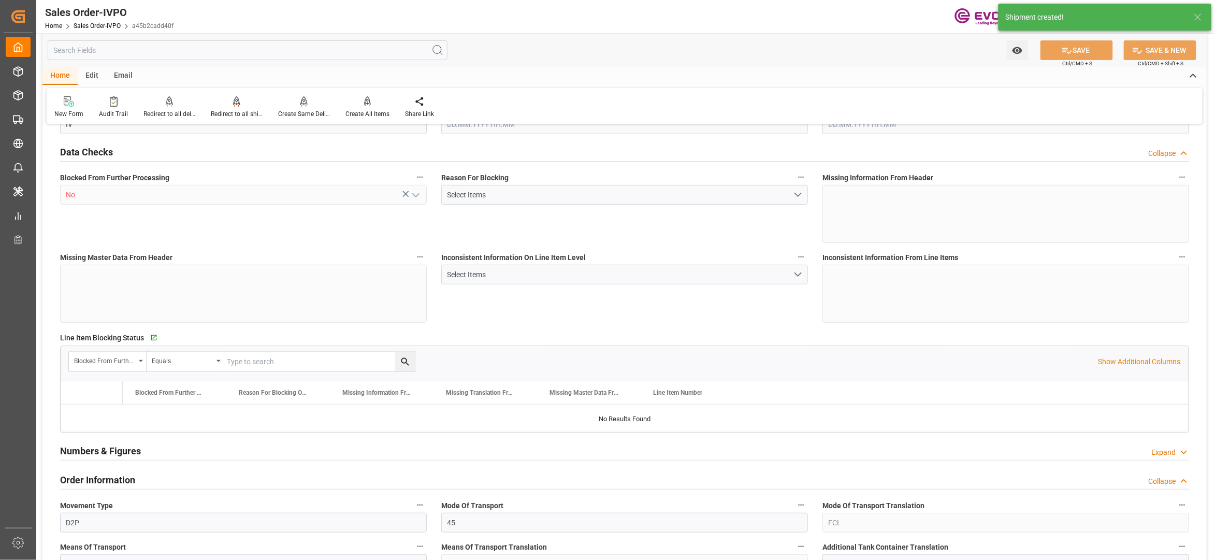
type input "16617.5"
type input "52.112"
type input "19000"
type input "60"
type input "16.09.2025 13:04"
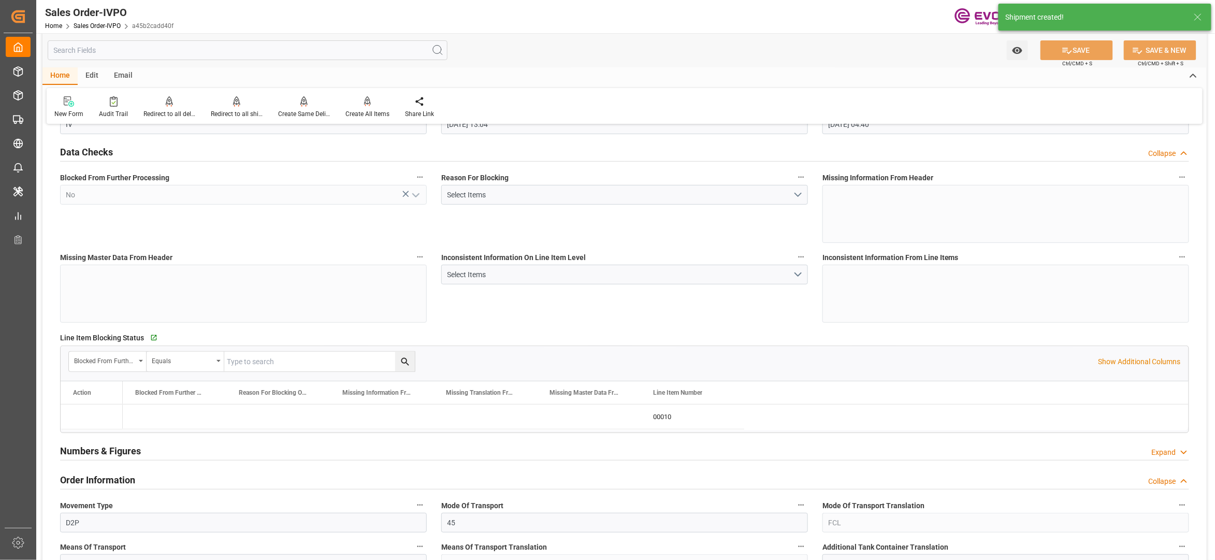
type input "17.09.2025 04:40"
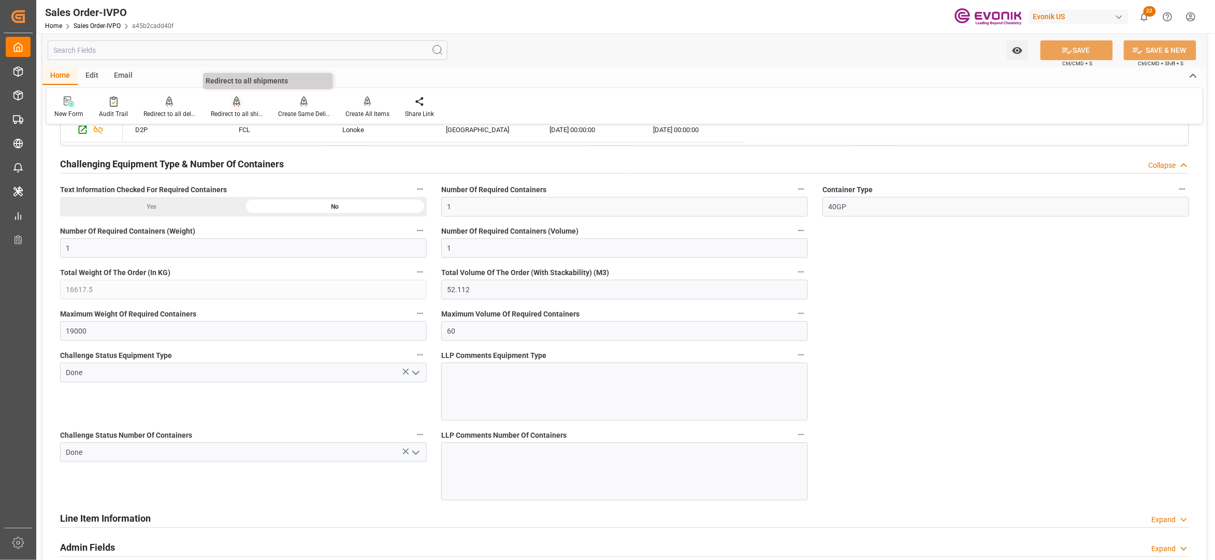
click at [233, 108] on div "Redirect to all shipments" at bounding box center [236, 107] width 67 height 23
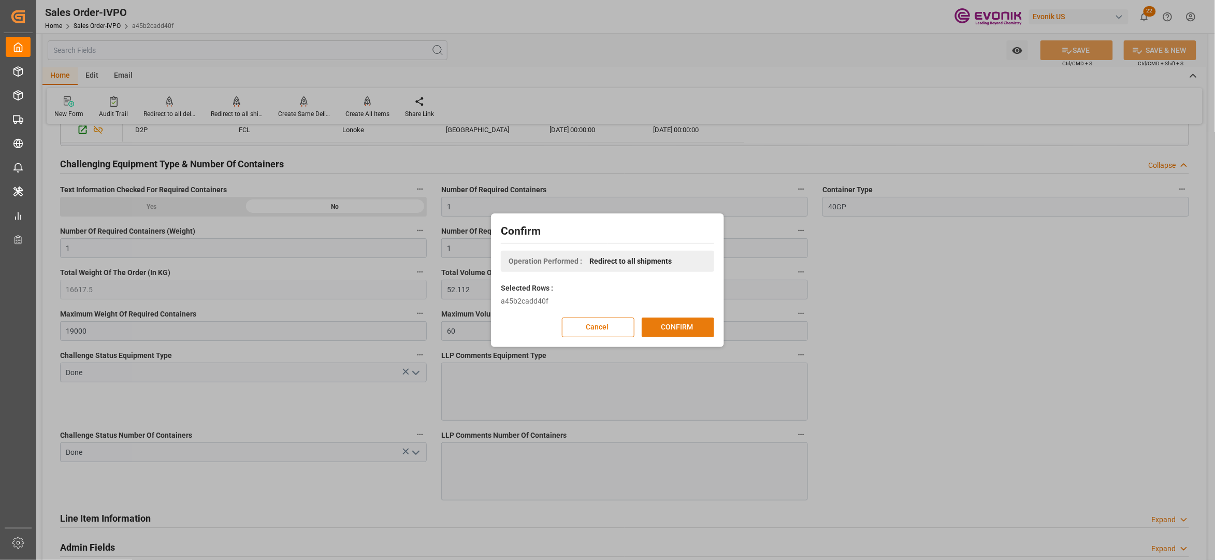
click at [672, 320] on button "CONFIRM" at bounding box center [678, 327] width 72 height 20
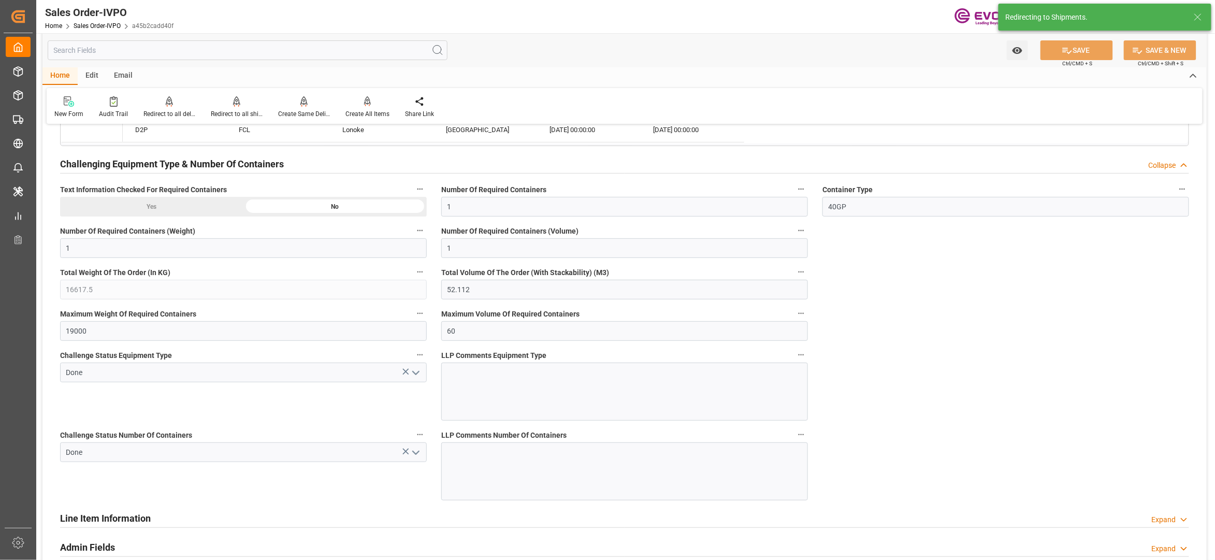
type input "16.09.2025 13:04"
type input "17.09.2025 04:40"
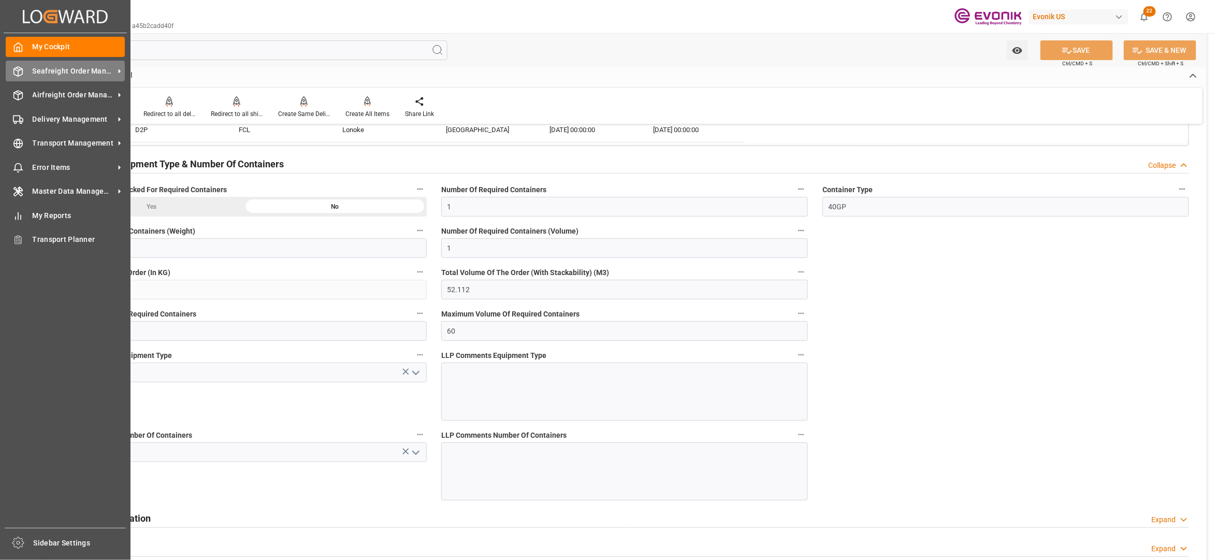
click at [75, 69] on span "Seafreight Order Management" at bounding box center [74, 71] width 82 height 11
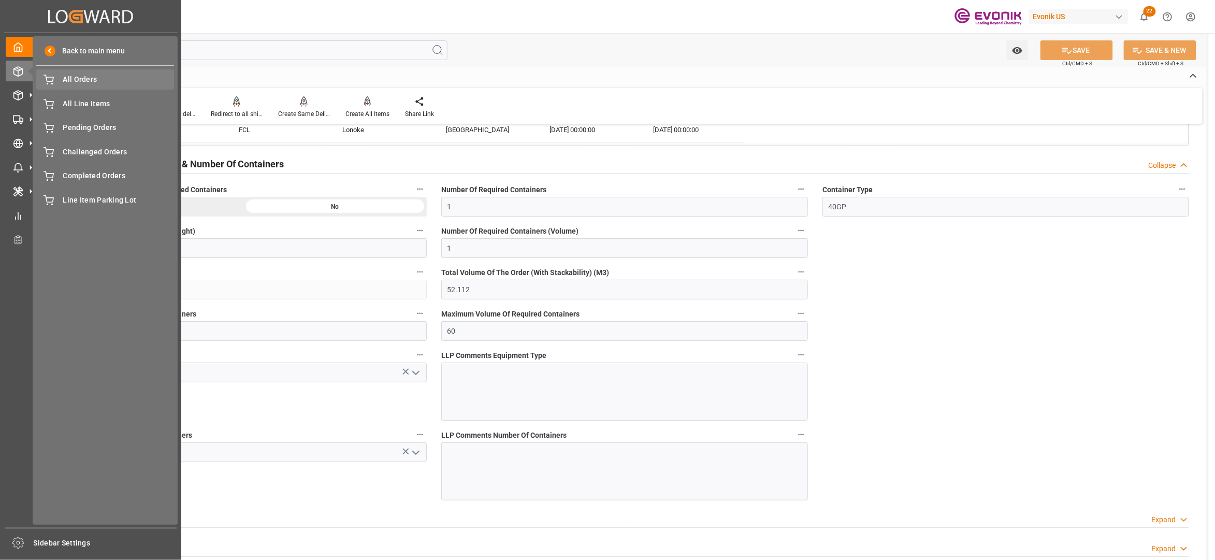
click at [100, 85] on div "All Orders All Orders" at bounding box center [105, 79] width 138 height 20
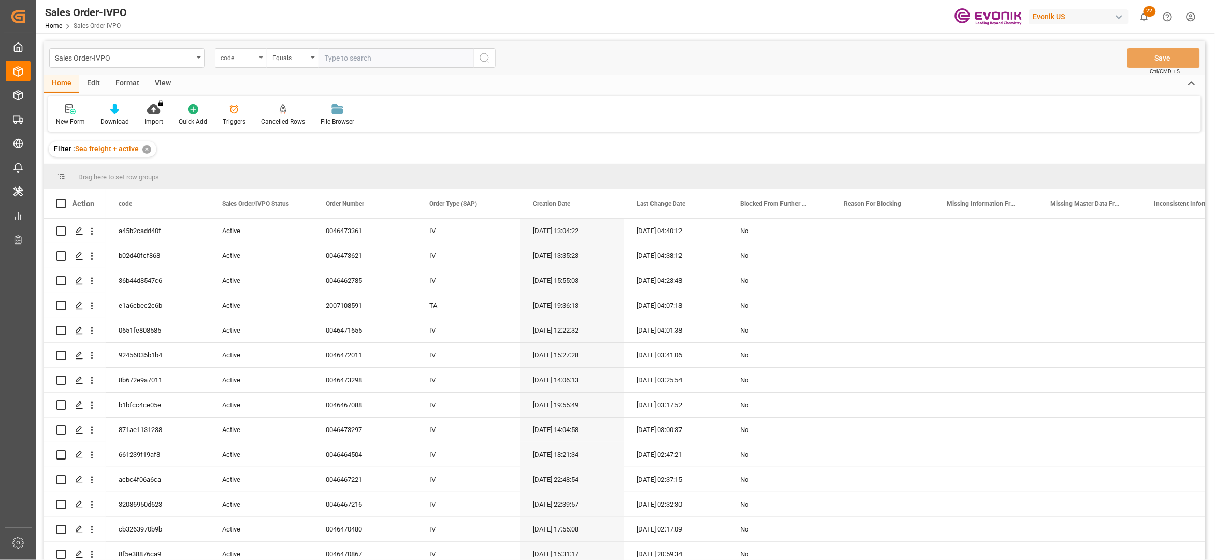
click at [249, 56] on div "code" at bounding box center [238, 57] width 35 height 12
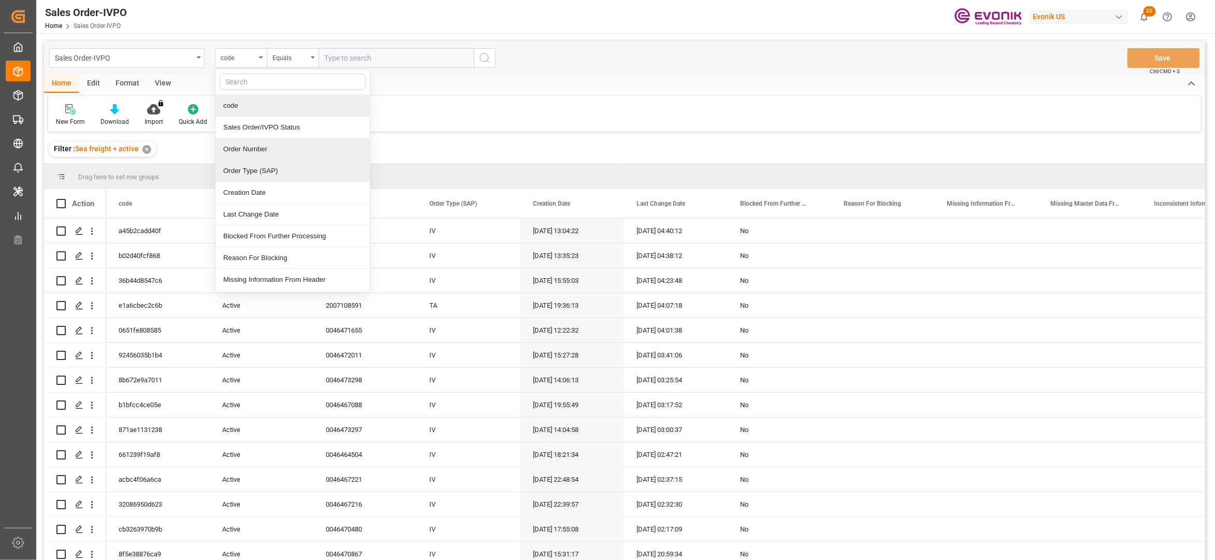
click at [268, 155] on div "Order Number" at bounding box center [292, 149] width 154 height 22
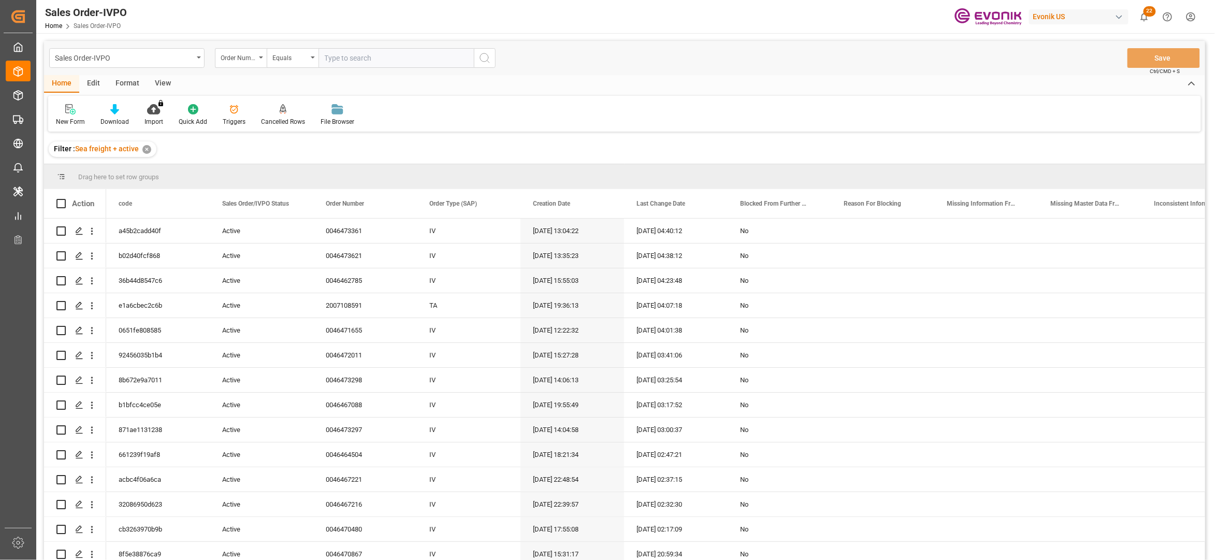
click at [344, 55] on input "text" at bounding box center [395, 58] width 155 height 20
paste input "2006774938"
type input "2006774938"
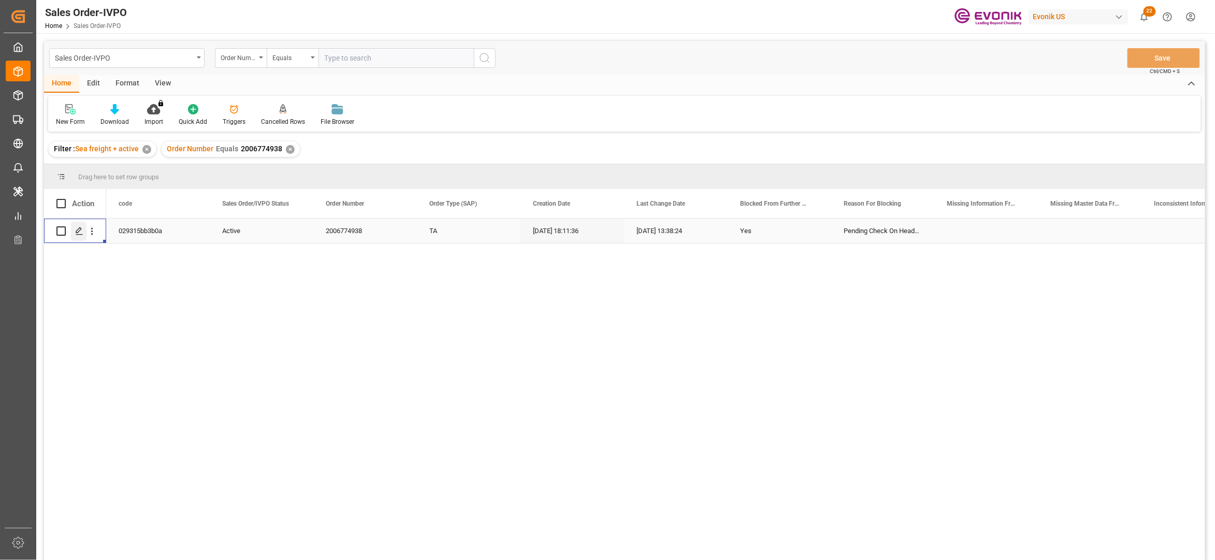
click at [78, 230] on polygon "Press SPACE to select this row." at bounding box center [78, 230] width 5 height 5
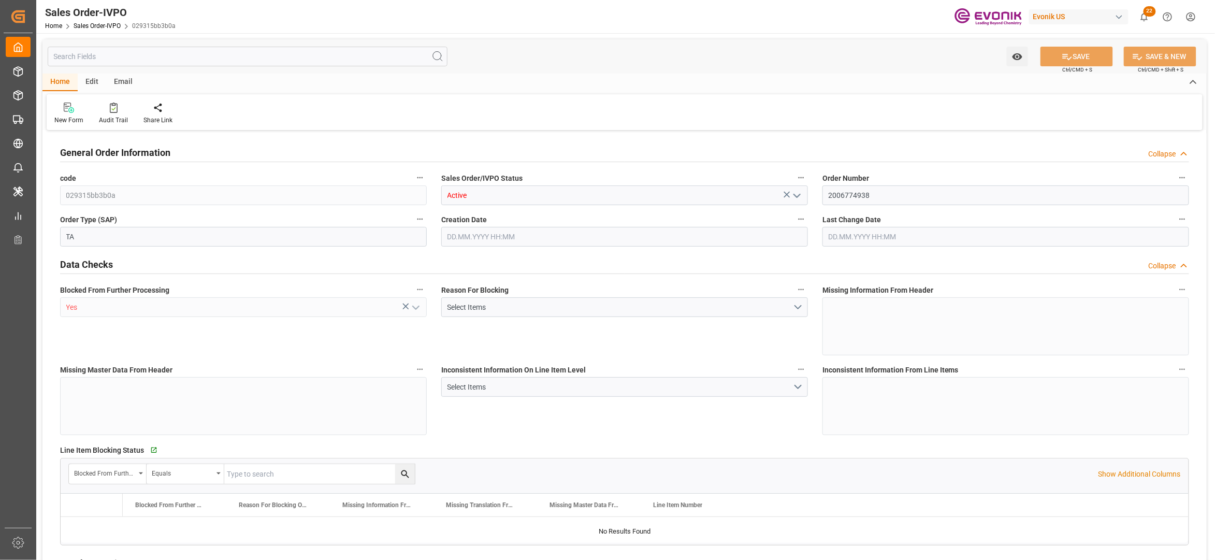
type input "PHMNL"
type input "0"
type input "1"
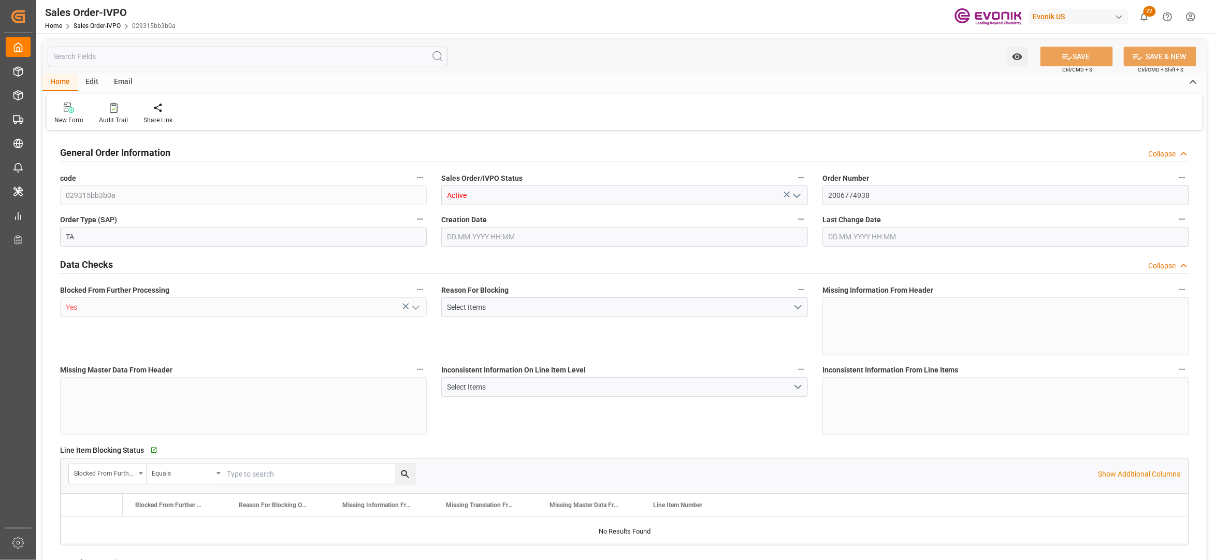
type input "16680.4"
type input "26.5095"
type input "17000"
type input "30"
type input "11.09.2025 18:11"
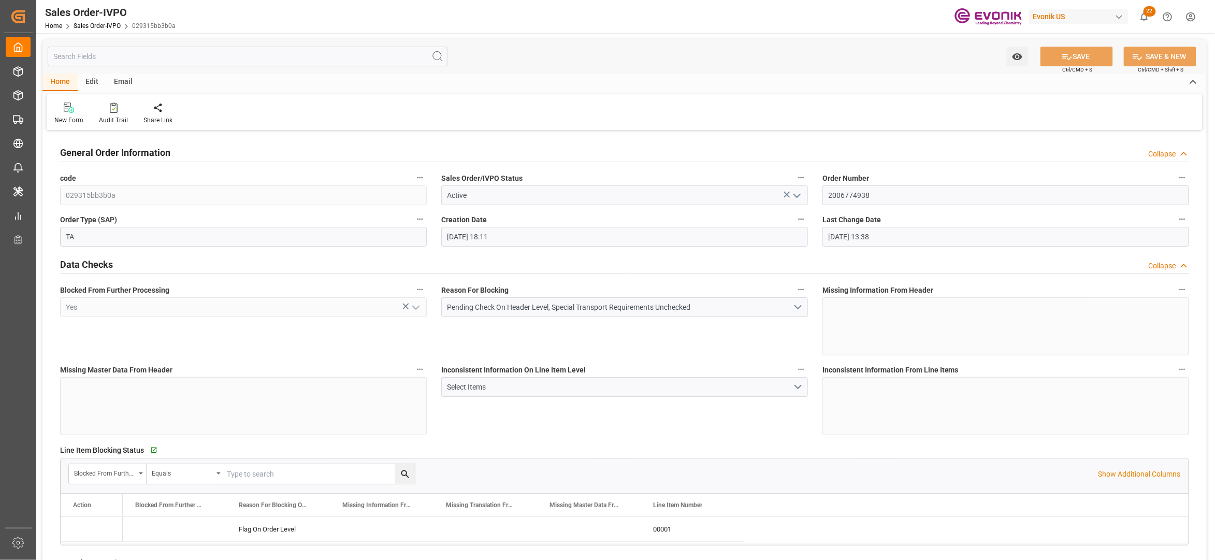
type input "16.09.2025 13:38"
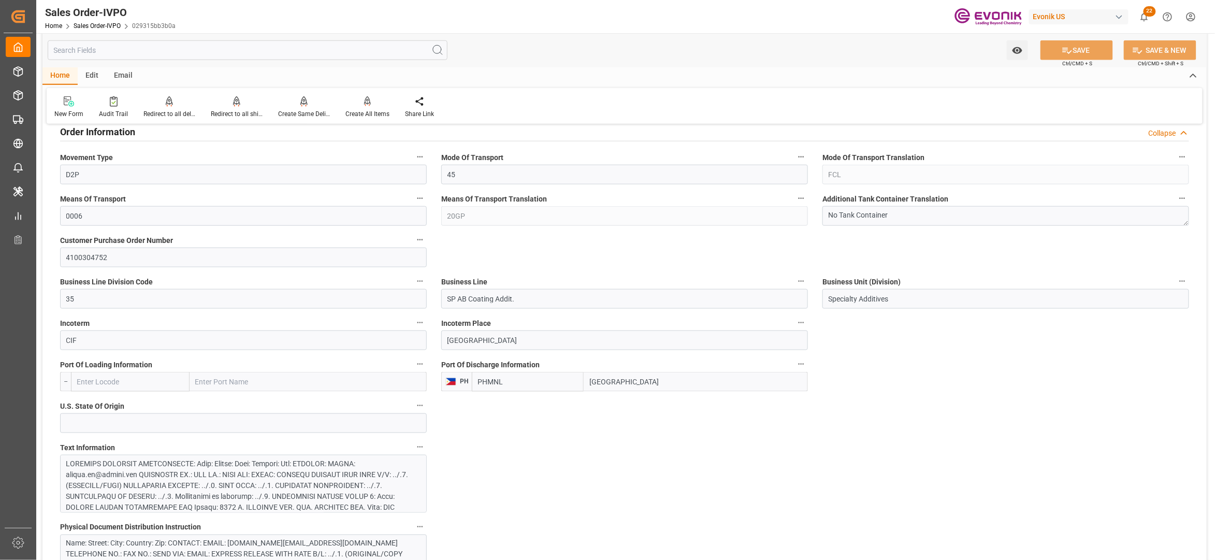
scroll to position [690, 0]
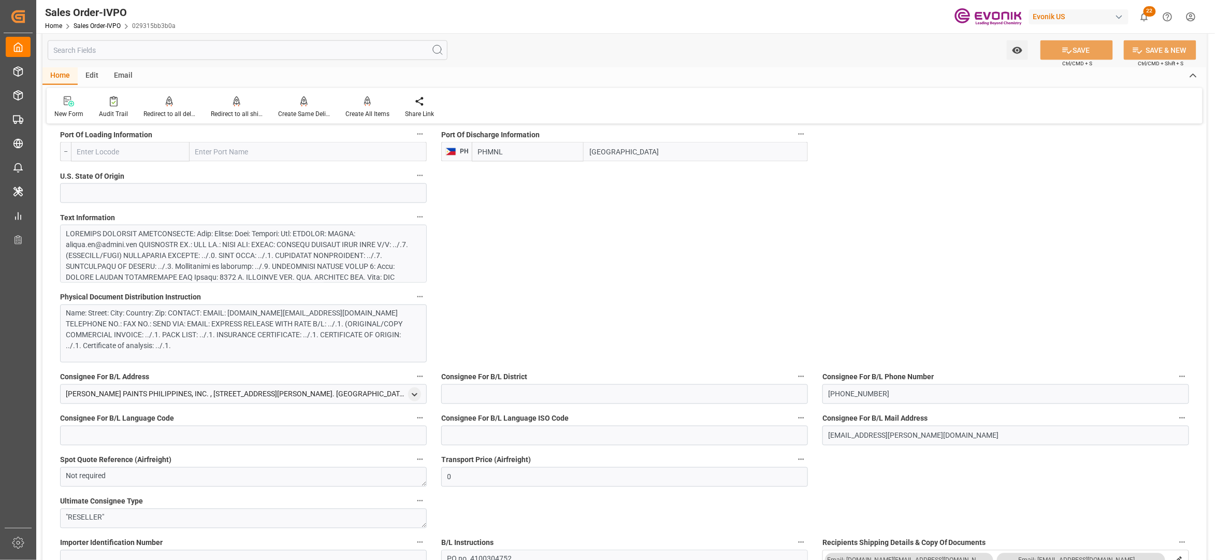
click at [376, 249] on div at bounding box center [238, 331] width 344 height 207
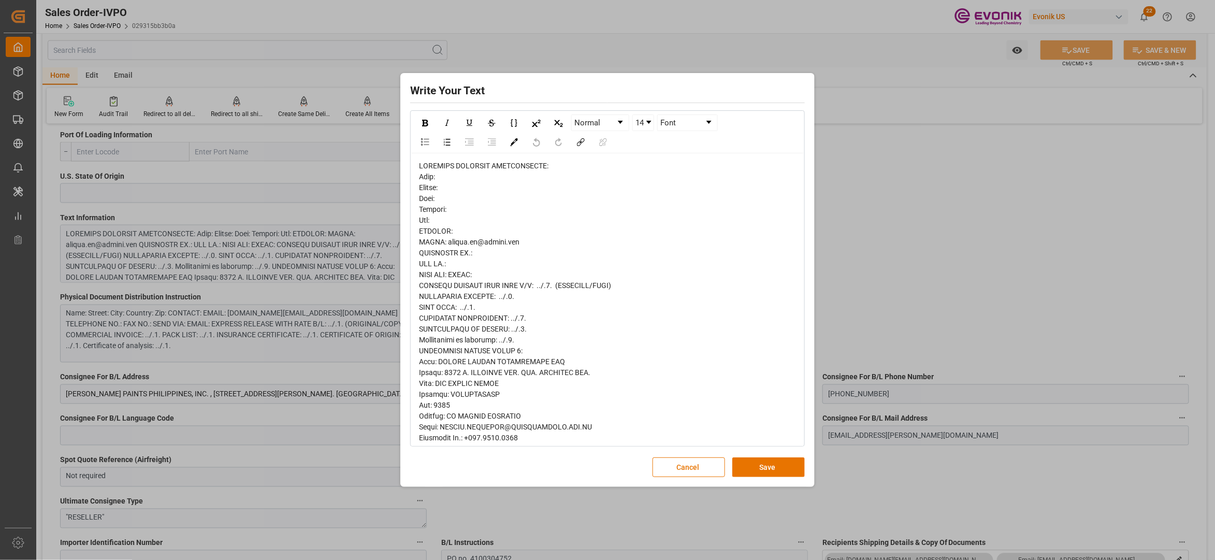
click at [449, 264] on div "rdw-editor" at bounding box center [608, 514] width 378 height 707
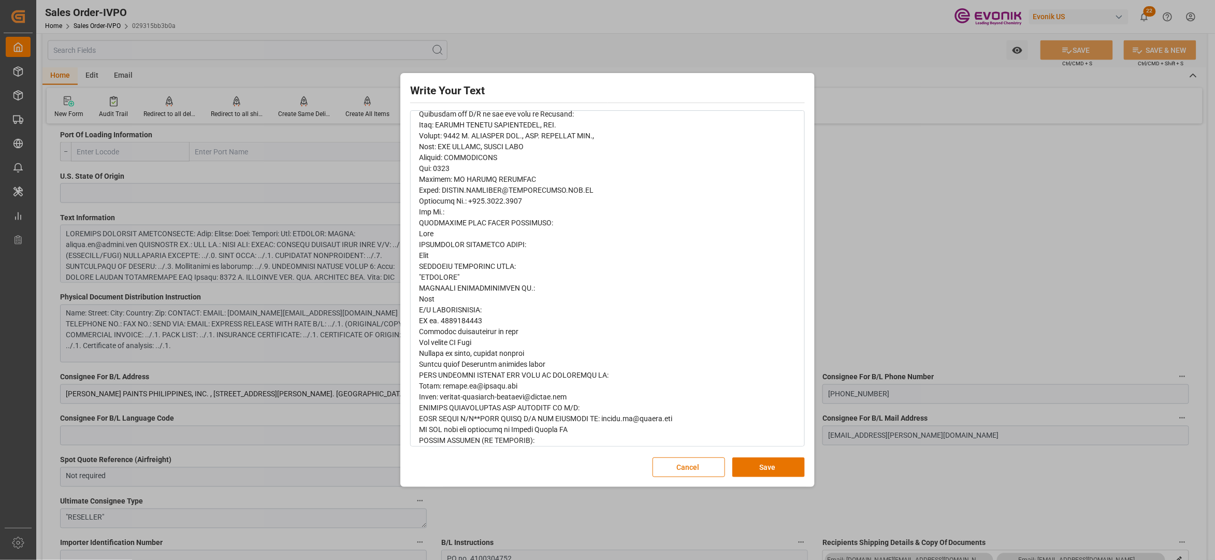
scroll to position [422, 0]
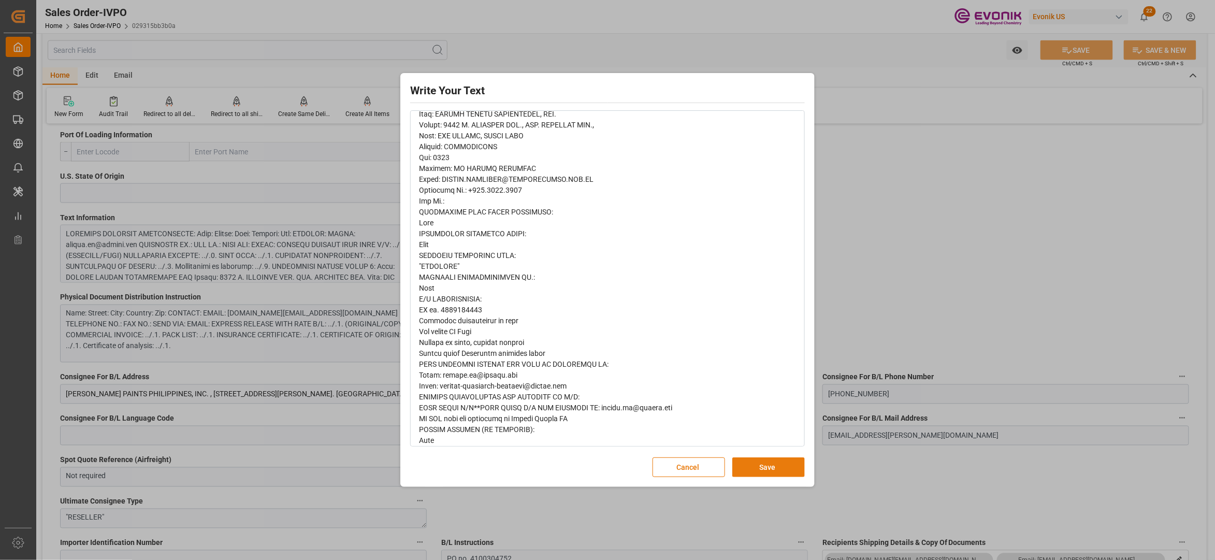
click at [765, 462] on button "Save" at bounding box center [768, 467] width 72 height 20
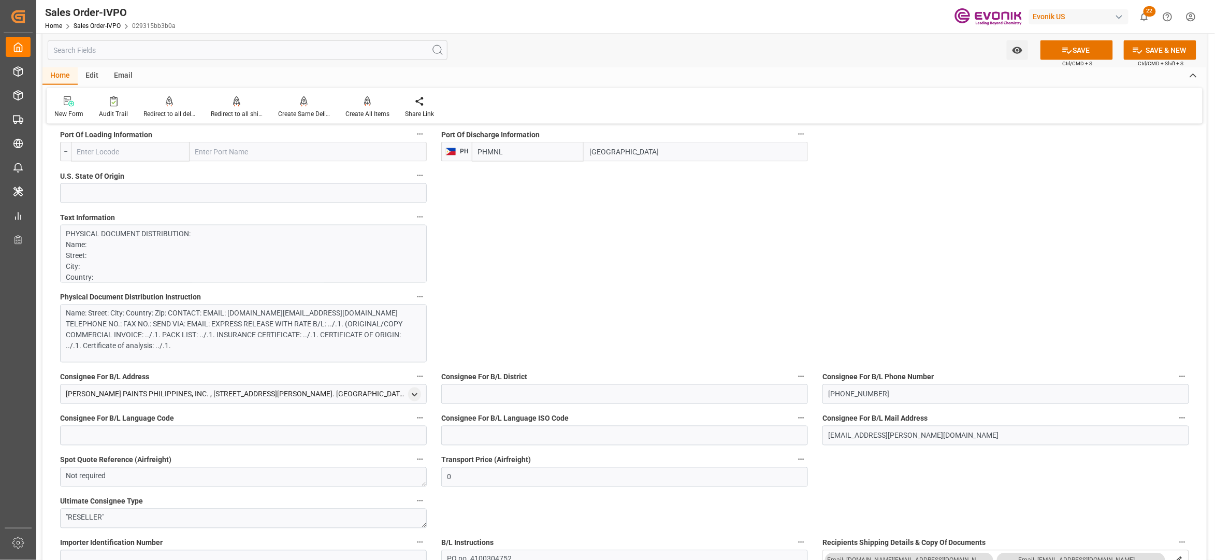
click at [297, 335] on div "Name: Street: City: Country: Zip: CONTACT: EMAIL: pamela.ng@evonik.com TELEPHON…" at bounding box center [238, 329] width 344 height 43
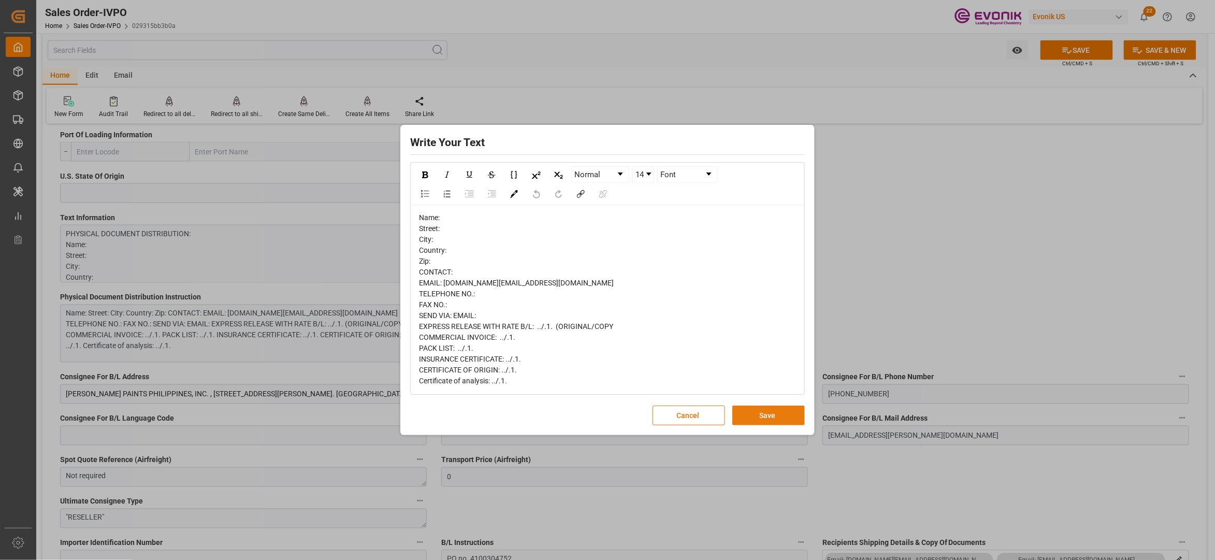
click at [763, 415] on button "Save" at bounding box center [768, 415] width 72 height 20
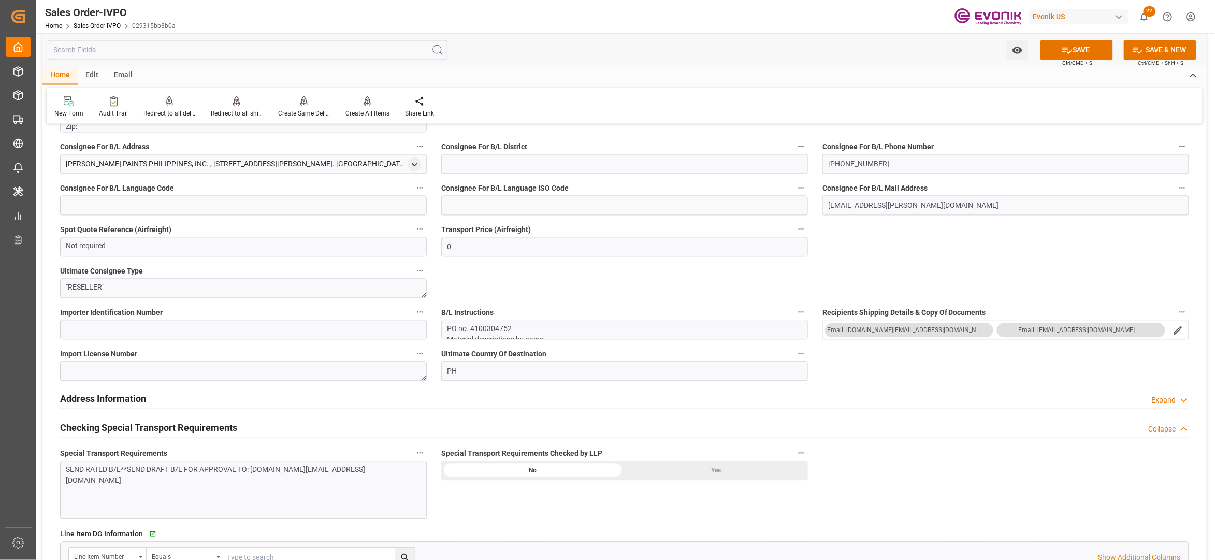
scroll to position [1151, 0]
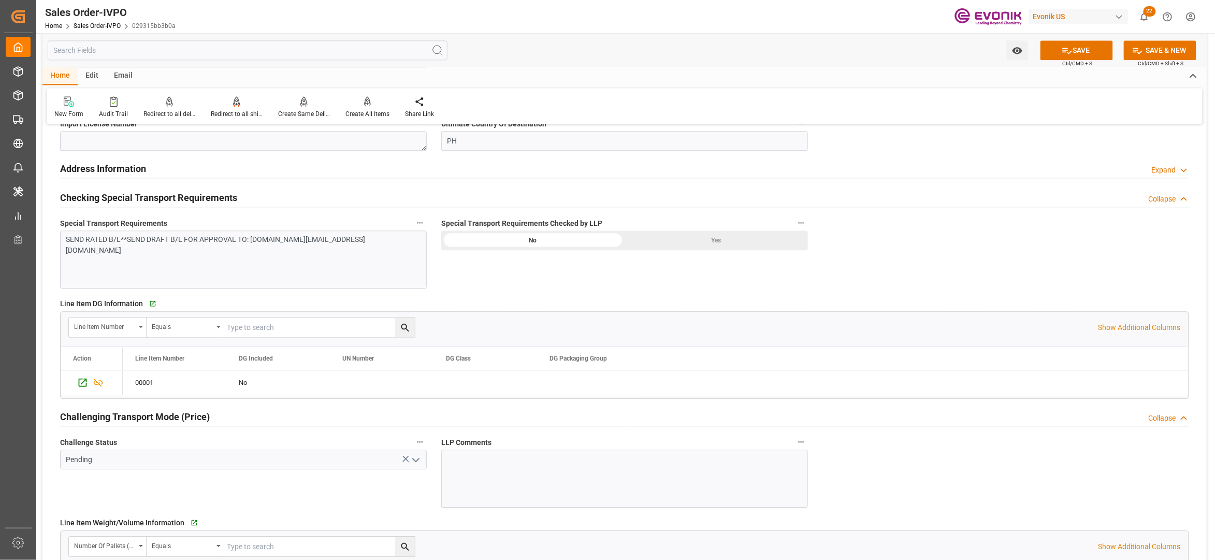
click at [666, 241] on div "Yes" at bounding box center [716, 240] width 183 height 20
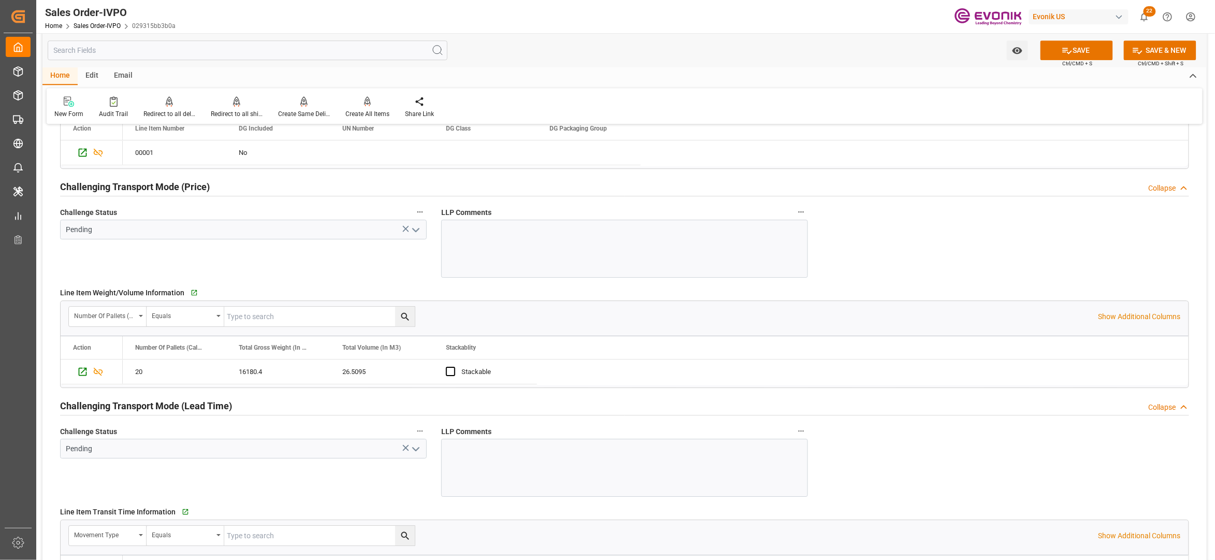
click at [416, 231] on polyline "open menu" at bounding box center [416, 229] width 6 height 3
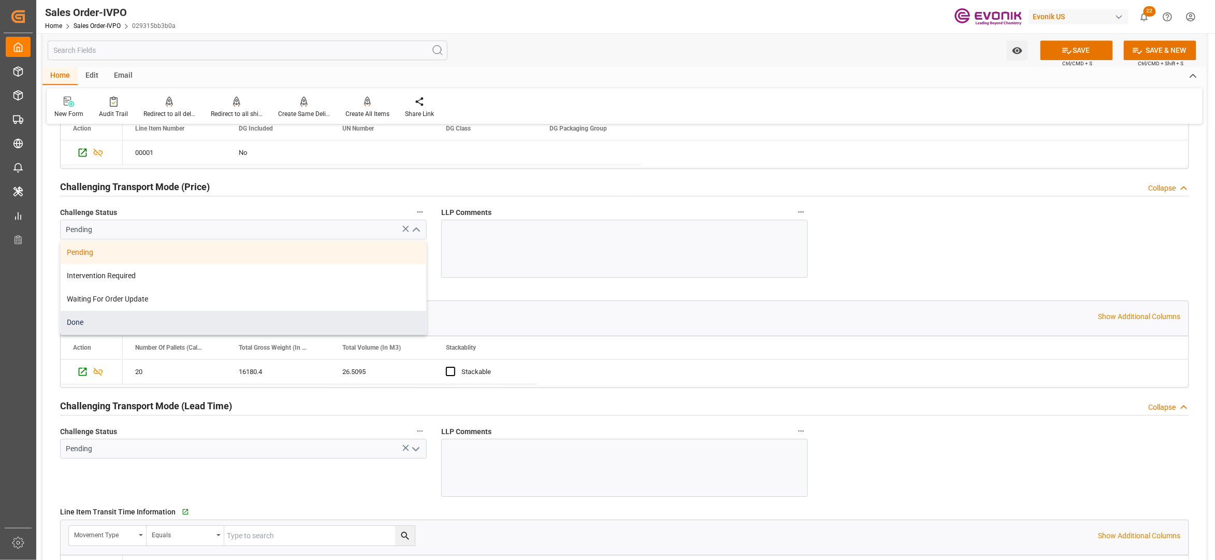
click at [135, 324] on div "Done" at bounding box center [244, 322] width 366 height 23
type input "Done"
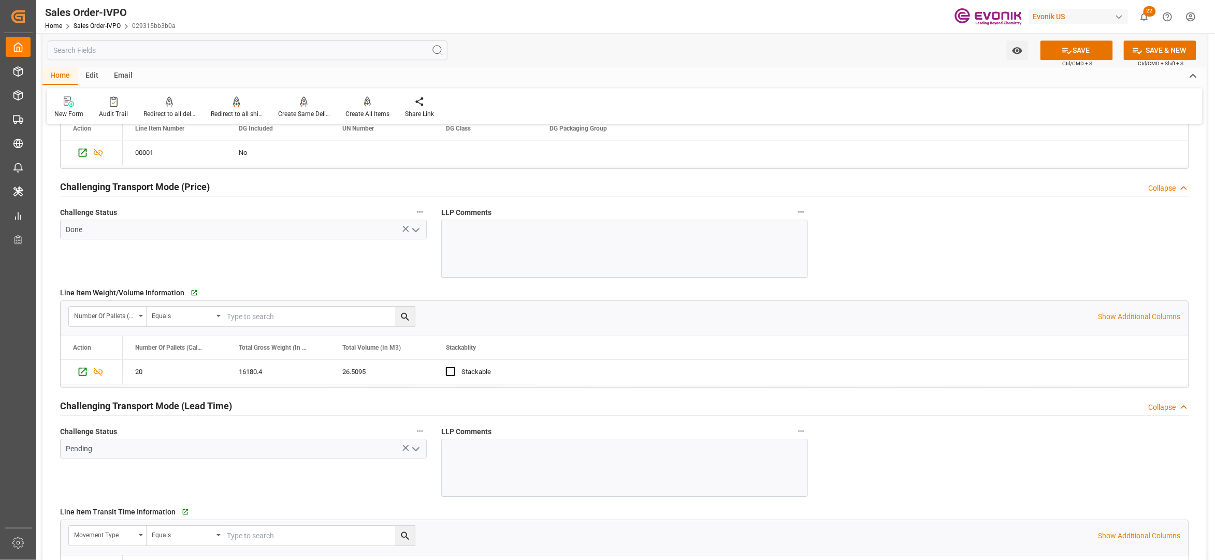
scroll to position [1611, 0]
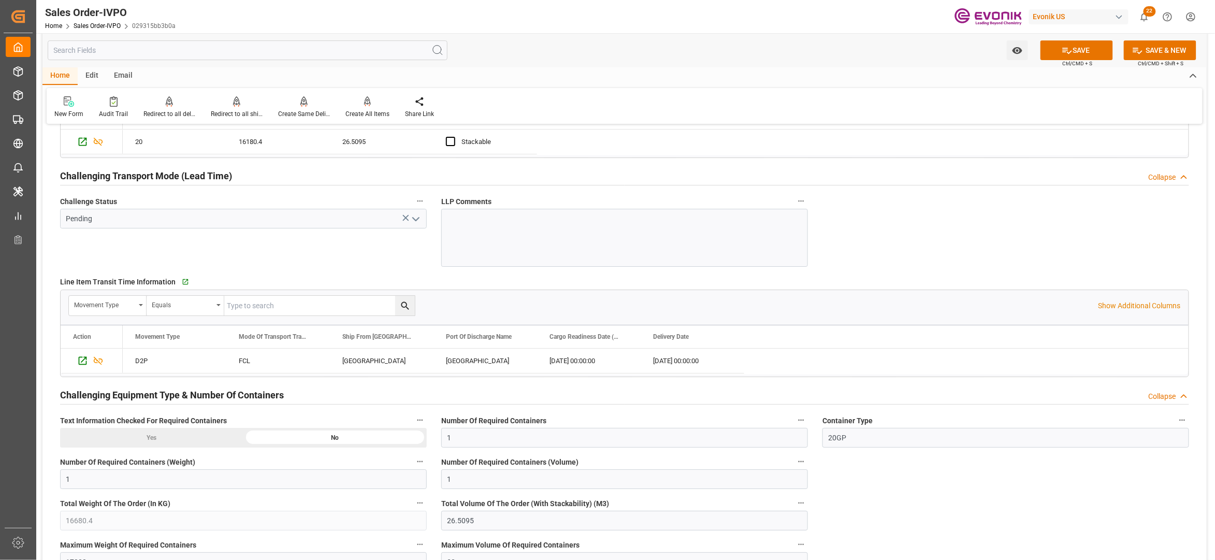
click at [410, 225] on icon "open menu" at bounding box center [416, 219] width 12 height 12
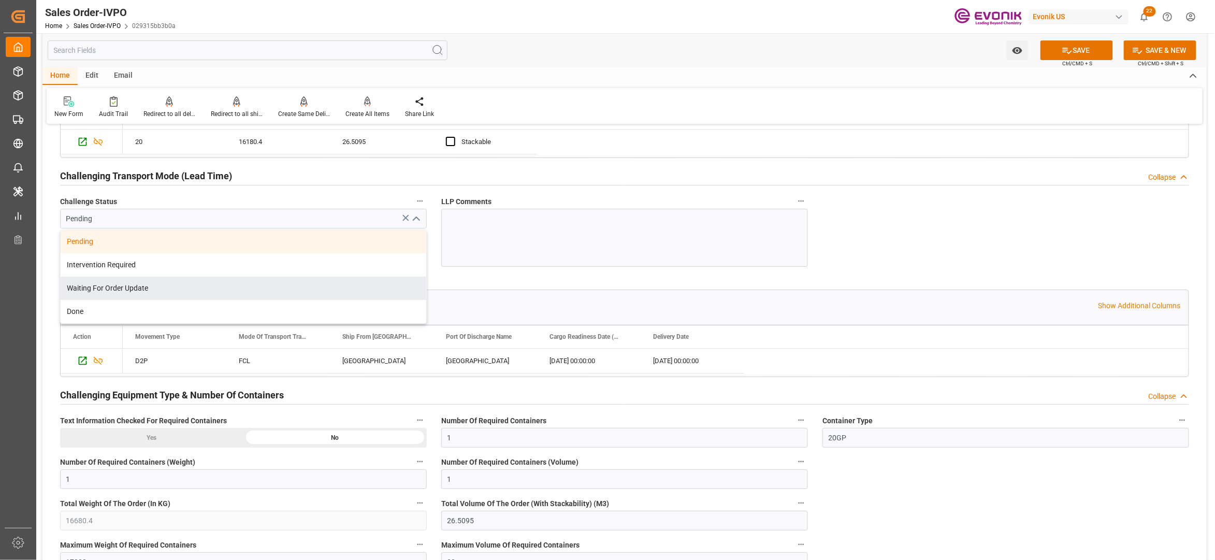
click at [142, 317] on div "Done" at bounding box center [244, 311] width 366 height 23
type input "Done"
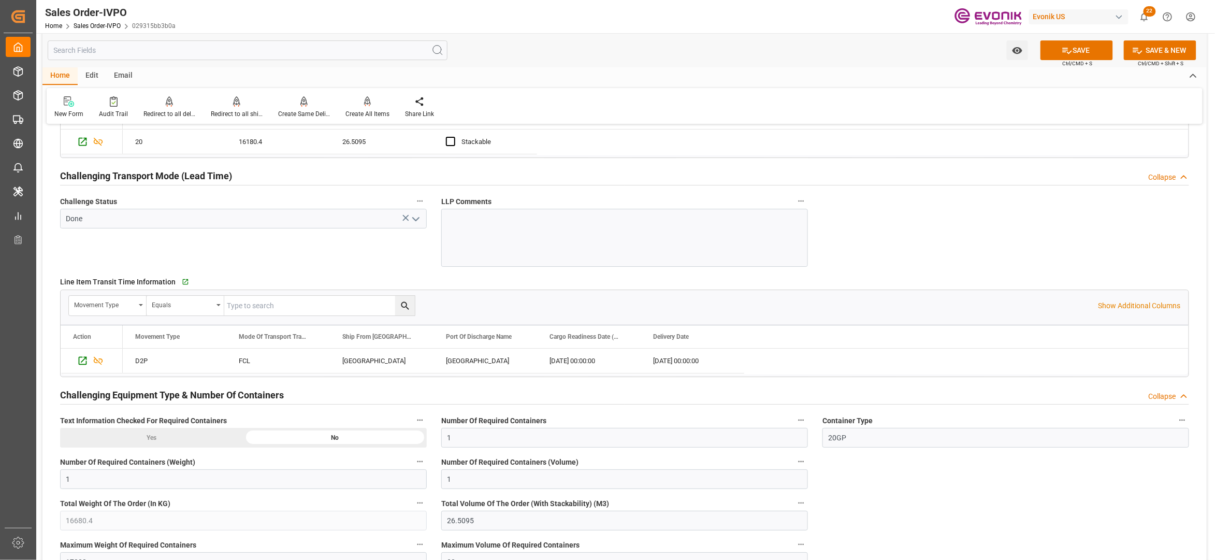
scroll to position [1841, 0]
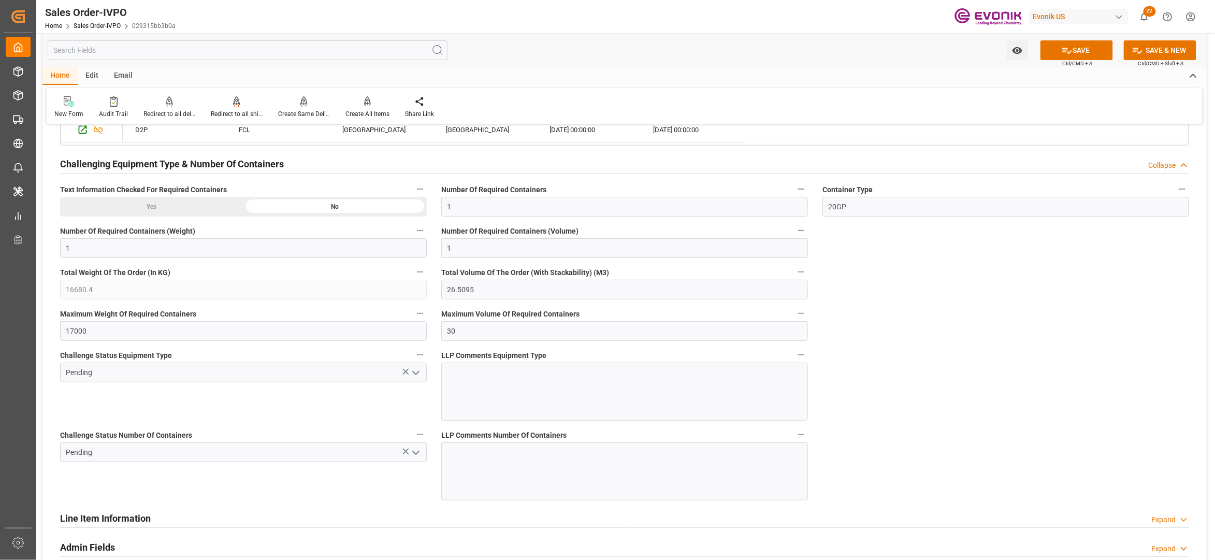
click at [417, 375] on icon "open menu" at bounding box center [416, 373] width 12 height 12
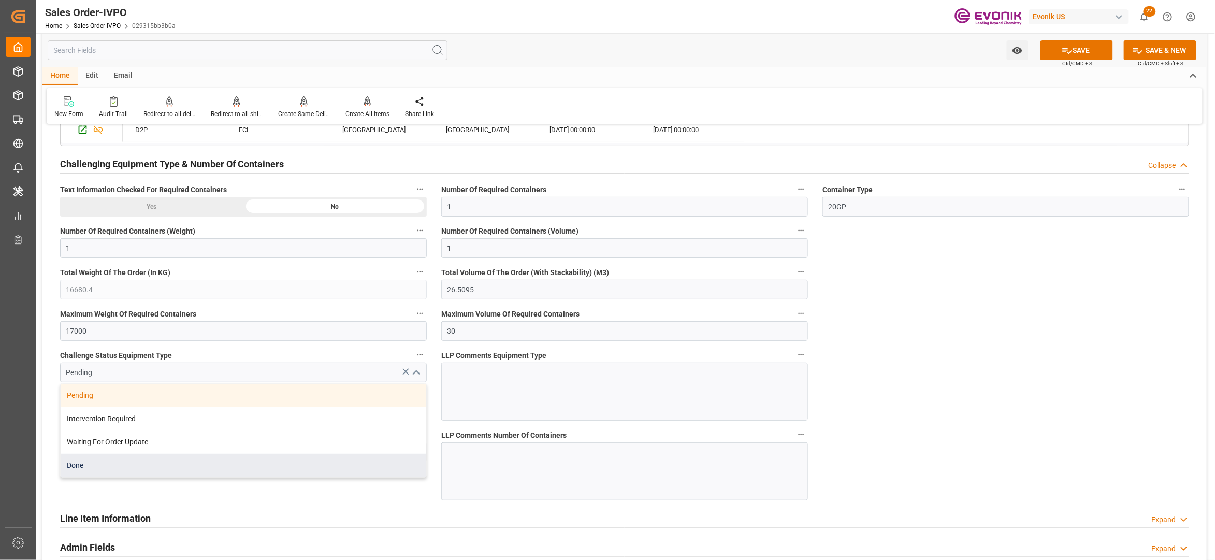
click at [154, 471] on div "Done" at bounding box center [244, 465] width 366 height 23
type input "Done"
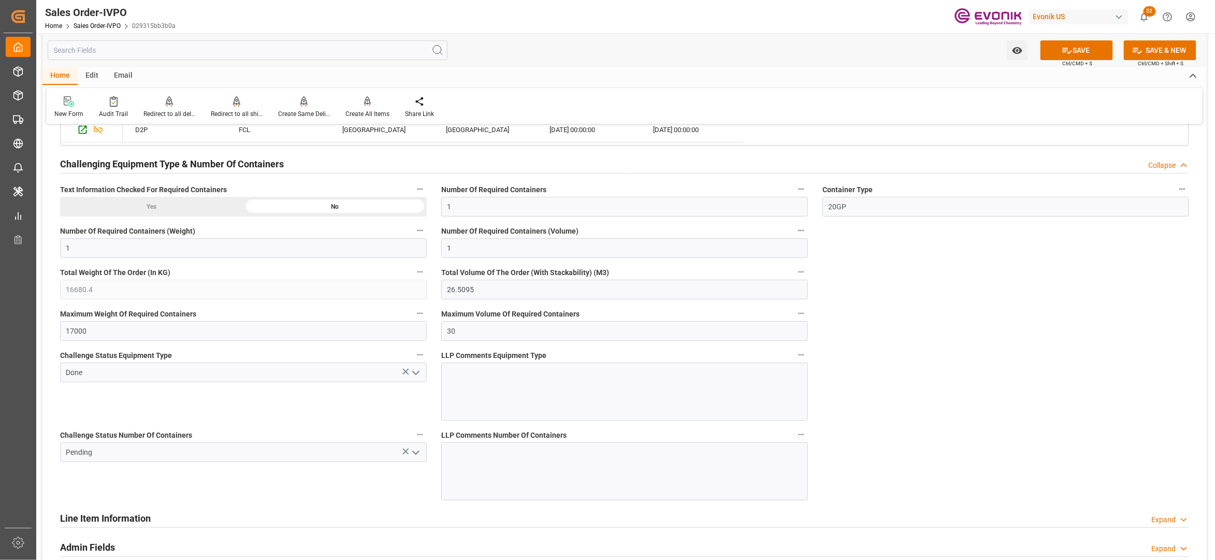
click at [415, 454] on icon "open menu" at bounding box center [416, 452] width 12 height 12
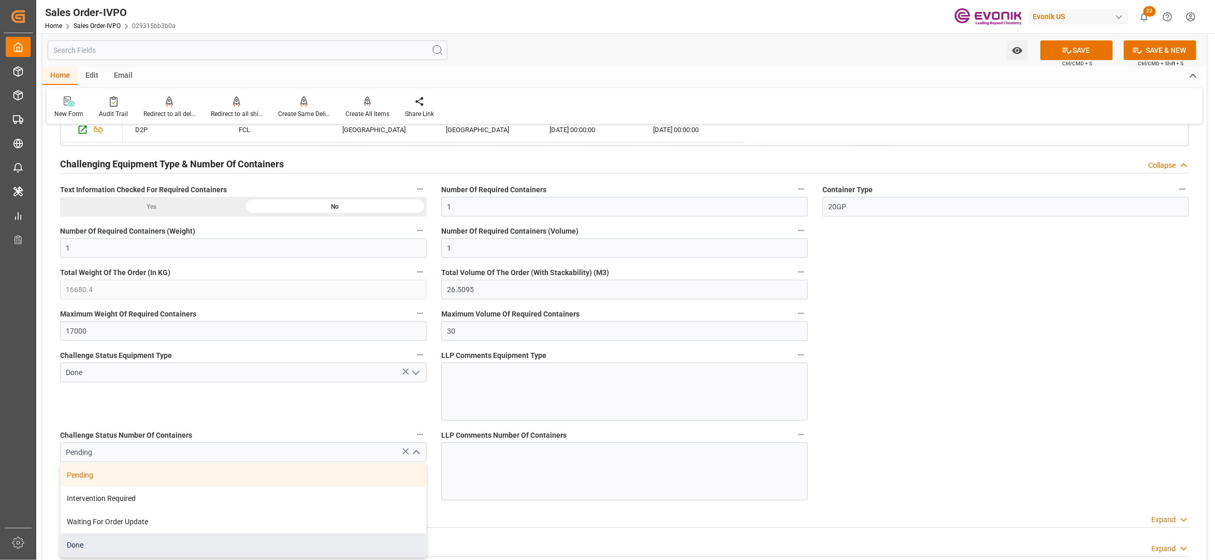
click at [133, 542] on div "Done" at bounding box center [244, 544] width 366 height 23
type input "Done"
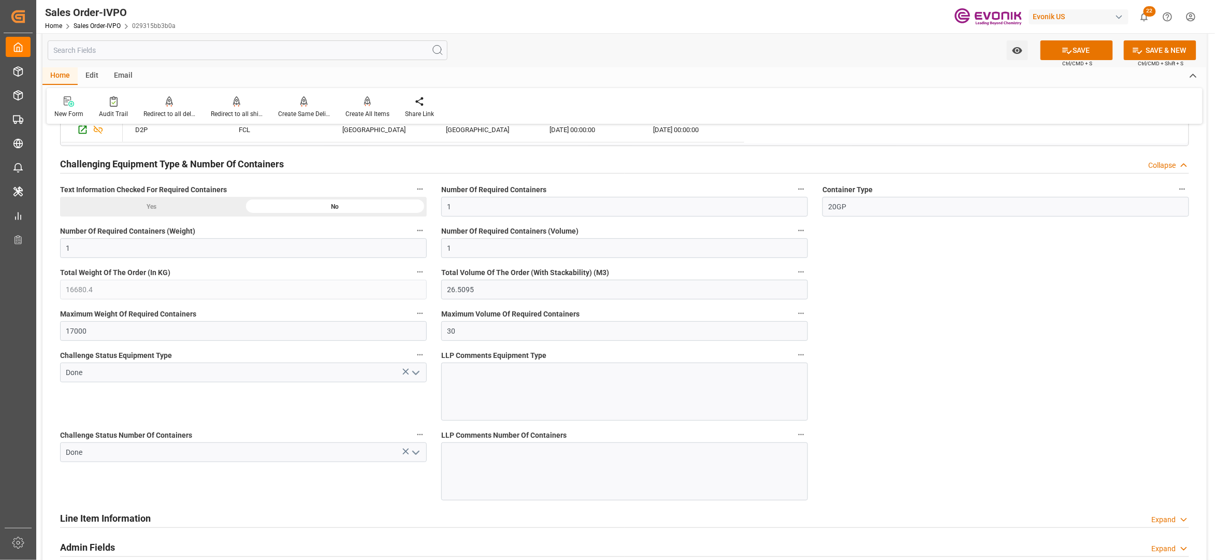
click at [1065, 59] on button "SAVE" at bounding box center [1076, 50] width 72 height 20
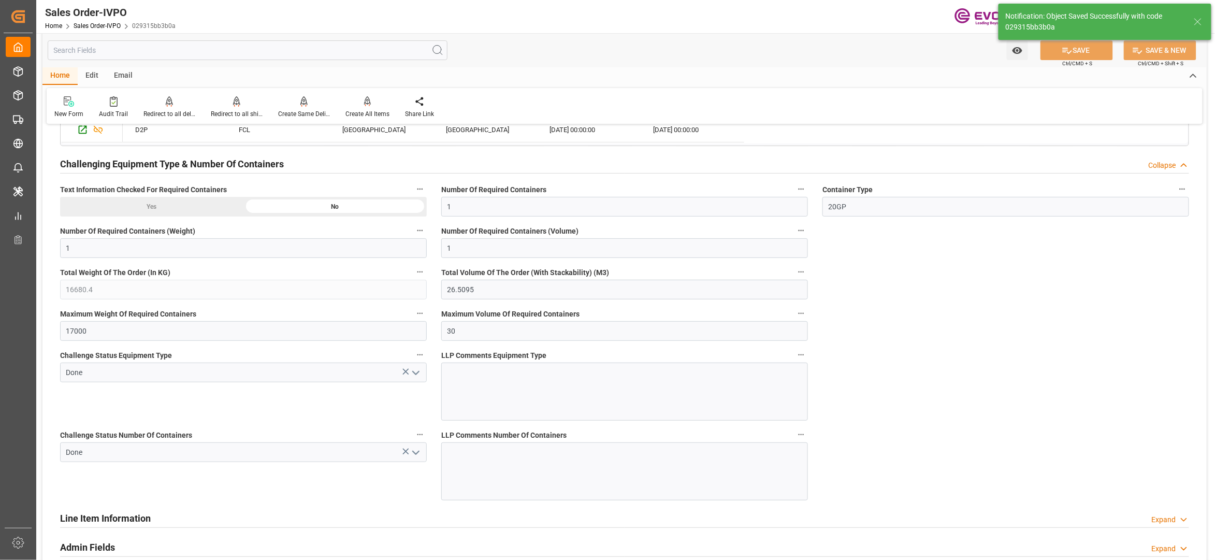
type input "17.09.2025 04:50"
type input "No"
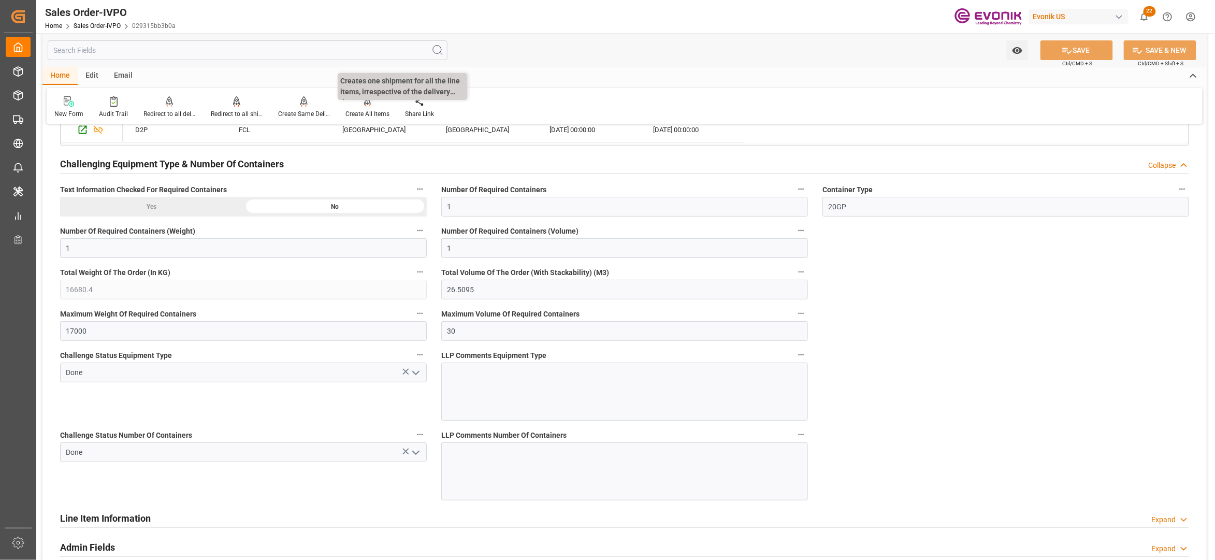
click at [363, 110] on div "Create All Items" at bounding box center [367, 113] width 44 height 9
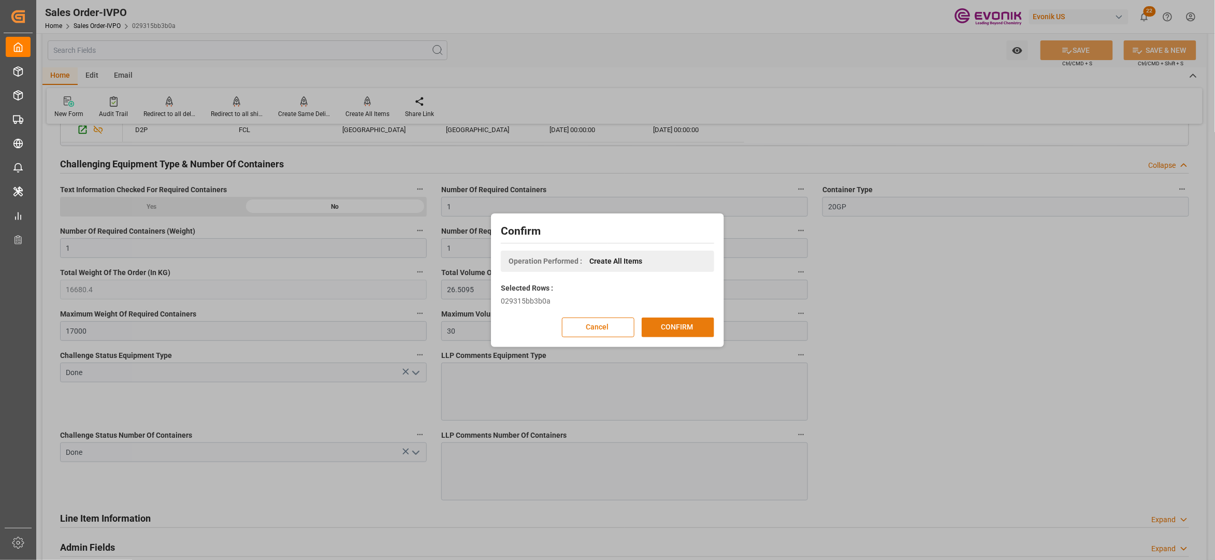
click at [677, 334] on button "CONFIRM" at bounding box center [678, 327] width 72 height 20
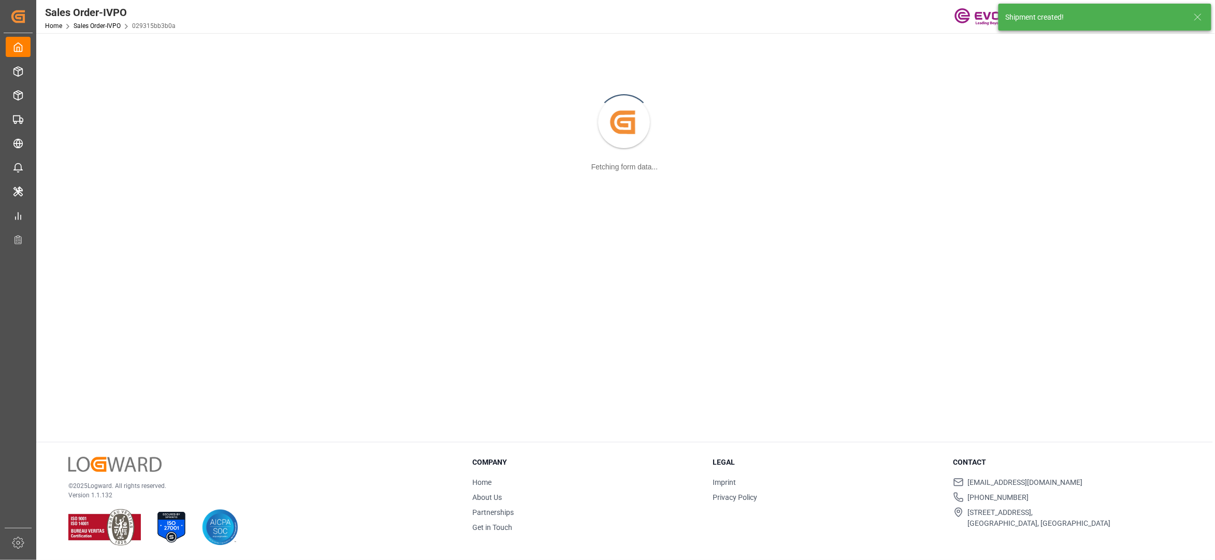
scroll to position [112, 0]
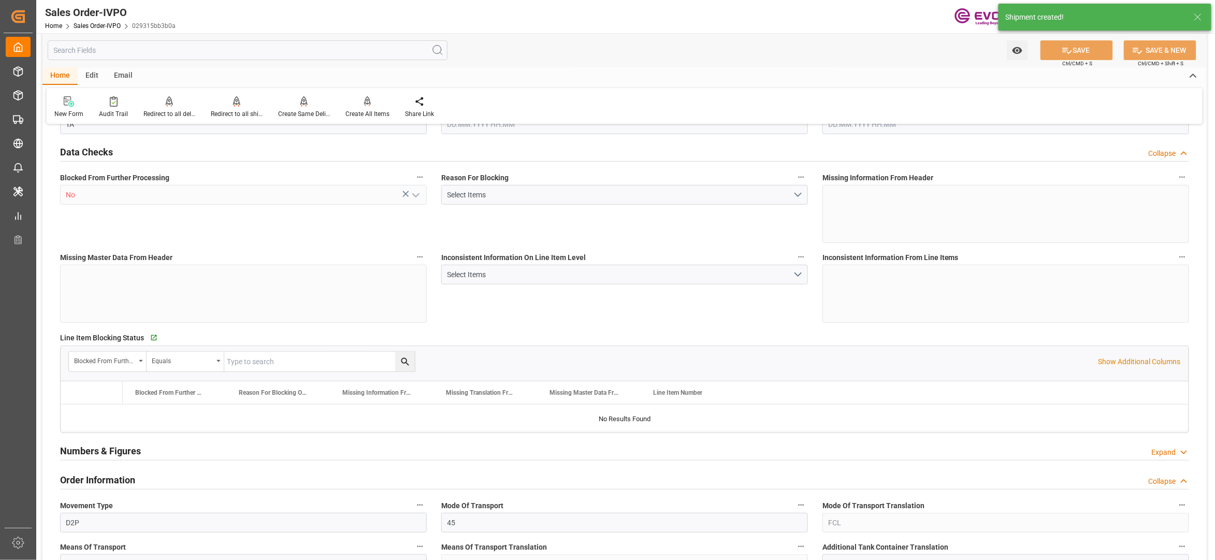
type input "PHMNL"
type input "0"
type input "1"
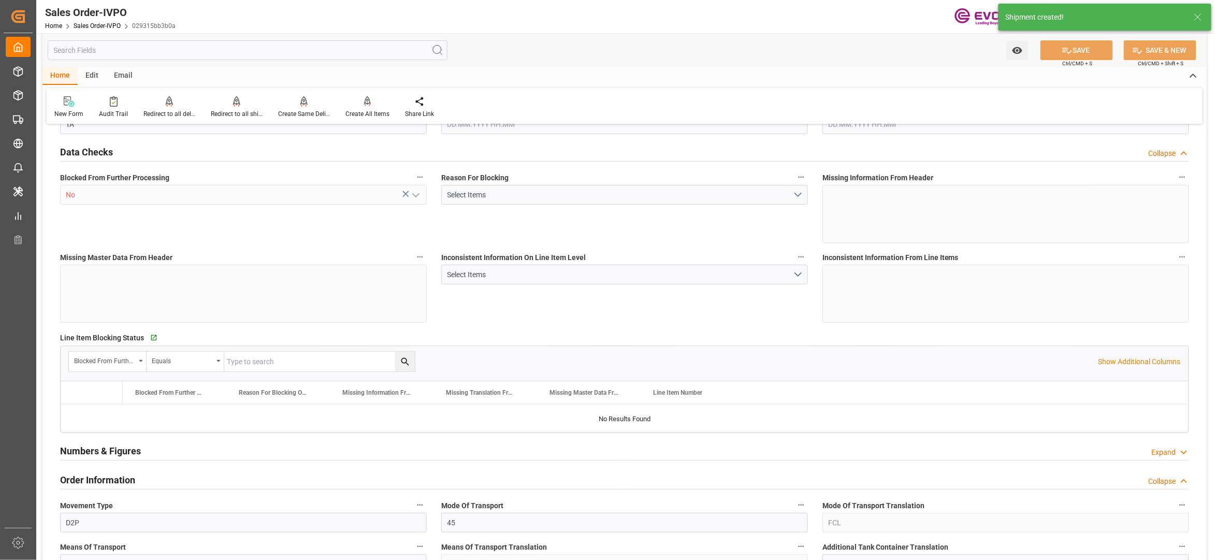
type input "16680.4"
type input "26.5095"
type input "17000"
type input "30"
type input "11.09.2025 18:11"
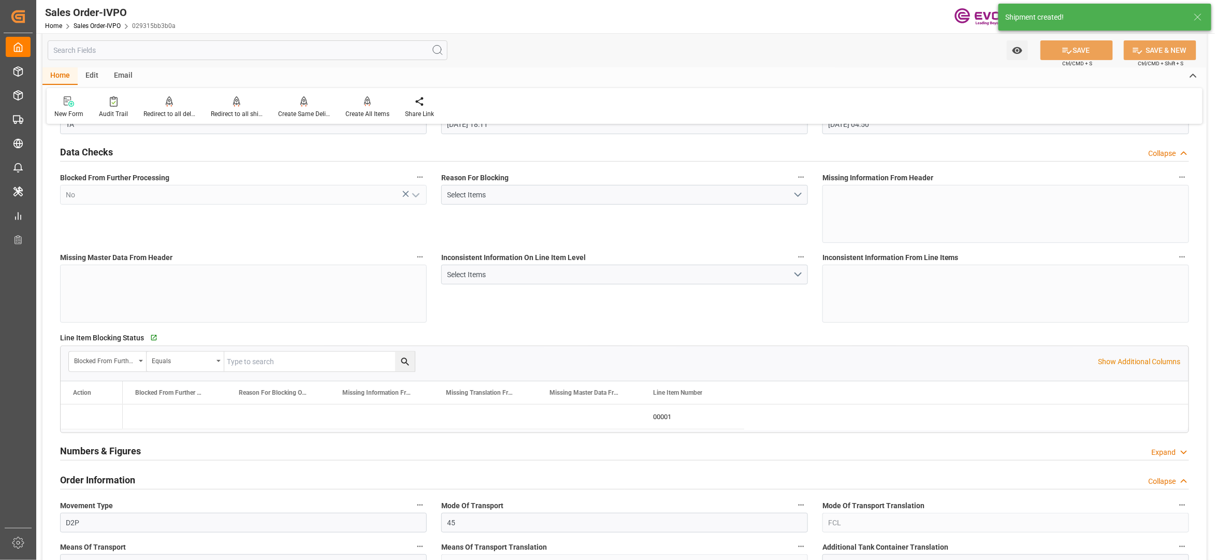
type input "17.09.2025 04:50"
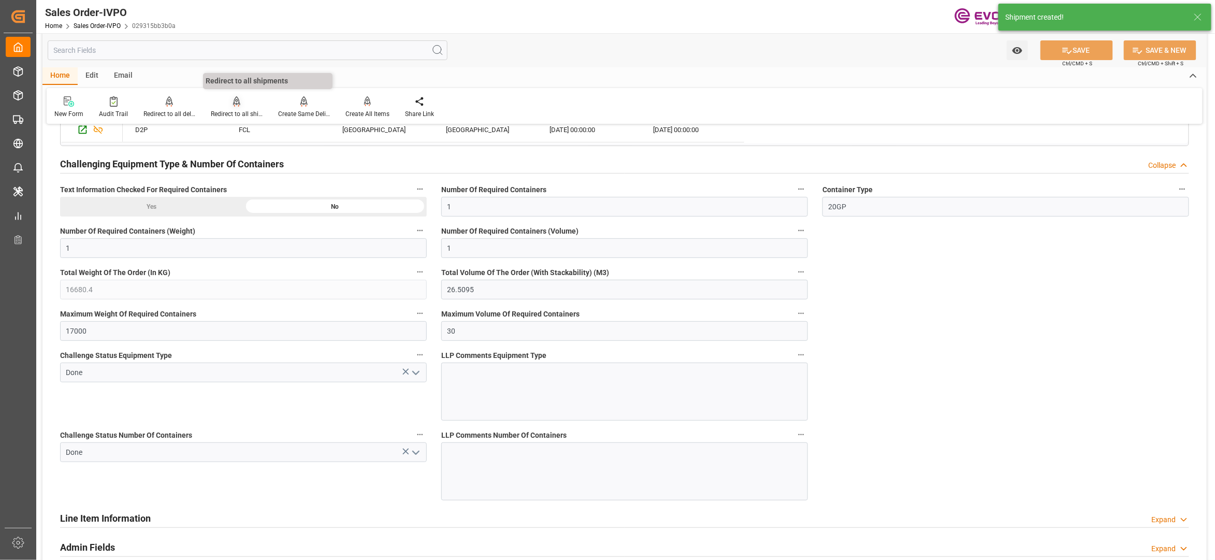
click at [228, 108] on div "Redirect to all shipments" at bounding box center [236, 107] width 67 height 23
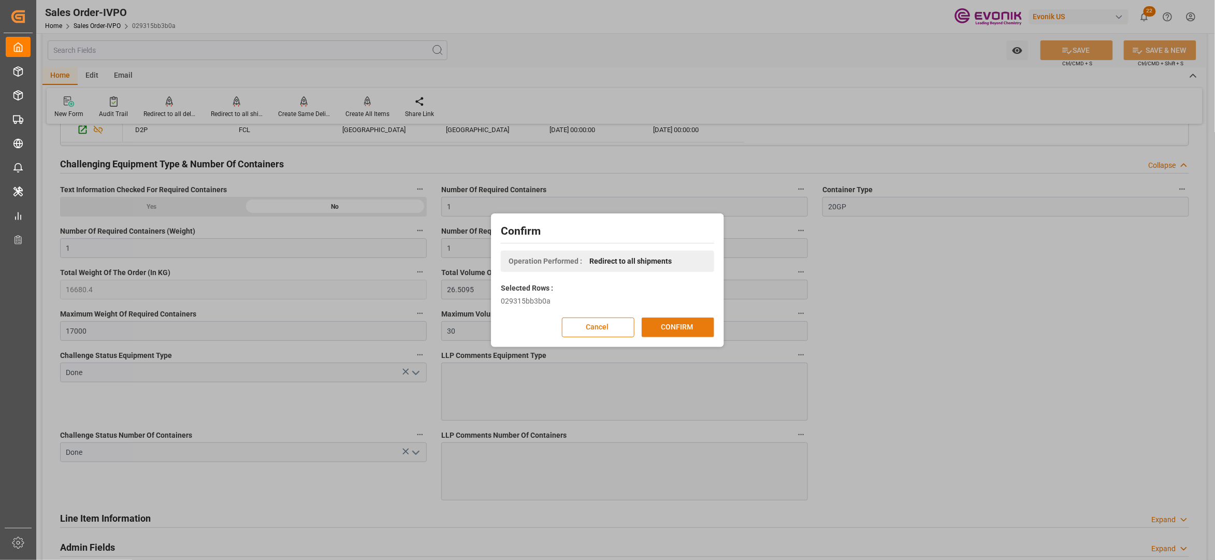
click at [680, 330] on button "CONFIRM" at bounding box center [678, 327] width 72 height 20
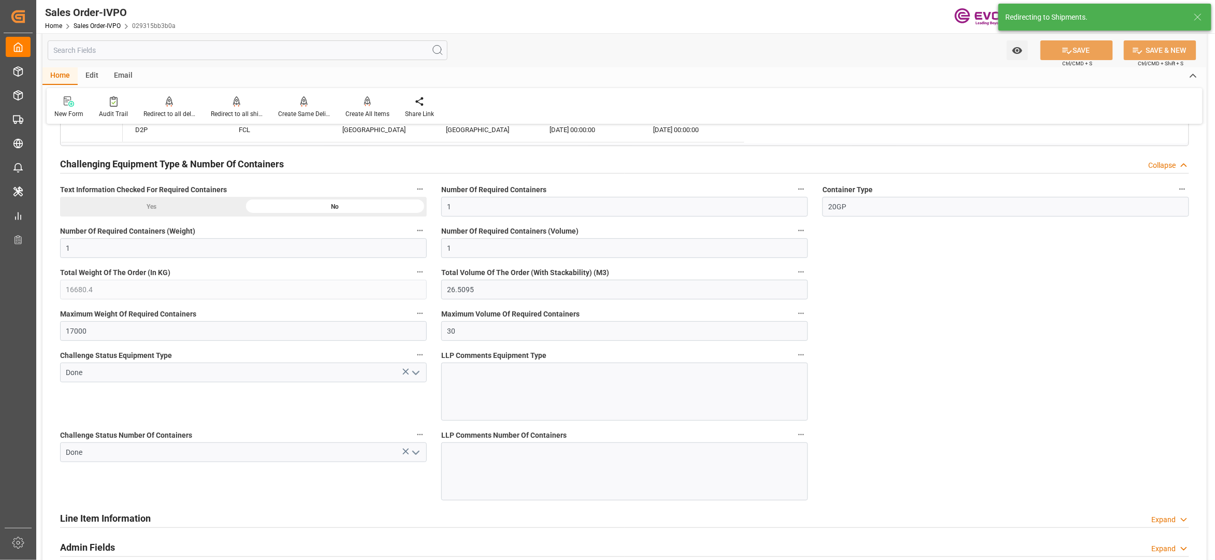
type input "11.09.2025 18:11"
type input "17.09.2025 04:50"
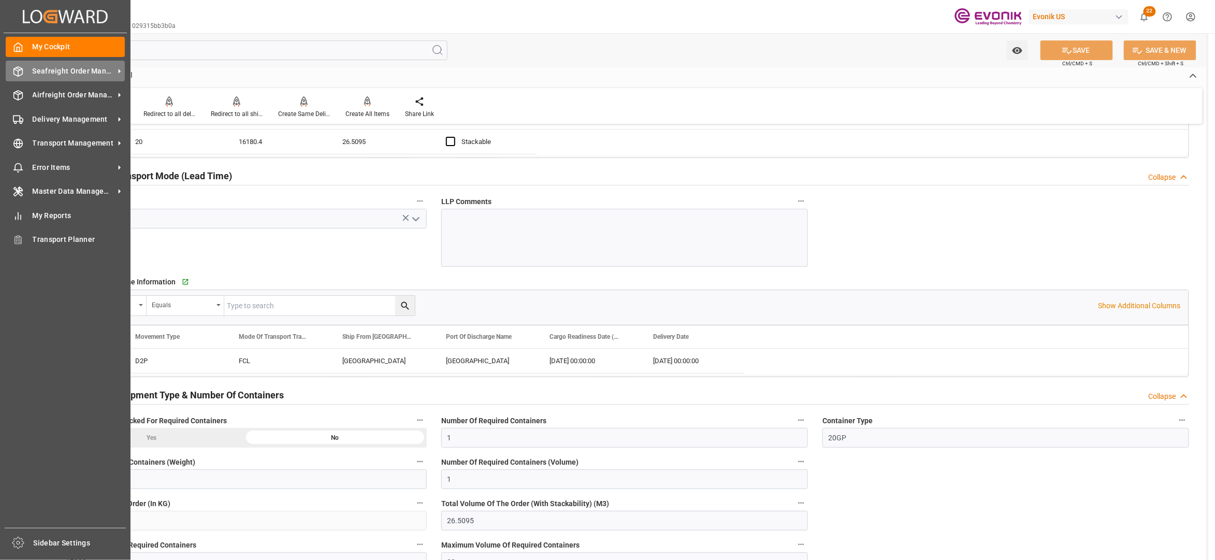
click at [42, 69] on span "Seafreight Order Management" at bounding box center [74, 71] width 82 height 11
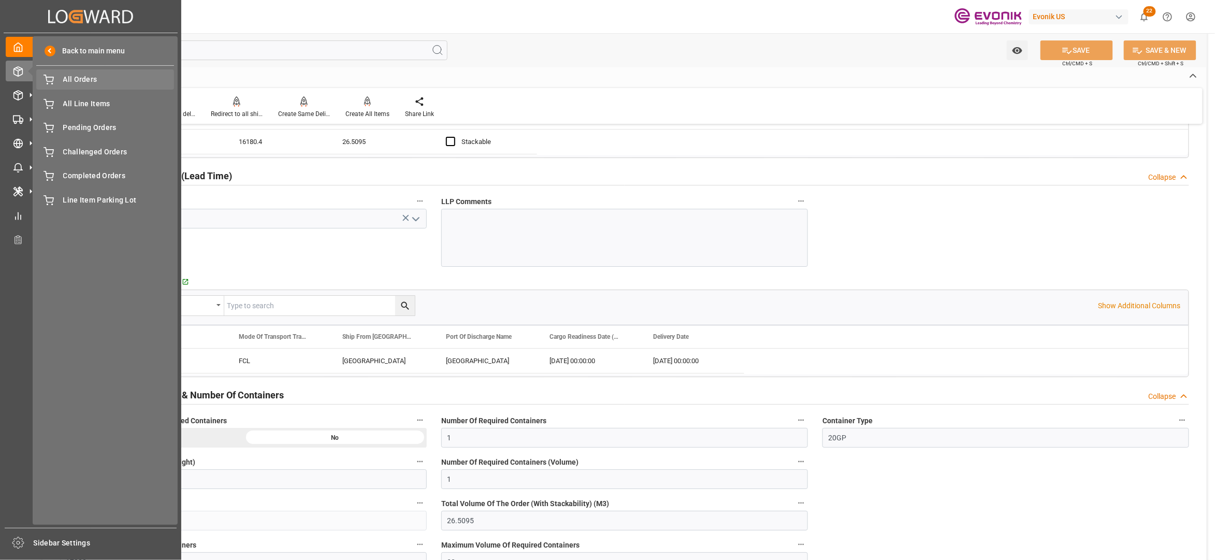
click at [95, 79] on span "All Orders" at bounding box center [118, 79] width 111 height 11
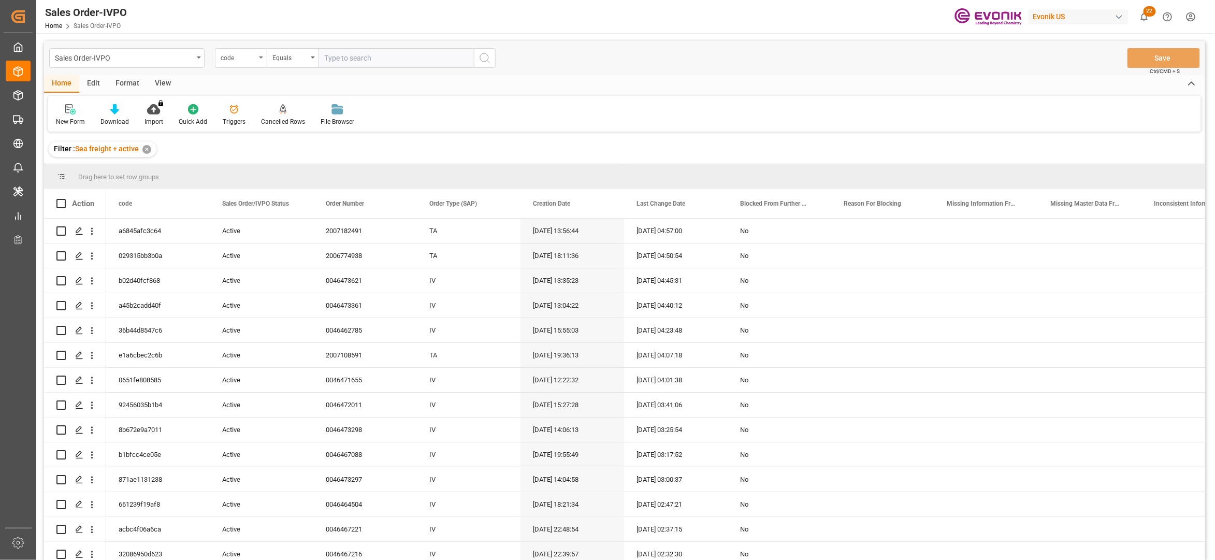
click at [246, 59] on div "code" at bounding box center [238, 57] width 35 height 12
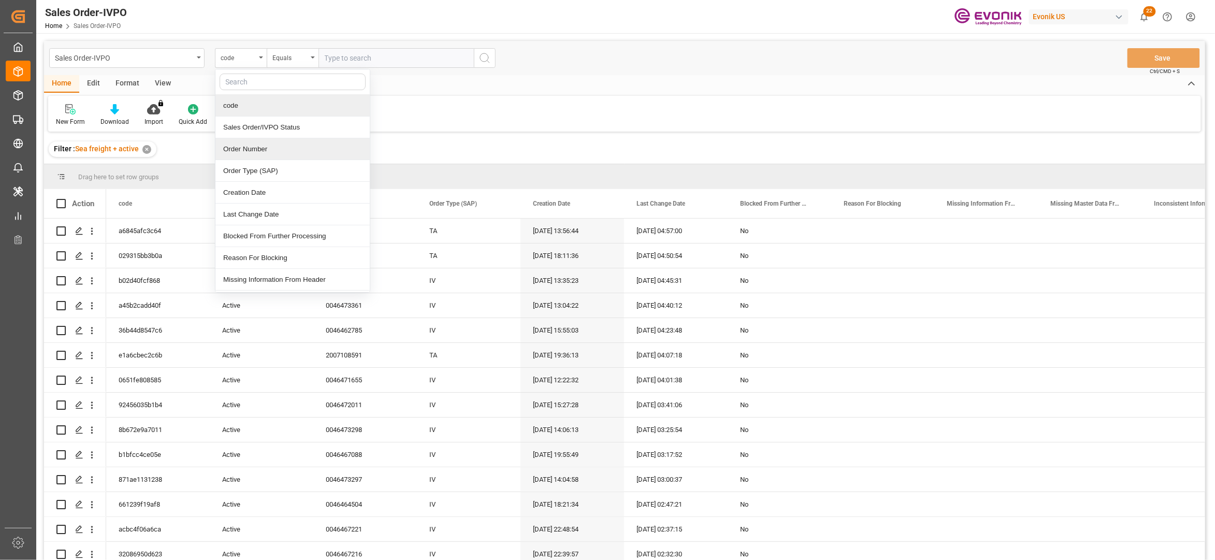
click at [282, 148] on div "Order Number" at bounding box center [292, 149] width 154 height 22
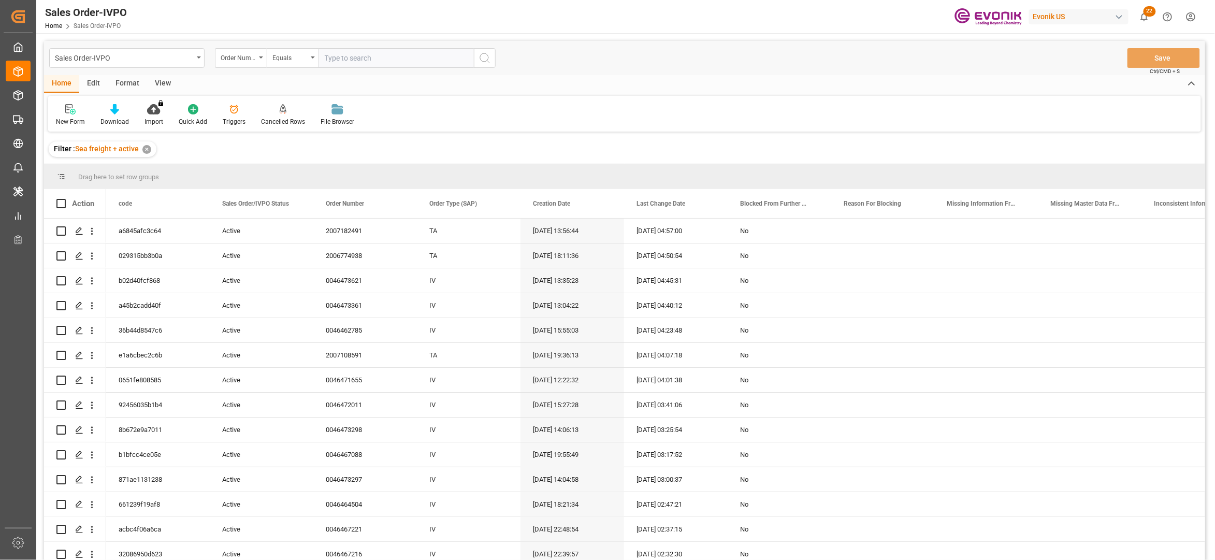
click at [354, 52] on input "text" at bounding box center [395, 58] width 155 height 20
paste input "0046472721"
type input "0046472721"
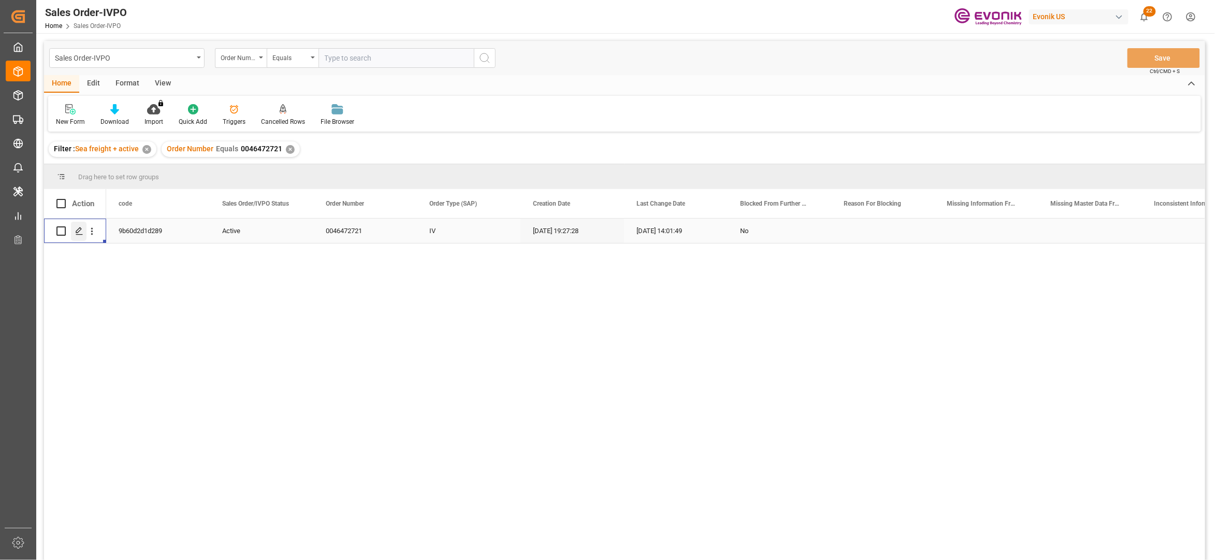
click at [83, 236] on div "Press SPACE to select this row." at bounding box center [79, 231] width 16 height 19
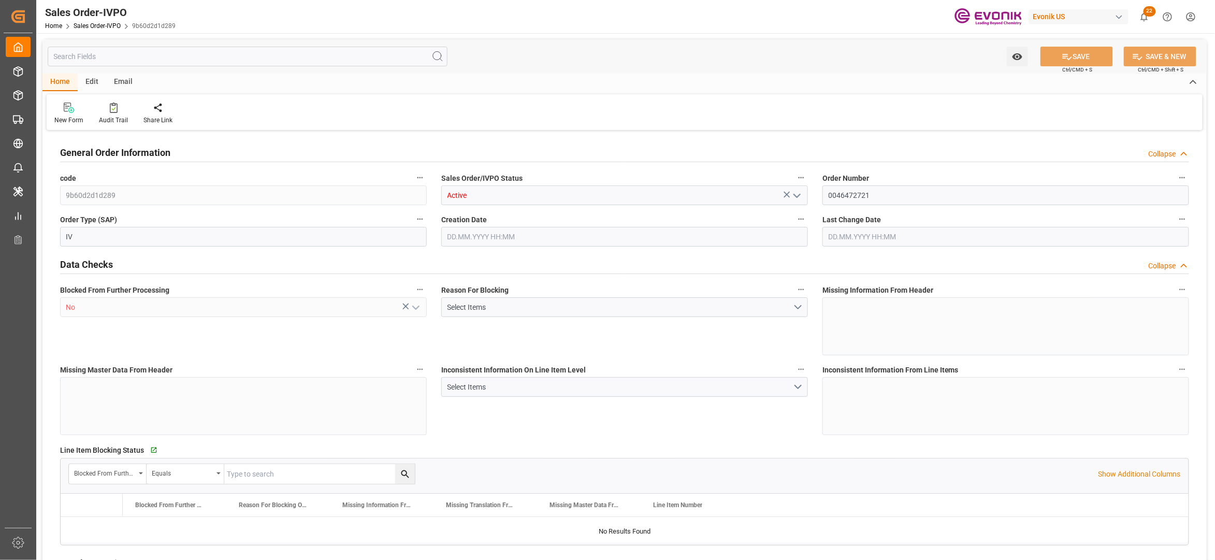
type input "NLRTM"
type input "0"
type input "1"
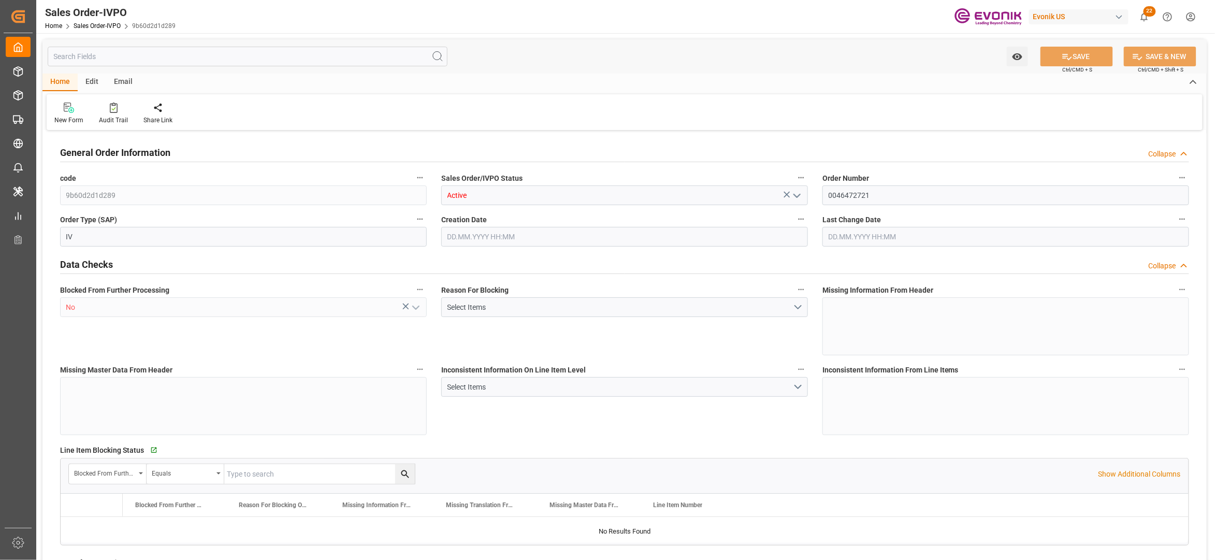
type input "13206.2"
type input "25.19"
type input "17000"
type input "30"
type input "[DATE] 19:27"
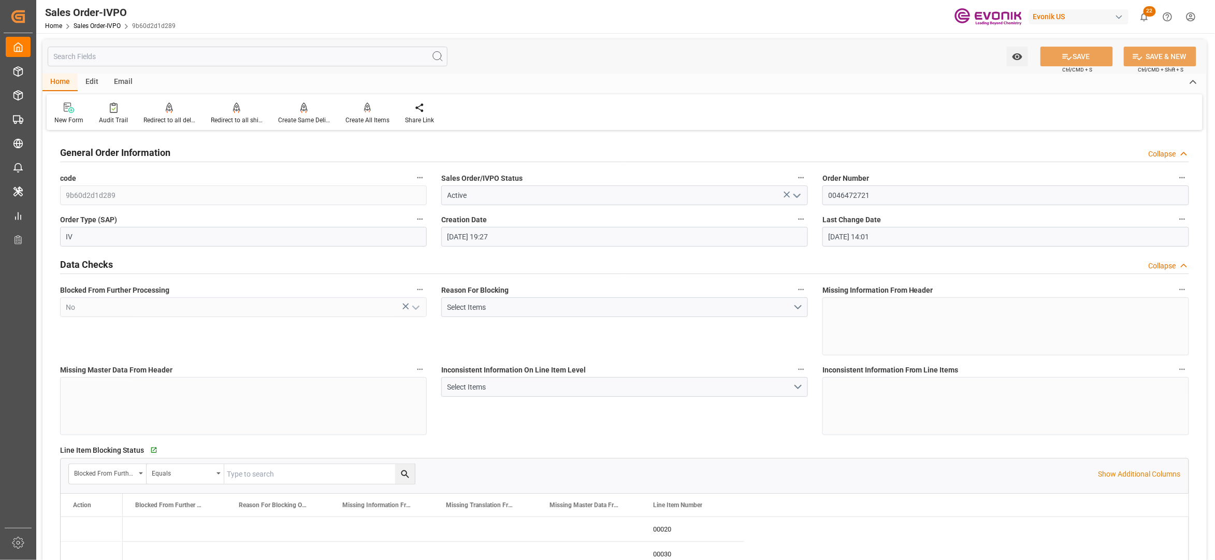
type input "16.09.2025 14:01"
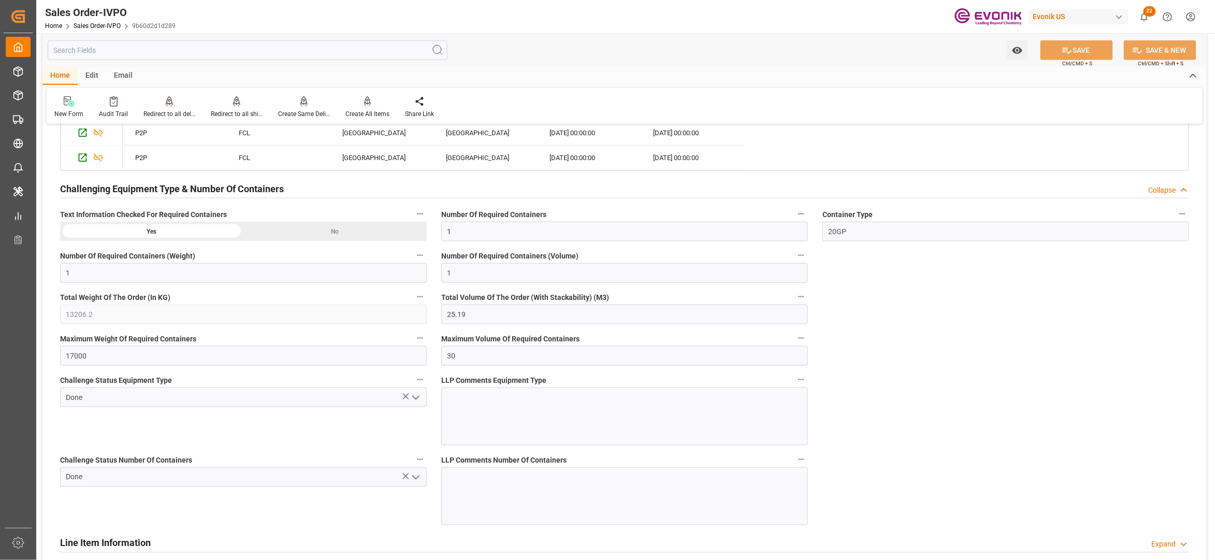
scroll to position [2071, 0]
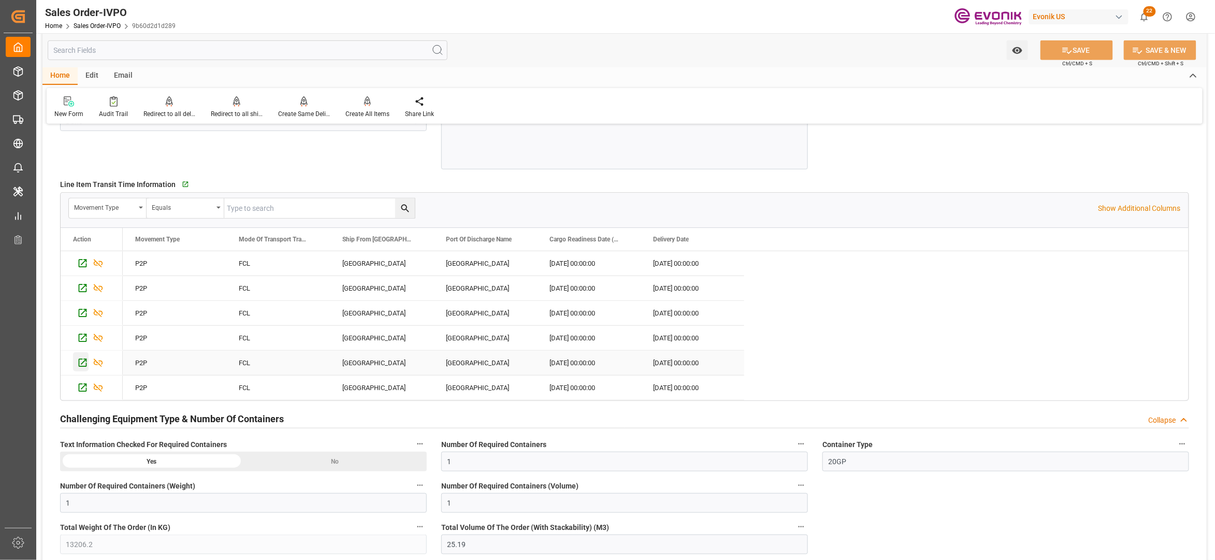
click at [85, 368] on icon "Press SPACE to select this row." at bounding box center [82, 362] width 11 height 11
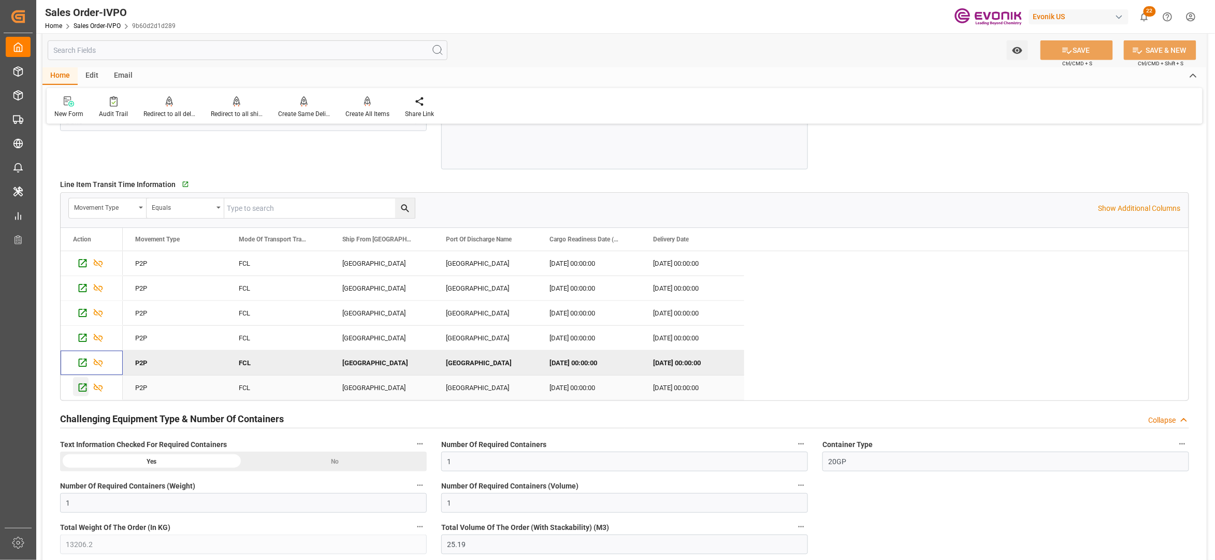
click at [81, 392] on icon "Press SPACE to select this row." at bounding box center [83, 388] width 8 height 8
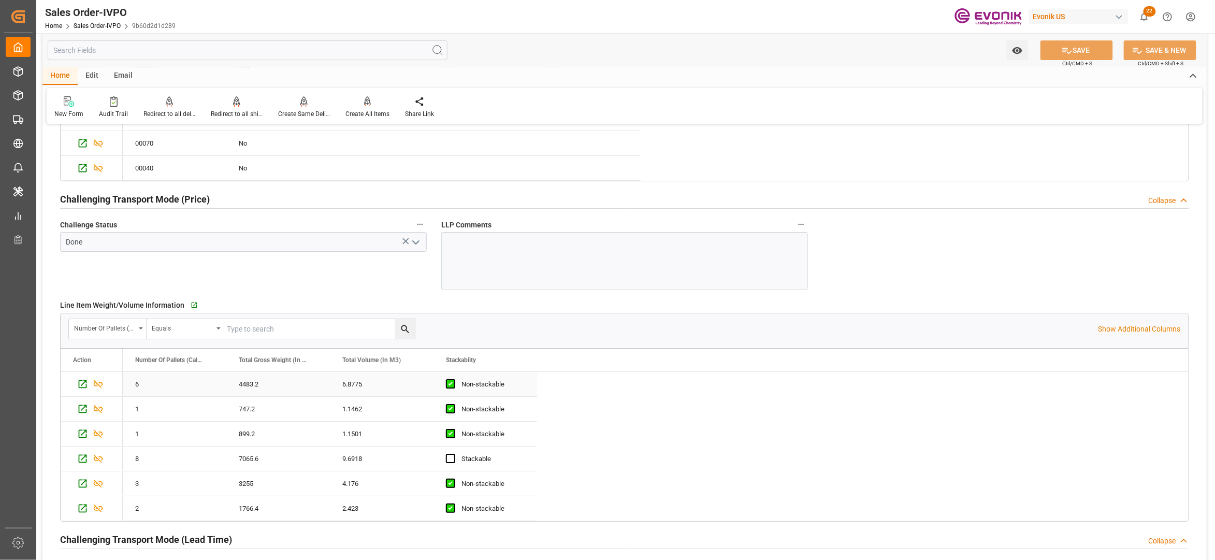
scroll to position [1841, 0]
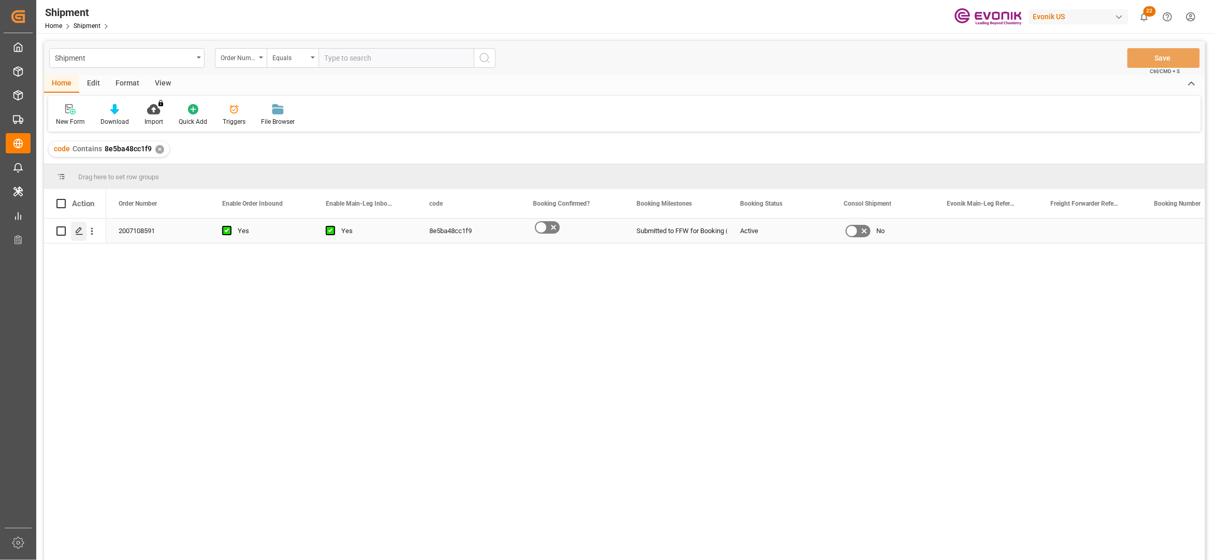
click at [75, 230] on div "Press SPACE to select this row." at bounding box center [79, 231] width 16 height 19
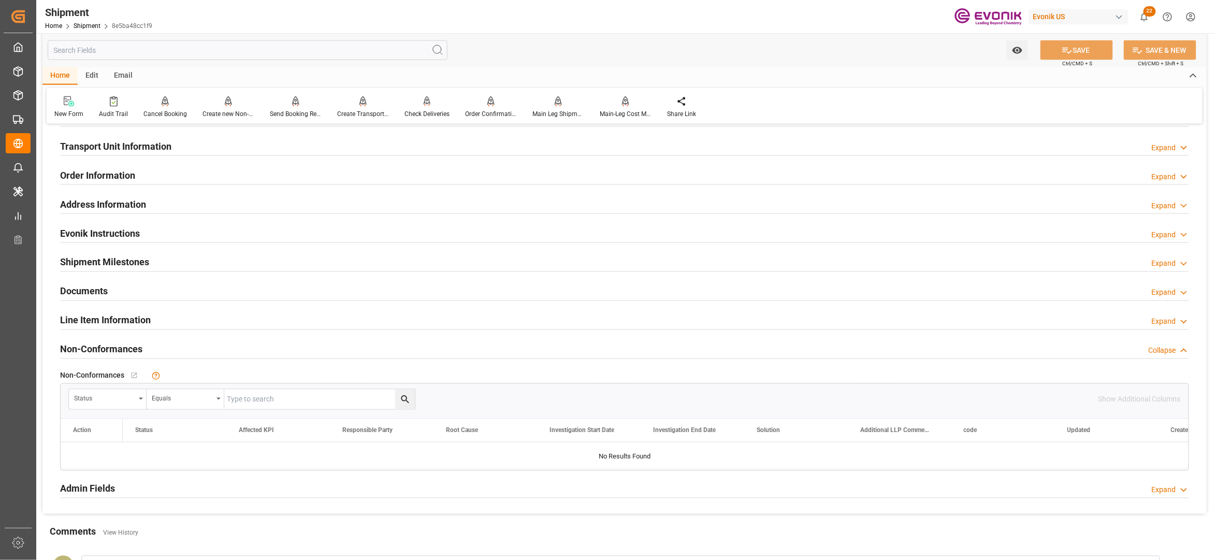
scroll to position [460, 0]
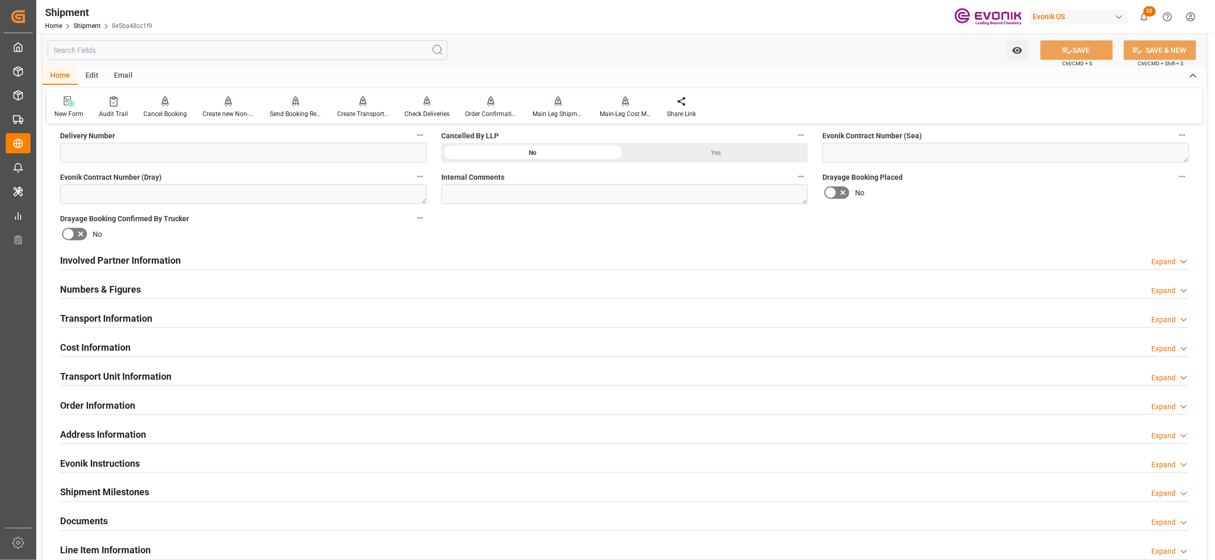
click at [512, 263] on div "Involved Partner Information Expand" at bounding box center [624, 260] width 1129 height 20
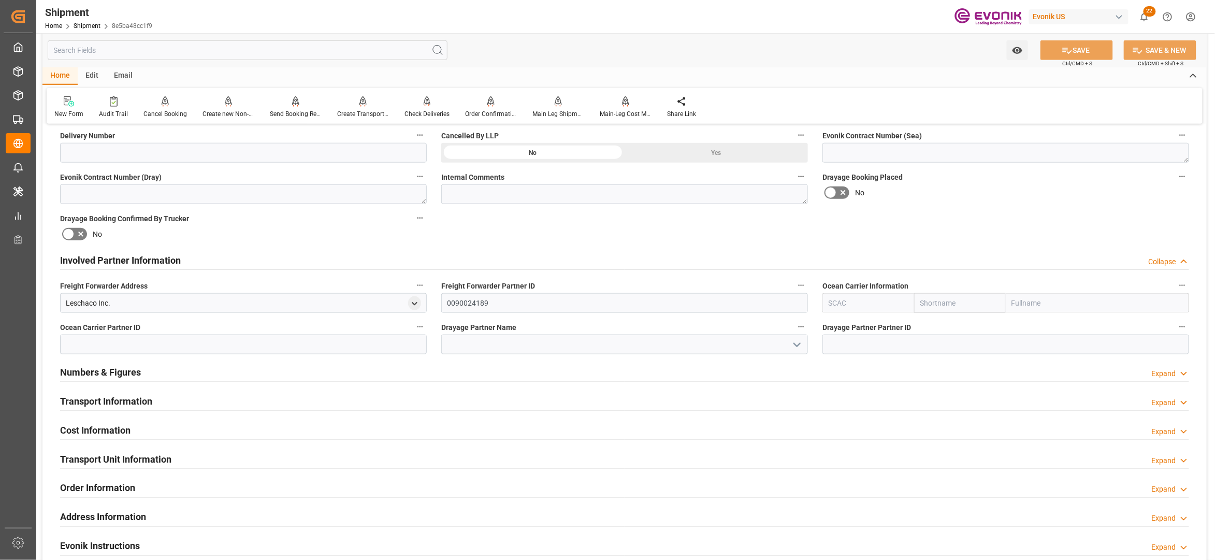
click at [947, 300] on input "text" at bounding box center [960, 303] width 92 height 20
type input "mae"
click at [951, 322] on div "Maersk" at bounding box center [955, 325] width 80 height 23
type input "MAEU"
type input "Maersk"
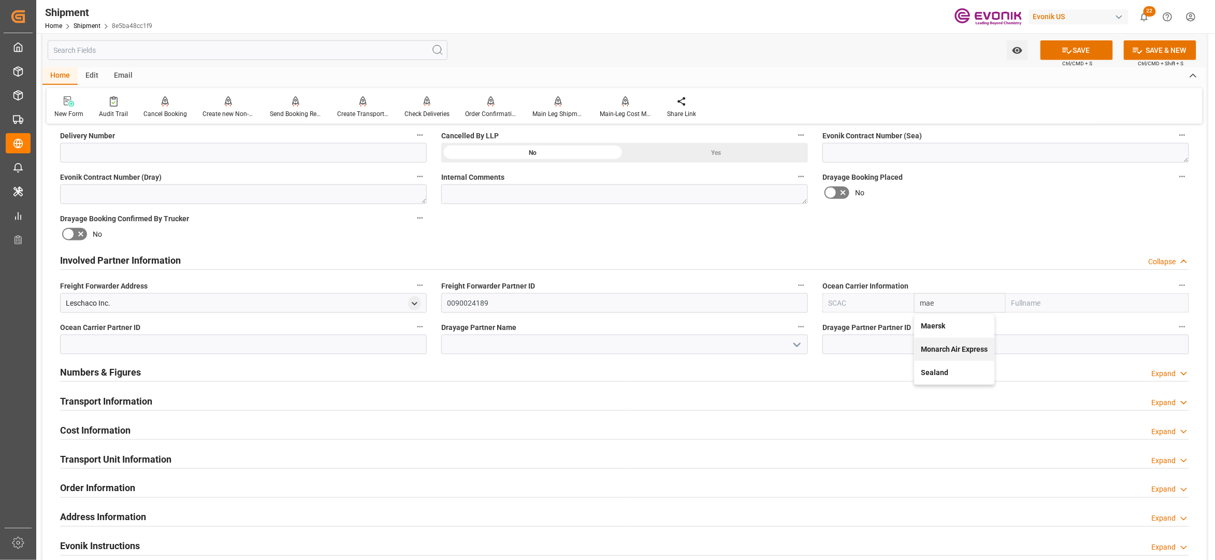
type input "Maersk Line AS"
type input "Maersk"
click at [1020, 216] on div "Booking Confirmation Milestone Bar Collapse Submitted to FFW for Booking (Pendi…" at bounding box center [624, 250] width 1164 height 1154
click at [1072, 52] on button "SAVE" at bounding box center [1076, 50] width 72 height 20
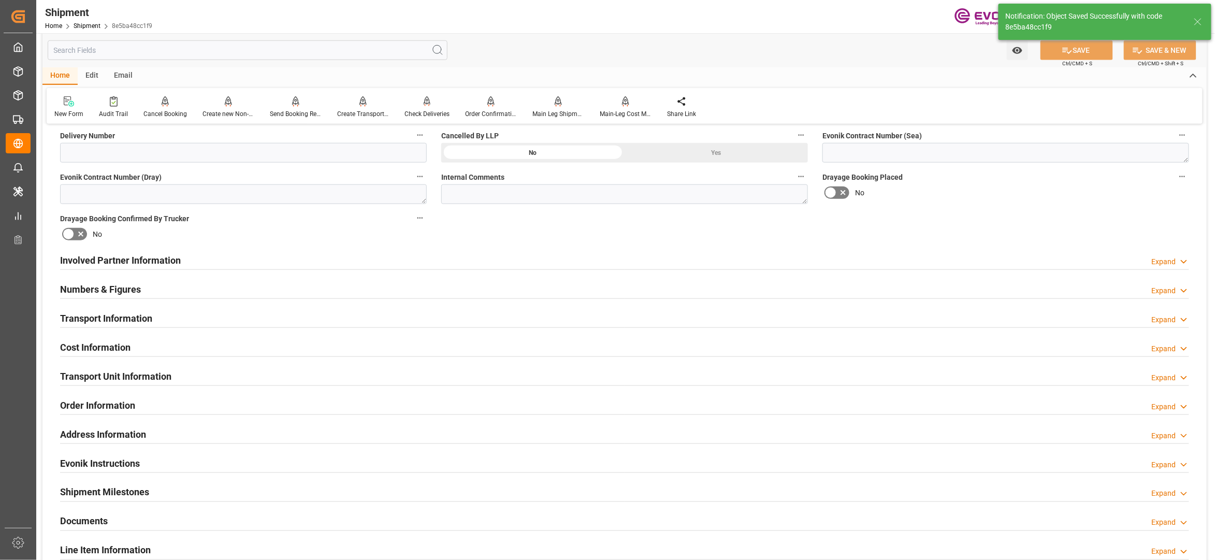
type input "0090029568"
click at [454, 262] on div "Involved Partner Information Expand" at bounding box center [624, 260] width 1129 height 20
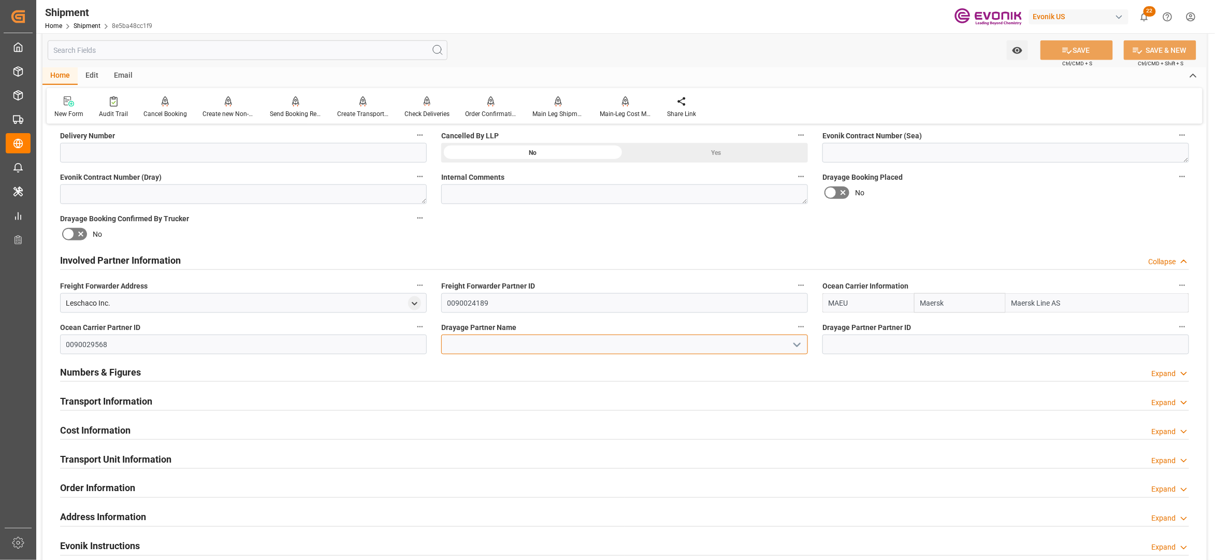
click at [532, 343] on input at bounding box center [624, 345] width 367 height 20
click at [531, 370] on div "Maersk Agency U S A Inc" at bounding box center [625, 367] width 366 height 23
type input "Maersk Agency U S A Inc"
click at [1022, 230] on div "Booking Confirmation Milestone Bar Collapse Submitted to FFW for Booking (Pendi…" at bounding box center [624, 250] width 1164 height 1154
click at [1063, 52] on icon at bounding box center [1067, 51] width 9 height 6
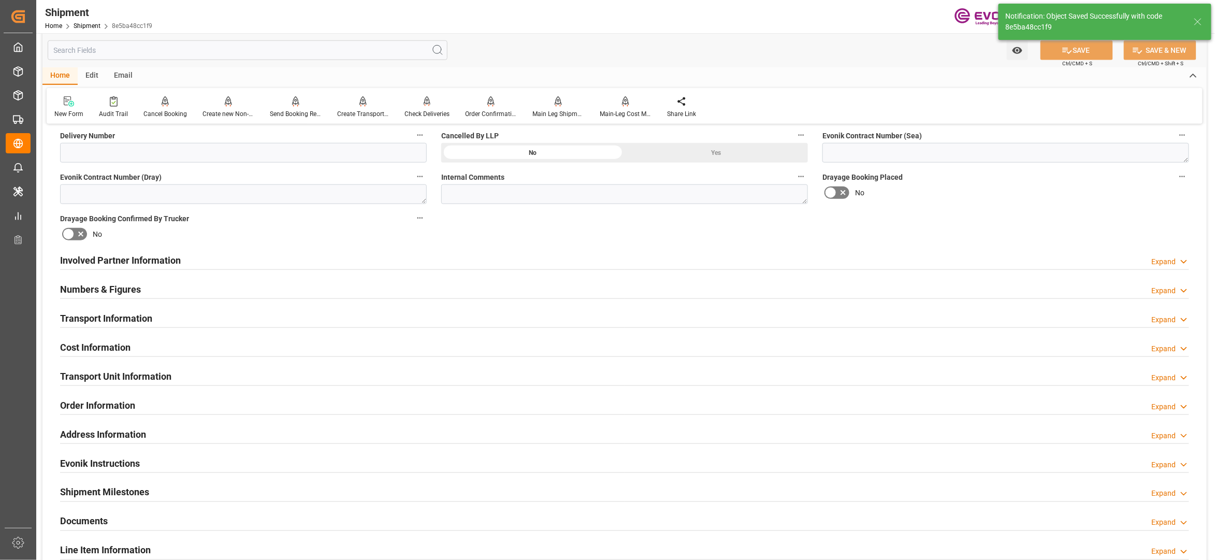
type input "0090029568"
click at [491, 263] on div "Involved Partner Information Expand" at bounding box center [624, 260] width 1129 height 20
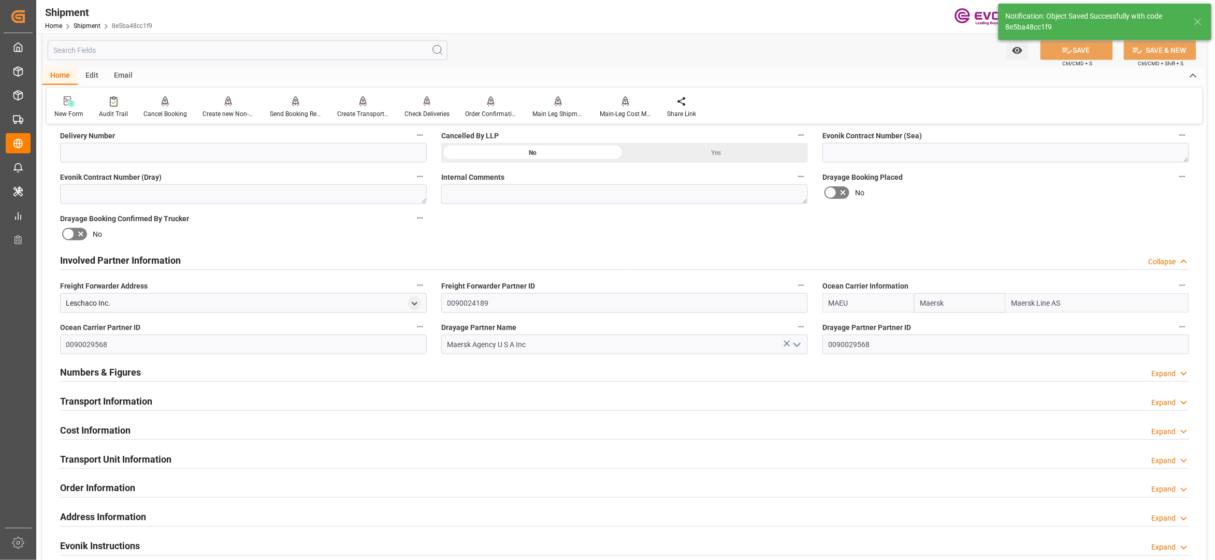
click at [444, 403] on div "Transport Information Expand" at bounding box center [624, 400] width 1129 height 20
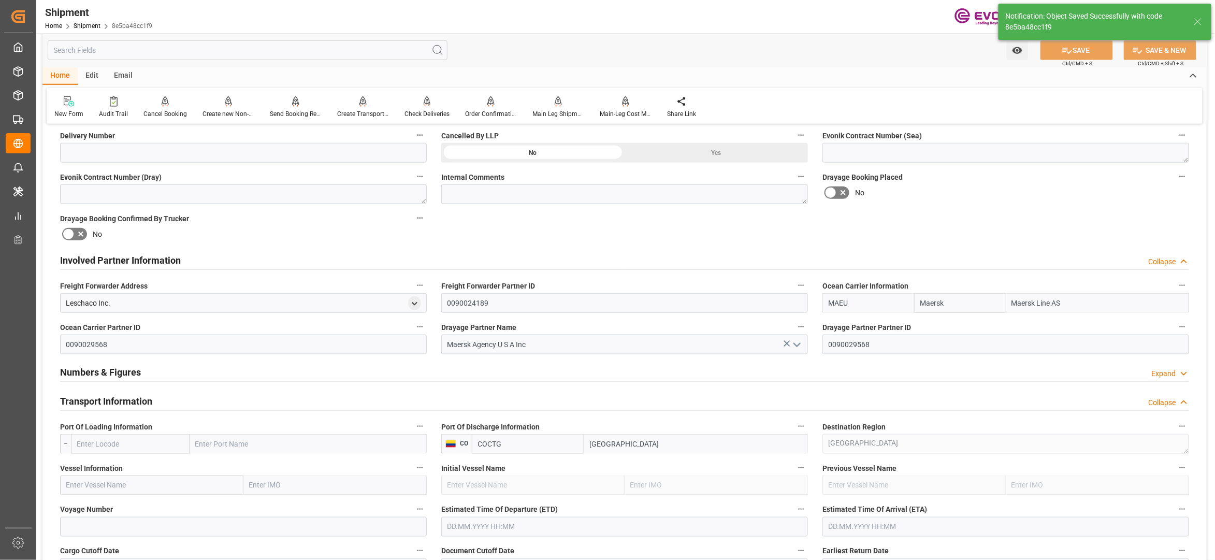
scroll to position [690, 0]
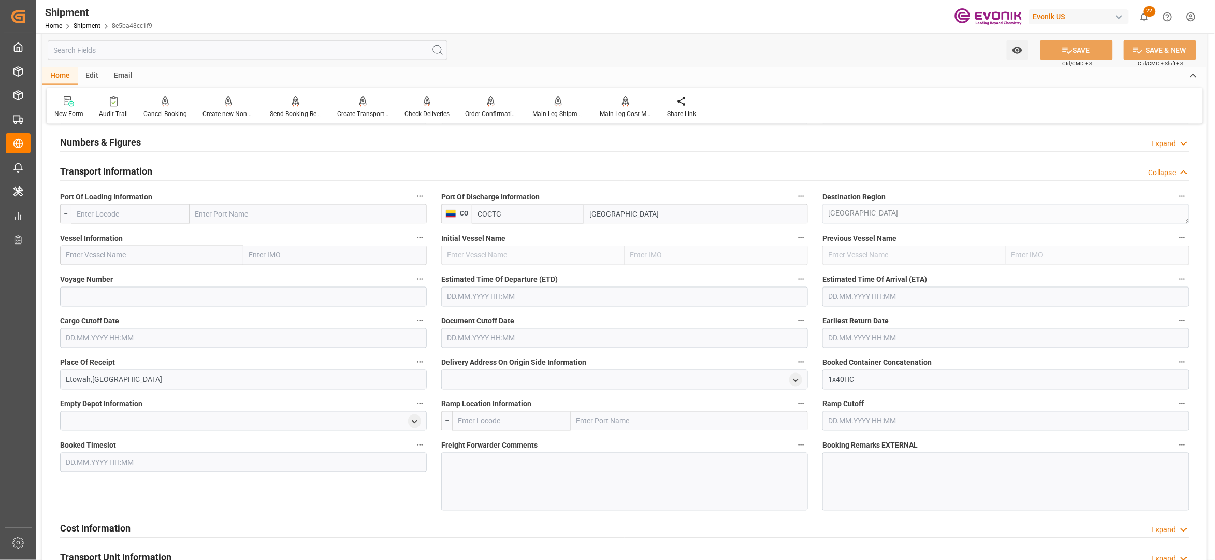
click at [158, 212] on input "text" at bounding box center [130, 214] width 119 height 20
click at [122, 261] on span "USSAV - Savannah" at bounding box center [106, 260] width 57 height 8
type input "USSAV"
type input "Savannah"
type input "USSAV"
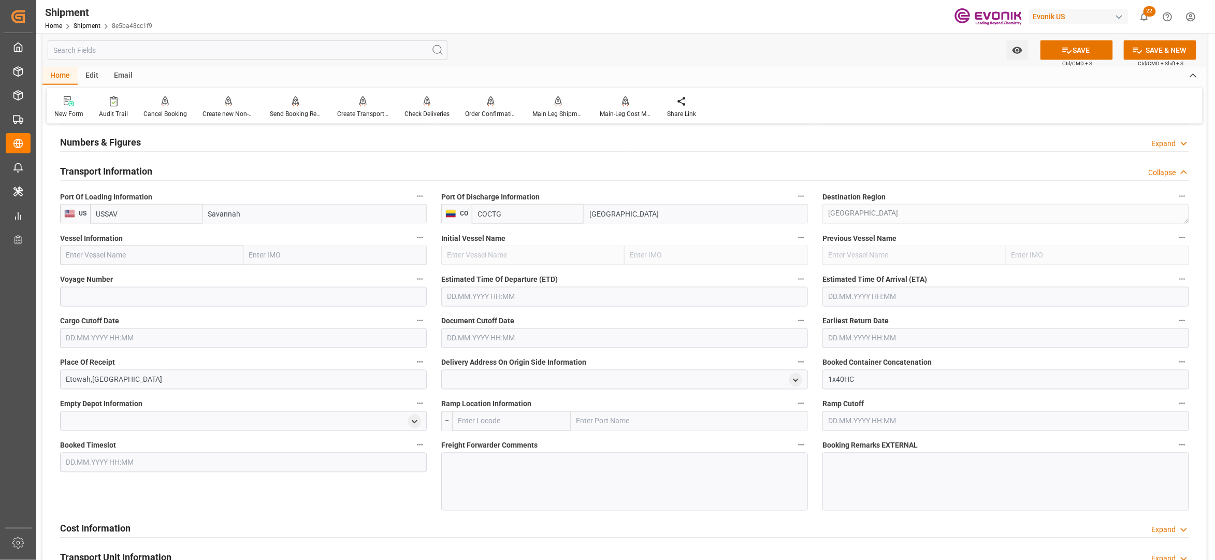
click at [162, 257] on input "text" at bounding box center [151, 255] width 183 height 20
paste input "POLAR COSTA RICA / 544S"
click at [146, 255] on input "POLAR COSTA RICA / 544S" at bounding box center [151, 255] width 183 height 20
click at [156, 278] on span "POLAR COSTA RICA - 9786786" at bounding box center [130, 278] width 126 height 8
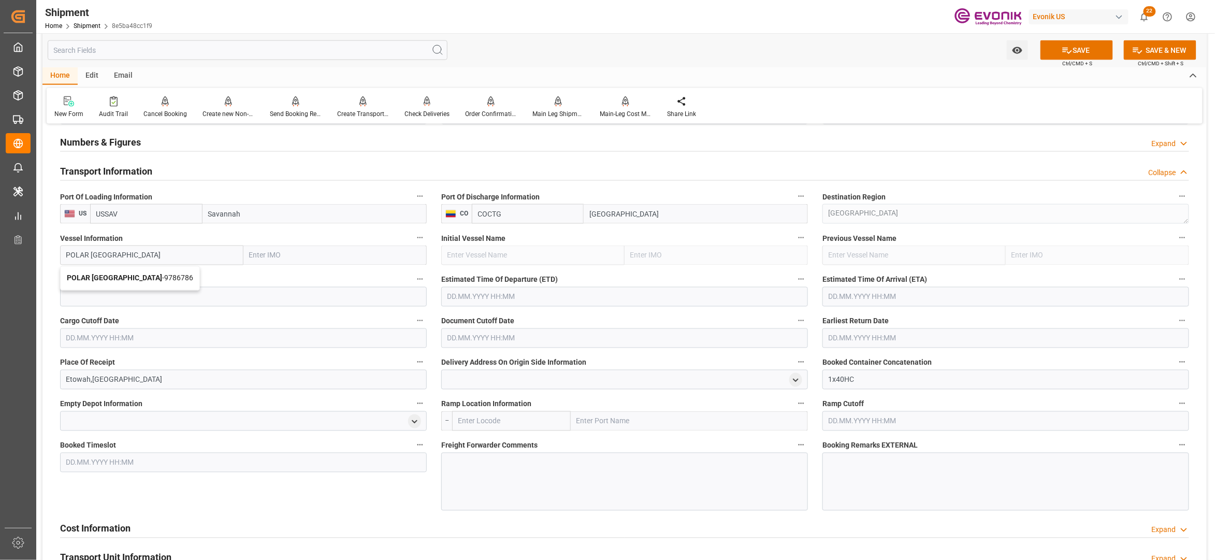
type input "POLAR COSTA RICA"
type input "9786786"
type input "POLAR COSTA RICA"
click at [168, 298] on input at bounding box center [243, 297] width 367 height 20
paste input "544S"
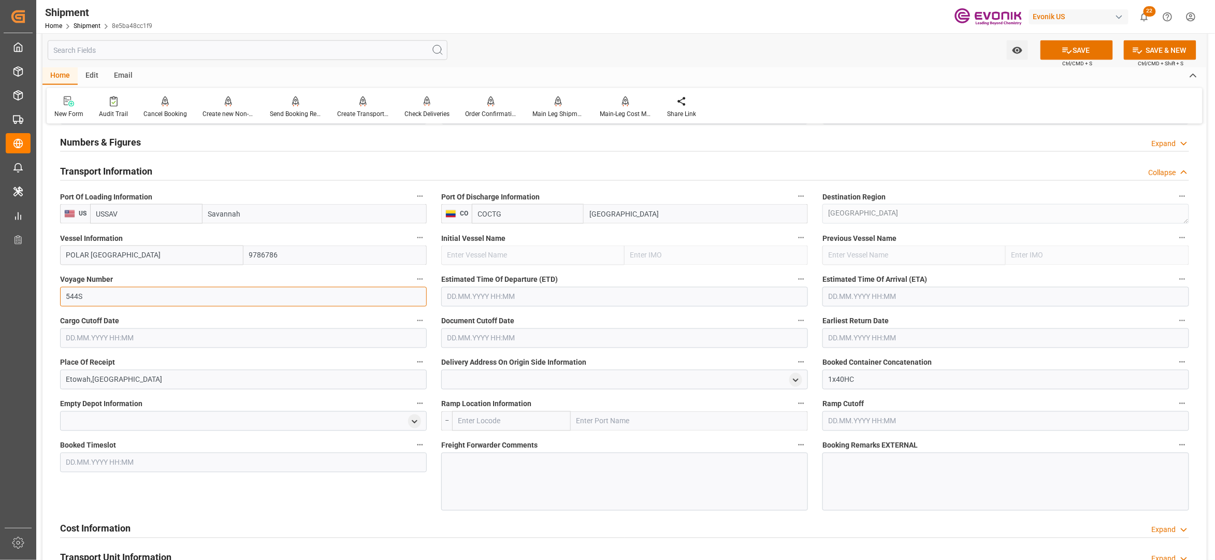
type input "544S"
click at [543, 297] on input "text" at bounding box center [624, 297] width 367 height 20
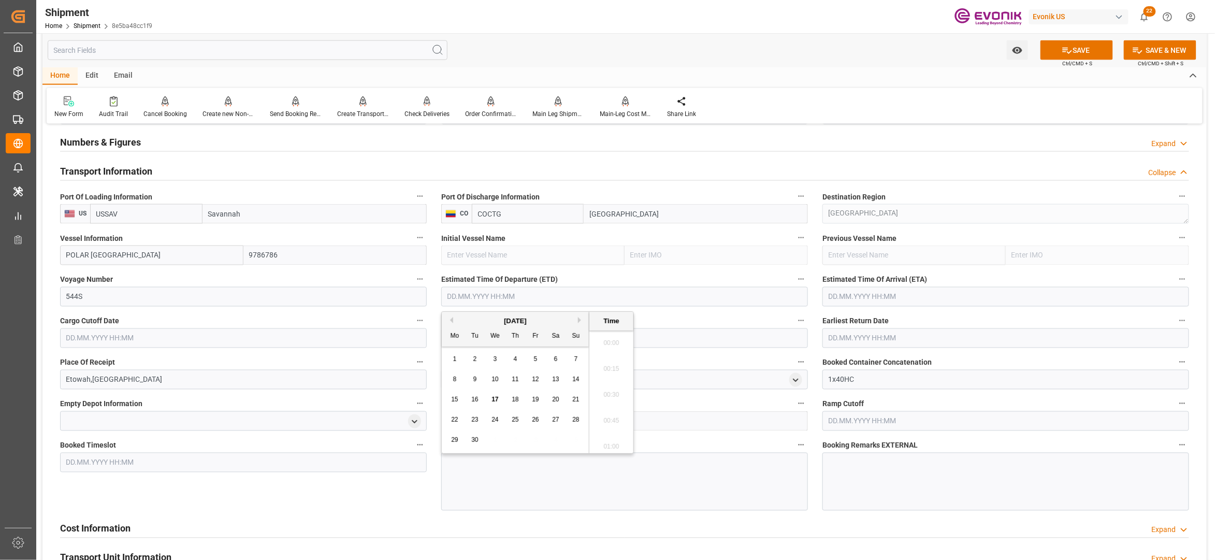
click at [580, 320] on button "Next Month" at bounding box center [581, 320] width 6 height 6
click at [551, 355] on div "1" at bounding box center [555, 359] width 13 height 12
type input "01.11.2025 00:00"
click at [864, 295] on input "text" at bounding box center [1005, 297] width 367 height 20
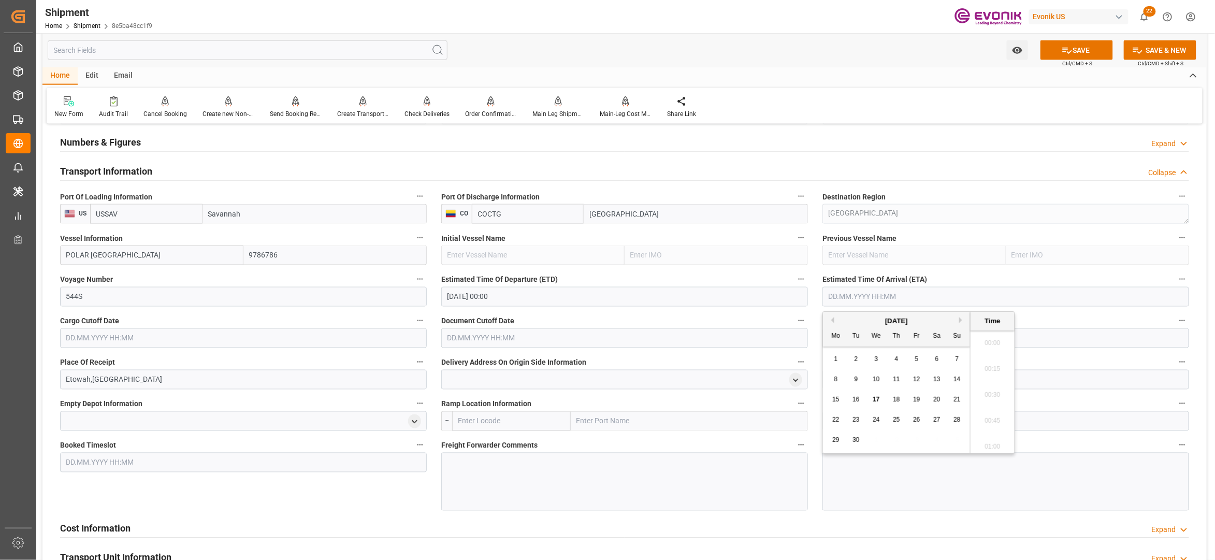
click at [962, 322] on button "Next Month" at bounding box center [962, 320] width 6 height 6
click at [900, 377] on div "6" at bounding box center [896, 379] width 13 height 12
type input "06.11.2025 00:00"
click at [375, 330] on input "text" at bounding box center [243, 338] width 367 height 20
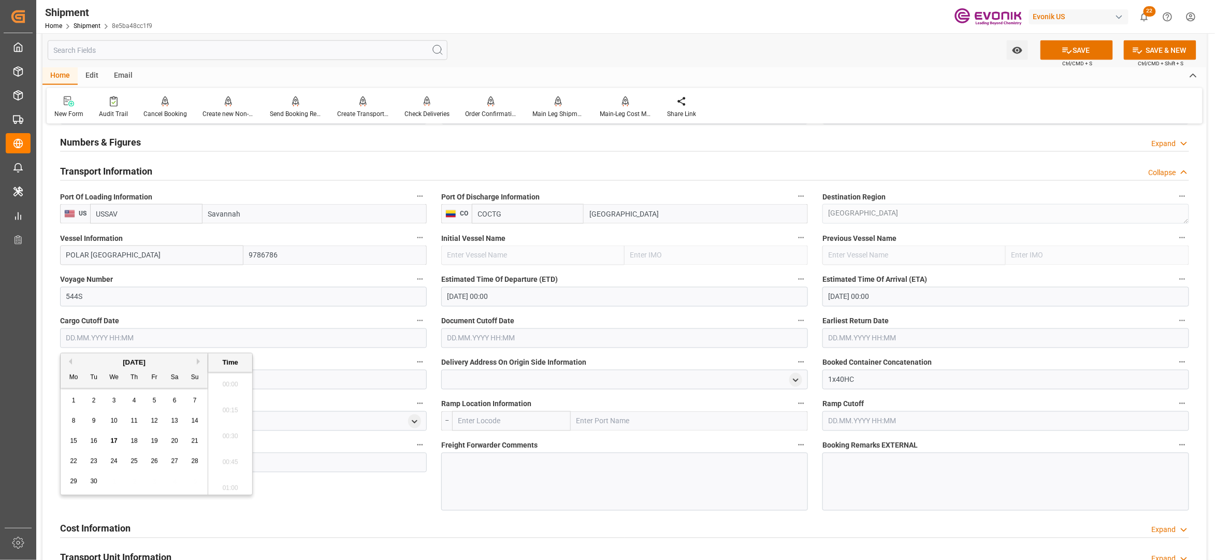
click at [198, 360] on button "Next Month" at bounding box center [200, 361] width 6 height 6
click at [99, 460] on div "21" at bounding box center [94, 461] width 13 height 12
type input "21.10.2025 00:00"
click at [489, 334] on input "text" at bounding box center [624, 338] width 367 height 20
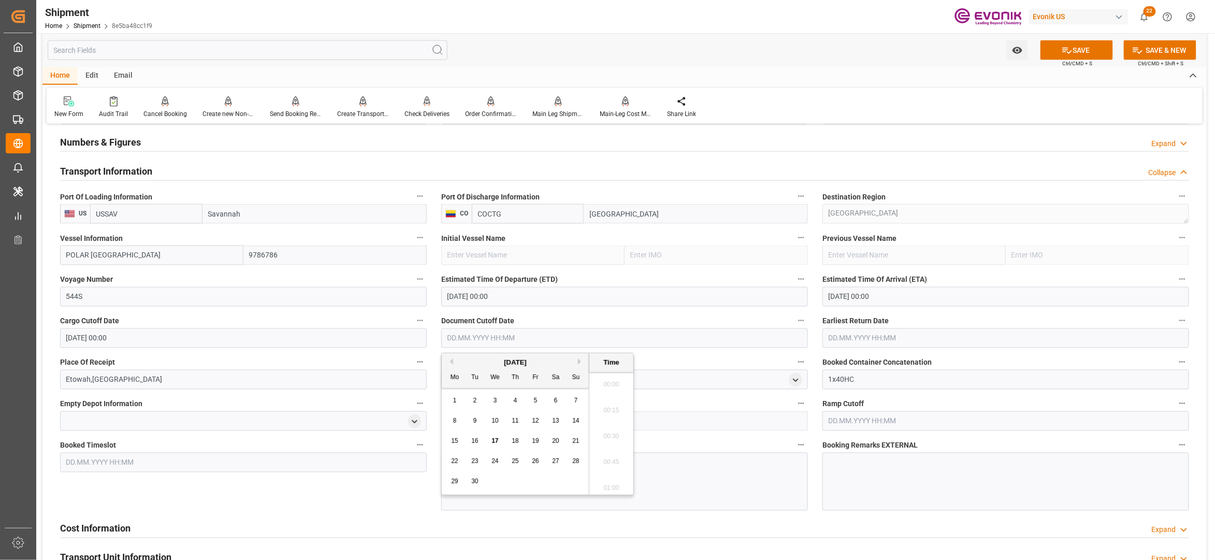
click at [581, 359] on button "Next Month" at bounding box center [581, 361] width 6 height 6
click at [477, 457] on div "21" at bounding box center [475, 461] width 13 height 12
type input "21.10.2025 00:00"
click at [939, 335] on input "text" at bounding box center [1005, 338] width 367 height 20
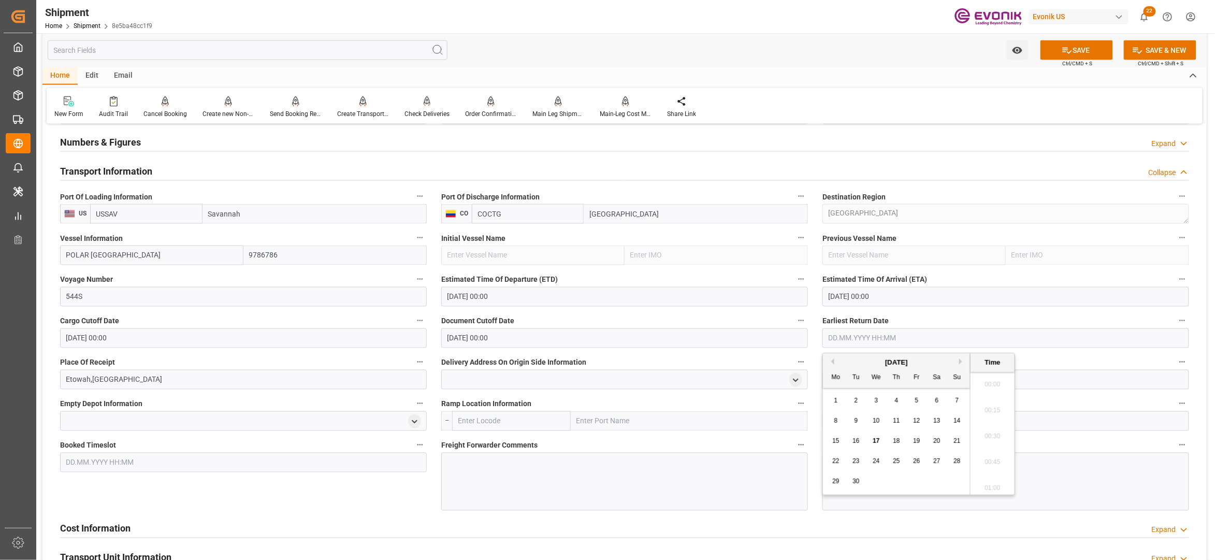
click at [963, 361] on button "Next Month" at bounding box center [962, 361] width 6 height 6
drag, startPoint x: 855, startPoint y: 461, endPoint x: 833, endPoint y: 459, distance: 22.4
click at [856, 460] on span "21" at bounding box center [855, 460] width 7 height 7
type input "21.10.2025 00:00"
click at [393, 499] on div "Booked Timeslot" at bounding box center [243, 474] width 381 height 80
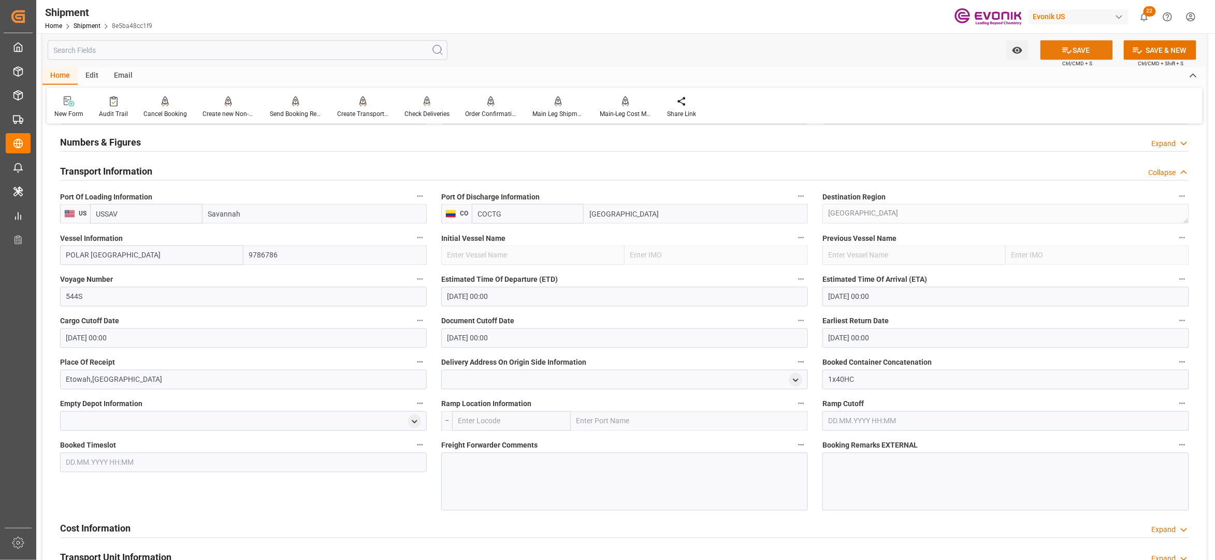
click at [1076, 54] on button "SAVE" at bounding box center [1076, 50] width 72 height 20
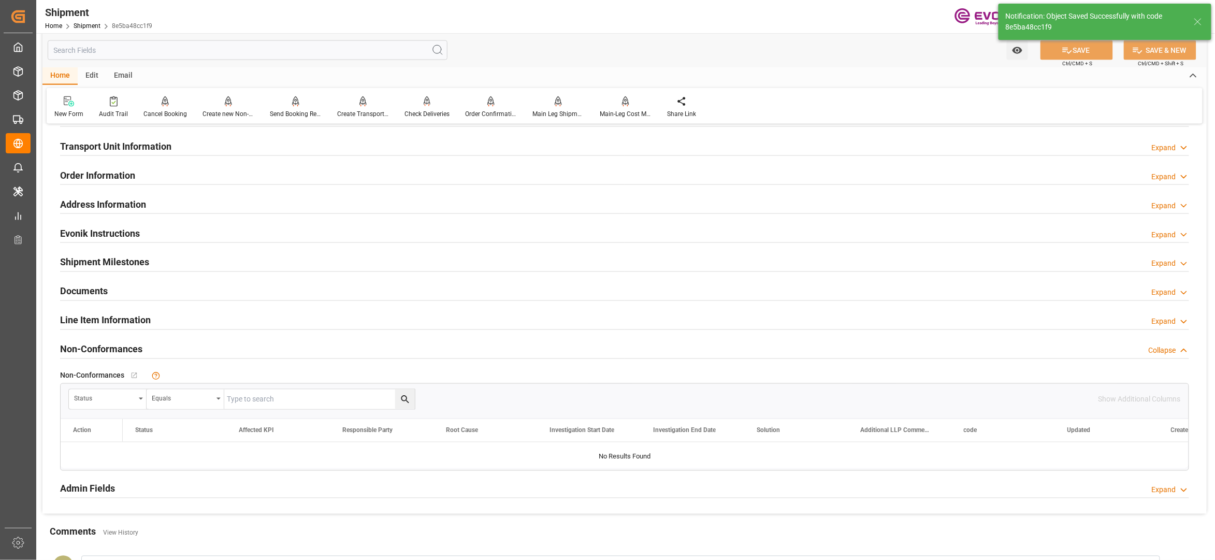
scroll to position [460, 0]
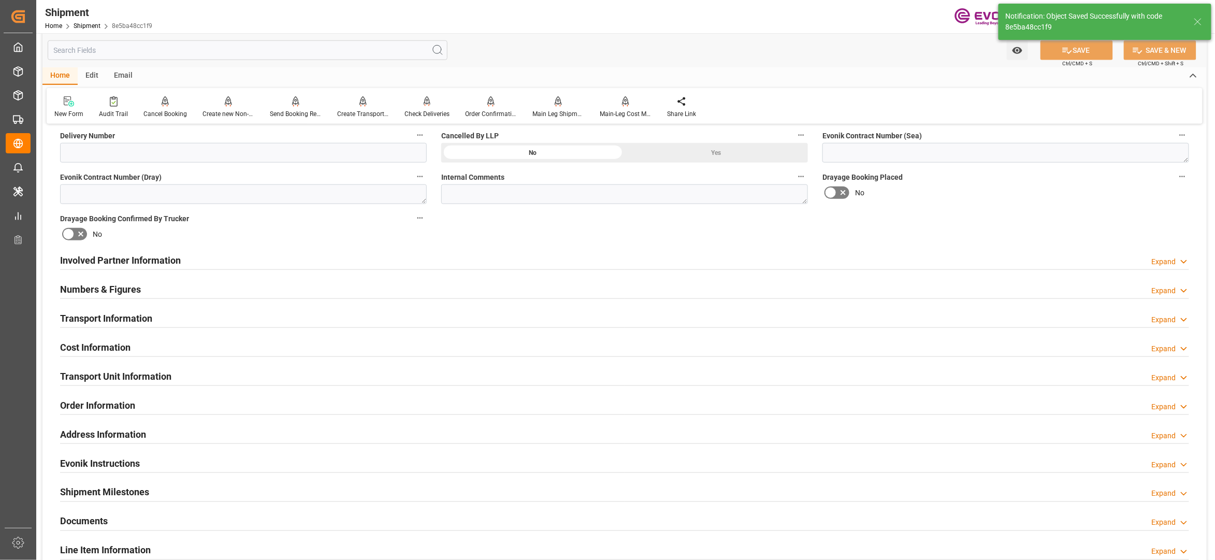
click at [224, 342] on div "Cost Information Expand" at bounding box center [624, 347] width 1129 height 20
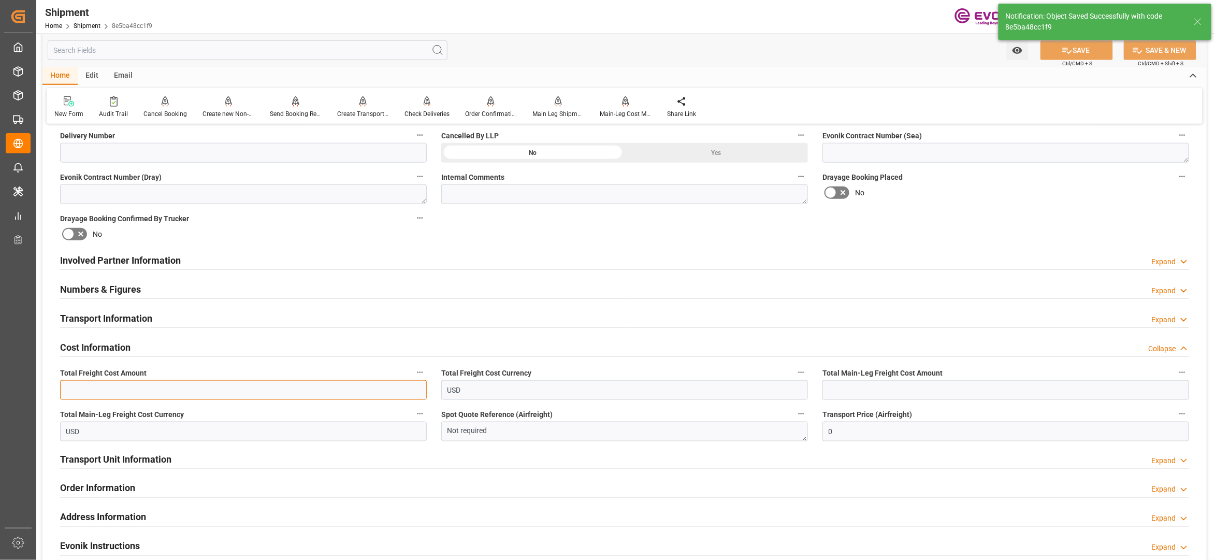
click at [200, 388] on input "text" at bounding box center [243, 390] width 367 height 20
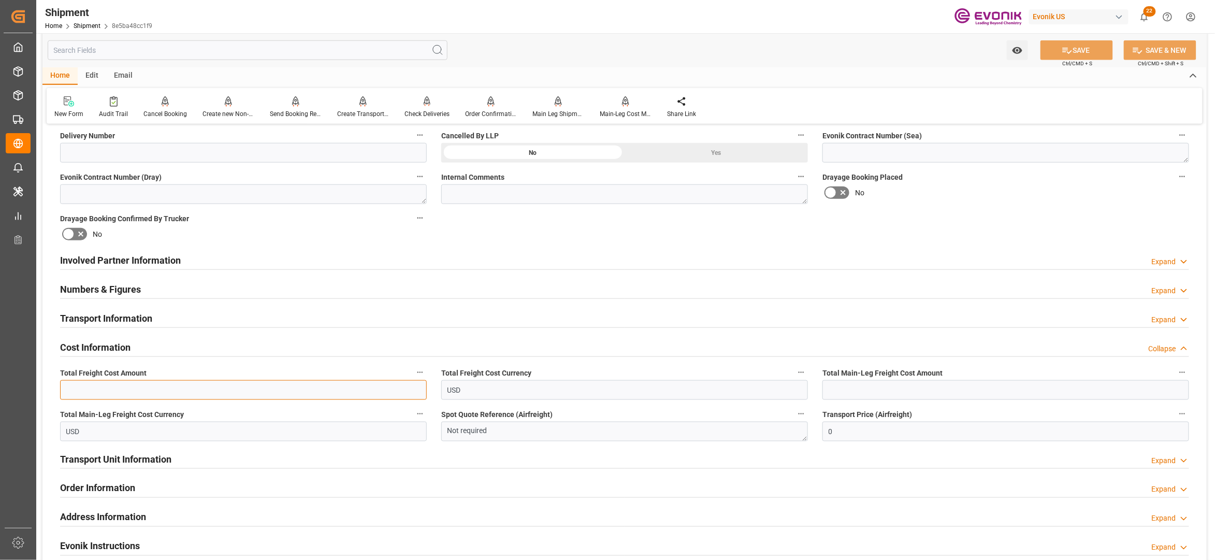
paste input "2045"
type input "2045"
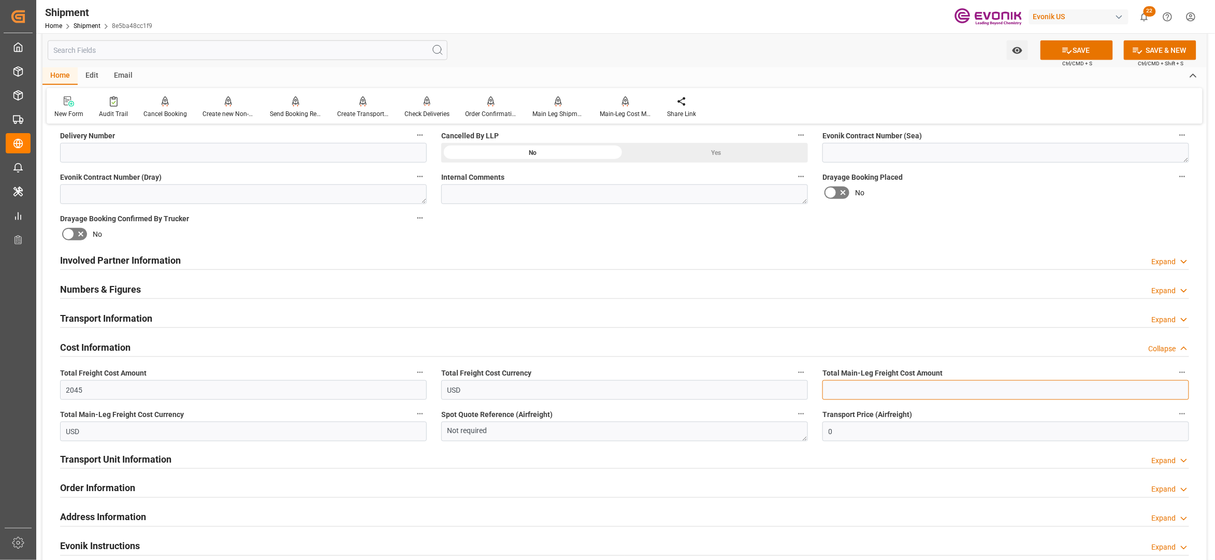
click at [901, 388] on input "text" at bounding box center [1005, 390] width 367 height 20
paste input "2045"
type input "2045"
click at [1041, 211] on div "Booking Confirmation Milestone Bar Collapse Submitted to FFW for Booking (Pendi…" at bounding box center [624, 250] width 1164 height 1154
click at [1087, 59] on button "SAVE" at bounding box center [1076, 50] width 72 height 20
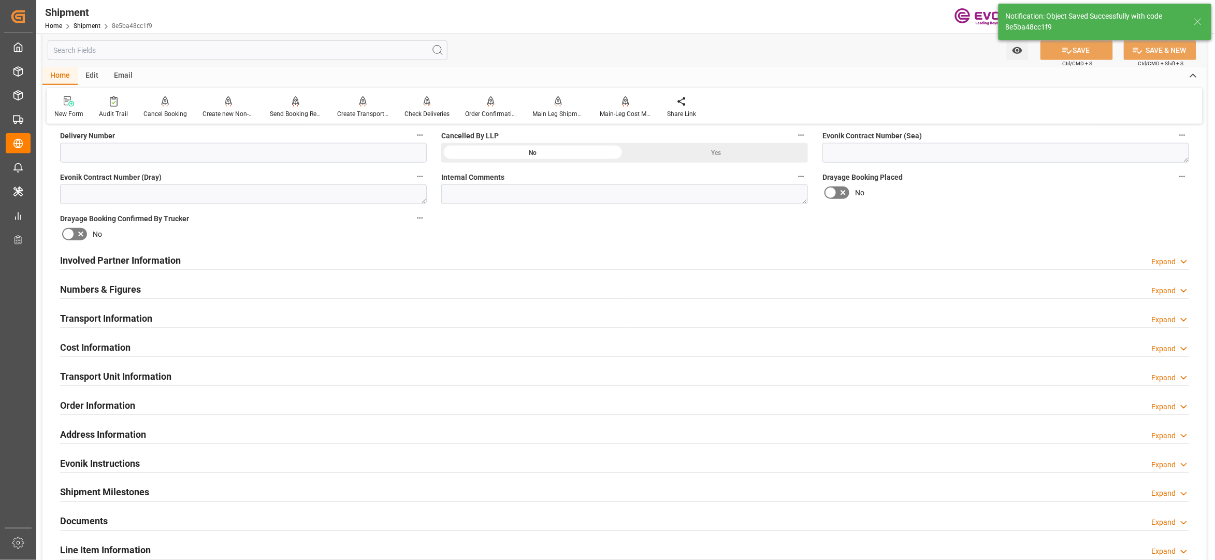
click at [514, 257] on div "Involved Partner Information Expand" at bounding box center [624, 260] width 1129 height 20
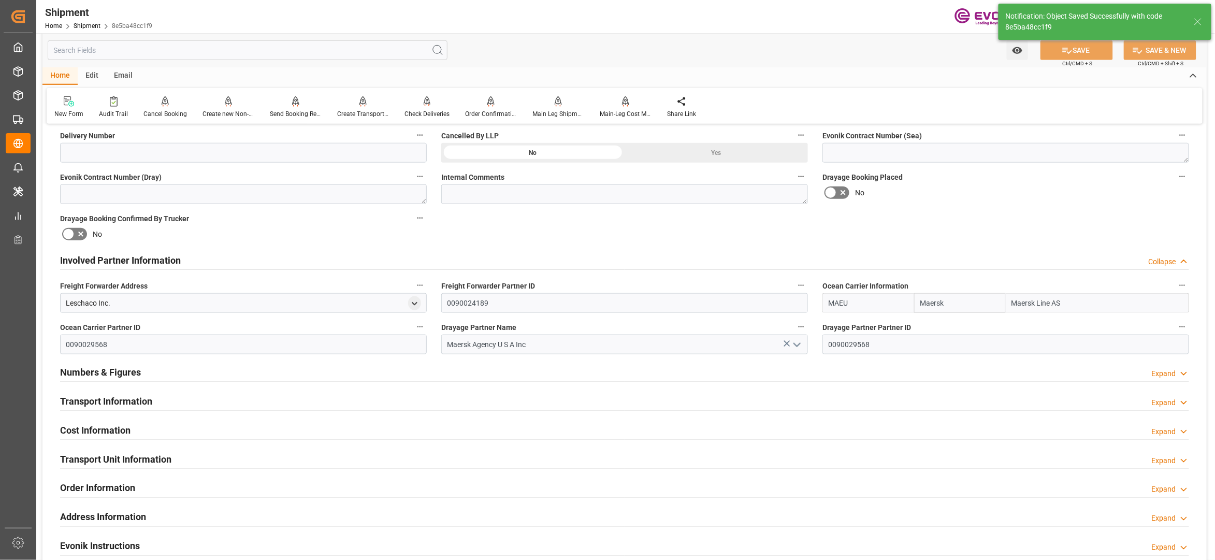
click at [361, 400] on div "Transport Information Expand" at bounding box center [624, 400] width 1129 height 20
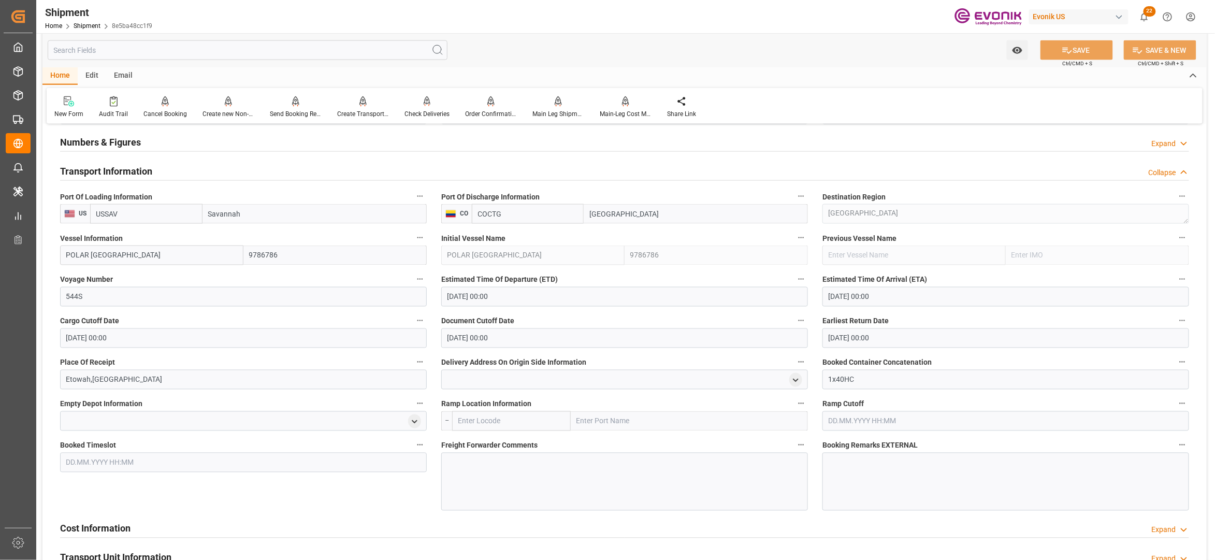
scroll to position [920, 0]
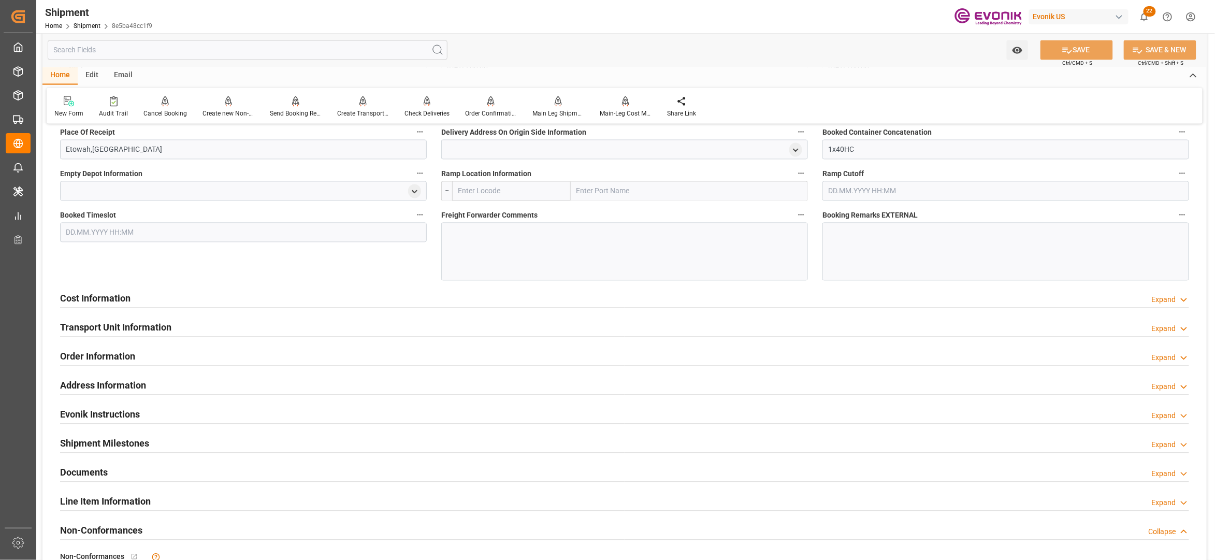
click at [425, 301] on div "Cost Information Expand" at bounding box center [624, 298] width 1129 height 20
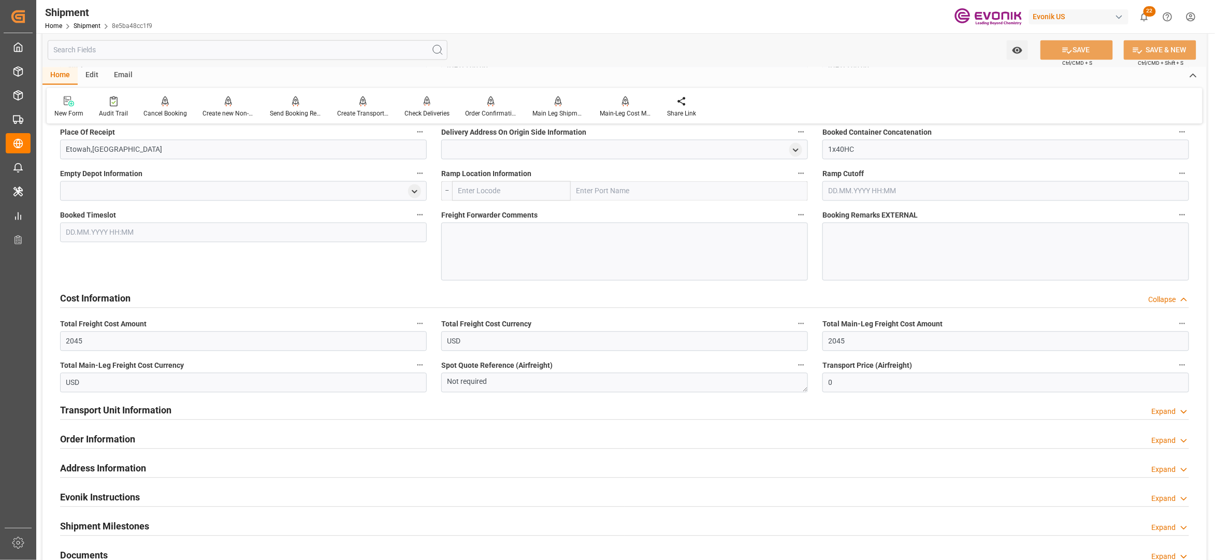
scroll to position [690, 0]
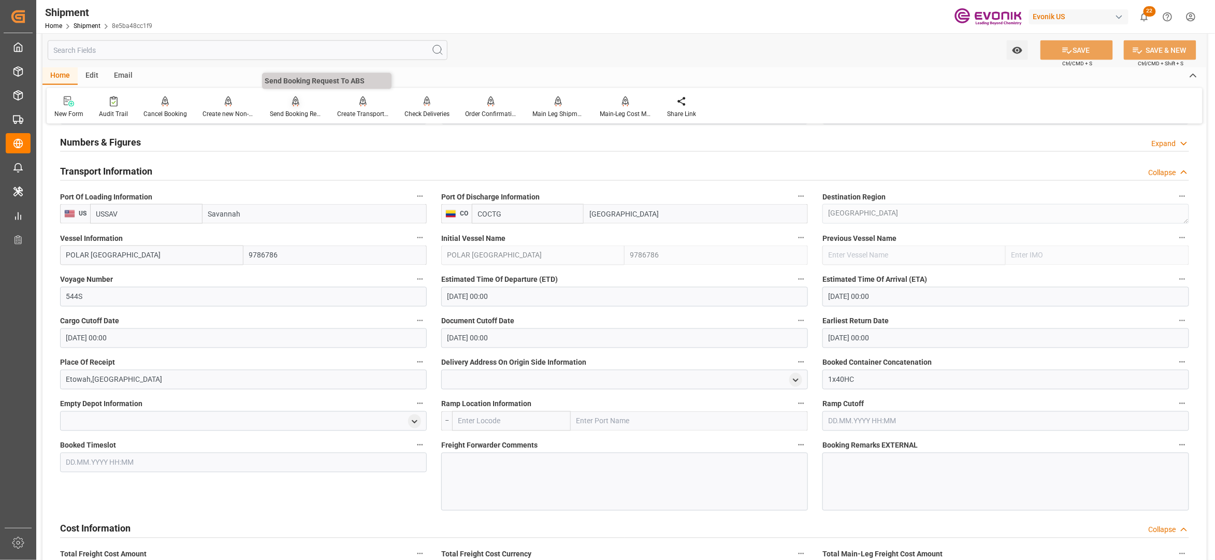
click at [292, 98] on icon at bounding box center [295, 101] width 7 height 10
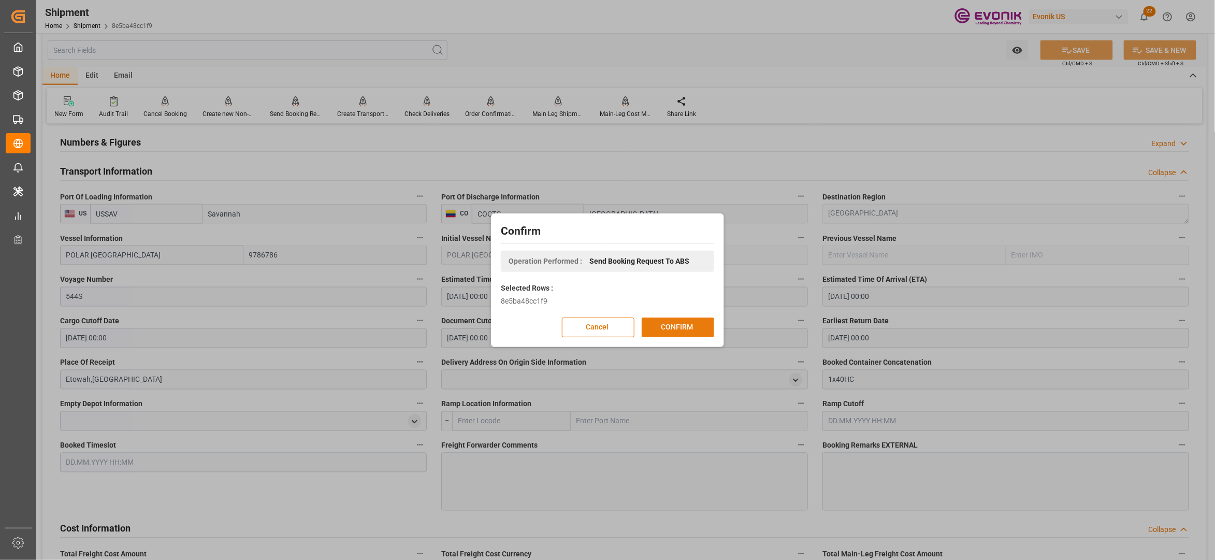
click at [669, 322] on button "CONFIRM" at bounding box center [678, 327] width 72 height 20
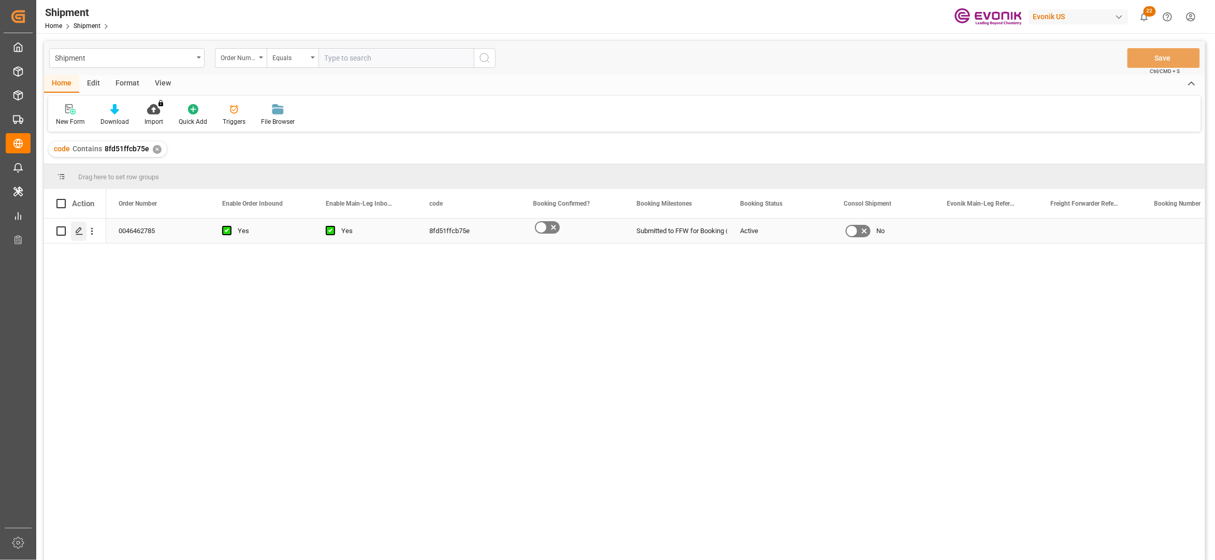
click at [79, 230] on icon "Press SPACE to select this row." at bounding box center [79, 231] width 8 height 8
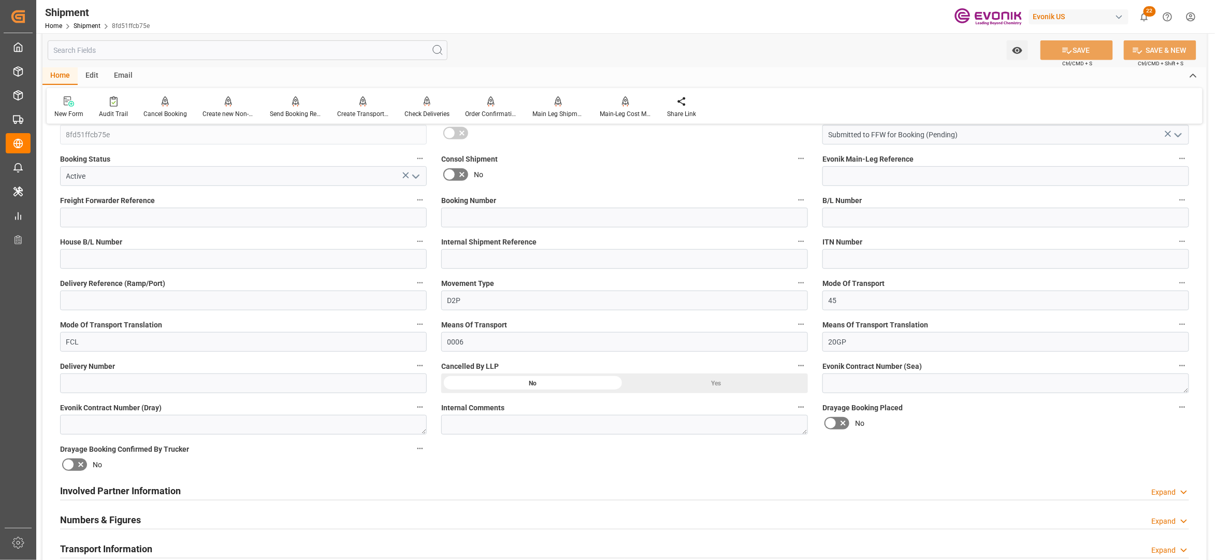
scroll to position [460, 0]
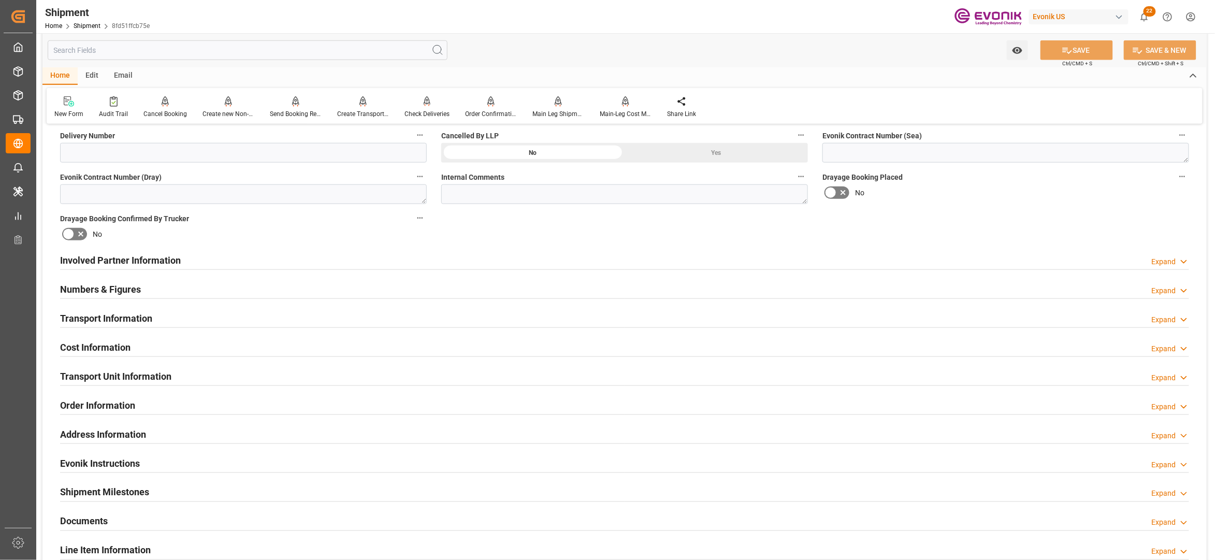
click at [553, 259] on div "Involved Partner Information Expand" at bounding box center [624, 260] width 1129 height 20
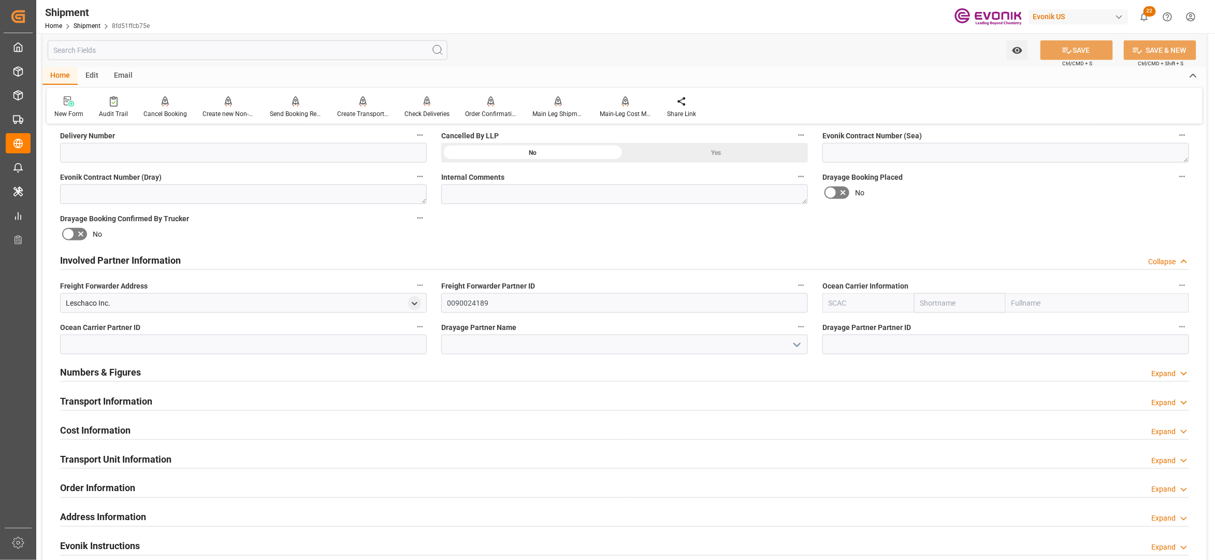
click at [942, 299] on input "text" at bounding box center [960, 303] width 92 height 20
click at [928, 302] on input "text" at bounding box center [960, 303] width 92 height 20
type input "msc"
click at [924, 326] on b "MSC" at bounding box center [929, 326] width 16 height 8
type input "MSCU"
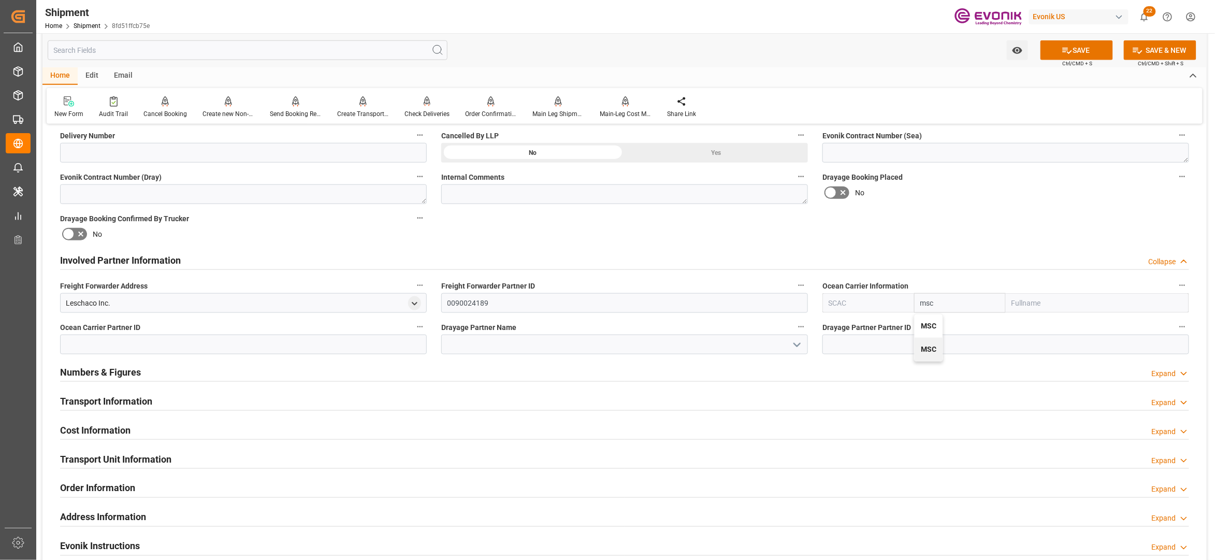
type input "MSC"
type input "Mediterranean Shipping Company"
type input "MSC"
click at [993, 228] on div "Booking Confirmation Milestone Bar Collapse Submitted to FFW for Booking (Pendi…" at bounding box center [624, 250] width 1164 height 1154
click at [1079, 52] on button "SAVE" at bounding box center [1076, 50] width 72 height 20
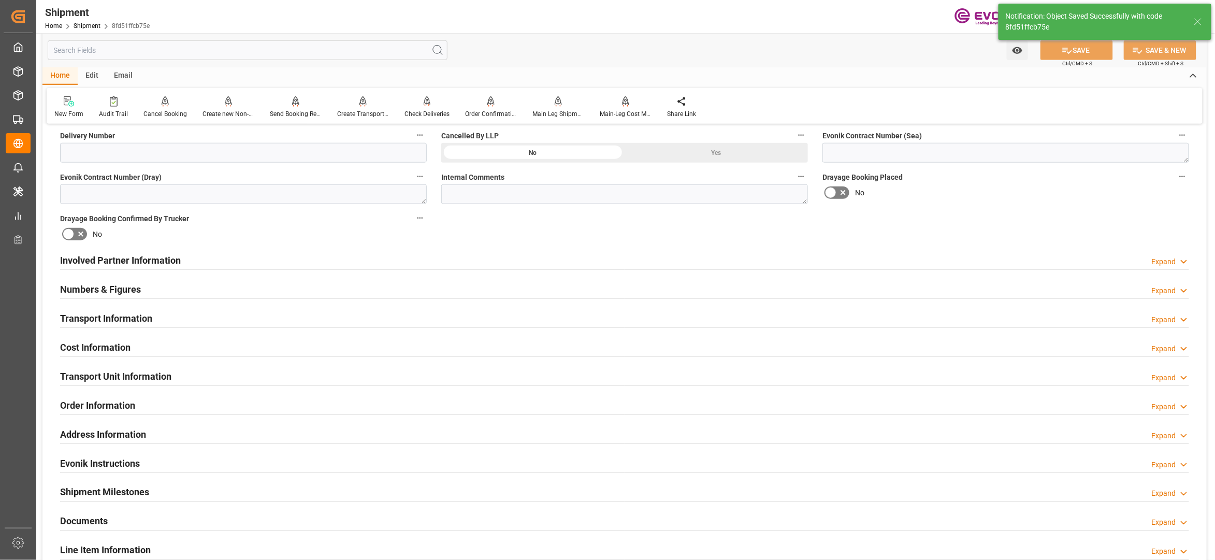
type input "0090038163"
click at [546, 258] on div "Involved Partner Information Expand" at bounding box center [624, 260] width 1129 height 20
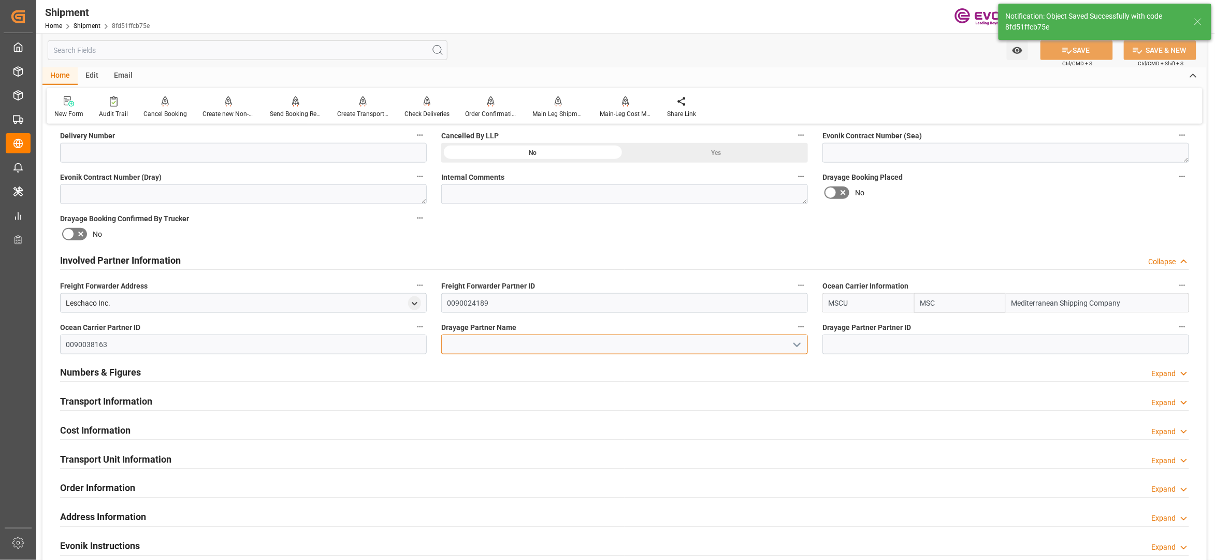
click at [533, 346] on input at bounding box center [624, 345] width 367 height 20
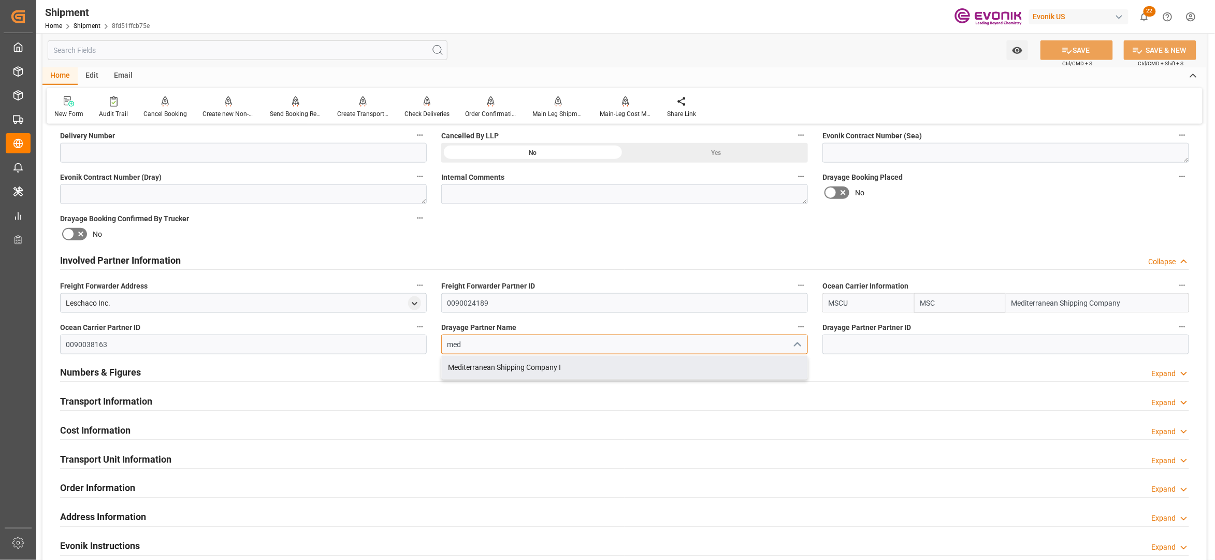
click at [522, 361] on div "Mediterranean Shipping Company I" at bounding box center [625, 367] width 366 height 23
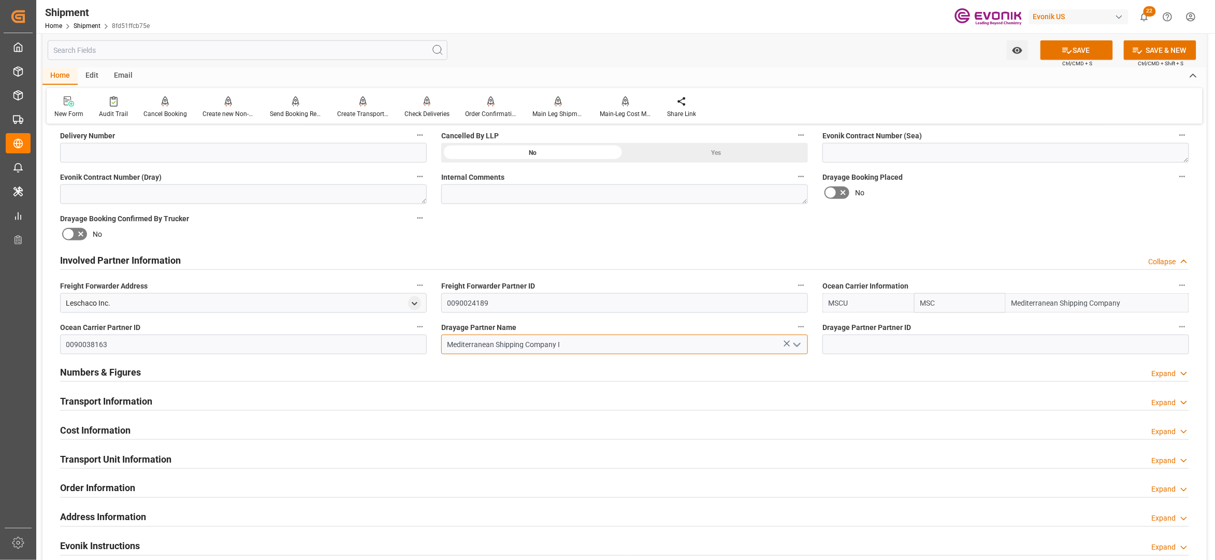
type input "Mediterranean Shipping Company I"
click at [906, 212] on div "Booking Confirmation Milestone Bar Collapse Submitted to FFW for Booking (Pendi…" at bounding box center [624, 250] width 1164 height 1154
click at [1087, 58] on button "SAVE" at bounding box center [1076, 50] width 72 height 20
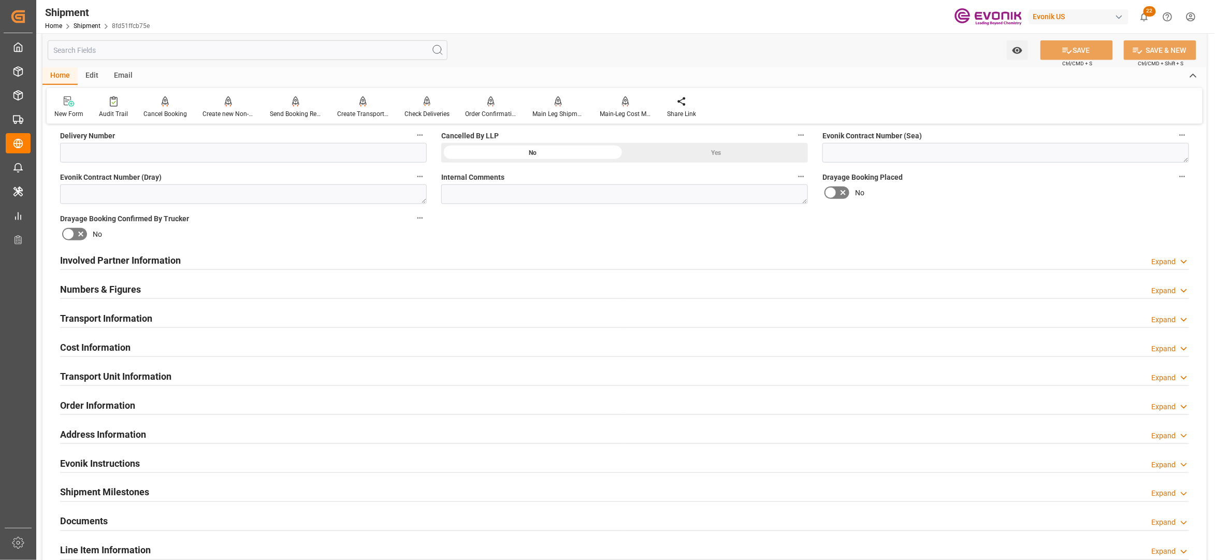
click at [493, 264] on div "Involved Partner Information Expand" at bounding box center [624, 260] width 1129 height 20
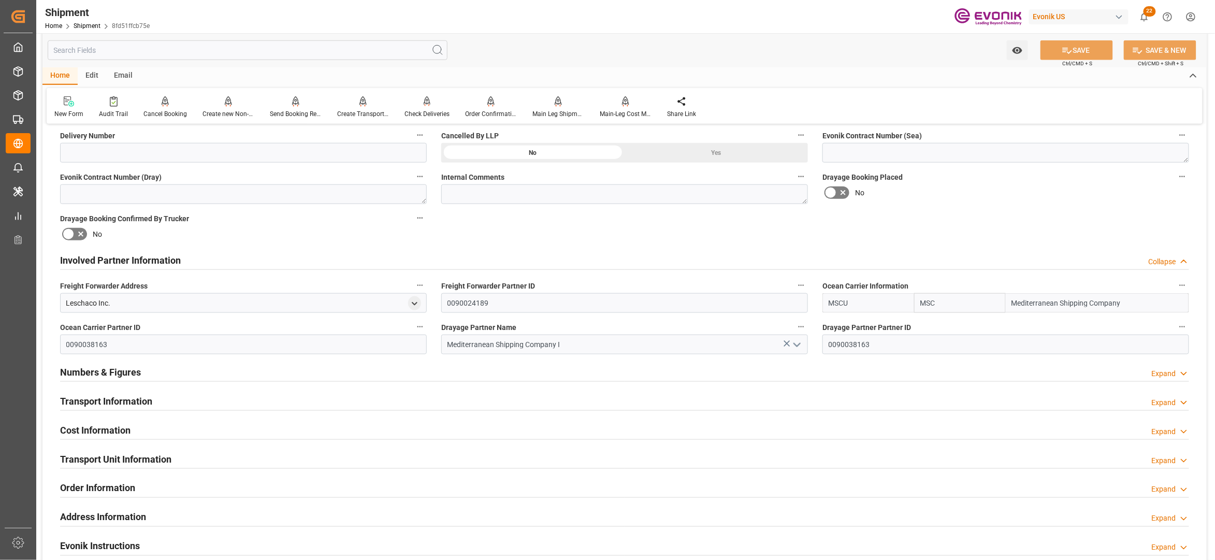
click at [445, 402] on div "Transport Information Expand" at bounding box center [624, 400] width 1129 height 20
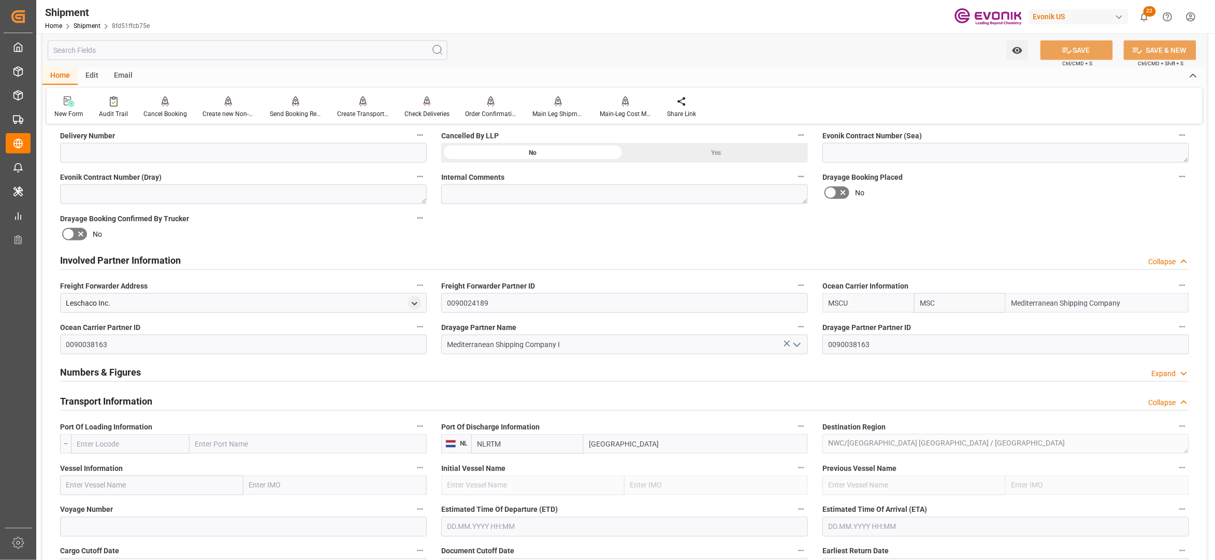
scroll to position [690, 0]
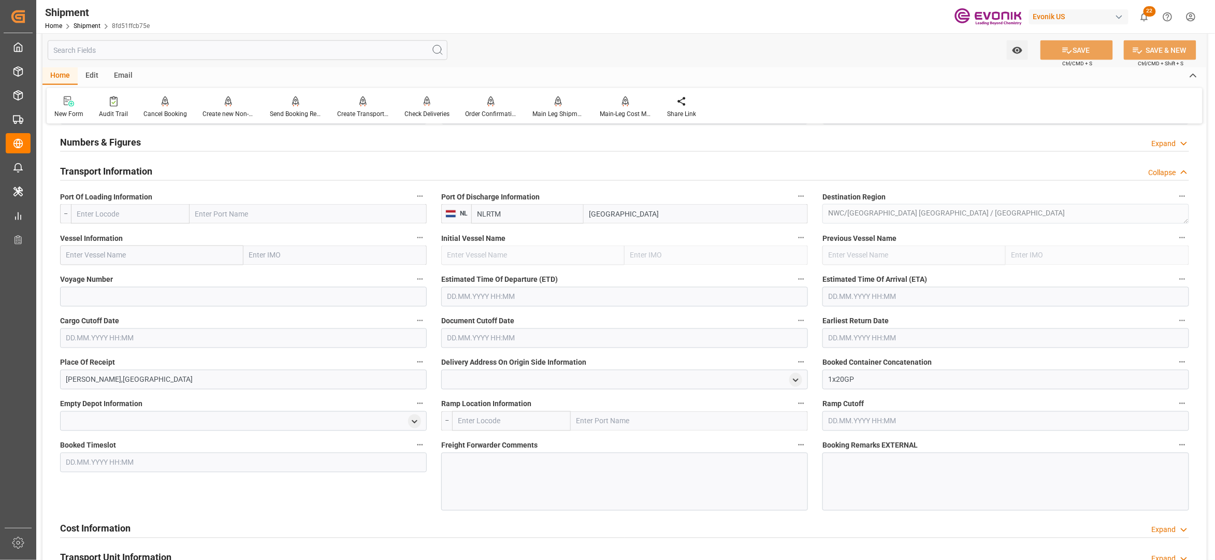
click at [145, 216] on input "text" at bounding box center [130, 214] width 119 height 20
click at [124, 214] on input "text" at bounding box center [130, 214] width 119 height 20
click at [111, 237] on span "USMOB - Mobile" at bounding box center [102, 237] width 49 height 8
type input "USMOB"
type input "Mobile"
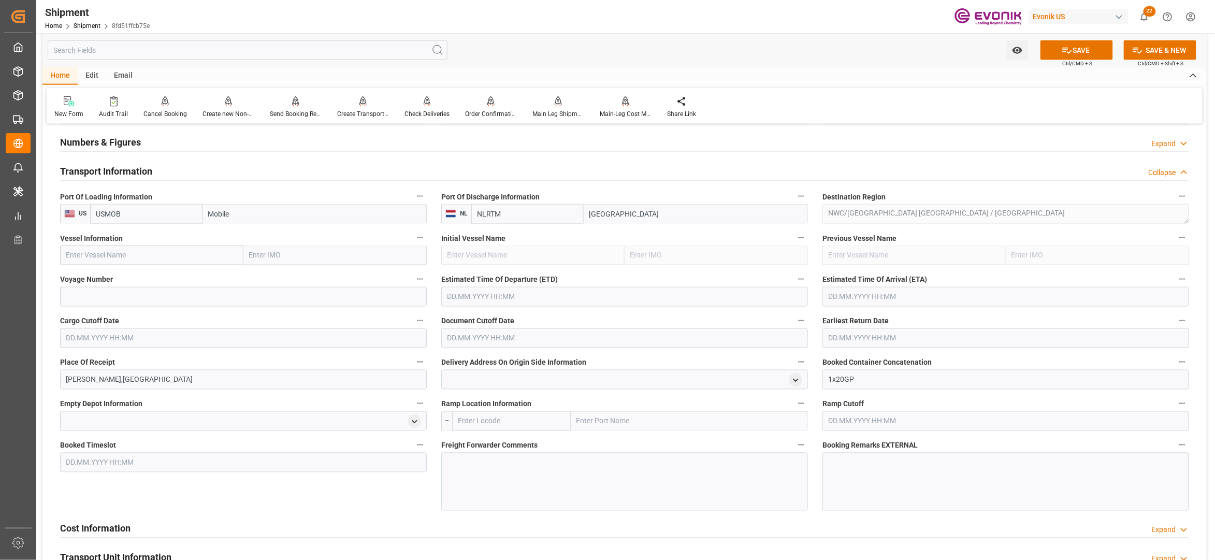
type input "USMOB"
click at [136, 258] on input "text" at bounding box center [151, 255] width 183 height 20
paste input "MSC ANSHIKA VI/NH540R"
click at [139, 257] on input "MSC ANSHIKA VI/NH540R" at bounding box center [151, 255] width 183 height 20
click at [140, 256] on input "MSC ANSHIKA VI/NH540R" at bounding box center [151, 255] width 183 height 20
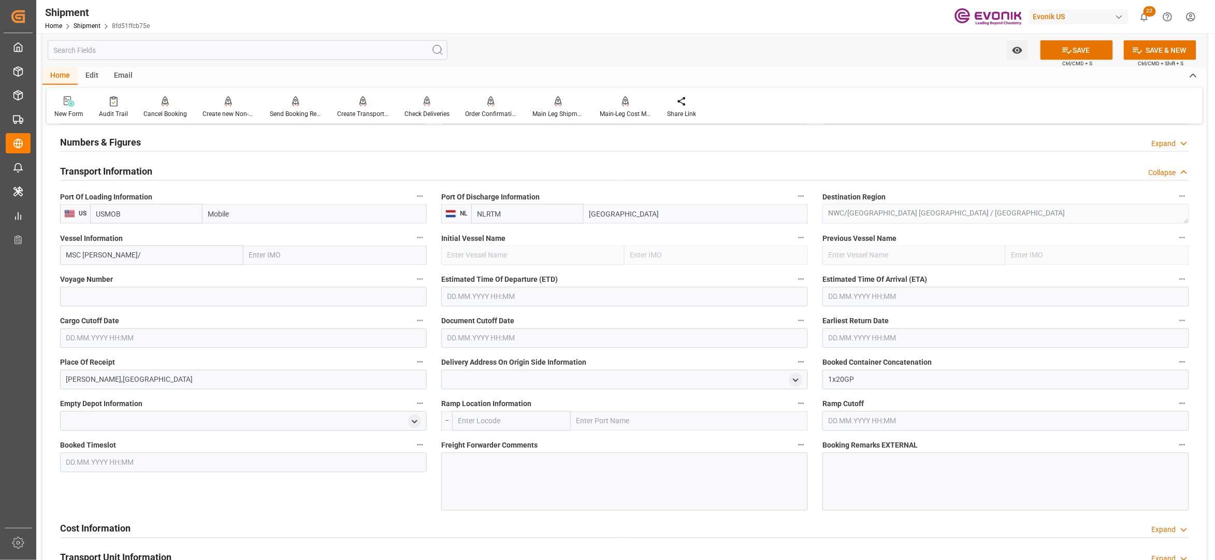
type input "MSC ANSHIKA VI"
click at [137, 277] on span "MSC ANSHIKA VI - 9254848" at bounding box center [119, 278] width 104 height 8
type input "9254848"
type input "MSC ANSHIKA VI"
click at [155, 301] on input at bounding box center [243, 297] width 367 height 20
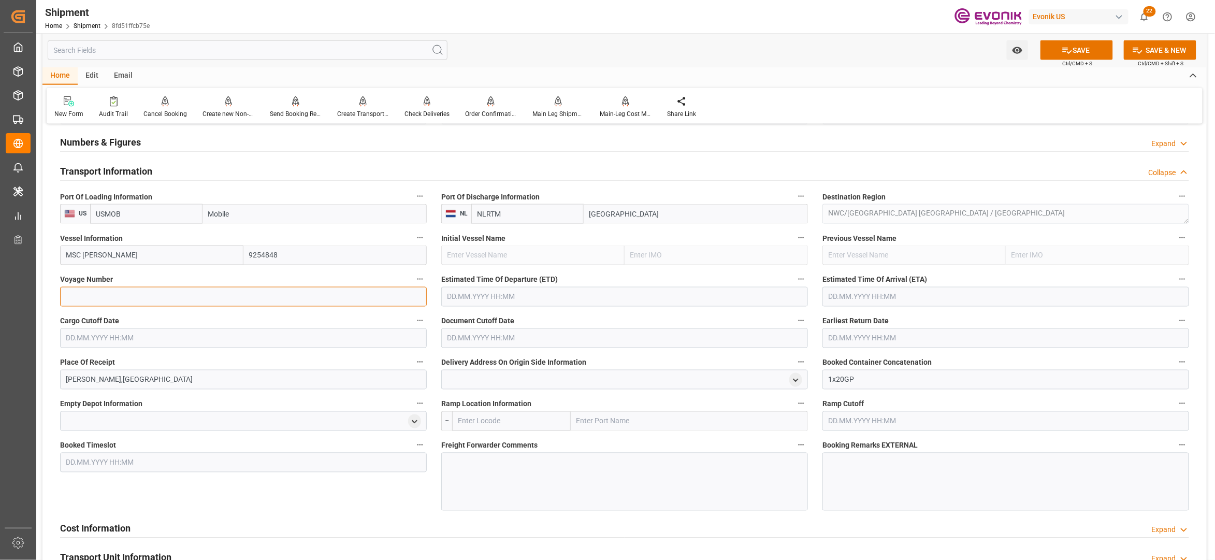
paste input "NH540R"
type input "NH540R"
click at [563, 294] on input "text" at bounding box center [624, 297] width 367 height 20
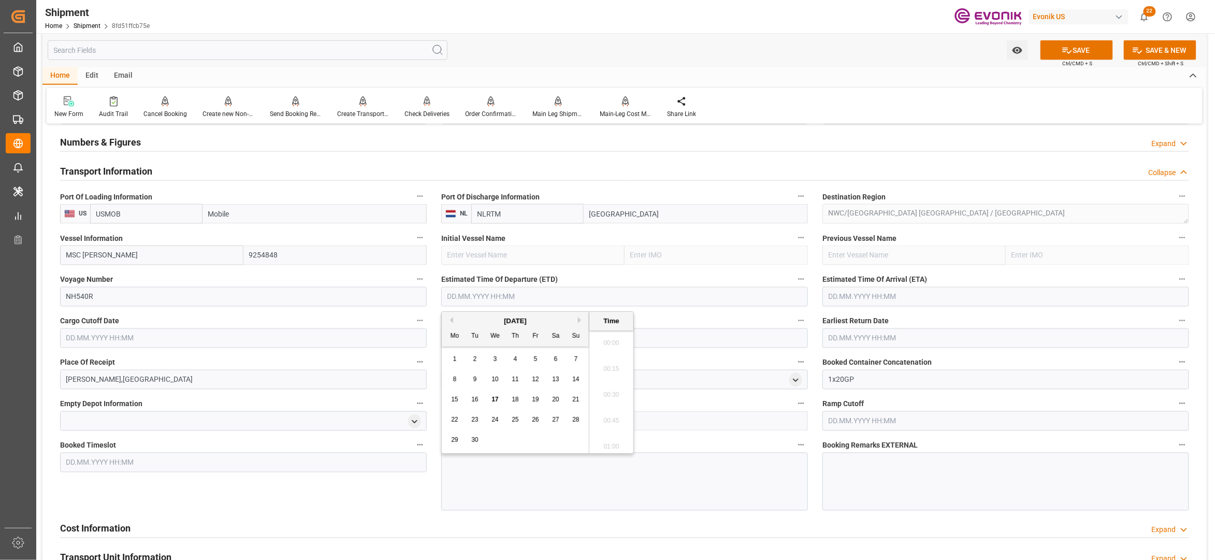
click at [582, 320] on button "Next Month" at bounding box center [581, 320] width 6 height 6
click at [582, 322] on button "Next Month" at bounding box center [581, 320] width 6 height 6
click at [454, 320] on div "November 2025" at bounding box center [515, 321] width 147 height 10
click at [449, 320] on button "Previous Month" at bounding box center [450, 320] width 6 height 6
click at [538, 378] on span "10" at bounding box center [535, 378] width 7 height 7
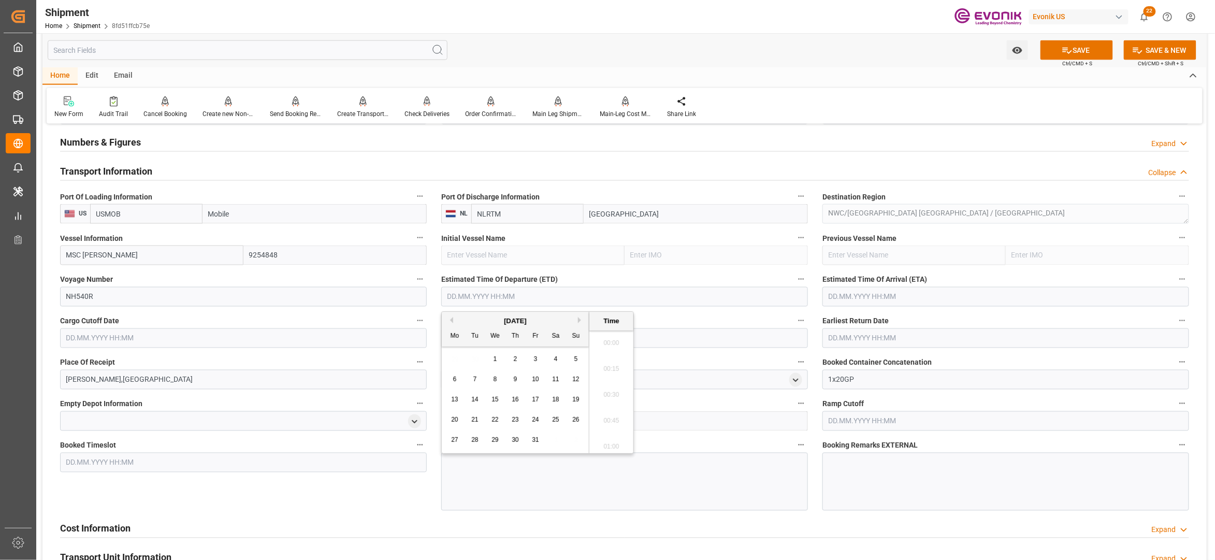
type input "10.10.2025 00:00"
click at [865, 294] on input "text" at bounding box center [1005, 297] width 367 height 20
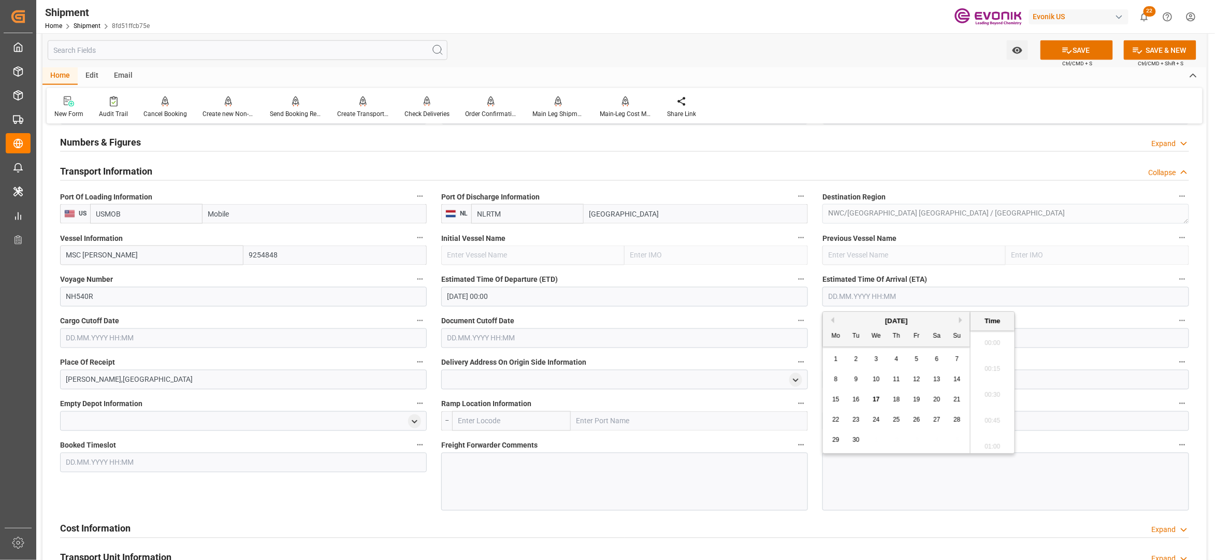
click at [962, 322] on button "Next Month" at bounding box center [962, 320] width 6 height 6
click at [850, 437] on div "28" at bounding box center [856, 440] width 13 height 12
type input "28.10.2025 00:00"
click at [328, 347] on input "text" at bounding box center [243, 338] width 367 height 20
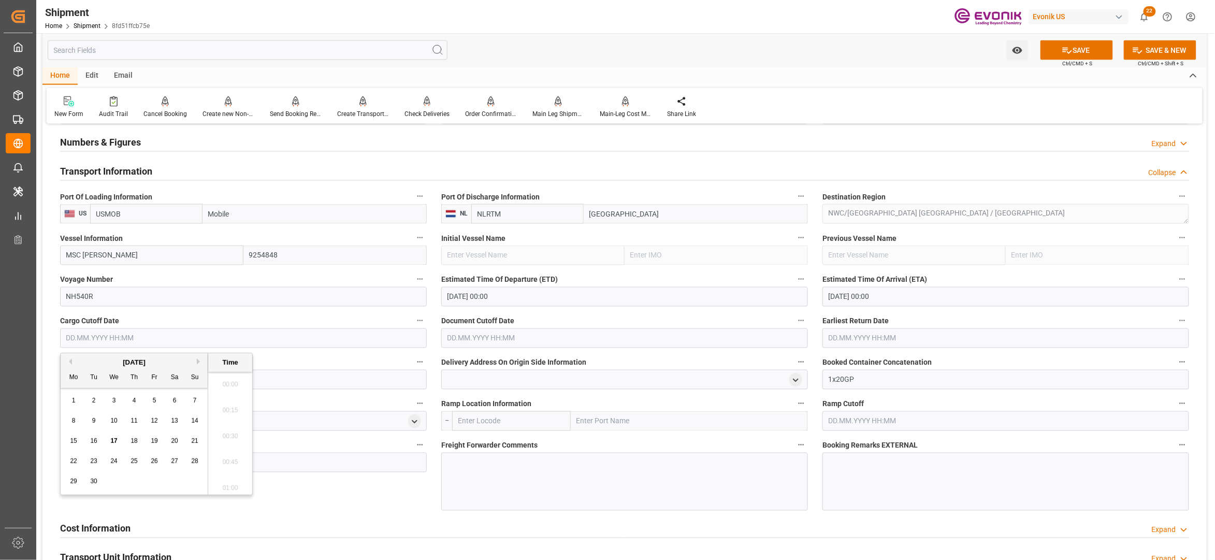
click at [175, 462] on span "27" at bounding box center [174, 460] width 7 height 7
type input "27.09.2025 00:00"
click at [579, 336] on input "text" at bounding box center [624, 338] width 367 height 20
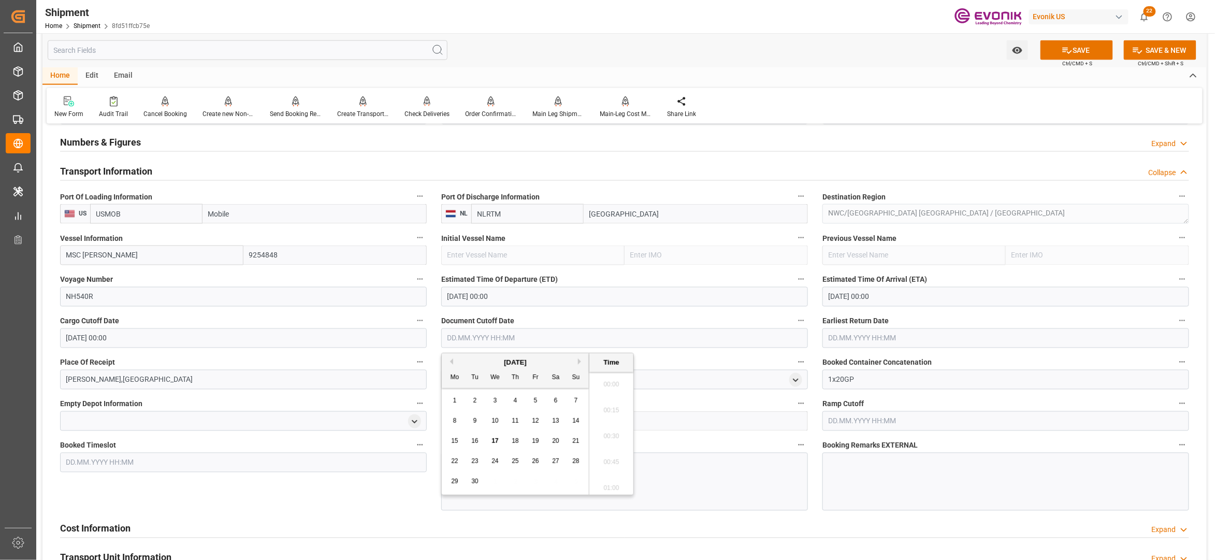
click at [552, 462] on span "27" at bounding box center [555, 460] width 7 height 7
type input "27.09.2025 00:00"
click at [890, 340] on input "text" at bounding box center [1005, 338] width 367 height 20
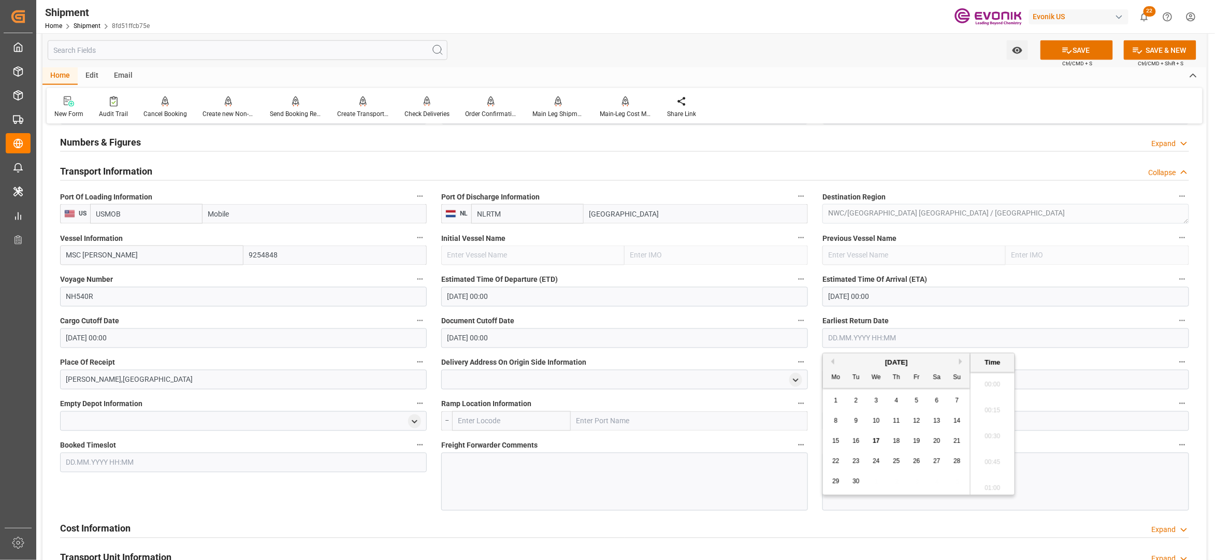
click at [933, 462] on div "27" at bounding box center [937, 461] width 13 height 12
type input "27.09.2025 00:00"
click at [380, 492] on div "Booked Timeslot" at bounding box center [243, 474] width 381 height 80
click at [1068, 50] on icon at bounding box center [1067, 50] width 11 height 11
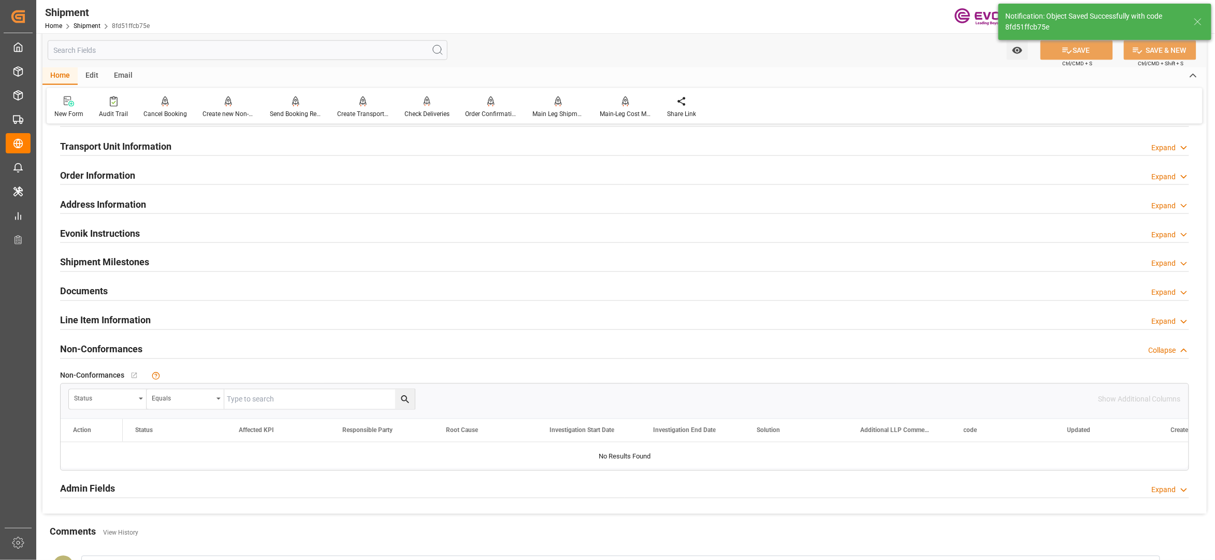
scroll to position [460, 0]
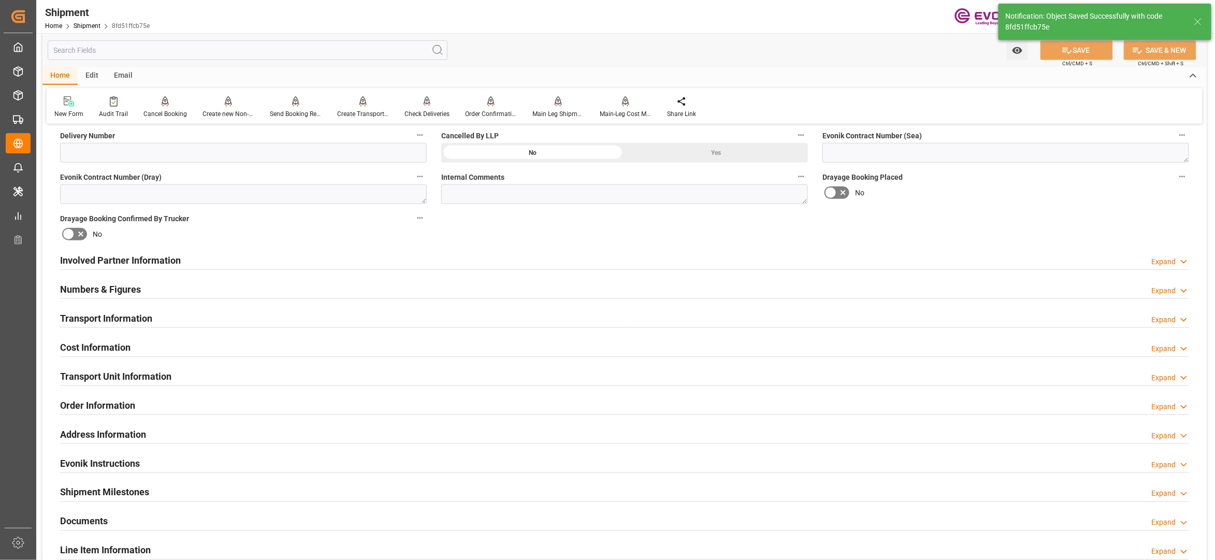
click at [212, 353] on div "Cost Information Expand" at bounding box center [624, 347] width 1129 height 20
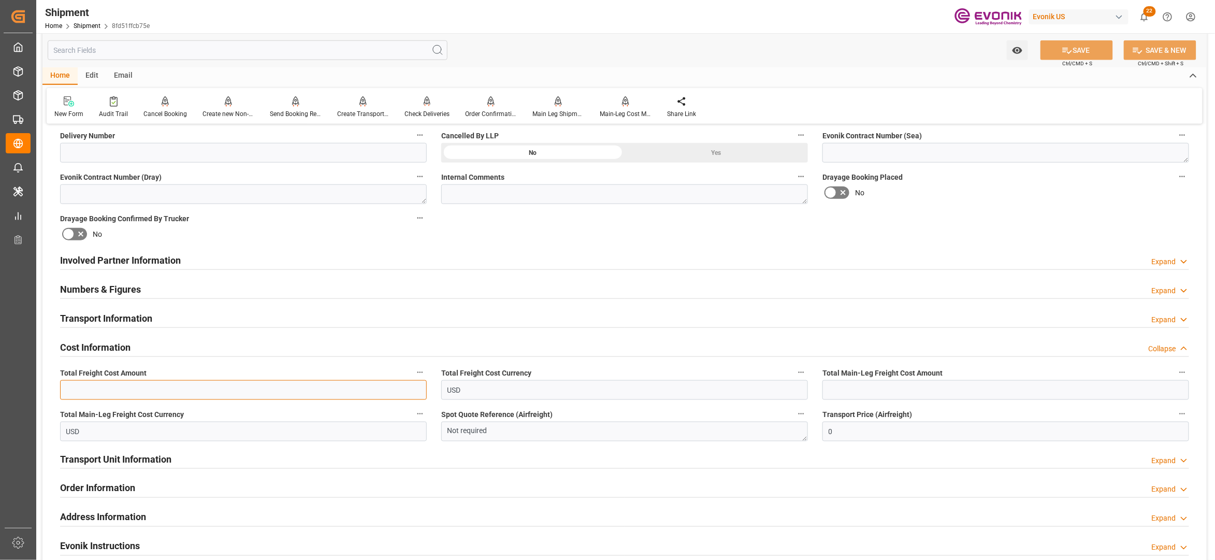
click at [193, 384] on input "text" at bounding box center [243, 390] width 367 height 20
paste input "2537"
type input "2537"
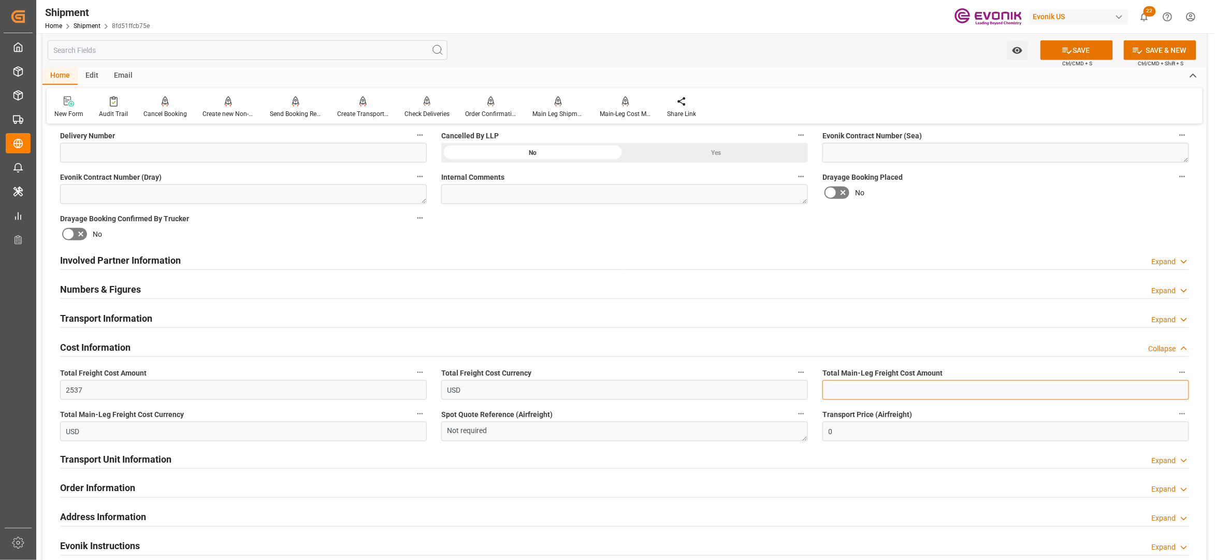
click at [875, 388] on input "text" at bounding box center [1005, 390] width 367 height 20
paste input "2537"
type input "2537"
click at [1040, 187] on div "No" at bounding box center [1005, 192] width 367 height 17
click at [1080, 44] on button "SAVE" at bounding box center [1076, 50] width 72 height 20
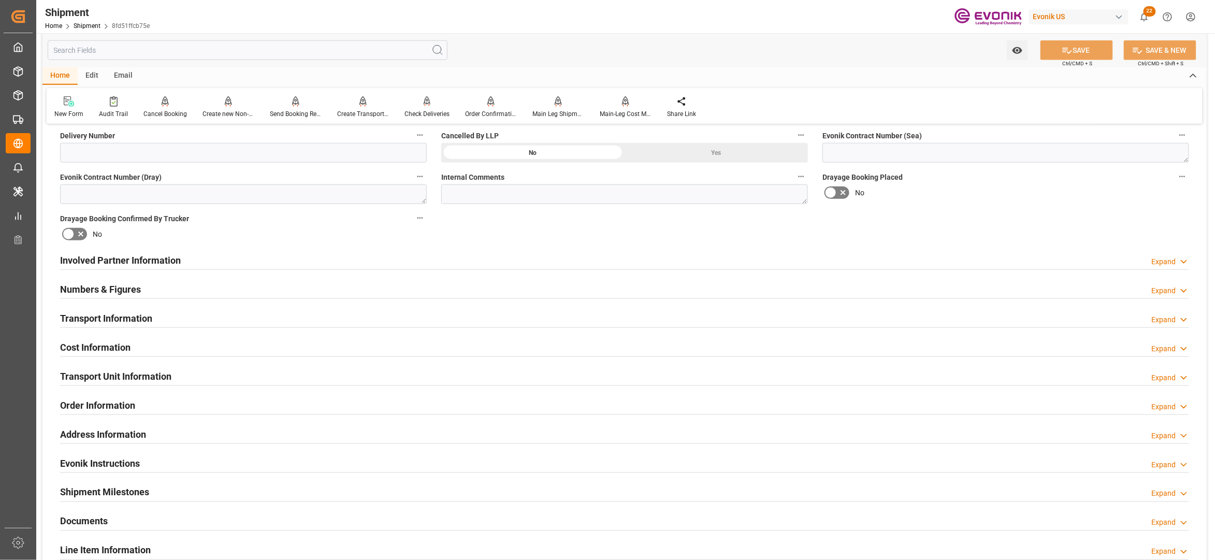
click at [384, 257] on div "Involved Partner Information Expand" at bounding box center [624, 260] width 1129 height 20
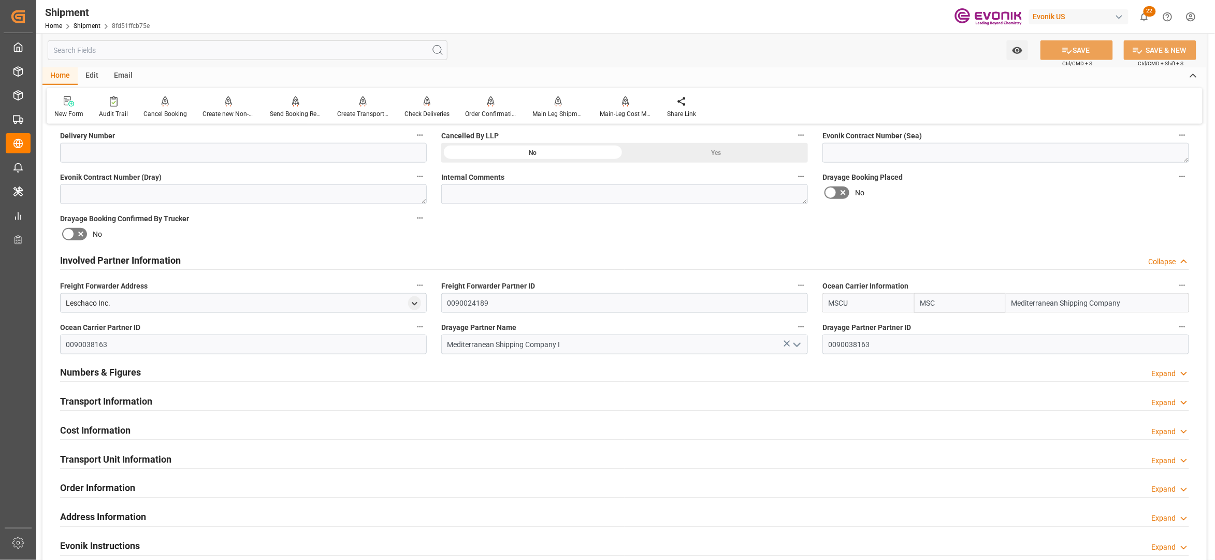
click at [440, 400] on div "Transport Information Expand" at bounding box center [624, 400] width 1129 height 20
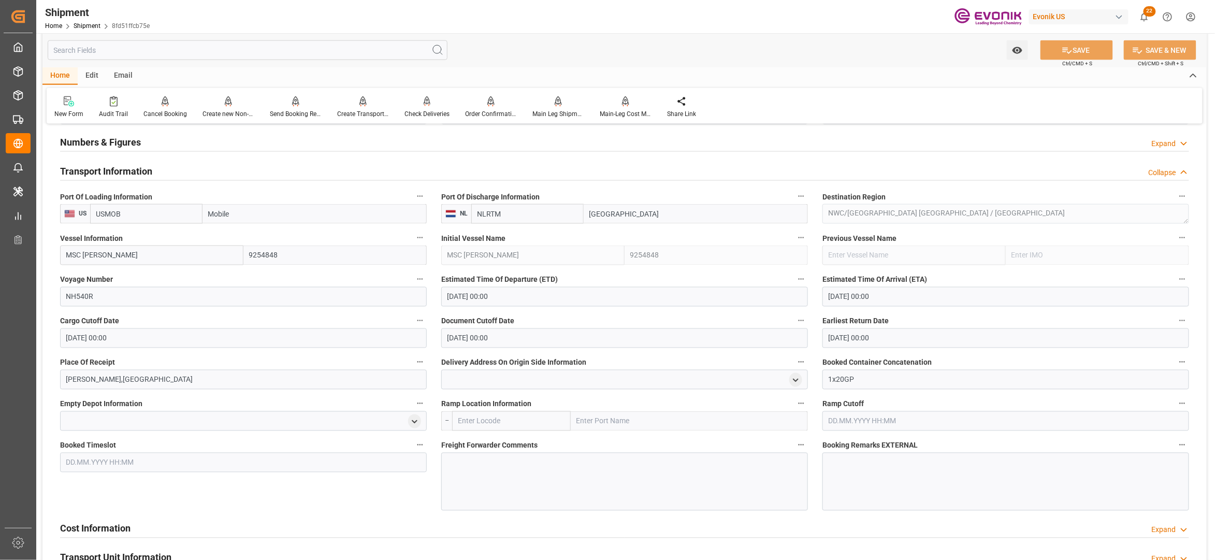
scroll to position [920, 0]
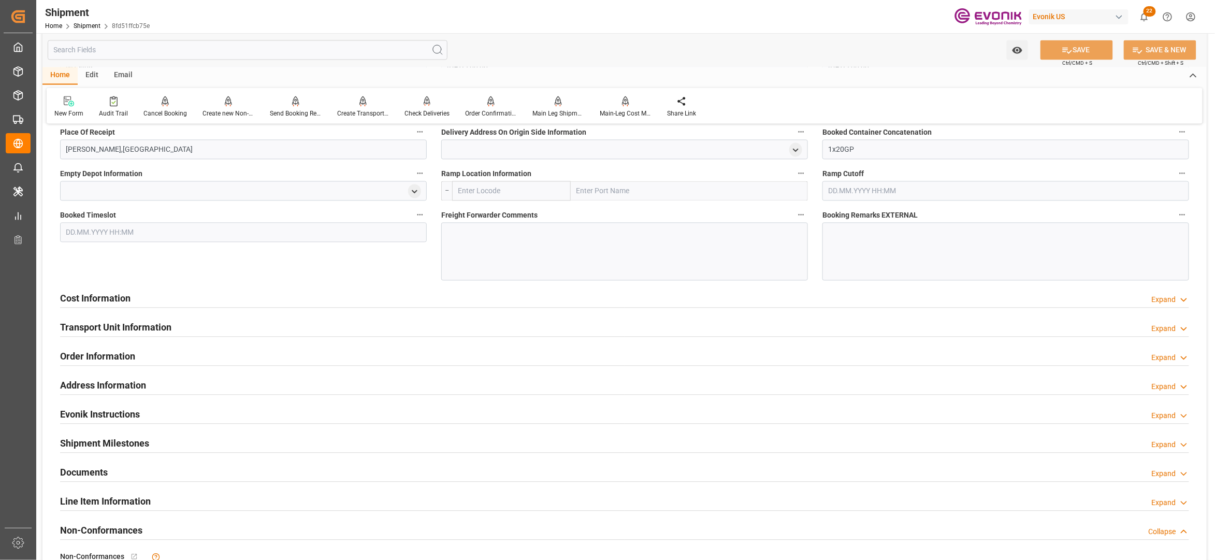
click at [449, 299] on div "Cost Information Expand" at bounding box center [624, 298] width 1129 height 20
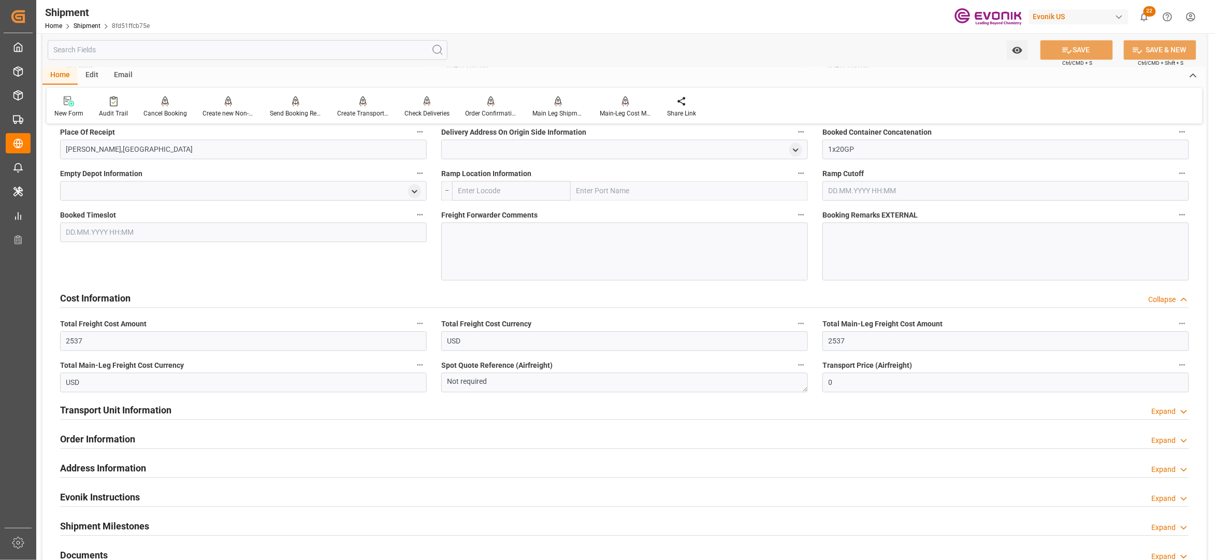
scroll to position [690, 0]
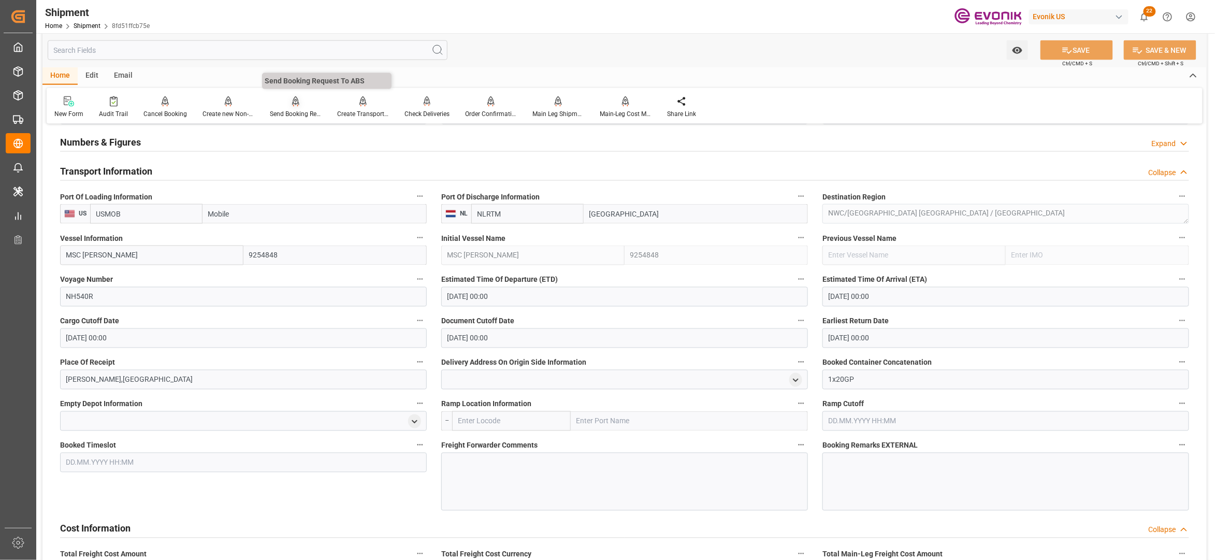
click at [296, 104] on icon at bounding box center [295, 100] width 7 height 9
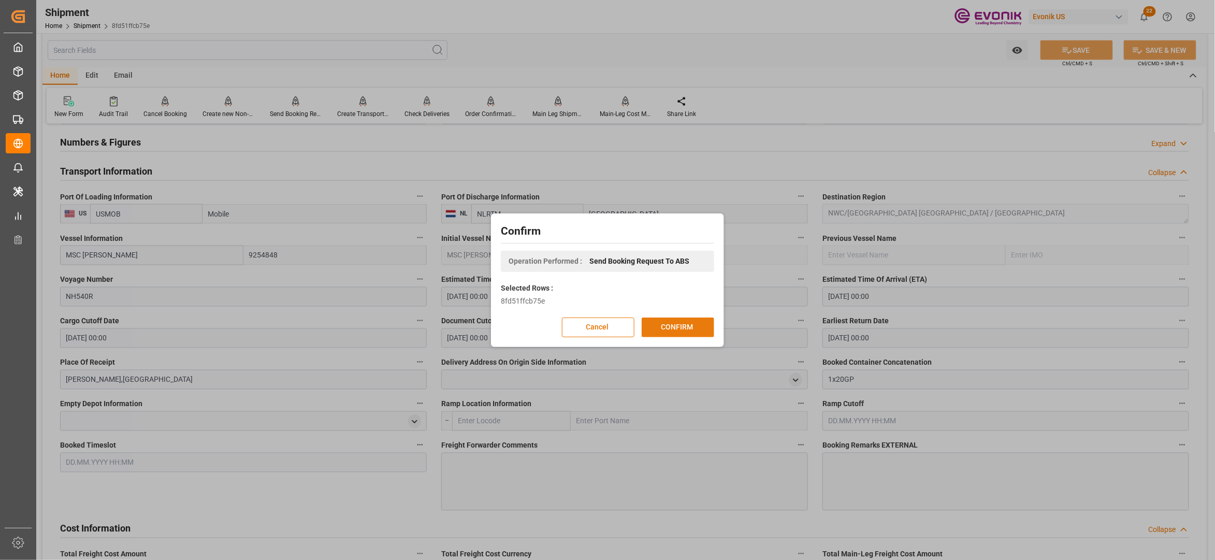
click at [672, 323] on button "CONFIRM" at bounding box center [678, 327] width 72 height 20
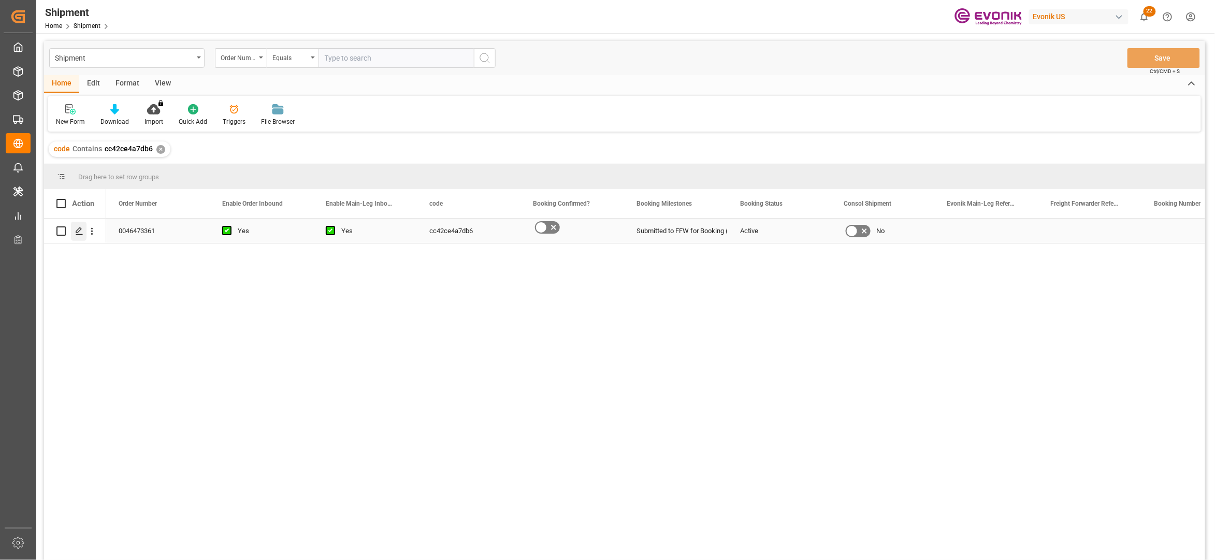
click at [81, 231] on icon "Press SPACE to select this row." at bounding box center [79, 231] width 8 height 8
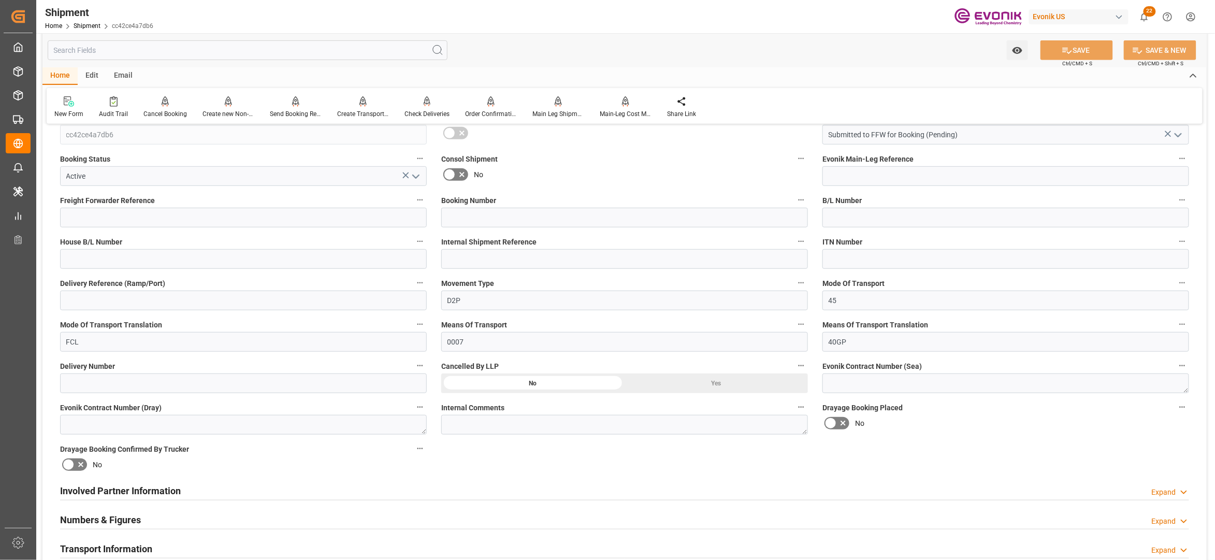
scroll to position [460, 0]
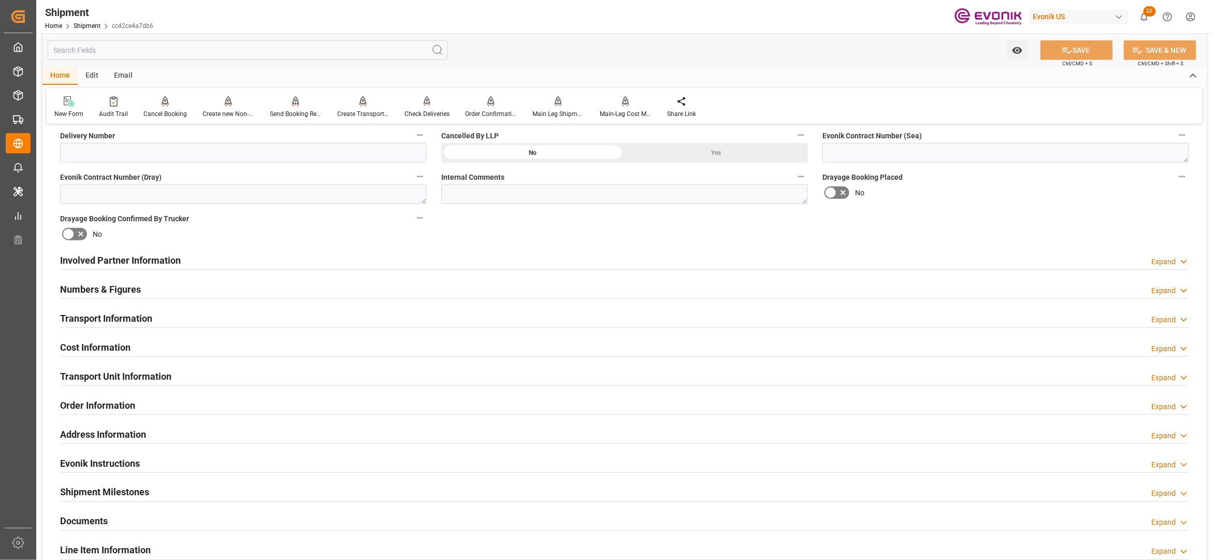
click at [630, 257] on div "Involved Partner Information Expand" at bounding box center [624, 260] width 1129 height 20
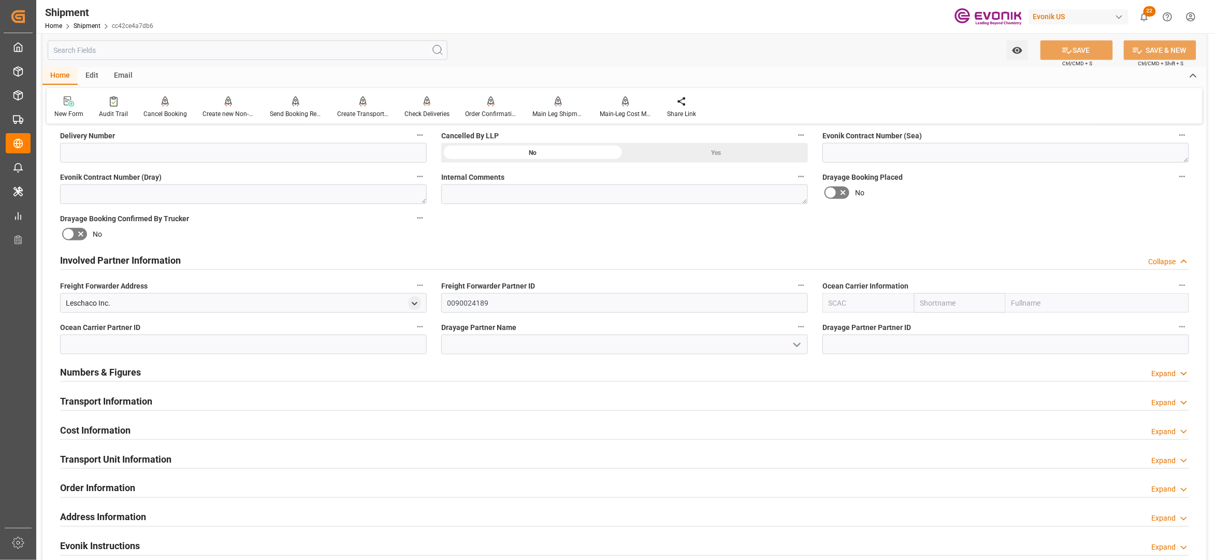
click at [970, 300] on input "text" at bounding box center [960, 303] width 92 height 20
type input "hapag"
click at [944, 336] on div "Hapag [PERSON_NAME]" at bounding box center [960, 331] width 91 height 34
type input "HLCU"
type input "Hapag [PERSON_NAME]"
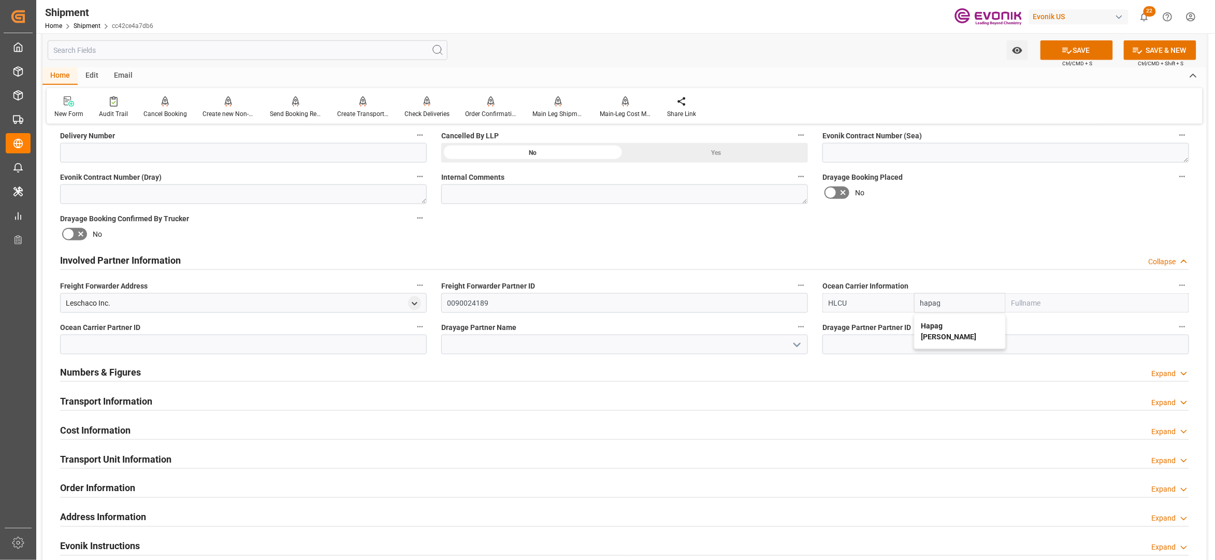
type input "Hapag Lloyd Aktiengesellschaft"
type input "Hapag [PERSON_NAME]"
click at [979, 228] on div "Booking Confirmation Milestone Bar Collapse Submitted to FFW for Booking (Pendi…" at bounding box center [624, 250] width 1164 height 1154
click at [1080, 52] on button "SAVE" at bounding box center [1076, 50] width 72 height 20
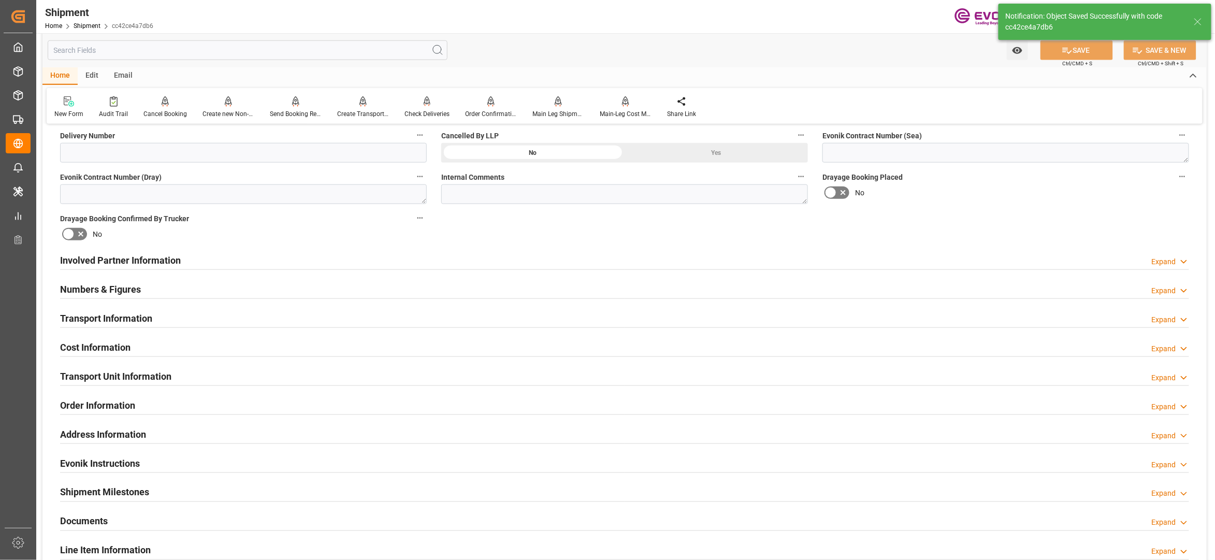
type input "0090027539"
click at [487, 258] on div "Involved Partner Information Expand" at bounding box center [624, 260] width 1129 height 20
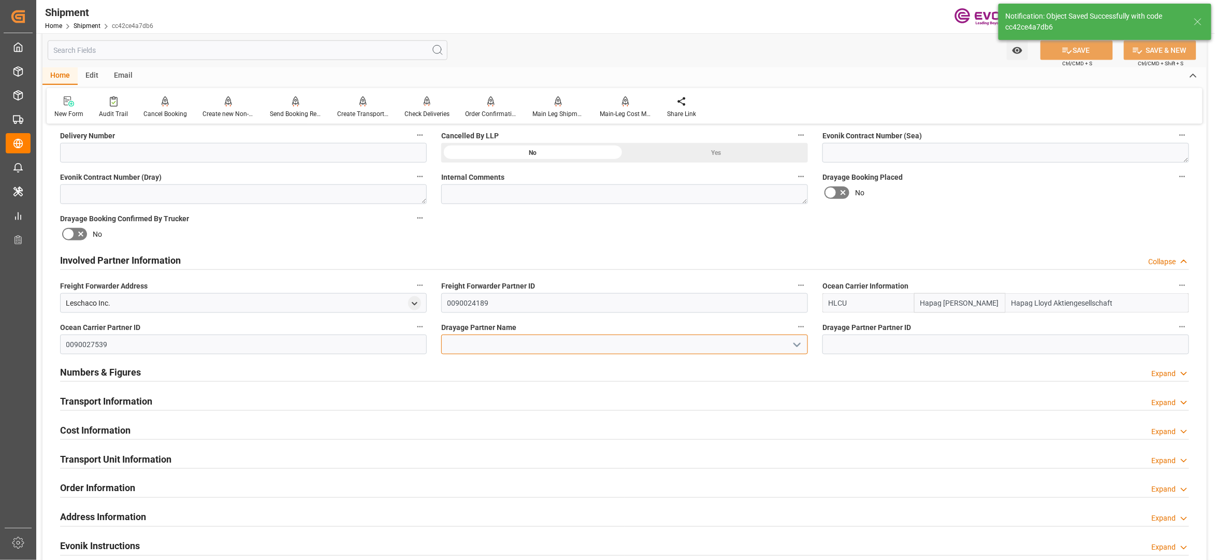
click at [551, 340] on input at bounding box center [624, 345] width 367 height 20
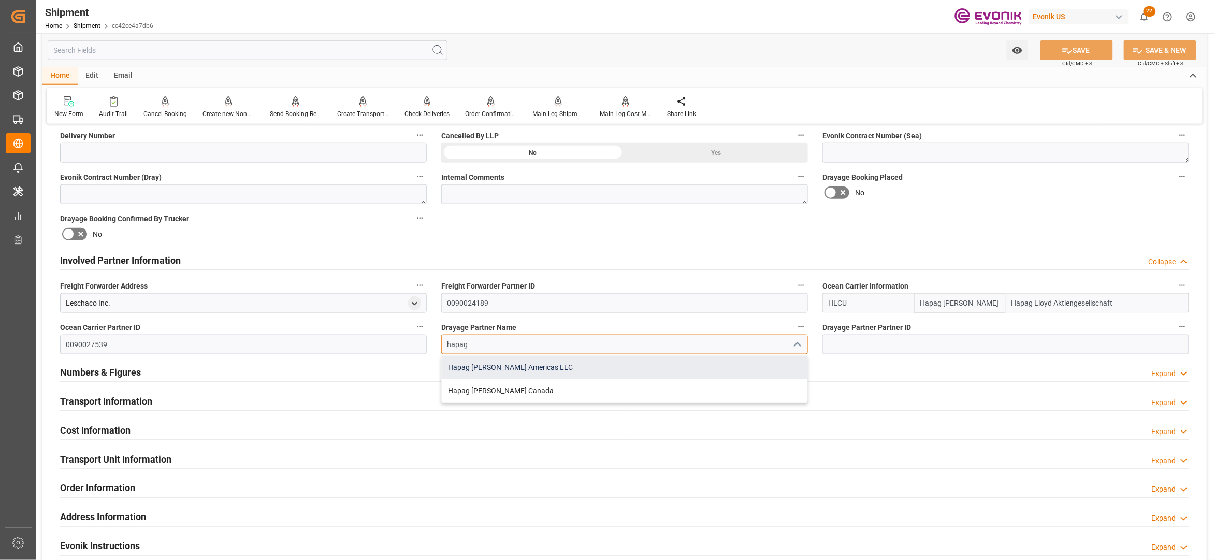
click at [548, 368] on div "Hapag [PERSON_NAME] Americas LLC" at bounding box center [625, 367] width 366 height 23
type input "Hapag [PERSON_NAME] Americas LLC"
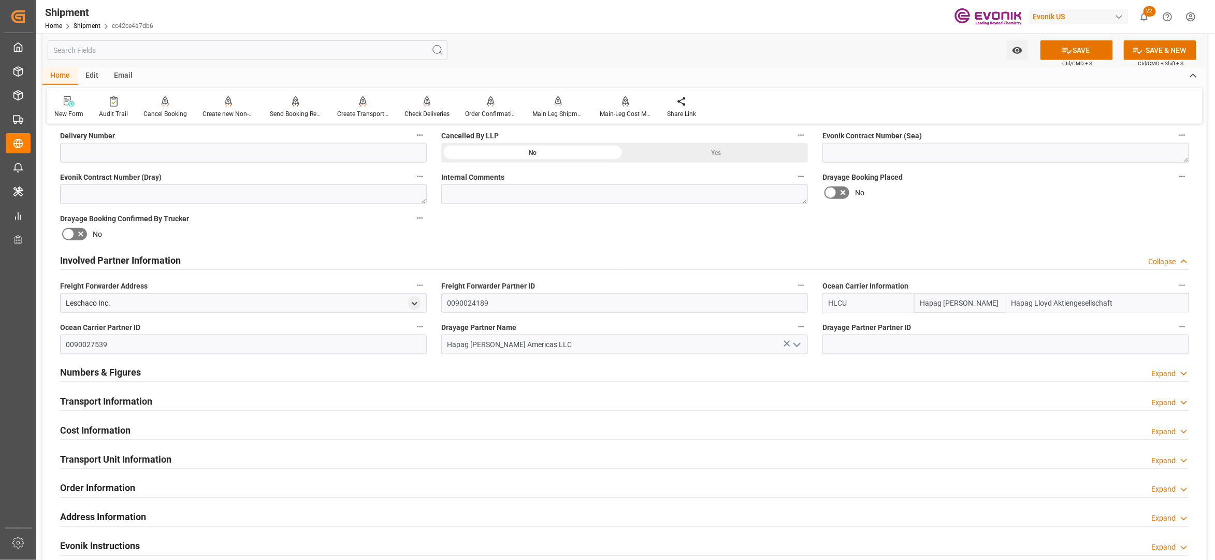
click at [903, 250] on div "Involved Partner Information Collapse" at bounding box center [624, 260] width 1129 height 20
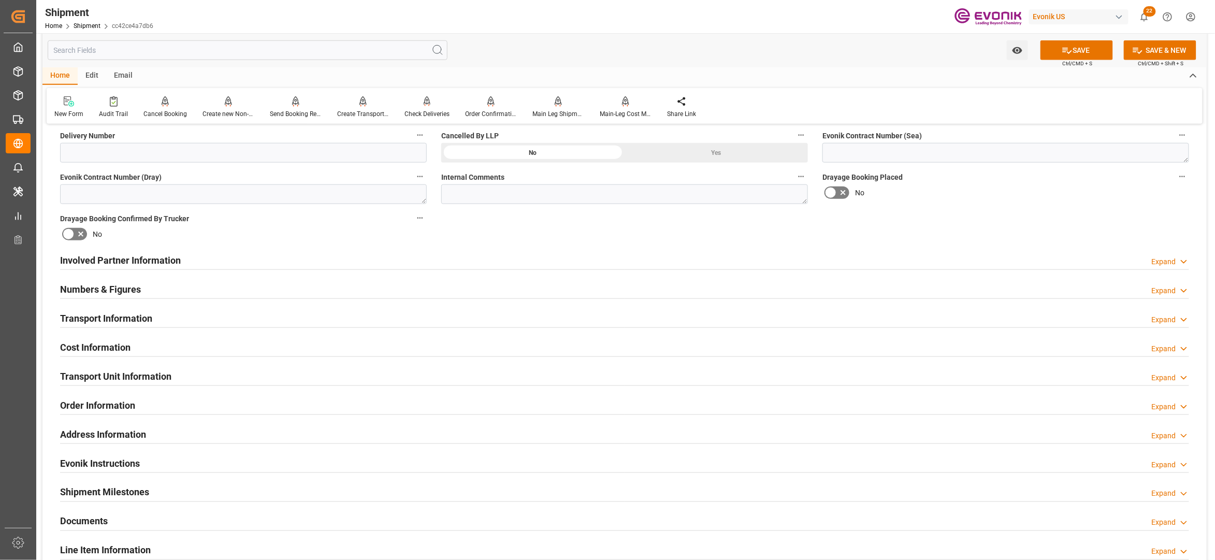
click at [1069, 39] on div "Watch Option SAVE Ctrl/CMD + S SAVE & NEW Ctrl/CMD + Shift + S" at bounding box center [624, 50] width 1164 height 34
click at [1076, 53] on button "SAVE" at bounding box center [1076, 50] width 72 height 20
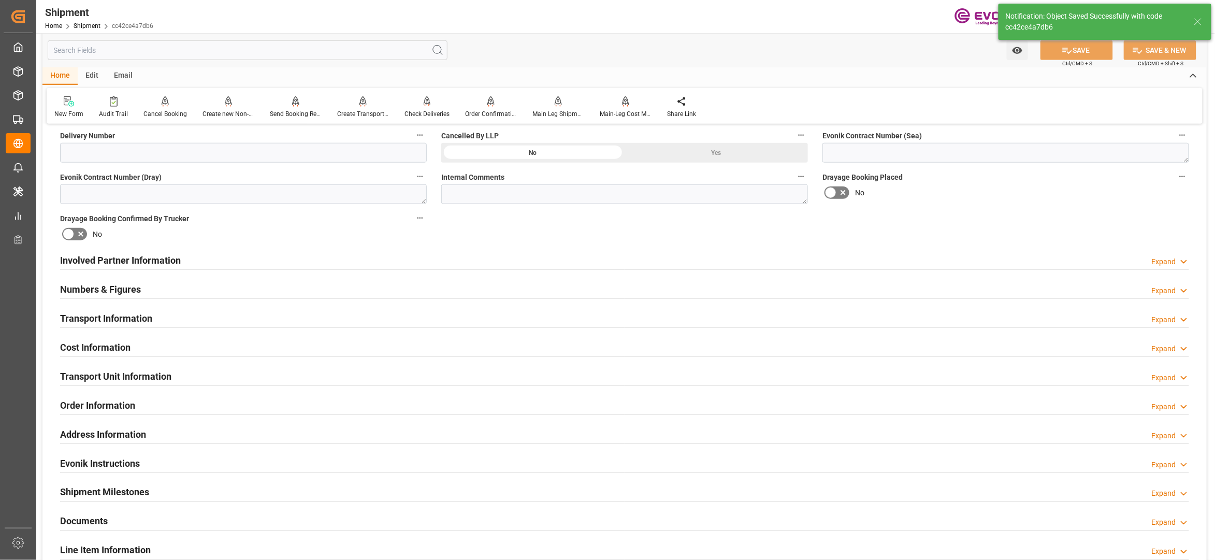
type input "0090027539"
click at [493, 258] on div "Involved Partner Information Expand" at bounding box center [624, 260] width 1129 height 20
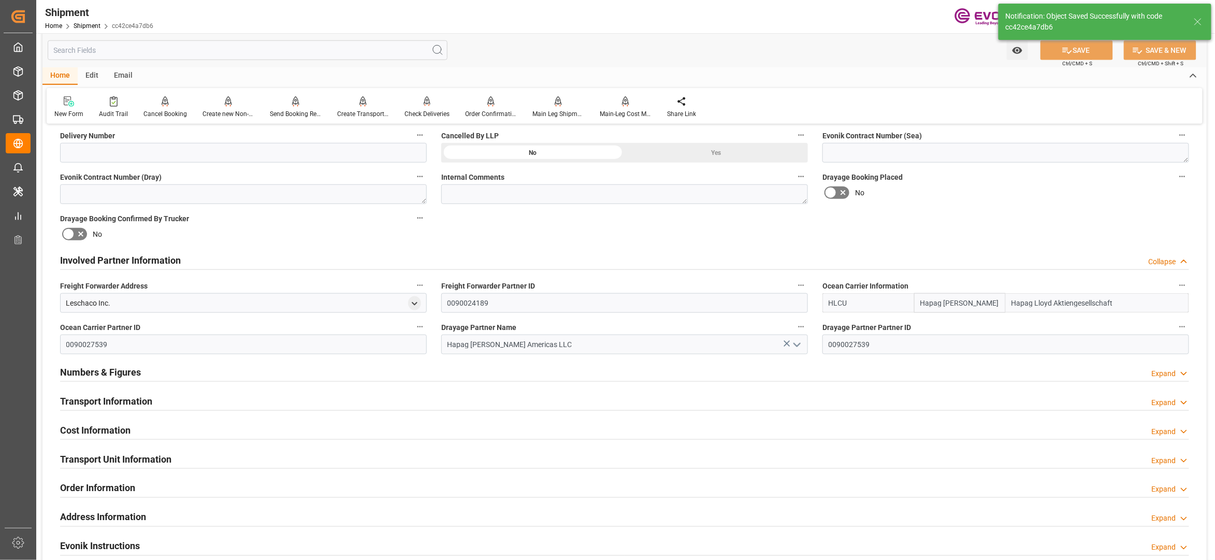
click at [497, 390] on div "Transport Information Expand" at bounding box center [624, 400] width 1129 height 20
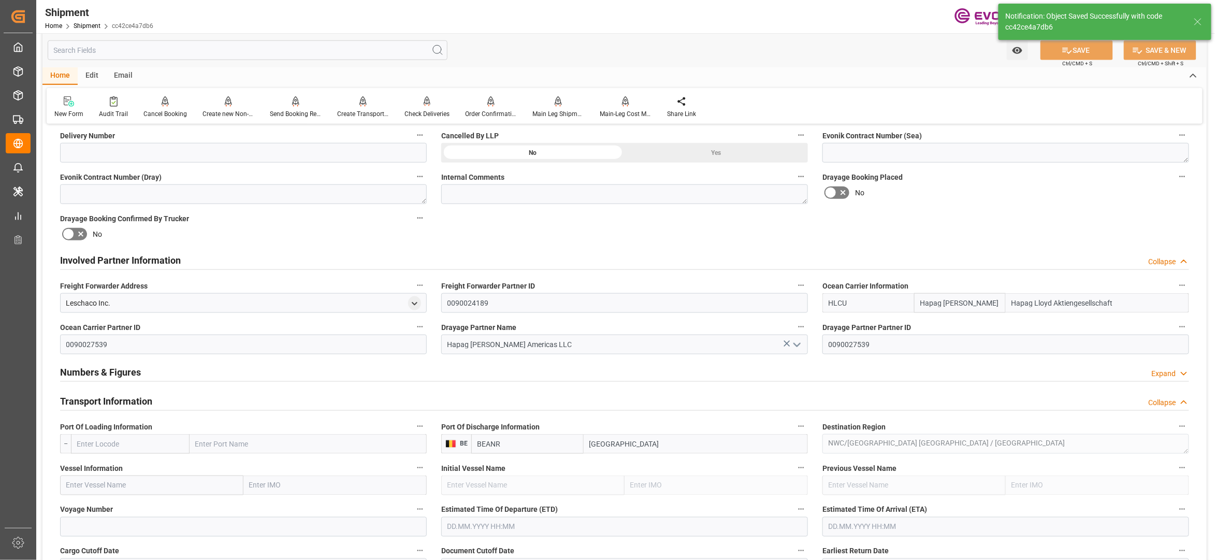
scroll to position [690, 0]
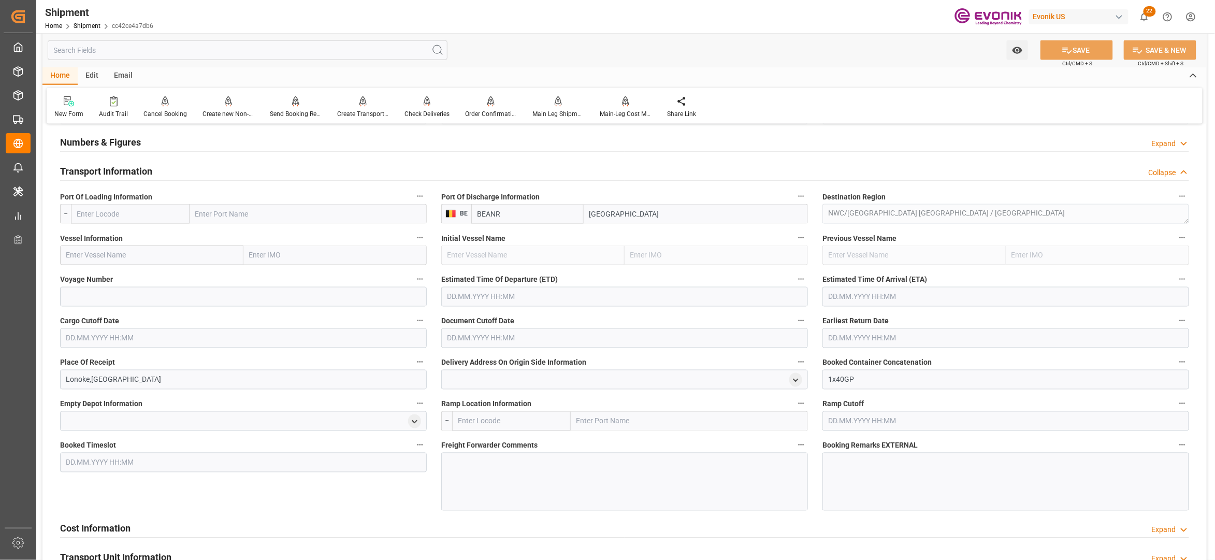
click at [141, 210] on input "text" at bounding box center [130, 214] width 119 height 20
click at [125, 260] on span "USSAV - Savannah" at bounding box center [106, 260] width 57 height 8
type input "USSAV"
type input "Savannah"
type input "USSAV"
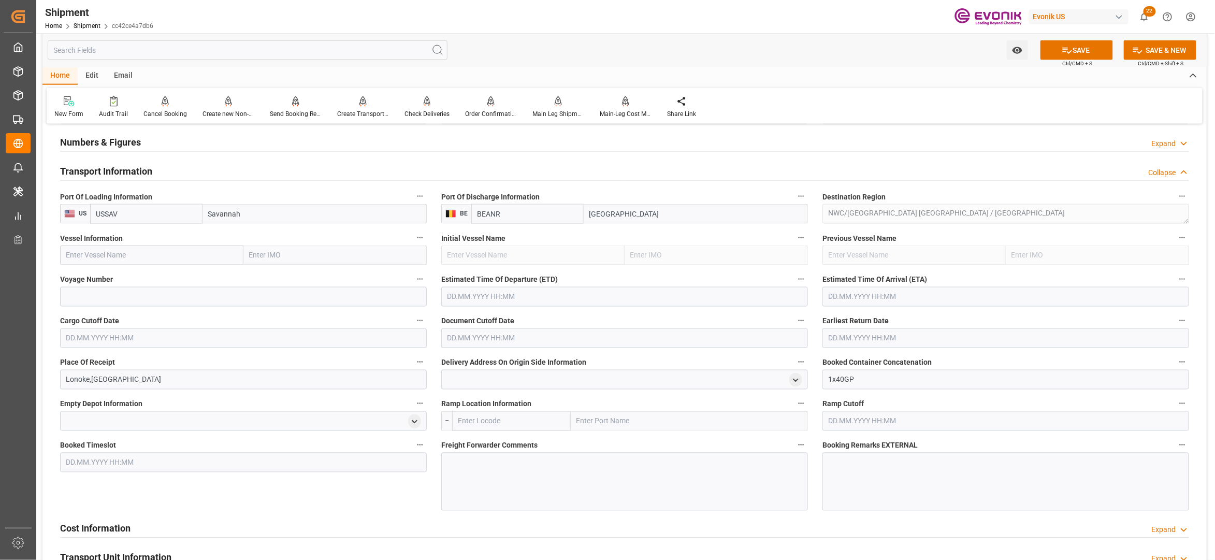
click at [158, 256] on input "text" at bounding box center [151, 255] width 183 height 20
paste input "AL MANAMAH / 544E"
click at [137, 254] on input "AL MANAMAH / 544E" at bounding box center [151, 255] width 183 height 20
click at [127, 275] on span "Al Manamah - 9349538" at bounding box center [103, 278] width 72 height 8
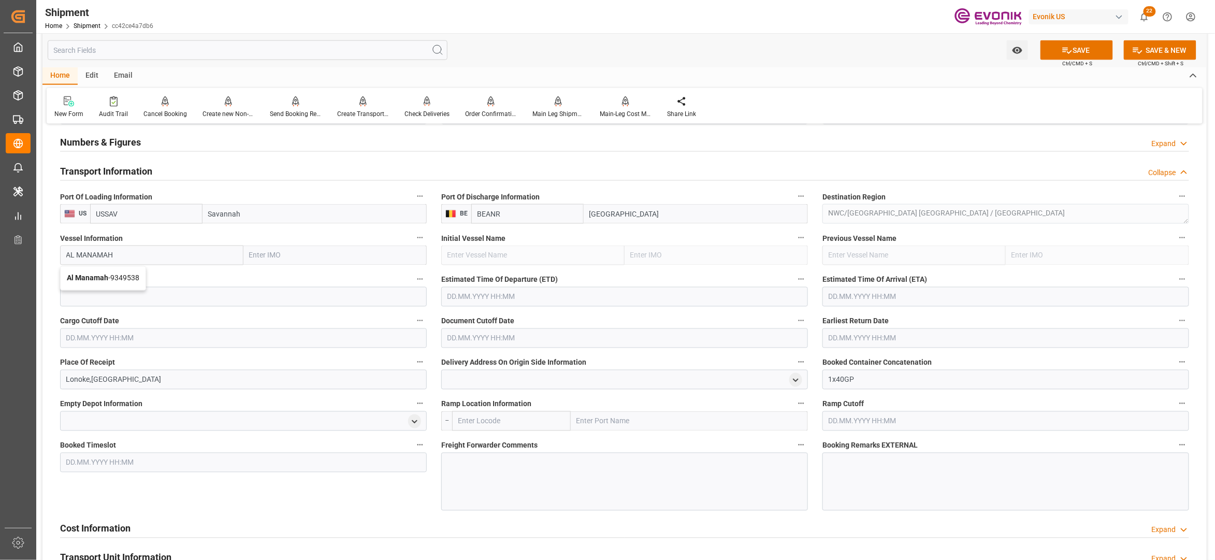
type input "Al Manamah"
type input "9349538"
type input "Al Manamah"
click at [166, 295] on input at bounding box center [243, 297] width 367 height 20
paste input "544E"
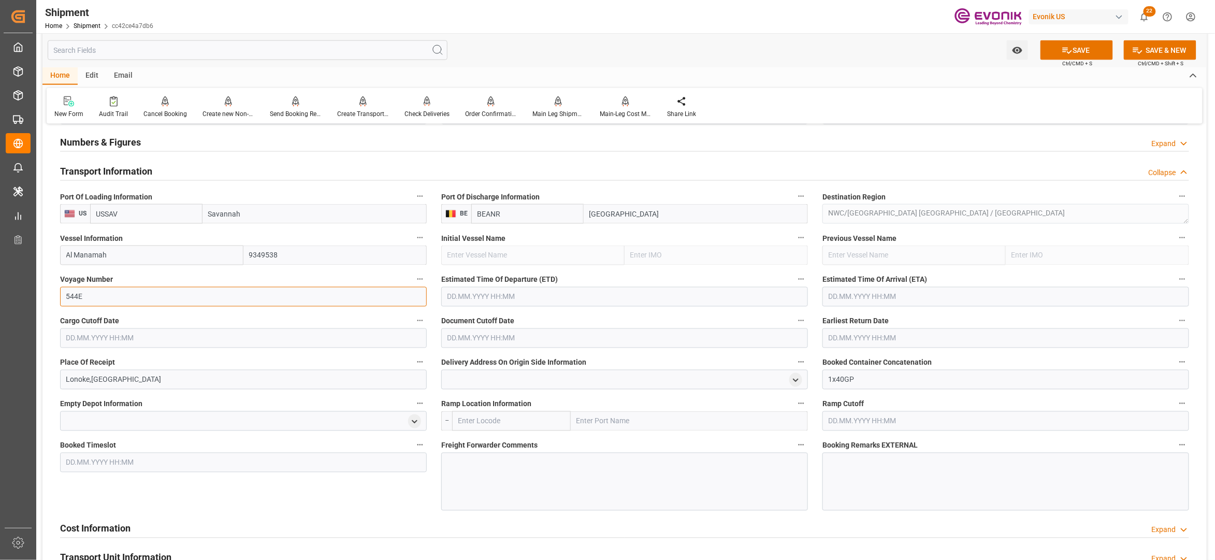
type input "544E"
click at [504, 297] on input "text" at bounding box center [624, 297] width 367 height 20
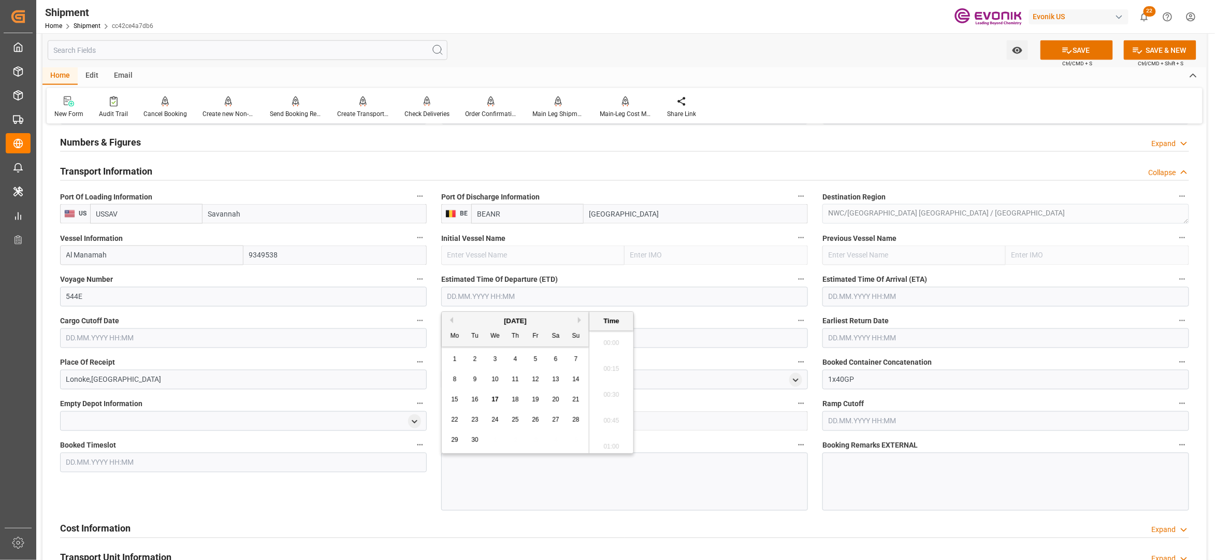
scroll to position [3, 0]
click at [581, 322] on button "Next Month" at bounding box center [581, 320] width 6 height 6
click at [455, 379] on span "3" at bounding box center [455, 378] width 4 height 7
type input "[DATE] 00:00"
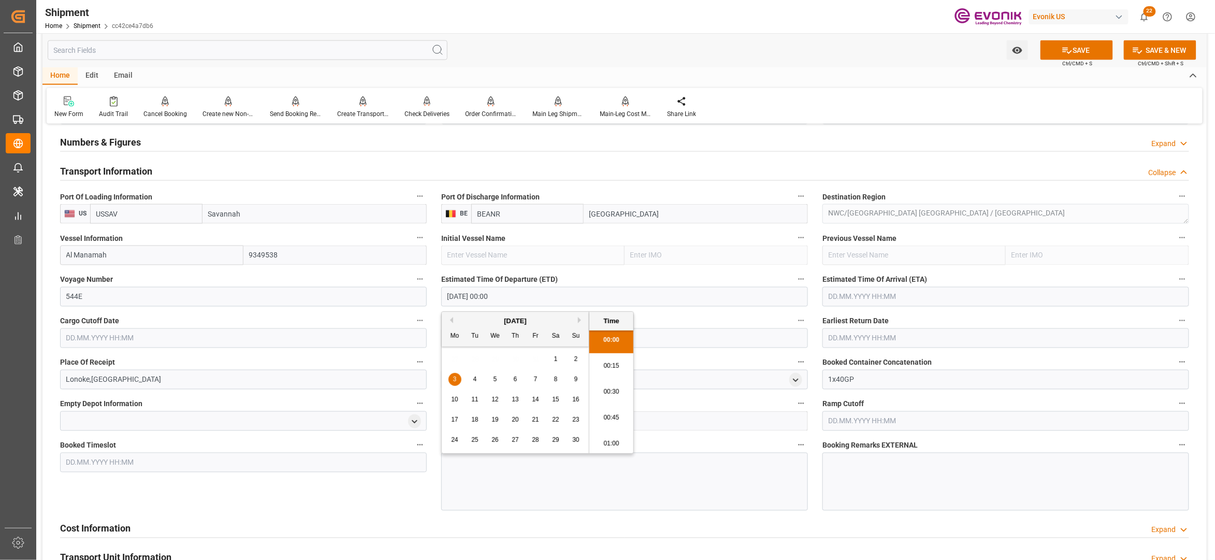
click at [858, 297] on input "text" at bounding box center [1005, 297] width 367 height 20
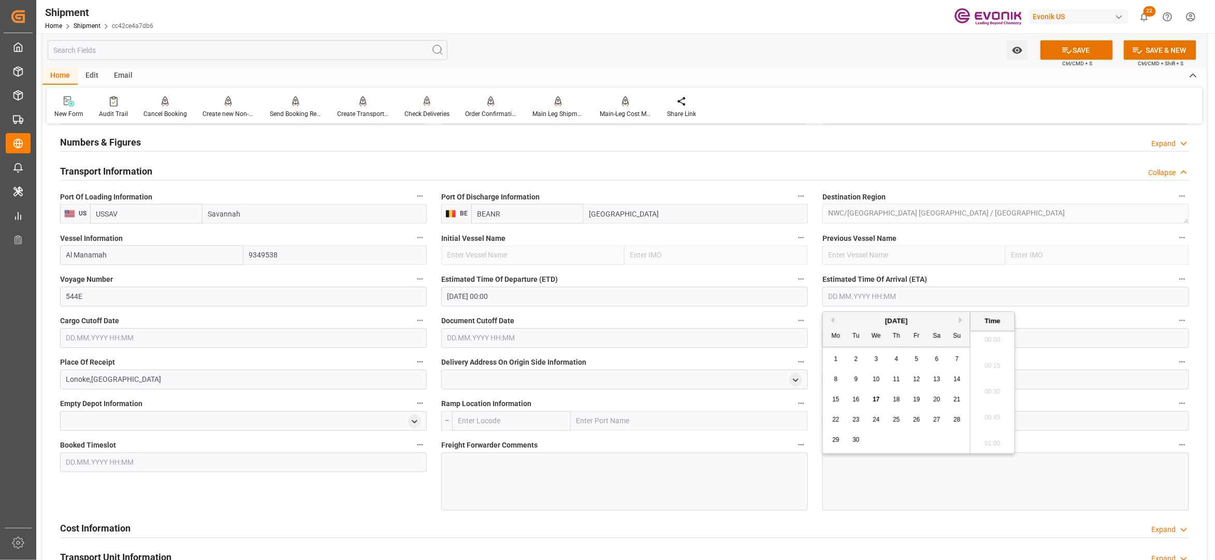
click at [963, 323] on div "[DATE]" at bounding box center [896, 321] width 147 height 10
click at [964, 320] on button "Next Month" at bounding box center [962, 320] width 6 height 6
click at [898, 398] on span "13" at bounding box center [896, 399] width 7 height 7
click at [836, 419] on span "17" at bounding box center [835, 419] width 7 height 7
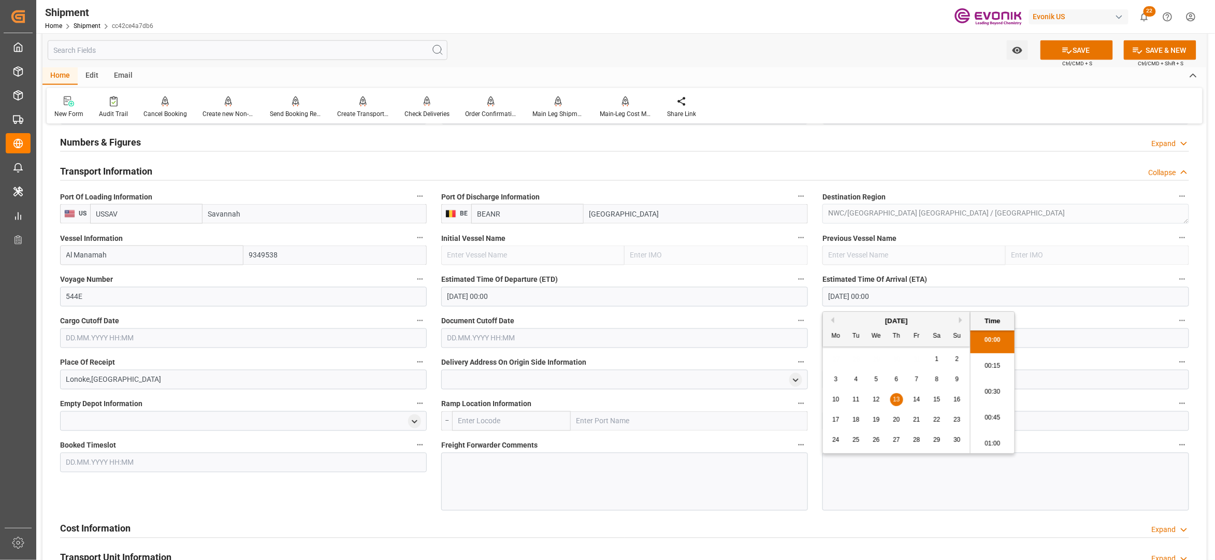
type input "17.11.2025 00:00"
click at [105, 340] on input "text" at bounding box center [243, 338] width 367 height 20
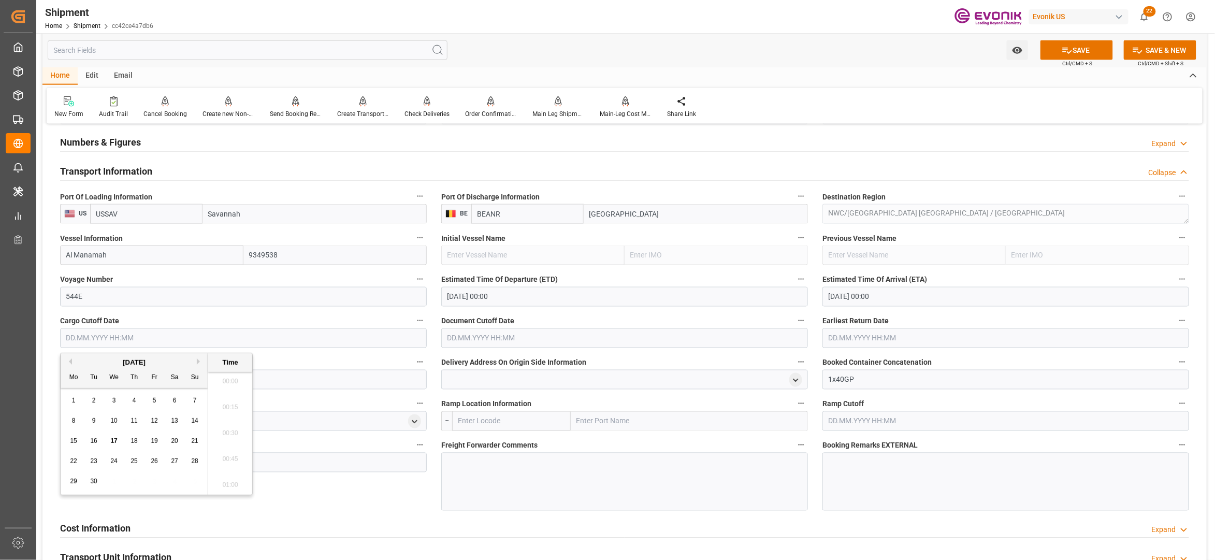
click at [199, 360] on button "Next Month" at bounding box center [200, 361] width 6 height 6
click at [116, 443] on span "15" at bounding box center [113, 440] width 7 height 7
type input "15.10.2025 00:00"
click at [560, 341] on input "text" at bounding box center [624, 338] width 367 height 20
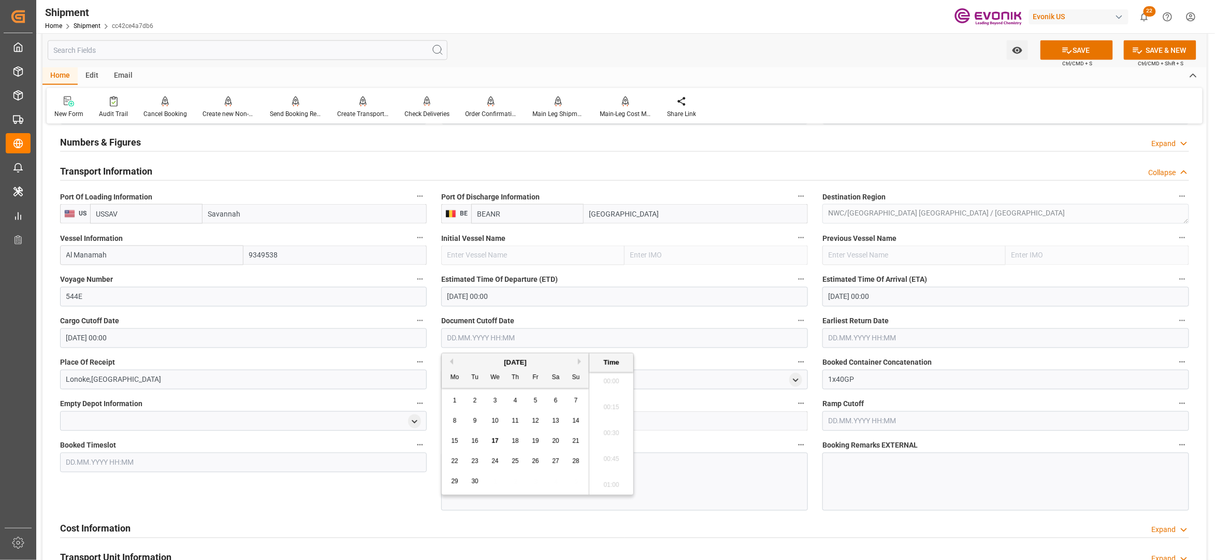
click at [581, 361] on button "Next Month" at bounding box center [581, 361] width 6 height 6
click at [496, 440] on span "15" at bounding box center [494, 440] width 7 height 7
type input "15.10.2025 00:00"
click at [900, 341] on input "text" at bounding box center [1005, 338] width 367 height 20
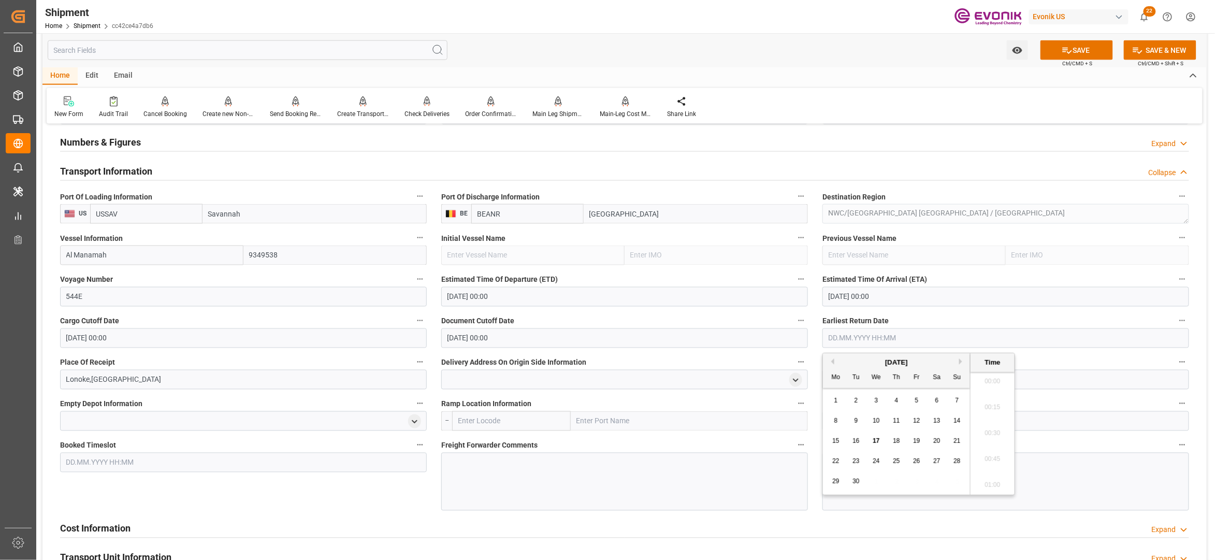
click at [962, 360] on button "Next Month" at bounding box center [962, 361] width 6 height 6
click at [876, 439] on span "15" at bounding box center [876, 440] width 7 height 7
type input "15.10.2025 00:00"
click at [330, 516] on div "Cost Information Expand" at bounding box center [624, 528] width 1143 height 29
click at [1082, 49] on button "SAVE" at bounding box center [1076, 50] width 72 height 20
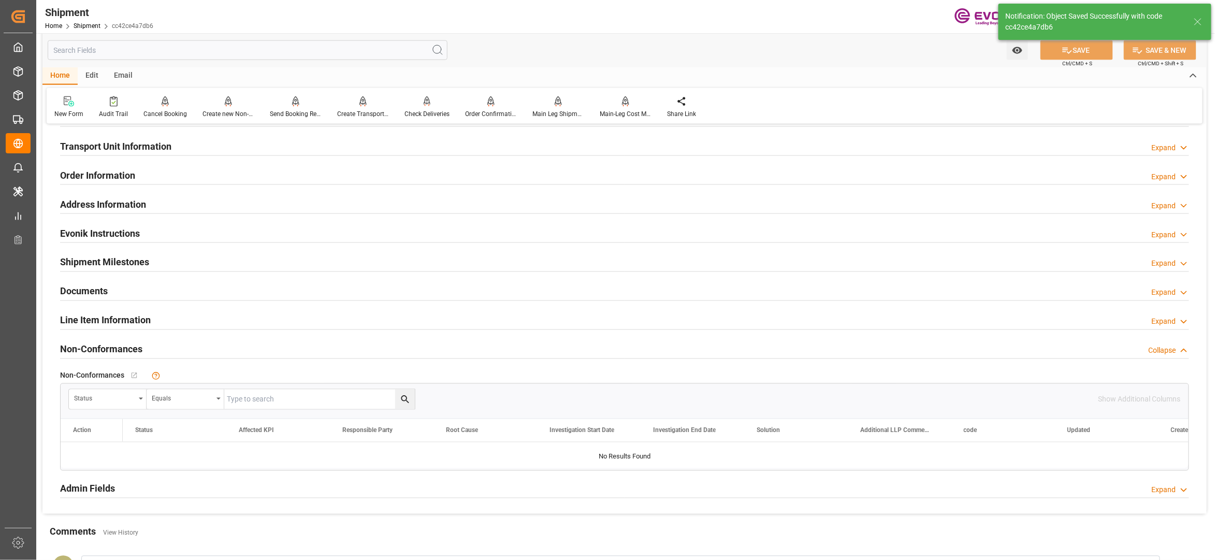
scroll to position [460, 0]
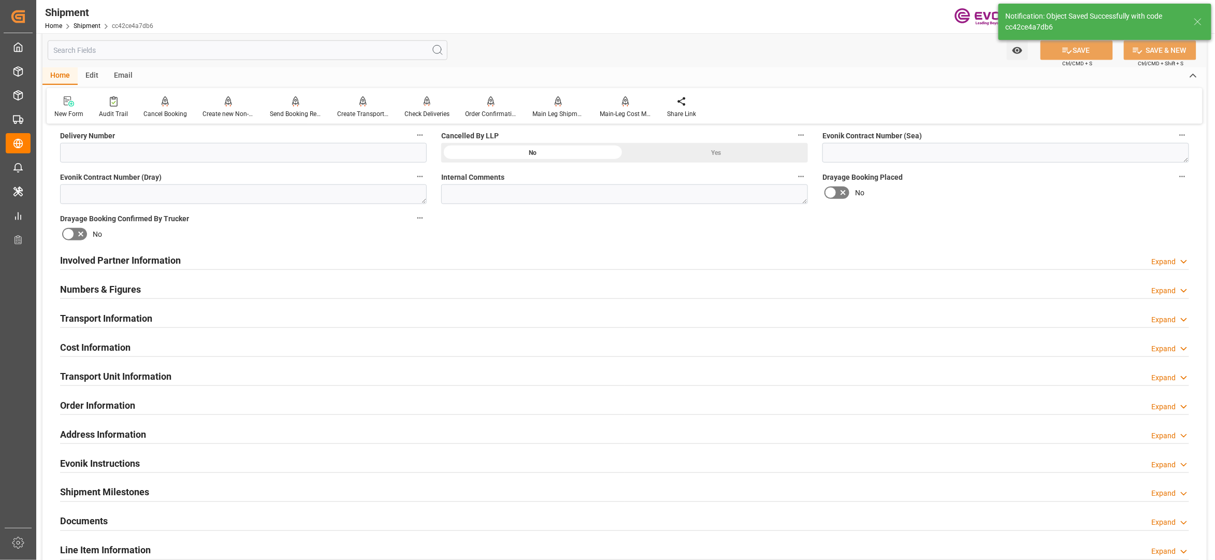
click at [199, 347] on div "Cost Information Expand" at bounding box center [624, 347] width 1129 height 20
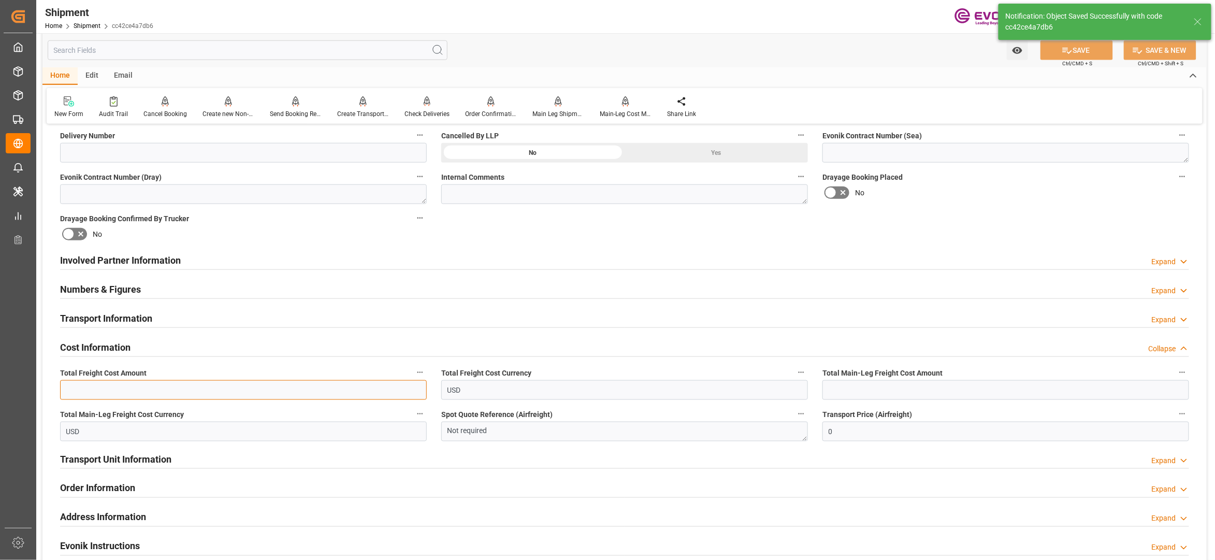
click at [191, 393] on input "text" at bounding box center [243, 390] width 367 height 20
paste input "3024"
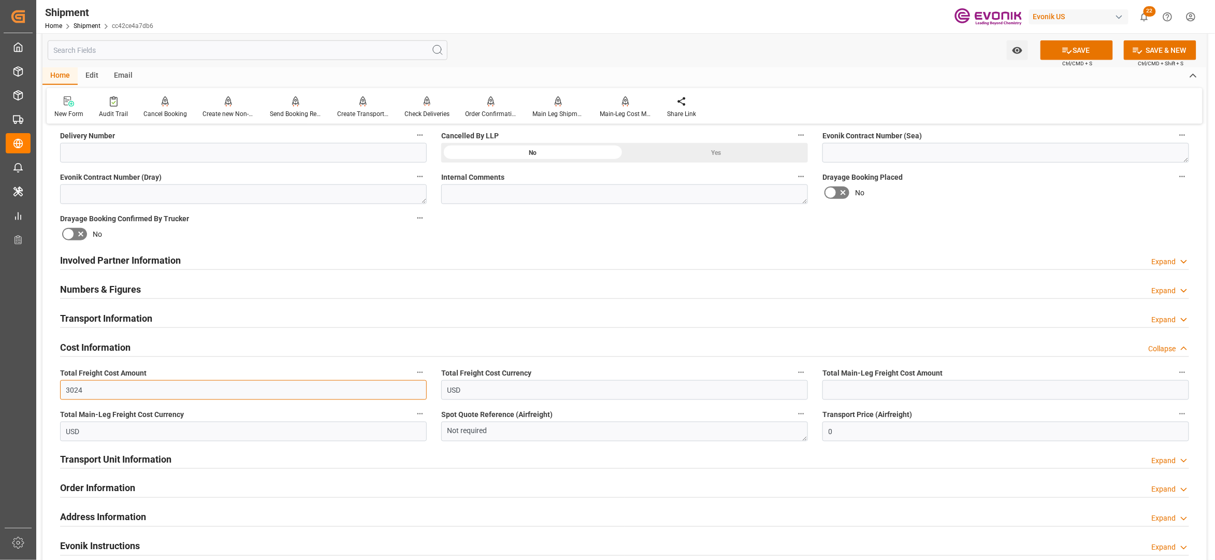
type input "3024"
click at [842, 390] on input "text" at bounding box center [1005, 390] width 367 height 20
paste input "3024"
type input "3024"
click at [978, 218] on div "Booking Confirmation Milestone Bar Collapse Submitted to FFW for Booking (Pendi…" at bounding box center [624, 250] width 1164 height 1154
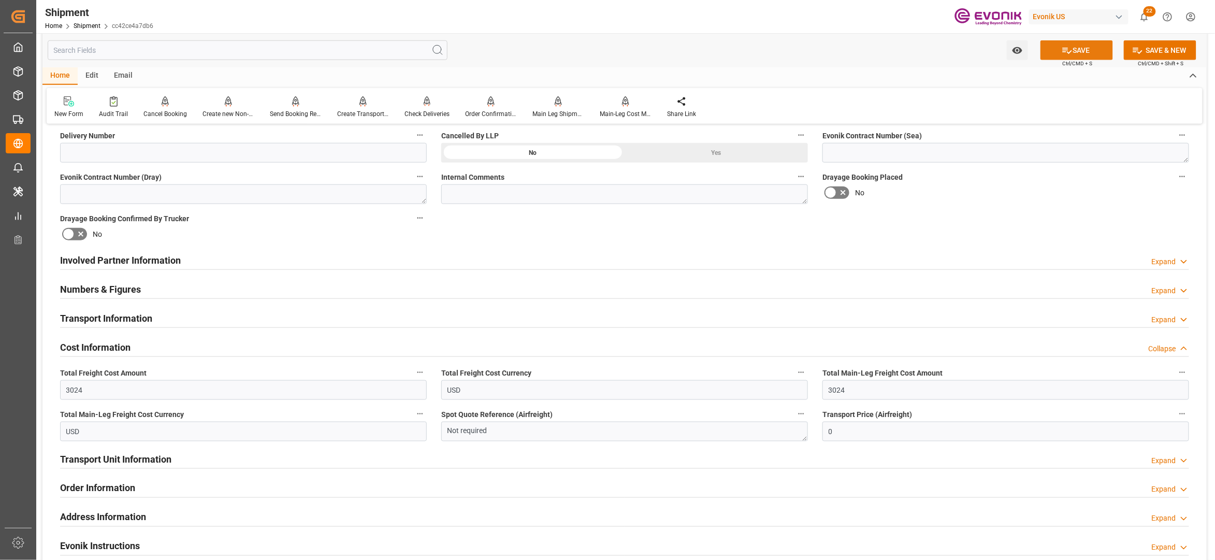
click at [1078, 56] on button "SAVE" at bounding box center [1076, 50] width 72 height 20
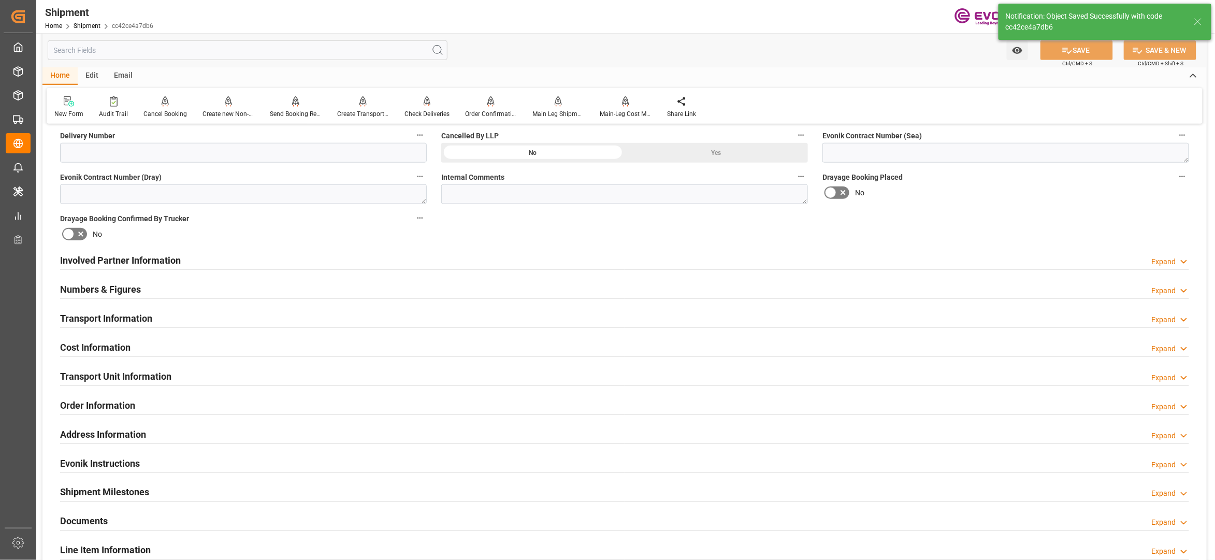
click at [486, 259] on div "Involved Partner Information Expand" at bounding box center [624, 260] width 1129 height 20
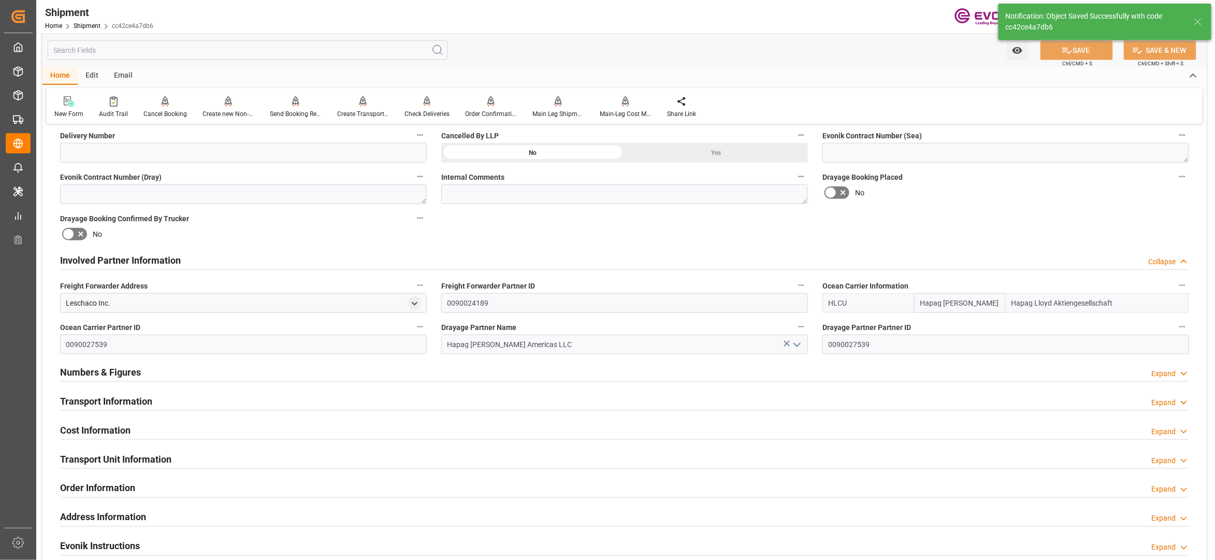
click at [489, 400] on div "Transport Information Expand" at bounding box center [624, 400] width 1129 height 20
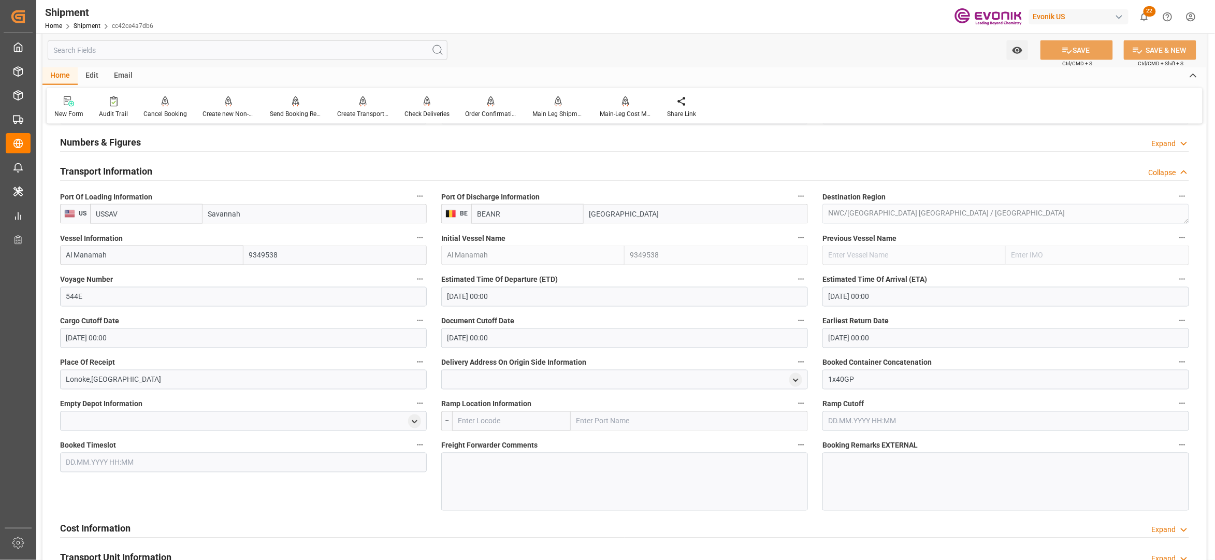
scroll to position [920, 0]
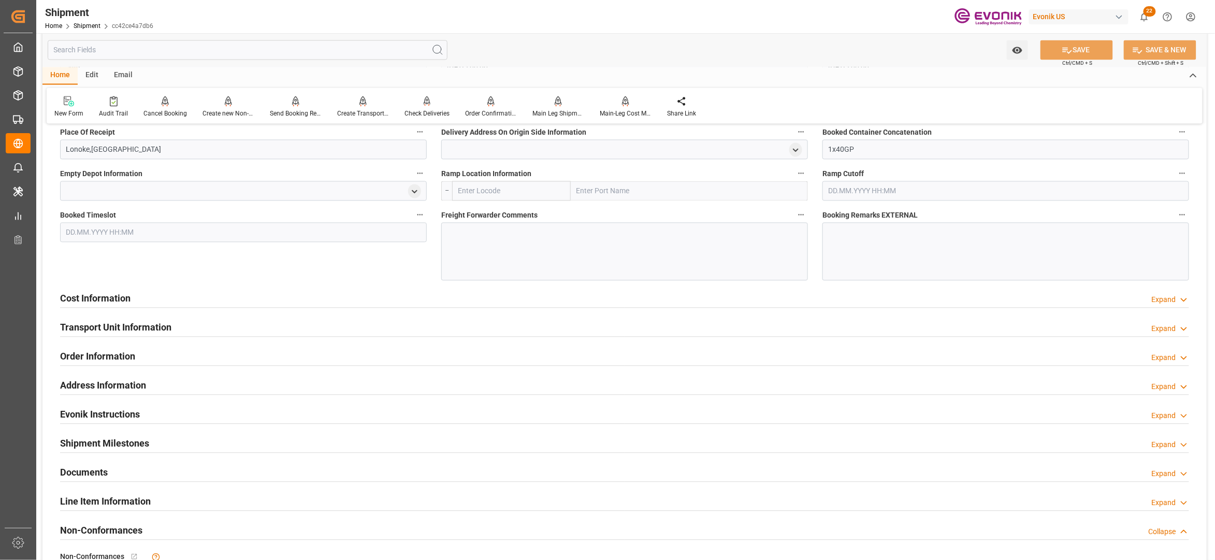
click at [402, 299] on div "Cost Information Expand" at bounding box center [624, 298] width 1129 height 20
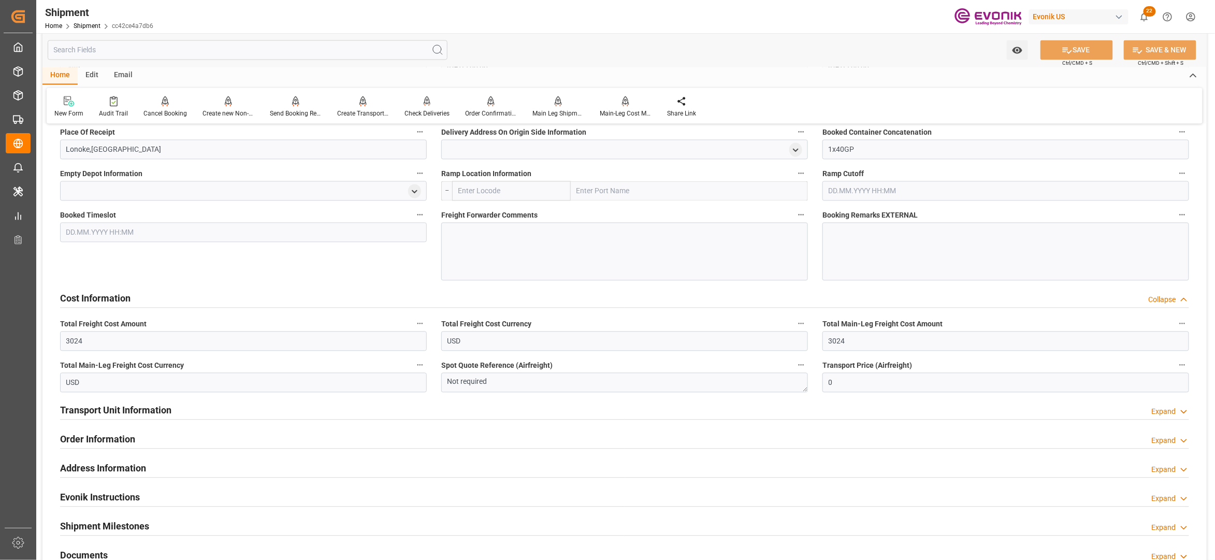
scroll to position [690, 0]
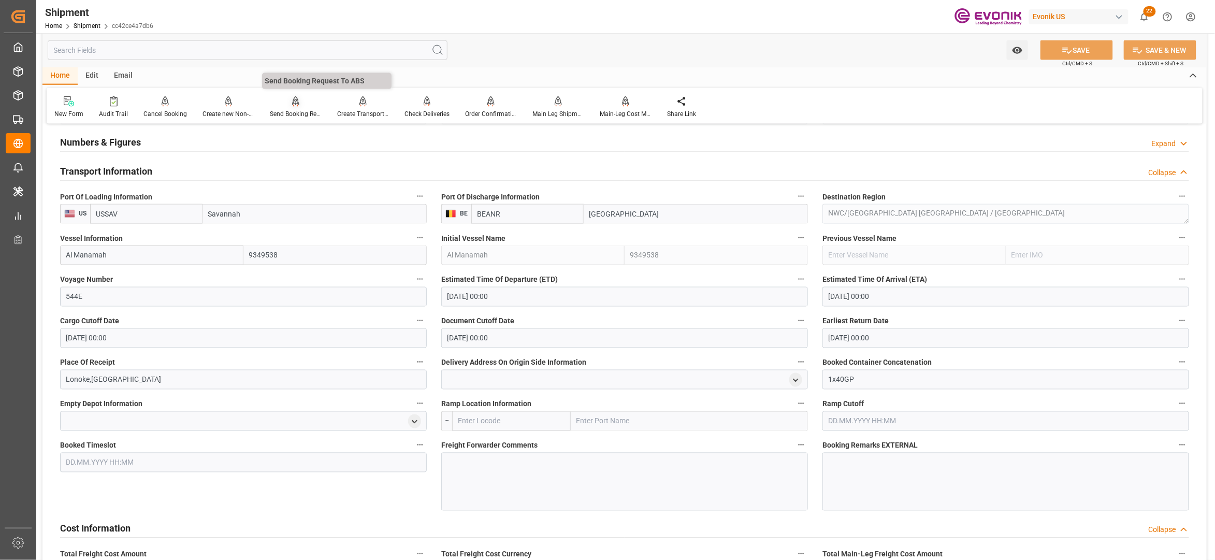
click at [291, 109] on div "Send Booking Request To ABS" at bounding box center [296, 113] width 52 height 9
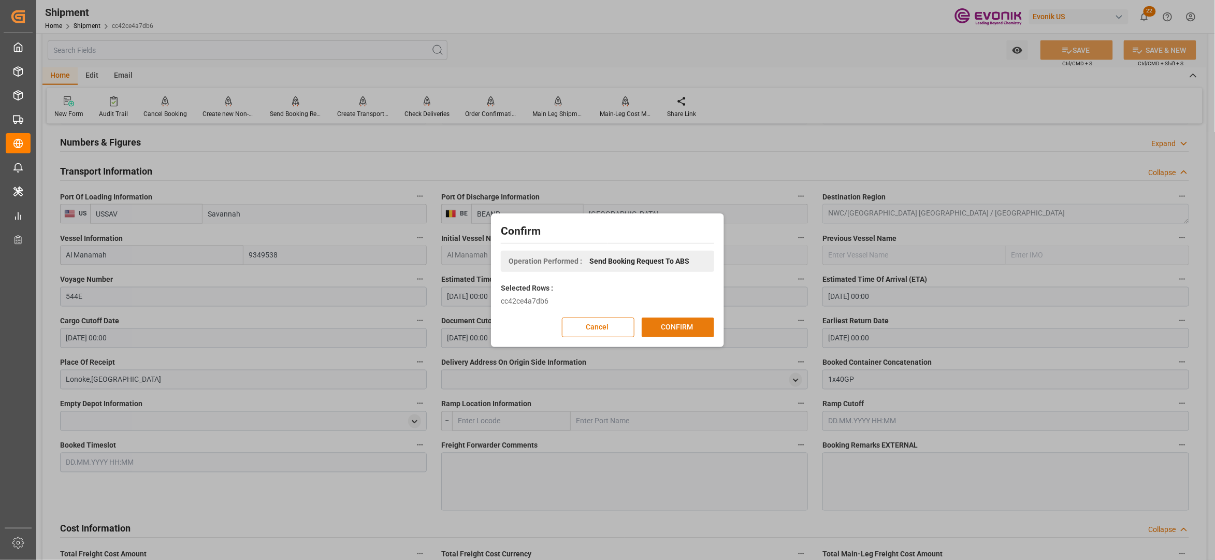
click at [672, 328] on button "CONFIRM" at bounding box center [678, 327] width 72 height 20
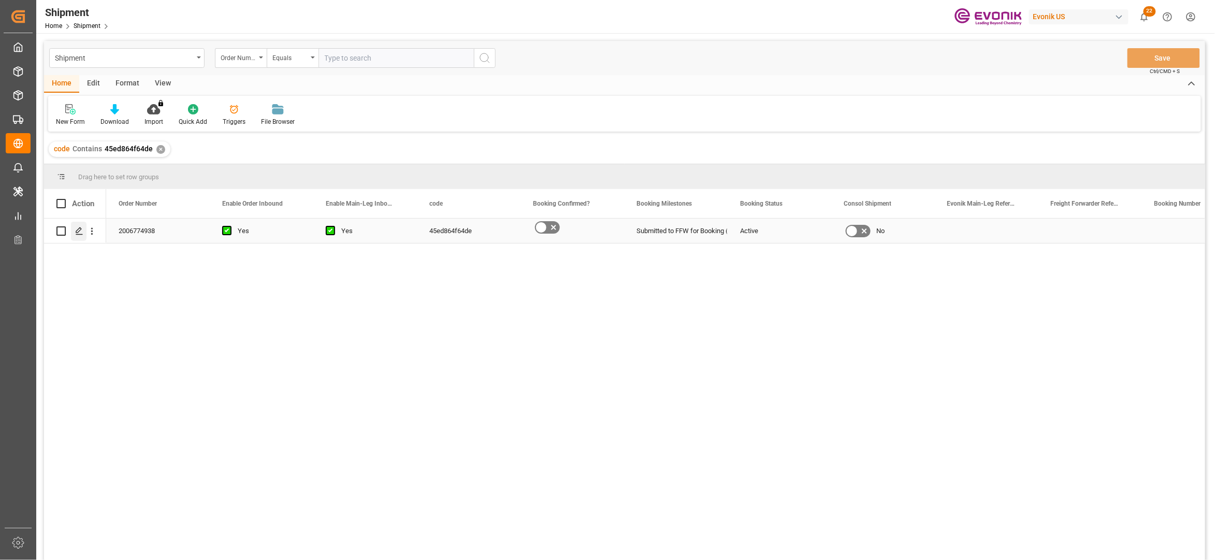
click at [81, 230] on icon "Press SPACE to select this row." at bounding box center [79, 231] width 8 height 8
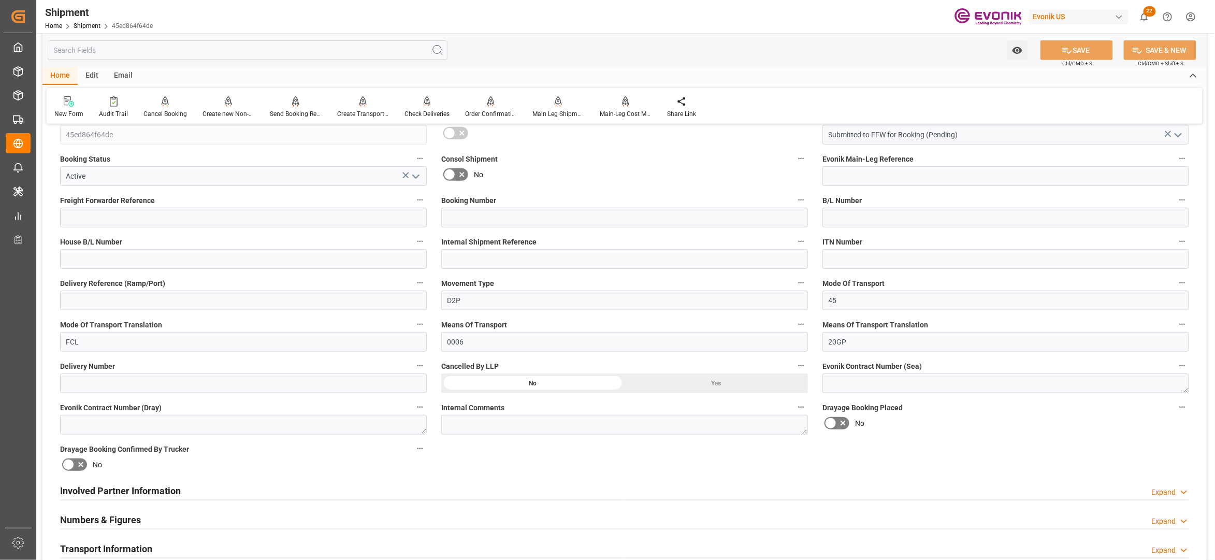
scroll to position [460, 0]
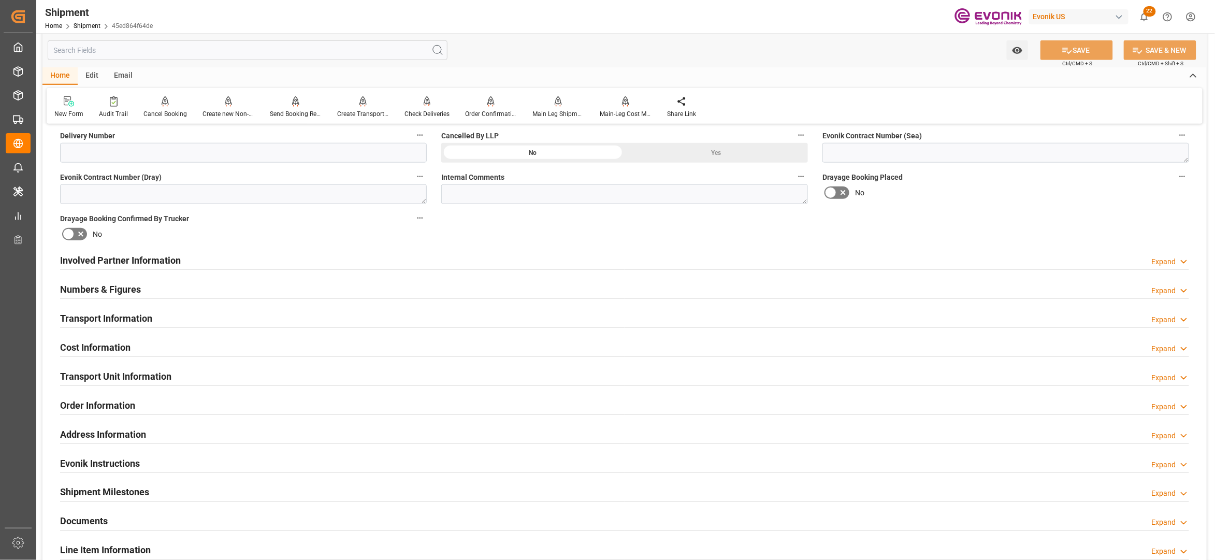
click at [529, 264] on div "Involved Partner Information Expand" at bounding box center [624, 260] width 1129 height 20
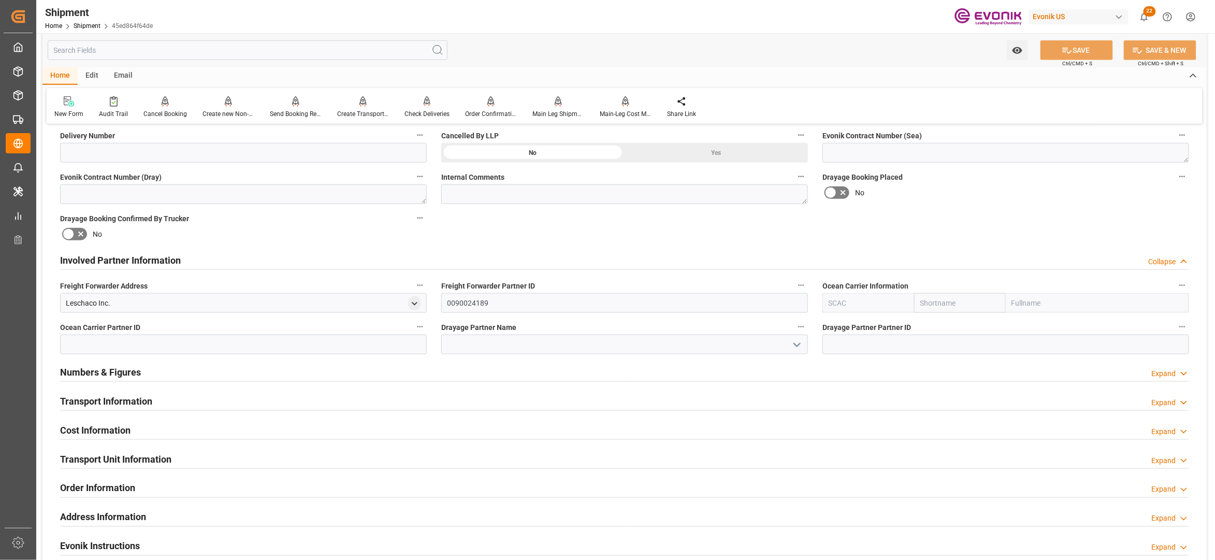
click at [958, 302] on input "text" at bounding box center [960, 303] width 92 height 20
type input "hapag"
click at [954, 332] on div "Hapag Lloyd" at bounding box center [960, 331] width 91 height 34
type input "HLCU"
type input "Hapag Lloyd"
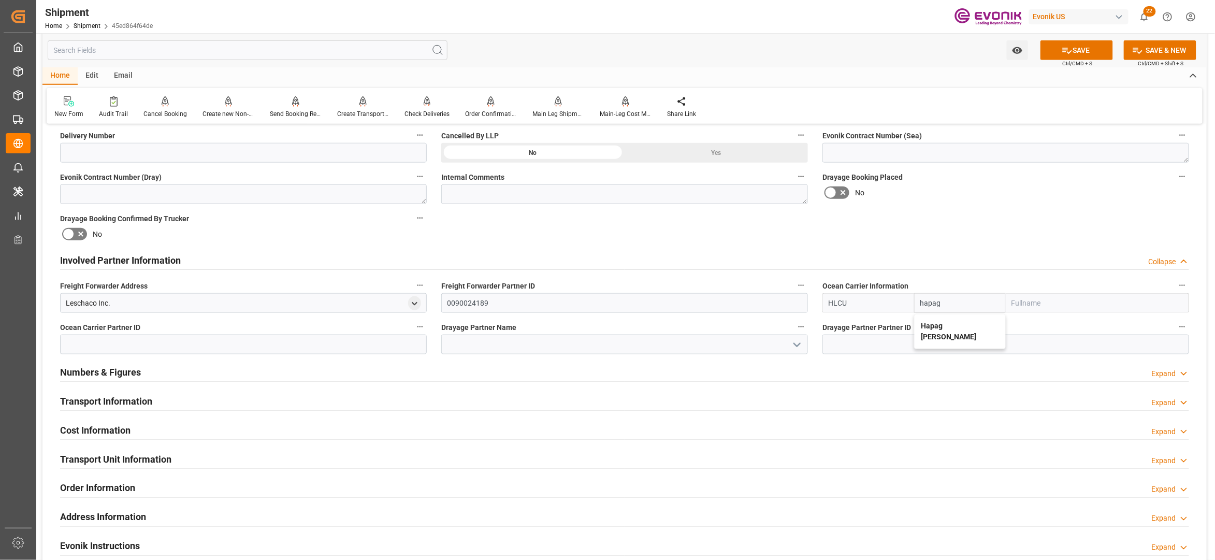
type input "Hapag Lloyd Aktiengesellschaft"
type input "Hapag Lloyd"
click at [993, 233] on div "Booking Confirmation Milestone Bar Collapse Submitted to FFW for Booking (Pendi…" at bounding box center [624, 250] width 1164 height 1154
click at [1092, 48] on button "SAVE" at bounding box center [1076, 50] width 72 height 20
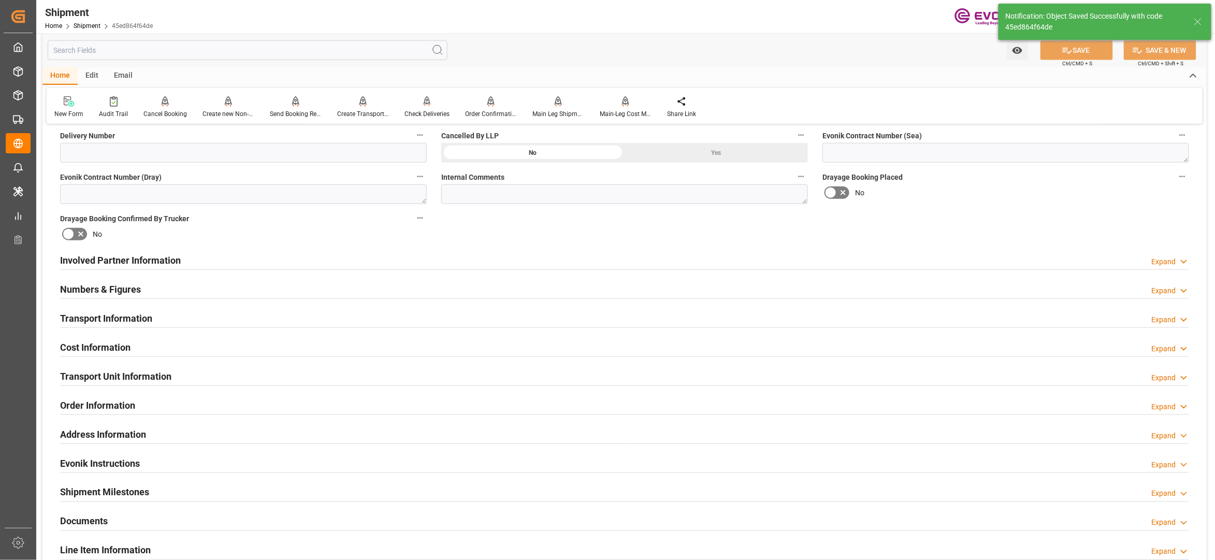
type input "0090027539"
click at [491, 259] on div "Involved Partner Information Expand" at bounding box center [624, 260] width 1129 height 20
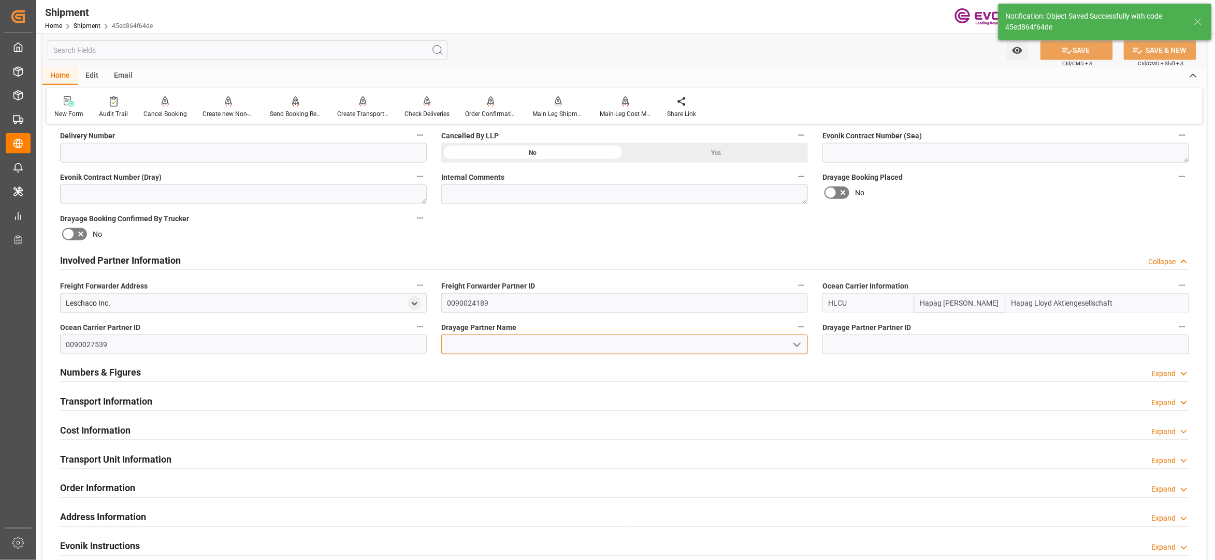
click at [483, 345] on input at bounding box center [624, 345] width 367 height 20
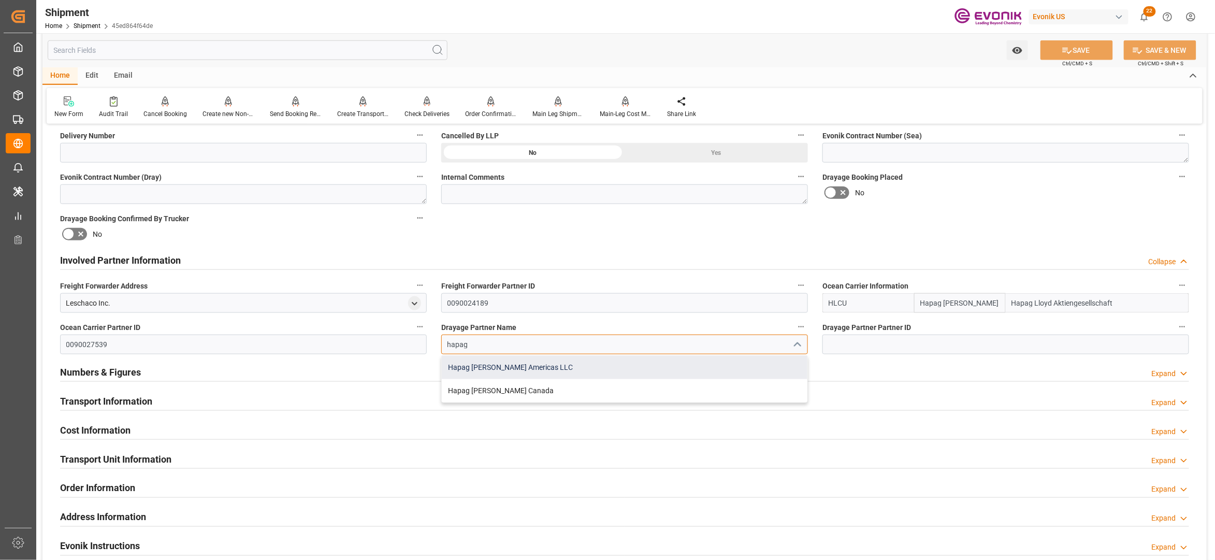
click at [498, 361] on div "Hapag Lloyd Americas LLC" at bounding box center [625, 367] width 366 height 23
type input "Hapag Lloyd Americas LLC"
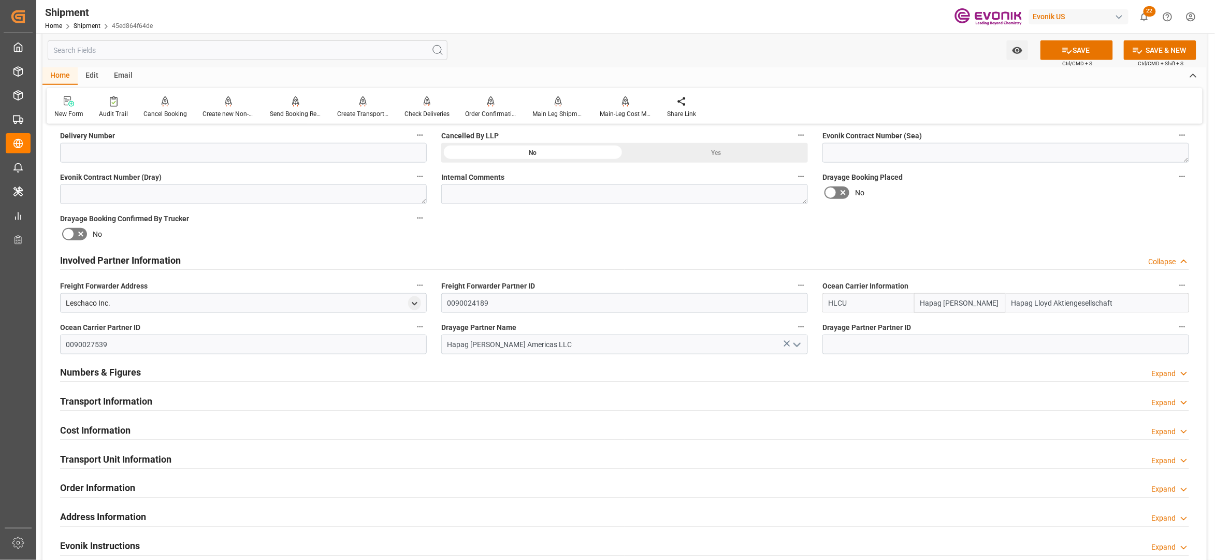
click at [907, 253] on div "Involved Partner Information Collapse" at bounding box center [624, 260] width 1129 height 20
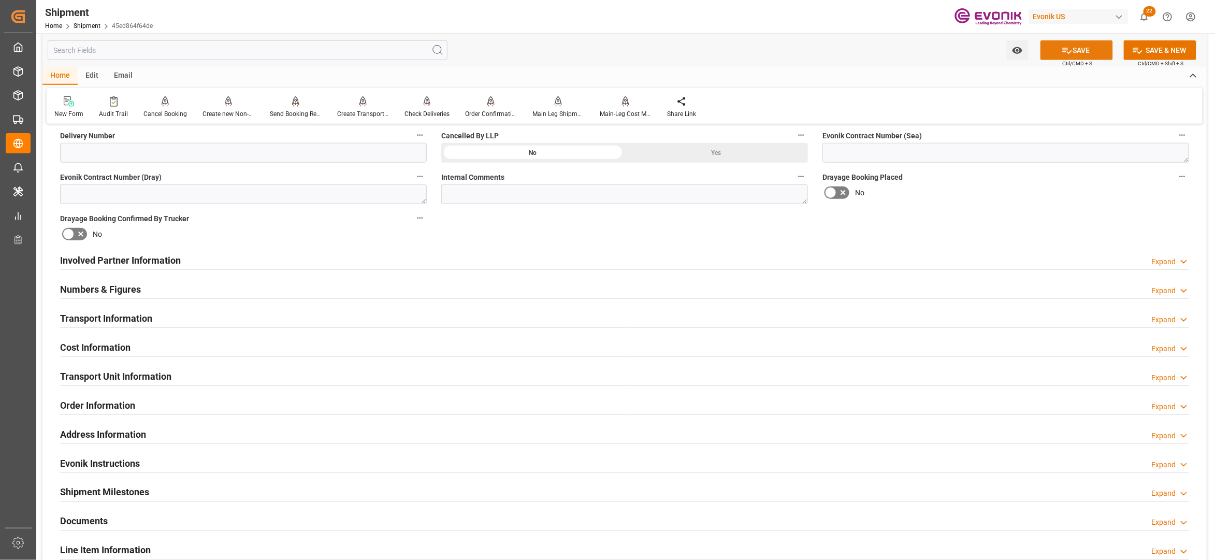
click at [1088, 47] on button "SAVE" at bounding box center [1076, 50] width 72 height 20
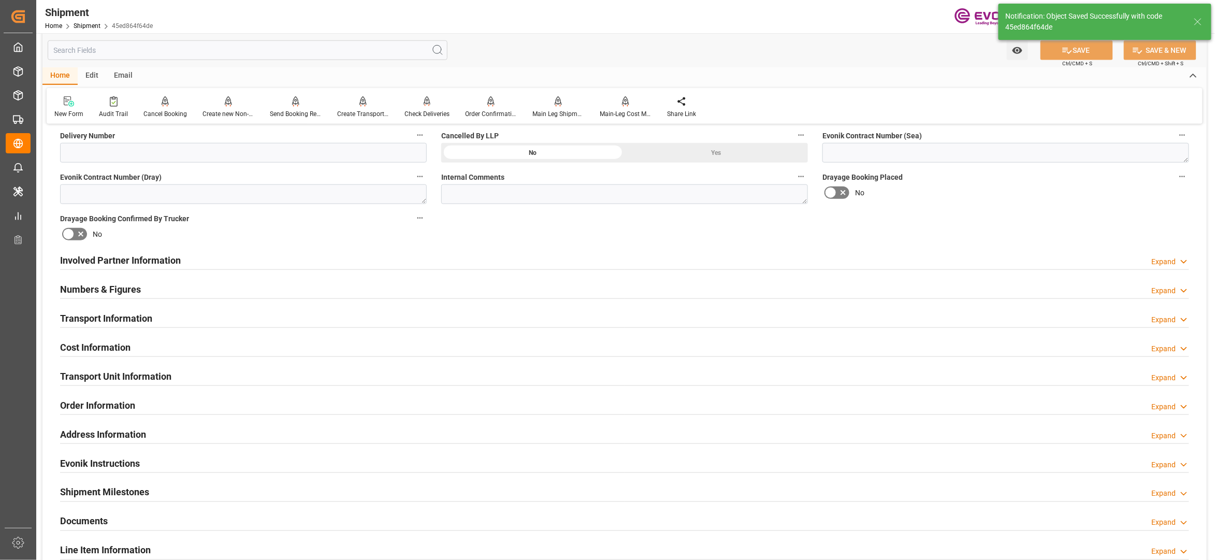
type input "0090027539"
click at [507, 262] on div "Involved Partner Information Expand" at bounding box center [624, 260] width 1129 height 20
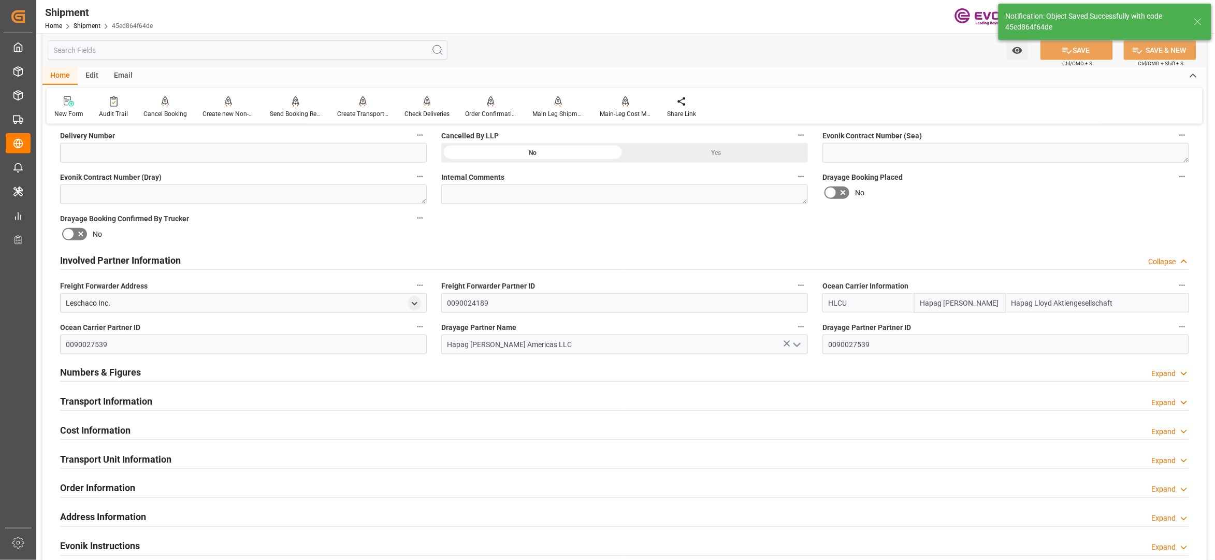
click at [523, 394] on div "Transport Information Expand" at bounding box center [624, 400] width 1129 height 20
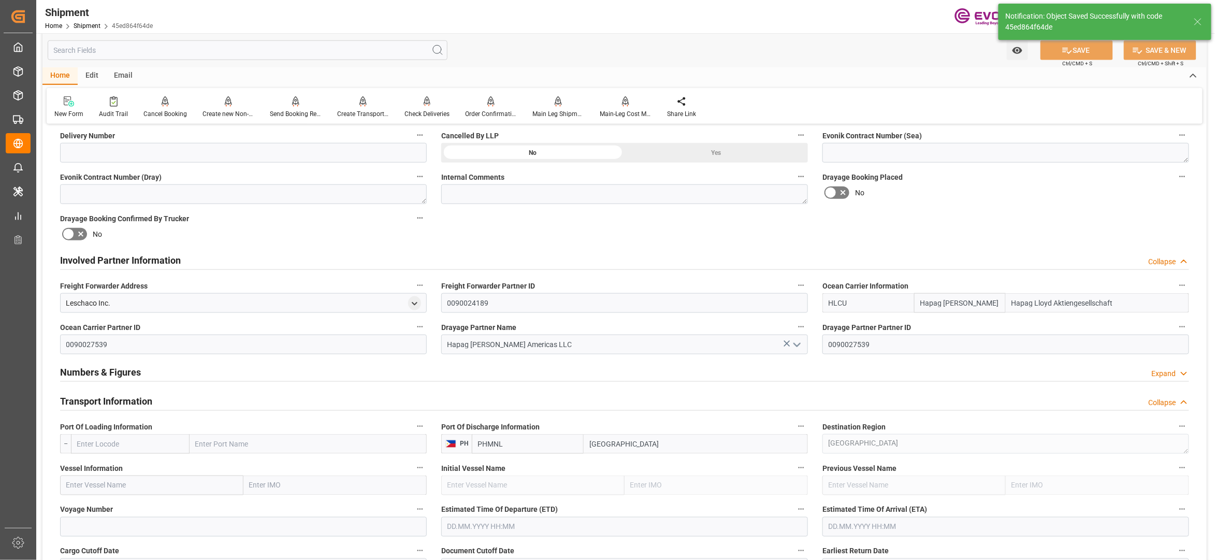
scroll to position [690, 0]
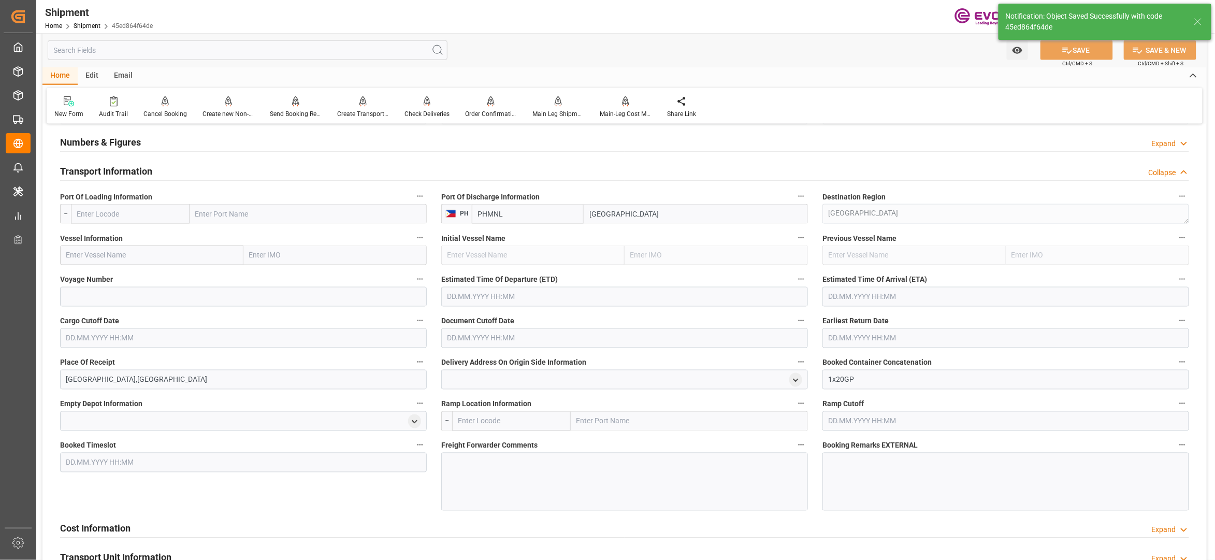
click at [141, 211] on input "text" at bounding box center [130, 214] width 119 height 20
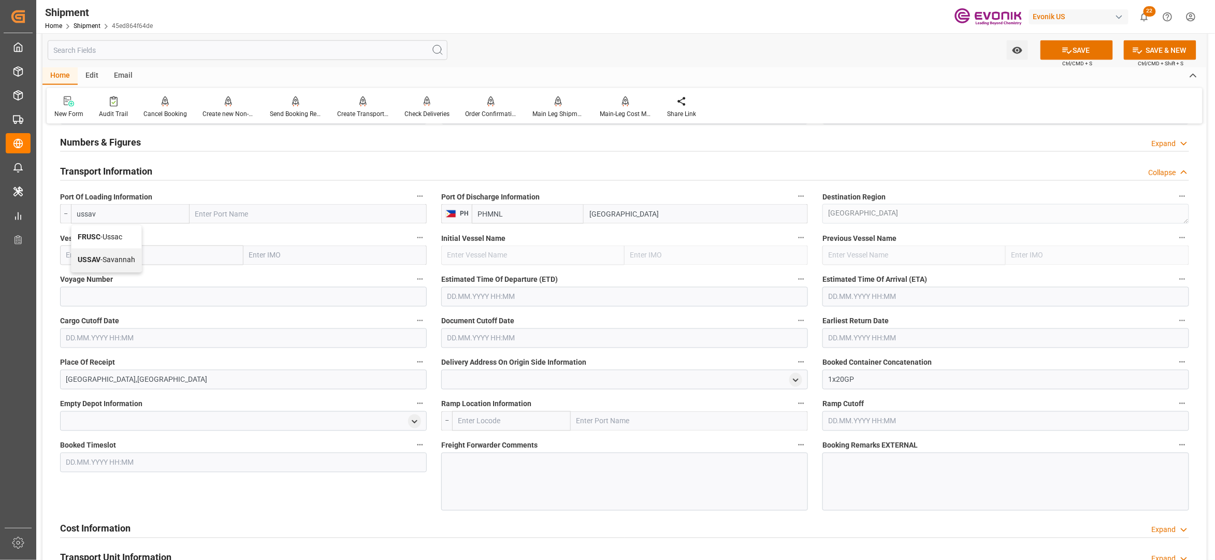
click at [121, 251] on div "USSAV - Savannah" at bounding box center [106, 260] width 70 height 23
type input "USSAV"
type input "Savannah"
type input "USSAV"
click at [166, 254] on input "text" at bounding box center [151, 255] width 183 height 20
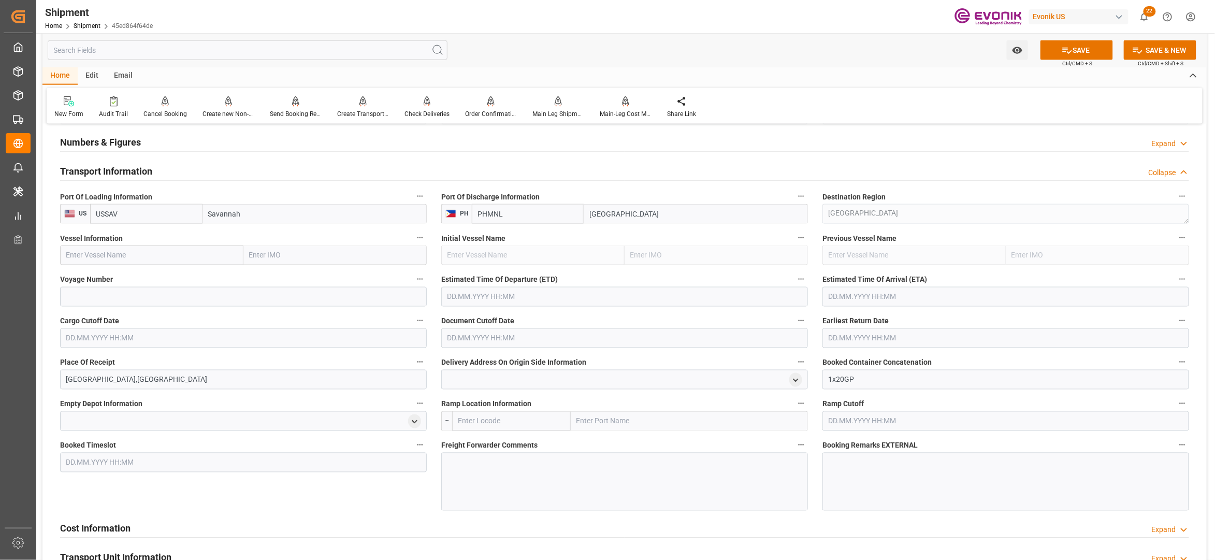
click at [180, 251] on input "text" at bounding box center [151, 255] width 183 height 20
paste input "WAN HAI A03 / W012"
click at [126, 251] on input "WAN HAI A03 / W012" at bounding box center [151, 255] width 183 height 20
type input "WAN HAI A03"
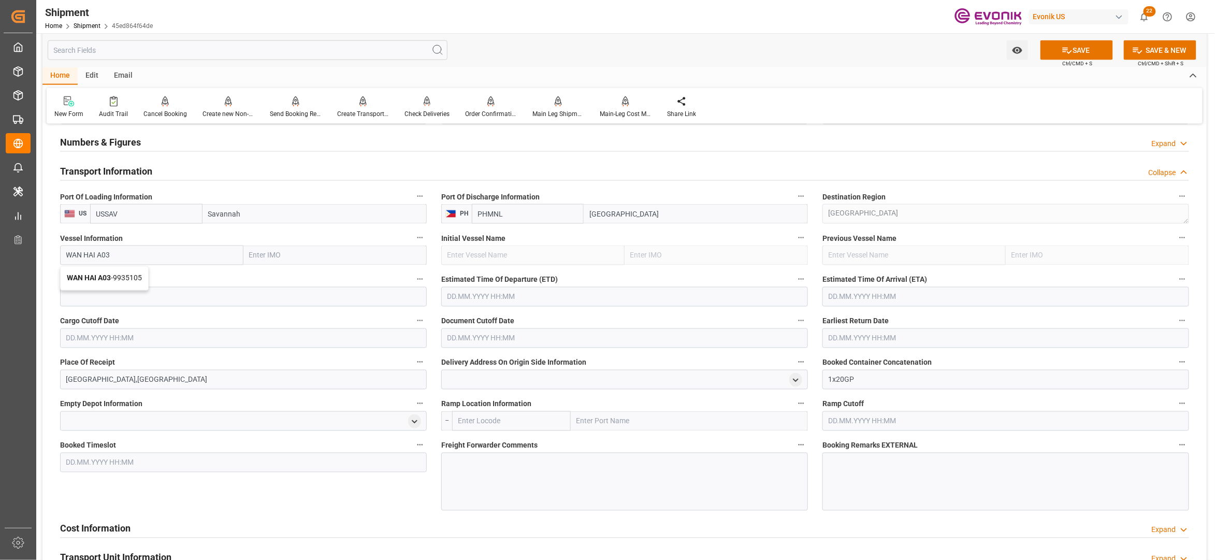
click at [142, 281] on span "WAN HAI A03 - 9935105" at bounding box center [104, 278] width 75 height 8
type input "9935105"
type input "WAN HAI A03"
click at [156, 298] on input at bounding box center [243, 297] width 367 height 20
paste input "W012"
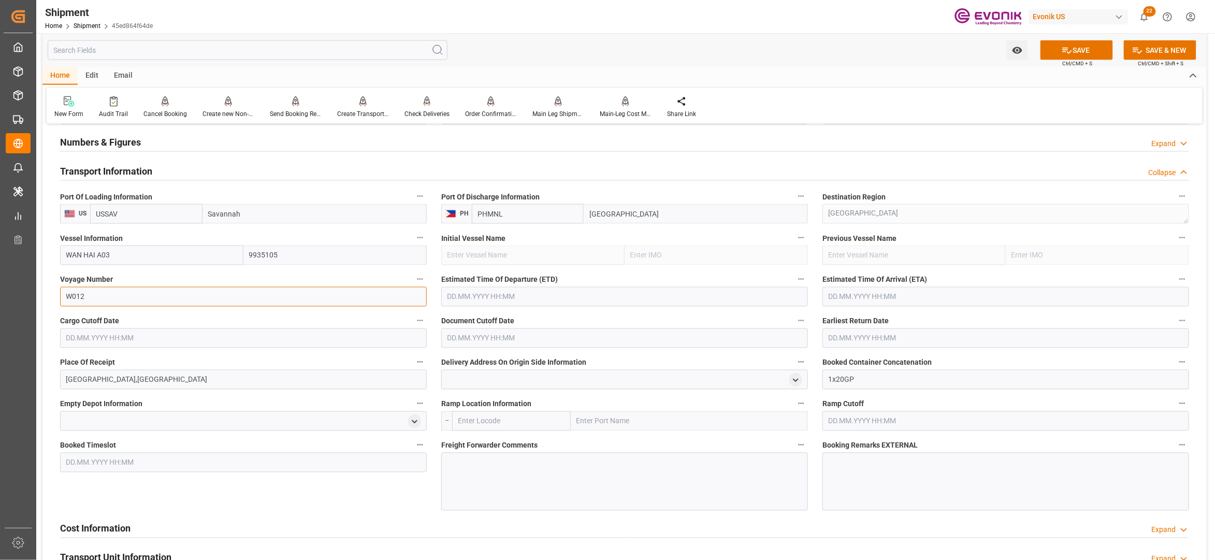
type input "W012"
click at [494, 292] on input "text" at bounding box center [624, 297] width 367 height 20
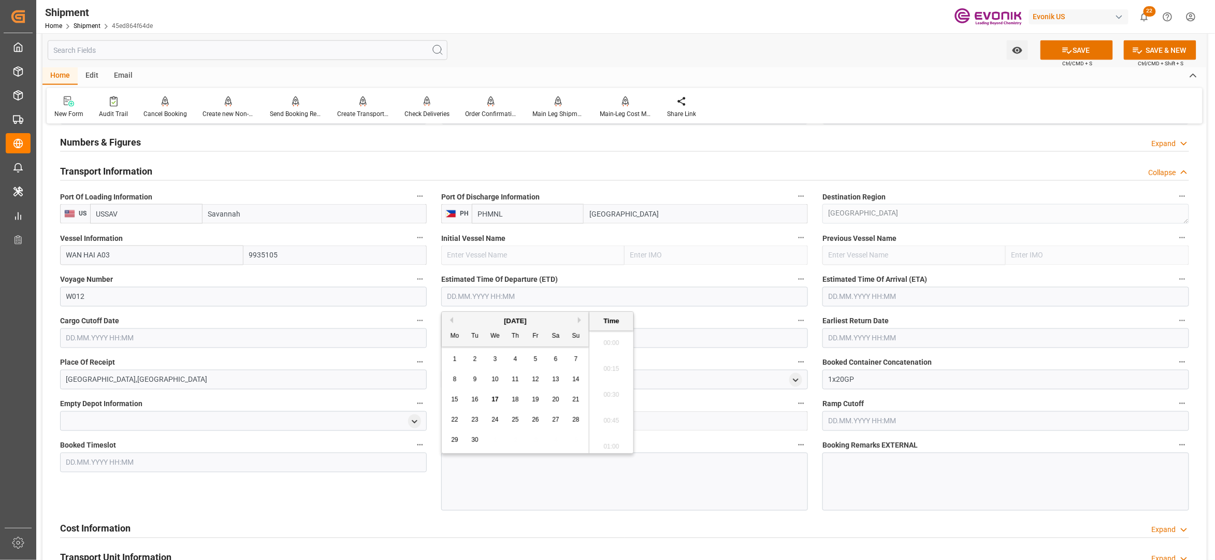
scroll to position [29, 0]
click at [583, 317] on button "Next Month" at bounding box center [581, 320] width 6 height 6
click at [456, 381] on span "6" at bounding box center [455, 378] width 4 height 7
type input "06.10.2025 00:00"
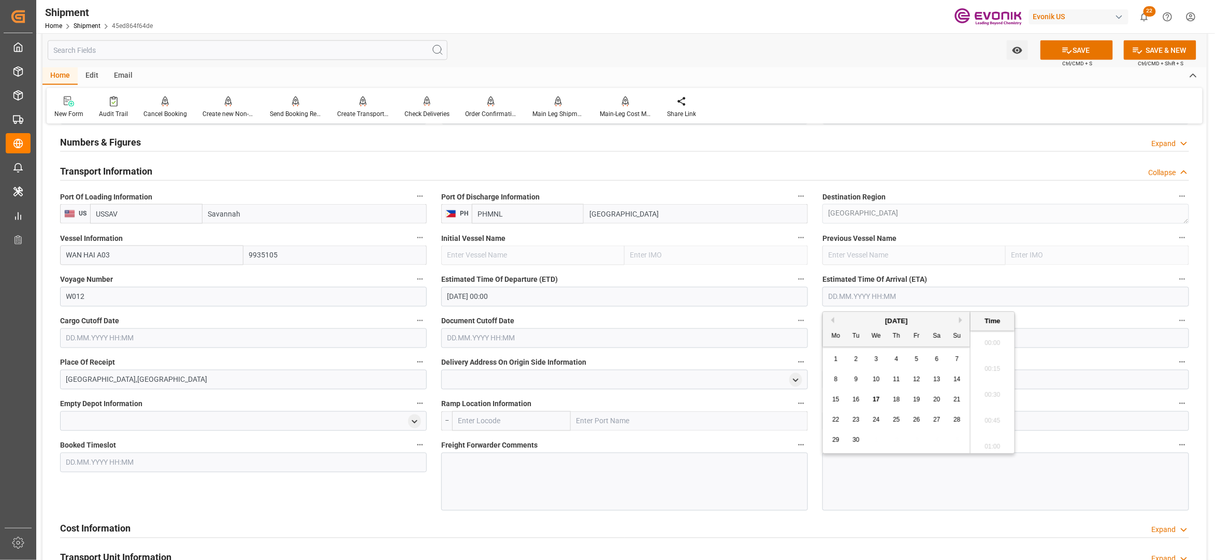
click at [936, 301] on input "text" at bounding box center [1005, 297] width 367 height 20
click at [962, 318] on button "Next Month" at bounding box center [962, 320] width 6 height 6
click at [833, 357] on div "1" at bounding box center [836, 359] width 13 height 12
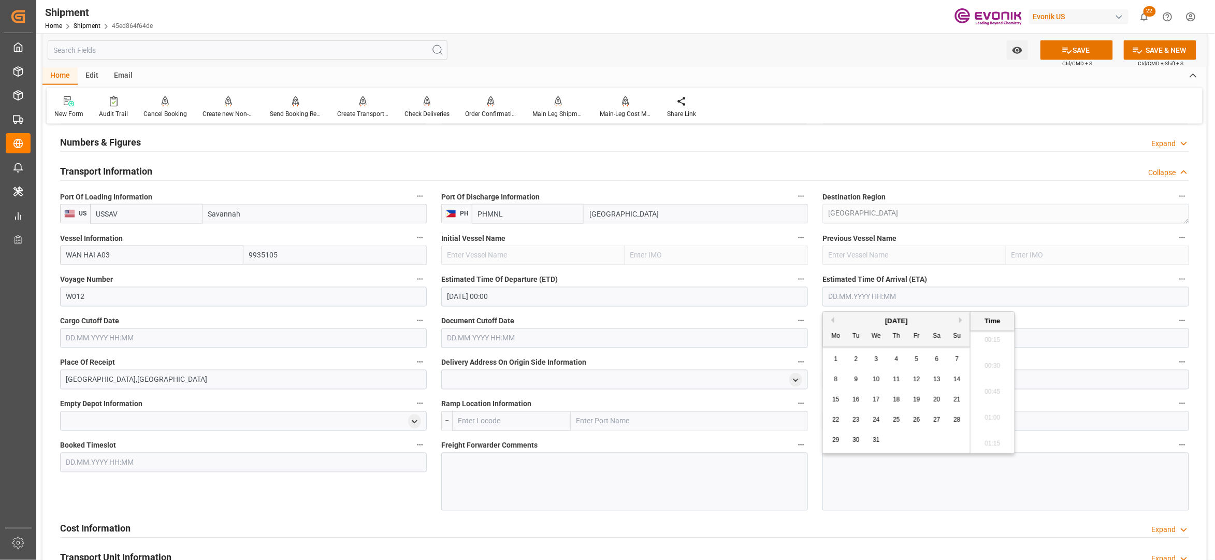
type input "01.12.2025 00:00"
click at [323, 330] on input "text" at bounding box center [243, 338] width 367 height 20
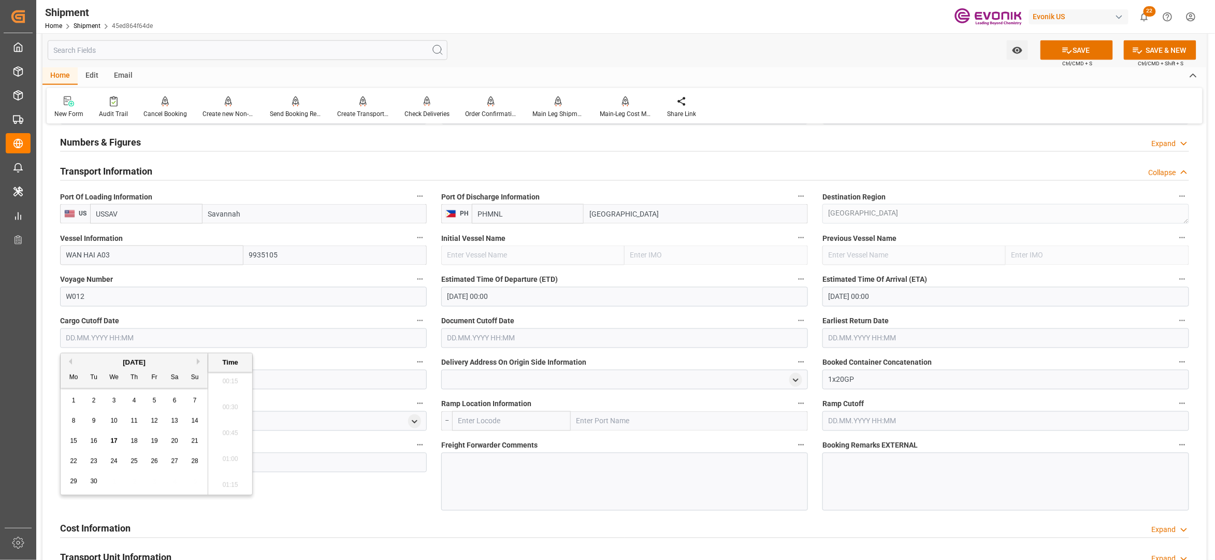
click at [132, 441] on span "18" at bounding box center [133, 440] width 7 height 7
type input "18.09.2025 00:00"
click at [483, 347] on input "text" at bounding box center [624, 338] width 367 height 20
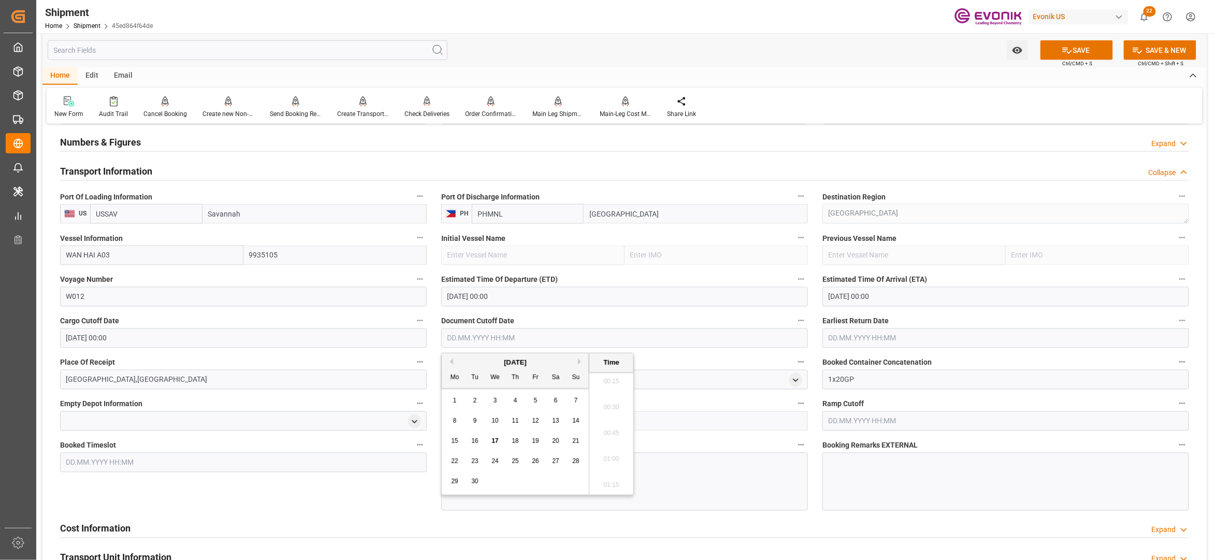
click at [520, 441] on div "18" at bounding box center [515, 441] width 13 height 12
type input "18.09.2025 00:00"
click at [883, 338] on input "text" at bounding box center [1005, 338] width 367 height 20
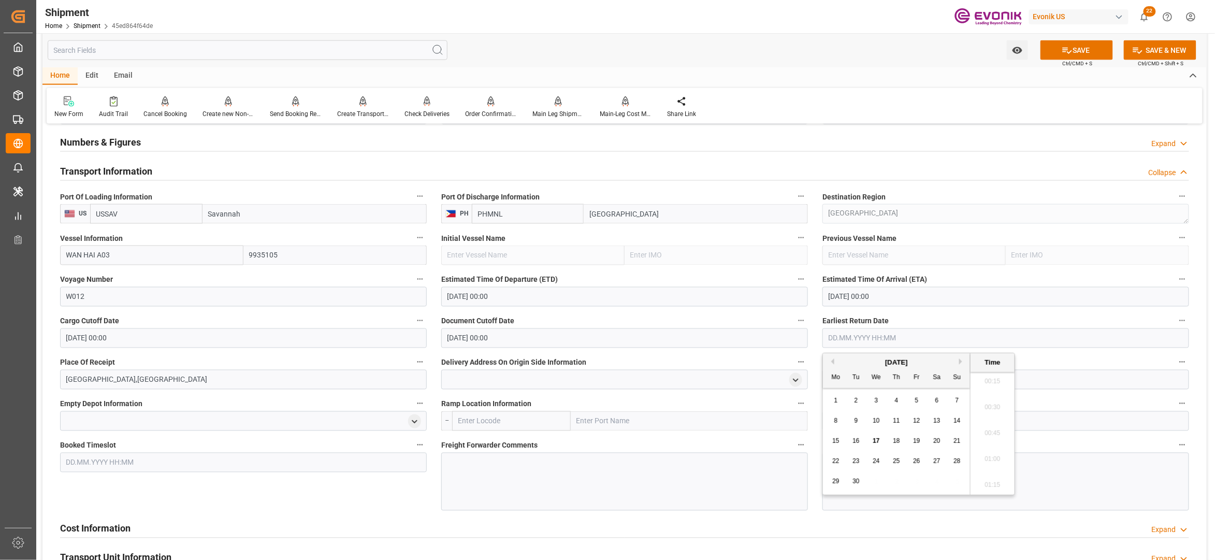
click at [902, 439] on div "18" at bounding box center [896, 441] width 13 height 12
type input "18.09.2025 00:00"
click at [317, 512] on div "Booked Timeslot" at bounding box center [243, 474] width 381 height 80
click at [1073, 46] on button "SAVE" at bounding box center [1076, 50] width 72 height 20
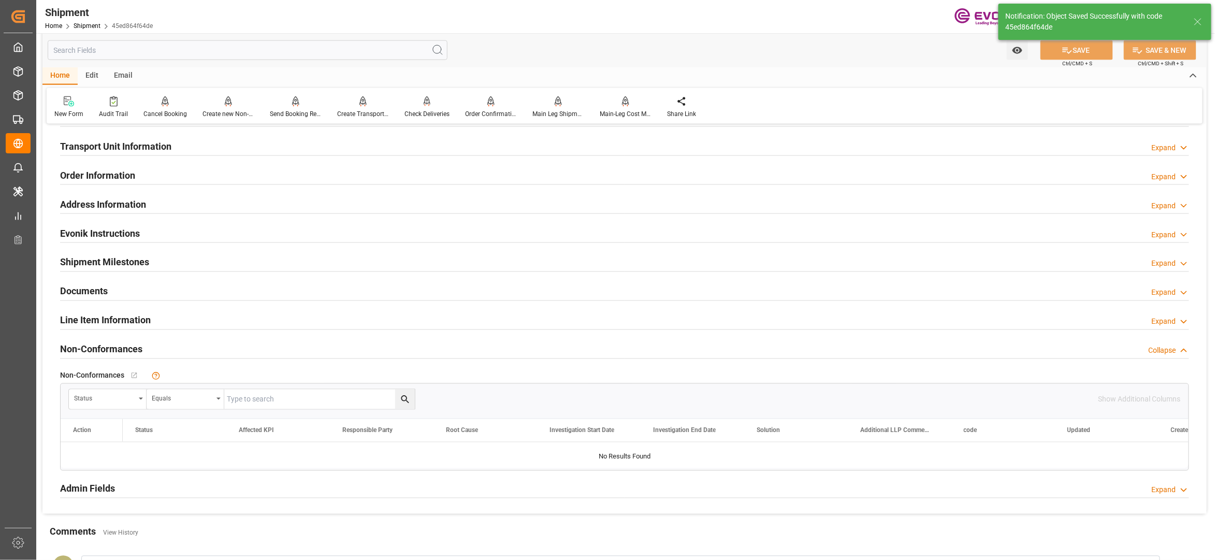
scroll to position [460, 0]
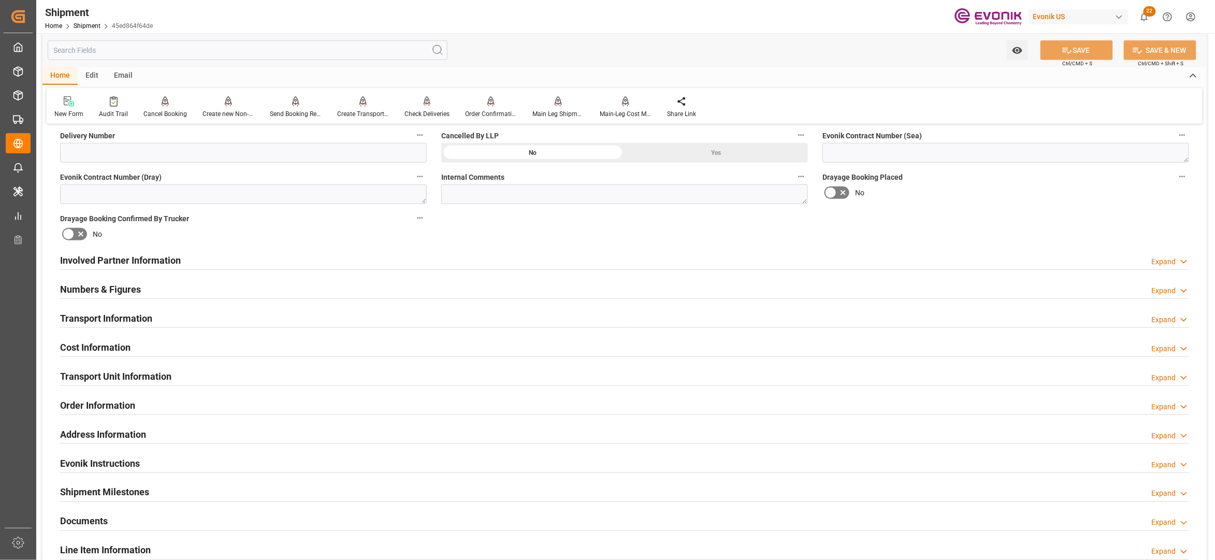
click at [201, 343] on div "Cost Information Expand" at bounding box center [624, 347] width 1129 height 20
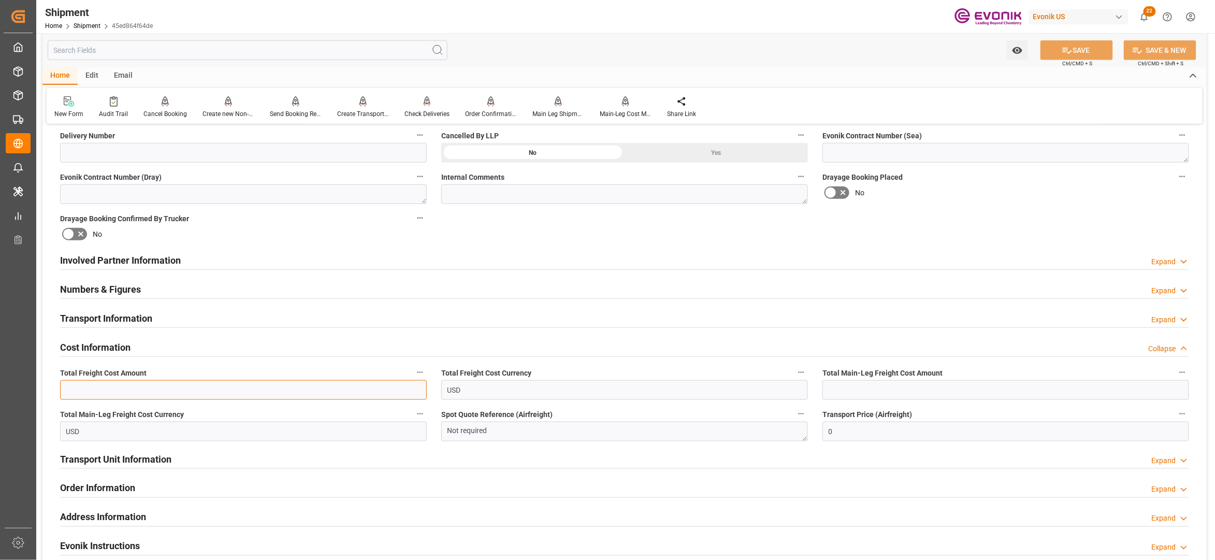
drag, startPoint x: 194, startPoint y: 389, endPoint x: 199, endPoint y: 389, distance: 5.7
click at [194, 389] on input "text" at bounding box center [243, 390] width 367 height 20
paste input "2072"
type input "2072"
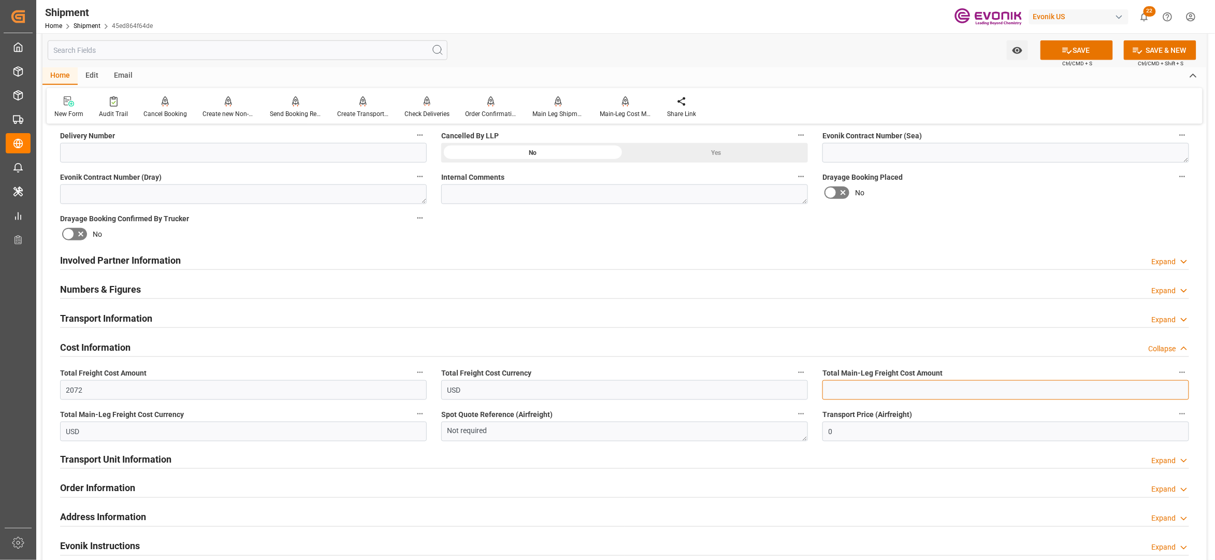
click at [853, 390] on input "text" at bounding box center [1005, 390] width 367 height 20
paste input "2072"
type input "2072"
click at [1003, 230] on div "Booking Confirmation Milestone Bar Collapse Submitted to FFW for Booking (Pendi…" at bounding box center [624, 250] width 1164 height 1154
click at [1102, 49] on button "SAVE" at bounding box center [1076, 50] width 72 height 20
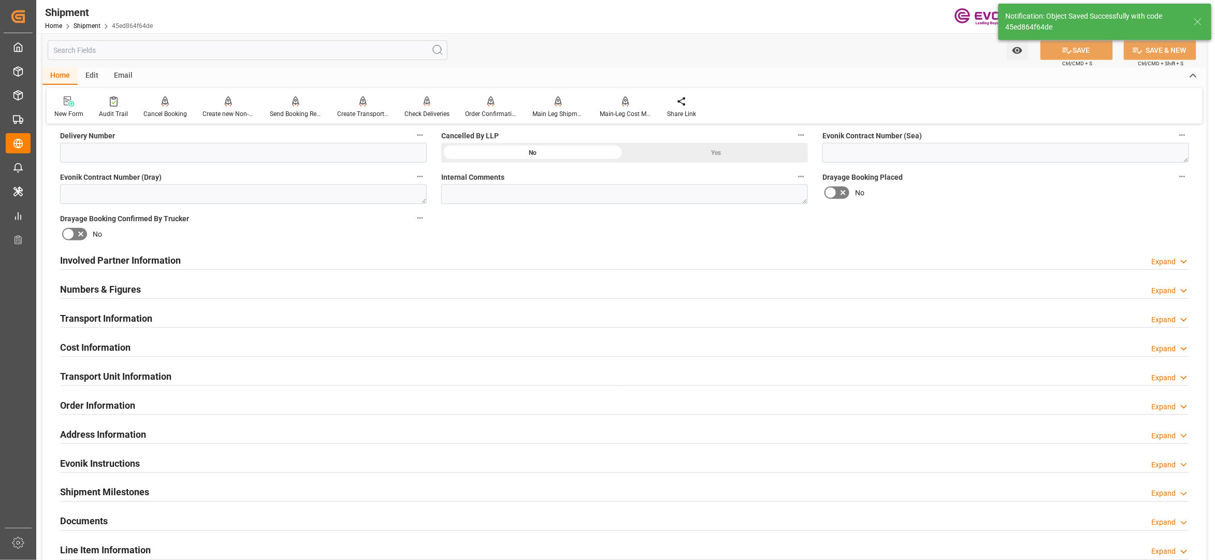
click at [351, 259] on div "Involved Partner Information Expand" at bounding box center [624, 260] width 1129 height 20
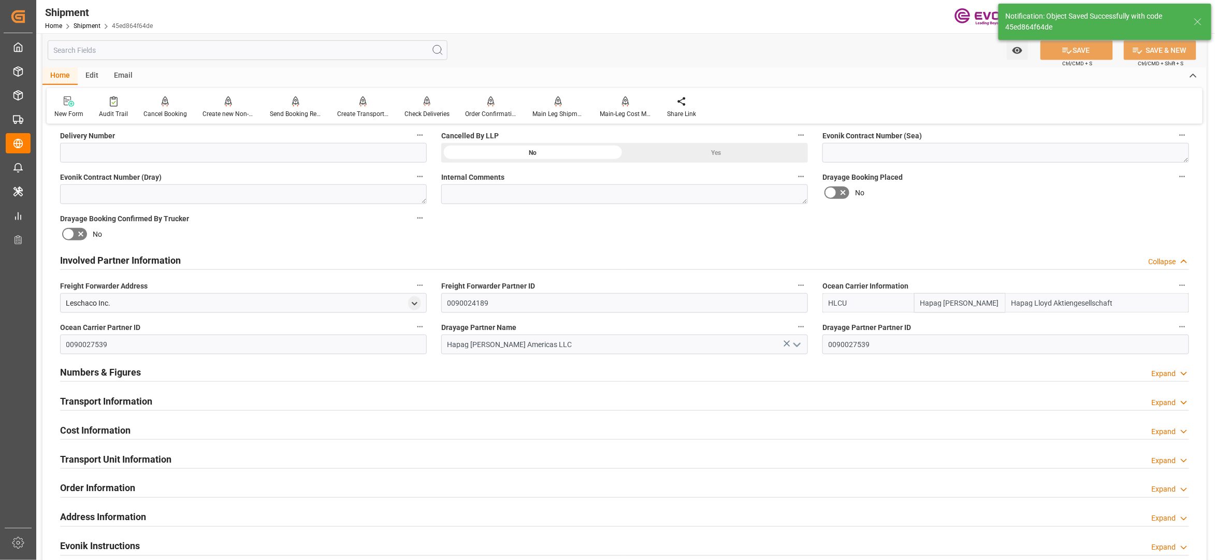
click at [446, 396] on div "Transport Information Expand" at bounding box center [624, 400] width 1129 height 20
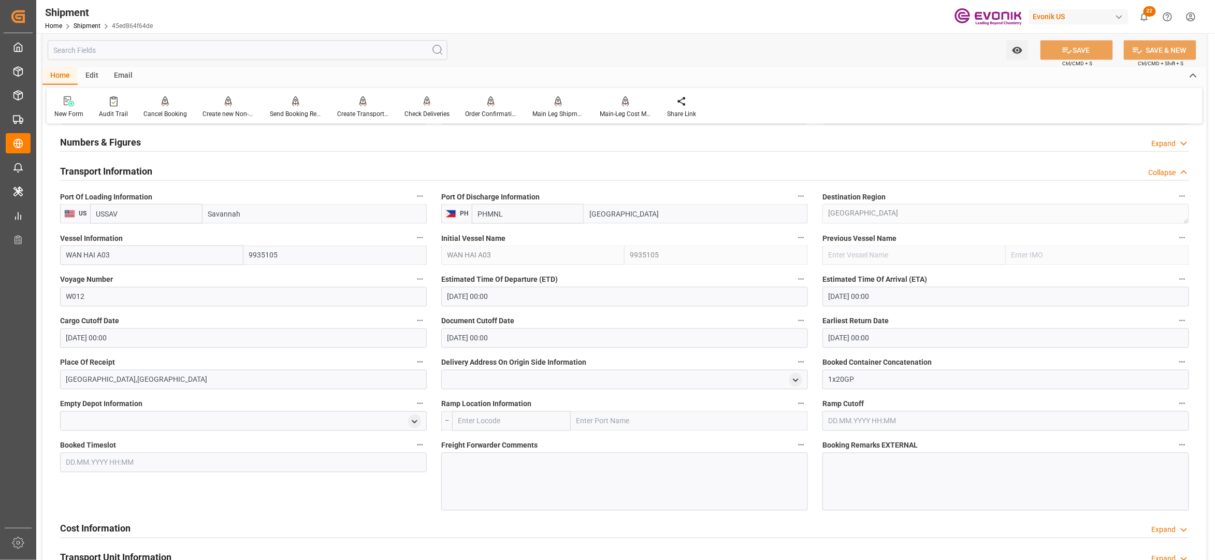
scroll to position [920, 0]
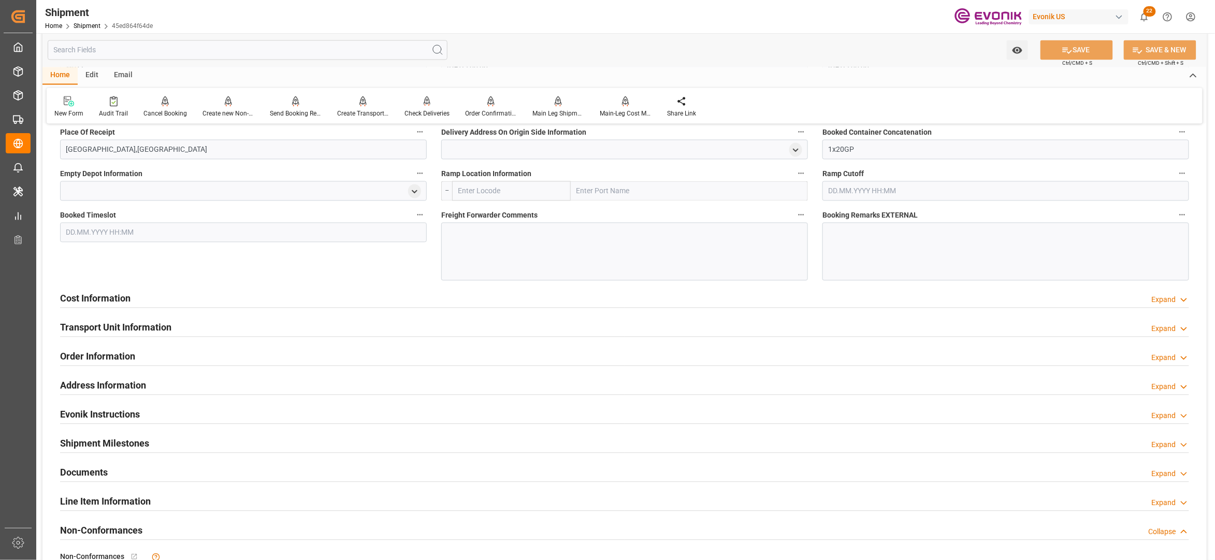
click at [413, 303] on div "Cost Information Expand" at bounding box center [624, 298] width 1129 height 20
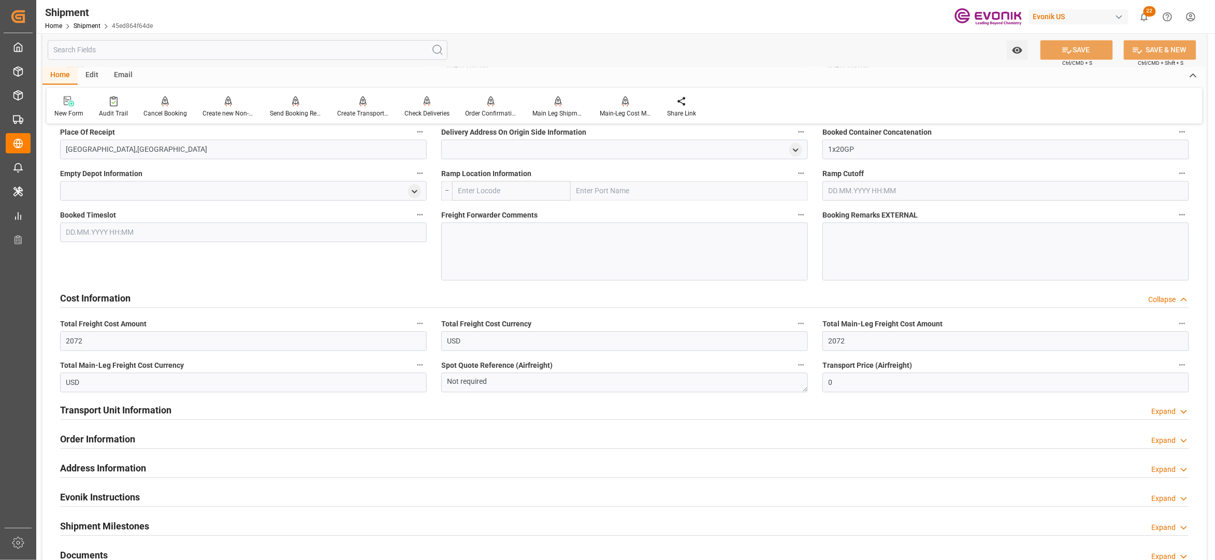
scroll to position [690, 0]
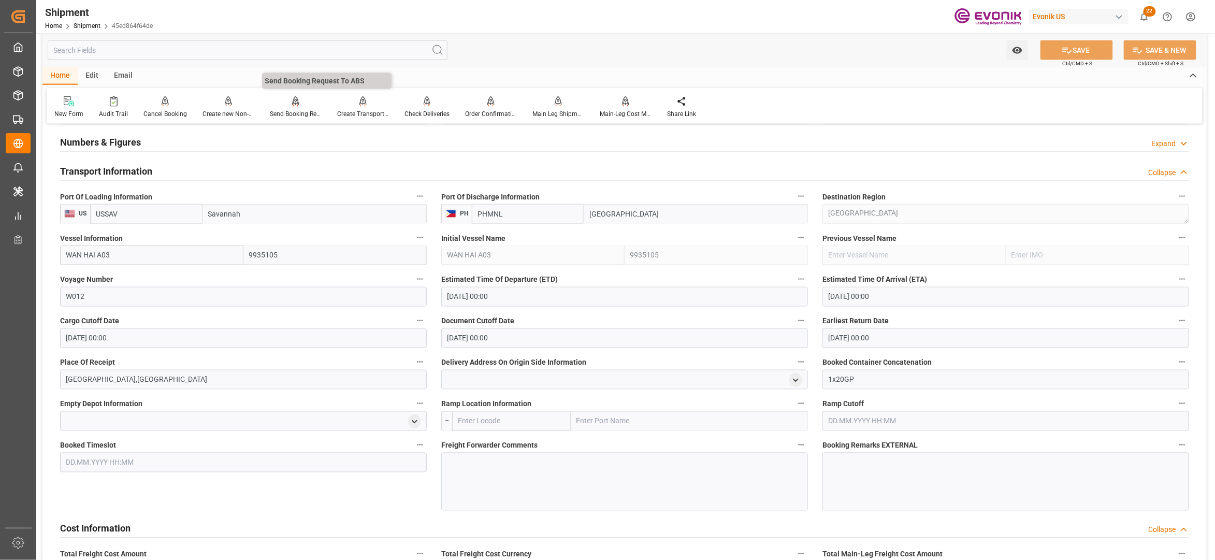
click at [295, 109] on div "Send Booking Request To ABS" at bounding box center [296, 113] width 52 height 9
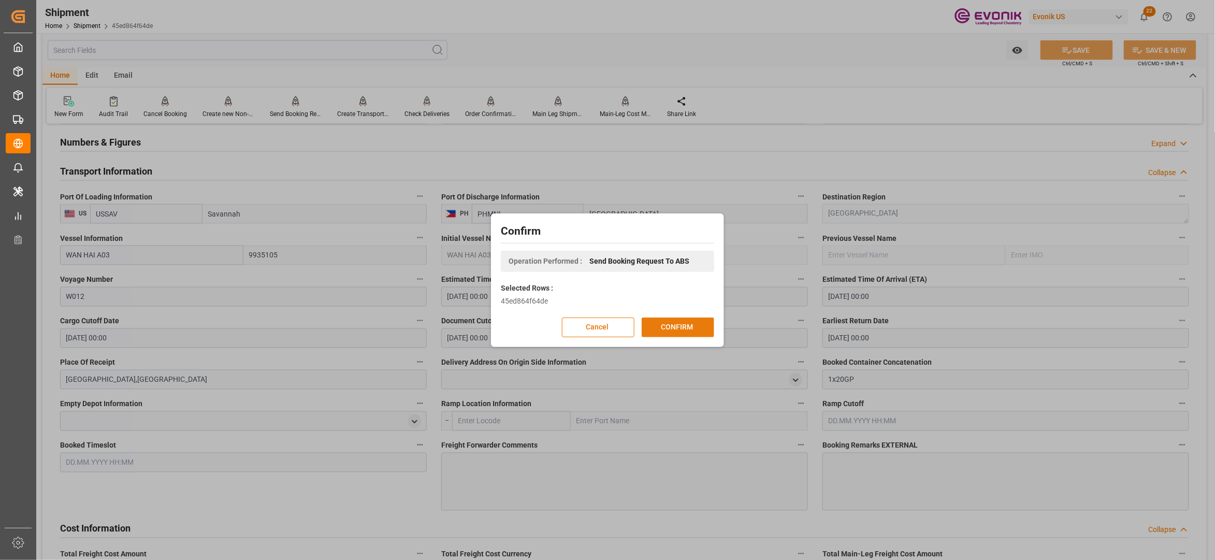
click at [684, 322] on button "CONFIRM" at bounding box center [678, 327] width 72 height 20
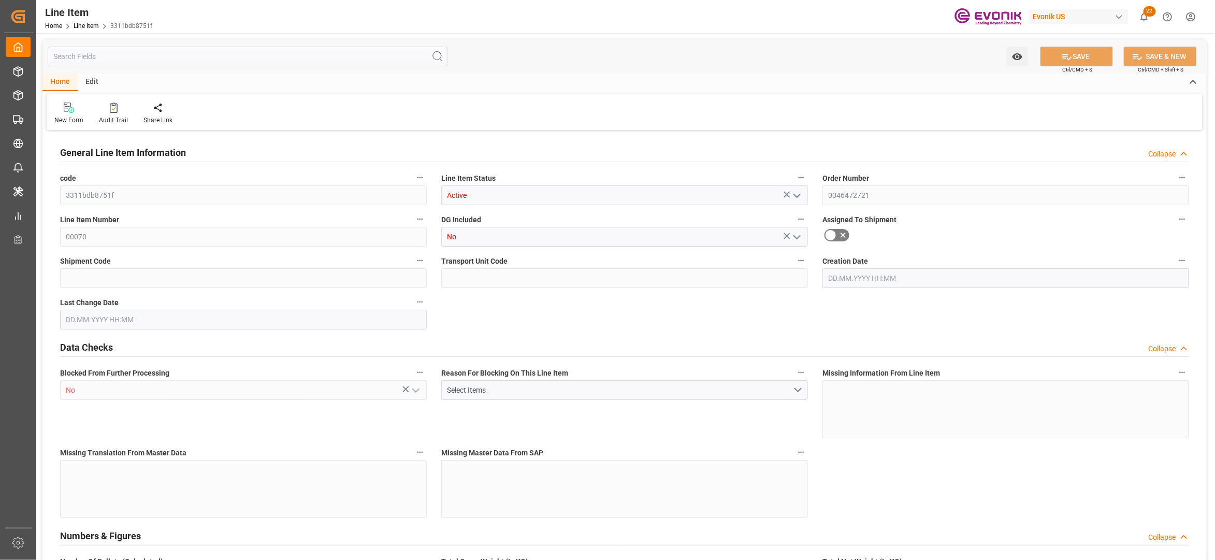
type input "3"
type input "3255"
type input "3090"
type input "4.176"
type input "3"
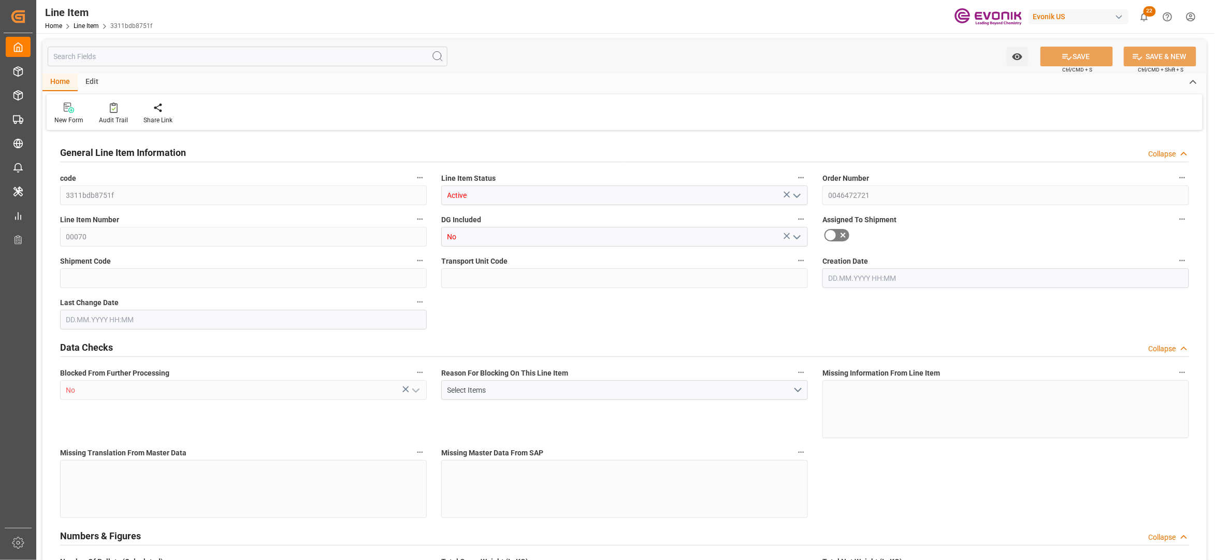
type input "34793.4"
type input "3"
type input "3255"
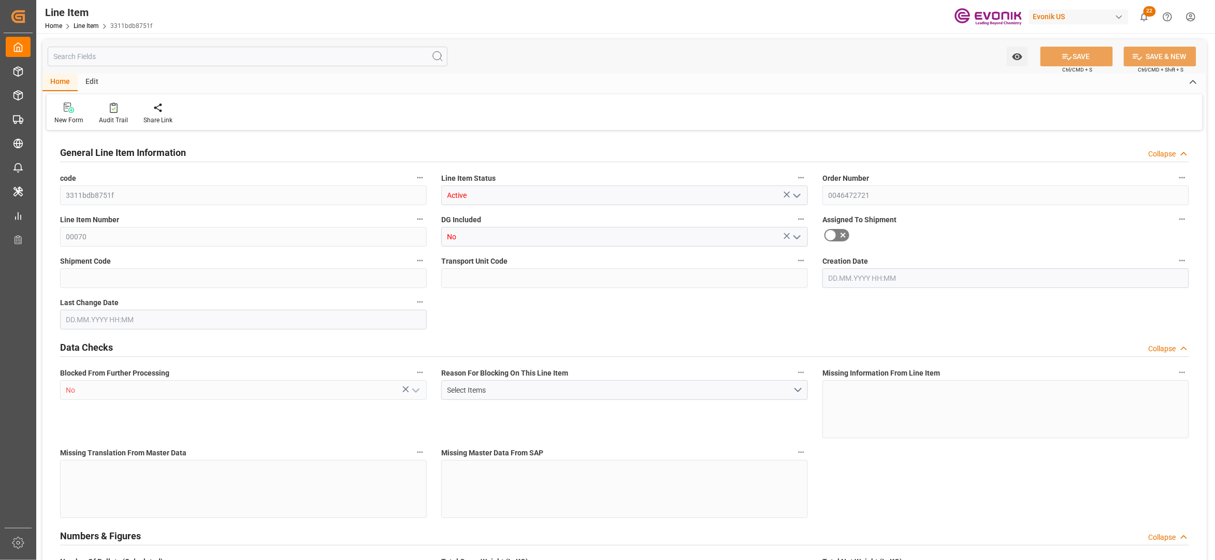
type input "3255"
type input "3090"
type input "4.176"
type input "4176"
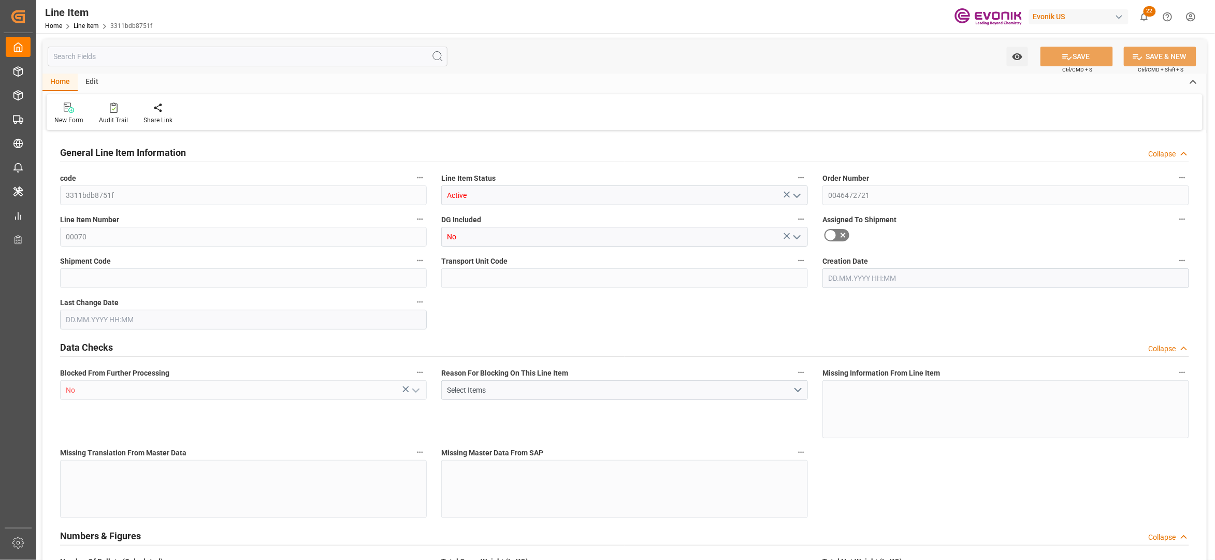
type input "0"
type input "[DATE] 12:25"
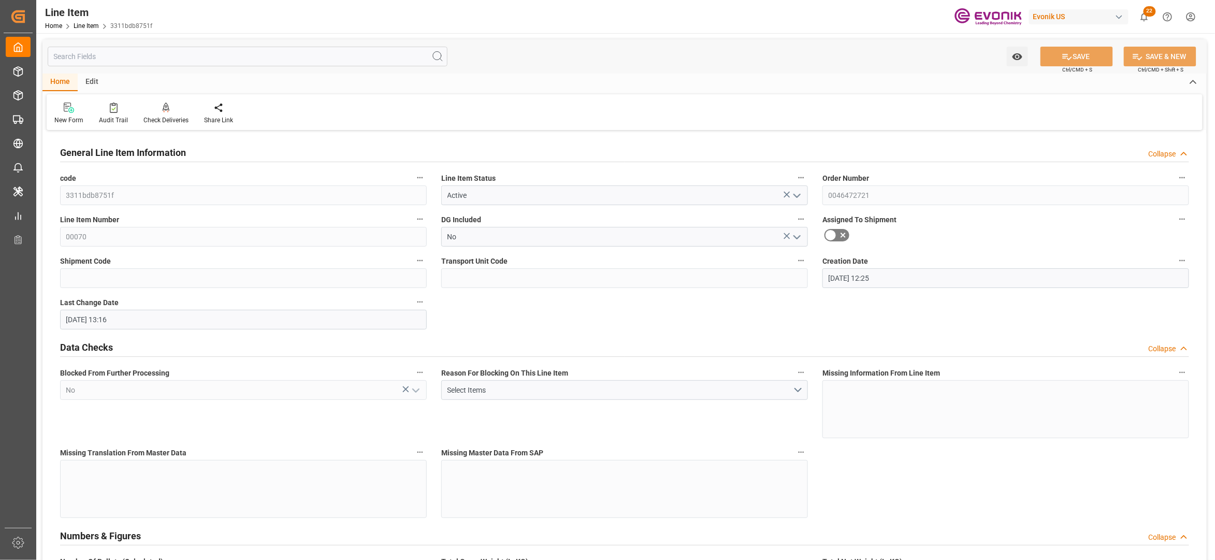
type input "[DATE] 13:16"
type input "[DATE]"
type input "2"
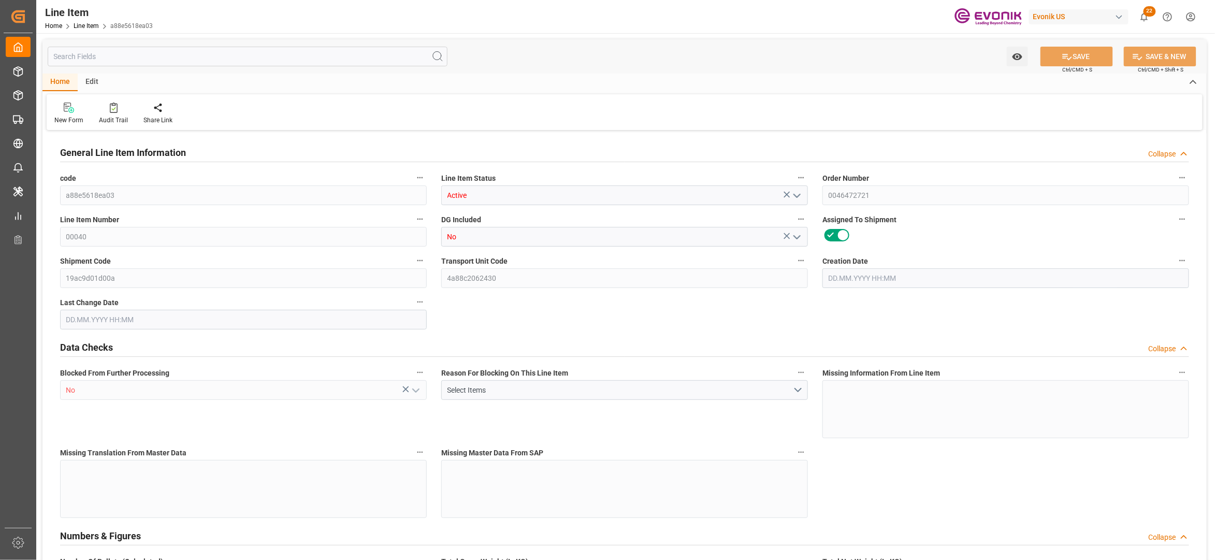
type input "1766.4"
type input "1632"
type input "2.423"
type input "8"
type input "18098.88"
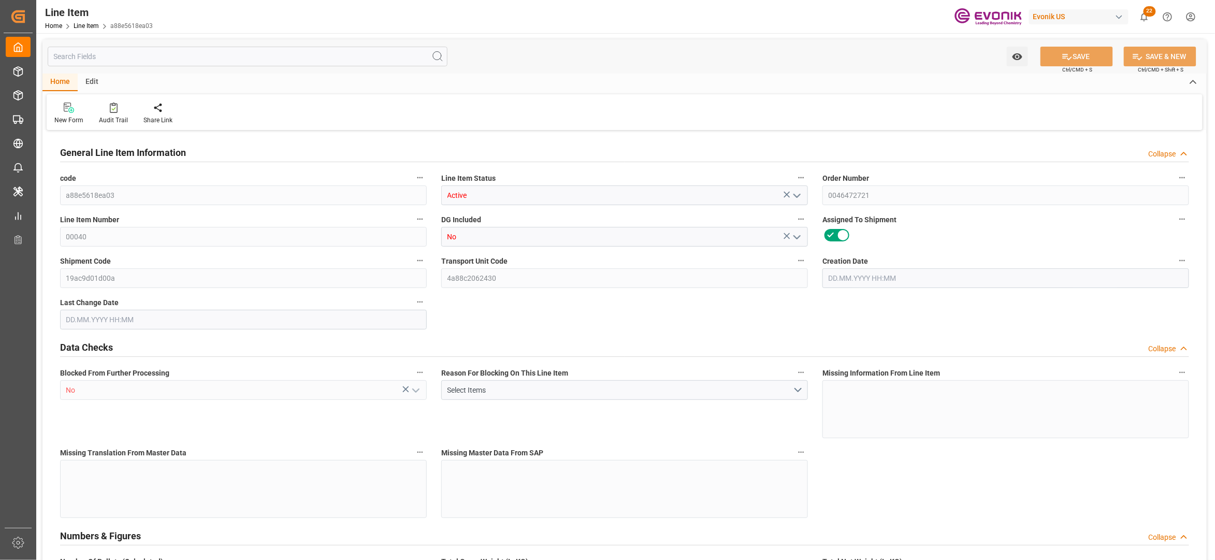
type input "8"
type input "1766.4"
type input "1806.4"
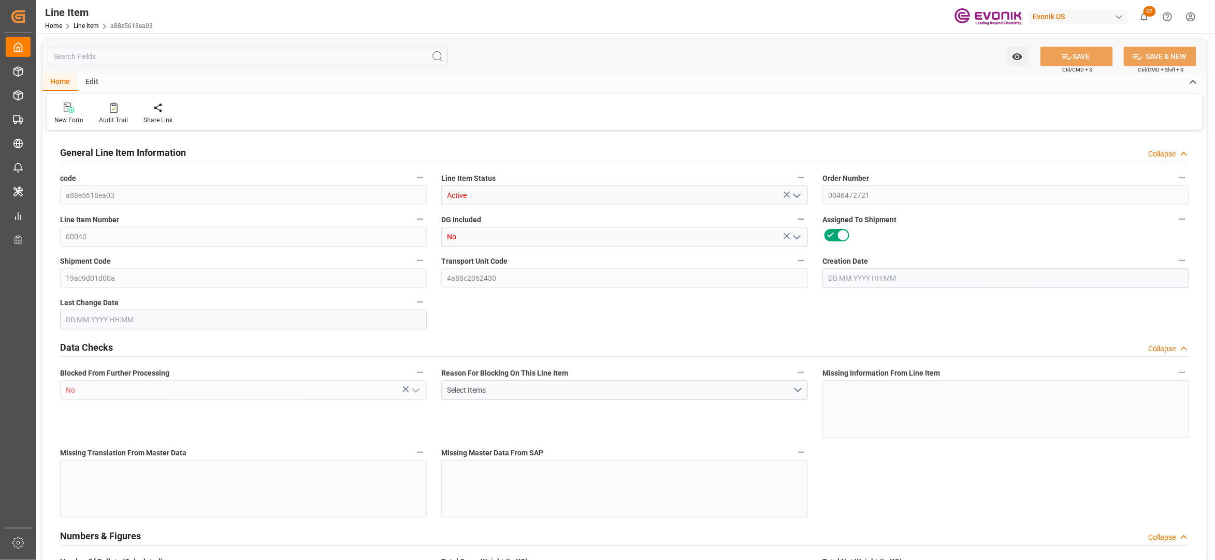
type input "1632"
type input "2.423"
type input "2422.952"
type input "0"
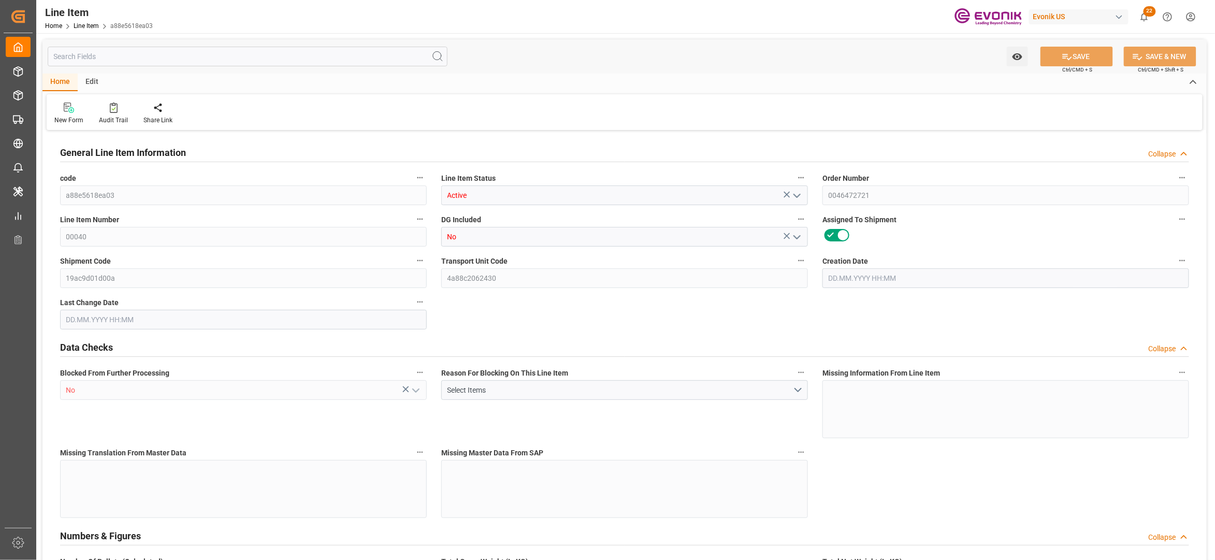
type input "0"
type input "[DATE] 19:27"
type input "[DATE] 12:25"
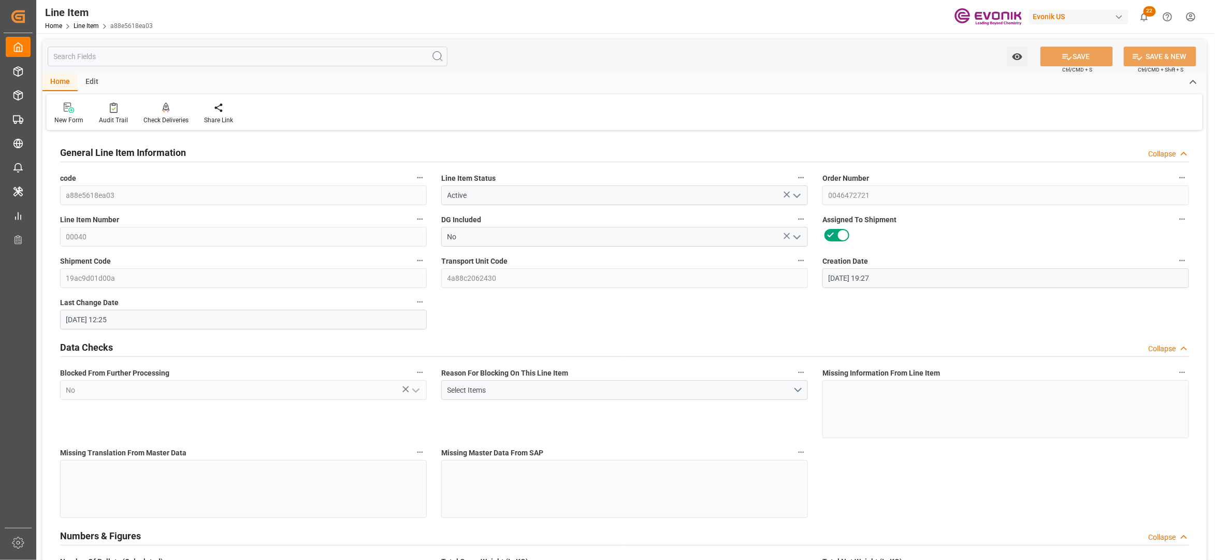
type input "[DATE]"
